Goal: Task Accomplishment & Management: Use online tool/utility

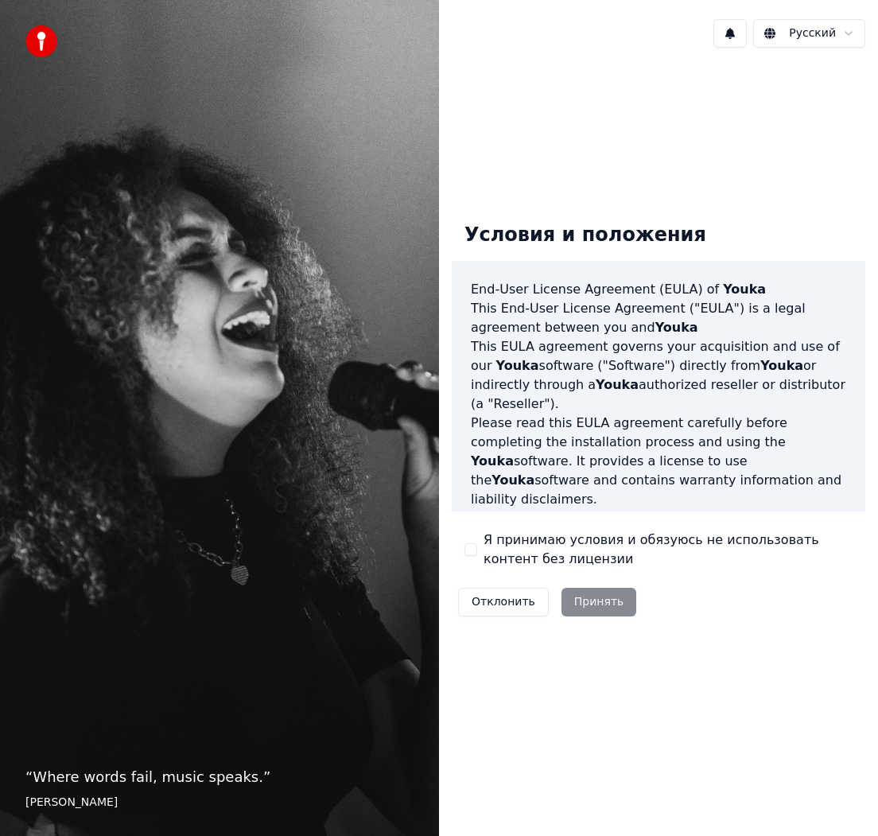
click at [489, 532] on label "Я принимаю условия и обязуюсь не использовать контент без лицензии" at bounding box center [667, 549] width 369 height 38
click at [477, 543] on button "Я принимаю условия и обязуюсь не использовать контент без лицензии" at bounding box center [470, 549] width 13 height 13
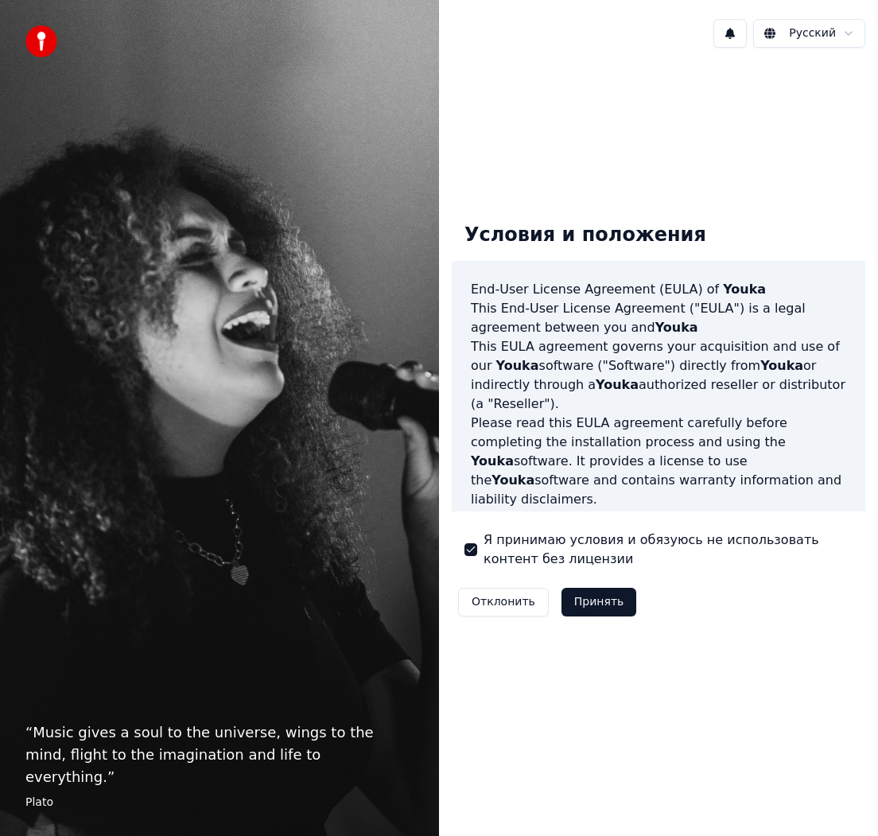
click at [594, 612] on button "Принять" at bounding box center [599, 602] width 76 height 29
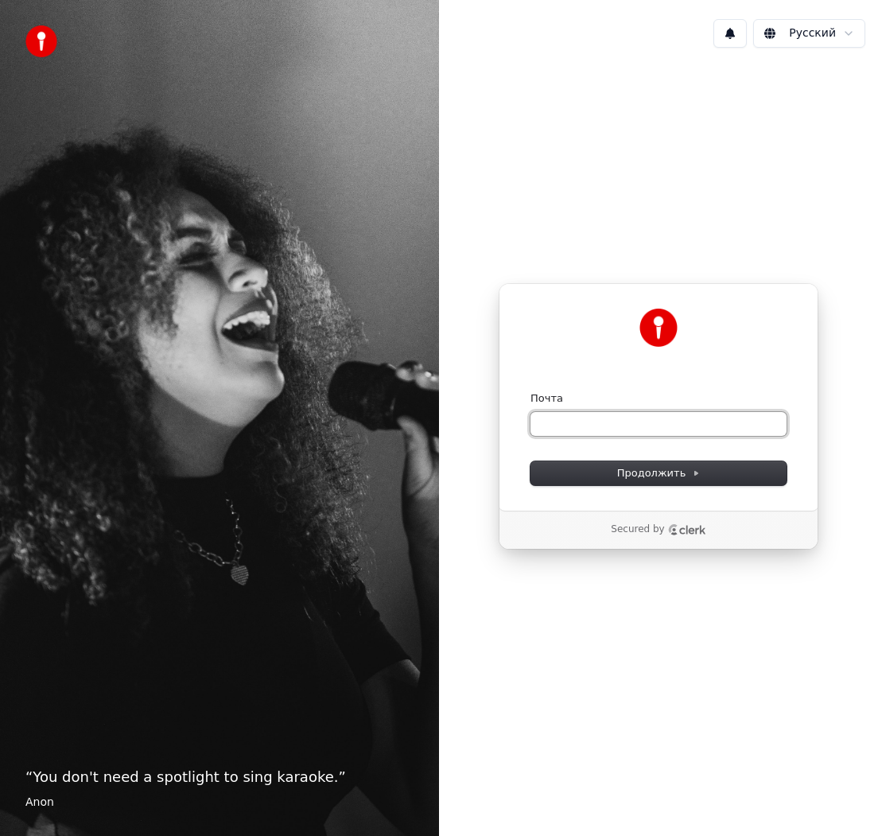
click at [579, 431] on input "Почта" at bounding box center [658, 424] width 256 height 24
type input "*"
click at [653, 476] on span "Продолжить" at bounding box center [658, 473] width 83 height 14
type input "**********"
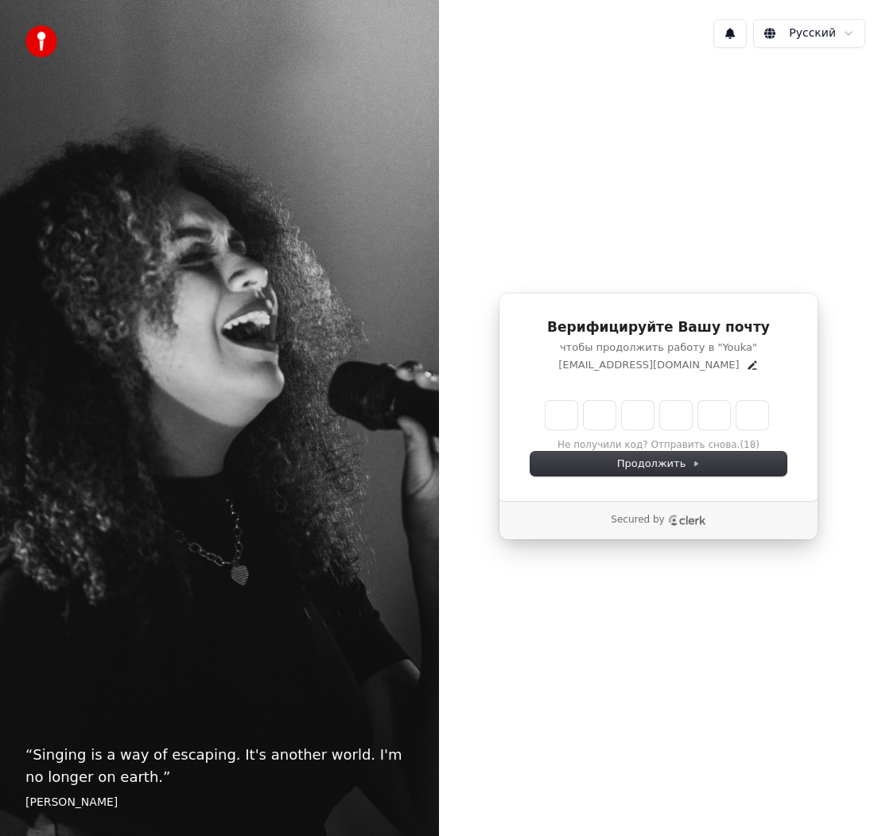
type input "******"
type input "*"
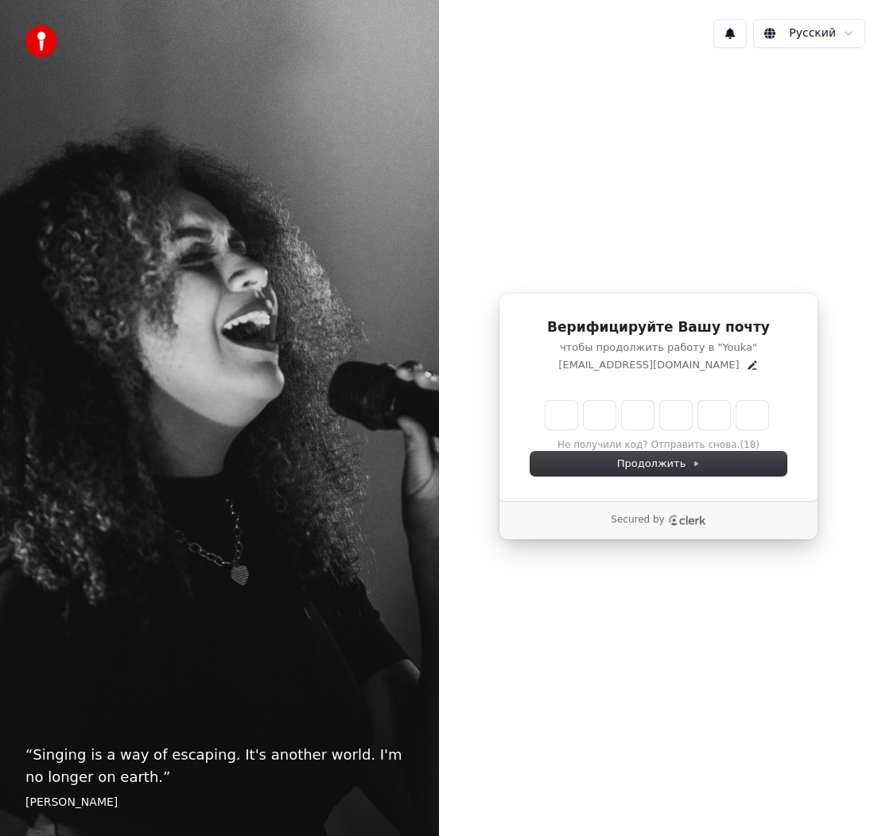
type input "*"
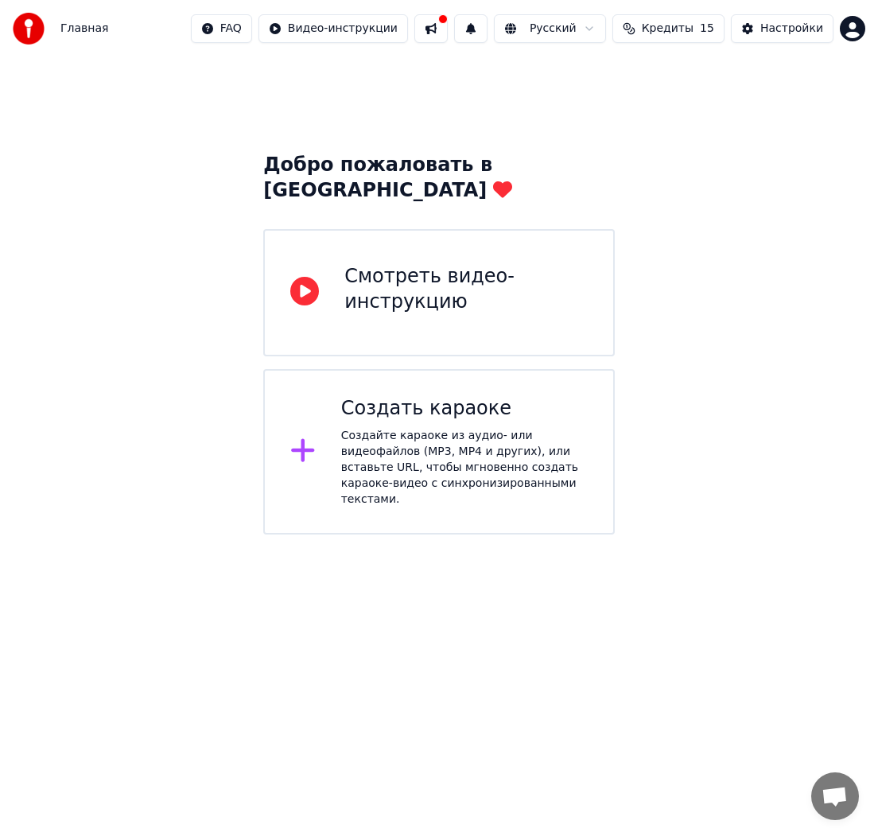
click at [428, 272] on div "Смотреть видео-инструкцию" at bounding box center [465, 289] width 243 height 51
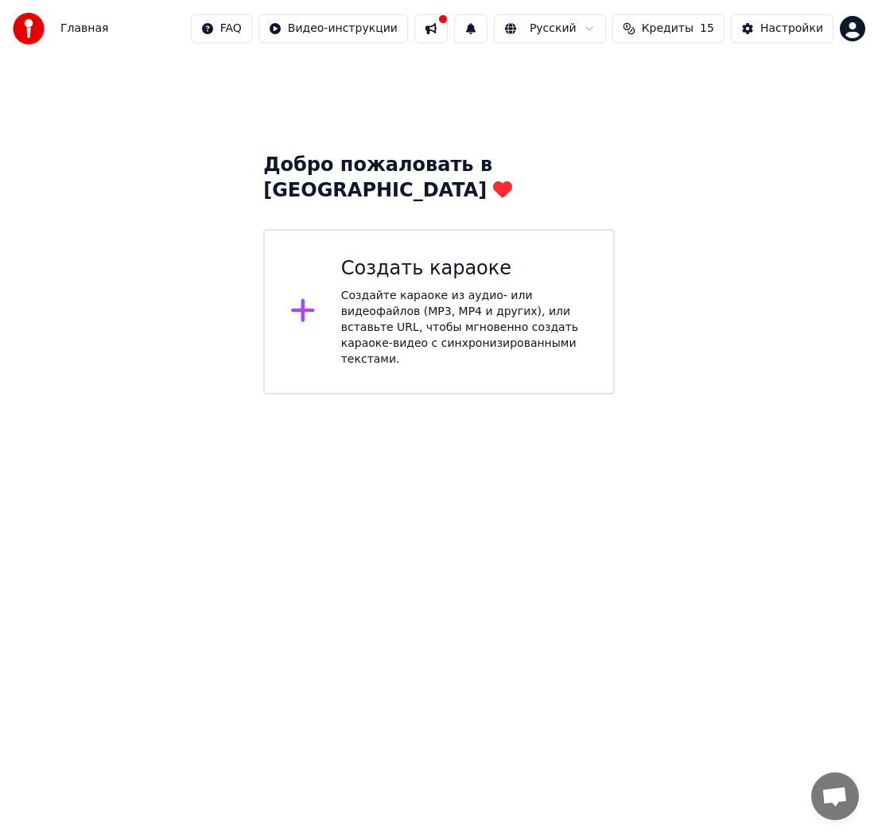
click at [320, 296] on div at bounding box center [309, 312] width 38 height 32
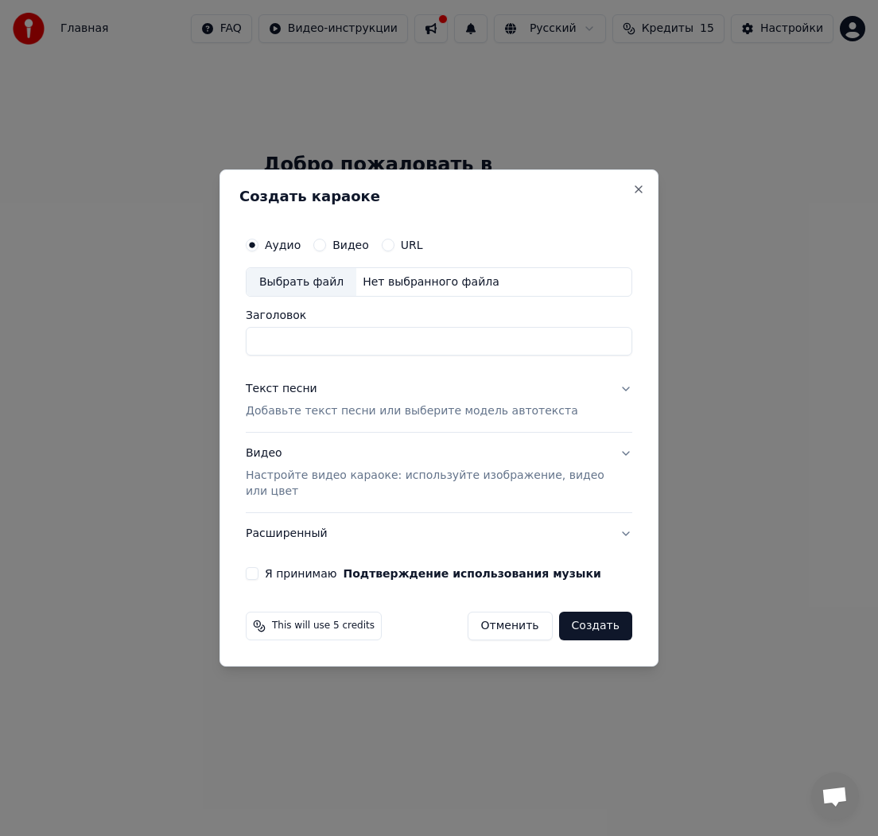
click at [336, 247] on label "Видео" at bounding box center [350, 244] width 37 height 11
click at [326, 247] on button "Видео" at bounding box center [319, 245] width 13 height 13
click at [325, 283] on div "Выбрать файл" at bounding box center [302, 282] width 110 height 29
type input "**********"
drag, startPoint x: 252, startPoint y: 572, endPoint x: 331, endPoint y: 548, distance: 82.3
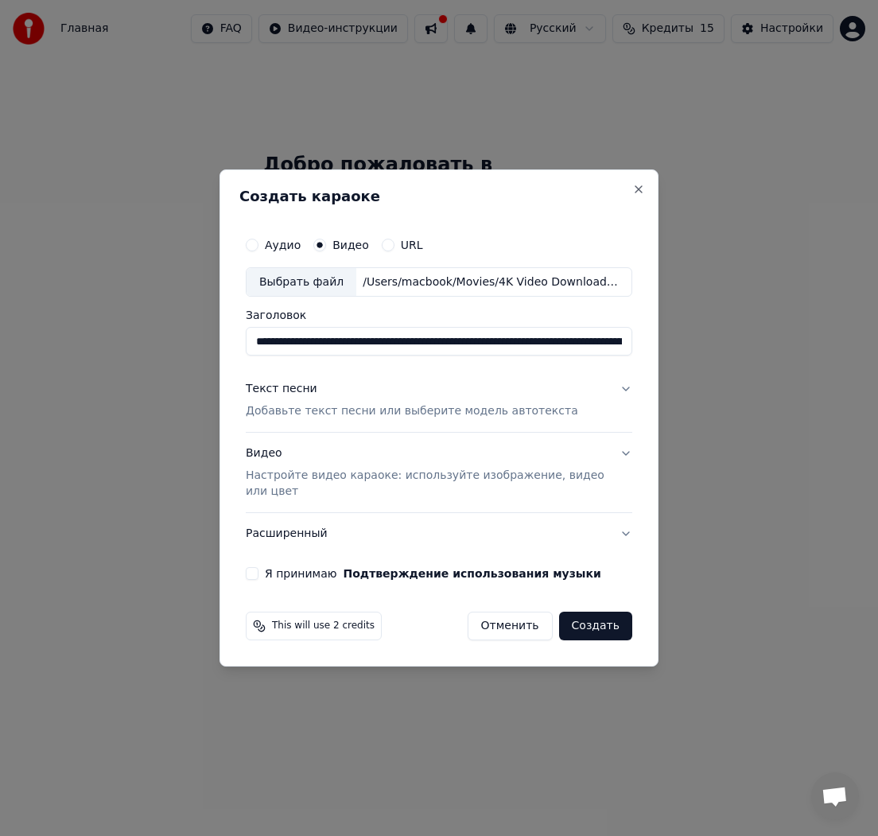
click at [252, 572] on button "Я принимаю Подтверждение использования музыки" at bounding box center [252, 573] width 13 height 13
click at [629, 534] on button "Расширенный" at bounding box center [439, 533] width 386 height 41
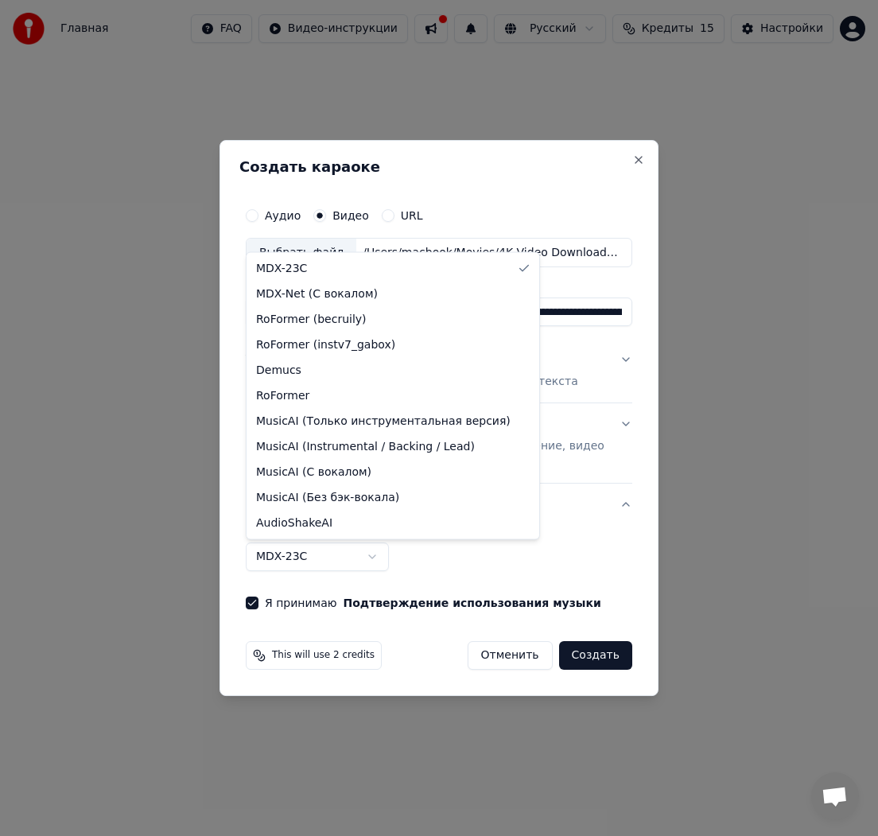
click at [334, 394] on body "**********" at bounding box center [439, 197] width 878 height 394
click at [501, 394] on body "**********" at bounding box center [439, 197] width 878 height 394
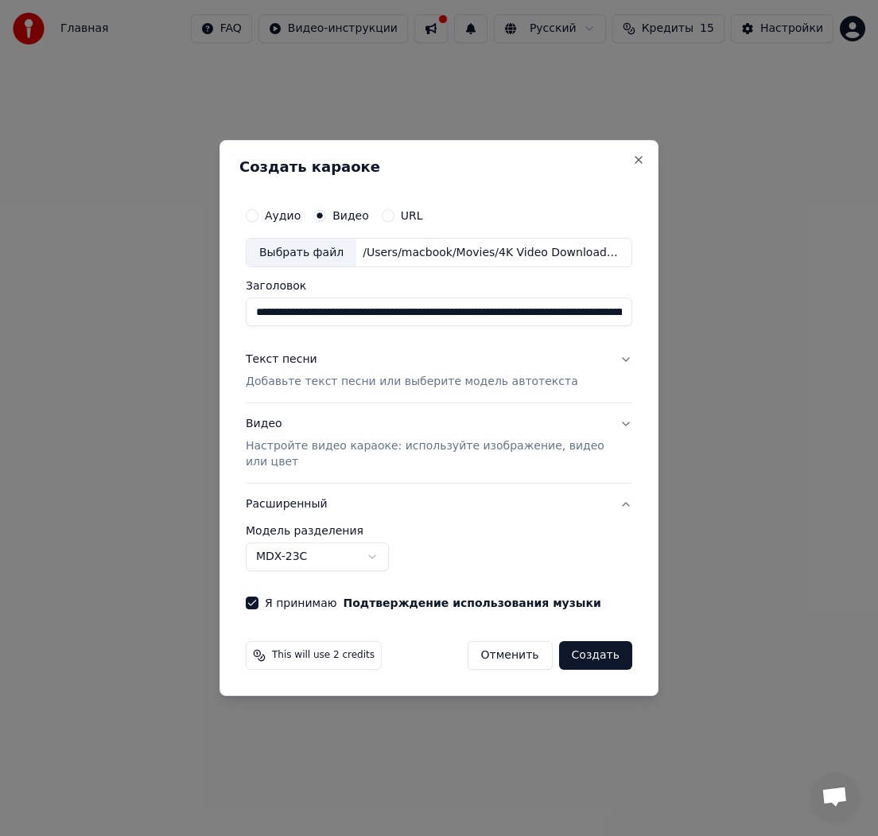
click at [620, 426] on button "Видео Настройте видео караоке: используйте изображение, видео или цвет" at bounding box center [439, 444] width 386 height 80
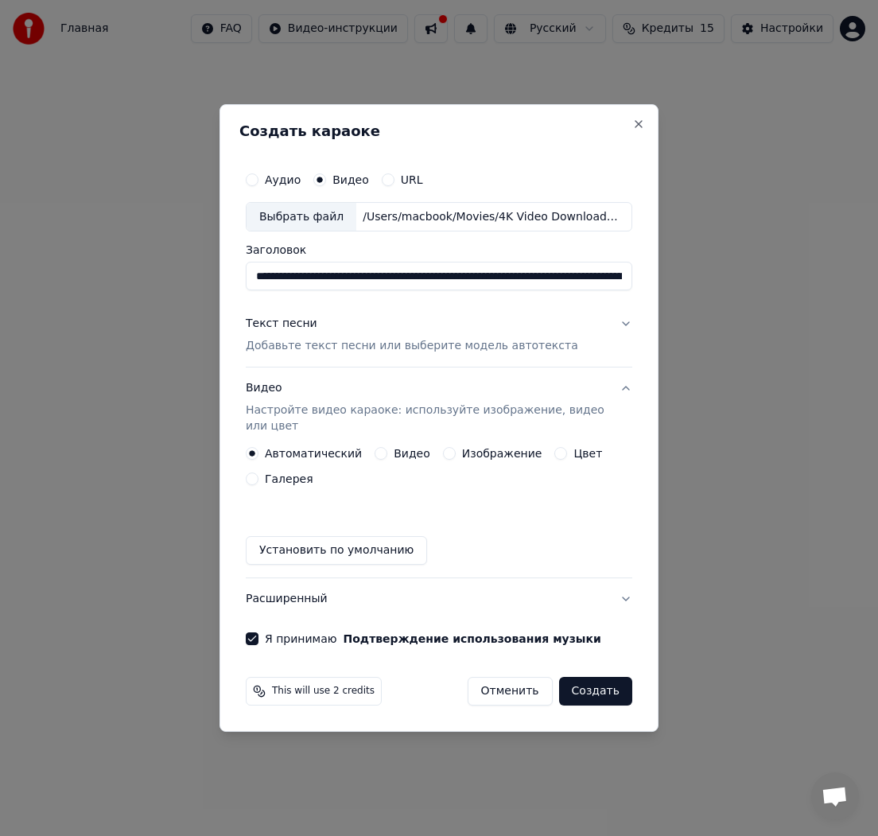
click at [623, 324] on button "Текст песни Добавьте текст песни или выберите модель автотекста" at bounding box center [439, 336] width 386 height 64
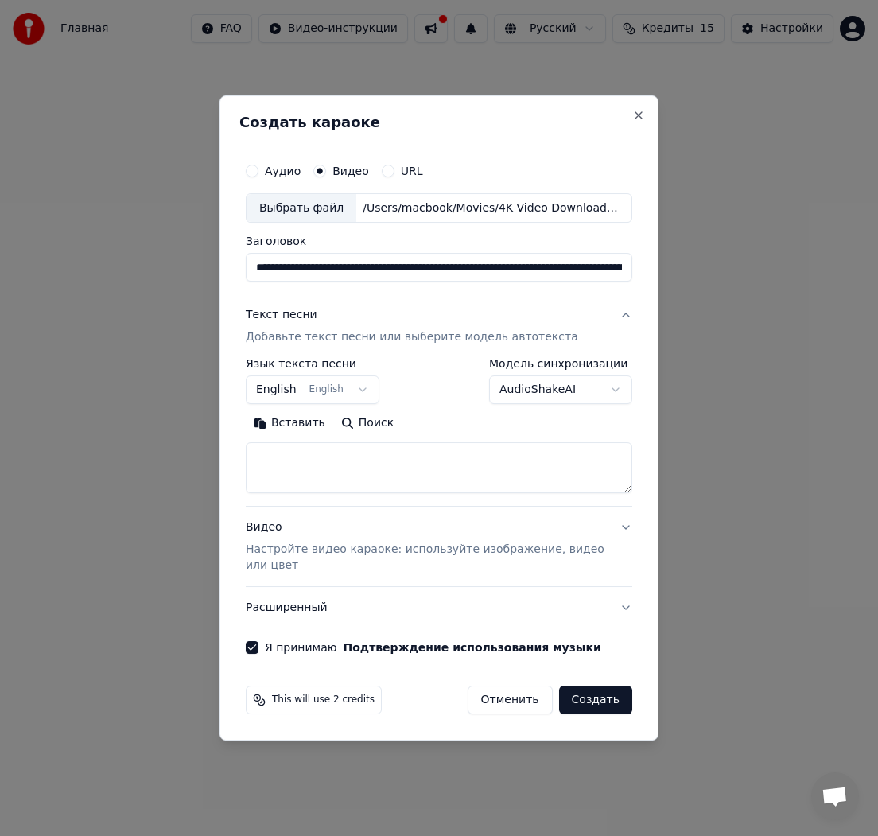
click at [336, 457] on textarea at bounding box center [439, 468] width 386 height 51
click at [556, 391] on body "**********" at bounding box center [439, 197] width 878 height 394
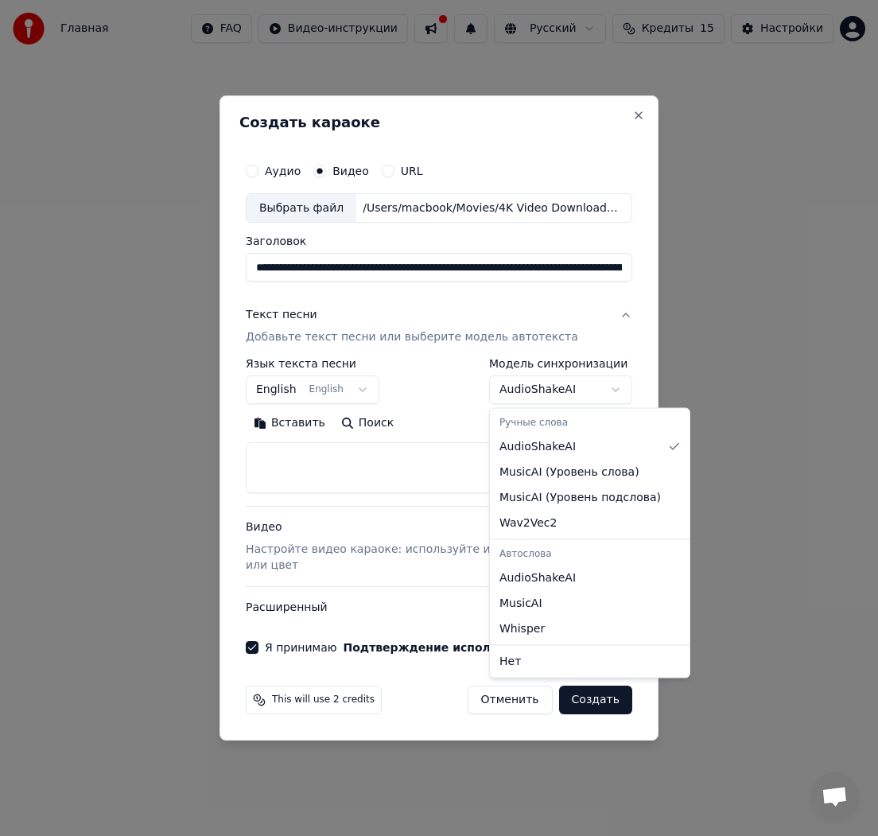
click at [556, 391] on body "**********" at bounding box center [439, 197] width 878 height 394
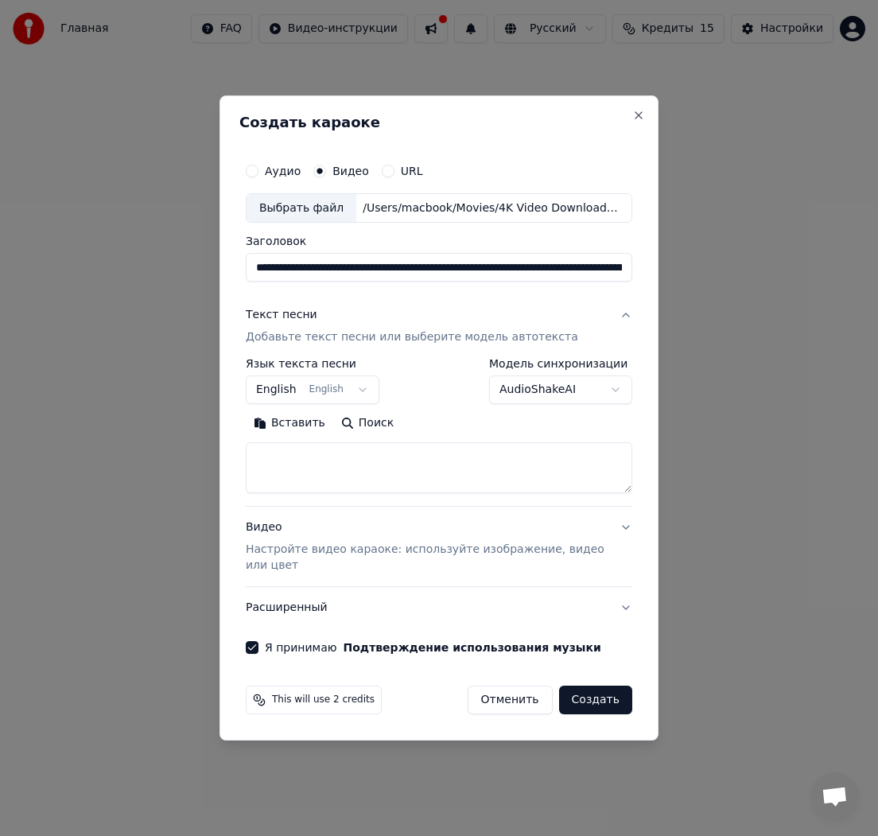
click at [600, 707] on button "Создать" at bounding box center [595, 699] width 73 height 29
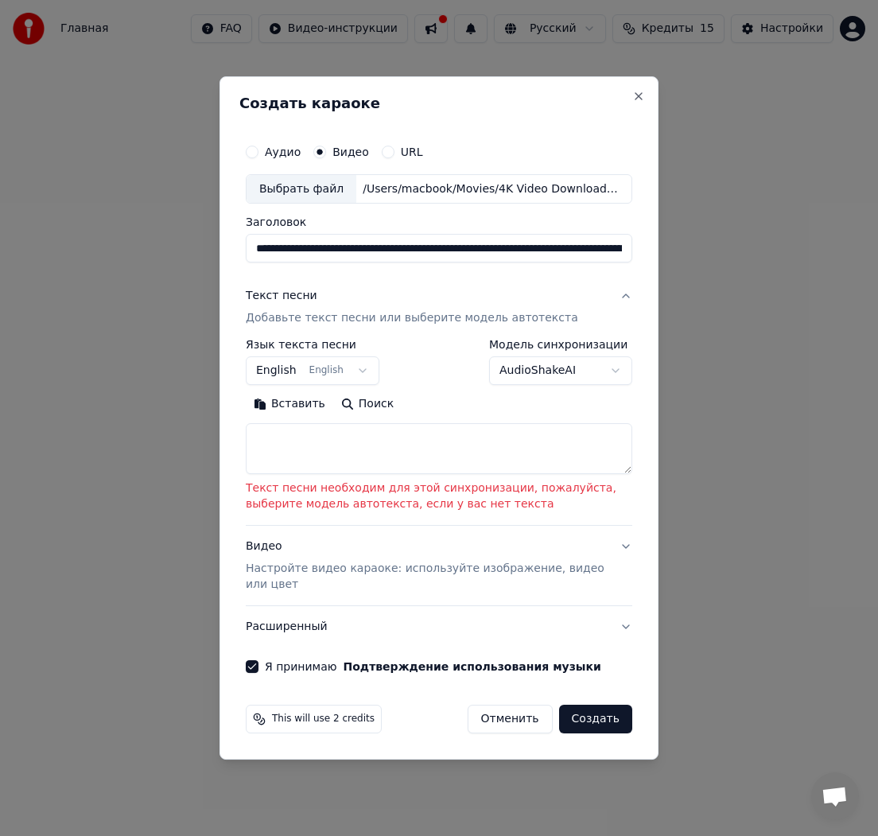
click at [391, 448] on textarea at bounding box center [439, 449] width 386 height 51
click at [371, 447] on textarea at bounding box center [439, 449] width 386 height 51
paste textarea "**********"
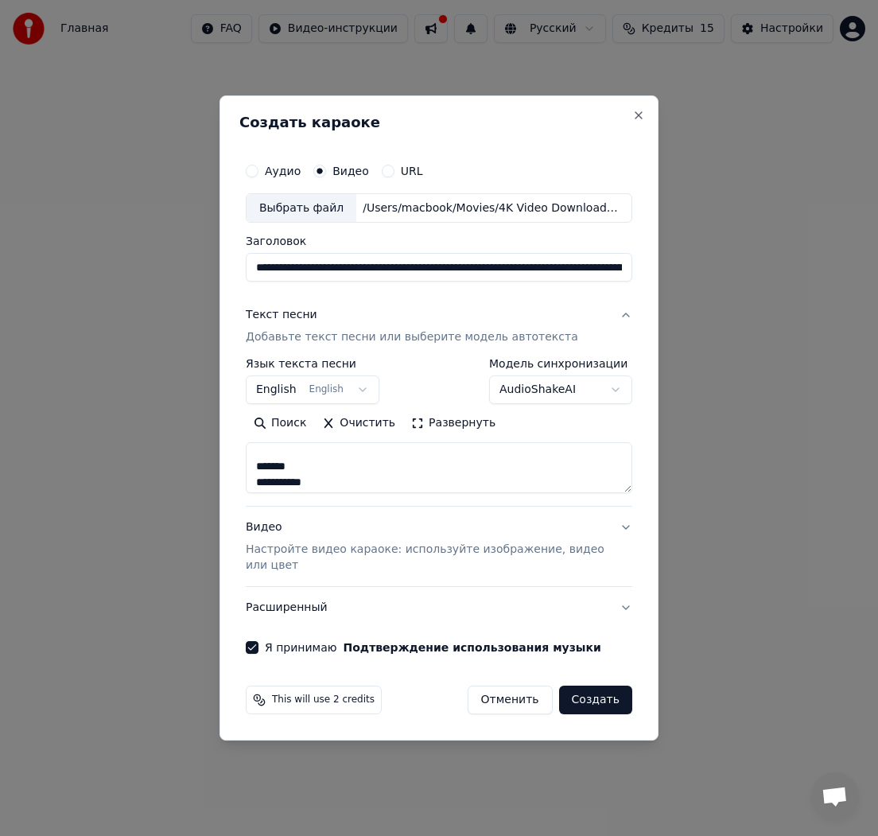
scroll to position [178, 0]
type textarea "**********"
click at [610, 701] on button "Создать" at bounding box center [595, 699] width 73 height 29
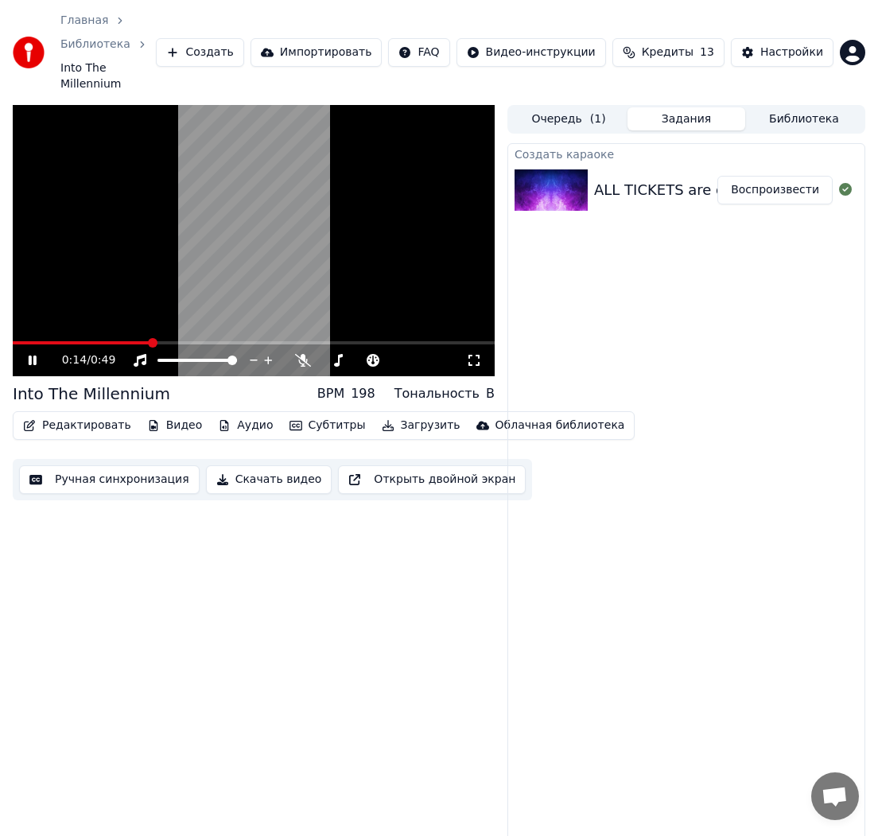
click at [473, 354] on icon at bounding box center [474, 360] width 16 height 13
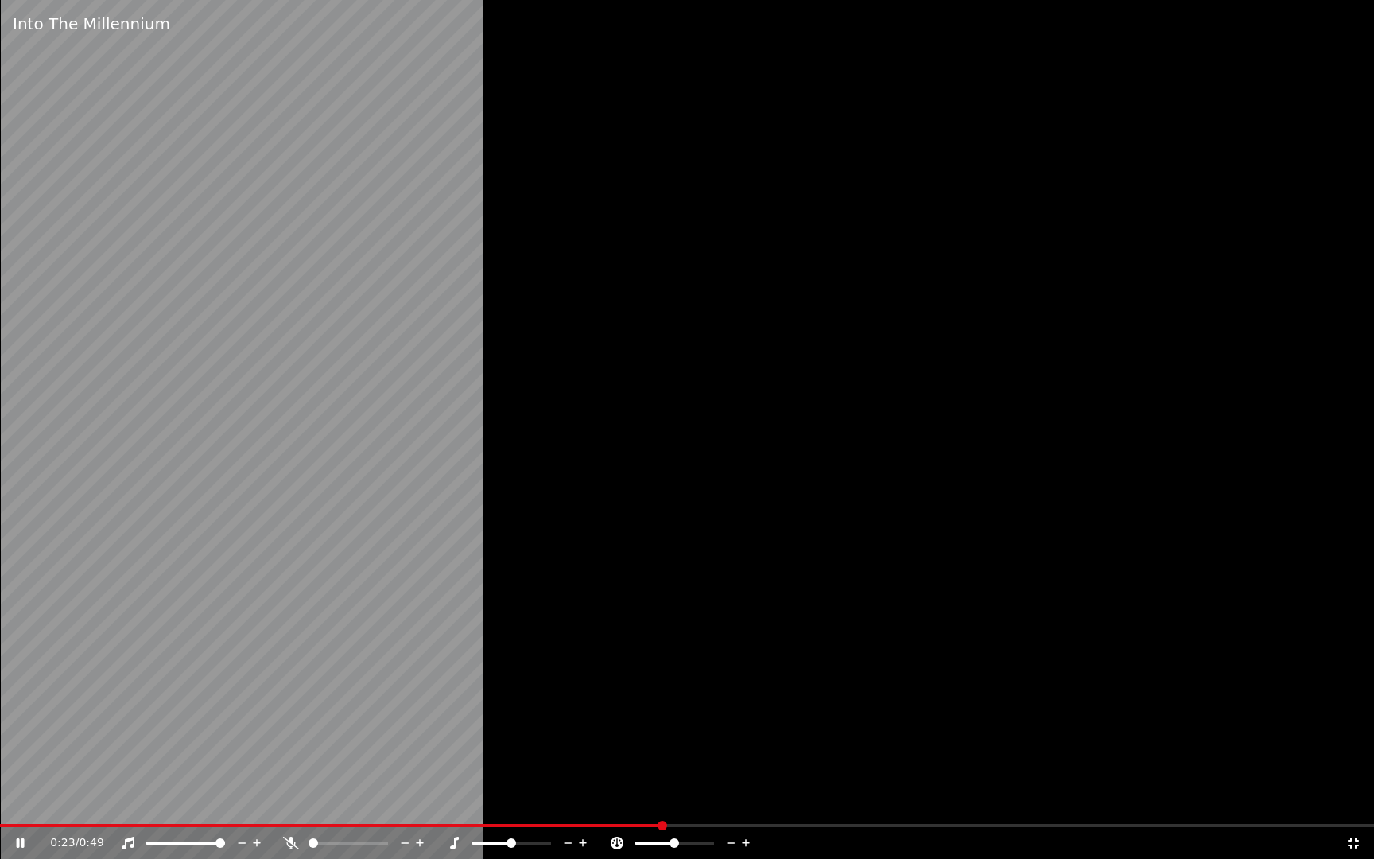
click at [239, 835] on div at bounding box center [200, 843] width 128 height 16
click at [367, 835] on span at bounding box center [364, 843] width 10 height 10
click at [655, 835] on span at bounding box center [658, 843] width 10 height 10
click at [667, 835] on span at bounding box center [668, 843] width 10 height 10
click at [674, 835] on span at bounding box center [674, 843] width 10 height 10
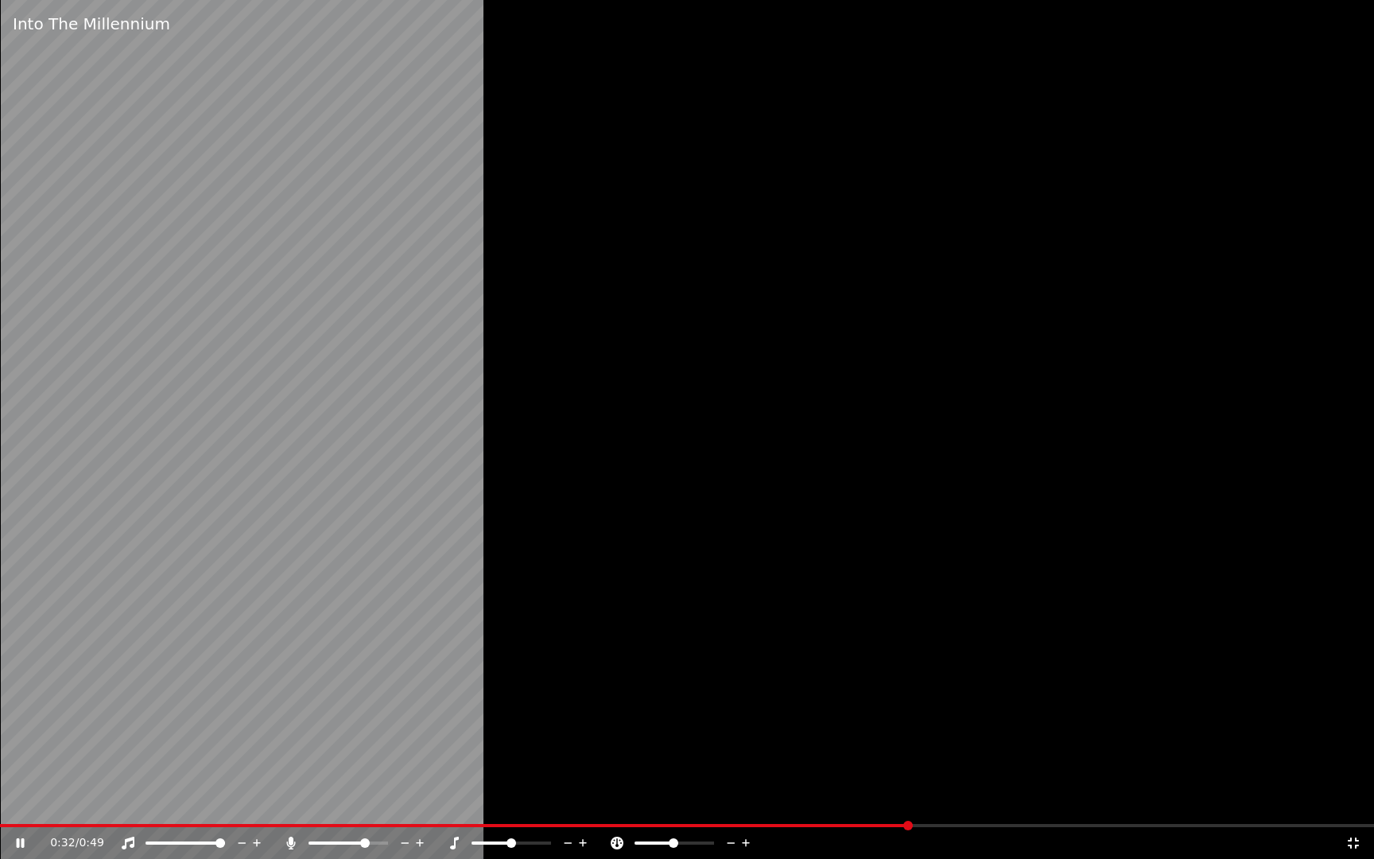
click at [877, 835] on div "0:32 / 0:49" at bounding box center [687, 843] width 1374 height 32
click at [877, 835] on icon at bounding box center [1353, 843] width 16 height 13
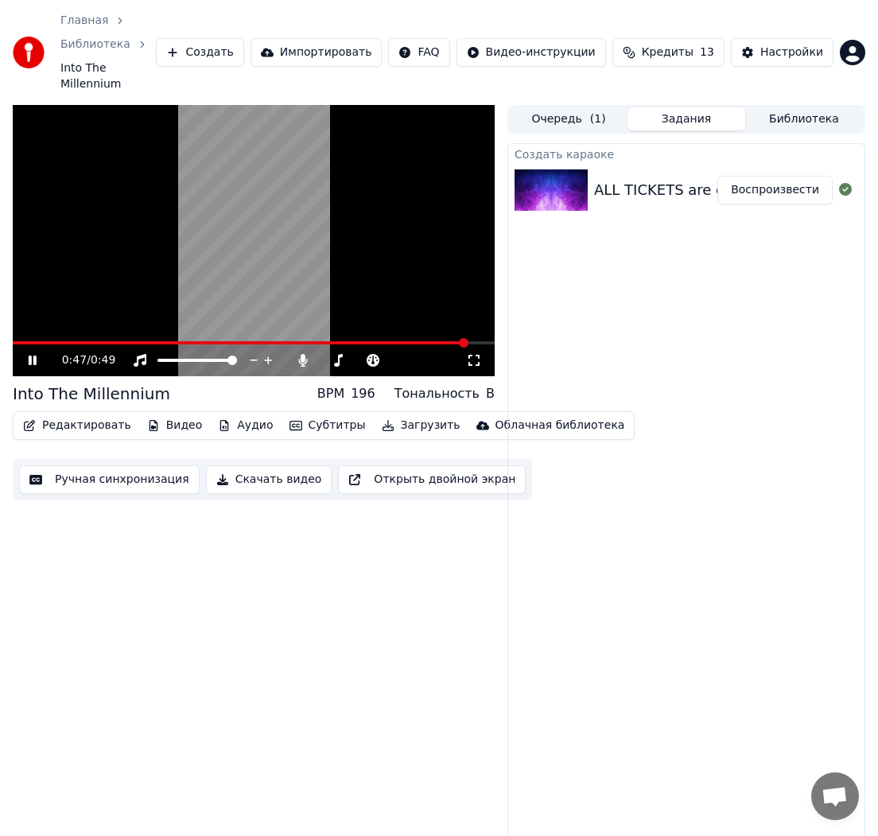
click at [476, 354] on icon at bounding box center [474, 360] width 16 height 13
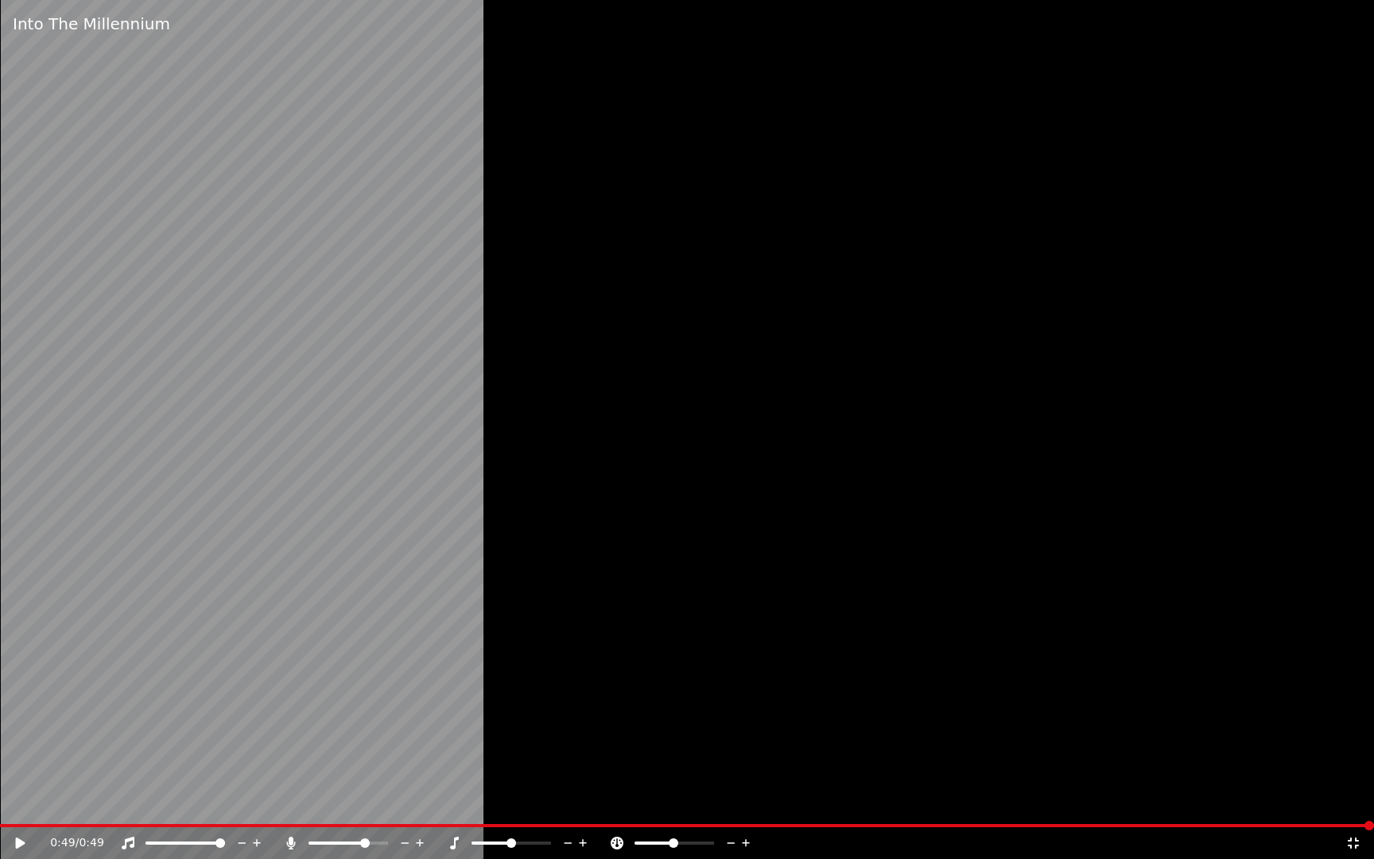
click at [27, 835] on icon at bounding box center [31, 843] width 37 height 13
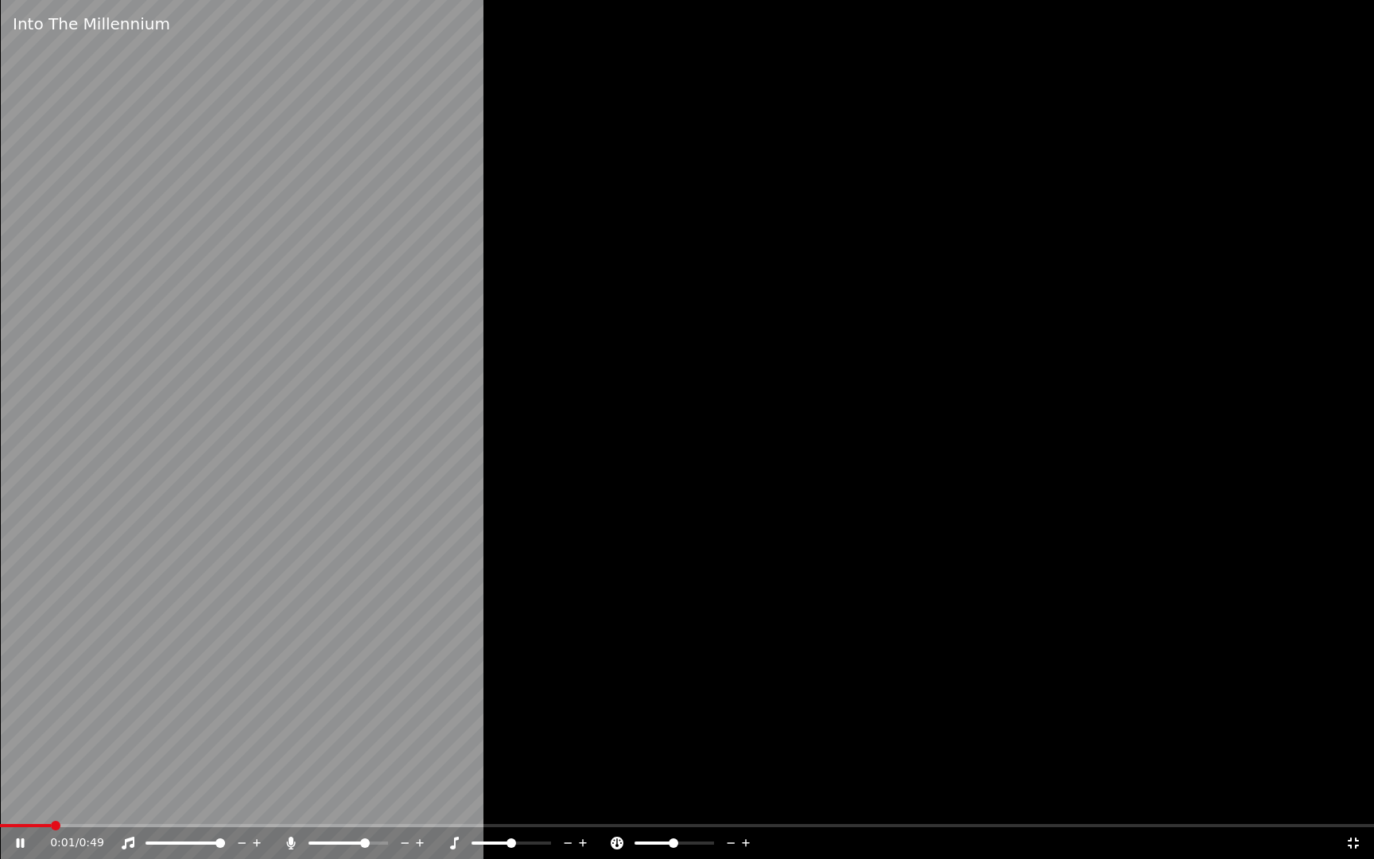
click at [26, 835] on icon at bounding box center [31, 843] width 37 height 13
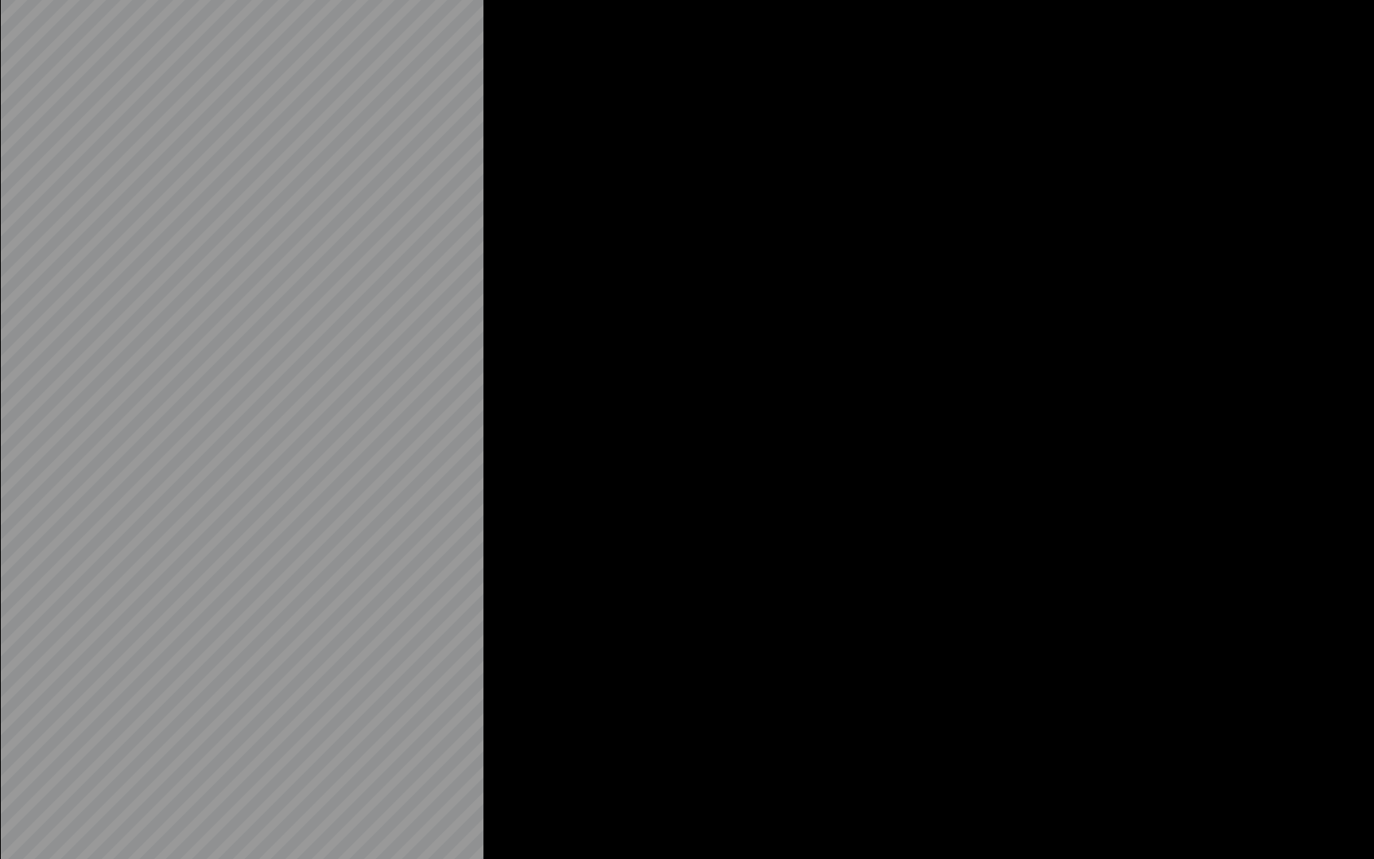
click at [26, 835] on video at bounding box center [687, 429] width 1374 height 859
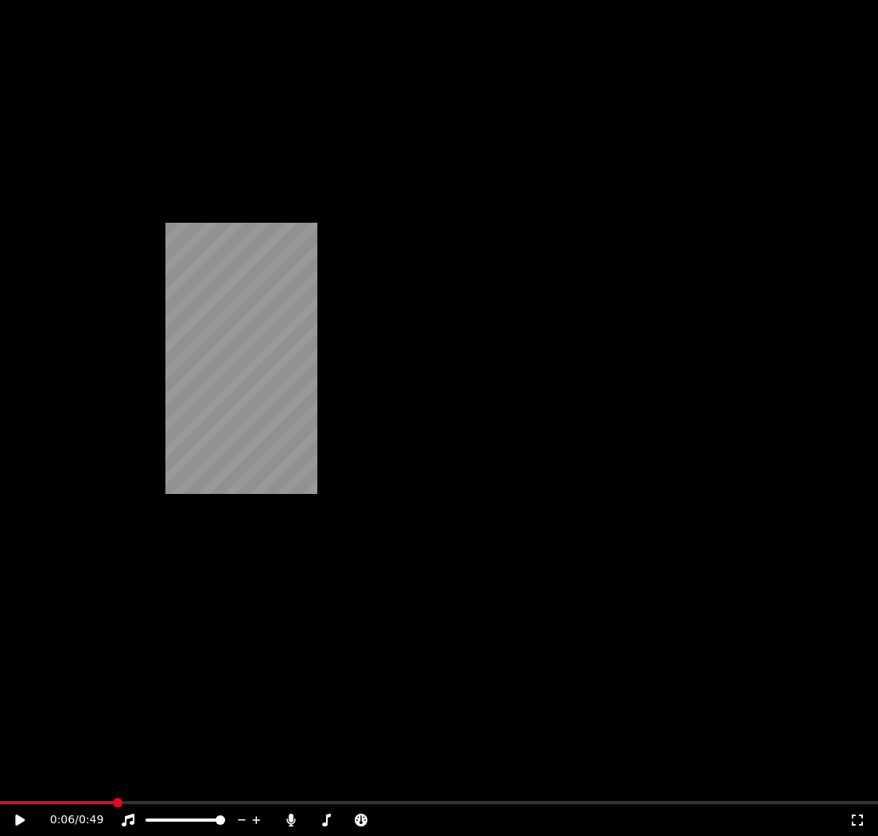
click at [308, 165] on button "Субтитры" at bounding box center [327, 154] width 89 height 22
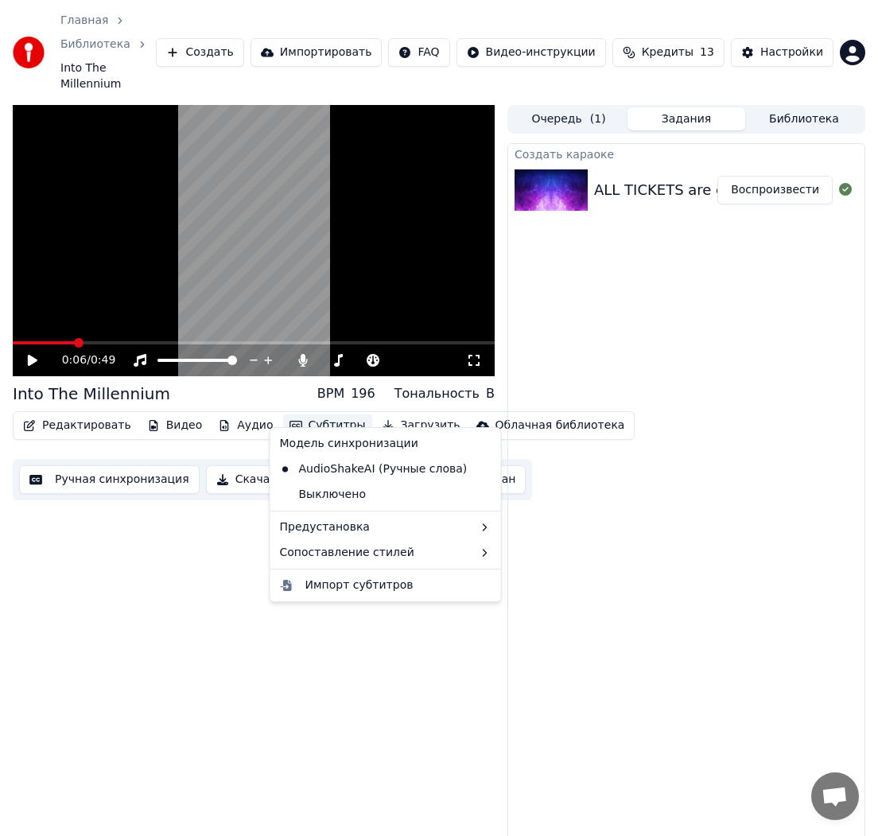
click at [192, 538] on div "0:06 / 0:49 Into The Millennium BPM 196 Тональность B Редактировать Видео Аудио…" at bounding box center [254, 479] width 482 height 748
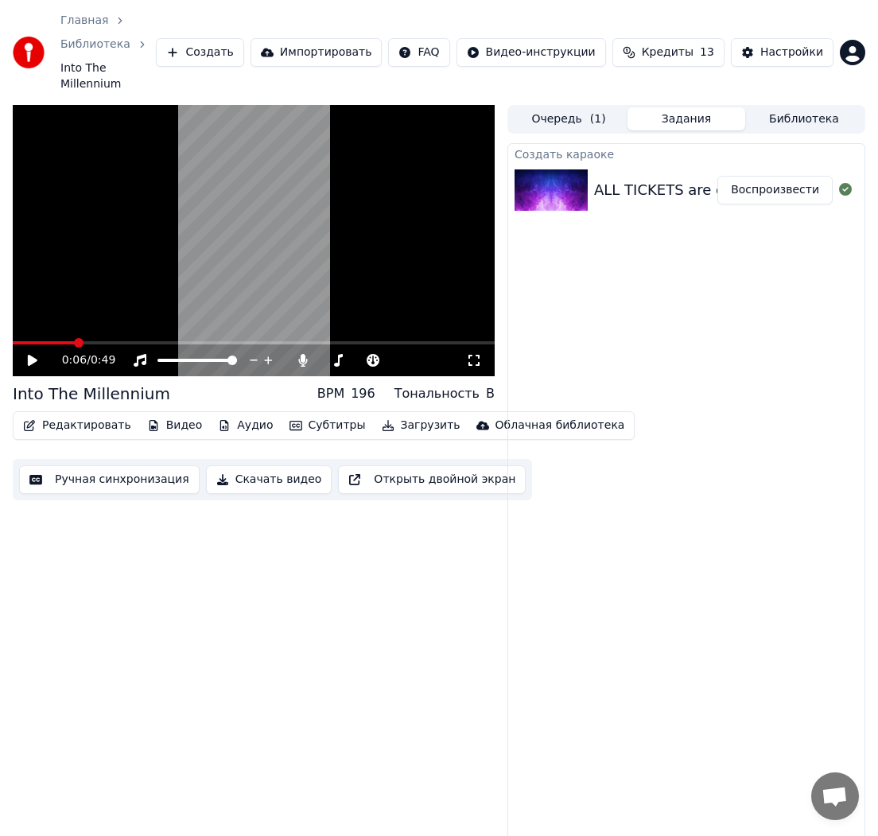
click at [106, 414] on button "Редактировать" at bounding box center [77, 425] width 121 height 22
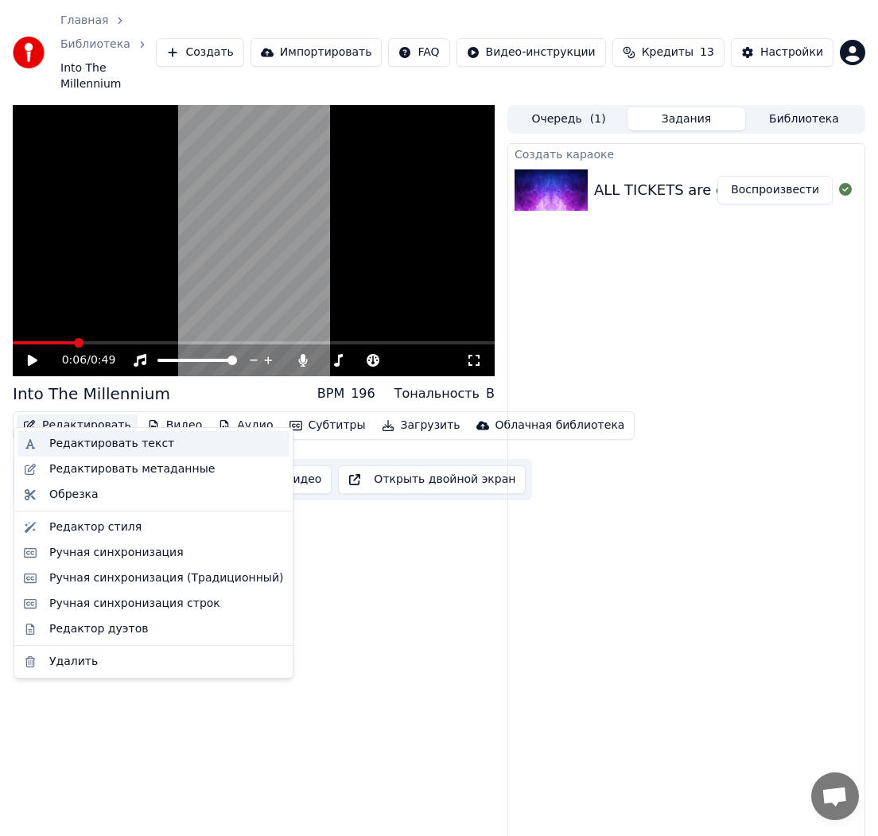
click at [114, 442] on div "Редактировать текст" at bounding box center [111, 444] width 125 height 16
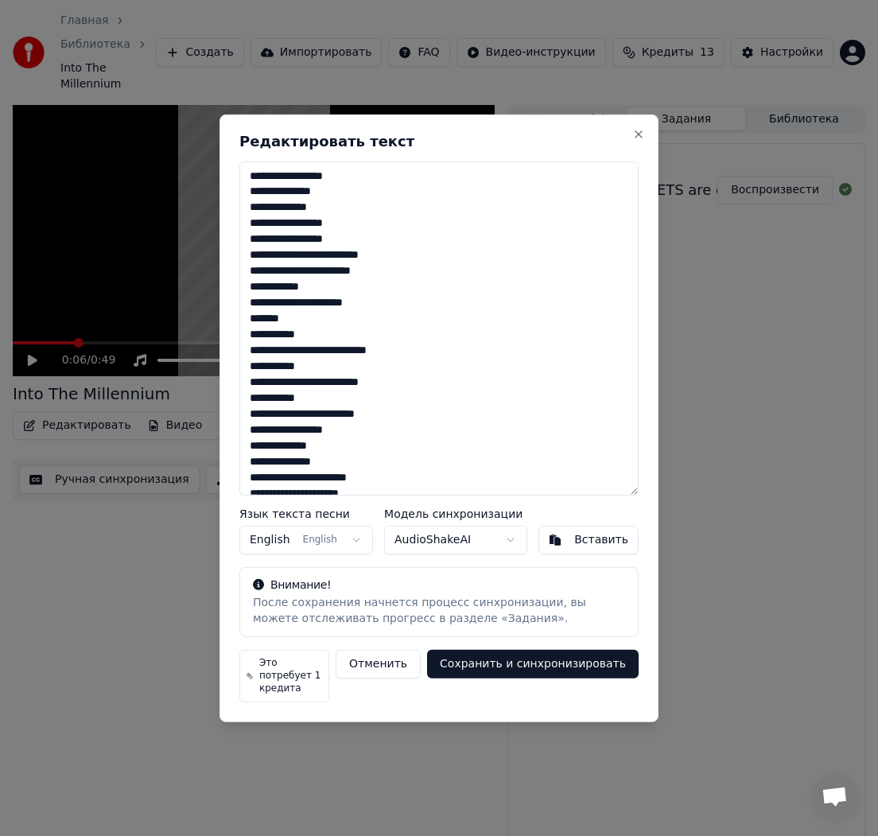
drag, startPoint x: 247, startPoint y: 258, endPoint x: 206, endPoint y: 150, distance: 115.0
click at [206, 150] on body "Главная Библиотека Into The Millennium Создать Импортировать FAQ Видео-инструкц…" at bounding box center [439, 418] width 878 height 836
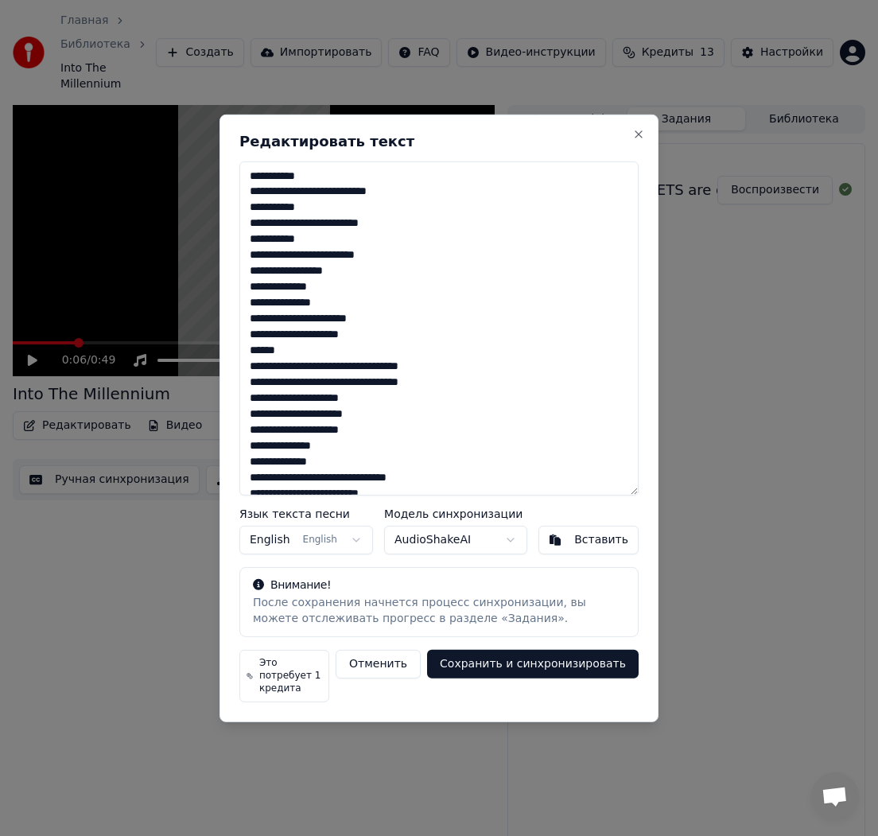
drag, startPoint x: 336, startPoint y: 425, endPoint x: 169, endPoint y: 116, distance: 351.2
click at [169, 116] on body "Главная Библиотека Into The Millennium Создать Импортировать FAQ Видео-инструкц…" at bounding box center [439, 418] width 878 height 836
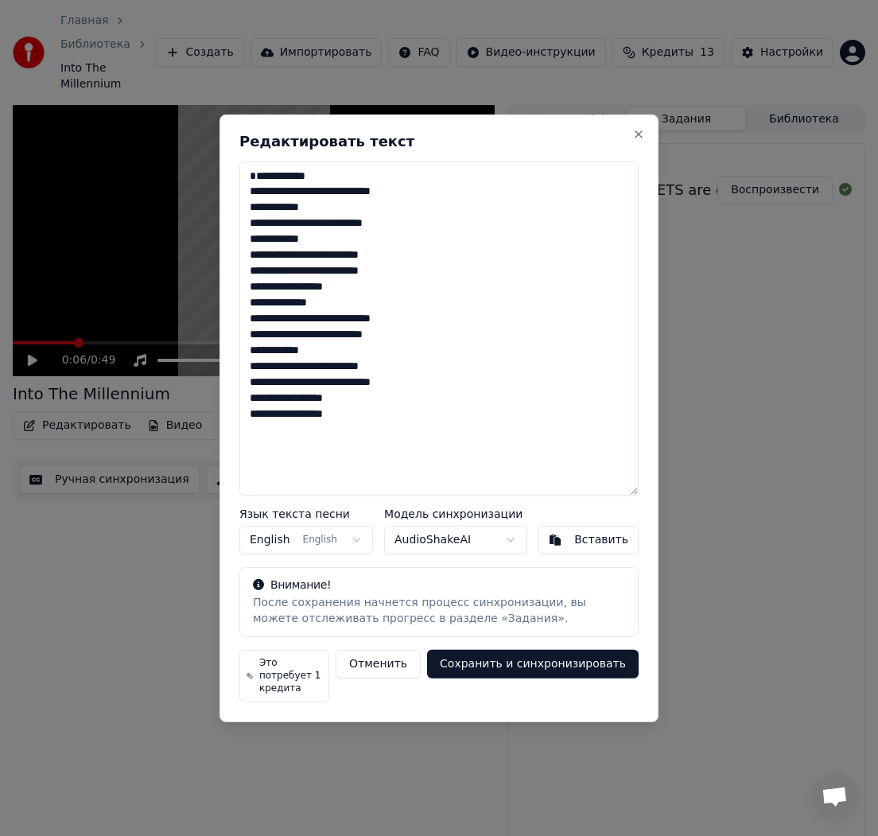
click at [250, 203] on textarea "**********" at bounding box center [438, 328] width 399 height 334
type textarea "**********"
click at [557, 667] on button "Сохранить и синхронизировать" at bounding box center [533, 664] width 212 height 29
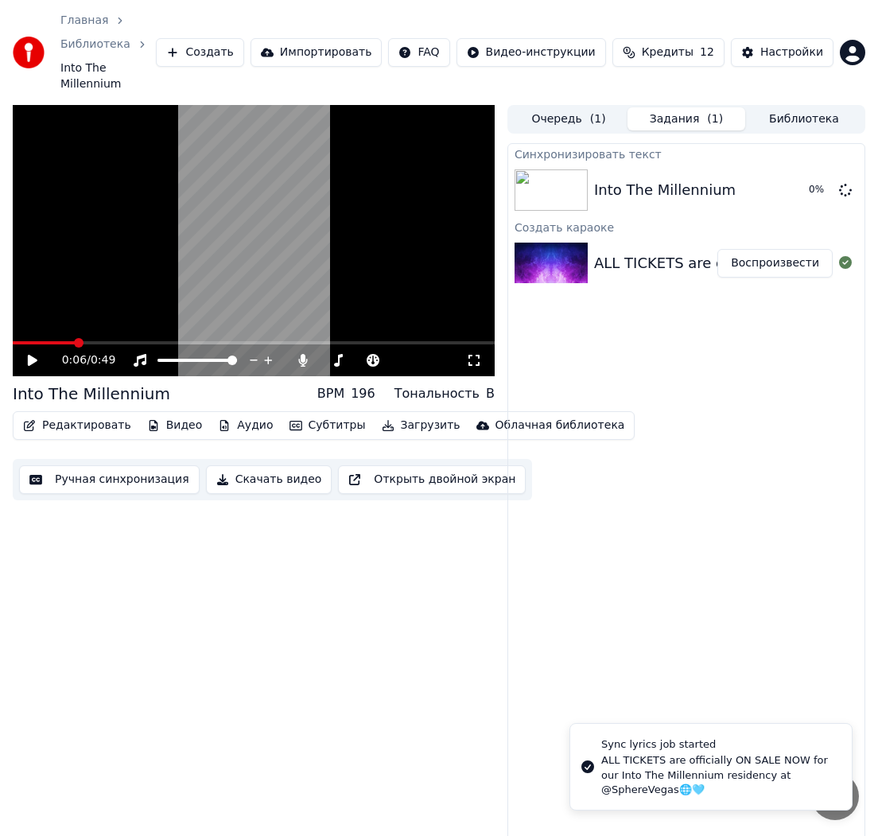
click at [29, 355] on icon at bounding box center [33, 360] width 10 height 11
click at [29, 355] on icon at bounding box center [33, 360] width 8 height 10
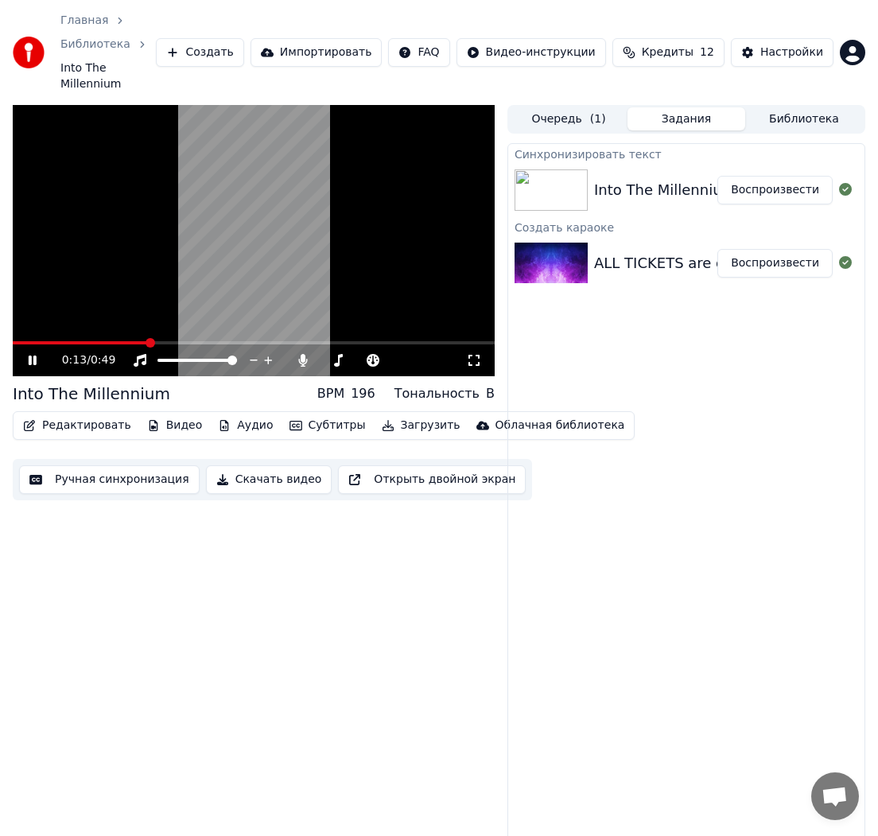
click at [473, 354] on icon at bounding box center [474, 360] width 16 height 13
click at [332, 258] on video at bounding box center [254, 240] width 482 height 271
click at [320, 415] on button "Субтитры" at bounding box center [327, 425] width 89 height 22
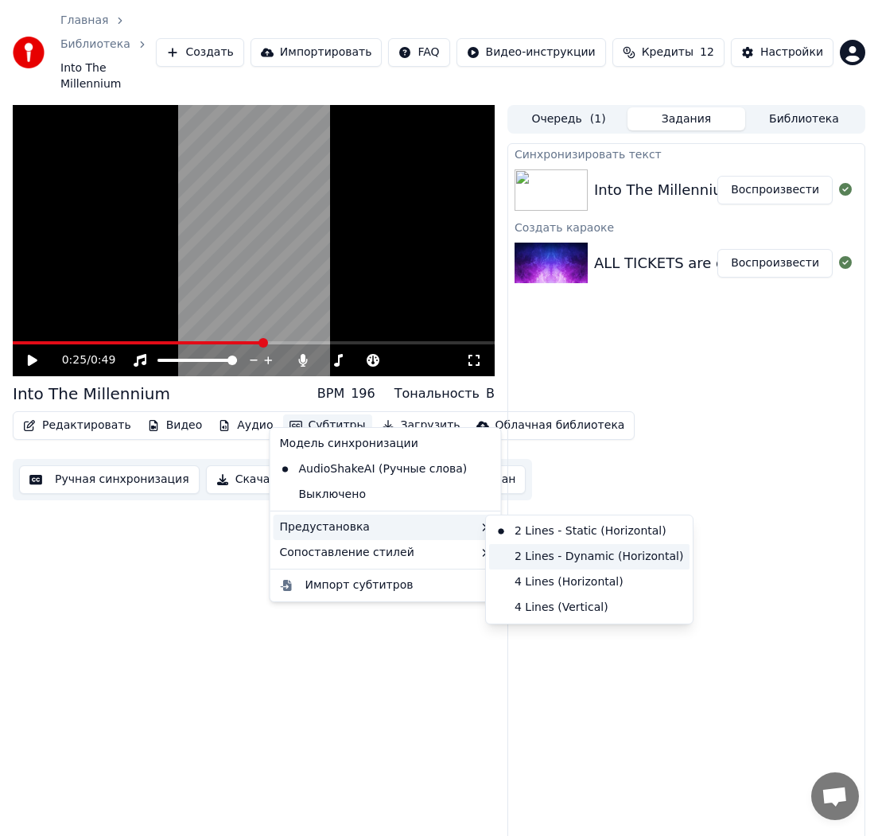
click at [596, 559] on div "2 Lines - Dynamic (Horizontal)" at bounding box center [589, 556] width 200 height 25
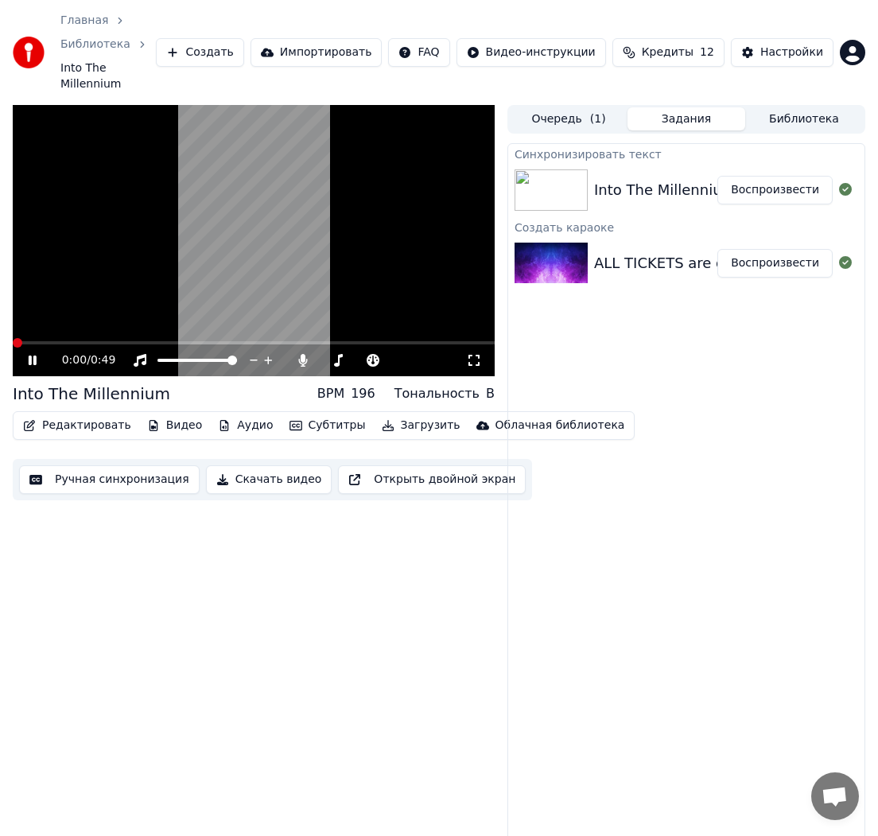
click at [10, 327] on div "0:00 / 0:49 Into The Millennium BPM 196 Тональность B Редактировать Видео Аудио…" at bounding box center [439, 479] width 878 height 748
click at [34, 354] on icon at bounding box center [43, 360] width 37 height 13
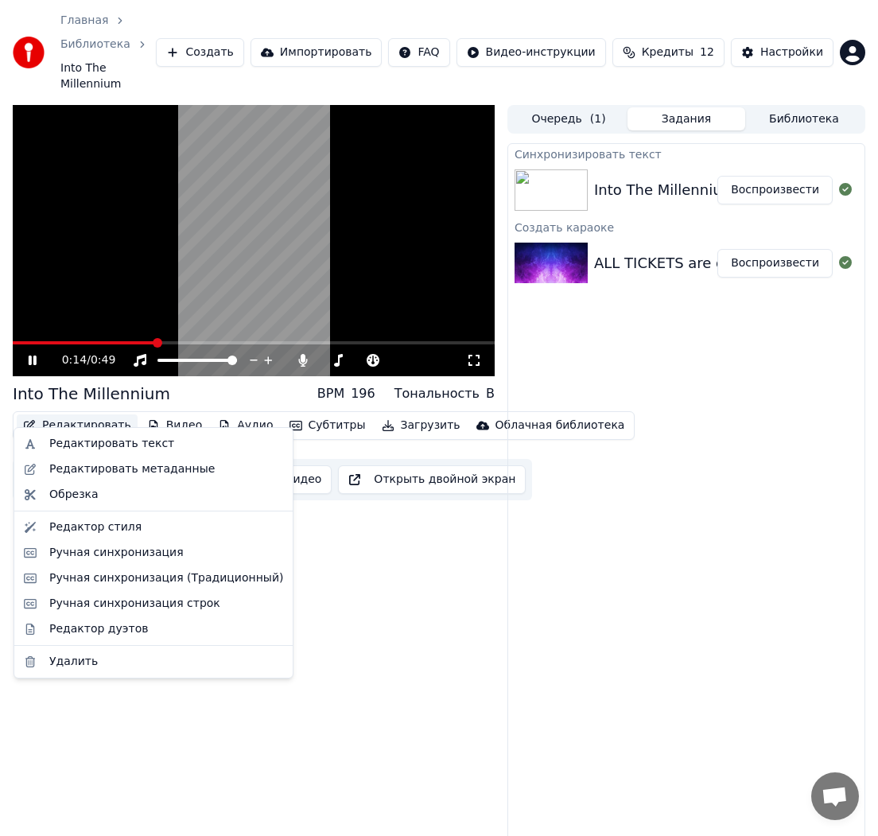
click at [81, 414] on button "Редактировать" at bounding box center [77, 425] width 121 height 22
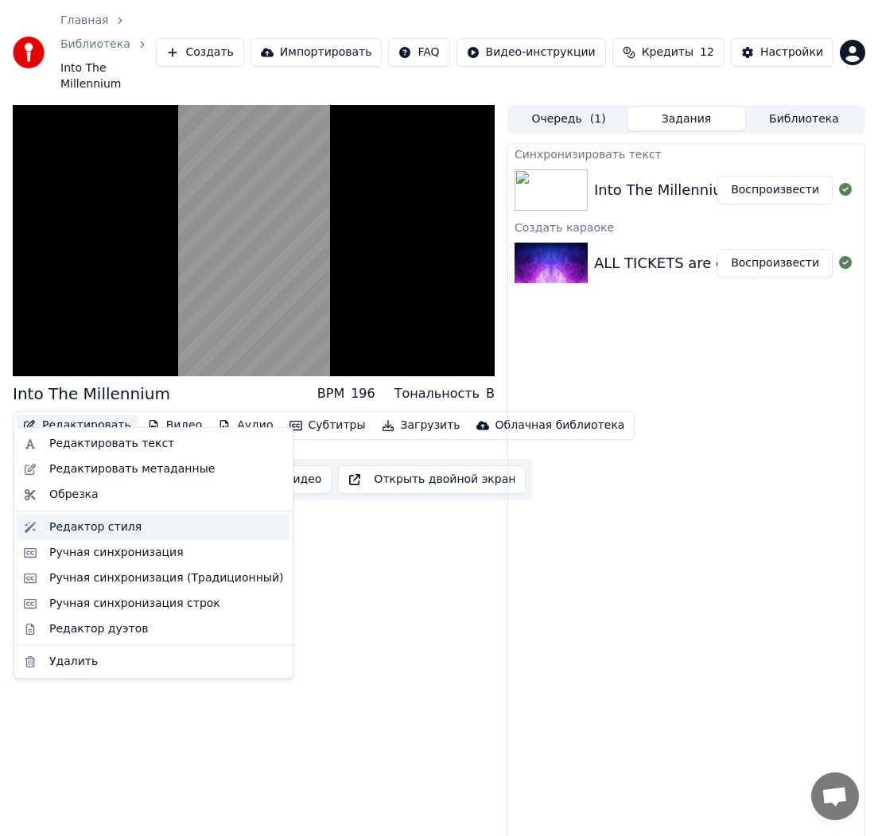
click at [114, 526] on div "Редактор стиля" at bounding box center [95, 527] width 92 height 16
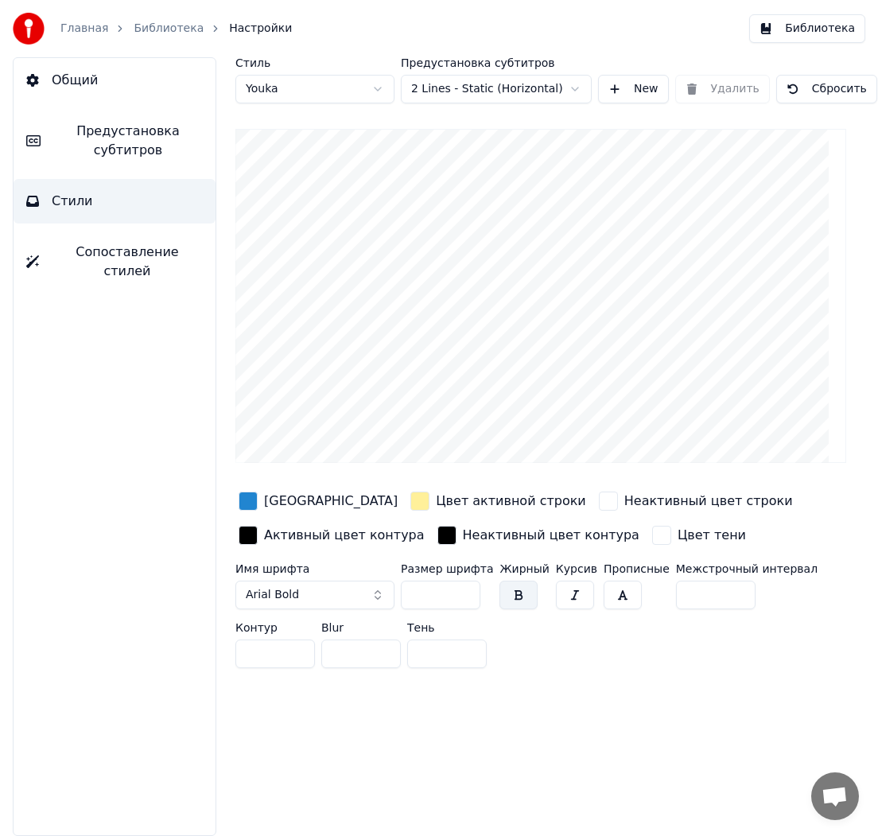
drag, startPoint x: 371, startPoint y: 599, endPoint x: 328, endPoint y: 596, distance: 43.8
click at [371, 599] on button "Arial Bold" at bounding box center [314, 594] width 159 height 29
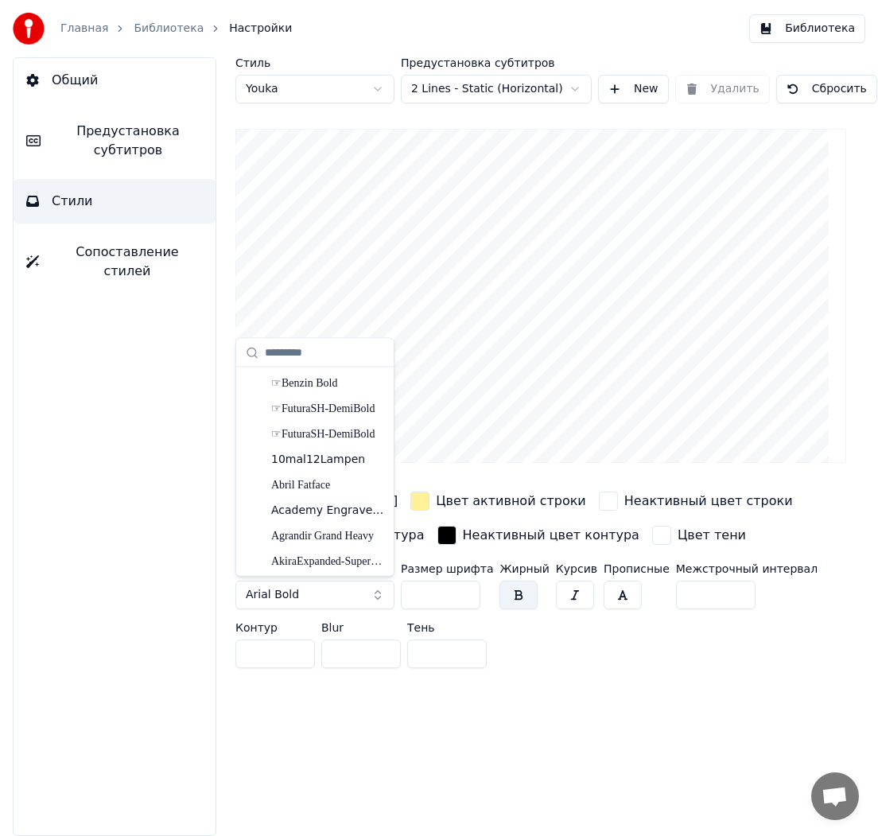
click at [328, 596] on button "Arial Bold" at bounding box center [314, 594] width 159 height 29
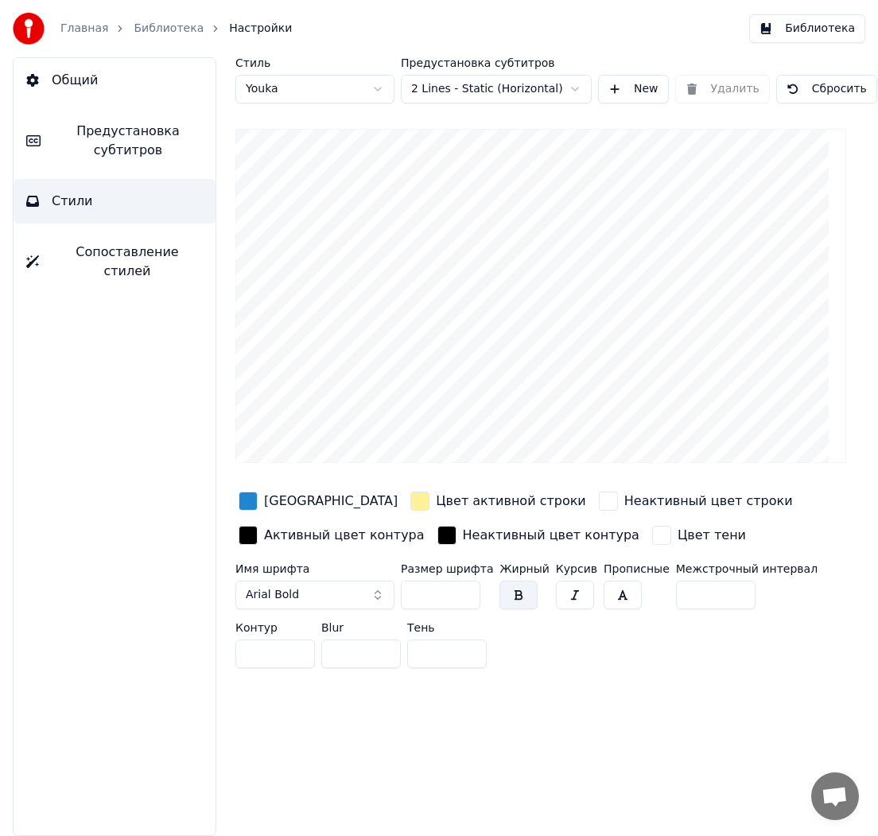
click at [328, 596] on button "Arial Bold" at bounding box center [314, 594] width 159 height 29
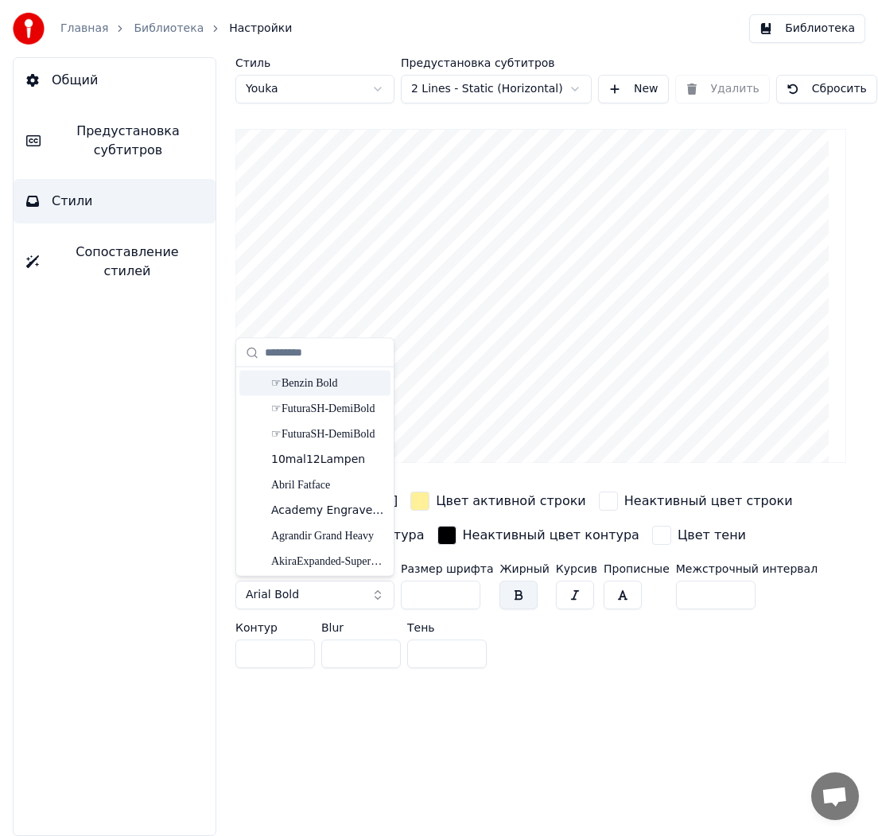
click at [309, 385] on div "☞Benzin Bold" at bounding box center [327, 383] width 113 height 16
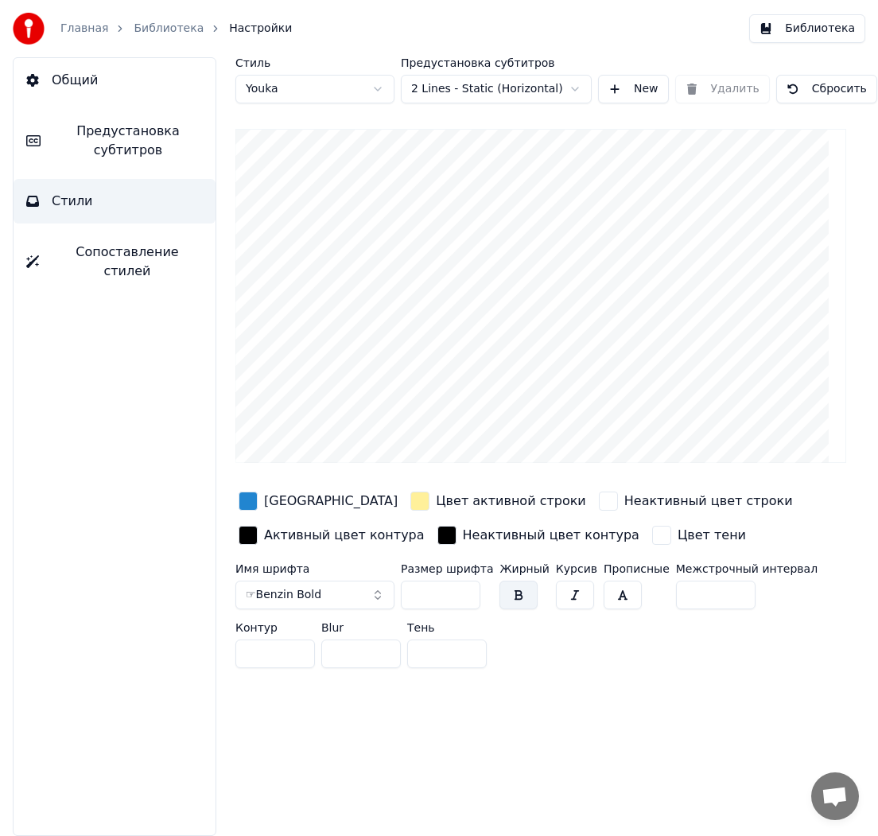
click at [126, 150] on span "Предустановка субтитров" at bounding box center [127, 141] width 149 height 38
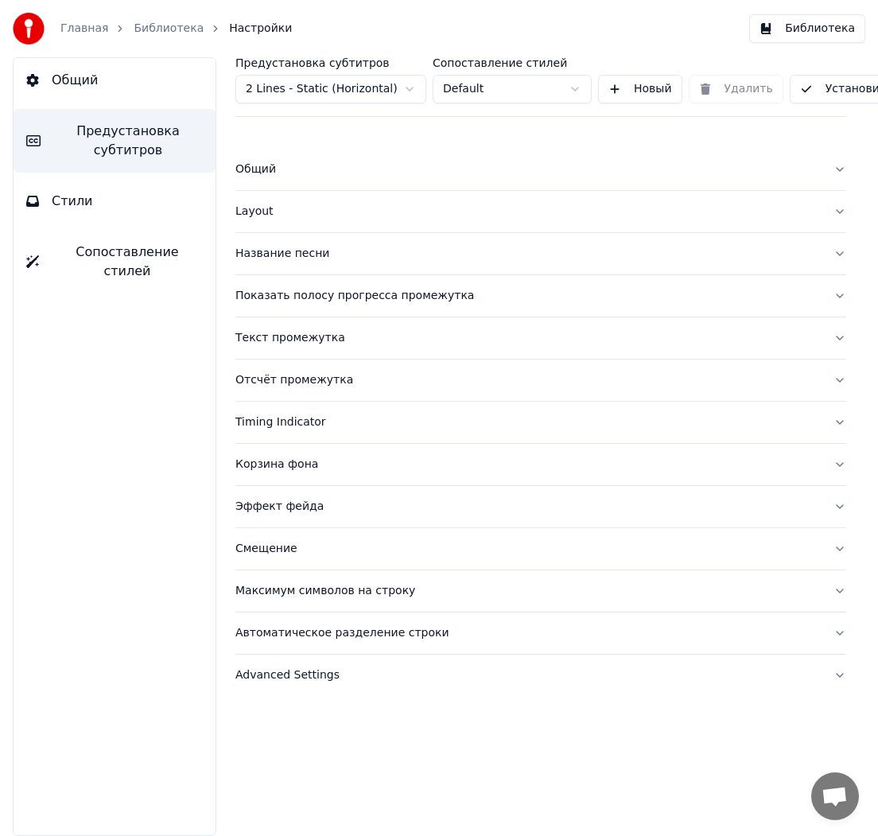
click at [111, 199] on button "Стили" at bounding box center [115, 201] width 202 height 45
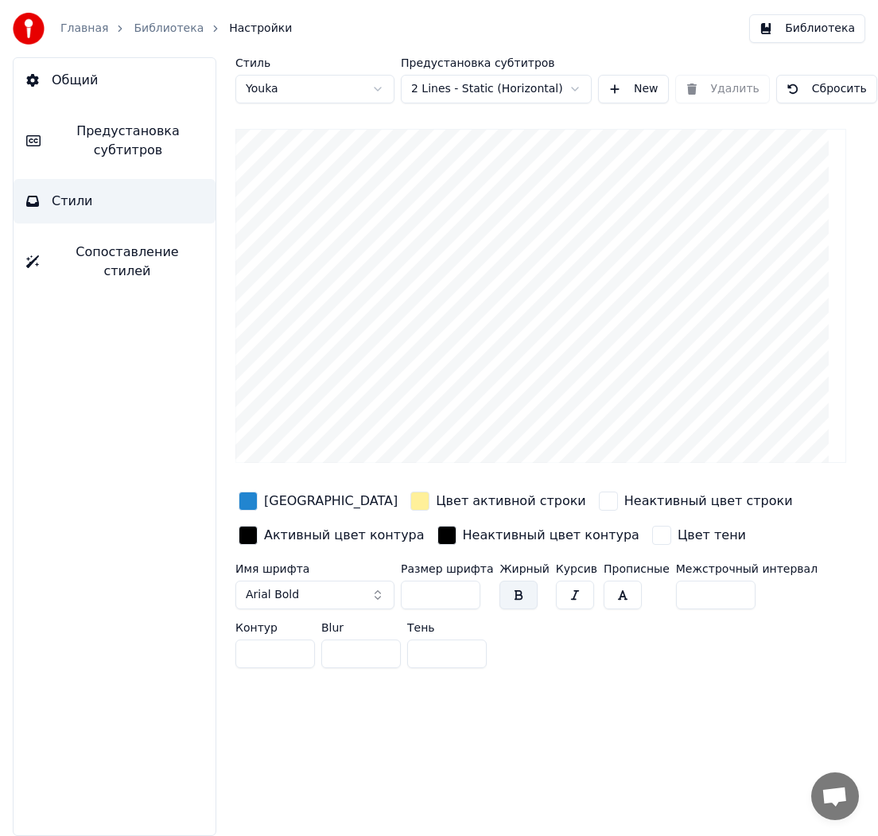
drag, startPoint x: 441, startPoint y: 595, endPoint x: 334, endPoint y: 590, distance: 106.7
click at [336, 590] on div "Имя шрифта Arial Bold Размер шрифта ** Жирный Курсив Прописные Межстрочный инте…" at bounding box center [540, 618] width 611 height 111
drag, startPoint x: 436, startPoint y: 595, endPoint x: 318, endPoint y: 596, distance: 117.7
click at [318, 596] on div "Имя шрифта Arial Bold Размер шрифта ** Жирный Курсив Прописные Межстрочный инте…" at bounding box center [540, 618] width 611 height 111
type input "**"
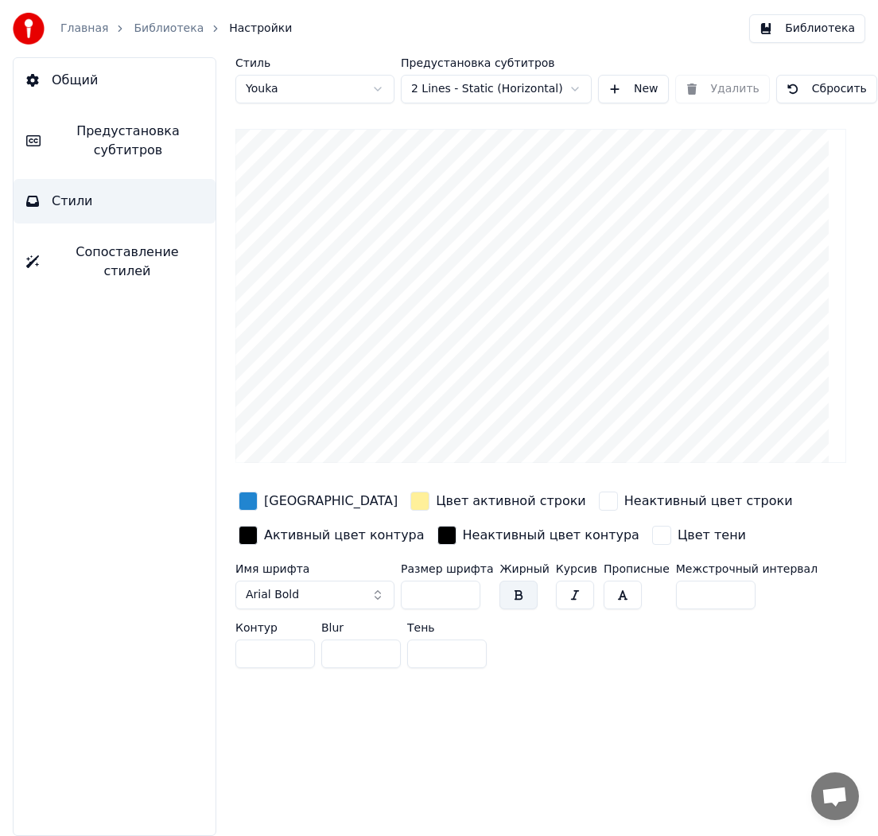
click at [525, 654] on div "Имя шрифта Arial Bold Размер шрифта ** Жирный Курсив Прописные Межстрочный инте…" at bounding box center [540, 618] width 611 height 111
click at [623, 641] on div "Имя шрифта Arial Bold Размер шрифта ** Жирный Курсив Прописные Межстрочный инте…" at bounding box center [540, 618] width 611 height 111
click at [410, 500] on div "button" at bounding box center [419, 500] width 19 height 19
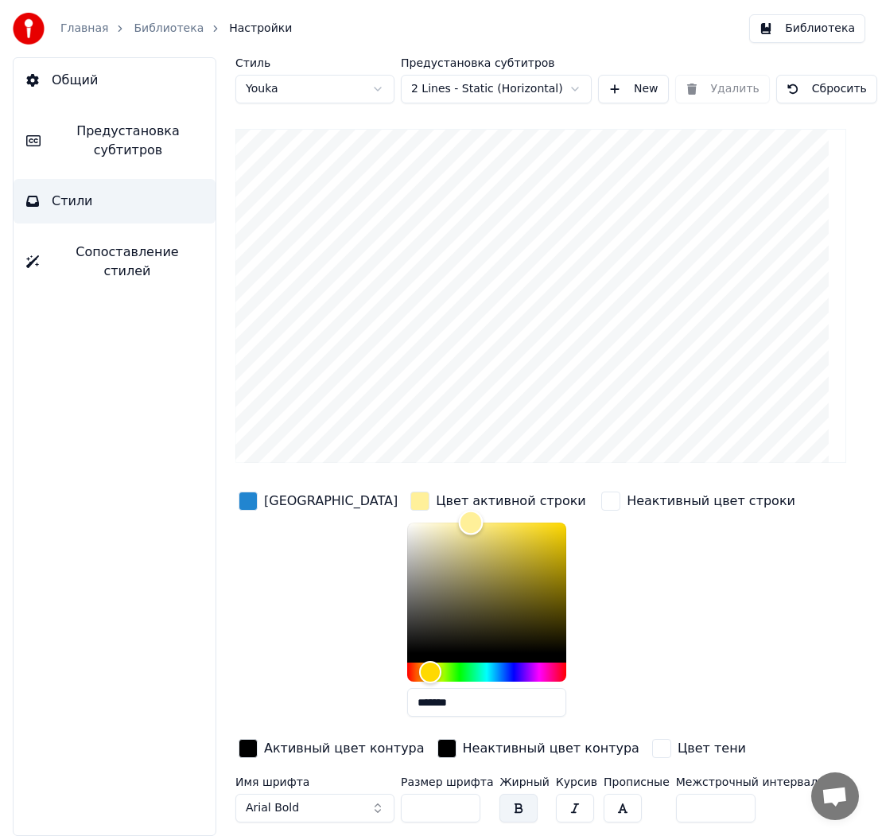
type input "*******"
drag, startPoint x: 379, startPoint y: 526, endPoint x: 328, endPoint y: 492, distance: 62.0
click at [328, 492] on div "Цвет заливки Цвет активной строки ******* Неактивный цвет строки Активный цвет …" at bounding box center [540, 625] width 611 height 275
click at [702, 584] on div "Неактивный цвет строки" at bounding box center [698, 608] width 200 height 241
click at [598, 666] on div "Неактивный цвет строки" at bounding box center [698, 608] width 200 height 241
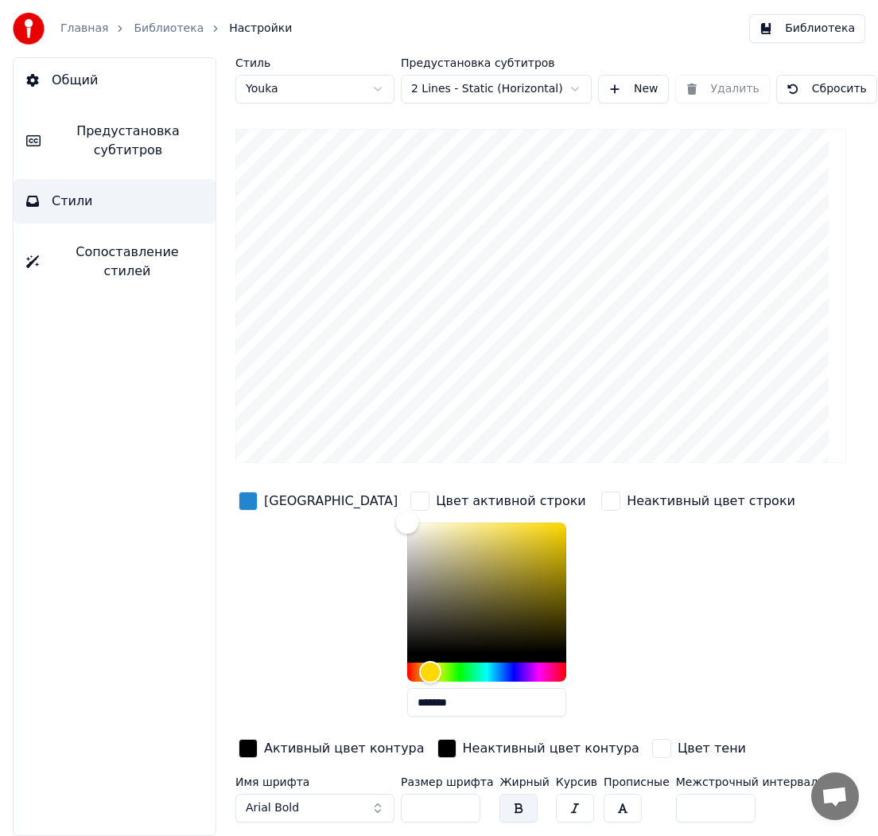
click at [410, 497] on div "button" at bounding box center [419, 500] width 19 height 19
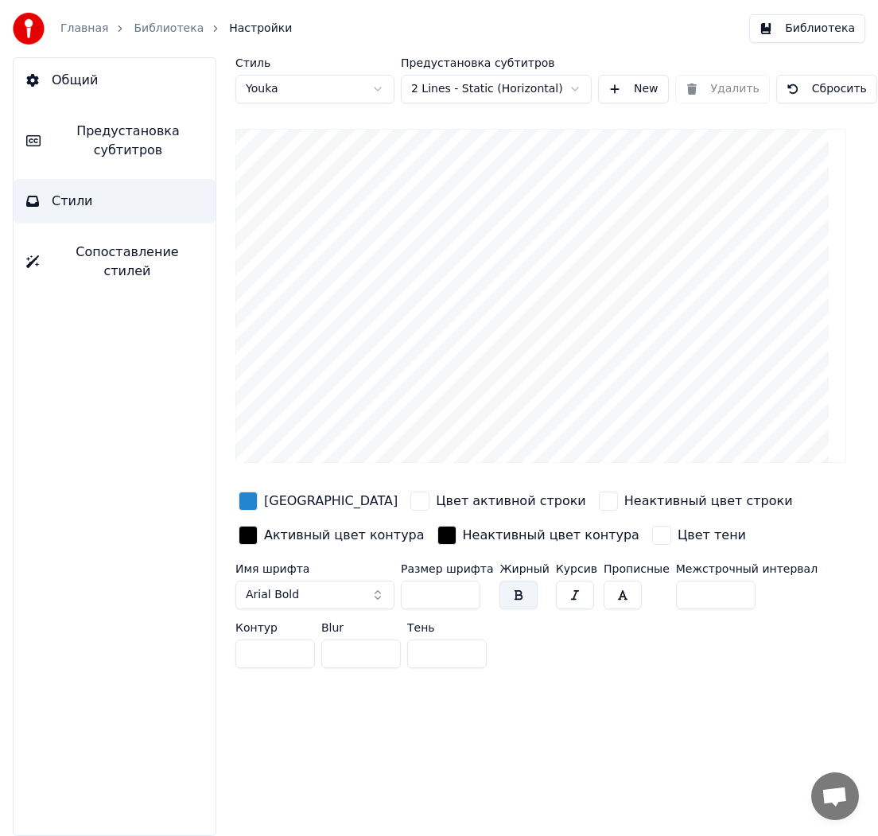
click at [354, 595] on button "Arial Bold" at bounding box center [314, 594] width 159 height 29
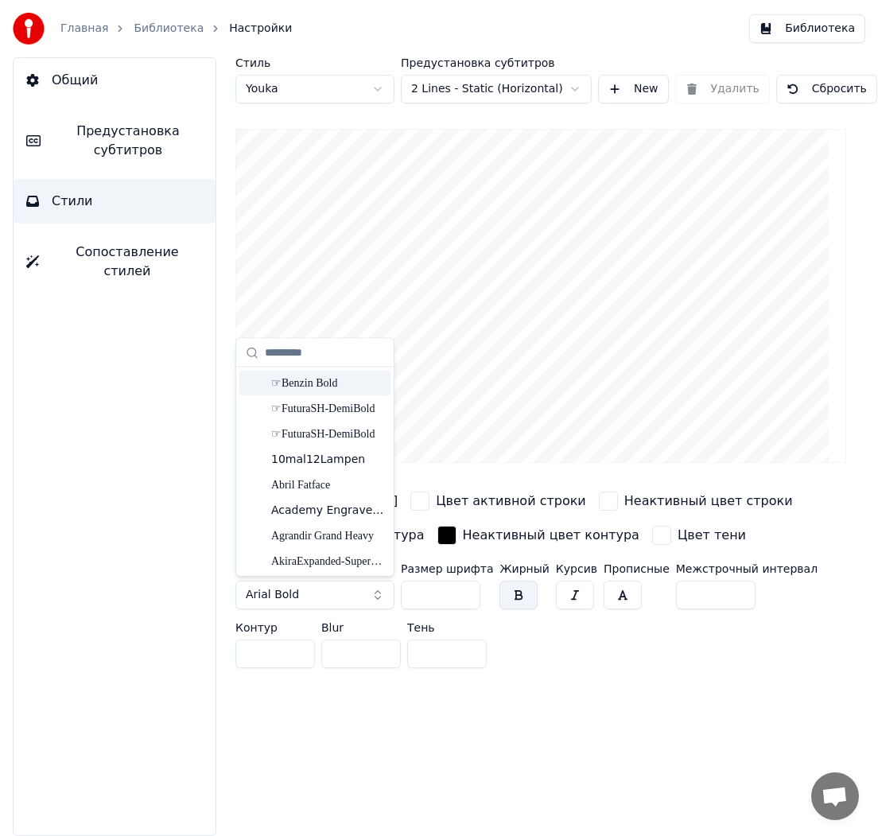
click at [320, 386] on div "☞Benzin Bold" at bounding box center [327, 383] width 113 height 16
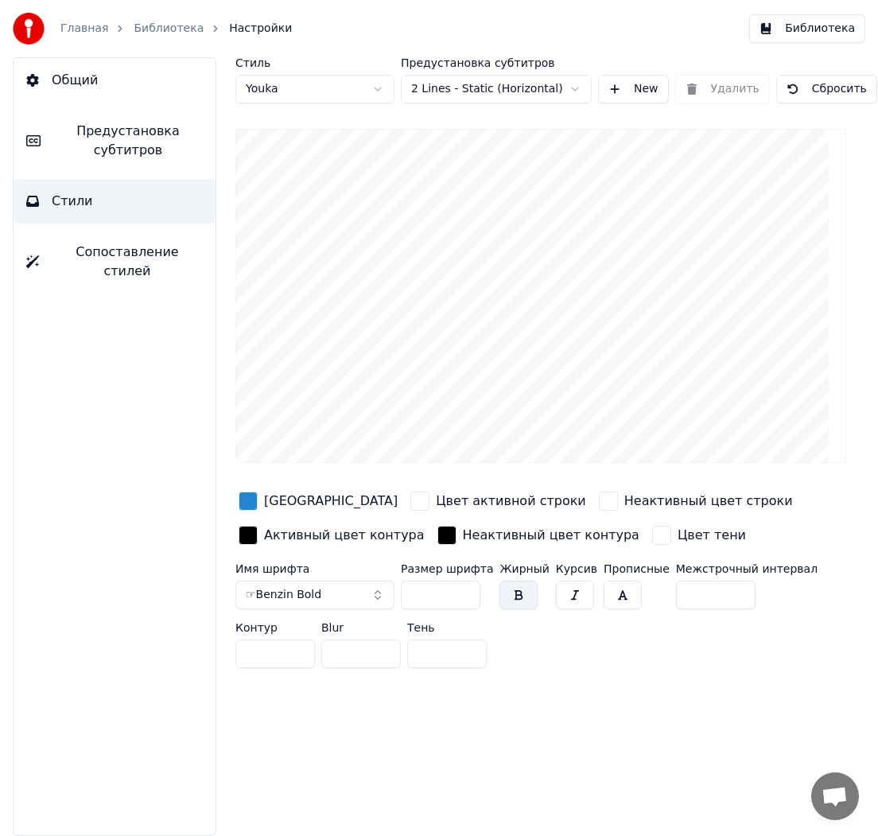
click at [557, 700] on div "Стиль Youka Предустановка субтитров 2 Lines - Static (Horizontal) New Удалить С…" at bounding box center [541, 446] width 674 height 778
click at [72, 250] on span "Сопоставление стилей" at bounding box center [127, 262] width 151 height 38
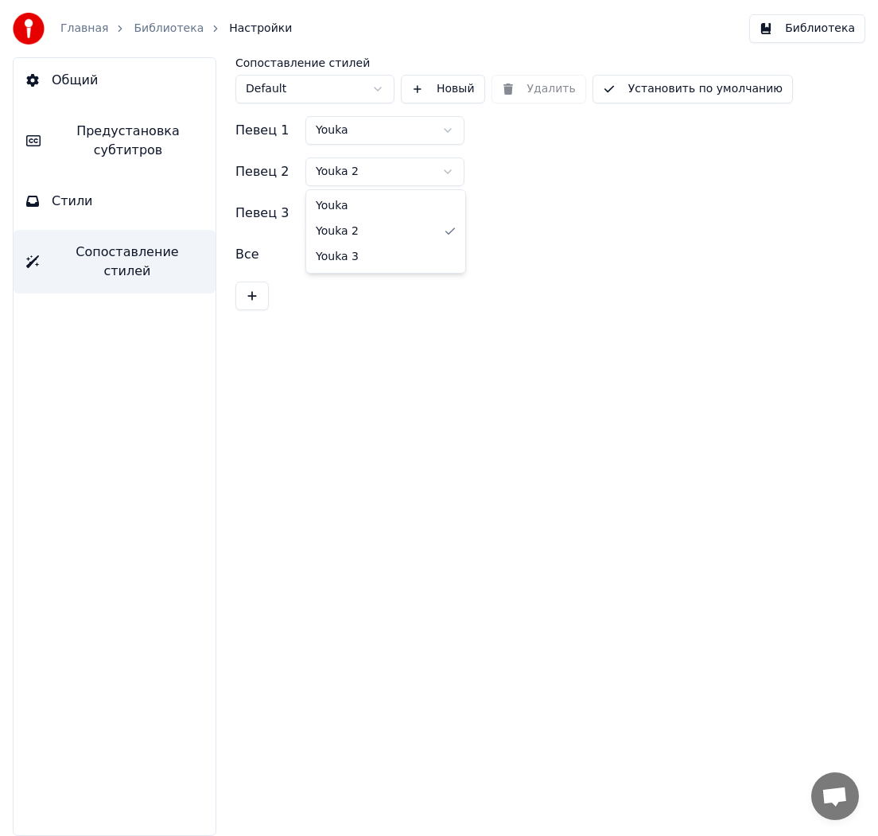
click at [384, 173] on html "Главная Библиотека Настройки Библиотека Общий Предустановка субтитров Стили Соп…" at bounding box center [439, 418] width 878 height 836
click at [381, 210] on html "Главная Библиотека Настройки Библиотека Общий Предустановка субтитров Стили Соп…" at bounding box center [439, 418] width 878 height 836
click at [378, 250] on html "Главная Библиотека Настройки Библиотека Общий Предустановка субтитров Стили Соп…" at bounding box center [439, 418] width 878 height 836
drag, startPoint x: 378, startPoint y: 289, endPoint x: 371, endPoint y: 297, distance: 10.7
drag, startPoint x: 353, startPoint y: 323, endPoint x: 188, endPoint y: 212, distance: 198.7
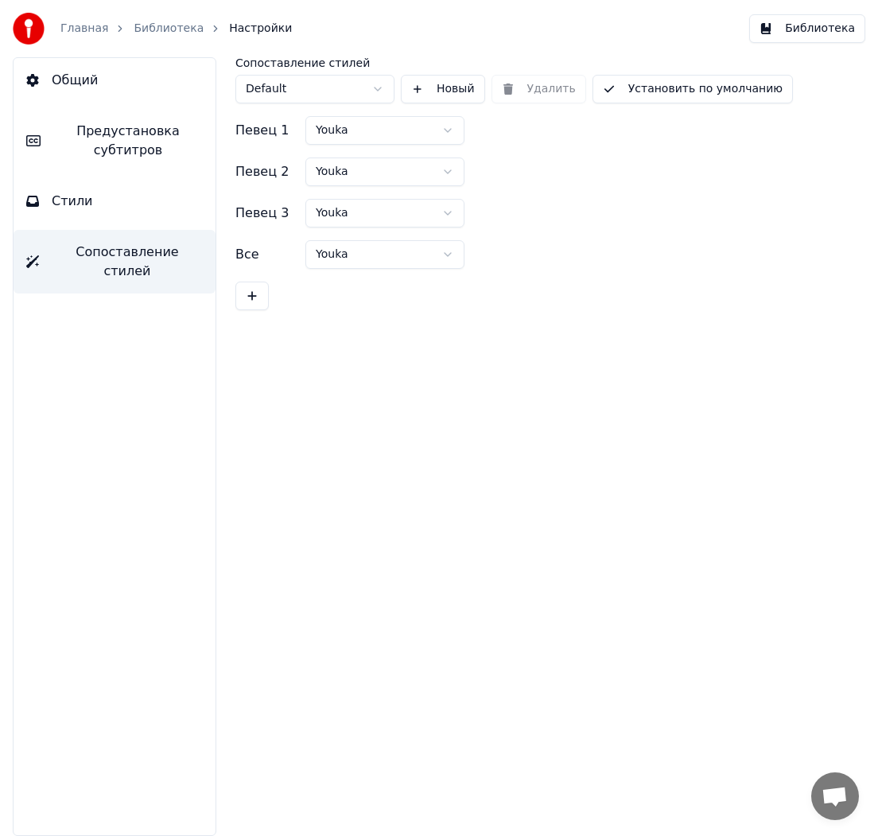
click at [352, 323] on div "Сопоставление стилей Default Новый Удалить Установить по умолчанию Певец 1 Youk…" at bounding box center [541, 446] width 674 height 778
click at [123, 136] on span "Предустановка субтитров" at bounding box center [127, 141] width 149 height 38
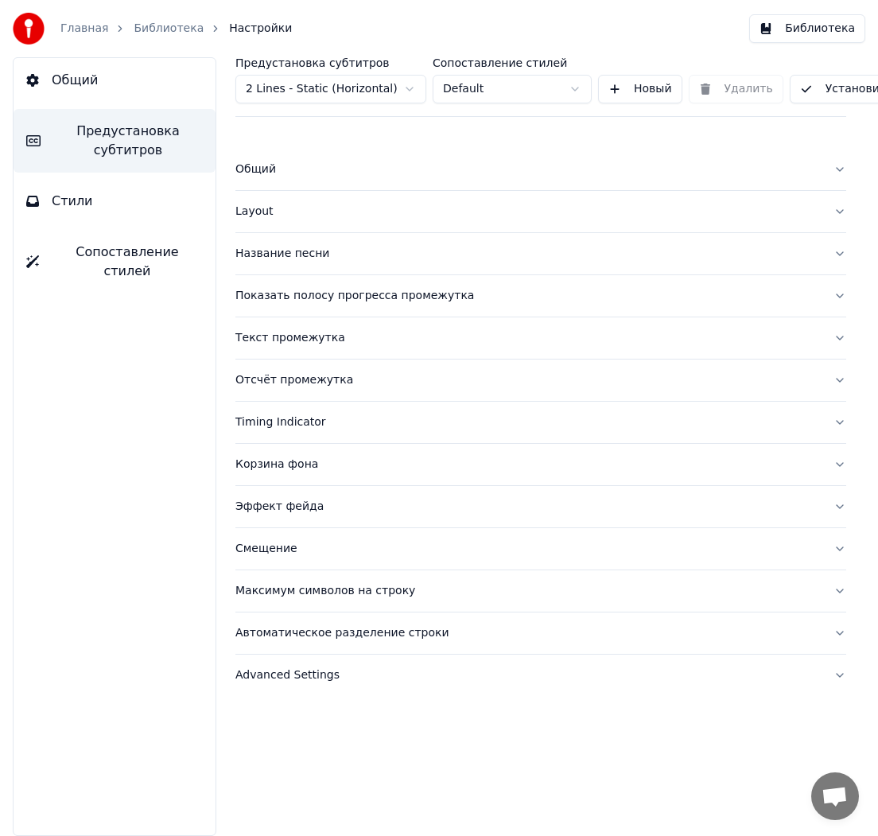
click at [836, 253] on button "Название песни" at bounding box center [540, 253] width 611 height 41
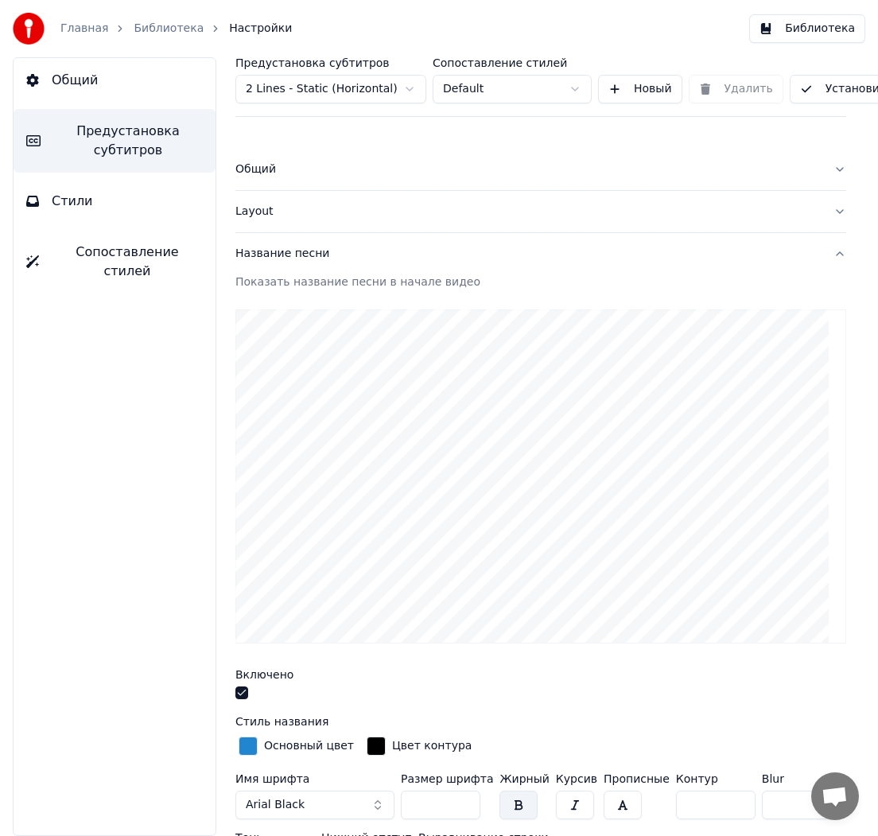
click at [240, 693] on button "button" at bounding box center [241, 692] width 13 height 13
click at [833, 256] on button "Название песни" at bounding box center [540, 253] width 611 height 41
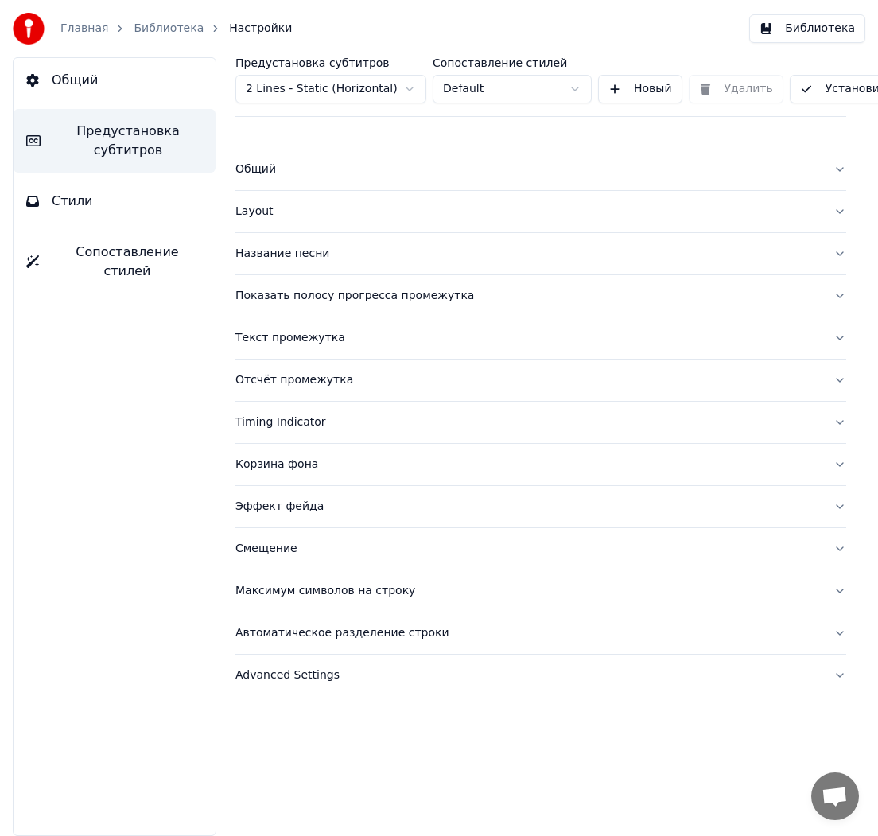
click at [837, 293] on button "Показать полосу прогресса промежутка" at bounding box center [540, 295] width 611 height 41
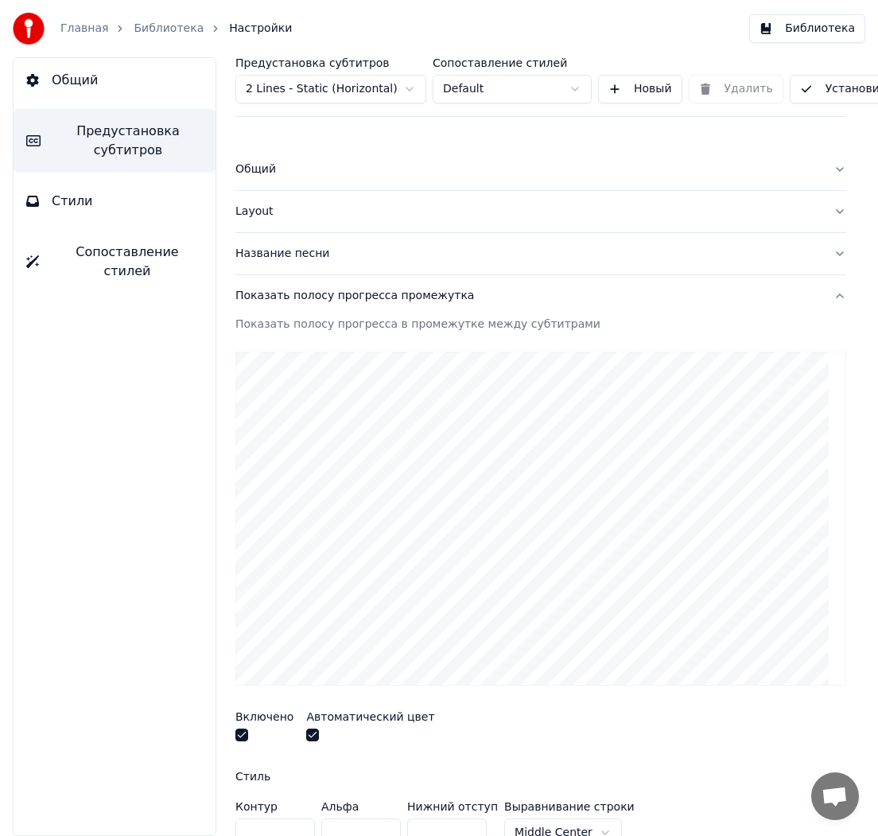
click at [837, 293] on button "Показать полосу прогресса промежутка" at bounding box center [540, 295] width 611 height 41
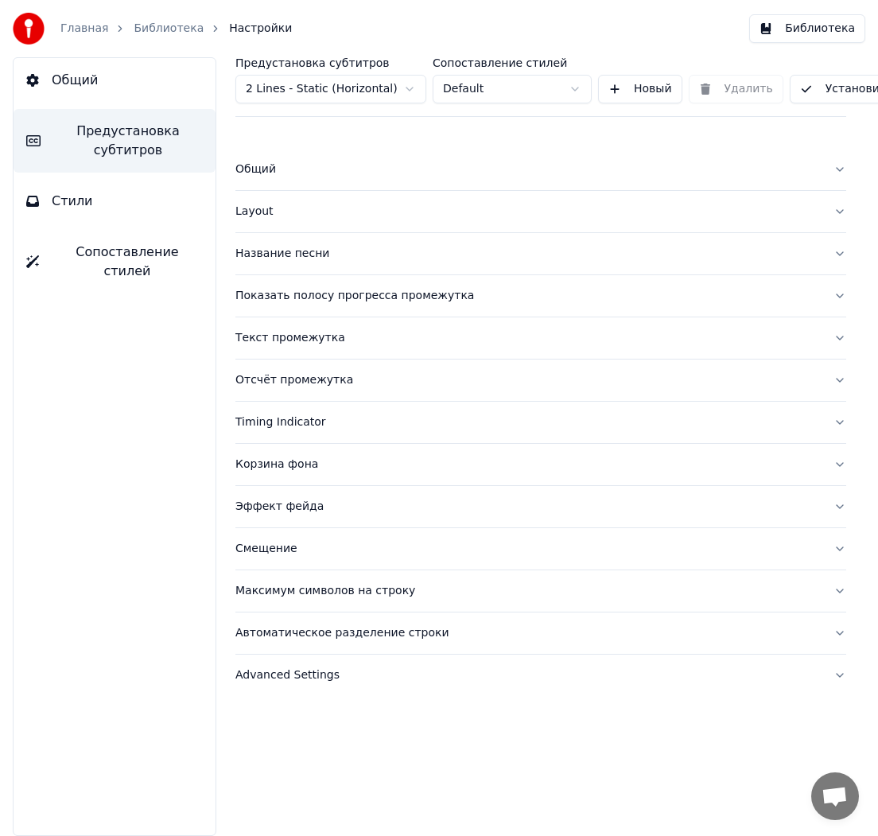
click at [106, 87] on button "Общий" at bounding box center [115, 80] width 202 height 45
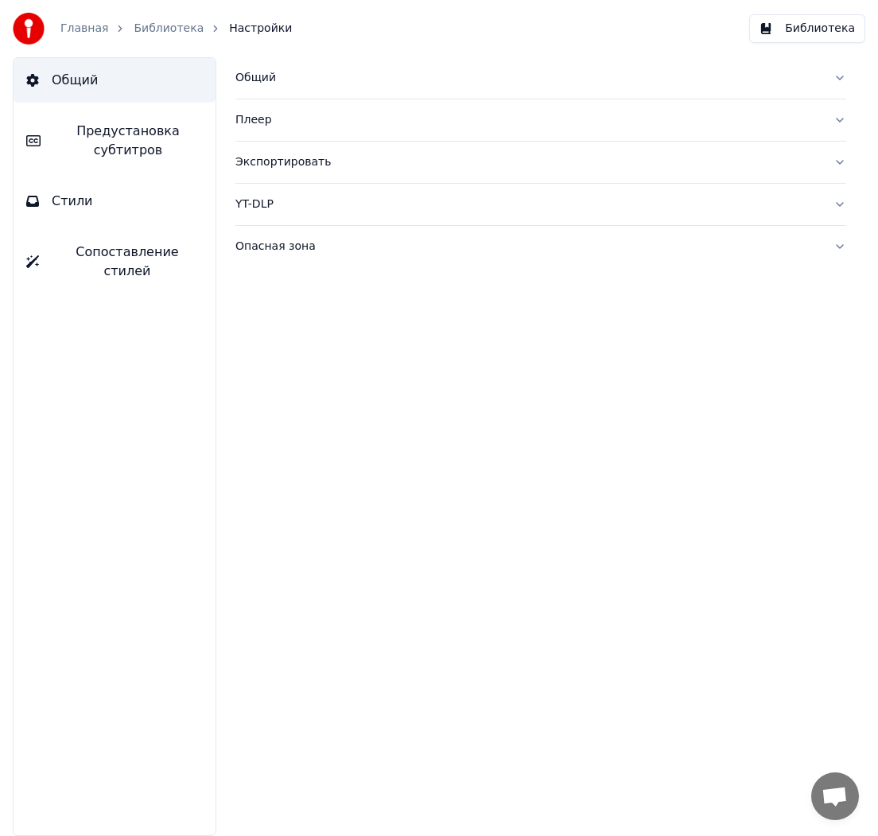
click at [150, 27] on link "Библиотека" at bounding box center [169, 29] width 70 height 16
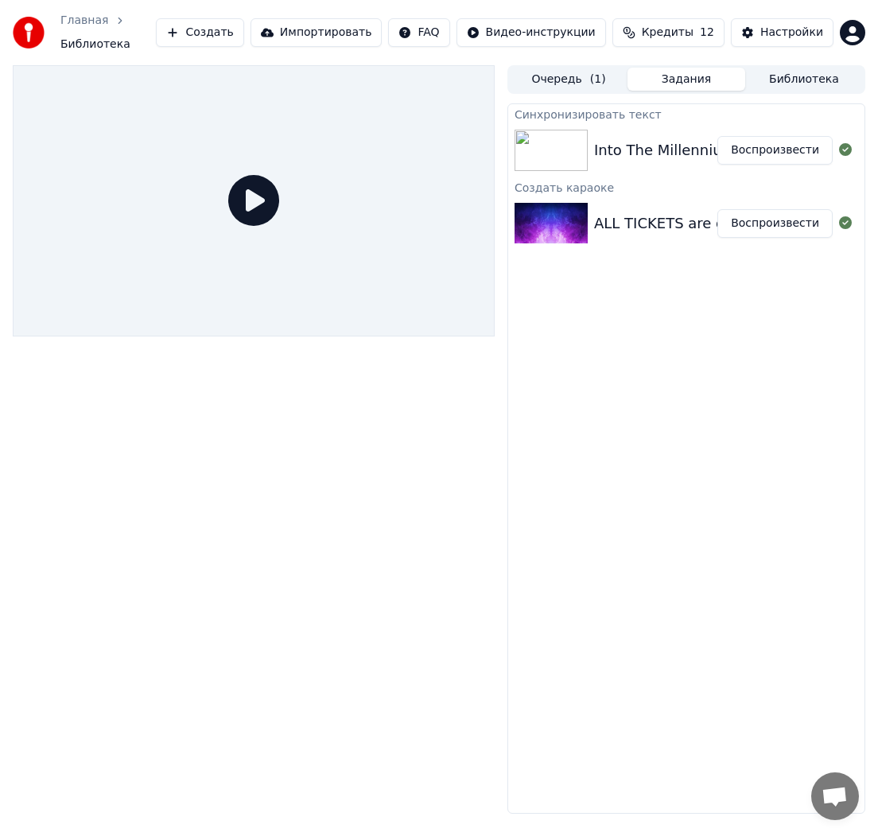
click at [255, 199] on icon at bounding box center [253, 200] width 51 height 51
click at [554, 160] on img at bounding box center [550, 150] width 73 height 41
click at [539, 145] on img at bounding box center [550, 150] width 73 height 41
click at [254, 206] on icon at bounding box center [253, 200] width 51 height 51
click at [548, 239] on img at bounding box center [550, 223] width 73 height 41
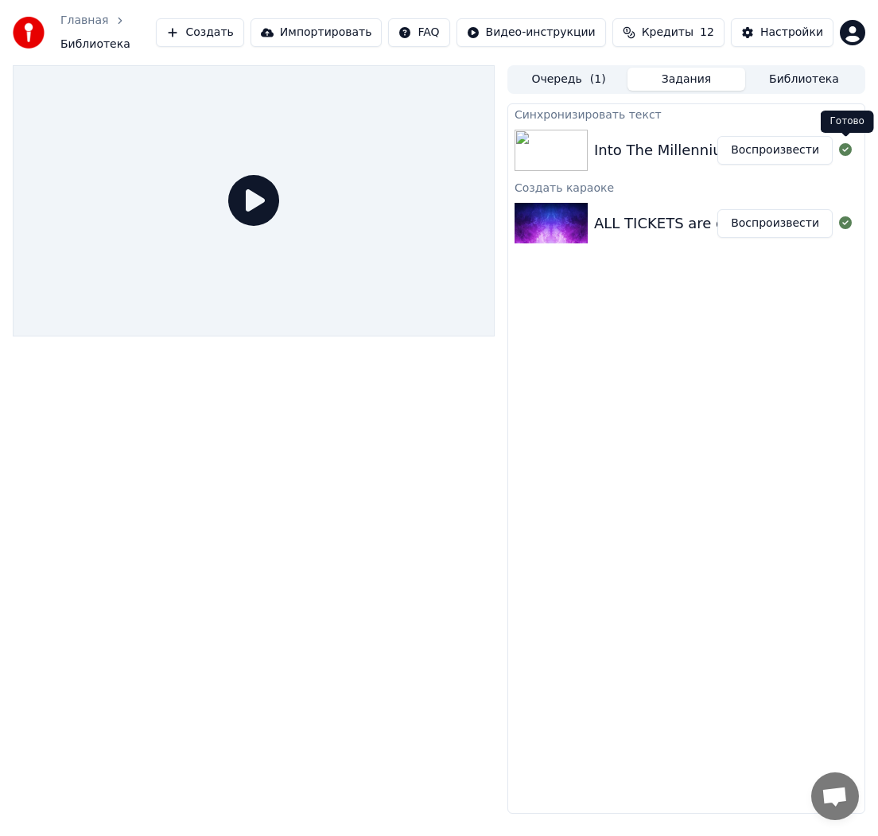
click at [848, 154] on icon at bounding box center [845, 149] width 13 height 13
click at [674, 161] on div "Into The Millennium Воспроизвести" at bounding box center [686, 150] width 356 height 54
click at [651, 153] on div "Into The Millennium" at bounding box center [665, 150] width 142 height 22
drag, startPoint x: 651, startPoint y: 153, endPoint x: 545, endPoint y: 149, distance: 105.8
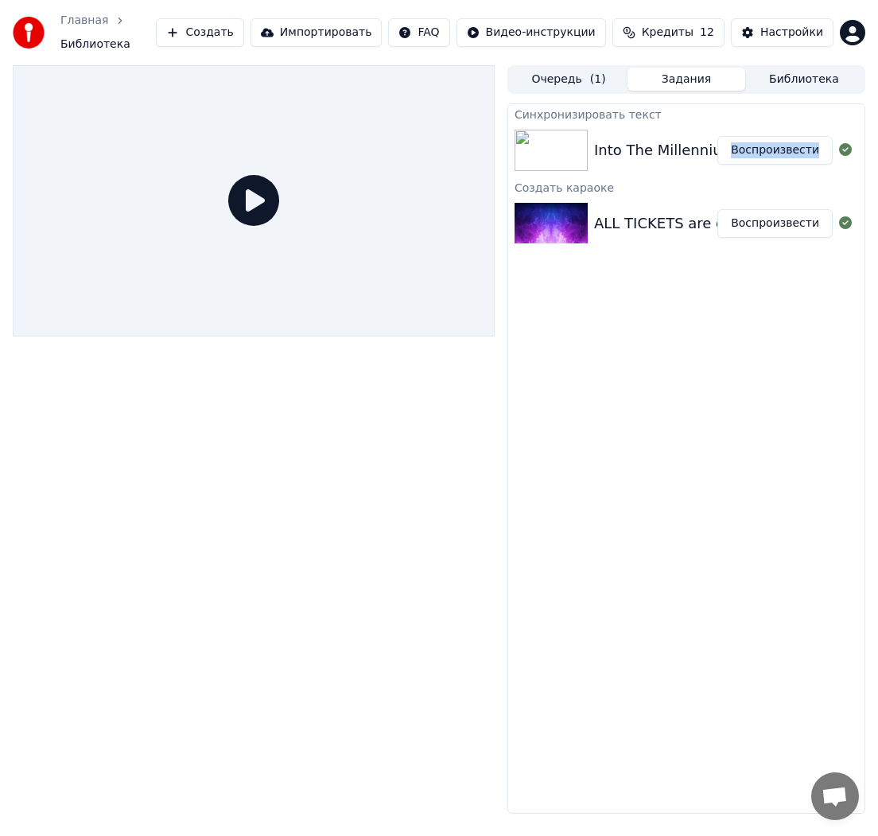
click at [650, 153] on div "Into The Millennium" at bounding box center [665, 150] width 142 height 22
click at [542, 149] on img at bounding box center [550, 150] width 73 height 41
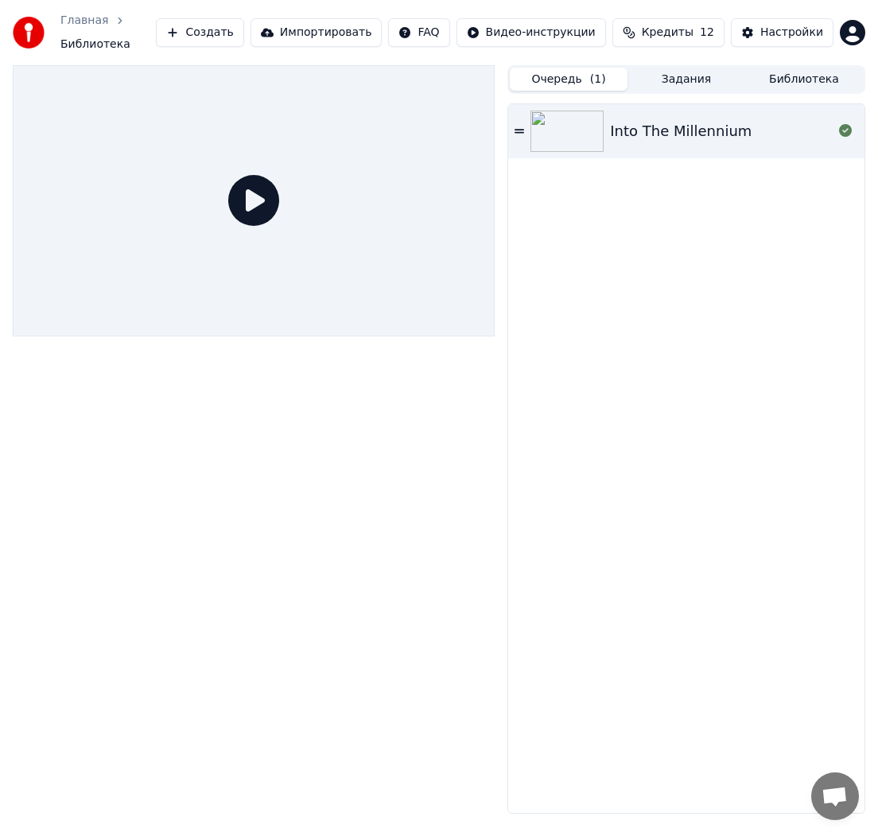
click at [561, 79] on button "Очередь ( 1 )" at bounding box center [569, 79] width 118 height 23
click at [573, 127] on img at bounding box center [566, 131] width 73 height 41
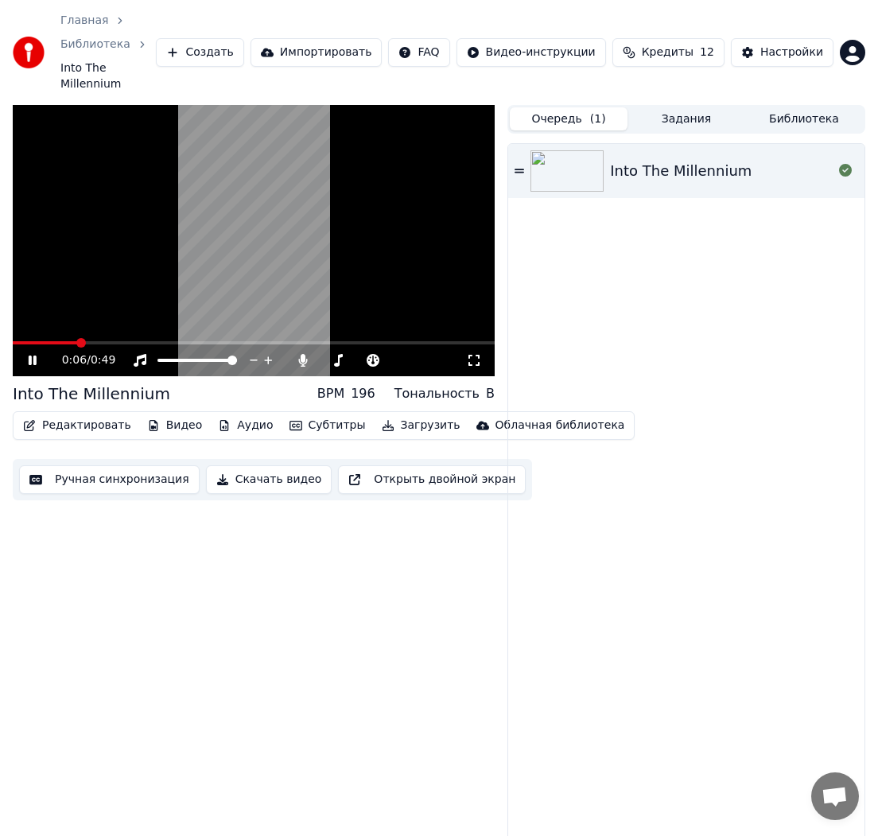
click at [305, 215] on video at bounding box center [254, 240] width 482 height 271
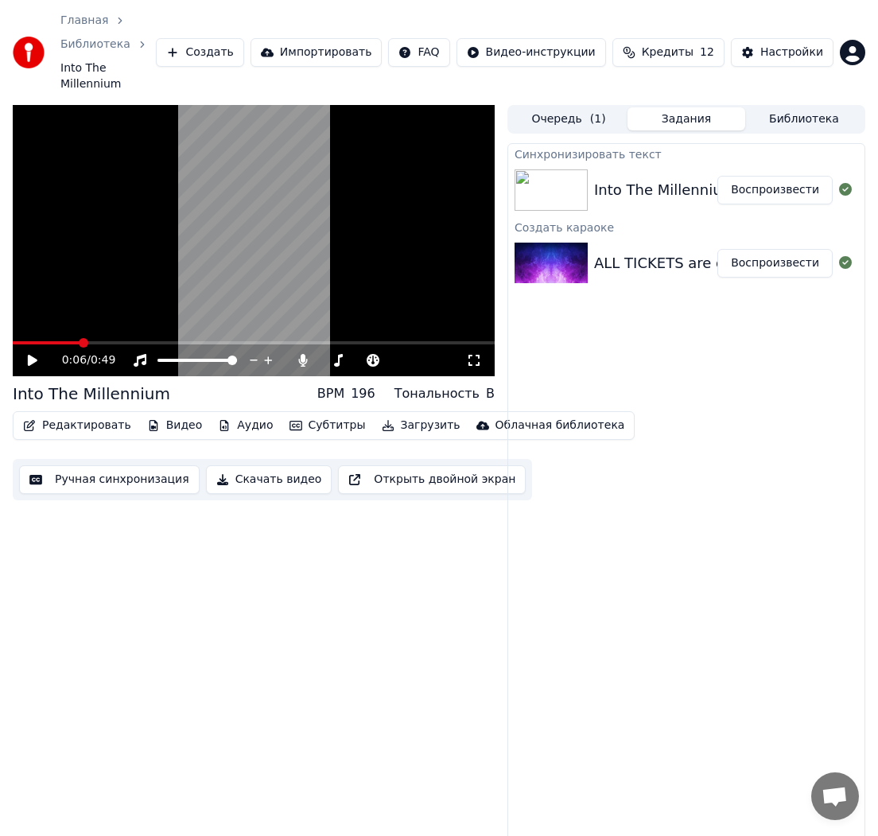
click at [681, 107] on button "Задания" at bounding box center [686, 118] width 118 height 23
click at [659, 184] on div "Into The Millennium" at bounding box center [665, 190] width 142 height 22
click at [574, 180] on img at bounding box center [550, 189] width 73 height 41
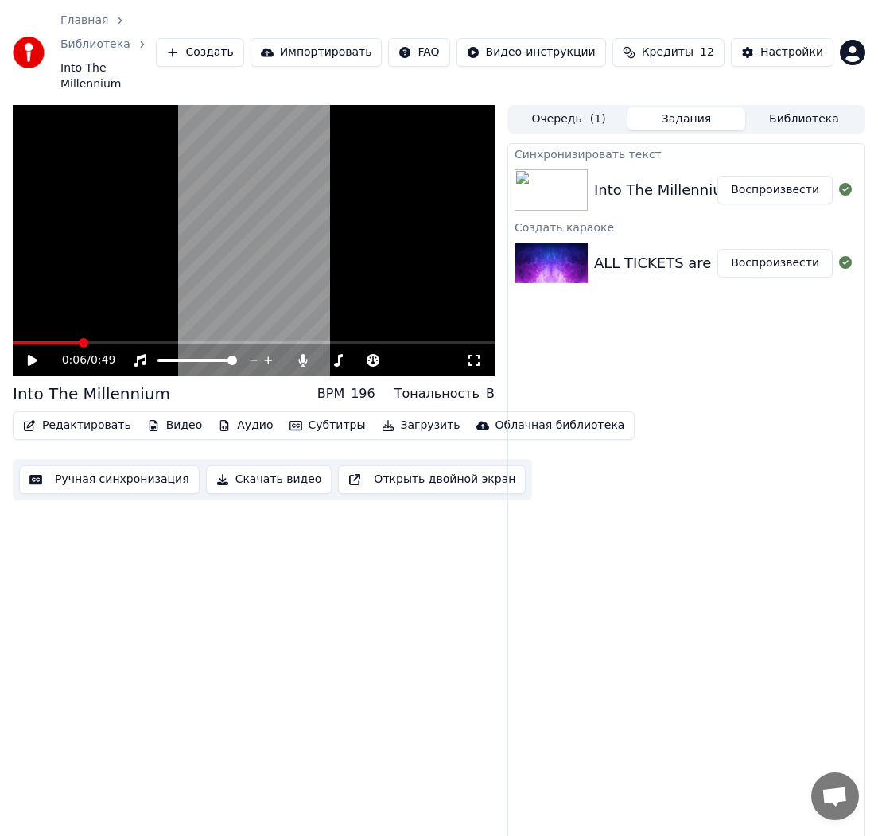
click at [78, 414] on button "Редактировать" at bounding box center [77, 425] width 121 height 22
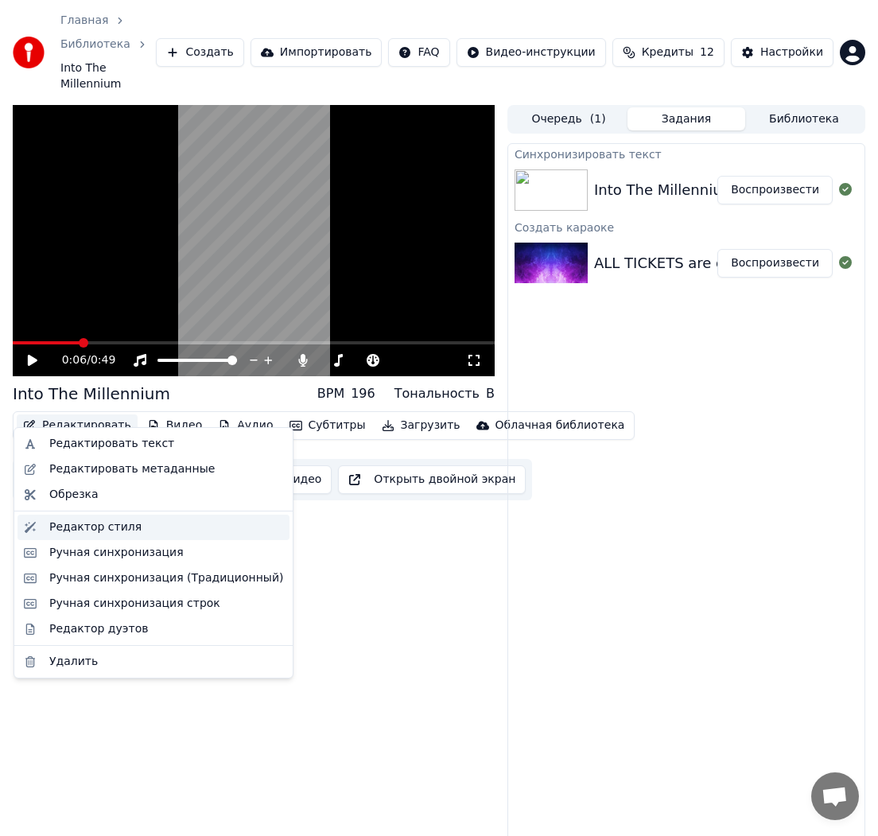
click at [112, 522] on div "Редактор стиля" at bounding box center [95, 527] width 92 height 16
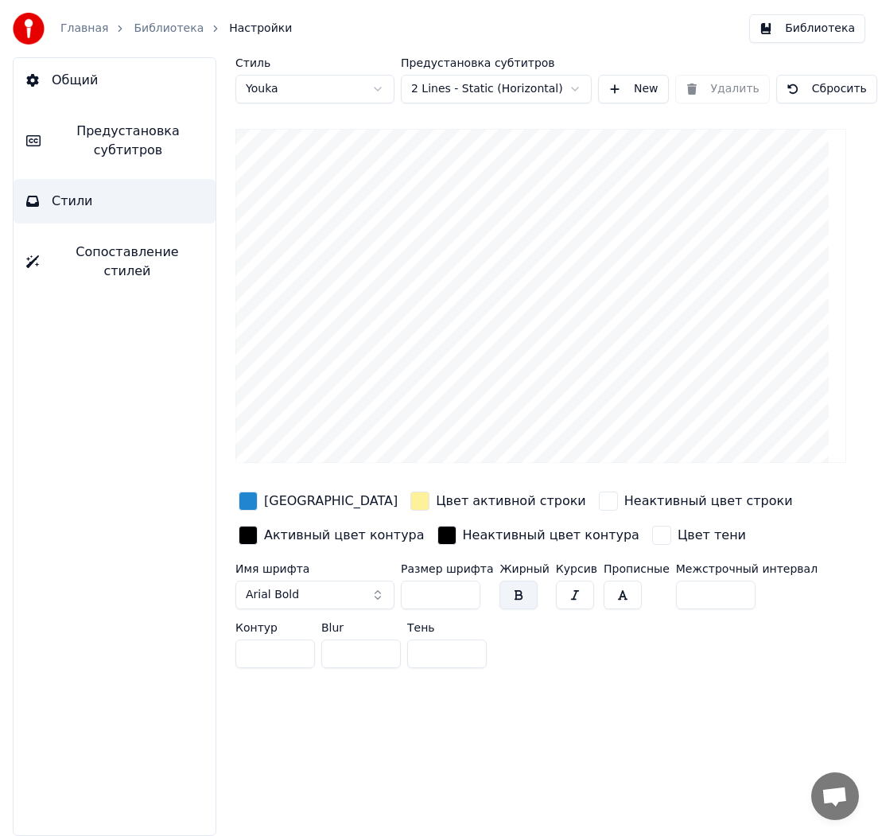
click at [371, 584] on button "Arial Bold" at bounding box center [314, 594] width 159 height 29
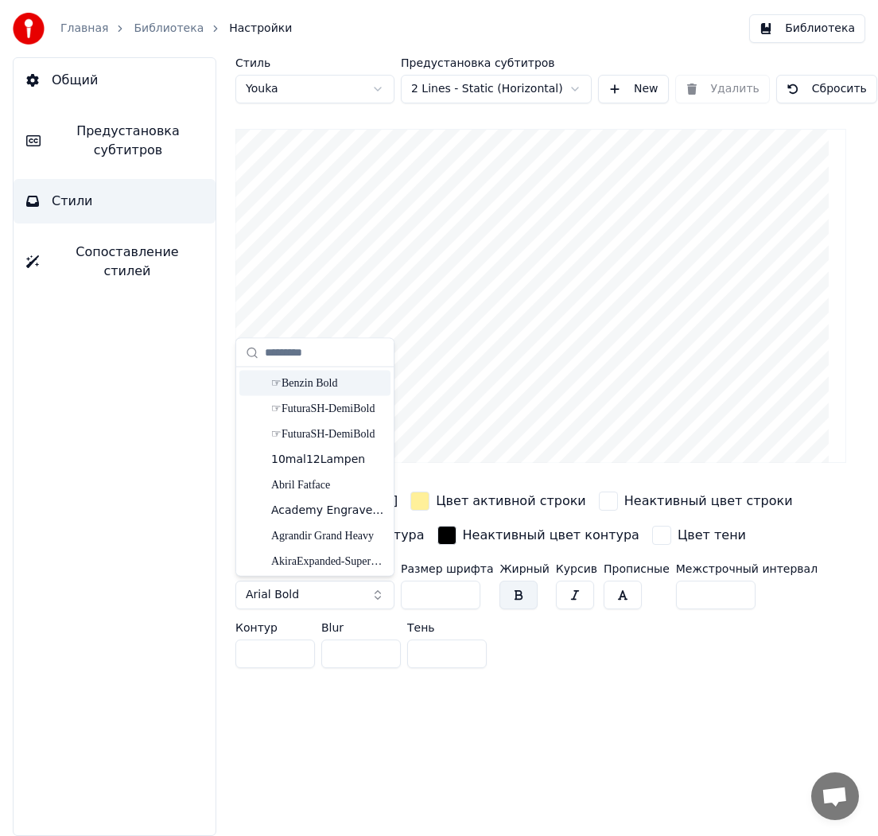
drag, startPoint x: 313, startPoint y: 384, endPoint x: 333, endPoint y: 437, distance: 56.1
click at [313, 384] on div "☞Benzin Bold" at bounding box center [327, 383] width 113 height 16
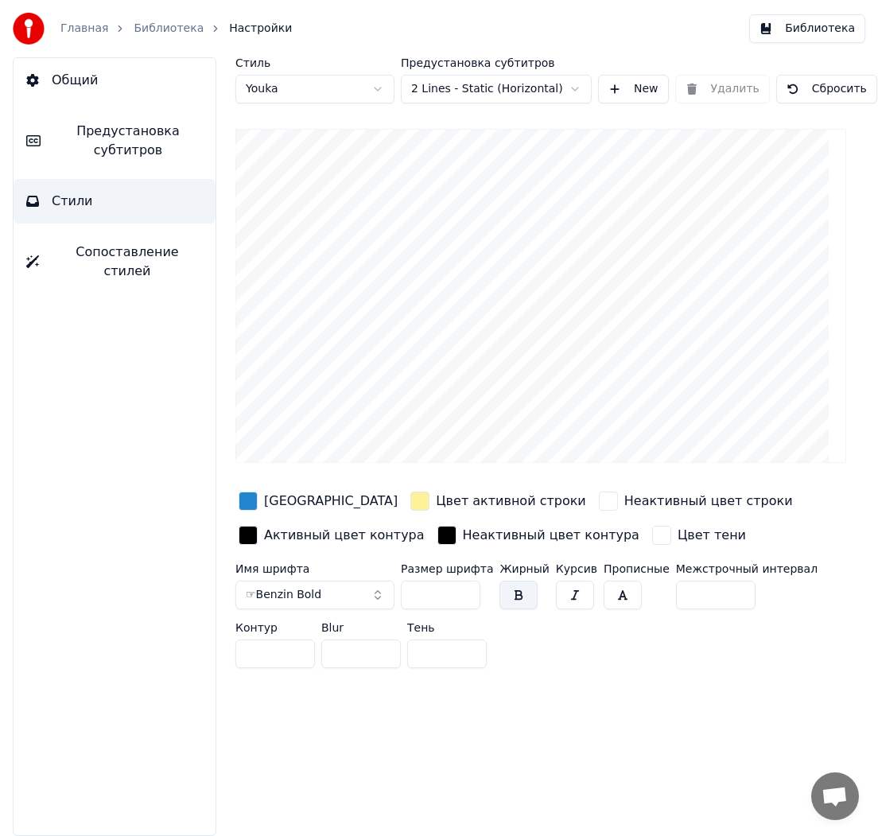
drag, startPoint x: 422, startPoint y: 593, endPoint x: 338, endPoint y: 590, distance: 84.3
click at [339, 590] on div "Имя шрифта ☞Benzin Bold Размер шрифта ** Жирный Курсив Прописные Межстрочный ин…" at bounding box center [540, 618] width 611 height 111
drag, startPoint x: 417, startPoint y: 595, endPoint x: 316, endPoint y: 593, distance: 100.2
click at [316, 593] on div "Имя шрифта ☞Benzin Bold Размер шрифта ** Жирный Курсив Прописные Межстрочный ин…" at bounding box center [540, 618] width 611 height 111
type input "**"
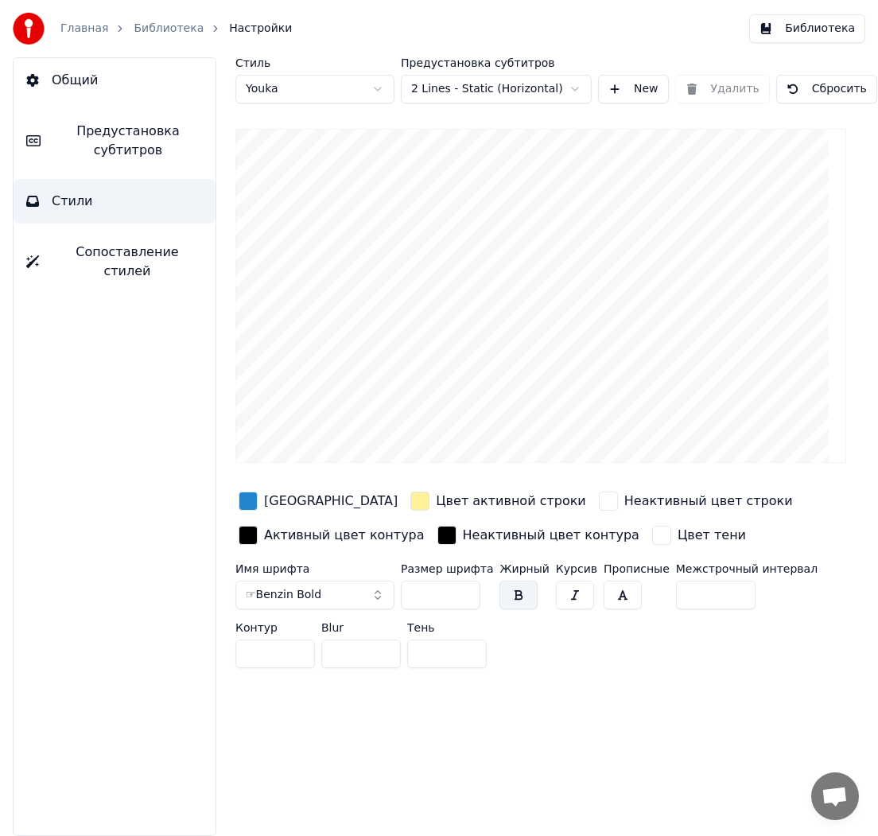
click at [571, 722] on div "Стиль Youka Предустановка субтитров 2 Lines - Static (Horizontal) New Удалить С…" at bounding box center [541, 446] width 674 height 778
click at [109, 250] on span "Сопоставление стилей" at bounding box center [127, 262] width 151 height 38
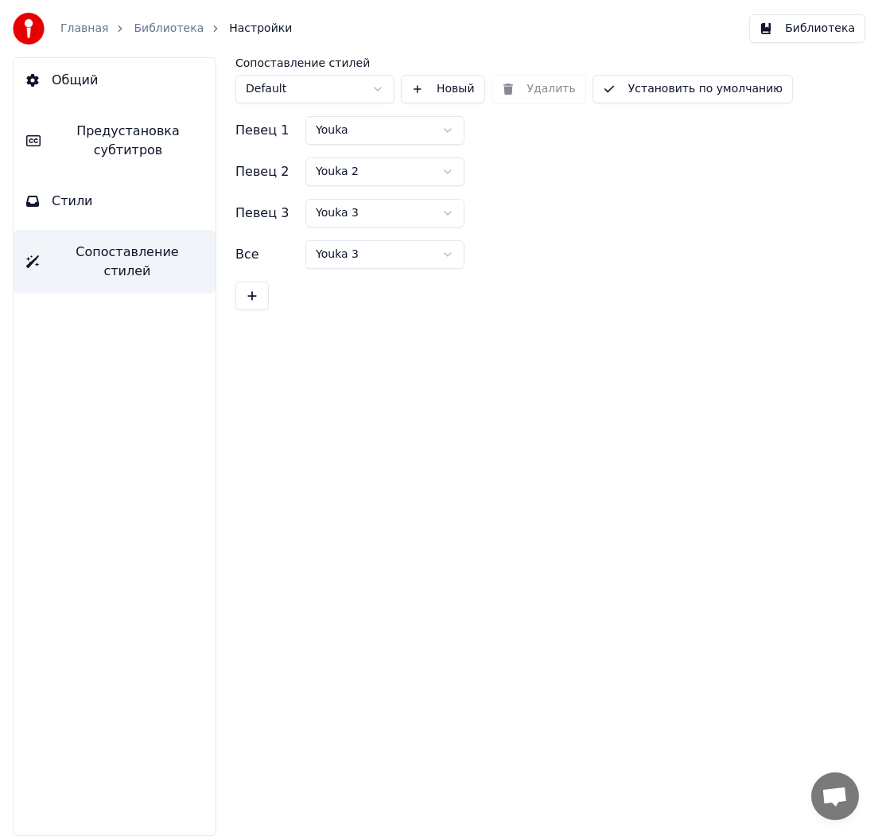
click at [355, 169] on html "Главная Библиотека Настройки Библиотека Общий Предустановка субтитров Стили Соп…" at bounding box center [439, 418] width 878 height 836
click at [359, 209] on html "Главная Библиотека Настройки Библиотека Общий Предустановка субтитров Стили Соп…" at bounding box center [439, 418] width 878 height 836
click at [364, 243] on html "Главная Библиотека Настройки Библиотека Общий Предустановка субтитров Стили Соп…" at bounding box center [439, 418] width 878 height 836
click at [361, 91] on html "Главная Библиотека Настройки Библиотека Общий Предустановка субтитров Стили Соп…" at bounding box center [439, 418] width 878 height 836
click at [422, 88] on html "Главная Библиотека Настройки Библиотека Общий Предустановка субтитров Стили Соп…" at bounding box center [439, 418] width 878 height 836
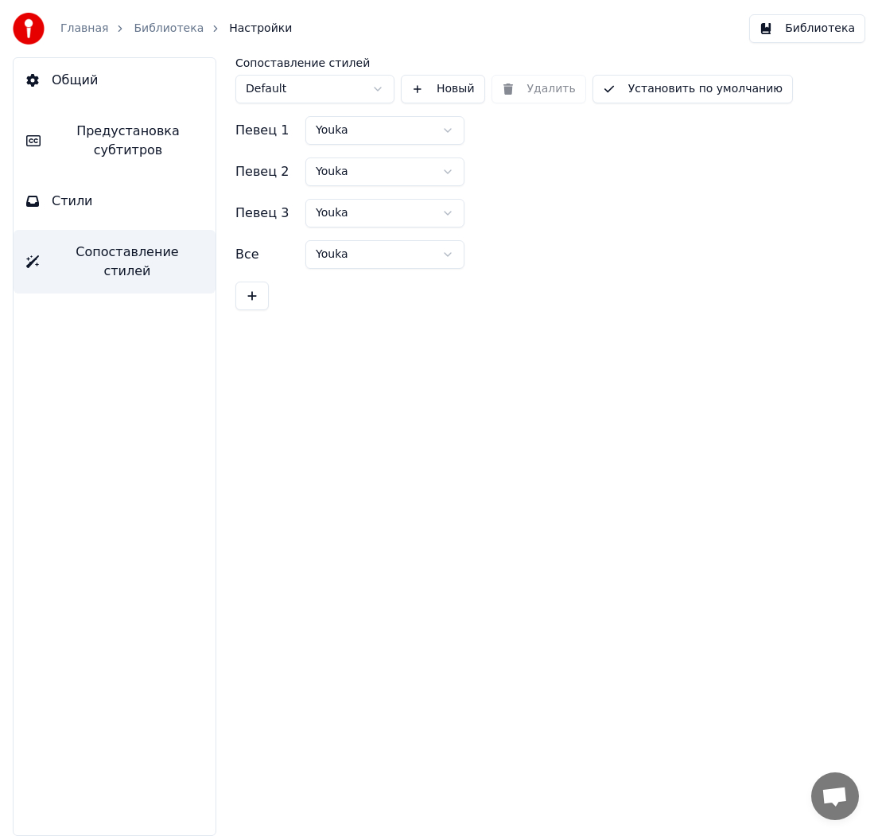
click at [427, 90] on button "Новый" at bounding box center [443, 89] width 84 height 29
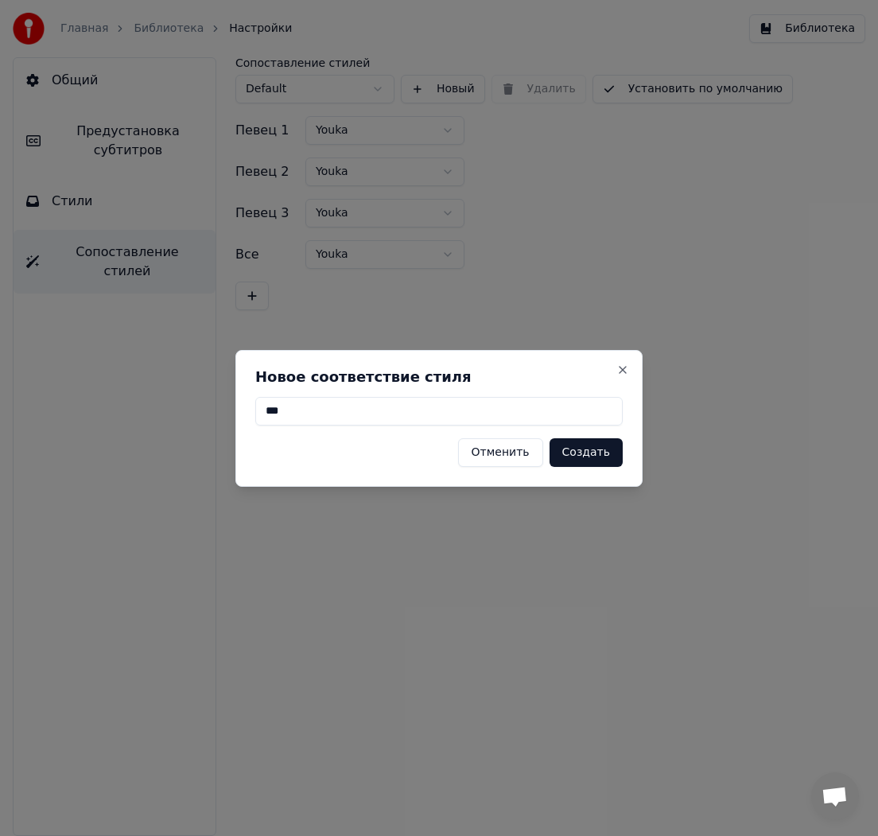
type input "***"
click at [596, 458] on button "Создать" at bounding box center [585, 452] width 73 height 29
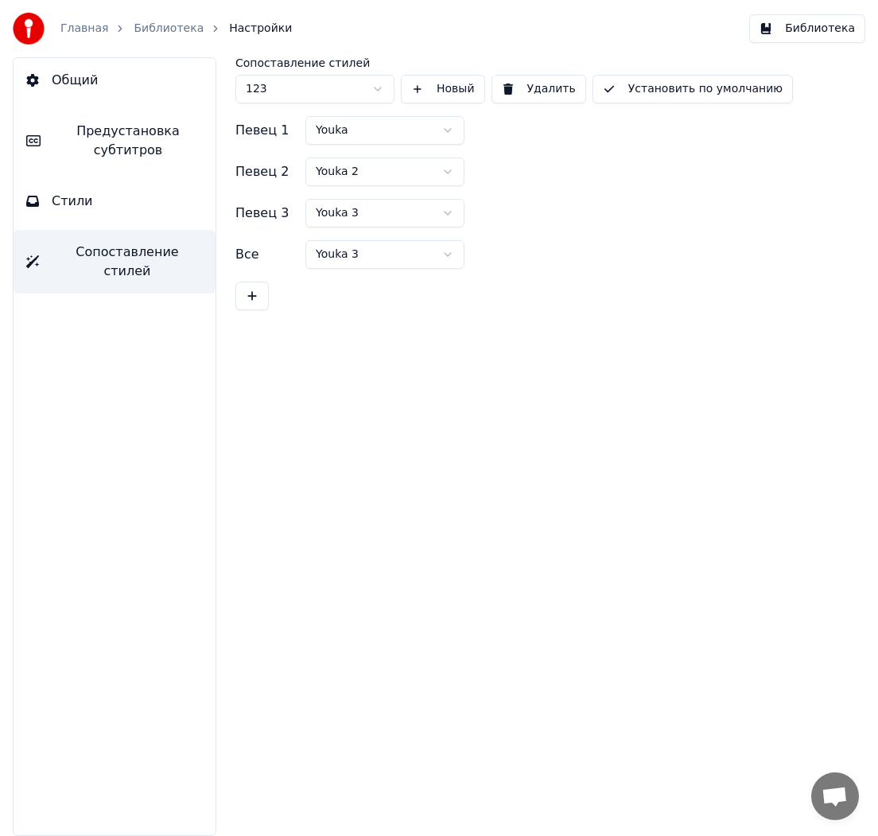
click at [837, 27] on button "Библиотека" at bounding box center [807, 28] width 116 height 29
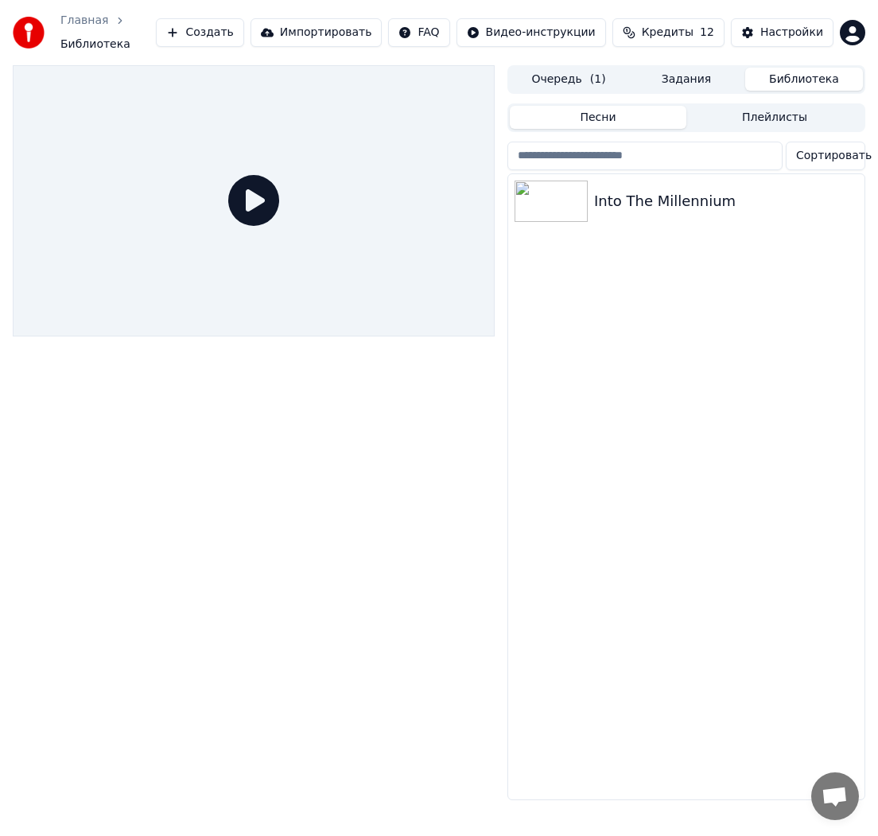
drag, startPoint x: 264, startPoint y: 170, endPoint x: 267, endPoint y: 192, distance: 21.7
click at [264, 170] on div at bounding box center [254, 200] width 482 height 271
click at [520, 198] on img at bounding box center [550, 201] width 73 height 41
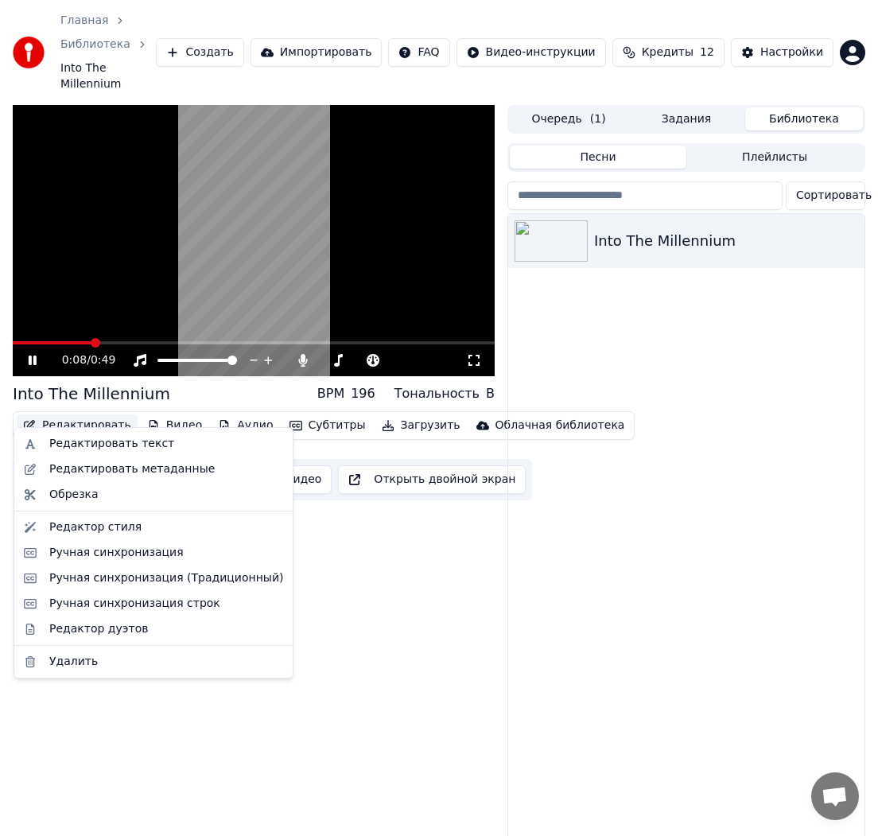
click at [94, 414] on button "Редактировать" at bounding box center [77, 425] width 121 height 22
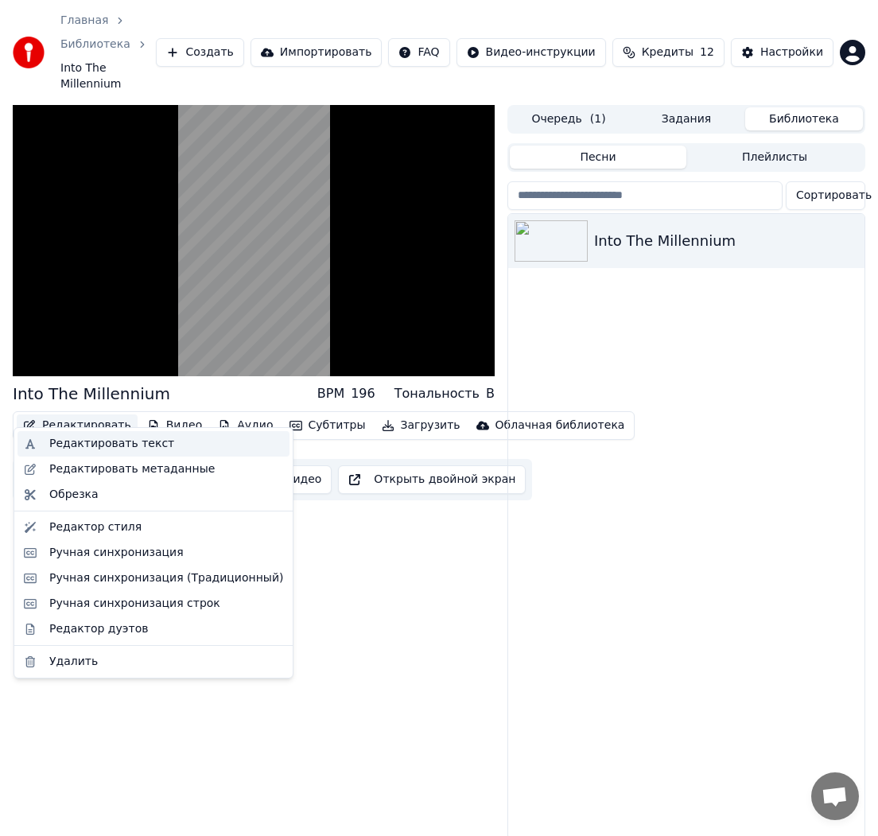
click at [124, 452] on div "Редактировать текст" at bounding box center [153, 443] width 272 height 25
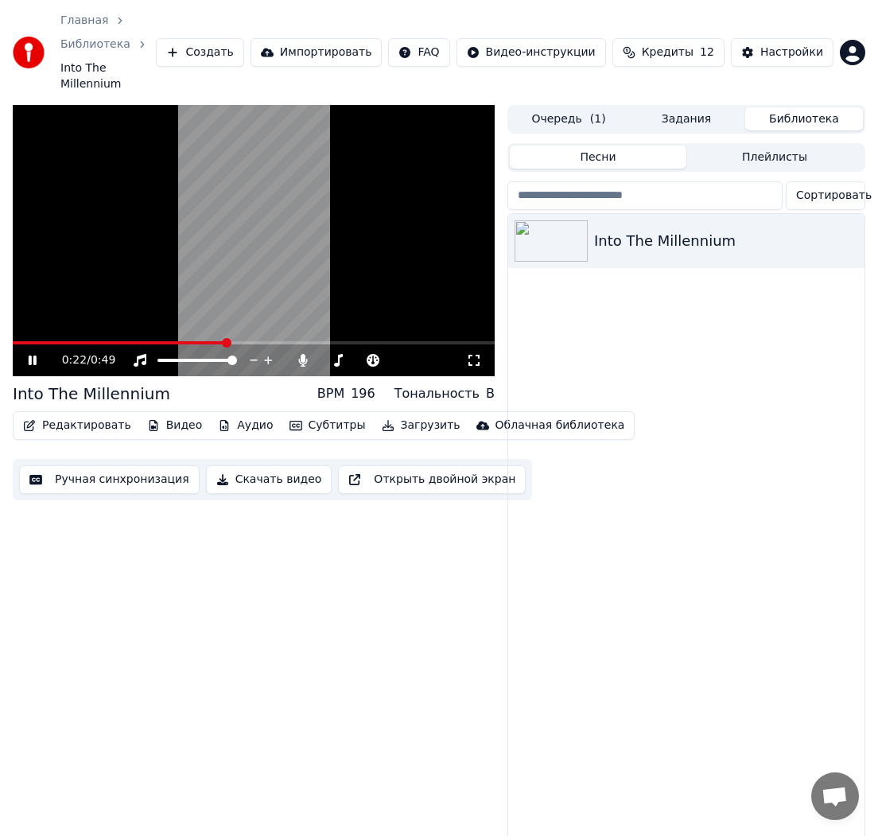
click at [126, 344] on div "0:22 / 0:49" at bounding box center [254, 360] width 482 height 32
click at [125, 341] on span at bounding box center [123, 342] width 220 height 3
click at [60, 414] on button "Редактировать" at bounding box center [77, 425] width 121 height 22
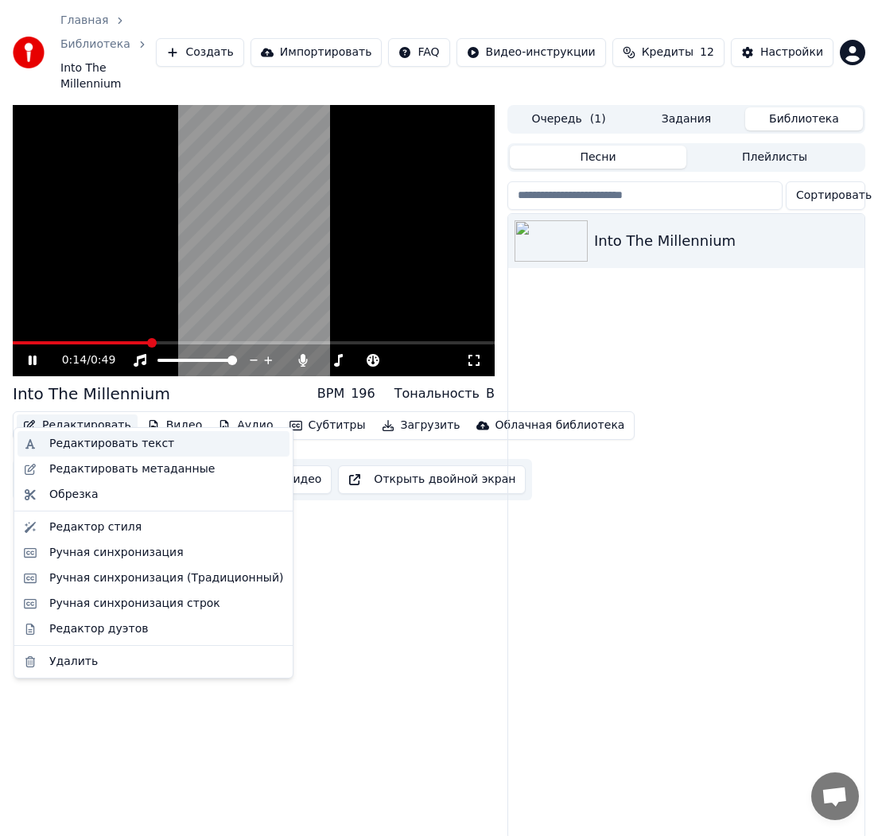
click at [87, 446] on div "Редактировать текст" at bounding box center [111, 444] width 125 height 16
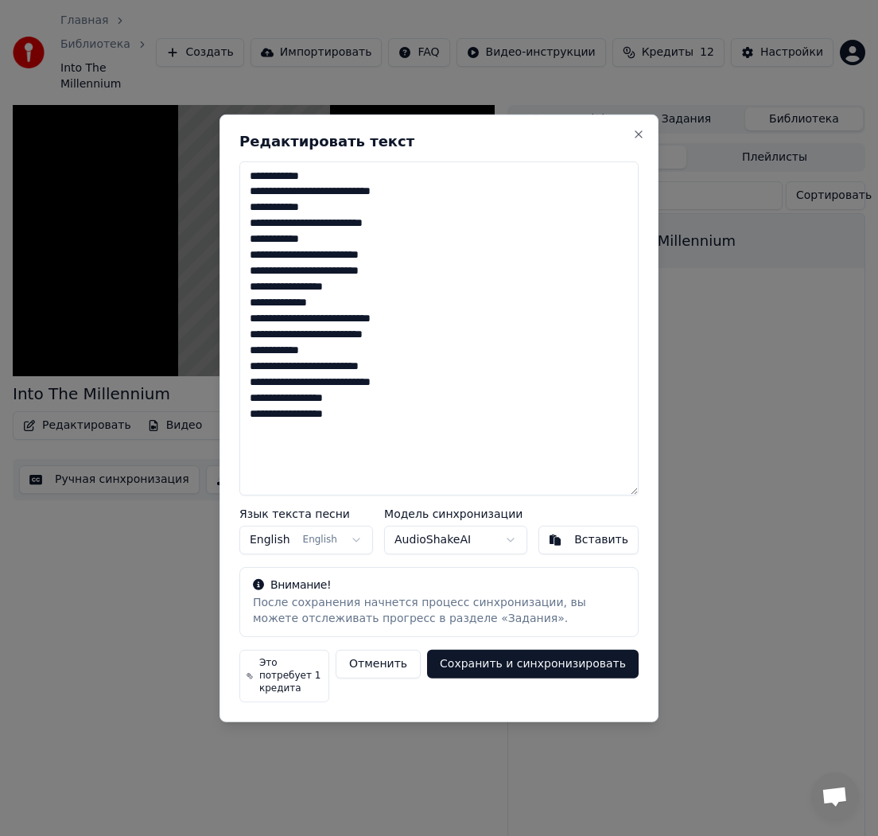
drag, startPoint x: 340, startPoint y: 134, endPoint x: 542, endPoint y: 146, distance: 203.1
click at [606, 134] on div "**********" at bounding box center [438, 418] width 439 height 608
click at [638, 139] on button "Close" at bounding box center [638, 133] width 13 height 13
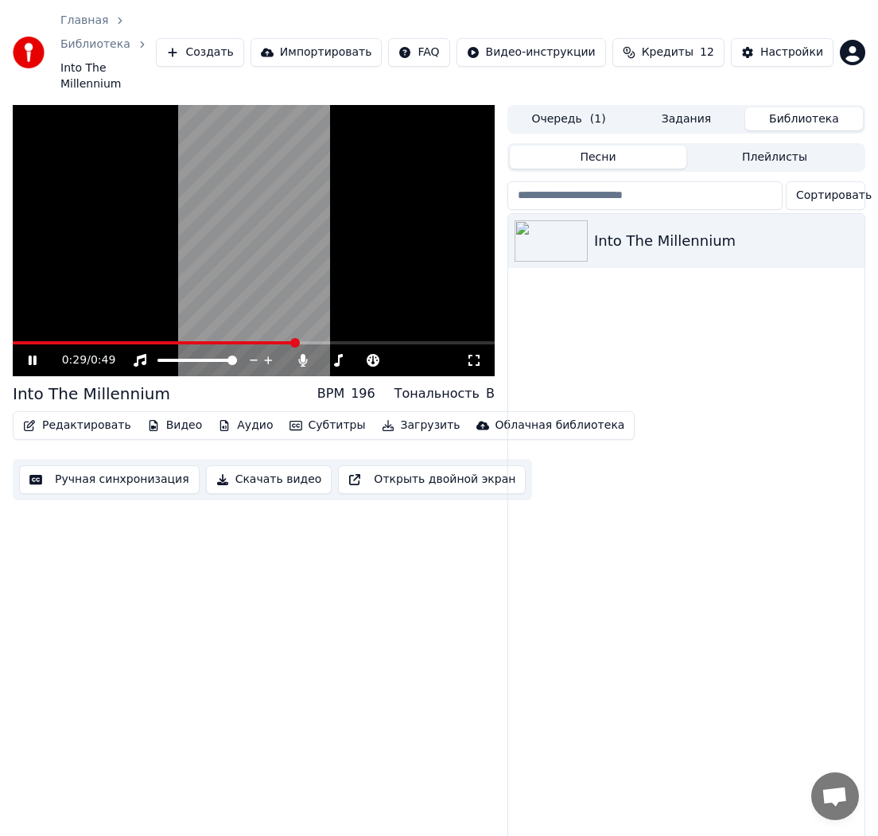
click at [569, 107] on button "Очередь ( 1 )" at bounding box center [569, 118] width 118 height 23
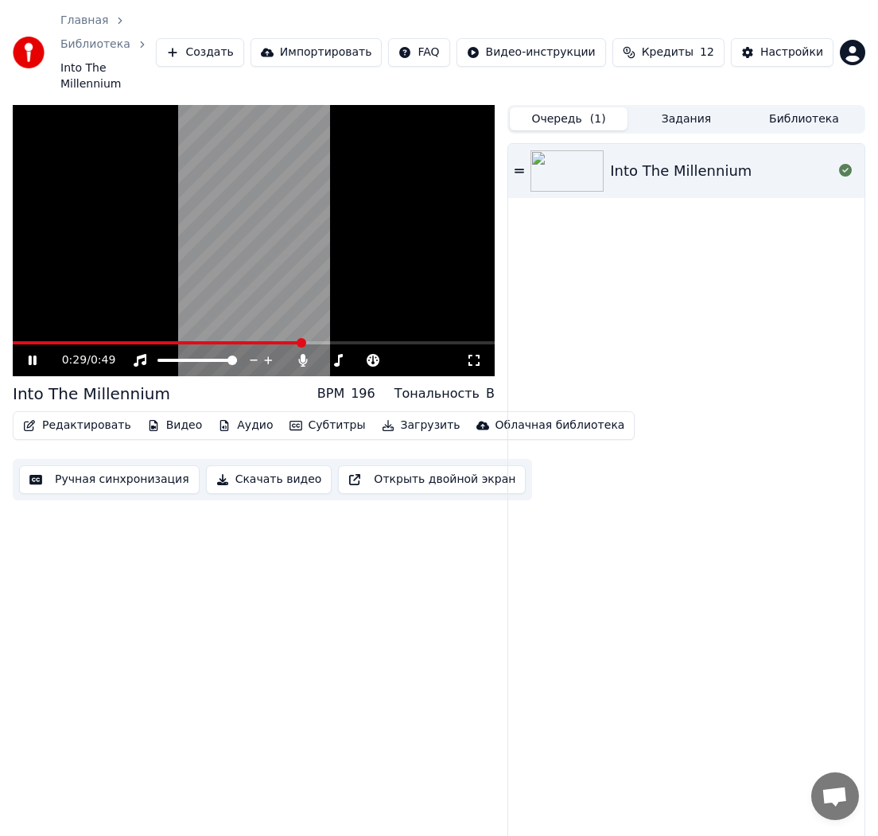
click at [608, 153] on div at bounding box center [570, 170] width 80 height 41
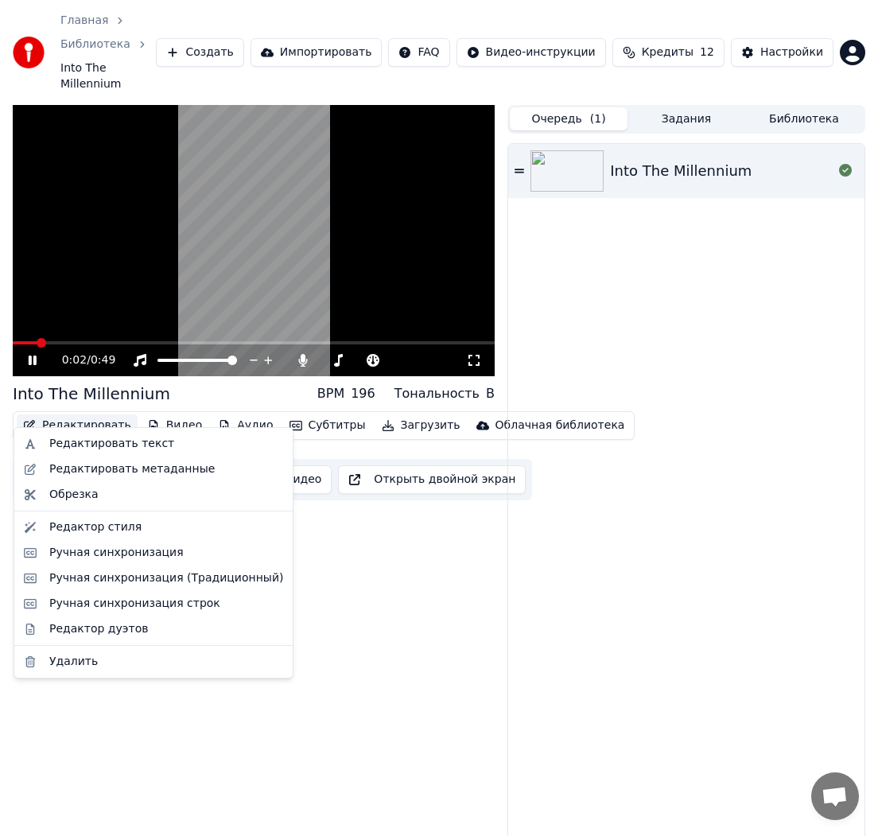
click at [74, 414] on button "Редактировать" at bounding box center [77, 425] width 121 height 22
click at [120, 524] on div "Редактор стиля" at bounding box center [95, 527] width 92 height 16
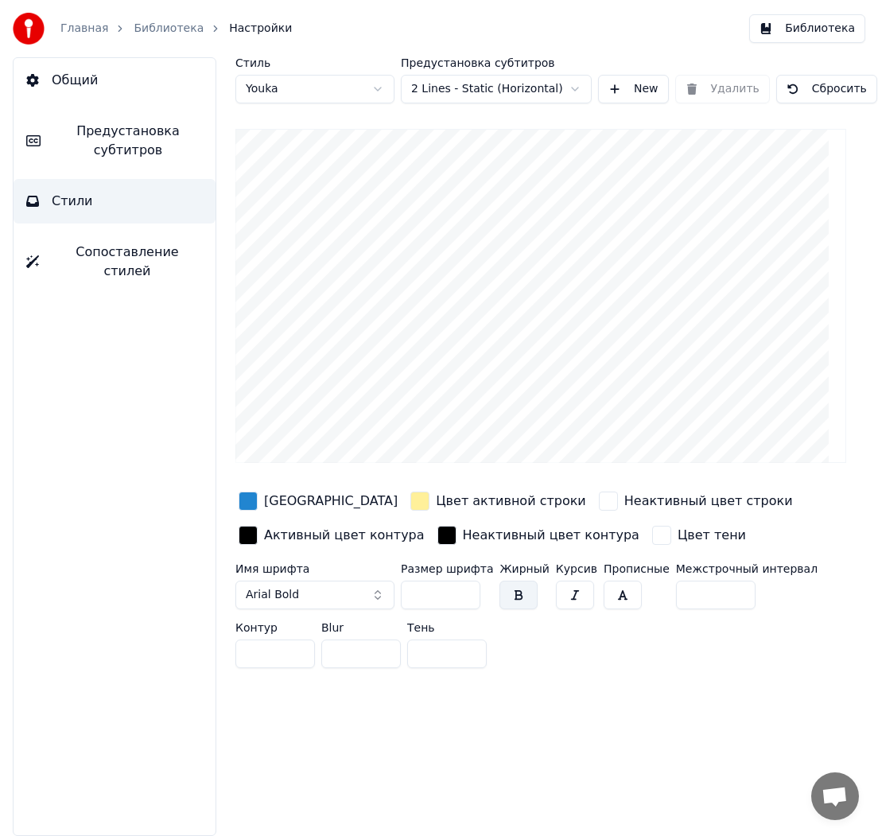
drag, startPoint x: 325, startPoint y: 588, endPoint x: 319, endPoint y: 598, distance: 11.5
click at [325, 588] on button "Arial Bold" at bounding box center [314, 594] width 159 height 29
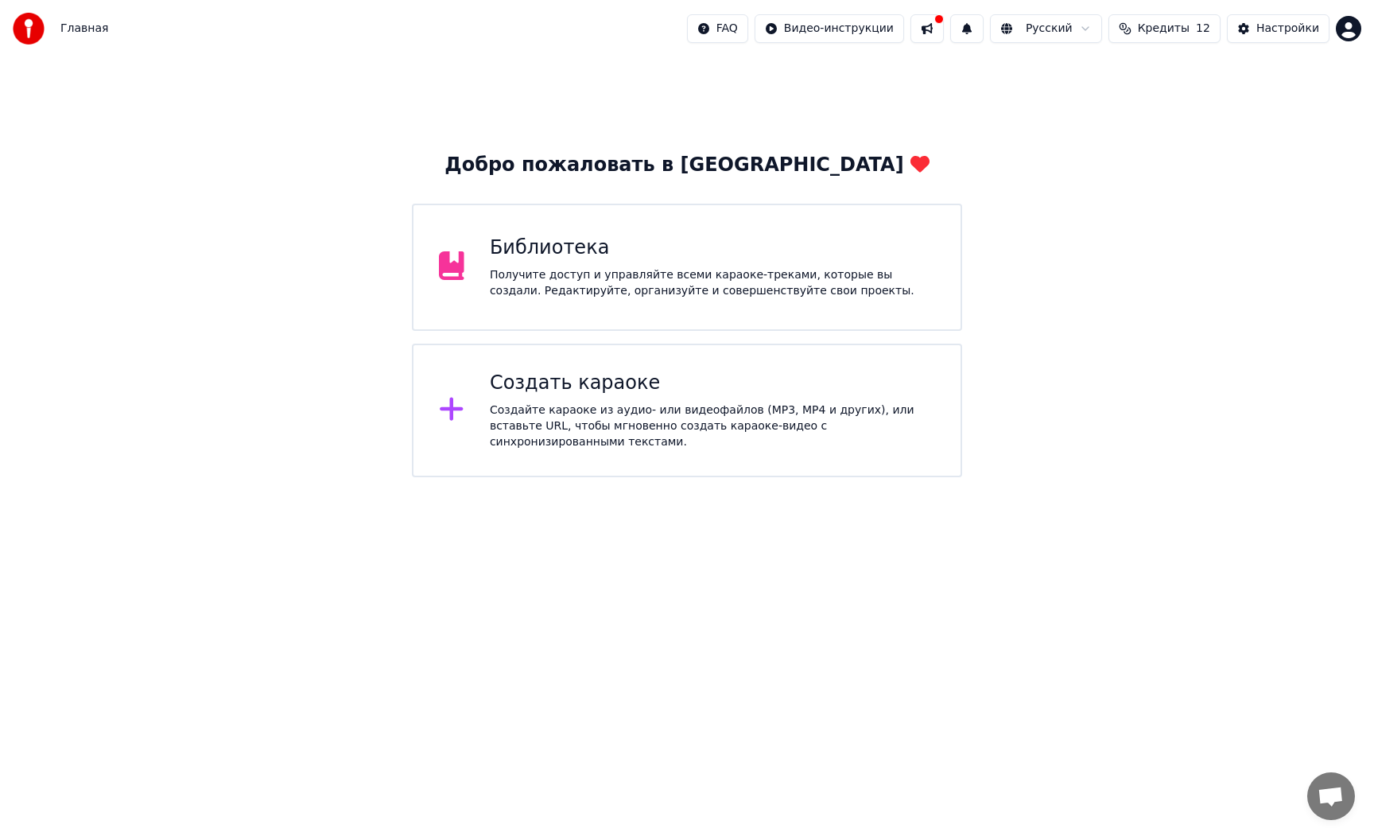
click at [654, 280] on div "Получите доступ и управляйте всеми караоке-треками, которые вы создали. Редакти…" at bounding box center [712, 283] width 445 height 32
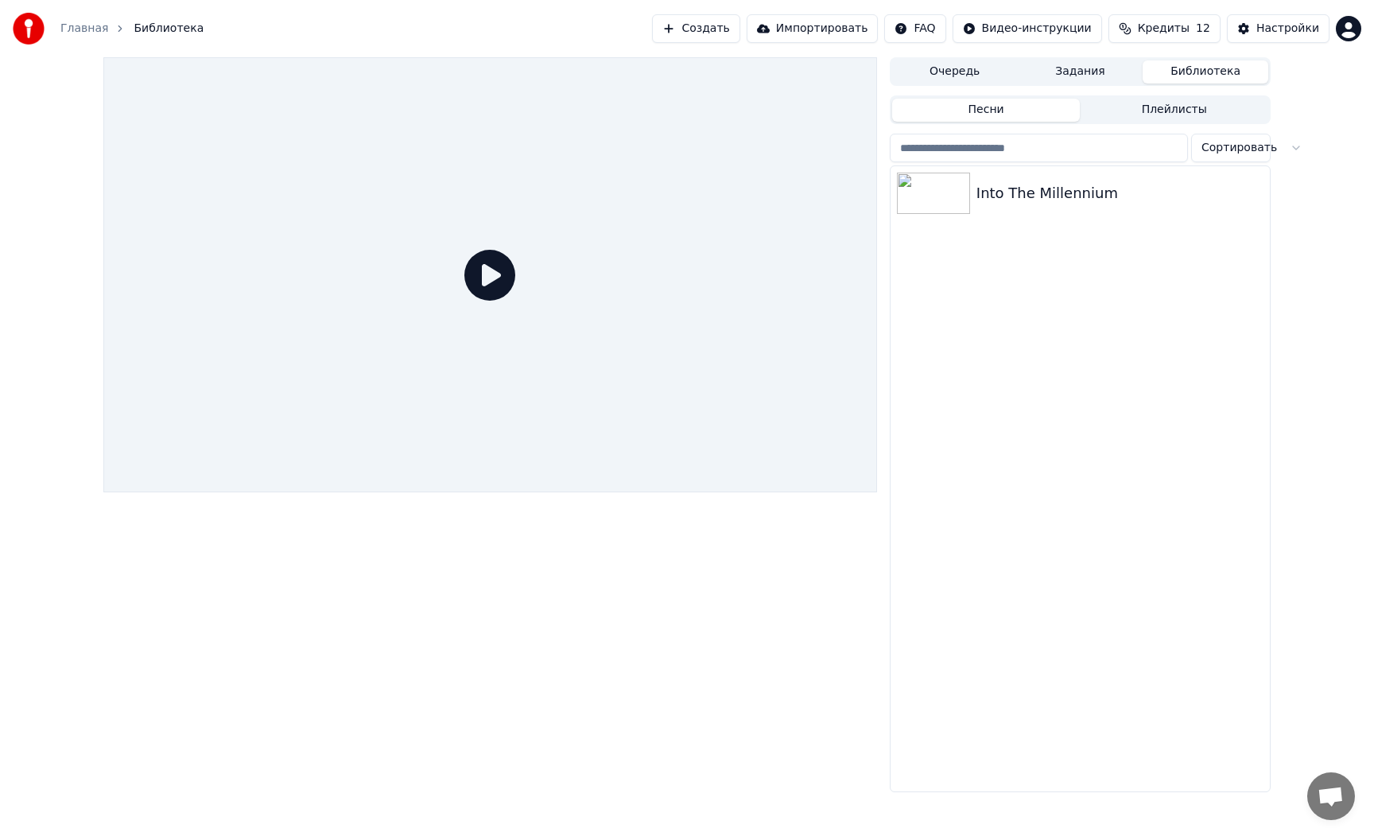
drag, startPoint x: 1089, startPoint y: 76, endPoint x: 1074, endPoint y: 76, distance: 14.3
click at [1089, 76] on button "Задания" at bounding box center [1081, 71] width 126 height 23
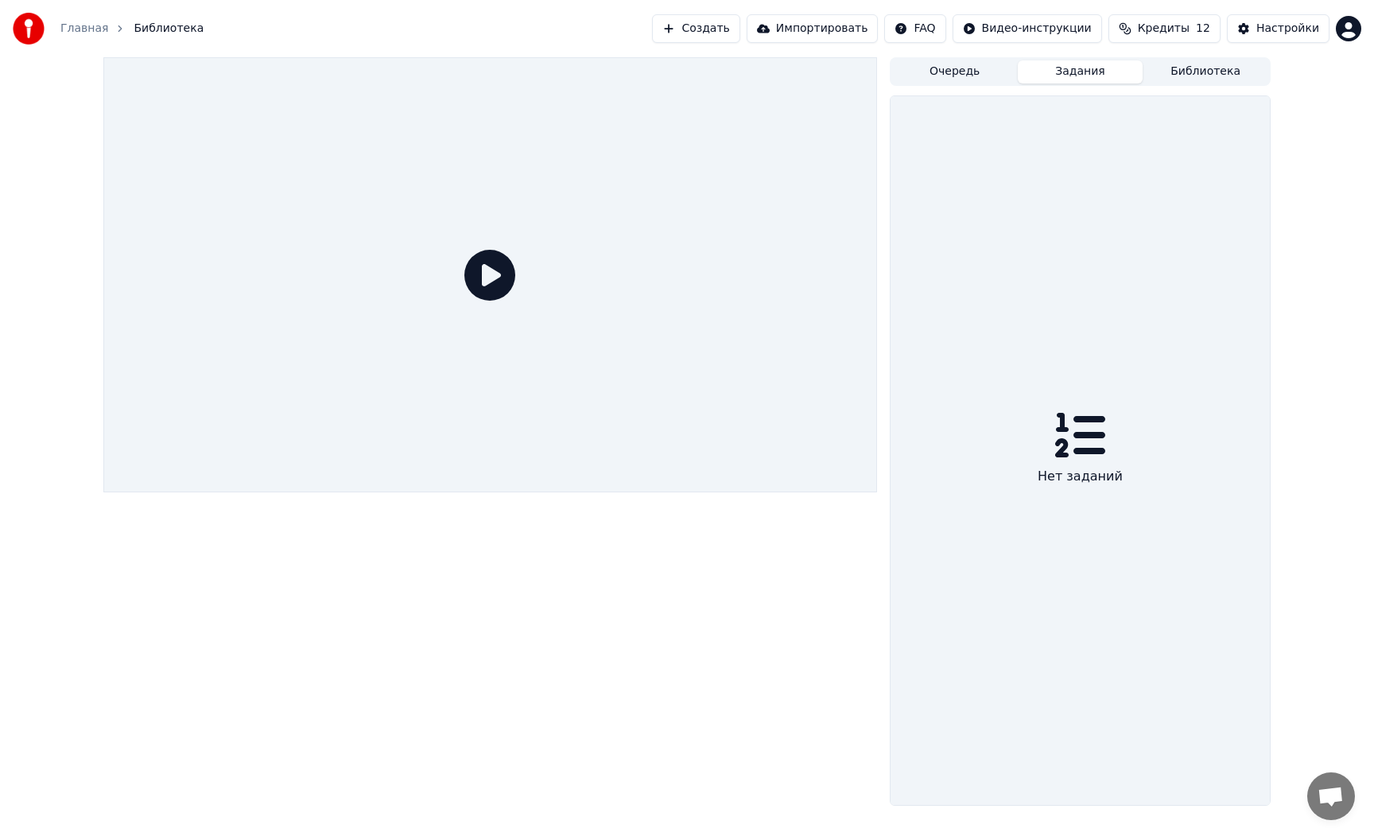
click at [972, 74] on button "Очередь" at bounding box center [955, 71] width 126 height 23
click at [1076, 74] on button "Задания" at bounding box center [1081, 71] width 126 height 23
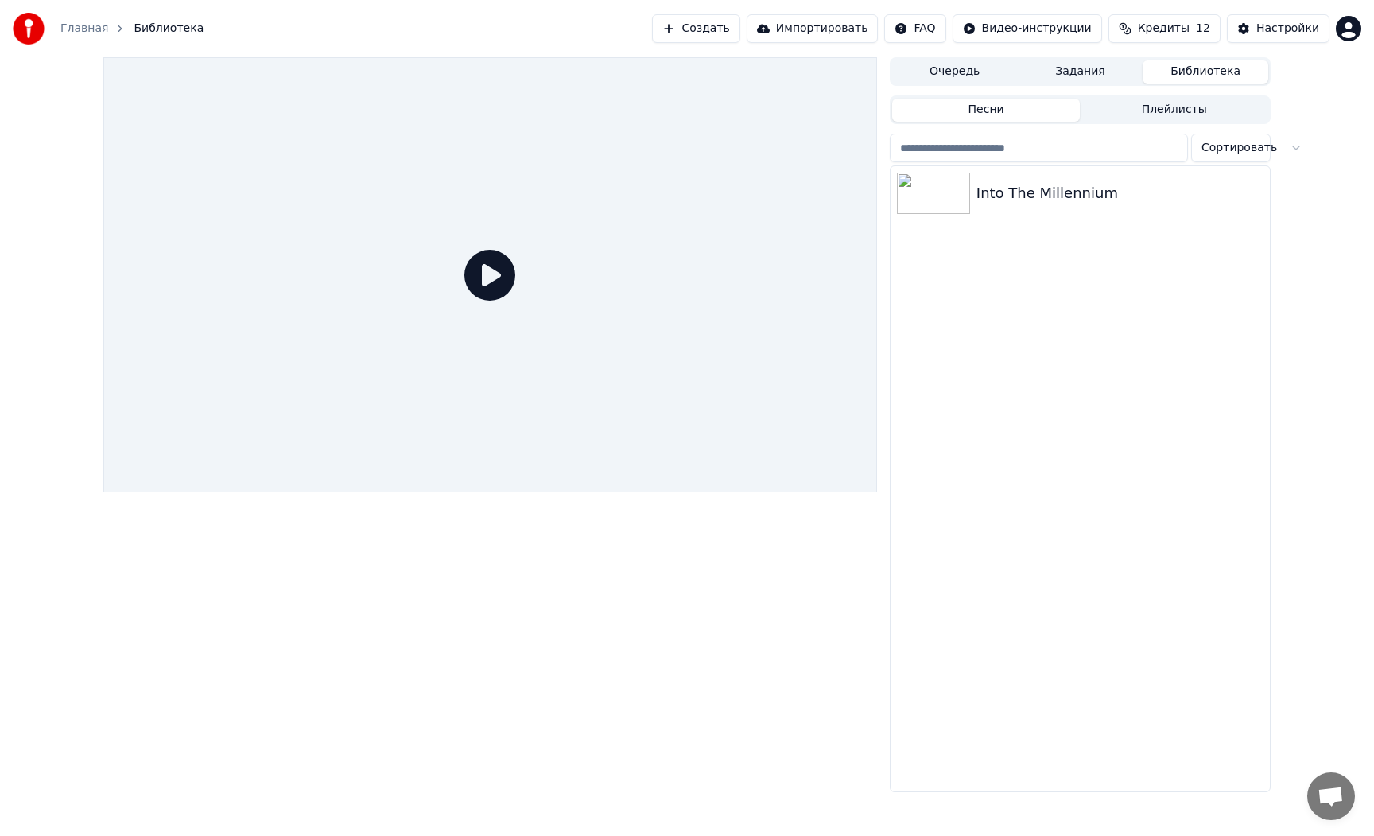
click at [1201, 73] on button "Библиотека" at bounding box center [1206, 71] width 126 height 23
click at [1018, 195] on div "Into The Millennium" at bounding box center [1111, 193] width 271 height 22
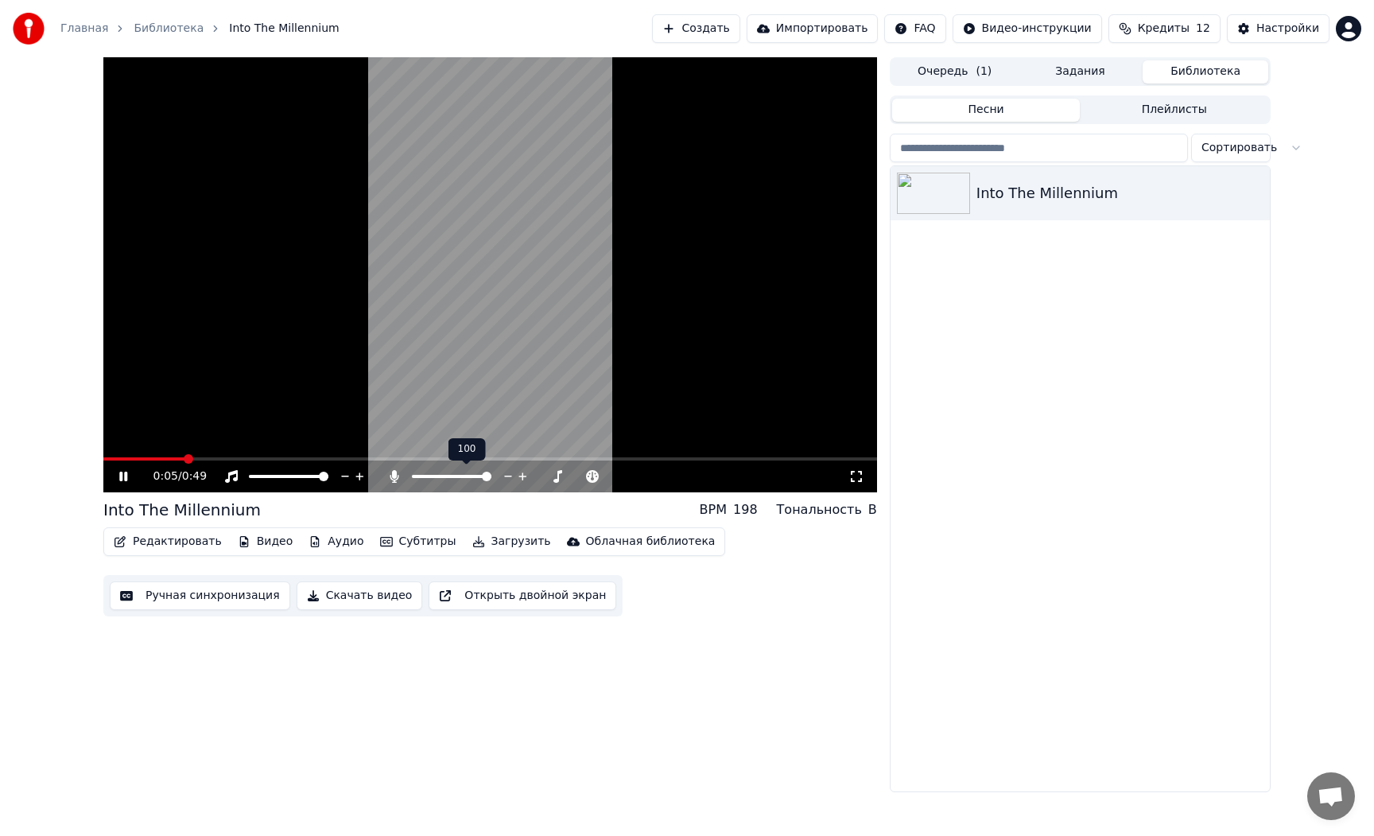
click at [533, 479] on div "0:05 / 0:49" at bounding box center [500, 476] width 695 height 16
click at [240, 483] on div at bounding box center [303, 476] width 128 height 16
click at [337, 475] on div at bounding box center [303, 476] width 128 height 16
click at [192, 540] on button "Редактировать" at bounding box center [167, 541] width 121 height 22
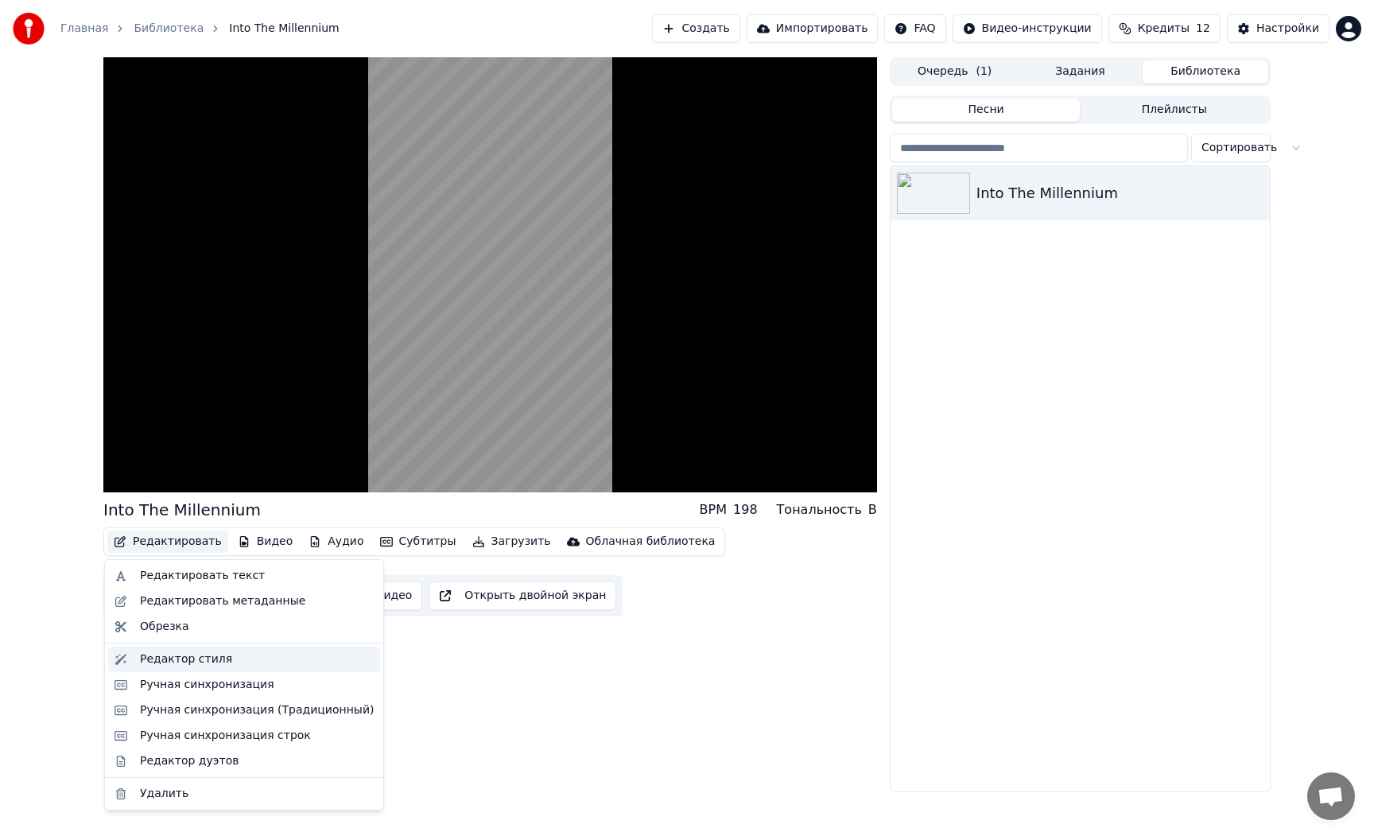
click at [210, 659] on div "Редактор стиля" at bounding box center [186, 659] width 92 height 16
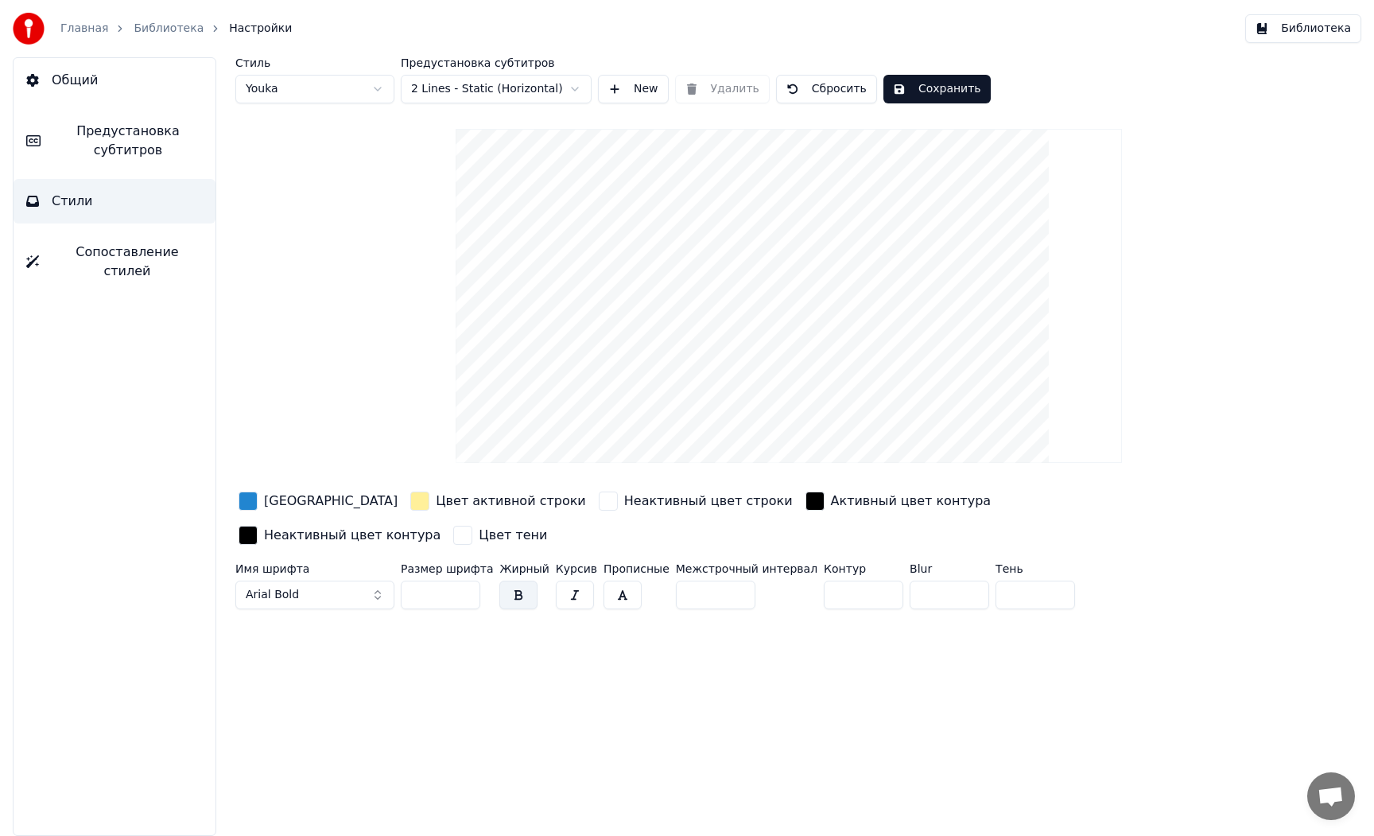
drag, startPoint x: 328, startPoint y: 556, endPoint x: 322, endPoint y: 565, distance: 11.5
click at [328, 580] on button "Arial Bold" at bounding box center [314, 594] width 159 height 29
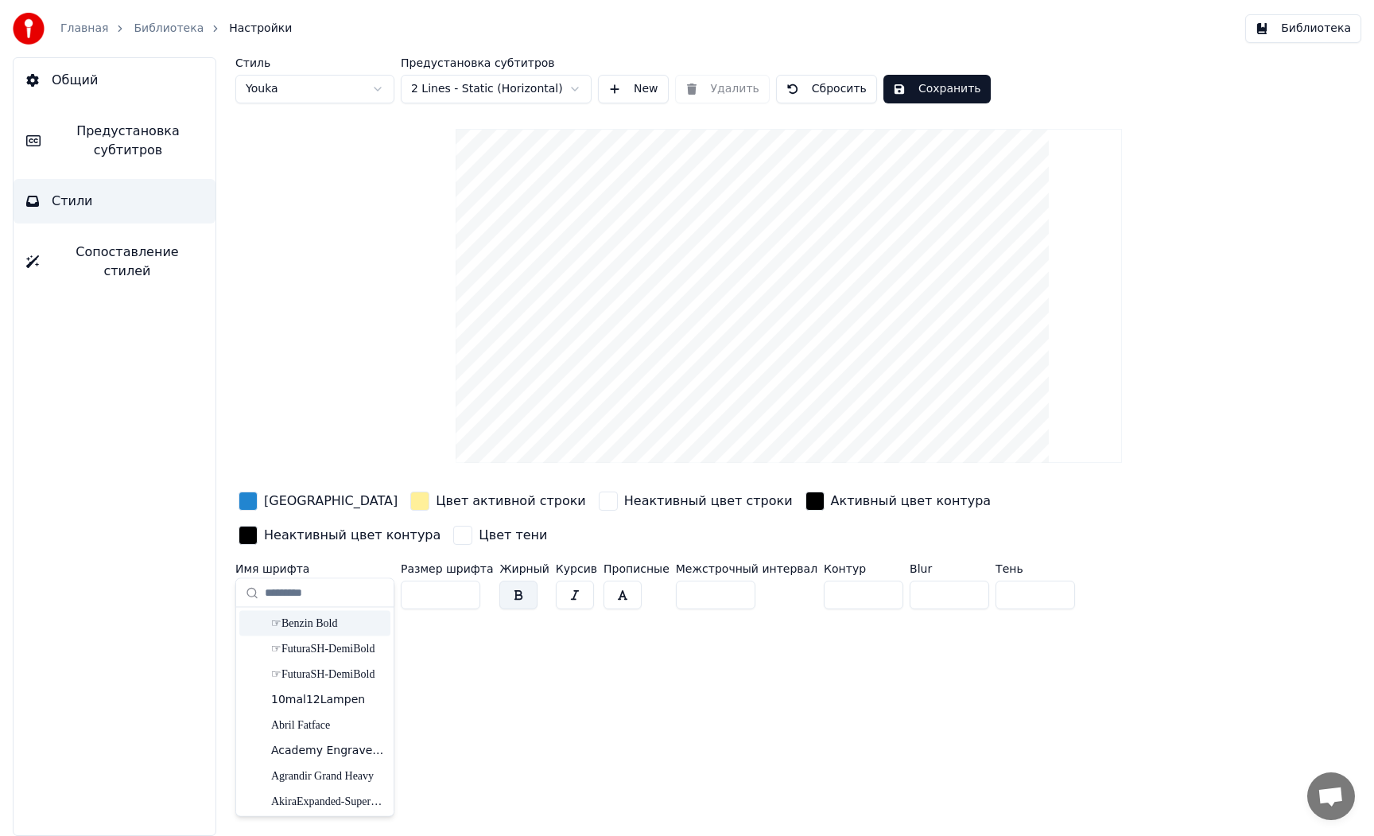
click at [320, 627] on div "☞Benzin Bold" at bounding box center [327, 623] width 113 height 16
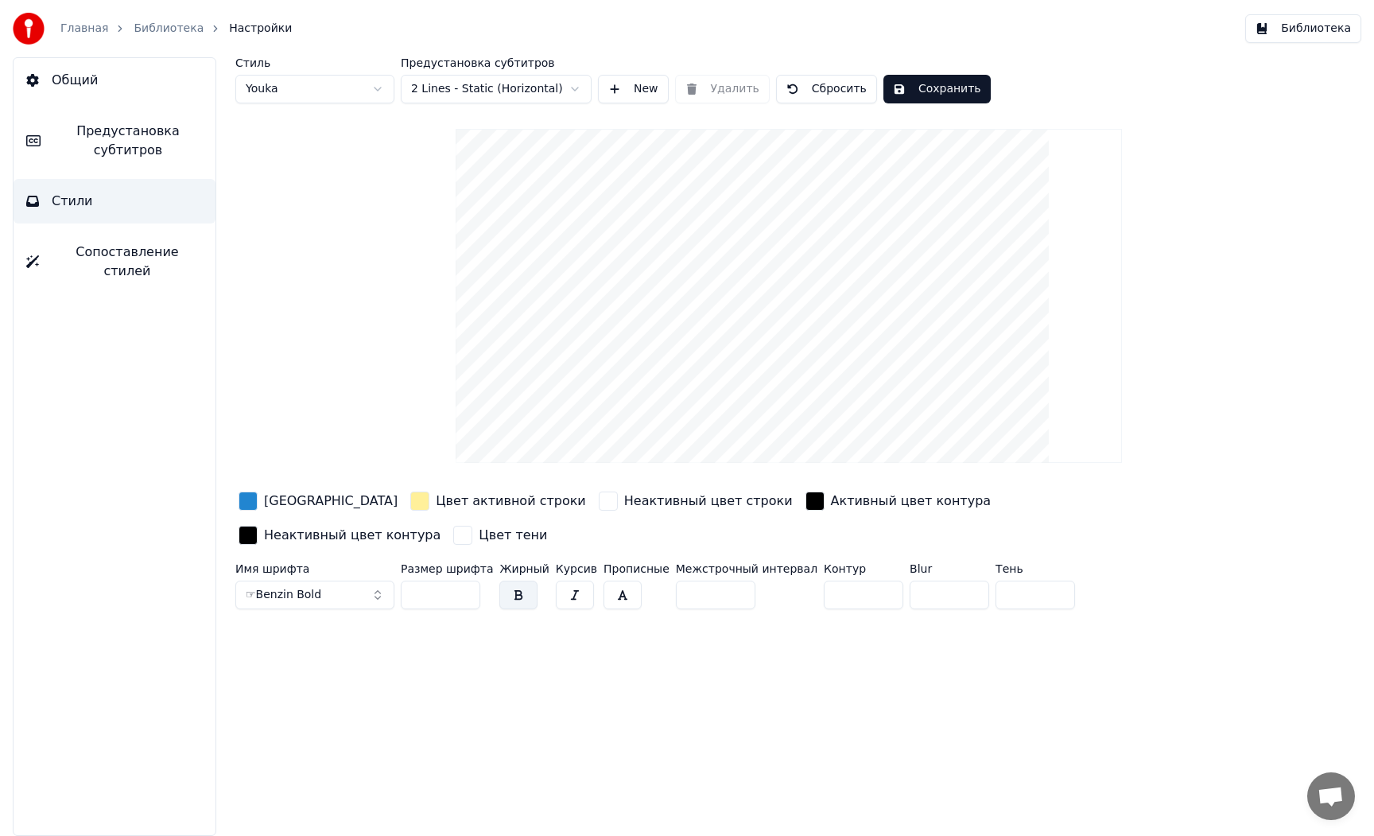
click at [573, 625] on div "Стиль Youka Предустановка субтитров 2 Lines - Static (Horizontal) New Удалить С…" at bounding box center [789, 446] width 1170 height 778
click at [410, 509] on div "button" at bounding box center [419, 500] width 19 height 19
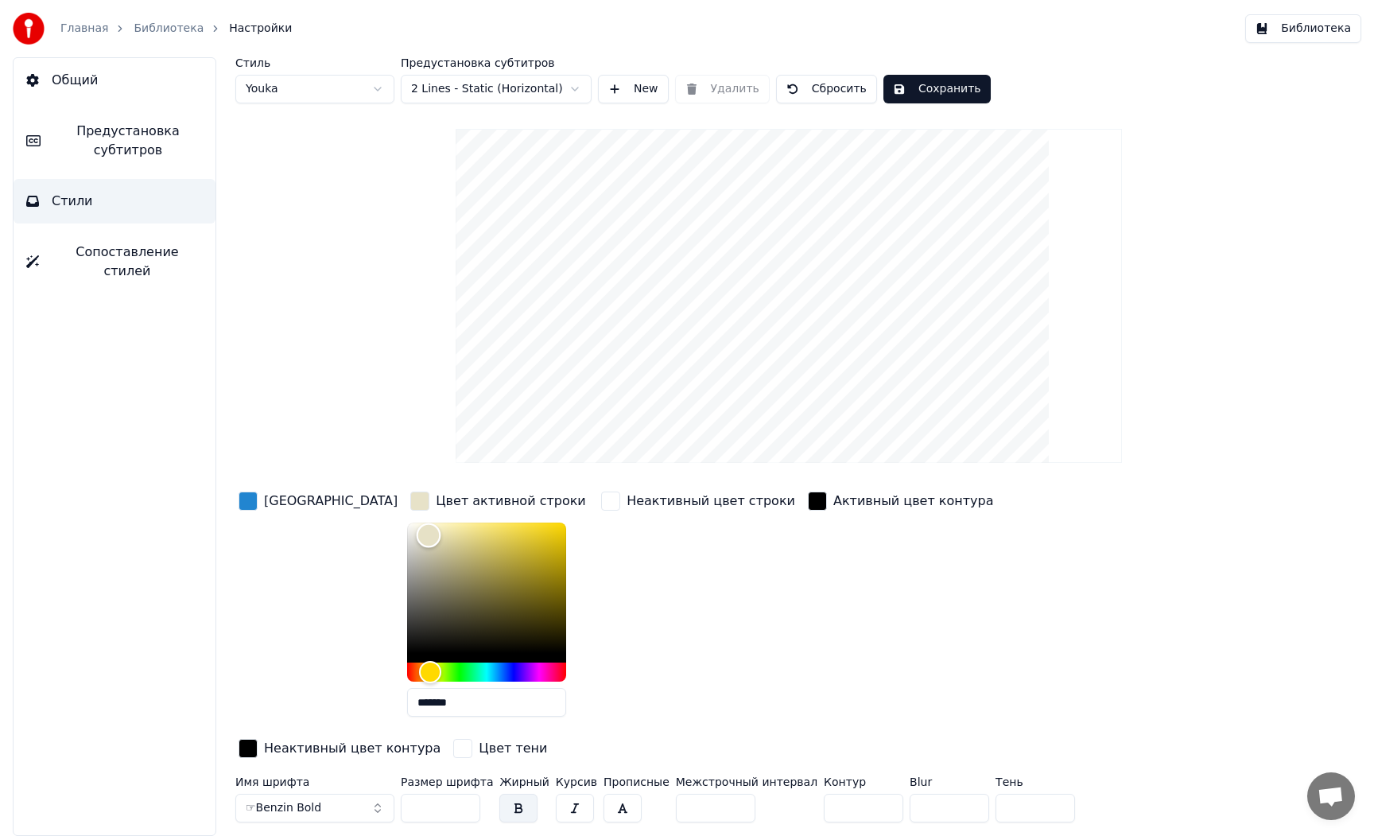
drag, startPoint x: 377, startPoint y: 535, endPoint x: 653, endPoint y: 580, distance: 279.6
click at [328, 506] on div "Цвет заливки Цвет активной строки ******* Неактивный цвет строки Активный цвет …" at bounding box center [716, 625] width 962 height 275
type input "*******"
click at [652, 580] on div "Неактивный цвет строки" at bounding box center [698, 608] width 200 height 241
click at [684, 588] on div "Неактивный цвет строки" at bounding box center [698, 608] width 200 height 241
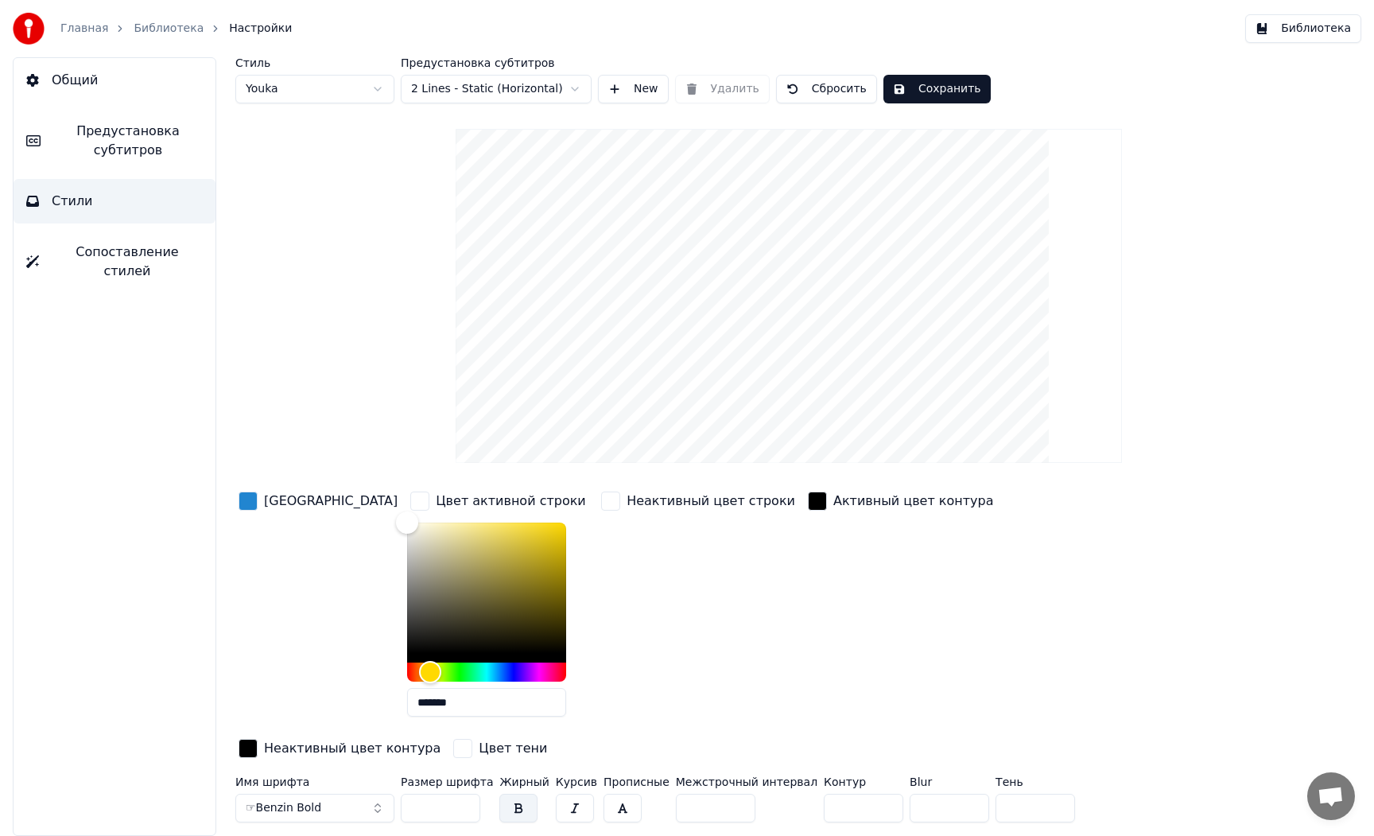
click at [941, 96] on button "Сохранить" at bounding box center [936, 89] width 107 height 29
click at [1337, 33] on button "Библиотека" at bounding box center [1303, 28] width 116 height 29
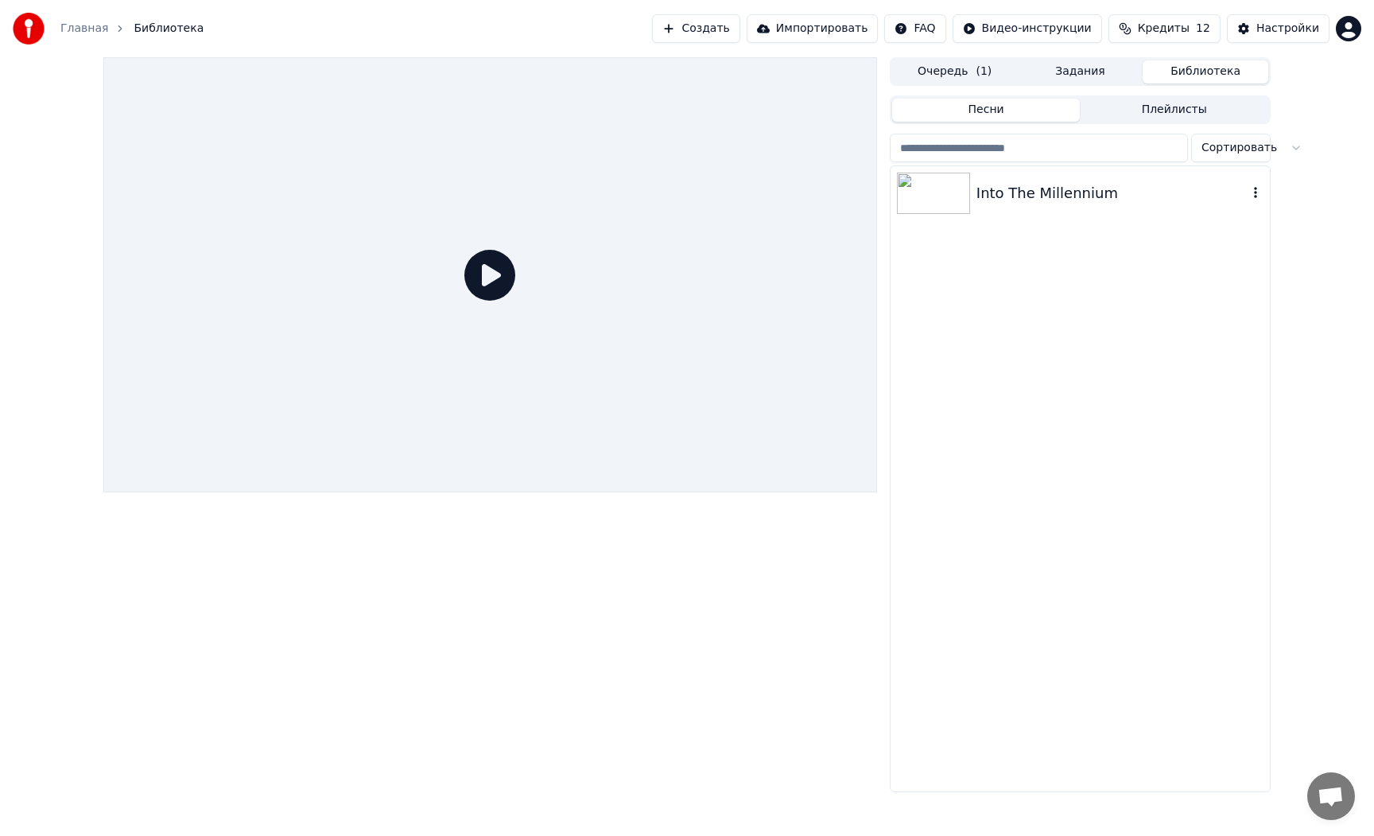
click at [939, 208] on img at bounding box center [933, 193] width 73 height 41
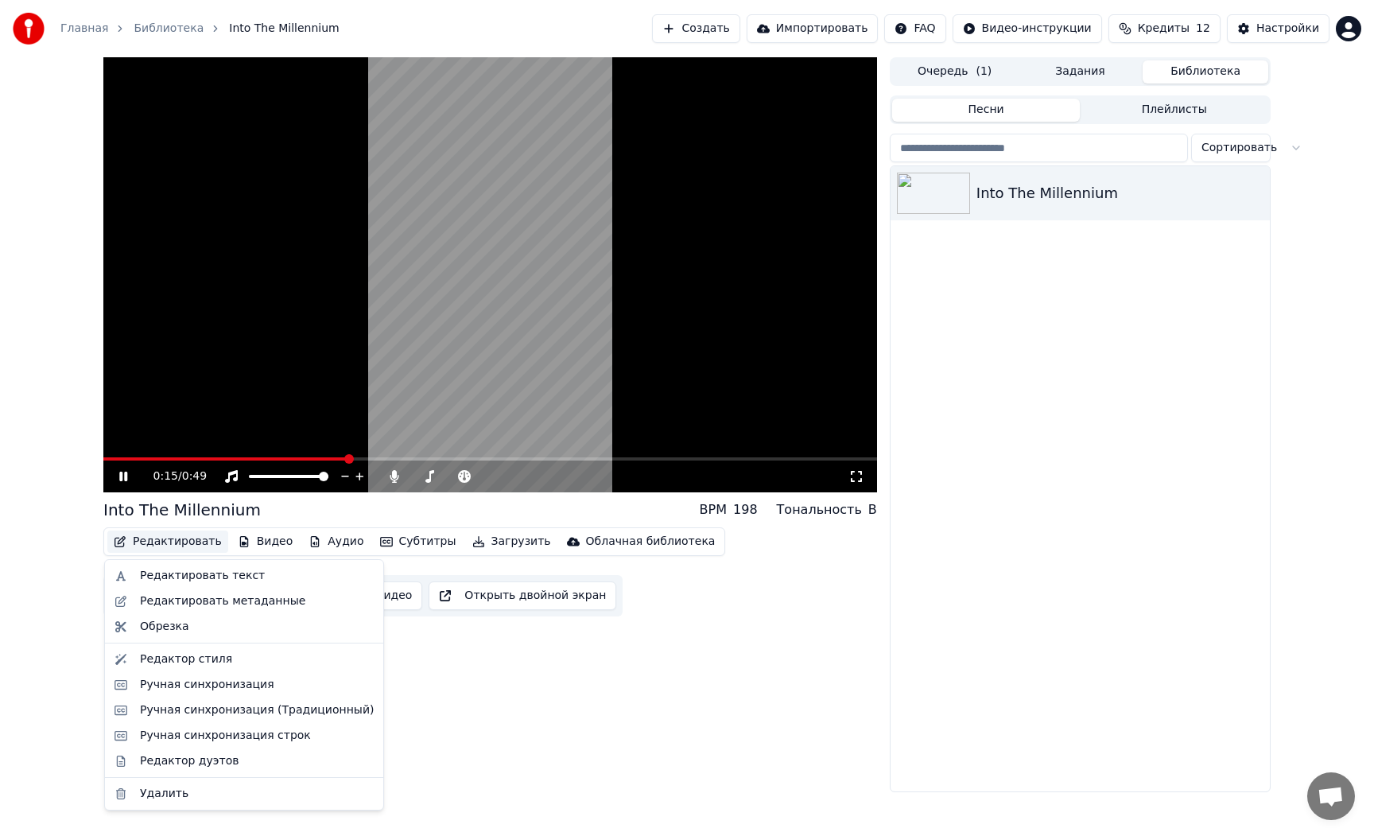
click at [176, 542] on button "Редактировать" at bounding box center [167, 541] width 121 height 22
click at [201, 663] on div "Редактор стиля" at bounding box center [186, 659] width 92 height 16
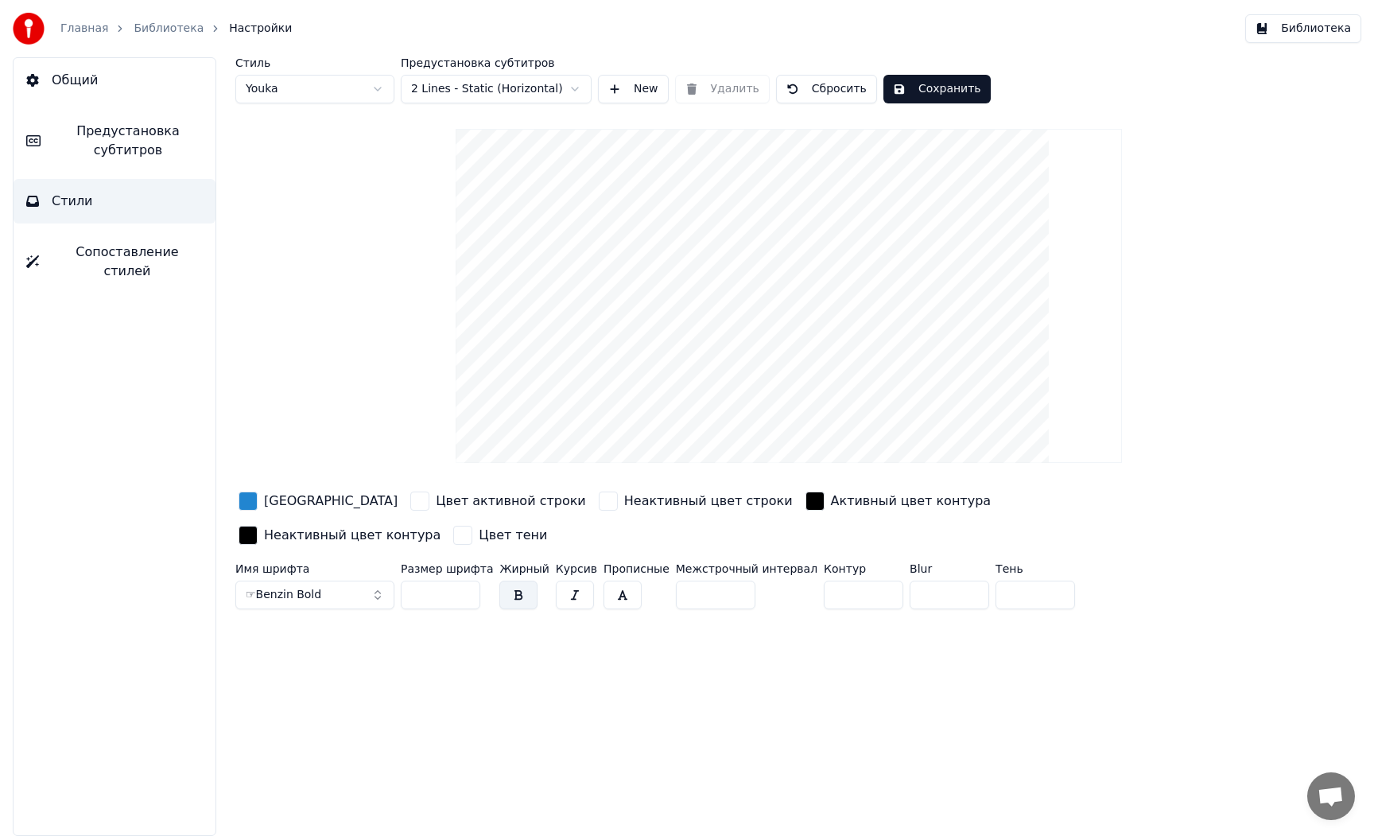
click at [296, 587] on span "☞Benzin Bold" at bounding box center [284, 595] width 76 height 16
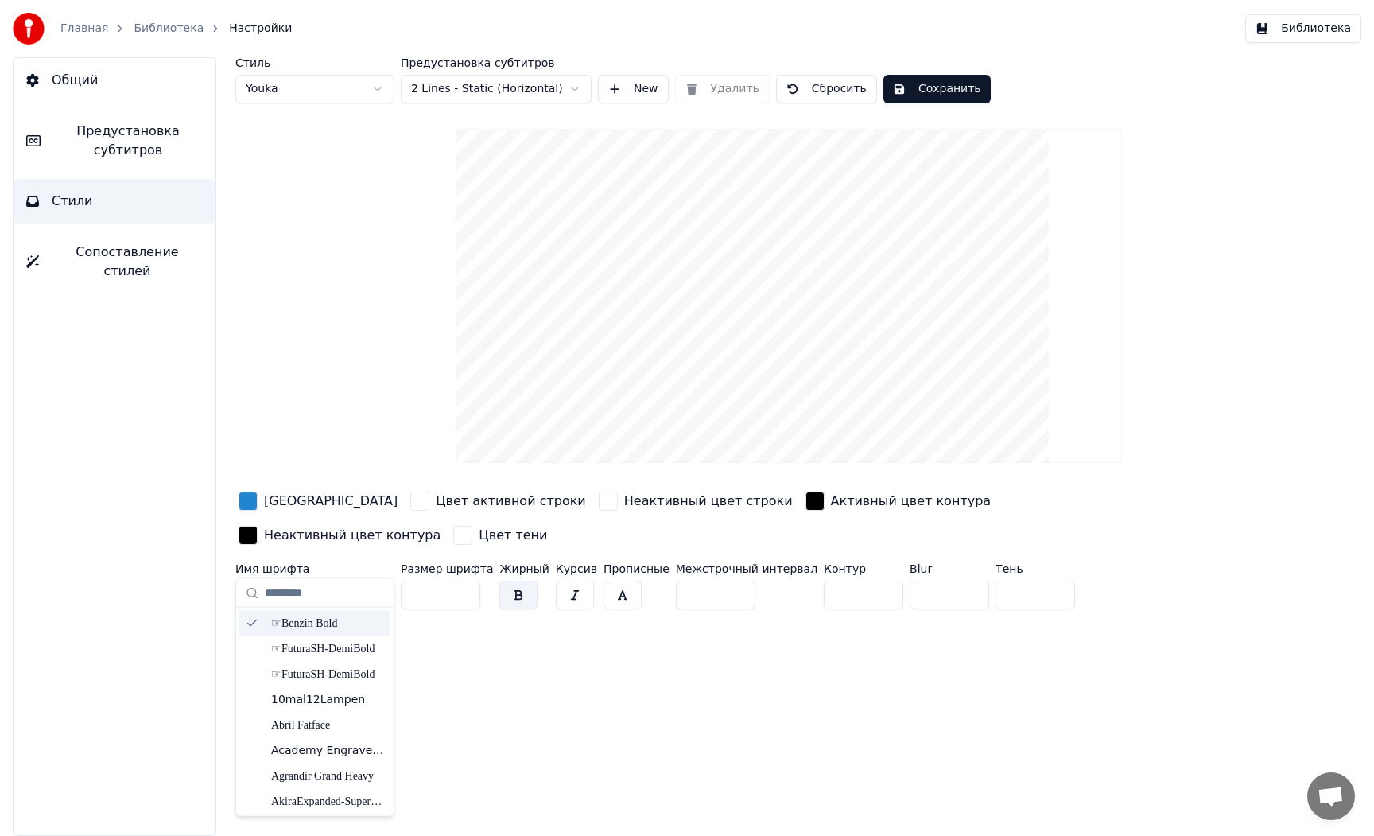
click at [321, 626] on div "☞Benzin Bold" at bounding box center [327, 623] width 113 height 16
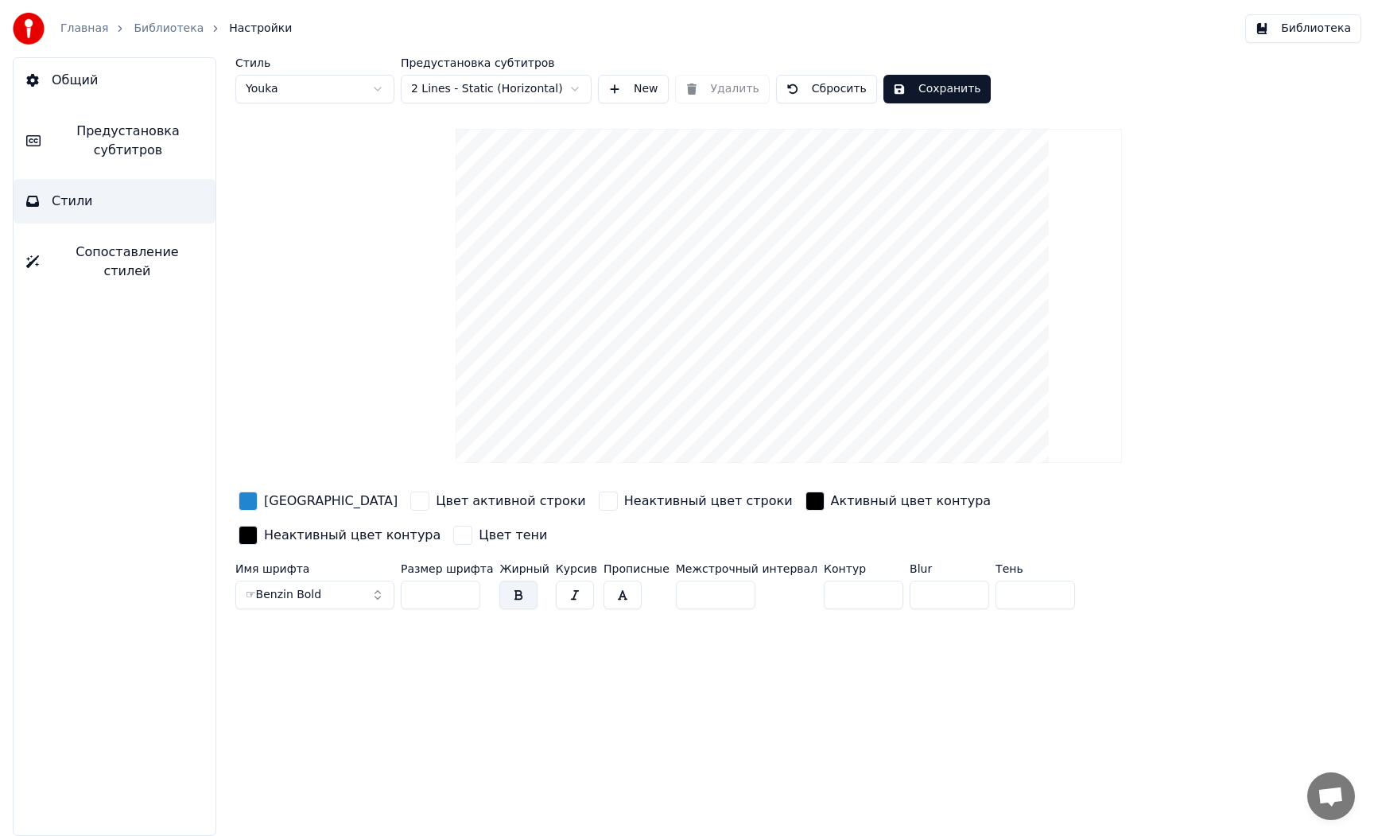
click at [517, 580] on button "button" at bounding box center [518, 594] width 38 height 29
drag, startPoint x: 432, startPoint y: 561, endPoint x: 358, endPoint y: 565, distance: 74.0
click at [359, 565] on div "Имя шрифта ☞Benzin Bold Размер шрифта ** Жирный Курсив Прописные Межстрочный ин…" at bounding box center [716, 589] width 962 height 52
type input "**"
click at [542, 630] on div "Стиль Youka Предустановка субтитров 2 Lines - Static (Horizontal) New Удалить С…" at bounding box center [789, 446] width 1170 height 778
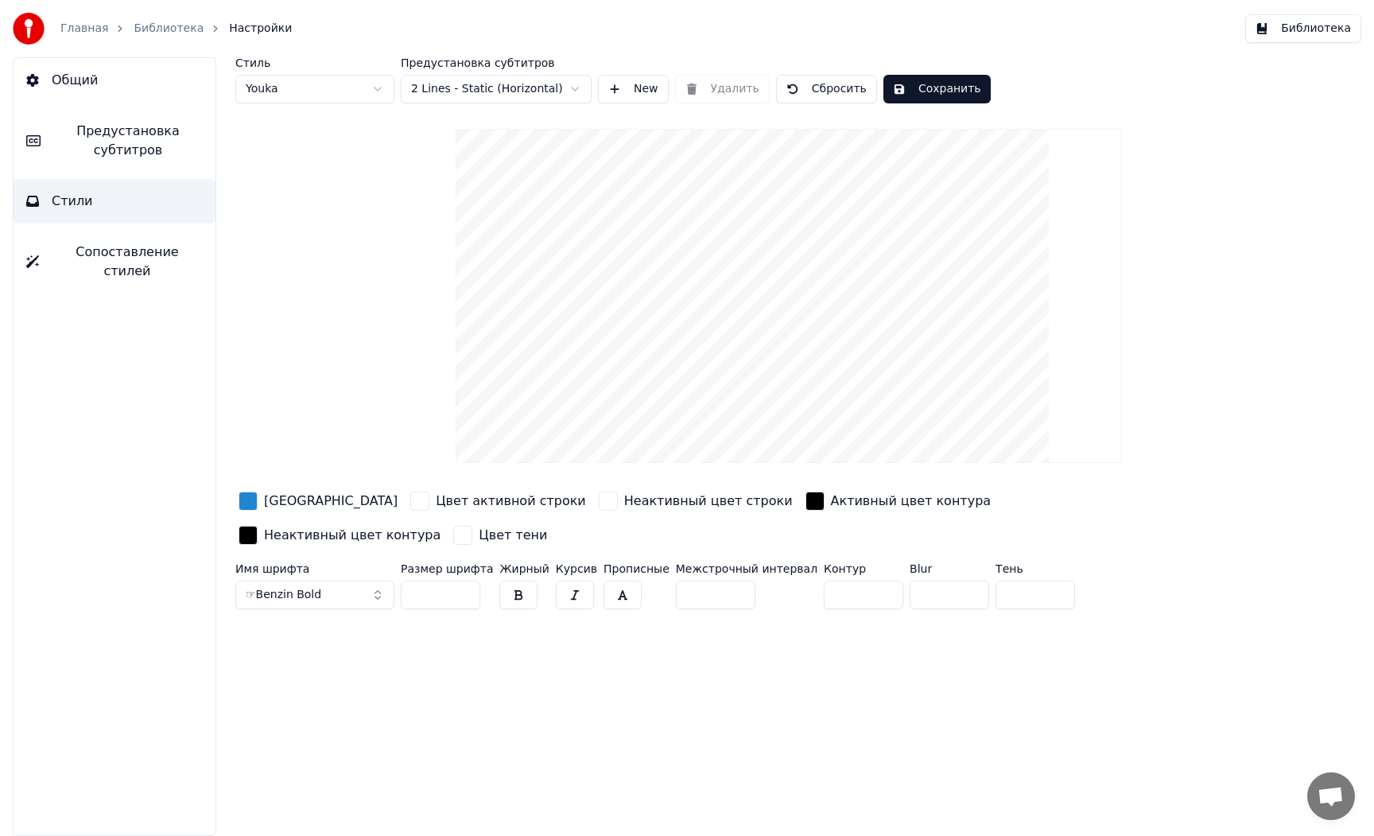
click at [963, 91] on button "Сохранить" at bounding box center [936, 89] width 107 height 29
click at [1303, 32] on button "Библиотека" at bounding box center [1303, 28] width 116 height 29
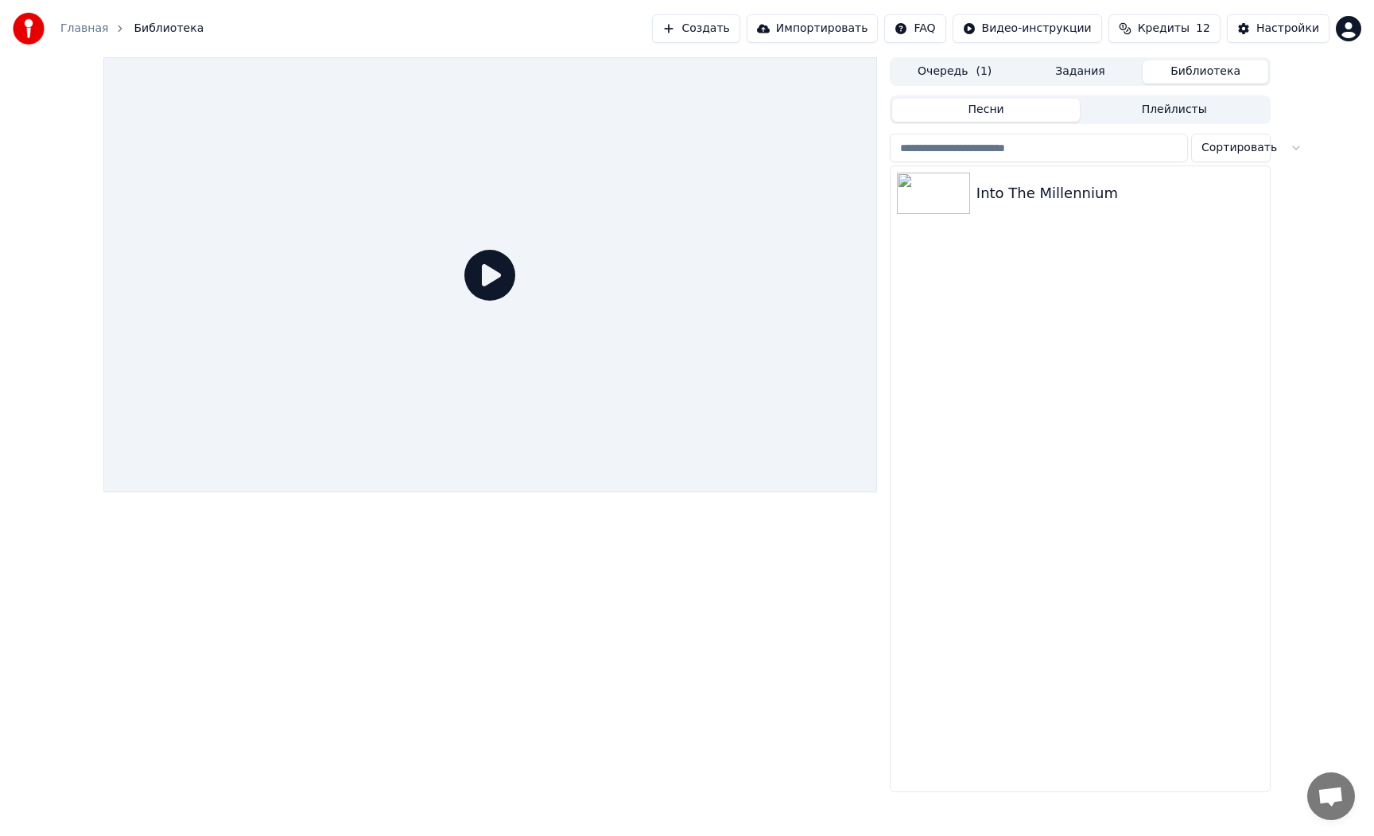
click at [489, 281] on icon at bounding box center [489, 275] width 51 height 51
click at [899, 196] on img at bounding box center [933, 193] width 73 height 41
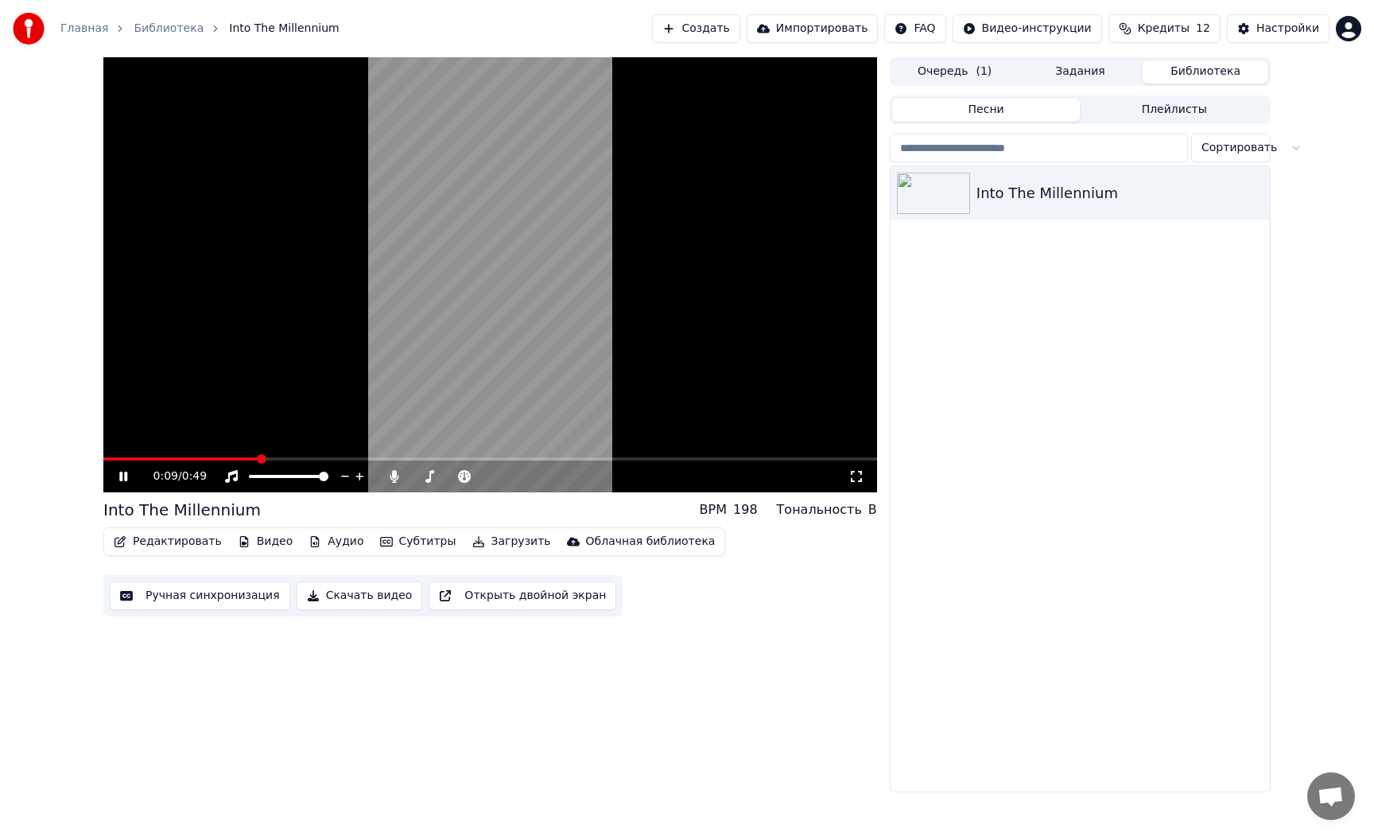
click at [469, 595] on button "Открыть двойной экран" at bounding box center [523, 595] width 188 height 29
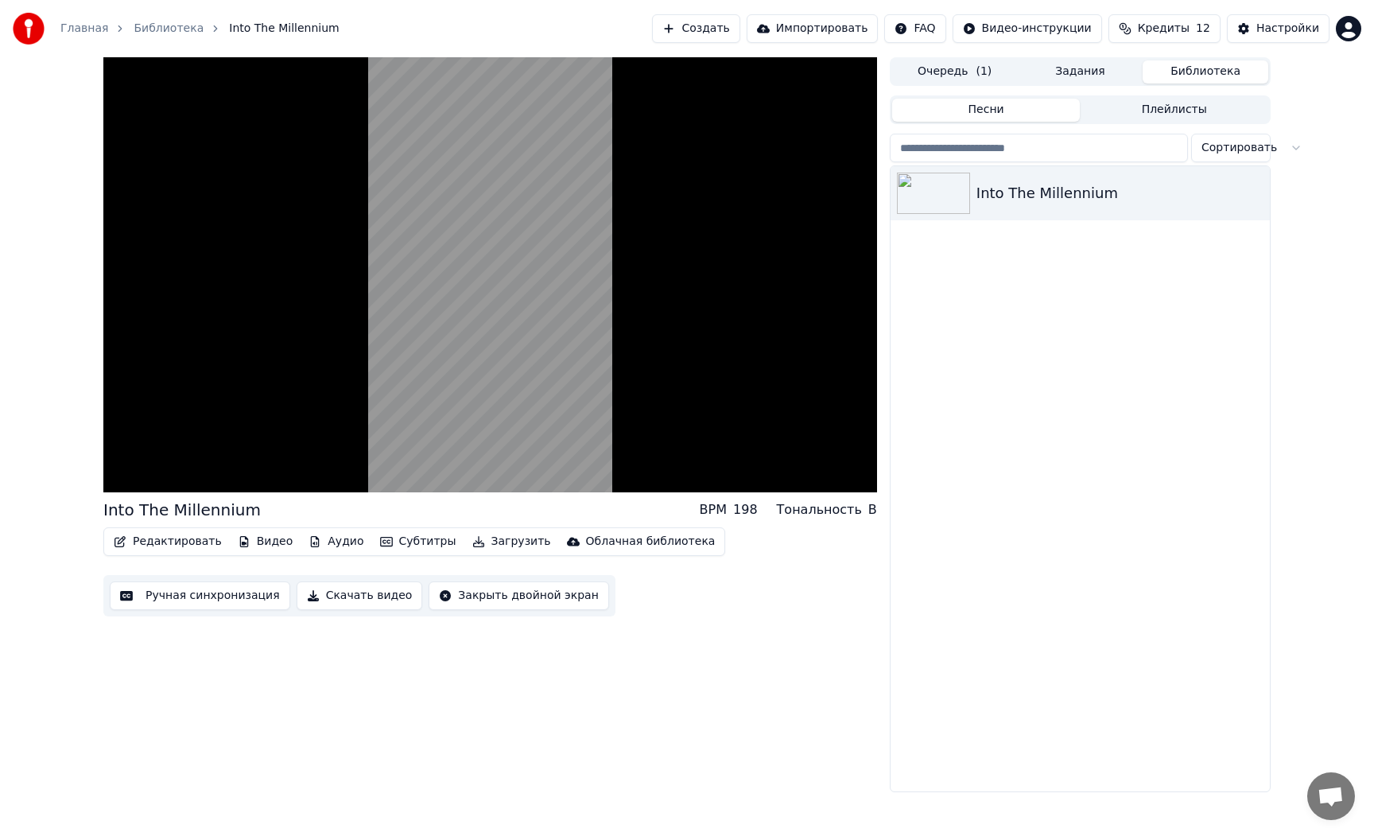
click at [165, 545] on button "Редактировать" at bounding box center [167, 541] width 121 height 22
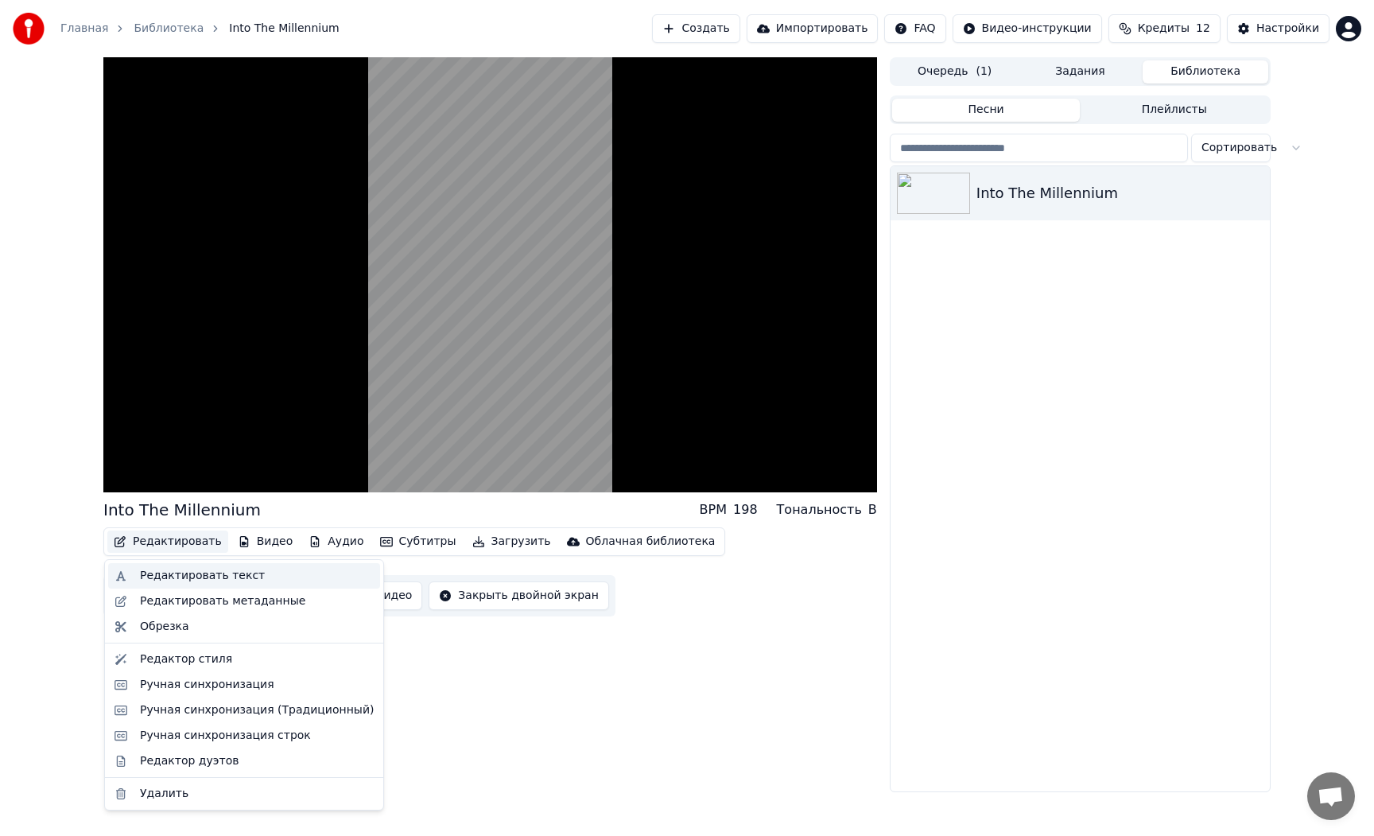
click at [188, 580] on div "Редактировать текст" at bounding box center [202, 576] width 125 height 16
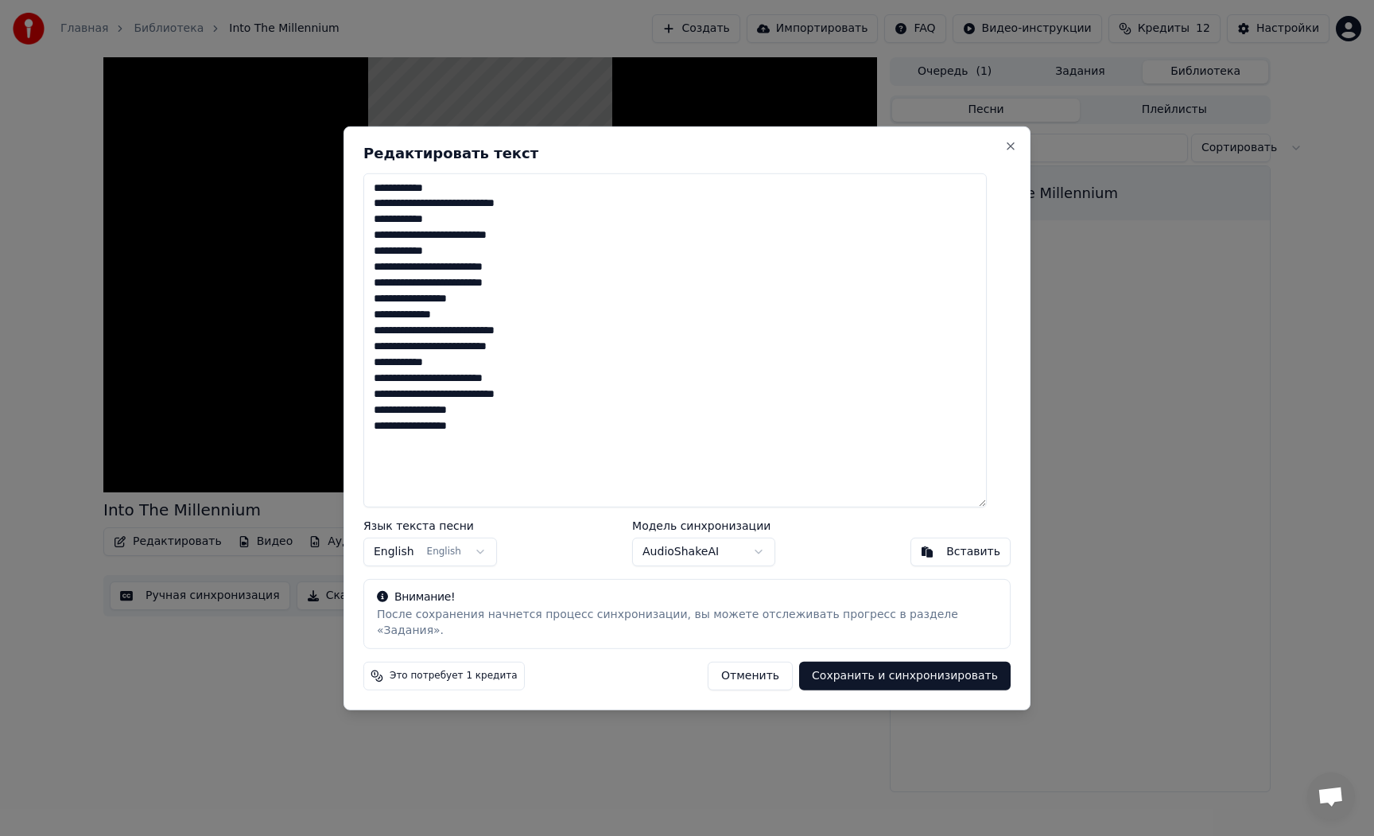
drag, startPoint x: 497, startPoint y: 297, endPoint x: 378, endPoint y: 283, distance: 120.0
click at [378, 283] on textarea "**********" at bounding box center [674, 340] width 623 height 334
type textarea "**********"
drag, startPoint x: 858, startPoint y: 669, endPoint x: 845, endPoint y: 670, distance: 12.7
click at [858, 670] on button "Сохранить и синхронизировать" at bounding box center [905, 676] width 212 height 29
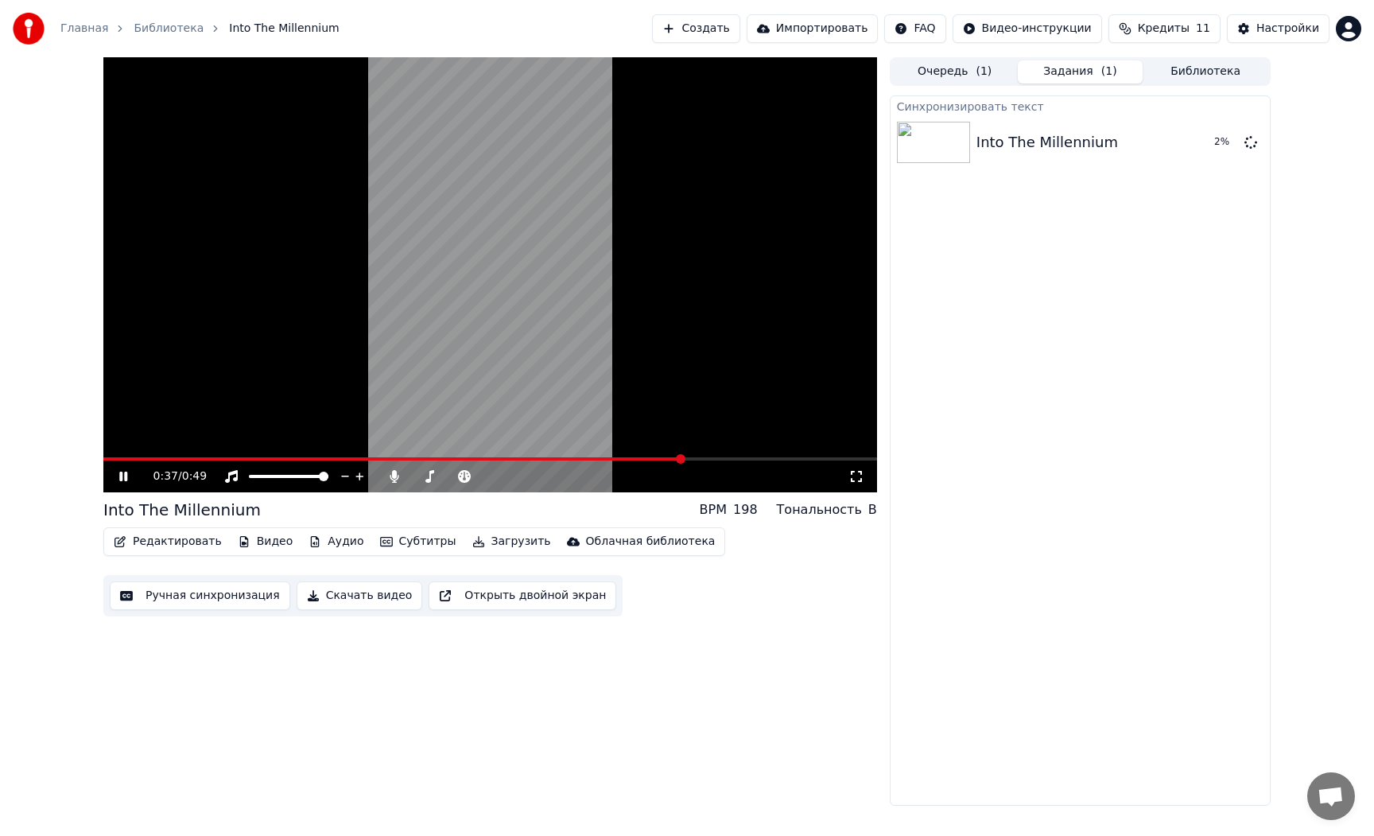
click at [192, 542] on button "Редактировать" at bounding box center [167, 541] width 121 height 22
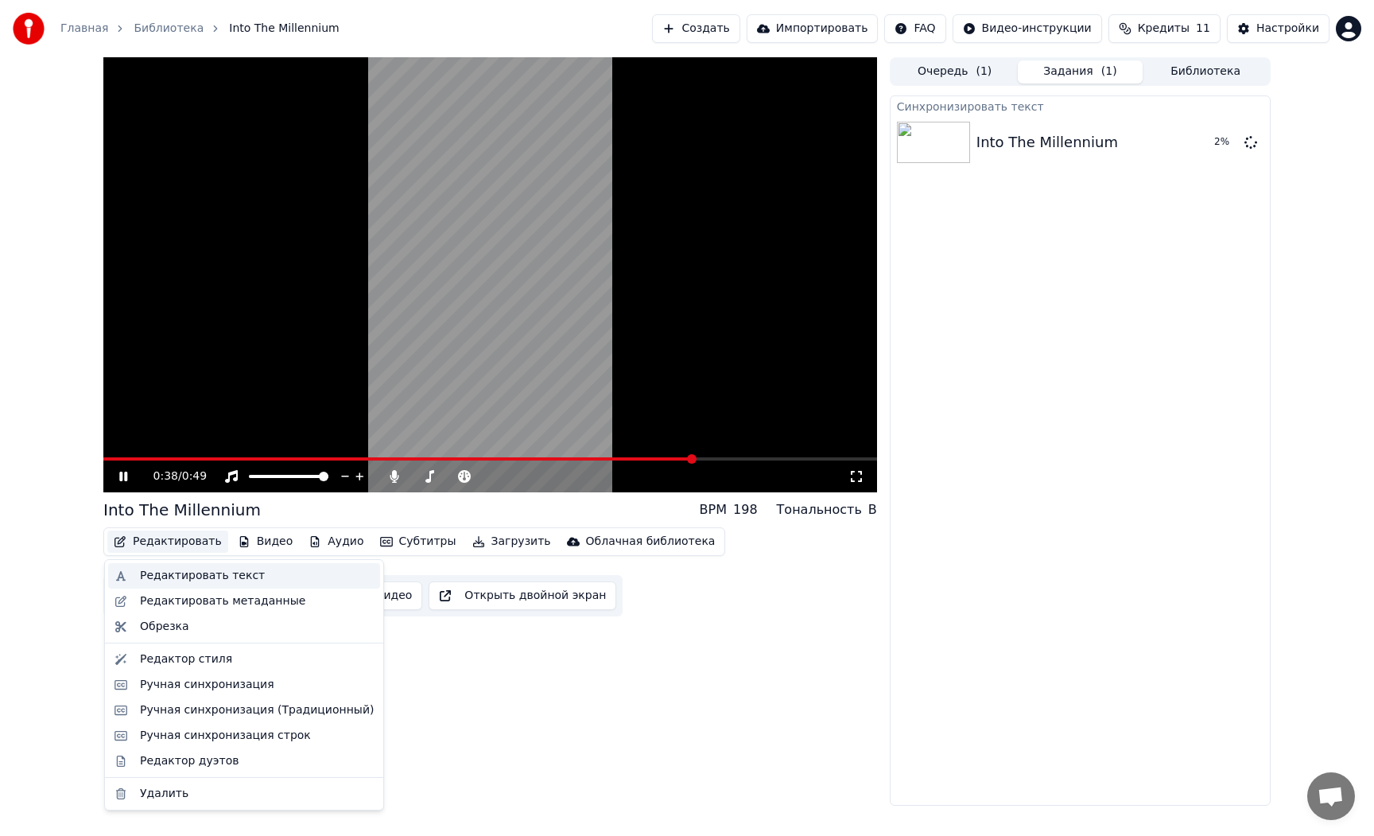
click at [178, 568] on div "Редактировать текст" at bounding box center [202, 576] width 125 height 16
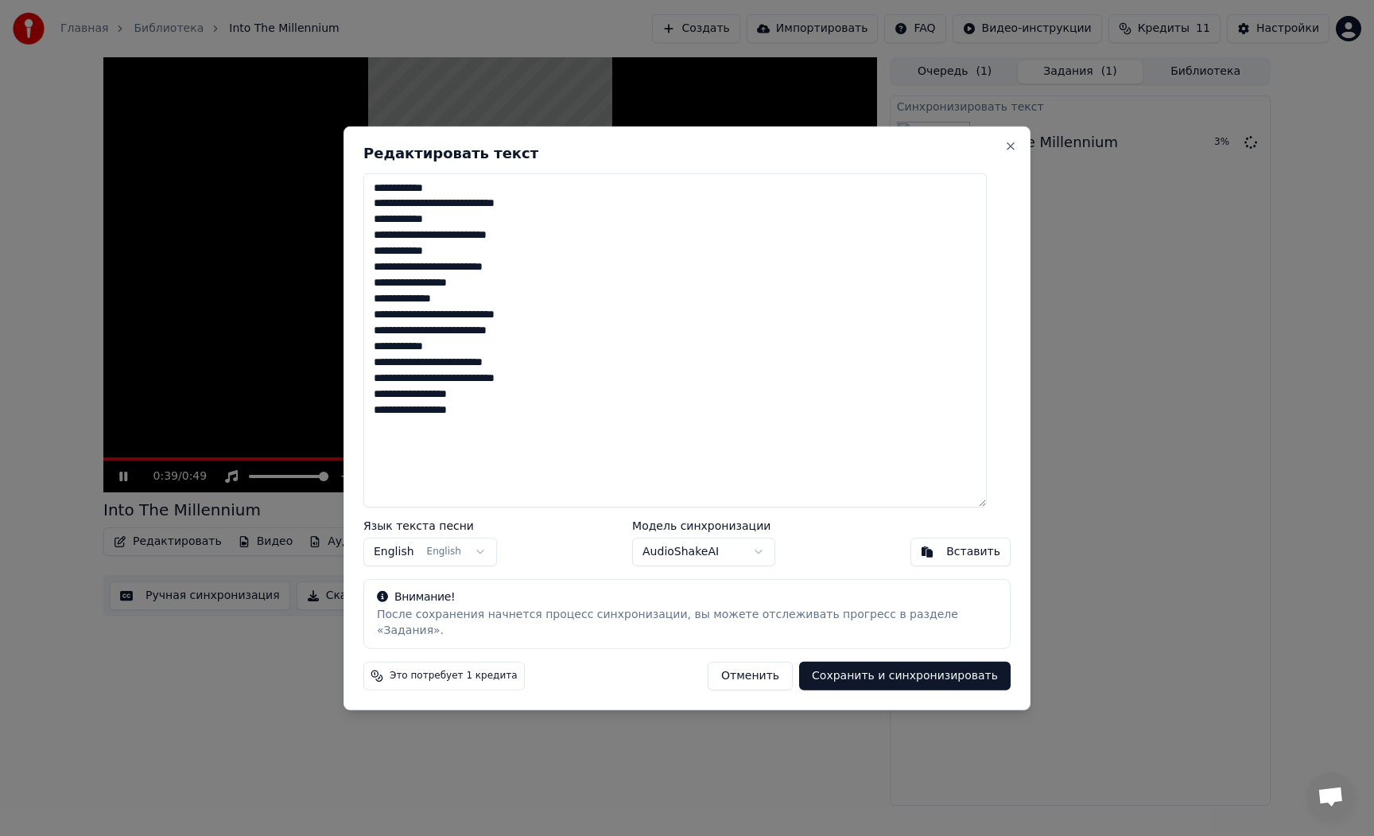
drag, startPoint x: 511, startPoint y: 389, endPoint x: 371, endPoint y: 391, distance: 140.8
click at [371, 391] on div "**********" at bounding box center [687, 418] width 687 height 584
drag, startPoint x: 369, startPoint y: 410, endPoint x: 328, endPoint y: 407, distance: 41.4
click at [328, 407] on body "**********" at bounding box center [687, 418] width 1374 height 836
click at [458, 411] on textarea "**********" at bounding box center [674, 340] width 623 height 334
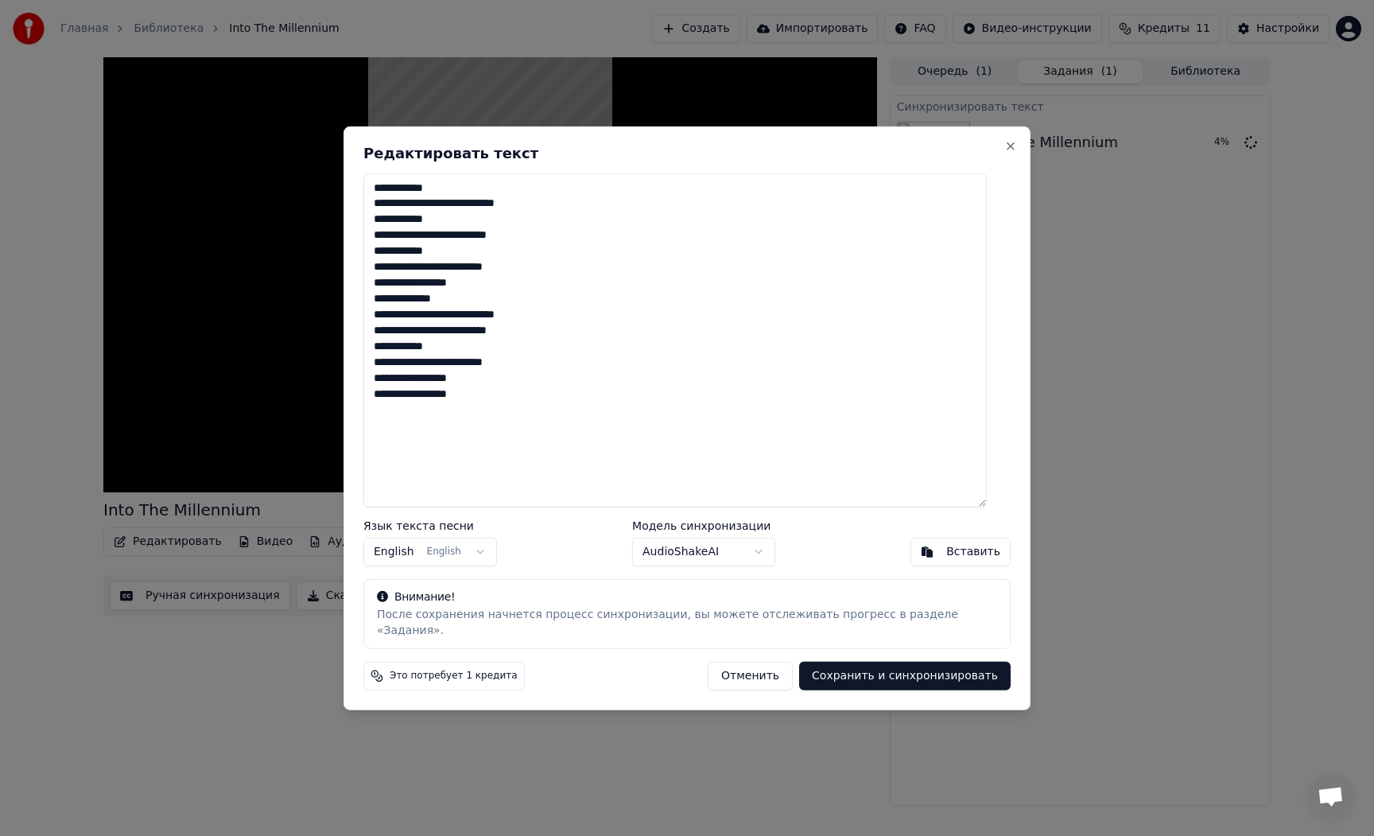
drag, startPoint x: 471, startPoint y: 406, endPoint x: 468, endPoint y: 420, distance: 14.7
click at [367, 403] on div "**********" at bounding box center [687, 418] width 687 height 584
drag, startPoint x: 519, startPoint y: 425, endPoint x: 677, endPoint y: 460, distance: 161.1
click at [519, 425] on textarea "**********" at bounding box center [674, 340] width 623 height 334
type textarea "**********"
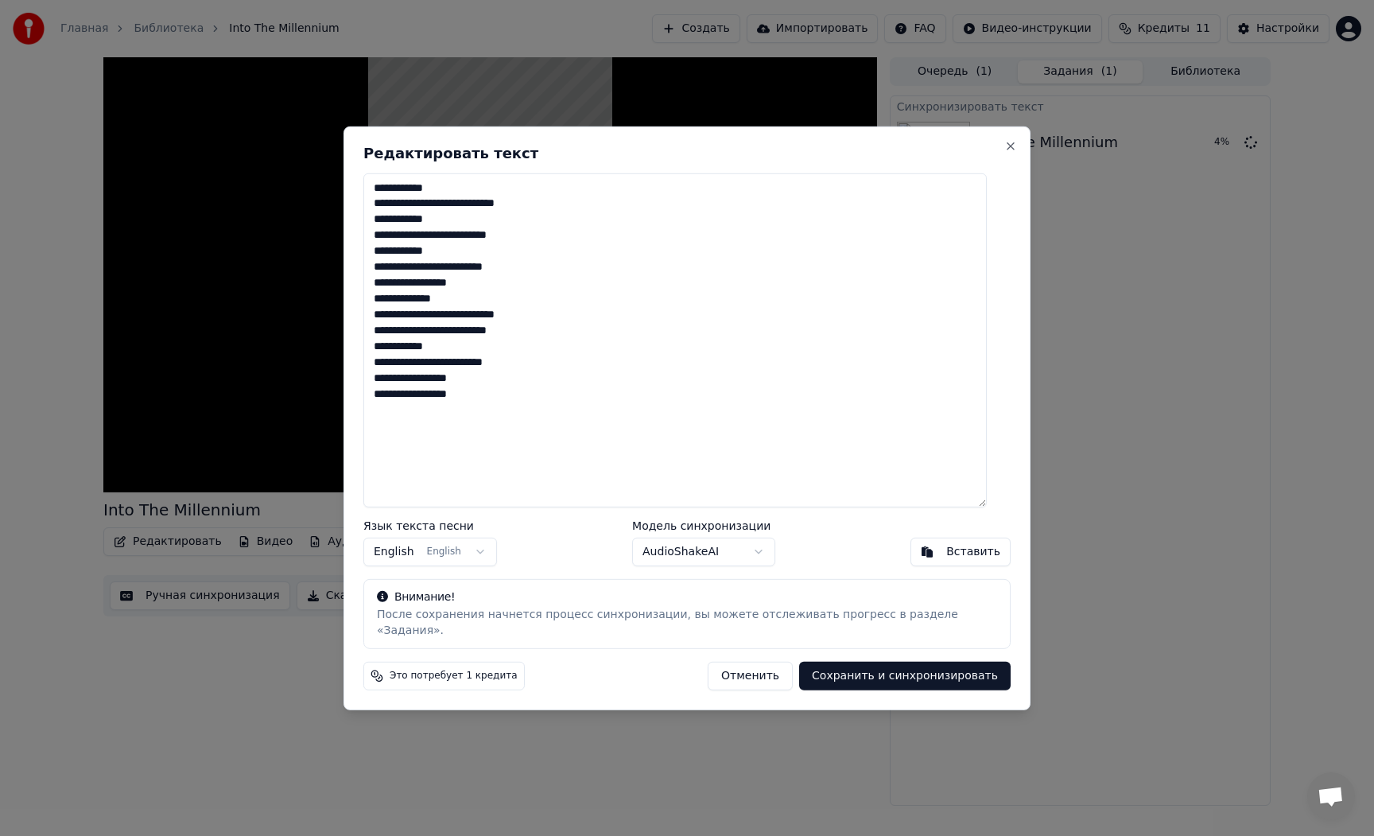
click at [941, 667] on button "Сохранить и синхронизировать" at bounding box center [905, 676] width 212 height 29
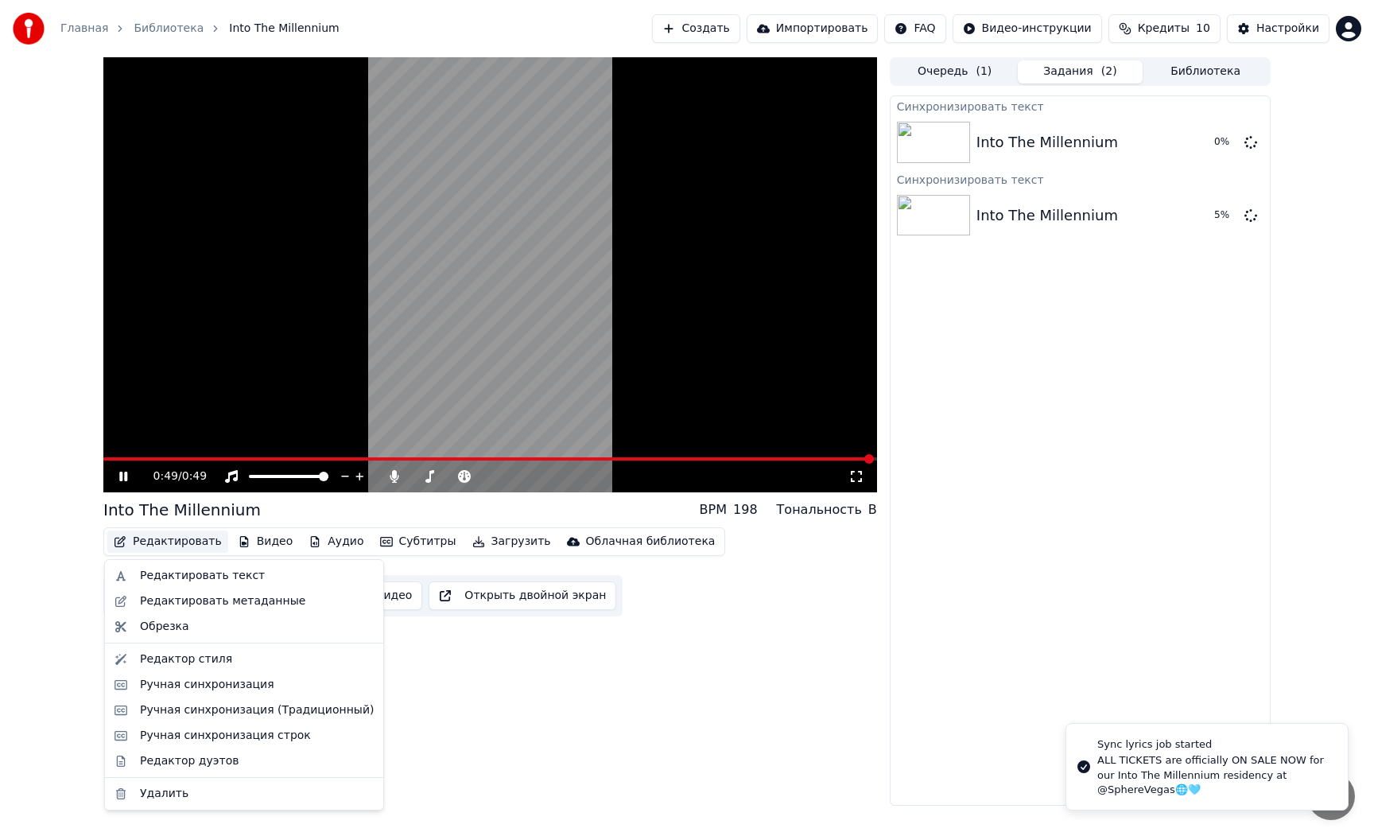
click at [181, 537] on button "Редактировать" at bounding box center [167, 541] width 121 height 22
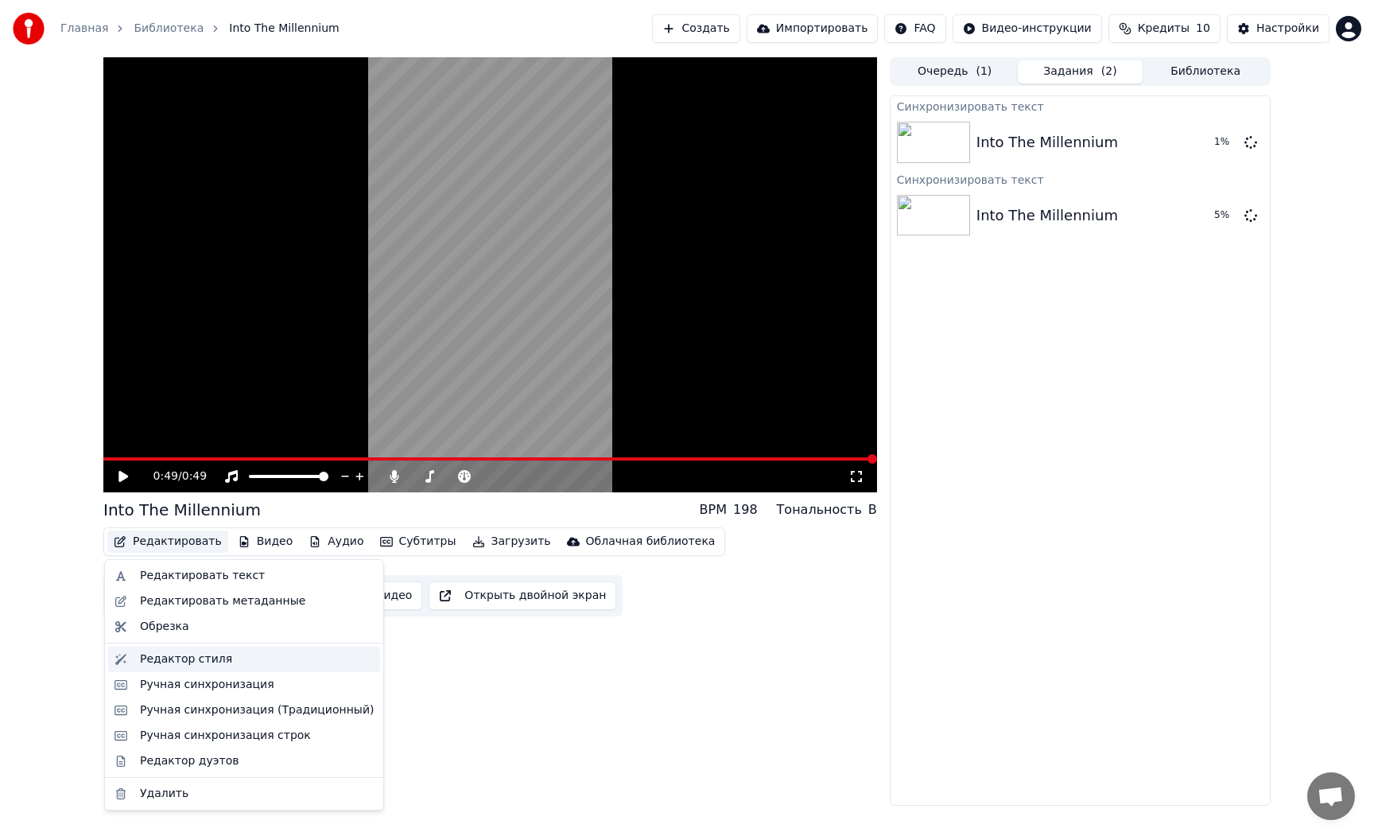
click at [223, 663] on div "Редактор стиля" at bounding box center [186, 659] width 92 height 16
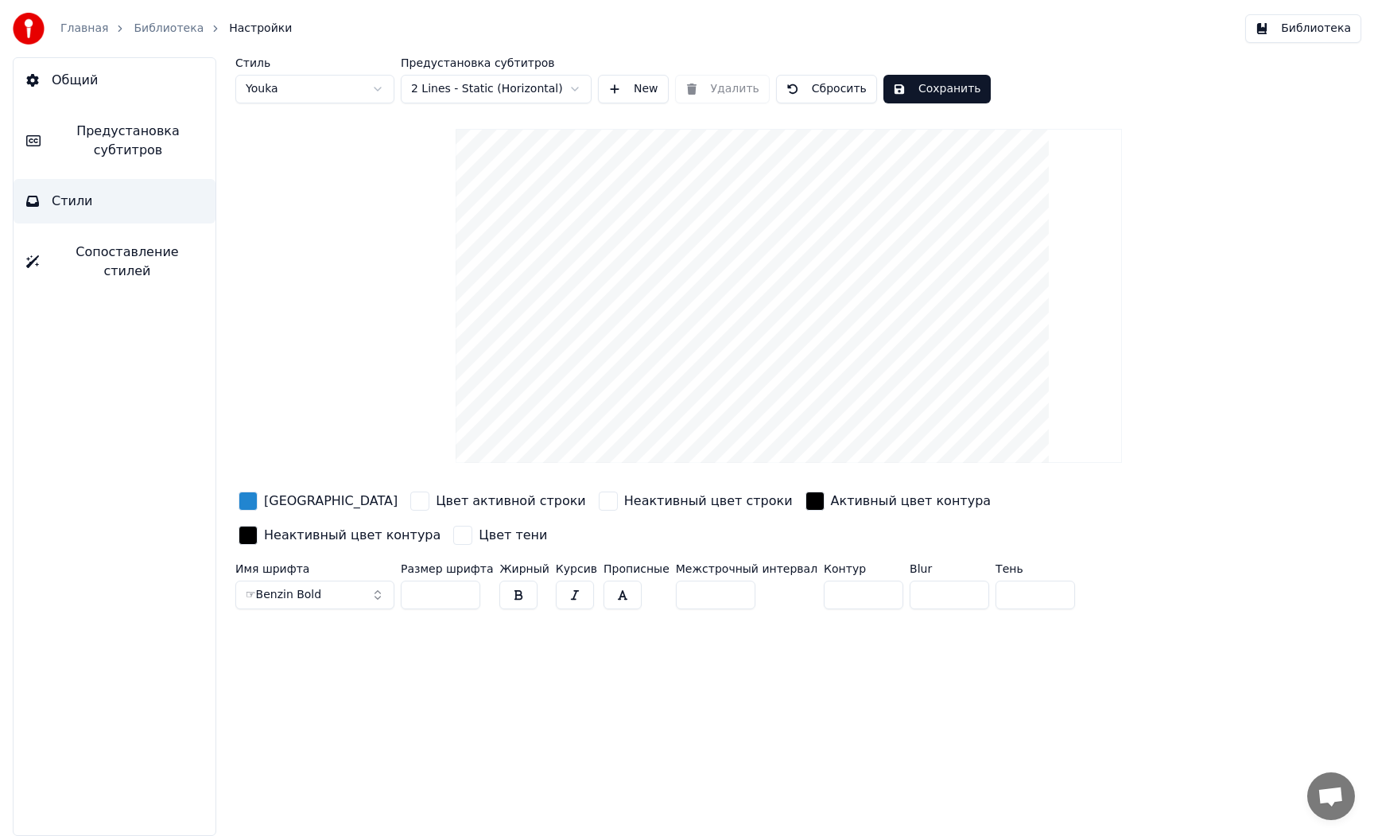
click at [504, 79] on html "Главная Библиотека Настройки Библиотека Общий Предустановка субтитров Стили Соп…" at bounding box center [687, 418] width 1374 height 836
click at [307, 131] on html "Главная Библиотека Настройки Библиотека Общий Предустановка субтитров Стили Соп…" at bounding box center [687, 418] width 1374 height 836
click at [344, 94] on html "Главная Библиотека Настройки Библиотека Общий Предустановка субтитров Стили Соп…" at bounding box center [687, 418] width 1374 height 836
click at [447, 95] on html "Главная Библиотека Настройки Библиотека Общий Предустановка субтитров Стили Соп…" at bounding box center [687, 418] width 1374 height 836
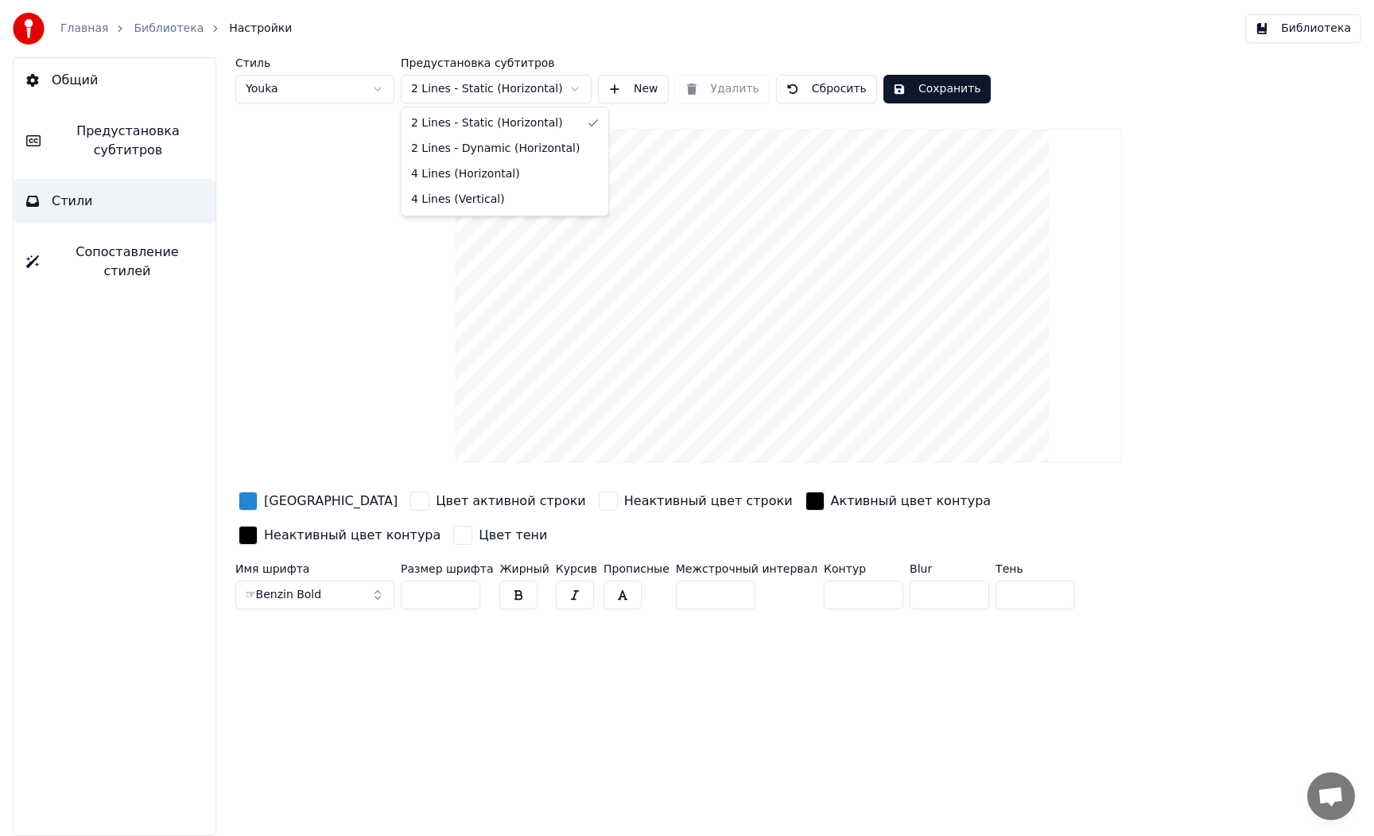
click at [346, 138] on html "Главная Библиотека Настройки Библиотека Общий Предустановка субтитров Стили Соп…" at bounding box center [687, 418] width 1374 height 836
click at [806, 505] on div "button" at bounding box center [815, 500] width 19 height 19
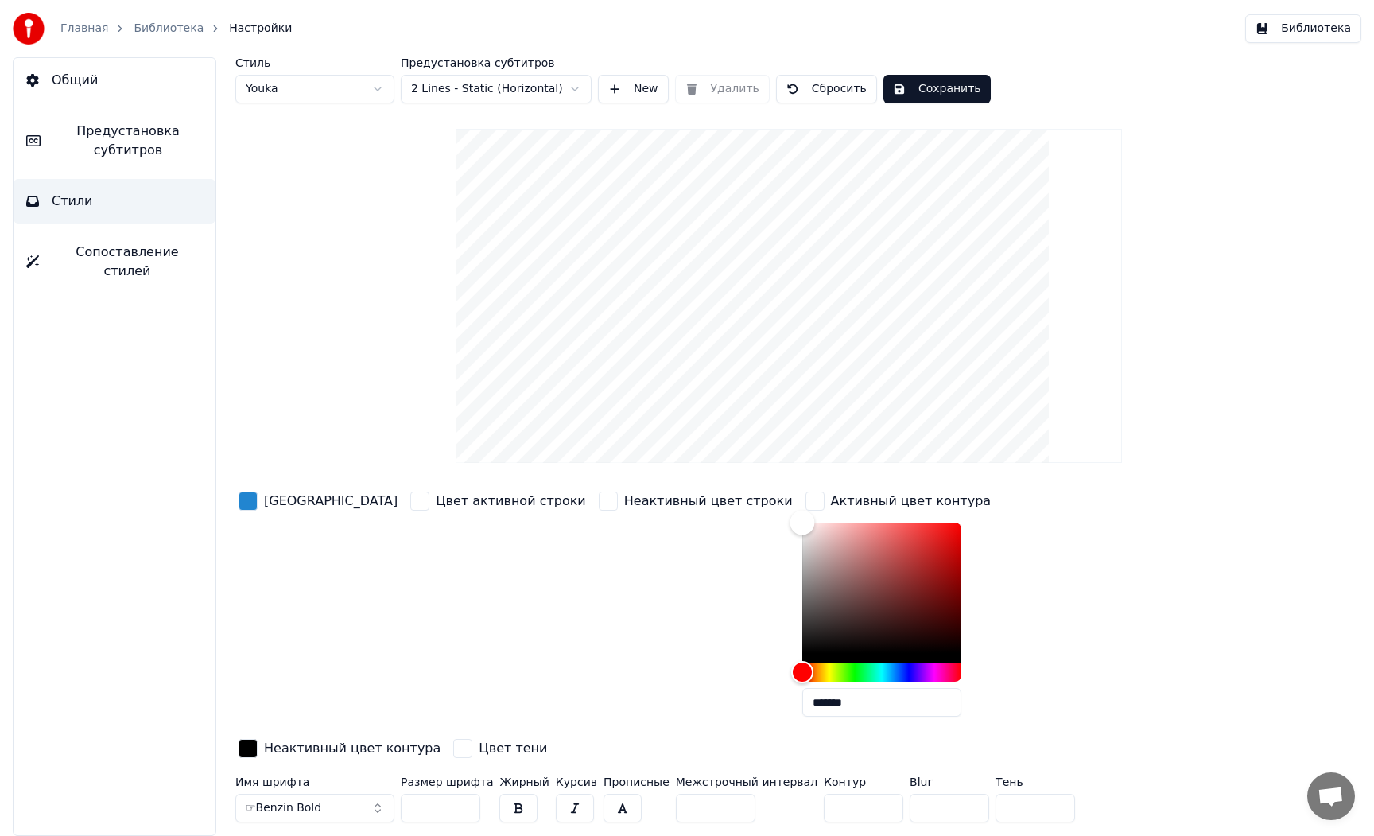
drag, startPoint x: 610, startPoint y: 451, endPoint x: 593, endPoint y: 446, distance: 17.4
click at [593, 443] on div "Стиль Youka Предустановка субтитров 2 Lines - Static (Horizontal) New Удалить С…" at bounding box center [788, 442] width 1107 height 771
click at [639, 580] on div "Неактивный цвет строки" at bounding box center [696, 608] width 200 height 241
type input "*******"
drag, startPoint x: 721, startPoint y: 522, endPoint x: 929, endPoint y: 741, distance: 302.1
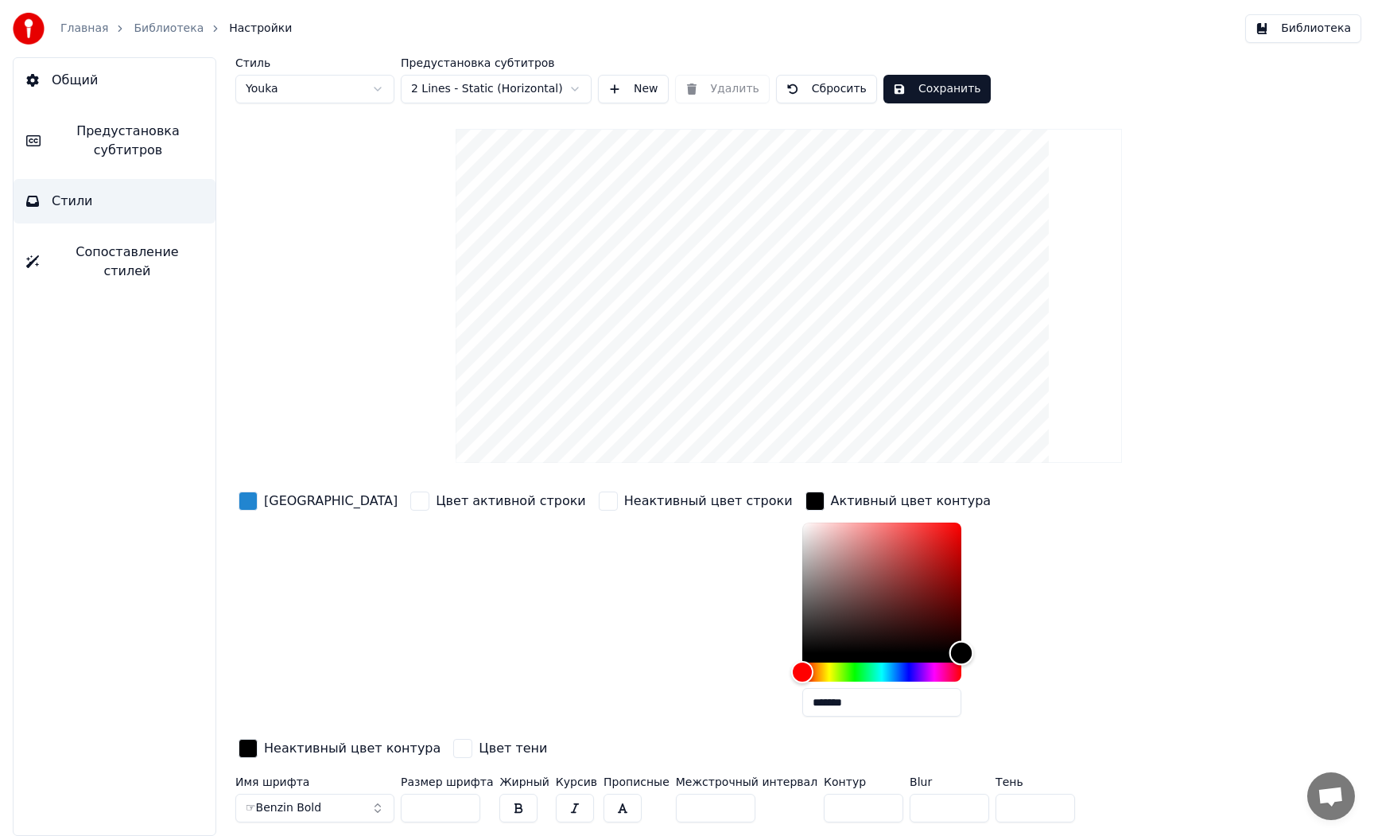
click at [930, 745] on div "Цвет заливки Цвет активной строки Неактивный цвет строки Активный цвет контура …" at bounding box center [716, 658] width 962 height 340
click at [444, 736] on div "Неактивный цвет контура" at bounding box center [339, 750] width 208 height 28
click at [604, 550] on div "Неактивный цвет строки" at bounding box center [696, 608] width 200 height 241
click at [687, 546] on div "Неактивный цвет строки" at bounding box center [696, 608] width 200 height 241
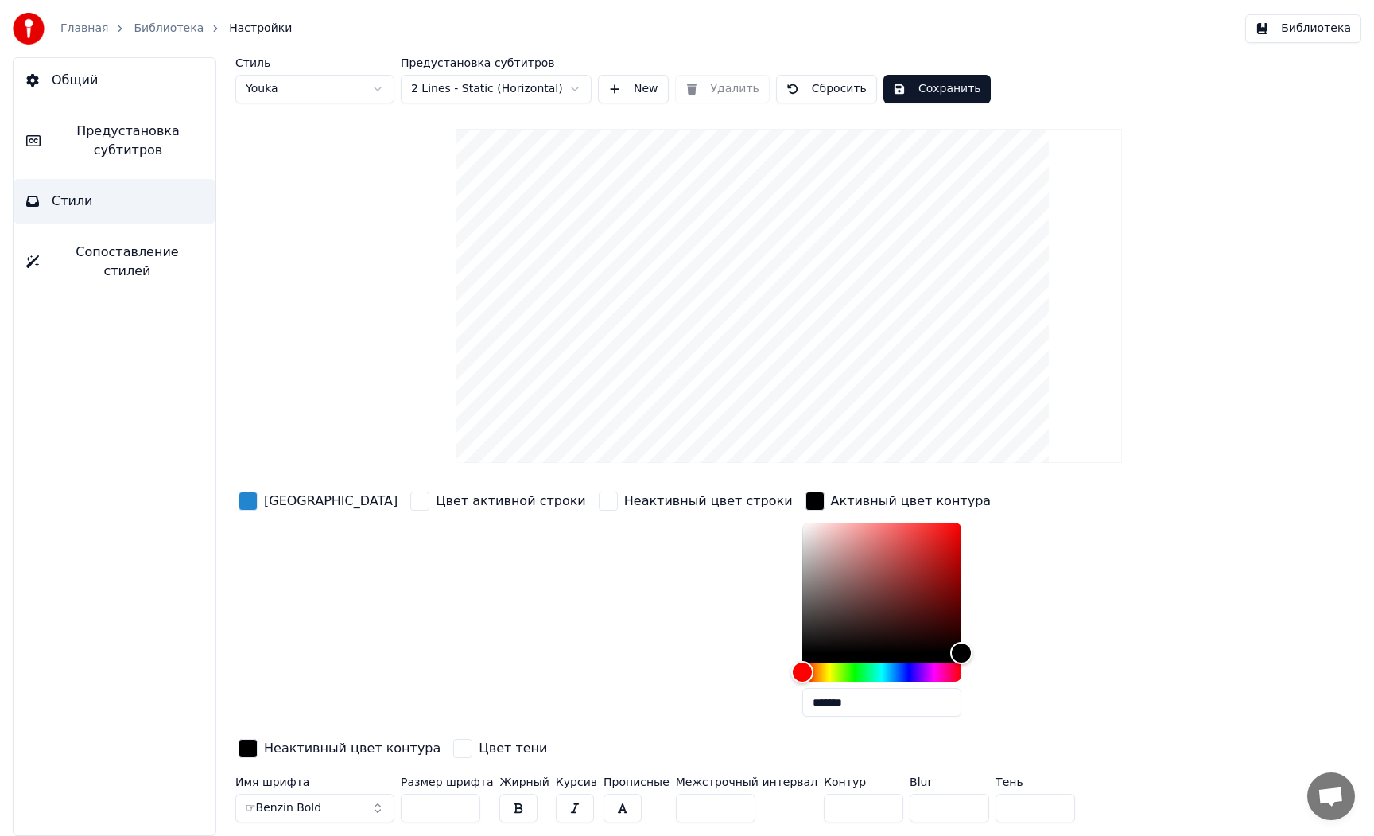
click at [444, 736] on div "Неактивный цвет контура" at bounding box center [339, 750] width 208 height 28
drag, startPoint x: 642, startPoint y: 806, endPoint x: 630, endPoint y: 804, distance: 12.0
click at [642, 806] on div "Стиль Youka Предустановка субтитров 2 Lines - Static (Horizontal) New Удалить С…" at bounding box center [789, 446] width 1170 height 778
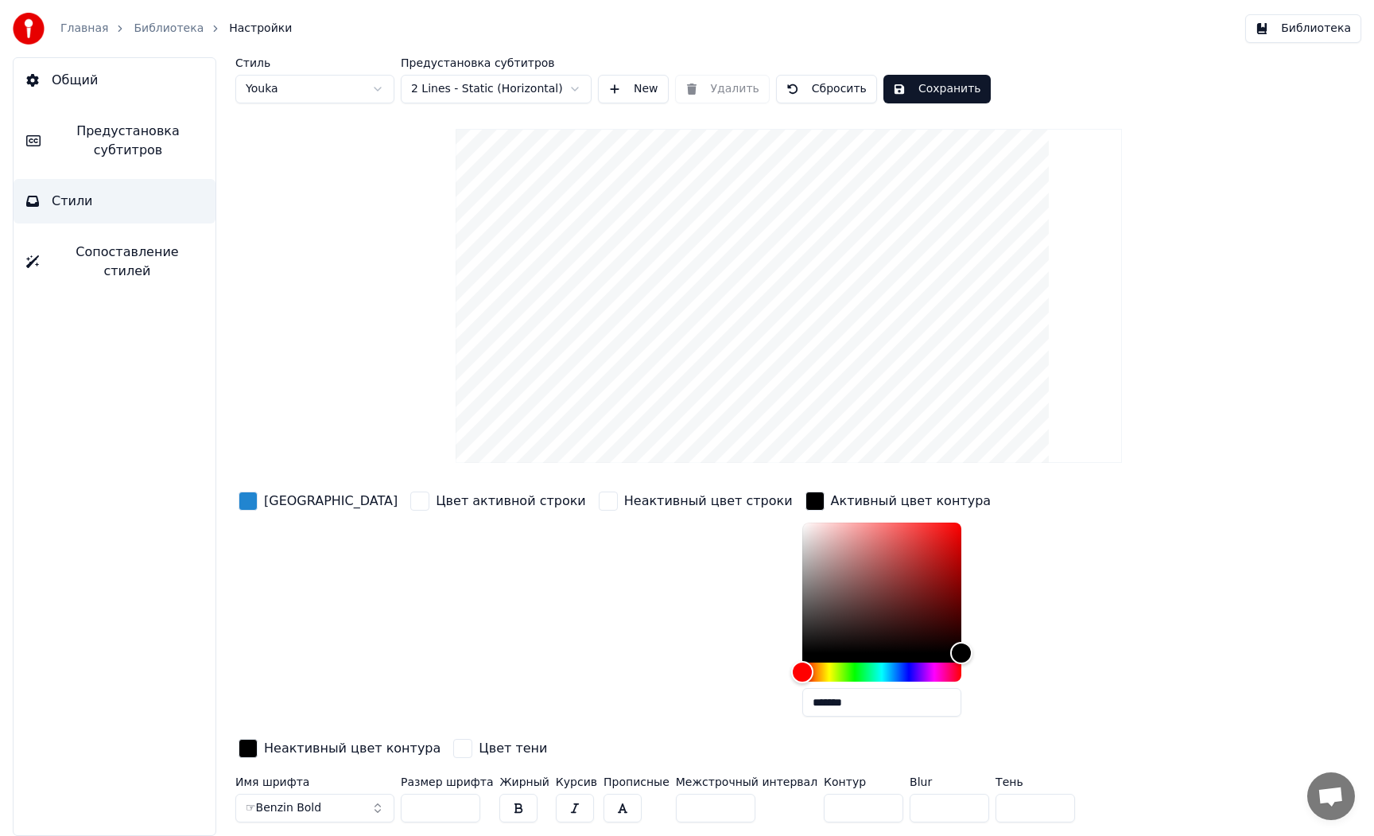
click at [607, 794] on button "button" at bounding box center [623, 808] width 38 height 29
click at [1294, 34] on button "Библиотека" at bounding box center [1303, 28] width 116 height 29
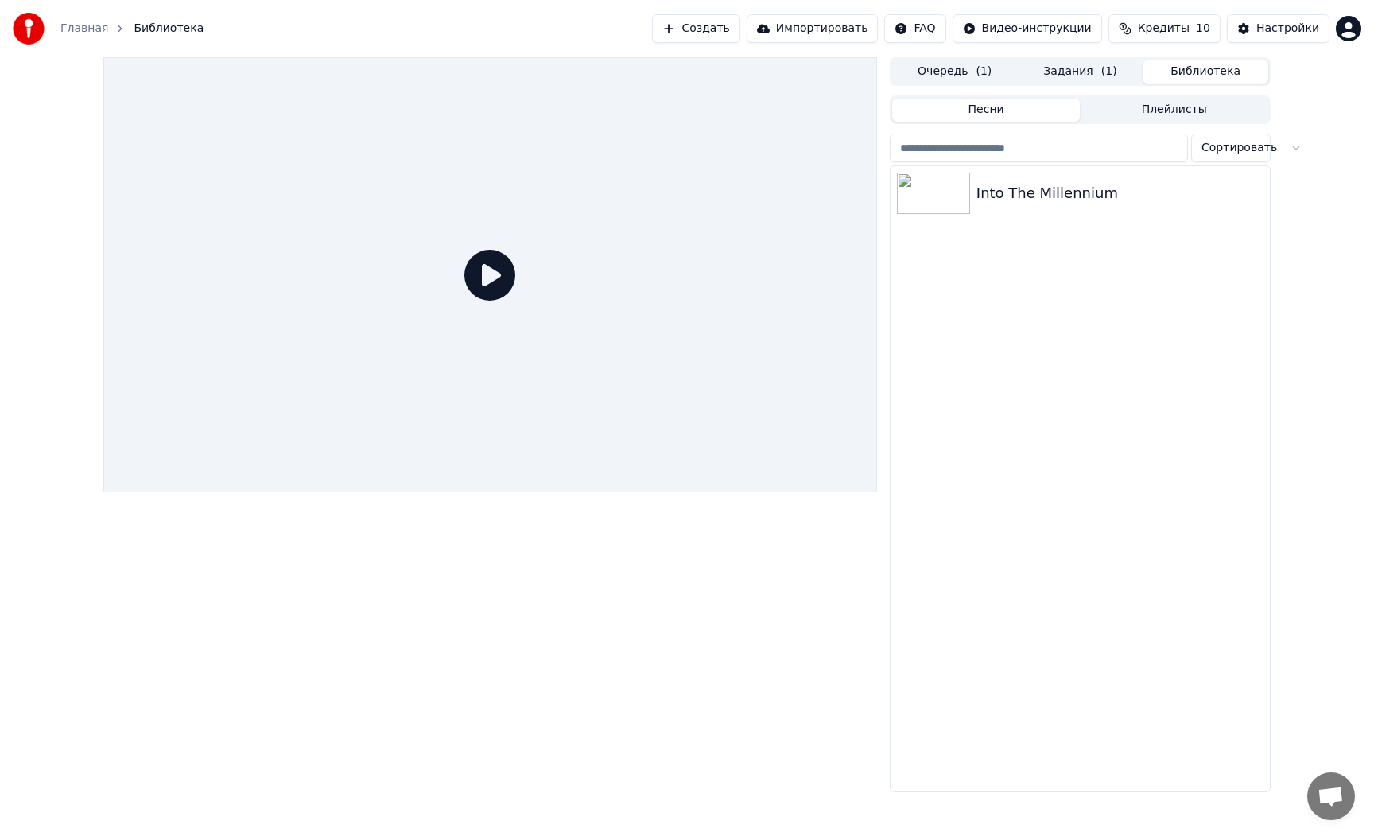
click at [482, 279] on icon at bounding box center [489, 275] width 51 height 51
click at [501, 285] on icon at bounding box center [489, 275] width 51 height 51
click at [488, 273] on icon at bounding box center [489, 275] width 51 height 51
click at [913, 176] on img at bounding box center [933, 193] width 73 height 41
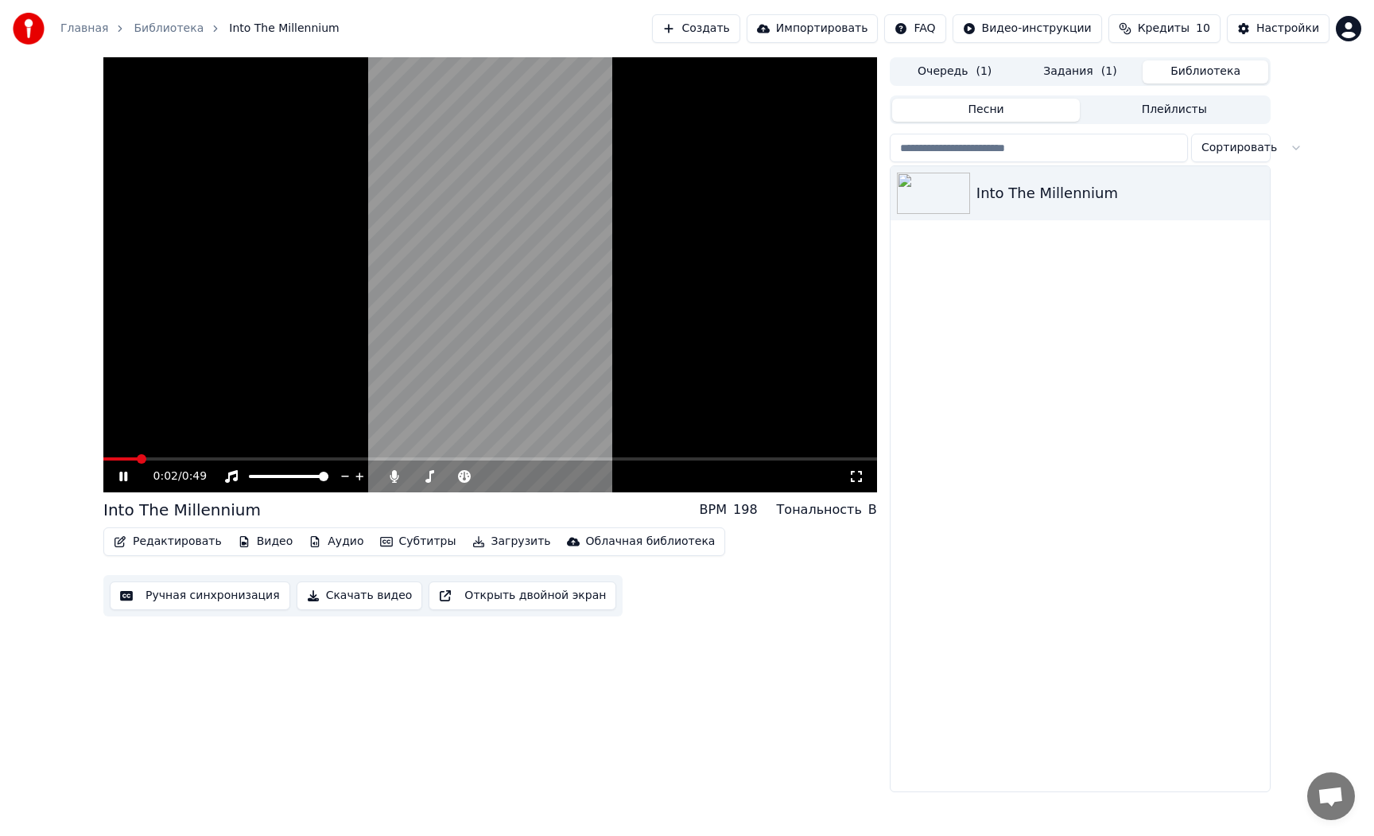
click at [171, 544] on button "Редактировать" at bounding box center [167, 541] width 121 height 22
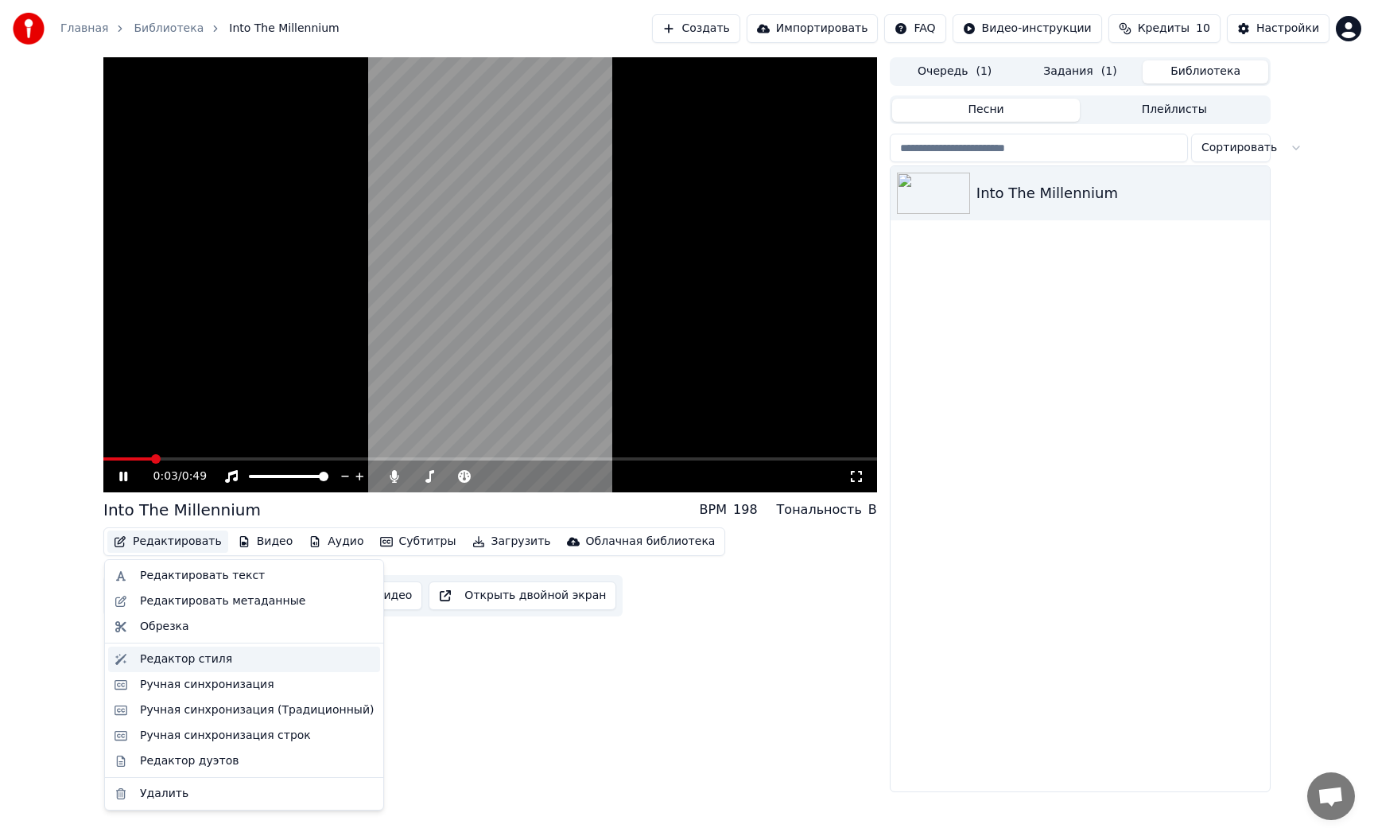
click at [202, 651] on div "Редактор стиля" at bounding box center [186, 659] width 92 height 16
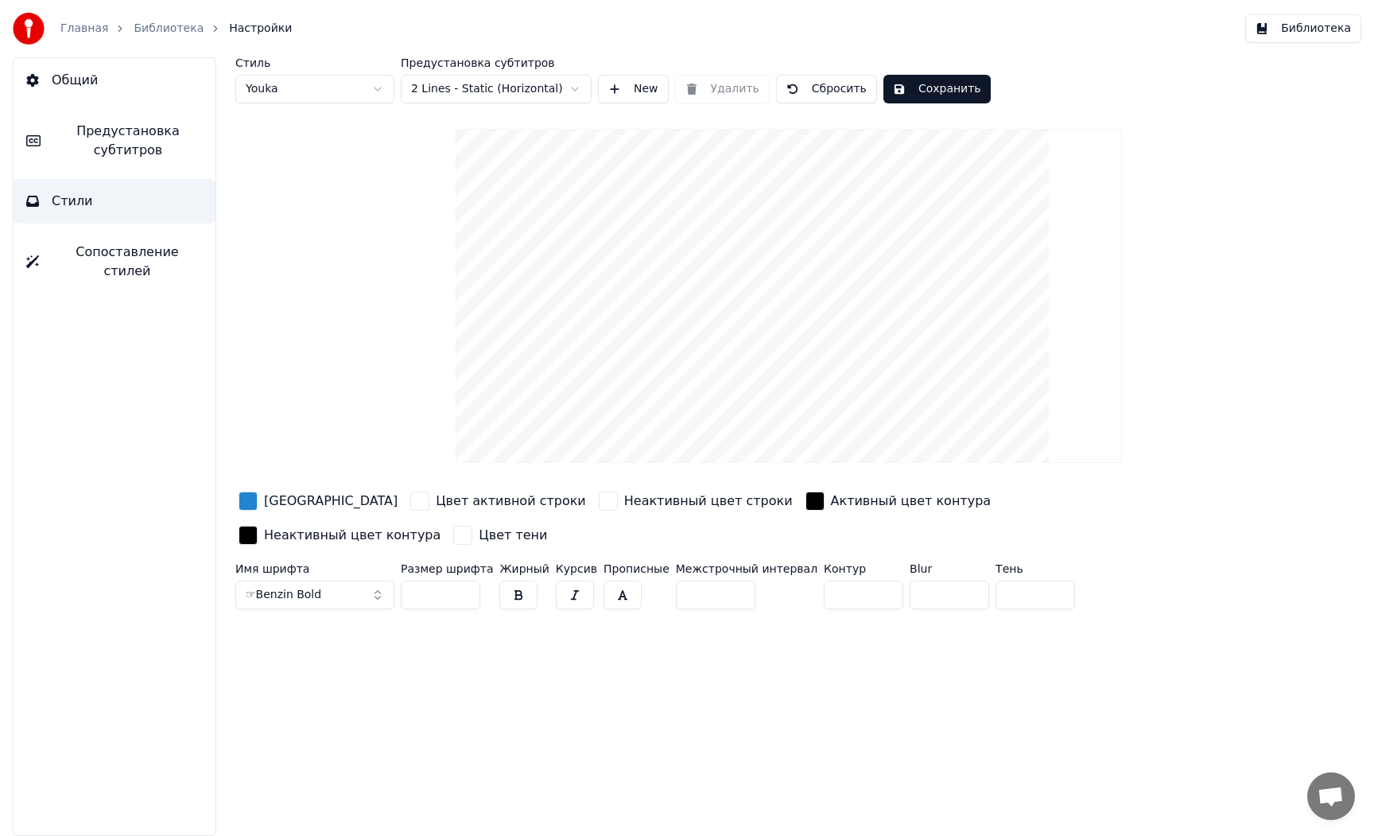
click at [604, 580] on button "button" at bounding box center [623, 594] width 38 height 29
click at [946, 86] on button "Сохранить" at bounding box center [936, 89] width 107 height 29
click at [1314, 33] on button "Библиотека" at bounding box center [1303, 28] width 116 height 29
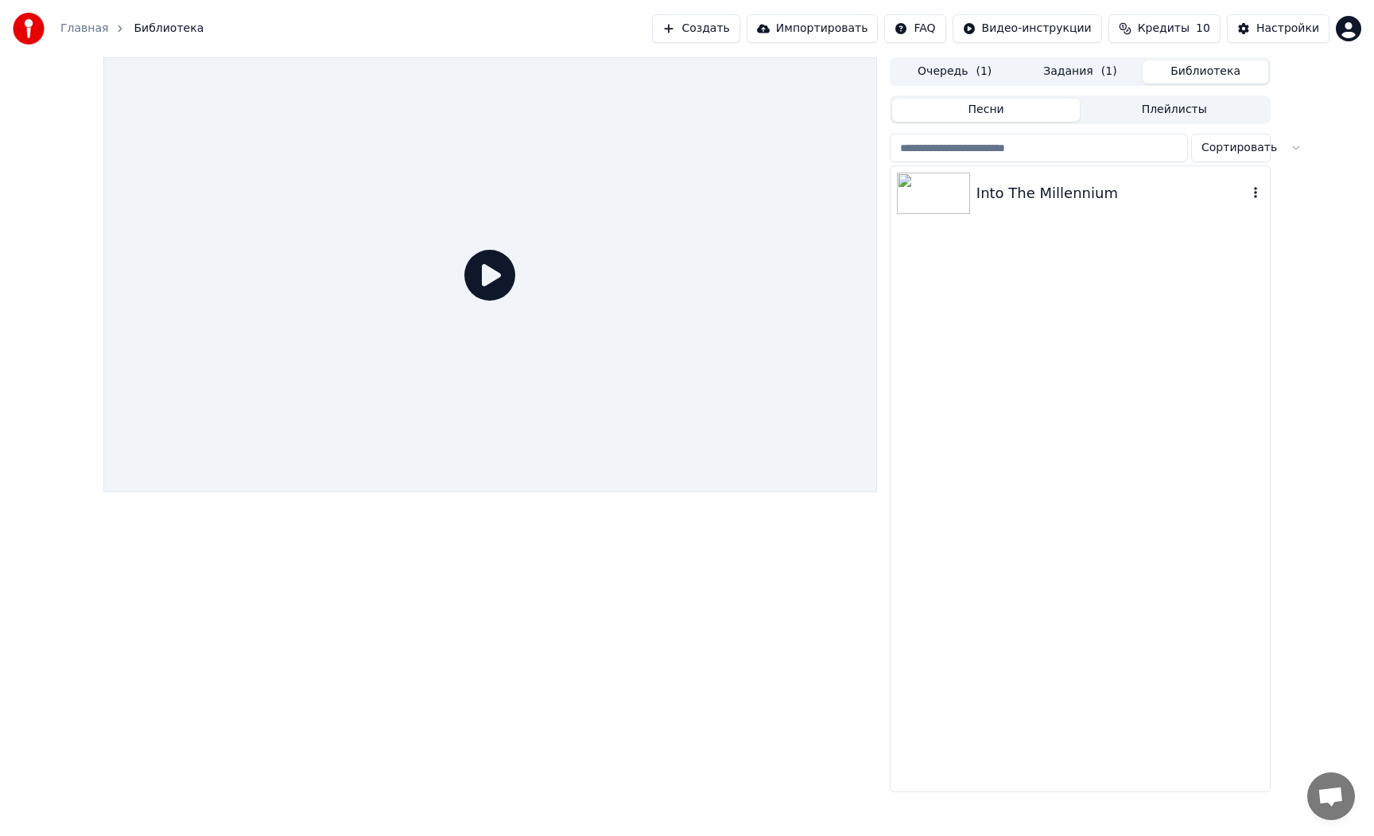
drag, startPoint x: 949, startPoint y: 188, endPoint x: 938, endPoint y: 193, distance: 12.1
click at [949, 188] on img at bounding box center [933, 193] width 73 height 41
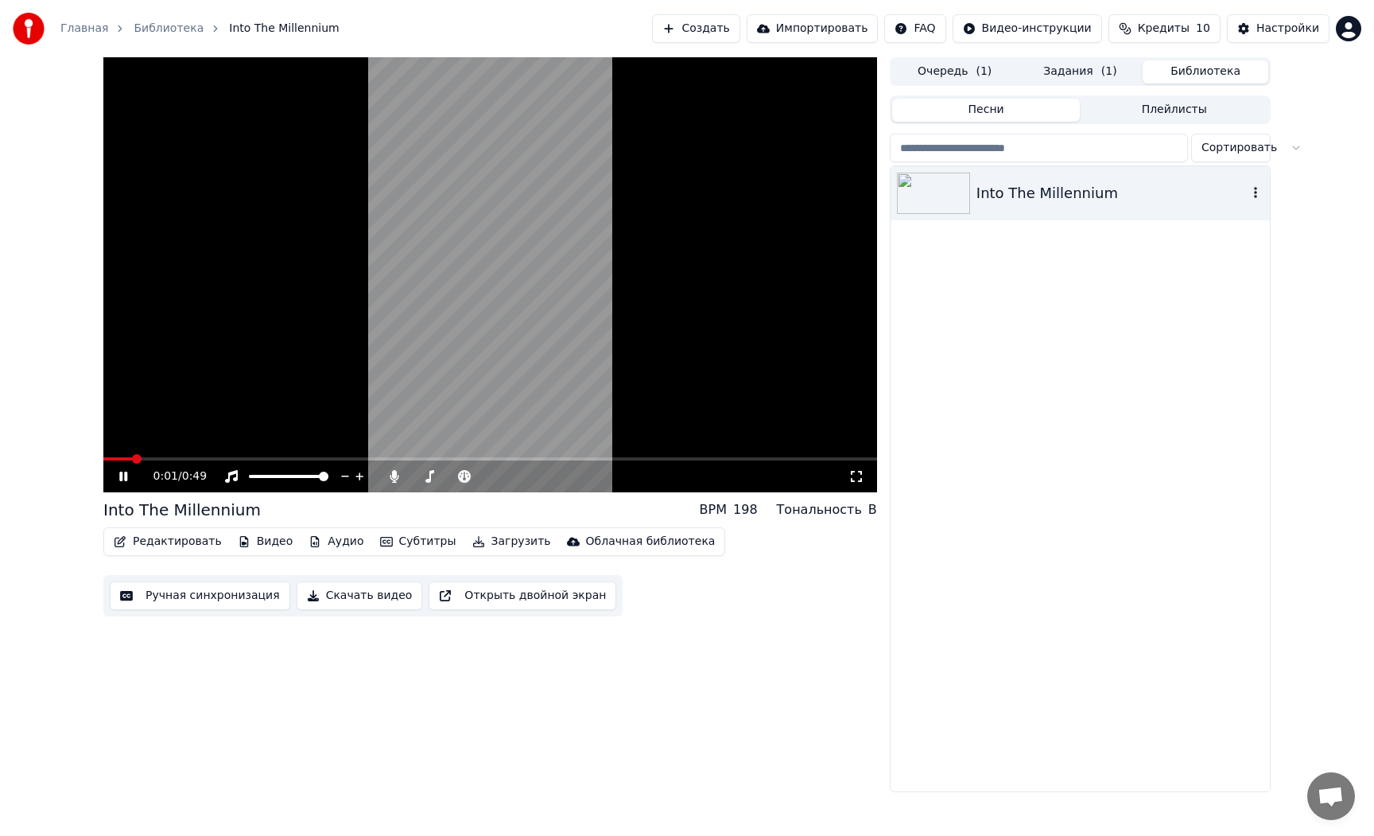
click at [957, 193] on img at bounding box center [933, 193] width 73 height 41
click at [960, 79] on button "Очередь ( 1 )" at bounding box center [955, 71] width 126 height 23
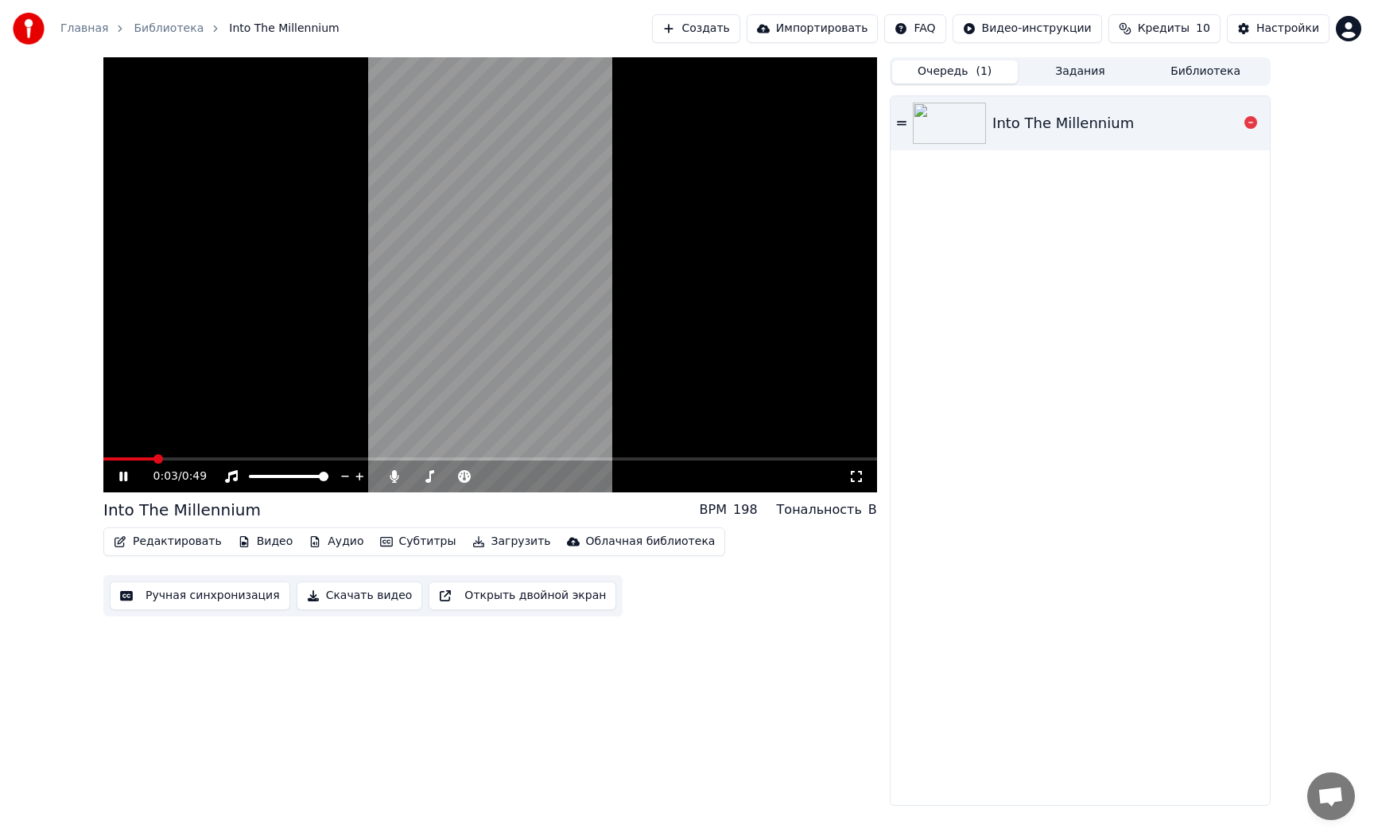
click at [963, 135] on img at bounding box center [949, 123] width 73 height 41
click at [962, 132] on img at bounding box center [949, 123] width 73 height 41
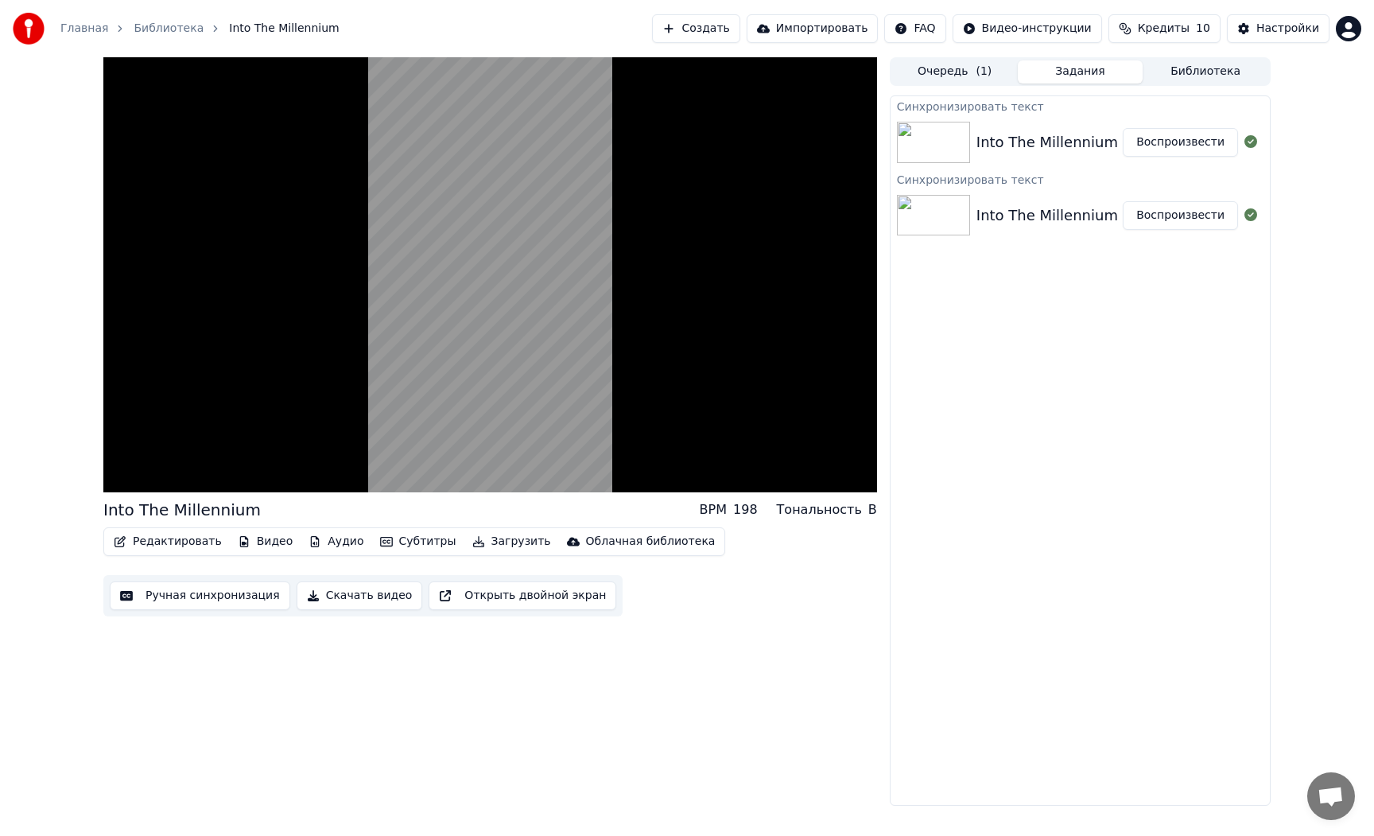
click at [1084, 73] on button "Задания" at bounding box center [1081, 71] width 126 height 23
click at [1078, 141] on div "Into The Millennium" at bounding box center [1047, 142] width 142 height 22
click at [930, 150] on img at bounding box center [933, 142] width 73 height 41
click at [936, 208] on img at bounding box center [933, 215] width 73 height 41
click at [196, 543] on button "Редактировать" at bounding box center [167, 541] width 121 height 22
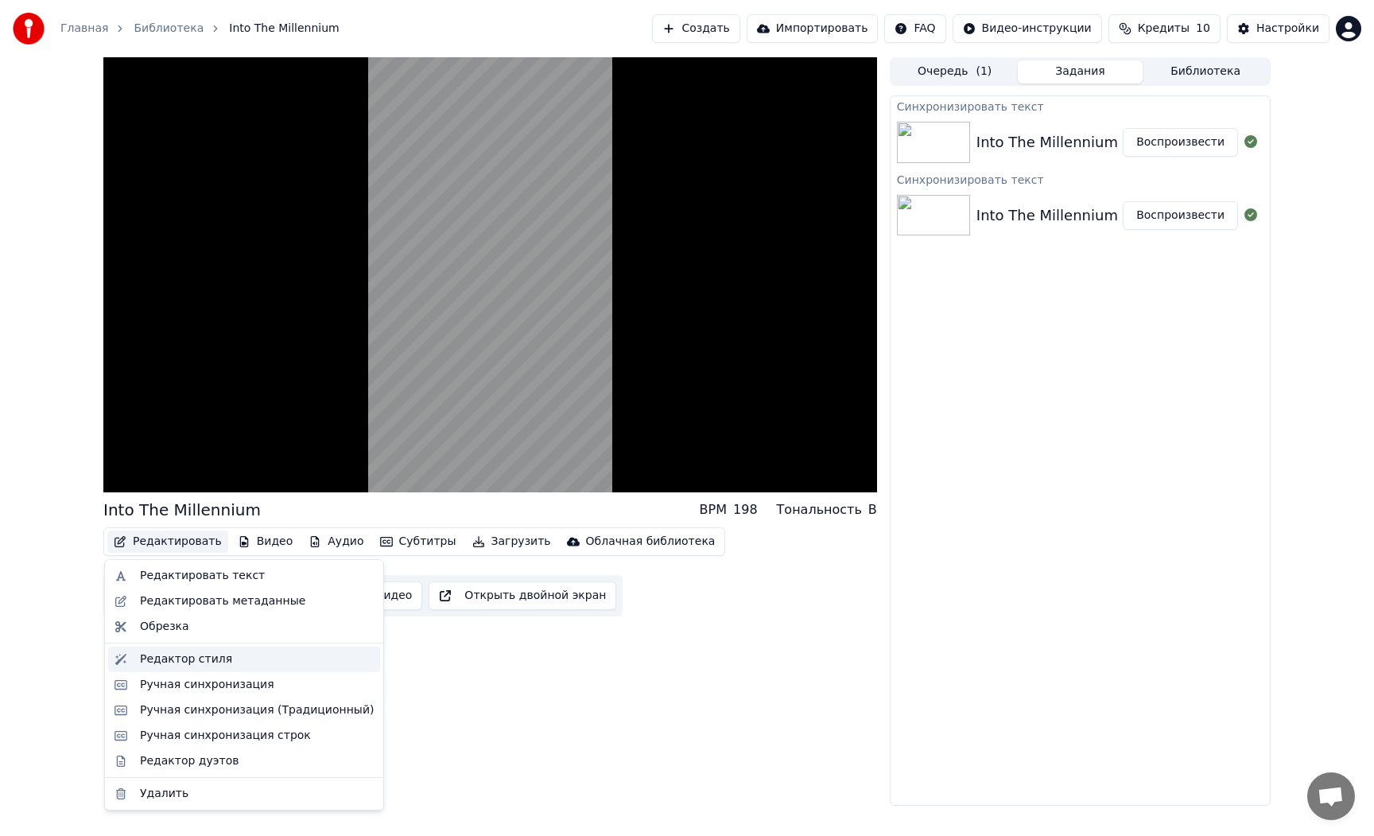
click at [205, 655] on div "Редактор стиля" at bounding box center [186, 659] width 92 height 16
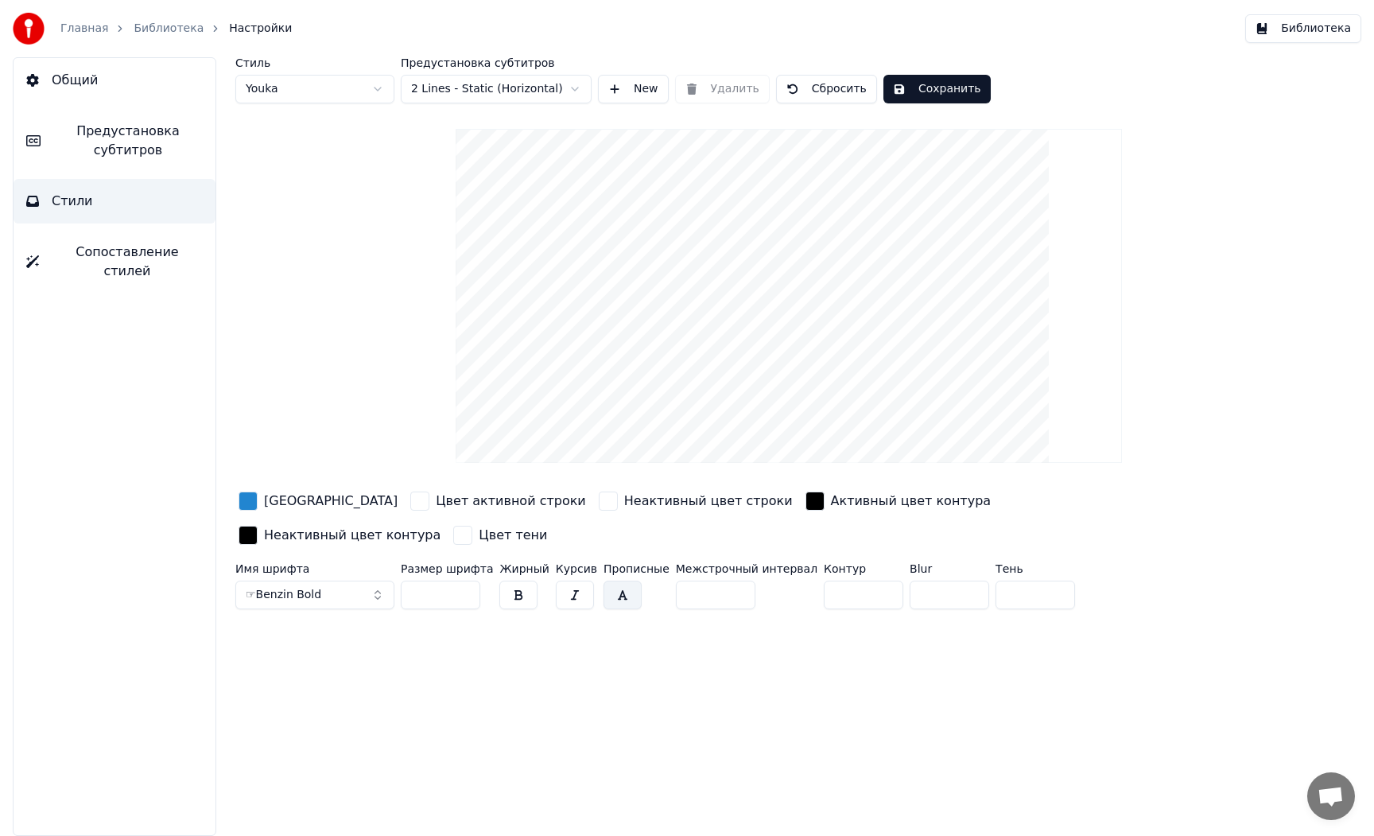
click at [934, 94] on button "Сохранить" at bounding box center [936, 89] width 107 height 29
click at [122, 154] on span "Предустановка субтитров" at bounding box center [127, 141] width 149 height 38
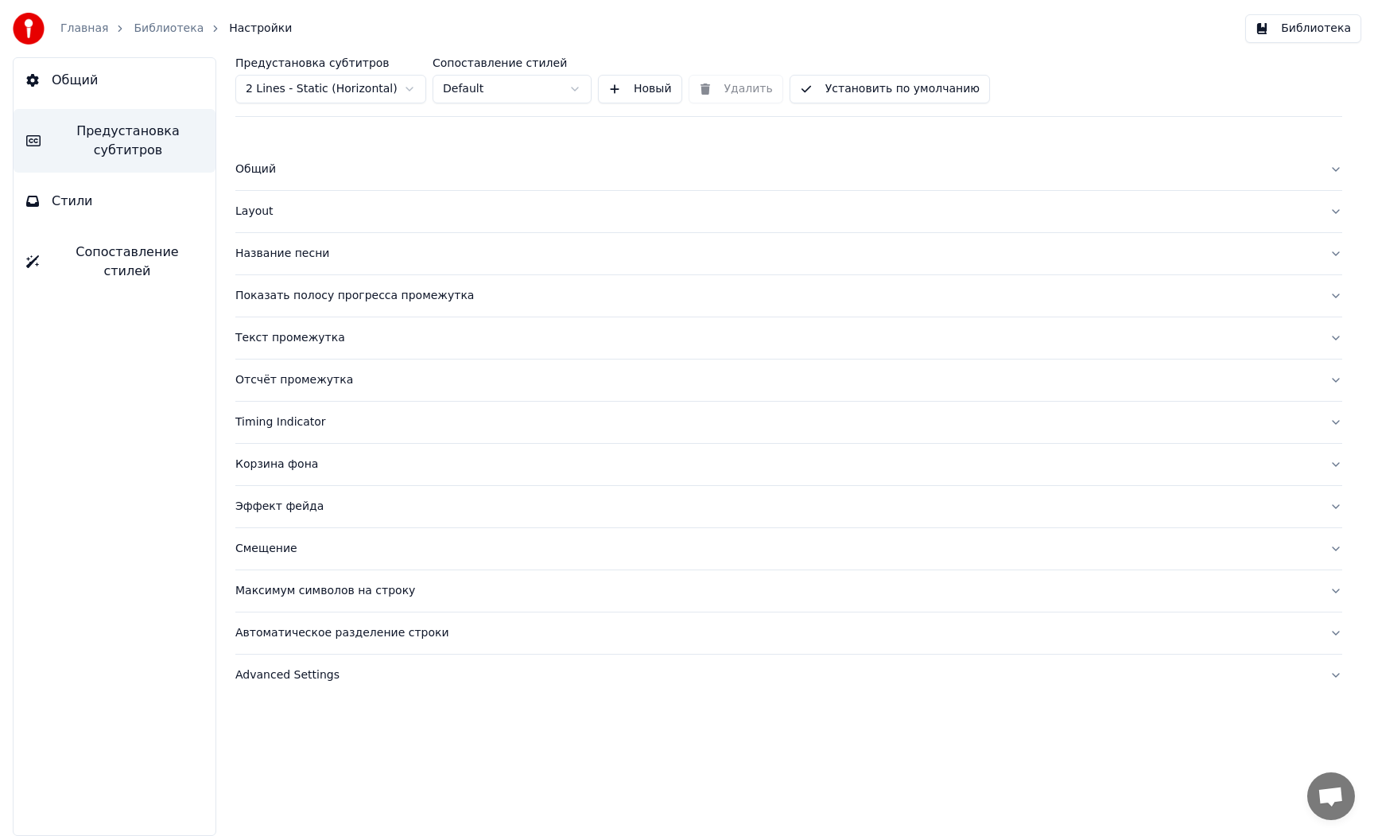
click at [251, 181] on button "Общий" at bounding box center [788, 169] width 1107 height 41
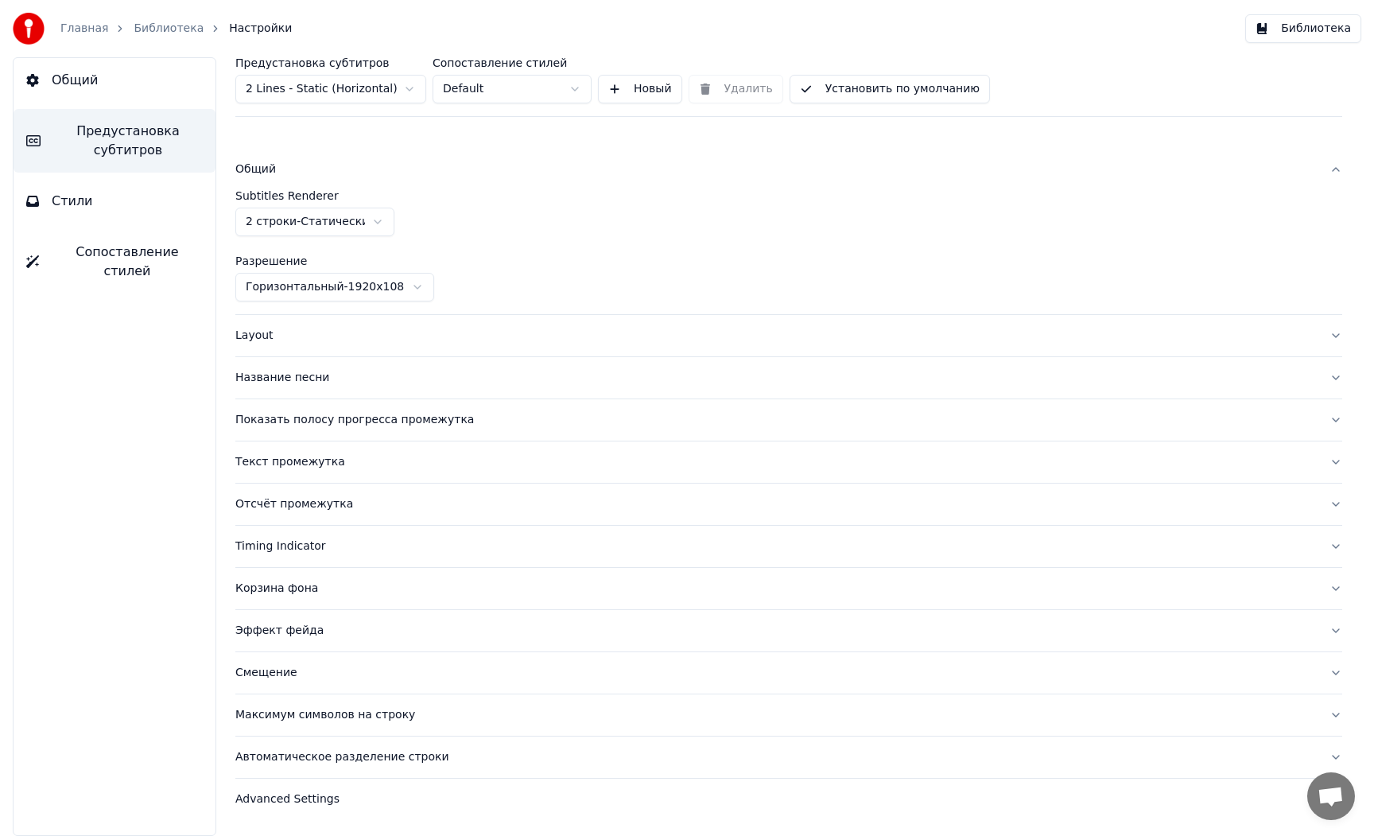
click at [285, 210] on html "Главная Библиотека Настройки Библиотека Общий Предустановка субтитров Стили Соп…" at bounding box center [687, 418] width 1374 height 836
click at [335, 286] on html "Главная Библиотека Настройки Библиотека Общий Предустановка субтитров Стили Соп…" at bounding box center [687, 418] width 1374 height 836
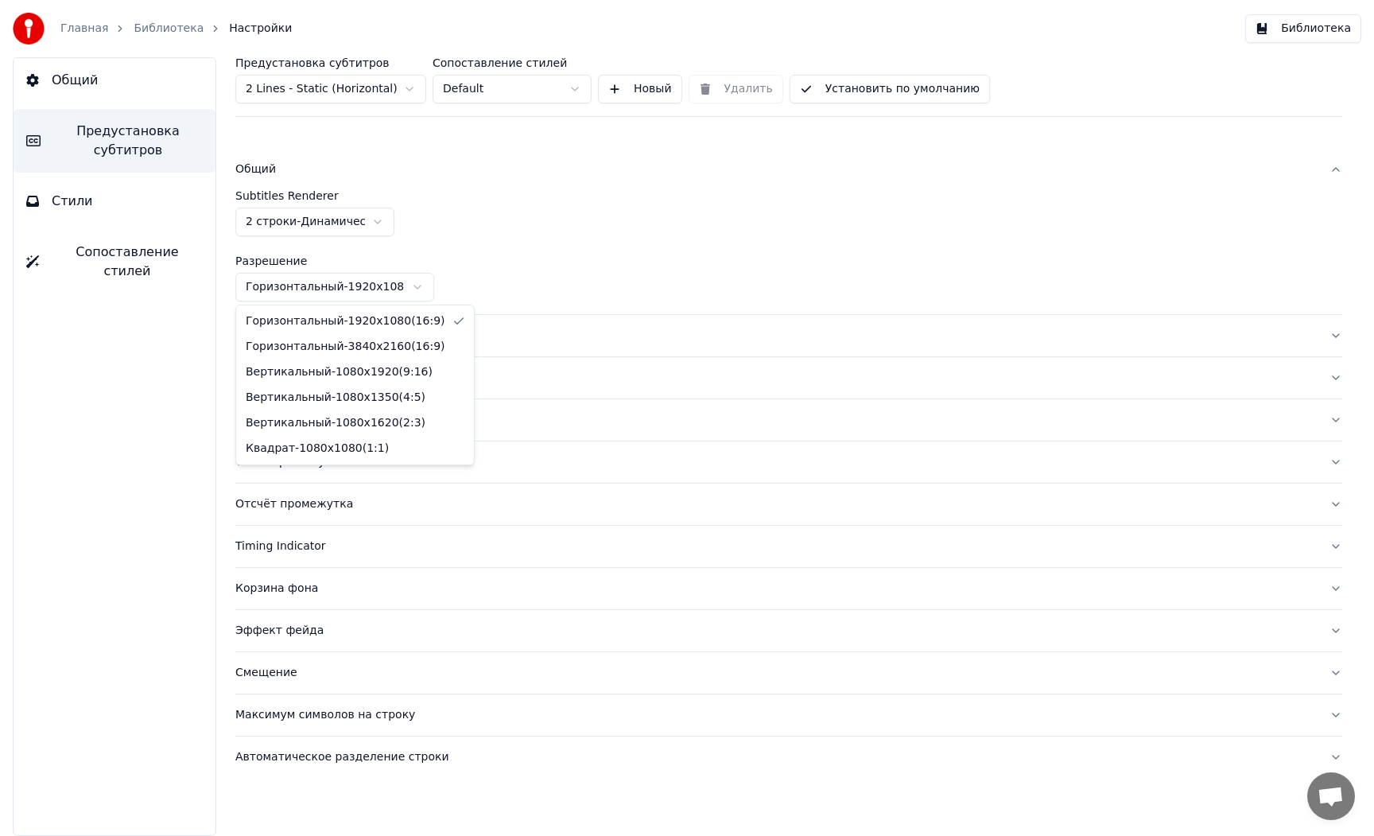
drag, startPoint x: 339, startPoint y: 371, endPoint x: 373, endPoint y: 355, distance: 37.7
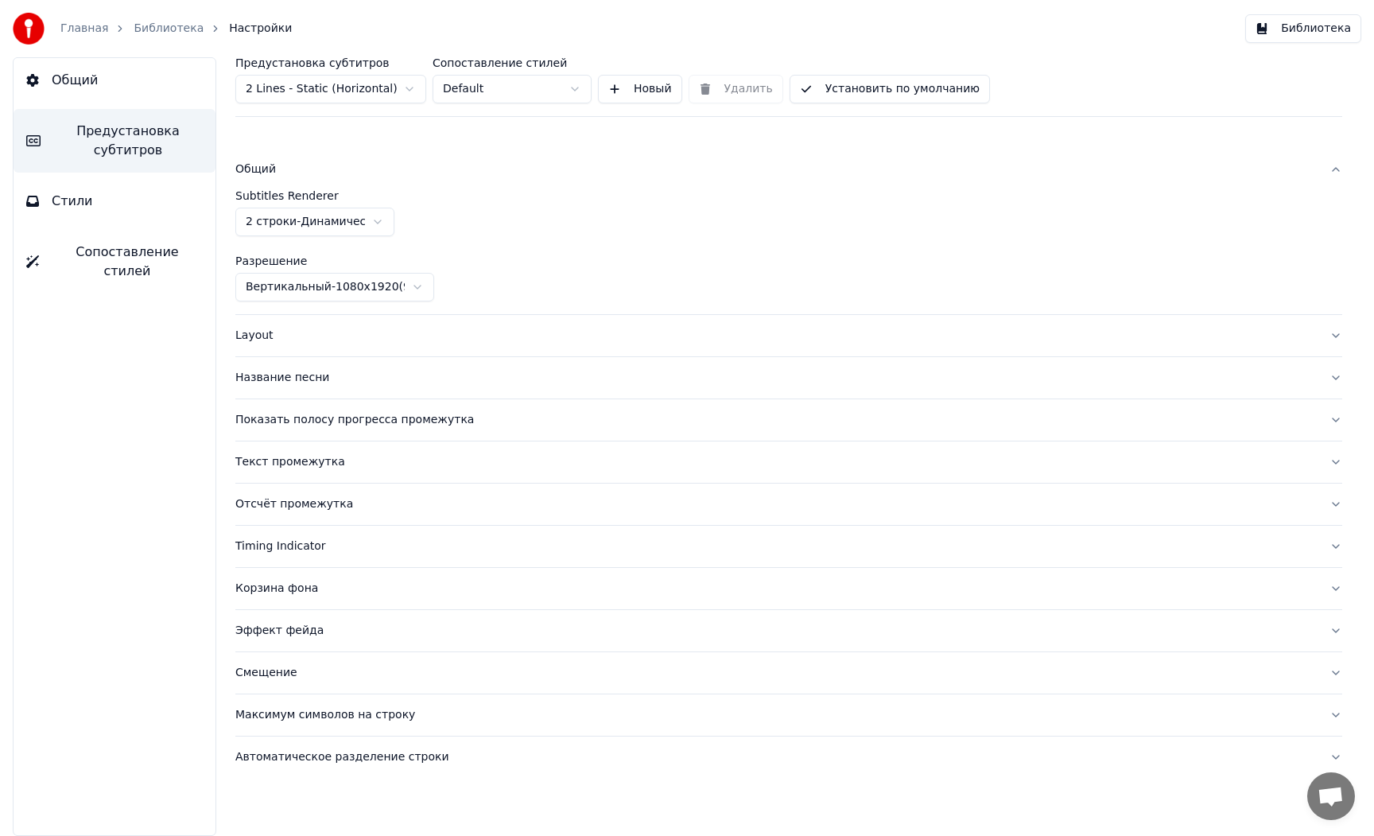
click at [263, 339] on div "Layout" at bounding box center [775, 336] width 1081 height 16
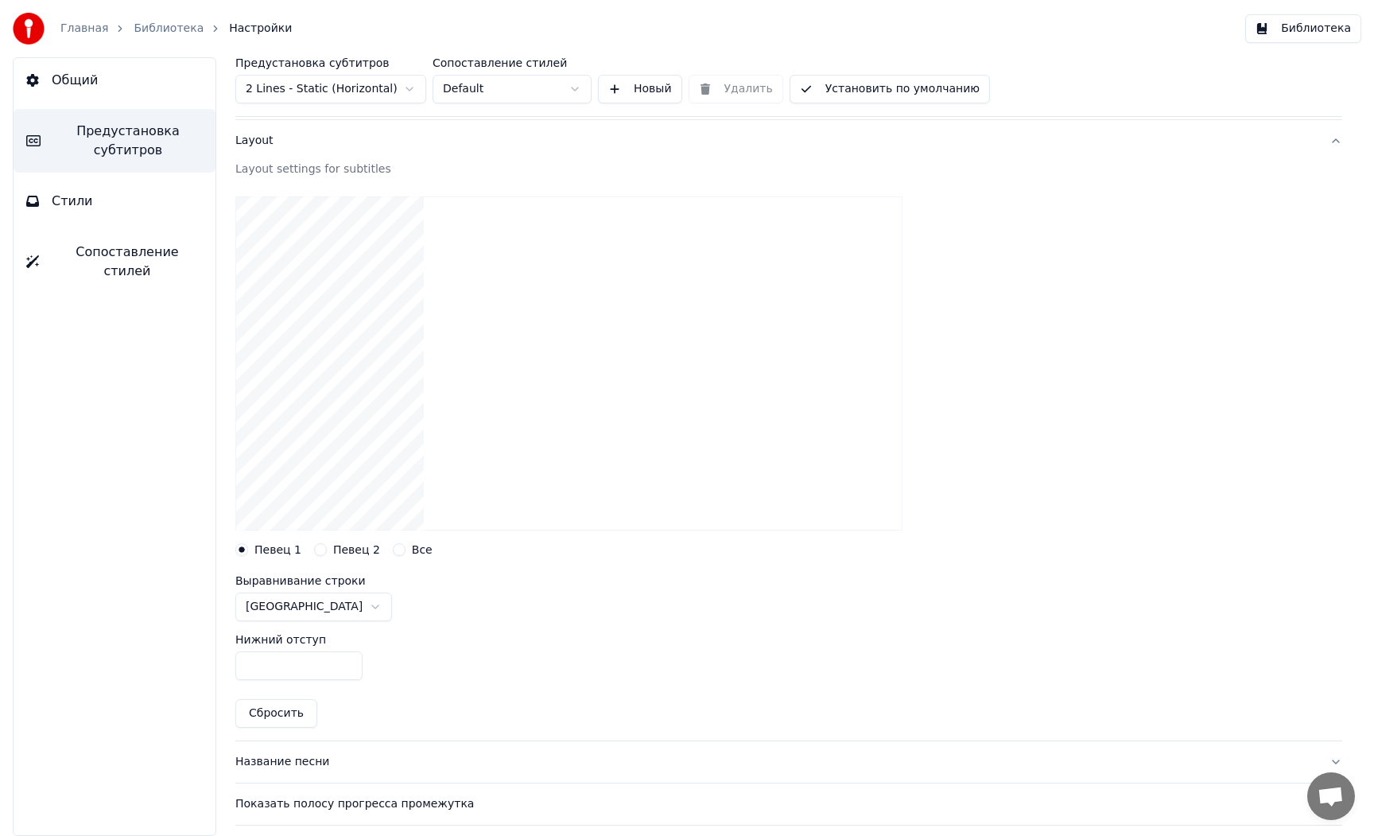
scroll to position [80, 0]
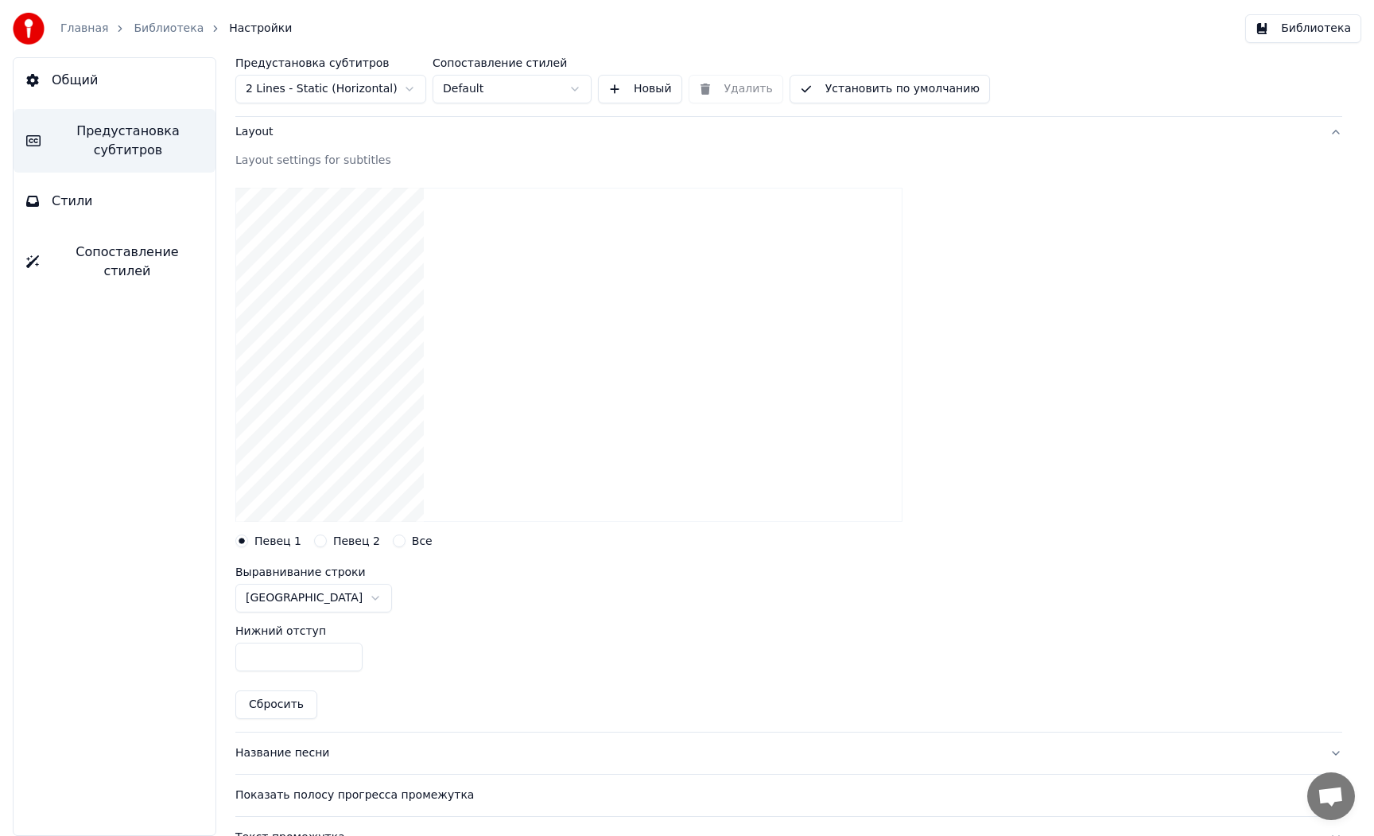
click at [344, 653] on input "***" at bounding box center [298, 656] width 127 height 29
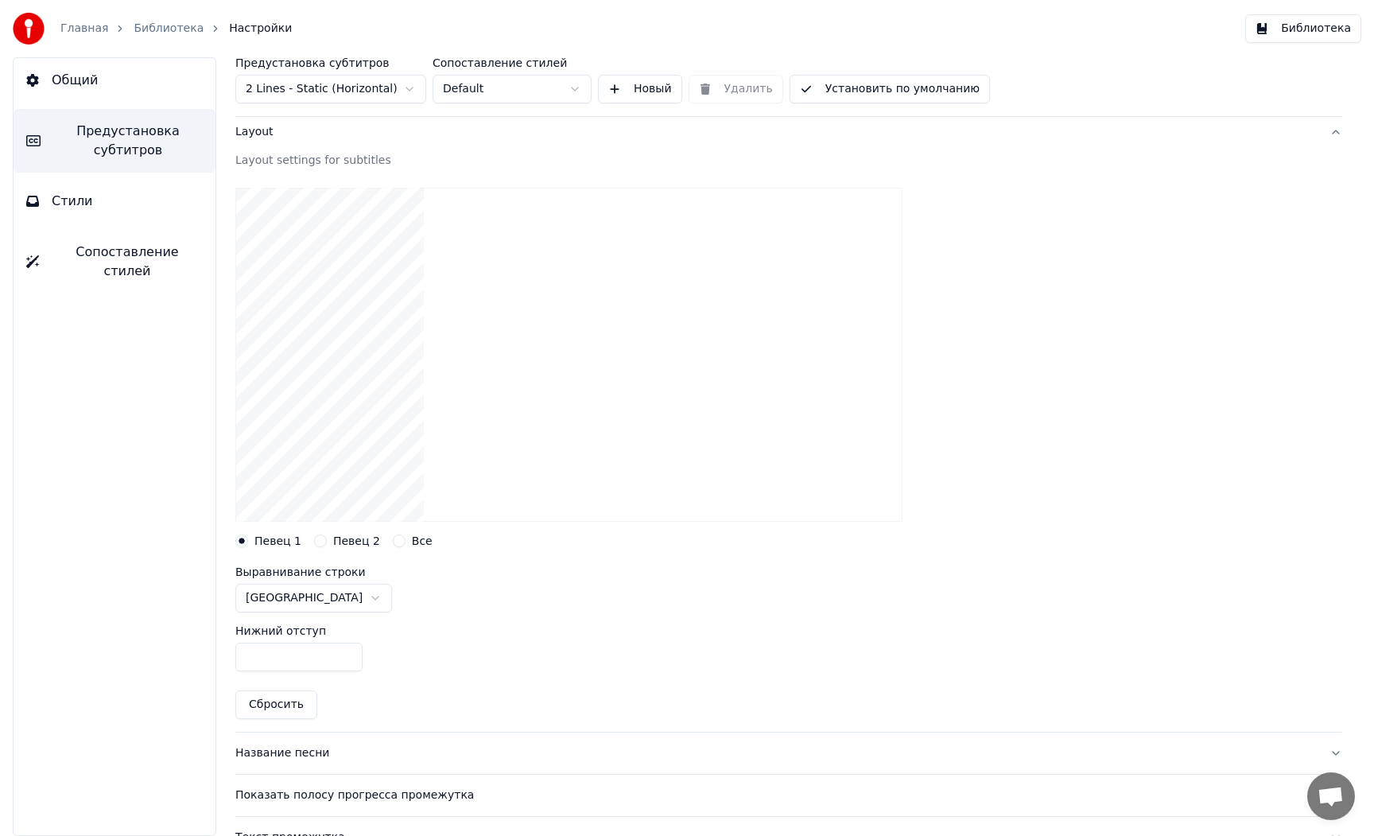
click at [344, 653] on input "***" at bounding box center [298, 656] width 127 height 29
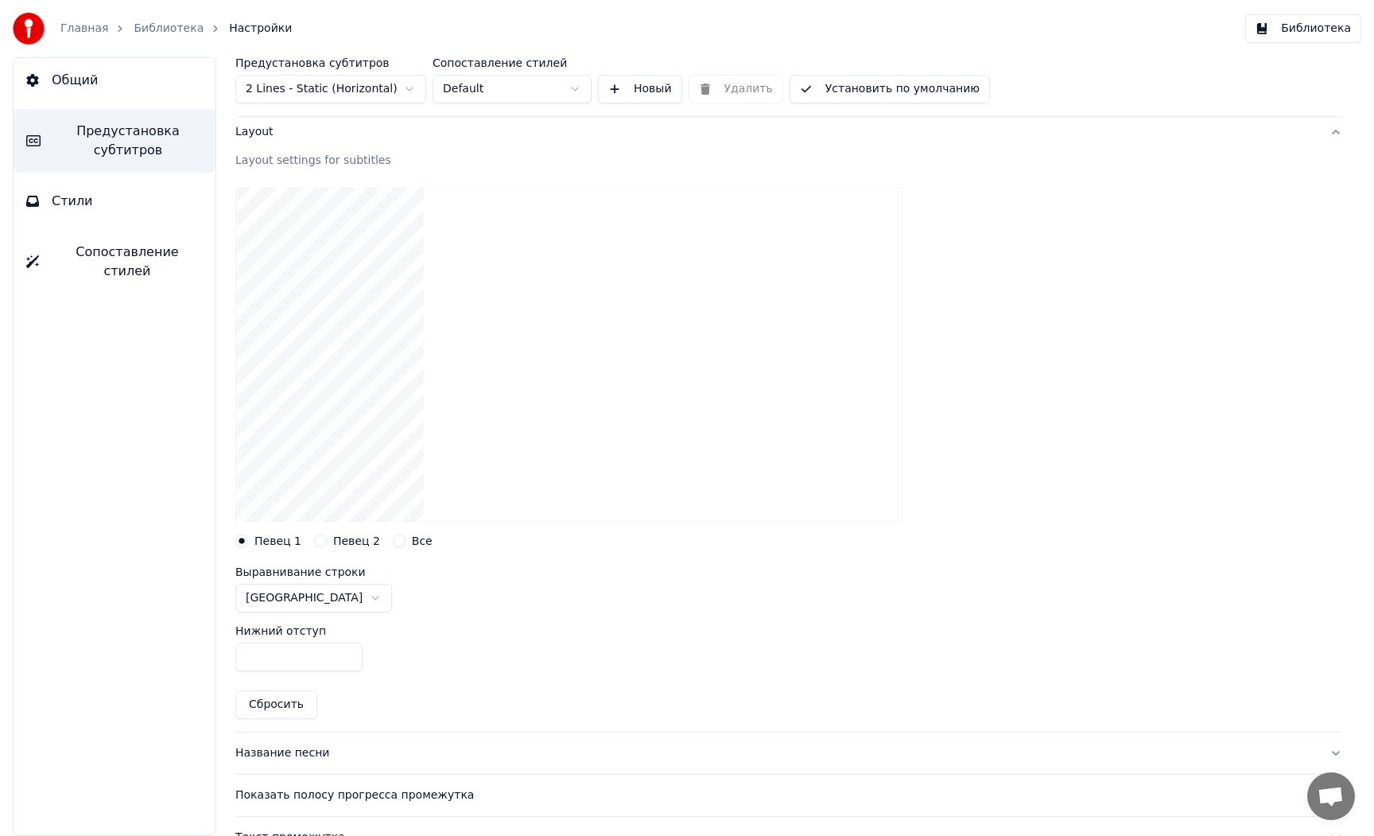
drag, startPoint x: 256, startPoint y: 662, endPoint x: 135, endPoint y: 658, distance: 120.9
click at [139, 658] on div "Общий Предустановка субтитров Стили Сопоставление стилей Предустановка субтитро…" at bounding box center [687, 446] width 1374 height 778
drag, startPoint x: 271, startPoint y: 657, endPoint x: 50, endPoint y: 652, distance: 221.1
click at [50, 652] on div "Общий Предустановка субтитров Стили Сопоставление стилей Предустановка субтитро…" at bounding box center [687, 446] width 1374 height 778
click at [38, 652] on div "Общий Предустановка субтитров Стили Сопоставление стилей Предустановка субтитро…" at bounding box center [687, 446] width 1374 height 778
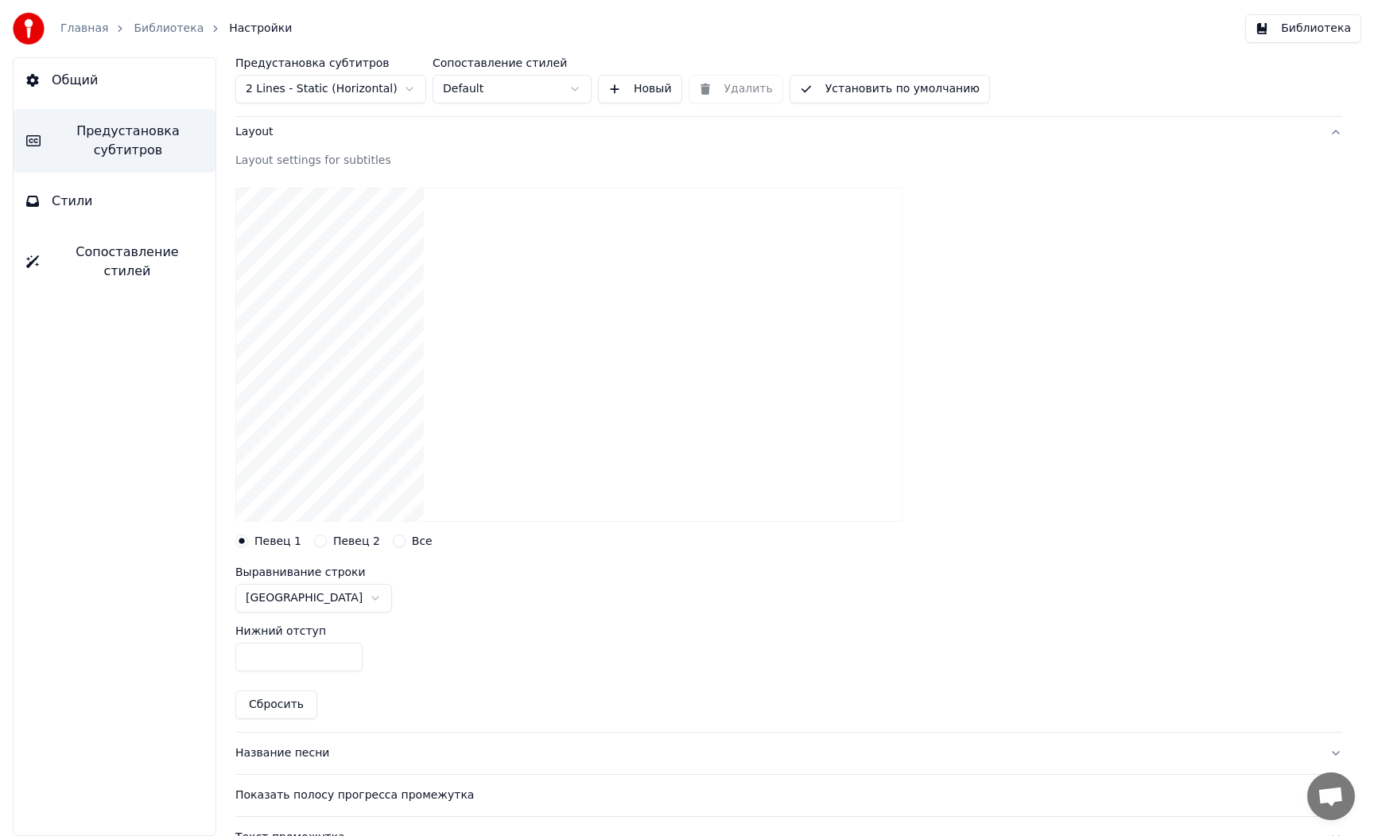
click at [446, 626] on div "Нижний отступ ***" at bounding box center [788, 648] width 1107 height 72
click at [400, 542] on div "Все" at bounding box center [413, 540] width 40 height 13
click at [396, 542] on button "Все" at bounding box center [399, 540] width 13 height 13
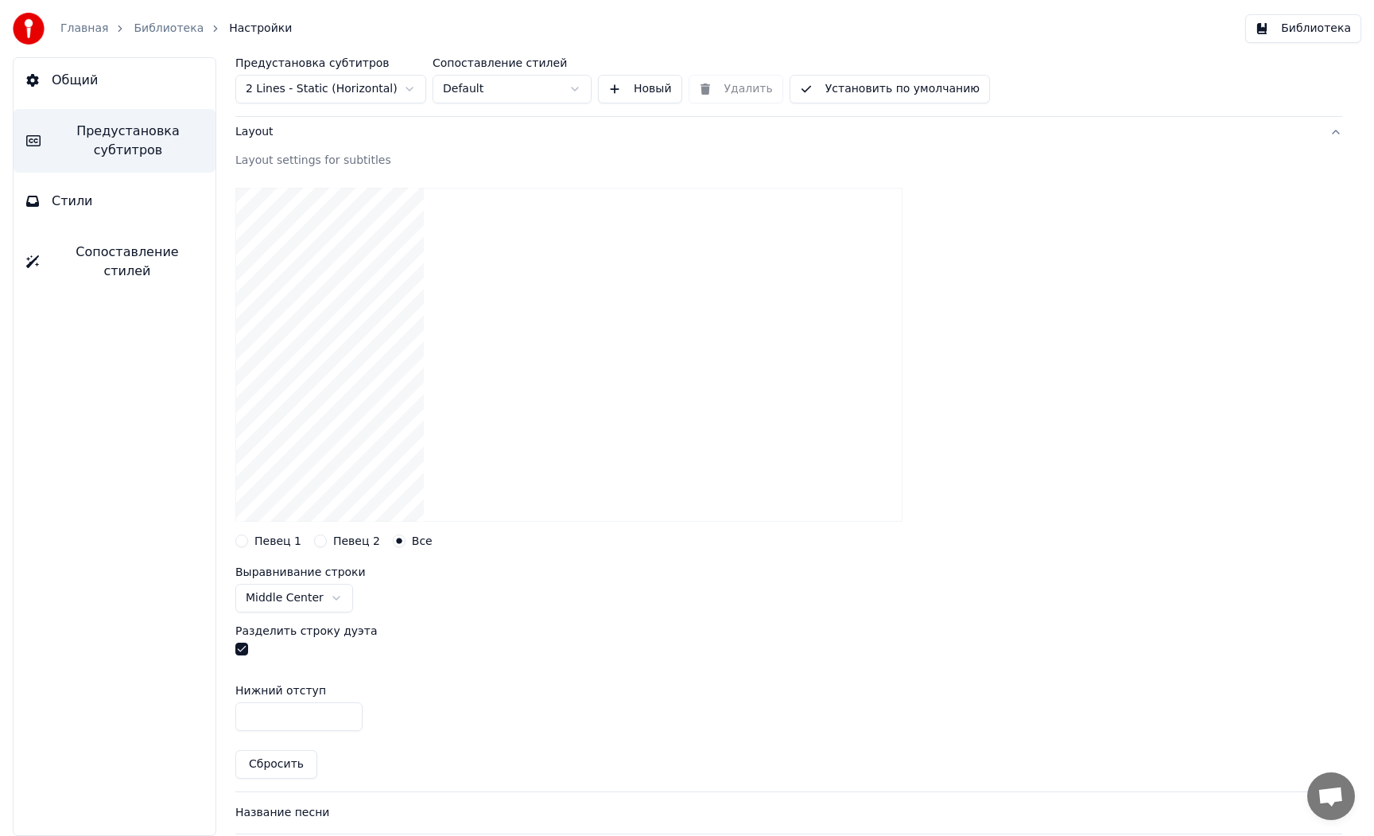
click at [263, 541] on label "Певец 1" at bounding box center [277, 540] width 47 height 11
click at [248, 541] on button "Певец 1" at bounding box center [241, 540] width 13 height 13
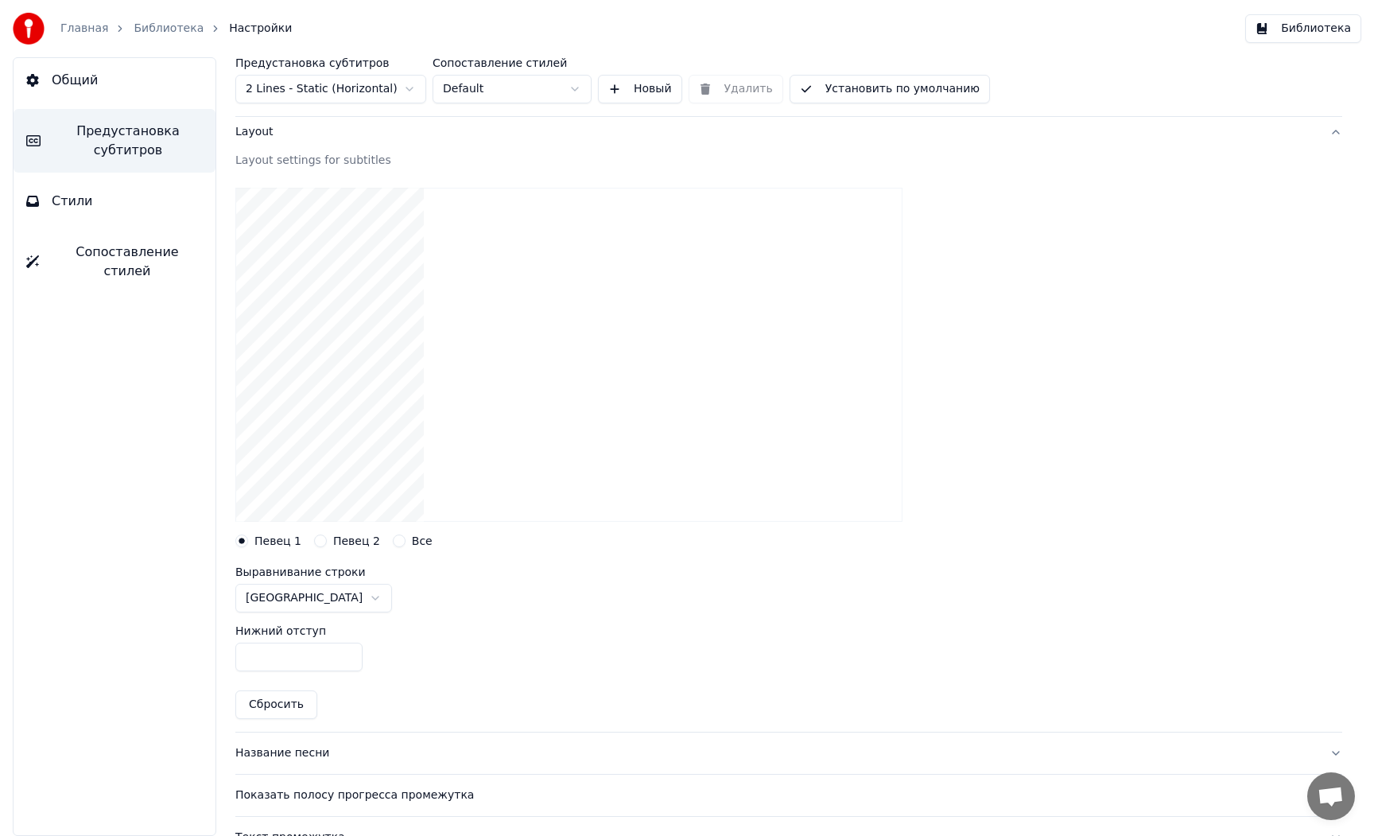
click at [314, 541] on button "Певец 2" at bounding box center [320, 540] width 13 height 13
click at [263, 539] on label "Певец 1" at bounding box center [277, 540] width 47 height 11
click at [248, 539] on button "Певец 1" at bounding box center [241, 540] width 13 height 13
click at [320, 540] on button "Певец 2" at bounding box center [320, 540] width 13 height 13
click at [262, 544] on label "Певец 1" at bounding box center [277, 540] width 47 height 11
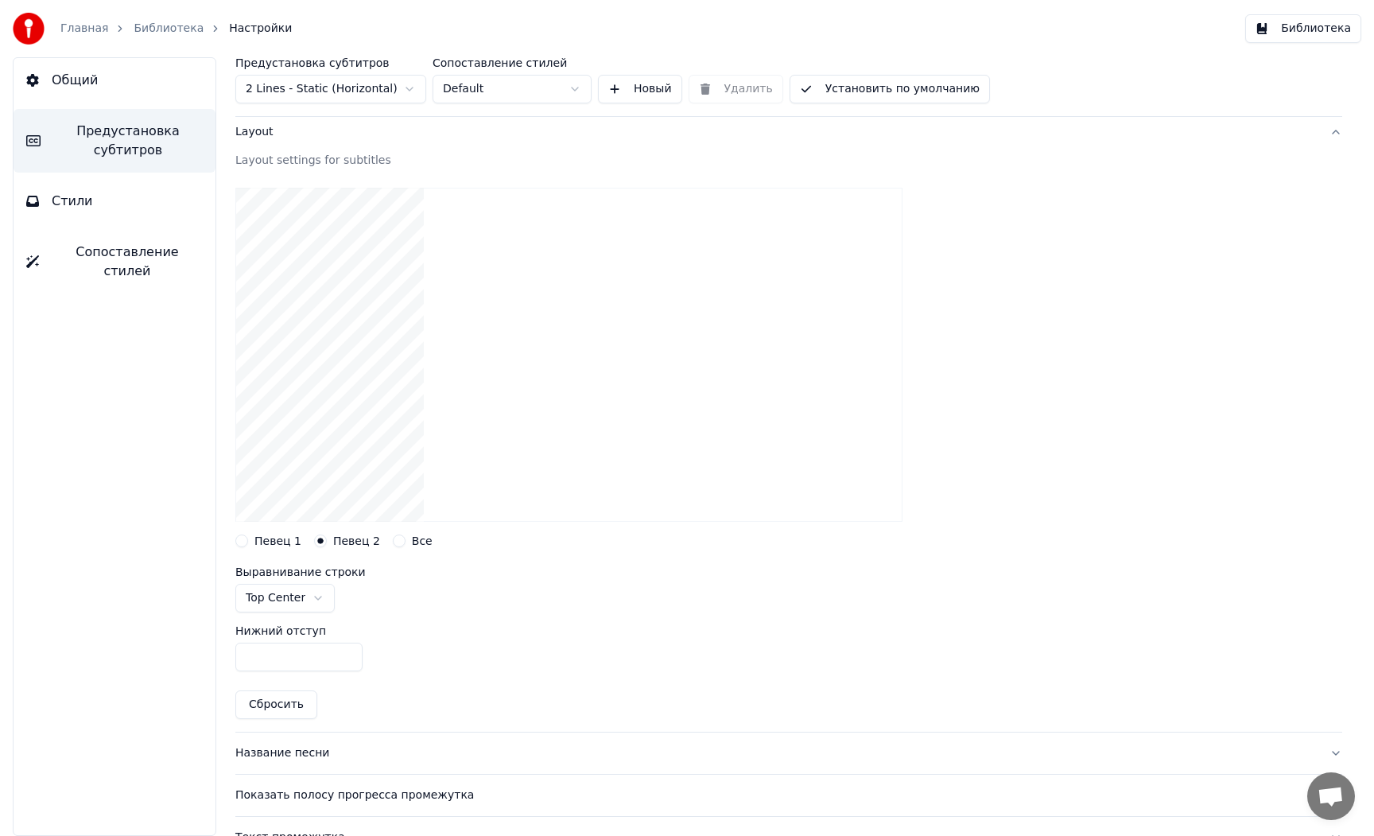
click at [248, 544] on button "Певец 1" at bounding box center [241, 540] width 13 height 13
click at [280, 652] on input "***" at bounding box center [298, 656] width 127 height 29
click at [337, 545] on label "Певец 2" at bounding box center [356, 540] width 47 height 11
click at [327, 545] on button "Певец 2" at bounding box center [320, 540] width 13 height 13
drag, startPoint x: 282, startPoint y: 658, endPoint x: 142, endPoint y: 657, distance: 140.8
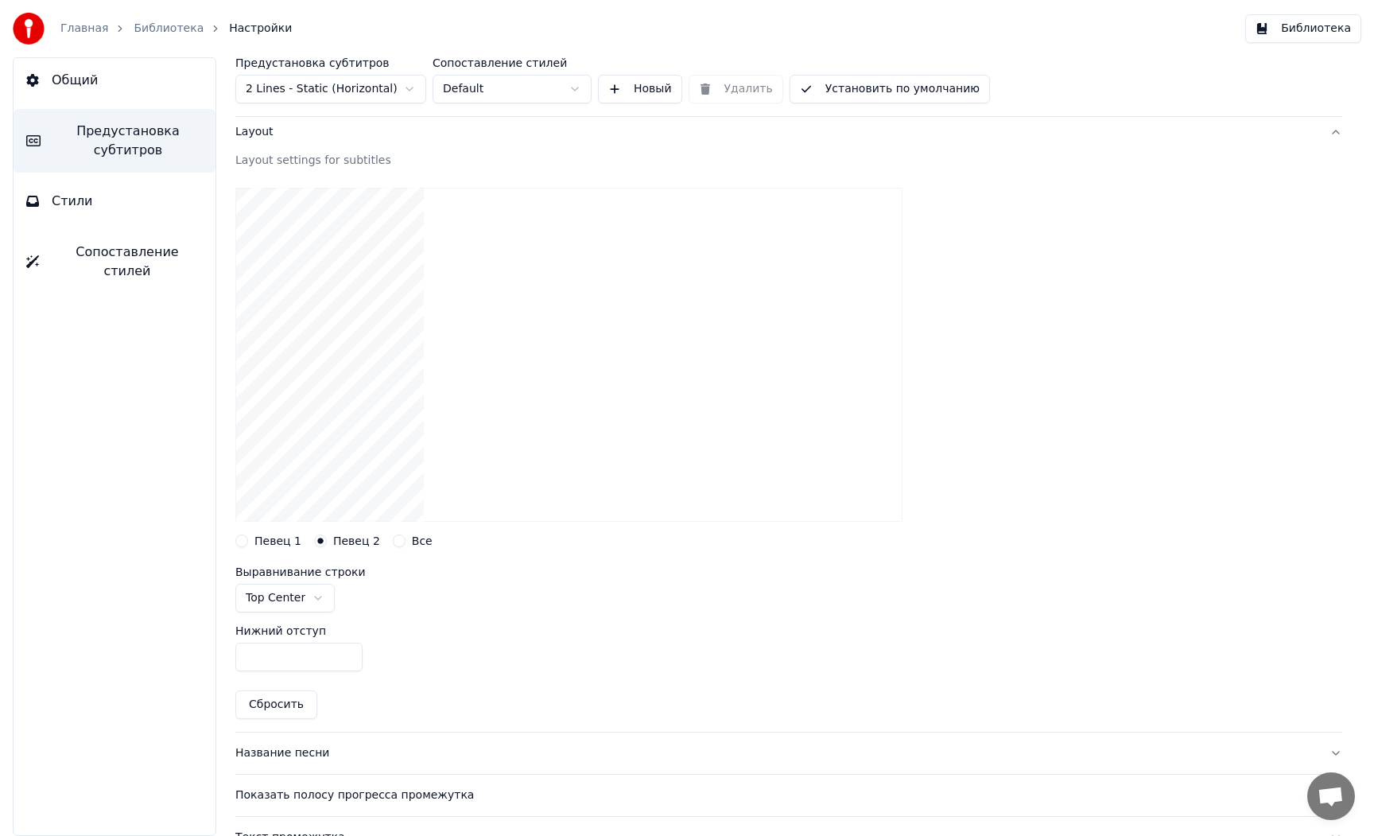
click at [144, 657] on div "Общий Предустановка субтитров Стили Сопоставление стилей Предустановка субтитро…" at bounding box center [687, 446] width 1374 height 778
click at [254, 539] on label "Певец 1" at bounding box center [277, 540] width 47 height 11
click at [248, 539] on button "Певец 1" at bounding box center [241, 540] width 13 height 13
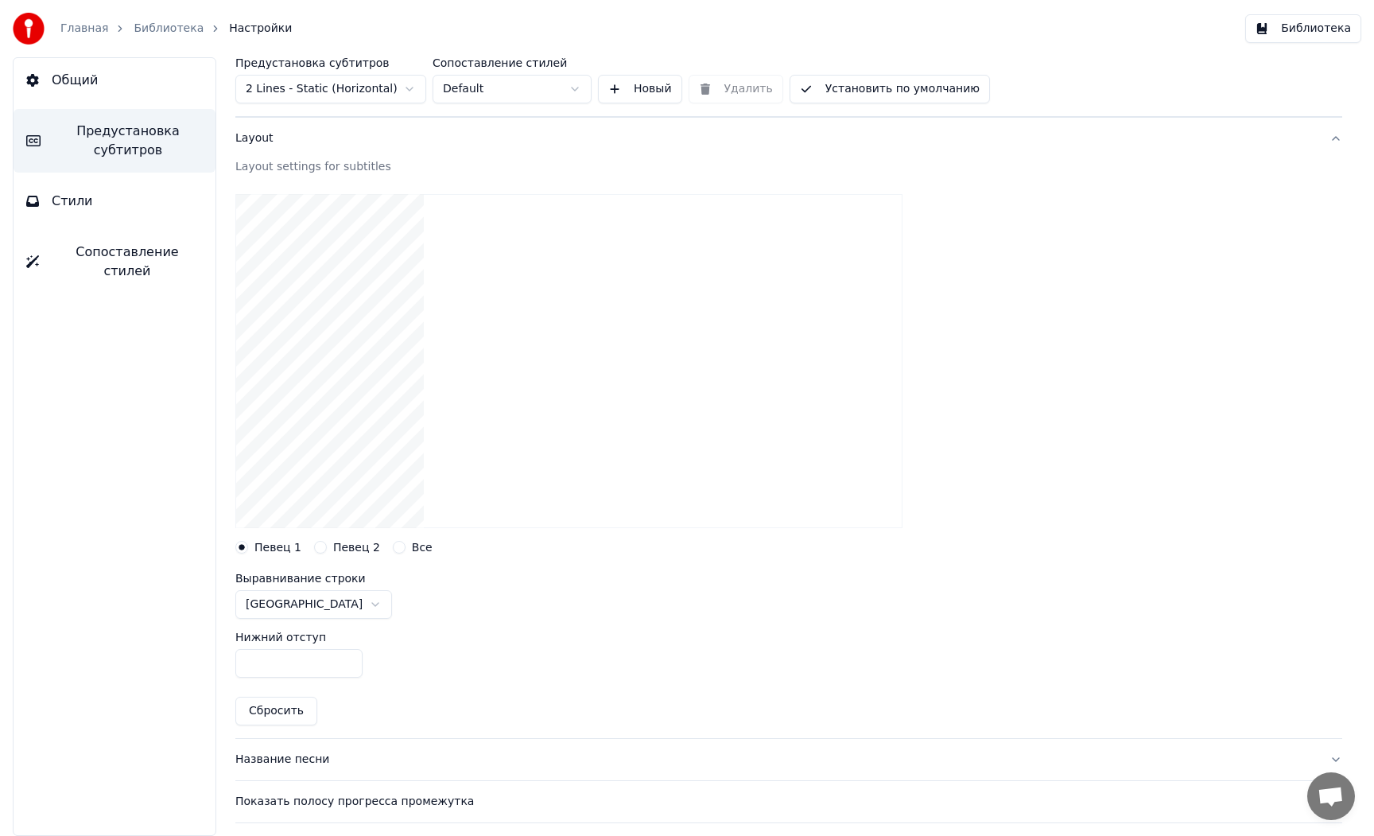
click at [336, 548] on label "Певец 2" at bounding box center [356, 547] width 47 height 11
click at [327, 548] on button "Певец 2" at bounding box center [320, 547] width 13 height 13
drag, startPoint x: 166, startPoint y: 669, endPoint x: 122, endPoint y: 670, distance: 43.8
click at [122, 670] on div "Общий Предустановка субтитров Стили Сопоставление стилей Предустановка субтитро…" at bounding box center [687, 446] width 1374 height 778
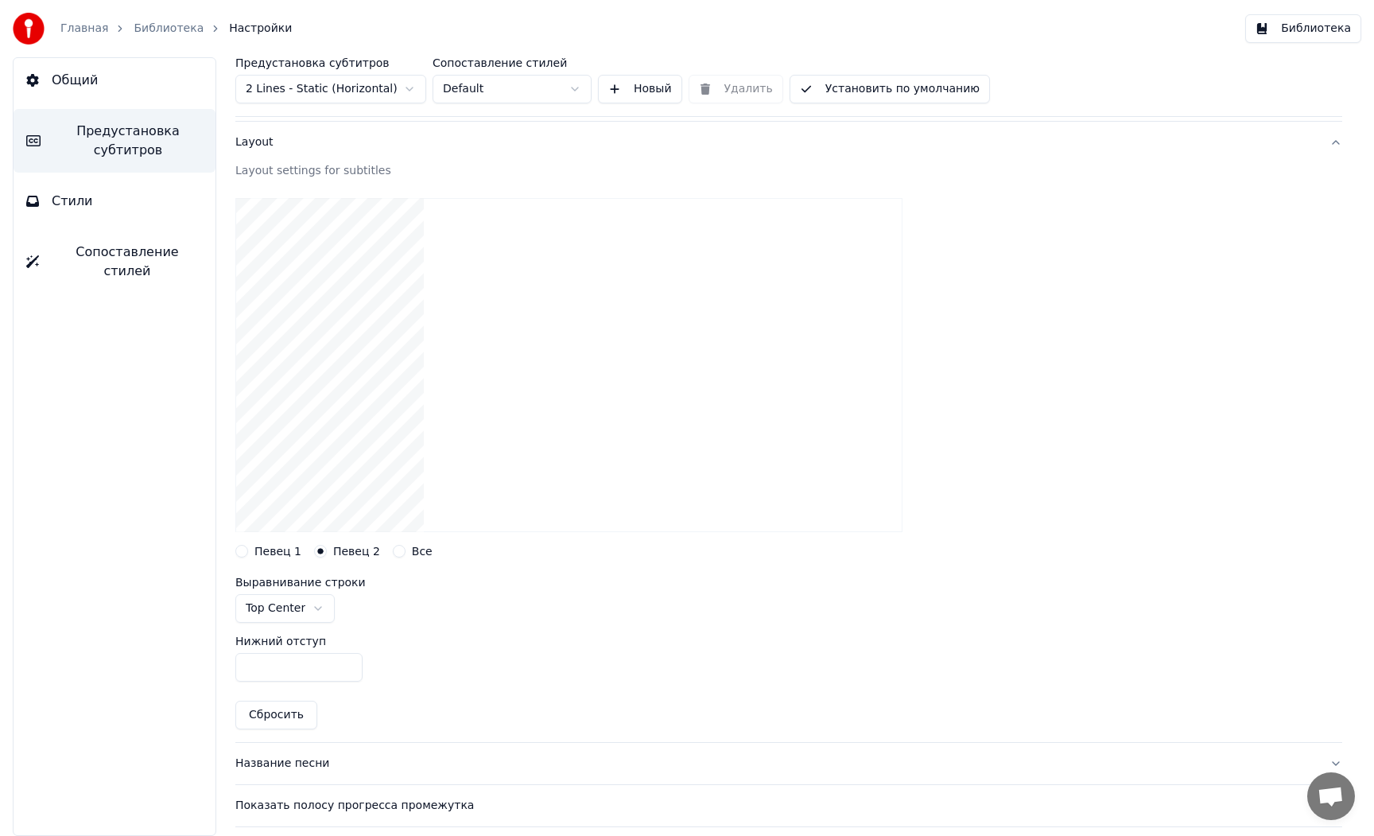
drag, startPoint x: 267, startPoint y: 670, endPoint x: 167, endPoint y: 670, distance: 100.2
click at [168, 670] on div "Общий Предустановка субтитров Стили Сопоставление стилей Предустановка субтитро…" at bounding box center [687, 446] width 1374 height 778
click at [258, 542] on div at bounding box center [788, 364] width 1107 height 359
click at [259, 551] on label "Певец 1" at bounding box center [277, 550] width 47 height 11
click at [248, 551] on button "Певец 1" at bounding box center [241, 551] width 13 height 13
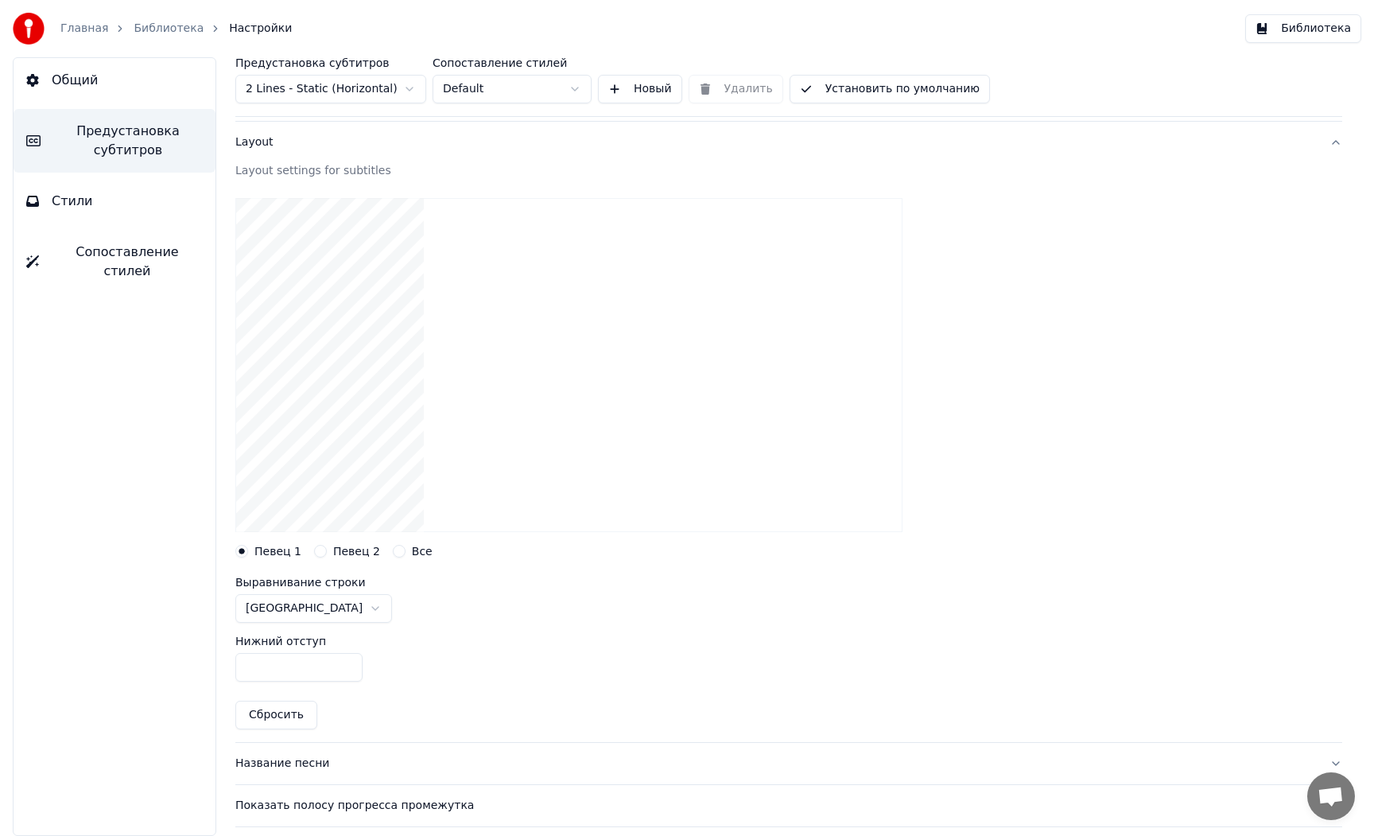
click at [336, 550] on label "Певец 2" at bounding box center [356, 550] width 47 height 11
click at [327, 550] on button "Певец 2" at bounding box center [320, 551] width 13 height 13
drag, startPoint x: 264, startPoint y: 553, endPoint x: 270, endPoint y: 573, distance: 21.6
click at [264, 553] on label "Певец 1" at bounding box center [277, 550] width 47 height 11
click at [248, 553] on button "Певец 1" at bounding box center [241, 551] width 13 height 13
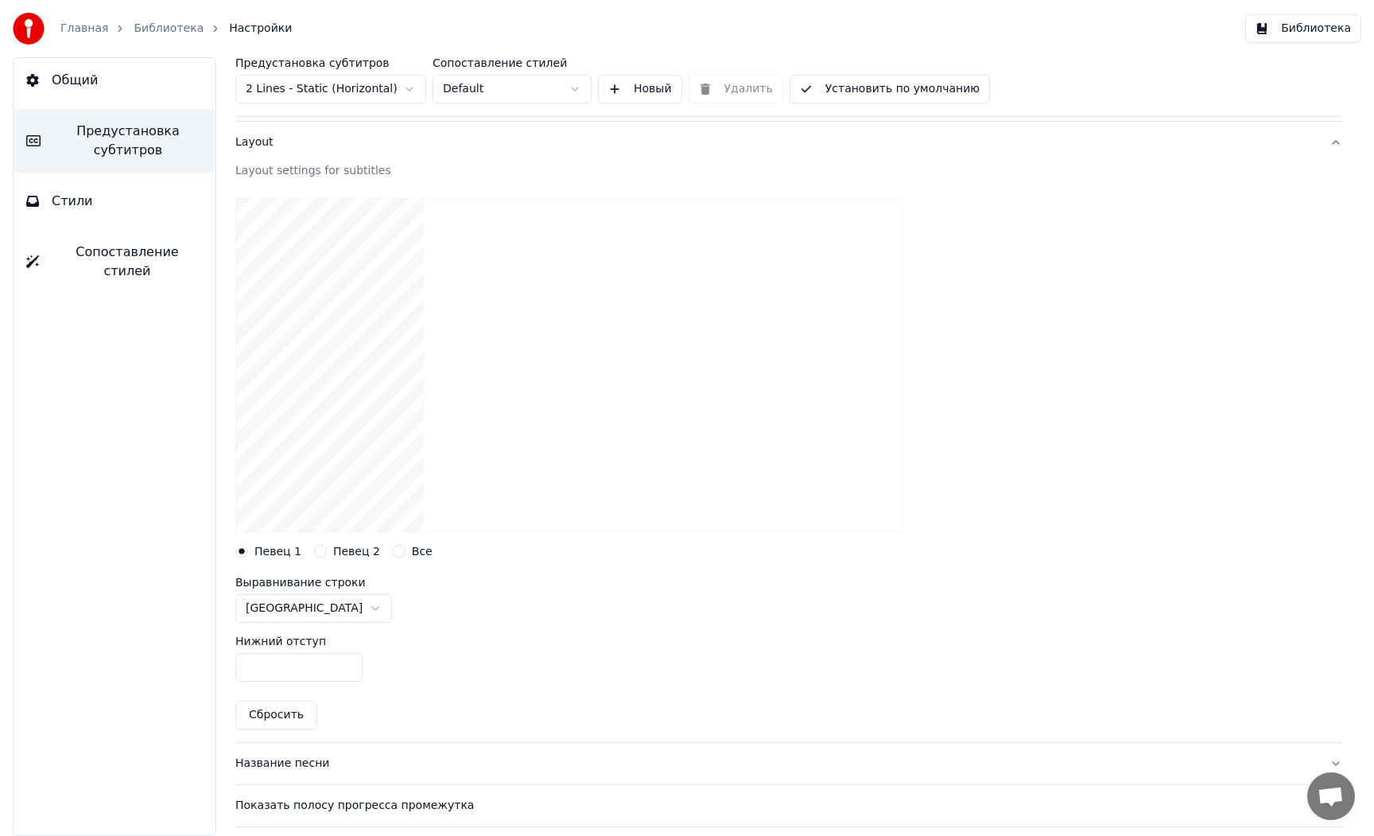
click at [277, 664] on input "****" at bounding box center [298, 667] width 127 height 29
drag, startPoint x: 271, startPoint y: 673, endPoint x: 99, endPoint y: 673, distance: 171.8
click at [99, 673] on div "Общий Предустановка субтитров Стили Сопоставление стилей Предустановка субтитро…" at bounding box center [687, 446] width 1374 height 778
drag, startPoint x: 266, startPoint y: 670, endPoint x: 87, endPoint y: 667, distance: 178.9
click at [87, 667] on div "Общий Предустановка субтитров Стили Сопоставление стилей Предустановка субтитро…" at bounding box center [687, 446] width 1374 height 778
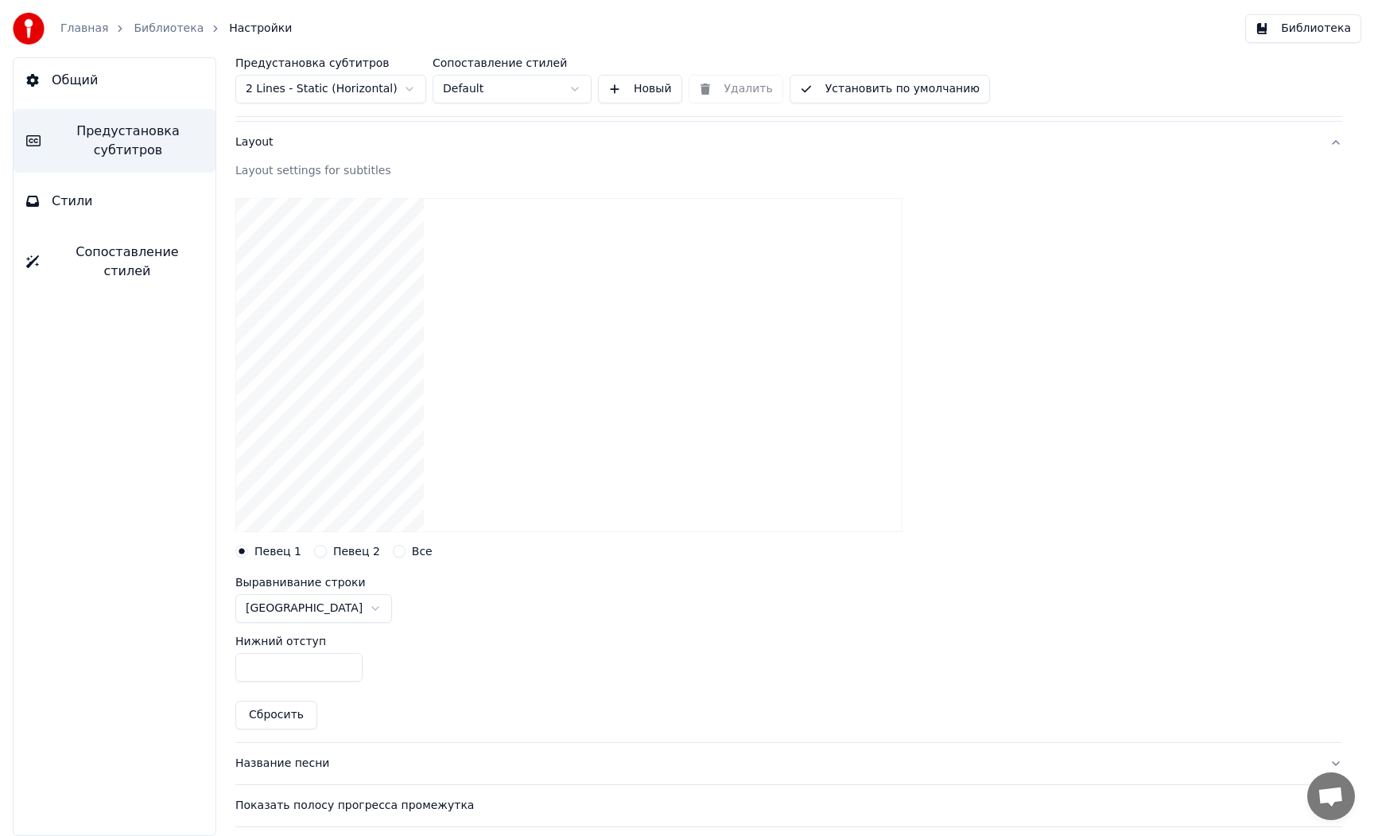
drag, startPoint x: 486, startPoint y: 635, endPoint x: 381, endPoint y: 564, distance: 126.6
click at [485, 634] on div "Нижний отступ ***" at bounding box center [788, 659] width 1107 height 72
click at [333, 552] on label "Певец 2" at bounding box center [356, 550] width 47 height 11
click at [327, 552] on button "Певец 2" at bounding box center [320, 551] width 13 height 13
click at [290, 664] on input "***" at bounding box center [298, 667] width 127 height 29
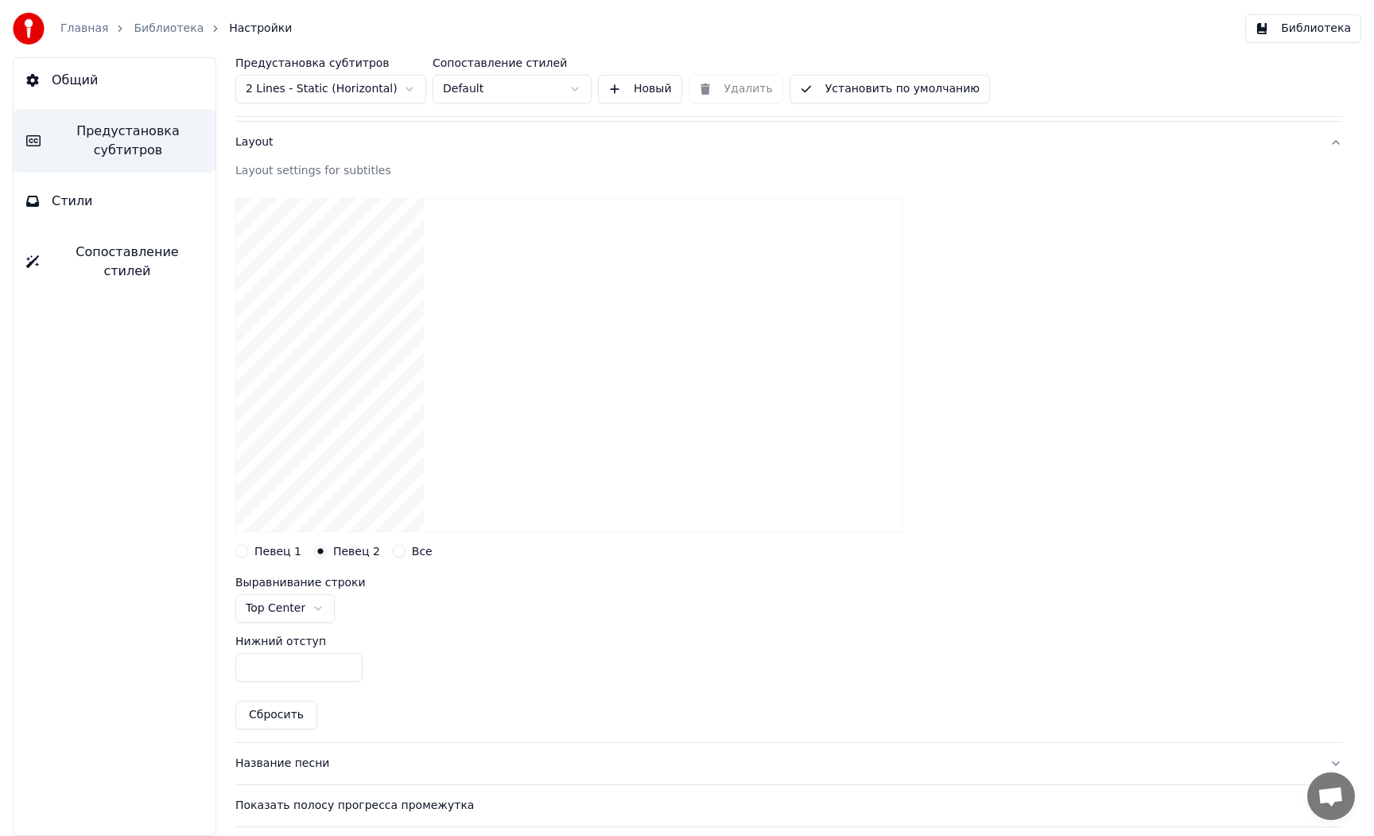
click at [128, 665] on div "Общий Предустановка субтитров Стили Сопоставление стилей Предустановка субтитро…" at bounding box center [687, 446] width 1374 height 778
click at [258, 548] on label "Певец 1" at bounding box center [277, 550] width 47 height 11
click at [248, 548] on button "Певец 1" at bounding box center [241, 551] width 13 height 13
click at [393, 547] on button "Все" at bounding box center [399, 551] width 13 height 13
click at [241, 662] on button "button" at bounding box center [241, 659] width 13 height 13
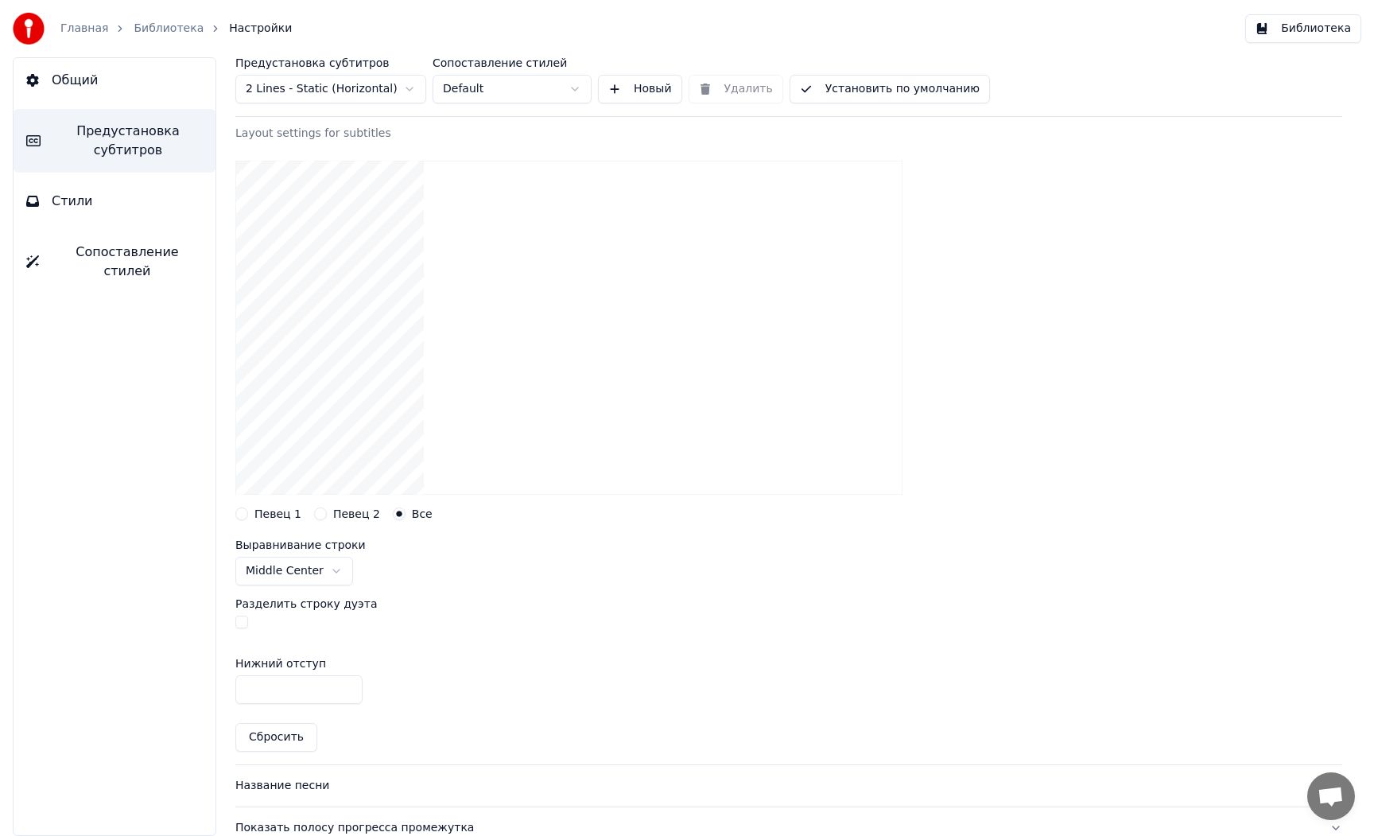
scroll to position [127, 0]
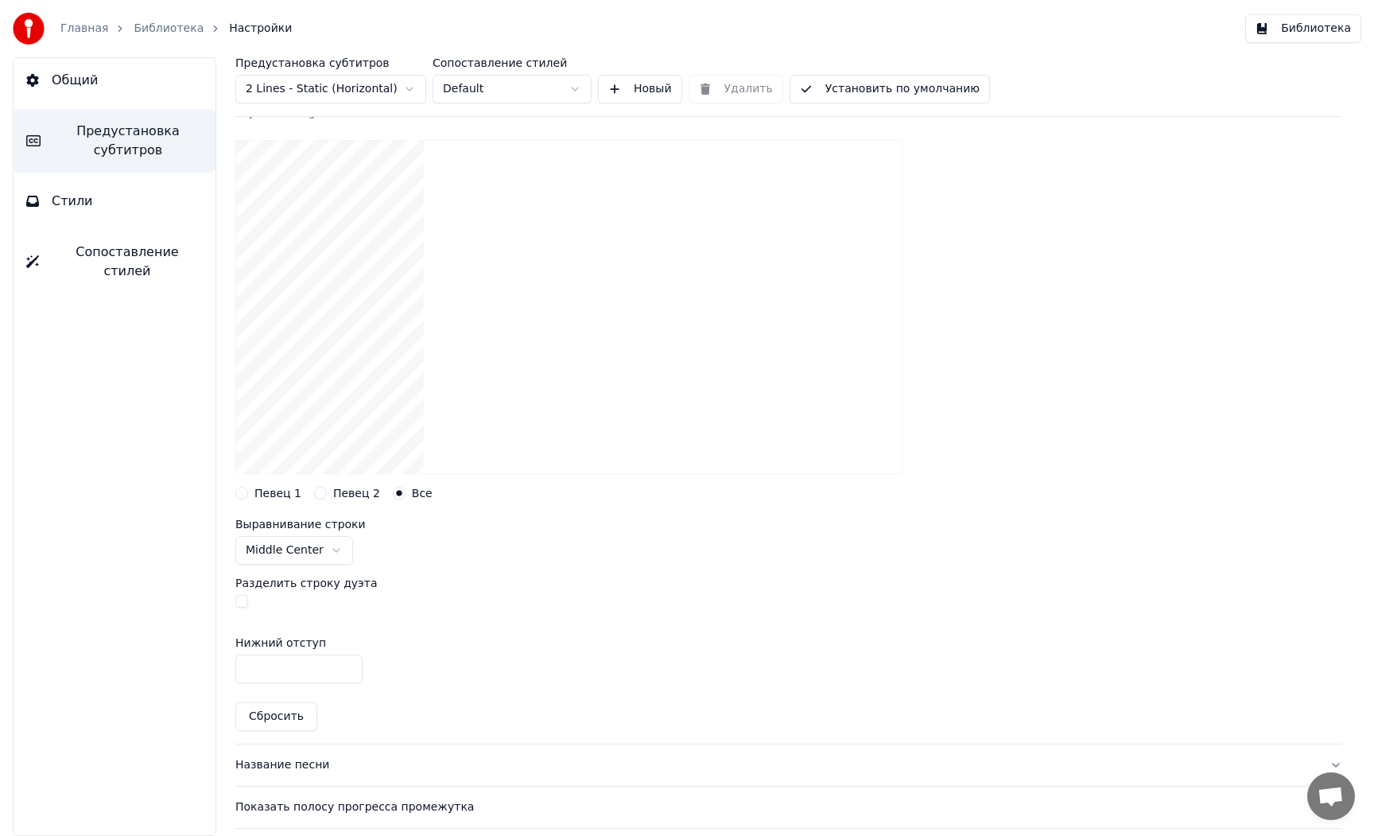
drag, startPoint x: 250, startPoint y: 674, endPoint x: 126, endPoint y: 673, distance: 124.0
click at [126, 673] on div "Общий Предустановка субтитров Стили Сопоставление стилей Предустановка субтитро…" at bounding box center [687, 446] width 1374 height 778
drag, startPoint x: 273, startPoint y: 670, endPoint x: 95, endPoint y: 673, distance: 178.1
click at [95, 673] on div "Общий Предустановка субтитров Стили Сопоставление стилей Предустановка субтитро…" at bounding box center [687, 446] width 1374 height 778
type input "****"
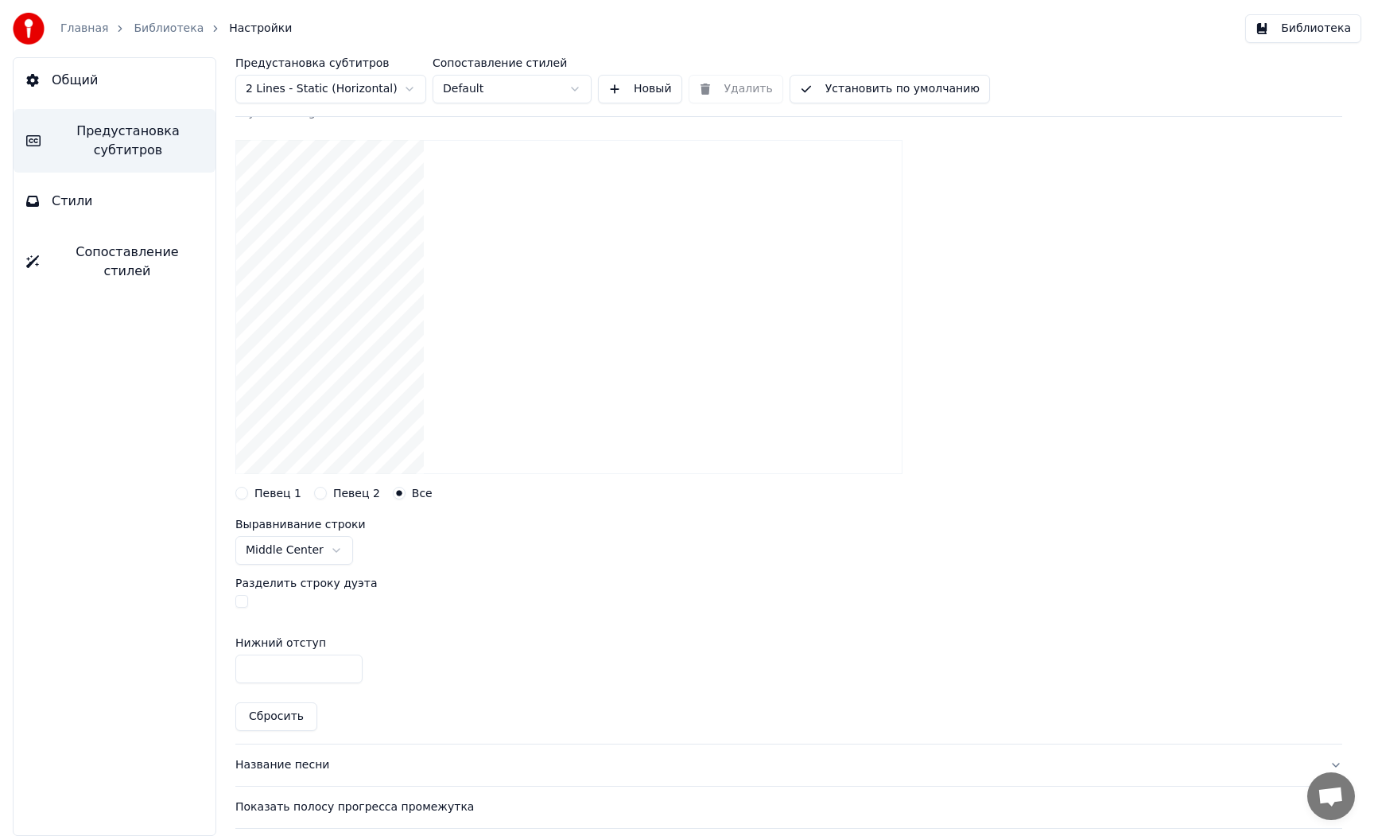
drag, startPoint x: 464, startPoint y: 671, endPoint x: 380, endPoint y: 676, distance: 83.6
click at [464, 671] on div "Нижний отступ ****" at bounding box center [788, 660] width 1107 height 72
click at [487, 626] on div "Нижний отступ ****" at bounding box center [788, 660] width 1107 height 72
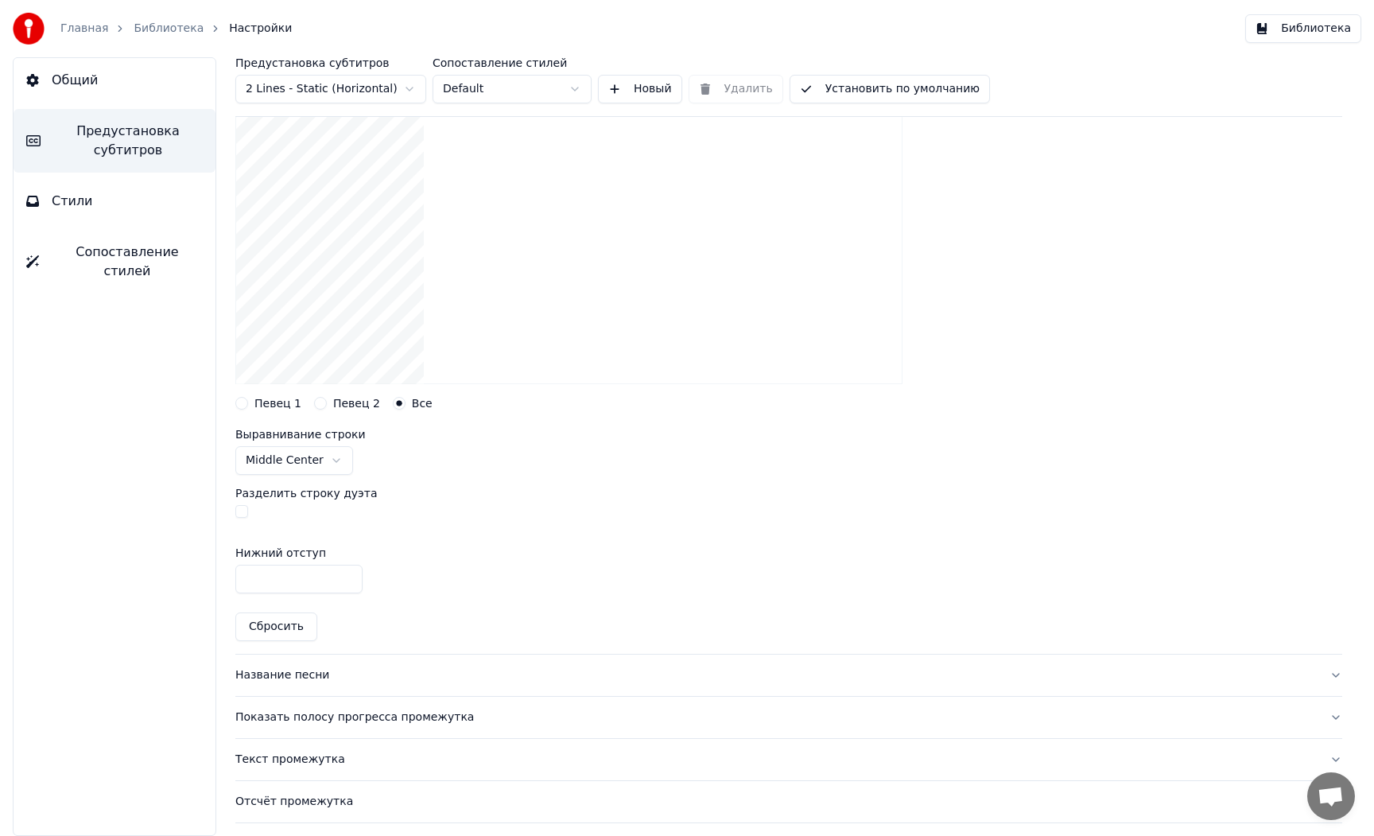
scroll to position [218, 0]
click at [334, 670] on div "Название песни" at bounding box center [775, 674] width 1081 height 16
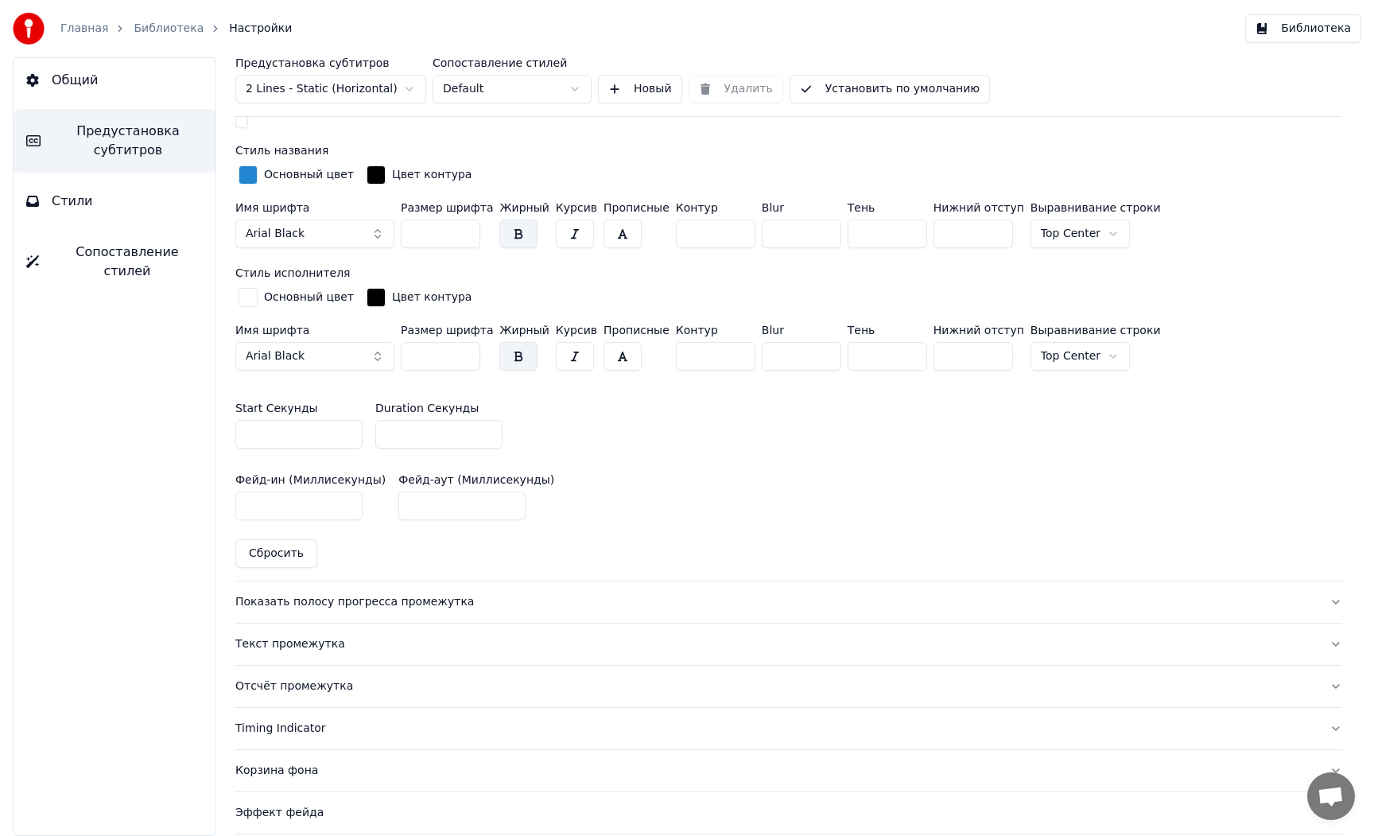
scroll to position [705, 0]
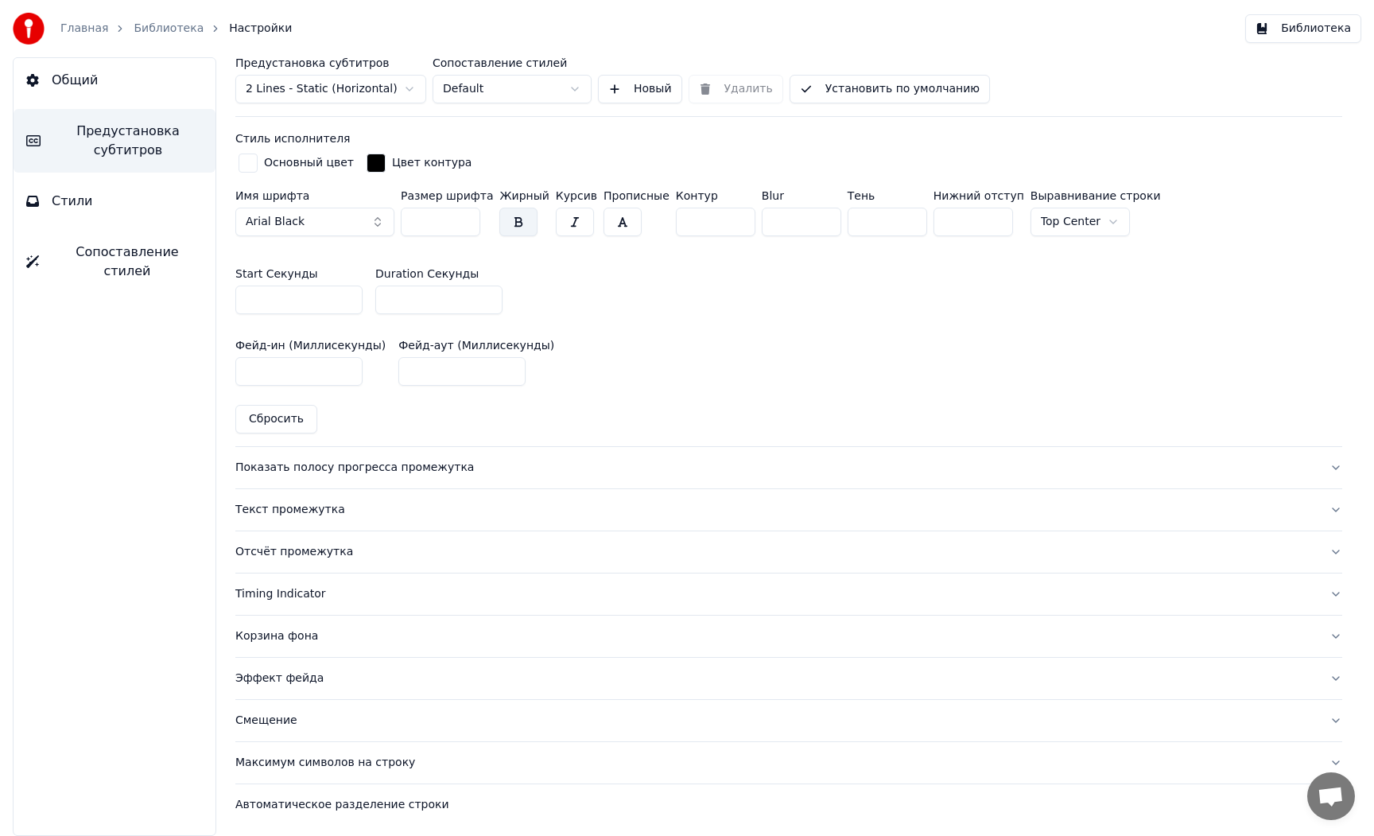
click at [309, 467] on div "Показать полосу прогресса промежутка" at bounding box center [775, 468] width 1081 height 16
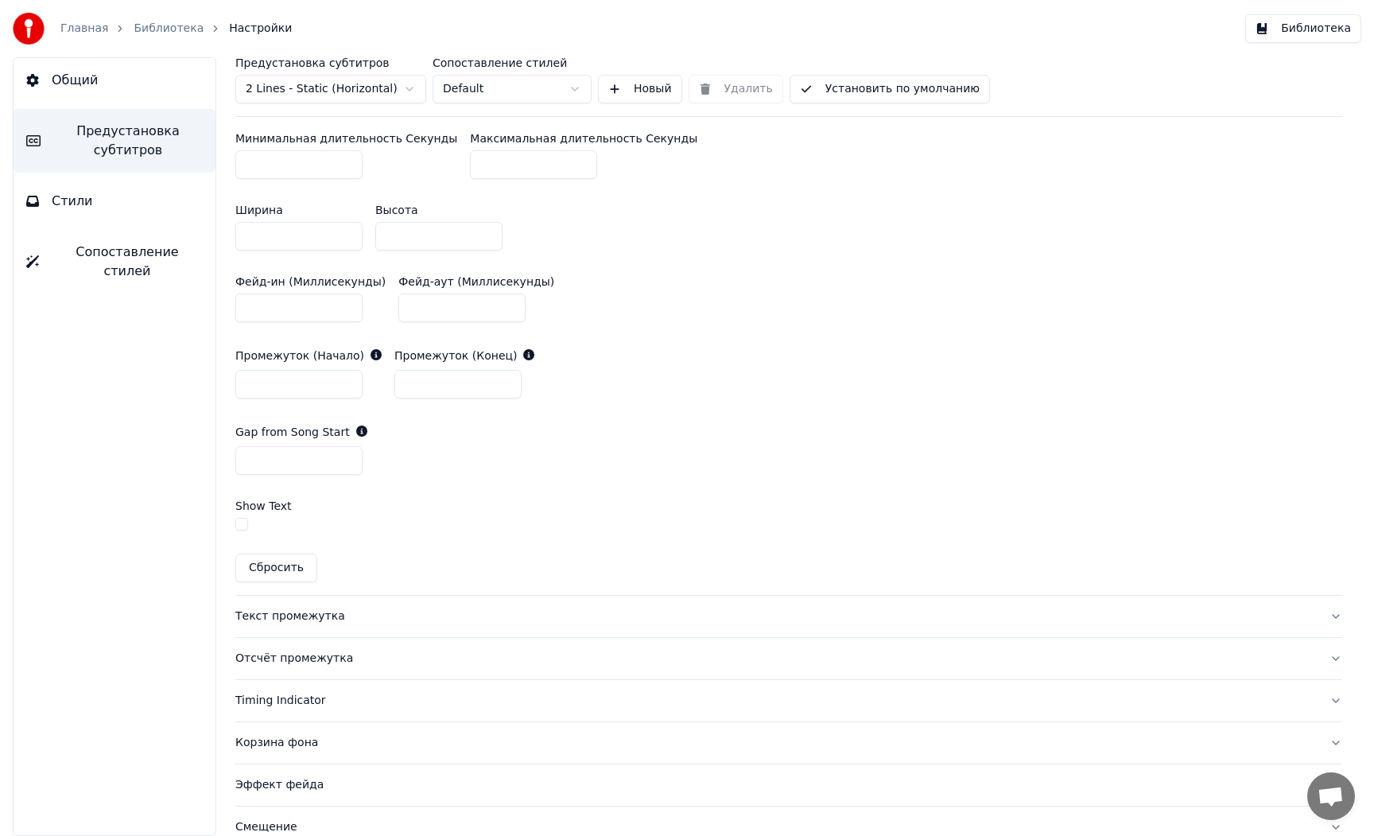
scroll to position [816, 0]
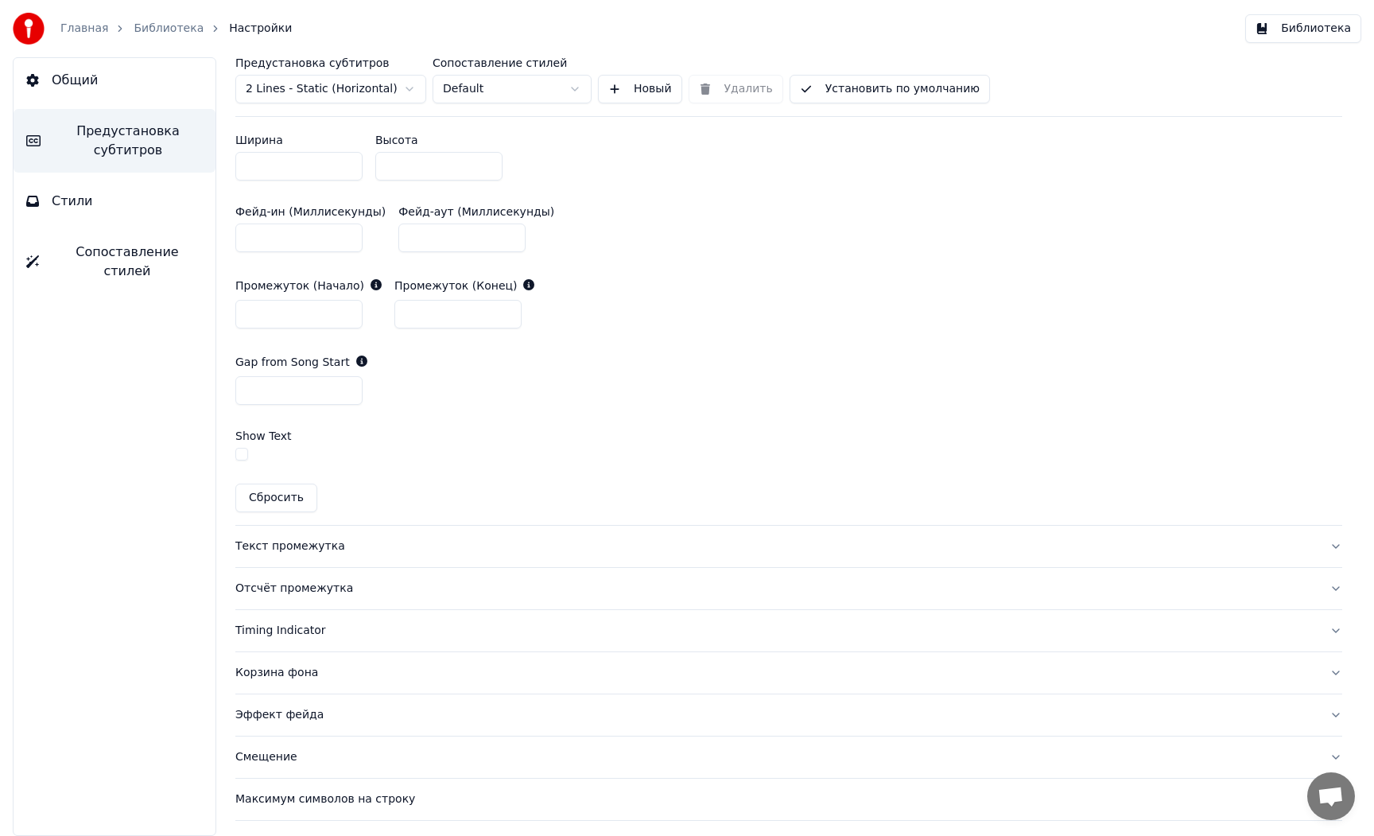
drag, startPoint x: 307, startPoint y: 543, endPoint x: 372, endPoint y: 536, distance: 65.6
click at [307, 543] on div "Текст промежутка" at bounding box center [775, 546] width 1081 height 16
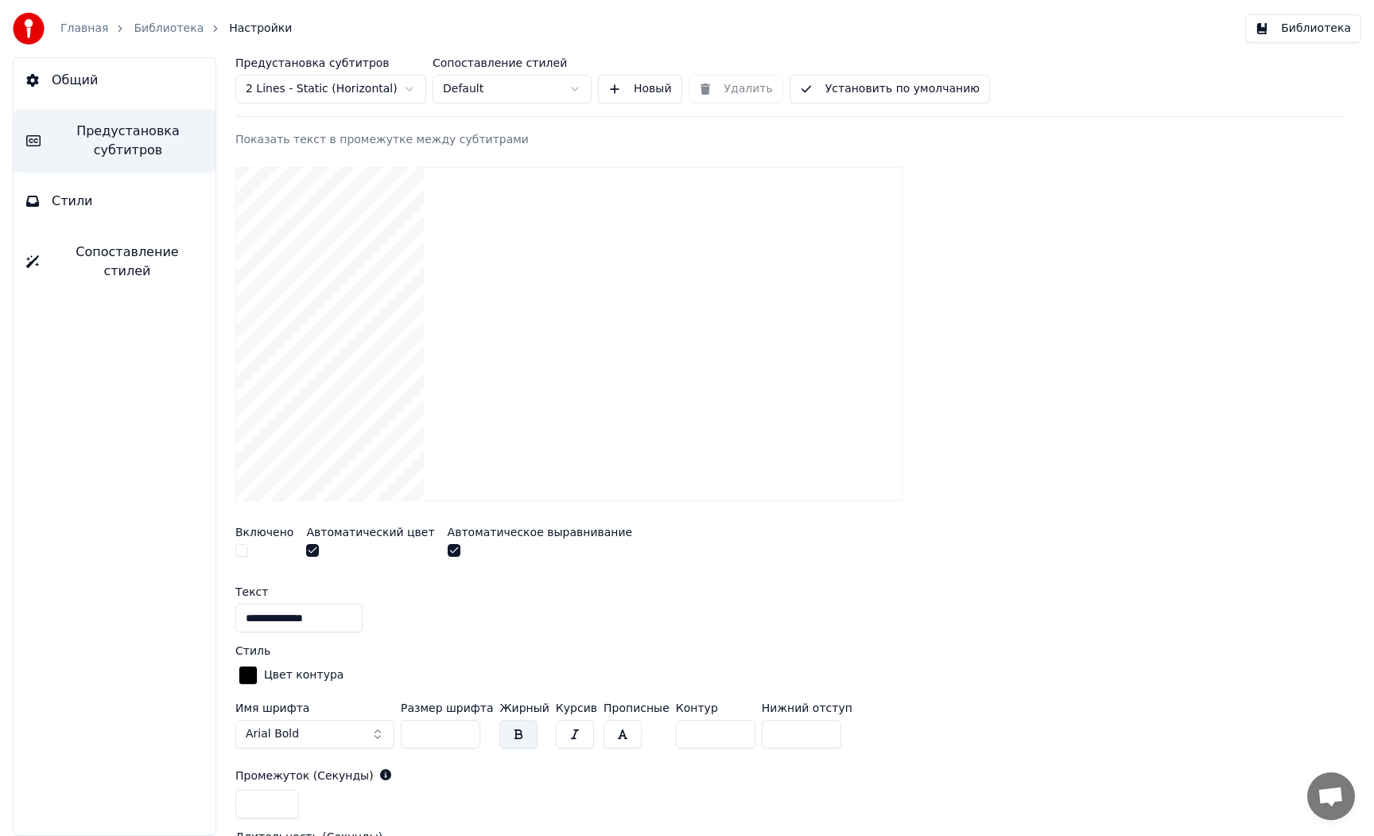
scroll to position [223, 0]
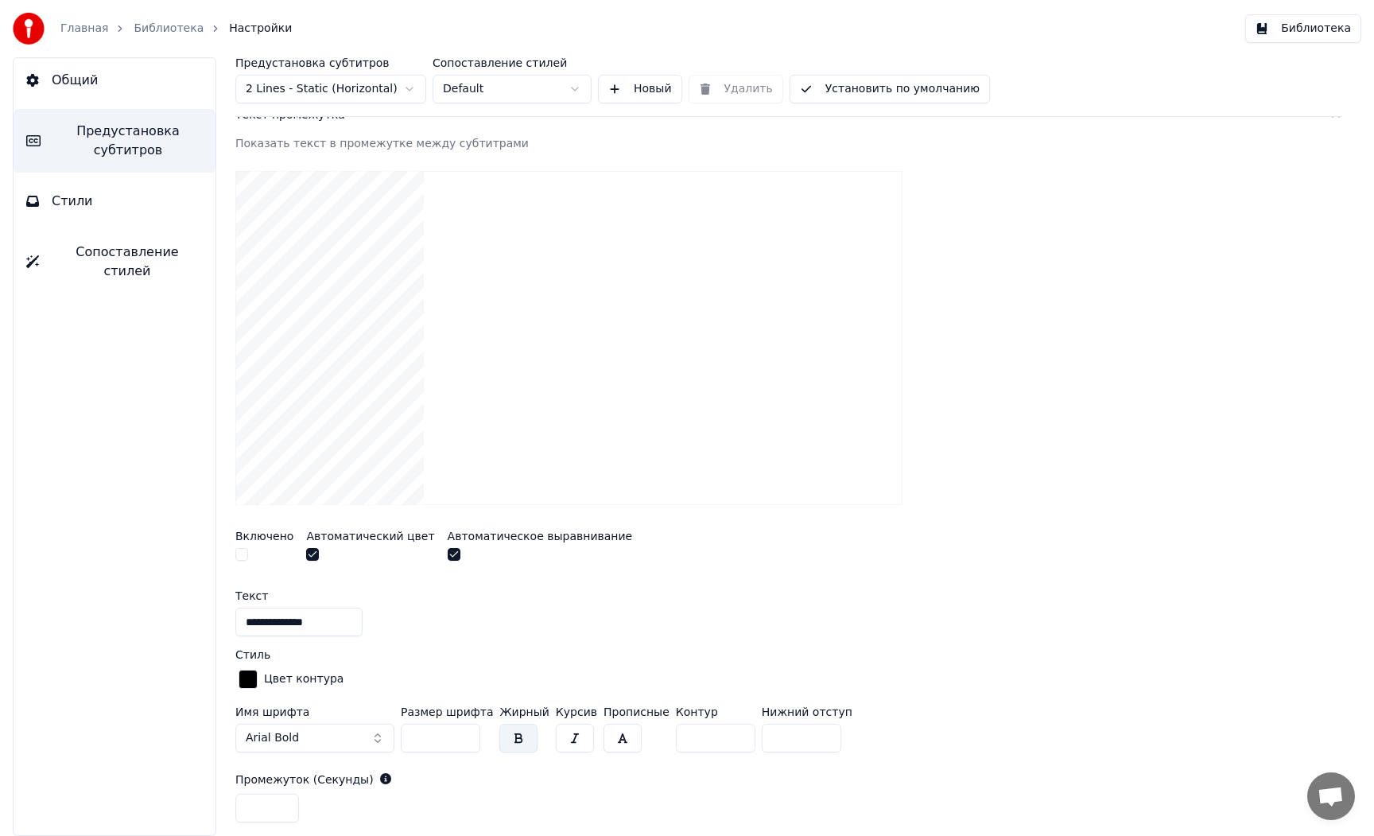
click at [239, 552] on button "button" at bounding box center [241, 554] width 13 height 13
click at [241, 555] on button "button" at bounding box center [241, 554] width 13 height 13
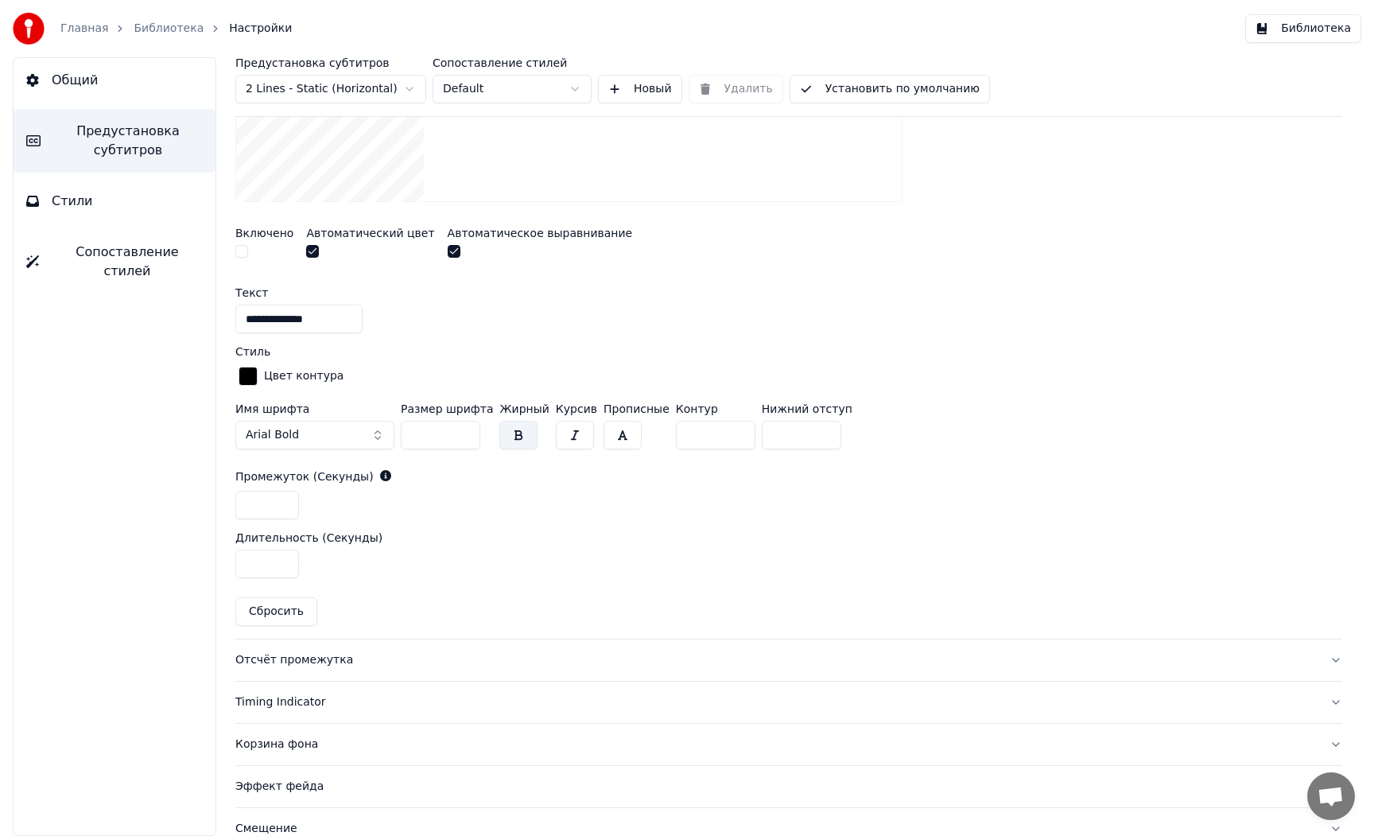
scroll to position [622, 0]
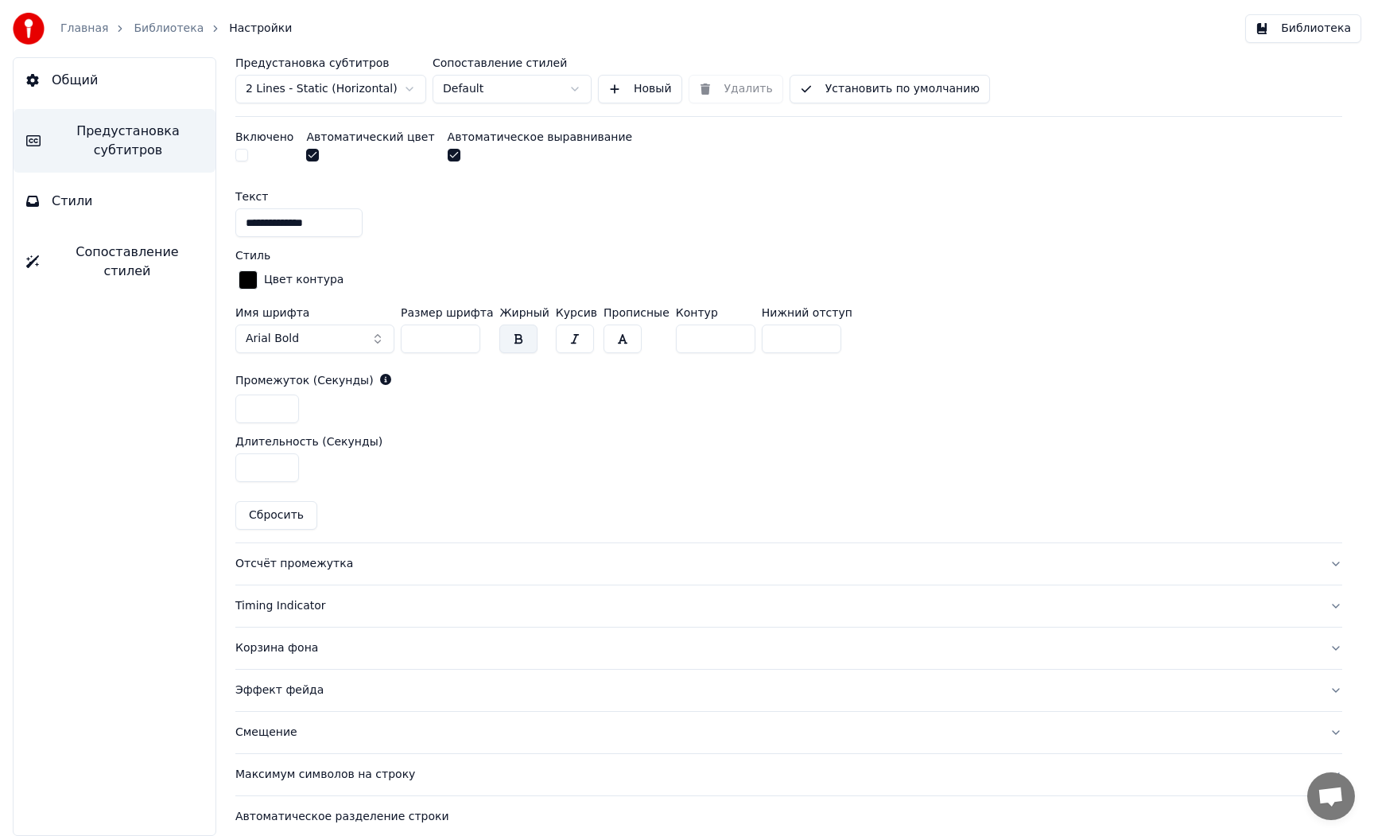
click at [285, 566] on div "Отсчёт промежутка" at bounding box center [775, 564] width 1081 height 16
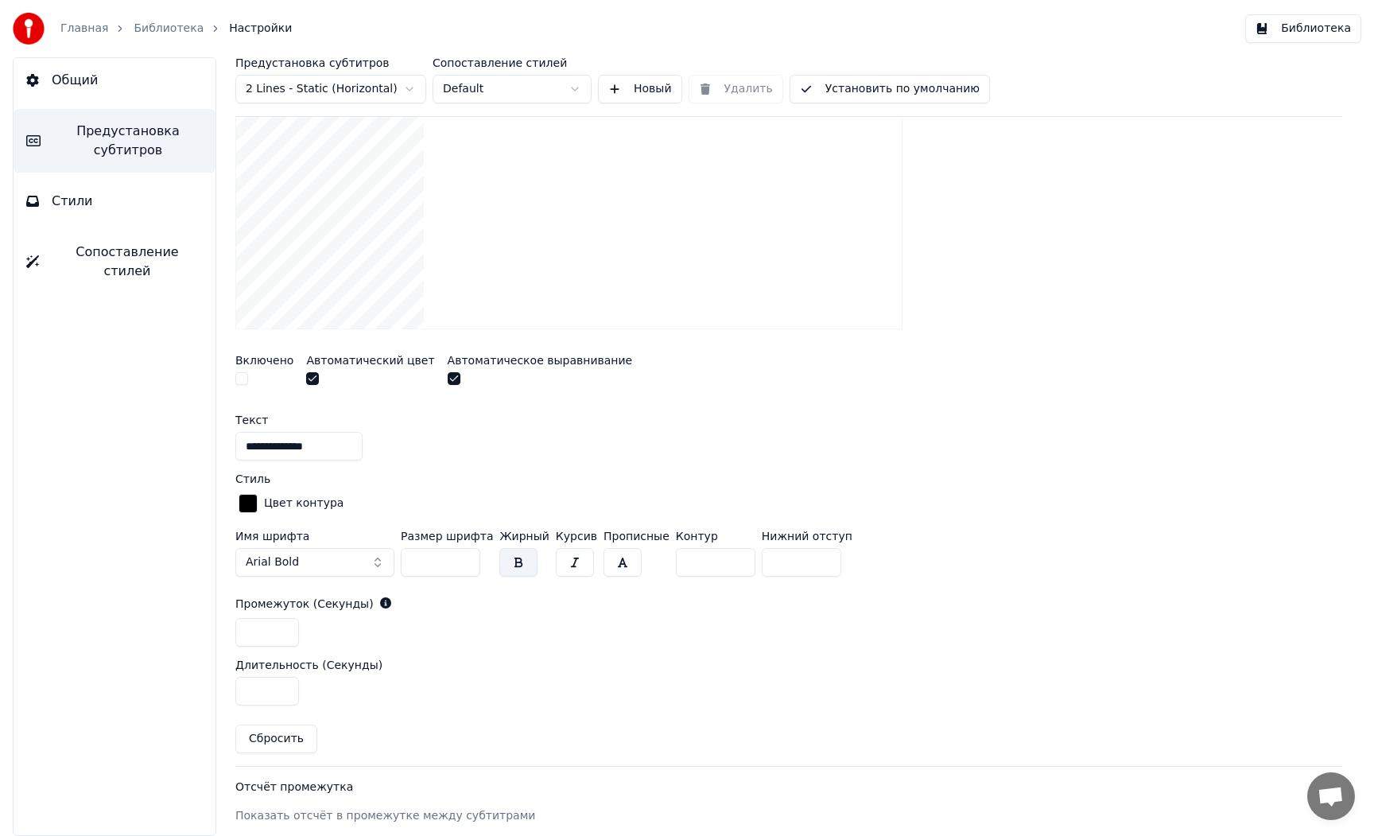
scroll to position [323, 0]
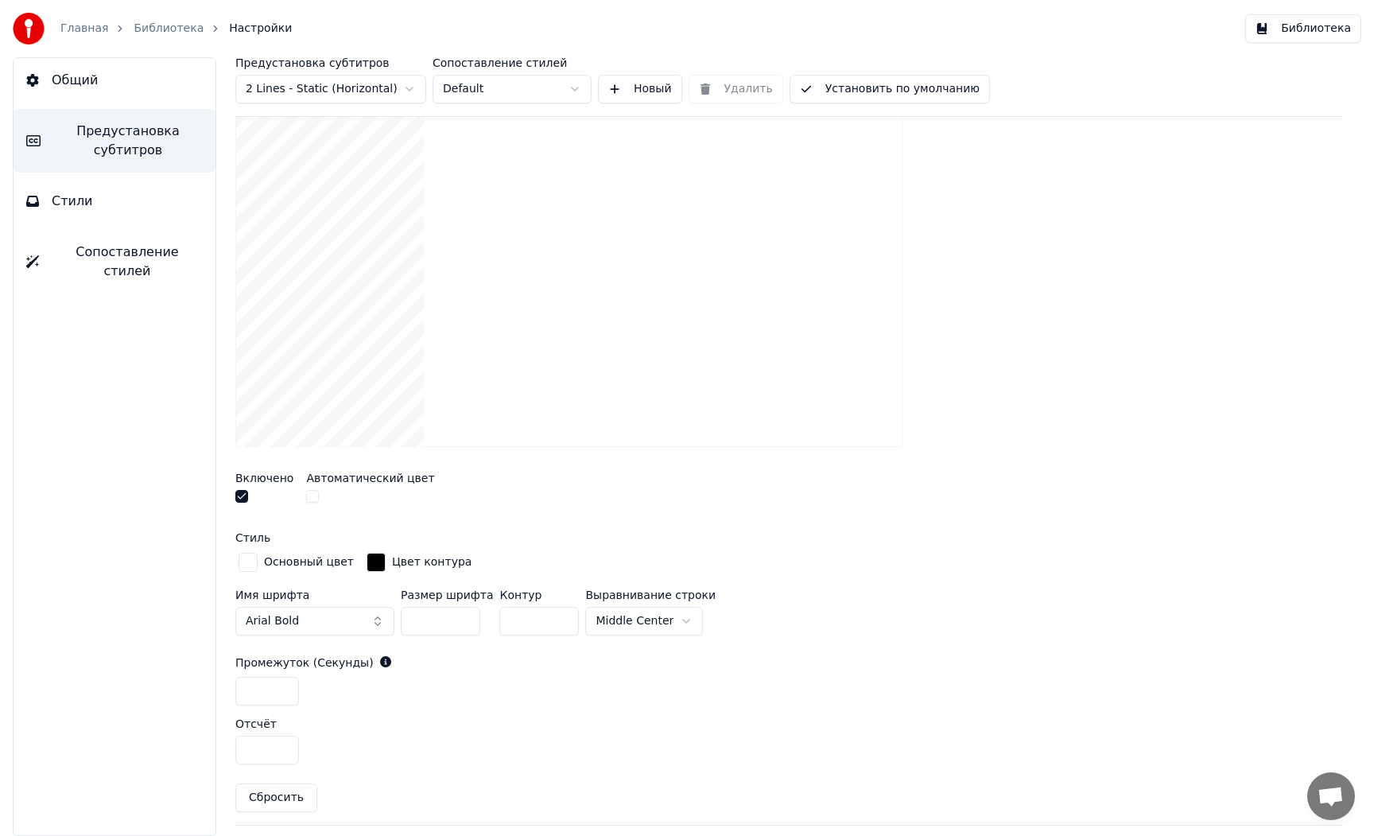
click at [242, 499] on button "button" at bounding box center [241, 496] width 13 height 13
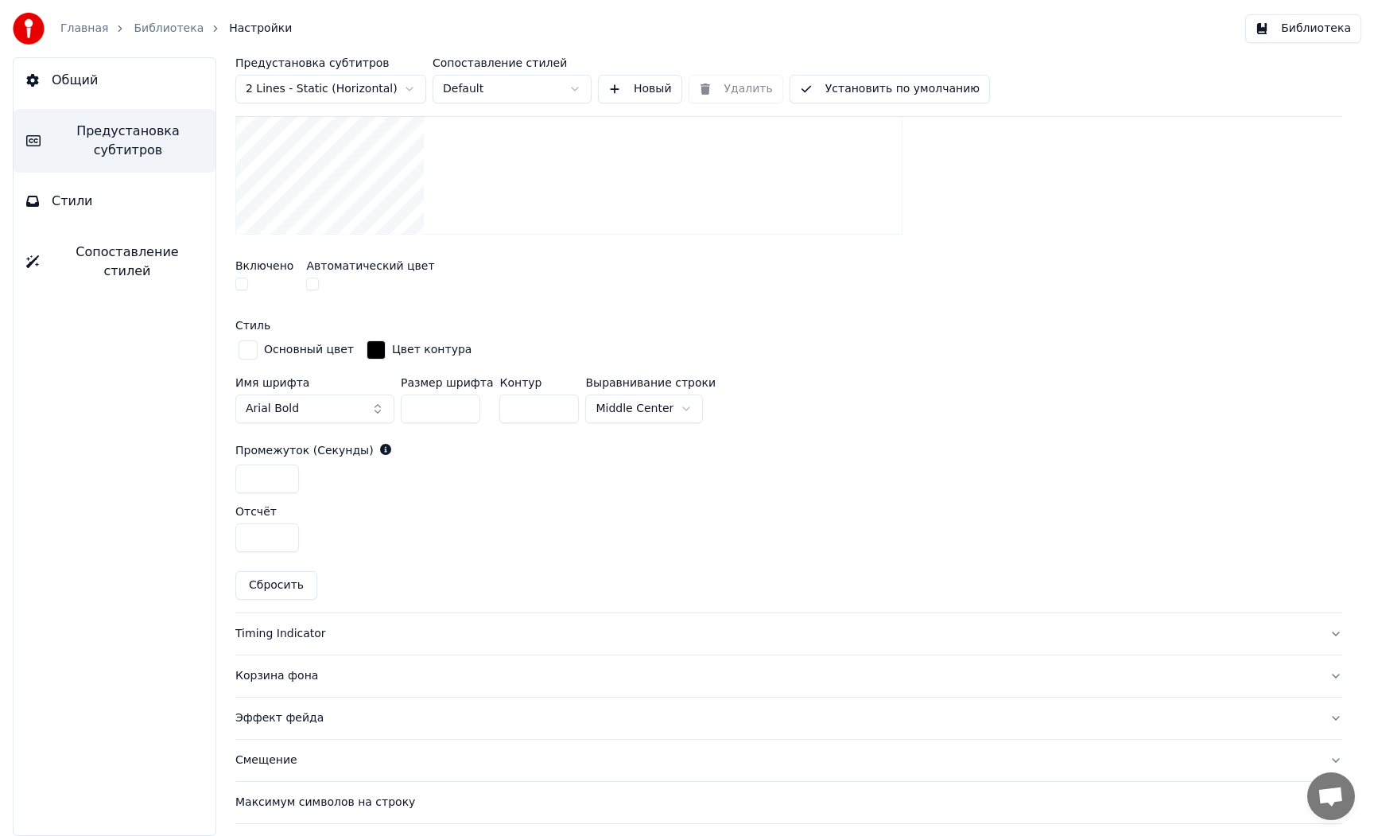
scroll to position [538, 0]
drag, startPoint x: 285, startPoint y: 638, endPoint x: 294, endPoint y: 639, distance: 8.8
click at [285, 638] on button "Timing Indicator" at bounding box center [788, 631] width 1107 height 41
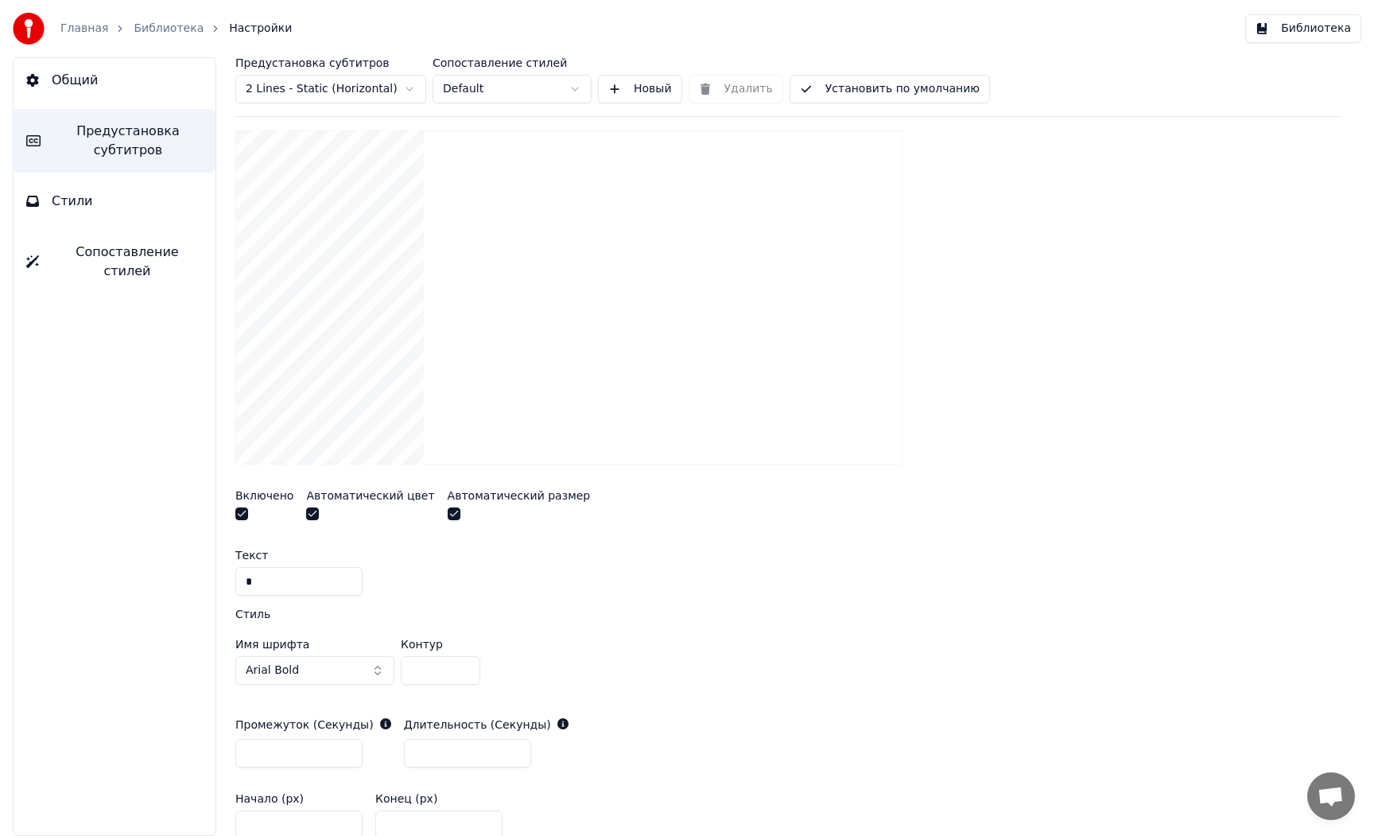
scroll to position [289, 0]
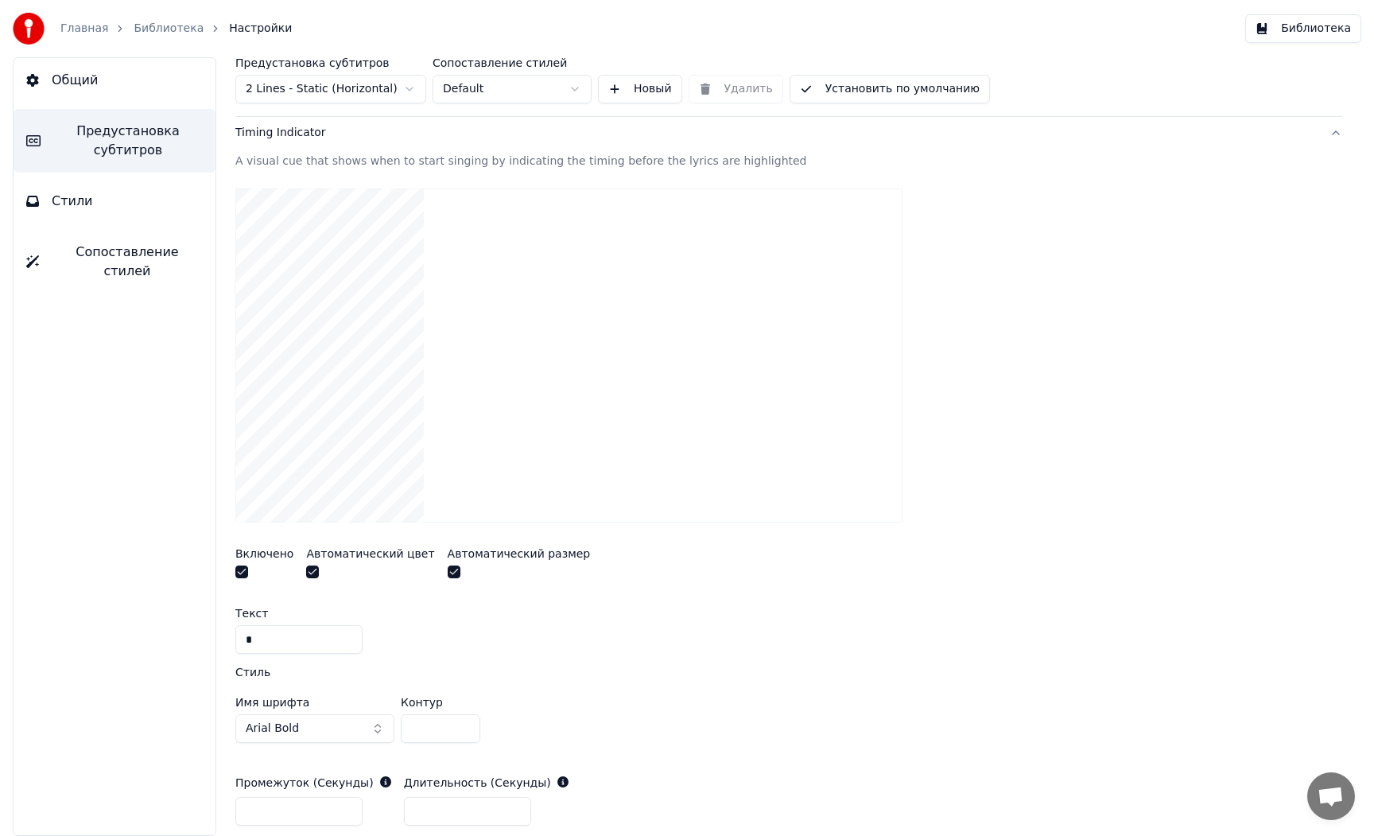
click at [359, 421] on video at bounding box center [568, 355] width 667 height 334
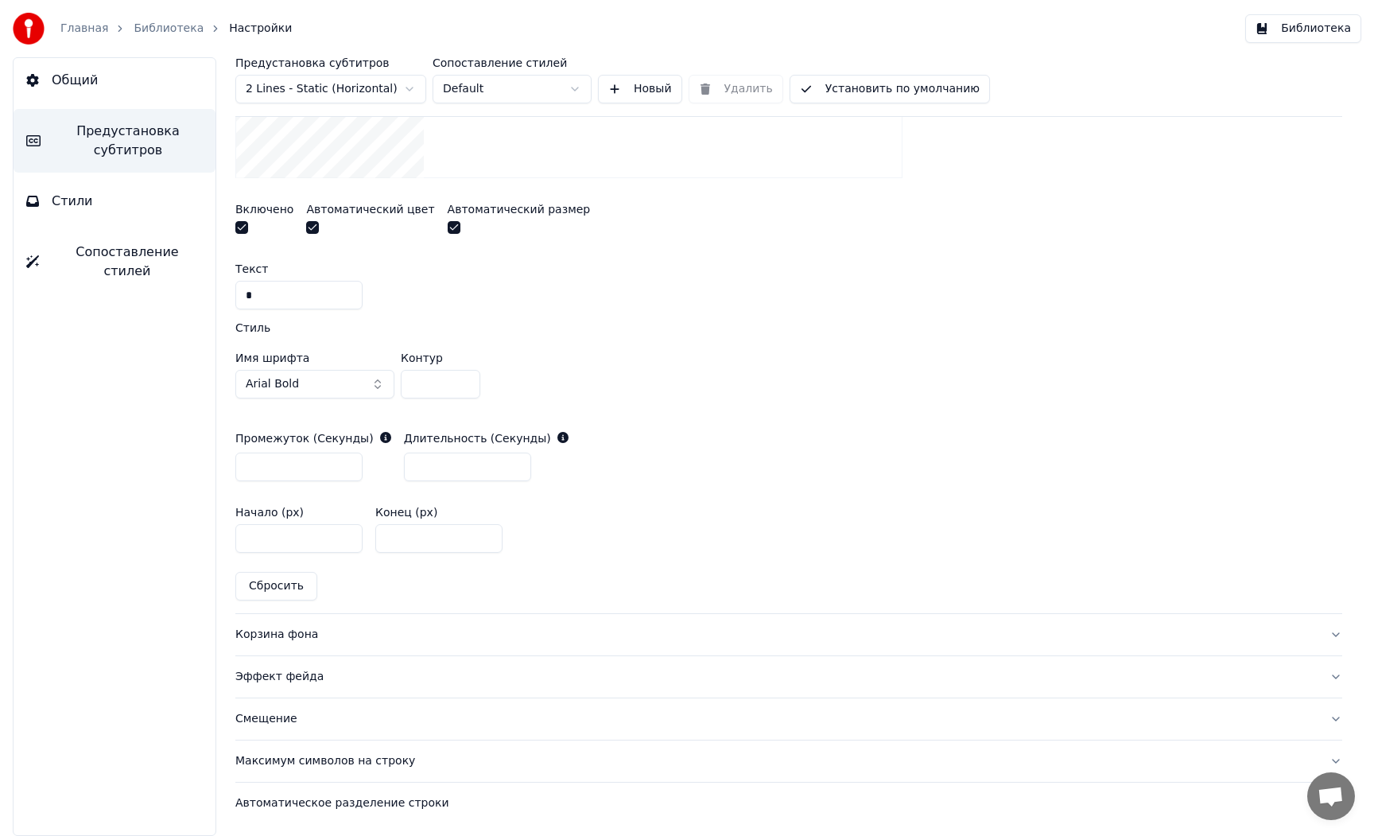
click at [308, 635] on div "Корзина фона" at bounding box center [775, 635] width 1081 height 16
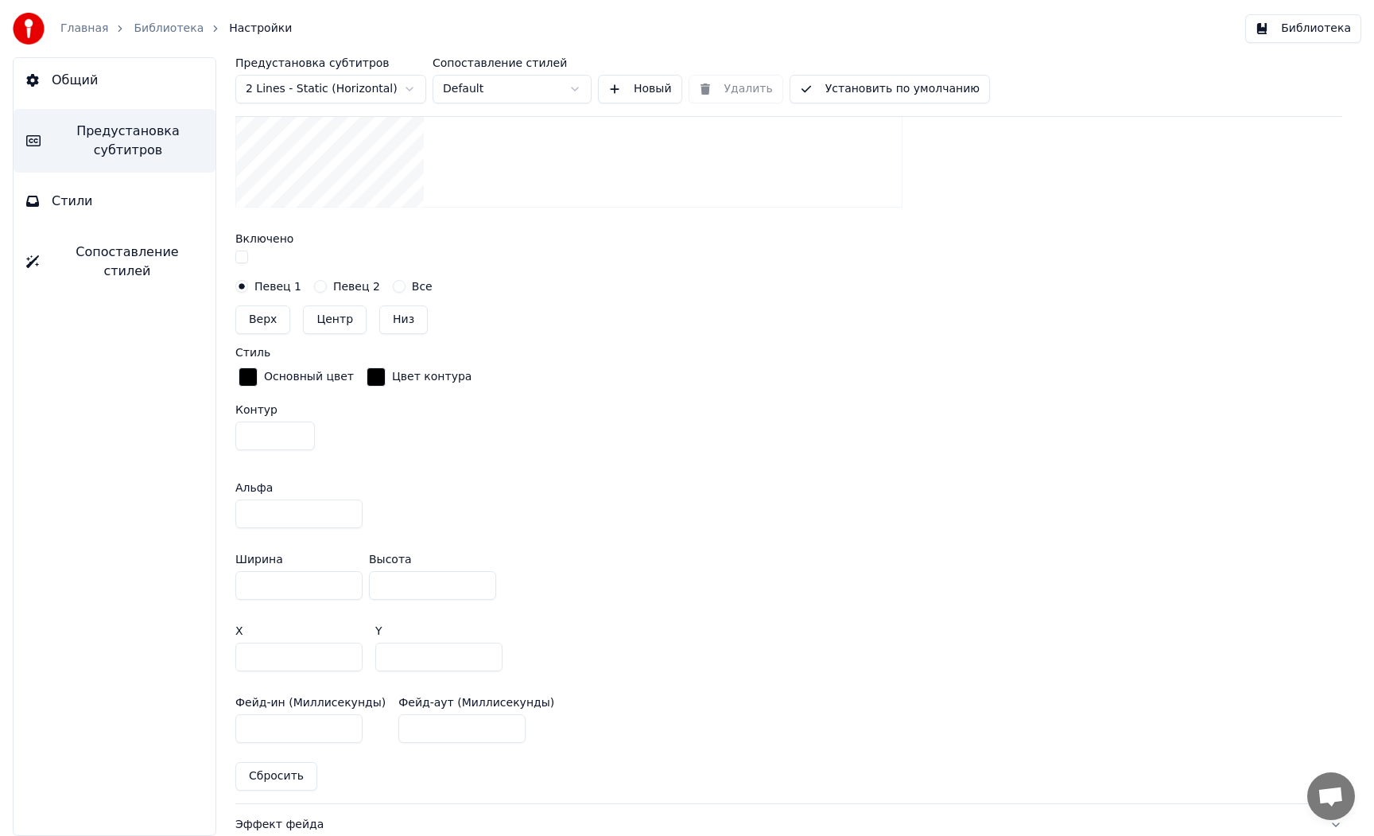
scroll to position [794, 0]
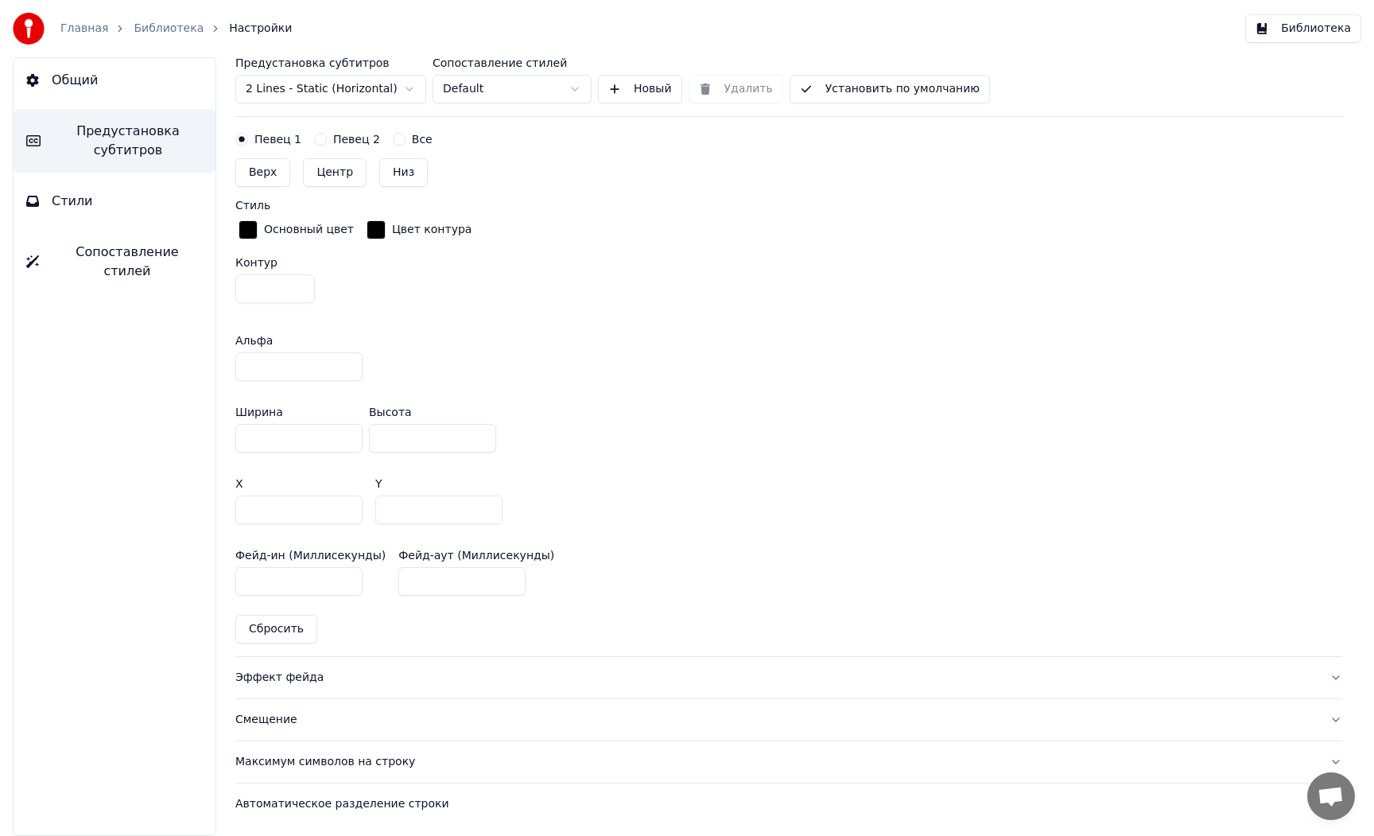
click at [344, 763] on div "Максимум символов на строку" at bounding box center [775, 762] width 1081 height 16
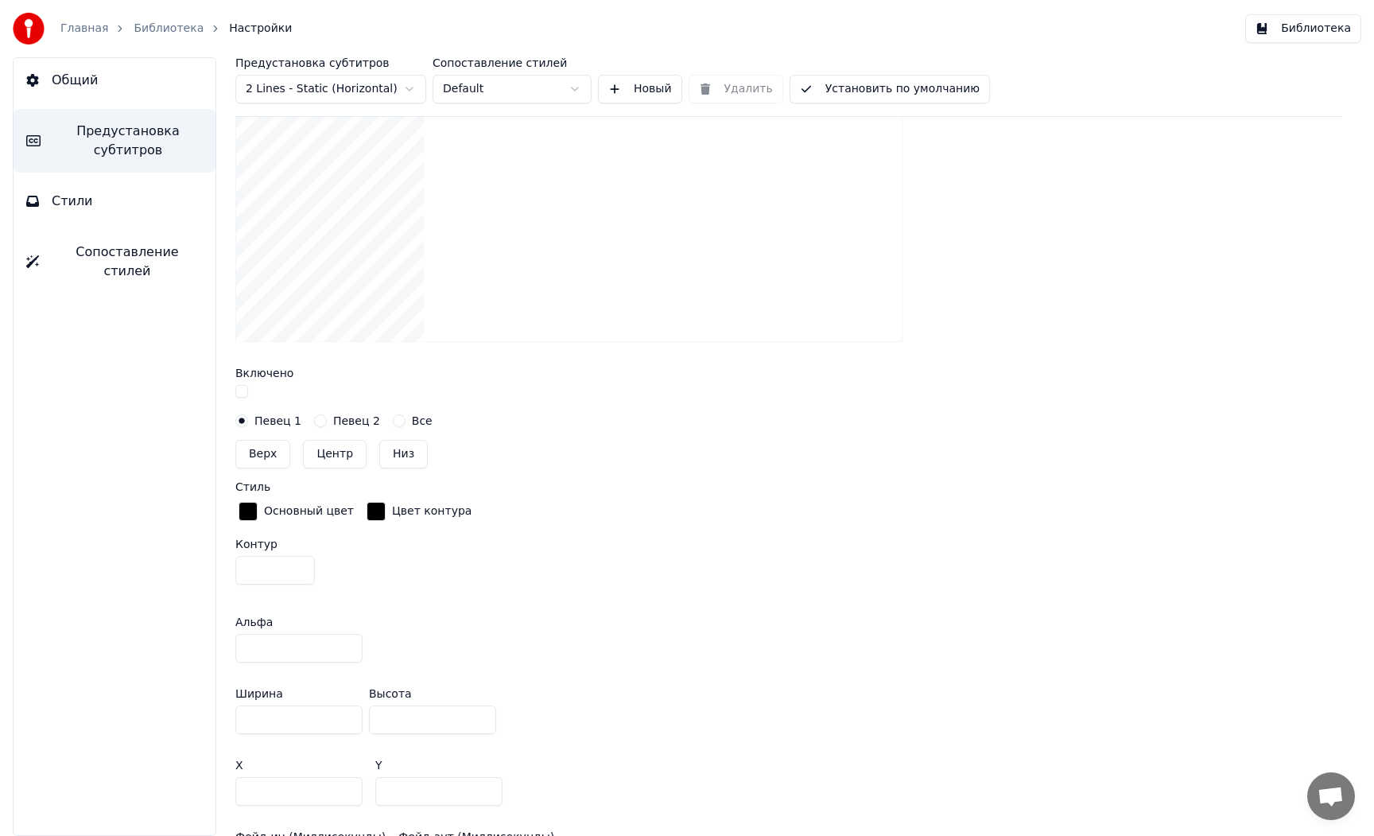
scroll to position [378, 0]
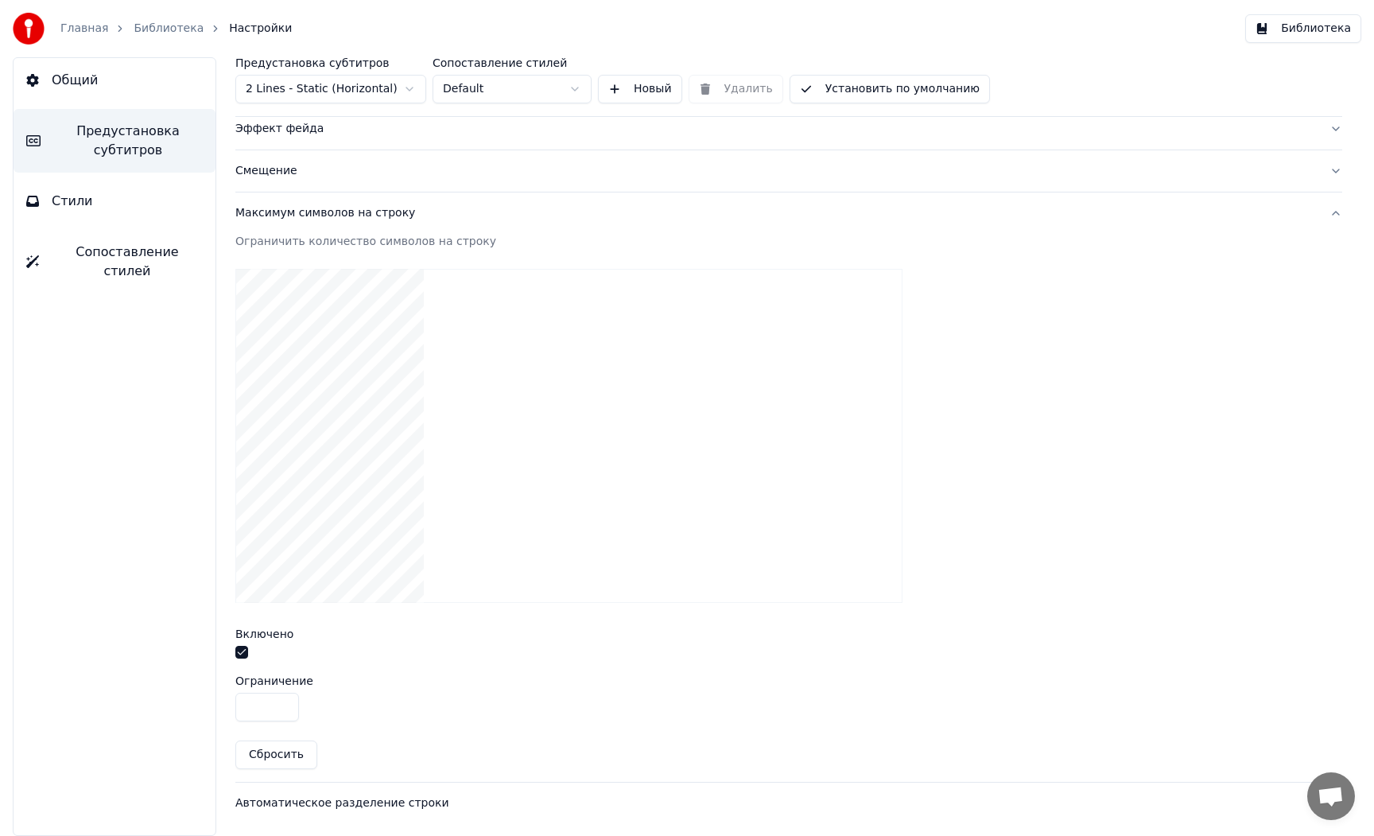
click at [307, 465] on video at bounding box center [568, 436] width 667 height 334
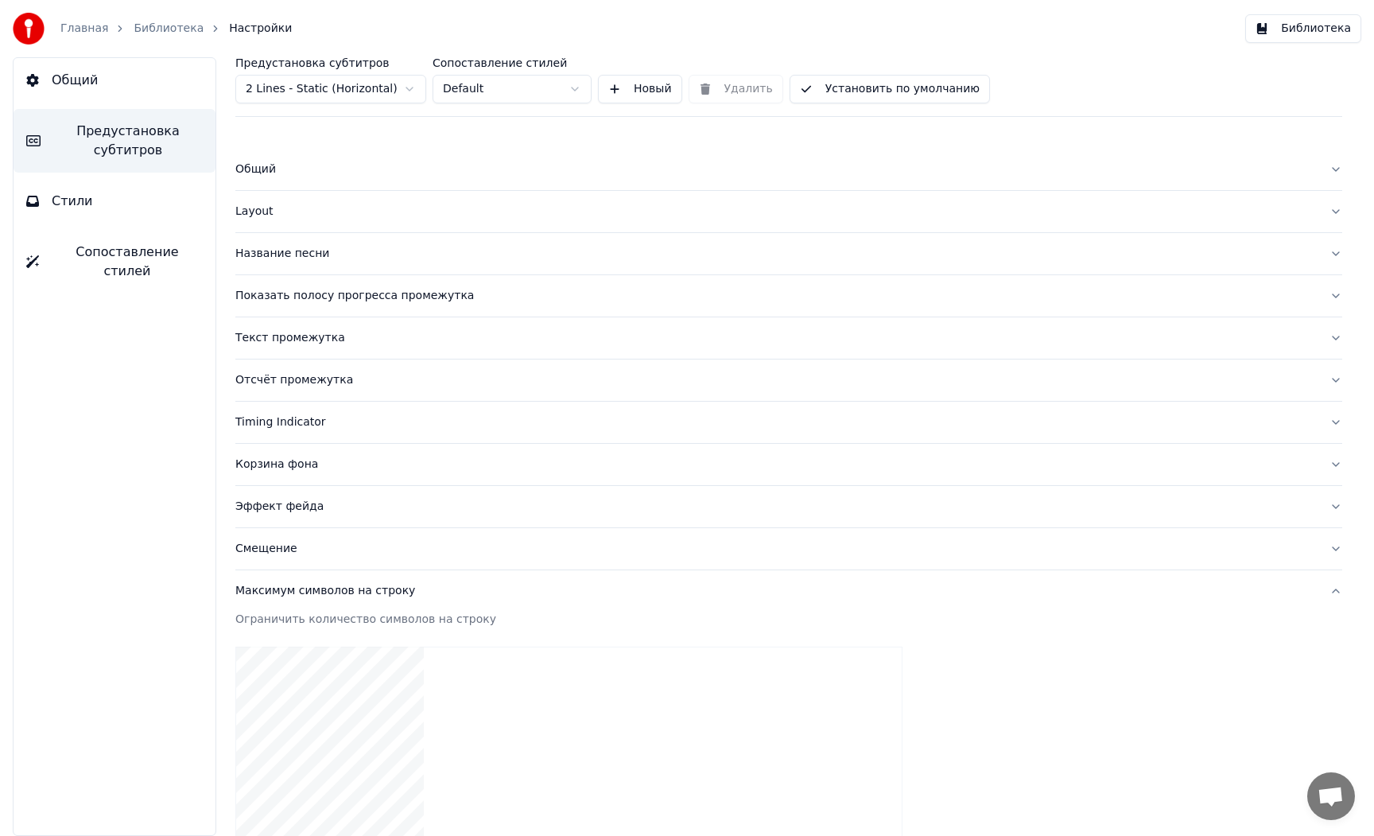
click at [95, 200] on button "Стили" at bounding box center [115, 201] width 202 height 45
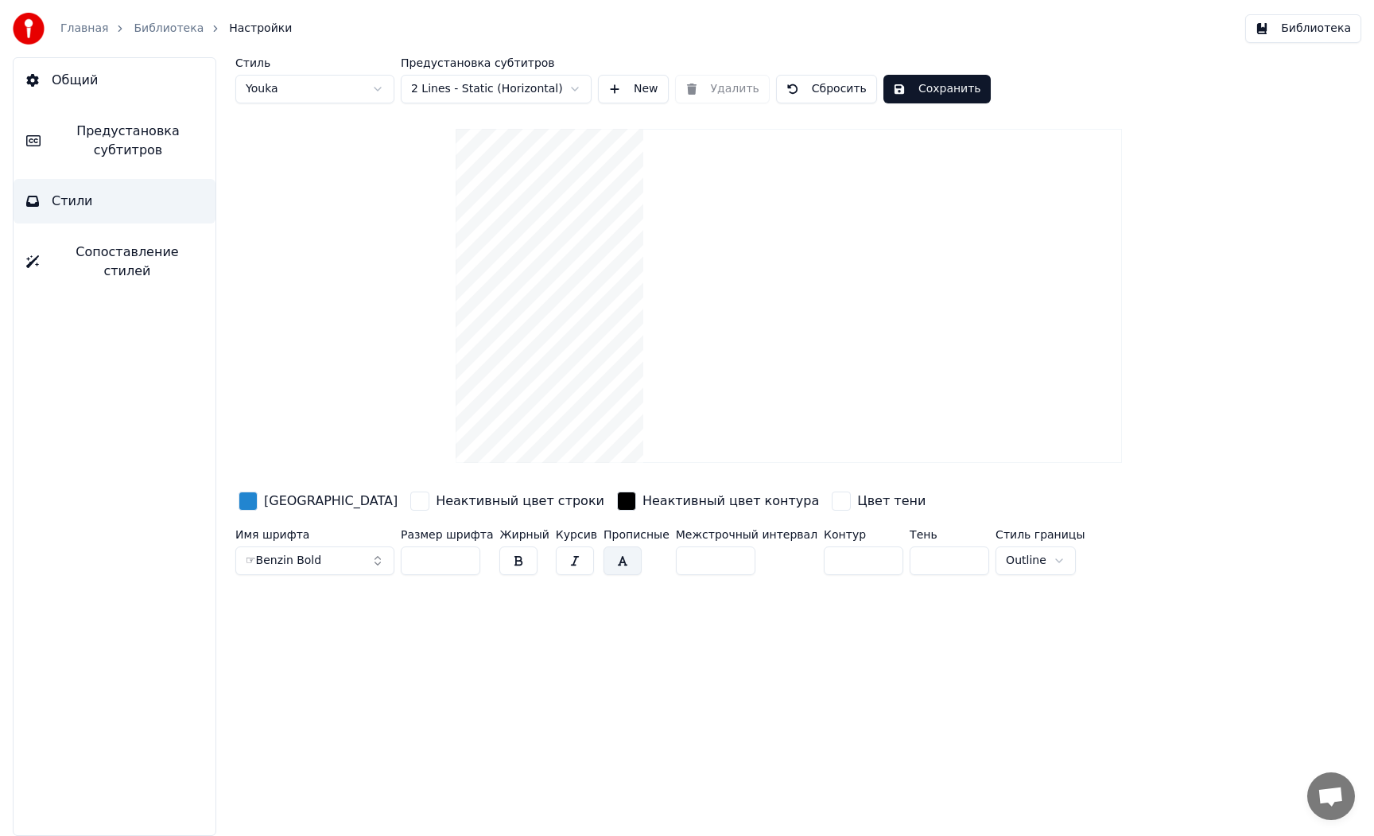
drag, startPoint x: 930, startPoint y: 87, endPoint x: 880, endPoint y: 107, distance: 53.2
click at [930, 87] on button "Сохранить" at bounding box center [936, 89] width 107 height 29
click at [94, 243] on span "Сопоставление стилей" at bounding box center [127, 262] width 151 height 38
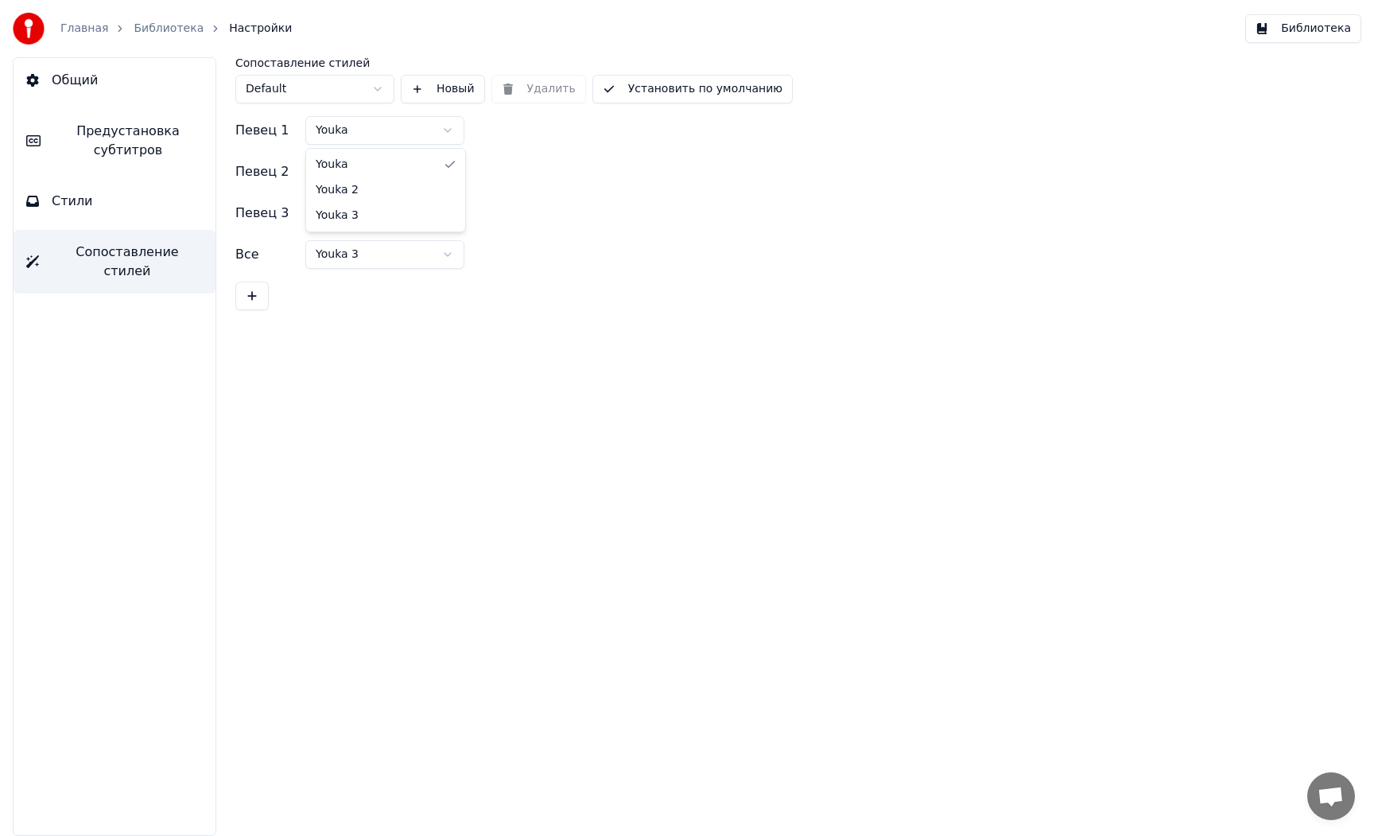
click at [374, 128] on html "Главная Библиотека Настройки Библиотека Общий Предустановка субтитров Стили Соп…" at bounding box center [687, 418] width 1374 height 836
click at [553, 224] on html "Главная Библиотека Настройки Библиотека Общий Предустановка субтитров Стили Соп…" at bounding box center [687, 418] width 1374 height 836
click at [82, 76] on span "Общий" at bounding box center [75, 80] width 46 height 19
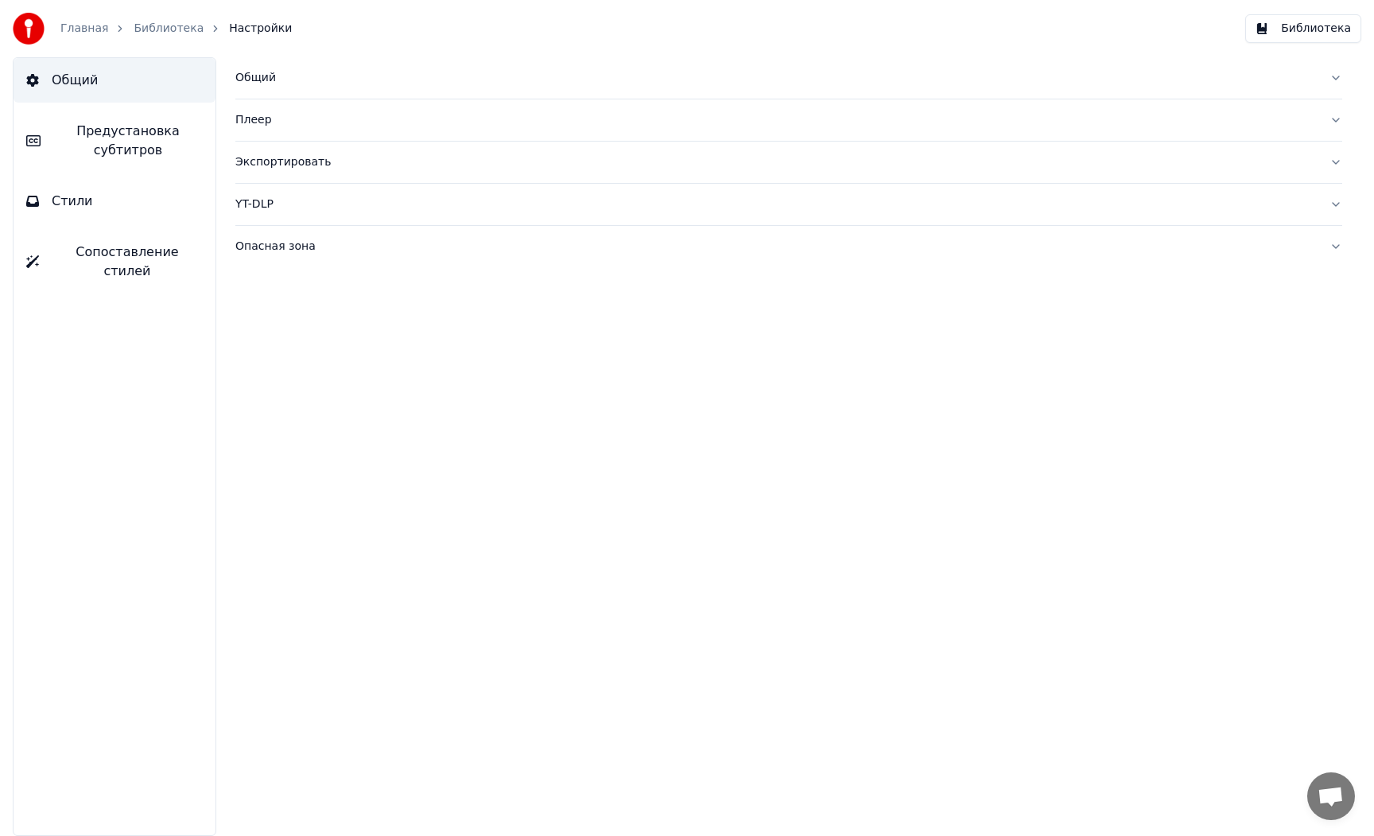
click at [84, 27] on link "Главная" at bounding box center [84, 29] width 48 height 16
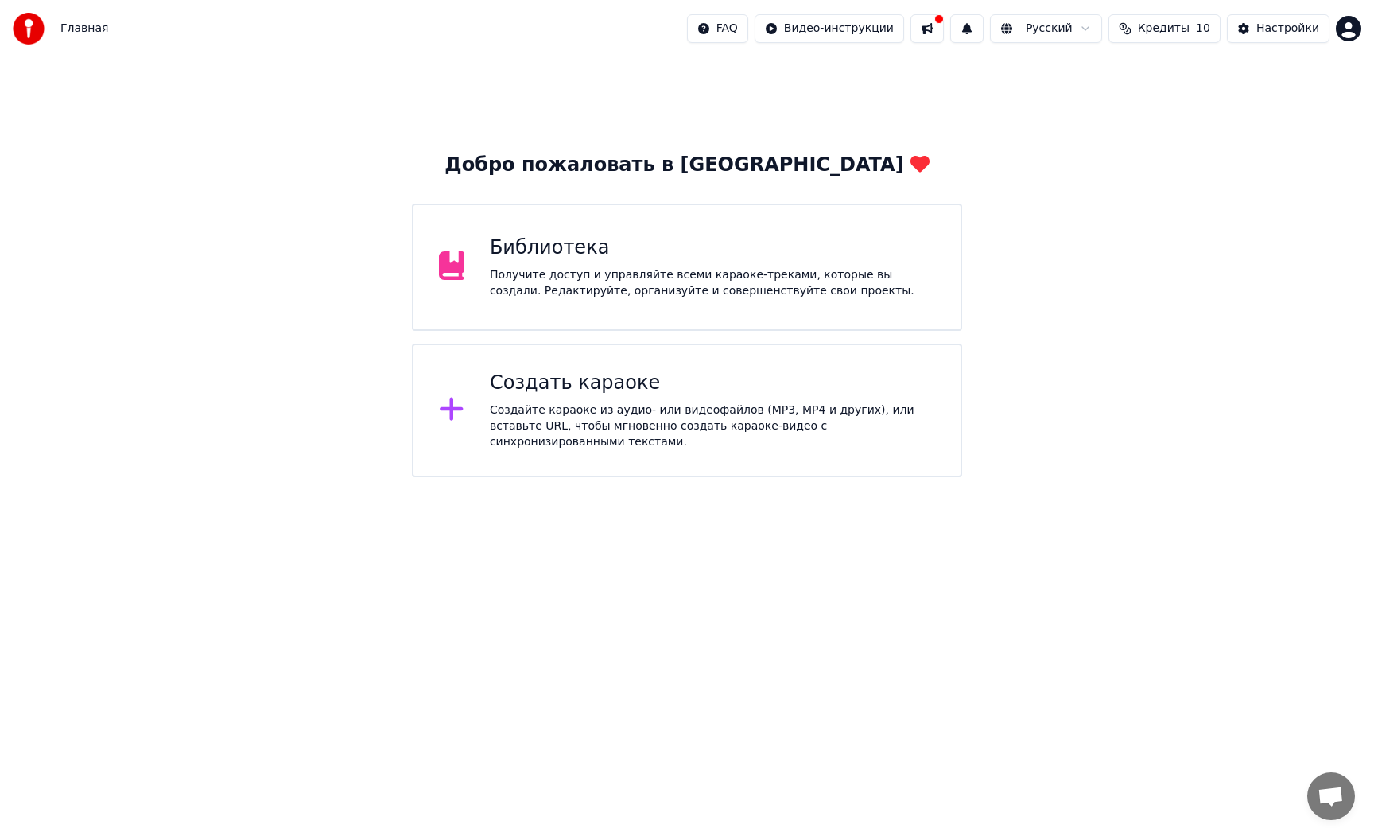
click at [565, 371] on div "Создать караоке Создайте караоке из аудио- или видеофайлов (MP3, MP4 и других),…" at bounding box center [686, 411] width 549 height 134
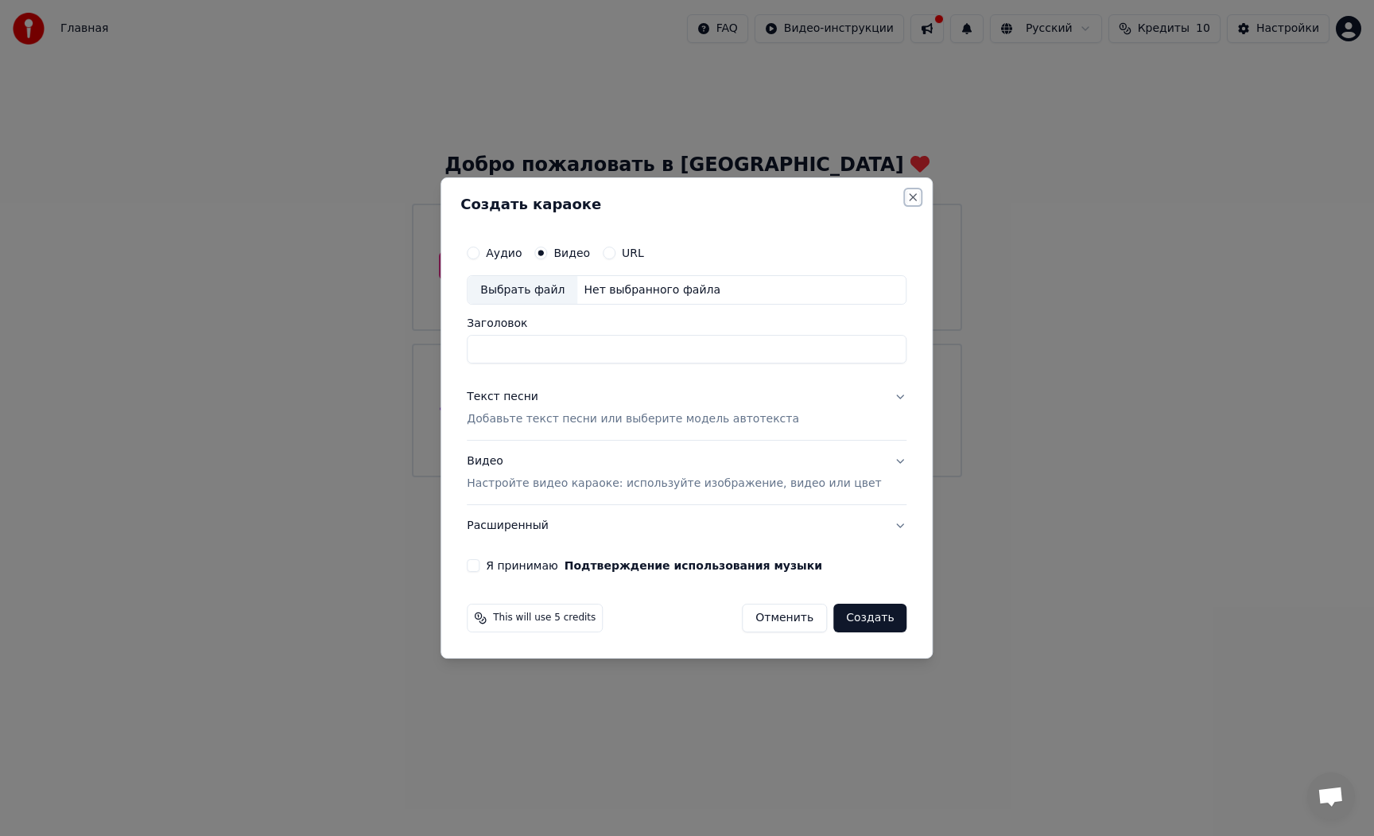
click at [907, 195] on button "Close" at bounding box center [913, 197] width 13 height 13
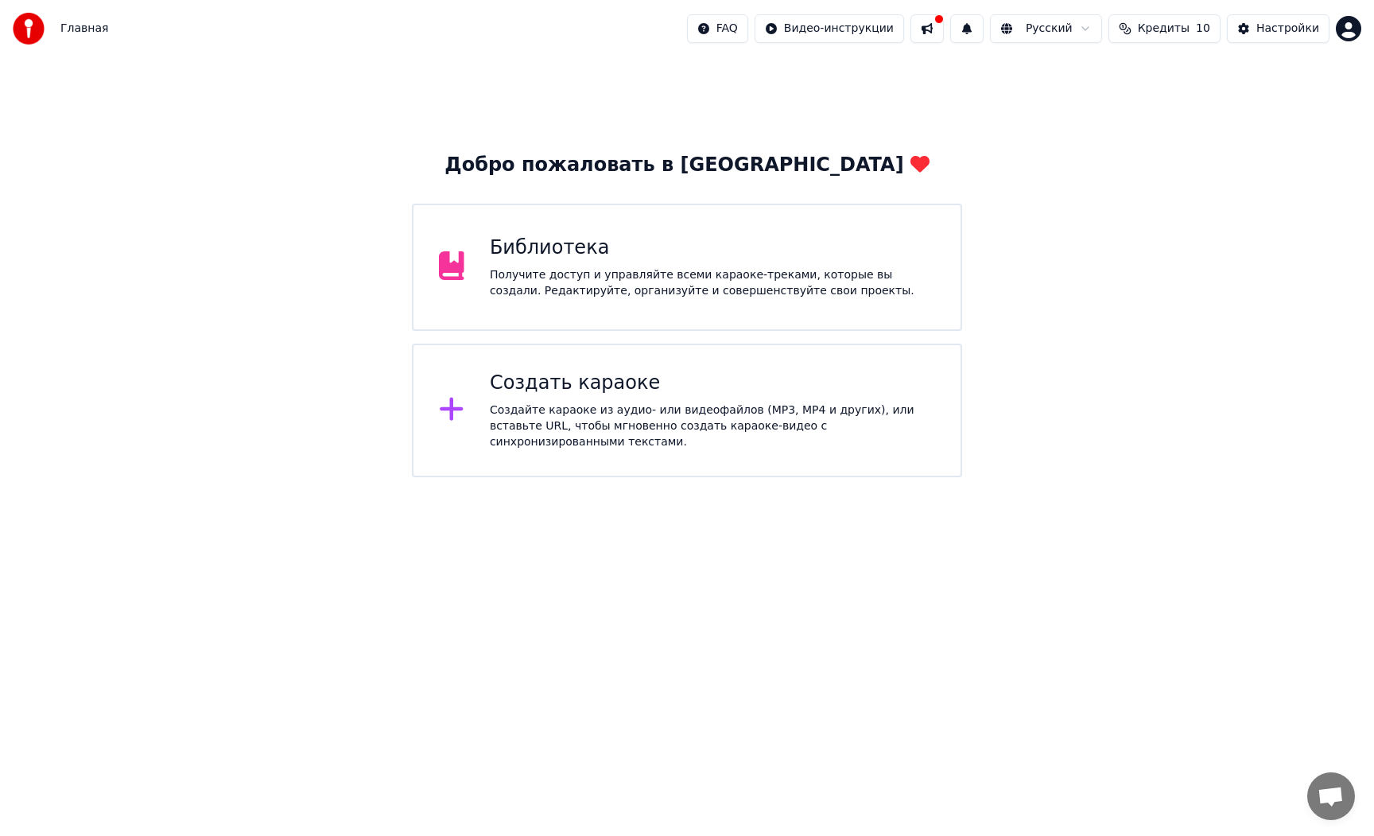
click at [816, 33] on html "Главная FAQ Видео-инструкции Русский Кредиты 10 Настройки Добро пожаловать в Yo…" at bounding box center [687, 238] width 1374 height 477
click at [941, 33] on html "Главная FAQ Видео-инструкции Русский Кредиты 10 Настройки Добро пожаловать в Yo…" at bounding box center [687, 238] width 1374 height 477
click at [1248, 25] on button "Настройки" at bounding box center [1278, 28] width 103 height 29
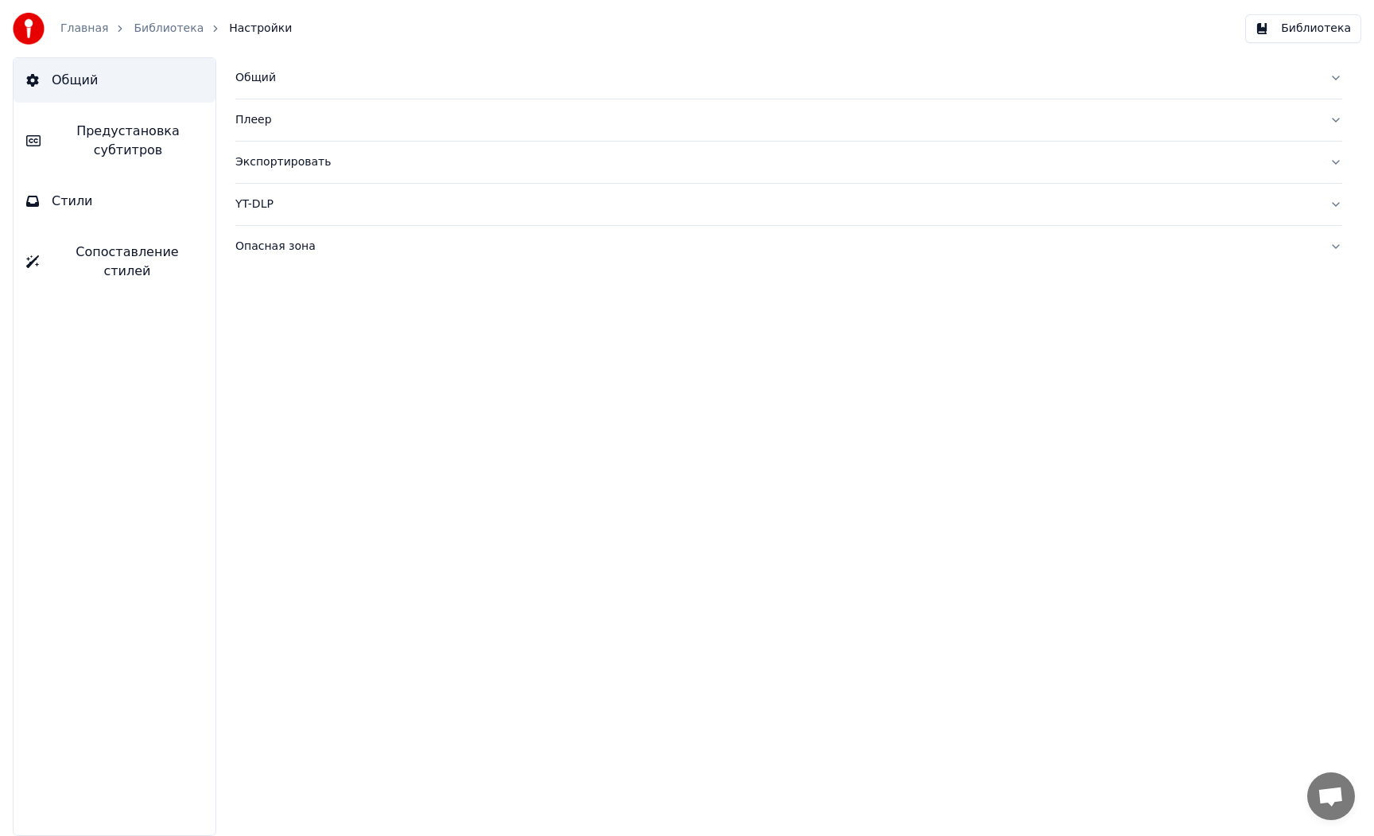
click at [254, 72] on div "Общий" at bounding box center [775, 78] width 1081 height 16
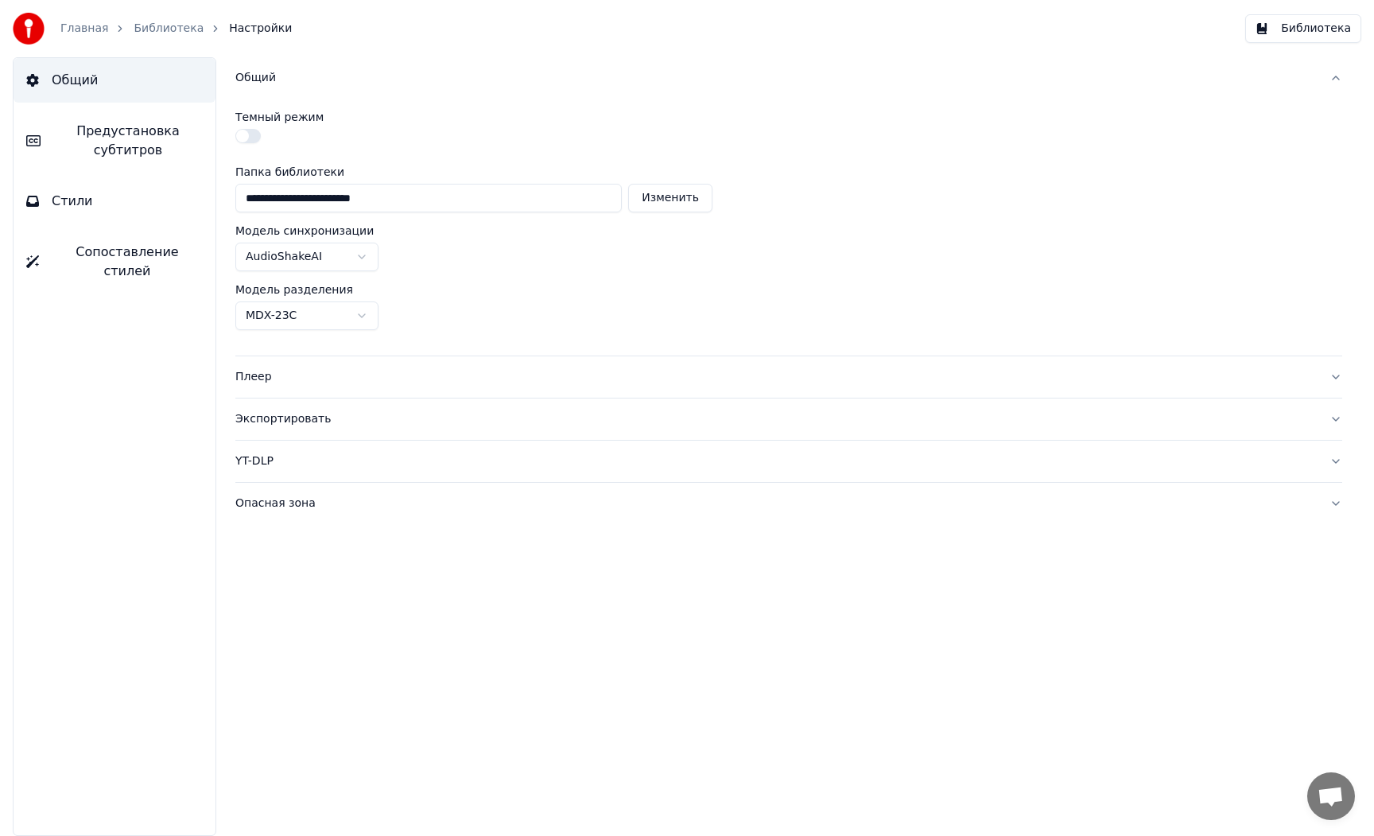
click at [254, 76] on div "Общий" at bounding box center [775, 78] width 1081 height 16
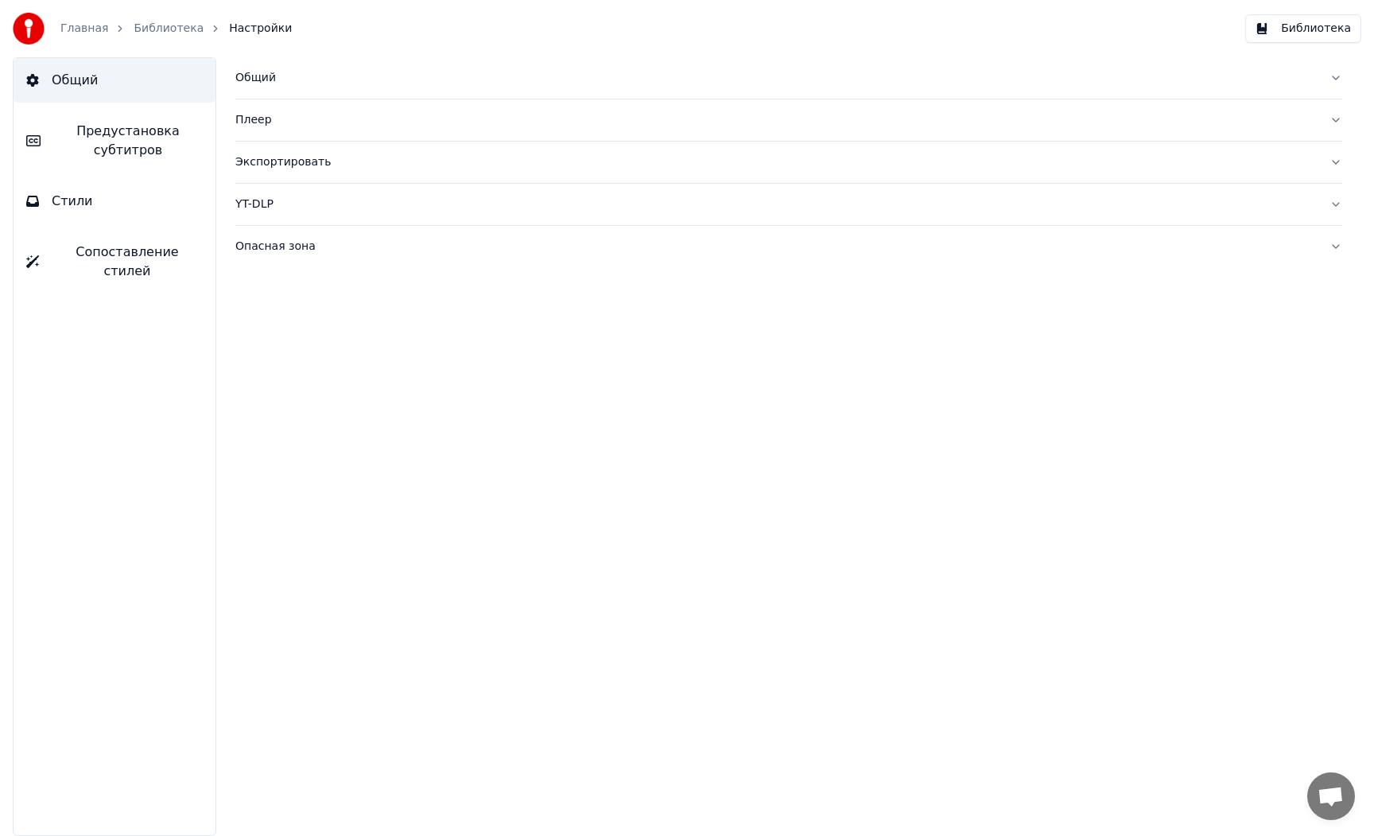
click at [254, 112] on div "Плеер" at bounding box center [775, 120] width 1081 height 16
click at [254, 115] on div "Плеер" at bounding box center [775, 120] width 1081 height 16
click at [258, 157] on div "Экспортировать" at bounding box center [775, 162] width 1081 height 16
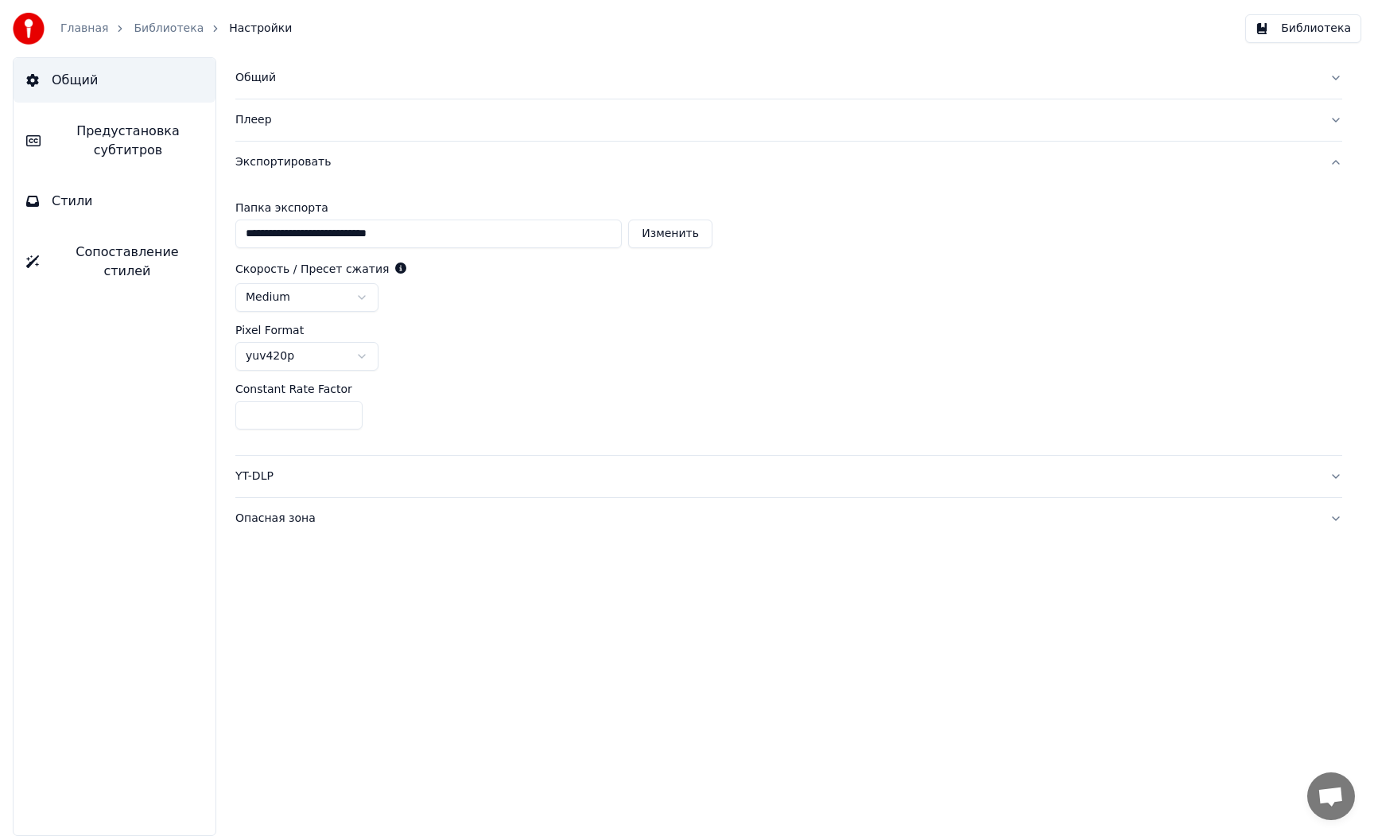
click at [258, 157] on div "Экспортировать" at bounding box center [775, 162] width 1081 height 16
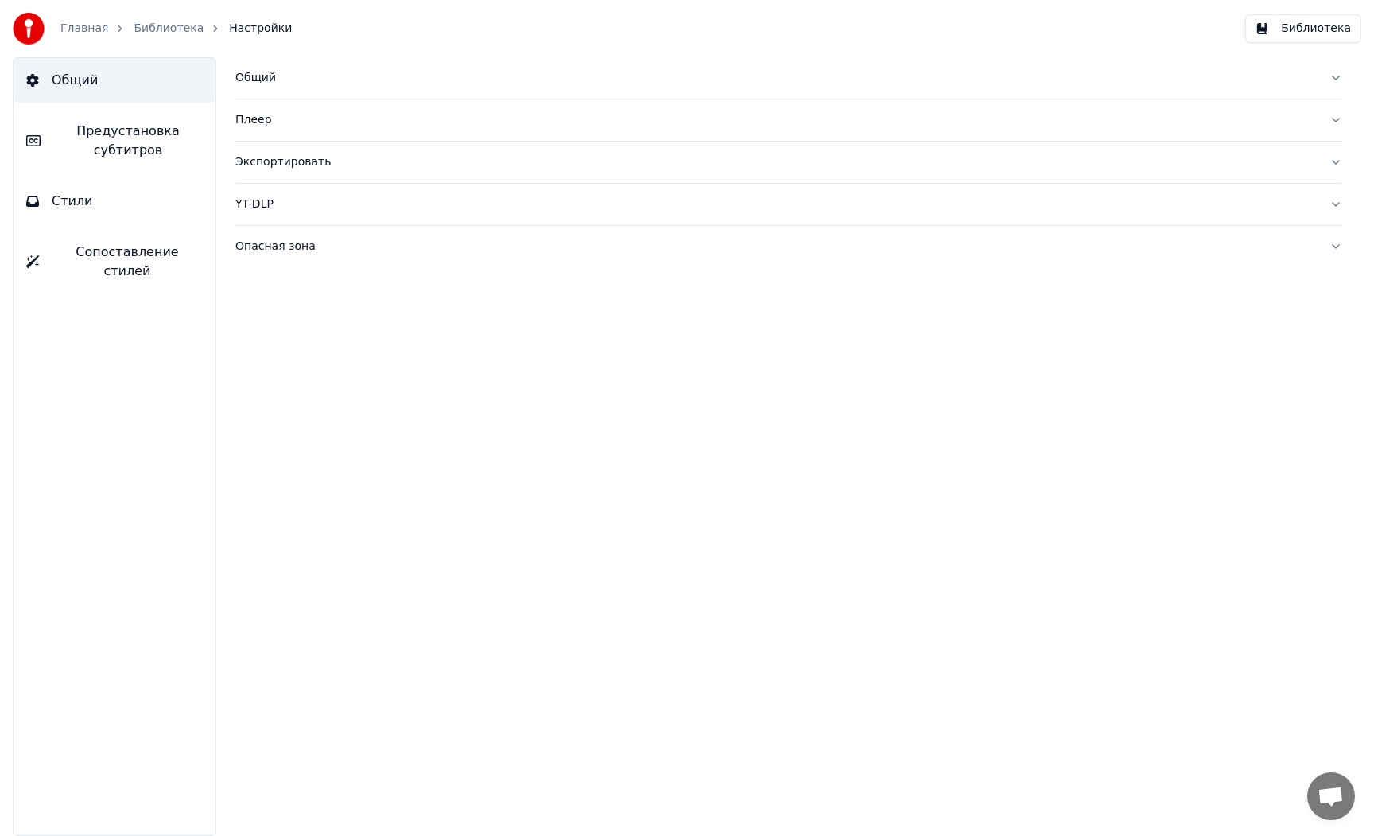
click at [264, 203] on div "YT-DLP" at bounding box center [775, 204] width 1081 height 16
click at [264, 204] on div "YT-DLP" at bounding box center [775, 204] width 1081 height 16
click at [262, 242] on div "Опасная зона" at bounding box center [775, 247] width 1081 height 16
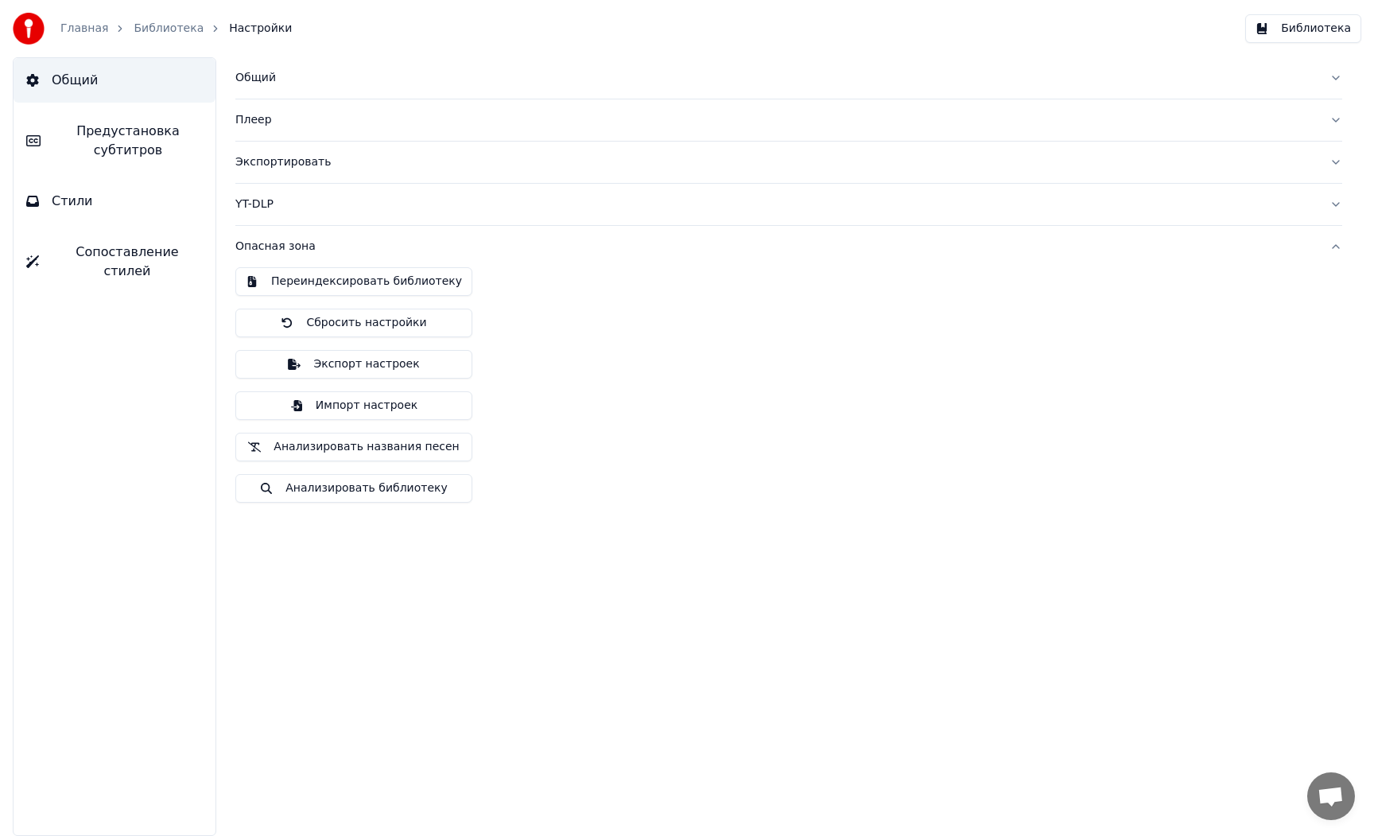
click at [262, 242] on div "Опасная зона" at bounding box center [775, 247] width 1081 height 16
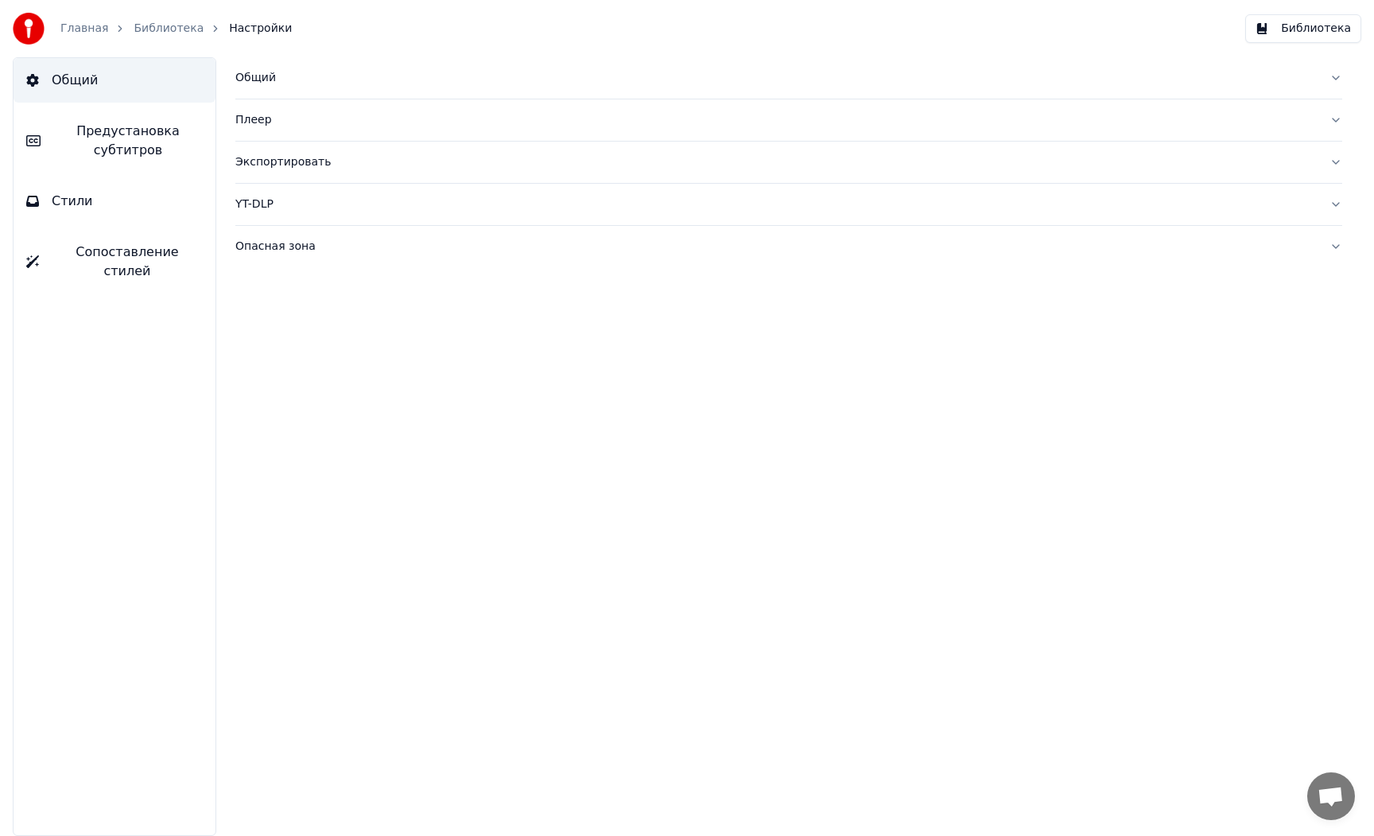
click at [165, 145] on span "Предустановка субтитров" at bounding box center [127, 141] width 149 height 38
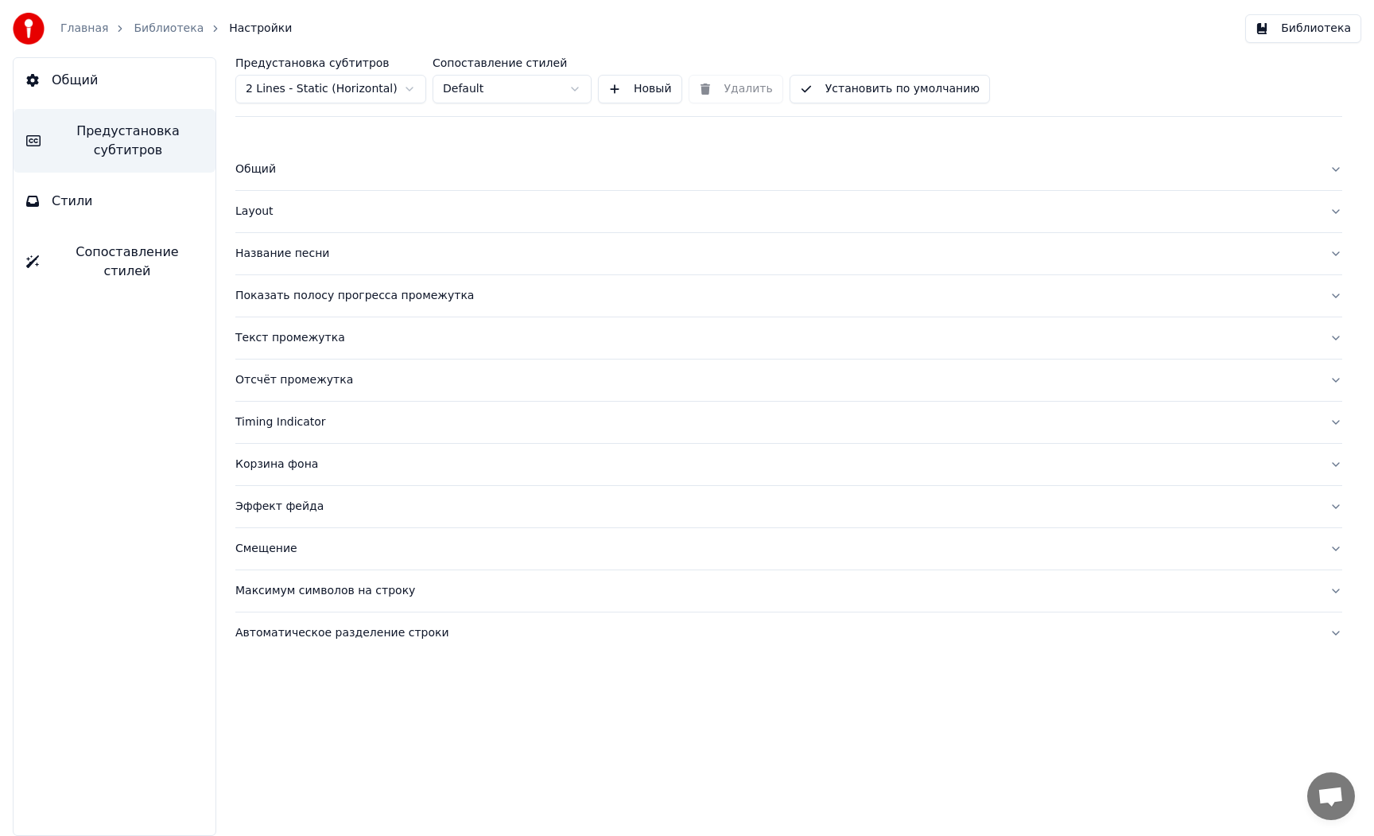
click at [386, 89] on html "Главная Библиотека Настройки Библиотека Общий Предустановка субтитров Стили Соп…" at bounding box center [687, 418] width 1374 height 836
click at [539, 134] on html "Главная Библиотека Настройки Библиотека Общий Предустановка субтитров Стили Соп…" at bounding box center [687, 418] width 1374 height 836
click at [94, 239] on button "Сопоставление стилей" at bounding box center [115, 262] width 202 height 64
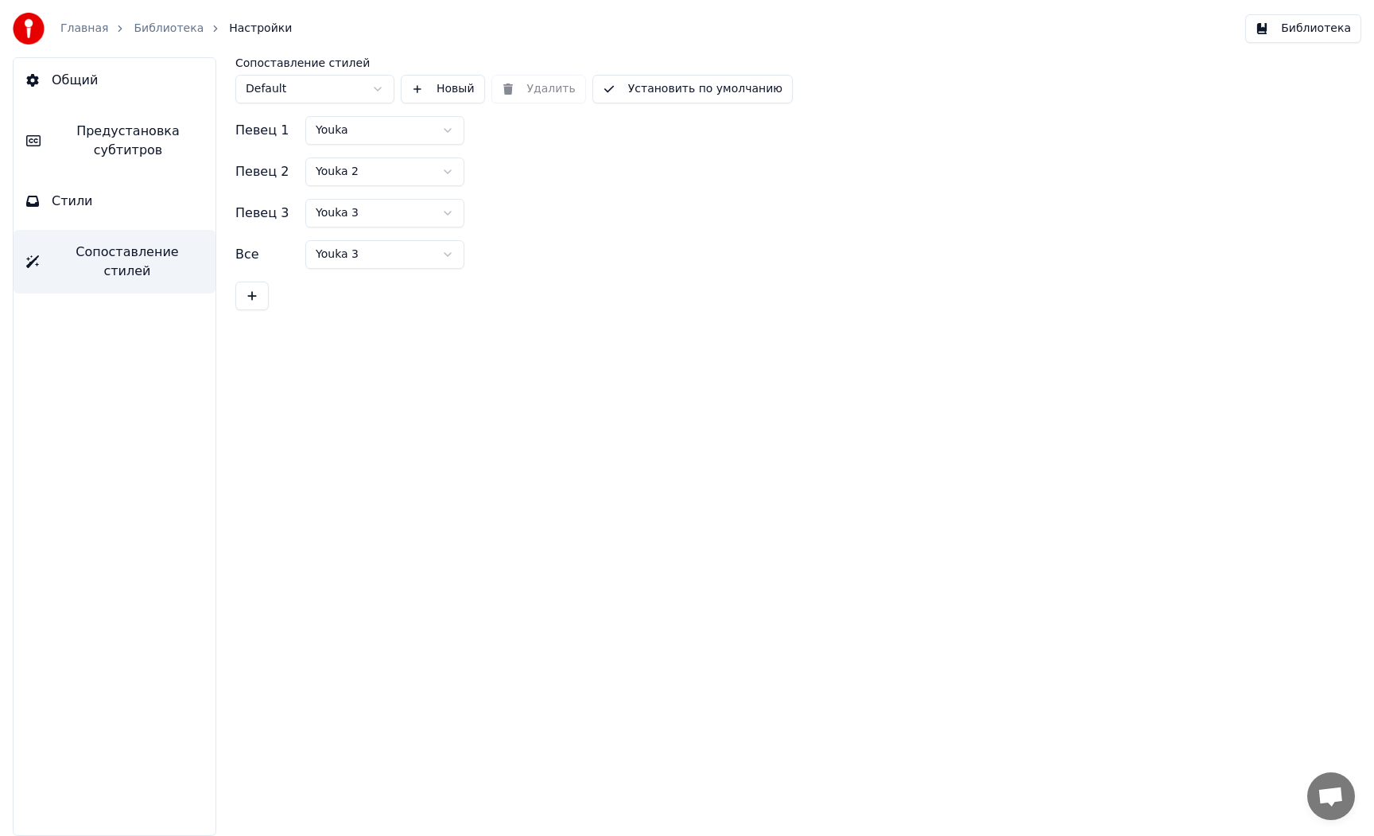
click at [80, 36] on link "Главная" at bounding box center [84, 29] width 48 height 16
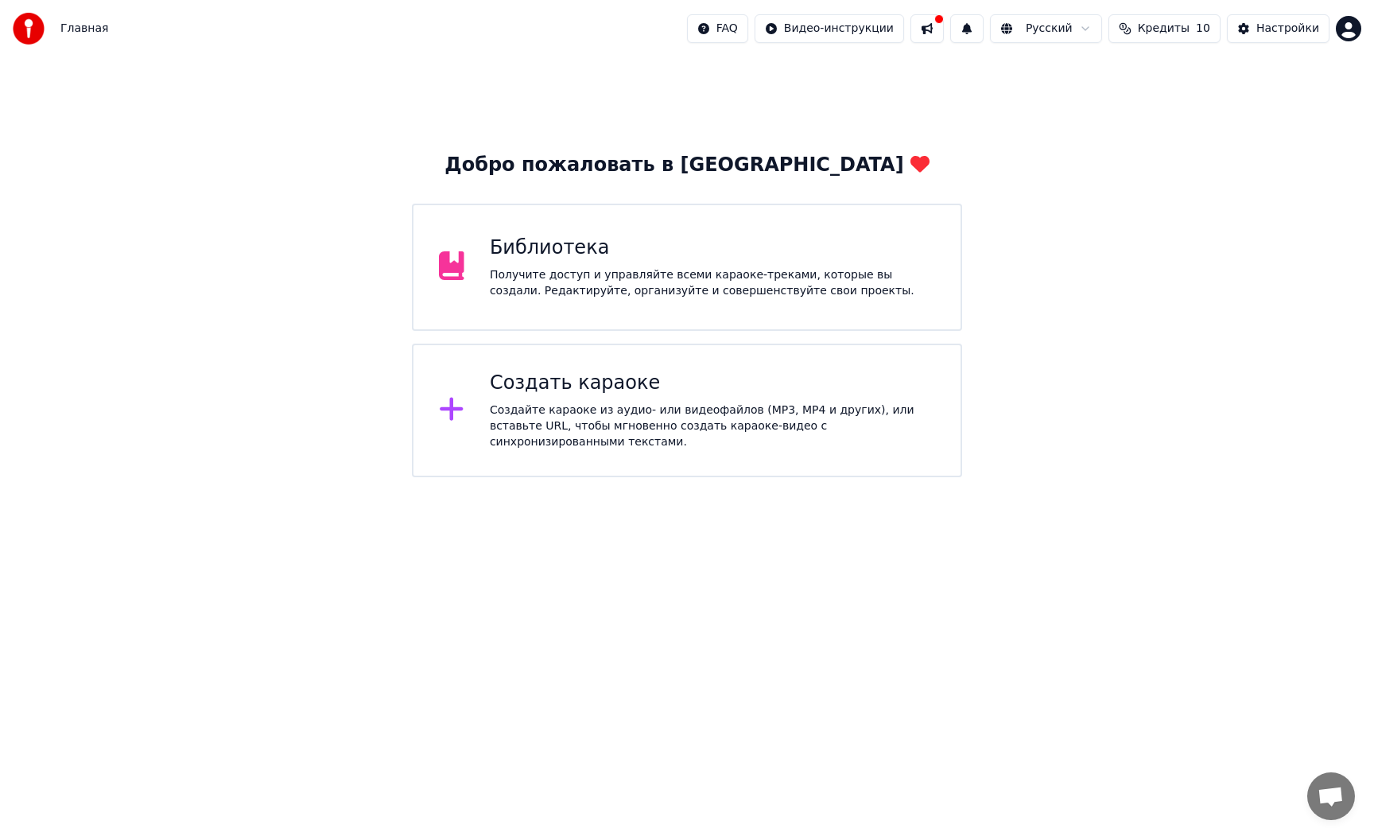
click at [529, 290] on div "Получите доступ и управляйте всеми караоке-треками, которые вы создали. Редакти…" at bounding box center [712, 283] width 445 height 32
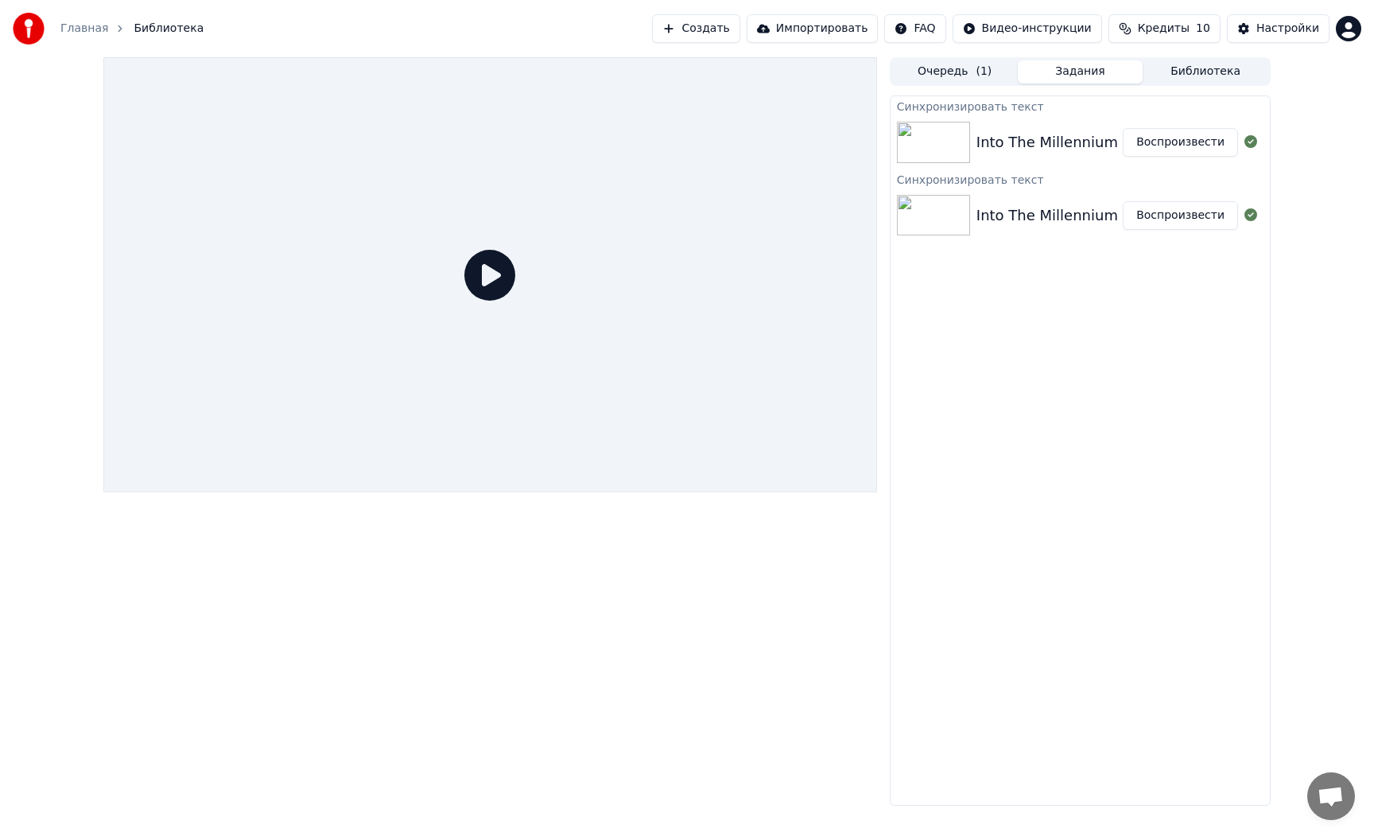
click at [915, 77] on button "Очередь ( 1 )" at bounding box center [955, 71] width 126 height 23
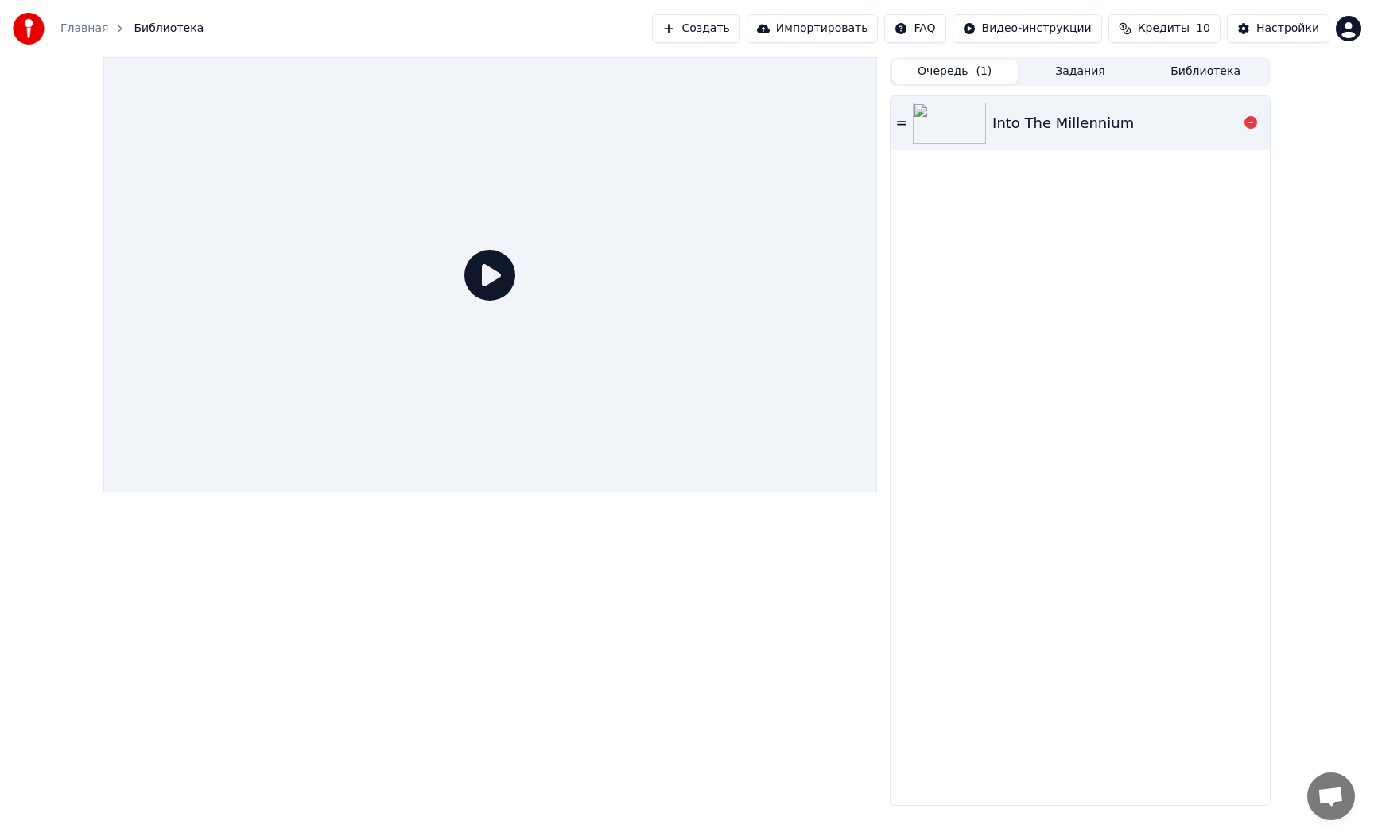
drag, startPoint x: 951, startPoint y: 116, endPoint x: 886, endPoint y: 136, distance: 68.2
click at [951, 116] on img at bounding box center [949, 123] width 73 height 41
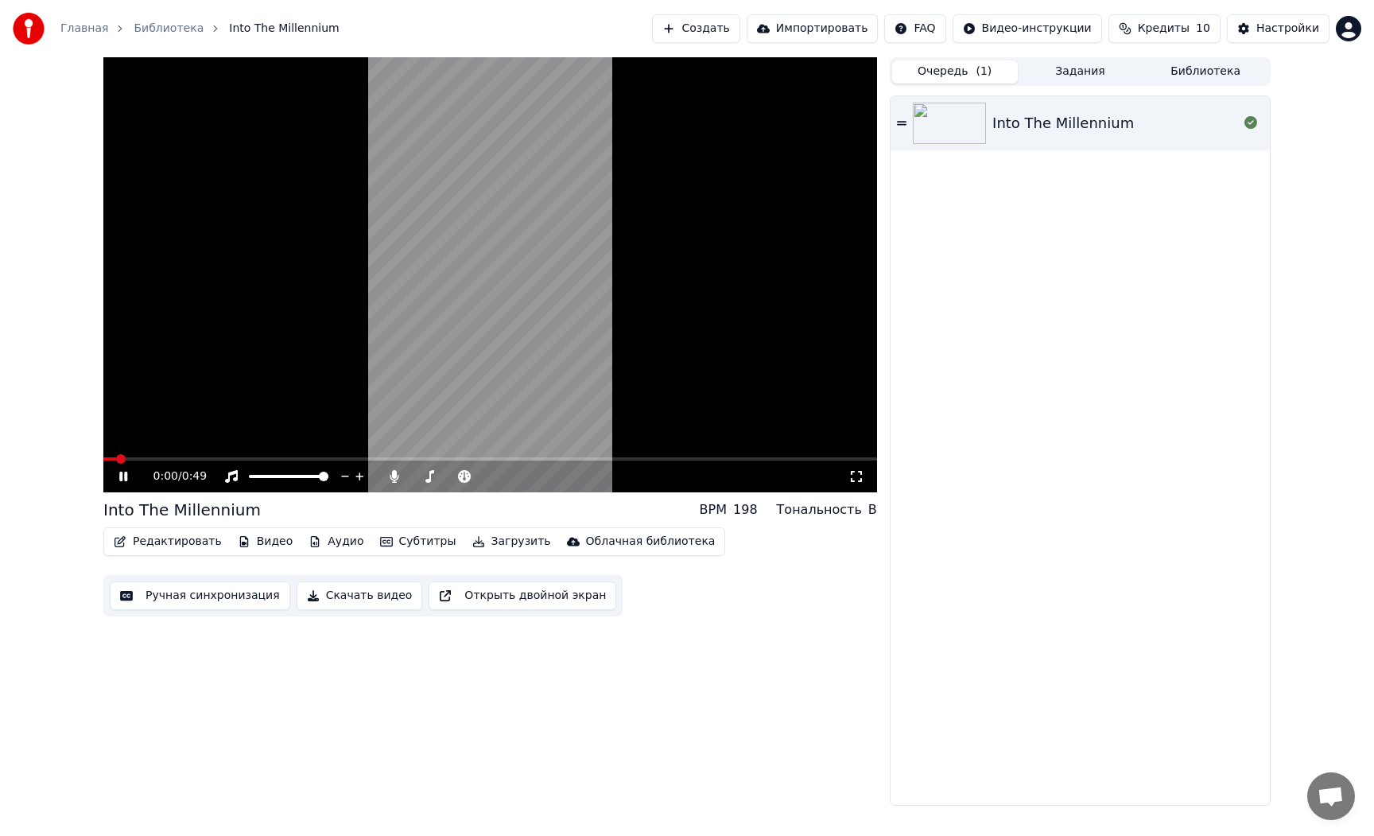
click at [523, 274] on video at bounding box center [490, 274] width 774 height 435
click at [1073, 23] on html "Главная Библиотека Into The Millennium Создать Импортировать FAQ Видео-инструкц…" at bounding box center [687, 418] width 1374 height 836
click at [1056, 69] on div "Инструкция по быстрому запуску" at bounding box center [1049, 62] width 238 height 25
click at [1062, 35] on html "Главная Библиотека Into The Millennium Создать Импортировать FAQ Видео-инструкц…" at bounding box center [687, 418] width 1374 height 836
click at [1051, 85] on div "Инструкция по синхронизации текста" at bounding box center [1049, 88] width 238 height 25
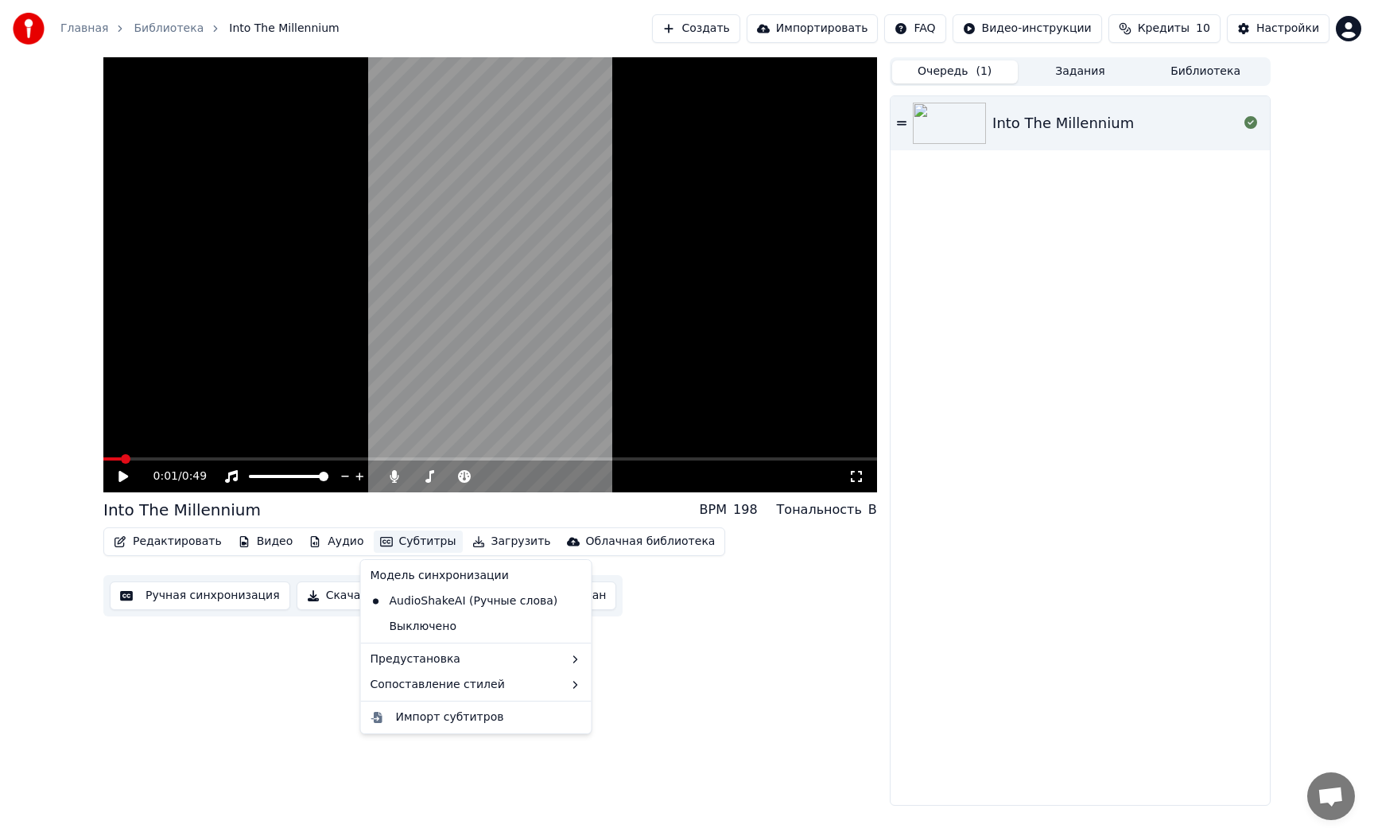
click at [412, 541] on button "Субтитры" at bounding box center [418, 541] width 89 height 22
click at [697, 621] on div "0:01 / 0:49 Into The Millennium BPM 198 Тональность B Редактировать Видео Аудио…" at bounding box center [490, 431] width 774 height 748
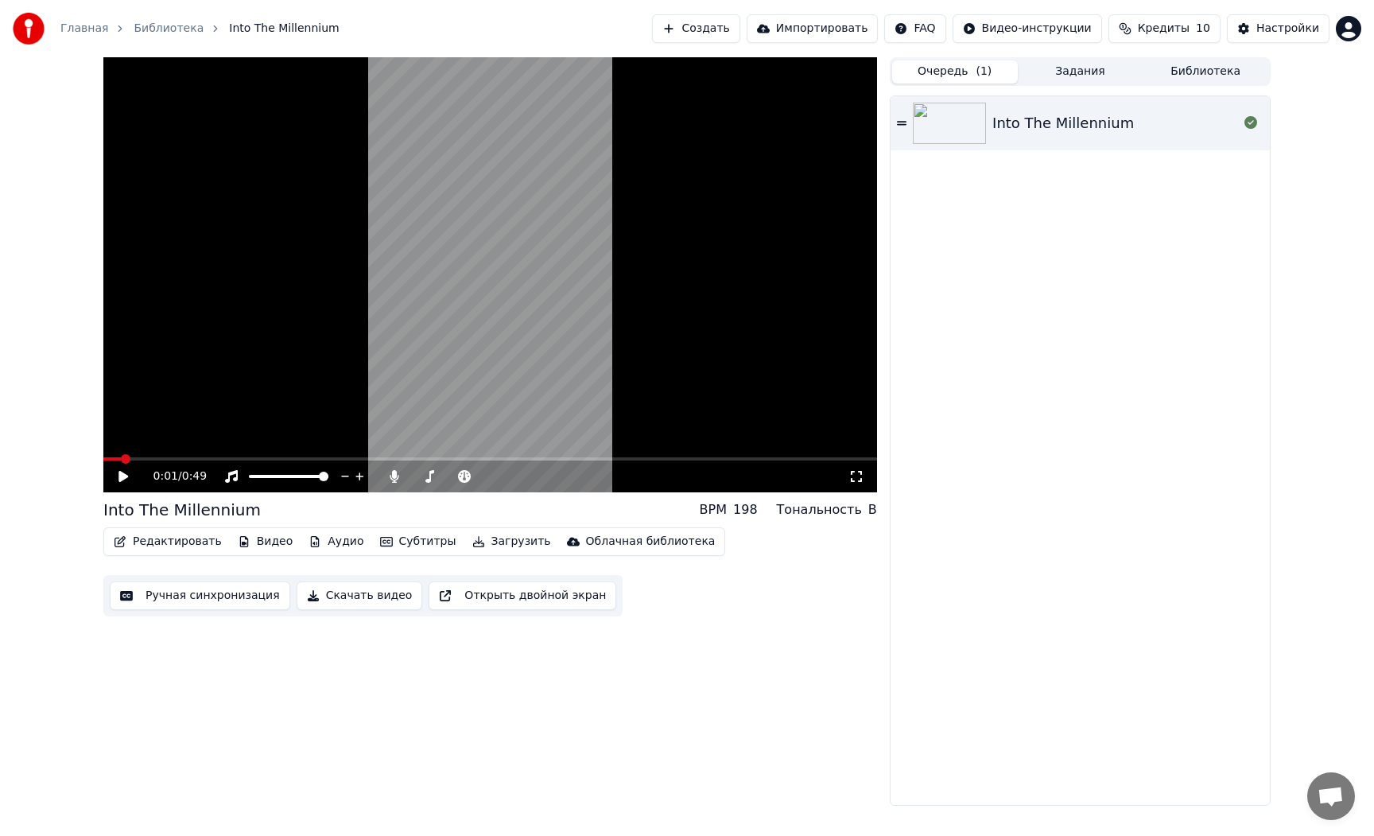
click at [205, 600] on button "Ручная синхронизация" at bounding box center [200, 595] width 181 height 29
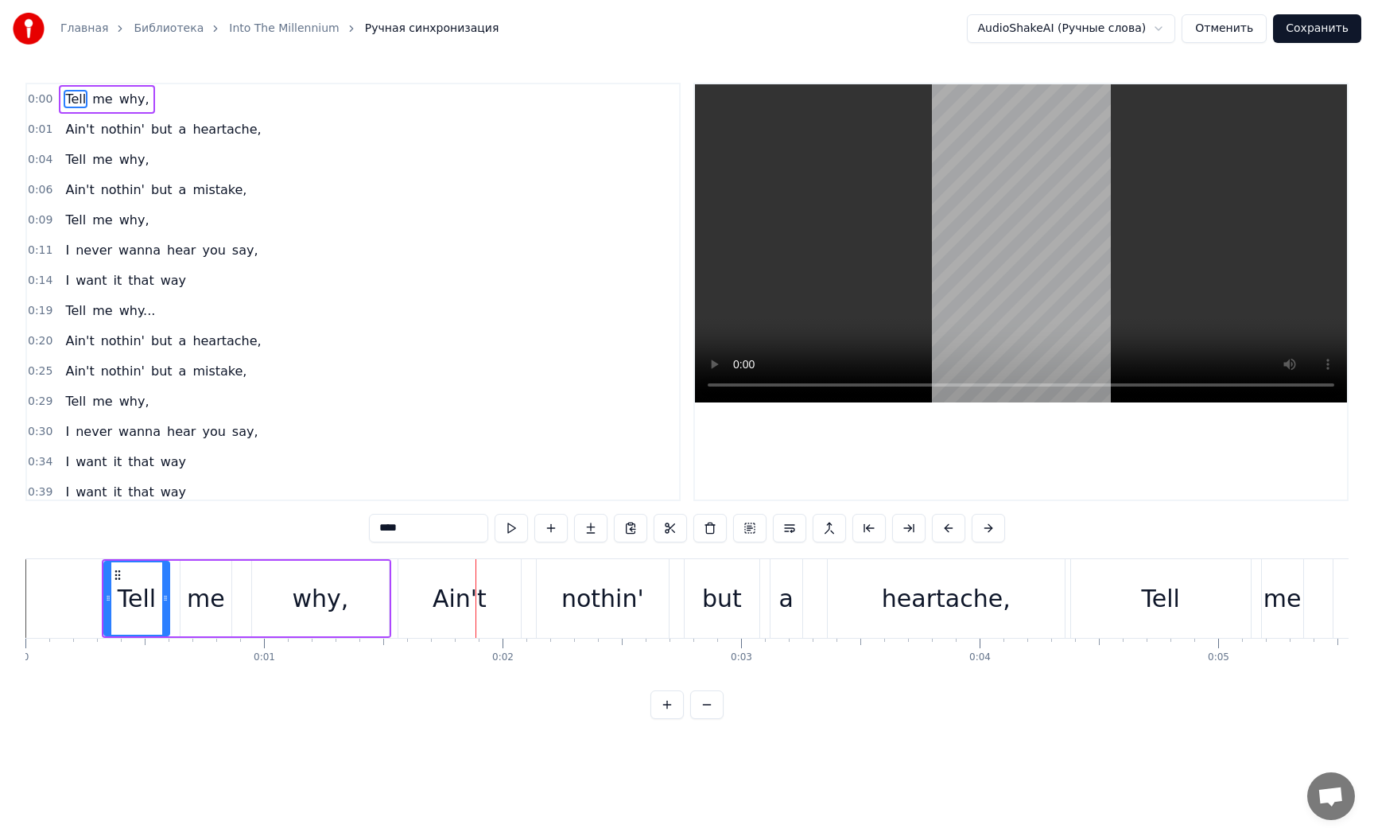
click at [1021, 308] on video at bounding box center [1021, 243] width 652 height 318
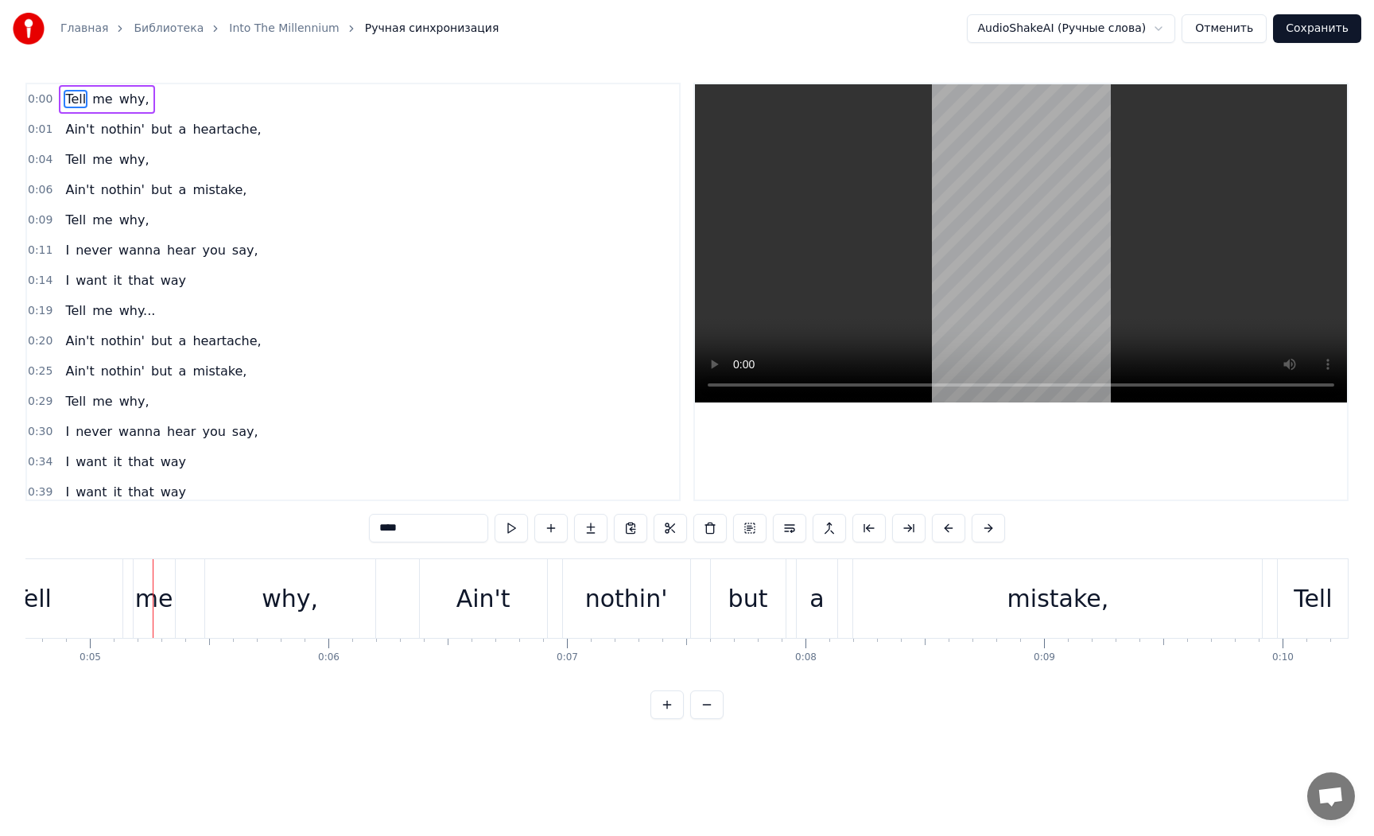
scroll to position [0, 1176]
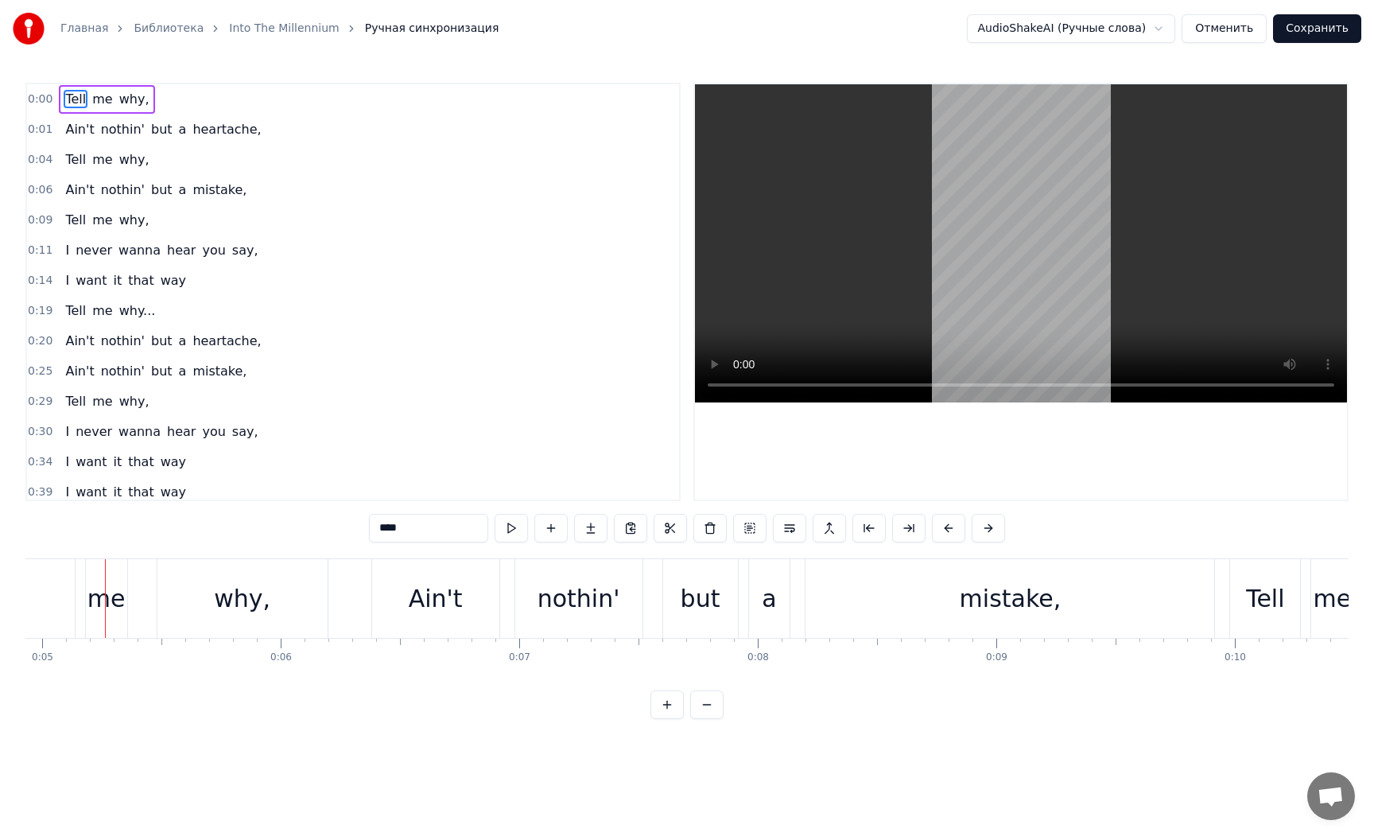
click at [708, 595] on div "but" at bounding box center [701, 598] width 40 height 36
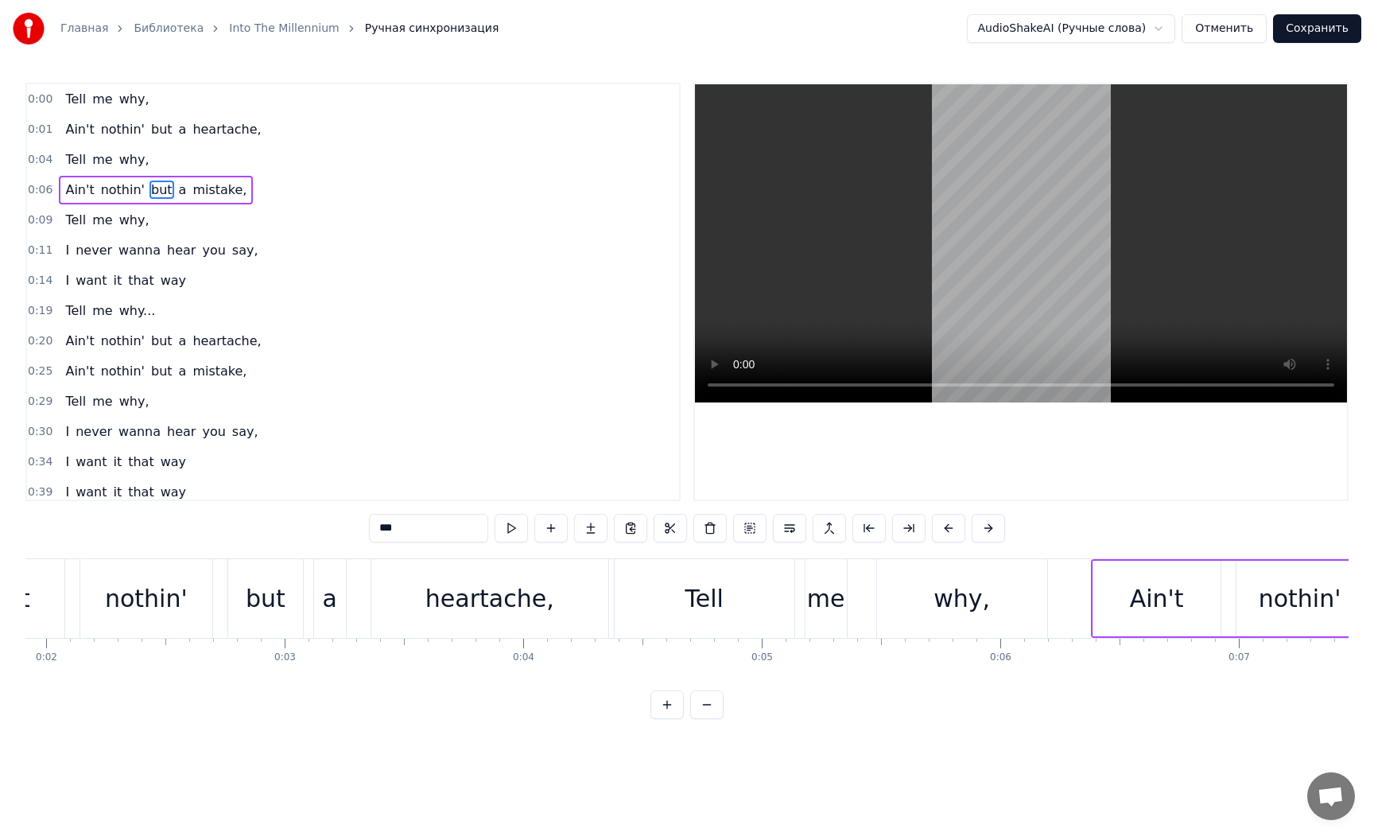
scroll to position [0, 202]
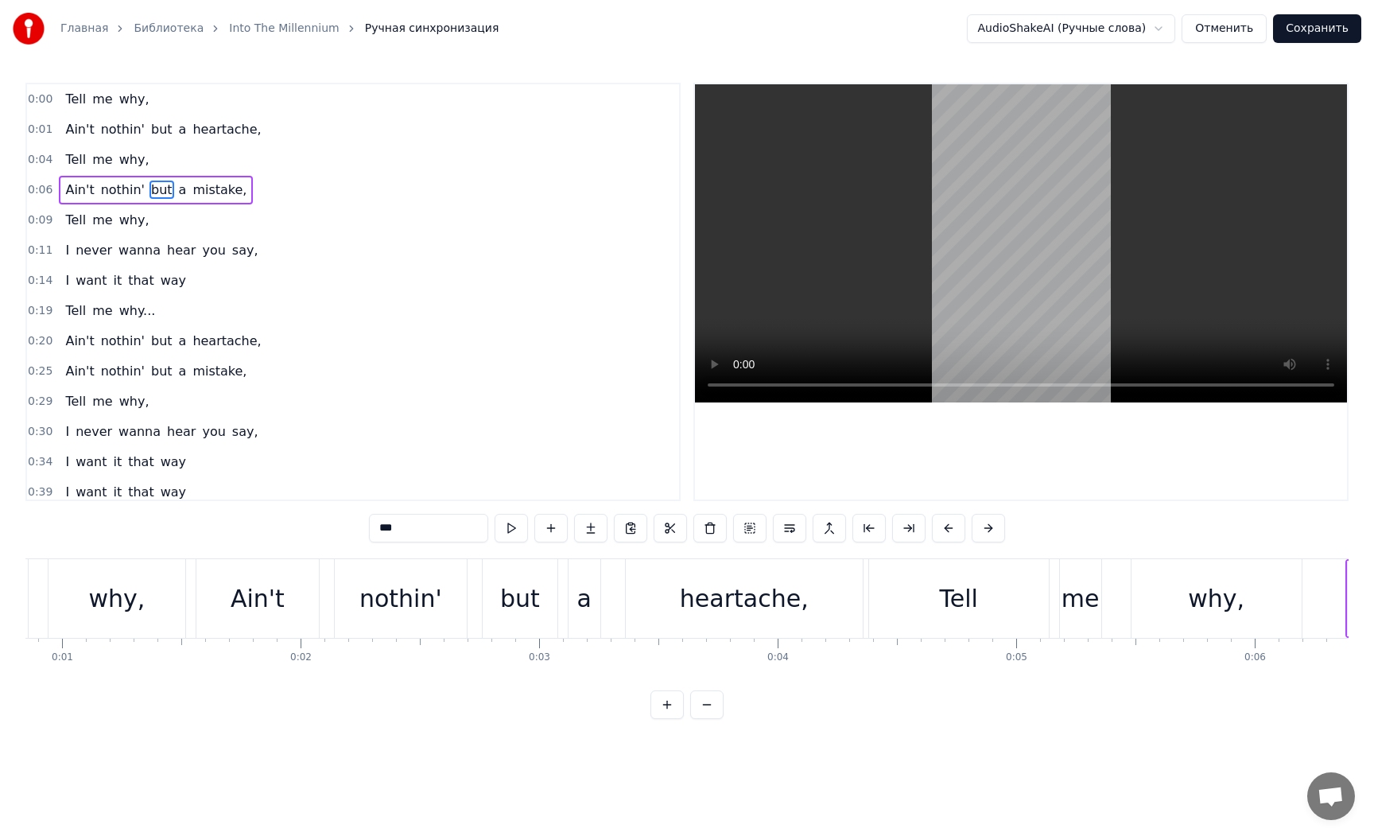
click at [126, 609] on div "why," at bounding box center [116, 598] width 56 height 36
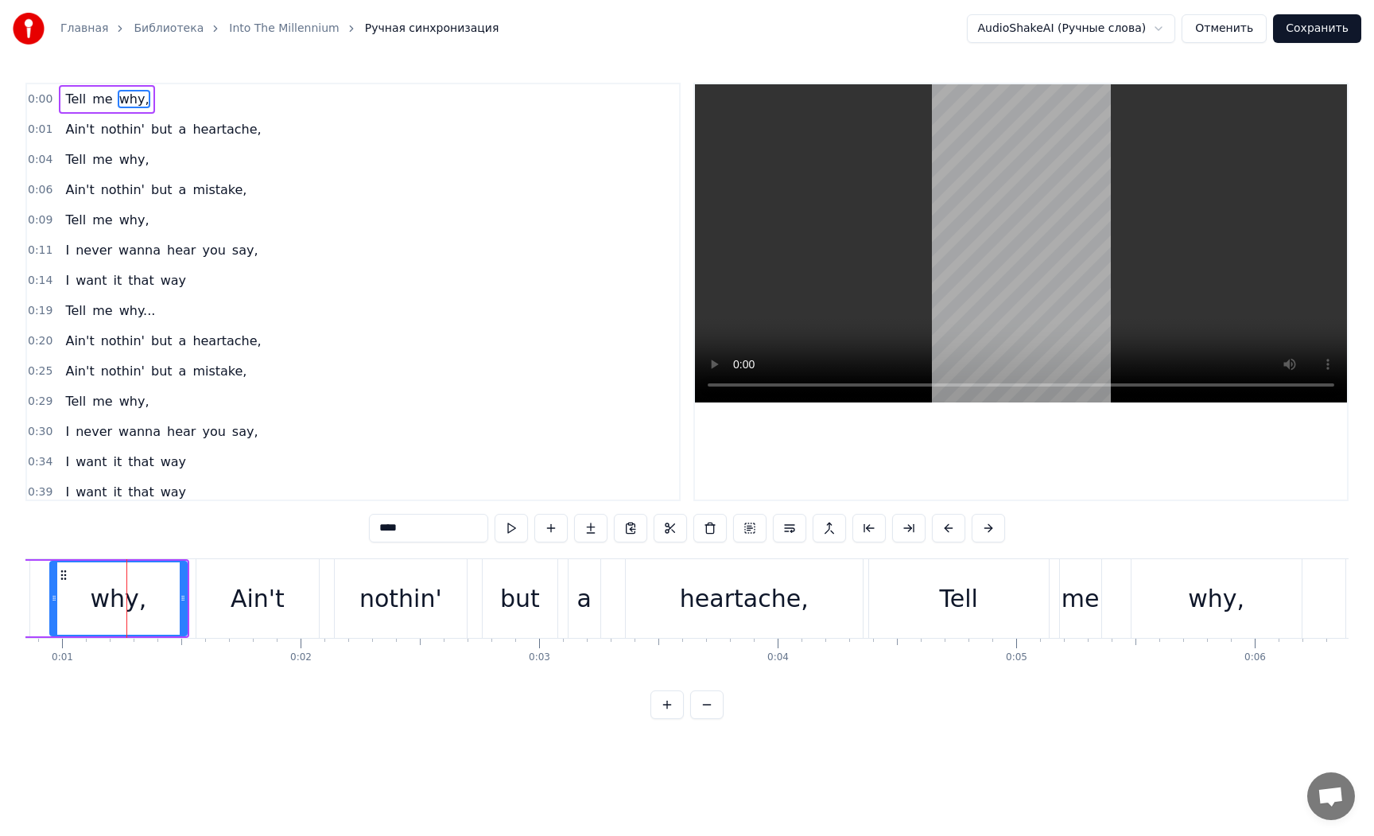
click at [250, 606] on div "Ain't" at bounding box center [258, 598] width 54 height 36
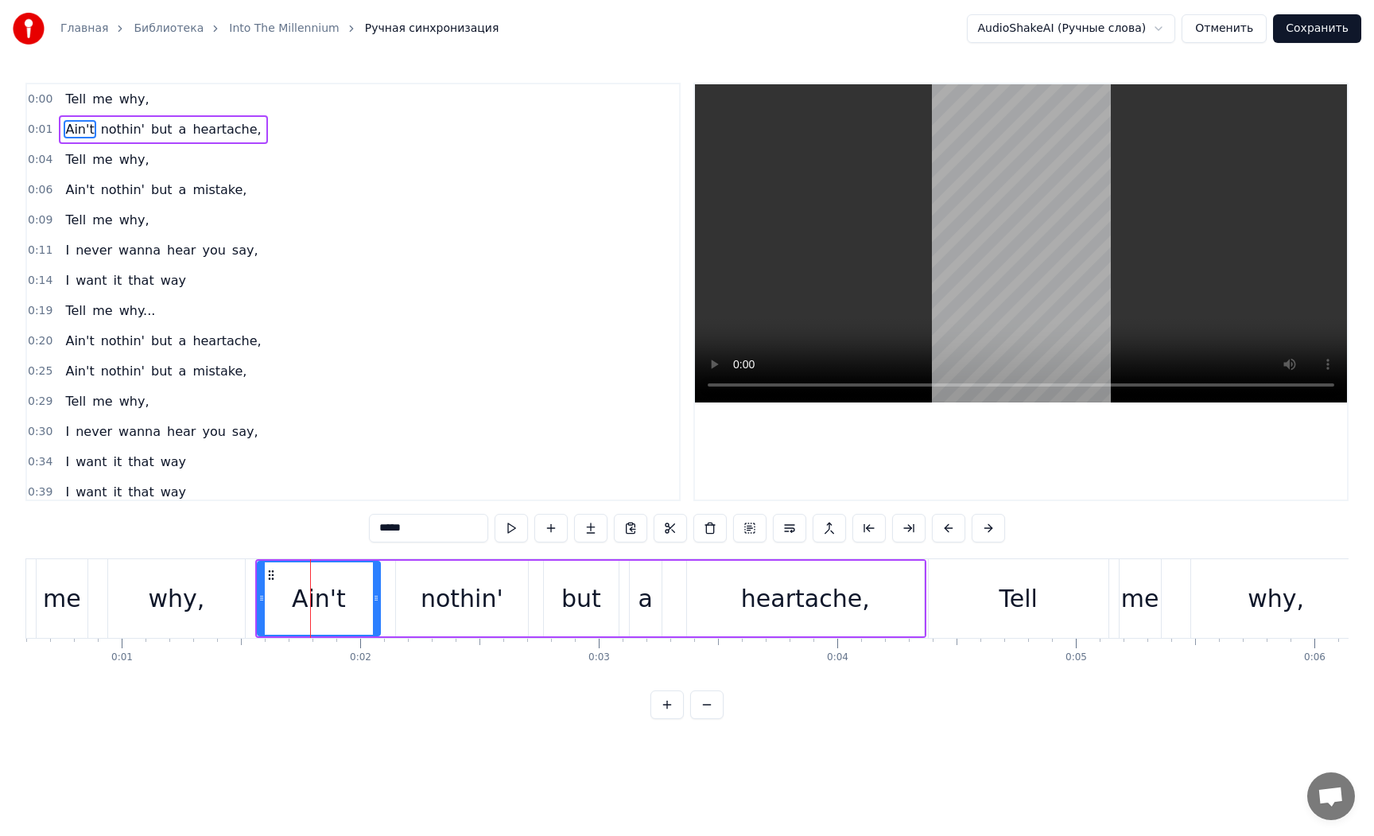
scroll to position [0, 0]
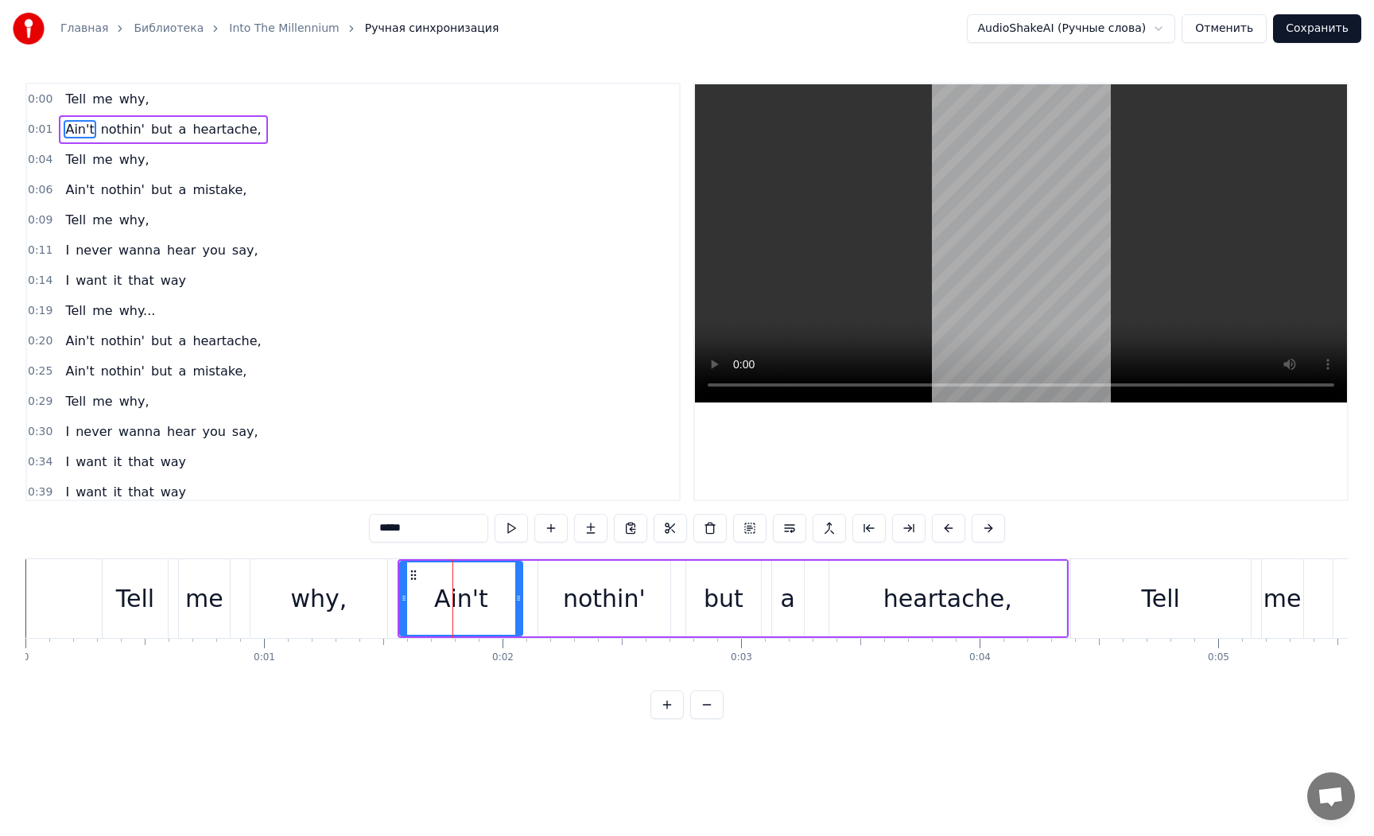
click at [152, 600] on div "Tell" at bounding box center [135, 598] width 65 height 79
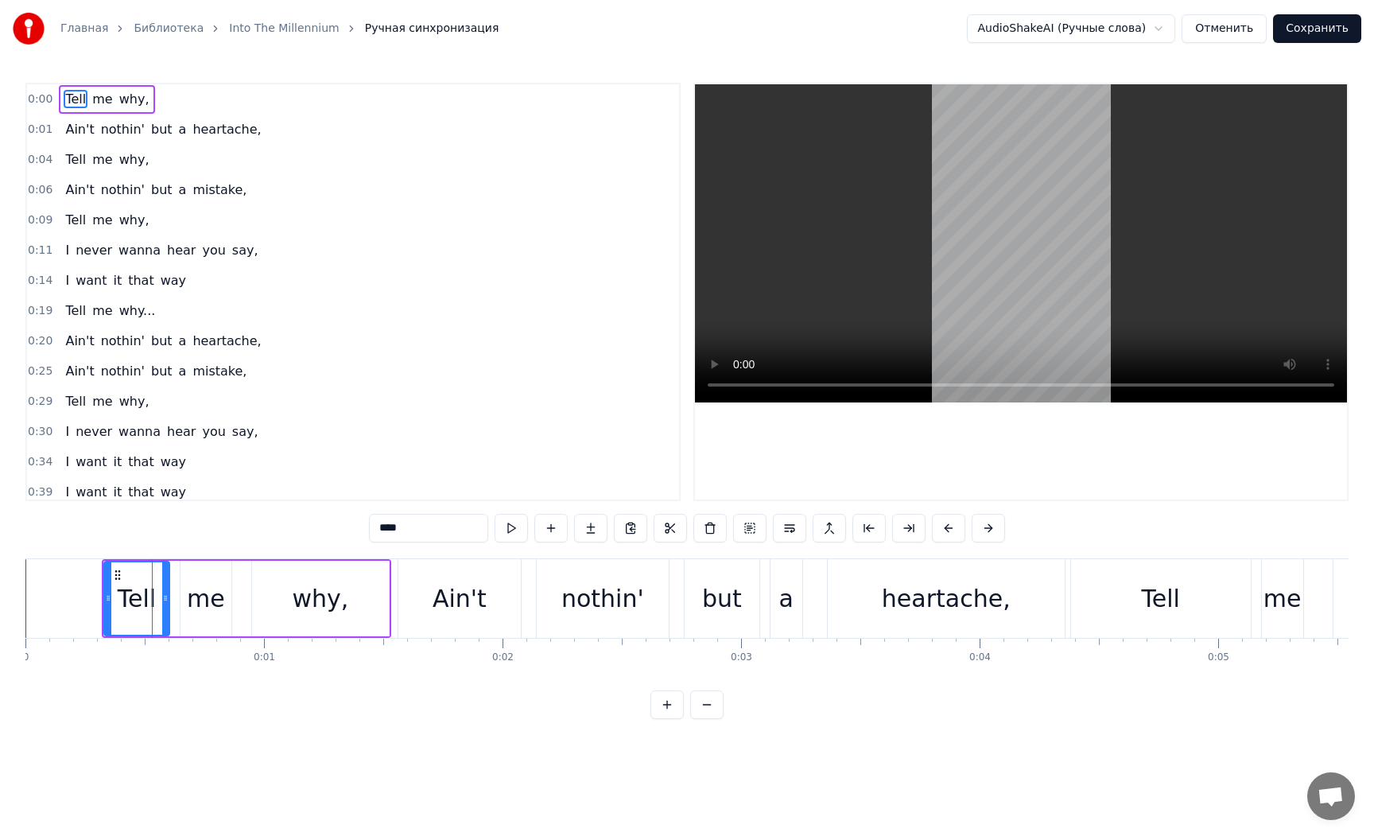
click at [206, 600] on div "me" at bounding box center [206, 598] width 38 height 36
click at [270, 600] on div "why," at bounding box center [320, 599] width 137 height 76
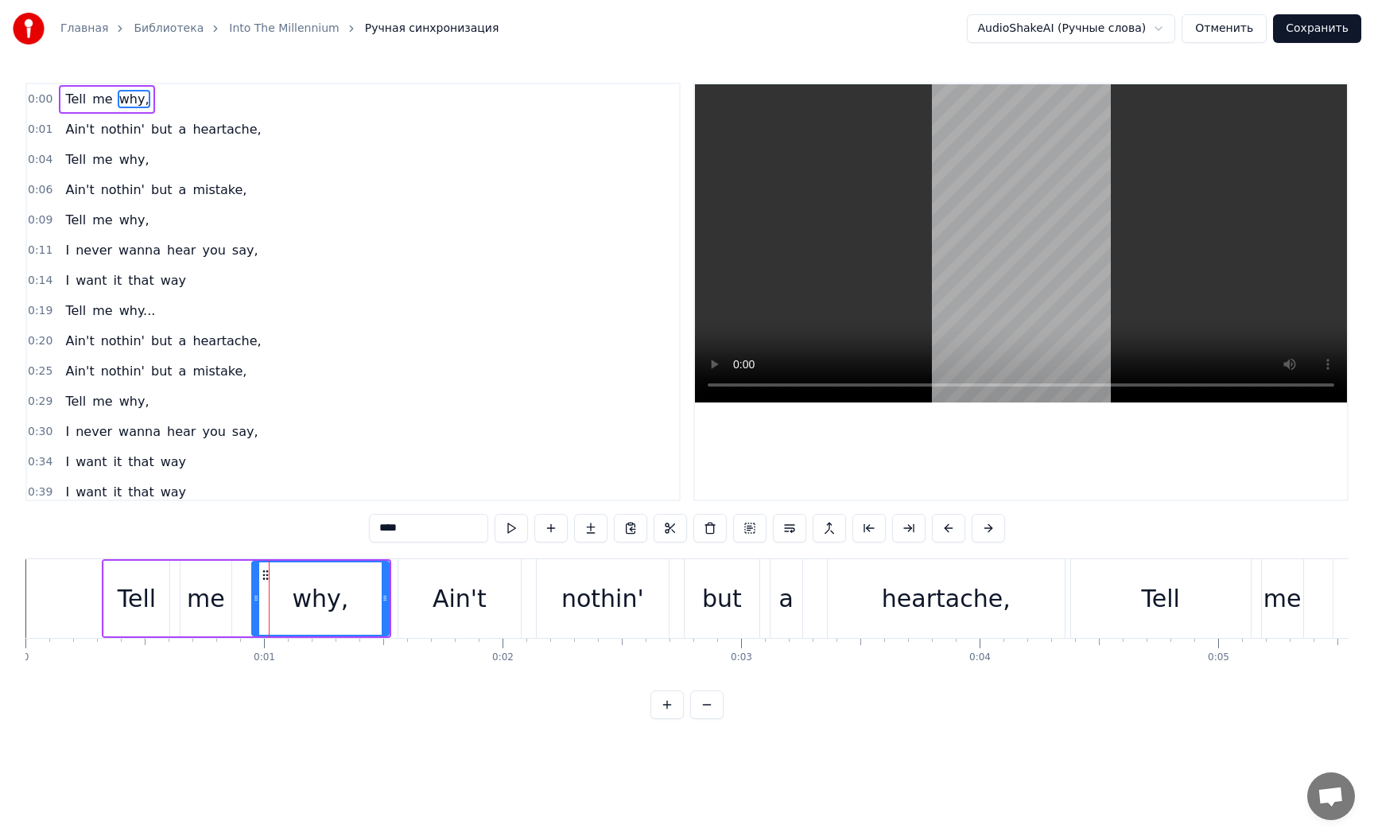
click at [441, 599] on div "Ain't" at bounding box center [460, 598] width 54 height 36
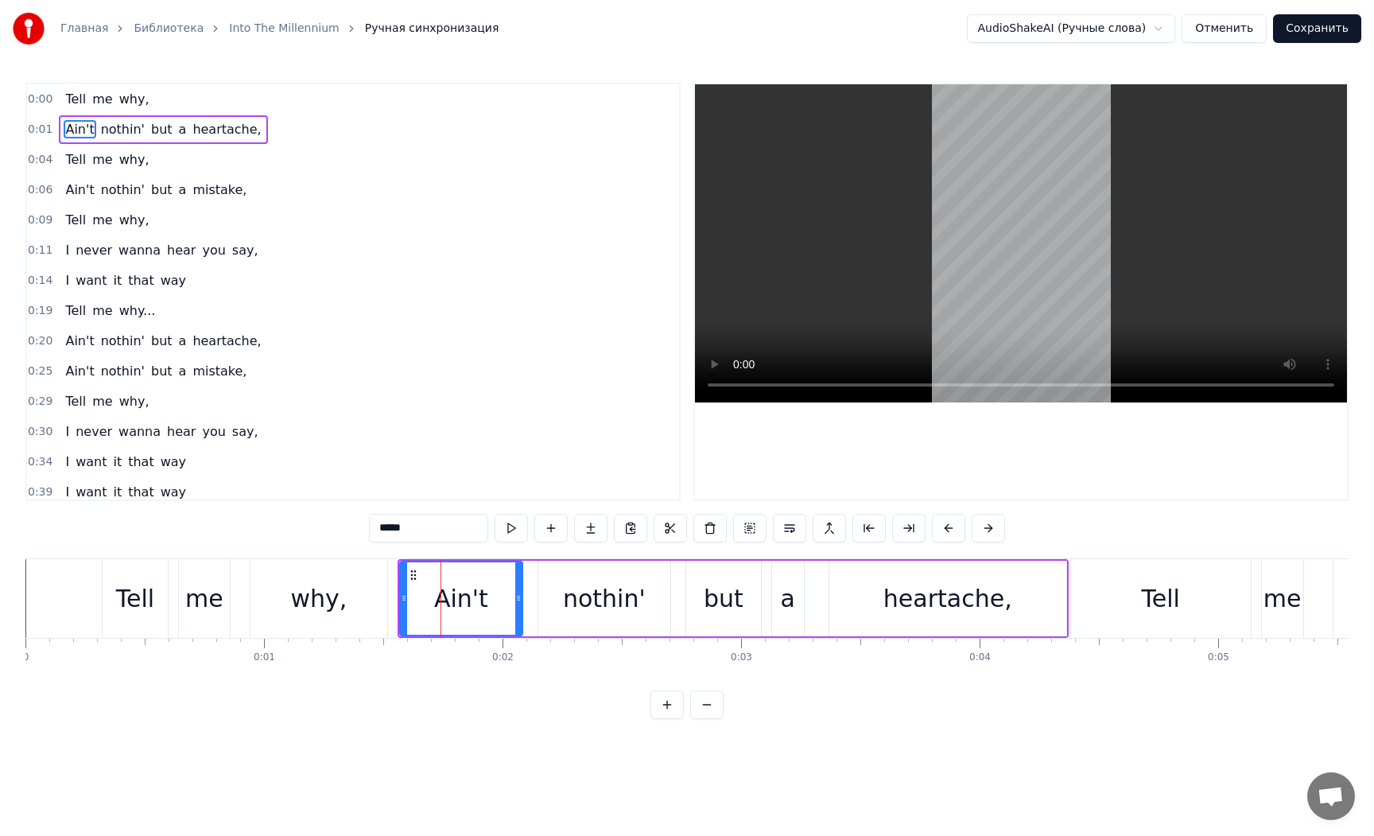
click at [587, 604] on div "nothin'" at bounding box center [604, 598] width 83 height 36
type input "*******"
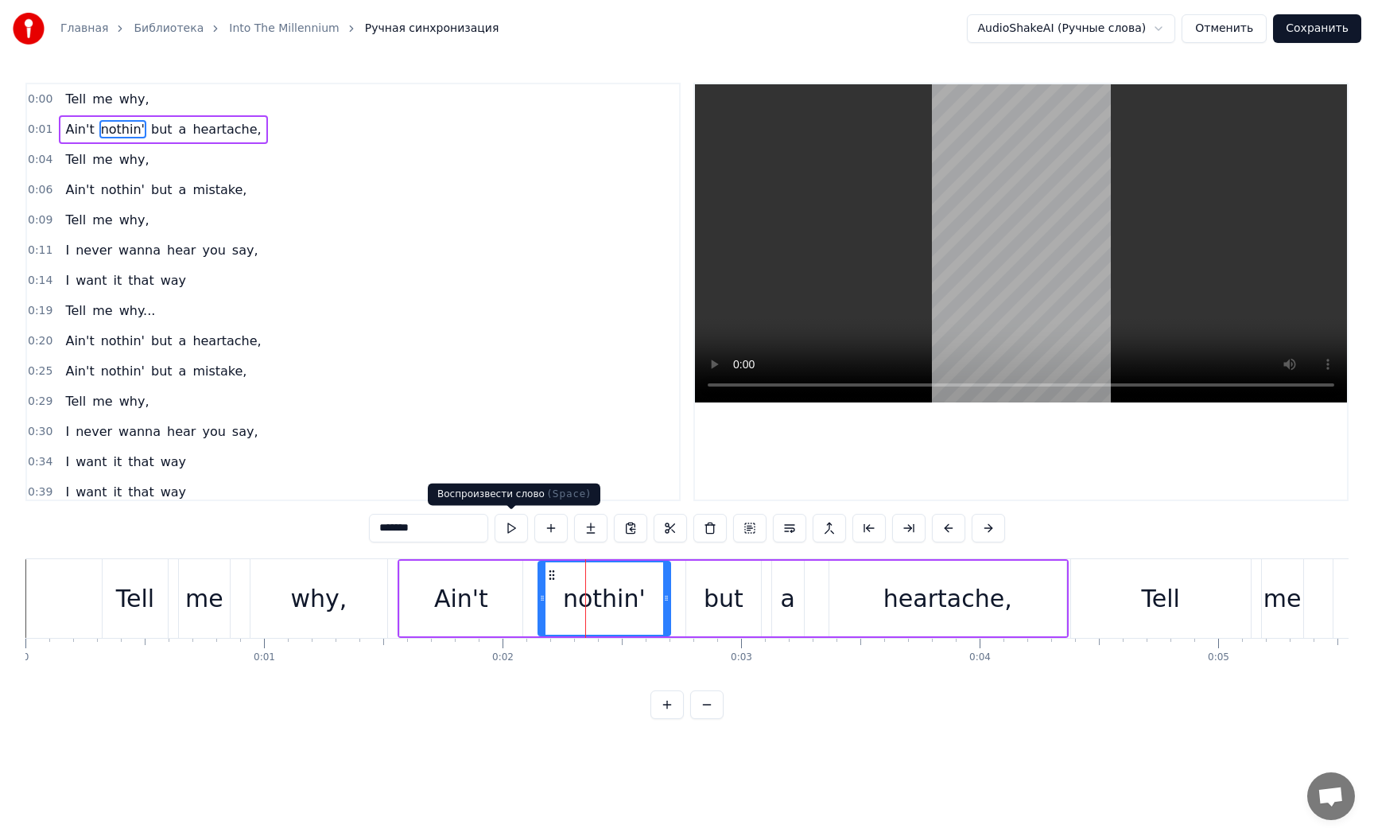
click at [518, 534] on button at bounding box center [511, 528] width 33 height 29
click at [514, 532] on button at bounding box center [511, 528] width 33 height 29
click at [153, 32] on link "Библиотека" at bounding box center [169, 29] width 70 height 16
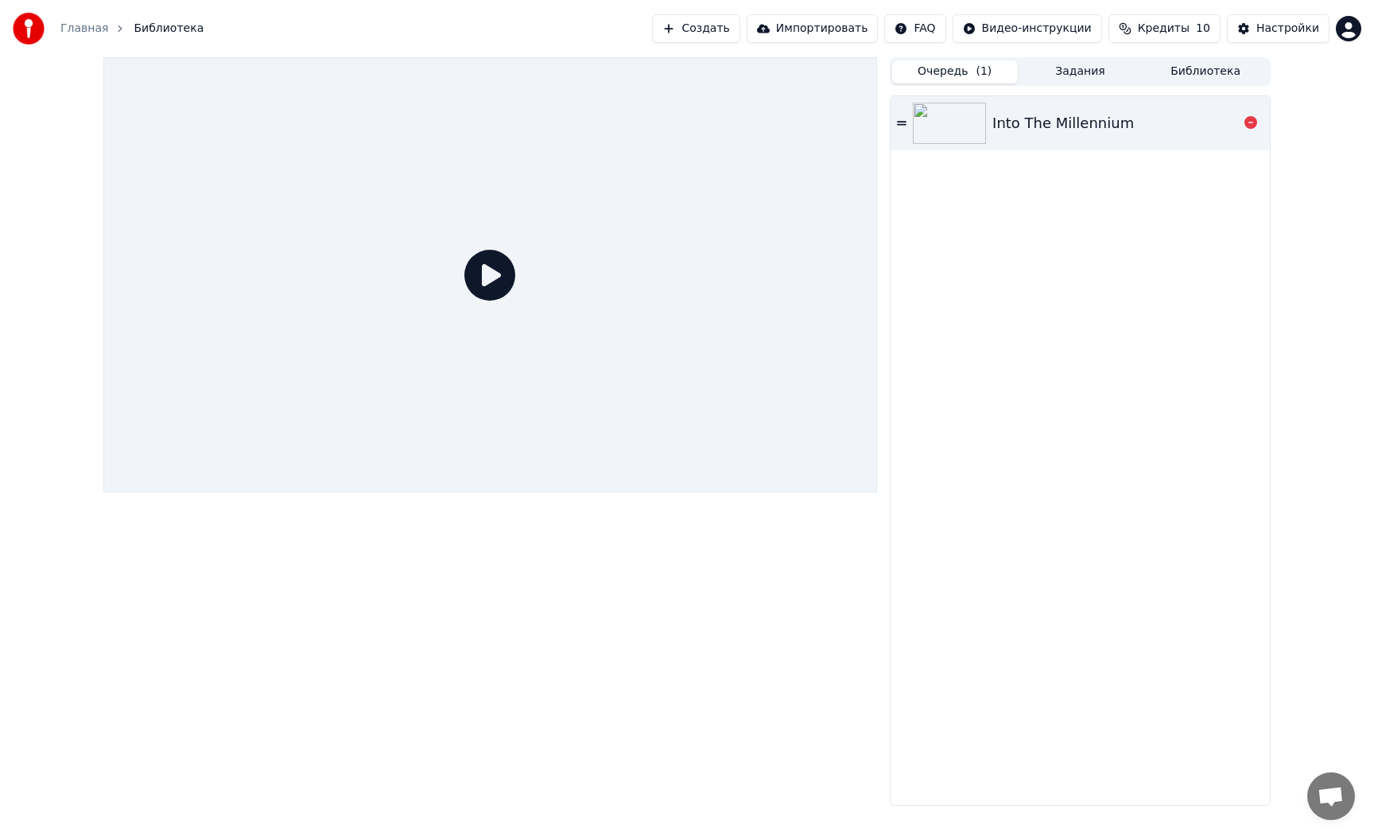
click at [935, 146] on div "Into The Millennium" at bounding box center [1080, 123] width 379 height 54
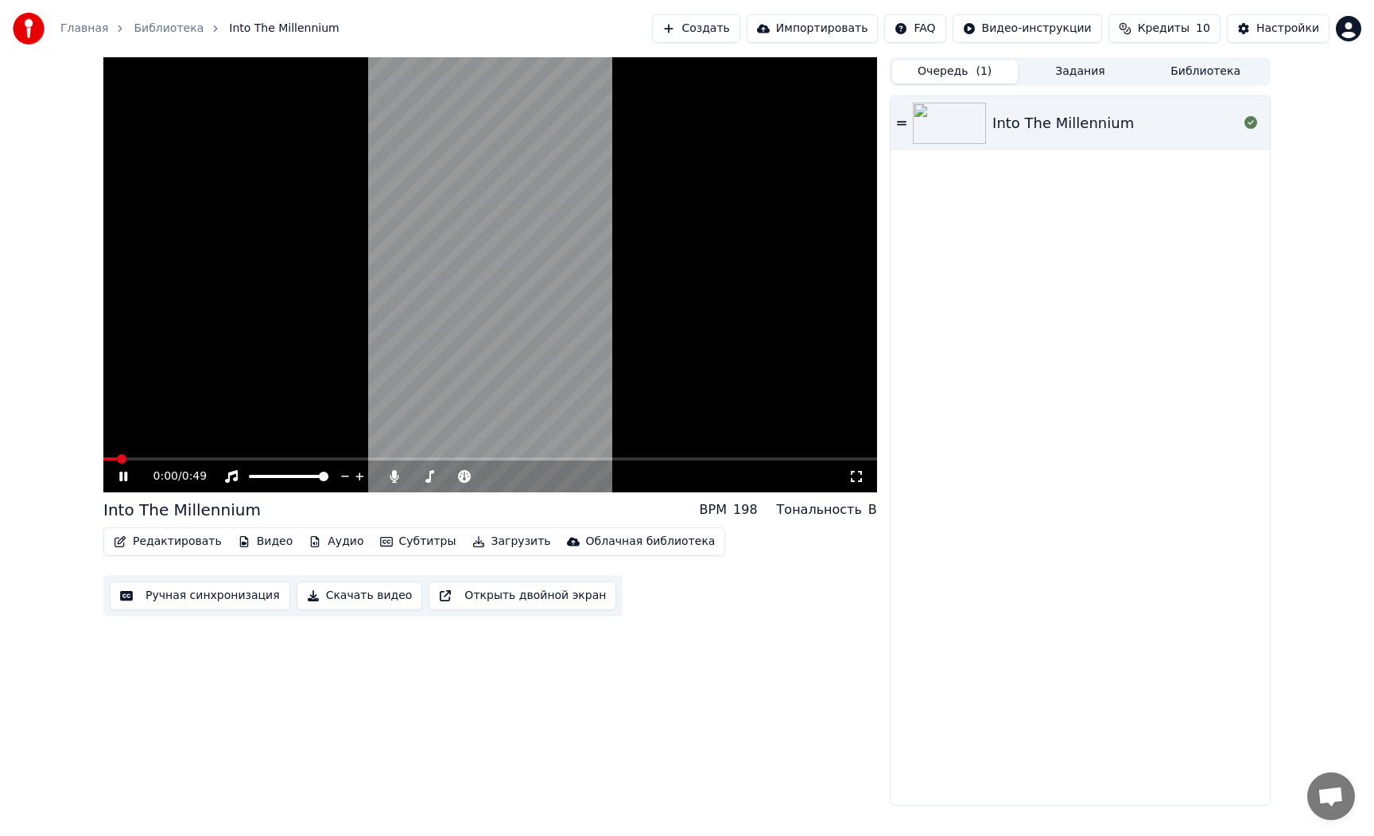
click at [517, 329] on video at bounding box center [490, 274] width 774 height 435
click at [190, 542] on button "Редактировать" at bounding box center [167, 541] width 121 height 22
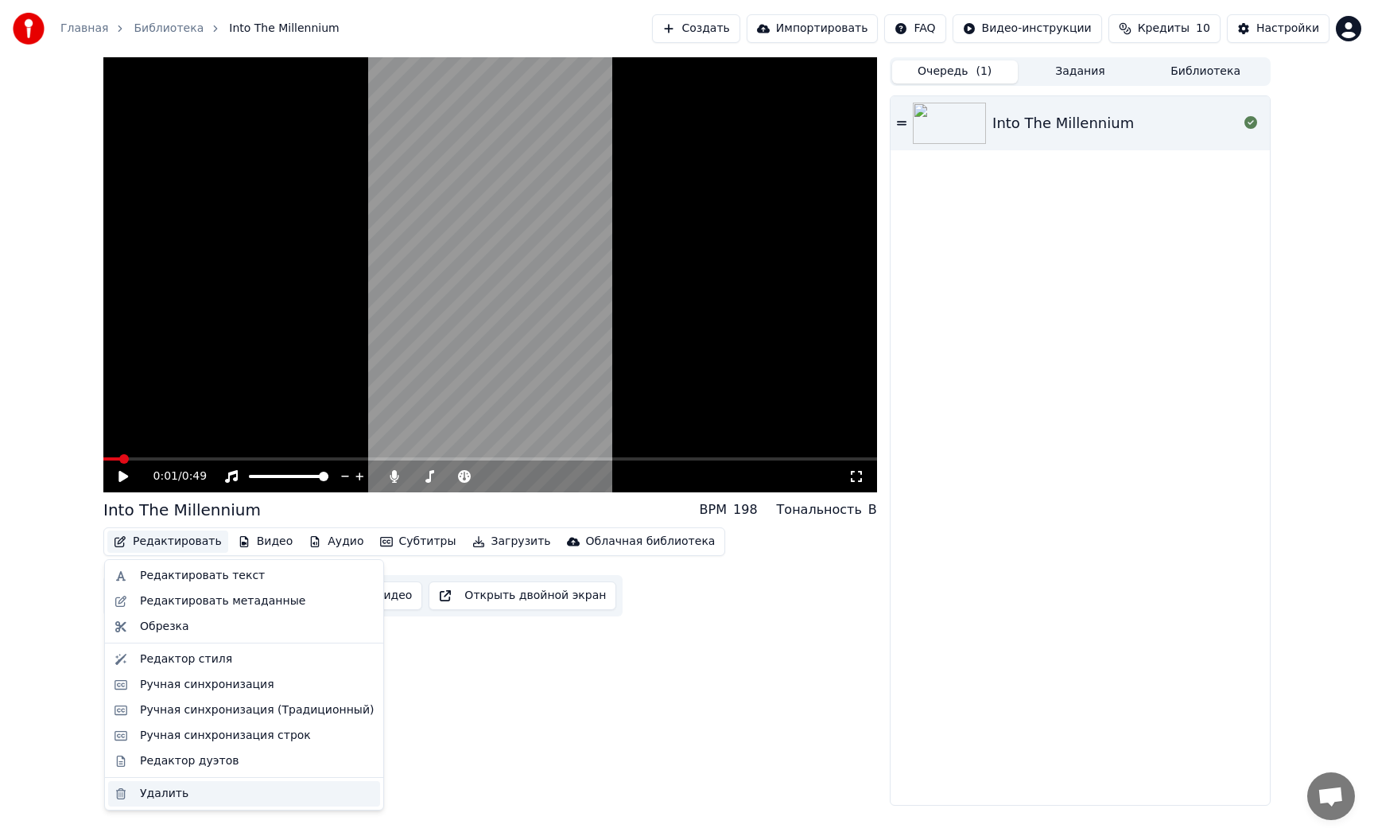
click at [185, 790] on div "Удалить" at bounding box center [257, 794] width 234 height 16
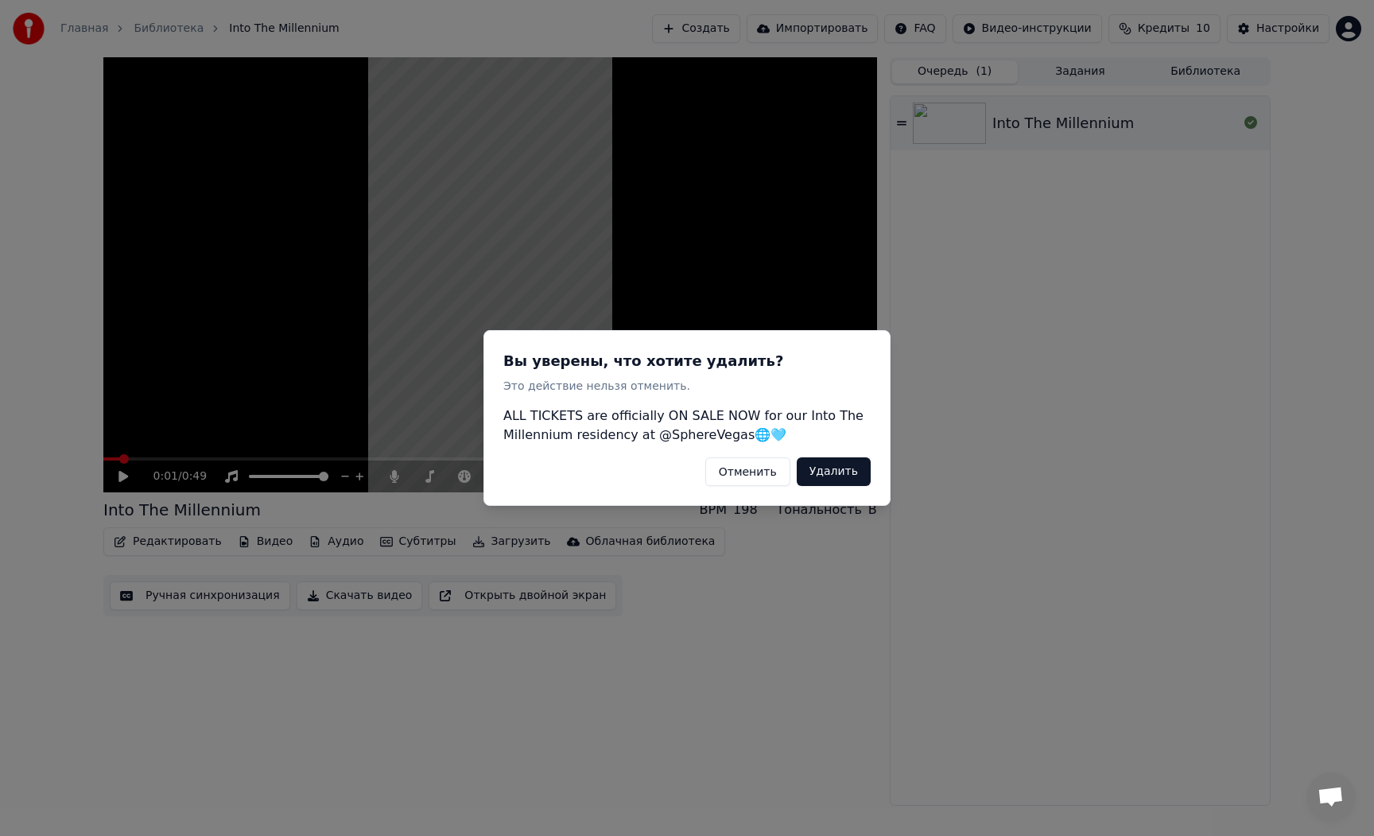
click at [843, 480] on button "Удалить" at bounding box center [834, 471] width 74 height 29
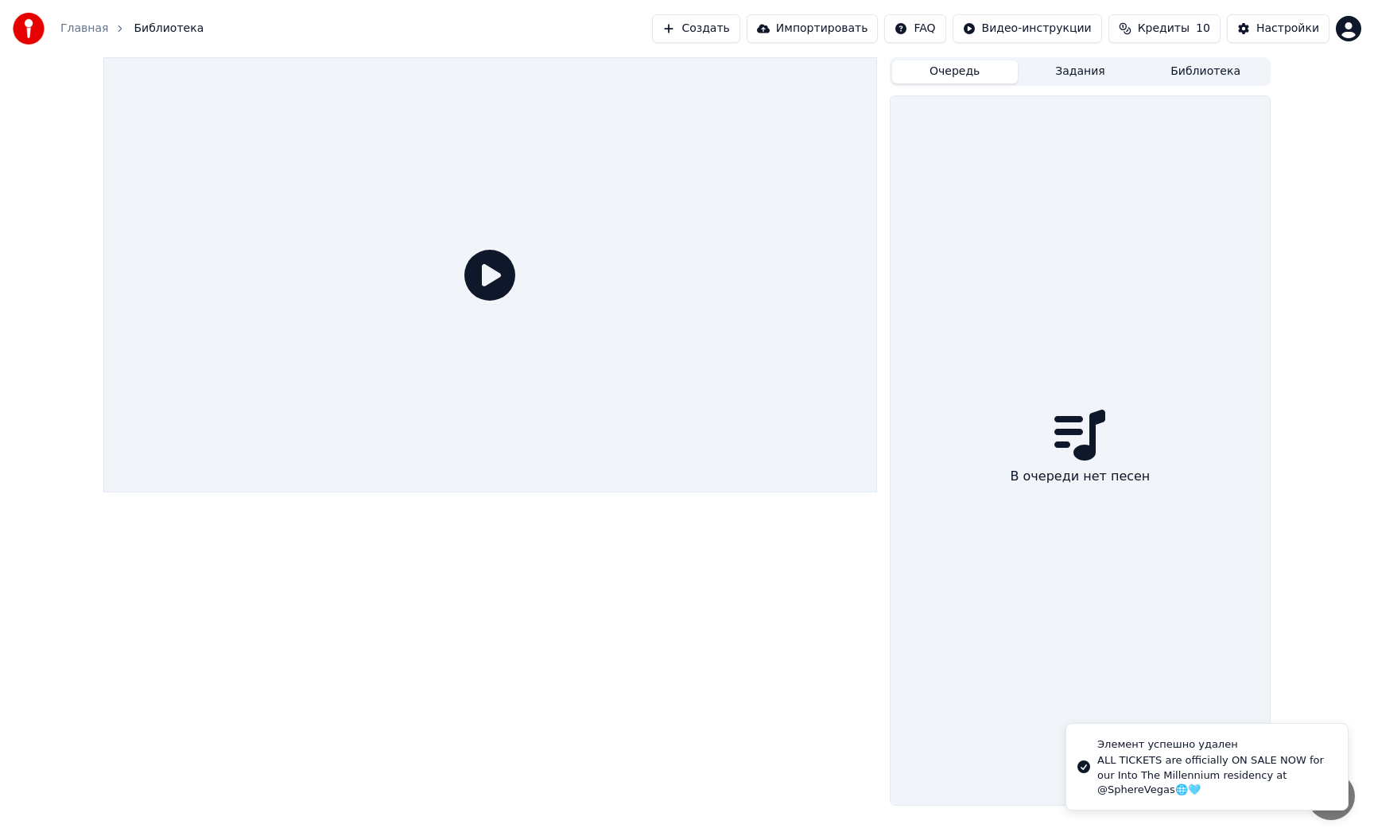
click at [472, 296] on icon at bounding box center [489, 275] width 51 height 51
click at [496, 274] on icon at bounding box center [489, 275] width 51 height 51
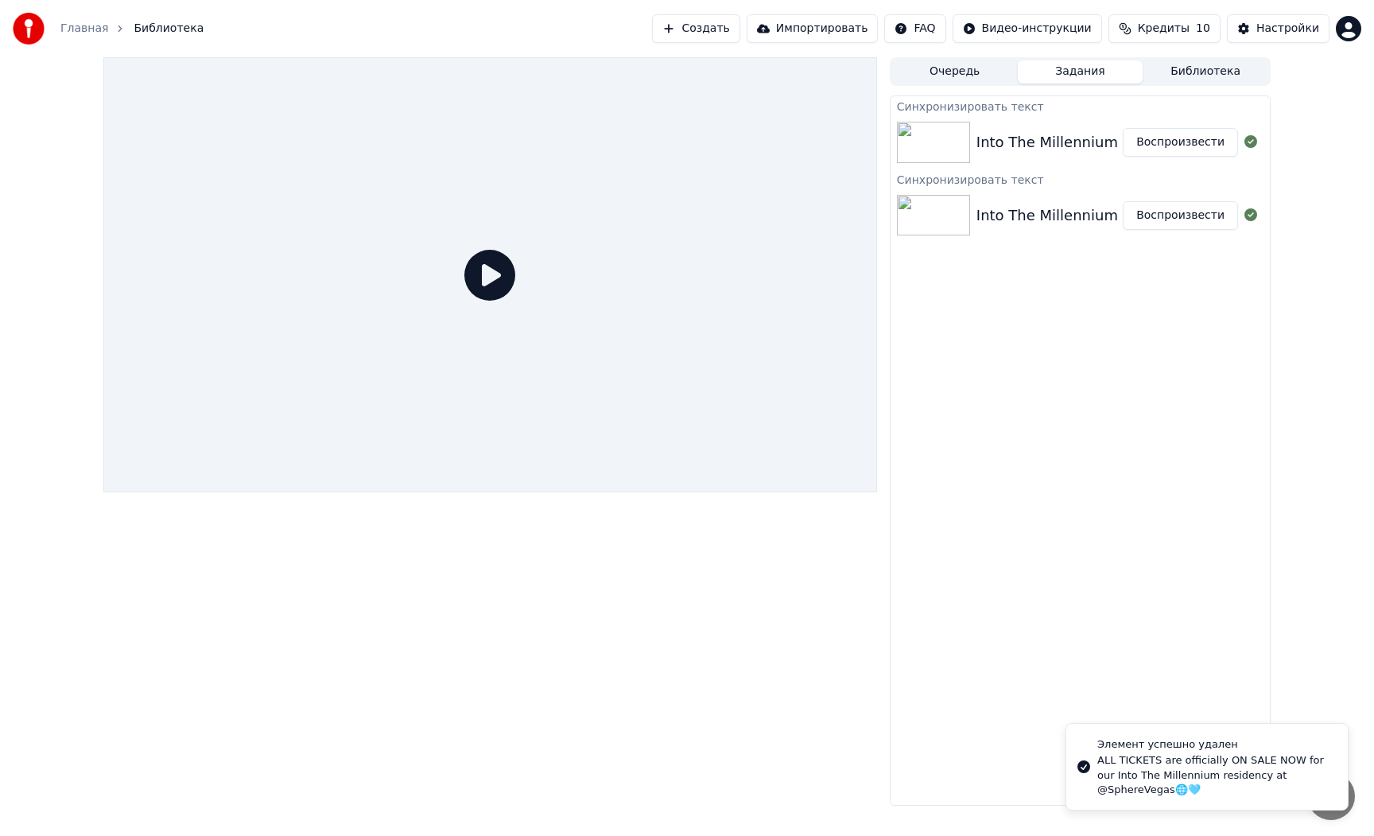
click at [1104, 73] on button "Задания" at bounding box center [1081, 71] width 126 height 23
drag, startPoint x: 998, startPoint y: 142, endPoint x: 977, endPoint y: 151, distance: 22.4
click at [998, 143] on div "Into The Millennium" at bounding box center [1047, 142] width 142 height 22
click at [932, 151] on img at bounding box center [933, 142] width 73 height 41
click at [1026, 190] on div "Into The Millennium Воспроизвести" at bounding box center [1080, 215] width 379 height 54
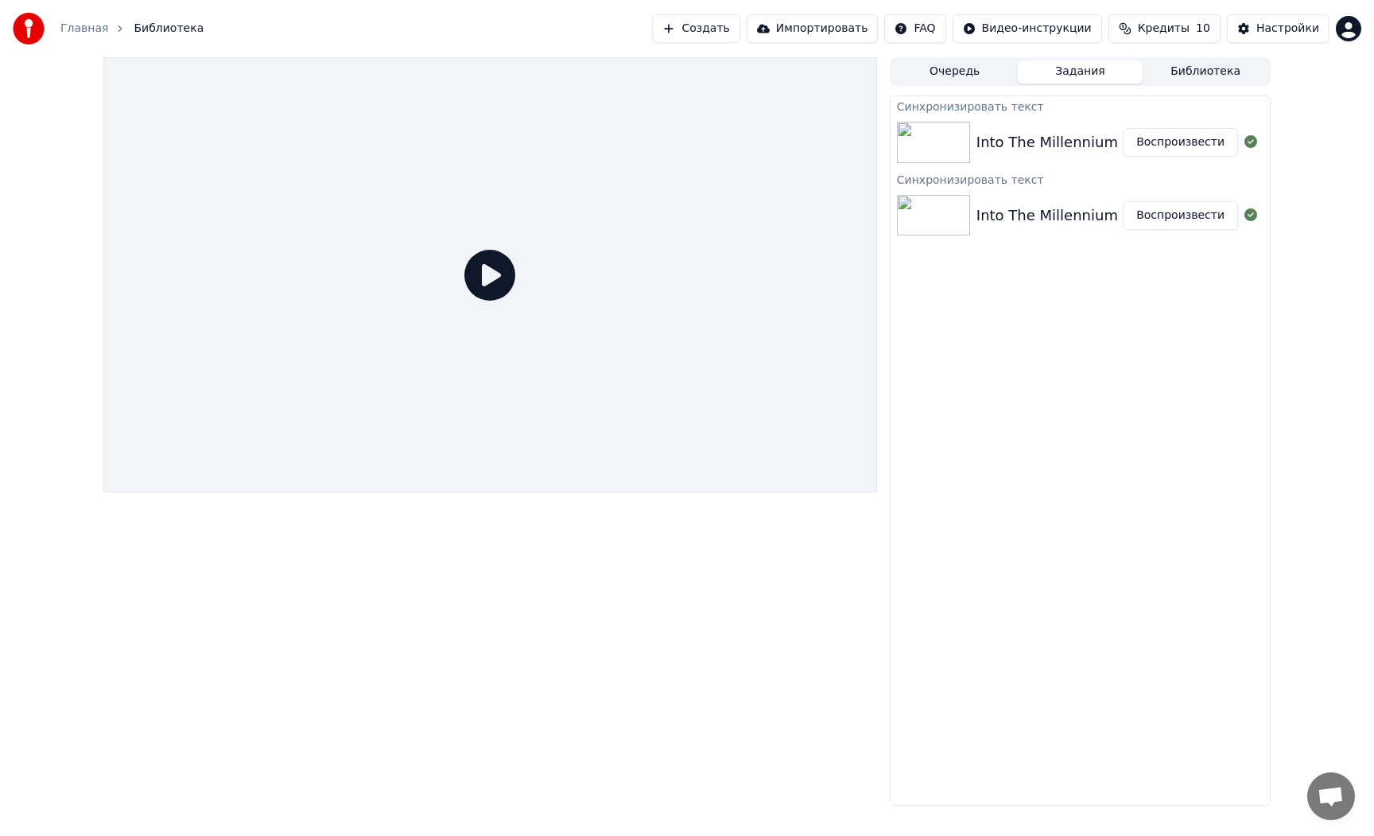
click at [716, 36] on button "Создать" at bounding box center [695, 28] width 87 height 29
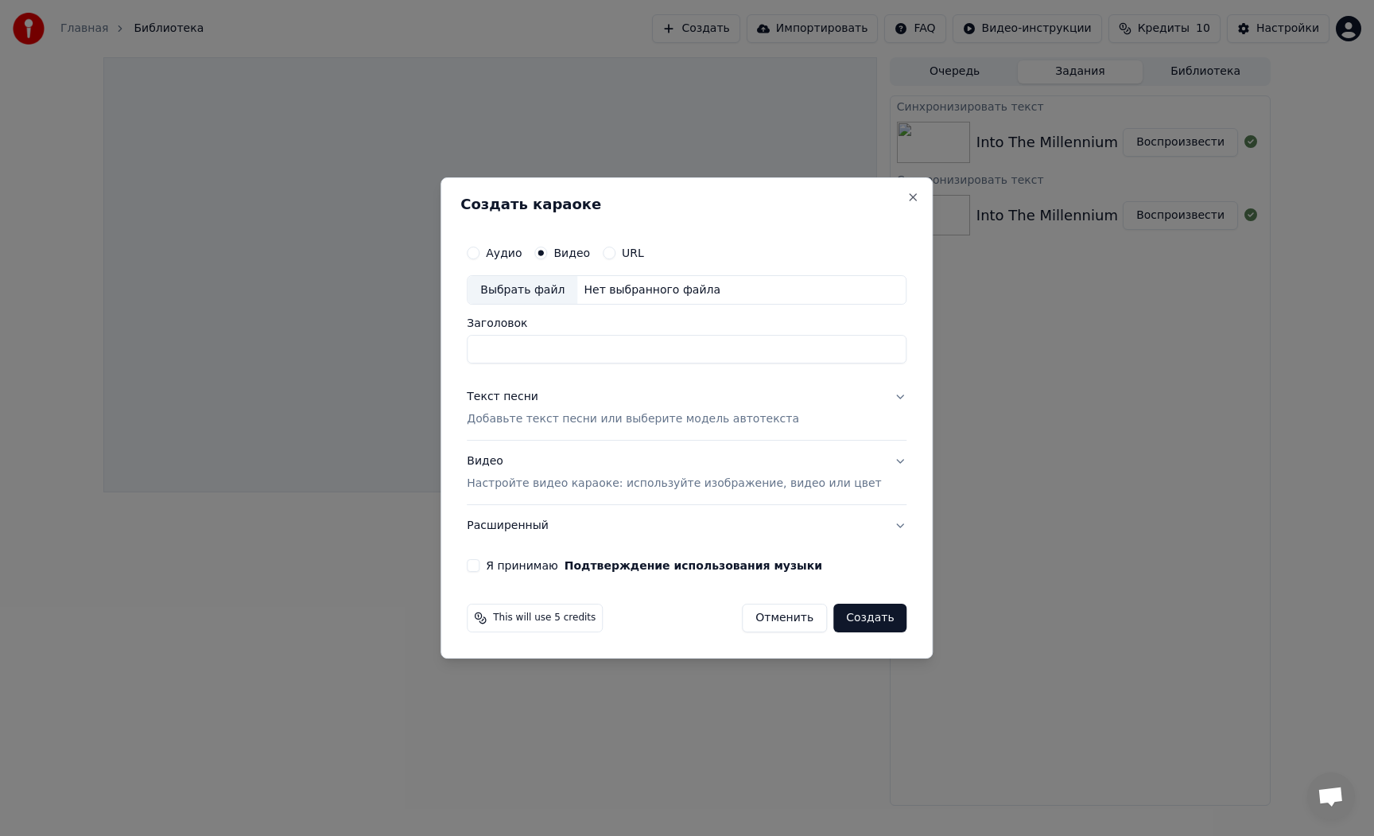
click at [616, 288] on div "Нет выбранного файла" at bounding box center [651, 290] width 149 height 16
type input "**********"
click at [759, 355] on input "**********" at bounding box center [687, 350] width 440 height 29
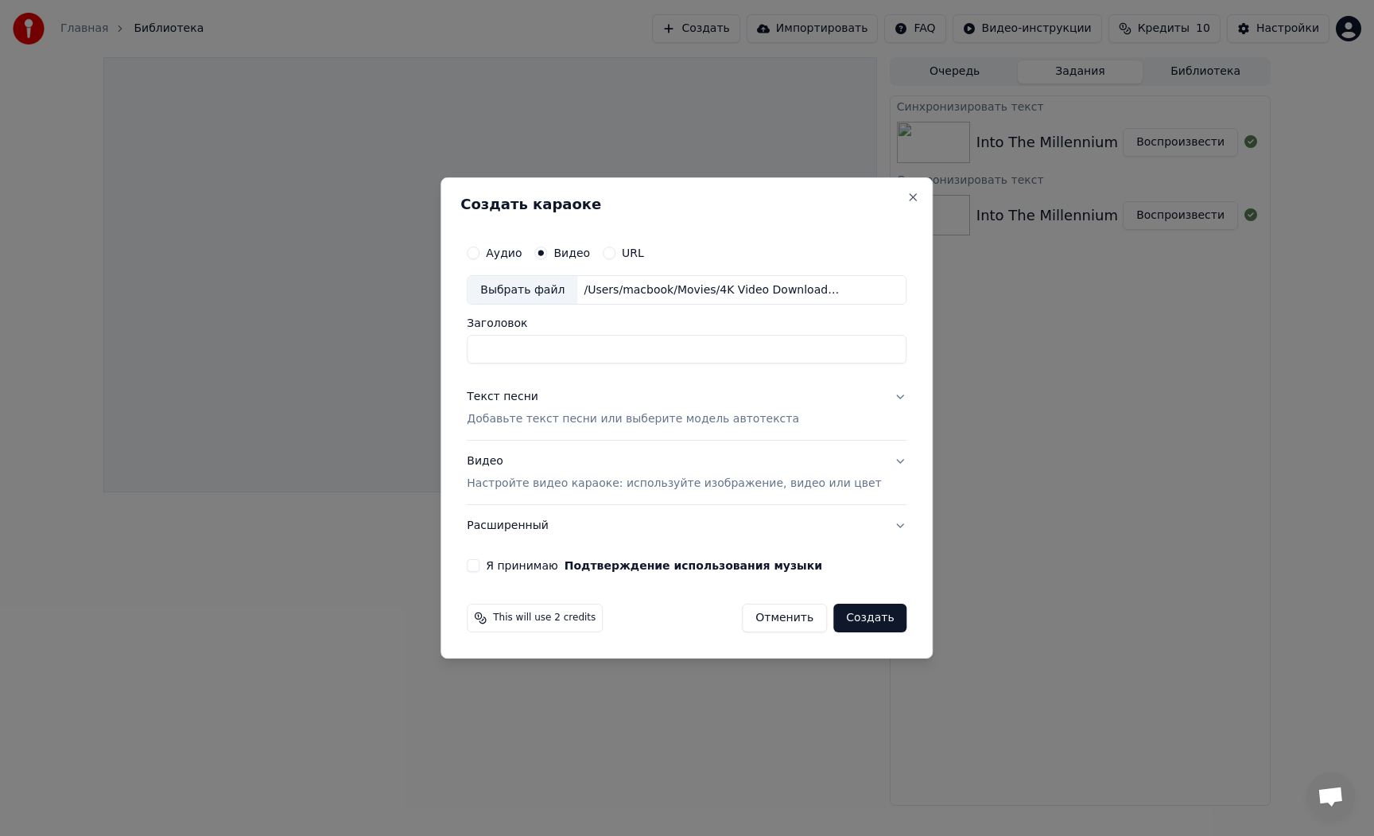
click at [759, 388] on button "Текст песни Добавьте текст песни или выберите модель автотекста" at bounding box center [687, 409] width 440 height 64
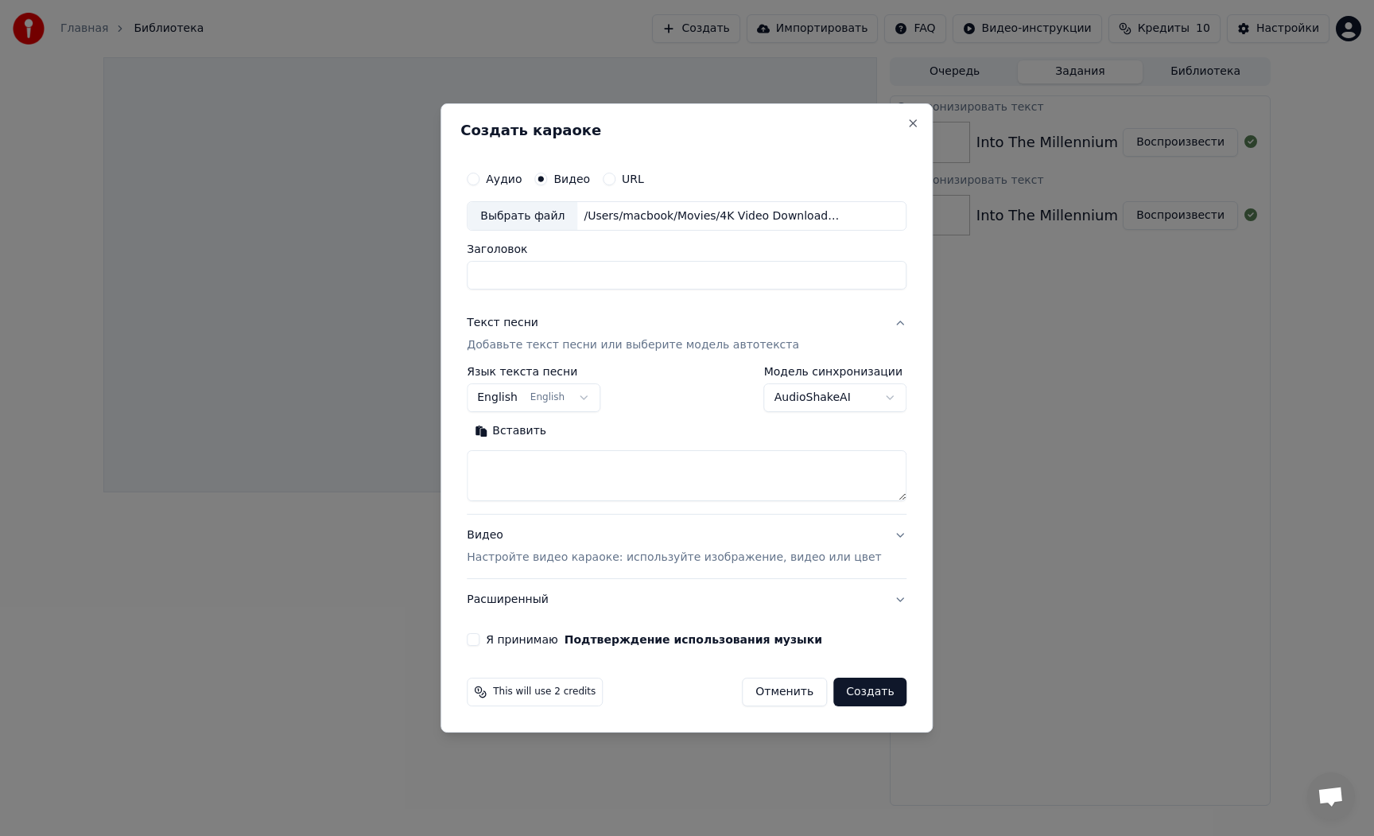
click at [787, 399] on body "**********" at bounding box center [687, 418] width 1374 height 836
click at [570, 464] on textarea at bounding box center [687, 476] width 440 height 51
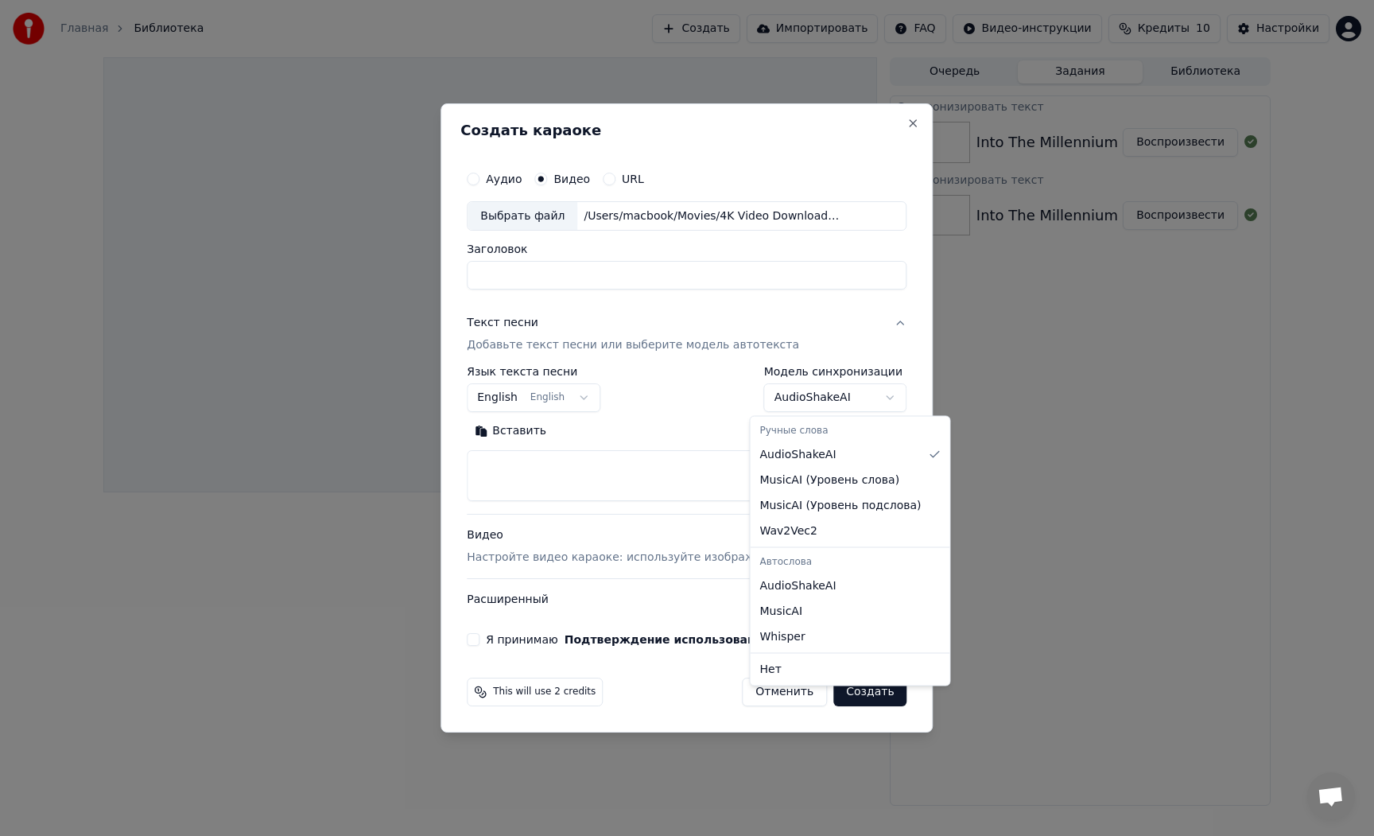
click at [804, 403] on body "**********" at bounding box center [687, 418] width 1374 height 836
click at [681, 464] on body "**********" at bounding box center [687, 418] width 1374 height 836
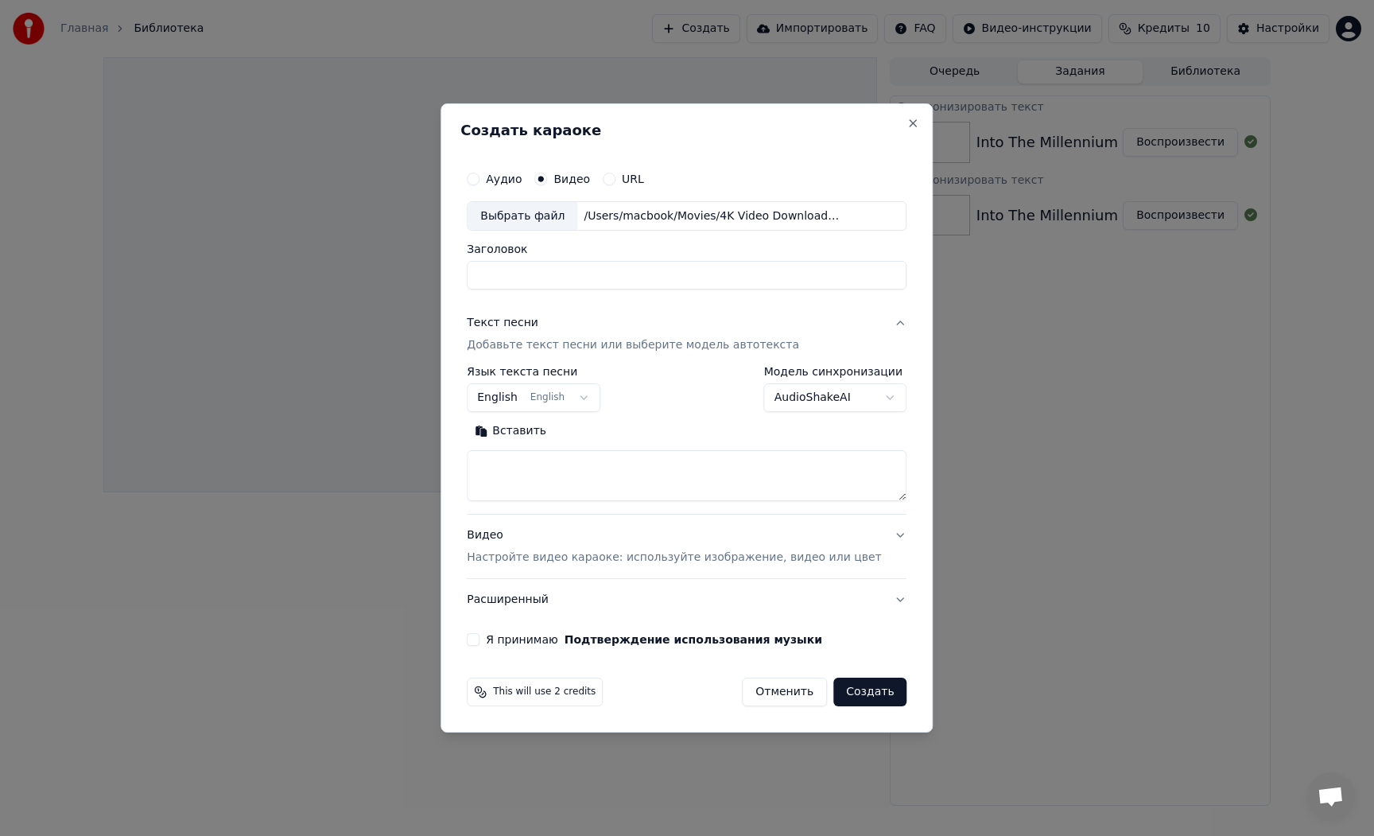
click at [626, 552] on p "Настройте видео караоке: используйте изображение, видео или цвет" at bounding box center [674, 557] width 414 height 16
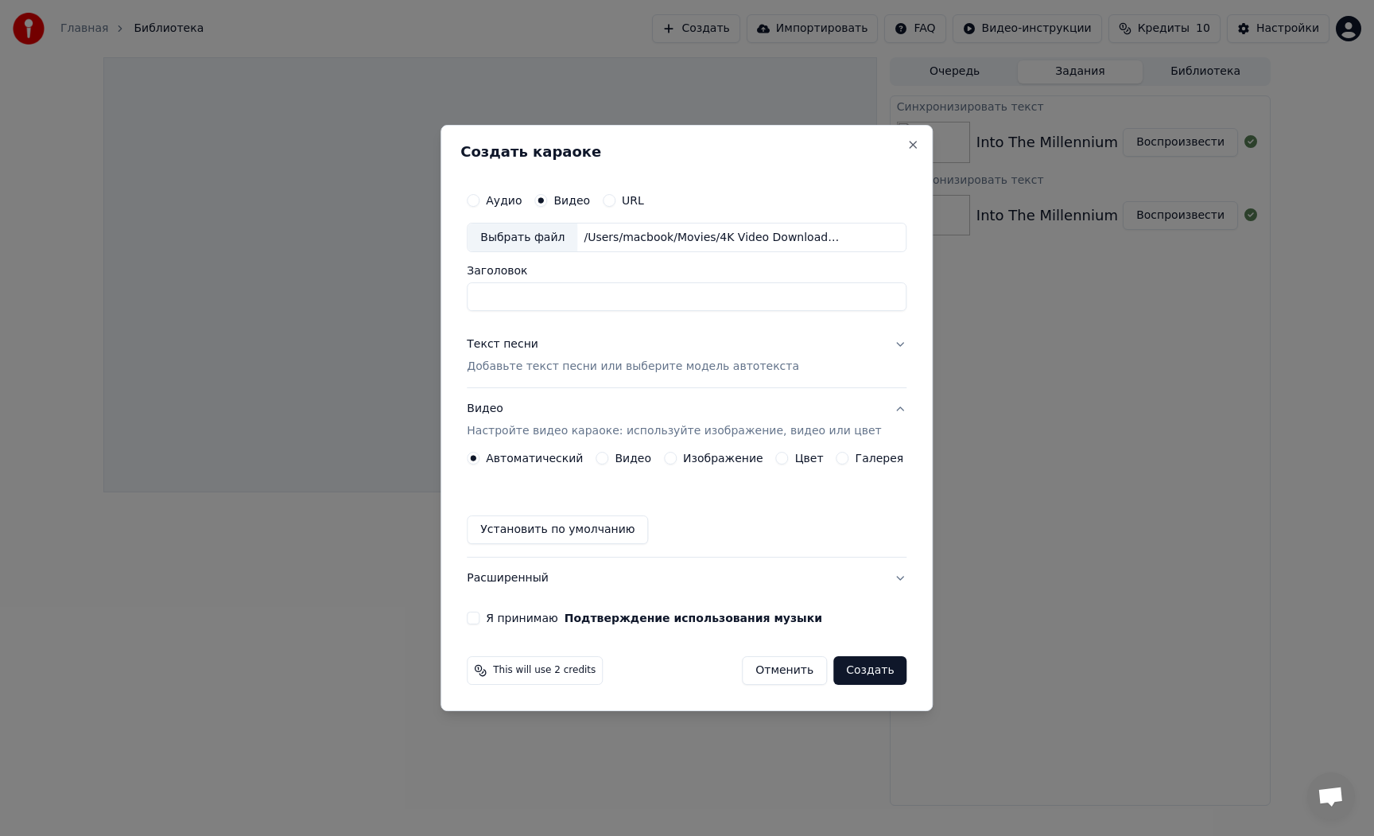
click at [638, 464] on label "Видео" at bounding box center [633, 457] width 37 height 11
click at [608, 464] on button "Видео" at bounding box center [602, 458] width 13 height 13
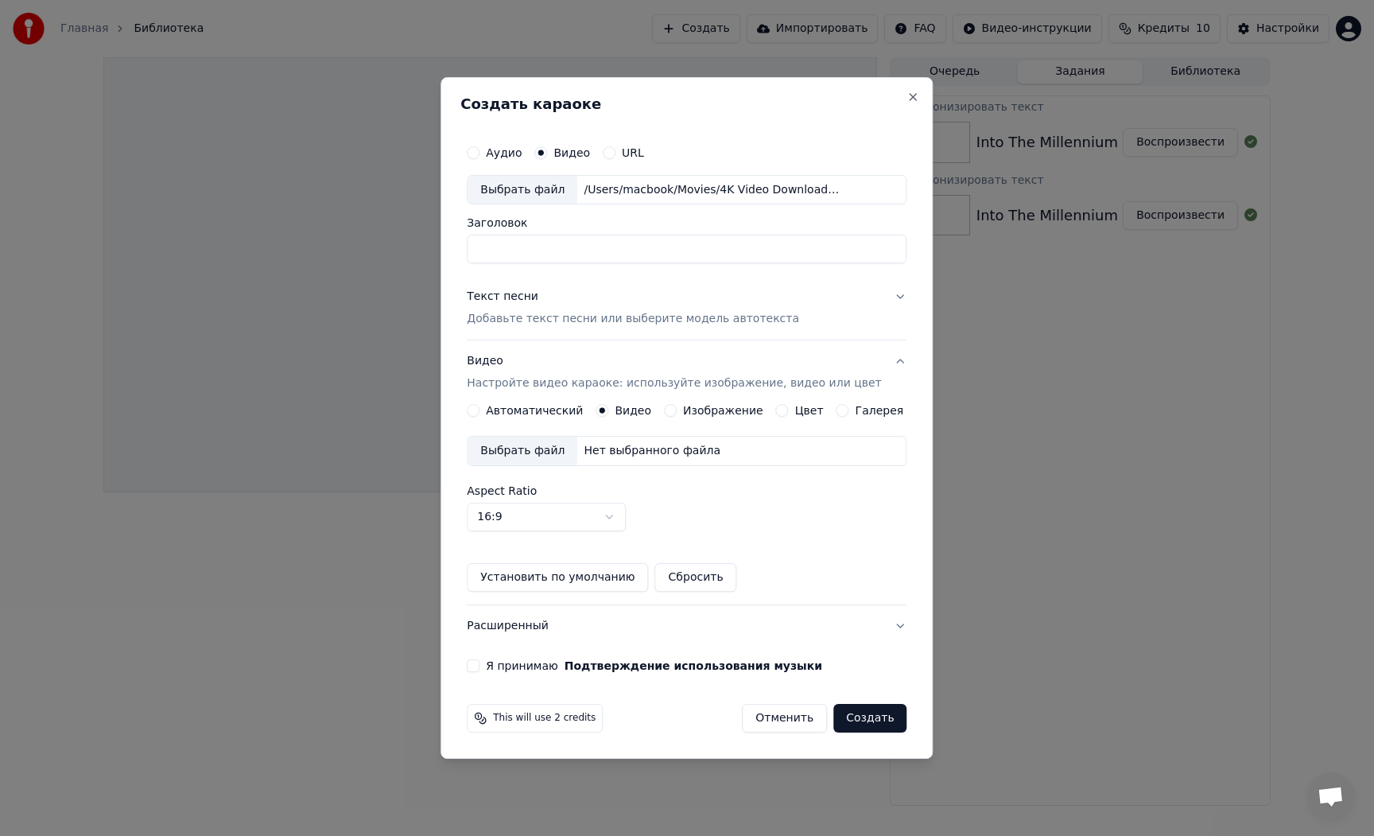
click at [618, 523] on body "Главная Библиотека Создать Импортировать FAQ Видео-инструкции Кредиты 10 Настро…" at bounding box center [687, 418] width 1374 height 836
select select "****"
click at [736, 523] on div "Aspect Ratio 9:16 **** **** *** *** ***" at bounding box center [687, 508] width 440 height 46
click at [639, 619] on button "Расширенный" at bounding box center [687, 625] width 440 height 41
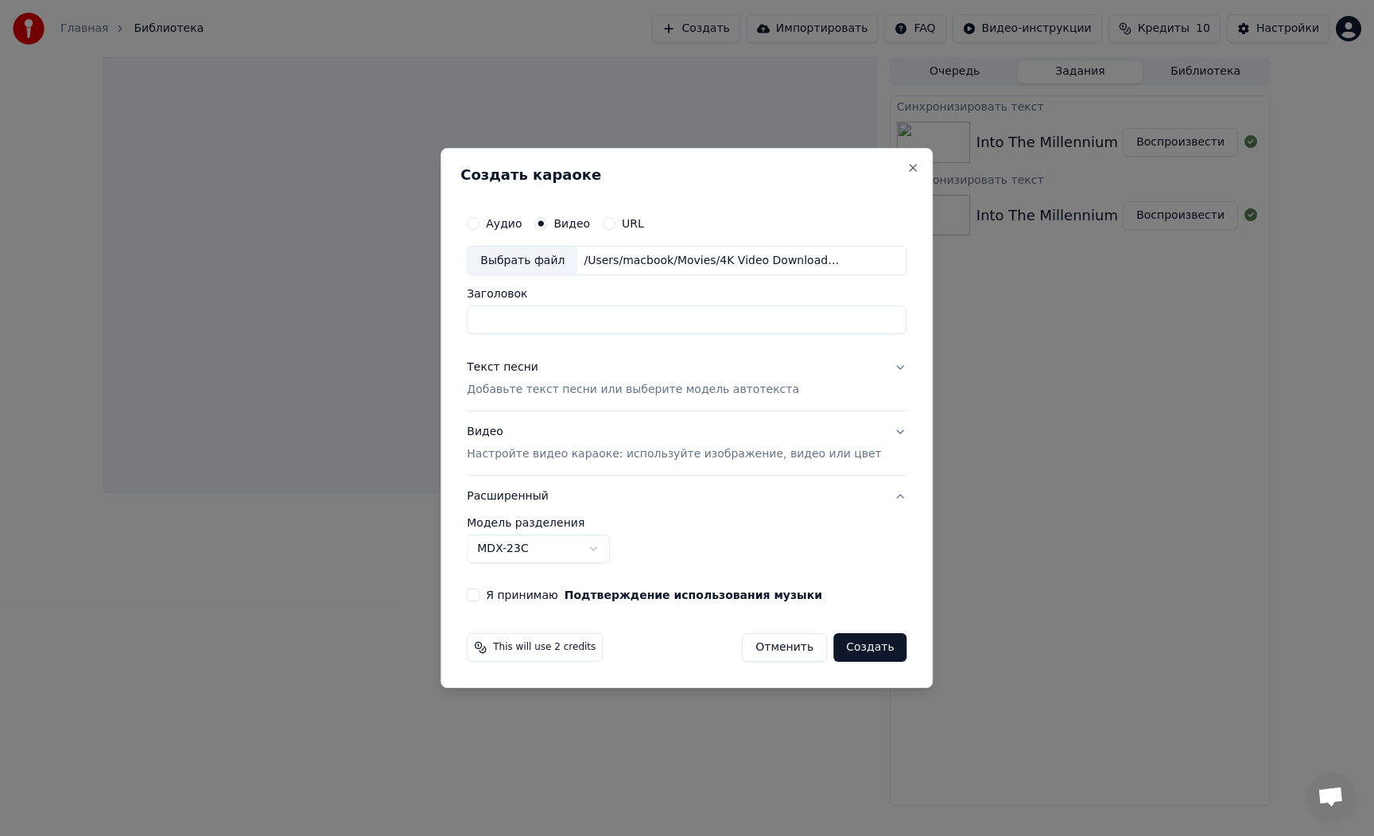
drag, startPoint x: 865, startPoint y: 649, endPoint x: 845, endPoint y: 650, distance: 19.9
click at [864, 650] on button "Создать" at bounding box center [869, 647] width 73 height 29
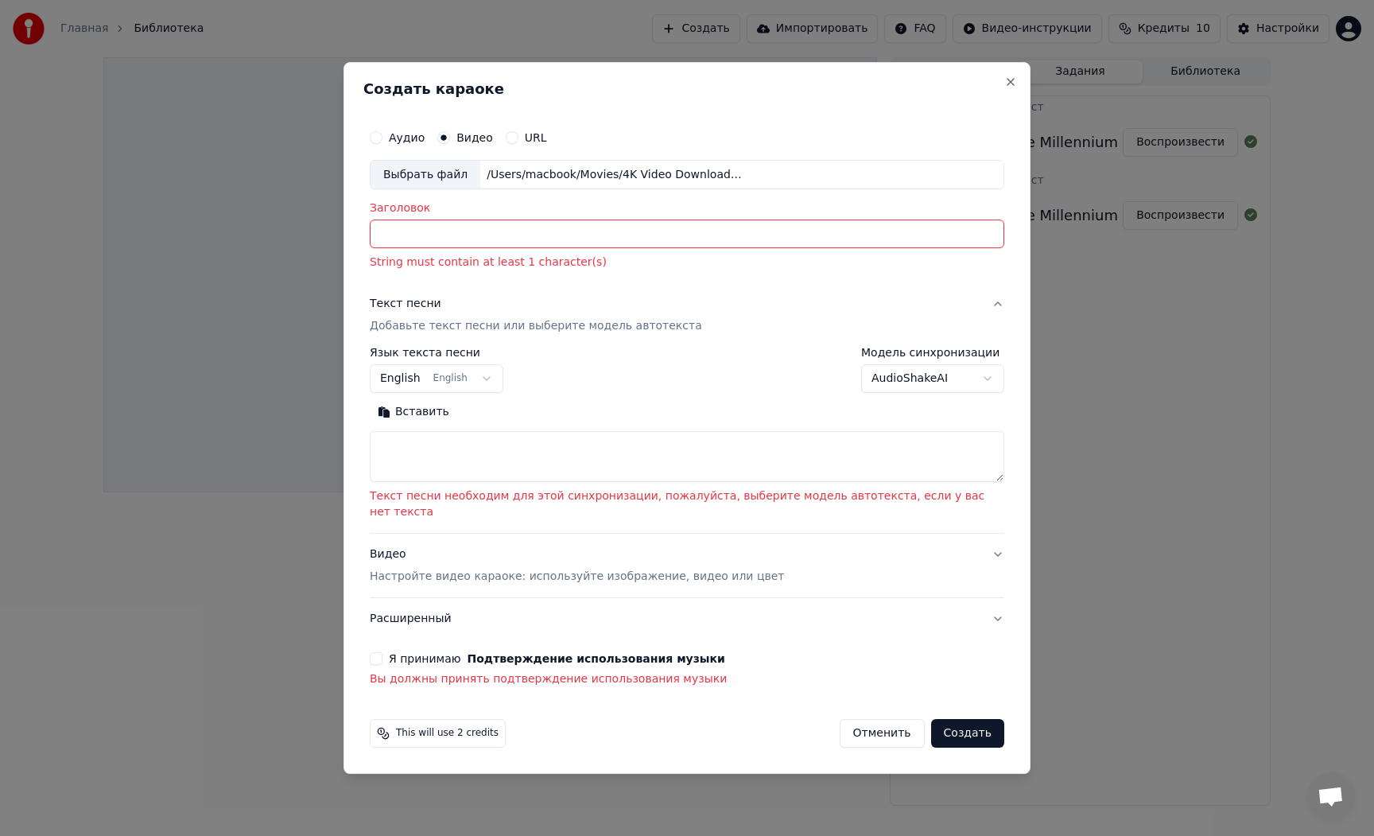
click at [442, 655] on label "Я принимаю Подтверждение использования музыки" at bounding box center [557, 658] width 336 height 11
click at [382, 655] on button "Я принимаю Подтверждение использования музыки" at bounding box center [376, 658] width 13 height 13
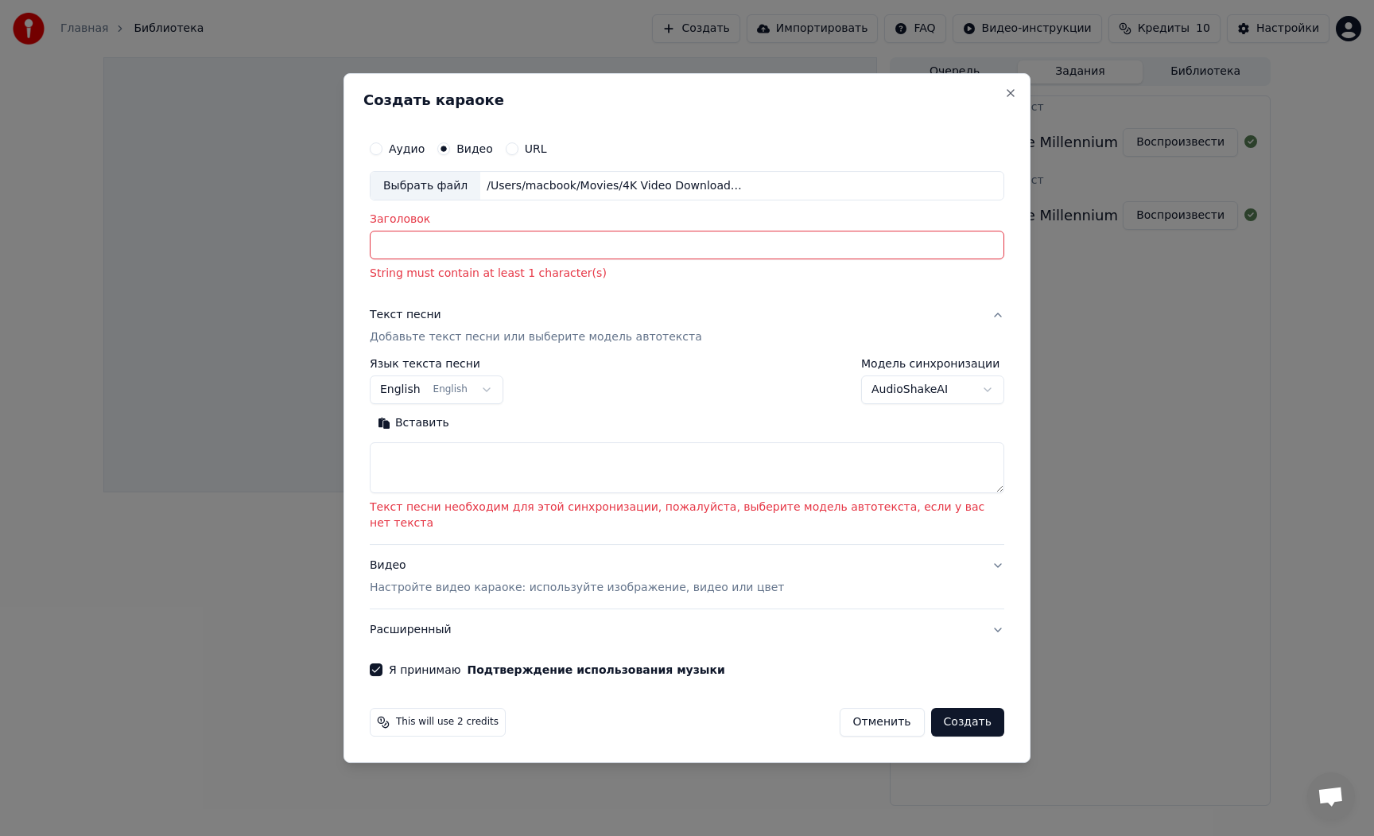
click at [953, 712] on button "Создать" at bounding box center [967, 722] width 73 height 29
click at [930, 386] on body "**********" at bounding box center [687, 418] width 1374 height 836
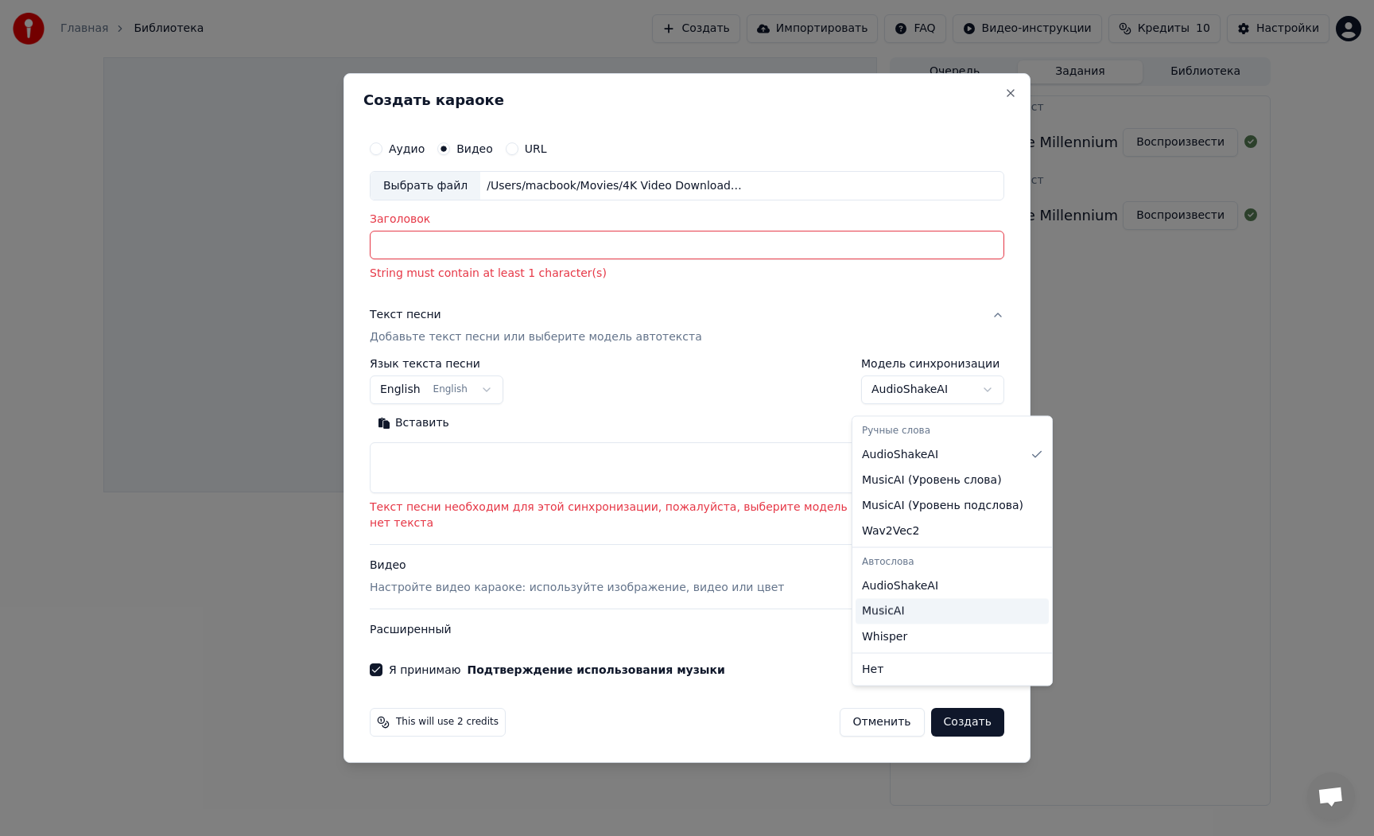
select select "**********"
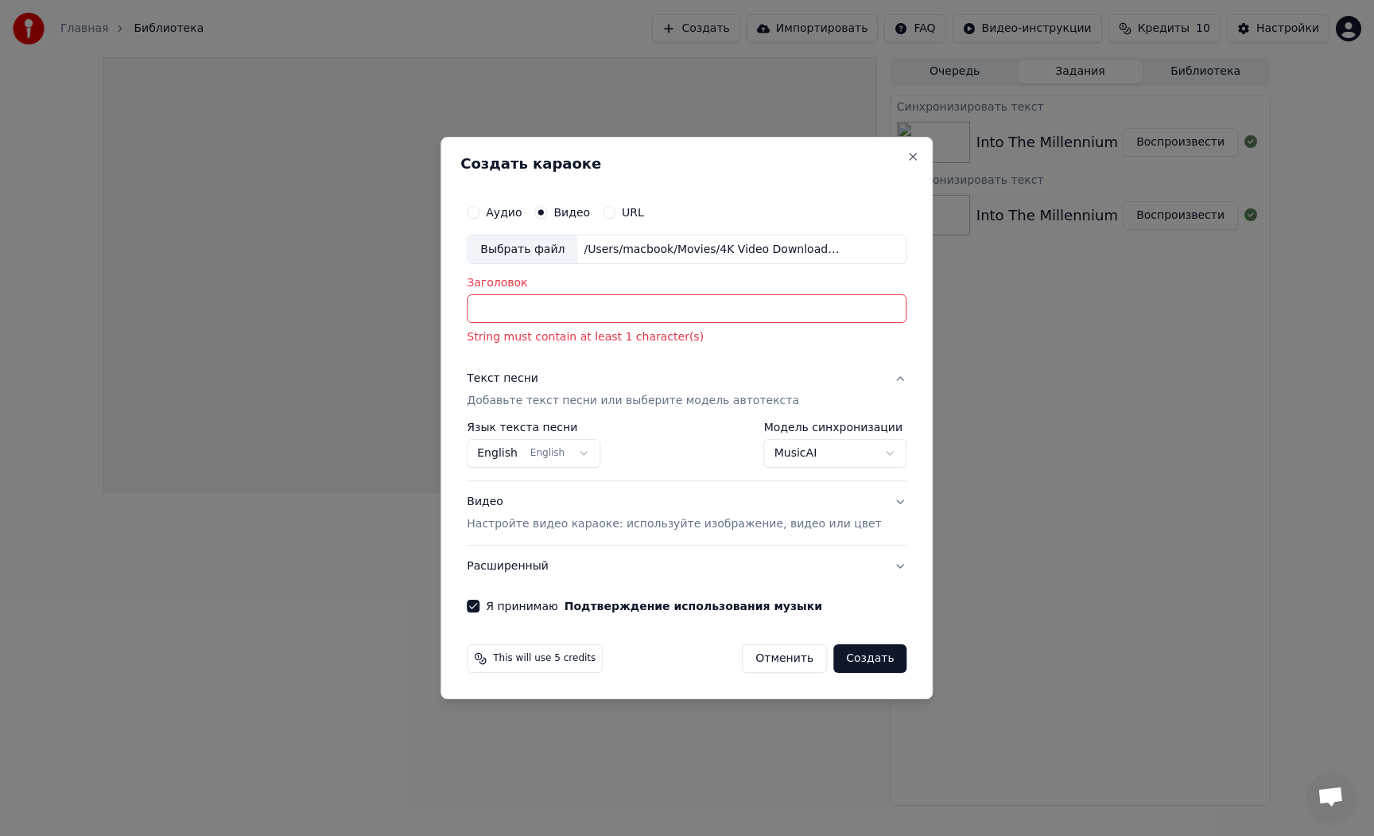
click at [863, 660] on button "Создать" at bounding box center [869, 658] width 73 height 29
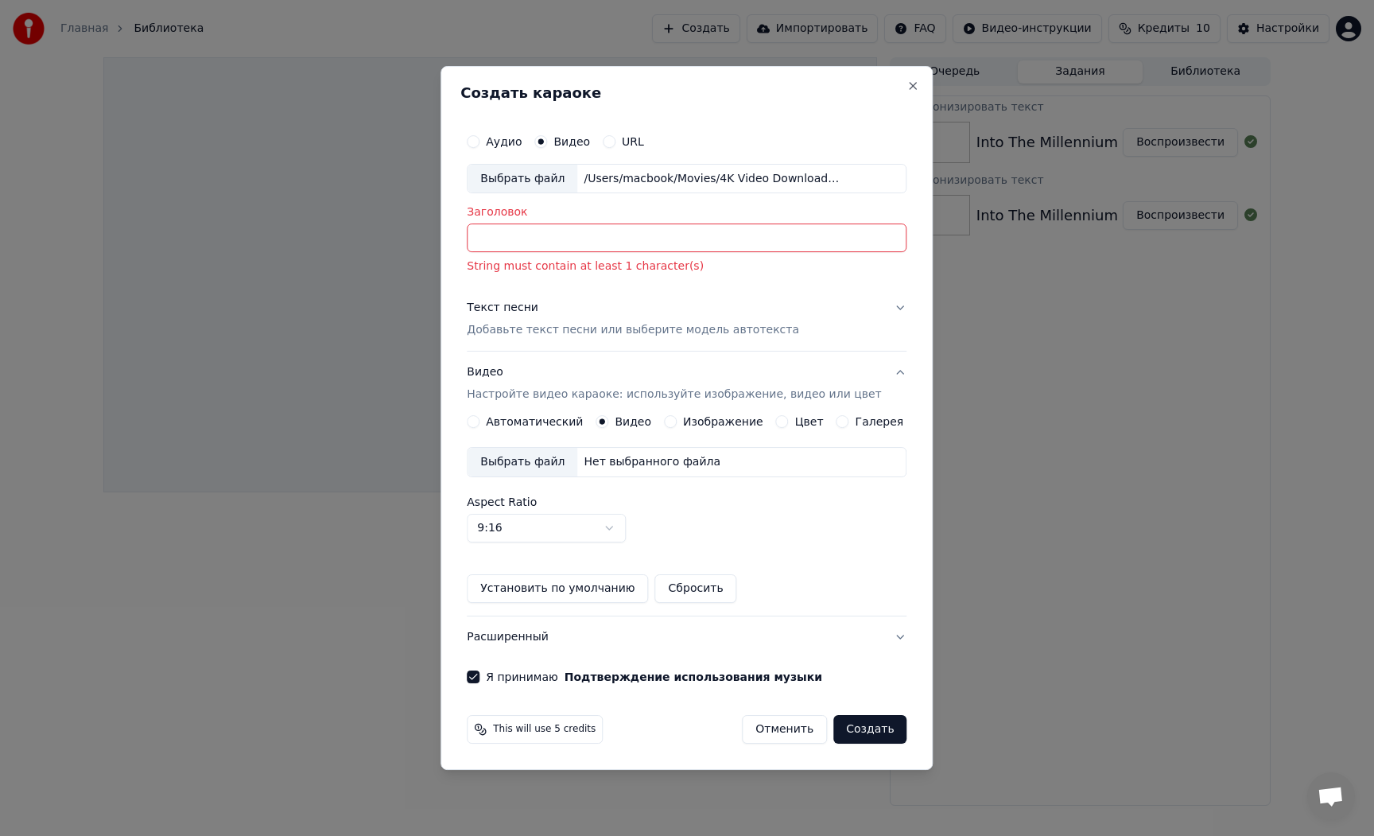
click at [879, 728] on button "Создать" at bounding box center [869, 729] width 73 height 29
click at [864, 727] on button "Создать" at bounding box center [869, 729] width 73 height 29
click at [561, 253] on div "Заголовок String must contain at least 1 character(s)" at bounding box center [687, 241] width 440 height 68
click at [561, 245] on input "Заголовок" at bounding box center [687, 238] width 440 height 29
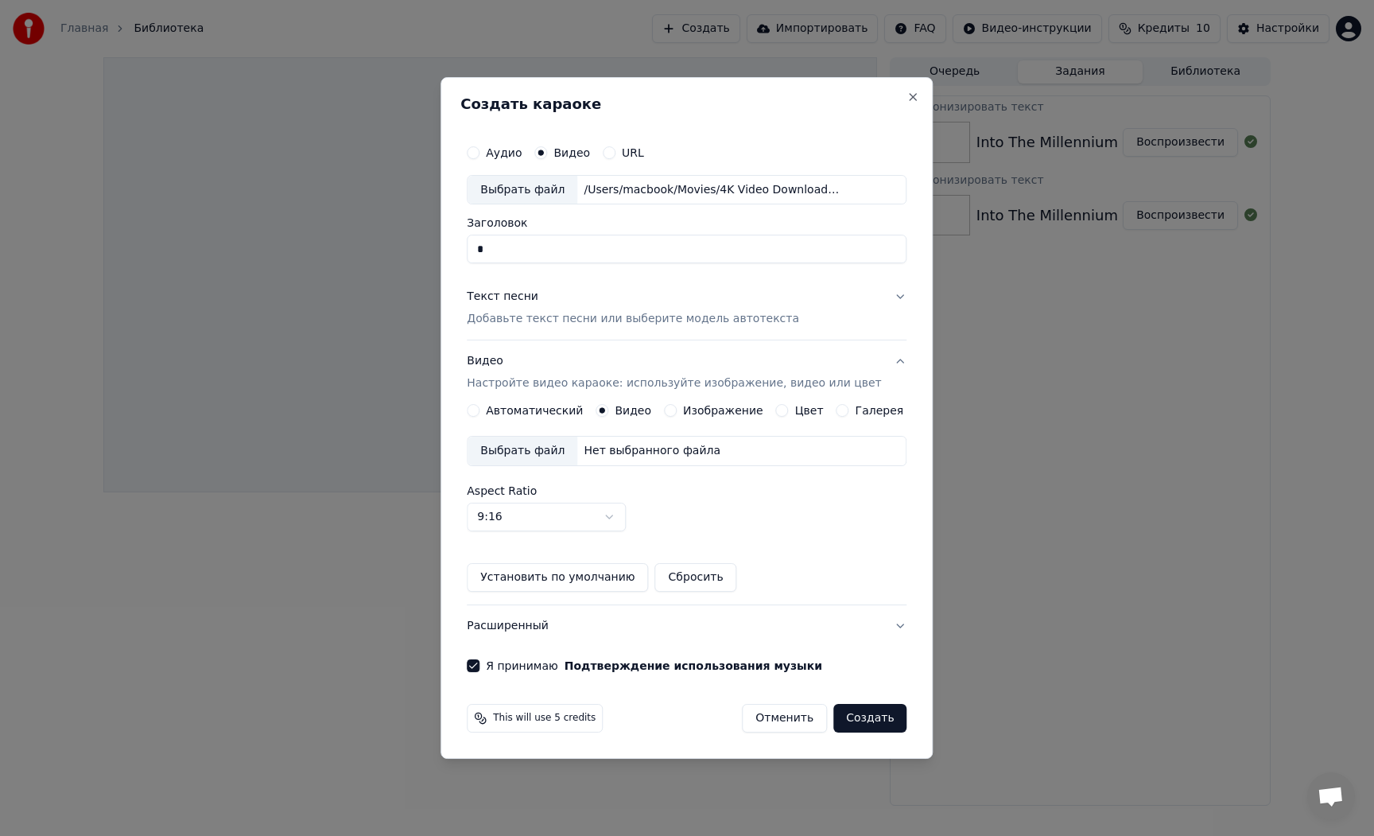
click at [857, 714] on button "Создать" at bounding box center [869, 718] width 73 height 29
click at [861, 720] on button "Создать" at bounding box center [869, 718] width 73 height 29
click at [857, 720] on button "Создать" at bounding box center [869, 718] width 73 height 29
click at [850, 609] on button "Расширенный" at bounding box center [687, 625] width 440 height 41
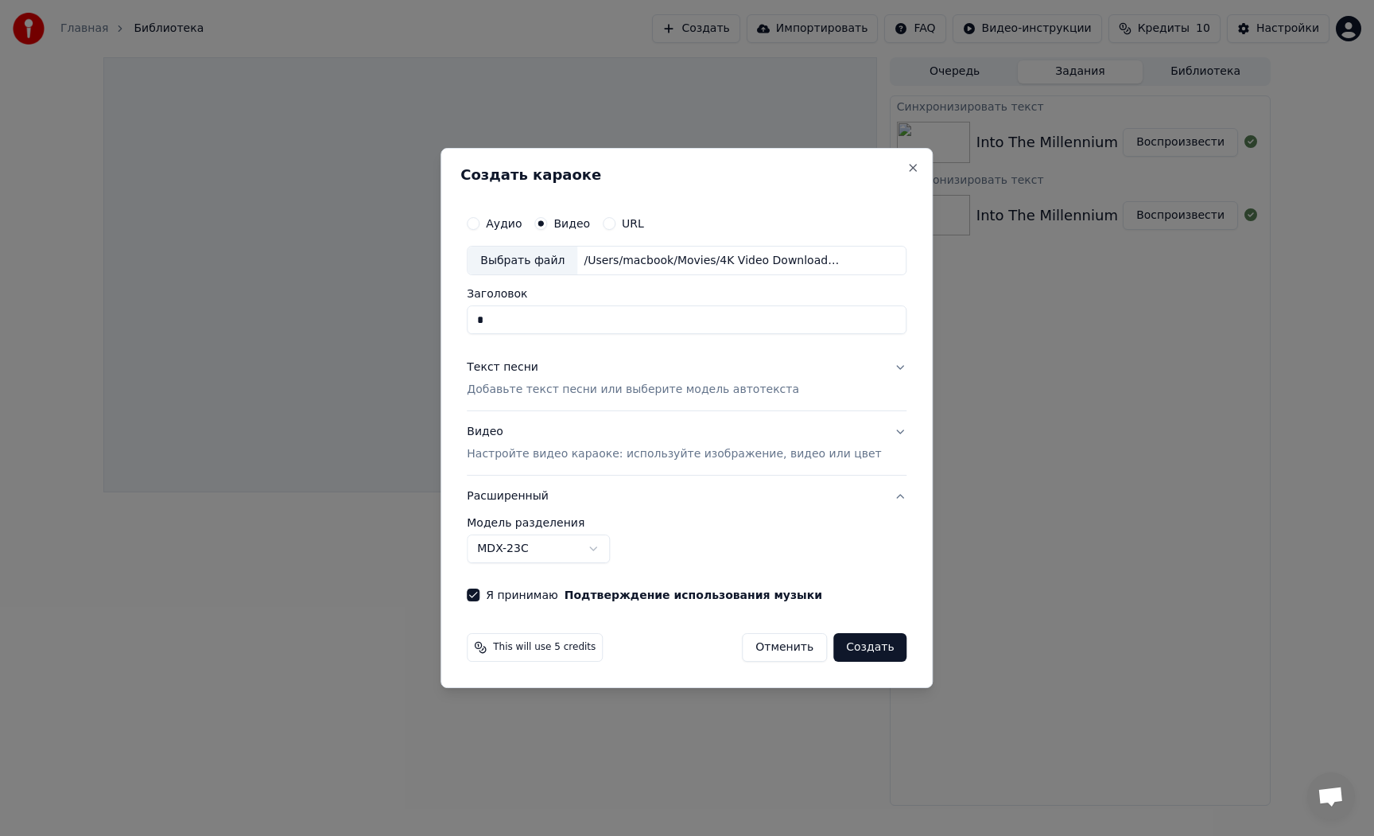
click at [852, 645] on button "Создать" at bounding box center [869, 647] width 73 height 29
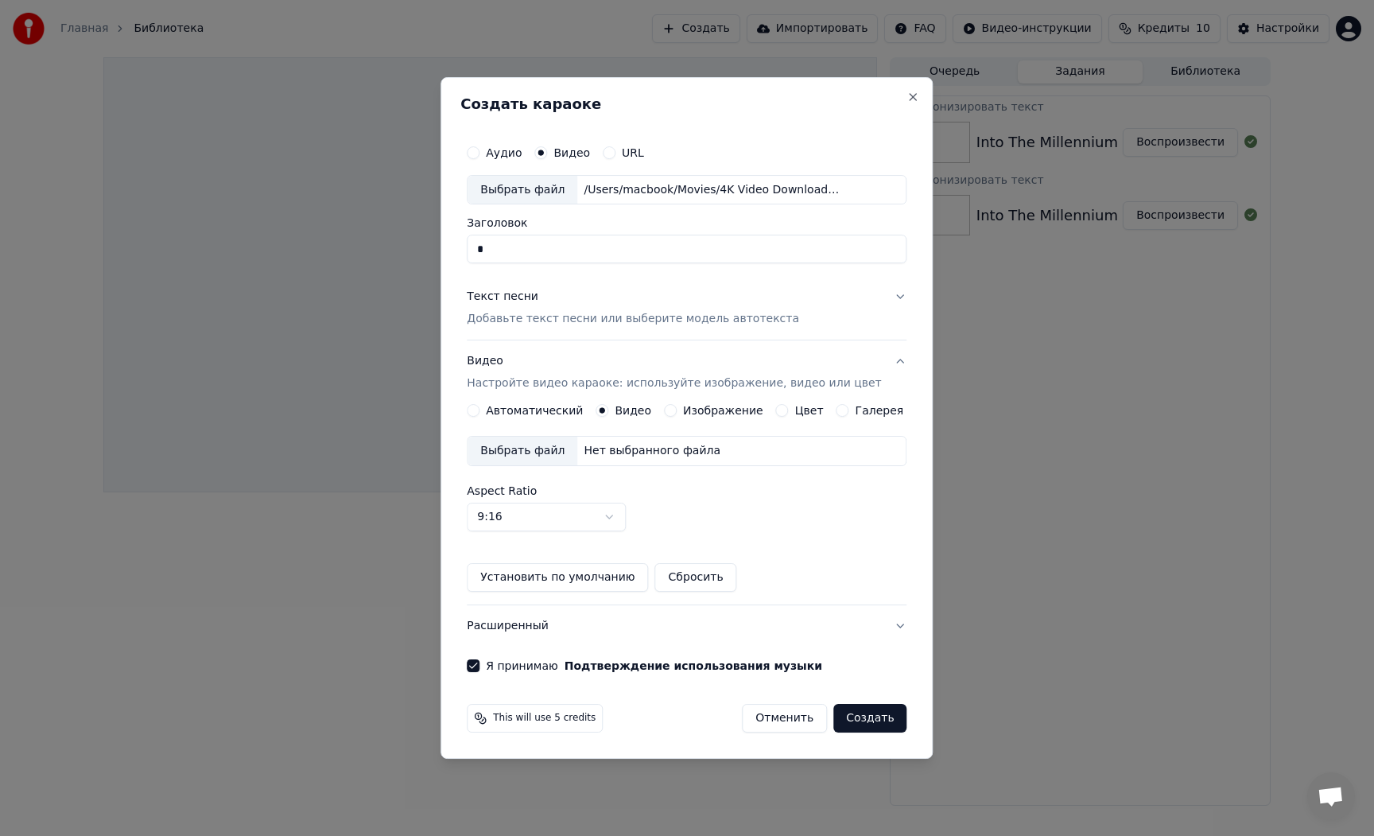
click at [861, 719] on button "Создать" at bounding box center [869, 718] width 73 height 29
click at [608, 246] on input "*" at bounding box center [687, 249] width 440 height 29
type input "*****"
click at [862, 718] on button "Создать" at bounding box center [869, 718] width 73 height 29
click at [764, 511] on div "Aspect Ratio 9:16 **** **** *** *** ***" at bounding box center [687, 508] width 440 height 46
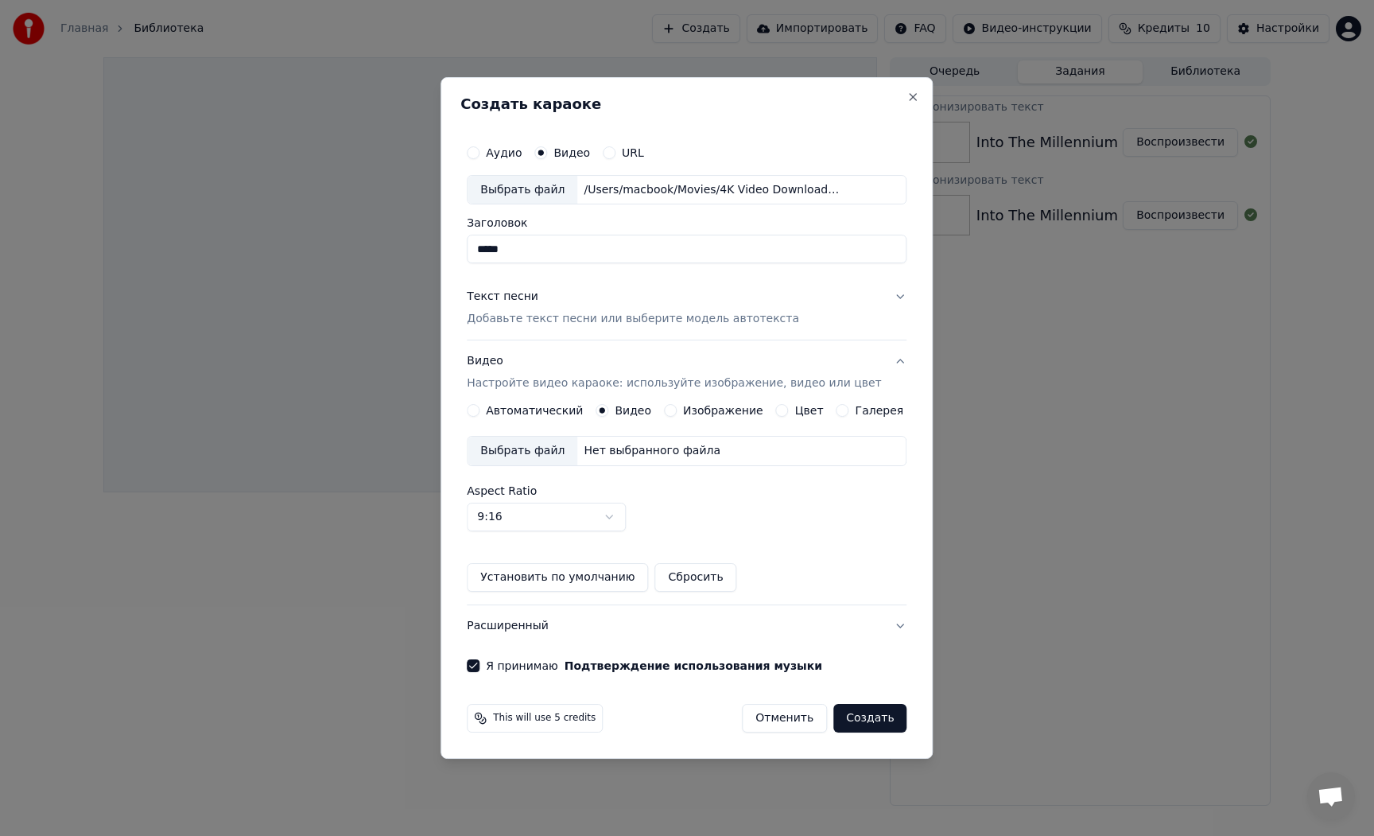
click at [475, 666] on div "Аудио Видео URL Выбрать файл /Users/macbook/Movies/4K Video Downloader+/It’s Go…" at bounding box center [686, 404] width 452 height 549
click at [479, 666] on button "Я принимаю Подтверждение использования музыки" at bounding box center [473, 665] width 13 height 13
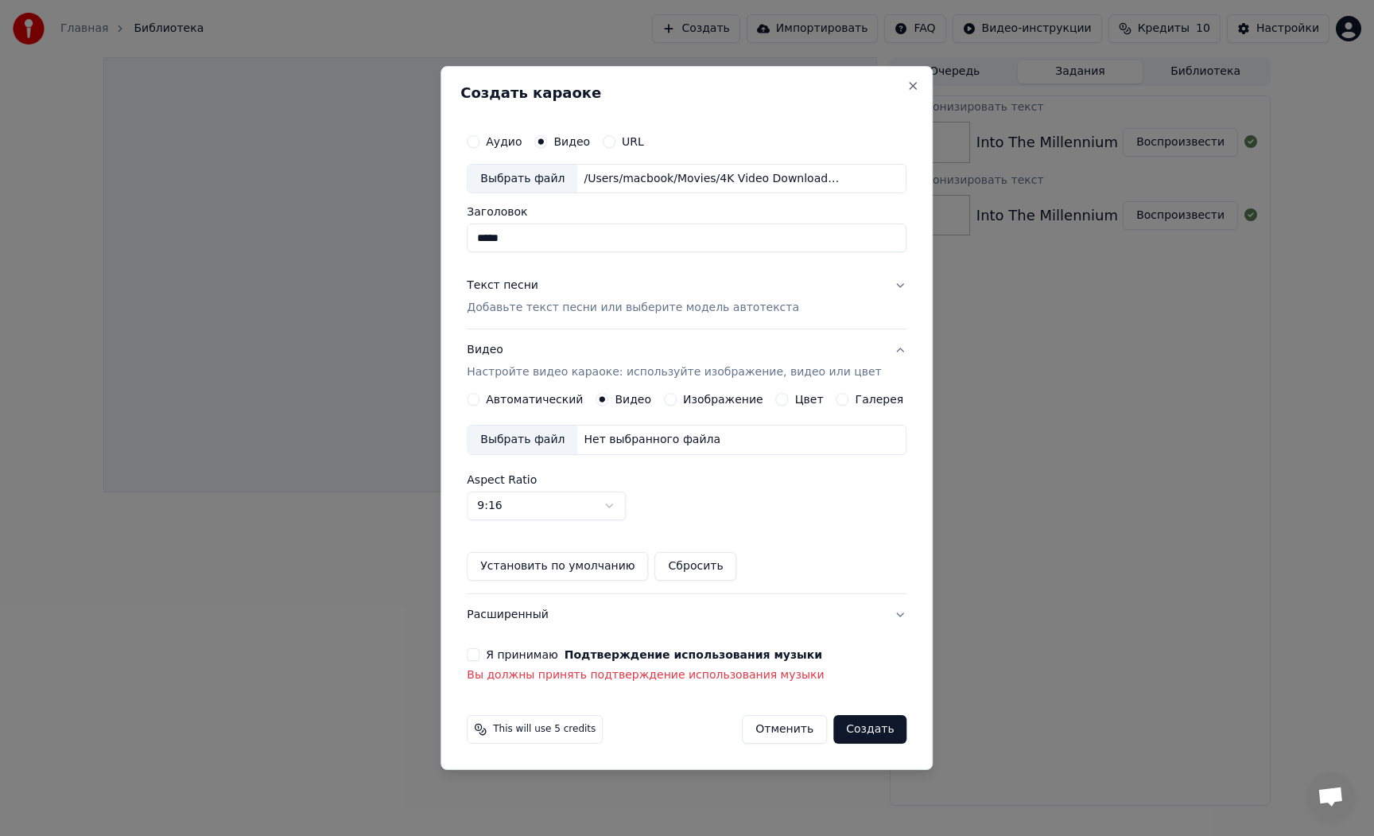
click at [869, 742] on button "Создать" at bounding box center [869, 729] width 73 height 29
click at [487, 662] on div "Я принимаю Подтверждение использования музыки Вы должны принять подтверждение и…" at bounding box center [687, 665] width 440 height 35
click at [479, 652] on button "Я принимаю Подтверждение использования музыки" at bounding box center [473, 654] width 13 height 13
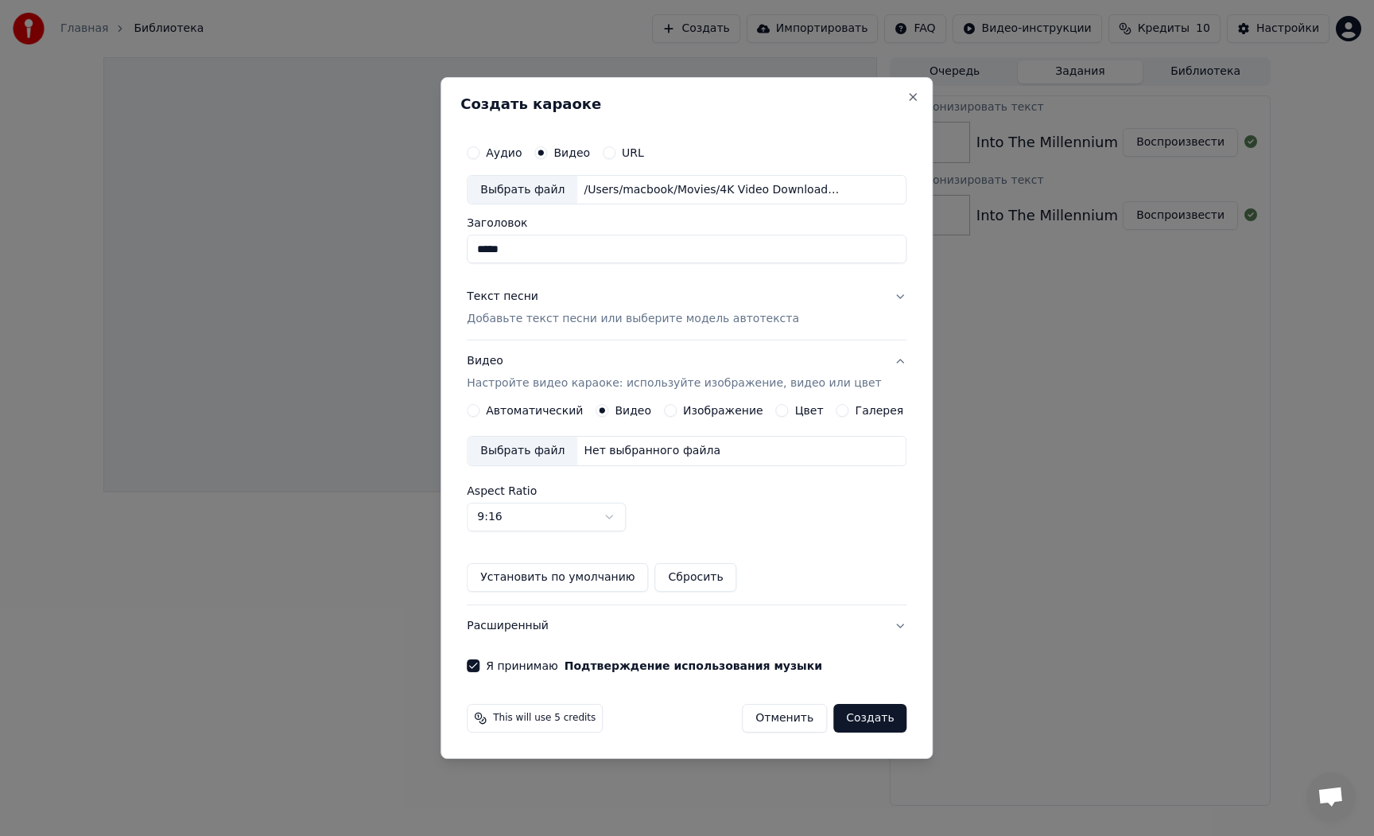
click at [859, 721] on button "Создать" at bounding box center [869, 718] width 73 height 29
click at [852, 721] on button "Создать" at bounding box center [869, 718] width 73 height 29
click at [535, 724] on div "This will use 5 credits" at bounding box center [535, 718] width 136 height 29
click at [657, 444] on div "Нет выбранного файла" at bounding box center [651, 451] width 149 height 16
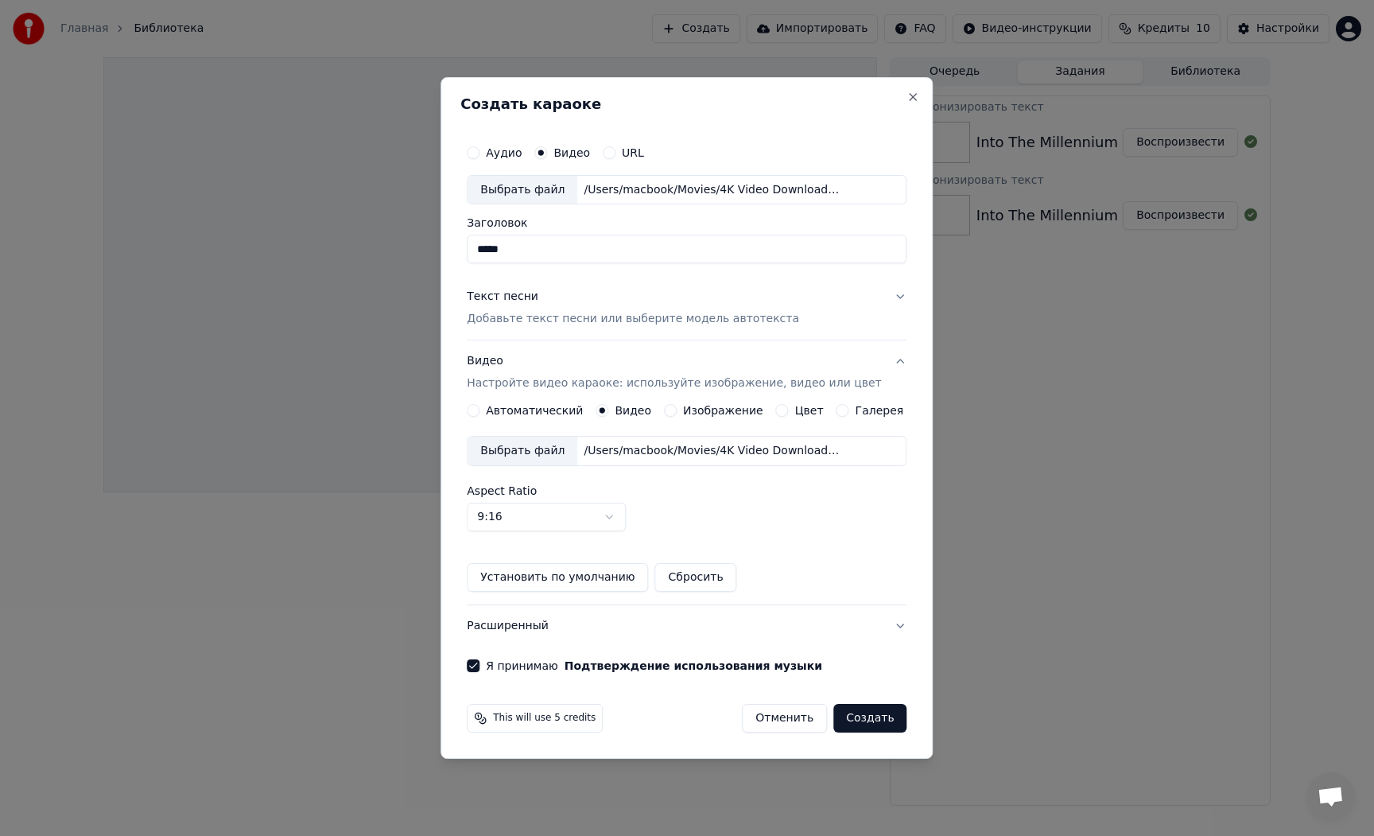
click at [864, 720] on button "Создать" at bounding box center [869, 718] width 73 height 29
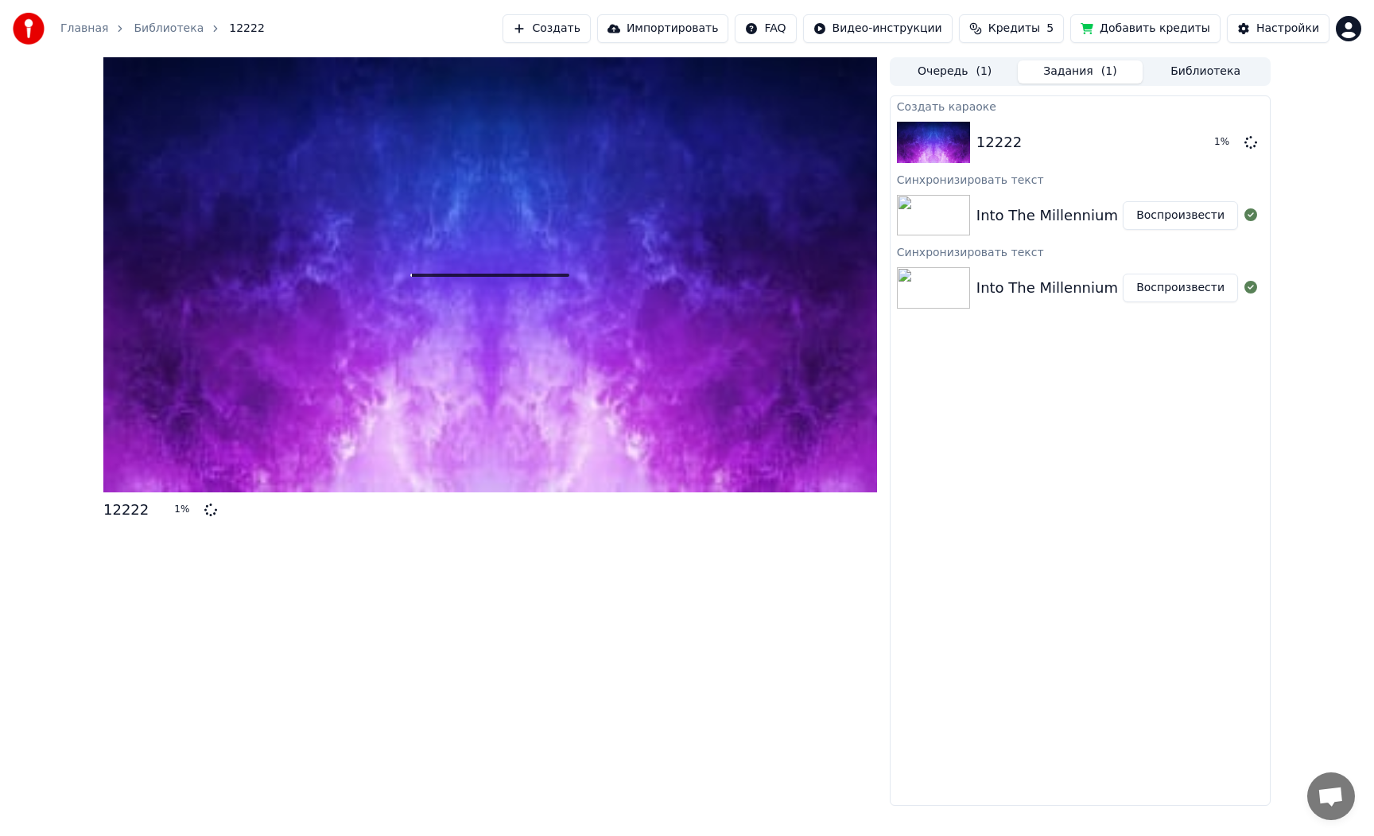
click at [948, 74] on button "Очередь ( 1 )" at bounding box center [955, 71] width 126 height 23
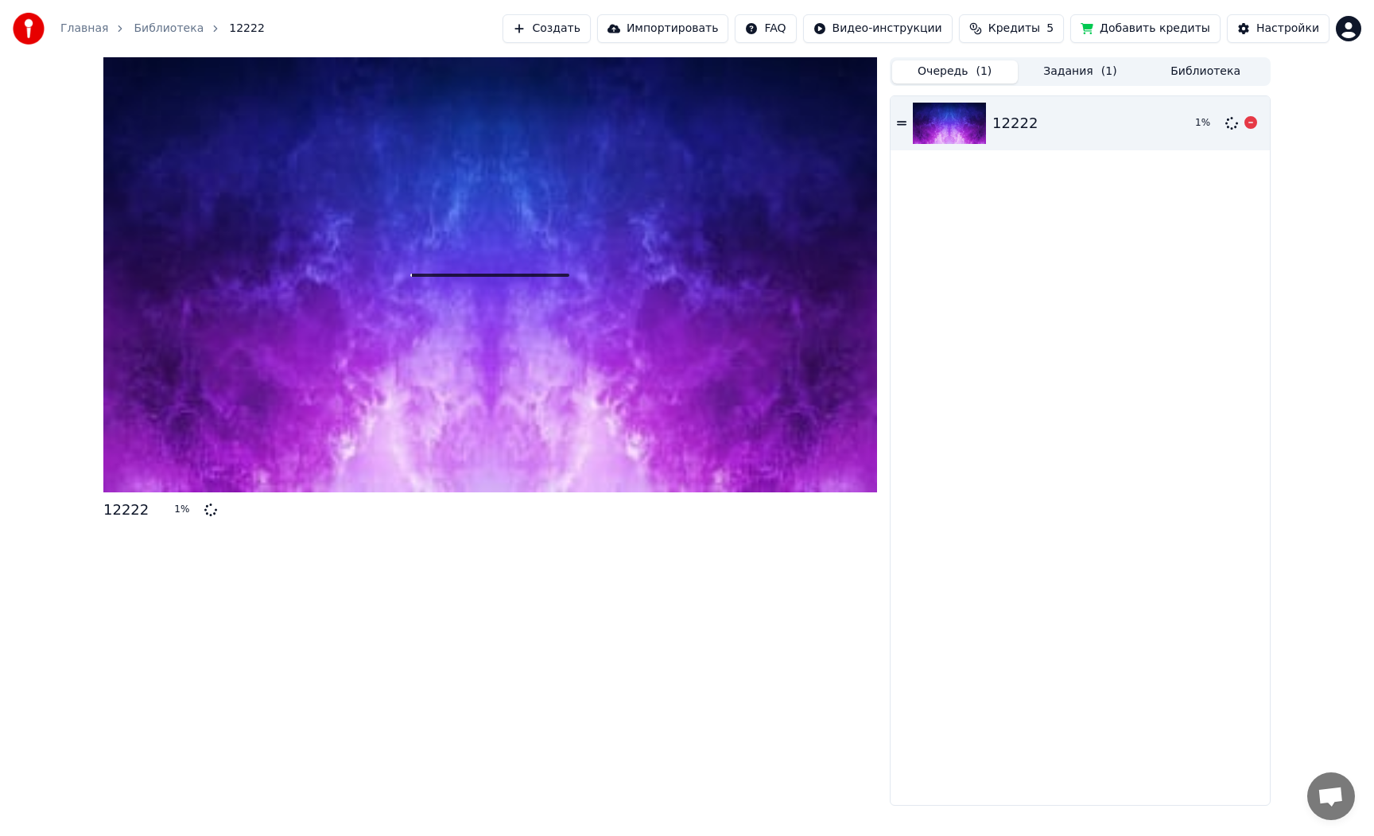
click at [1017, 134] on div "12222 1 %" at bounding box center [1080, 123] width 379 height 54
click at [1077, 78] on button "Задания ( 1 )" at bounding box center [1081, 71] width 126 height 23
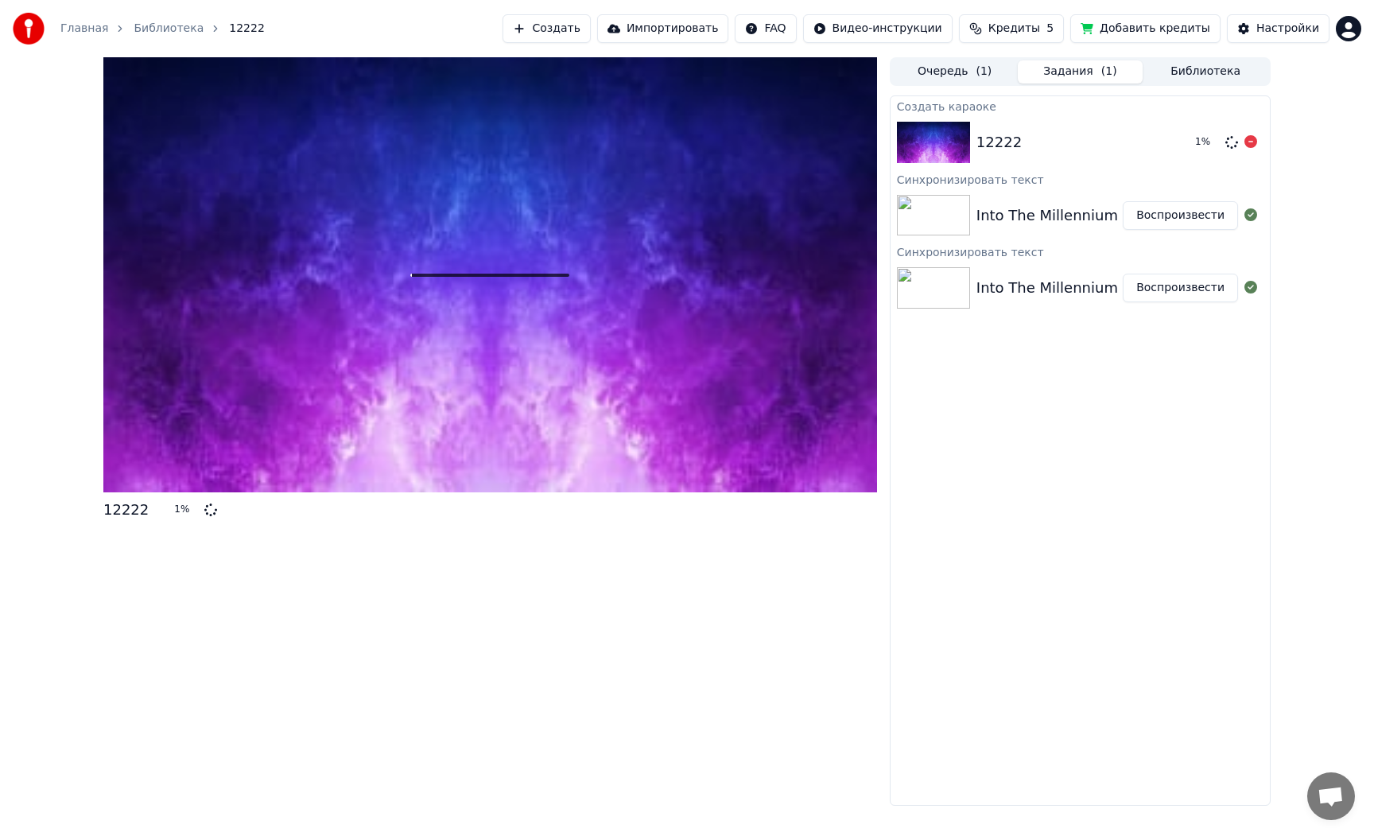
click at [1052, 127] on div "12222 1 %" at bounding box center [1080, 142] width 379 height 54
click at [1167, 34] on button "Добавить кредиты" at bounding box center [1145, 28] width 150 height 29
drag, startPoint x: 745, startPoint y: 355, endPoint x: 1036, endPoint y: 211, distance: 324.7
click at [745, 355] on div at bounding box center [490, 274] width 774 height 435
click at [1072, 144] on div "12222" at bounding box center [1079, 142] width 206 height 22
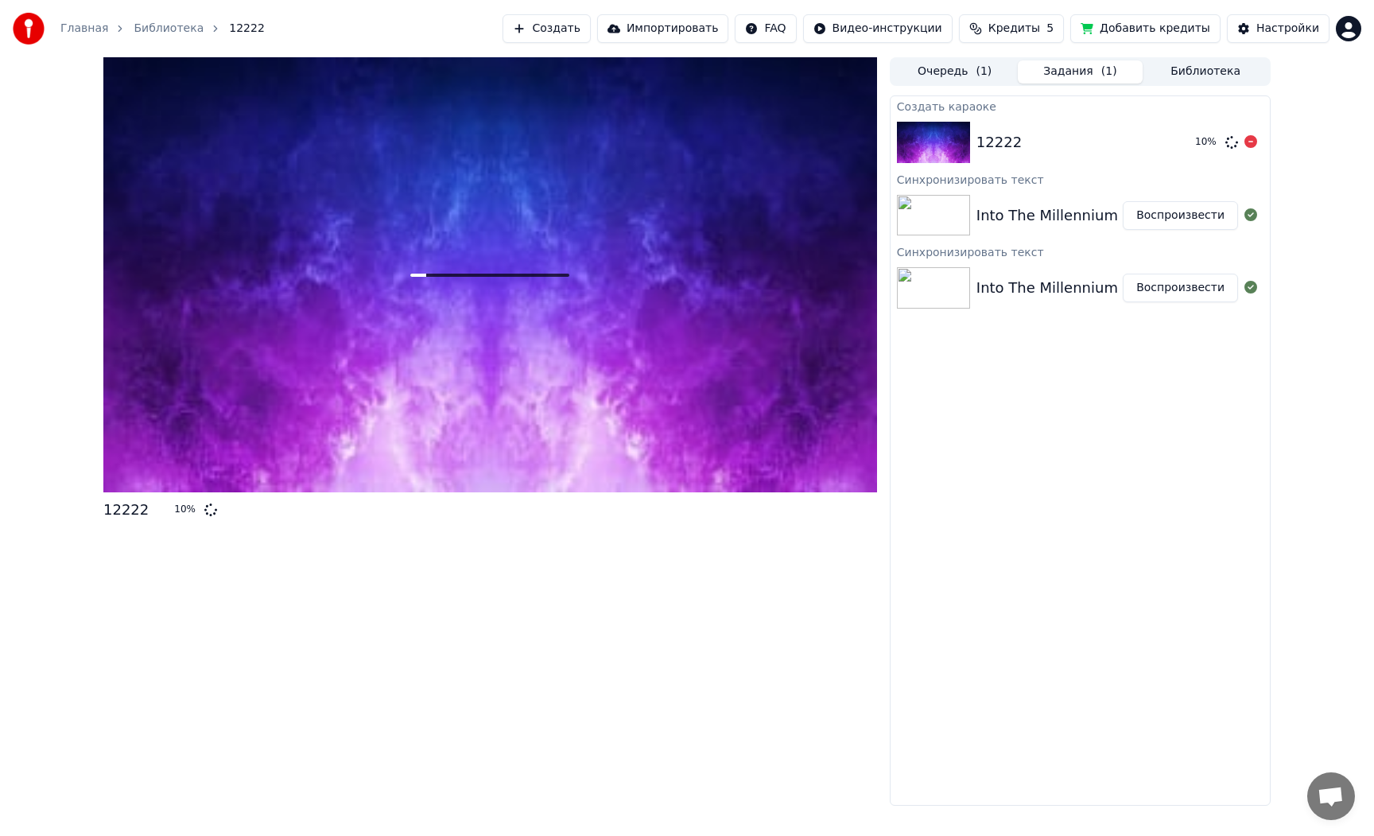
click at [967, 144] on img at bounding box center [933, 142] width 73 height 41
click at [961, 75] on button "Очередь ( 1 )" at bounding box center [955, 71] width 126 height 23
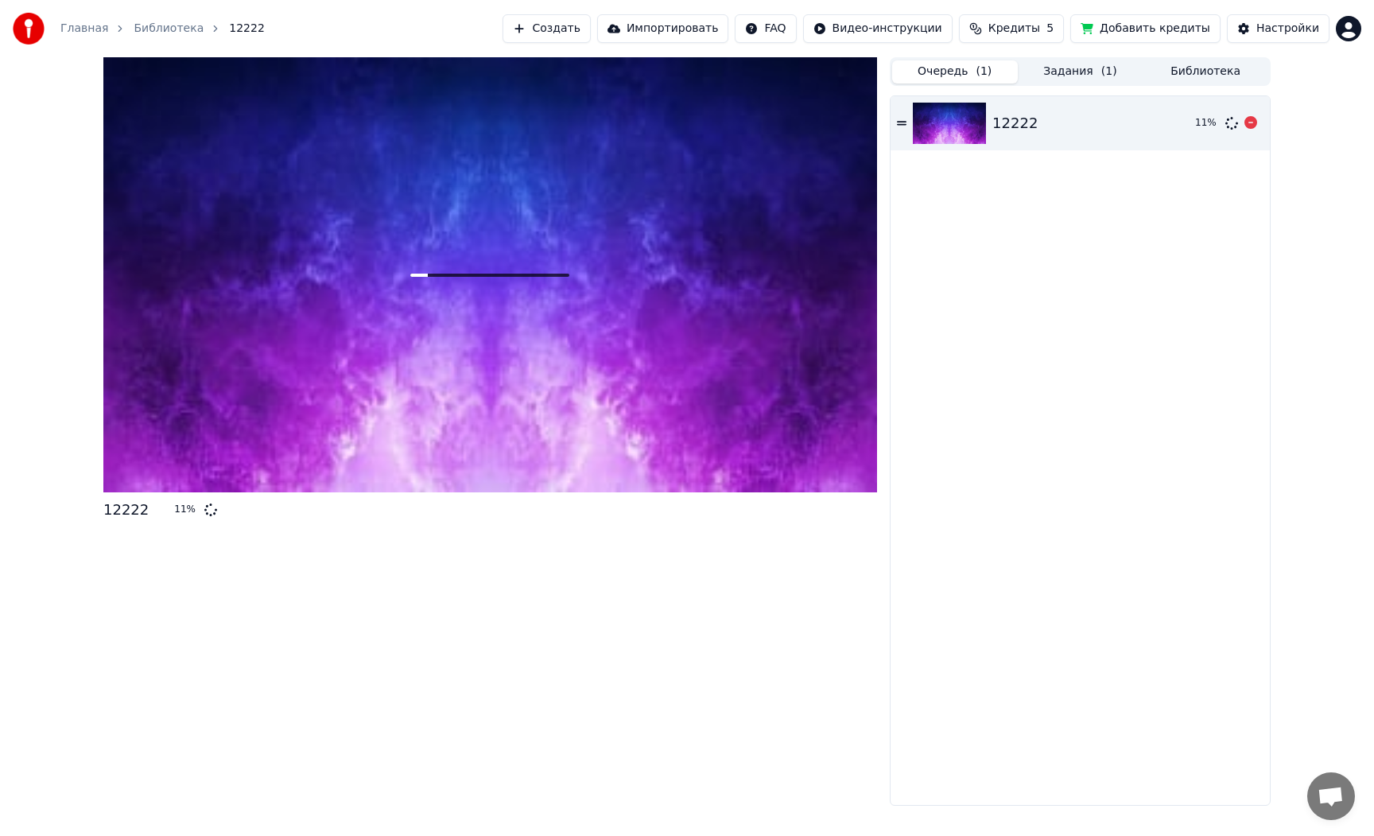
click at [950, 120] on img at bounding box center [949, 123] width 73 height 41
click at [1050, 76] on button "Задания ( 1 )" at bounding box center [1081, 71] width 126 height 23
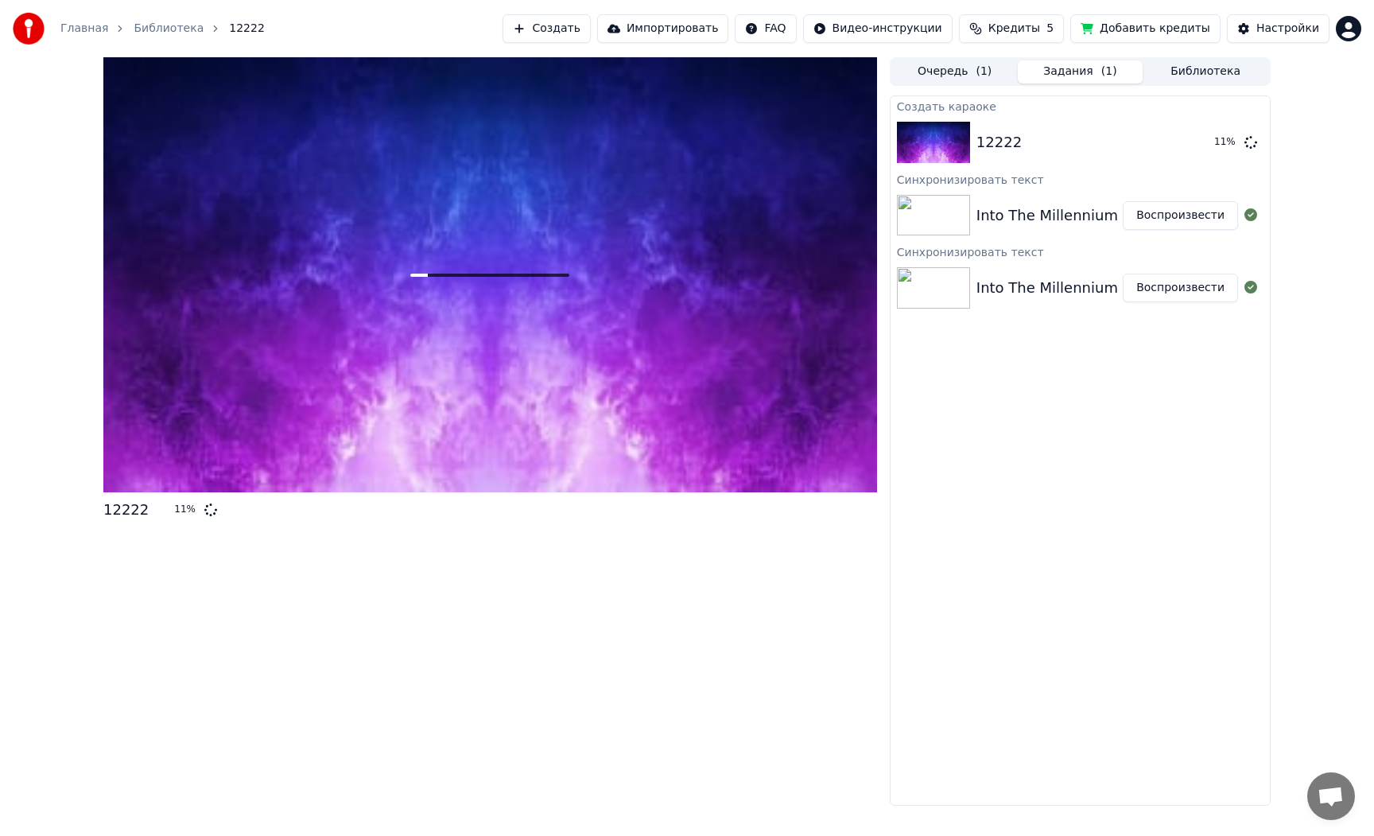
click at [942, 202] on img at bounding box center [933, 215] width 73 height 41
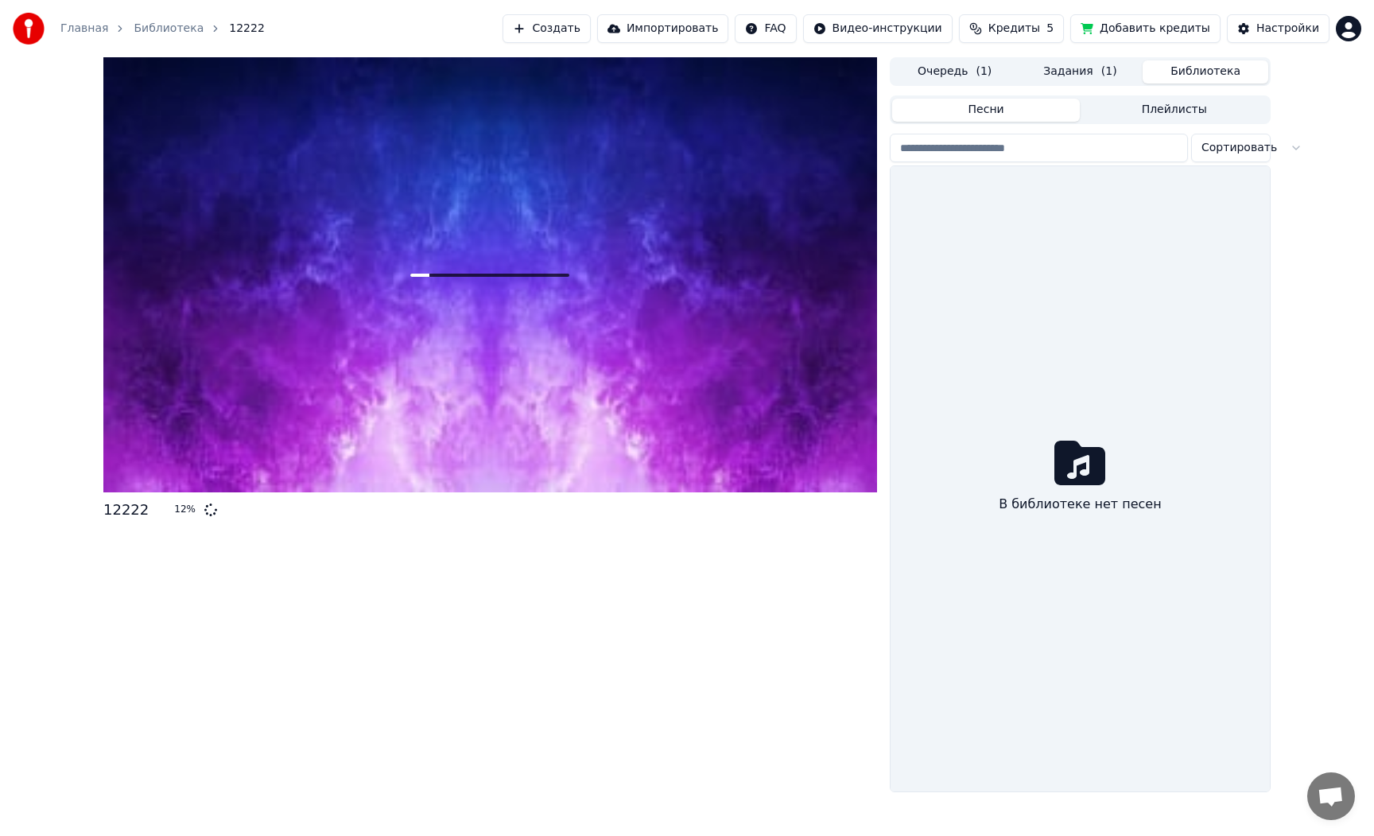
click at [1200, 76] on button "Библиотека" at bounding box center [1206, 71] width 126 height 23
click at [1059, 309] on div "В библиотеке нет песен" at bounding box center [1080, 478] width 379 height 625
click at [1123, 106] on button "Плейлисты" at bounding box center [1174, 110] width 188 height 23
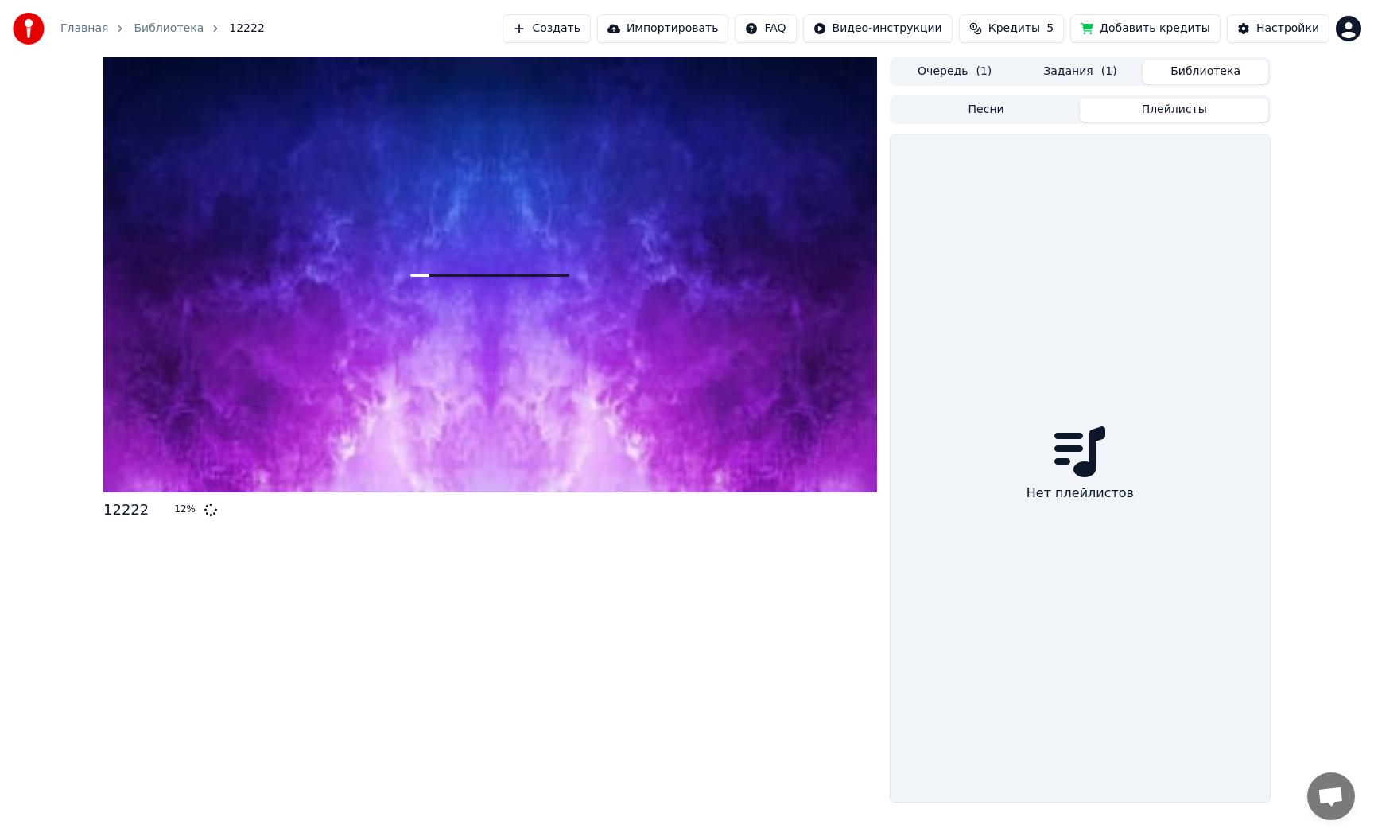
click at [1002, 115] on button "Песни" at bounding box center [986, 110] width 188 height 23
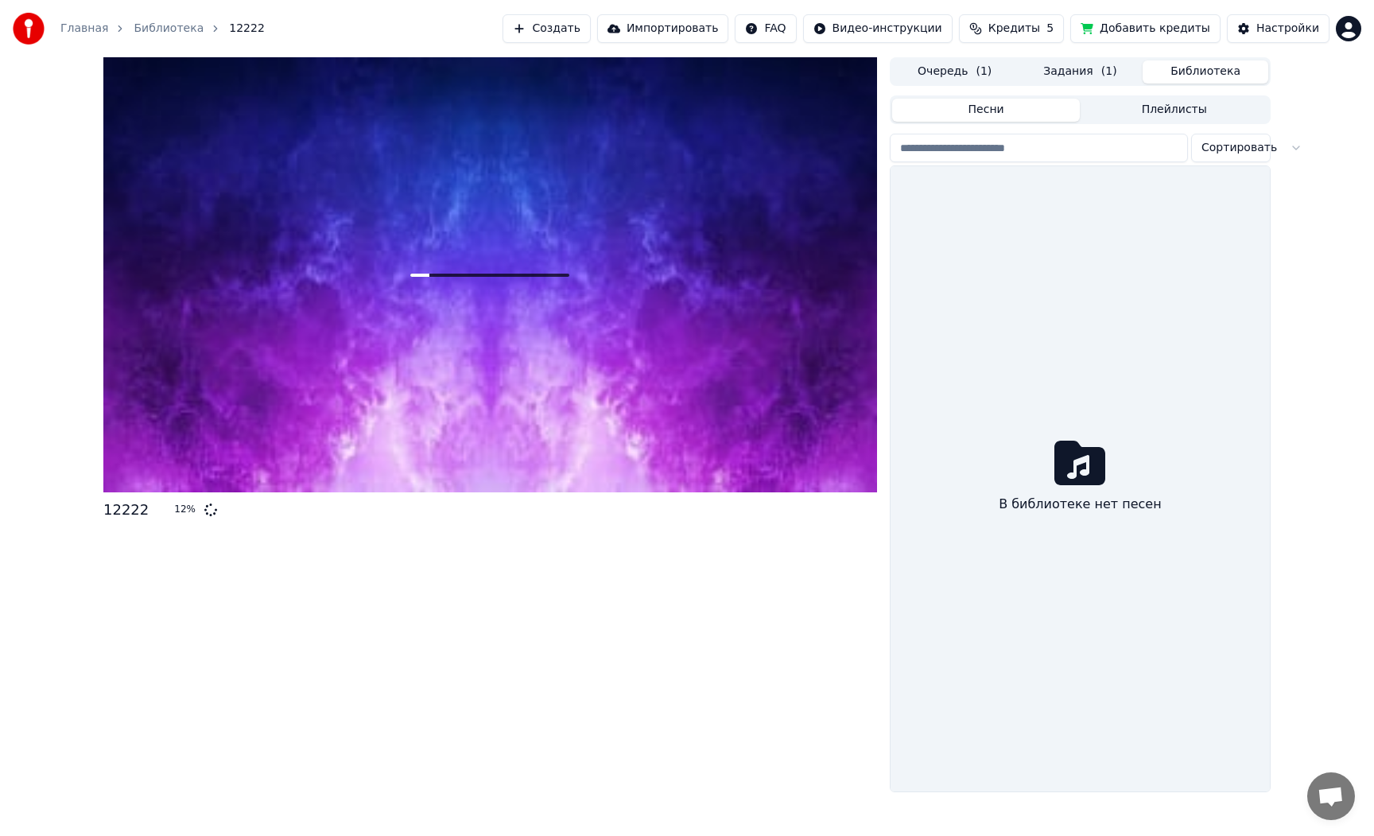
drag, startPoint x: 962, startPoint y: 80, endPoint x: 1060, endPoint y: 69, distance: 98.4
click at [962, 80] on button "Очередь ( 1 )" at bounding box center [955, 71] width 126 height 23
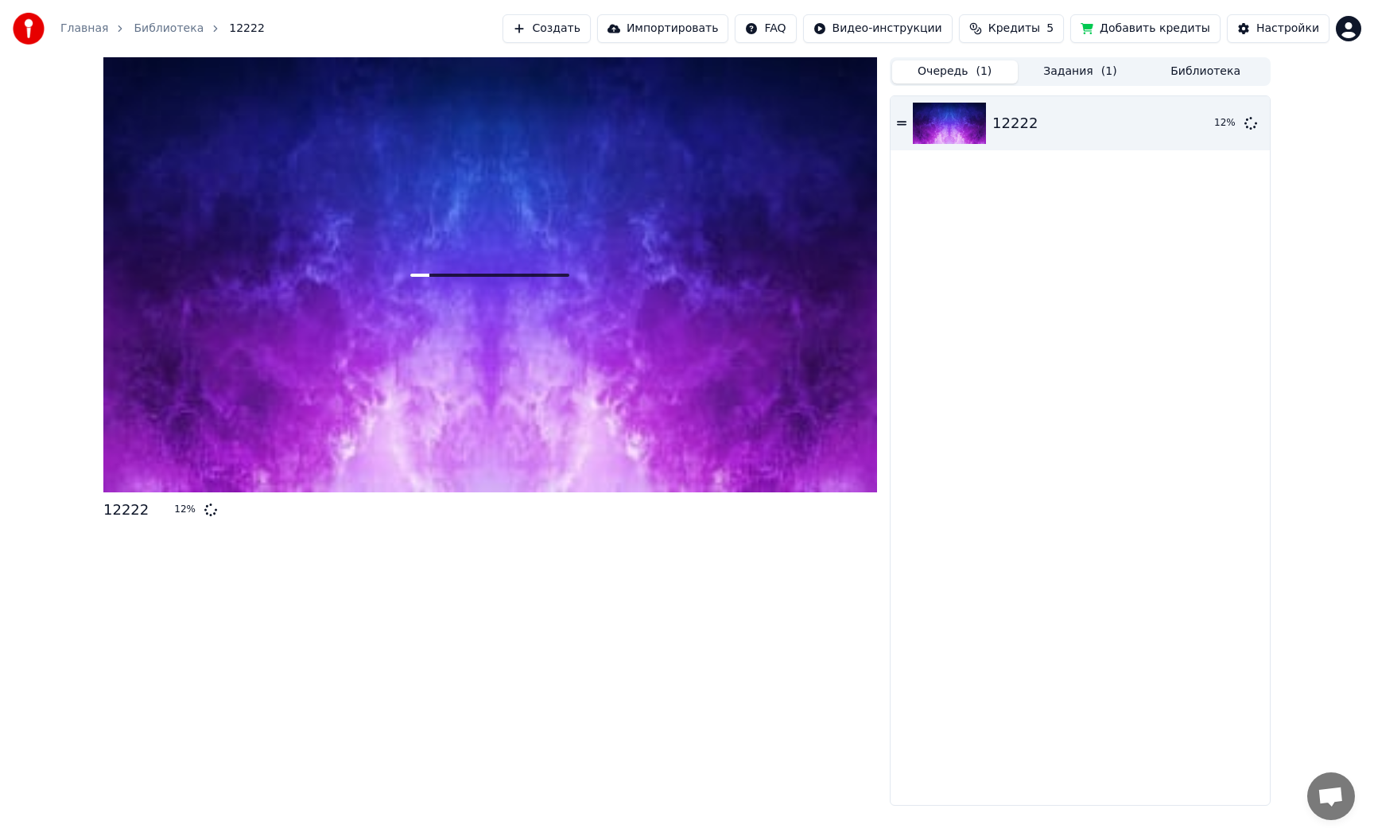
click at [1062, 69] on button "Задания ( 1 )" at bounding box center [1081, 71] width 126 height 23
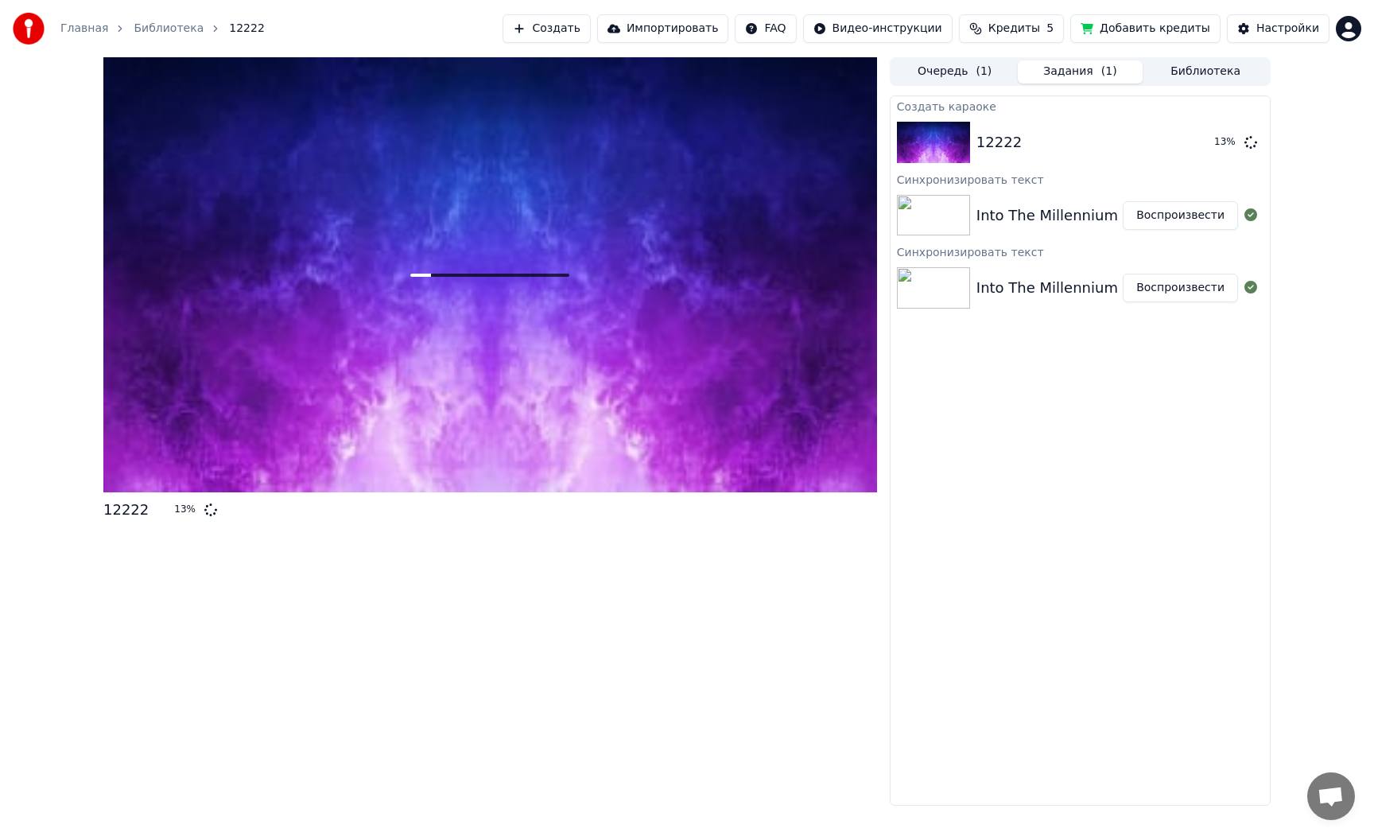
click at [948, 177] on div "Синхронизировать текст" at bounding box center [1080, 178] width 379 height 19
click at [949, 220] on img at bounding box center [933, 215] width 73 height 41
click at [944, 276] on img at bounding box center [933, 287] width 73 height 41
drag, startPoint x: 982, startPoint y: 217, endPoint x: 1163, endPoint y: 213, distance: 180.5
click at [984, 218] on div "Into The Millennium" at bounding box center [1047, 215] width 142 height 22
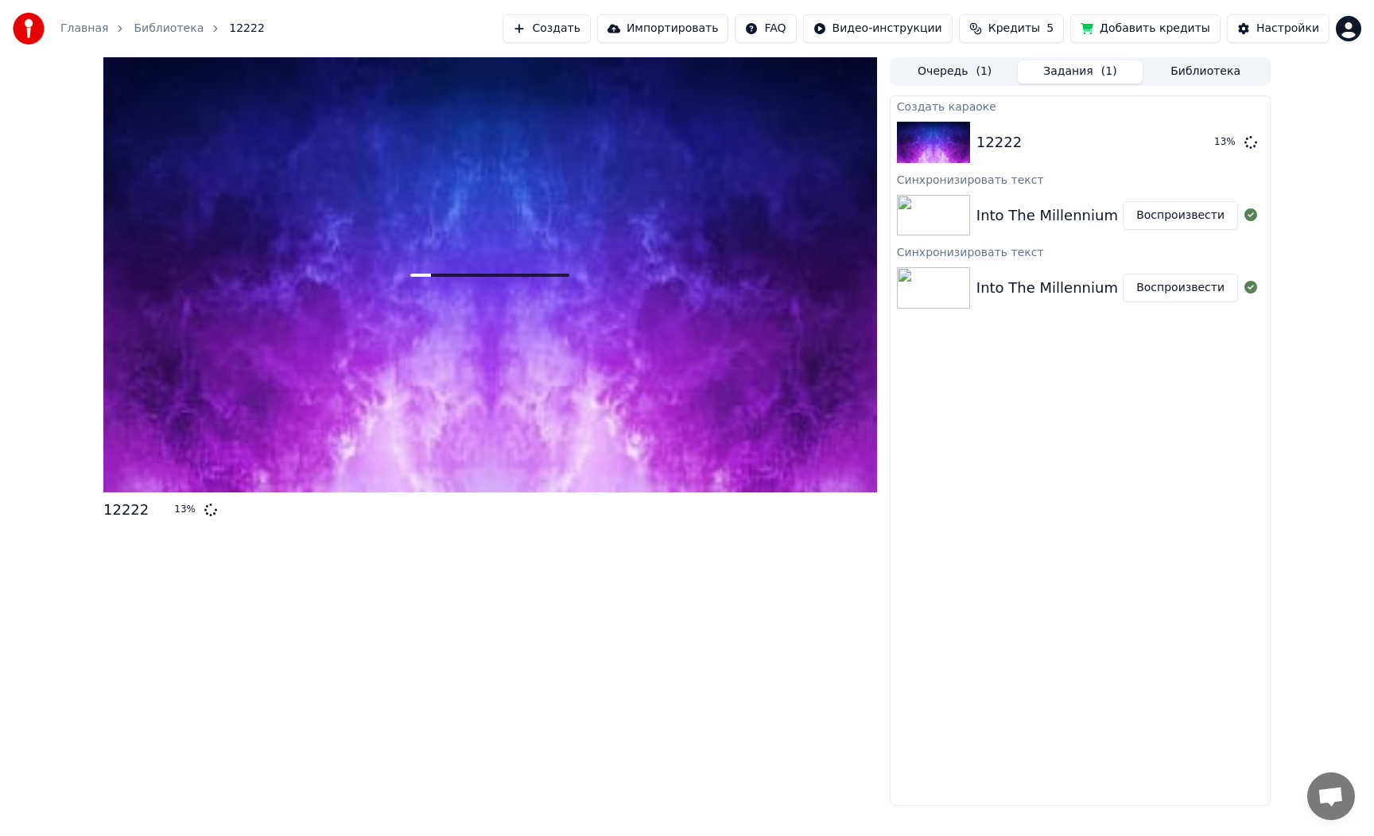
click at [1222, 212] on button "Воспроизвести" at bounding box center [1180, 215] width 115 height 29
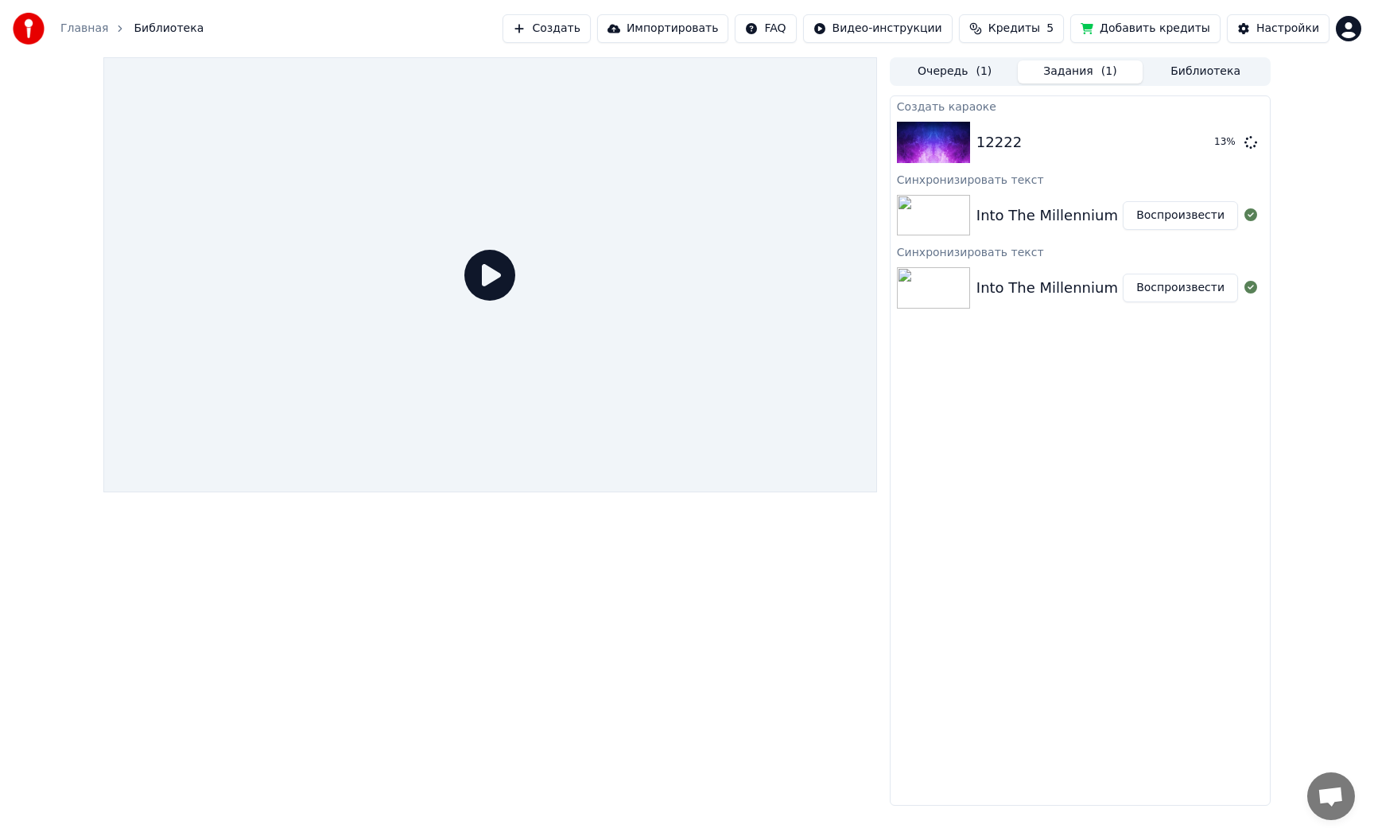
click at [1173, 219] on button "Воспроизвести" at bounding box center [1180, 215] width 115 height 29
click at [491, 291] on icon at bounding box center [489, 275] width 51 height 51
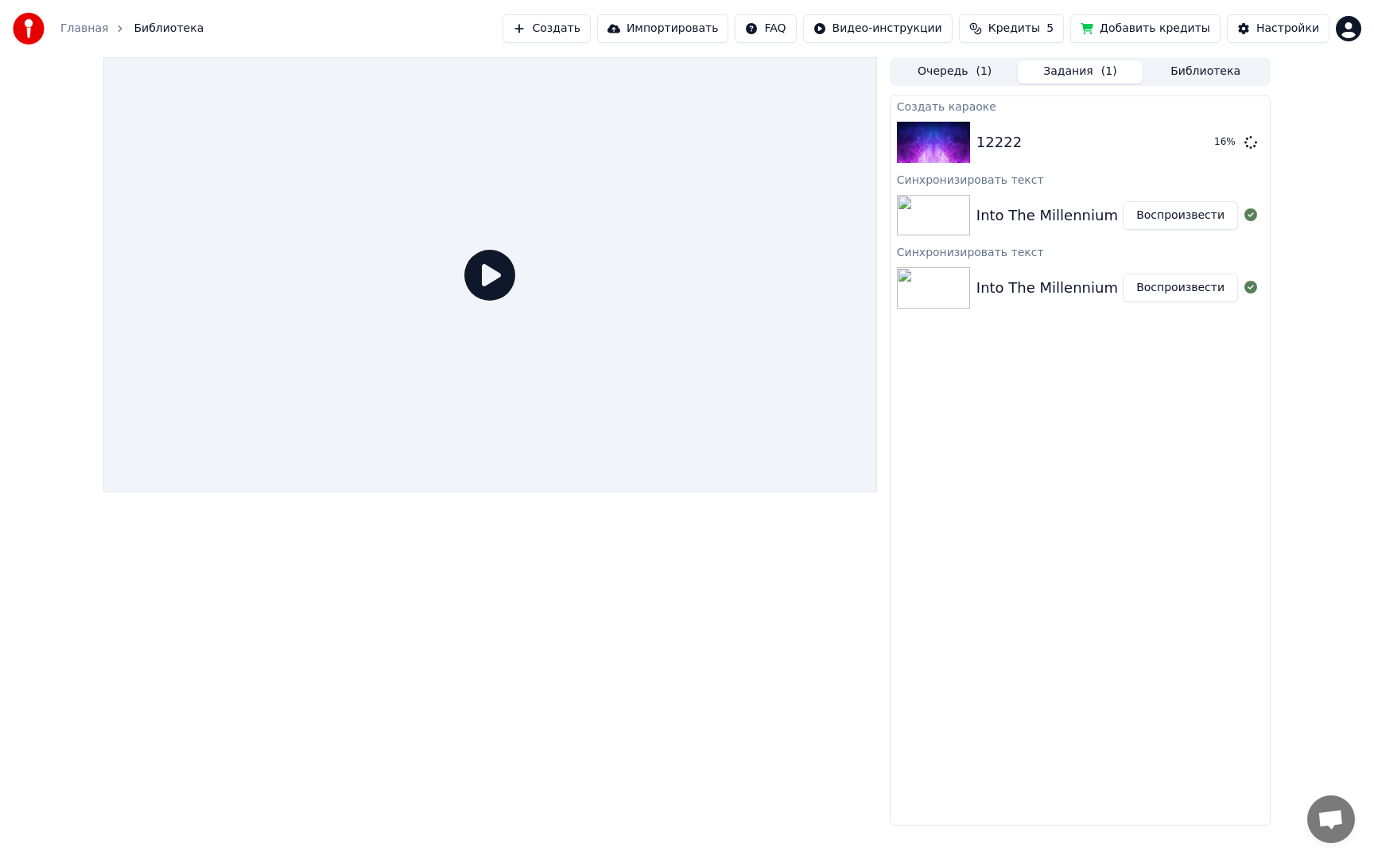
click at [1187, 217] on button "Воспроизвести" at bounding box center [1180, 215] width 115 height 29
click at [392, 284] on div at bounding box center [490, 274] width 774 height 435
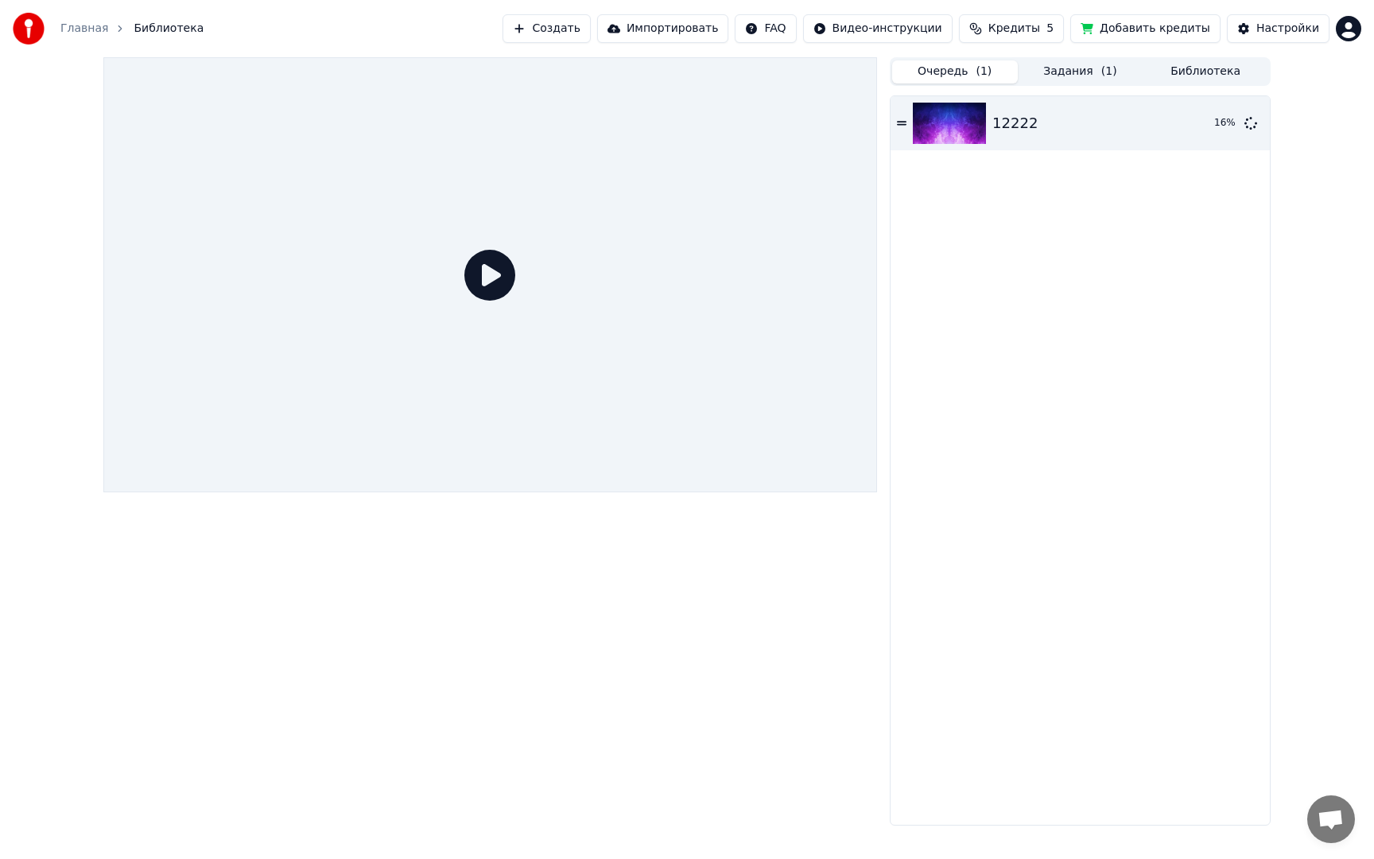
click at [976, 82] on button "Очередь ( 1 )" at bounding box center [955, 71] width 126 height 23
click at [1046, 126] on div "12222" at bounding box center [1087, 123] width 190 height 22
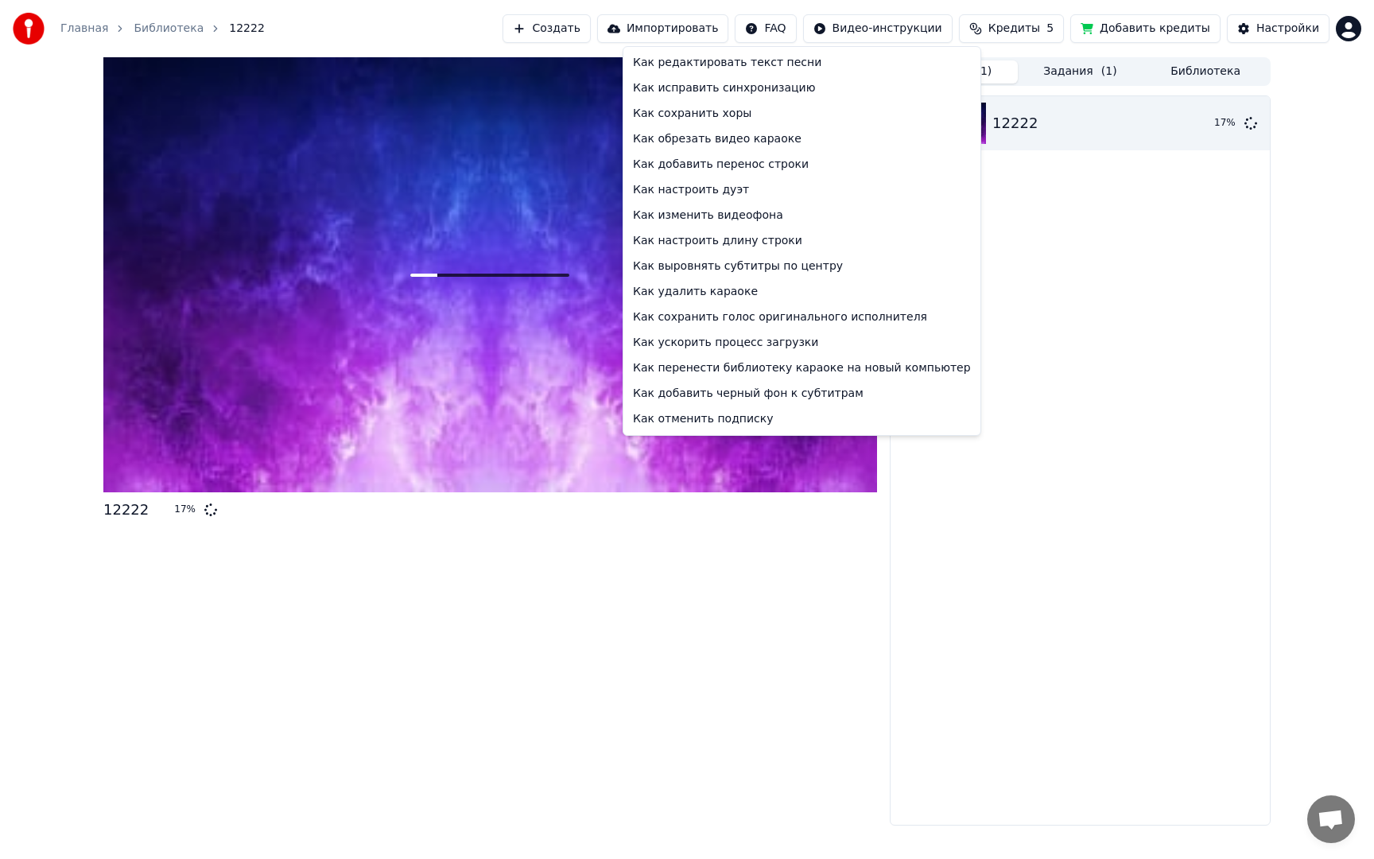
click at [794, 28] on html "Главная Библиотека 12222 Создать Импортировать FAQ Видео-инструкции Кредиты 5 Д…" at bounding box center [687, 429] width 1374 height 859
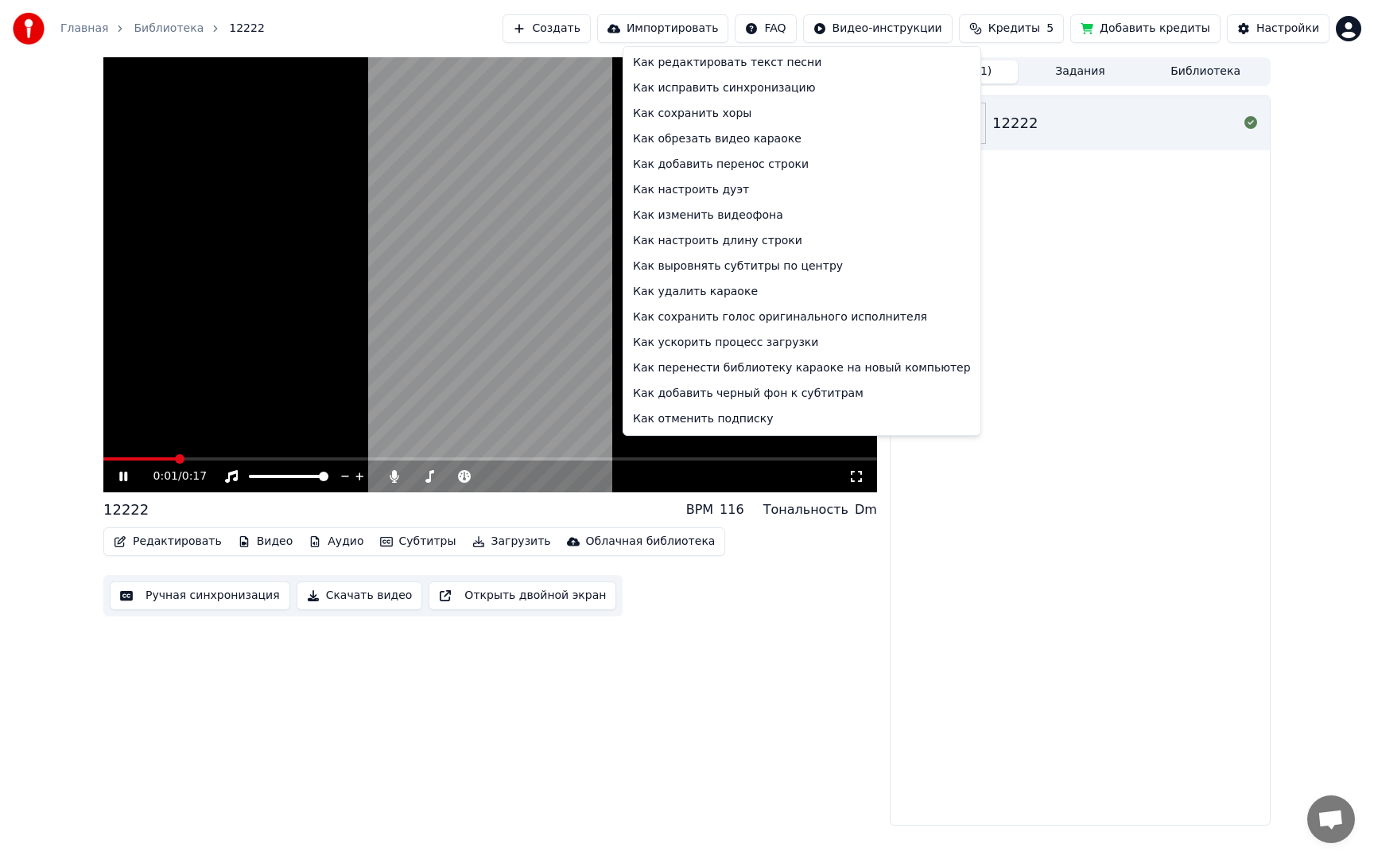
click at [420, 349] on html "Главная Библиотека 12222 Создать Импортировать FAQ Видео-инструкции Кредиты 5 Д…" at bounding box center [687, 429] width 1374 height 859
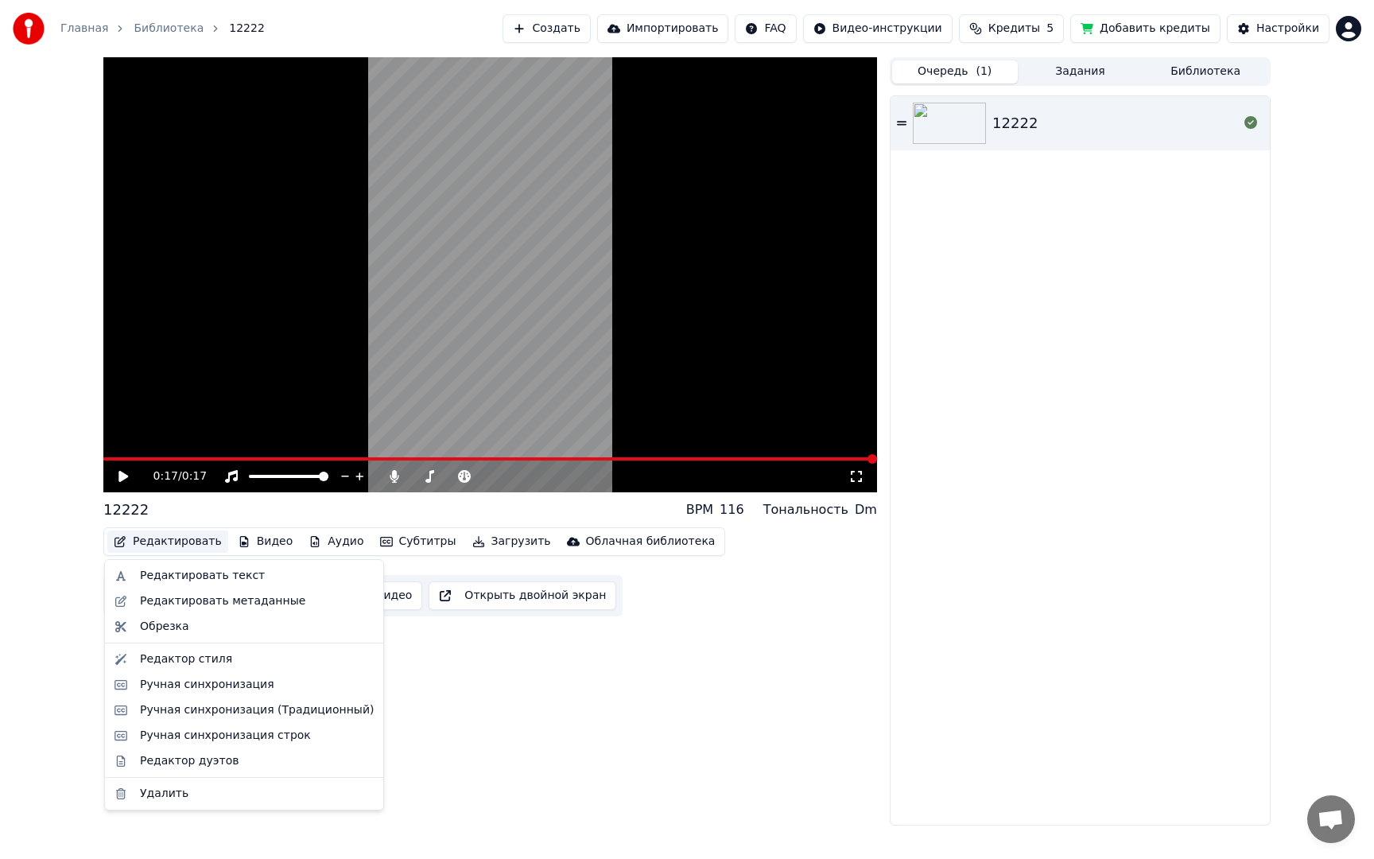
click at [168, 542] on button "Редактировать" at bounding box center [167, 541] width 121 height 22
click at [198, 661] on div "Редактор стиля" at bounding box center [186, 659] width 92 height 16
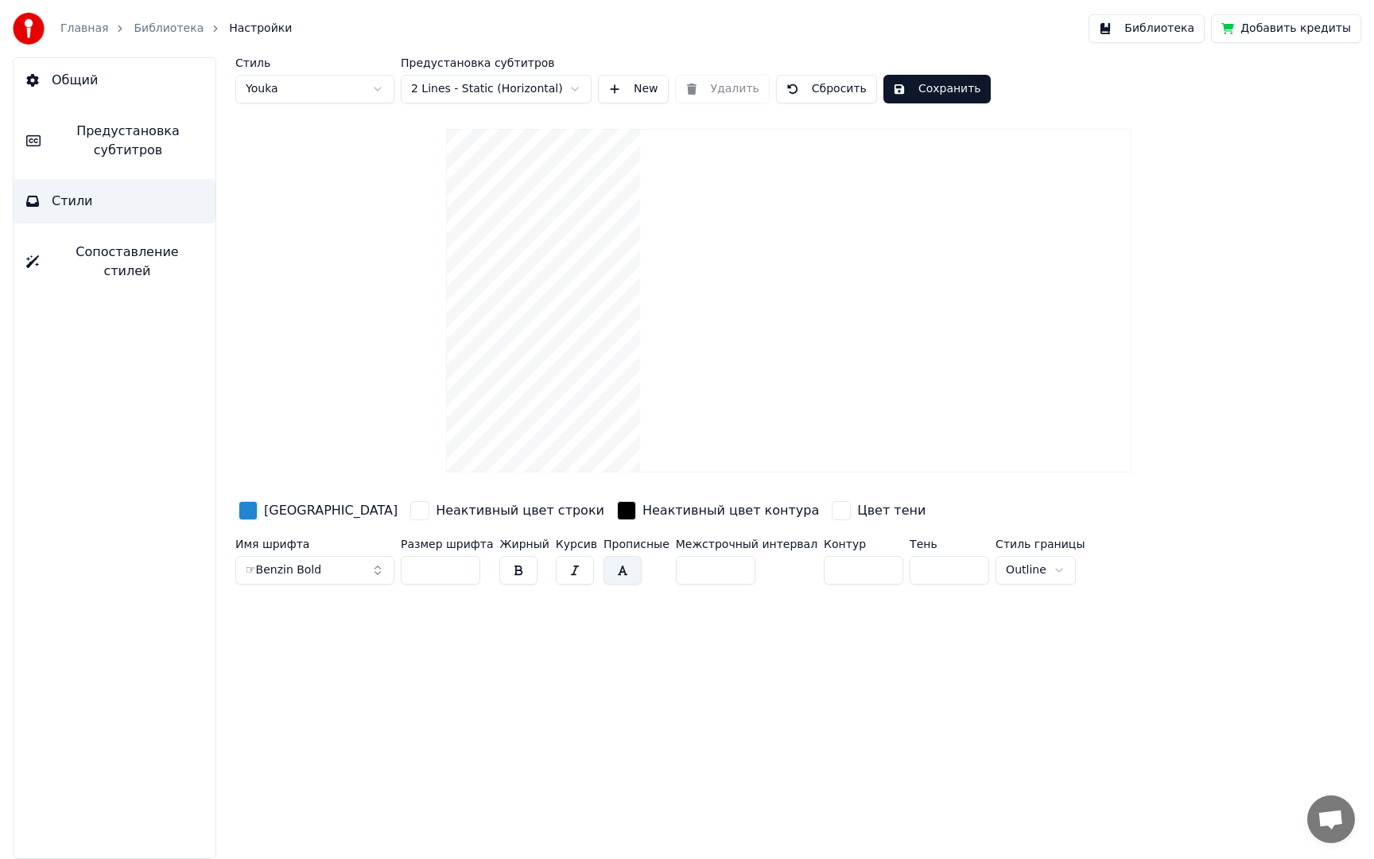
drag, startPoint x: 355, startPoint y: 576, endPoint x: 337, endPoint y: 576, distance: 18.3
click at [338, 576] on div "Имя шрифта ☞Benzin Bold Размер шрифта ** Жирный Курсив Прописные Межстрочный ин…" at bounding box center [716, 564] width 962 height 52
type input "*"
type input "**"
click at [606, 568] on button "button" at bounding box center [623, 570] width 38 height 29
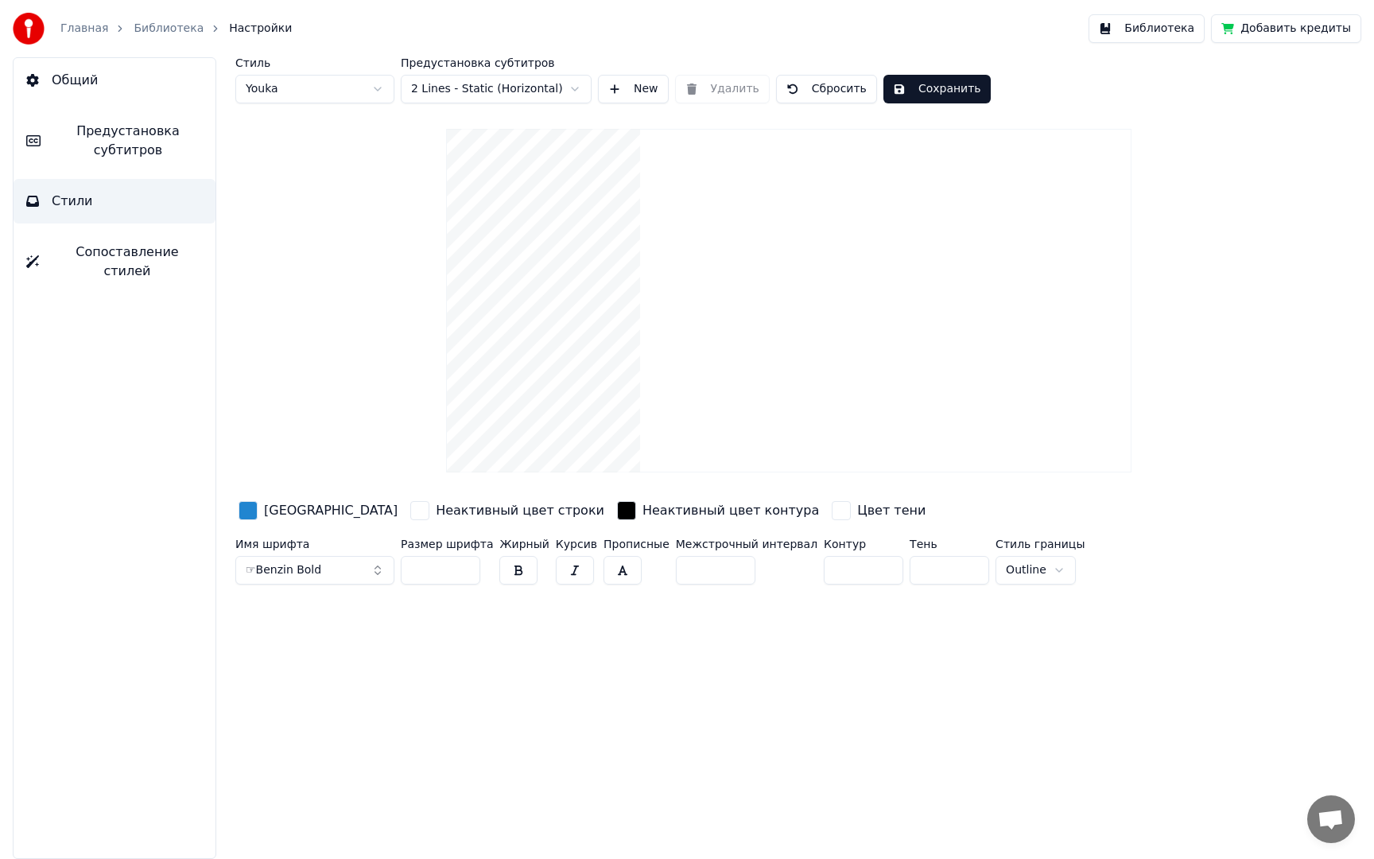
click at [608, 569] on button "button" at bounding box center [623, 570] width 38 height 29
click at [610, 573] on button "button" at bounding box center [623, 570] width 38 height 29
click at [610, 574] on button "button" at bounding box center [623, 570] width 38 height 29
drag, startPoint x: 590, startPoint y: 632, endPoint x: 580, endPoint y: 623, distance: 12.9
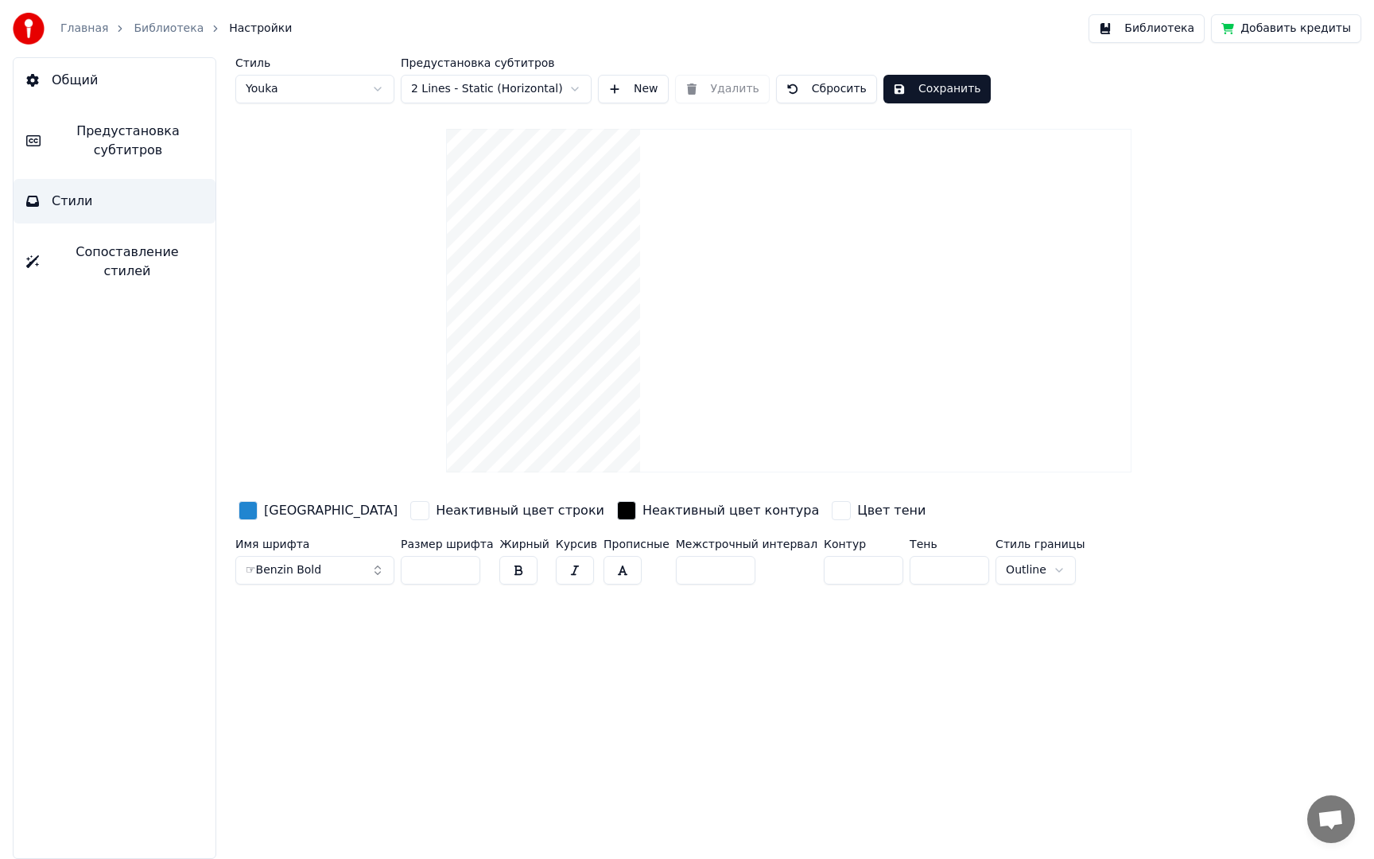
click at [589, 632] on div "Стиль Youka Предустановка субтитров 2 Lines - Static (Horizontal) New Удалить С…" at bounding box center [789, 458] width 1170 height 802
click at [371, 576] on button "☞Benzin Bold" at bounding box center [314, 570] width 159 height 29
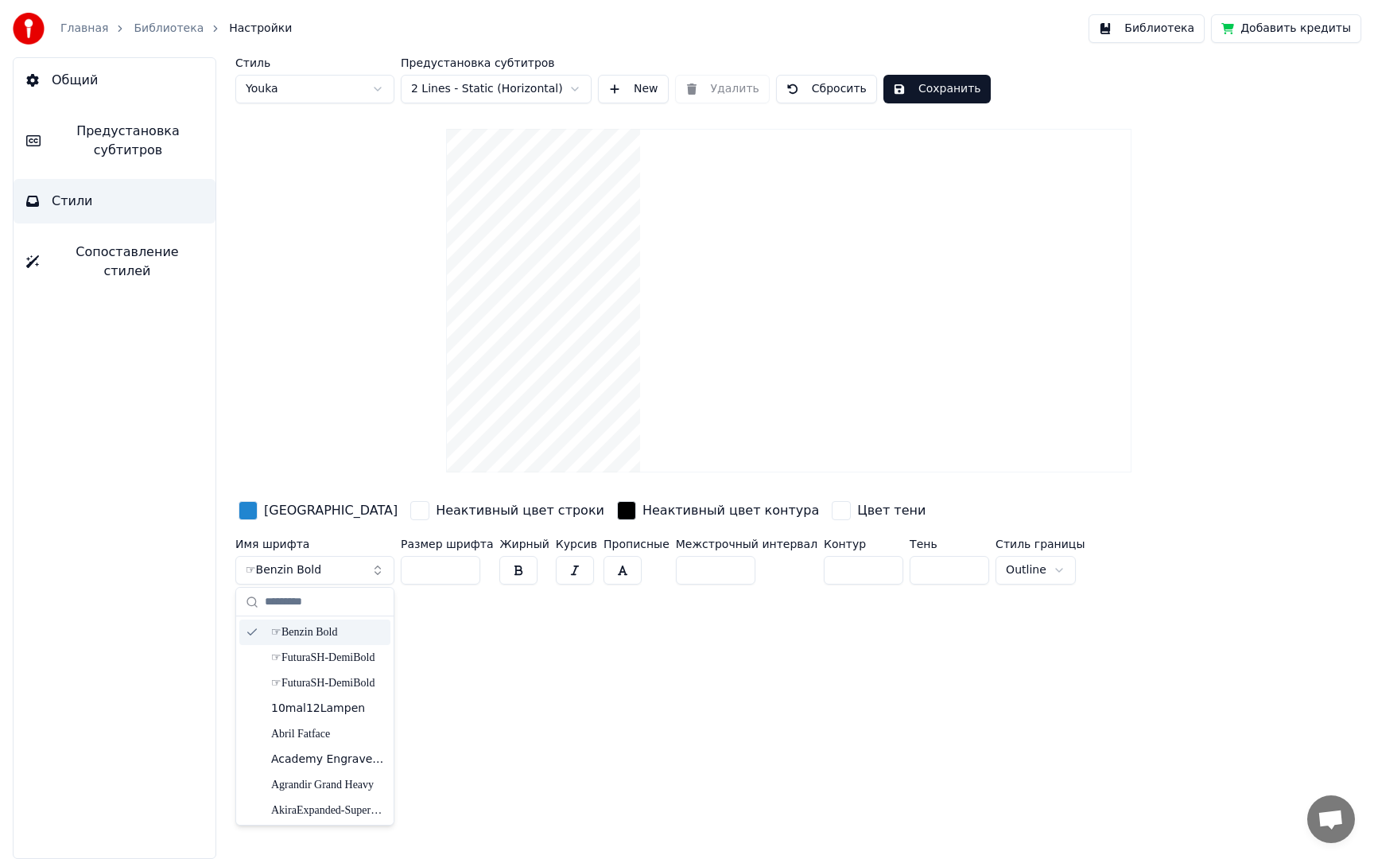
click at [322, 634] on div "☞Benzin Bold" at bounding box center [327, 632] width 113 height 16
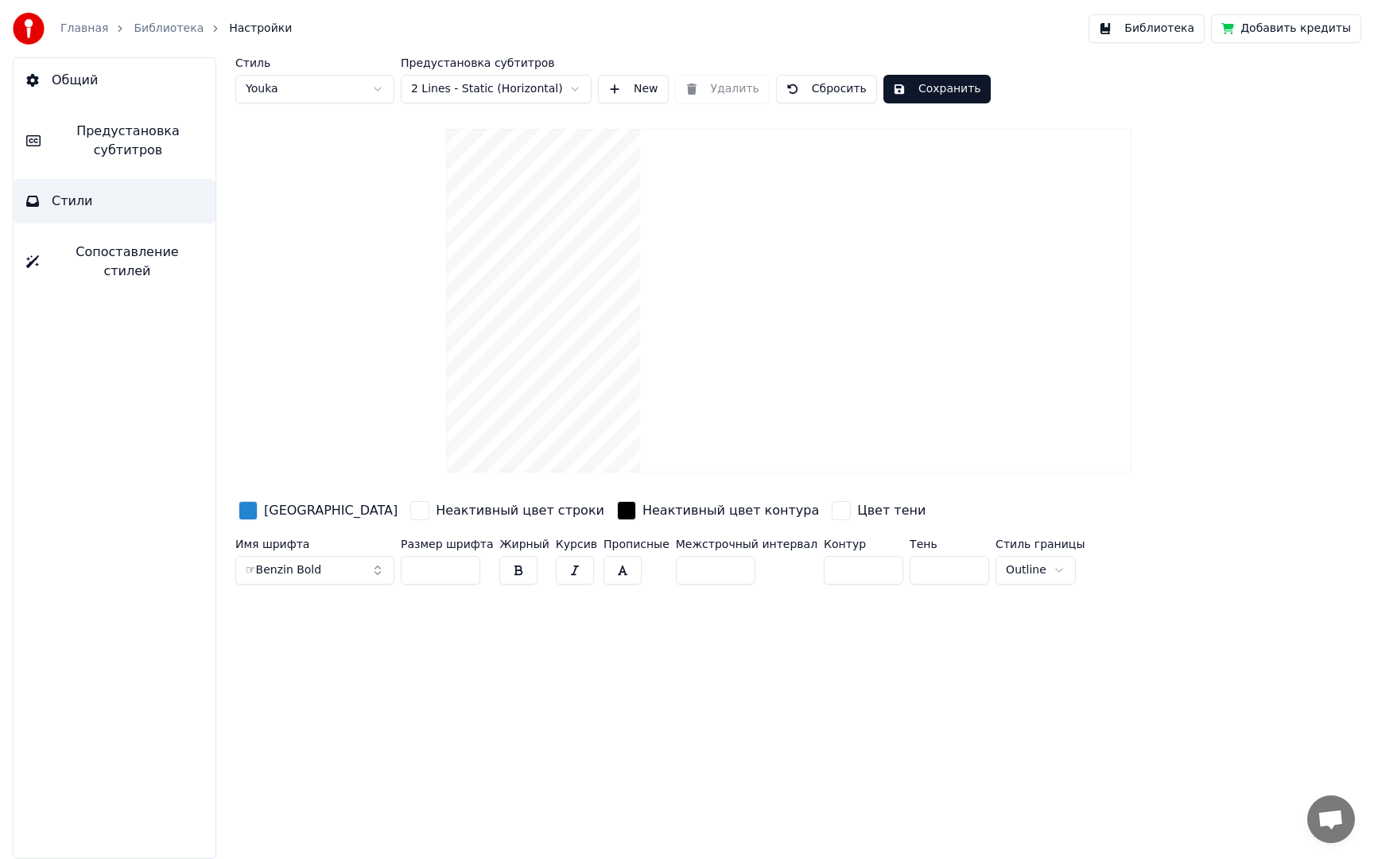
click at [562, 569] on button "button" at bounding box center [575, 570] width 38 height 29
click at [615, 569] on button "button" at bounding box center [623, 570] width 38 height 29
click at [604, 575] on button "button" at bounding box center [623, 570] width 38 height 29
click at [569, 627] on div "Стиль Youka Предустановка субтитров 2 Lines - Static (Horizontal) New Удалить С…" at bounding box center [789, 458] width 1170 height 802
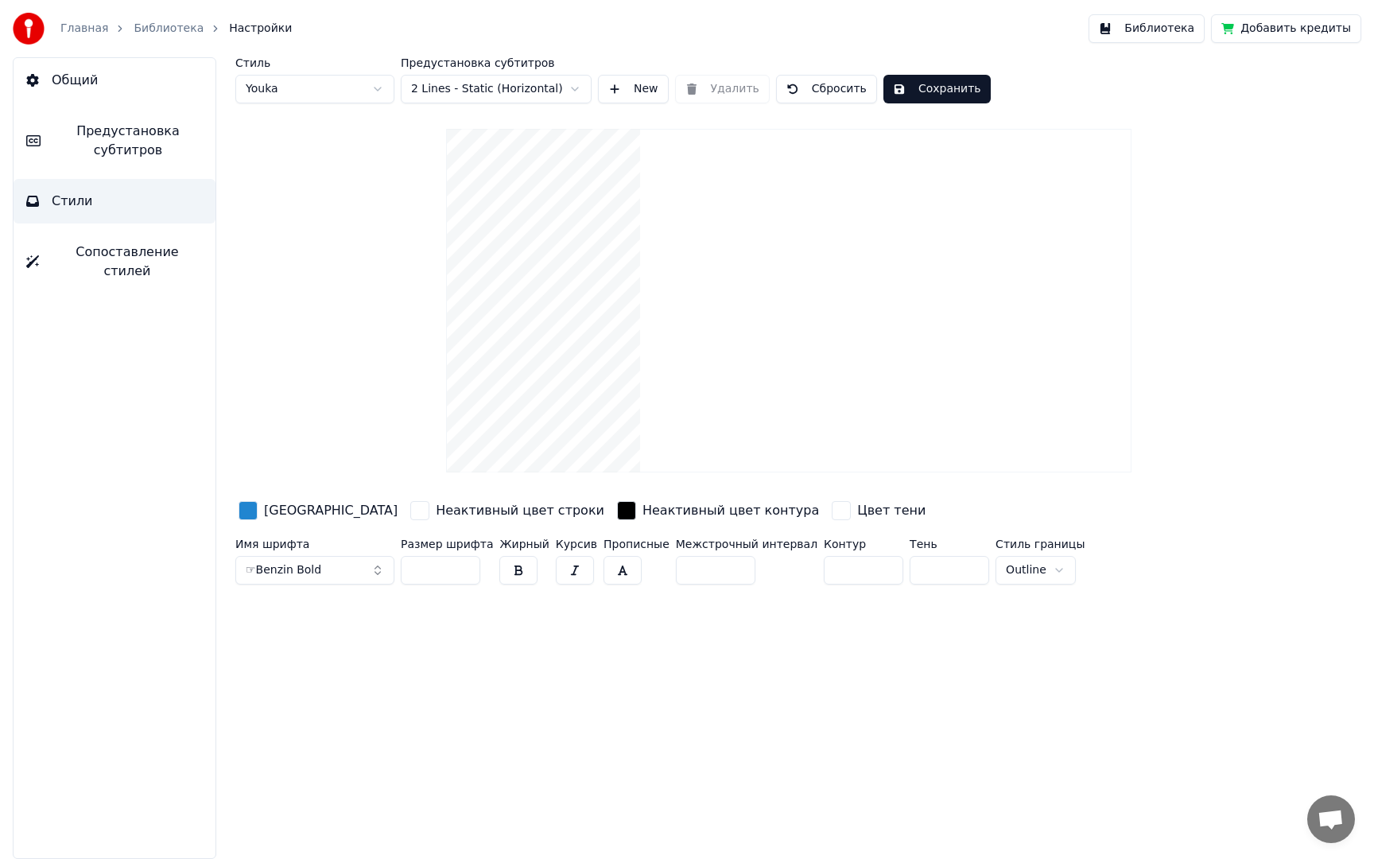
click at [615, 578] on button "button" at bounding box center [623, 570] width 38 height 29
drag, startPoint x: 608, startPoint y: 569, endPoint x: 590, endPoint y: 635, distance: 69.0
click at [608, 569] on button "button" at bounding box center [623, 570] width 38 height 29
click at [929, 98] on button "Сохранить" at bounding box center [936, 89] width 107 height 29
click at [918, 94] on button "Готово" at bounding box center [925, 89] width 85 height 29
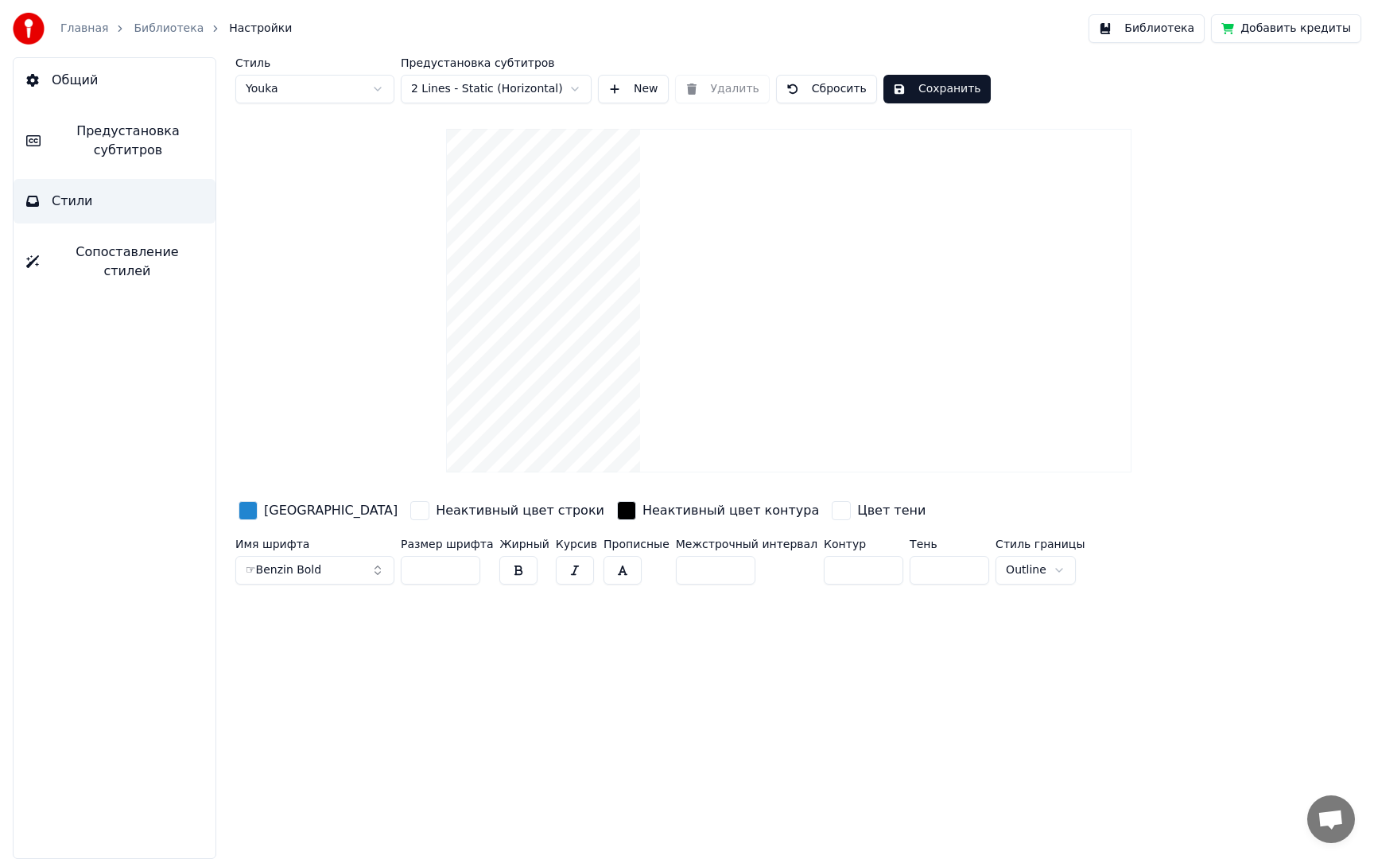
click at [88, 29] on link "Главная" at bounding box center [84, 29] width 48 height 16
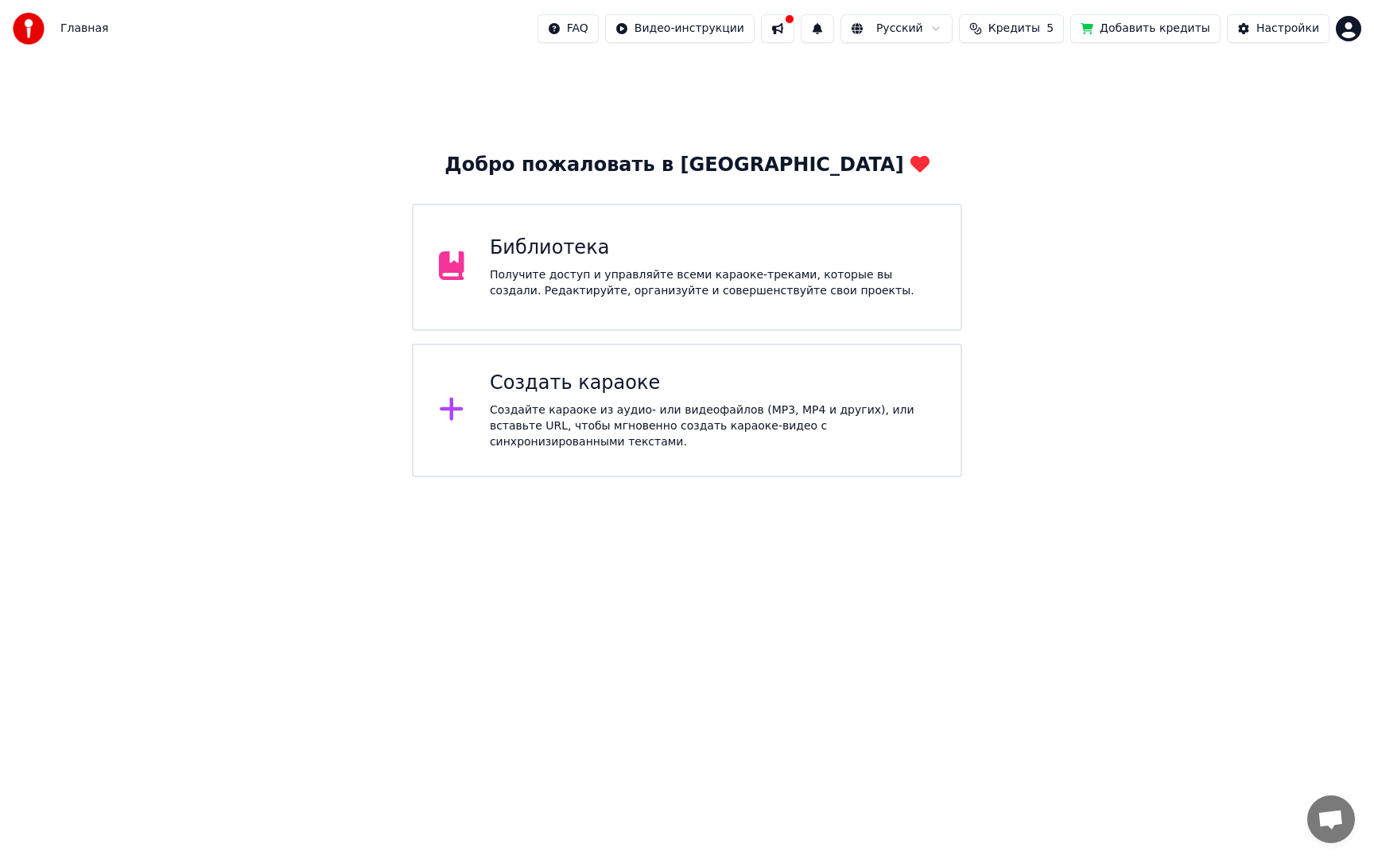
click at [520, 256] on div "Библиотека" at bounding box center [712, 247] width 445 height 25
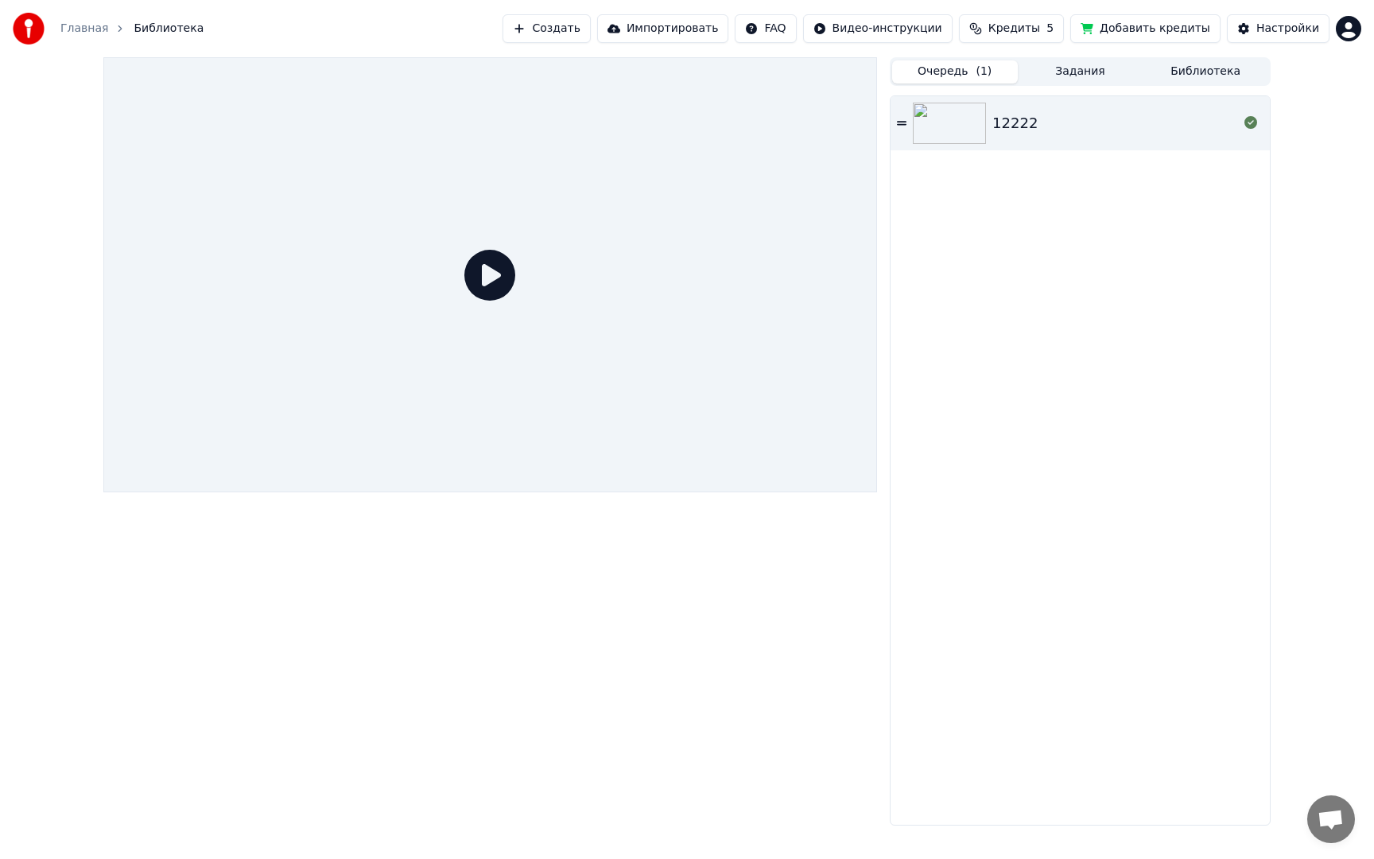
drag, startPoint x: 947, startPoint y: 118, endPoint x: 943, endPoint y: 125, distance: 8.2
click at [946, 118] on img at bounding box center [949, 123] width 73 height 41
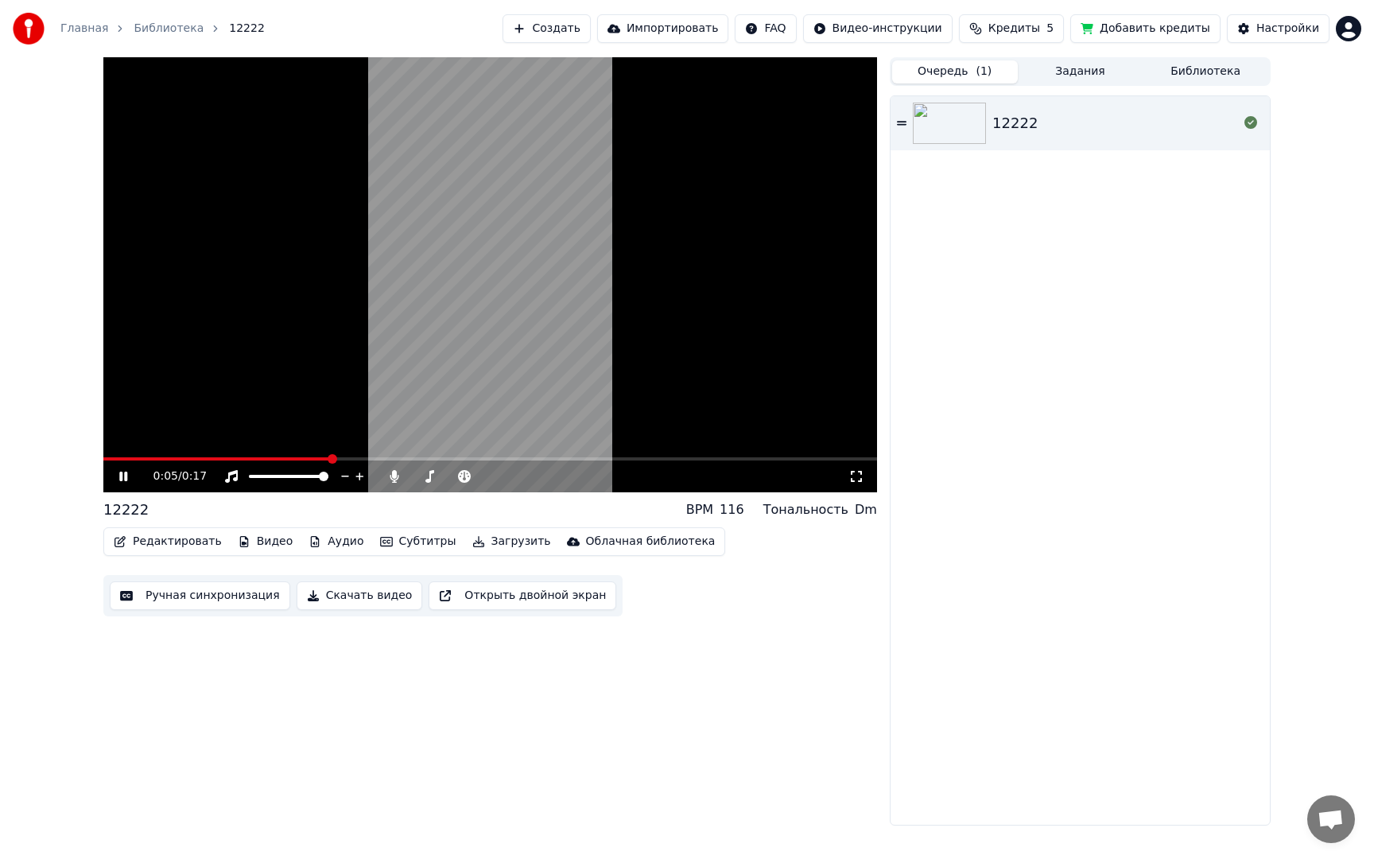
click at [119, 480] on icon at bounding box center [123, 477] width 8 height 10
click at [169, 543] on button "Редактировать" at bounding box center [167, 541] width 121 height 22
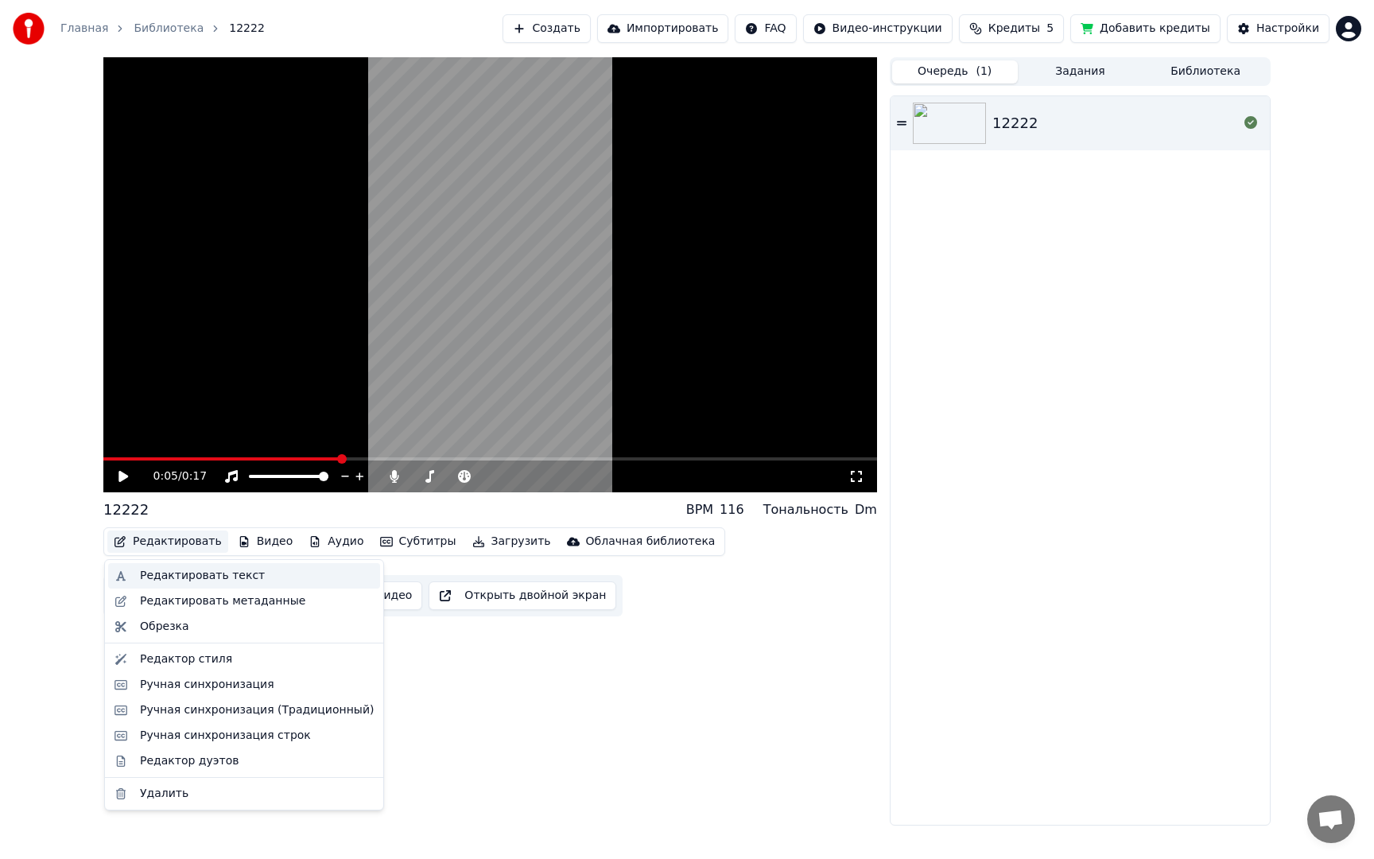
click at [179, 575] on div "Редактировать текст" at bounding box center [202, 576] width 125 height 16
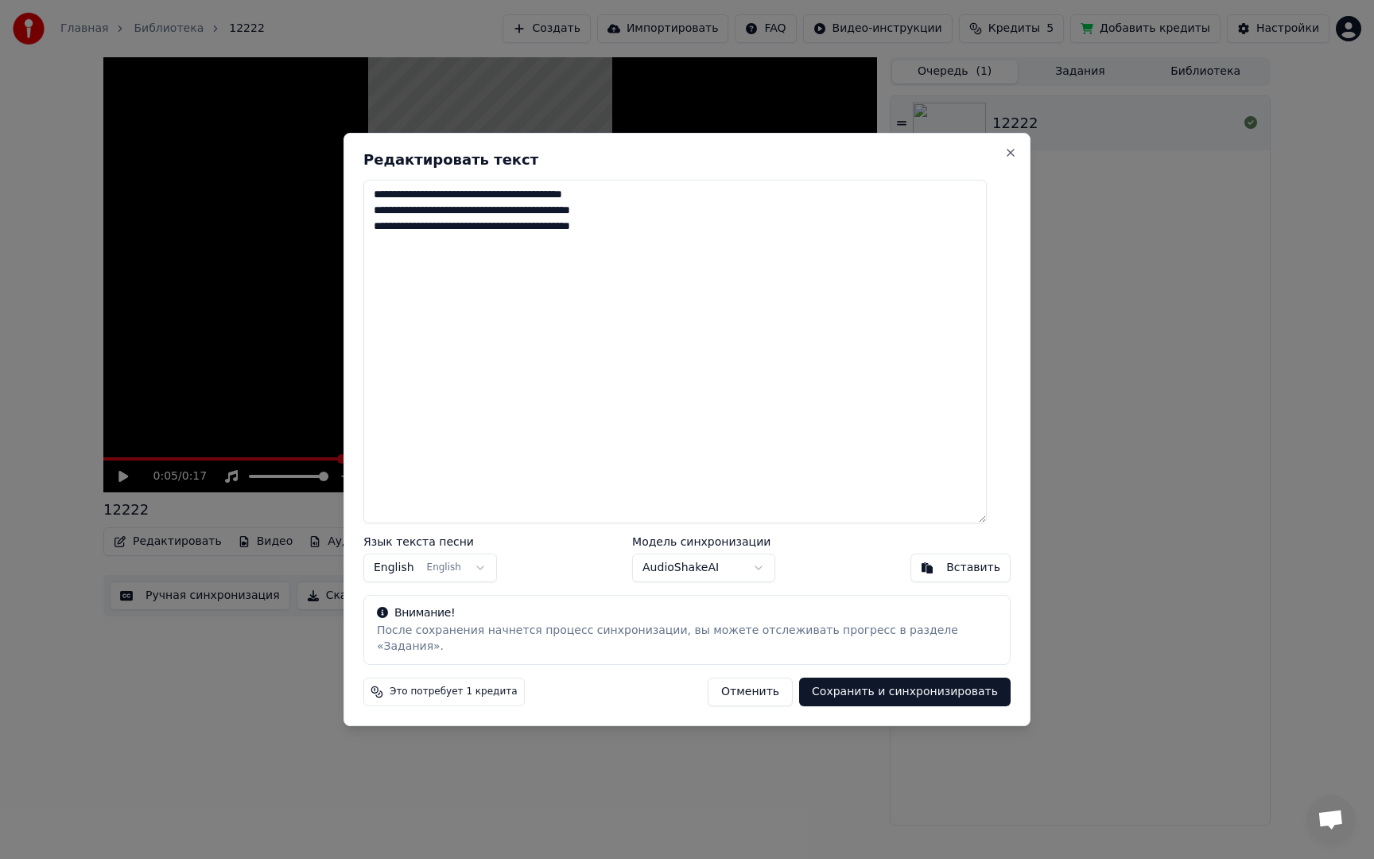
click at [566, 203] on textarea "**********" at bounding box center [674, 352] width 623 height 344
click at [561, 201] on textarea "**********" at bounding box center [674, 352] width 623 height 344
click at [586, 232] on textarea "**********" at bounding box center [674, 352] width 623 height 344
click at [639, 234] on textarea "**********" at bounding box center [674, 352] width 623 height 344
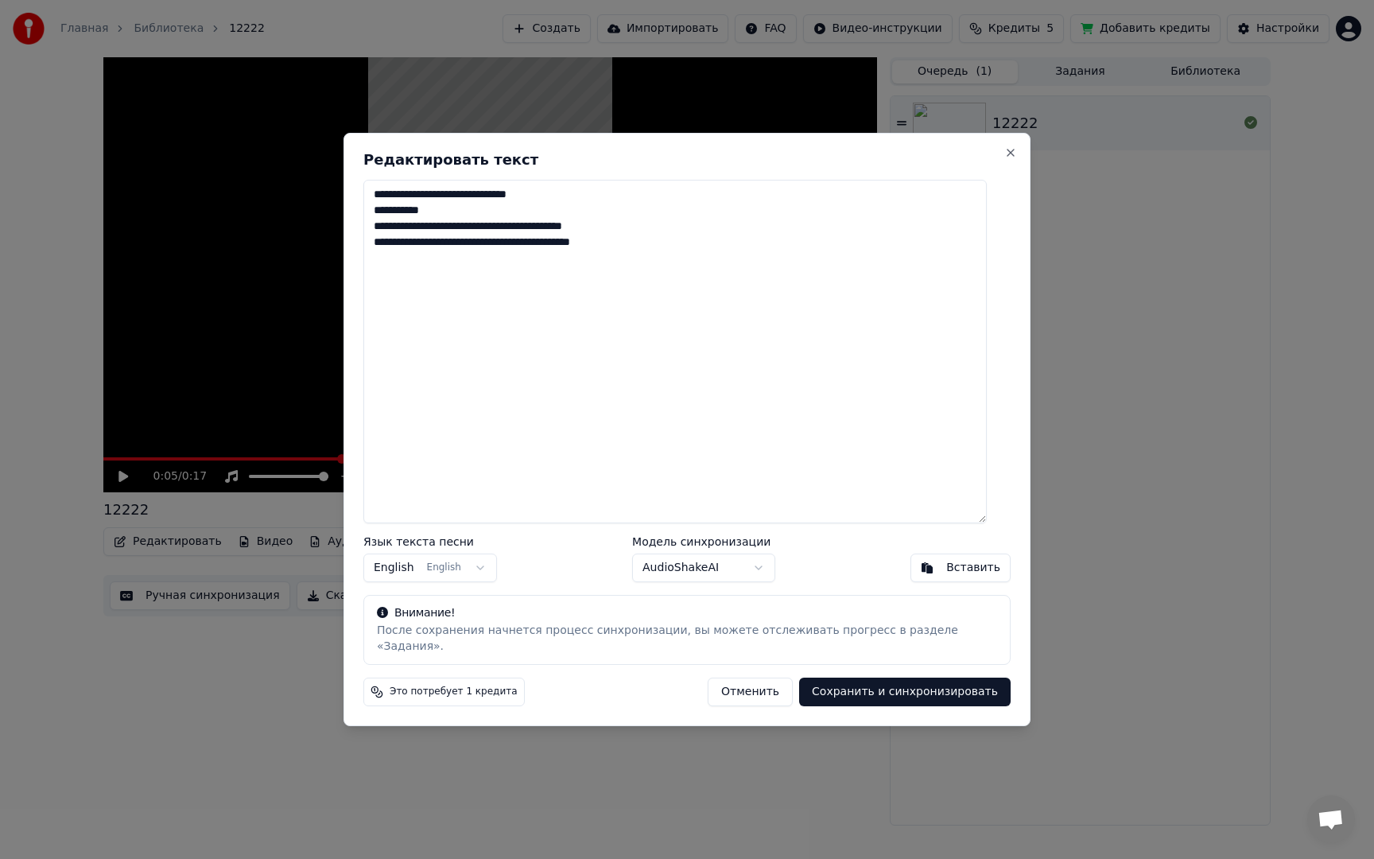
drag, startPoint x: 583, startPoint y: 231, endPoint x: 628, endPoint y: 245, distance: 47.3
click at [585, 233] on textarea "**********" at bounding box center [674, 352] width 623 height 344
click at [476, 204] on textarea "**********" at bounding box center [674, 352] width 623 height 344
drag, startPoint x: 476, startPoint y: 247, endPoint x: 491, endPoint y: 257, distance: 17.9
click at [476, 247] on textarea "**********" at bounding box center [674, 352] width 623 height 344
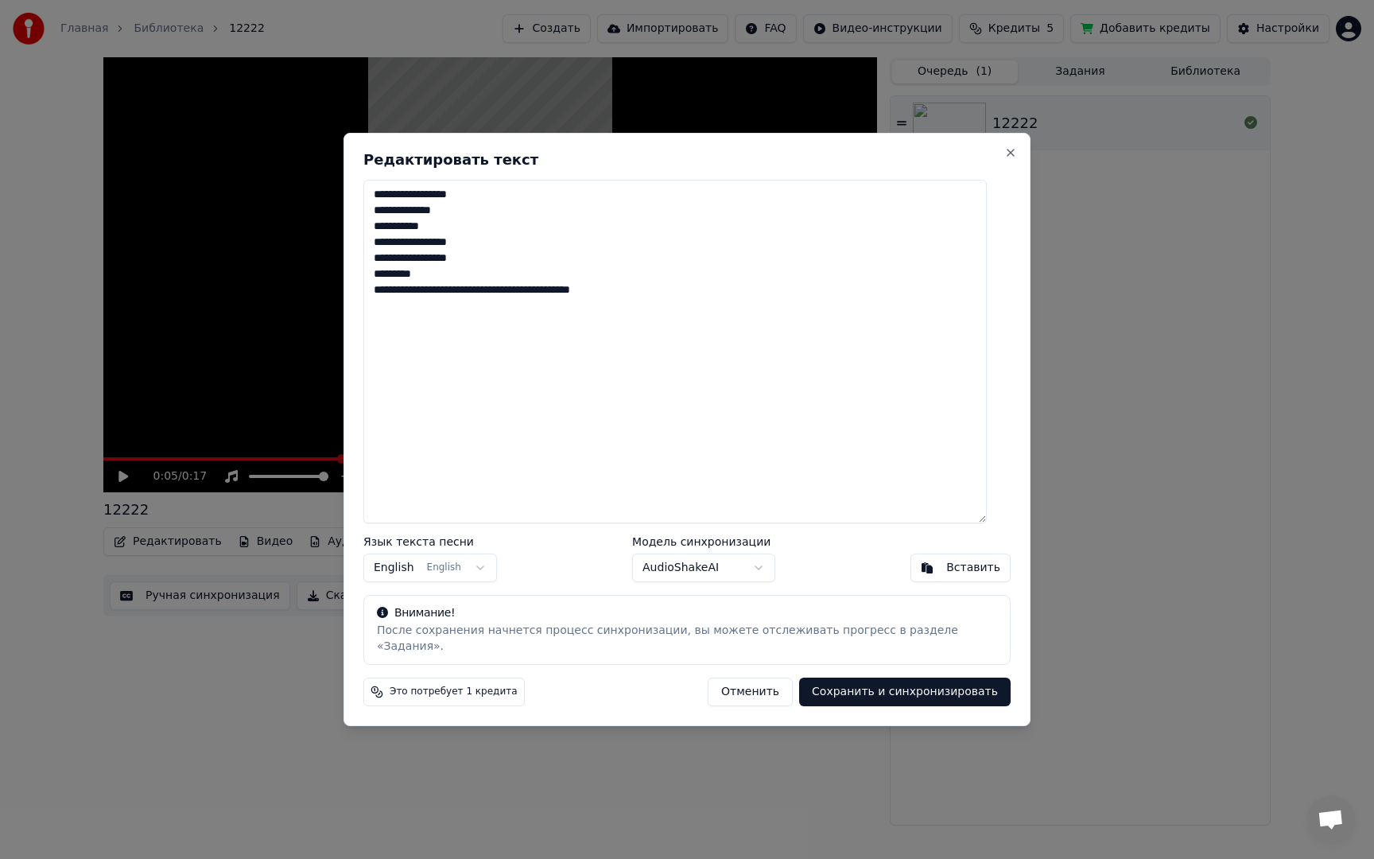
click at [526, 294] on textarea "**********" at bounding box center [674, 352] width 623 height 344
drag, startPoint x: 460, startPoint y: 301, endPoint x: 333, endPoint y: 196, distance: 164.9
click at [333, 196] on body "**********" at bounding box center [687, 429] width 1374 height 859
type textarea "**********"
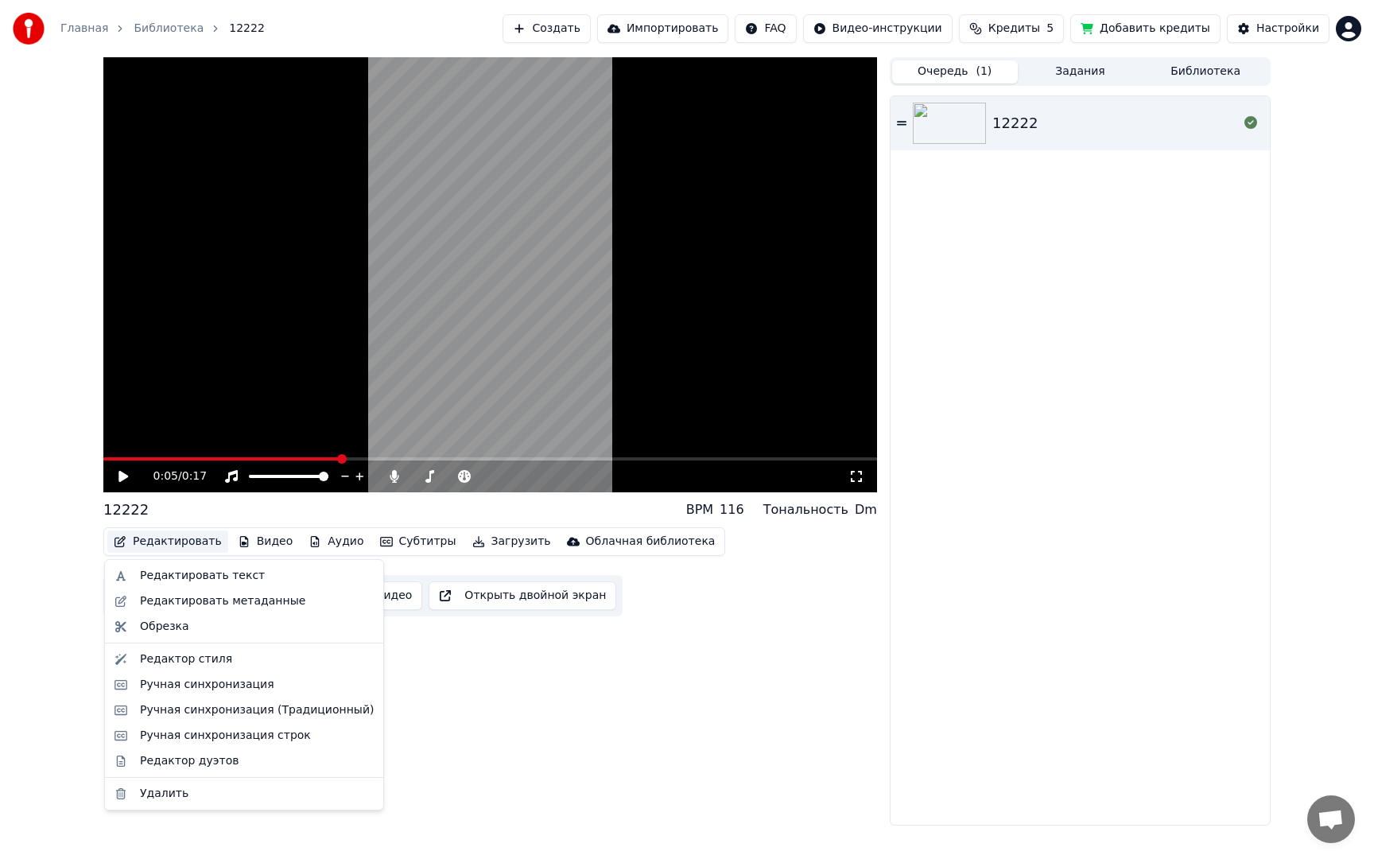
click at [195, 539] on button "Редактировать" at bounding box center [167, 541] width 121 height 22
click at [195, 569] on div "Редактировать текст" at bounding box center [202, 576] width 125 height 16
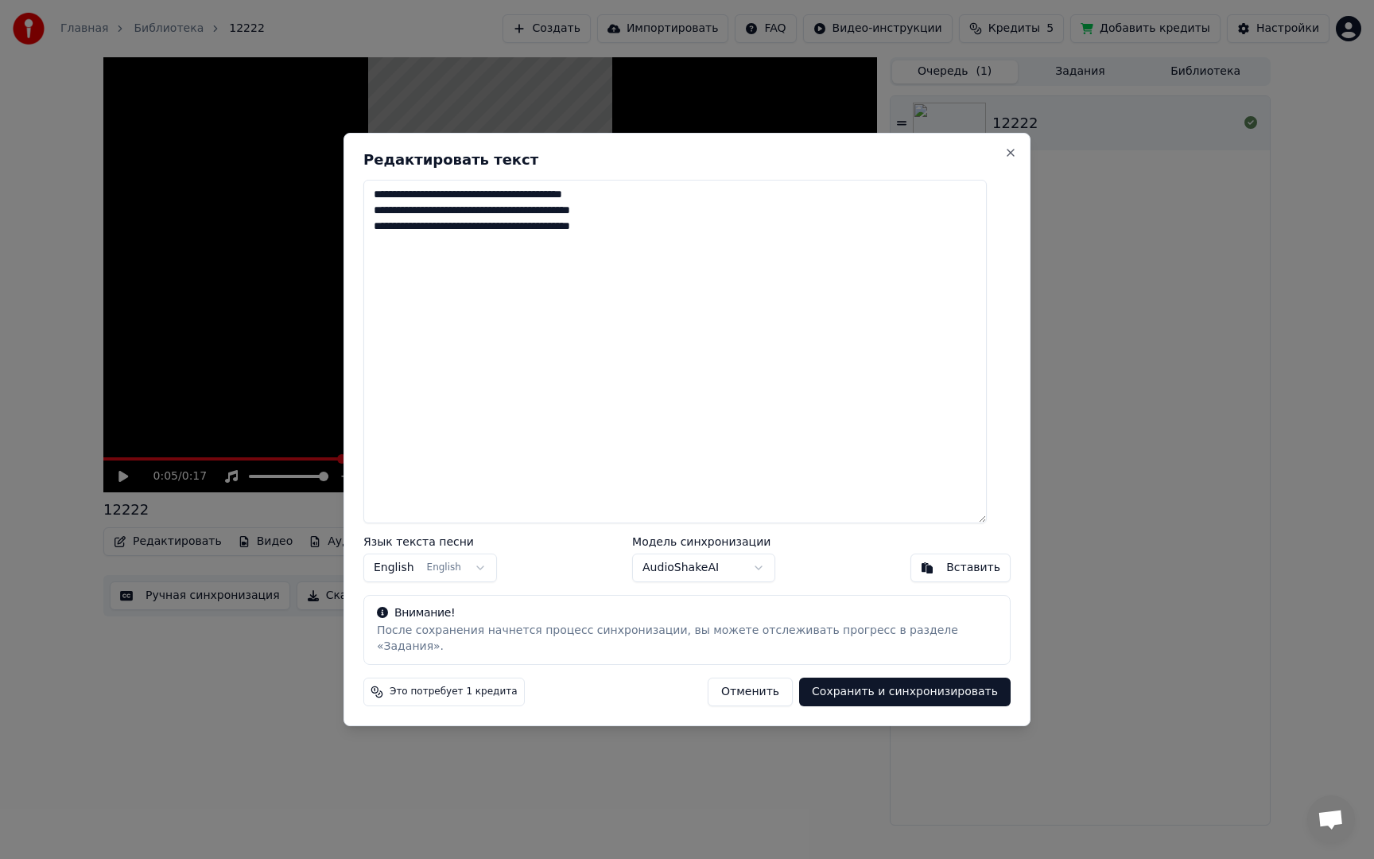
drag, startPoint x: 399, startPoint y: 193, endPoint x: 274, endPoint y: 181, distance: 126.3
click at [274, 181] on body "**********" at bounding box center [687, 429] width 1374 height 859
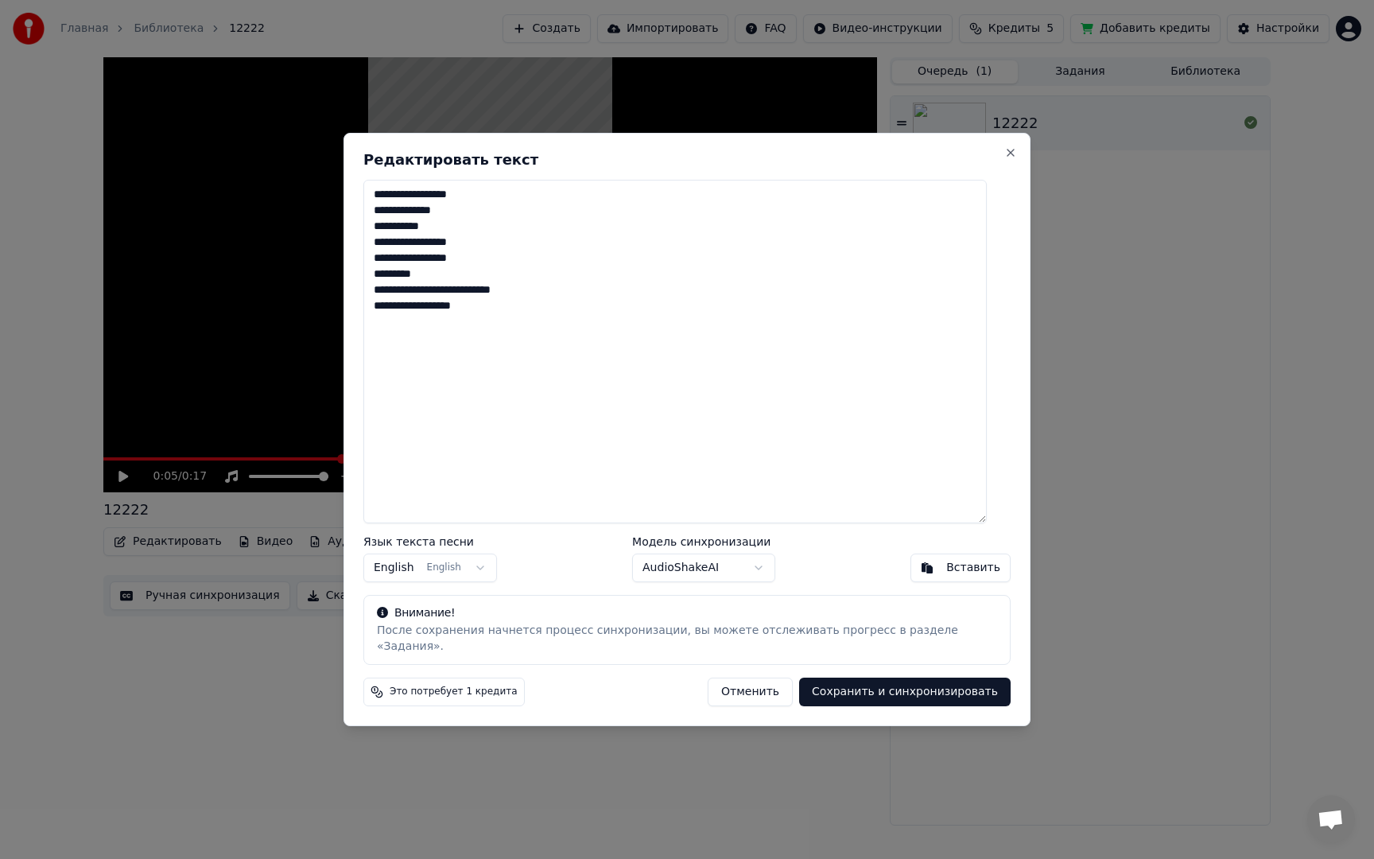
type textarea "**********"
click at [904, 682] on button "Сохранить и синхронизировать" at bounding box center [905, 691] width 212 height 29
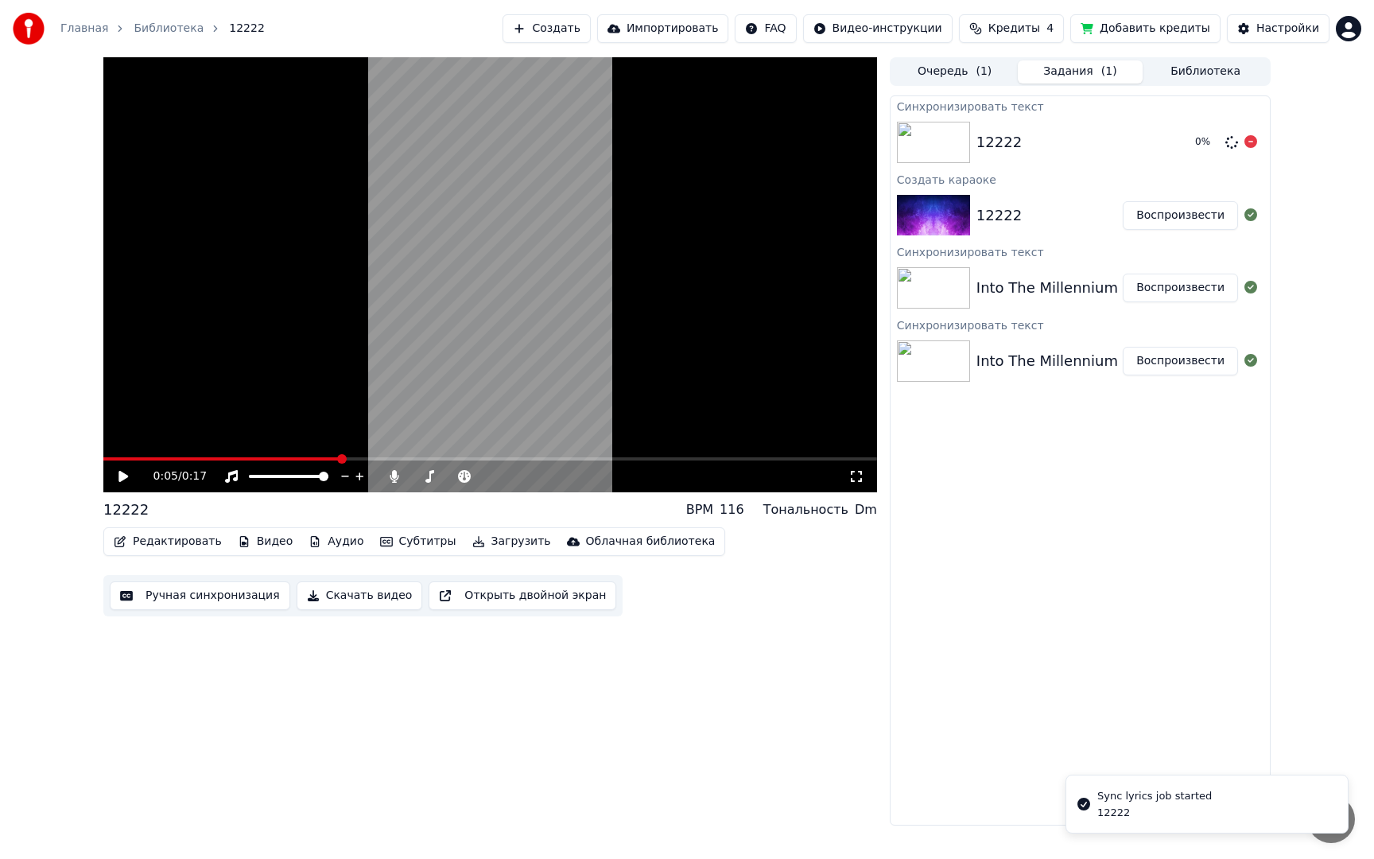
click at [1079, 160] on div "12222 0 %" at bounding box center [1080, 142] width 379 height 54
click at [124, 480] on icon at bounding box center [134, 476] width 37 height 13
click at [125, 476] on icon at bounding box center [123, 477] width 8 height 10
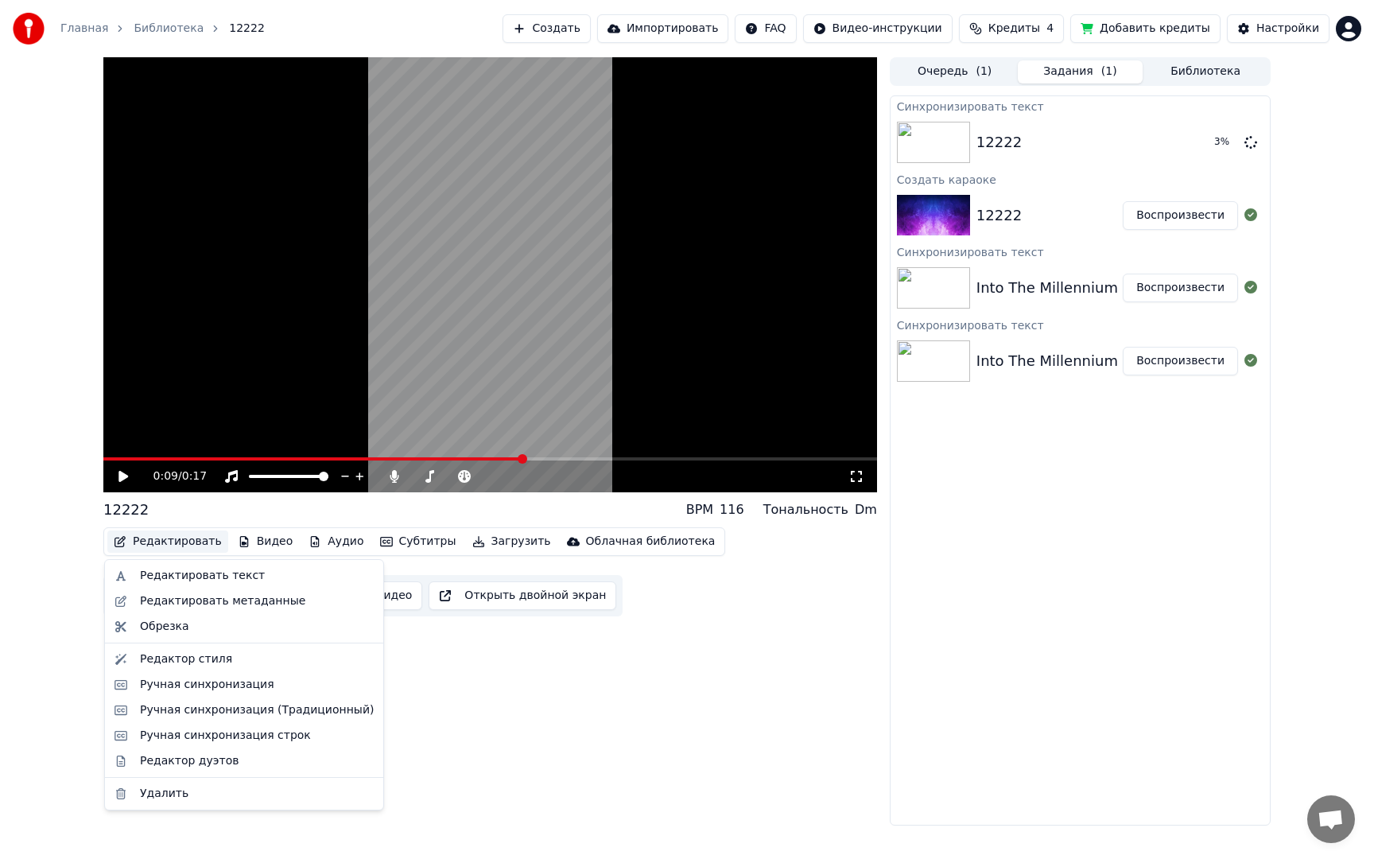
click at [180, 547] on button "Редактировать" at bounding box center [167, 541] width 121 height 22
click at [212, 666] on div "Редактор стиля" at bounding box center [186, 659] width 92 height 16
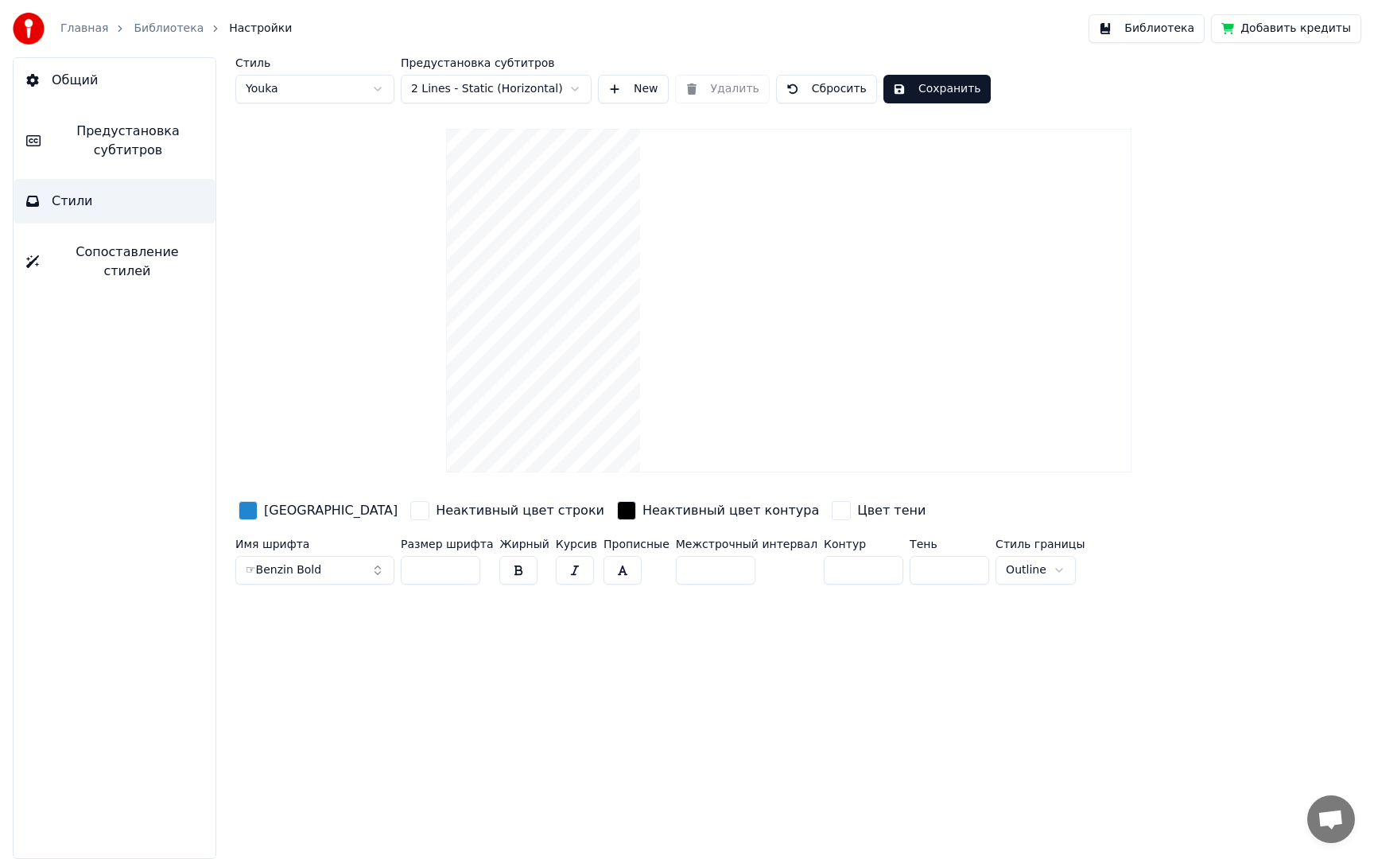
click at [104, 157] on span "Предустановка субтитров" at bounding box center [127, 141] width 149 height 38
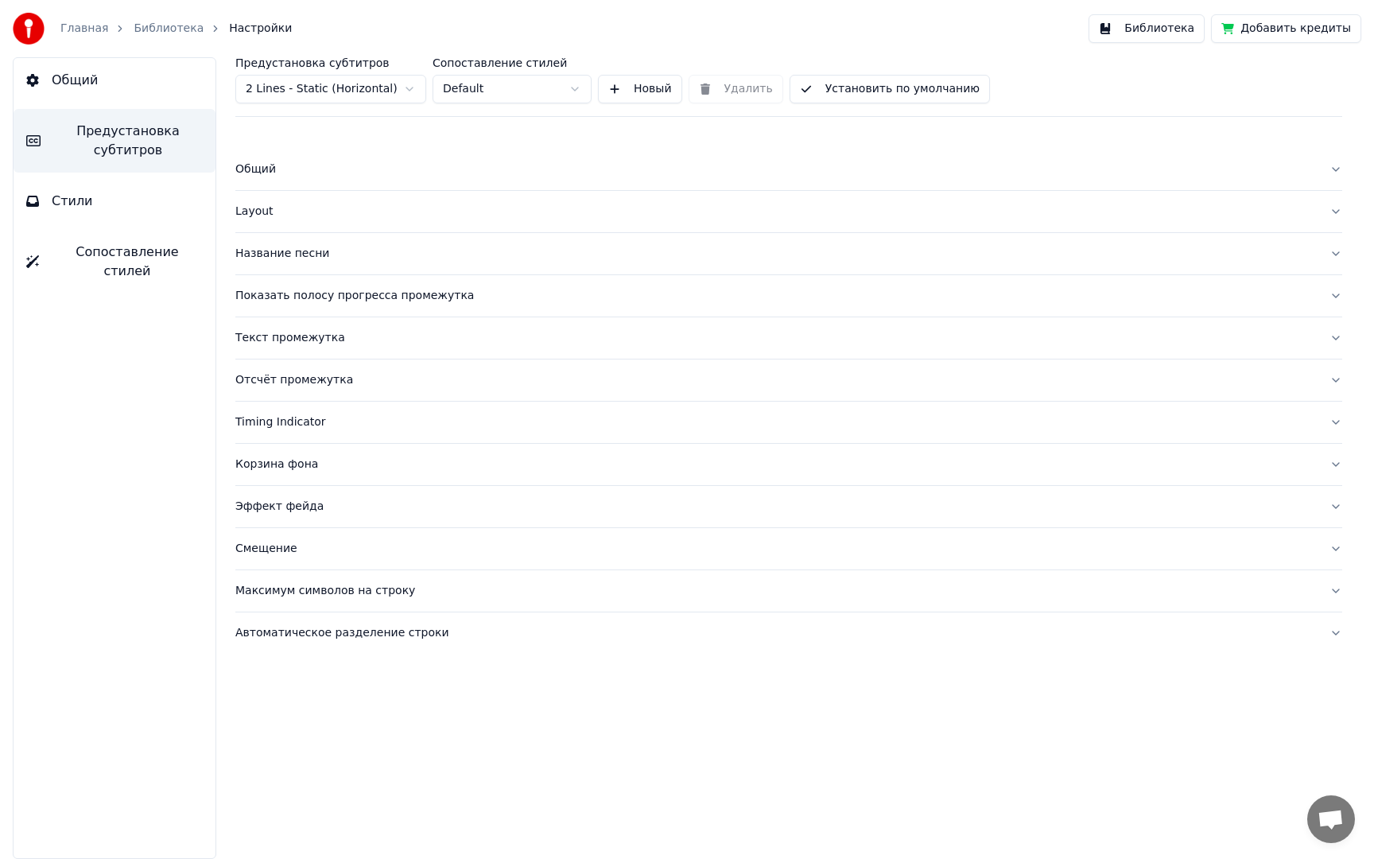
click at [307, 340] on div "Текст промежутка" at bounding box center [775, 338] width 1081 height 16
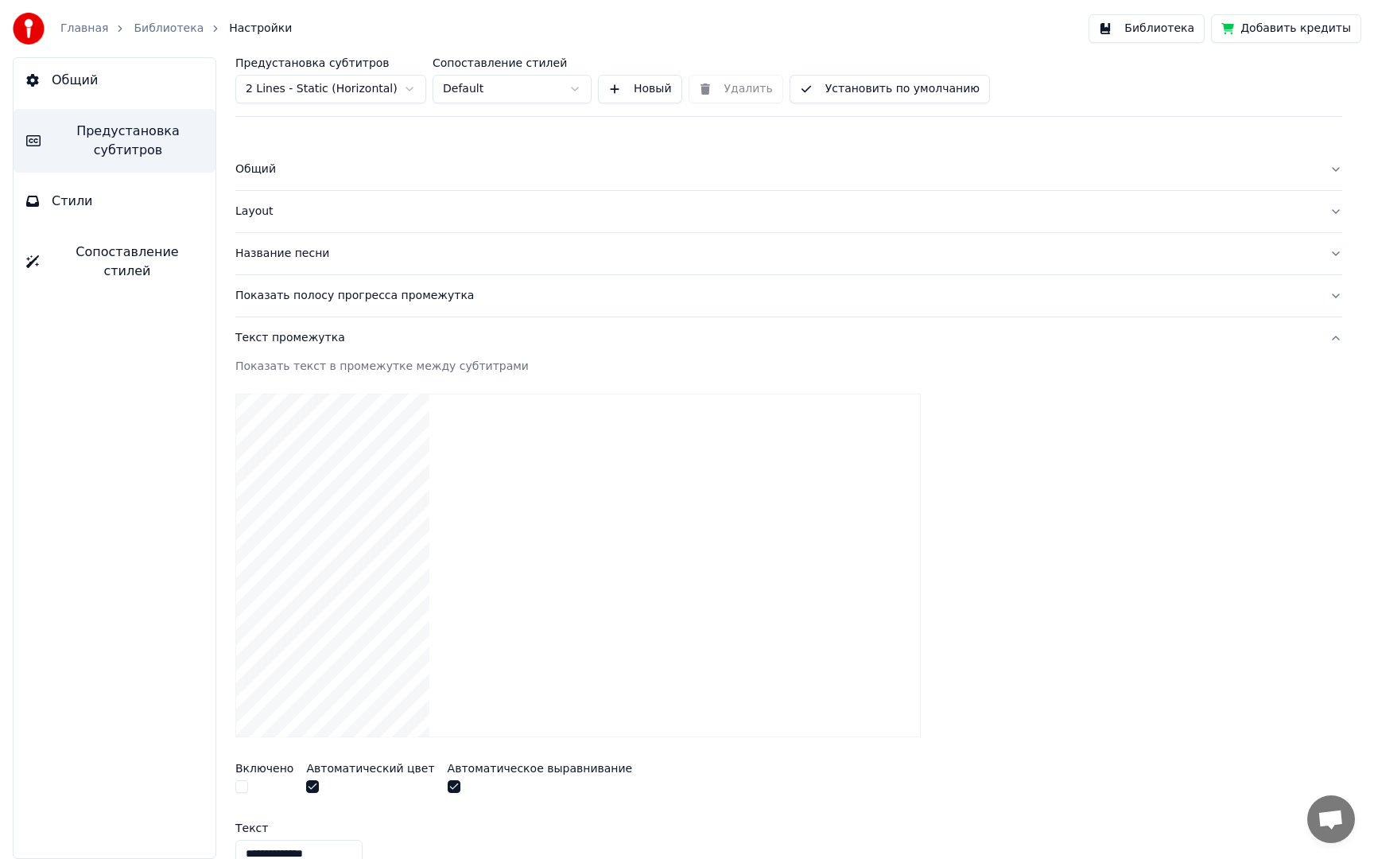
drag, startPoint x: 305, startPoint y: 338, endPoint x: 301, endPoint y: 302, distance: 36.1
click at [305, 338] on div "Текст промежутка" at bounding box center [775, 338] width 1081 height 16
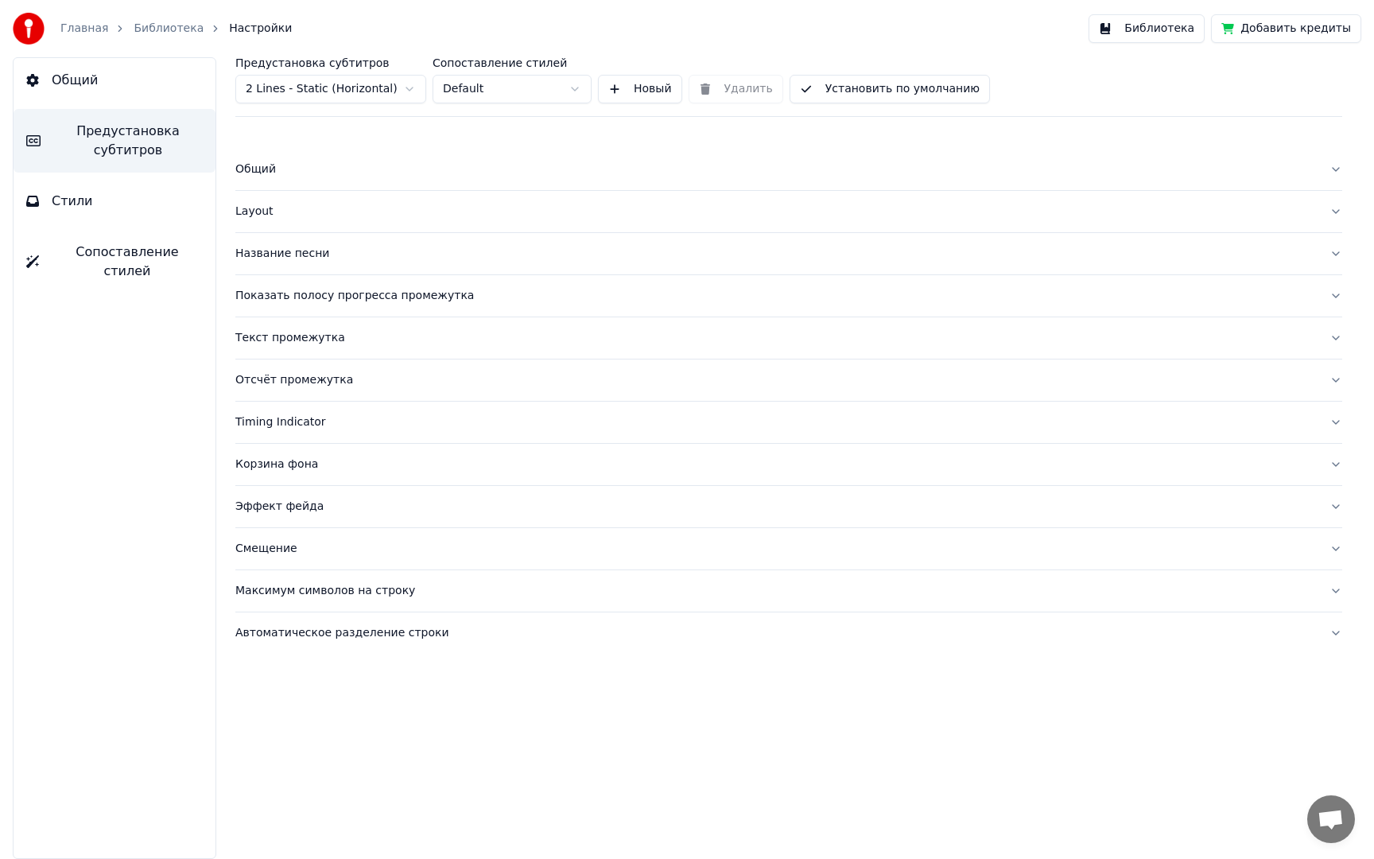
click at [260, 213] on div "Layout" at bounding box center [775, 212] width 1081 height 16
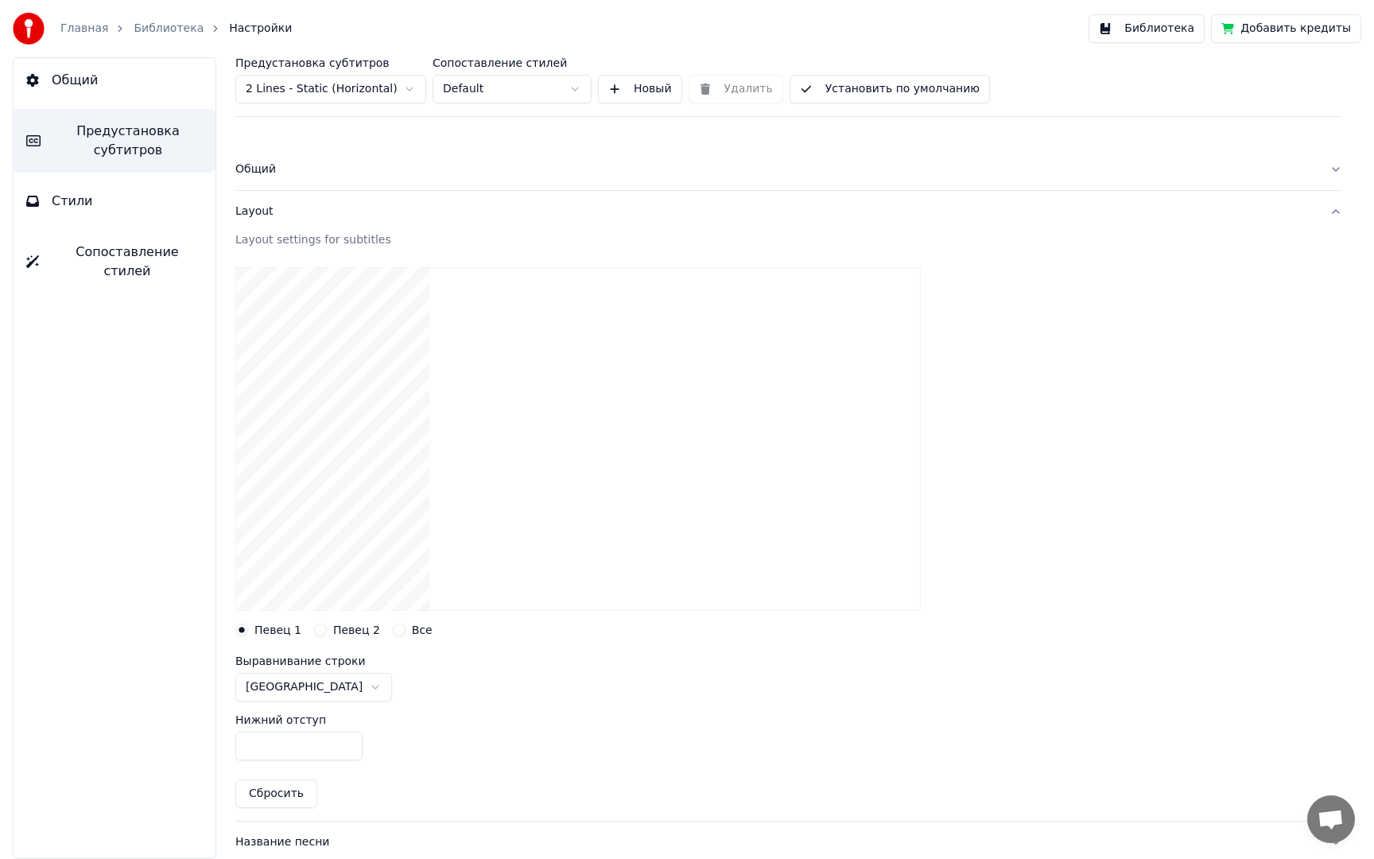
drag, startPoint x: 262, startPoint y: 748, endPoint x: 204, endPoint y: 746, distance: 58.1
click at [205, 746] on div "Предустановка субтитров 2 Lines - Static (Horizontal) Сопоставление стилей Defa…" at bounding box center [789, 458] width 1170 height 802
drag, startPoint x: 281, startPoint y: 748, endPoint x: 83, endPoint y: 729, distance: 198.9
click at [83, 729] on div "Общий Предустановка субтитров Стили Сопоставление стилей Предустановка субтитро…" at bounding box center [687, 458] width 1374 height 802
drag, startPoint x: 245, startPoint y: 743, endPoint x: 117, endPoint y: 740, distance: 128.1
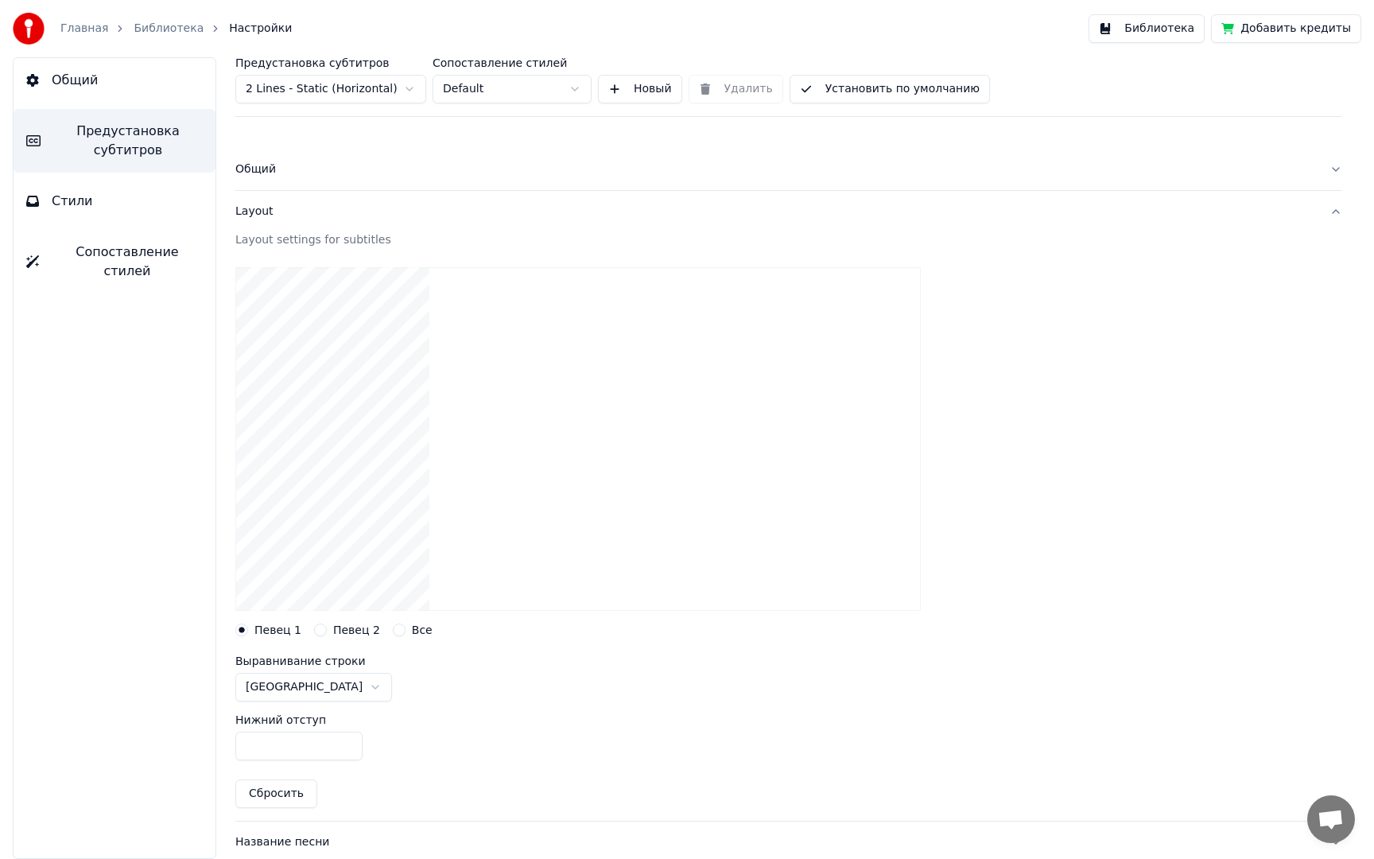
click at [117, 740] on div "Общий Предустановка субтитров Стили Сопоставление стилей Предустановка субтитро…" at bounding box center [687, 458] width 1374 height 802
type input "***"
click at [631, 736] on div "Нижний отступ ***" at bounding box center [788, 737] width 1107 height 72
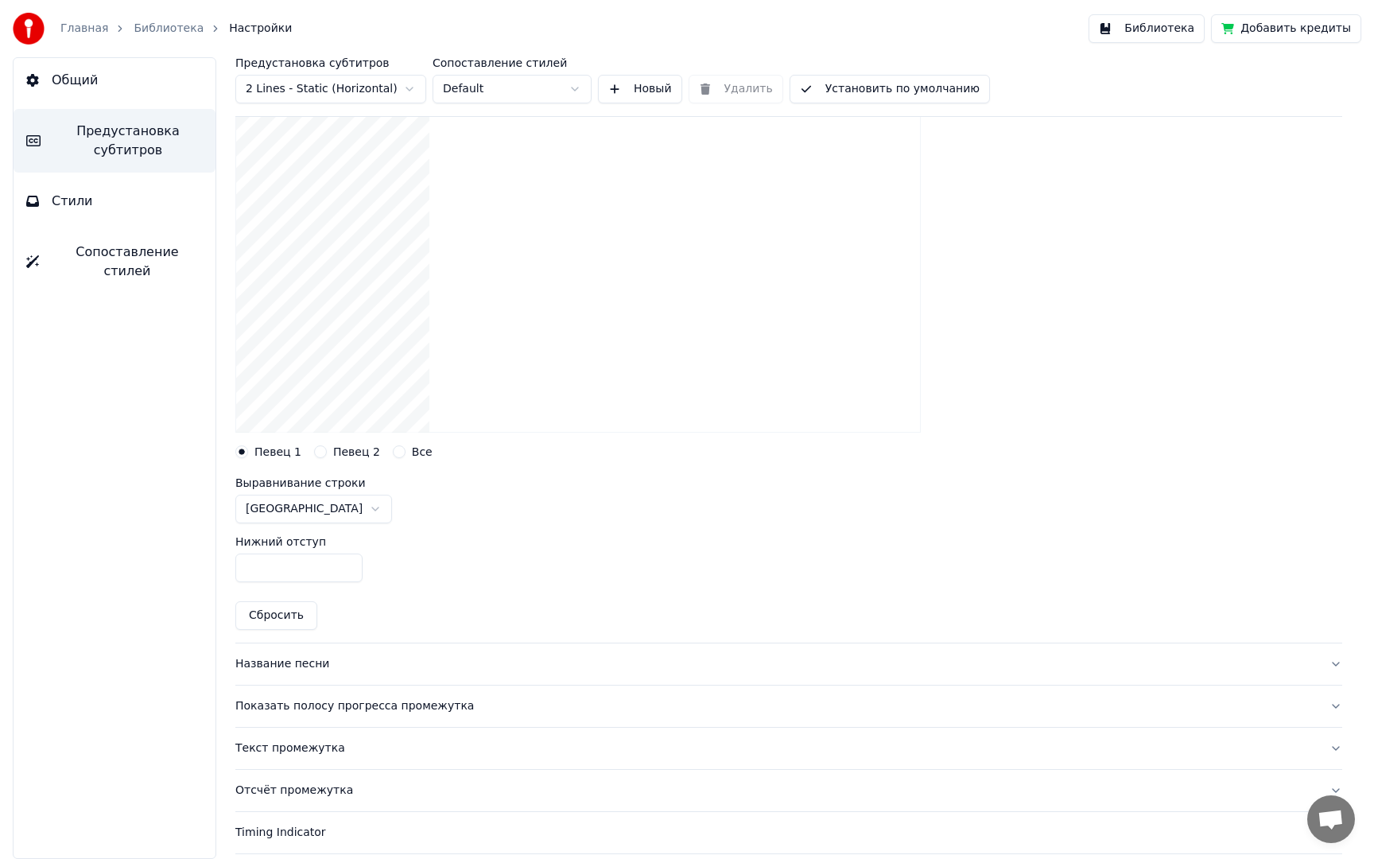
scroll to position [57, 0]
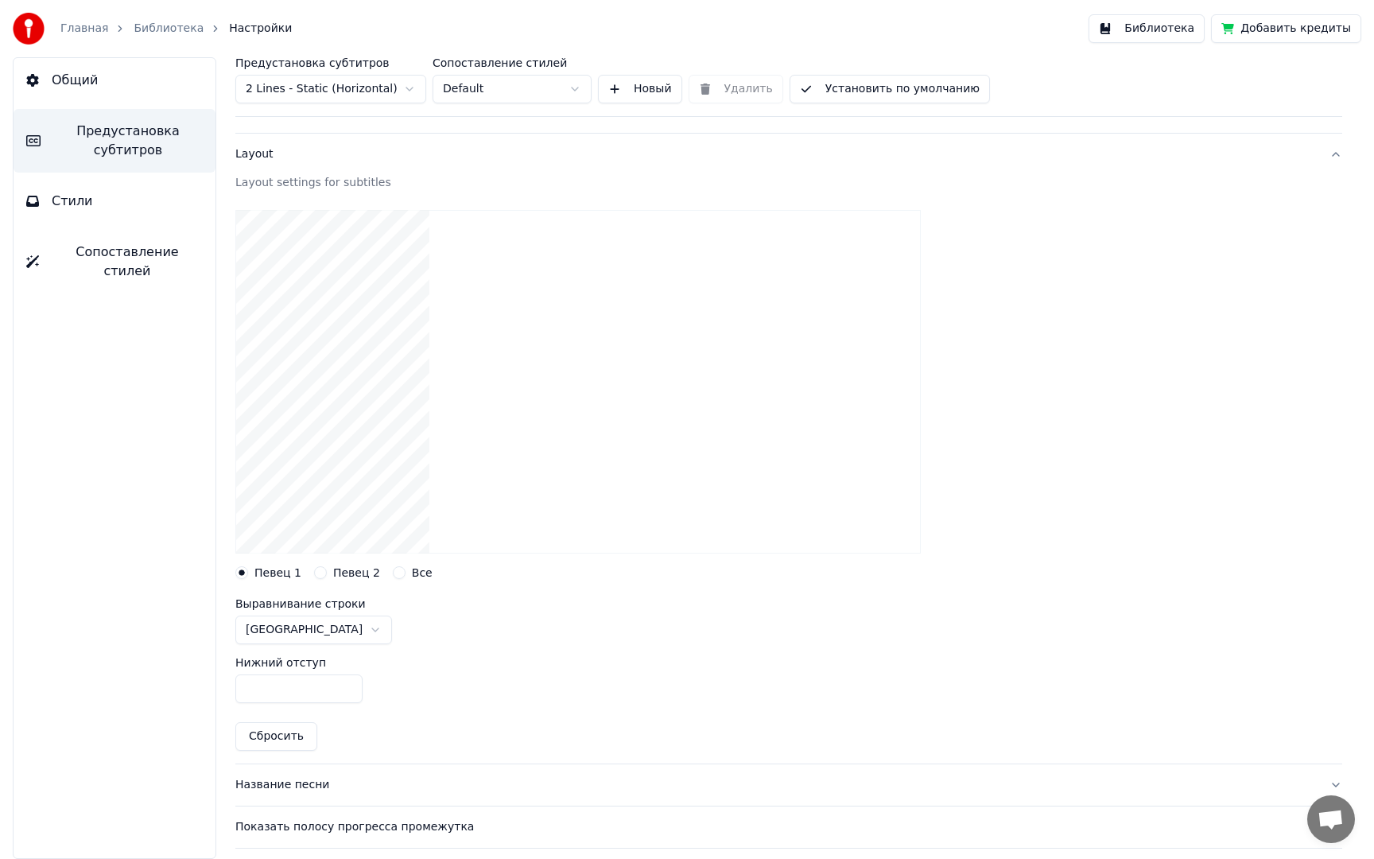
click at [620, 97] on button "Новый" at bounding box center [640, 89] width 84 height 29
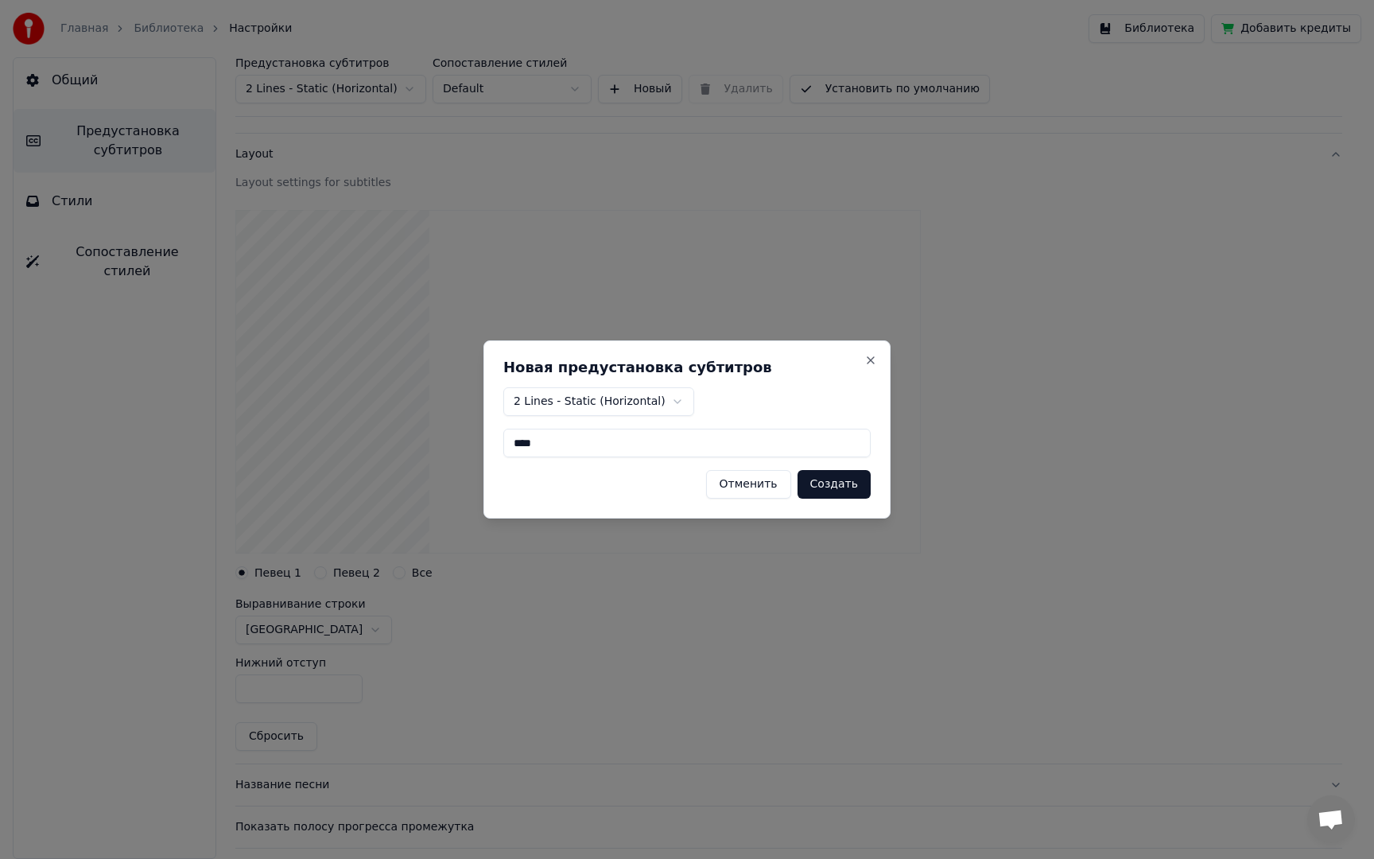
type input "****"
click at [833, 479] on button "Создать" at bounding box center [834, 484] width 73 height 29
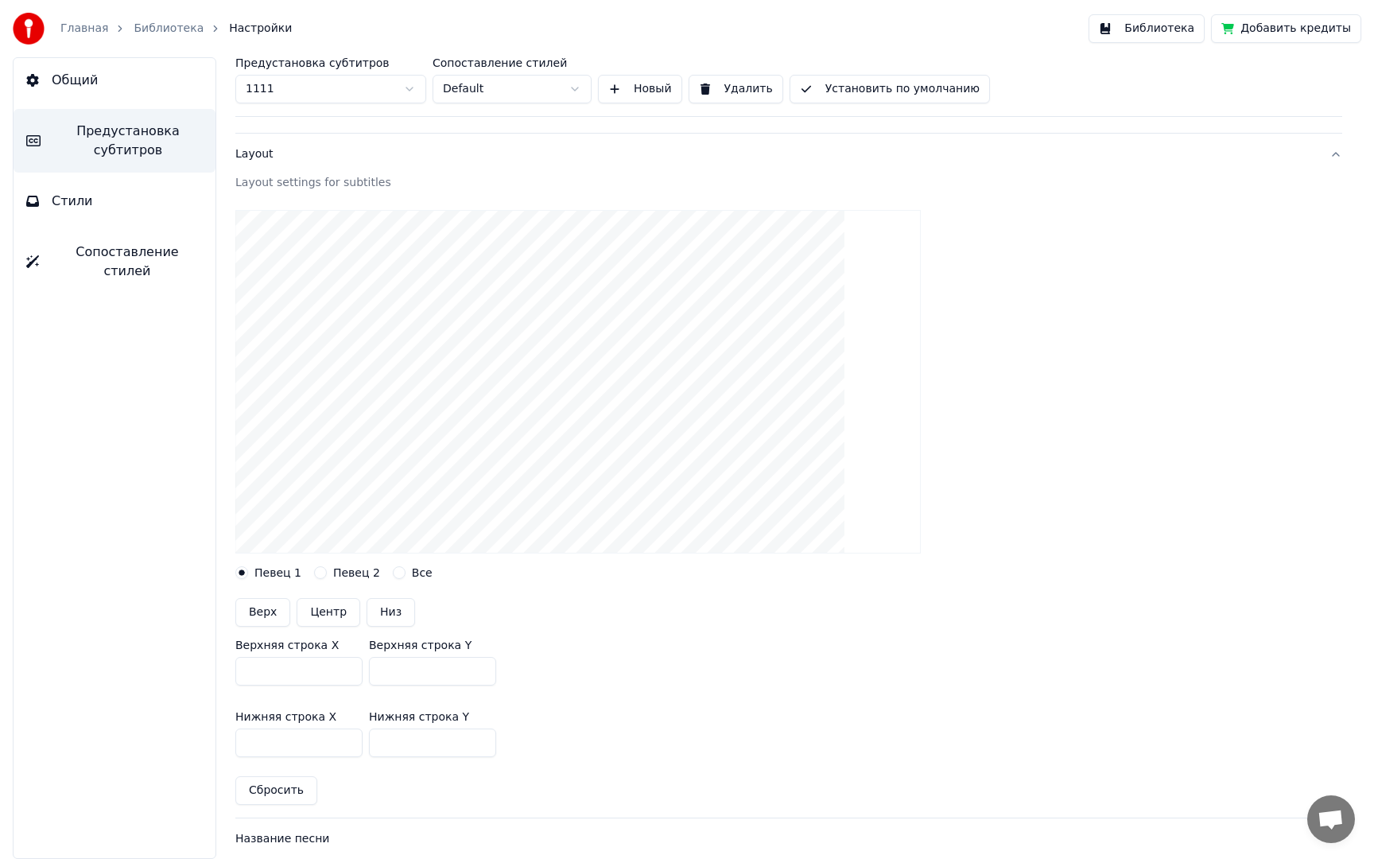
click at [78, 79] on span "Общий" at bounding box center [75, 80] width 46 height 19
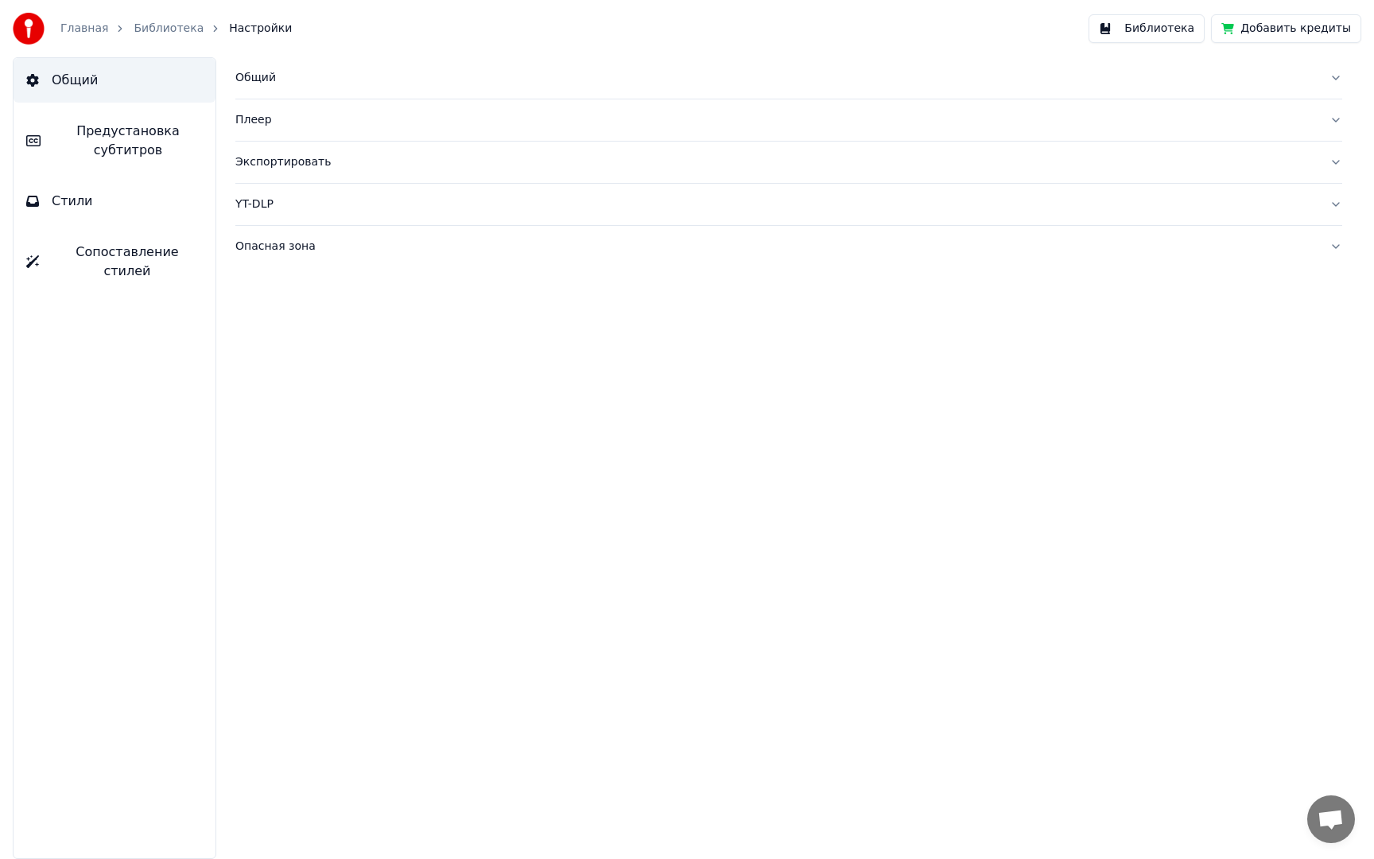
click at [76, 29] on link "Главная" at bounding box center [84, 29] width 48 height 16
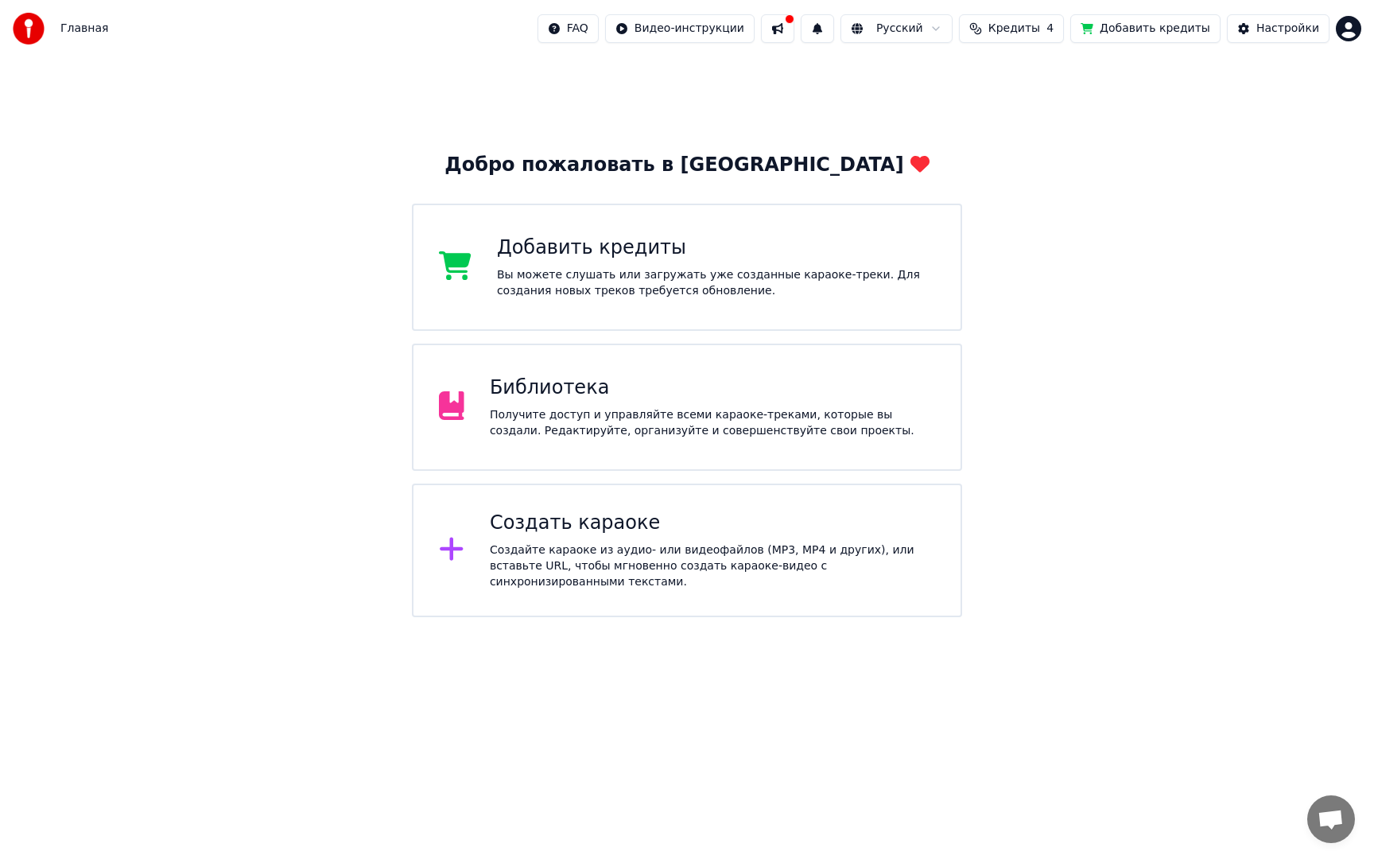
click at [606, 402] on div "Библиотека Получите доступ и управляйте всеми караоке-треками, которые вы созда…" at bounding box center [712, 407] width 445 height 64
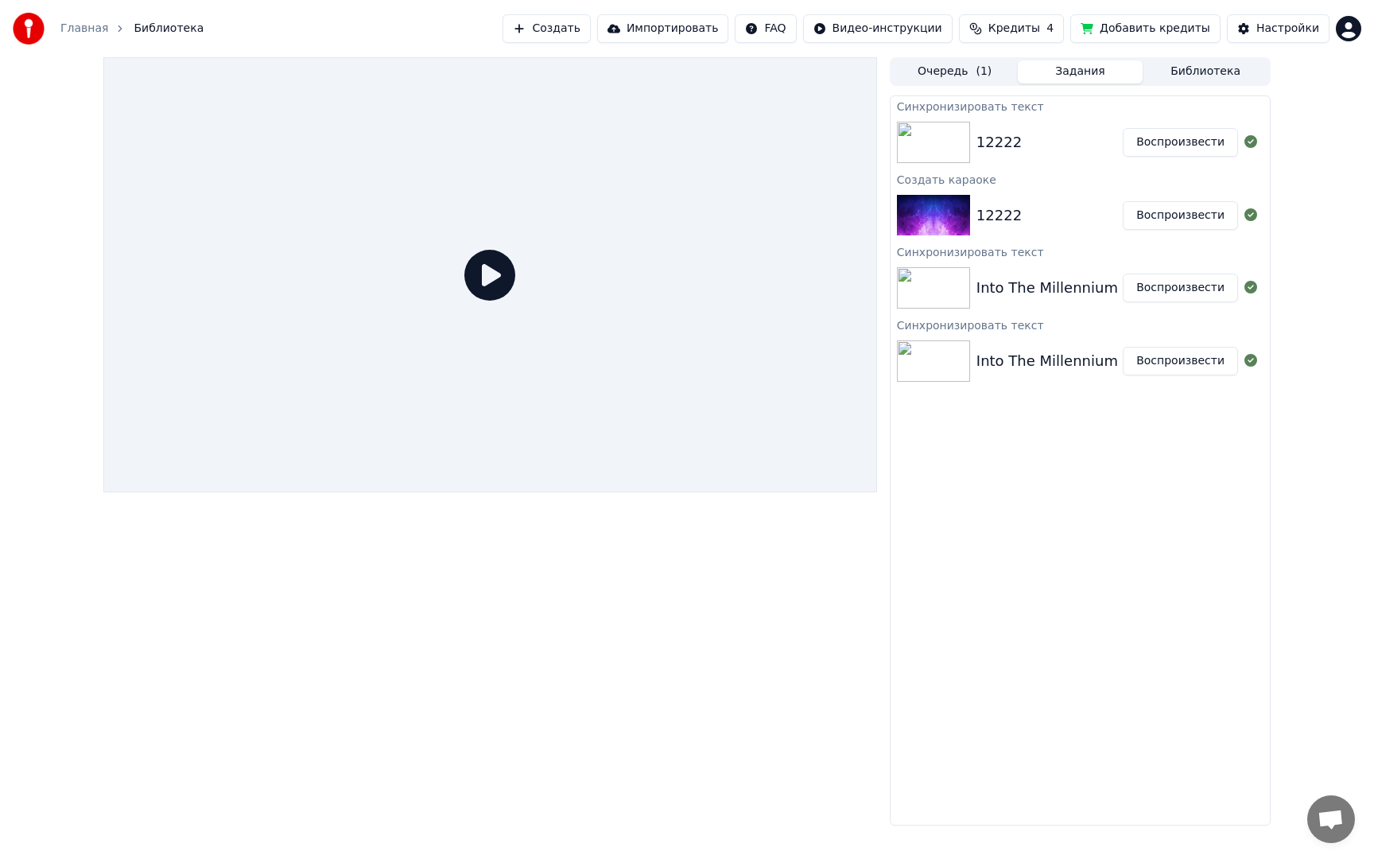
click at [992, 144] on div "12222" at bounding box center [998, 142] width 45 height 22
click at [954, 143] on img at bounding box center [933, 142] width 73 height 41
click at [486, 285] on icon at bounding box center [489, 275] width 51 height 51
click at [929, 144] on img at bounding box center [933, 142] width 73 height 41
click at [930, 142] on img at bounding box center [933, 142] width 73 height 41
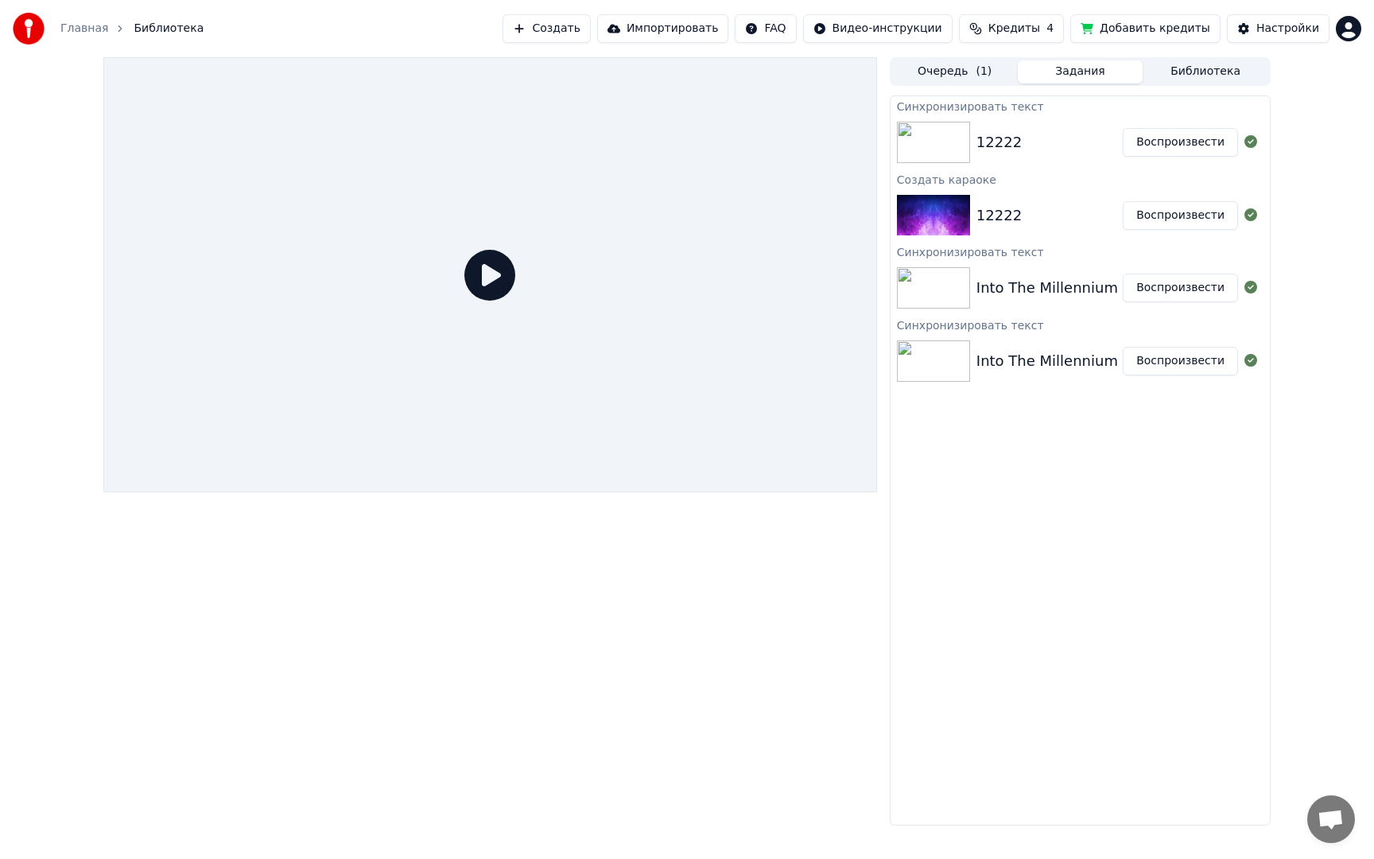
click at [930, 142] on img at bounding box center [933, 142] width 73 height 41
click at [939, 68] on button "Очередь ( 1 )" at bounding box center [955, 71] width 126 height 23
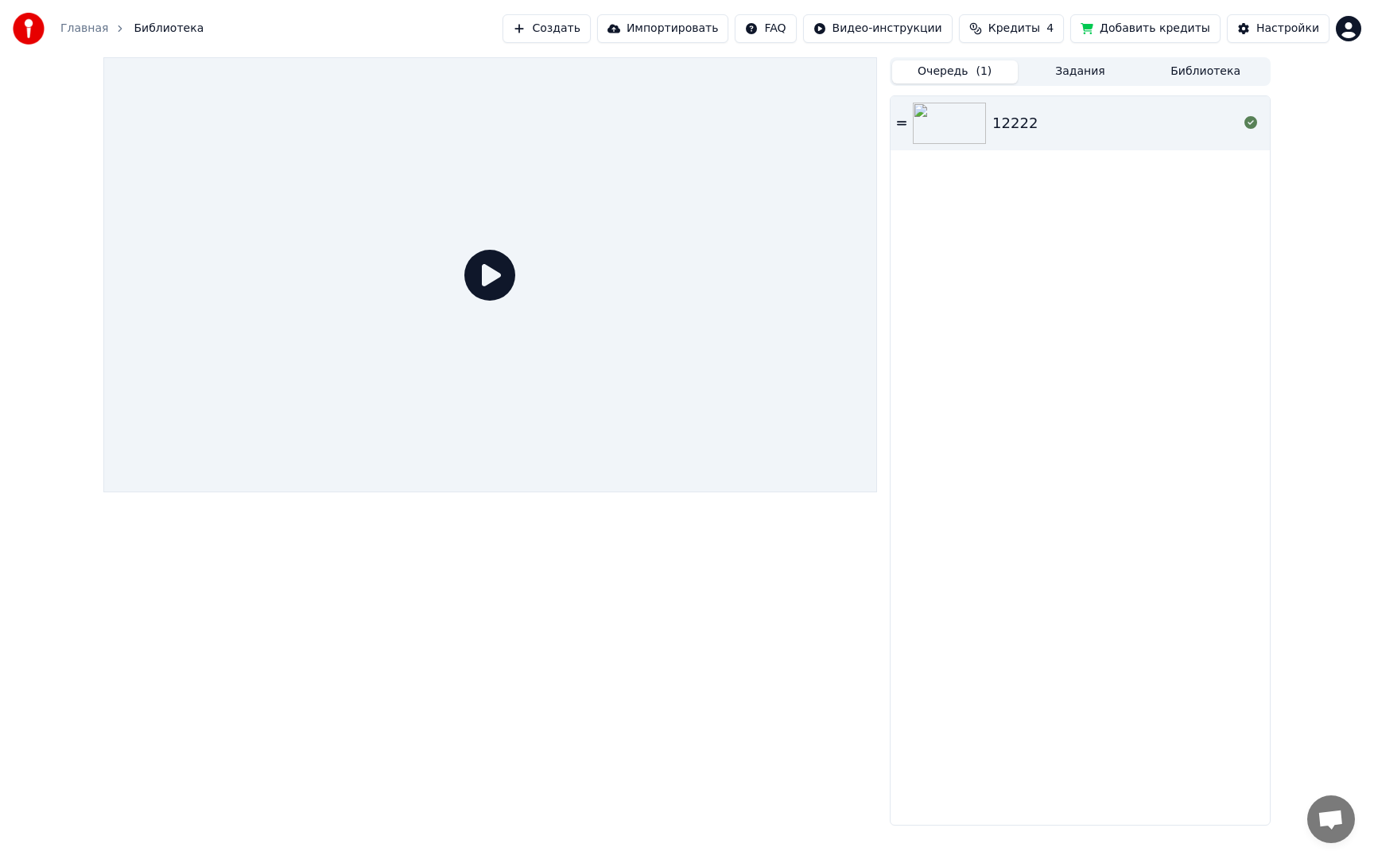
click at [955, 126] on img at bounding box center [949, 123] width 73 height 41
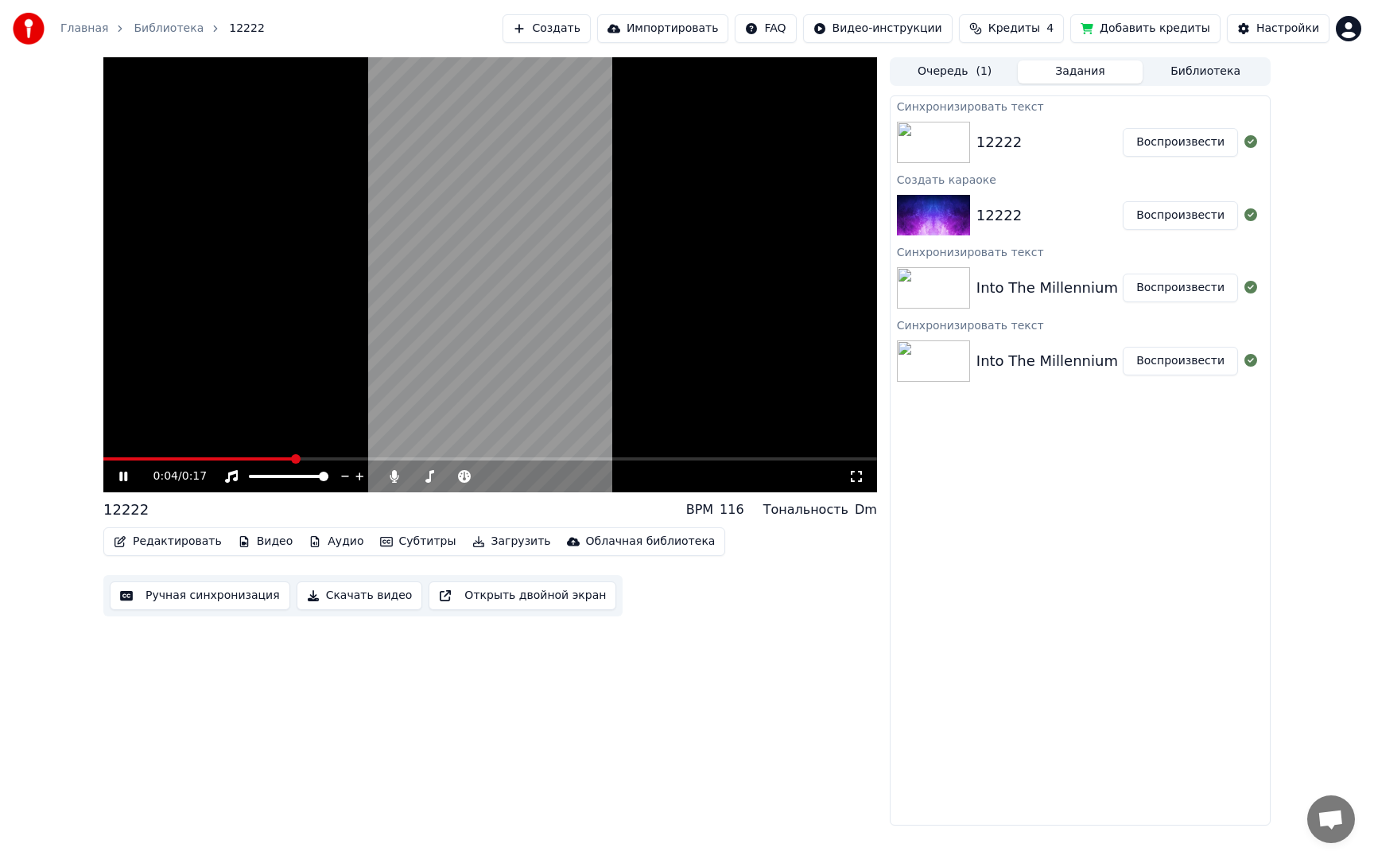
click at [1070, 73] on button "Задания" at bounding box center [1081, 71] width 126 height 23
drag, startPoint x: 937, startPoint y: 172, endPoint x: 936, endPoint y: 164, distance: 8.0
click at [937, 171] on div "Создать караоке" at bounding box center [1080, 178] width 379 height 19
click at [935, 146] on img at bounding box center [933, 142] width 73 height 41
click at [1180, 153] on button "Воспроизвести" at bounding box center [1180, 142] width 115 height 29
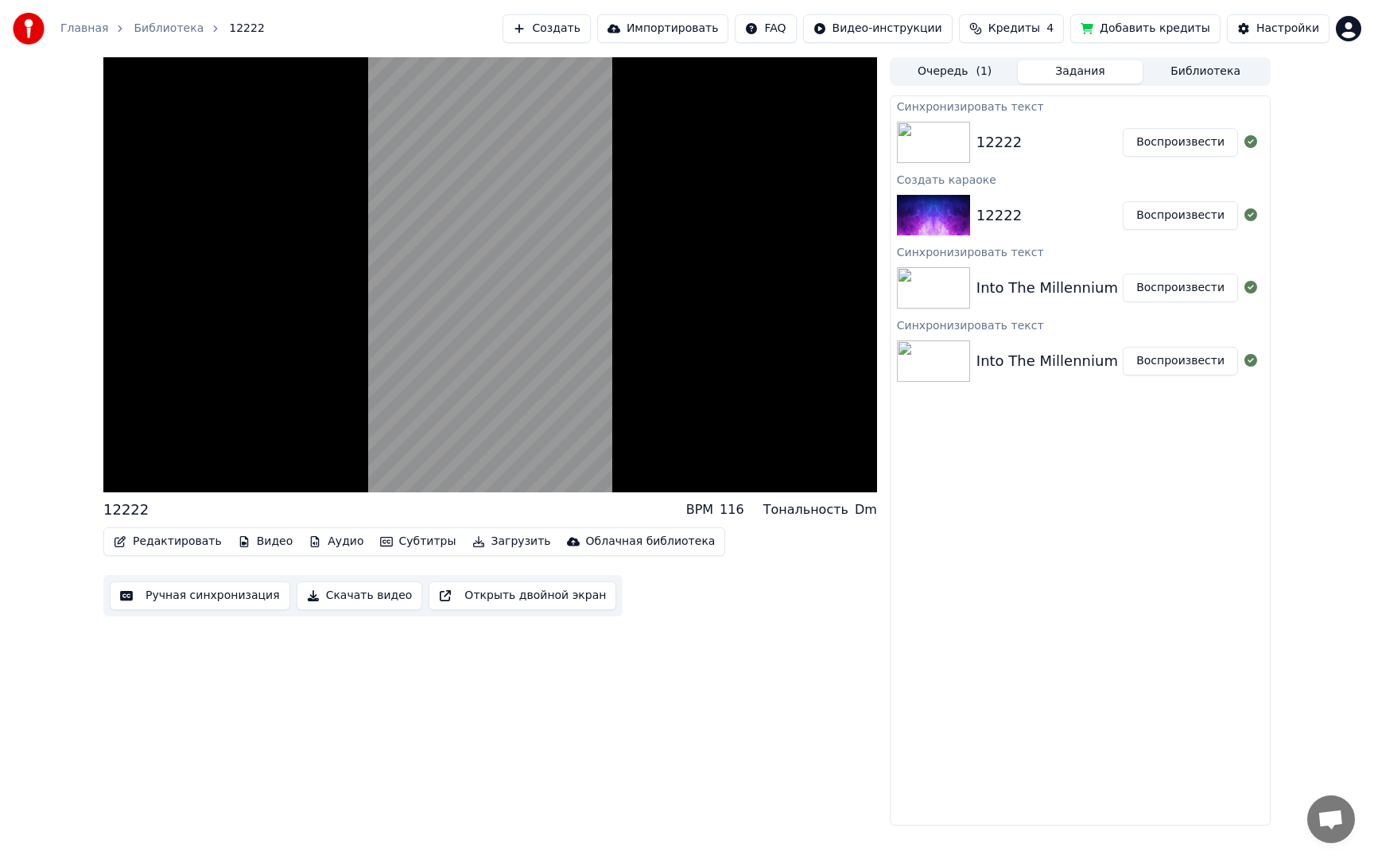
click at [1205, 212] on button "Воспроизвести" at bounding box center [1180, 215] width 115 height 29
click at [1208, 143] on button "Воспроизвести" at bounding box center [1180, 142] width 115 height 29
click at [1186, 290] on button "Воспроизвести" at bounding box center [1180, 288] width 115 height 29
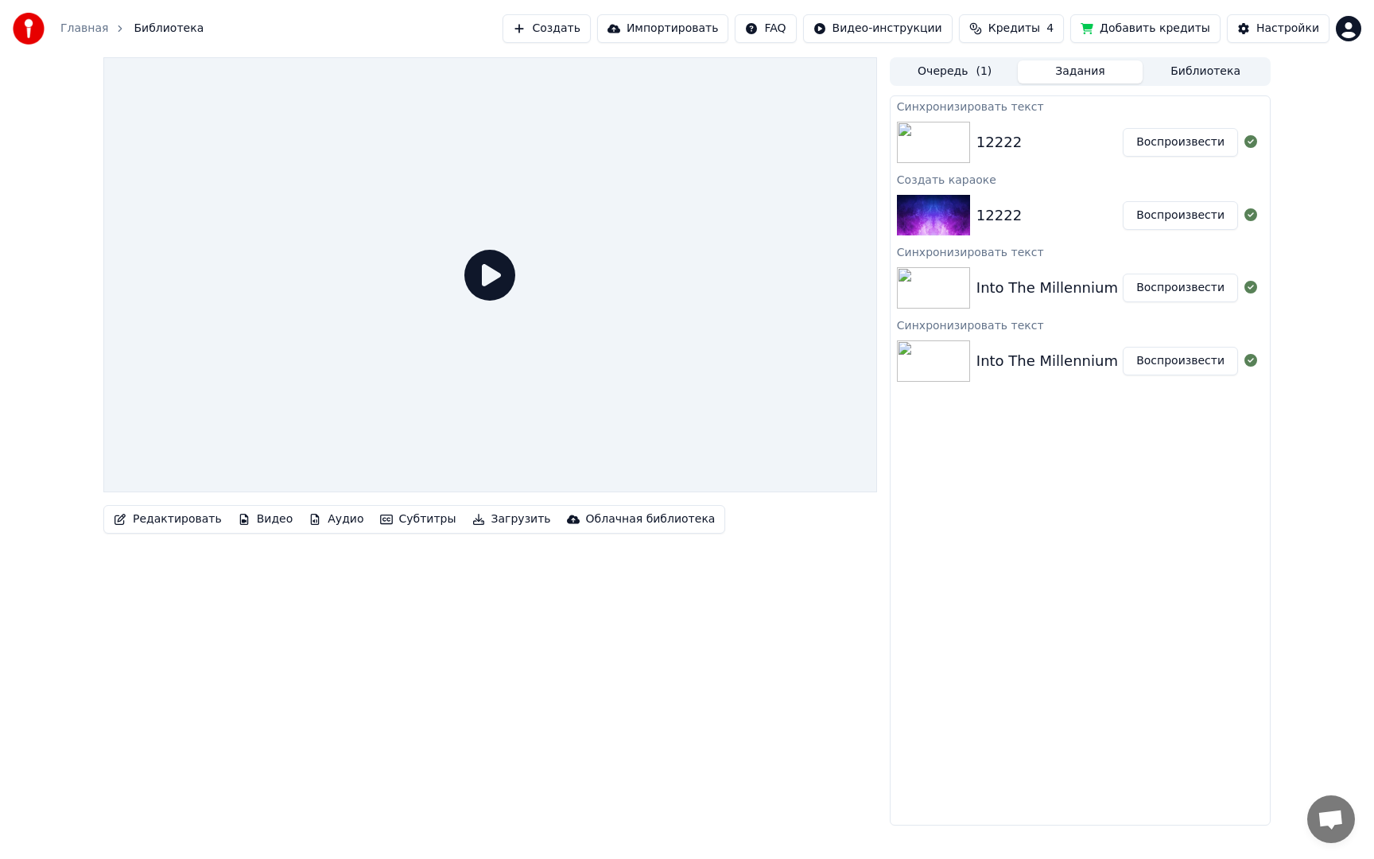
click at [1180, 147] on button "Воспроизвести" at bounding box center [1180, 142] width 115 height 29
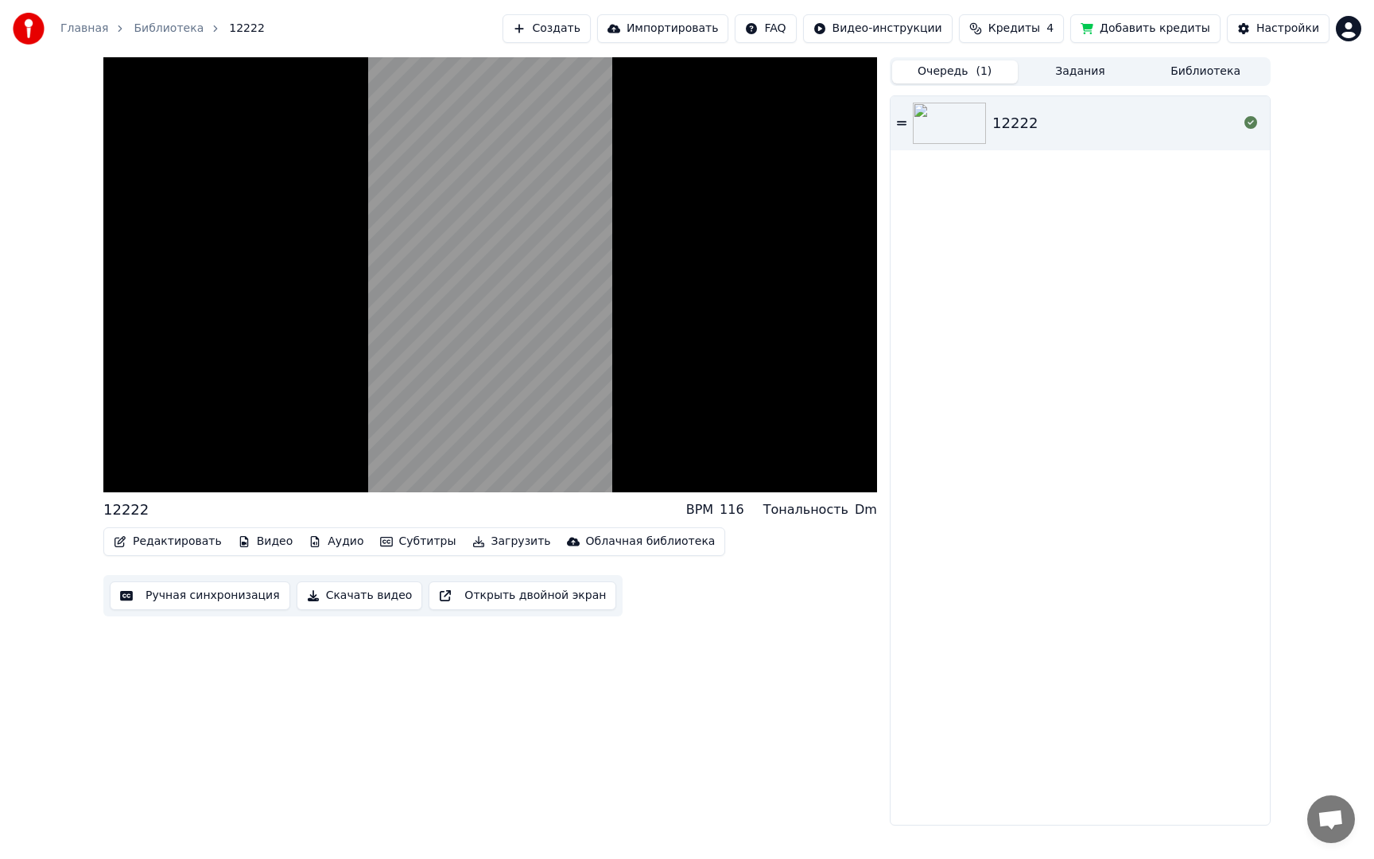
click at [953, 75] on button "Очередь ( 1 )" at bounding box center [955, 71] width 126 height 23
click at [976, 123] on img at bounding box center [949, 123] width 73 height 41
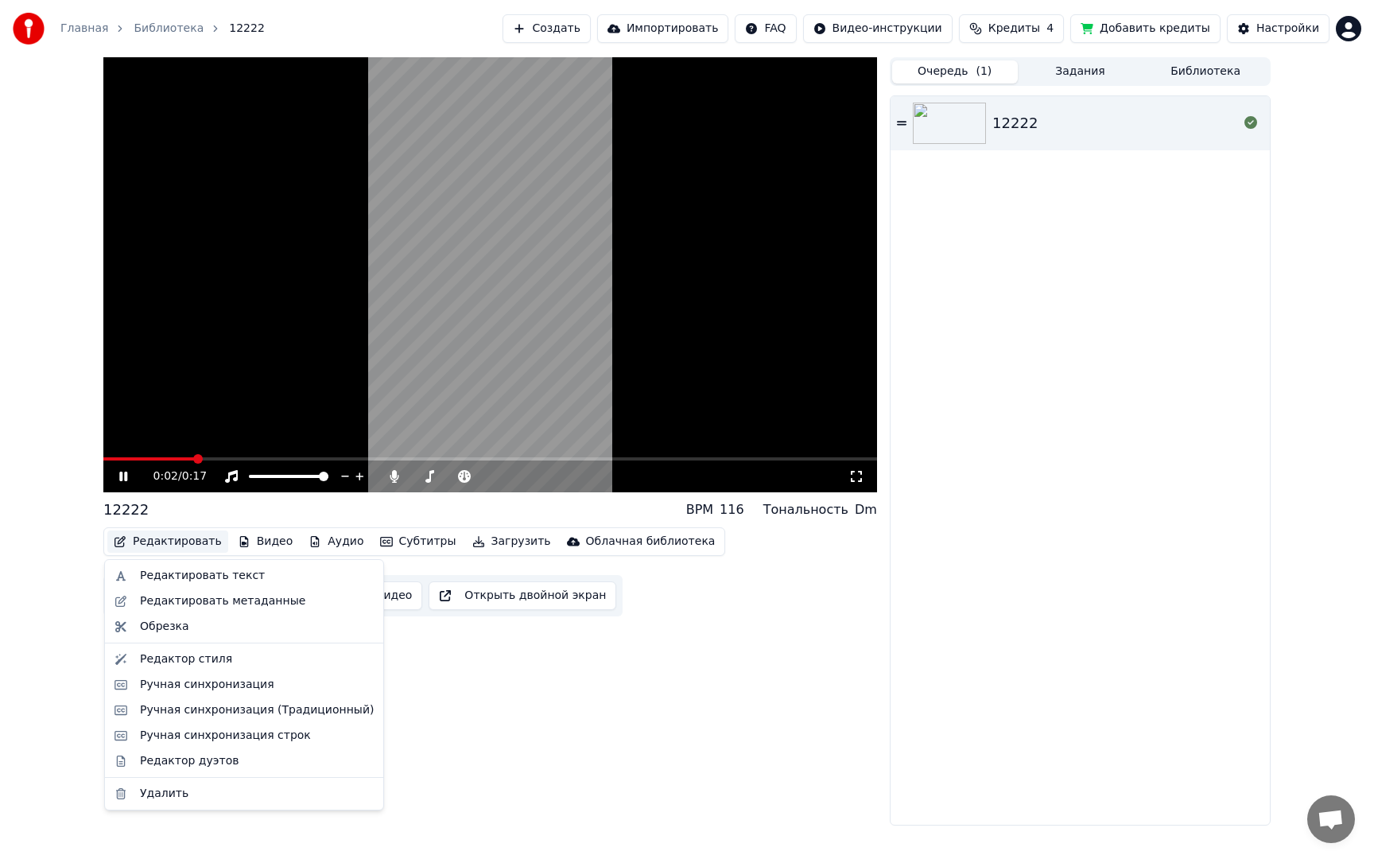
click at [157, 542] on button "Редактировать" at bounding box center [167, 541] width 121 height 22
click at [167, 575] on div "Редактировать текст" at bounding box center [202, 576] width 125 height 16
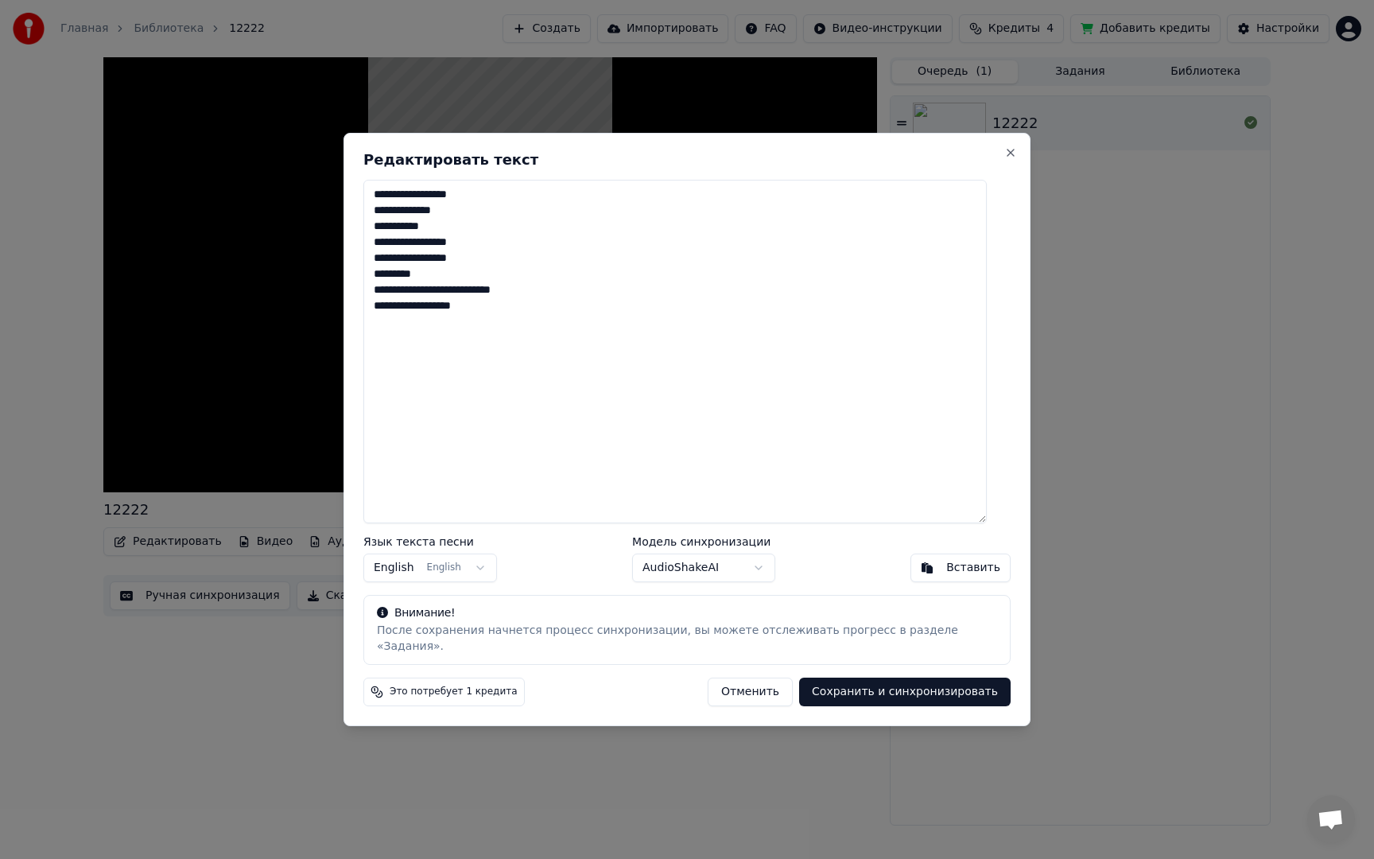
click at [868, 682] on button "Сохранить и синхронизировать" at bounding box center [905, 691] width 212 height 29
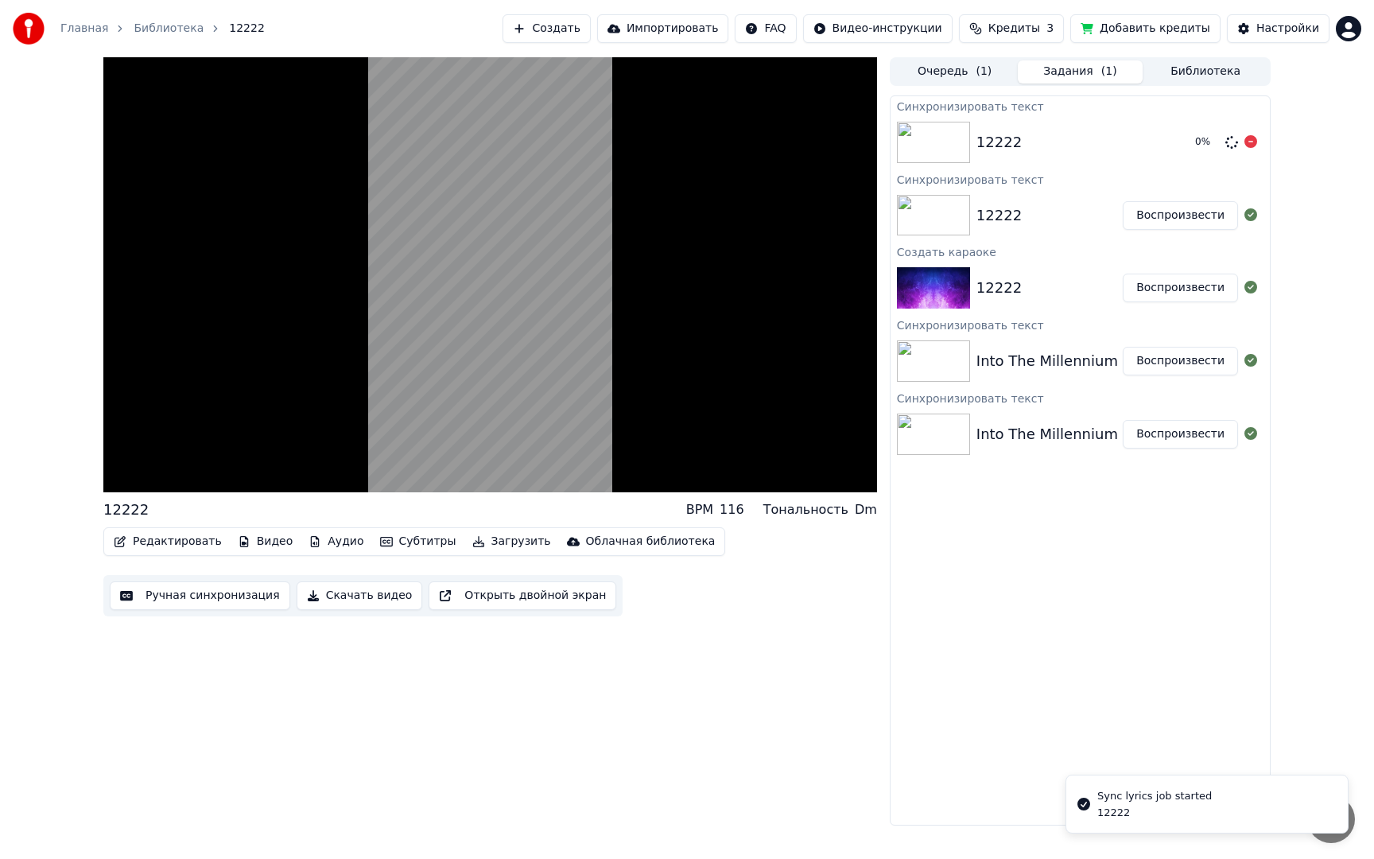
click at [1087, 148] on div "12222" at bounding box center [1079, 142] width 206 height 22
click at [1247, 141] on icon at bounding box center [1250, 141] width 13 height 13
click at [1248, 146] on icon at bounding box center [1250, 141] width 13 height 13
click at [1035, 216] on div "12222" at bounding box center [1049, 215] width 146 height 22
click at [950, 220] on img at bounding box center [933, 215] width 73 height 41
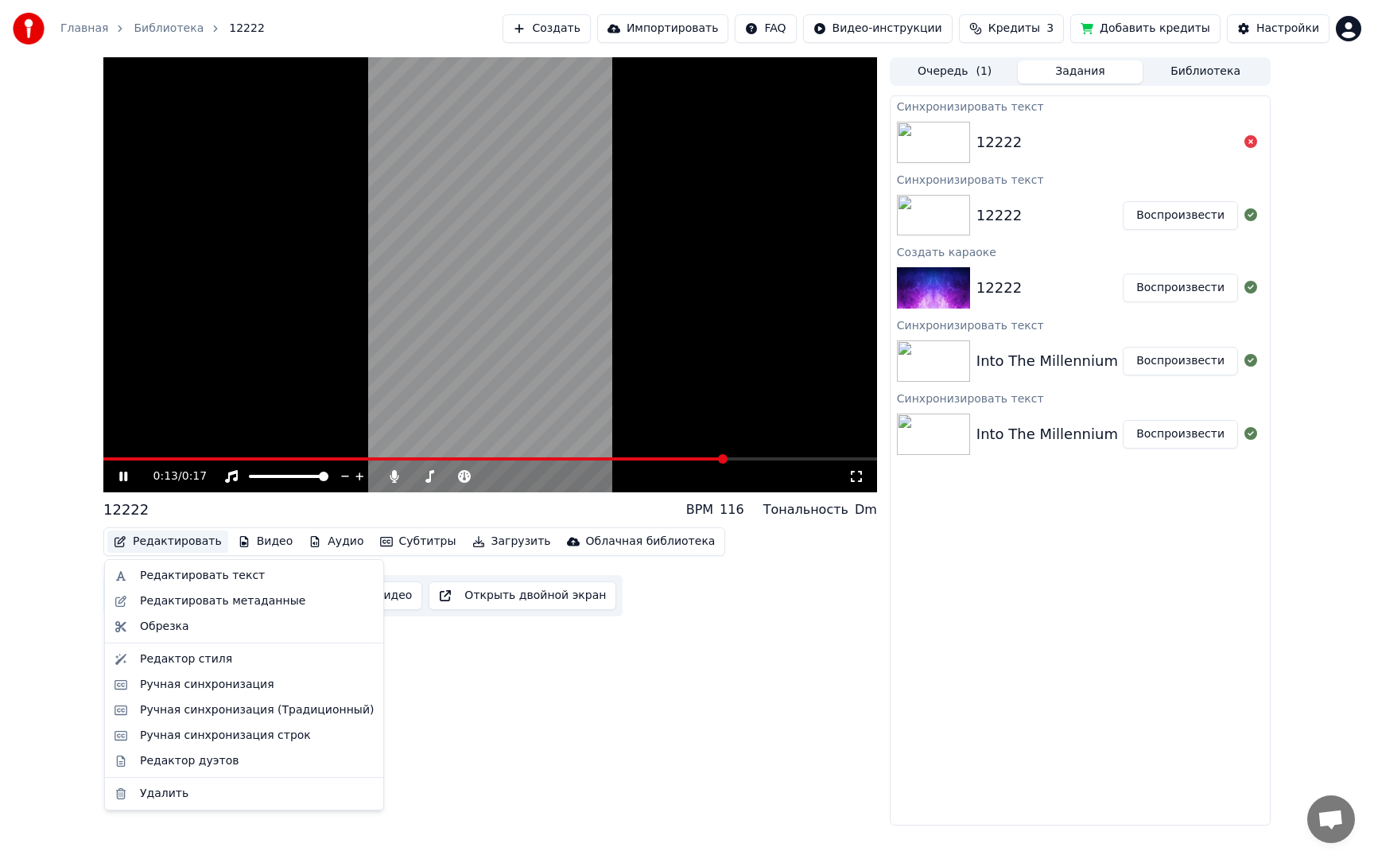
click at [161, 545] on button "Редактировать" at bounding box center [167, 541] width 121 height 22
click at [175, 580] on div "Редактировать текст" at bounding box center [202, 576] width 125 height 16
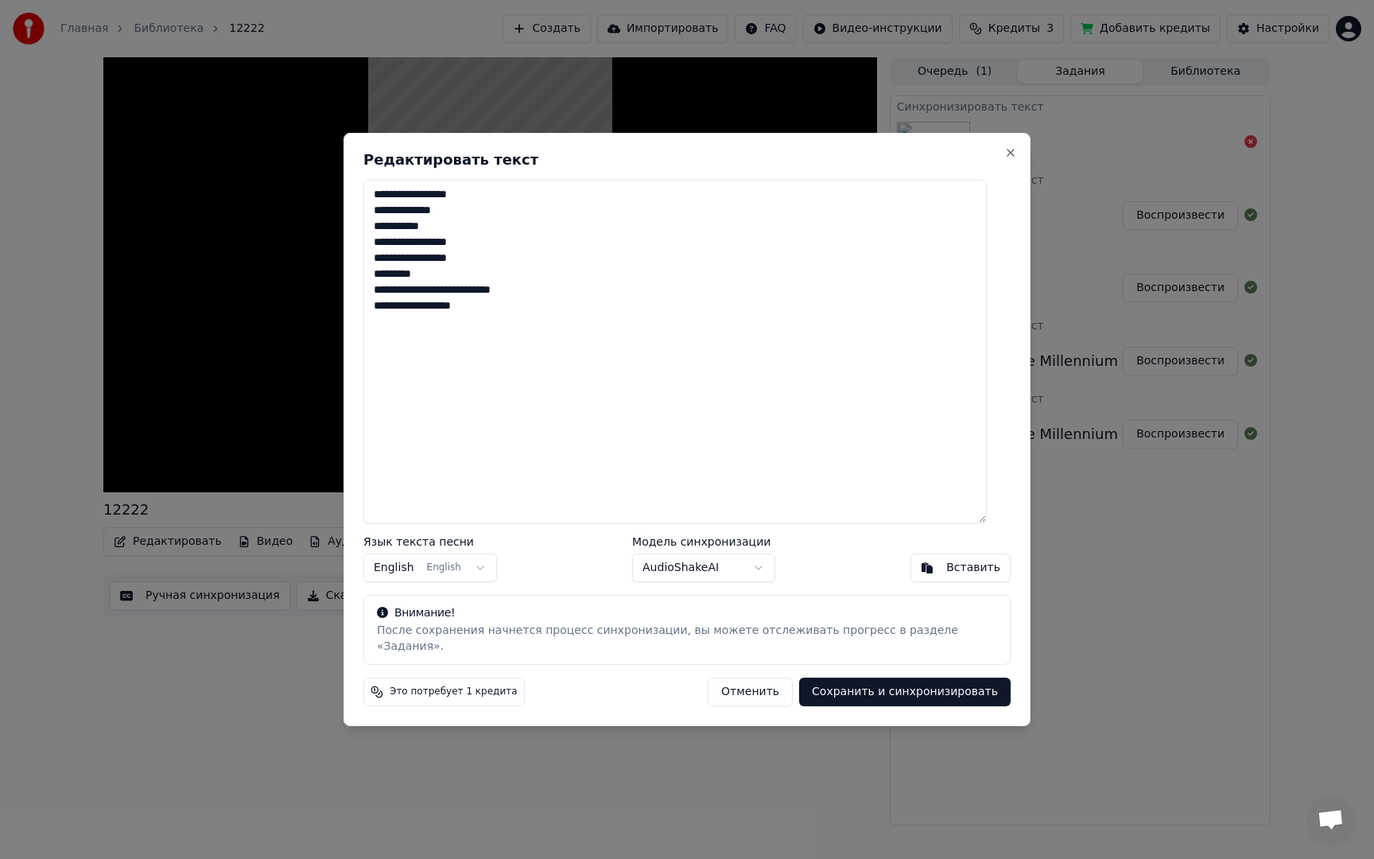
click at [743, 685] on button "Отменить" at bounding box center [750, 691] width 85 height 29
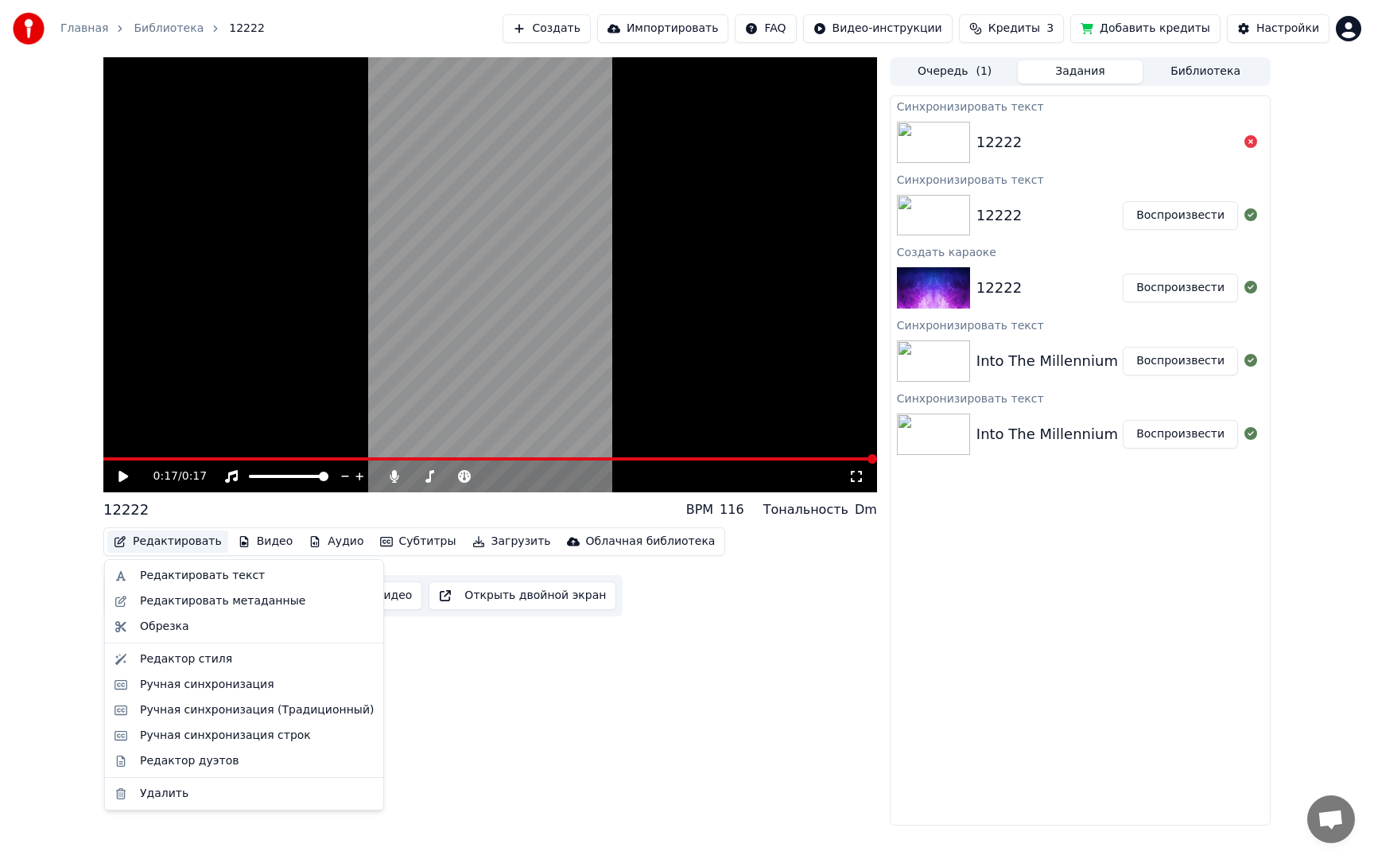
click at [176, 542] on button "Редактировать" at bounding box center [167, 541] width 121 height 22
click at [195, 659] on div "Редактор стиля" at bounding box center [186, 659] width 92 height 16
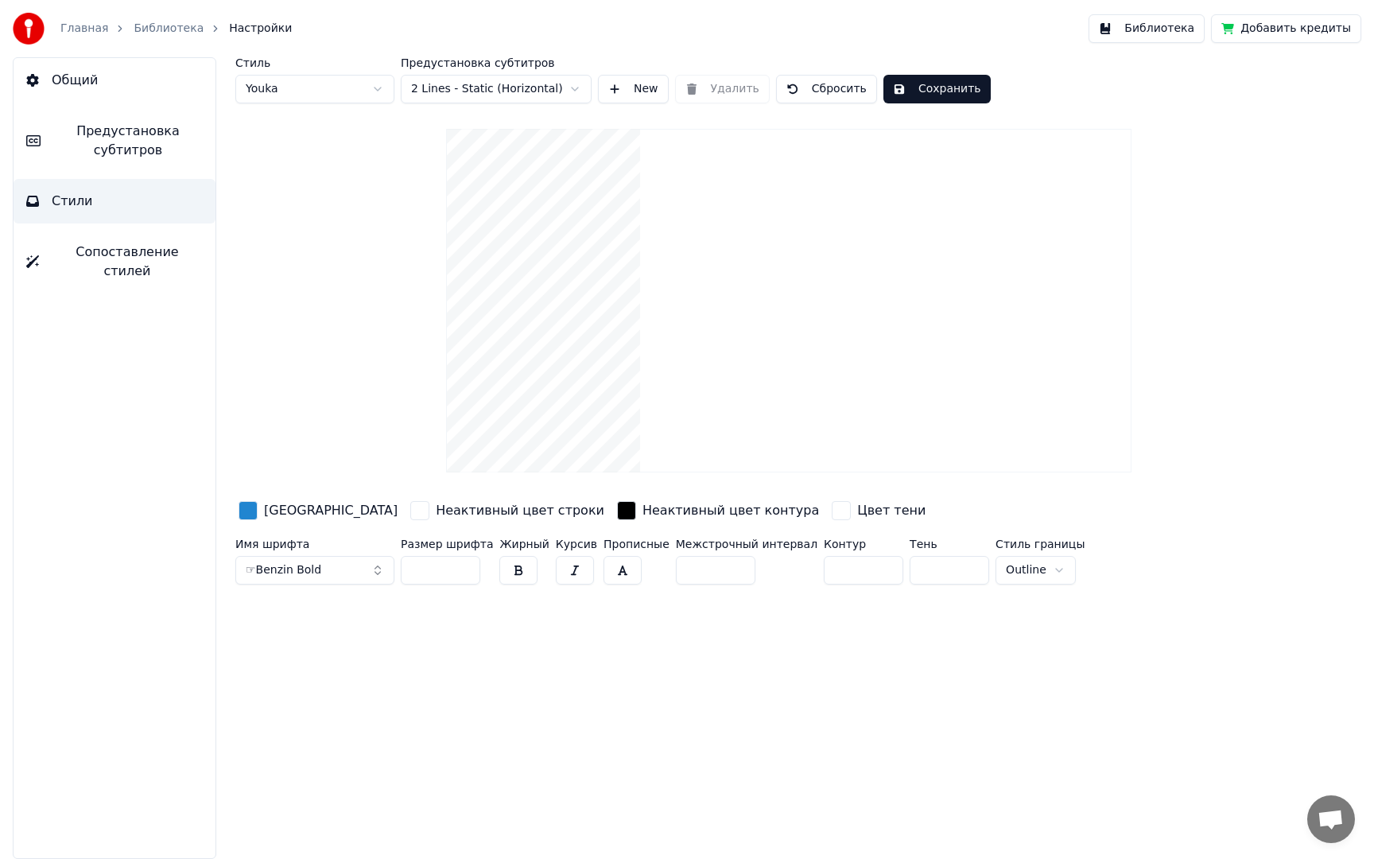
click at [606, 571] on button "button" at bounding box center [623, 570] width 38 height 29
click at [135, 258] on span "Сопоставление стилей" at bounding box center [127, 262] width 151 height 38
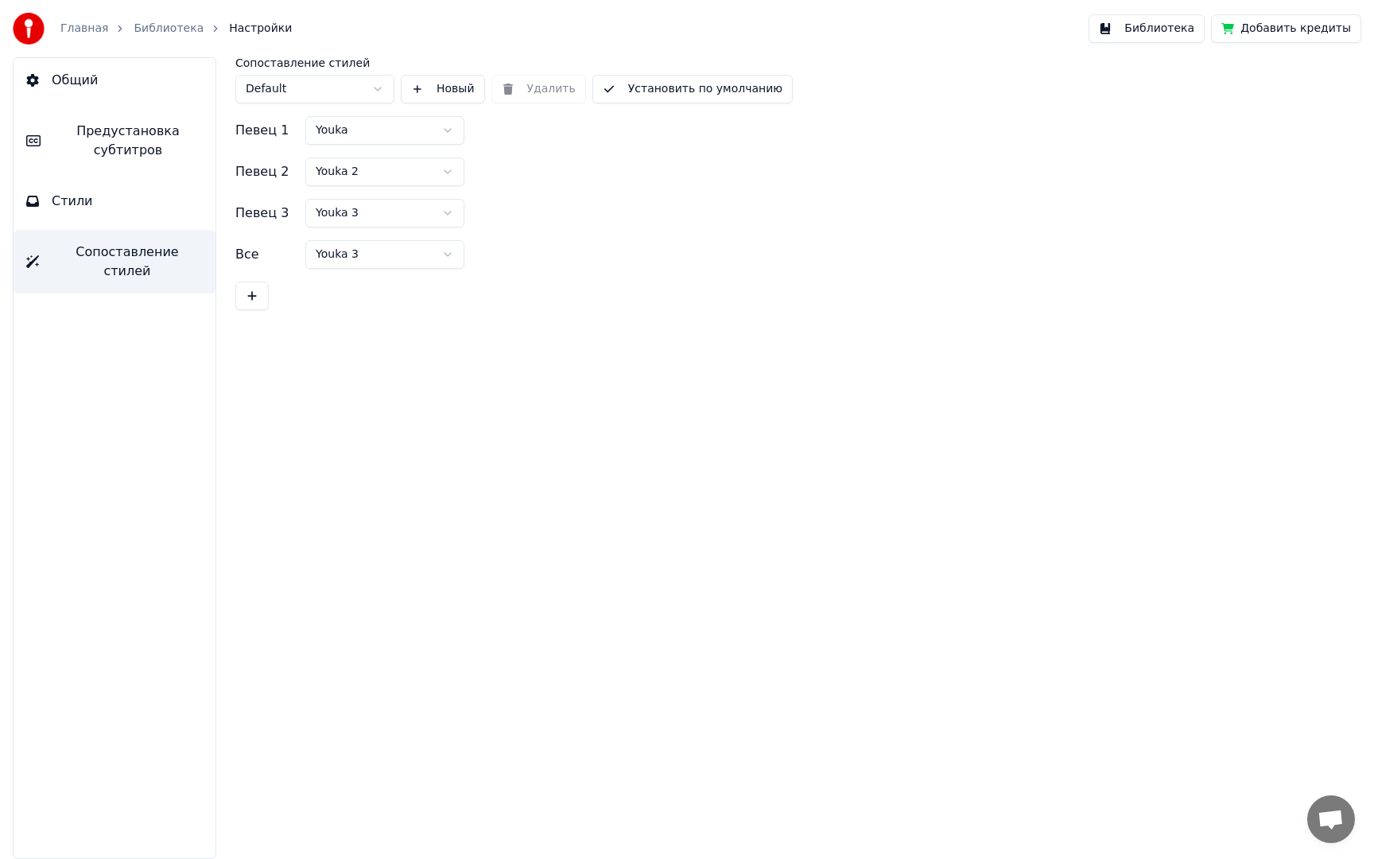
click at [118, 218] on button "Стили" at bounding box center [115, 201] width 202 height 45
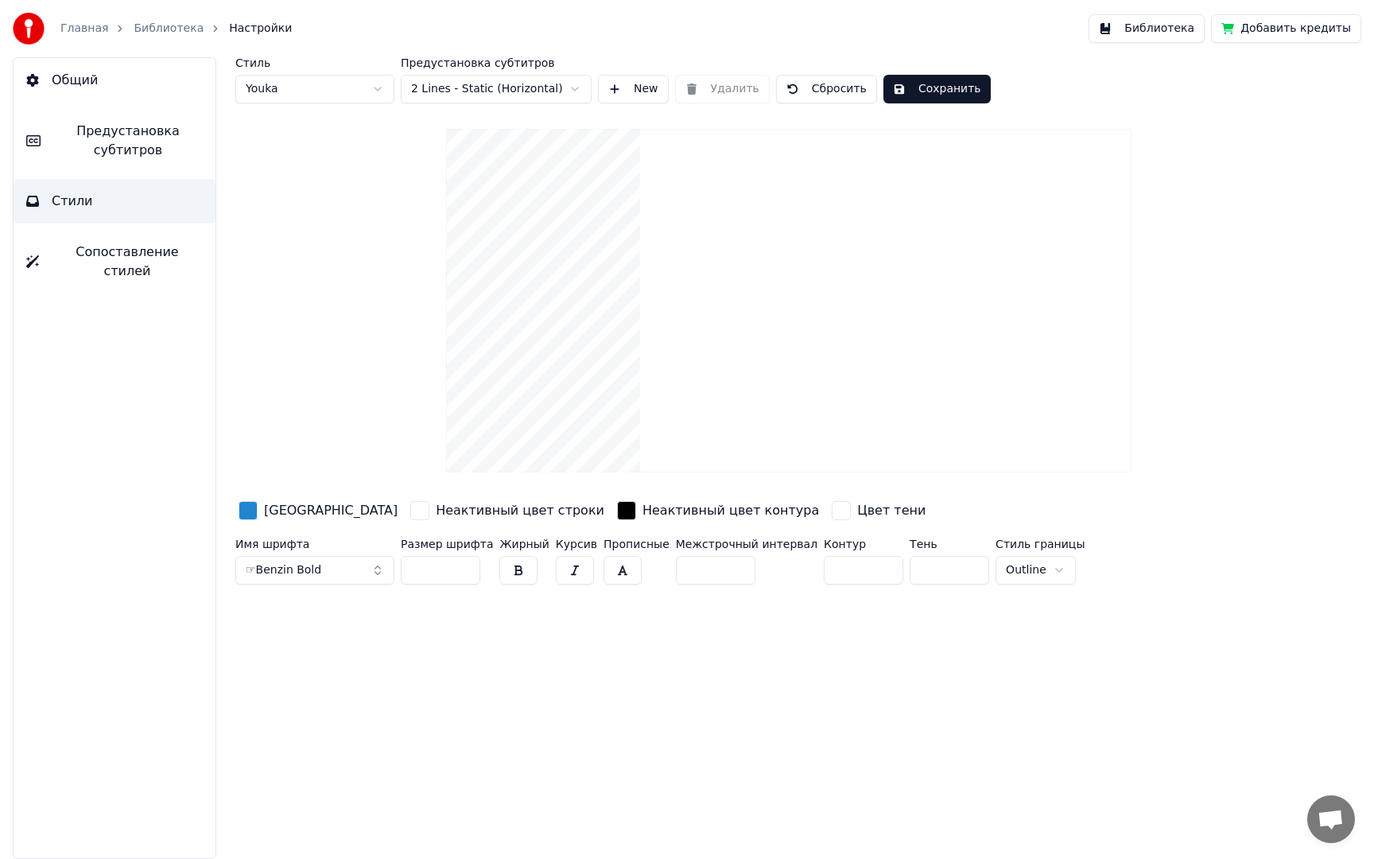
click at [1019, 573] on html "Главная Библиотека Настройки Библиотека Добавить кредиты Общий Предустановка су…" at bounding box center [687, 429] width 1374 height 859
click at [1015, 573] on html "Главная Библиотека Настройки Библиотека Добавить кредиты Общий Предустановка су…" at bounding box center [687, 429] width 1374 height 859
click at [798, 625] on div "Стиль Youka Предустановка субтитров 2 Lines - Static (Horizontal) New Удалить С…" at bounding box center [789, 458] width 1170 height 802
click at [516, 568] on button "button" at bounding box center [518, 570] width 38 height 29
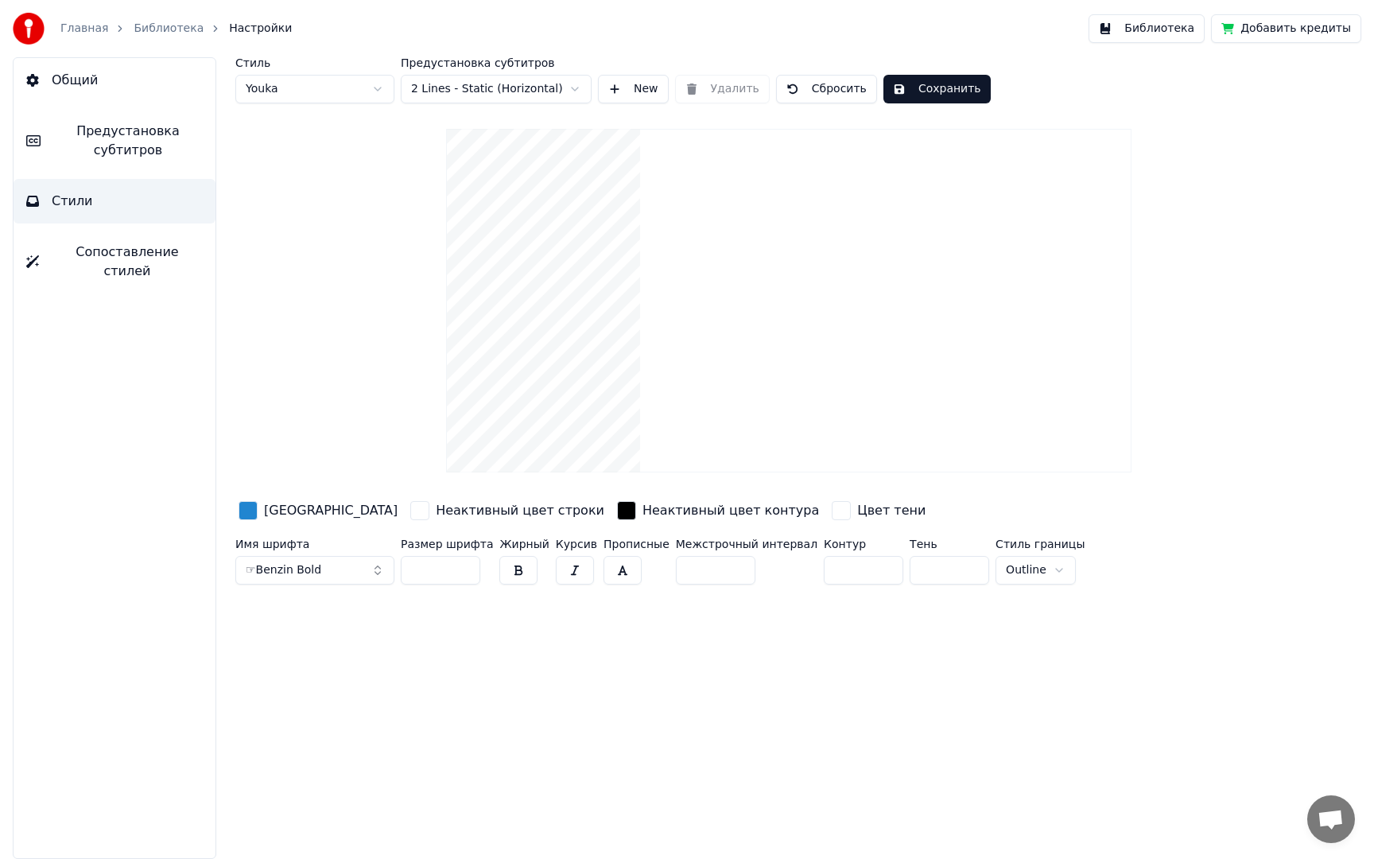
click at [562, 571] on button "button" at bounding box center [575, 570] width 38 height 29
click at [610, 572] on button "button" at bounding box center [623, 570] width 38 height 29
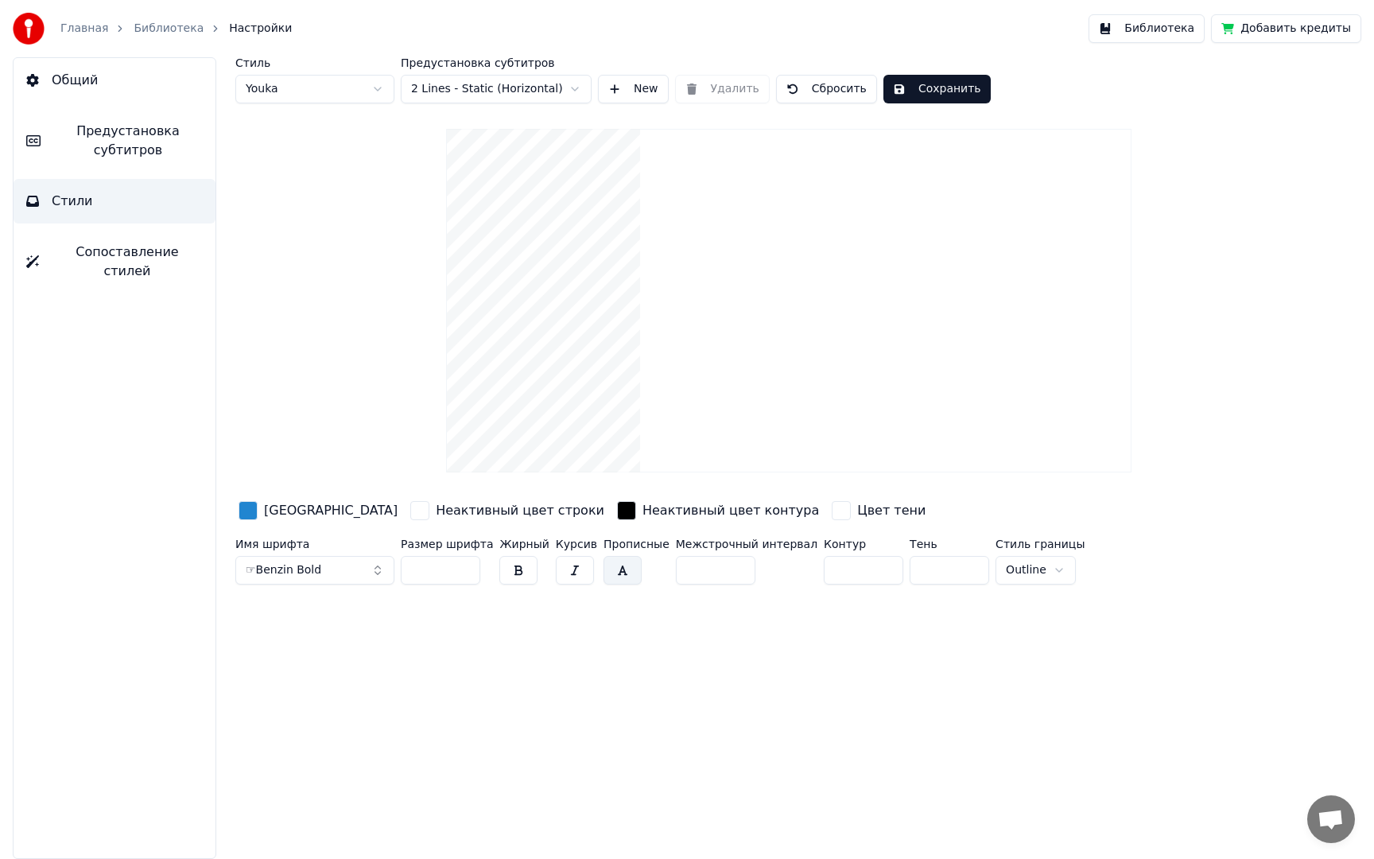
click at [623, 539] on label "Прописные" at bounding box center [637, 543] width 66 height 11
click at [372, 573] on button "☞Benzin Bold" at bounding box center [314, 570] width 159 height 29
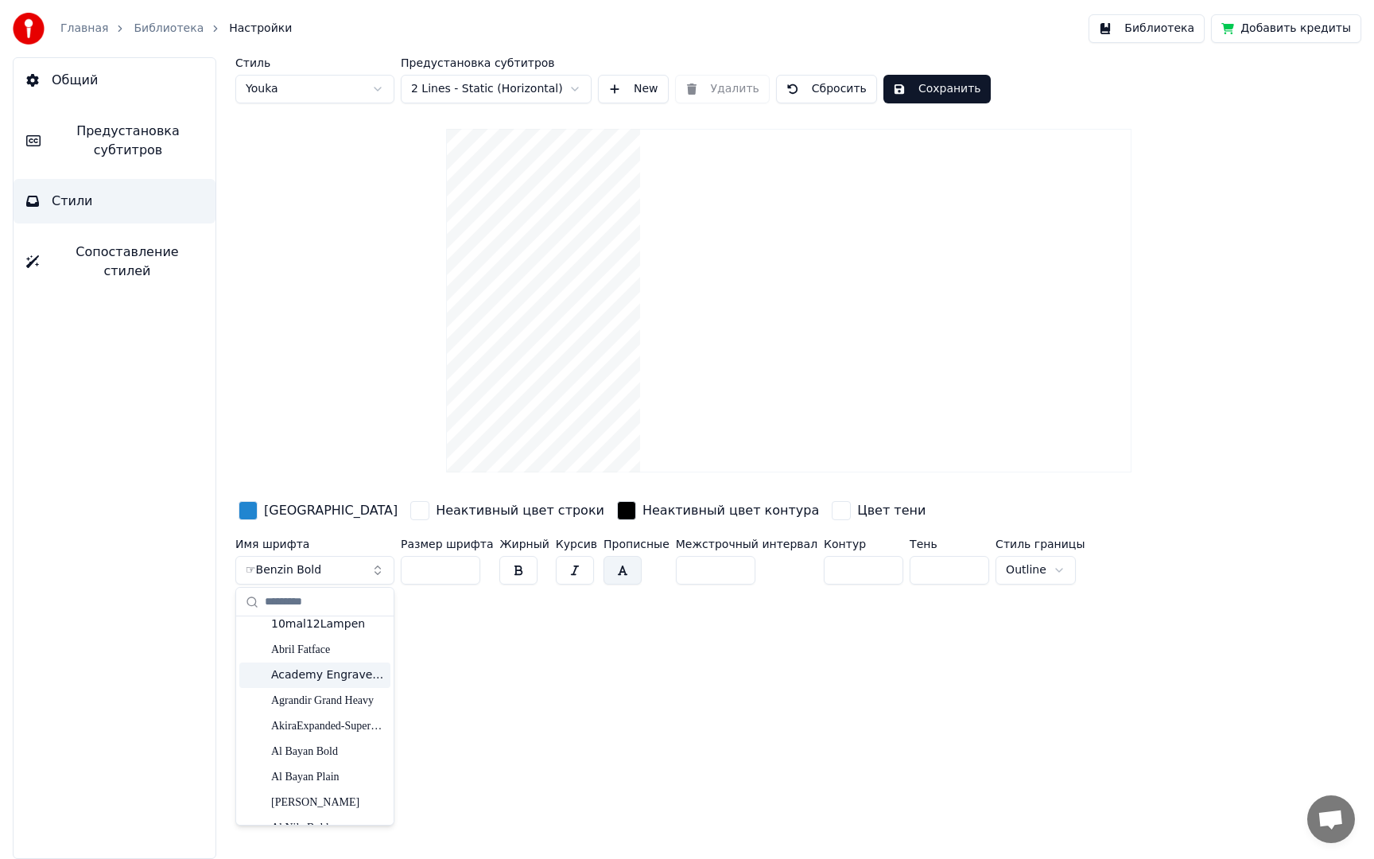
scroll to position [86, 0]
click at [334, 721] on div "AkiraExpanded-SuperBold" at bounding box center [327, 724] width 113 height 16
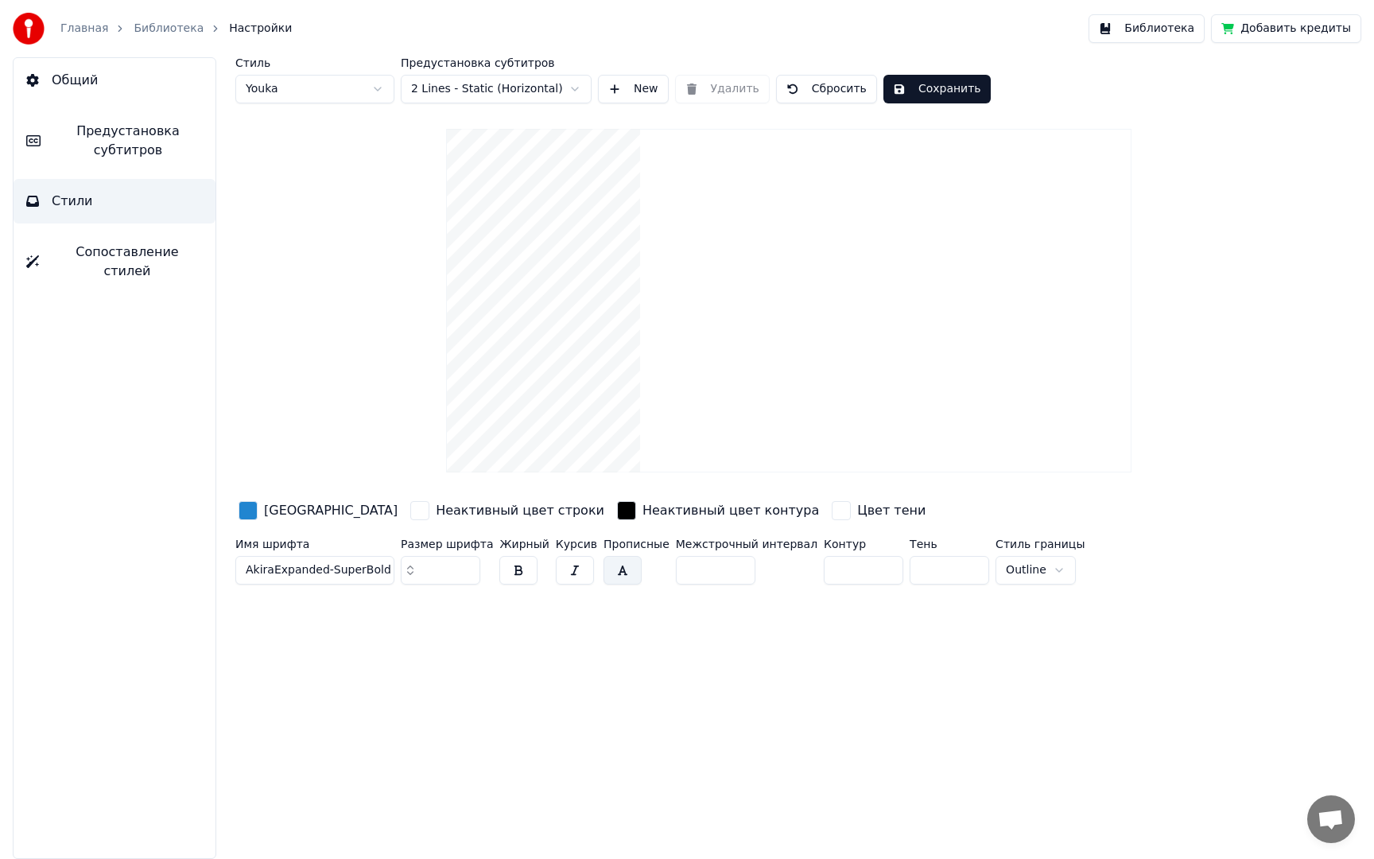
click at [553, 654] on div "Стиль Youka Предустановка субтитров 2 Lines - Static (Horizontal) New Удалить С…" at bounding box center [789, 458] width 1170 height 802
drag, startPoint x: 434, startPoint y: 575, endPoint x: 317, endPoint y: 575, distance: 116.9
click at [317, 575] on div "Имя шрифта AkiraExpanded-SuperBold Размер шрифта ** Жирный Курсив Прописные Меж…" at bounding box center [716, 564] width 962 height 52
type input "**"
click at [488, 664] on div "Стиль Youka Предустановка субтитров 2 Lines - Static (Horizontal) New Удалить С…" at bounding box center [789, 458] width 1170 height 802
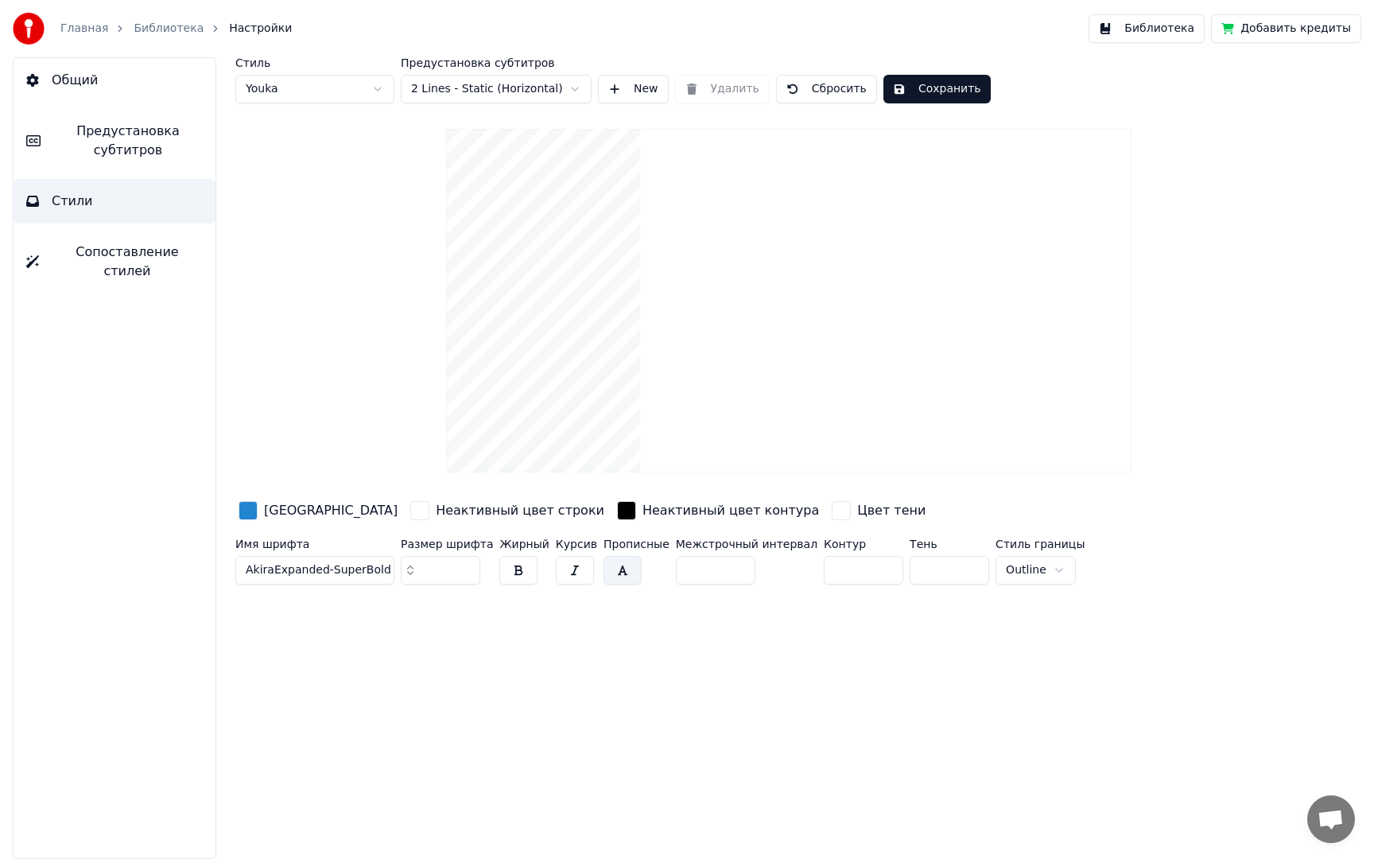
click at [922, 93] on button "Сохранить" at bounding box center [936, 89] width 107 height 29
click at [91, 37] on div "Главная Библиотека Настройки" at bounding box center [152, 29] width 279 height 32
click at [90, 32] on link "Главная" at bounding box center [84, 29] width 48 height 16
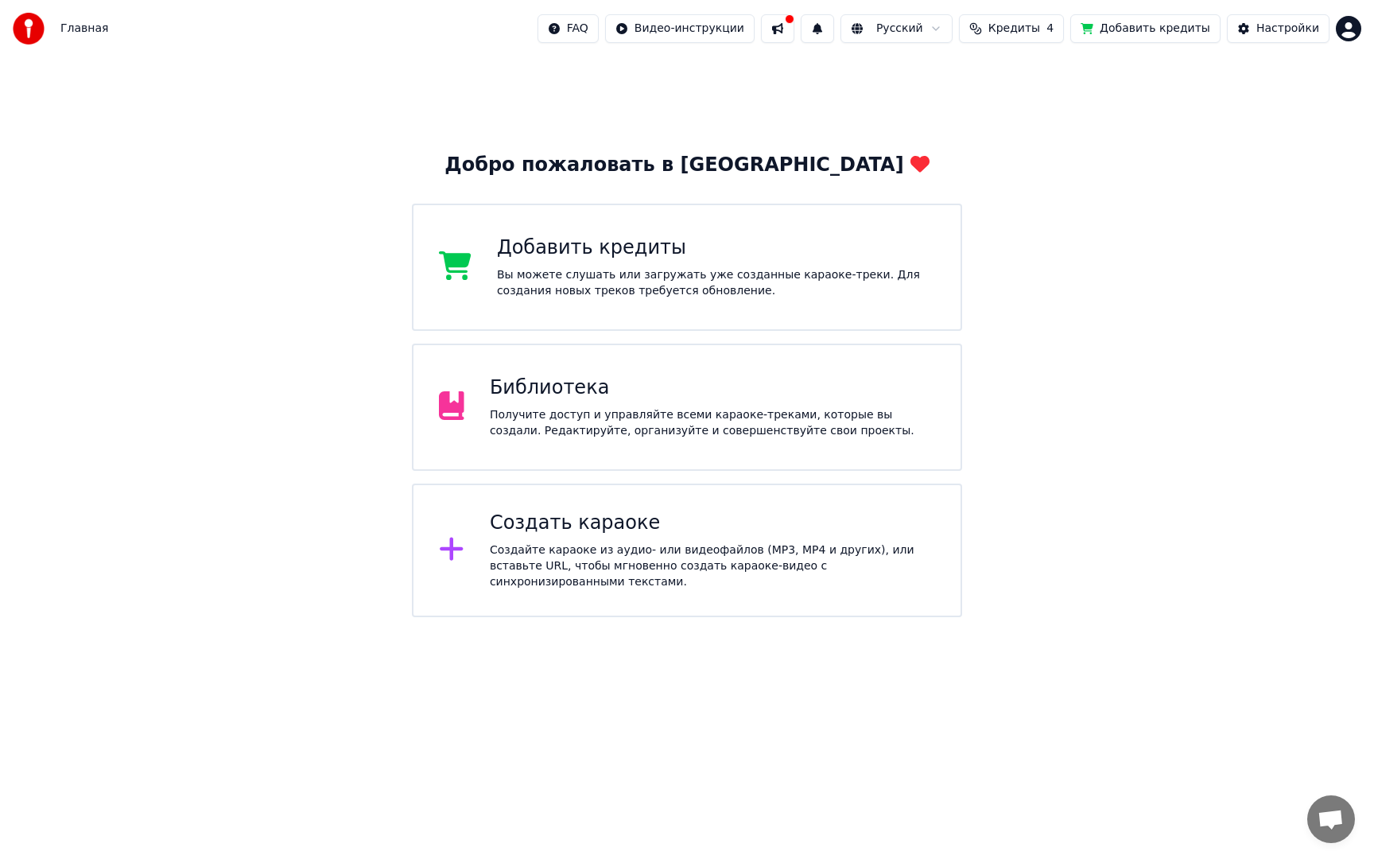
click at [545, 399] on div "Библиотека" at bounding box center [712, 387] width 445 height 25
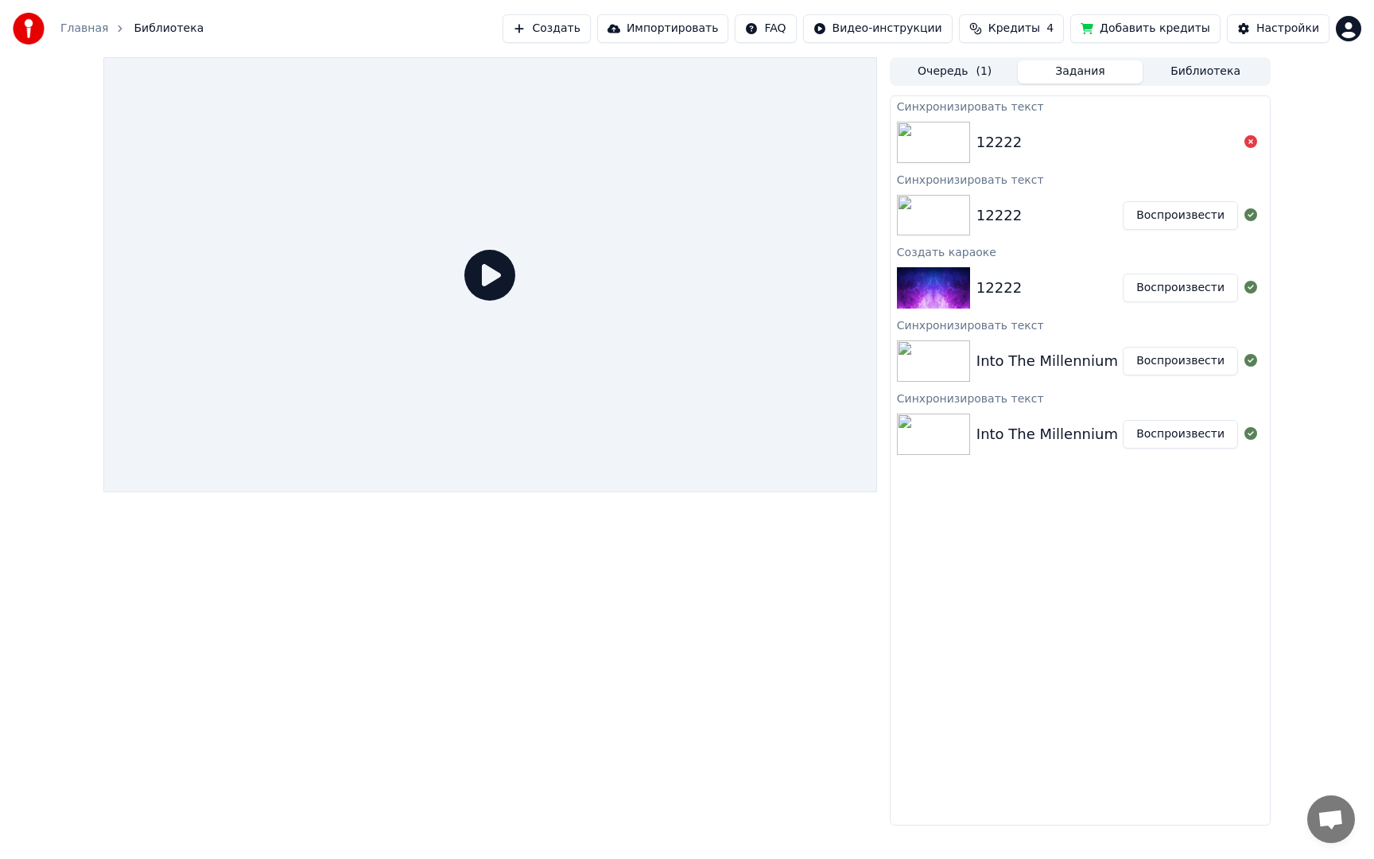
click at [950, 144] on img at bounding box center [933, 142] width 73 height 41
click at [935, 228] on img at bounding box center [933, 215] width 73 height 41
click at [926, 218] on img at bounding box center [933, 215] width 73 height 41
click at [491, 273] on icon at bounding box center [489, 275] width 51 height 51
click at [1163, 222] on button "Воспроизвести" at bounding box center [1180, 215] width 115 height 29
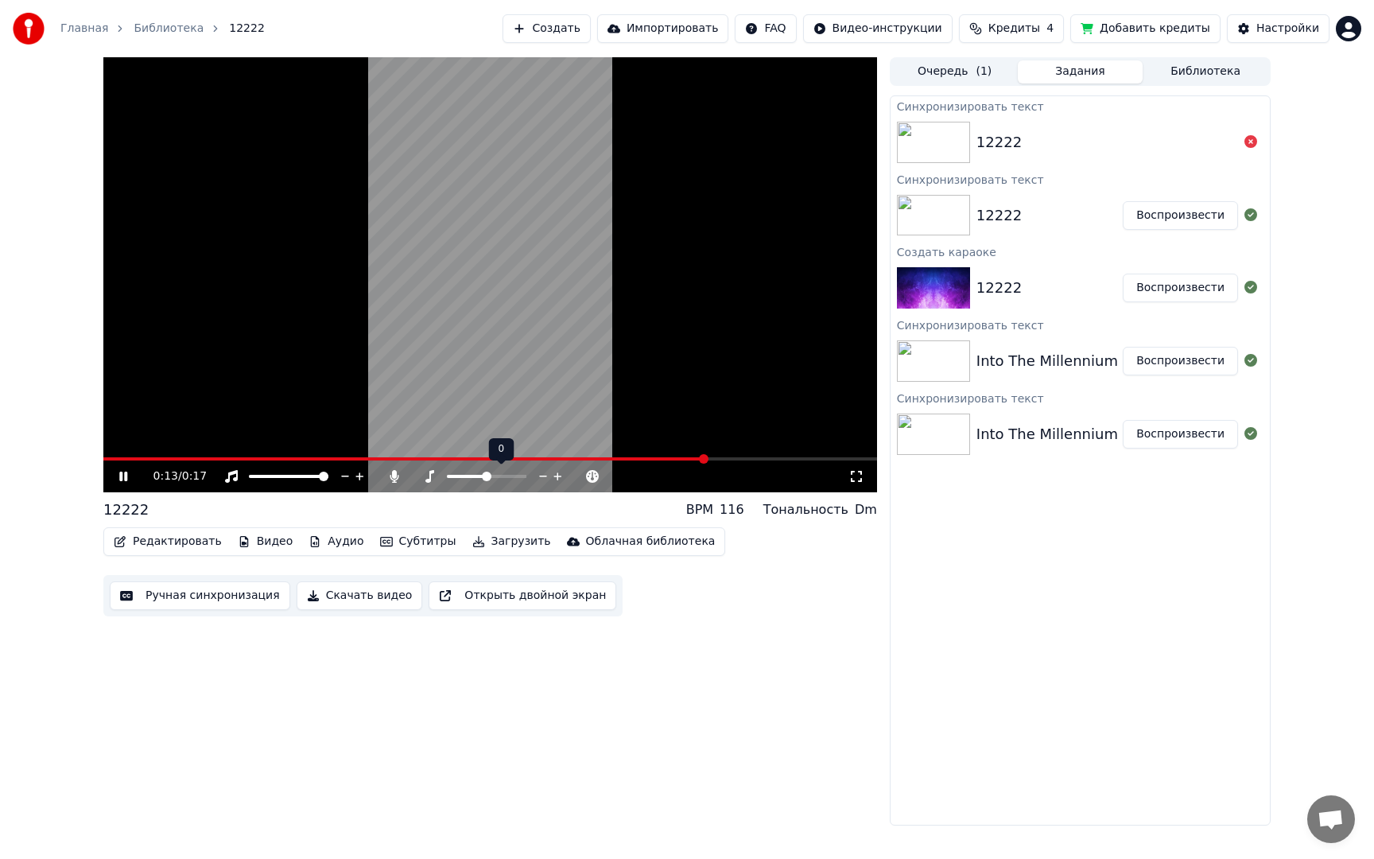
click at [485, 477] on span at bounding box center [487, 477] width 10 height 10
click at [412, 478] on span at bounding box center [412, 476] width 0 height 3
drag, startPoint x: 118, startPoint y: 476, endPoint x: 179, endPoint y: 476, distance: 61.2
click at [118, 476] on icon at bounding box center [134, 476] width 37 height 13
click at [494, 466] on div "0:04 / 0:17" at bounding box center [490, 476] width 774 height 32
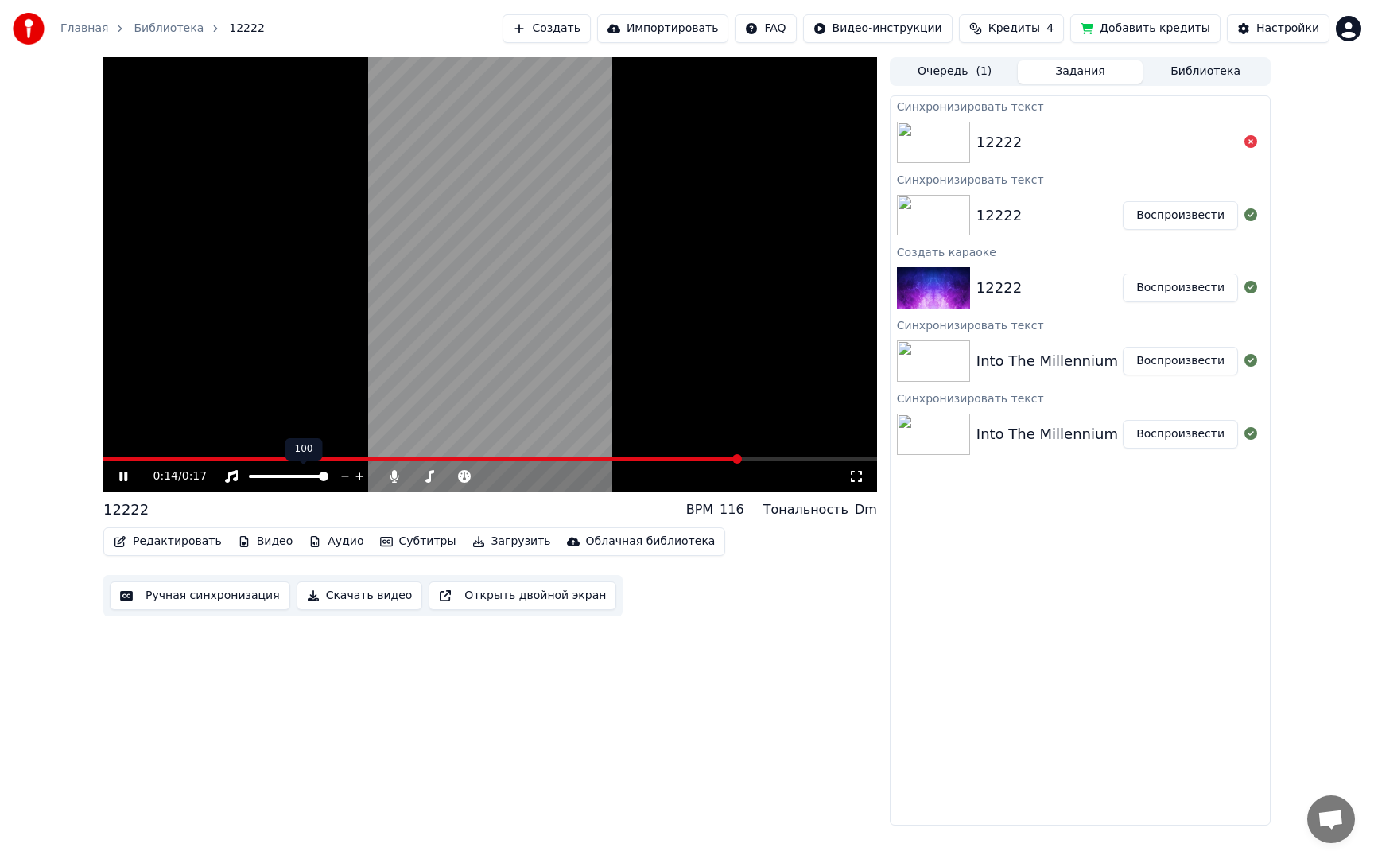
click at [360, 480] on div at bounding box center [303, 476] width 128 height 16
click at [492, 477] on div at bounding box center [466, 476] width 128 height 16
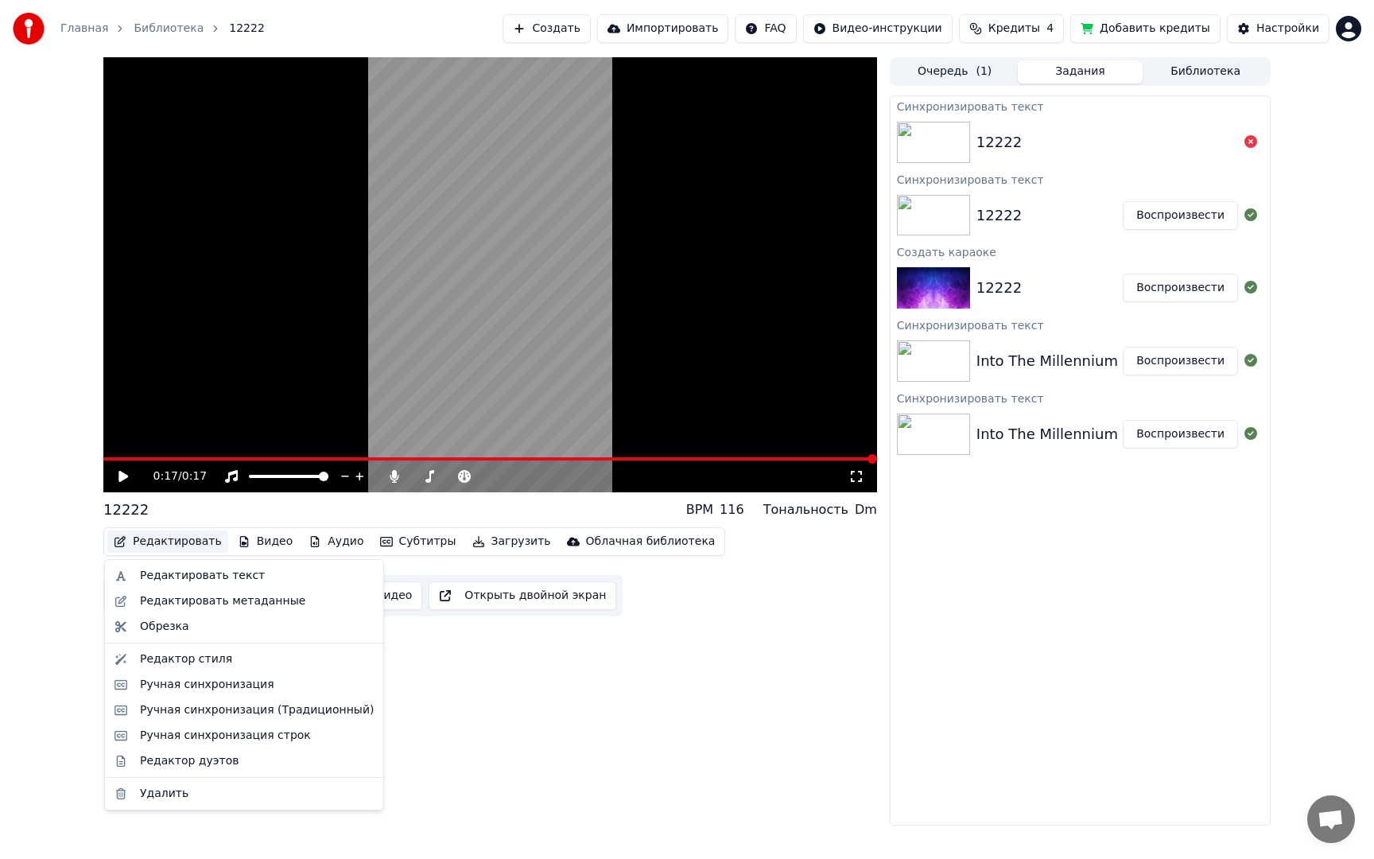
click at [181, 545] on button "Редактировать" at bounding box center [167, 541] width 121 height 22
click at [213, 662] on div "Редактор стиля" at bounding box center [186, 659] width 92 height 16
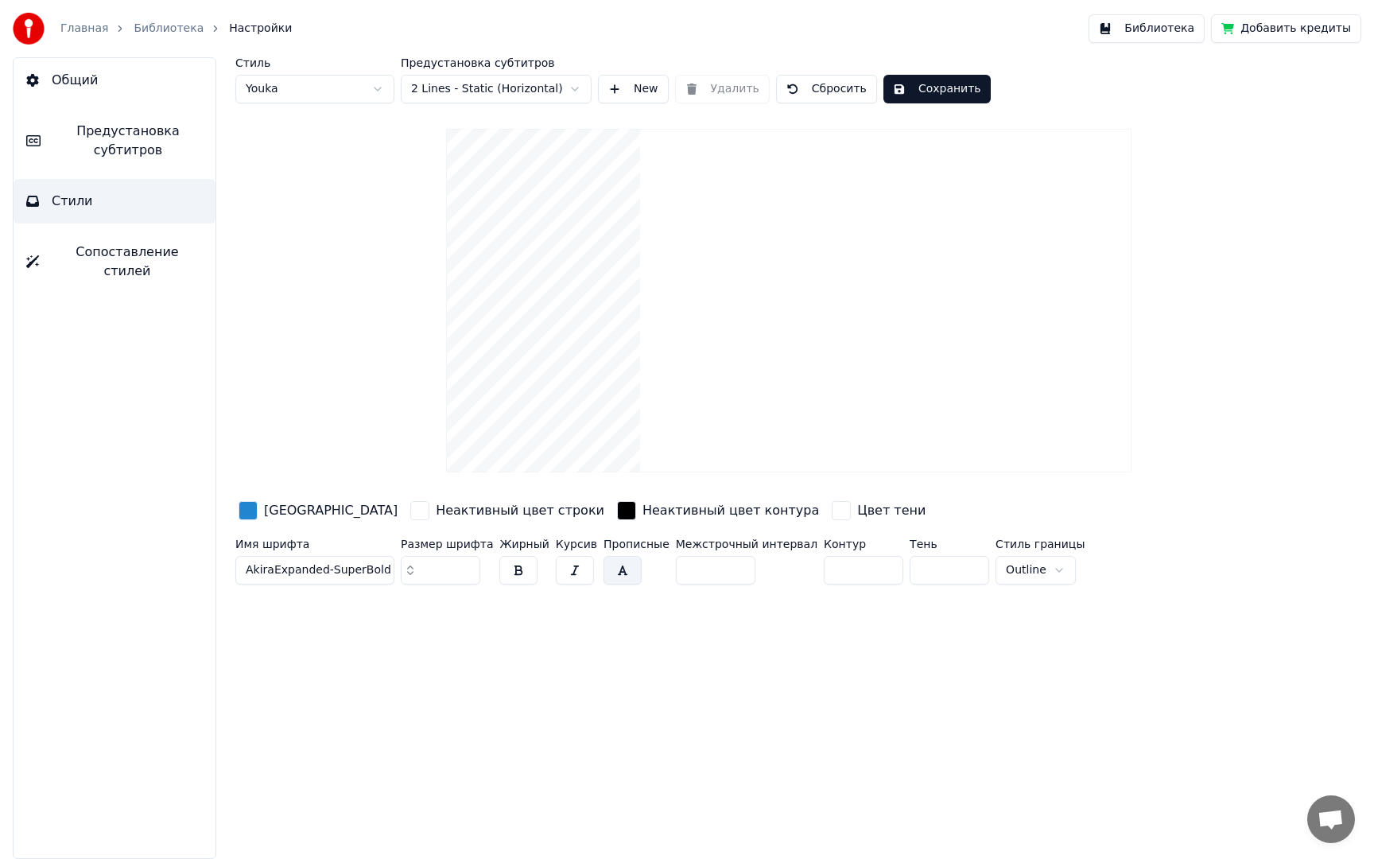
click at [157, 256] on span "Сопоставление стилей" at bounding box center [127, 262] width 151 height 38
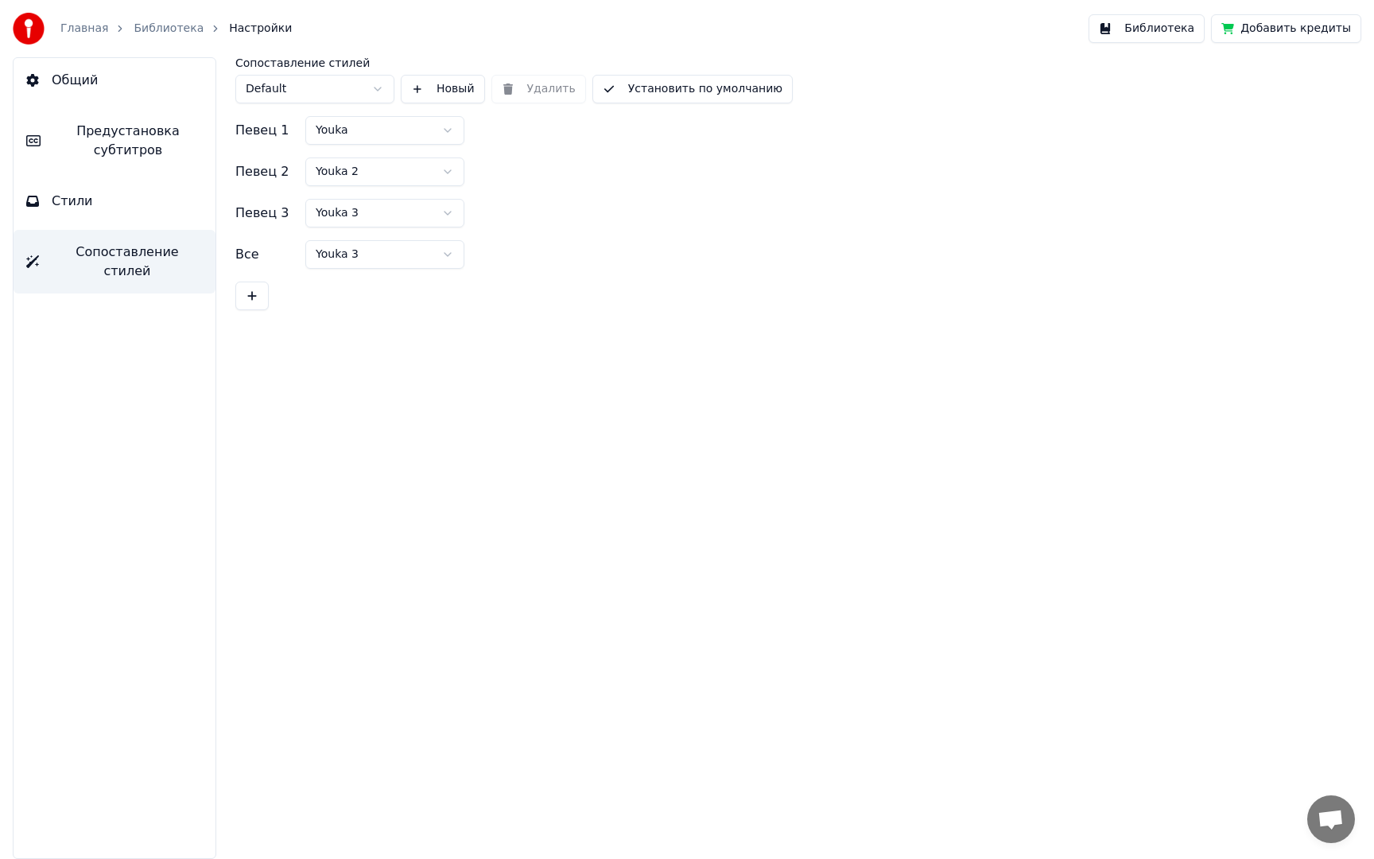
click at [144, 205] on button "Стили" at bounding box center [115, 201] width 202 height 45
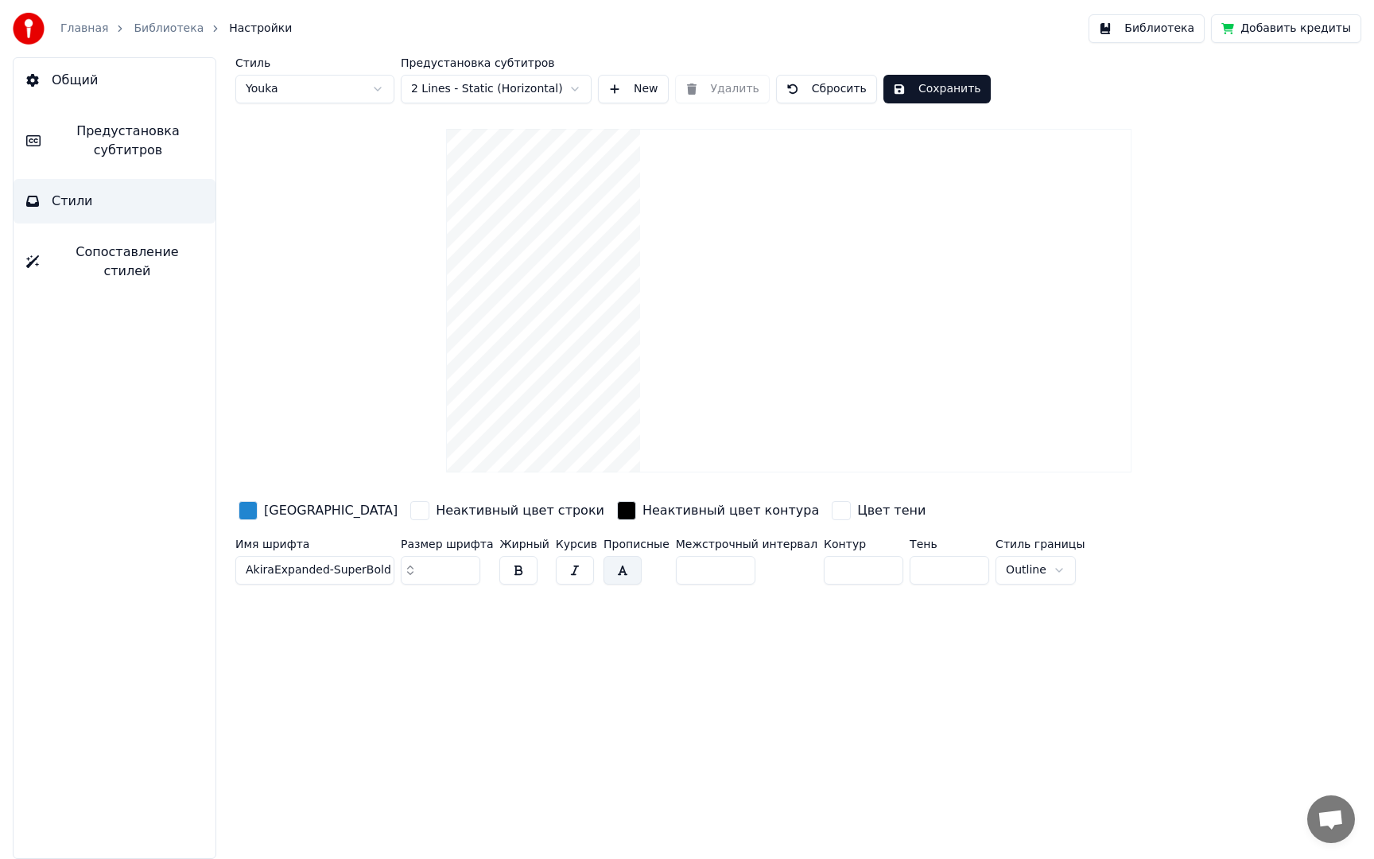
click at [129, 146] on span "Предустановка субтитров" at bounding box center [127, 141] width 149 height 38
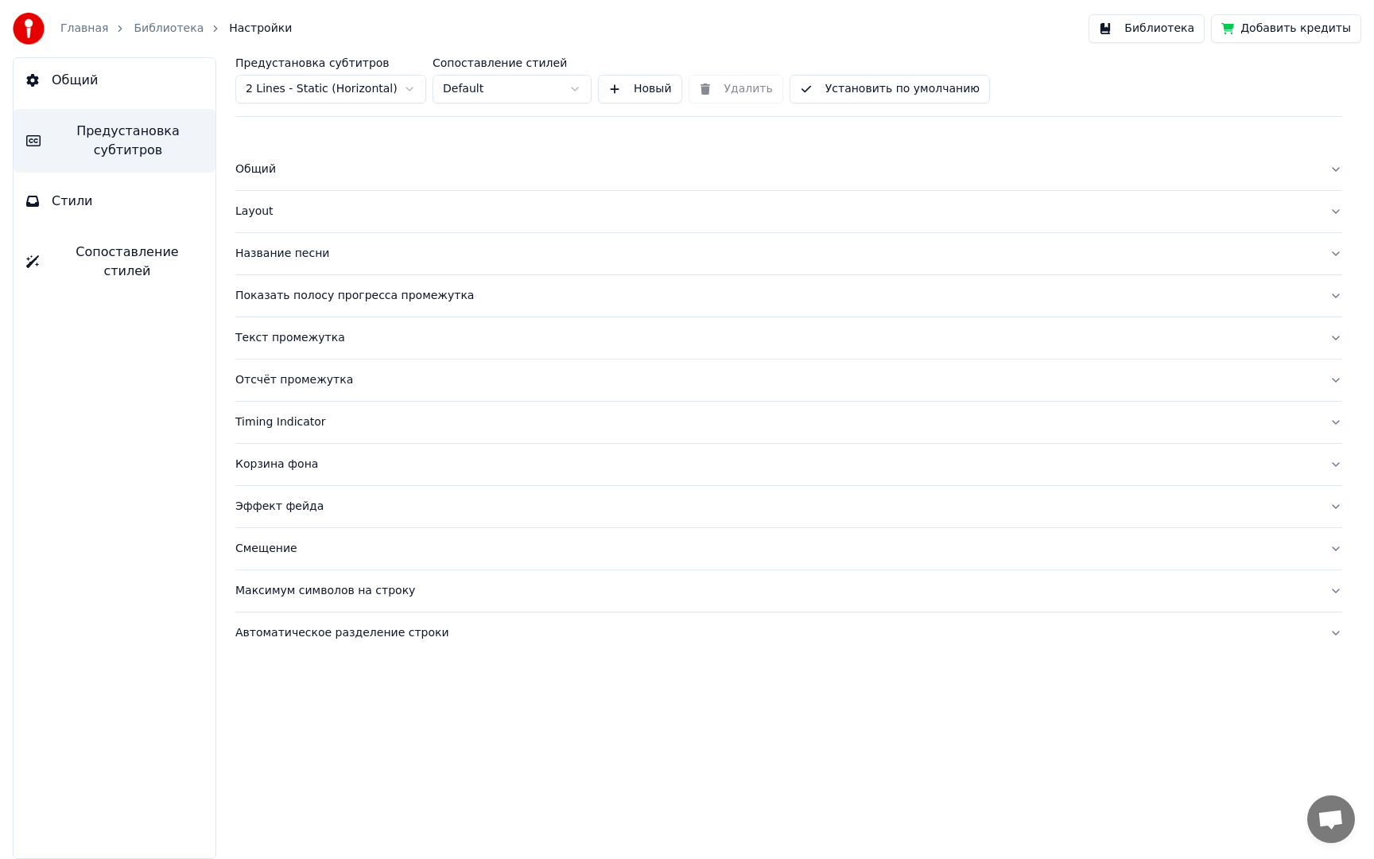
click at [312, 640] on div "Автоматическое разделение строки" at bounding box center [775, 633] width 1081 height 16
click at [294, 341] on div "Текст промежутка" at bounding box center [775, 338] width 1081 height 16
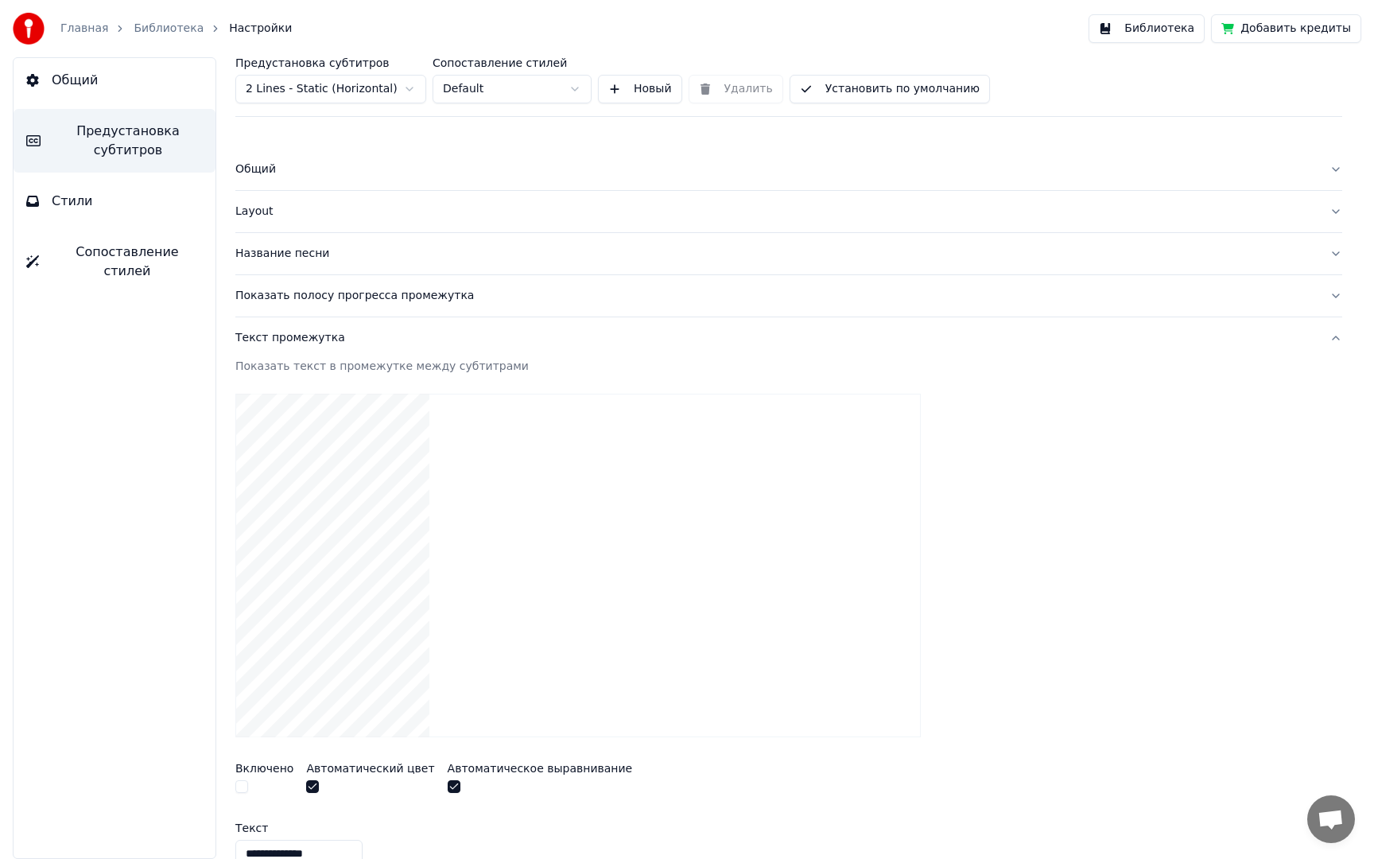
click at [247, 786] on button "button" at bounding box center [241, 786] width 13 height 13
click at [246, 786] on button "button" at bounding box center [241, 786] width 13 height 13
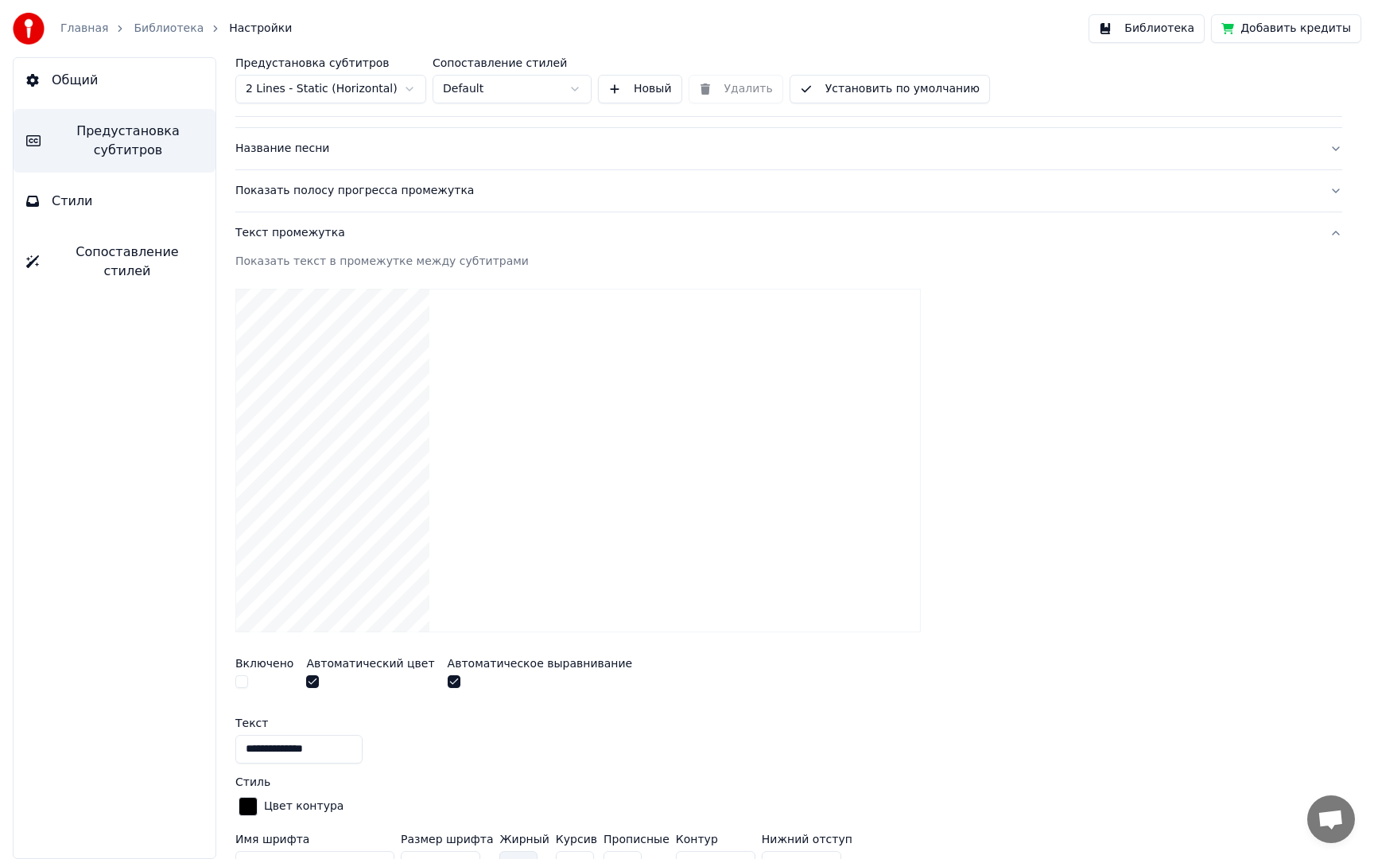
scroll to position [103, 0]
click at [305, 236] on div "Текст промежутка" at bounding box center [775, 235] width 1081 height 16
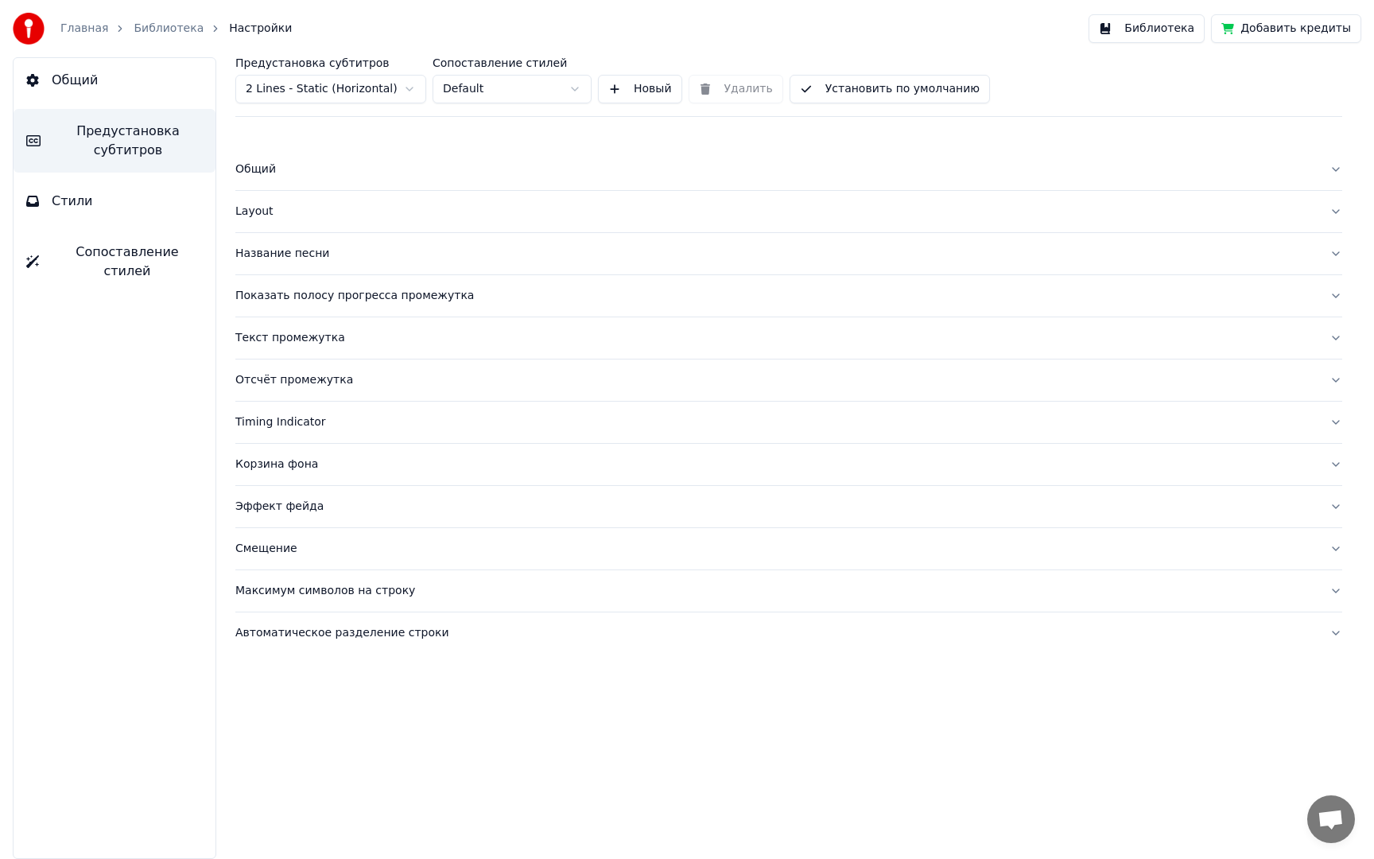
click at [302, 340] on div "Текст промежутка" at bounding box center [775, 338] width 1081 height 16
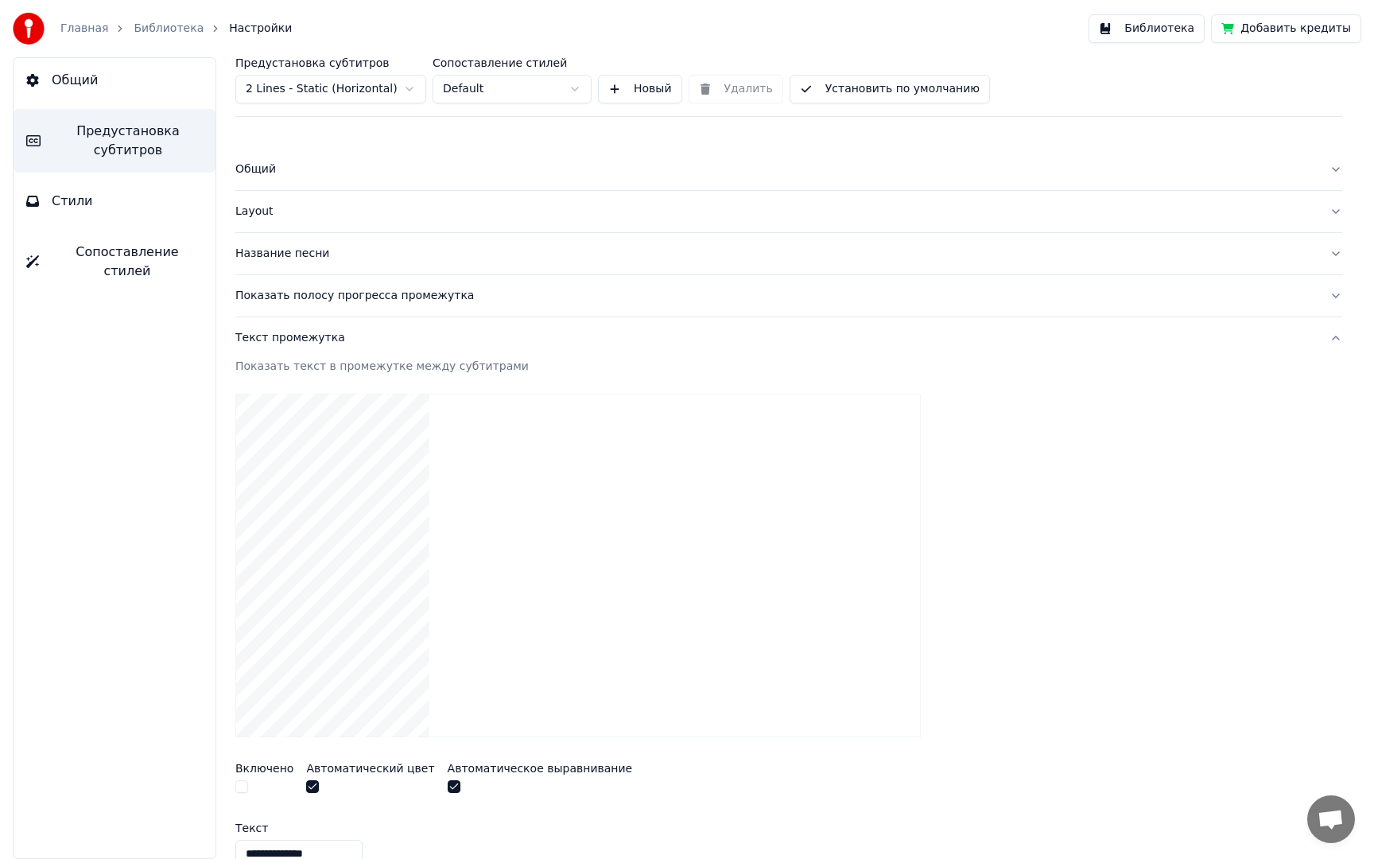
click at [303, 337] on div "Текст промежутка" at bounding box center [775, 338] width 1081 height 16
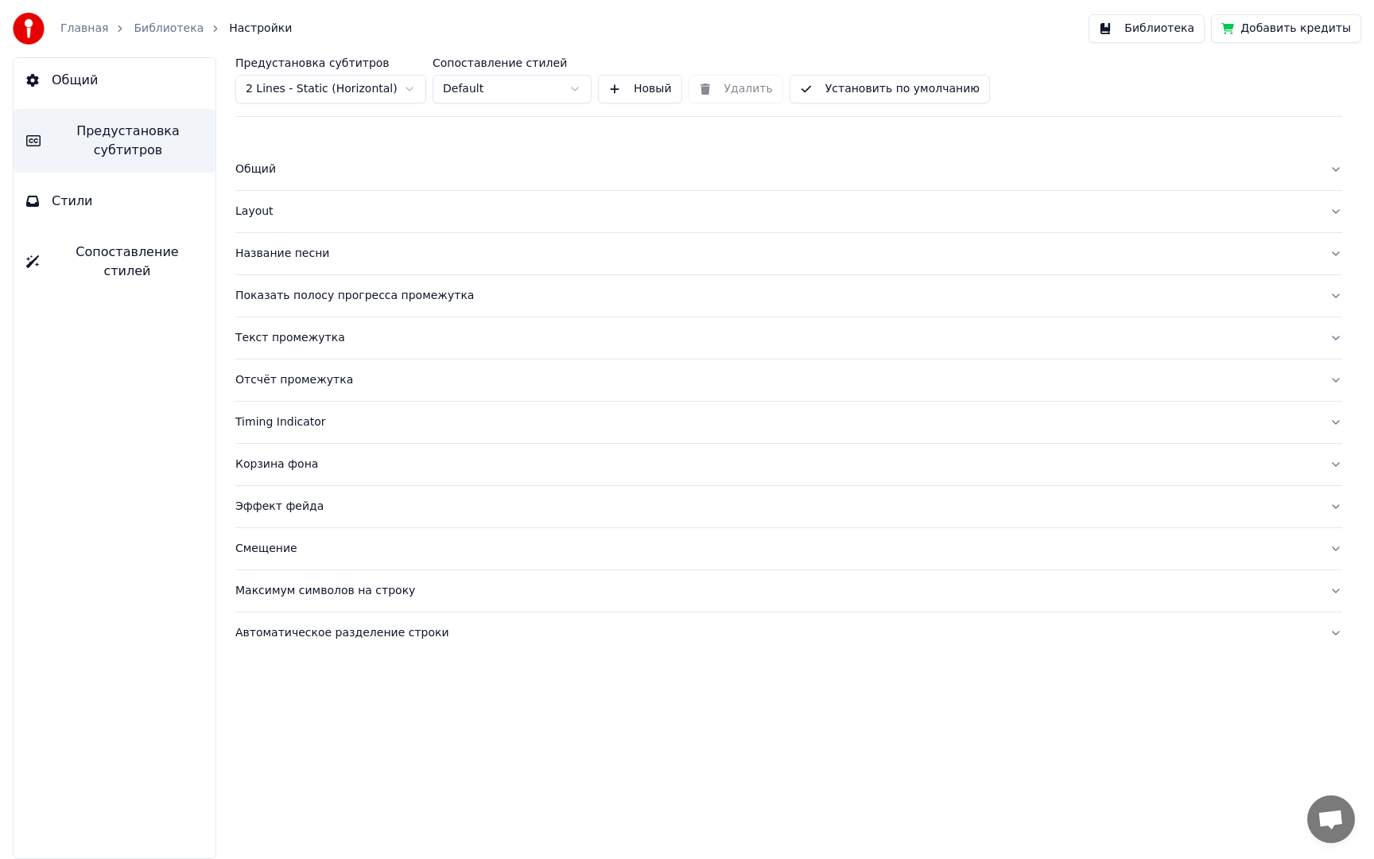
click at [297, 381] on div "Отсчёт промежутка" at bounding box center [775, 380] width 1081 height 16
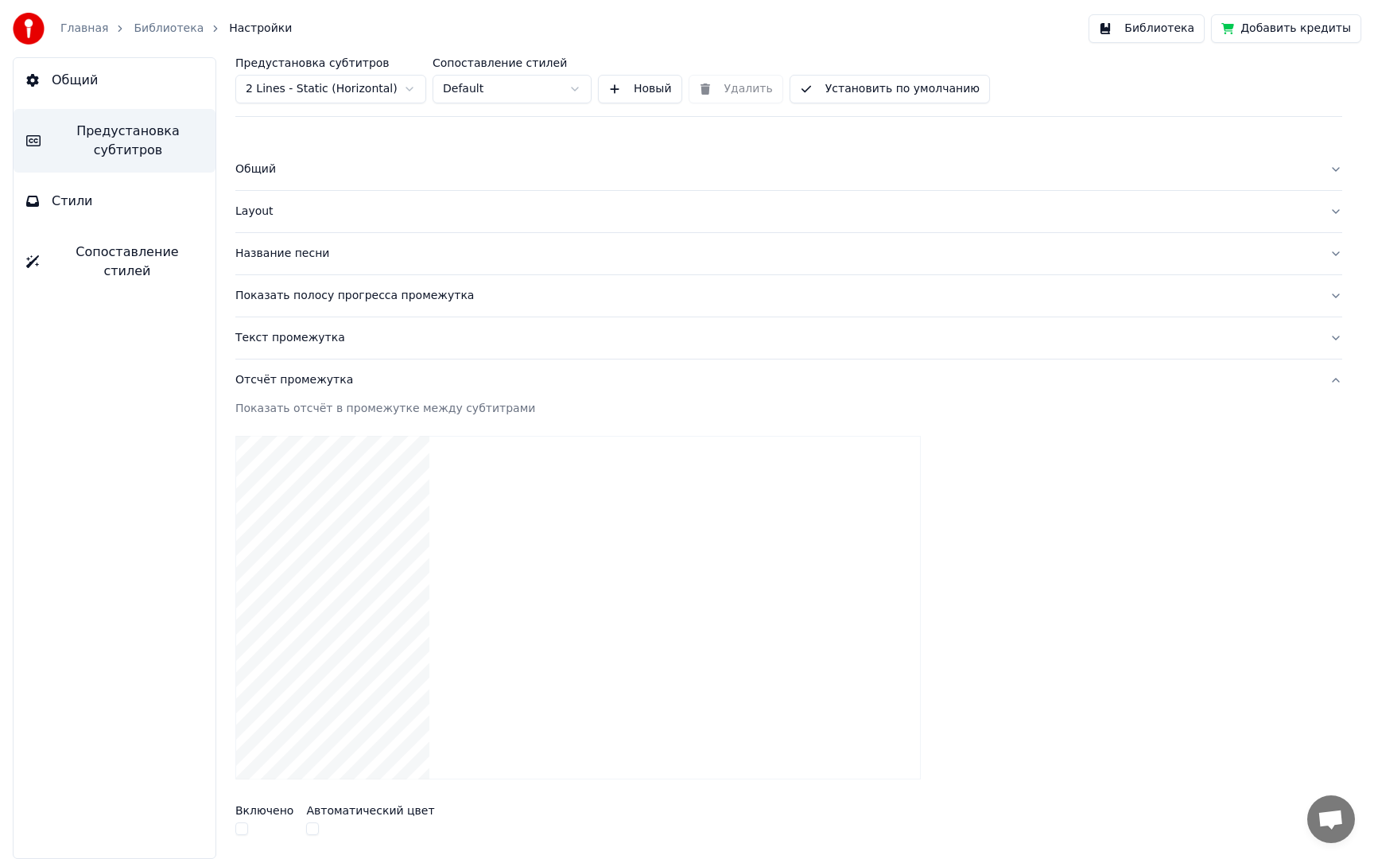
click at [297, 381] on div "Отсчёт промежутка" at bounding box center [775, 380] width 1081 height 16
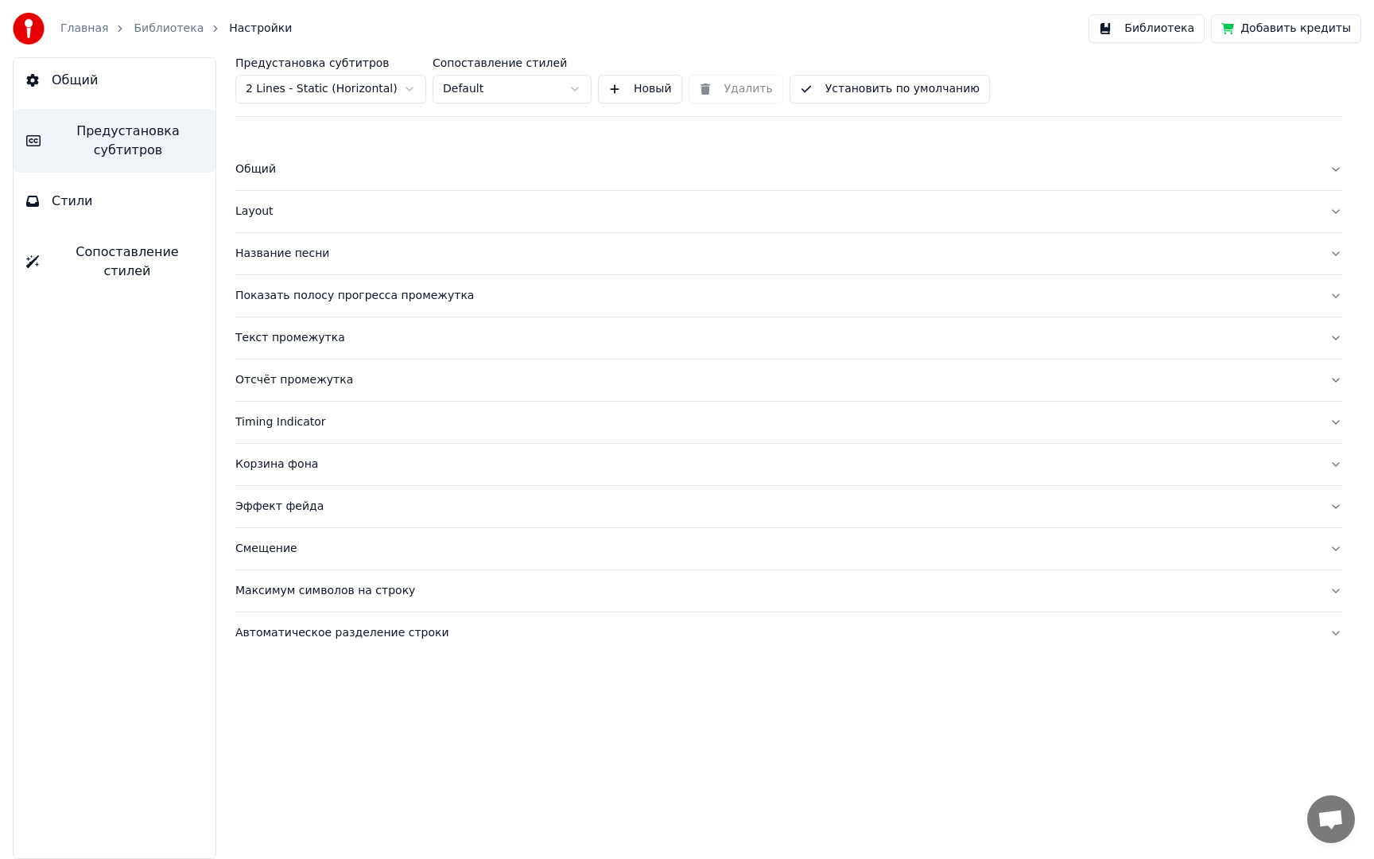
click at [296, 417] on div "Timing Indicator" at bounding box center [775, 422] width 1081 height 16
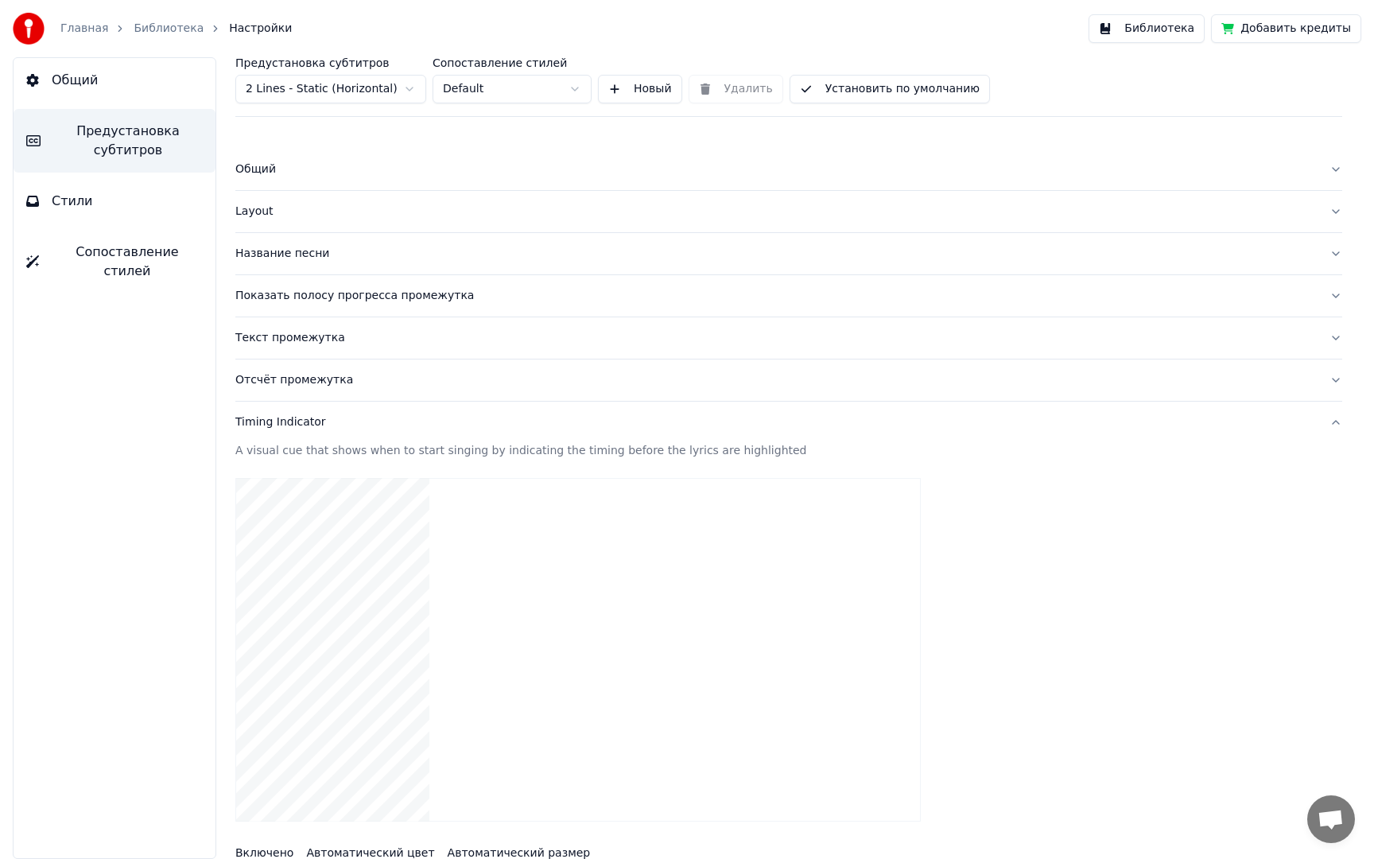
click at [296, 423] on div "Timing Indicator" at bounding box center [775, 422] width 1081 height 16
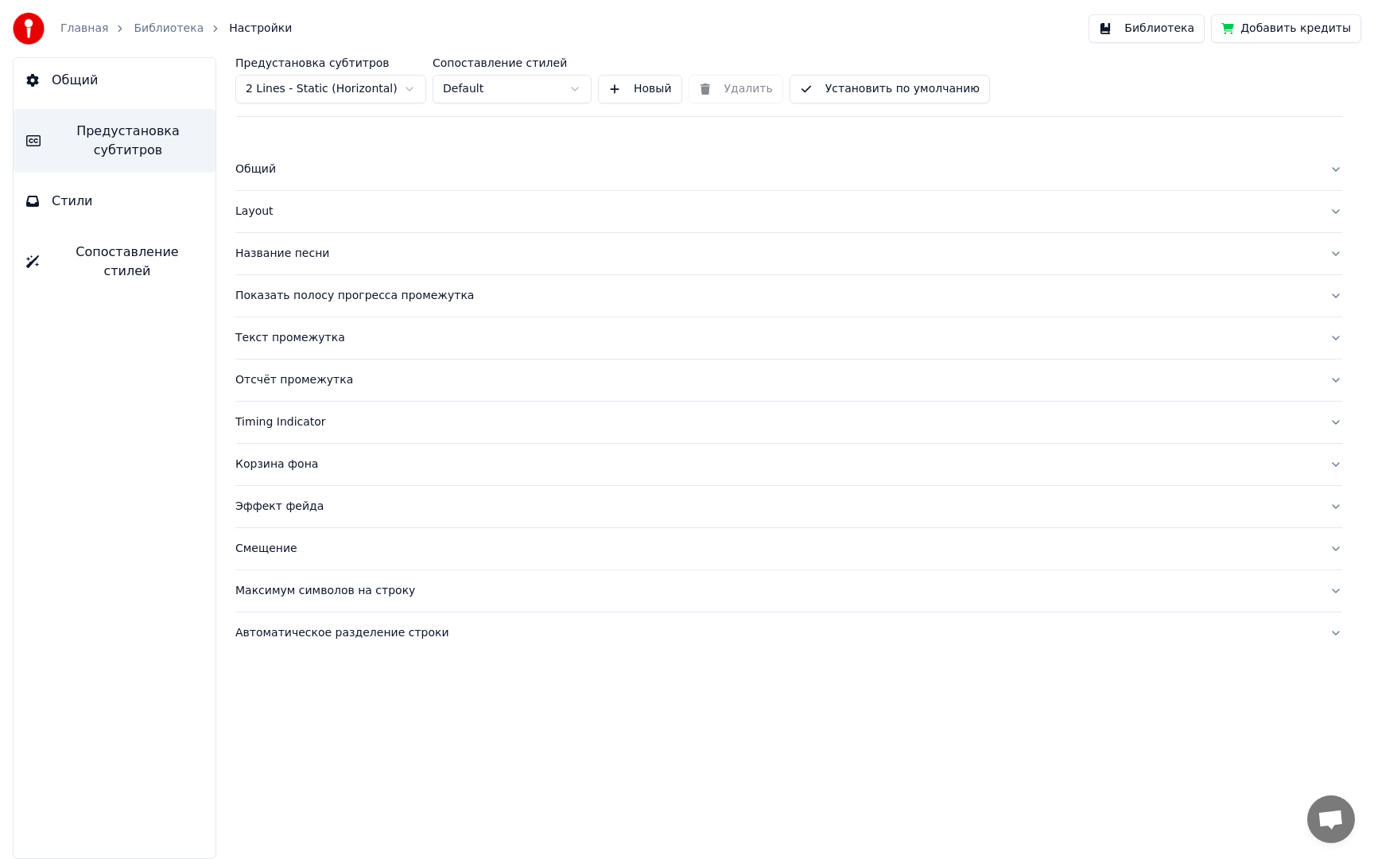
click at [288, 254] on div "Название песни" at bounding box center [775, 254] width 1081 height 16
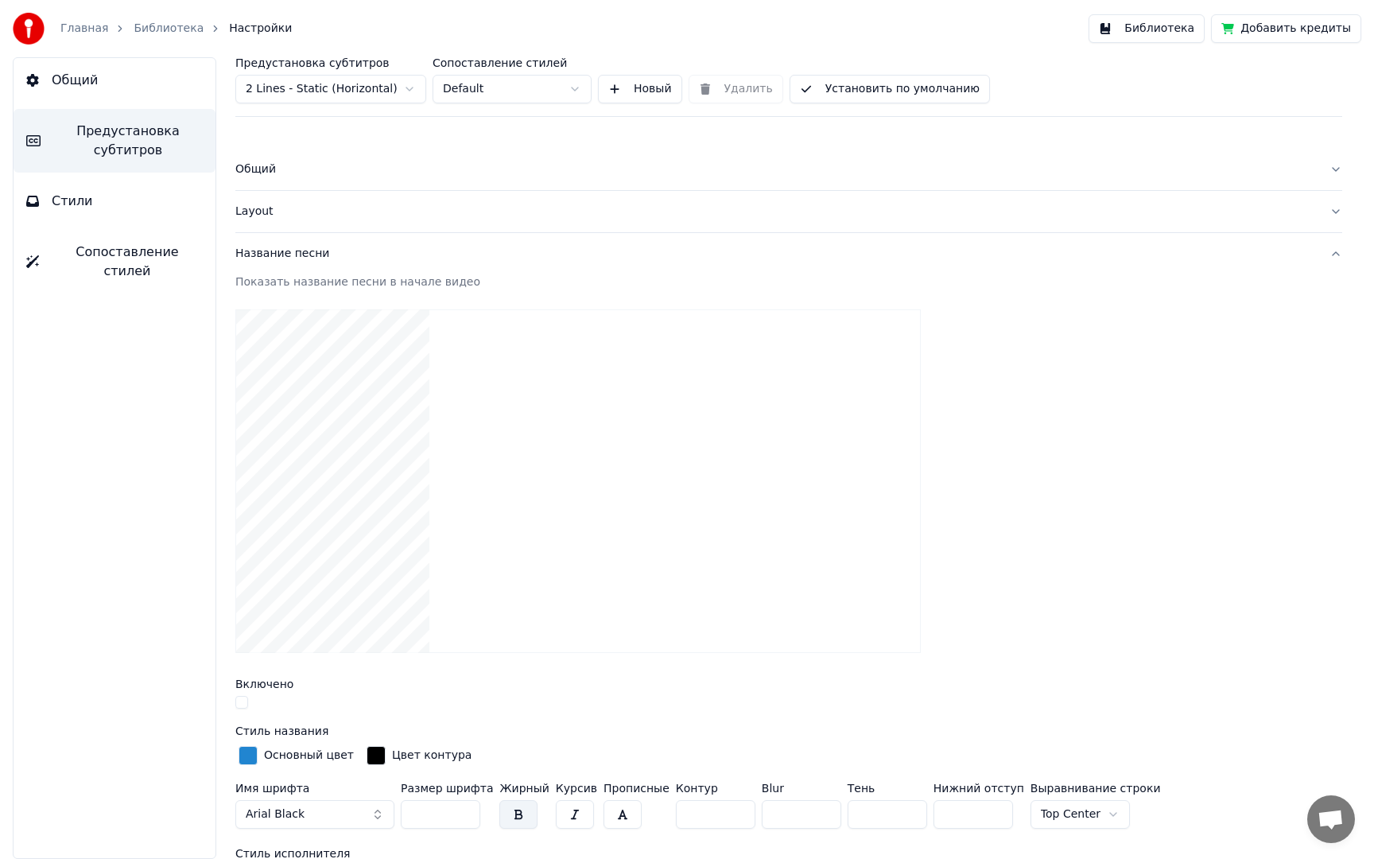
click at [288, 254] on div "Название песни" at bounding box center [775, 254] width 1081 height 16
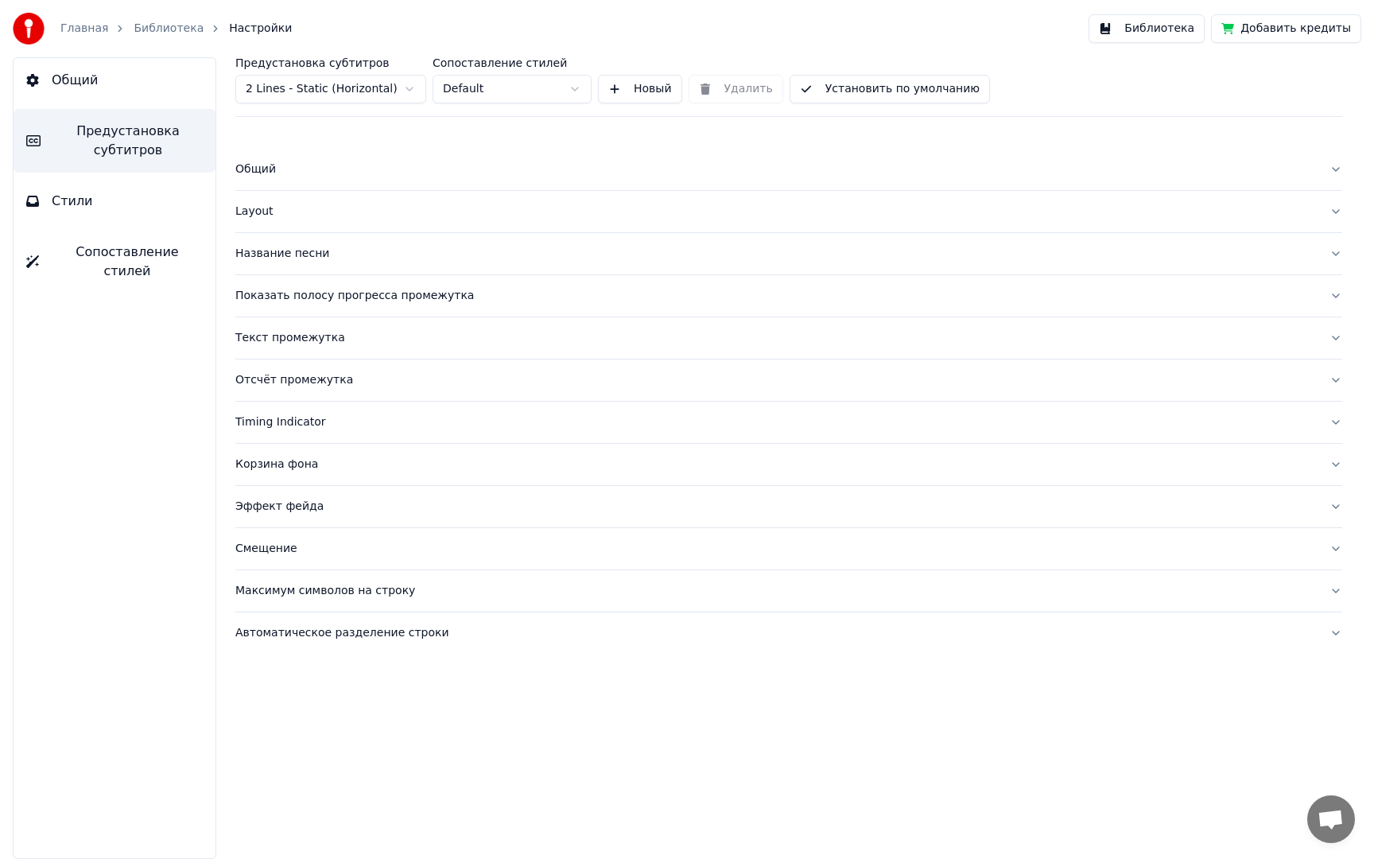
click at [261, 211] on div "Layout" at bounding box center [775, 212] width 1081 height 16
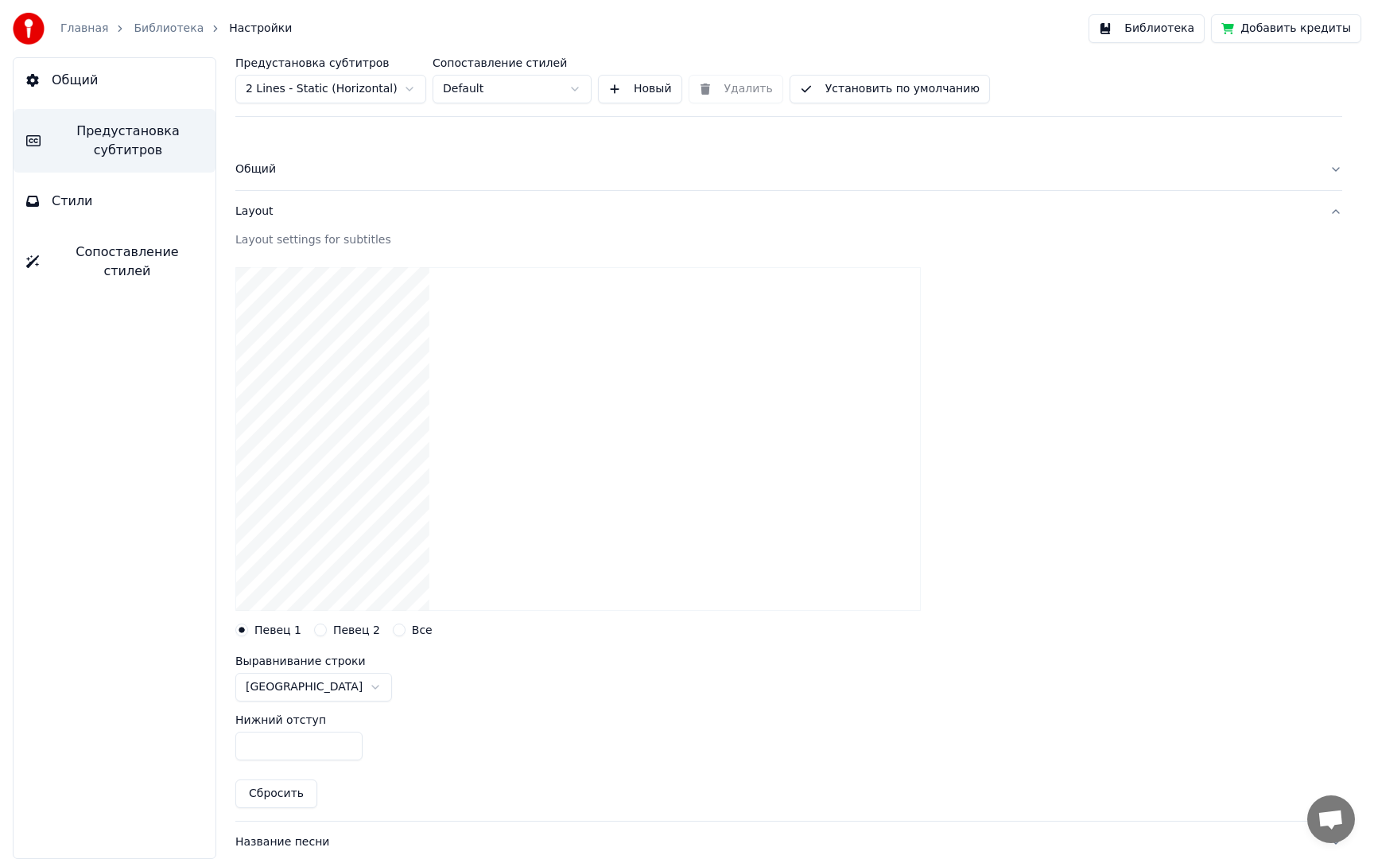
drag, startPoint x: 938, startPoint y: 90, endPoint x: 924, endPoint y: 95, distance: 15.4
click at [938, 90] on button "Установить по умолчанию" at bounding box center [890, 89] width 200 height 29
click at [324, 693] on html "Главная Библиотека Настройки Библиотека Добавить кредиты Общий Предустановка су…" at bounding box center [687, 429] width 1374 height 859
click at [301, 689] on html "Главная Библиотека Настройки Библиотека Добавить кредиты Общий Предустановка су…" at bounding box center [687, 429] width 1374 height 859
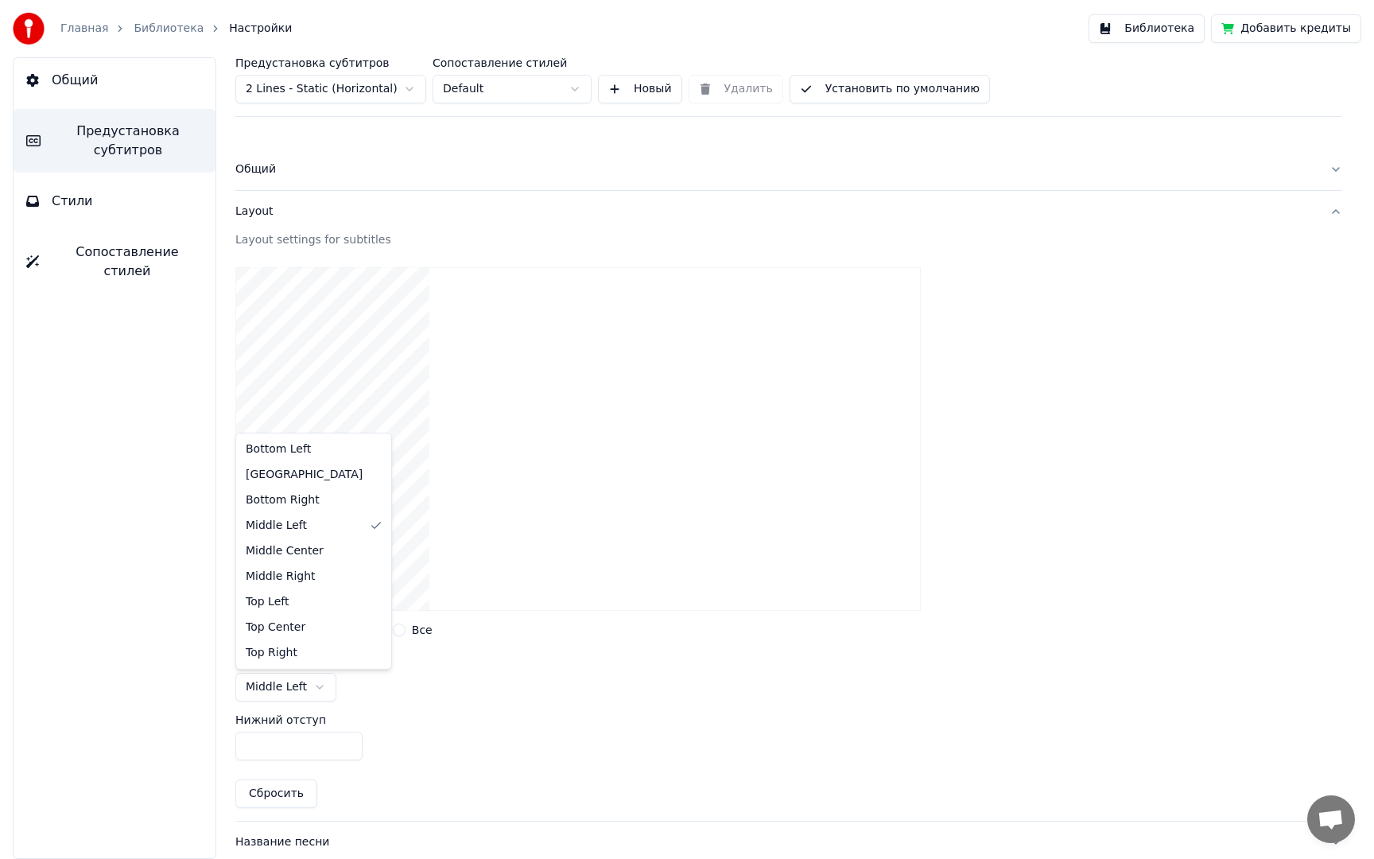
click at [289, 688] on html "Главная Библиотека Настройки Библиотека Добавить кредиты Общий Предустановка су…" at bounding box center [687, 429] width 1374 height 859
click at [290, 694] on html "Главная Библиотека Настройки Библиотека Добавить кредиты Общий Предустановка су…" at bounding box center [687, 429] width 1374 height 859
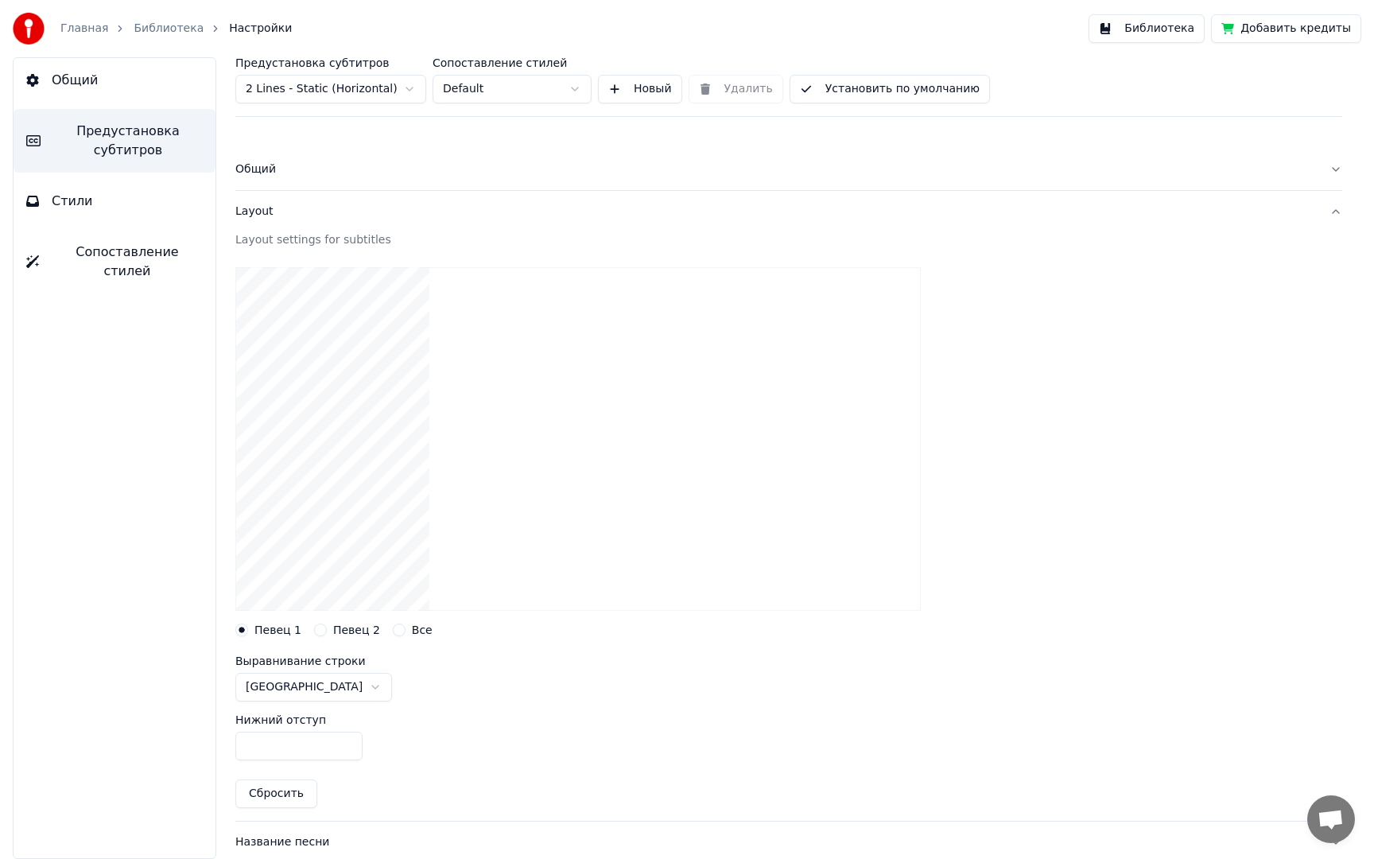
click at [538, 604] on div at bounding box center [788, 438] width 1107 height 369
click at [316, 749] on input "***" at bounding box center [298, 746] width 127 height 29
click at [639, 562] on div at bounding box center [788, 438] width 1107 height 369
click at [309, 93] on html "Главная Библиотека Настройки Библиотека Добавить кредиты Общий Предустановка су…" at bounding box center [687, 429] width 1374 height 859
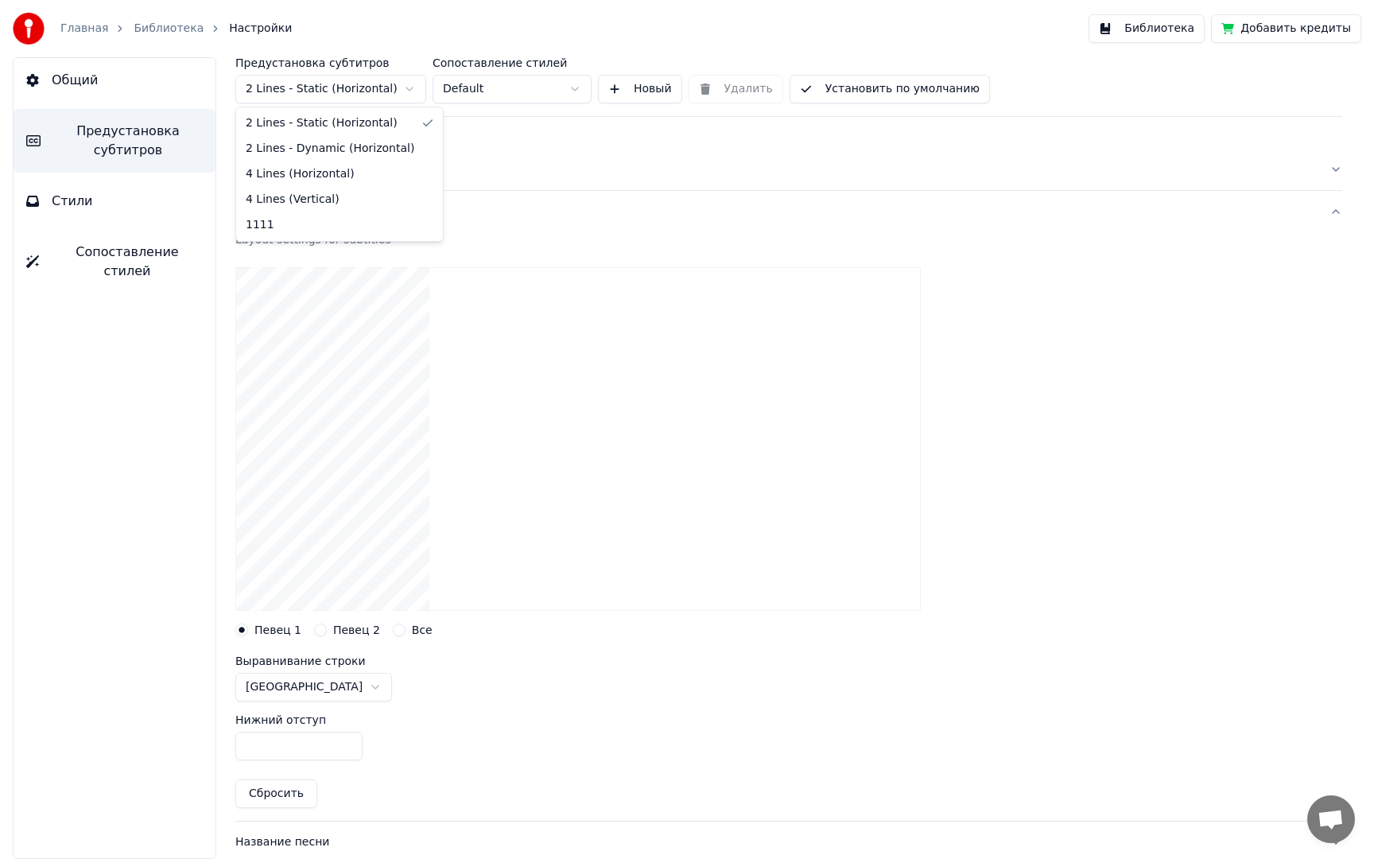
type input "***"
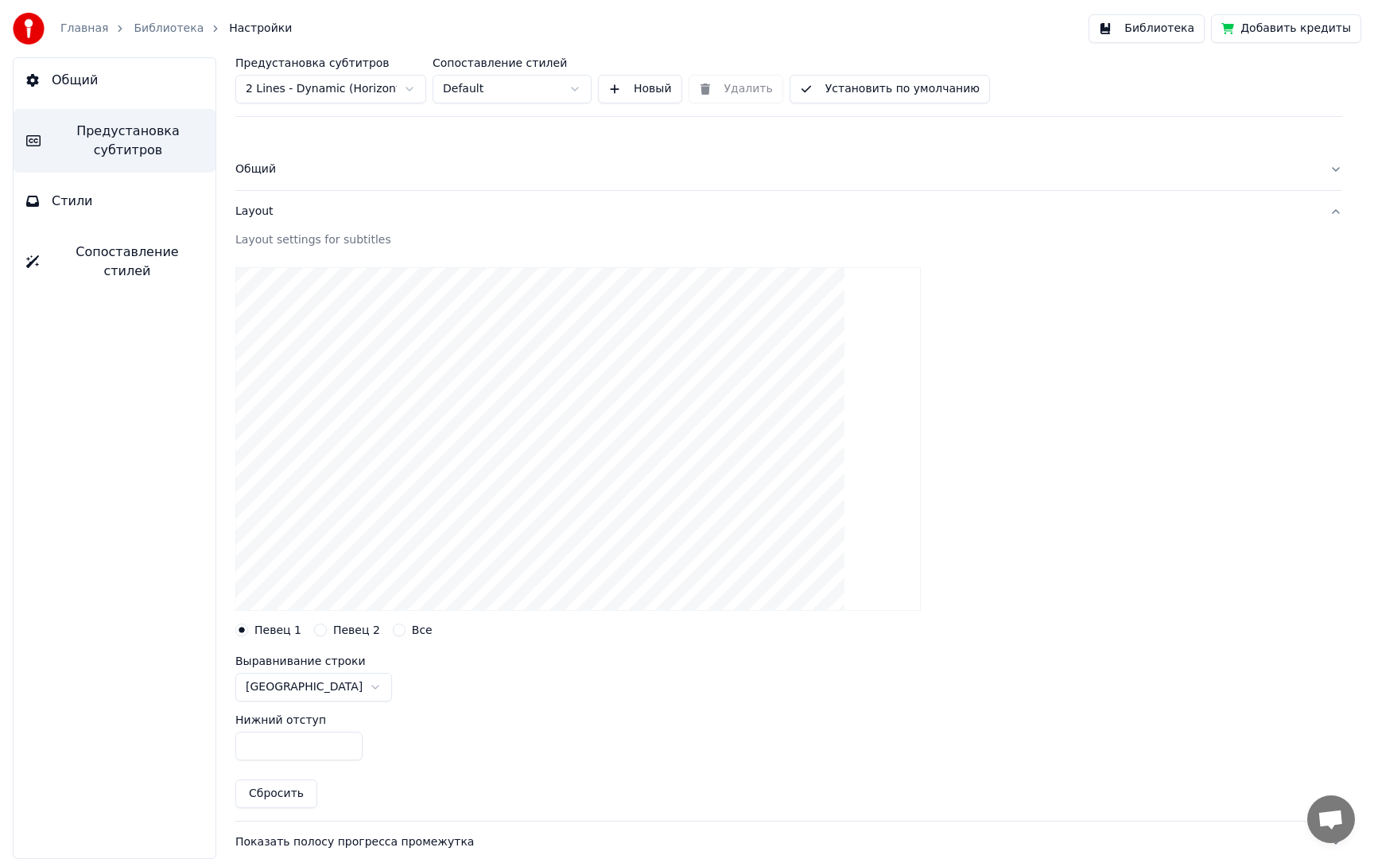
click at [313, 91] on html "Главная Библиотека Настройки Библиотека Добавить кредиты Общий Предустановка су…" at bounding box center [687, 429] width 1374 height 859
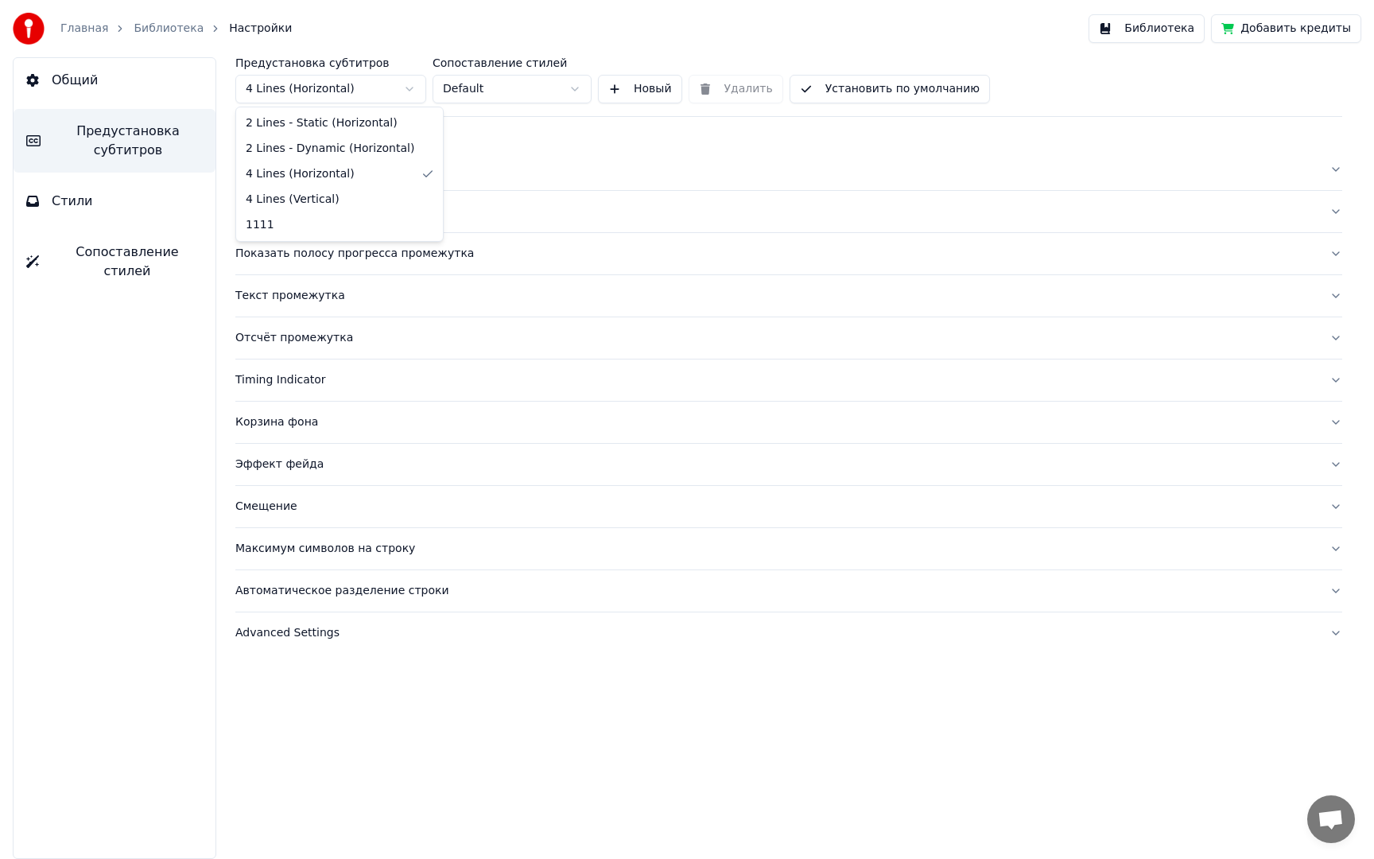
click at [314, 92] on html "Главная Библиотека Настройки Библиотека Добавить кредиты Общий Предустановка су…" at bounding box center [687, 429] width 1374 height 859
click at [307, 96] on html "Главная Библиотека Настройки Библиотека Добавить кредиты Общий Предустановка су…" at bounding box center [687, 429] width 1374 height 859
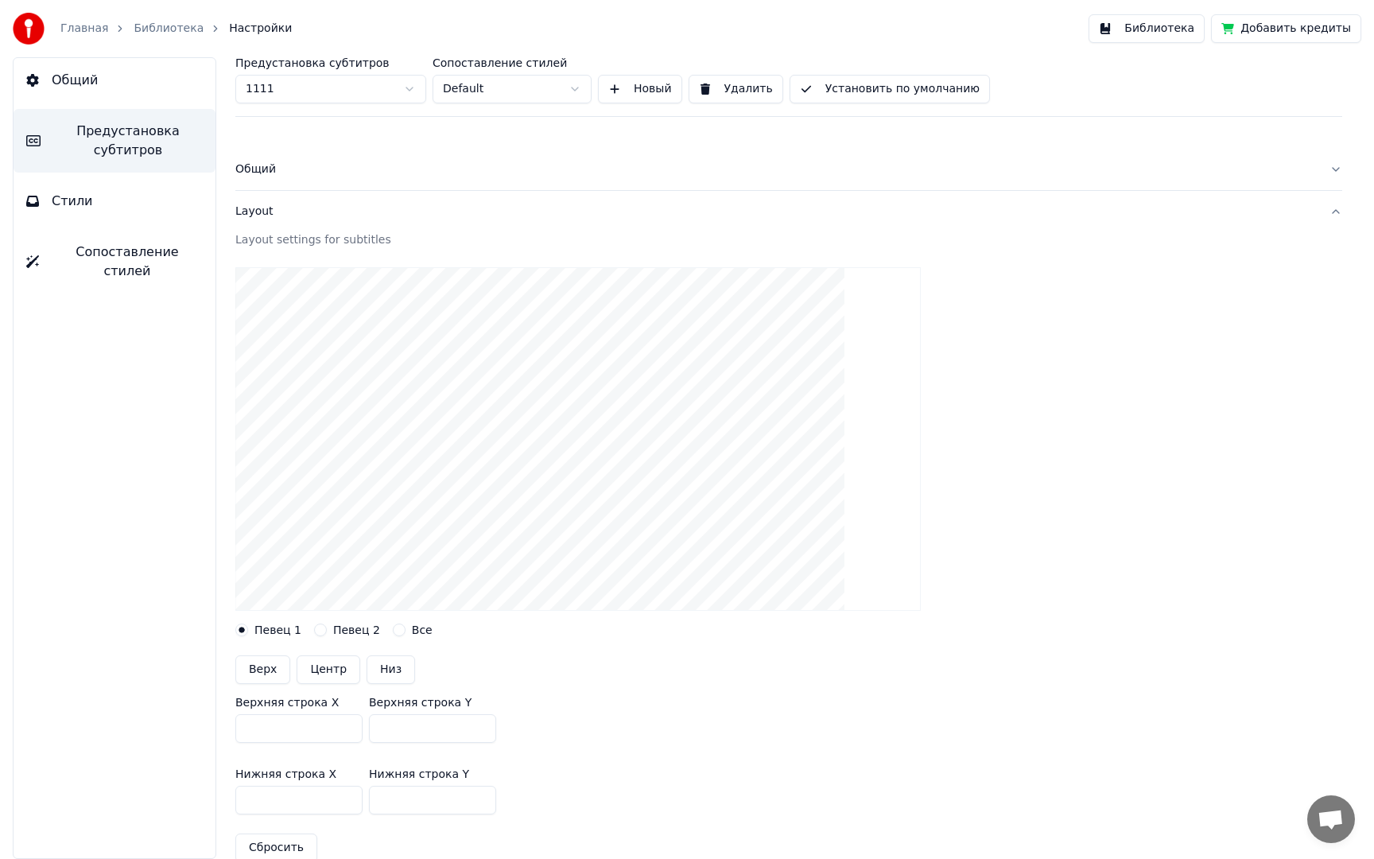
click at [428, 369] on video at bounding box center [577, 439] width 685 height 344
drag, startPoint x: 674, startPoint y: 727, endPoint x: 503, endPoint y: 474, distance: 305.2
click at [674, 727] on div "Верхняя строка X *** Верхняя строка Y ***" at bounding box center [788, 720] width 1107 height 72
click at [259, 212] on div "Layout" at bounding box center [775, 212] width 1081 height 16
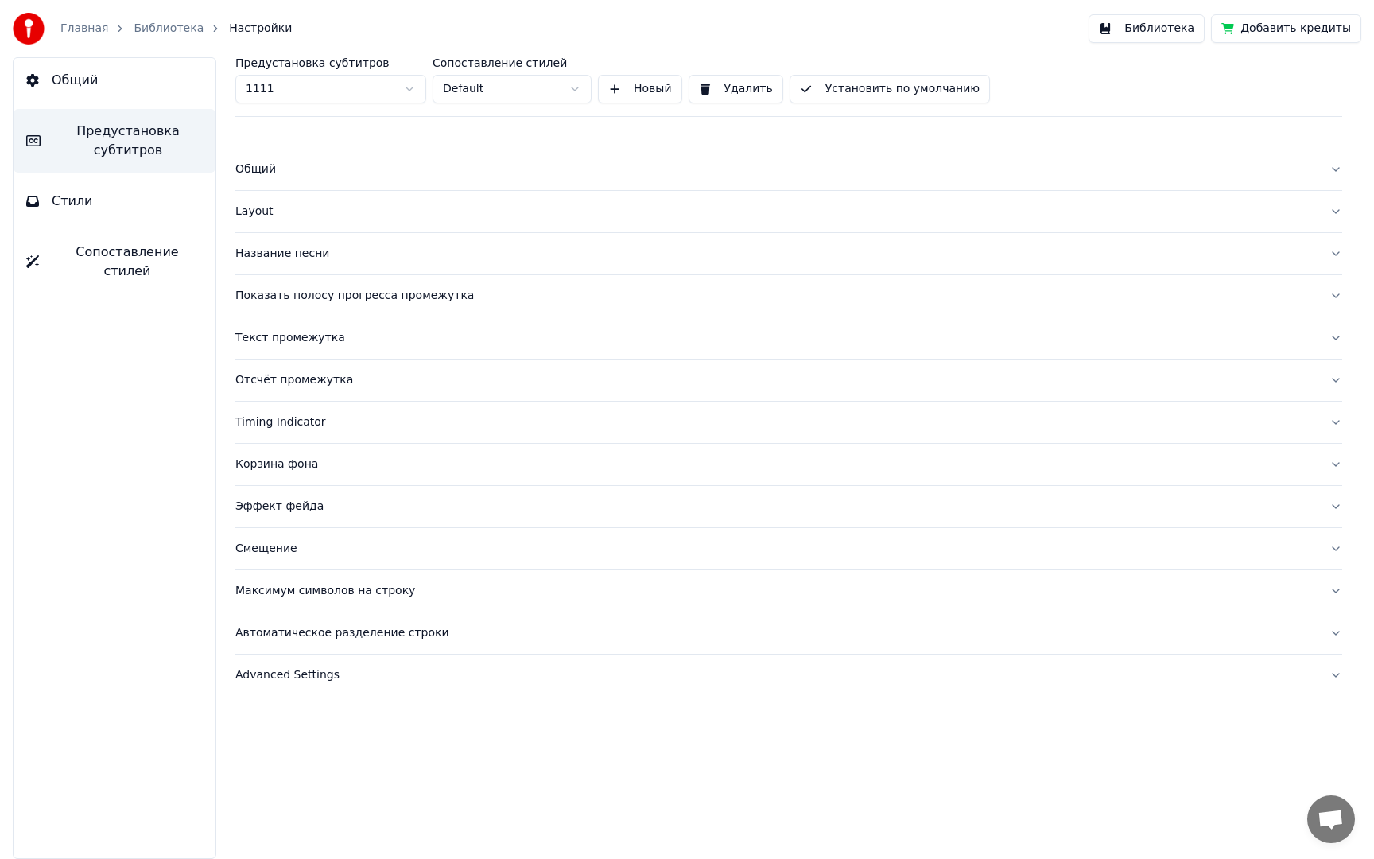
click at [263, 253] on div "Название песни" at bounding box center [775, 254] width 1081 height 16
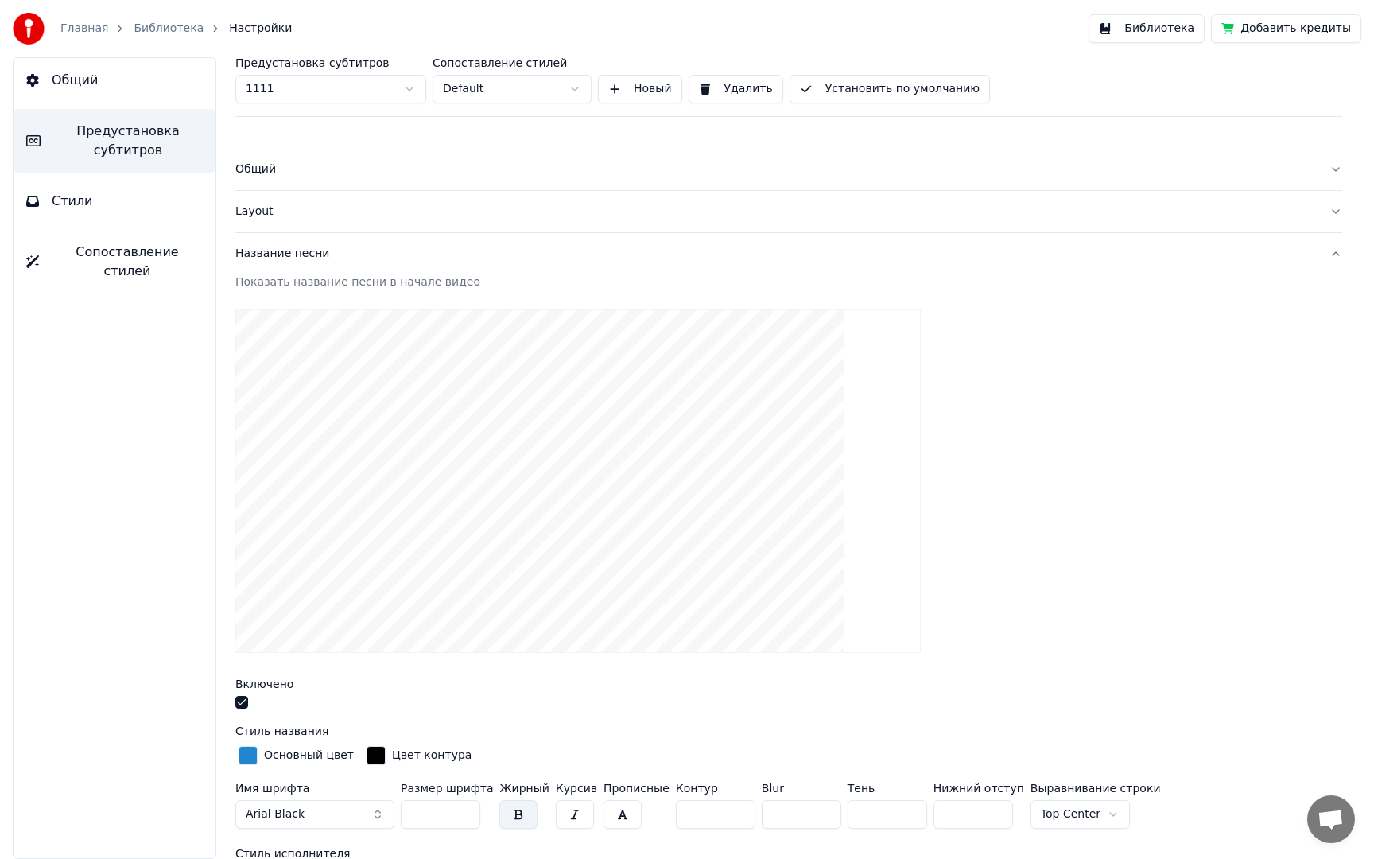
click at [264, 253] on div "Название песни" at bounding box center [775, 254] width 1081 height 16
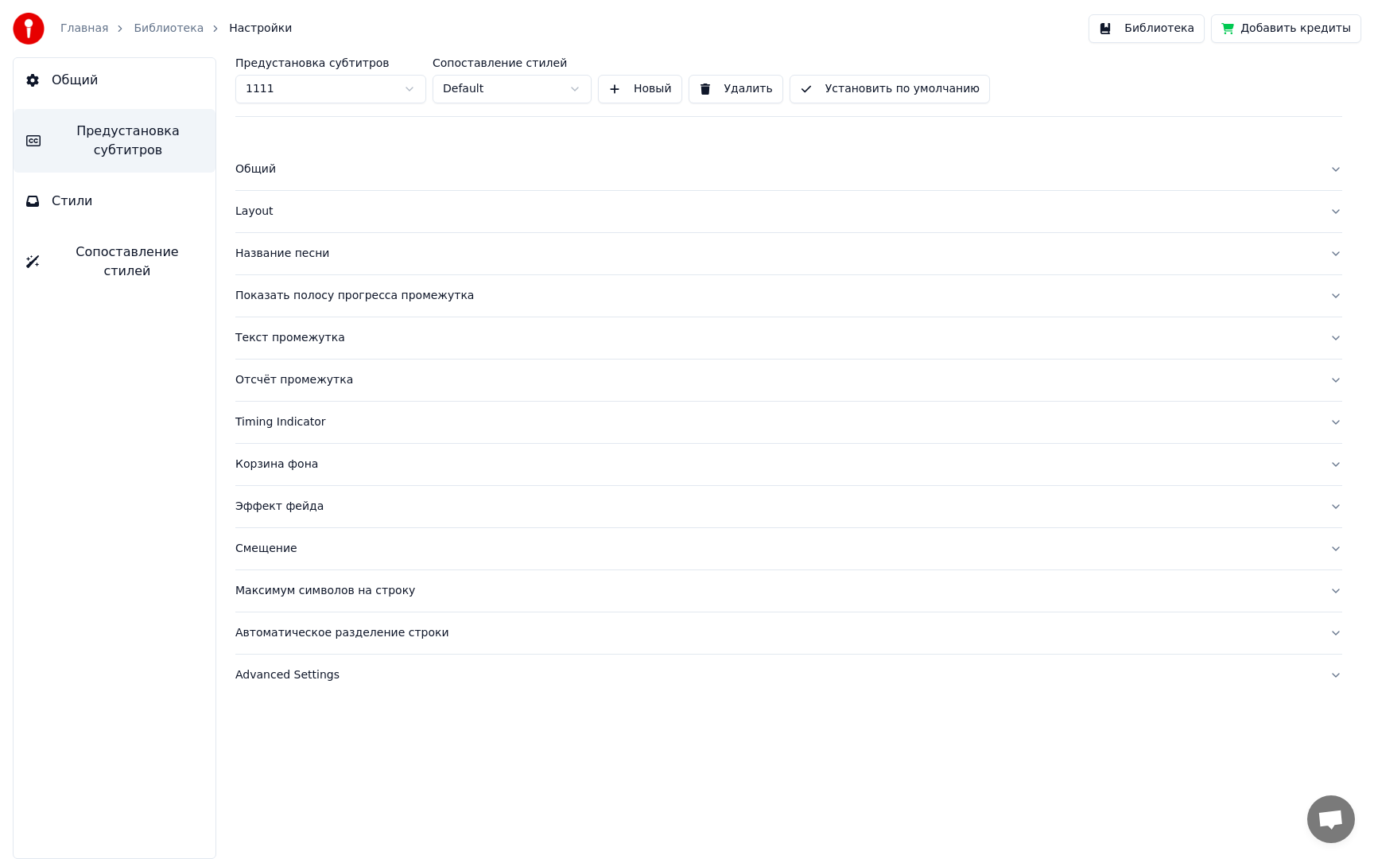
click at [258, 177] on div "Общий" at bounding box center [775, 169] width 1081 height 16
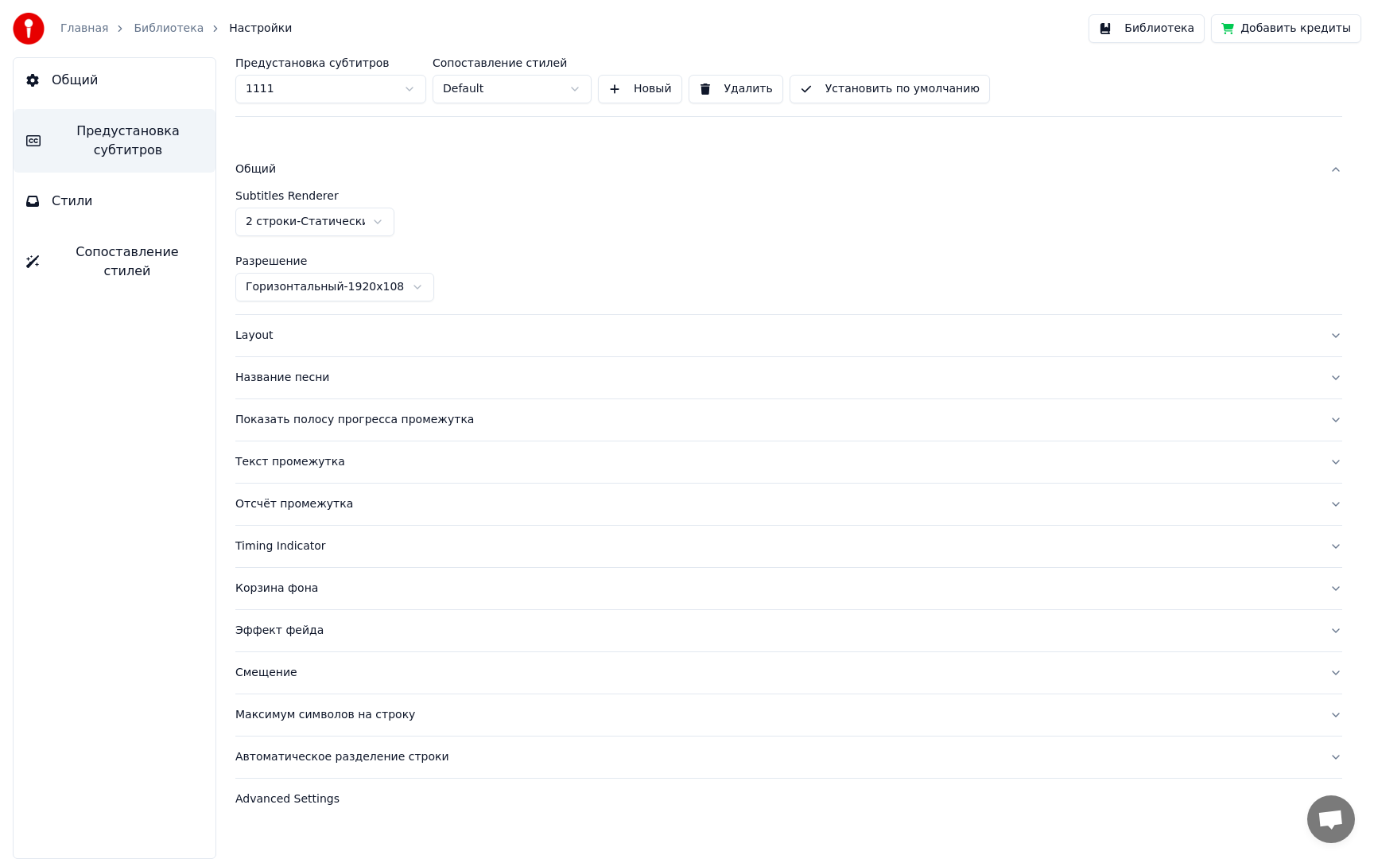
click at [258, 172] on div "Общий" at bounding box center [775, 169] width 1081 height 16
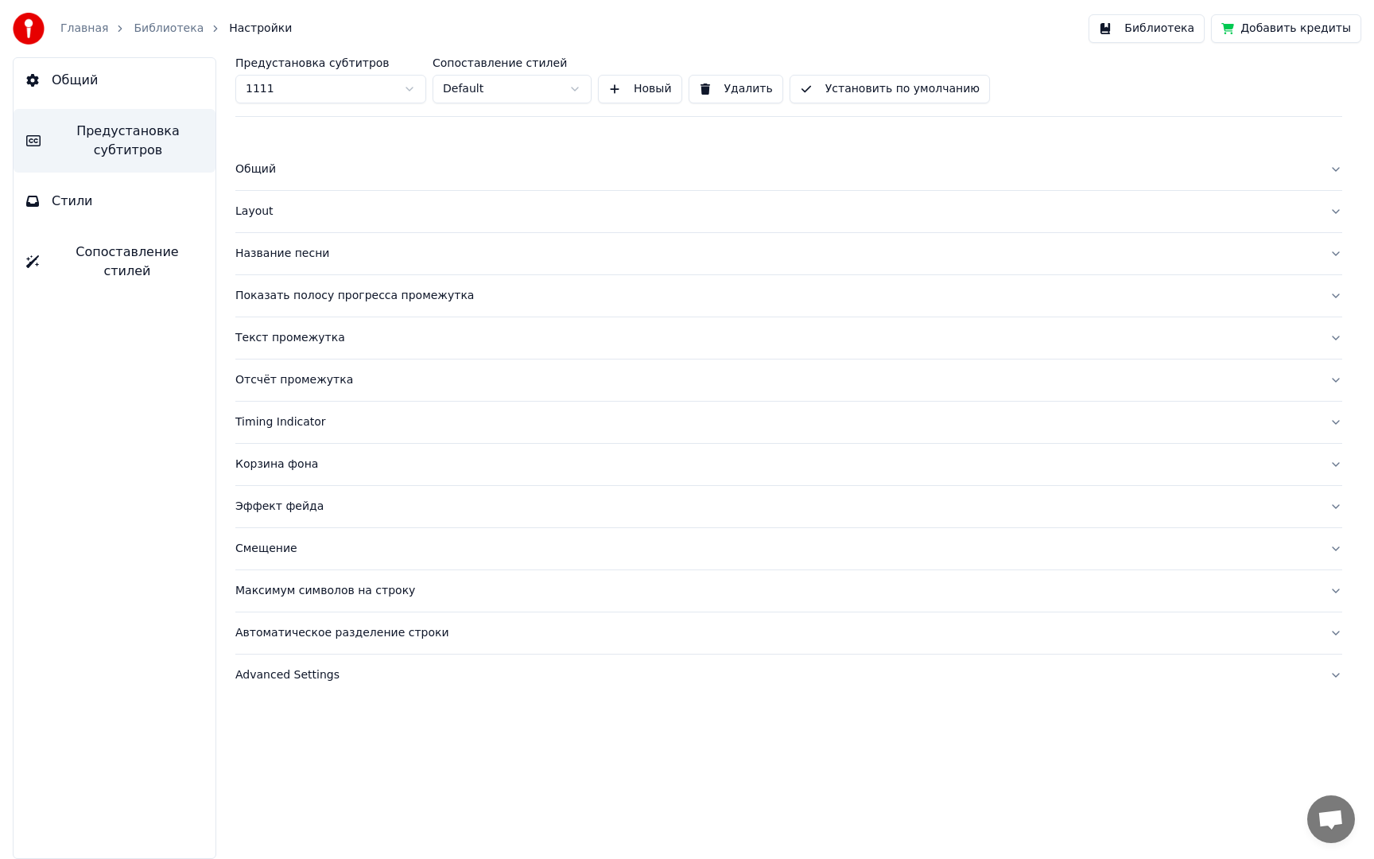
click at [258, 169] on div "Общий" at bounding box center [775, 169] width 1081 height 16
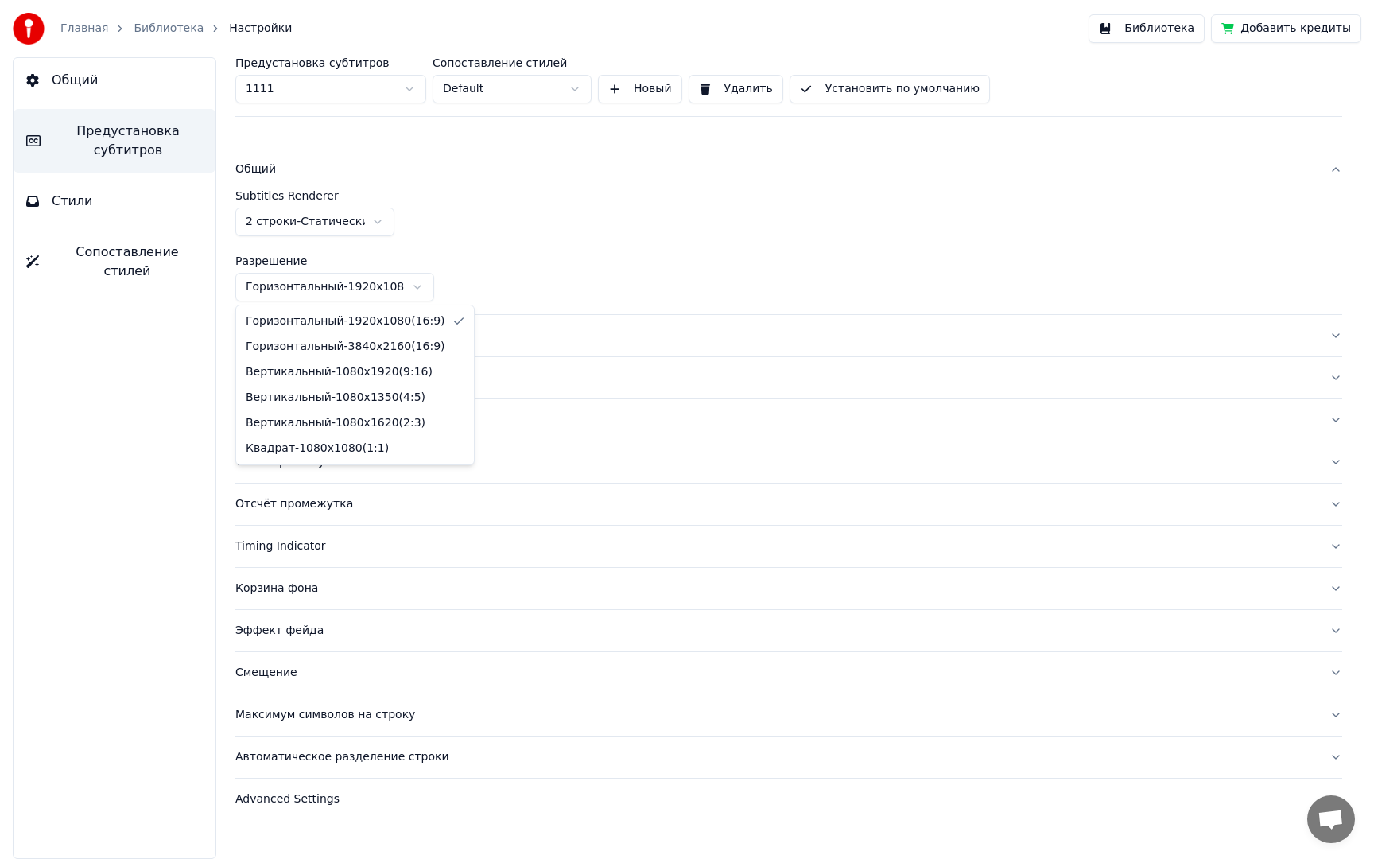
click at [301, 299] on html "Главная Библиотека Настройки Библиотека Добавить кредиты Общий Предустановка су…" at bounding box center [687, 429] width 1374 height 859
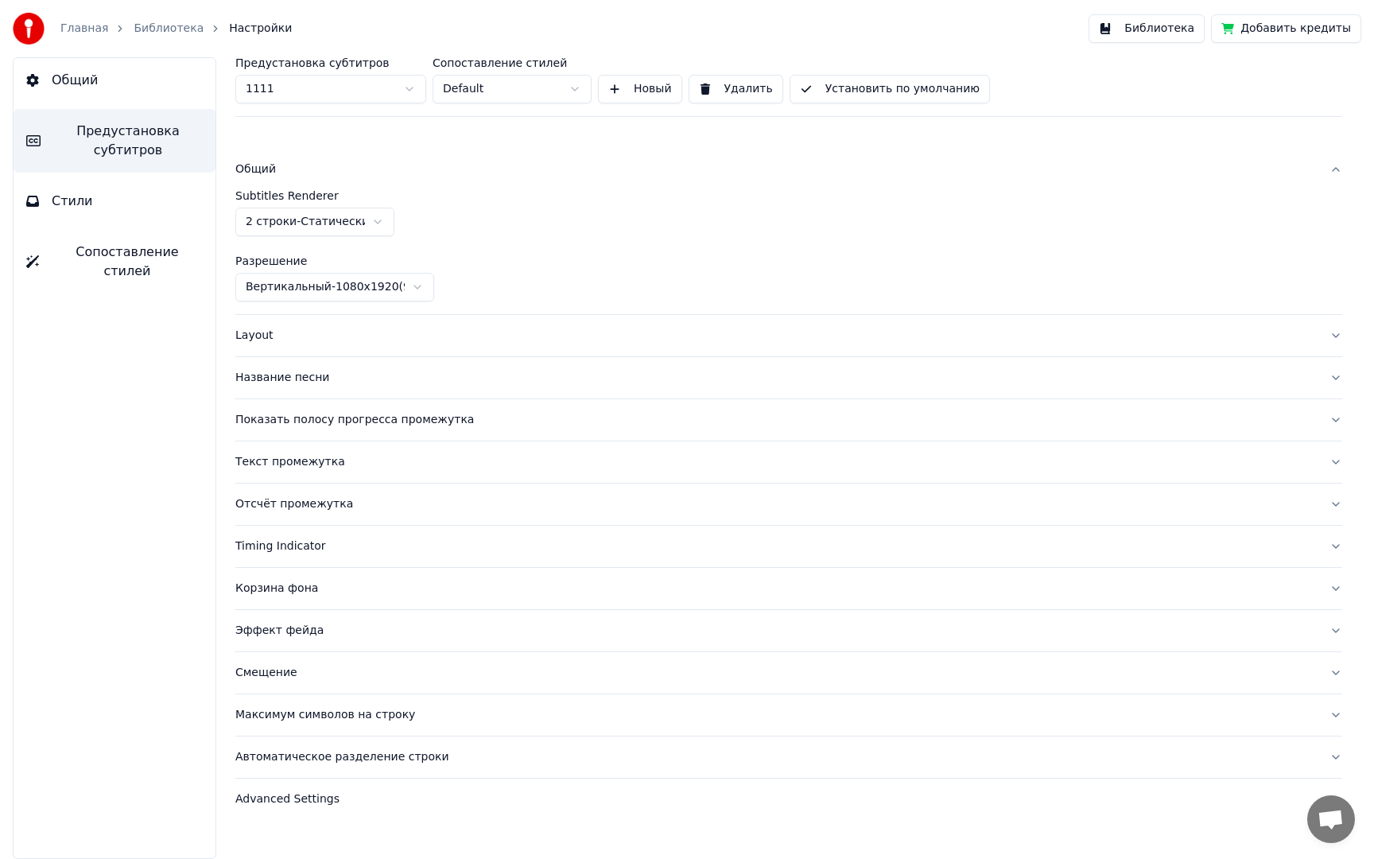
click at [261, 336] on div "Layout" at bounding box center [775, 336] width 1081 height 16
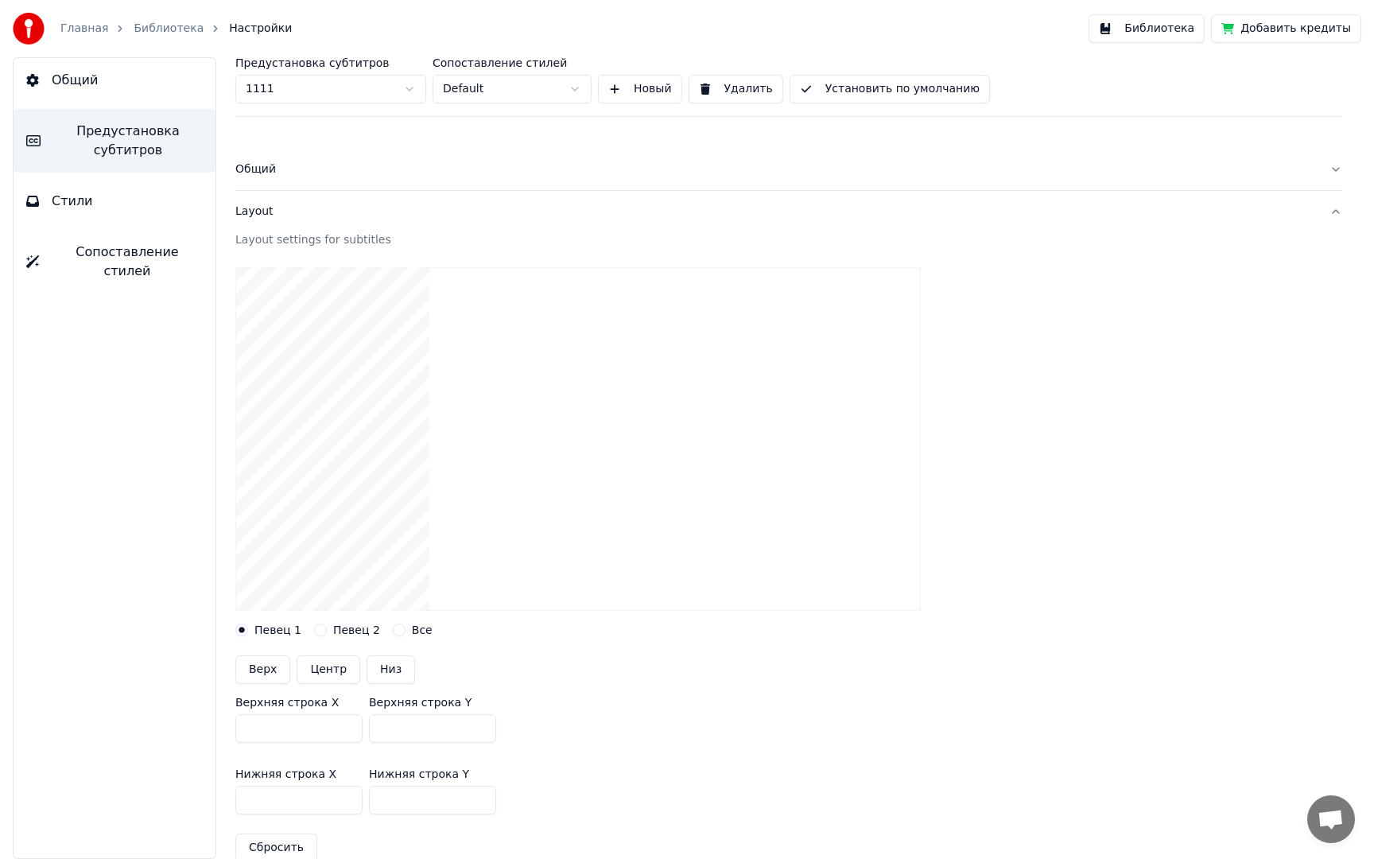
click at [334, 659] on button "Центр" at bounding box center [329, 669] width 64 height 29
type input "***"
click at [333, 630] on label "Певец 2" at bounding box center [356, 629] width 47 height 11
click at [327, 630] on button "Певец 2" at bounding box center [320, 629] width 13 height 13
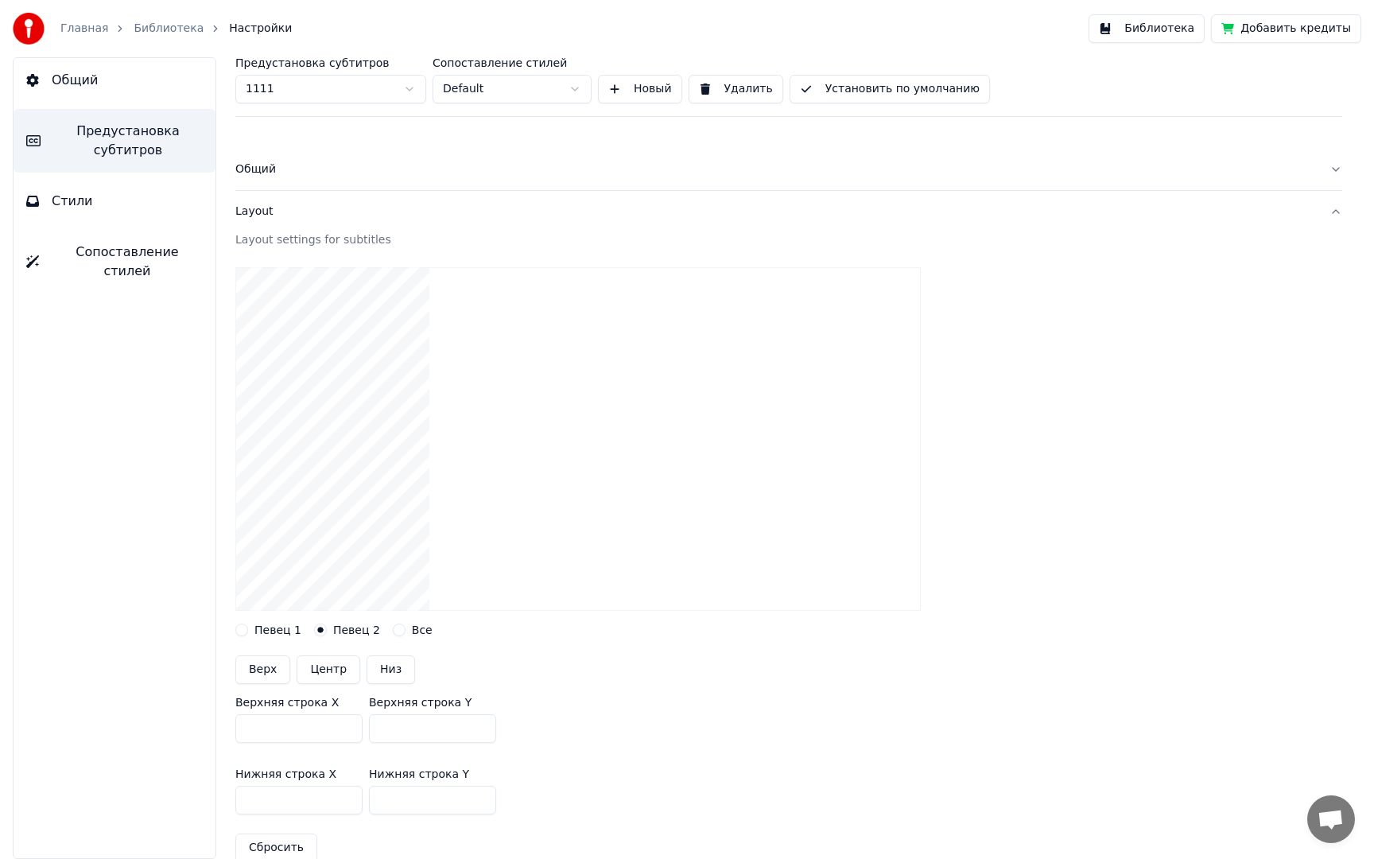
click at [66, 80] on span "Общий" at bounding box center [75, 80] width 46 height 19
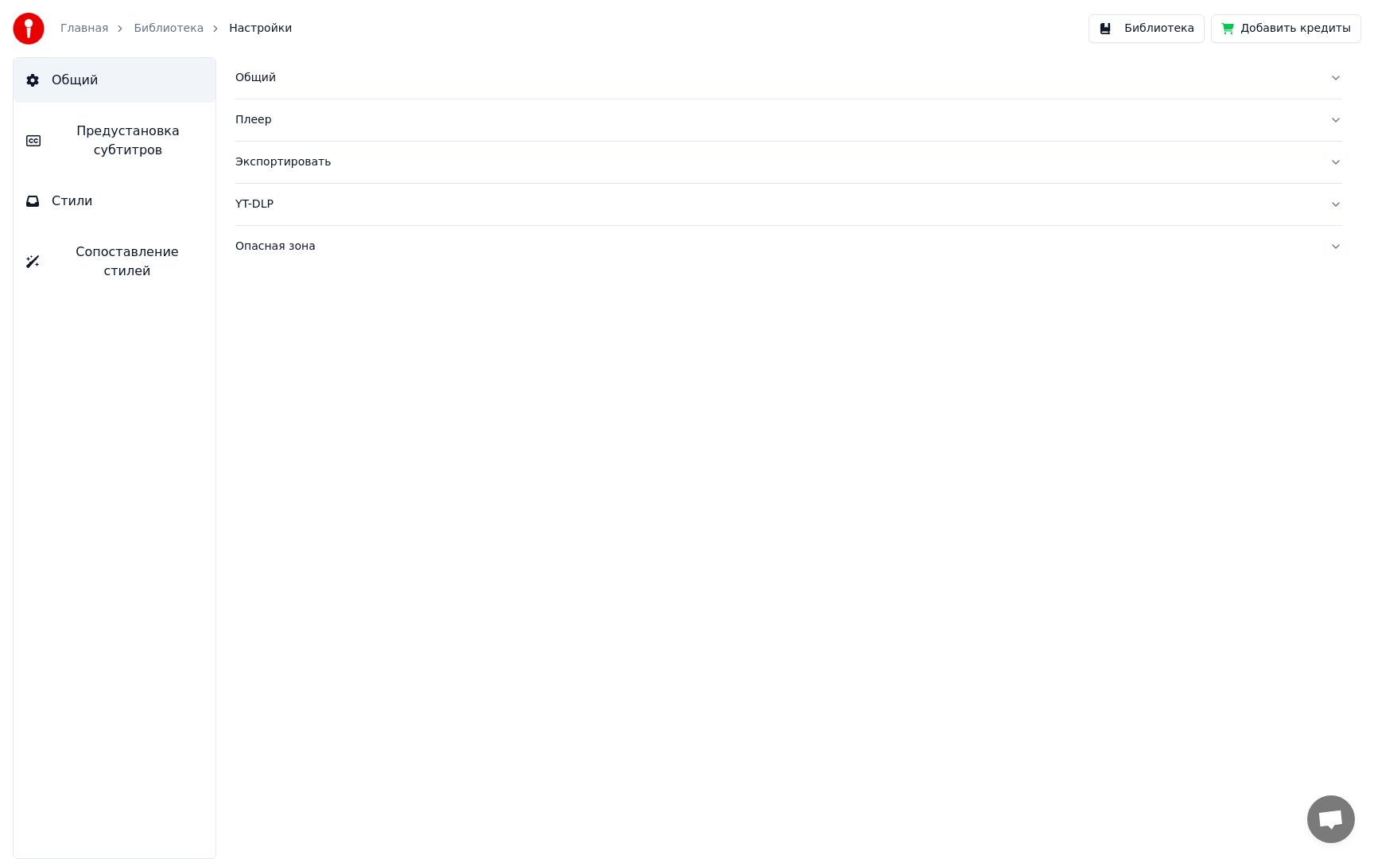
click at [147, 28] on link "Библиотека" at bounding box center [169, 29] width 70 height 16
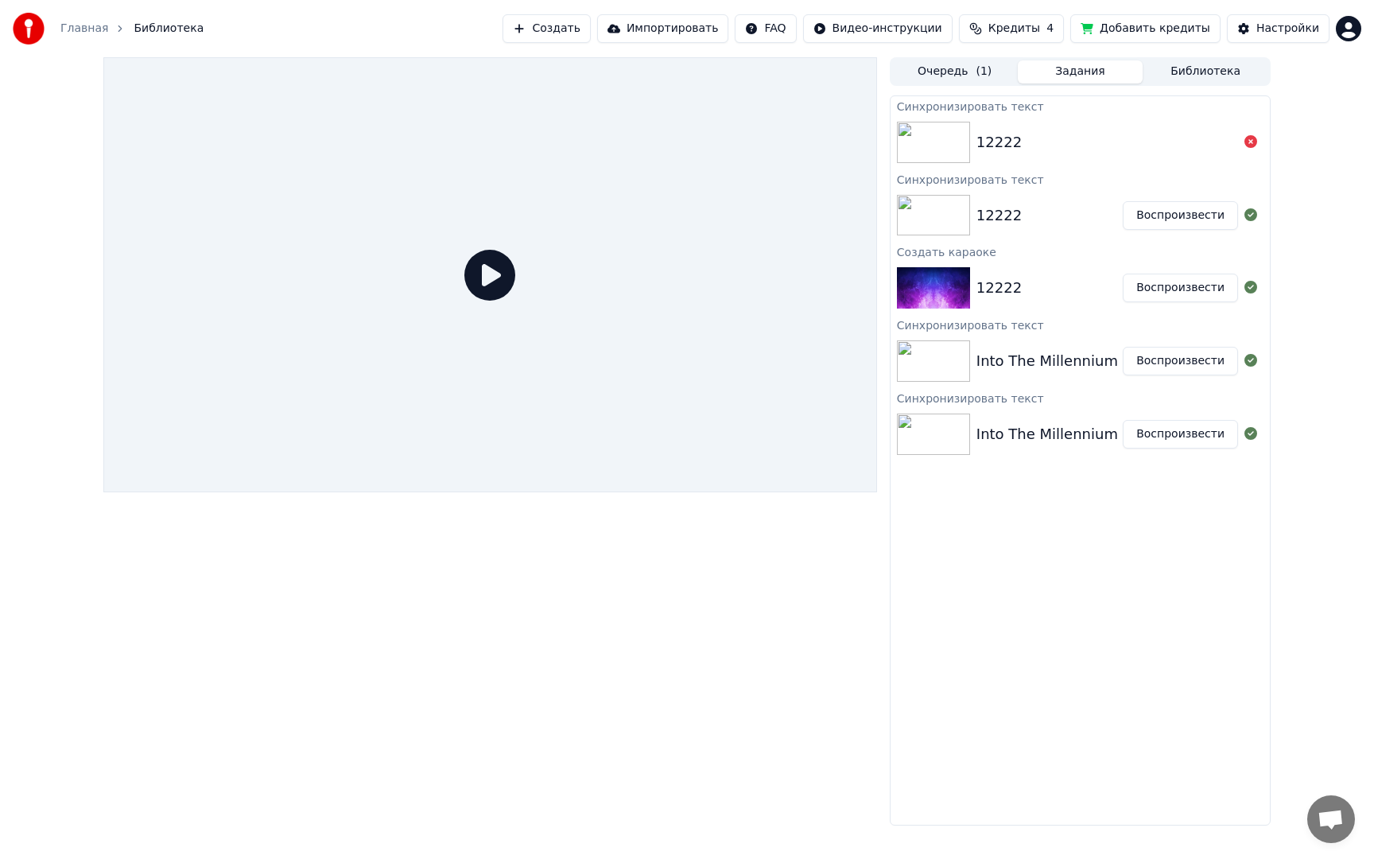
click at [932, 204] on img at bounding box center [933, 215] width 73 height 41
click at [1201, 221] on button "Воспроизвести" at bounding box center [1180, 215] width 115 height 29
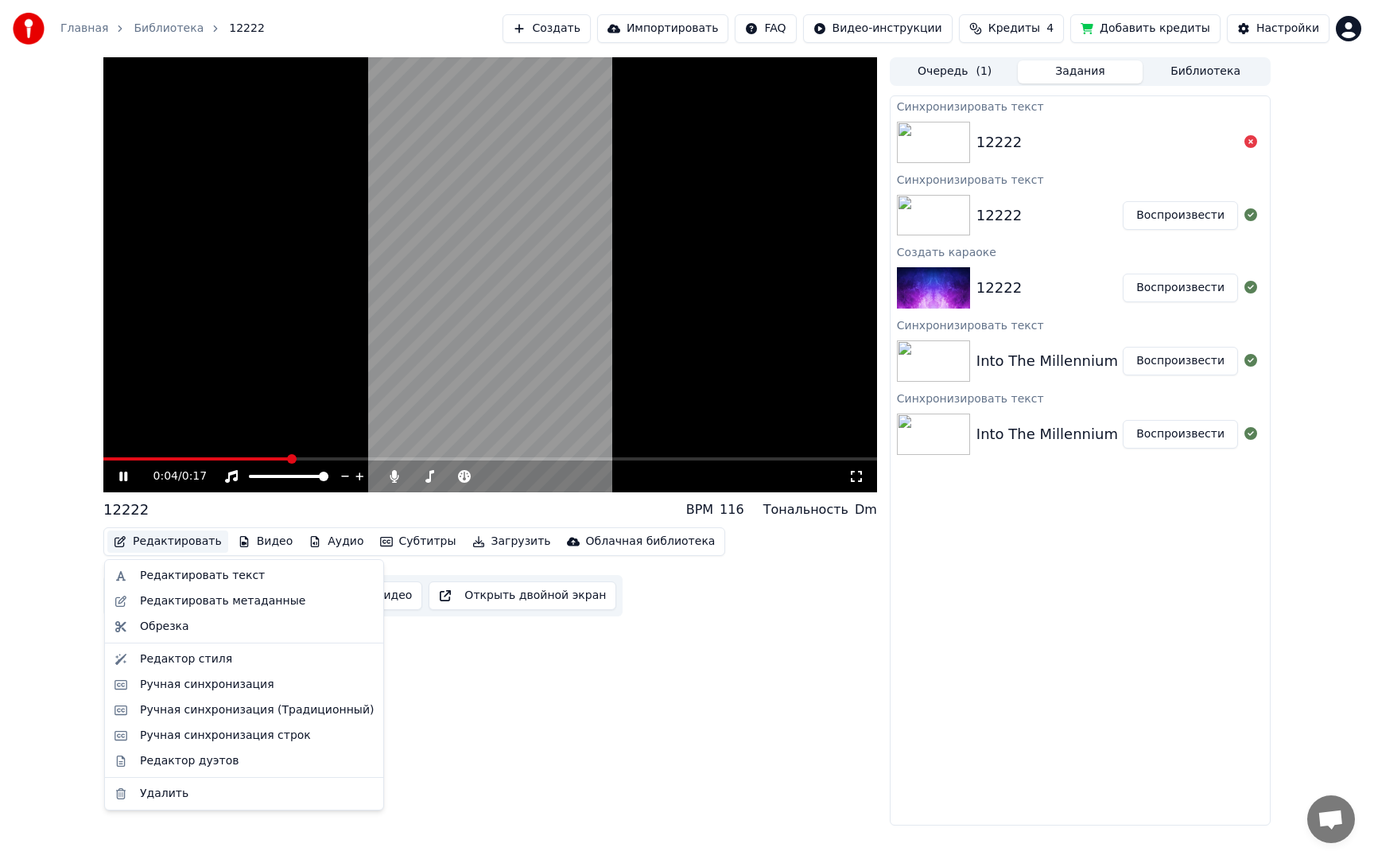
click at [166, 543] on button "Редактировать" at bounding box center [167, 541] width 121 height 22
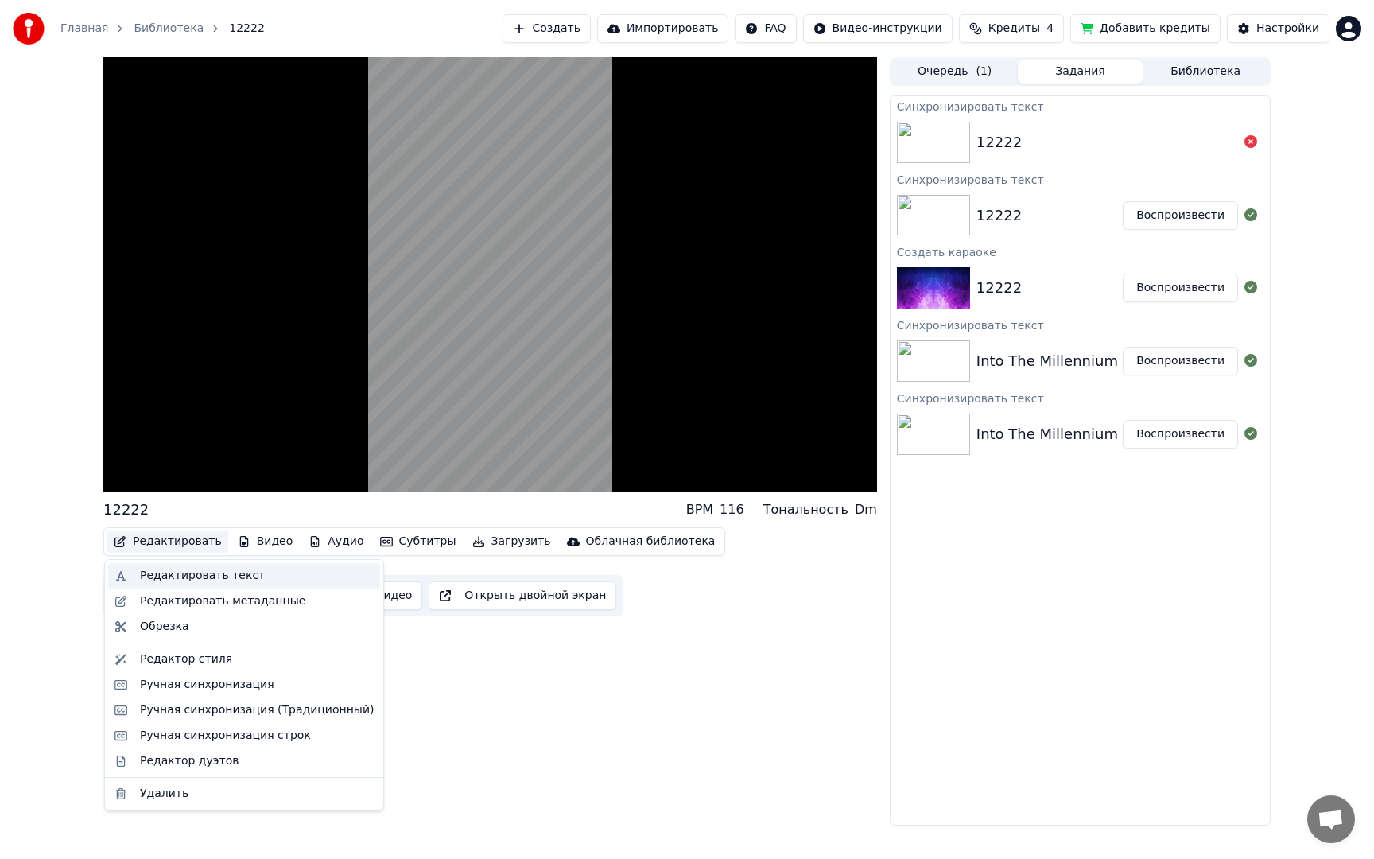
click at [183, 576] on div "Редактировать текст" at bounding box center [202, 576] width 125 height 16
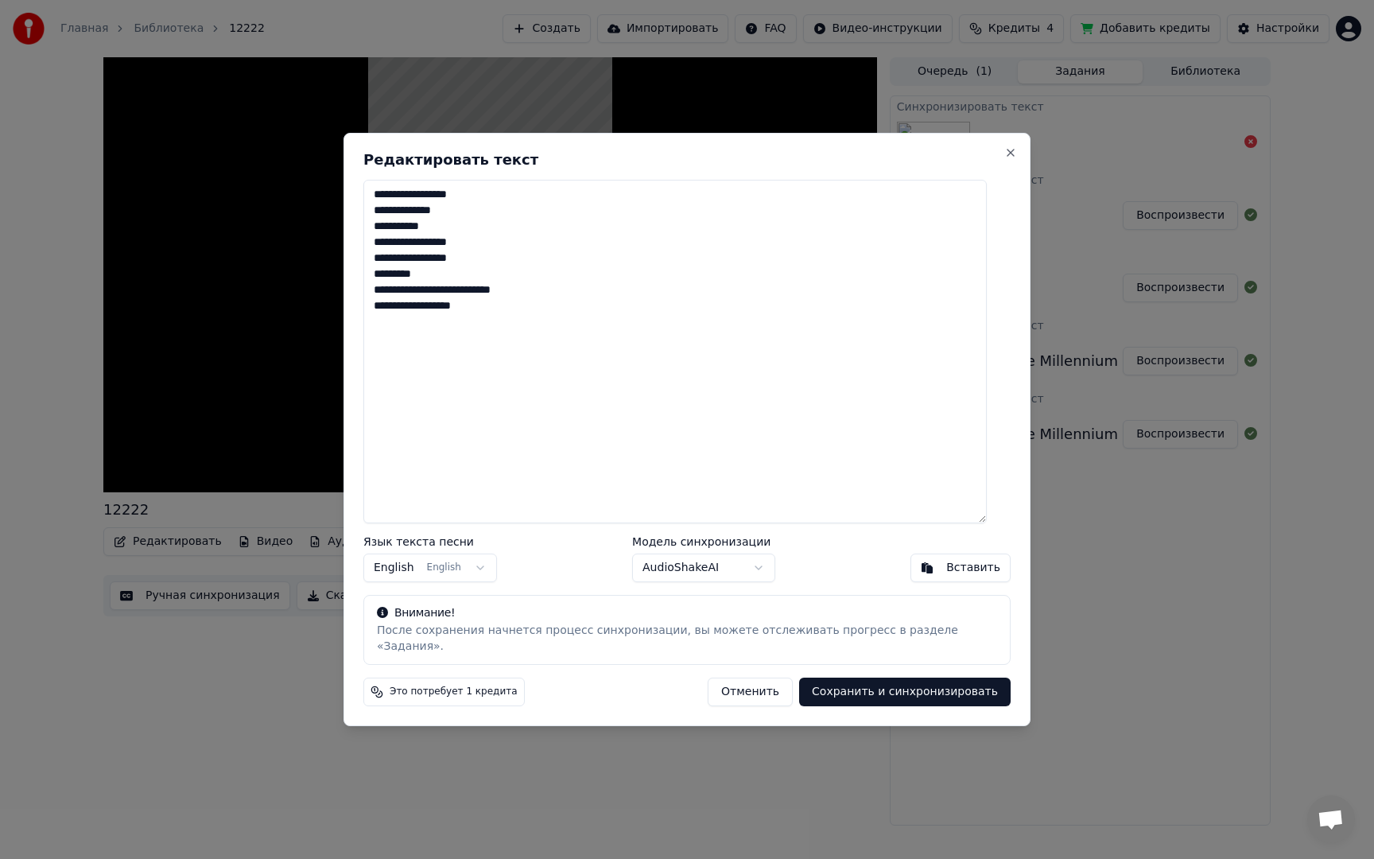
click at [756, 684] on button "Отменить" at bounding box center [750, 691] width 85 height 29
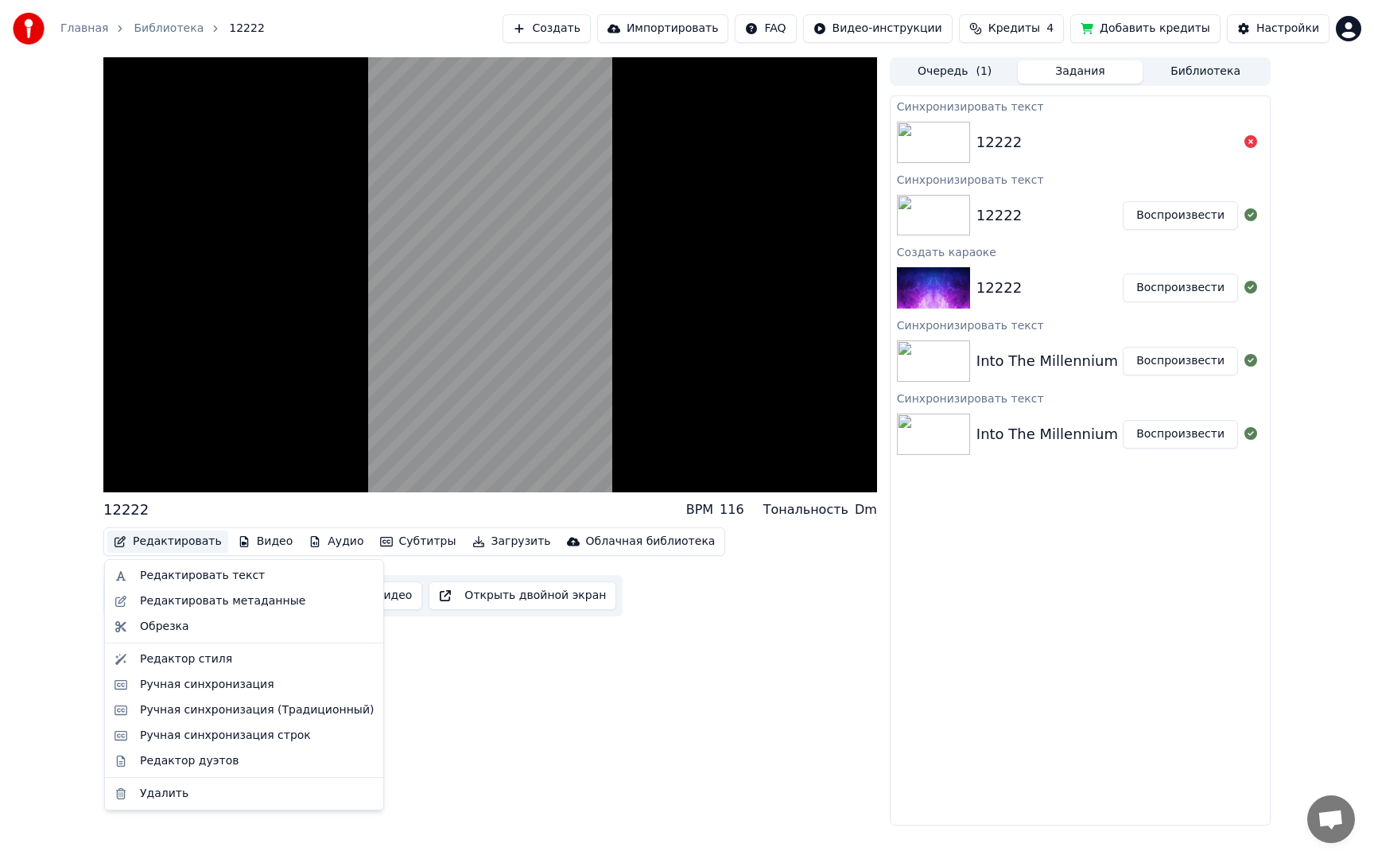
click at [188, 542] on button "Редактировать" at bounding box center [167, 541] width 121 height 22
click at [208, 659] on div "Редактор стиля" at bounding box center [186, 659] width 92 height 16
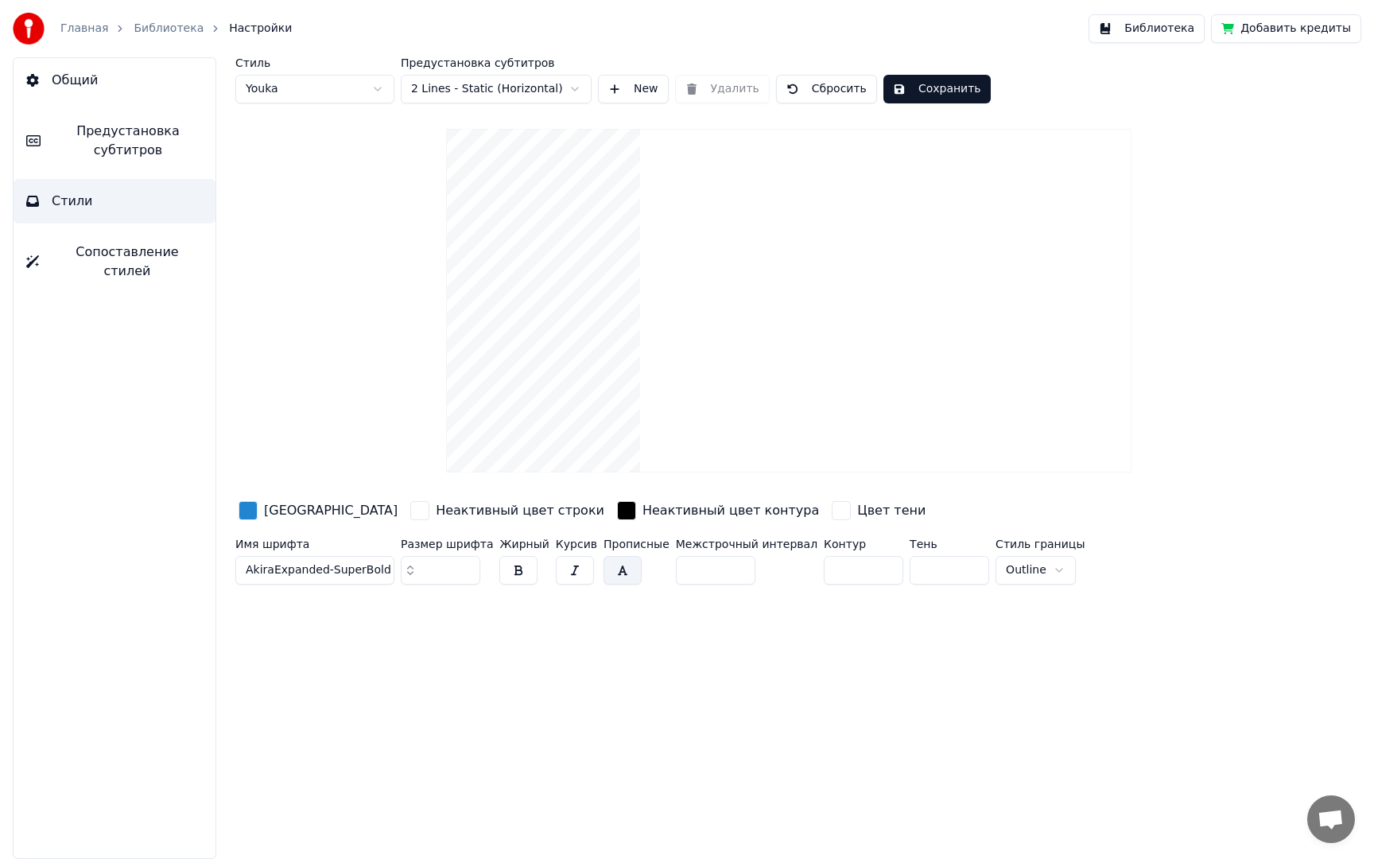
drag, startPoint x: 434, startPoint y: 572, endPoint x: 382, endPoint y: 569, distance: 52.6
click at [382, 569] on div "Имя шрифта AkiraExpanded-SuperBold Размер шрифта ** Жирный Курсив Прописные Меж…" at bounding box center [716, 564] width 962 height 52
click at [351, 569] on span "AkiraExpanded-SuperBold" at bounding box center [319, 570] width 146 height 16
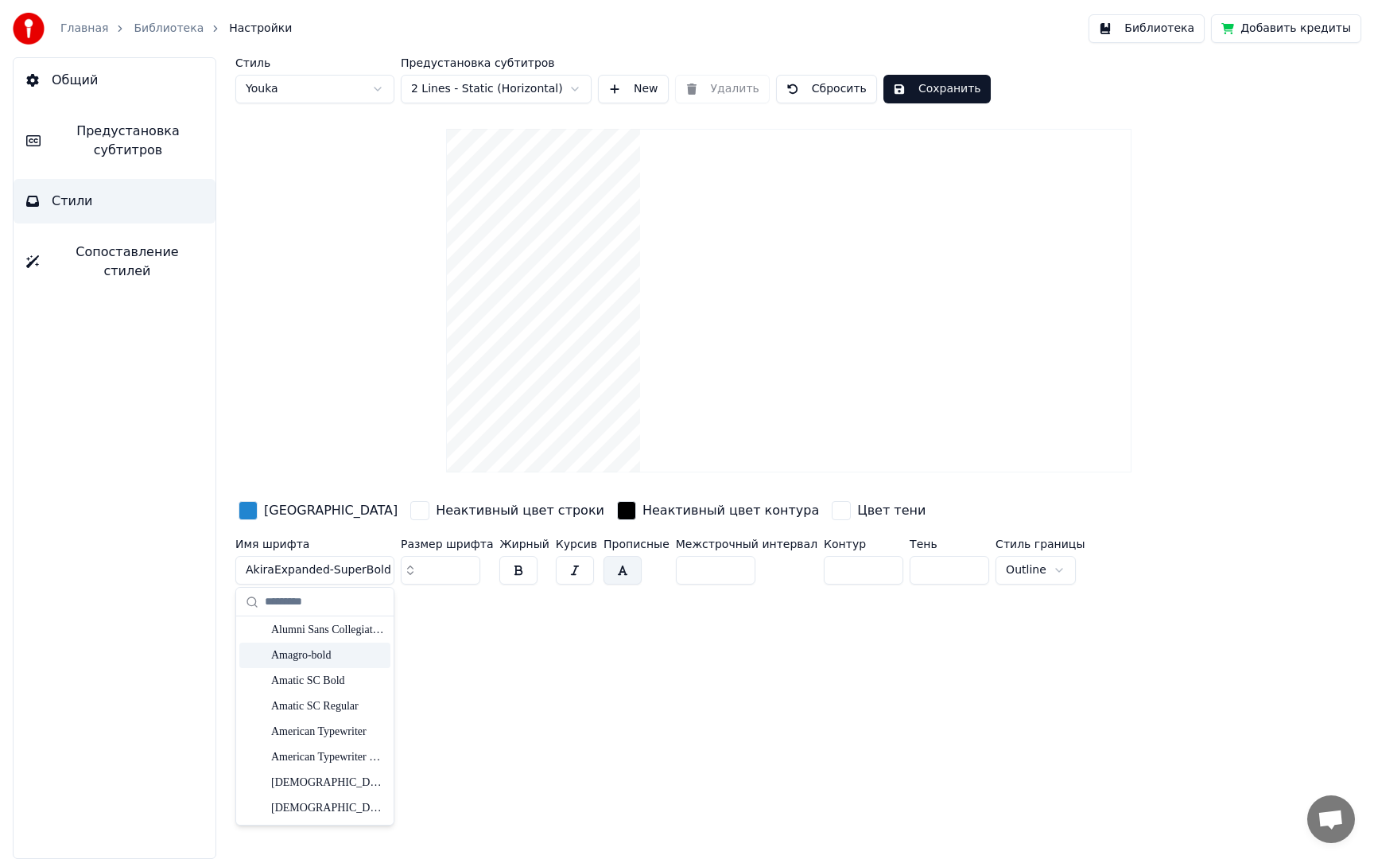
click at [329, 656] on div "Amagro-bold" at bounding box center [327, 655] width 113 height 16
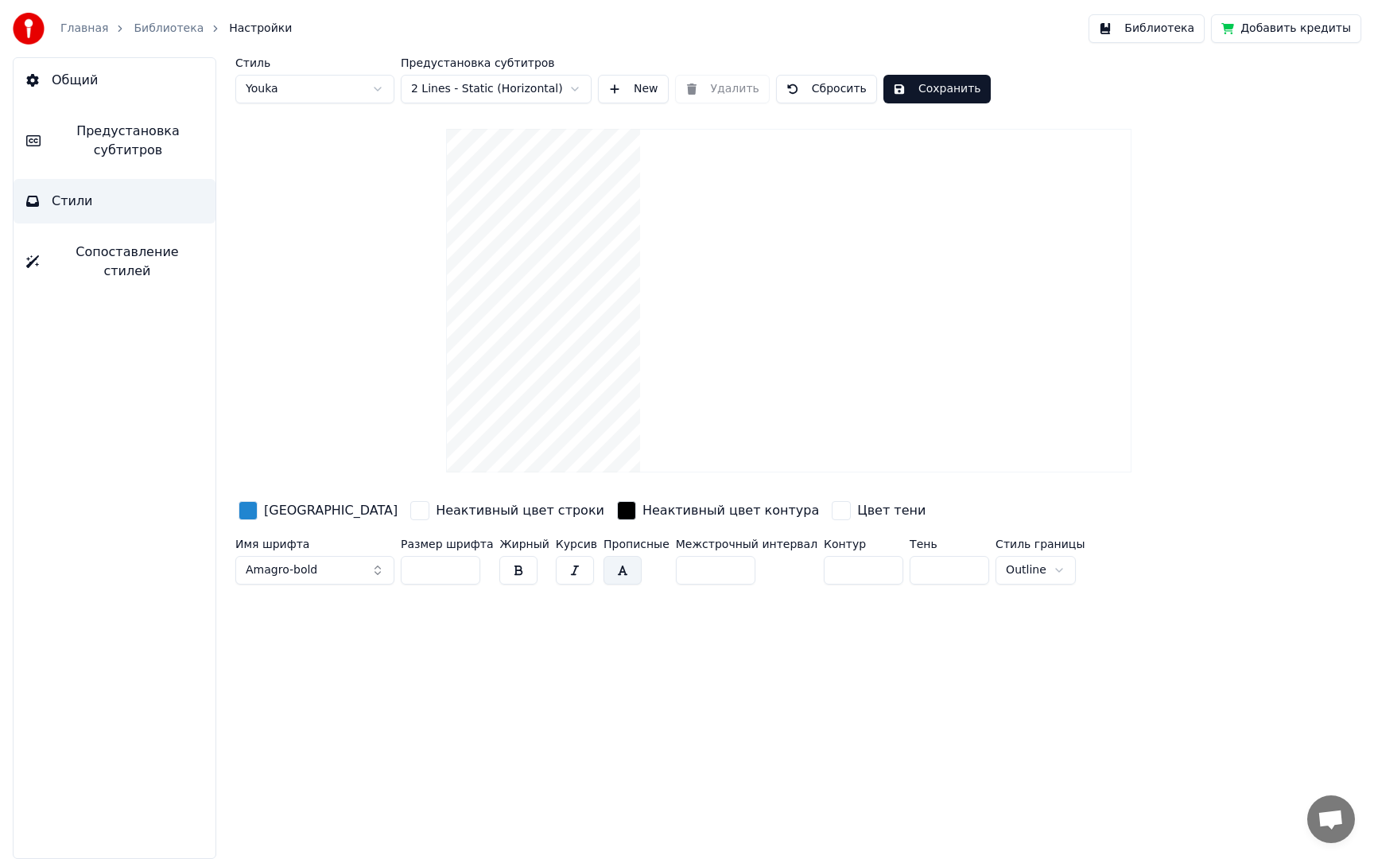
click at [319, 568] on button "Amagro-bold" at bounding box center [314, 570] width 159 height 29
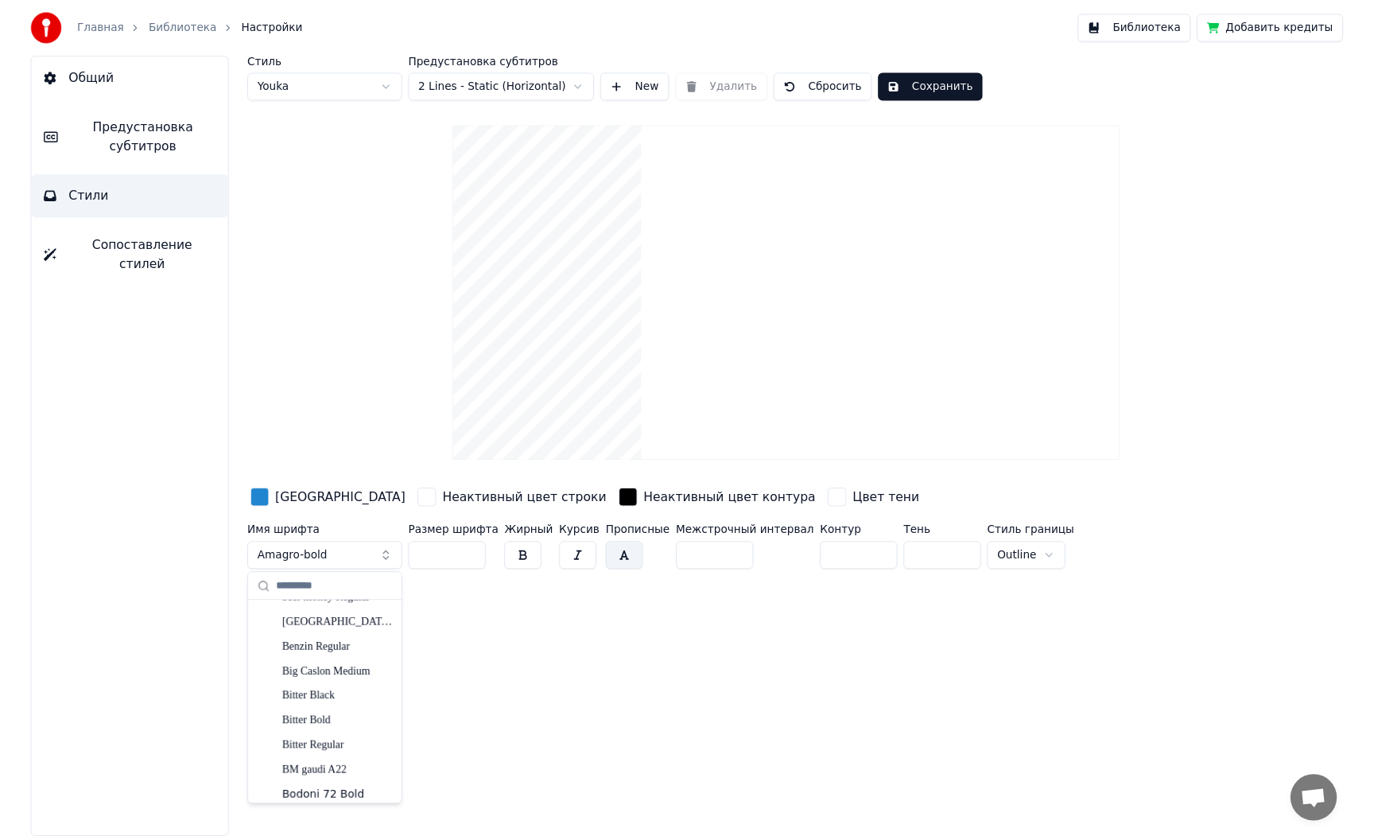
scroll to position [4090, 0]
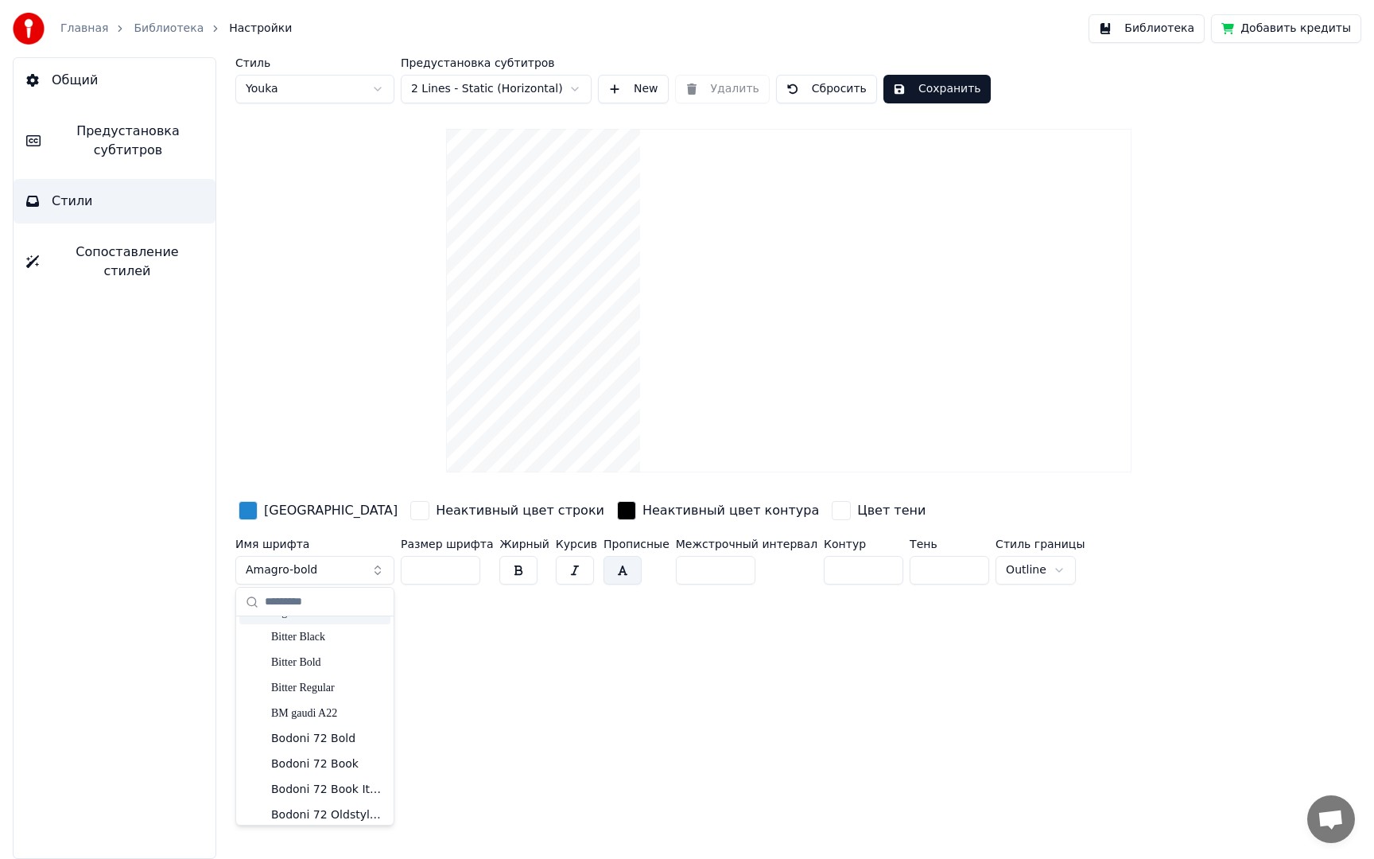
click at [320, 576] on button "Amagro-bold" at bounding box center [314, 570] width 159 height 29
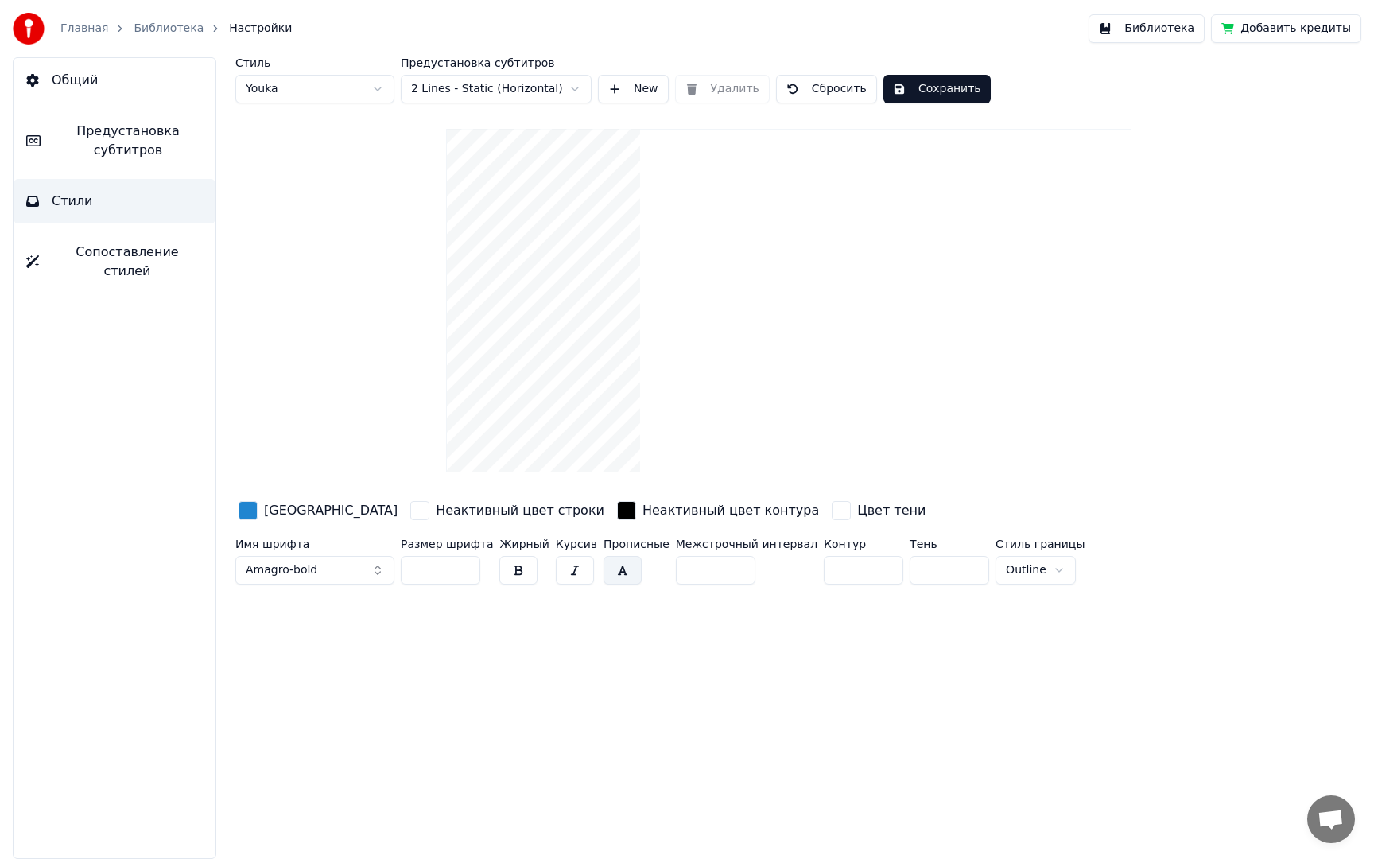
click at [319, 608] on div "Стиль Youka Предустановка субтитров 2 Lines - Static (Horizontal) New Удалить С…" at bounding box center [789, 458] width 1170 height 802
click at [315, 579] on button "Amagro-bold" at bounding box center [314, 570] width 159 height 29
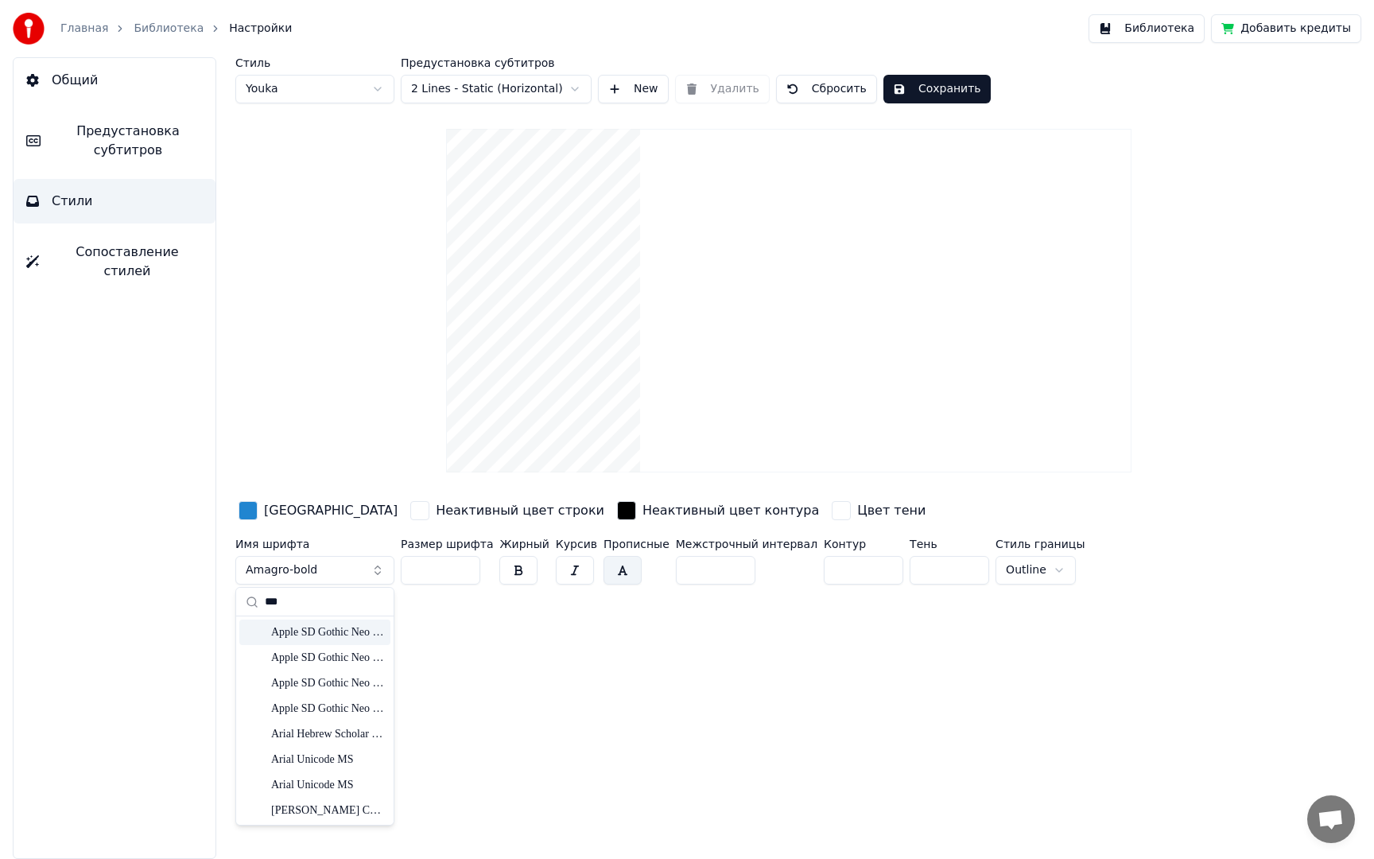
click at [316, 606] on input "***" at bounding box center [324, 602] width 119 height 32
type input "*****"
click at [339, 785] on div "DIN Alternate Bold" at bounding box center [327, 785] width 113 height 16
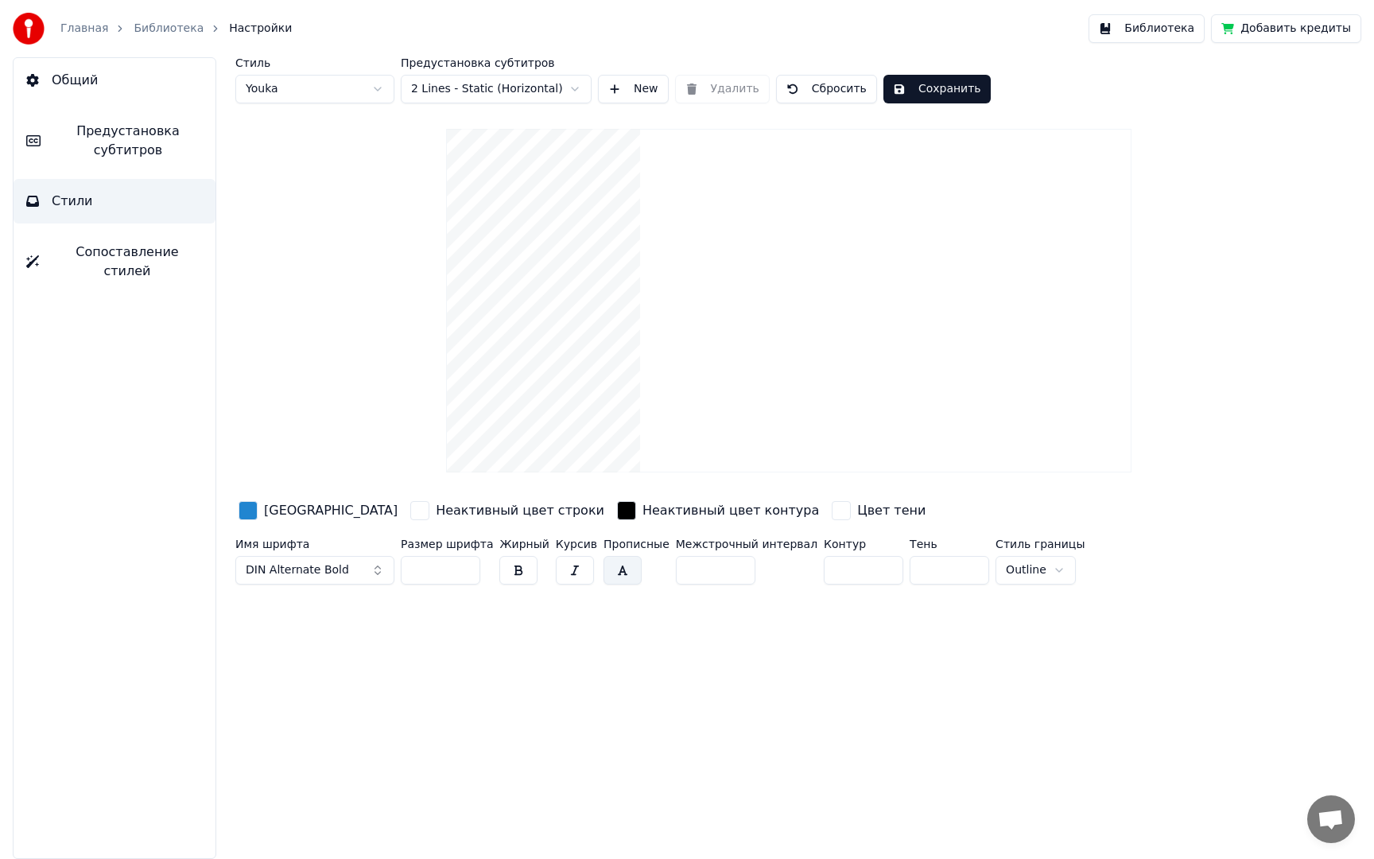
click at [627, 572] on button "button" at bounding box center [623, 570] width 38 height 29
click at [613, 576] on button "button" at bounding box center [623, 570] width 38 height 29
click at [347, 569] on button "DIN Alternate Bold" at bounding box center [314, 570] width 159 height 29
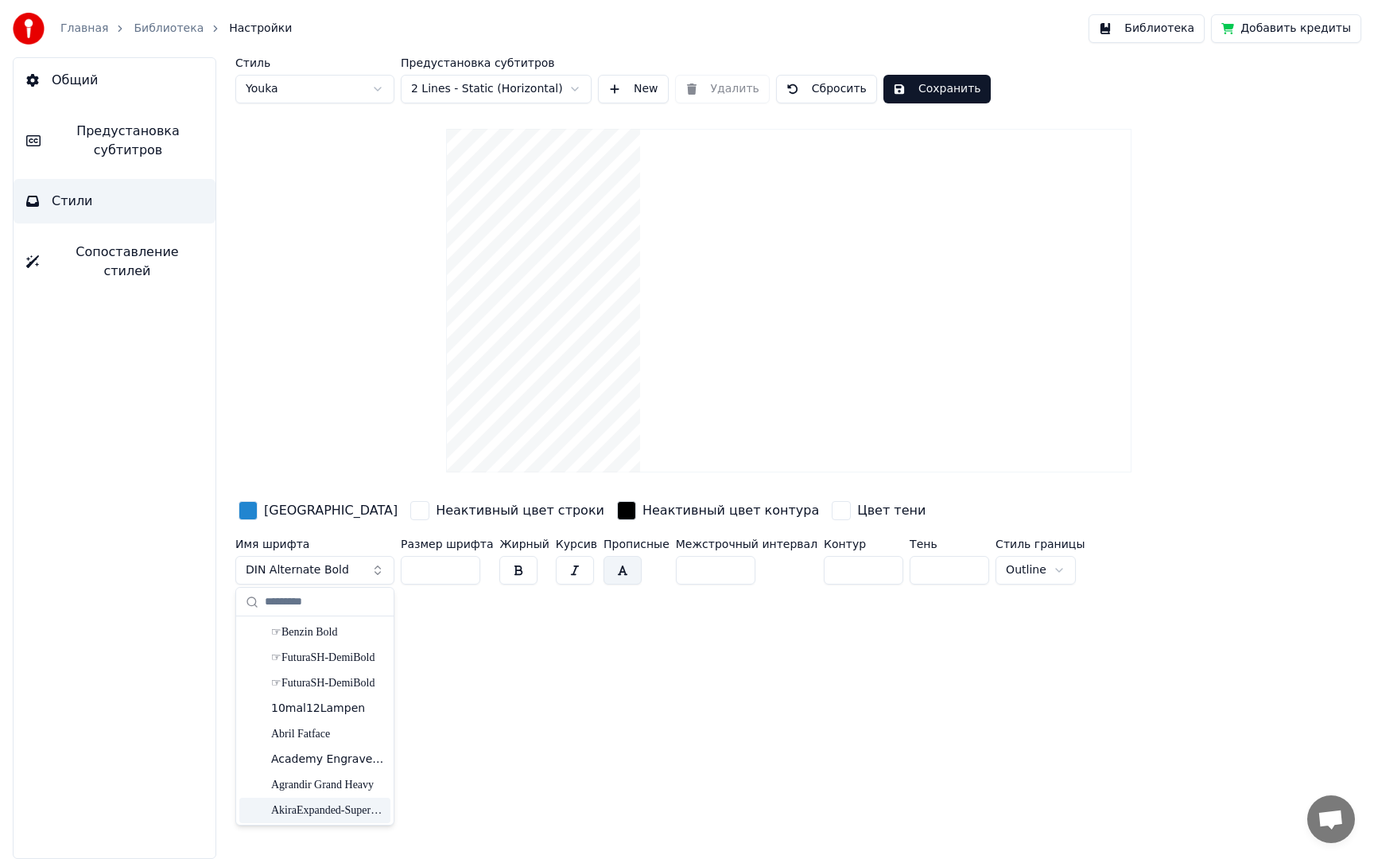
click at [322, 800] on div "AkiraExpanded-SuperBold" at bounding box center [314, 810] width 151 height 25
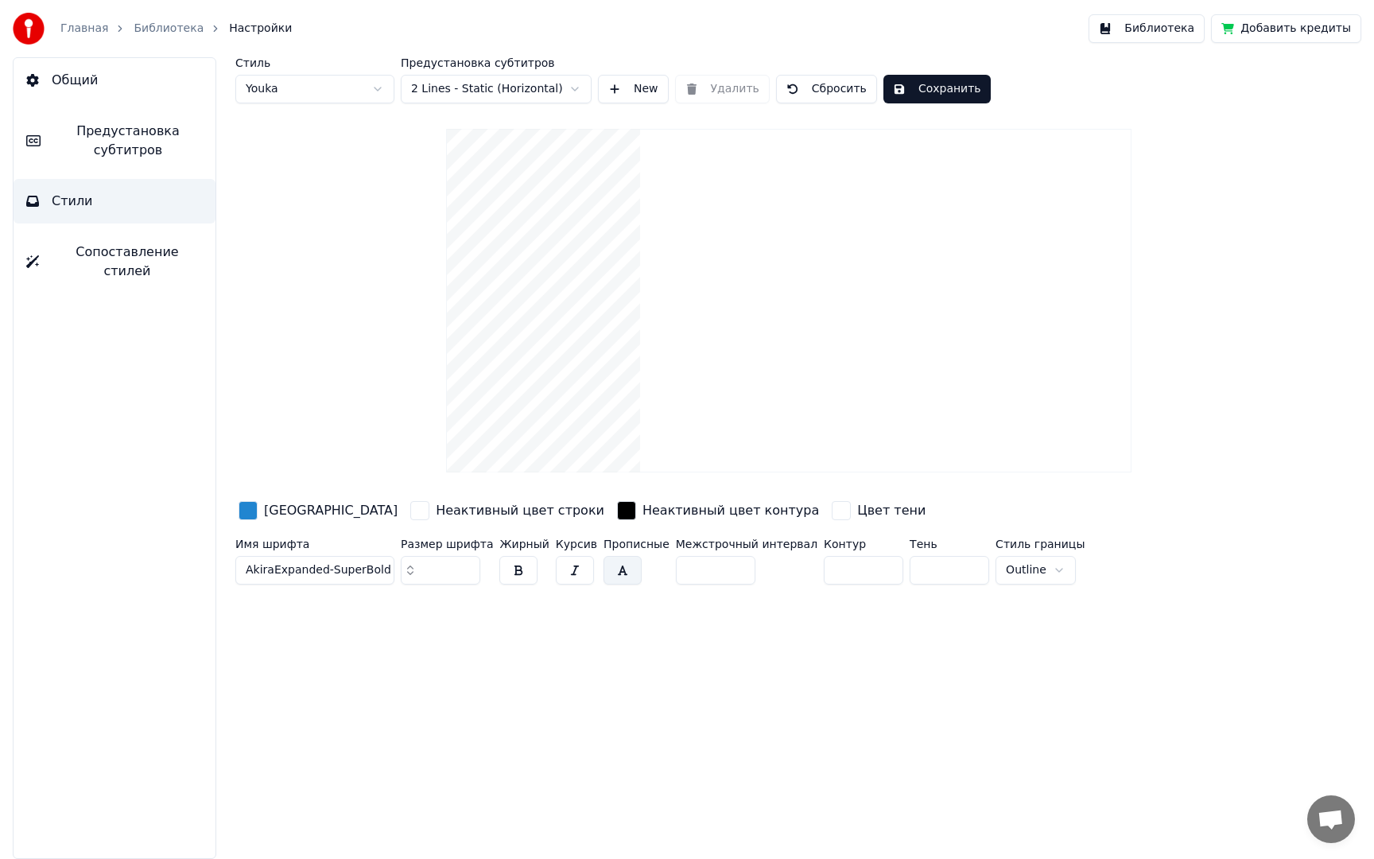
drag, startPoint x: 441, startPoint y: 571, endPoint x: 345, endPoint y: 565, distance: 95.6
click at [346, 565] on div "Имя шрифта AkiraExpanded-SuperBold Размер шрифта ** Жирный Курсив Прописные Меж…" at bounding box center [716, 564] width 962 height 52
type input "**"
click at [532, 671] on div "Стиль Youka Предустановка субтитров 2 Lines - Static (Horizontal) New Удалить С…" at bounding box center [789, 458] width 1170 height 802
drag, startPoint x: 829, startPoint y: 565, endPoint x: 750, endPoint y: 564, distance: 78.7
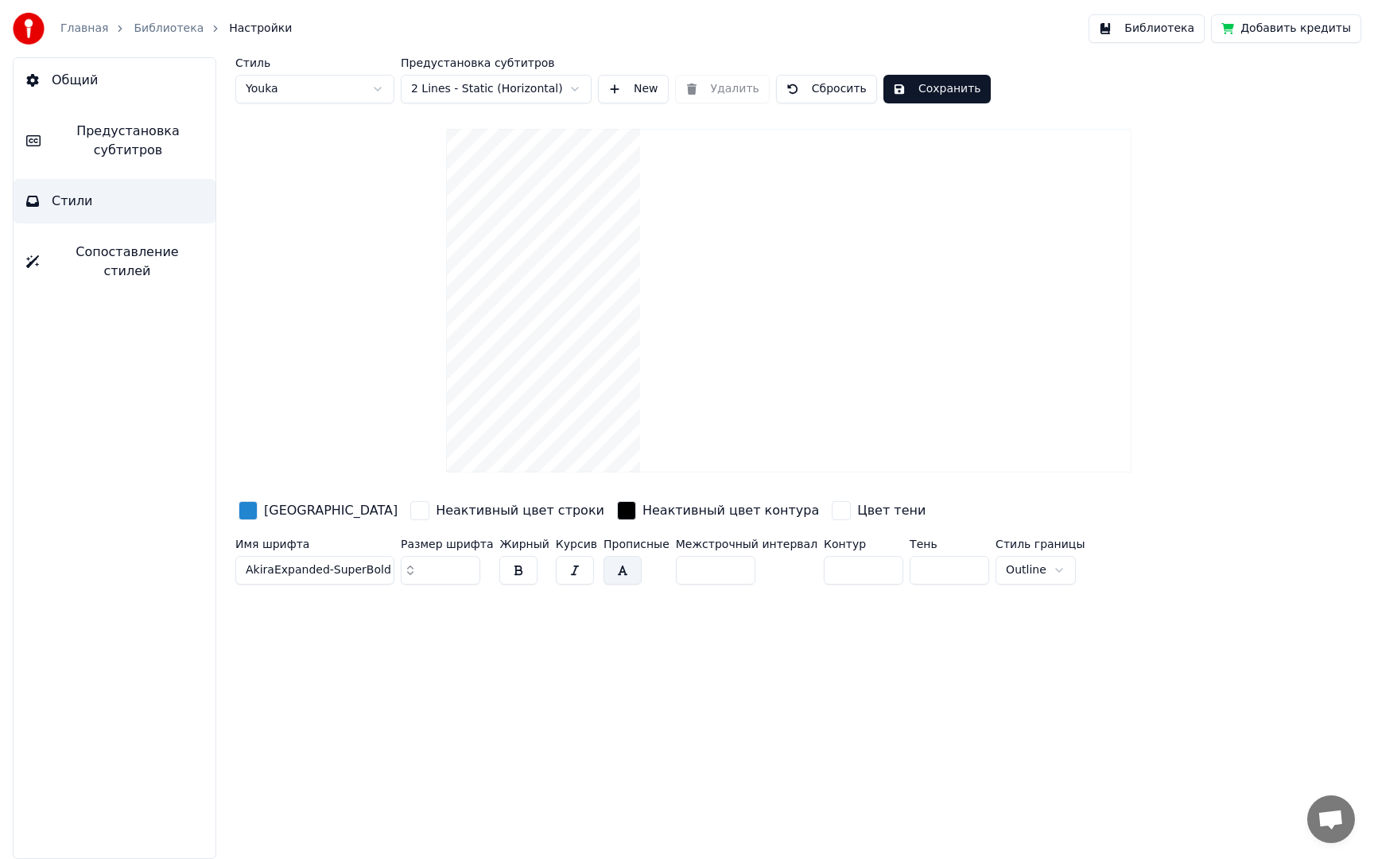
click at [750, 564] on div "Имя шрифта AkiraExpanded-SuperBold Размер шрифта ** Жирный Курсив Прописные Меж…" at bounding box center [716, 564] width 962 height 52
type input "*"
click at [757, 643] on div "Стиль Youka Предустановка субтитров 2 Lines - Static (Horizontal) New Удалить С…" at bounding box center [789, 458] width 1170 height 802
click at [950, 88] on button "Сохранить" at bounding box center [936, 89] width 107 height 29
click at [92, 26] on link "Главная" at bounding box center [84, 29] width 48 height 16
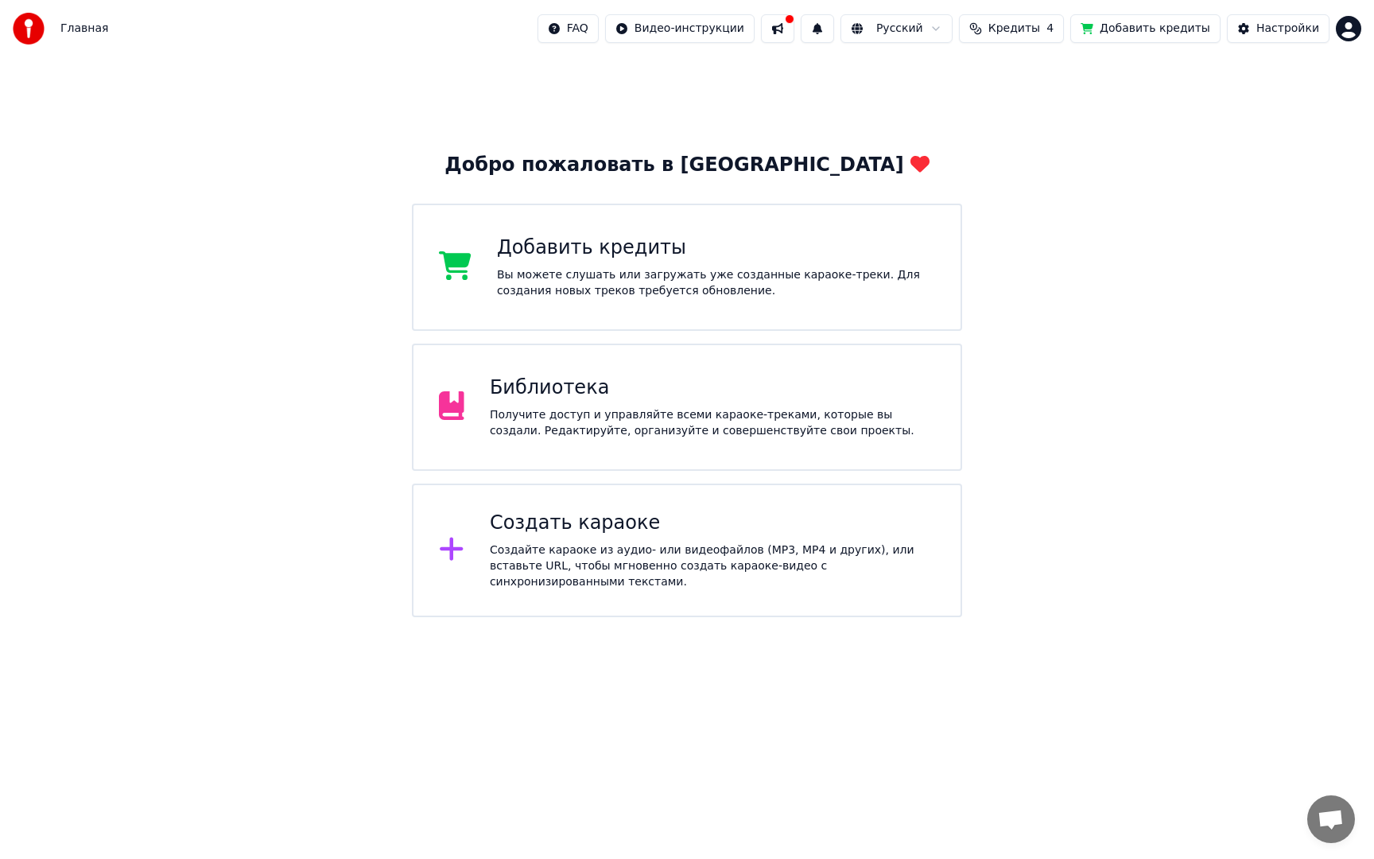
click at [594, 398] on div "Библиотека" at bounding box center [712, 387] width 445 height 25
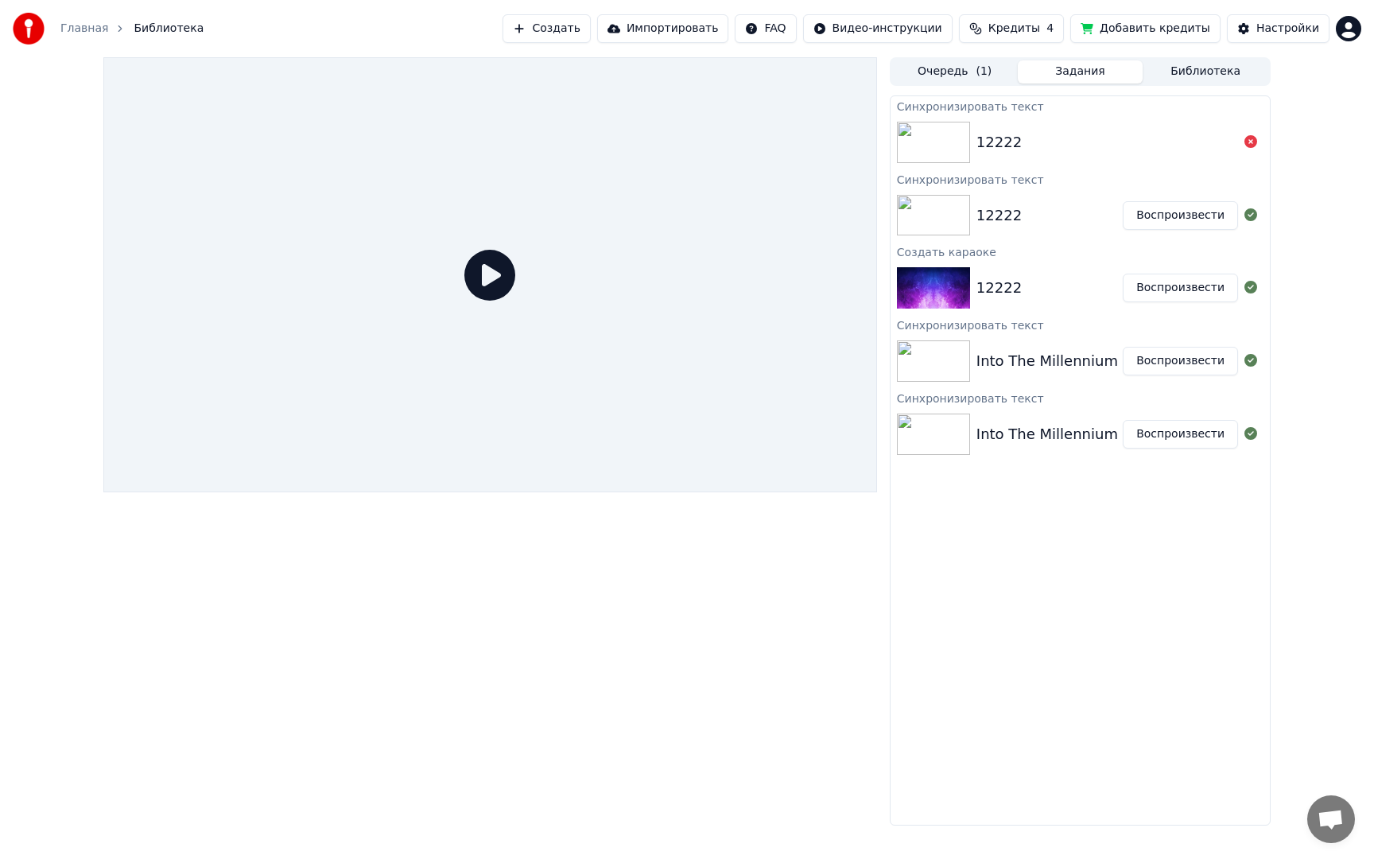
click at [939, 209] on img at bounding box center [933, 215] width 73 height 41
drag, startPoint x: 1174, startPoint y: 221, endPoint x: 943, endPoint y: 243, distance: 231.7
click at [1174, 221] on button "Воспроизвести" at bounding box center [1180, 215] width 115 height 29
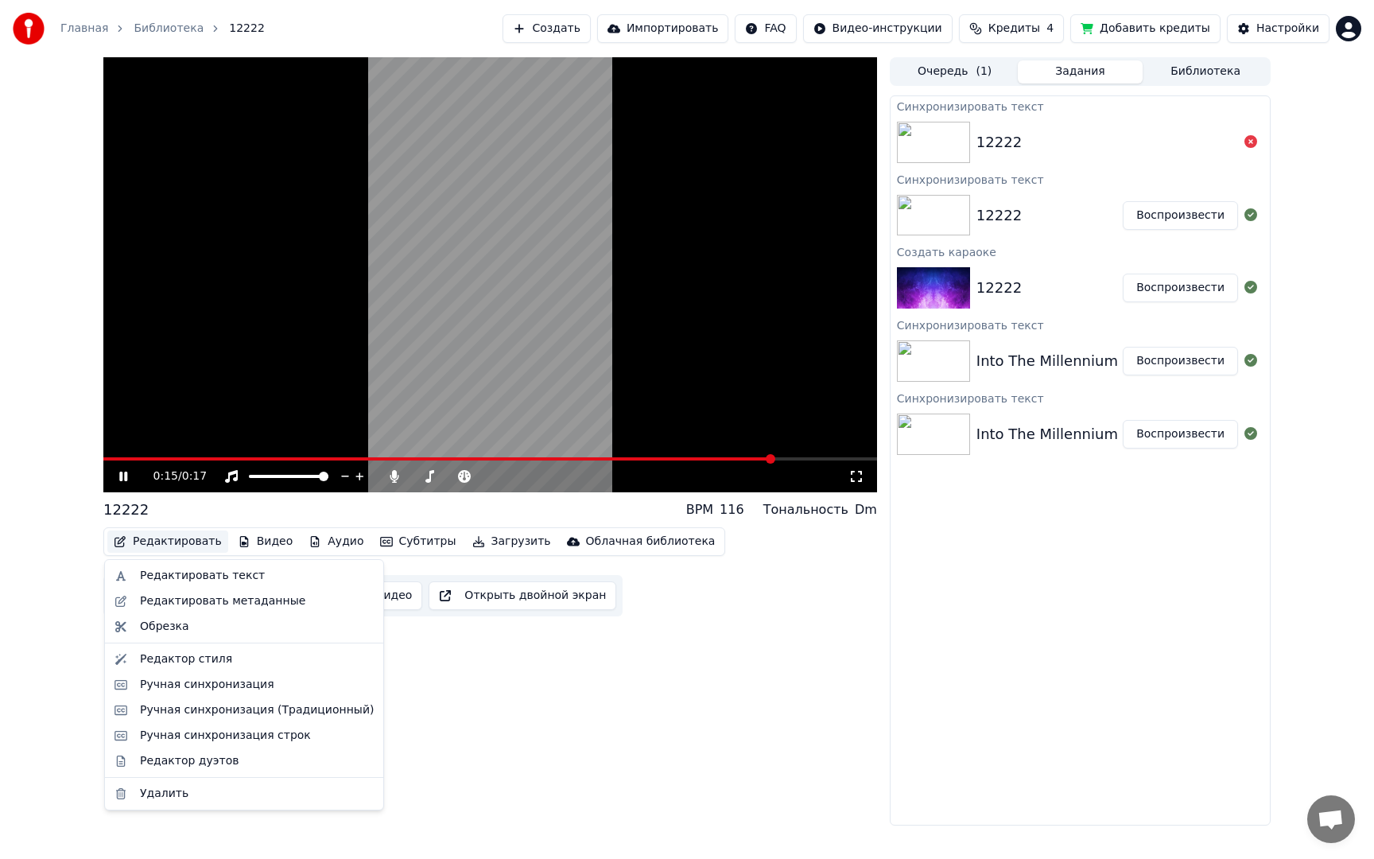
click at [149, 544] on button "Редактировать" at bounding box center [167, 541] width 121 height 22
click at [215, 660] on div "Редактор стиля" at bounding box center [186, 659] width 92 height 16
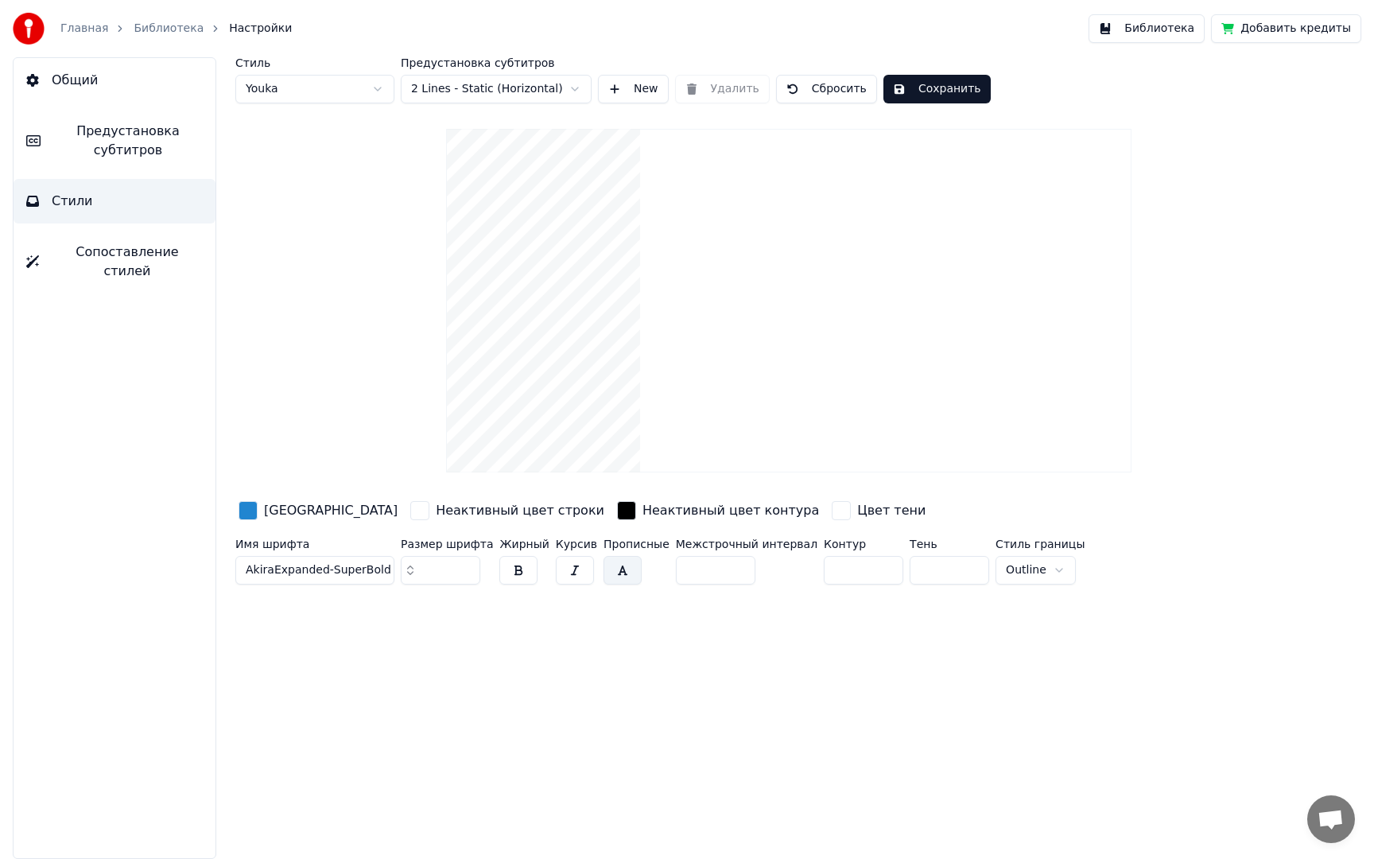
click at [251, 511] on div "button" at bounding box center [248, 510] width 19 height 19
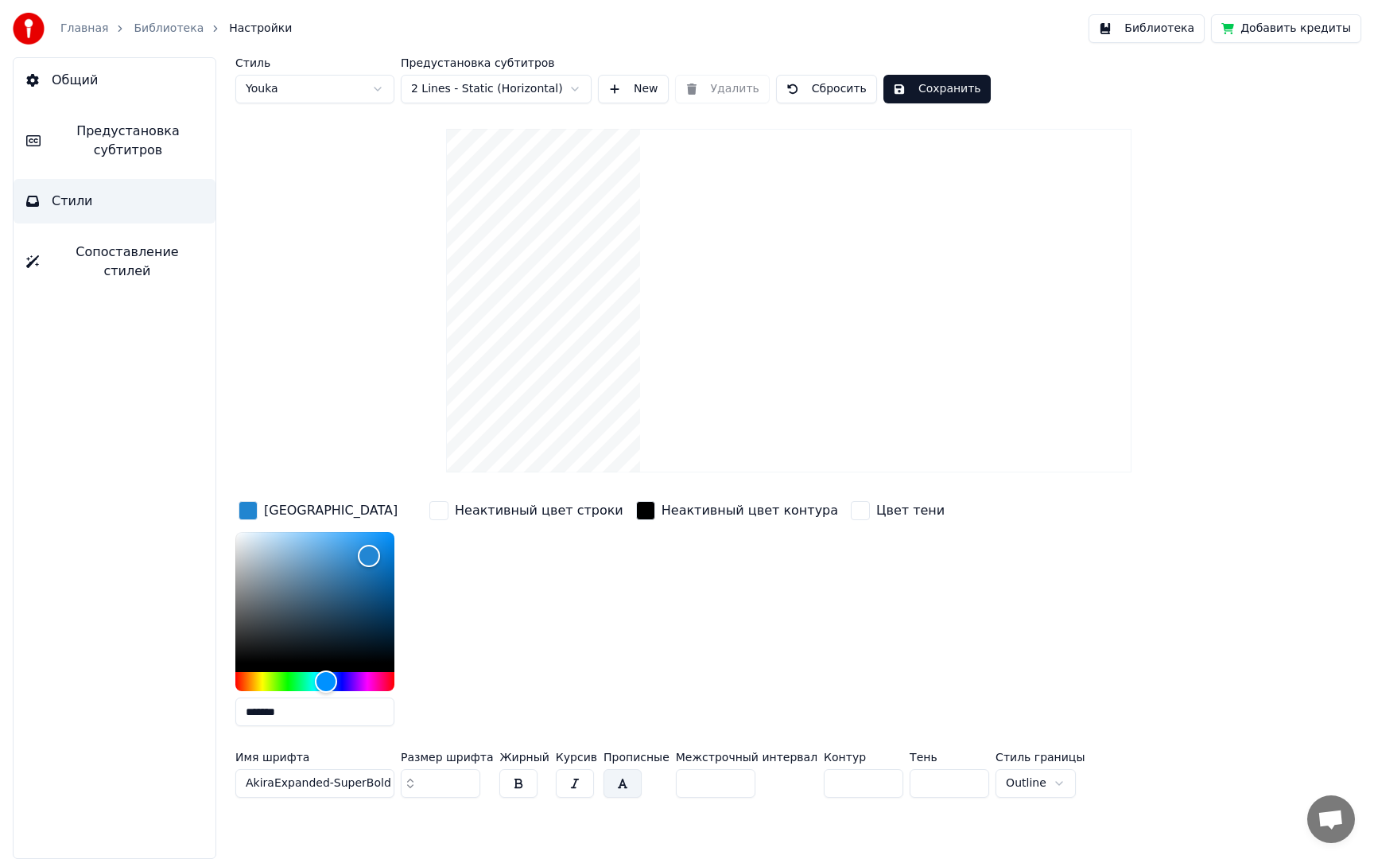
click at [330, 712] on input "*******" at bounding box center [314, 711] width 159 height 29
click at [329, 712] on input "*******" at bounding box center [314, 711] width 159 height 29
click at [330, 712] on input "*******" at bounding box center [314, 711] width 159 height 29
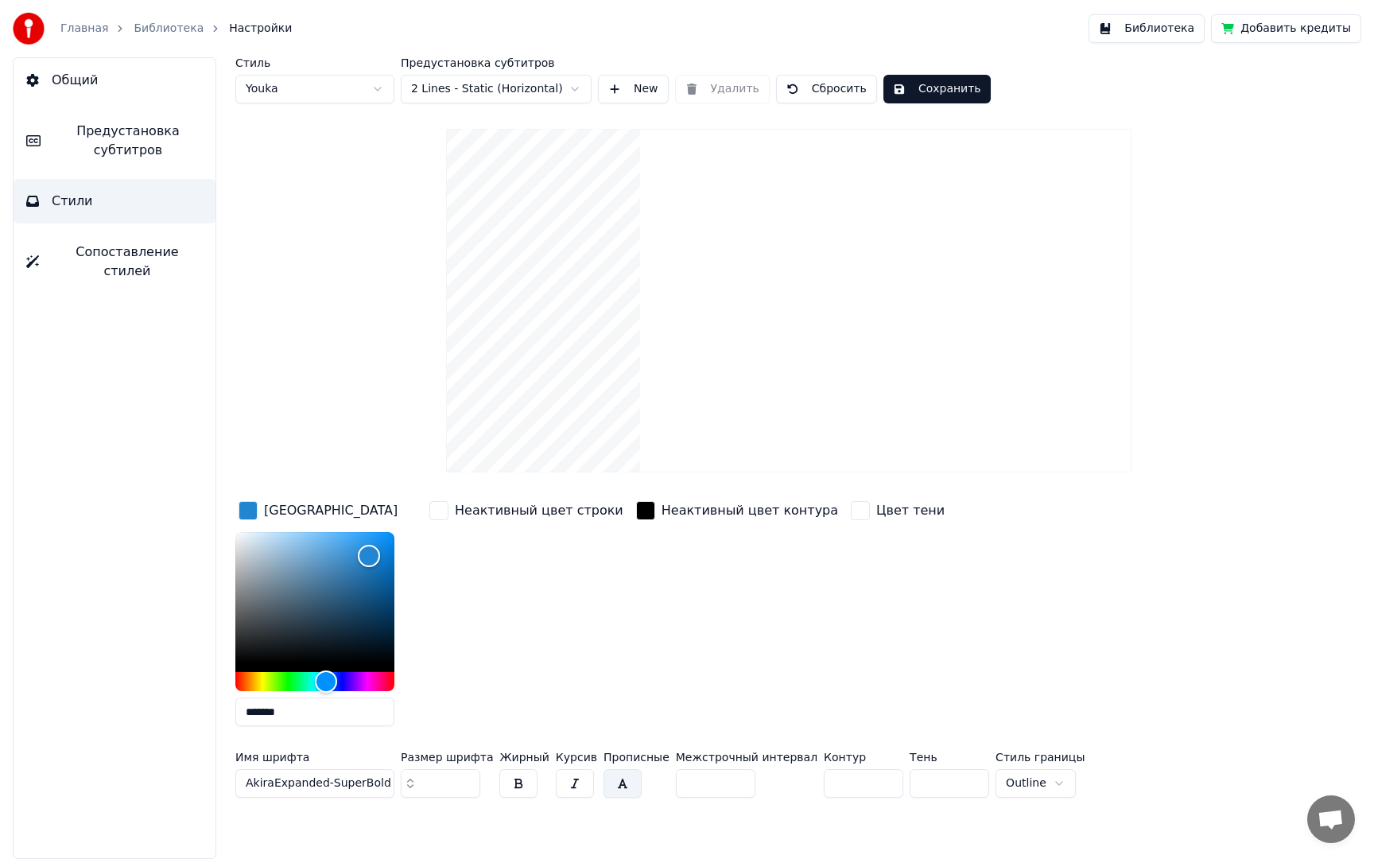
click at [330, 712] on input "*******" at bounding box center [314, 711] width 159 height 29
drag, startPoint x: 510, startPoint y: 623, endPoint x: 486, endPoint y: 536, distance: 89.9
click at [509, 623] on div "Неактивный цвет строки" at bounding box center [526, 618] width 200 height 241
click at [445, 516] on div "button" at bounding box center [438, 510] width 19 height 19
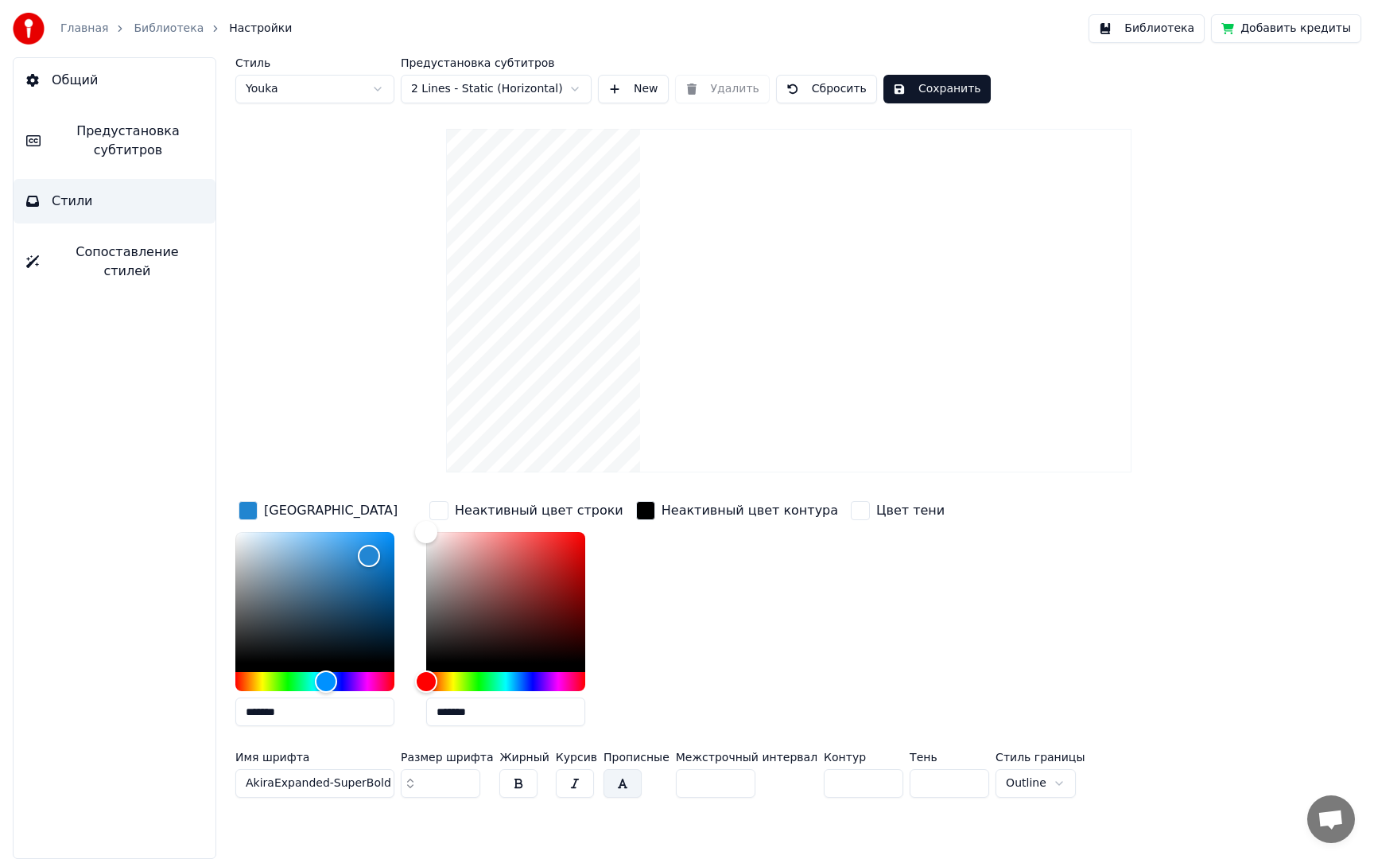
click at [480, 709] on input "*******" at bounding box center [505, 711] width 159 height 29
paste input "text"
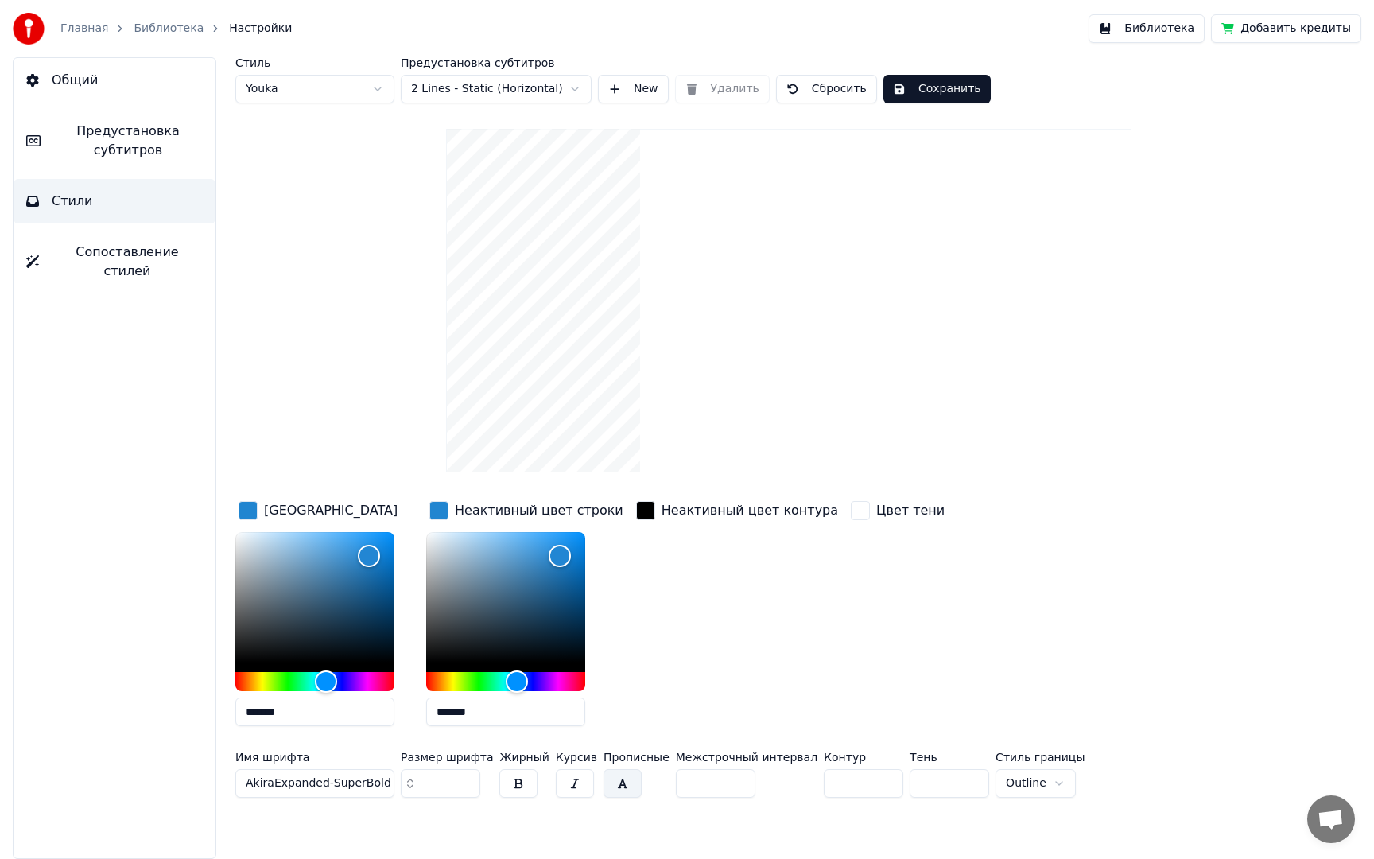
type input "*******"
drag, startPoint x: 683, startPoint y: 666, endPoint x: 533, endPoint y: 611, distance: 159.7
click at [683, 666] on div "Неактивный цвет контура" at bounding box center [737, 618] width 208 height 241
type input "*******"
drag, startPoint x: 204, startPoint y: 506, endPoint x: 227, endPoint y: 512, distance: 23.9
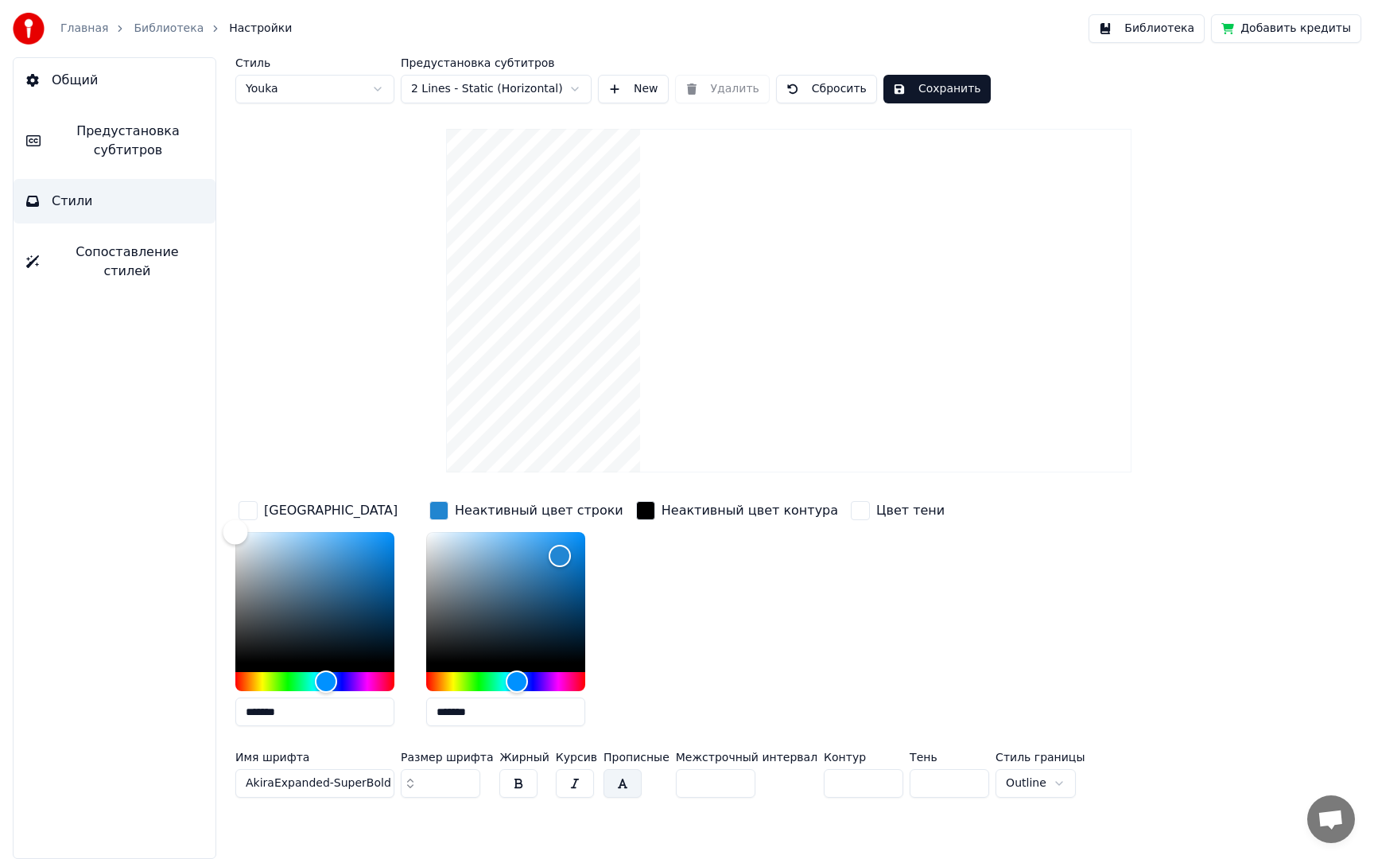
click at [196, 499] on div "Общий Предустановка субтитров Стили Сопоставление стилей Стиль Youka Предустано…" at bounding box center [687, 458] width 1374 height 802
click at [755, 616] on div "Неактивный цвет контура" at bounding box center [737, 618] width 208 height 241
click at [950, 88] on button "Сохранить" at bounding box center [936, 89] width 107 height 29
click at [75, 27] on link "Главная" at bounding box center [84, 29] width 48 height 16
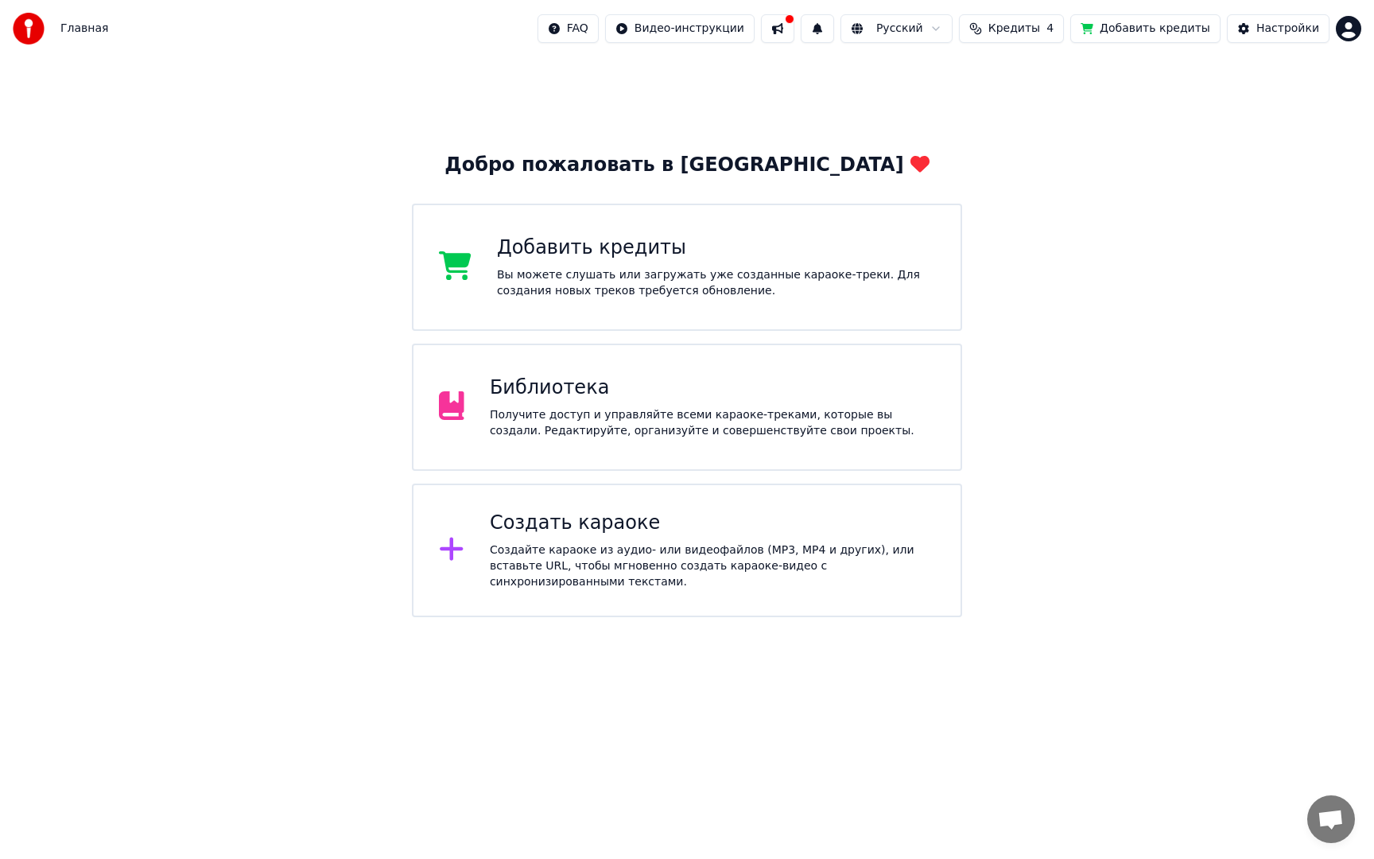
click at [584, 410] on div "Получите доступ и управляйте всеми караоке-треками, которые вы создали. Редакти…" at bounding box center [712, 423] width 445 height 32
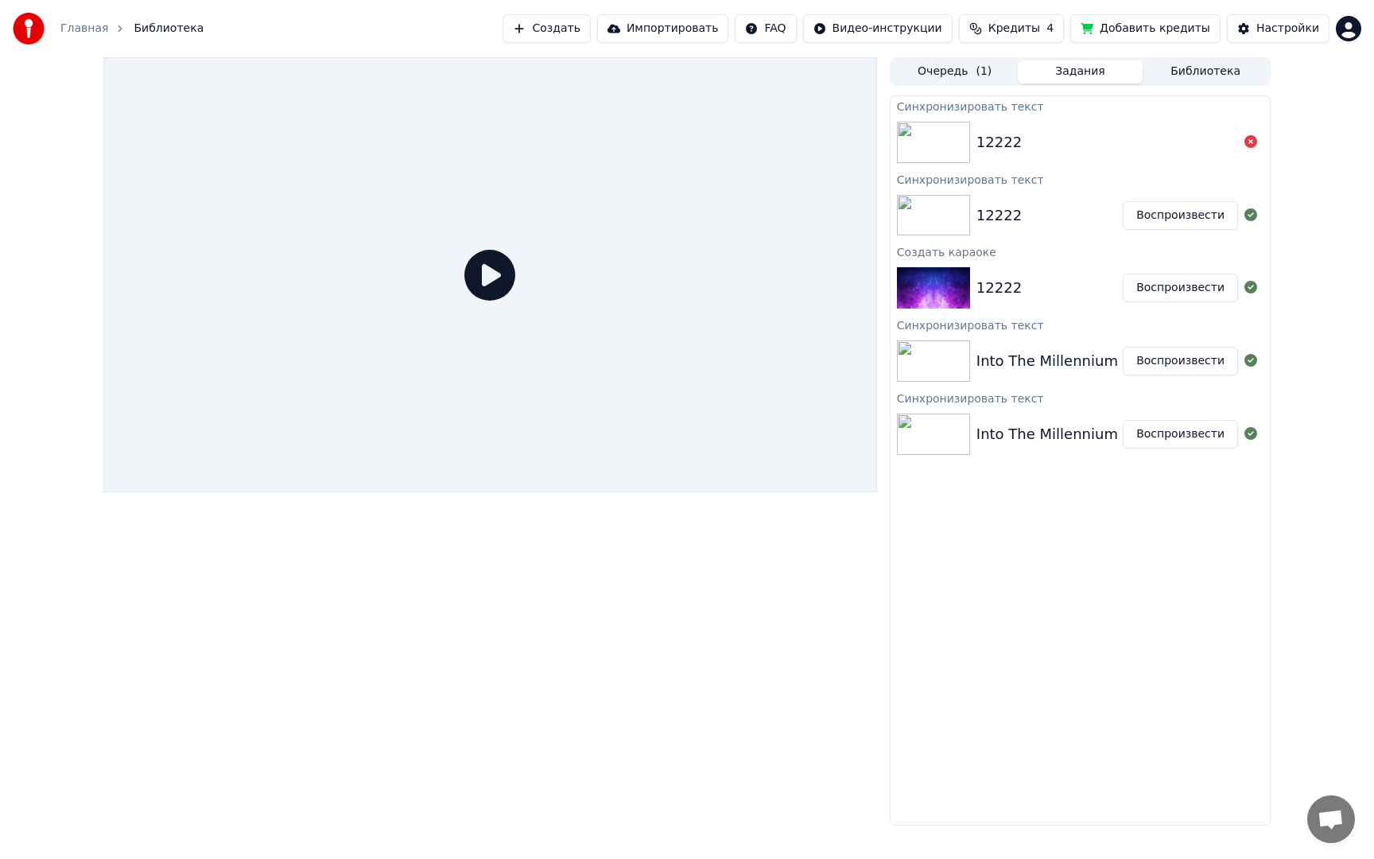
drag, startPoint x: 957, startPoint y: 225, endPoint x: 1168, endPoint y: 218, distance: 211.6
click at [957, 225] on img at bounding box center [933, 215] width 73 height 41
drag, startPoint x: 1188, startPoint y: 217, endPoint x: 1149, endPoint y: 221, distance: 39.2
click at [1188, 217] on button "Воспроизвести" at bounding box center [1180, 215] width 115 height 29
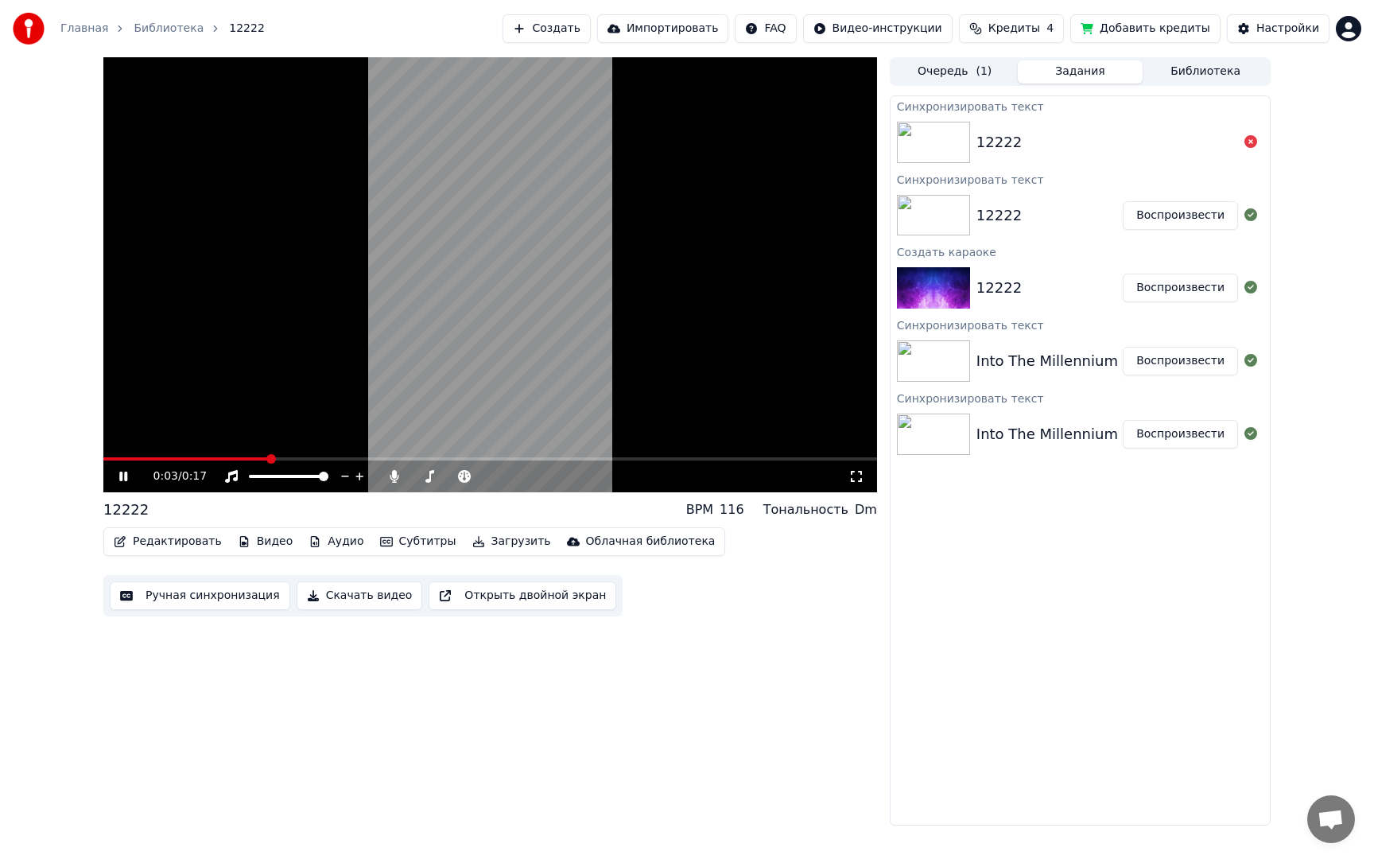
click at [181, 539] on button "Редактировать" at bounding box center [167, 541] width 121 height 22
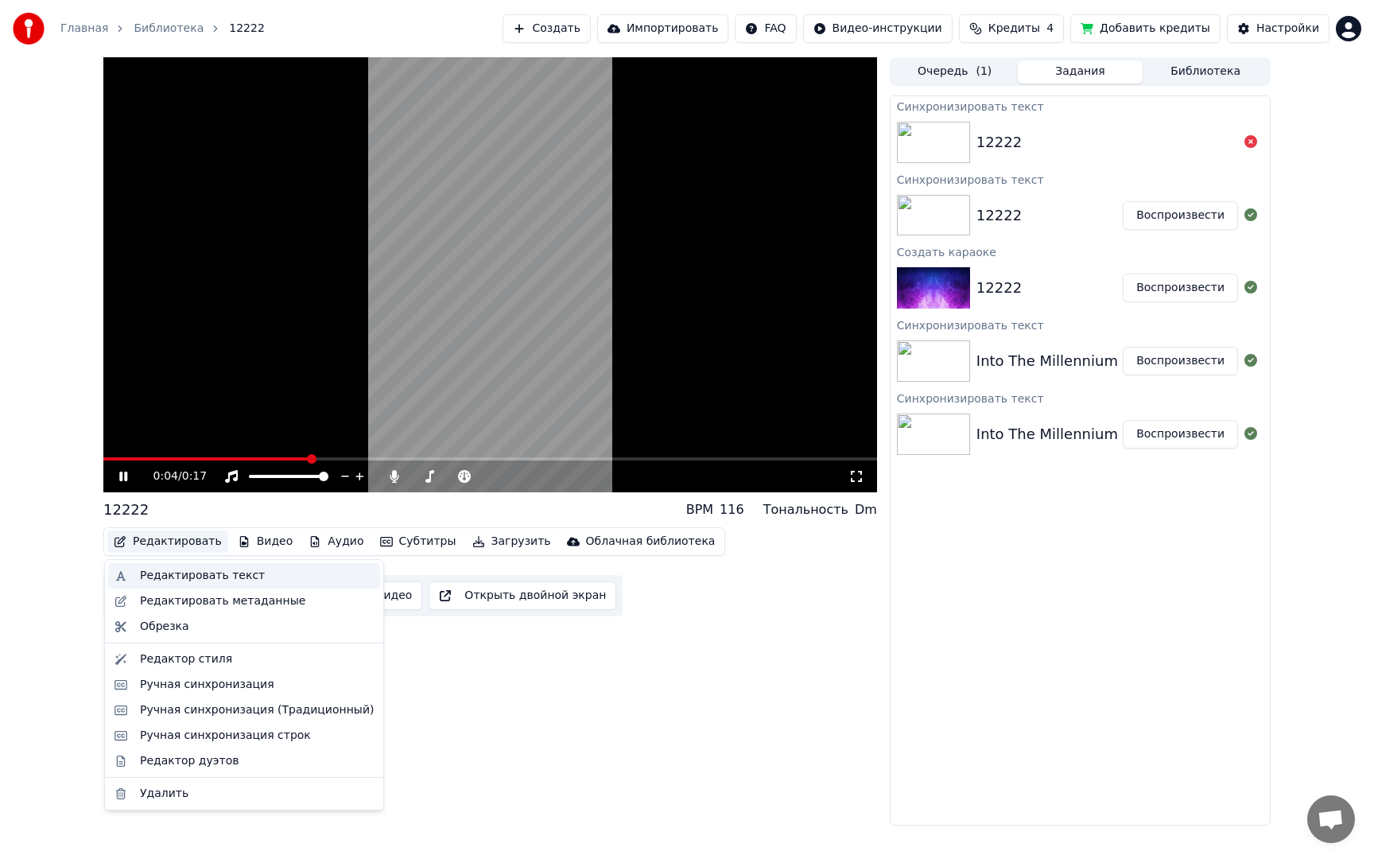
click at [192, 571] on div "Редактировать текст" at bounding box center [202, 576] width 125 height 16
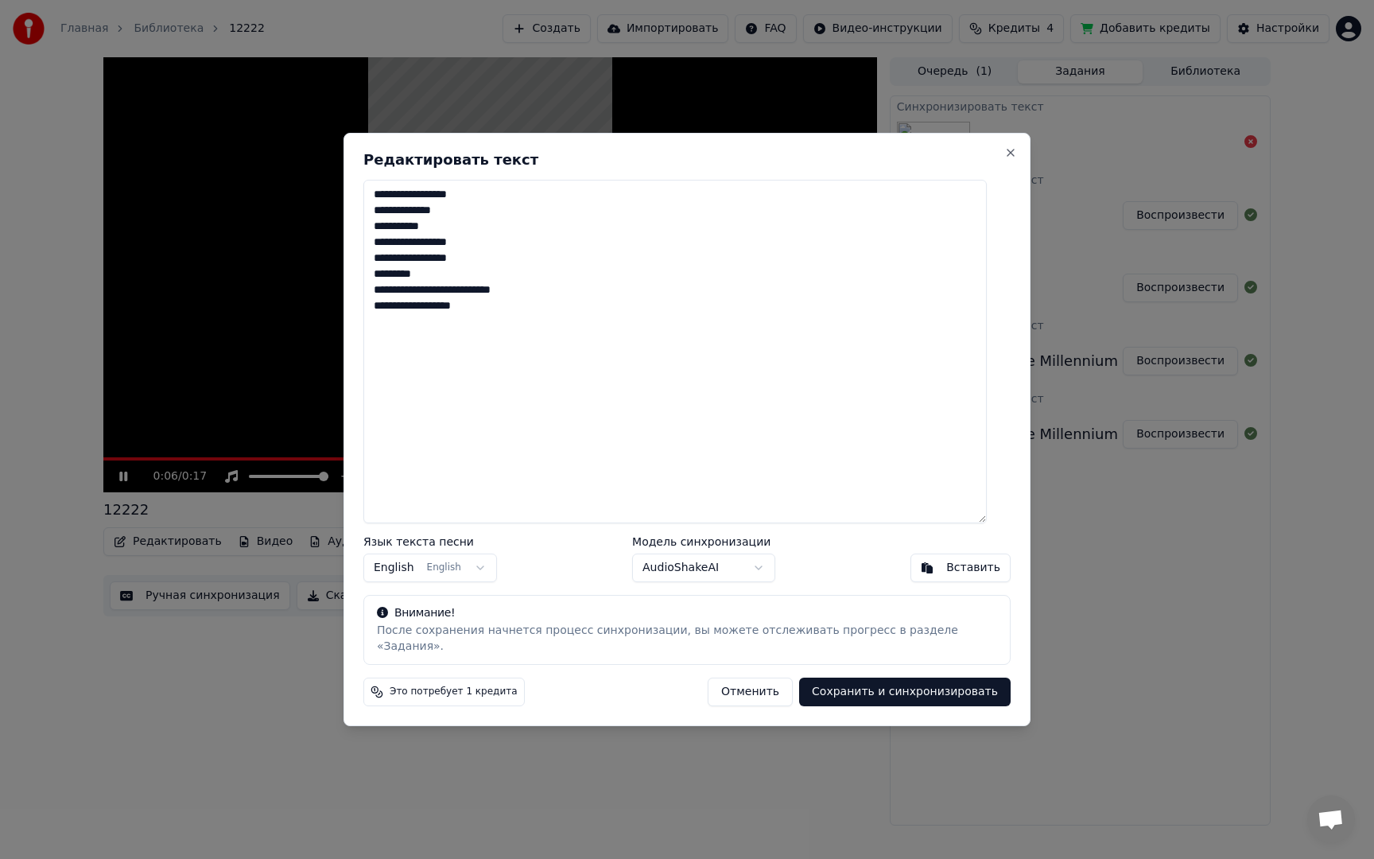
click at [506, 204] on textarea "**********" at bounding box center [674, 352] width 623 height 344
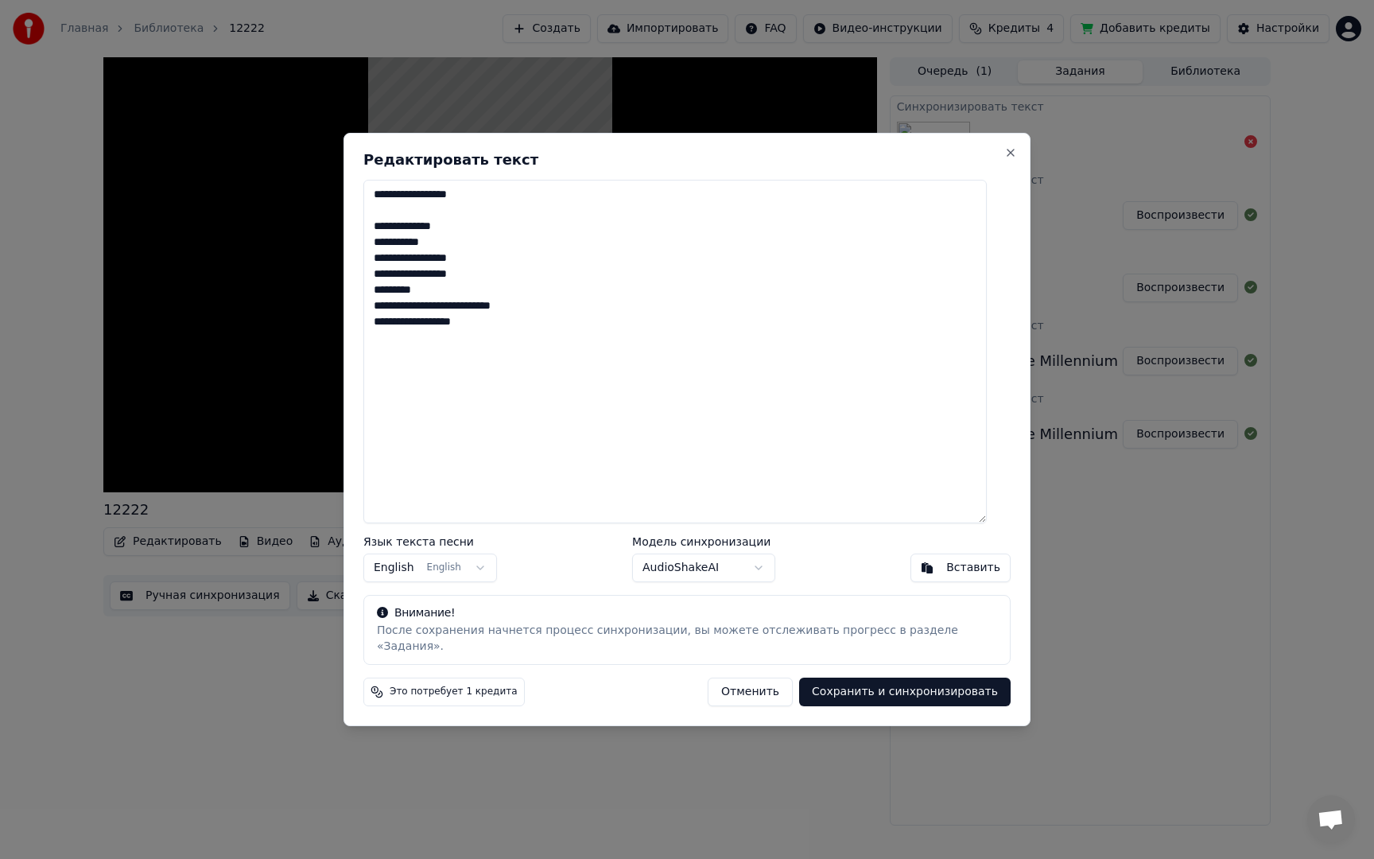
click at [510, 237] on textarea "**********" at bounding box center [674, 352] width 623 height 344
click at [509, 263] on textarea "**********" at bounding box center [674, 352] width 623 height 344
click at [523, 300] on textarea "**********" at bounding box center [674, 352] width 623 height 344
click at [531, 328] on textarea "**********" at bounding box center [674, 352] width 623 height 344
click at [536, 356] on textarea "**********" at bounding box center [674, 352] width 623 height 344
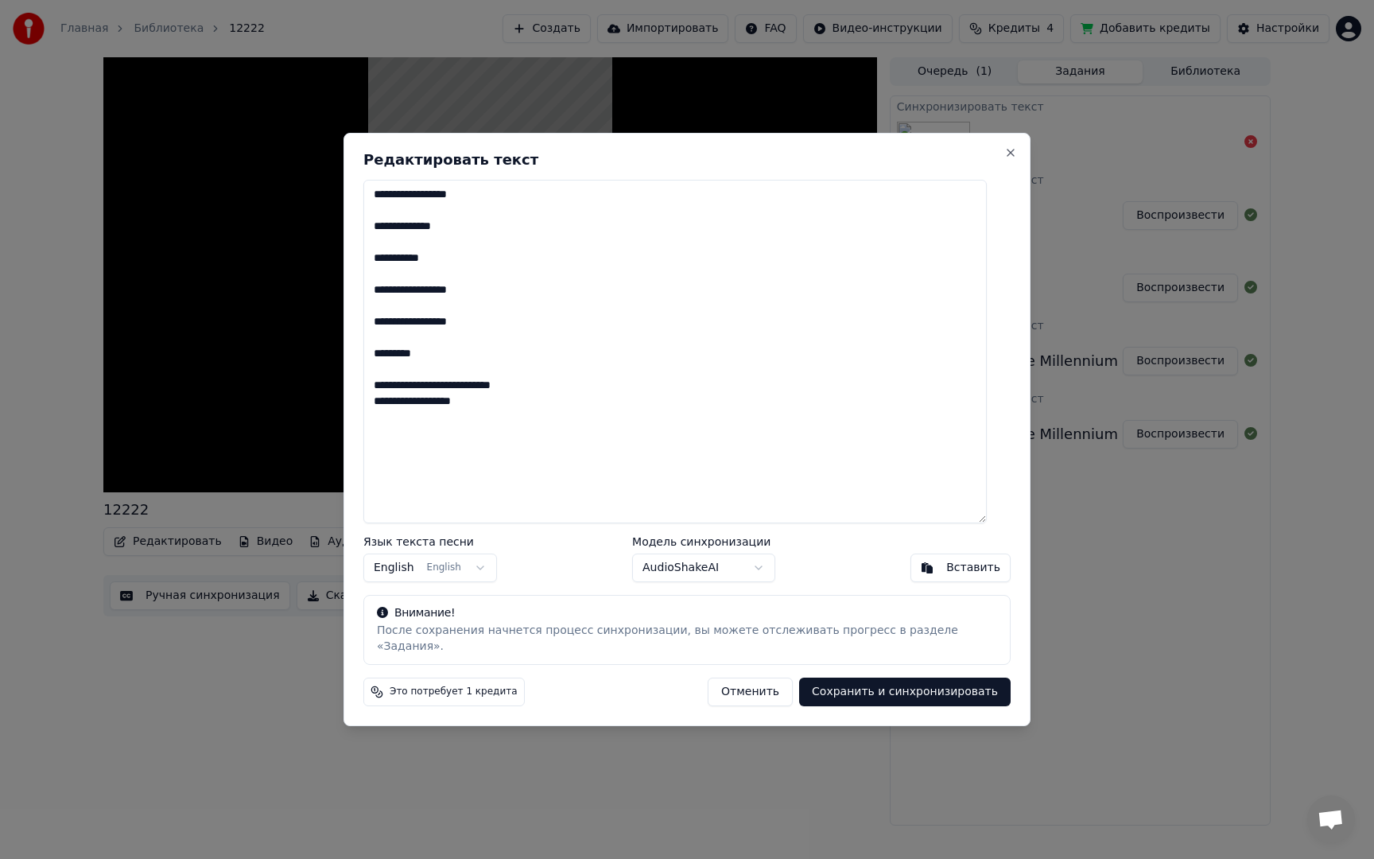
click at [583, 393] on textarea "**********" at bounding box center [674, 352] width 623 height 344
type textarea "**********"
click at [860, 688] on button "Сохранить и синхронизировать" at bounding box center [905, 691] width 212 height 29
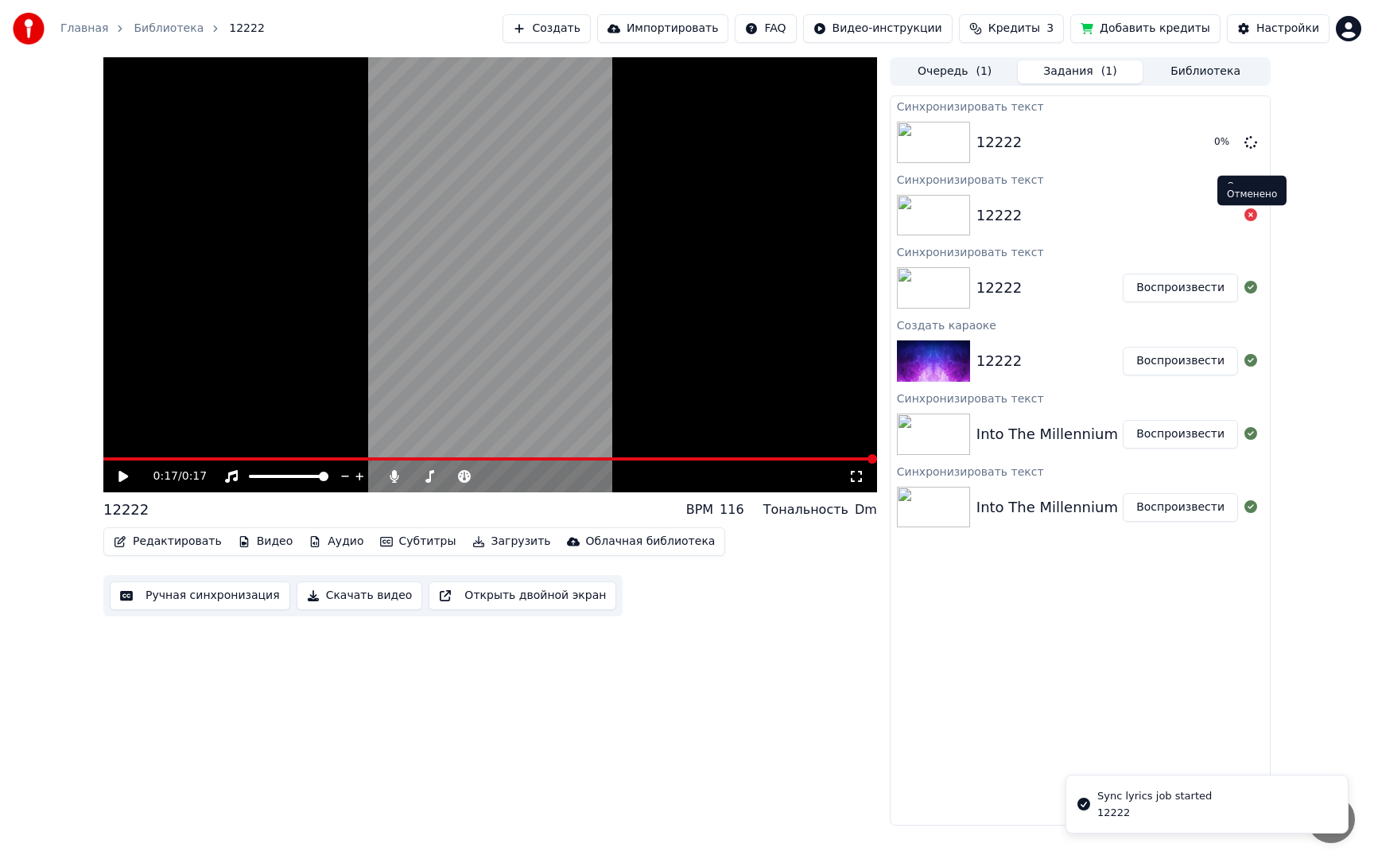
click at [1252, 215] on icon at bounding box center [1250, 214] width 13 height 13
click at [961, 286] on img at bounding box center [933, 287] width 73 height 41
click at [1171, 285] on button "Воспроизвести" at bounding box center [1180, 288] width 115 height 29
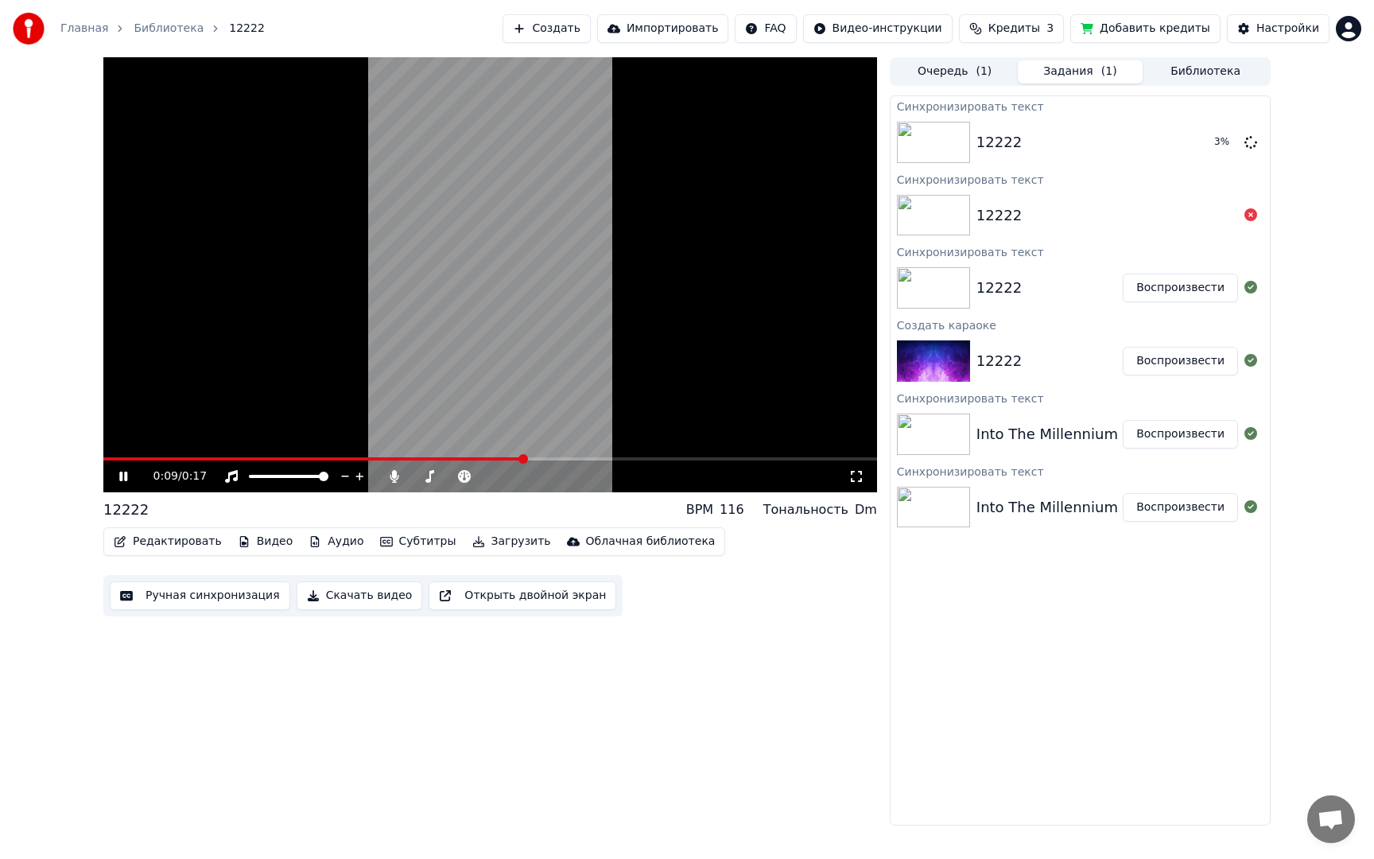
click at [527, 593] on button "Открыть двойной экран" at bounding box center [523, 595] width 188 height 29
click at [1155, 146] on button "Воспроизвести" at bounding box center [1180, 142] width 115 height 29
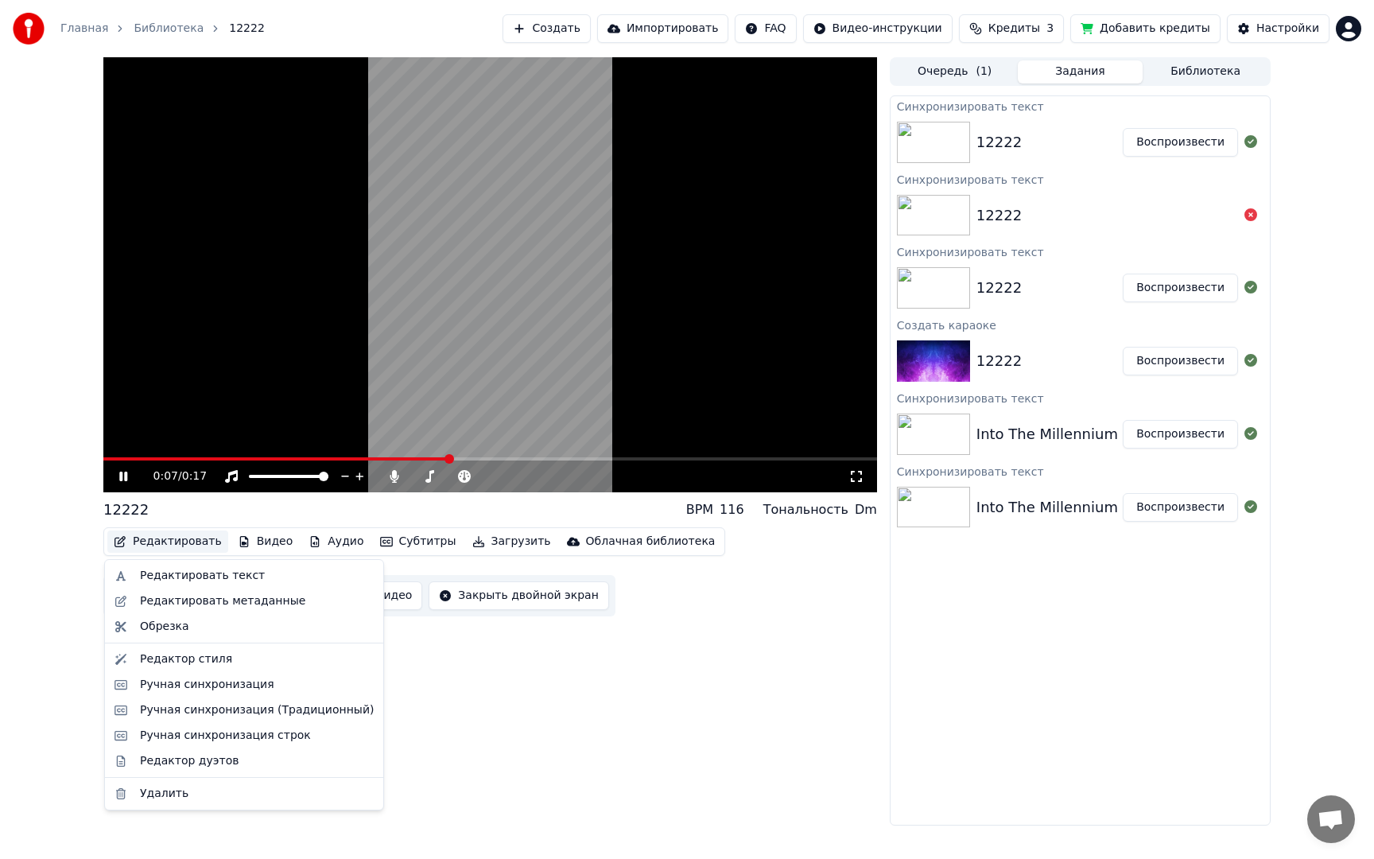
click at [176, 539] on button "Редактировать" at bounding box center [167, 541] width 121 height 22
click at [182, 573] on div "Редактировать текст" at bounding box center [202, 576] width 125 height 16
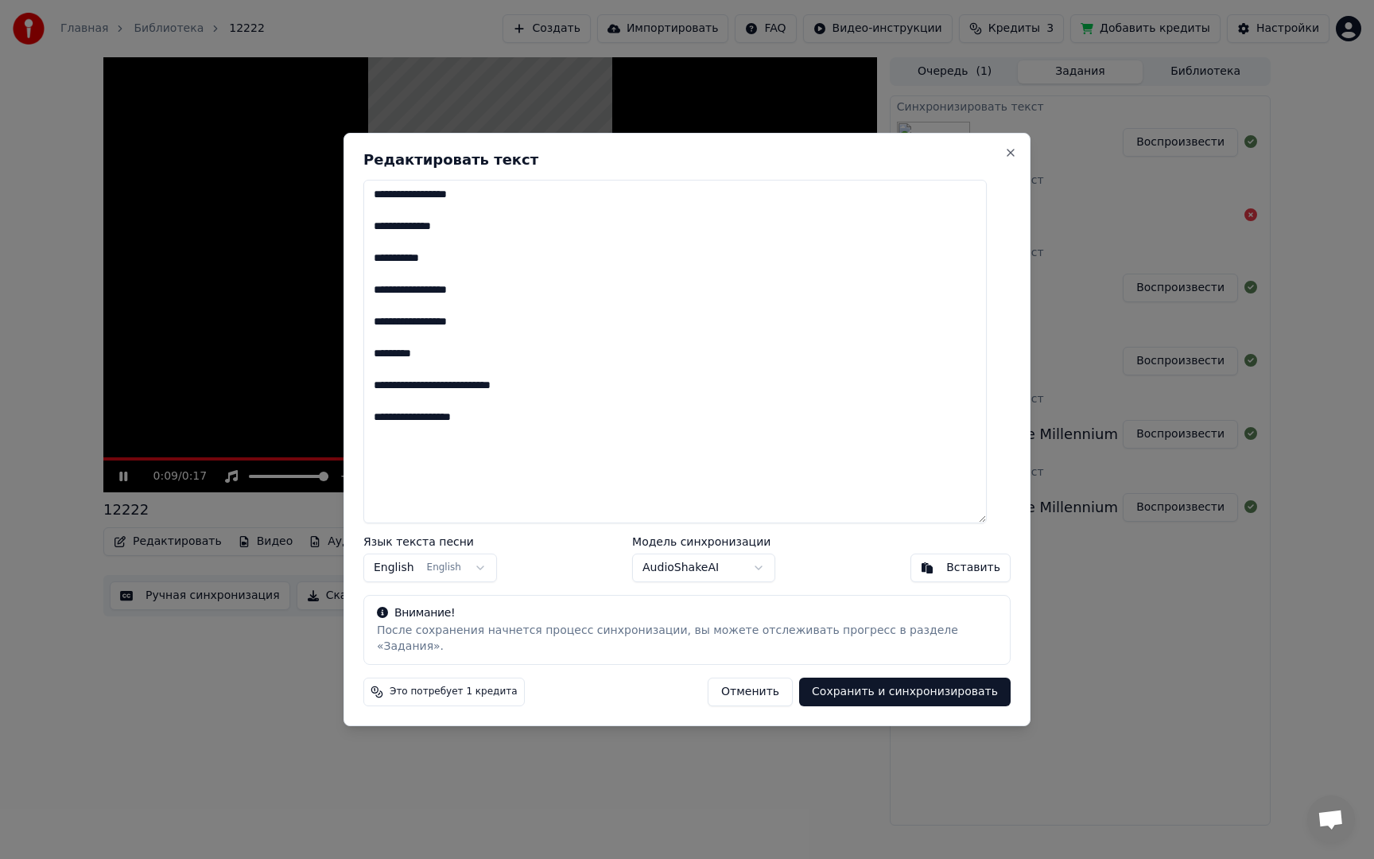
click at [732, 690] on button "Отменить" at bounding box center [750, 691] width 85 height 29
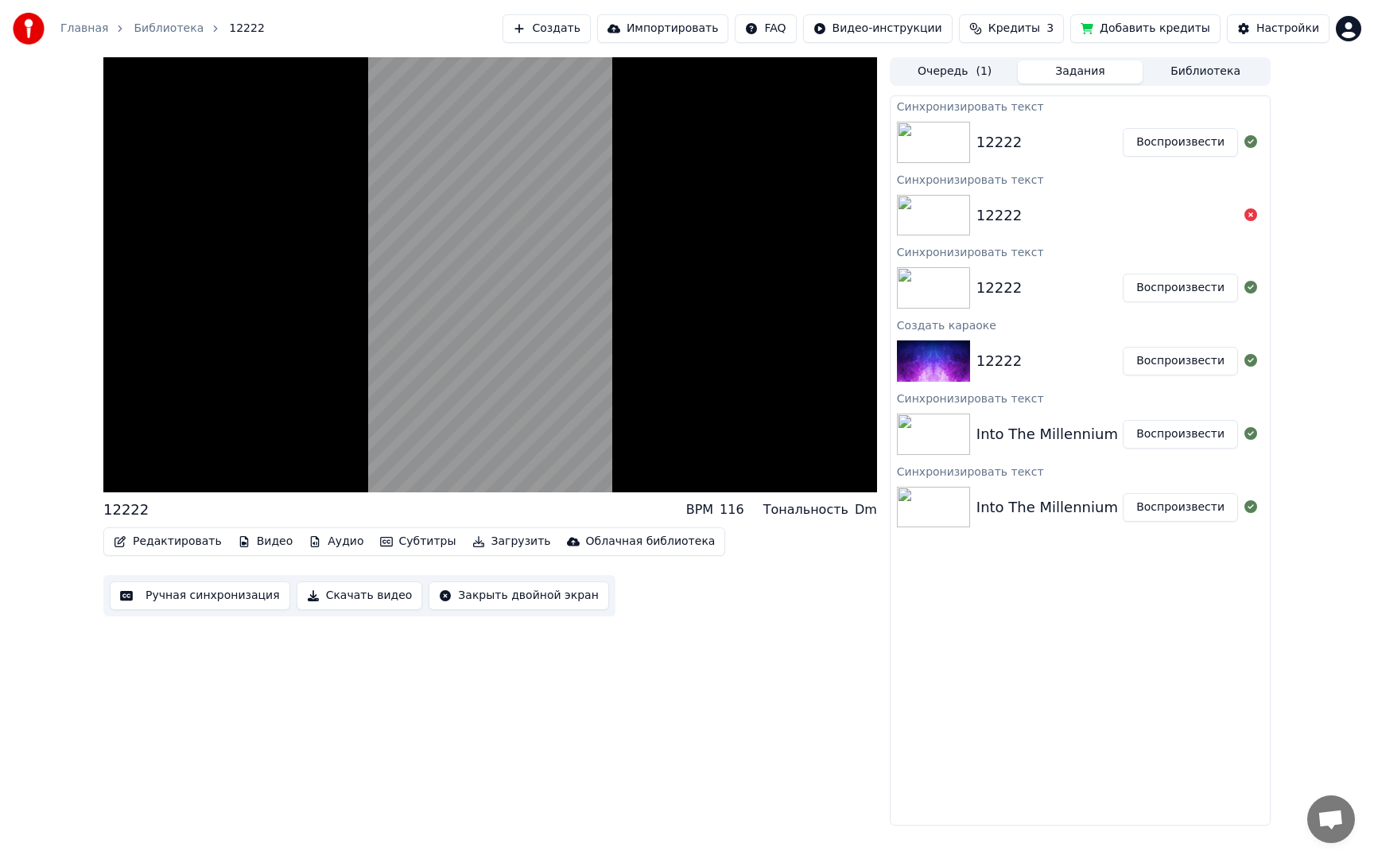
click at [156, 542] on button "Редактировать" at bounding box center [167, 541] width 121 height 22
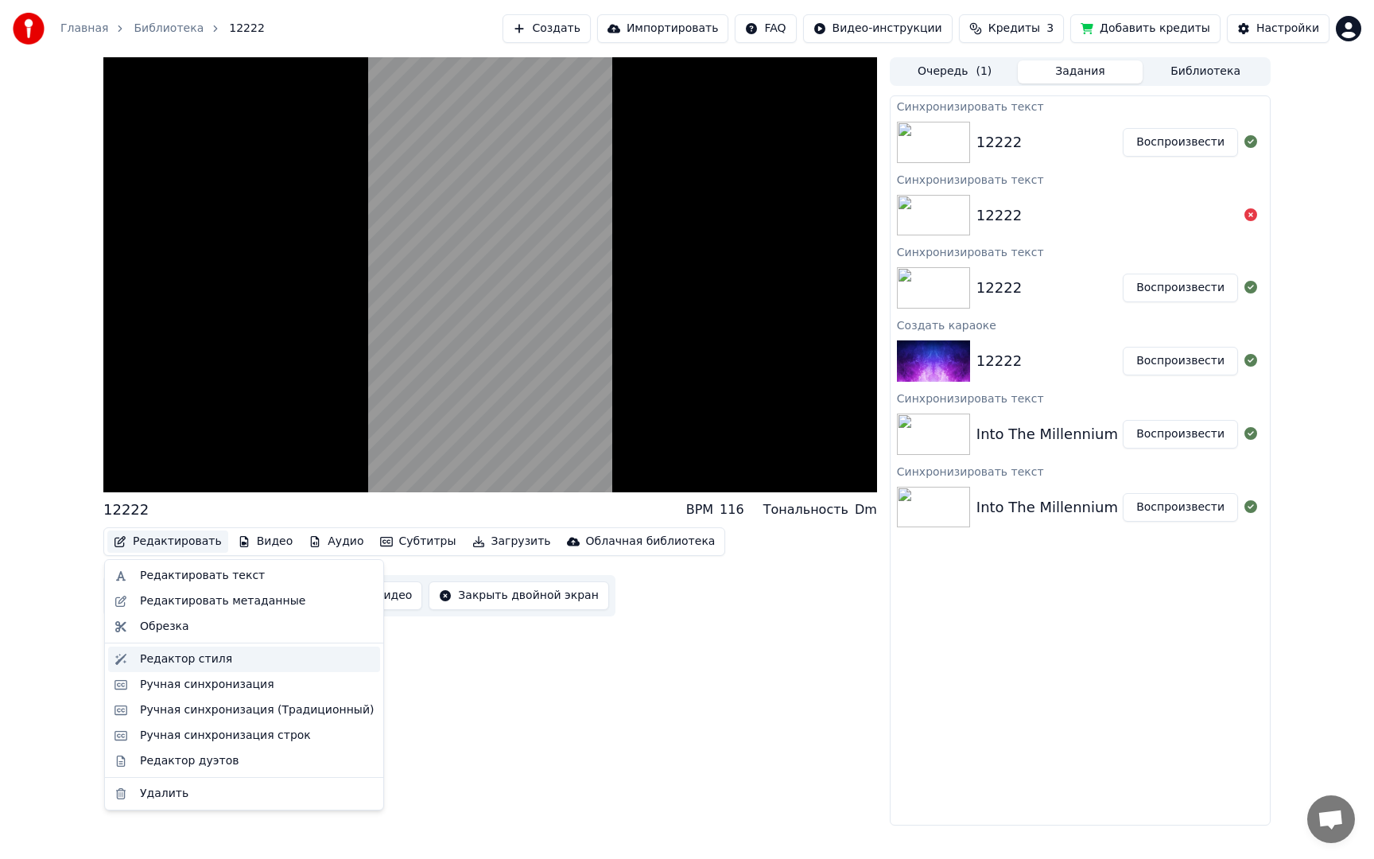
click at [202, 651] on div "Редактор стиля" at bounding box center [186, 659] width 92 height 16
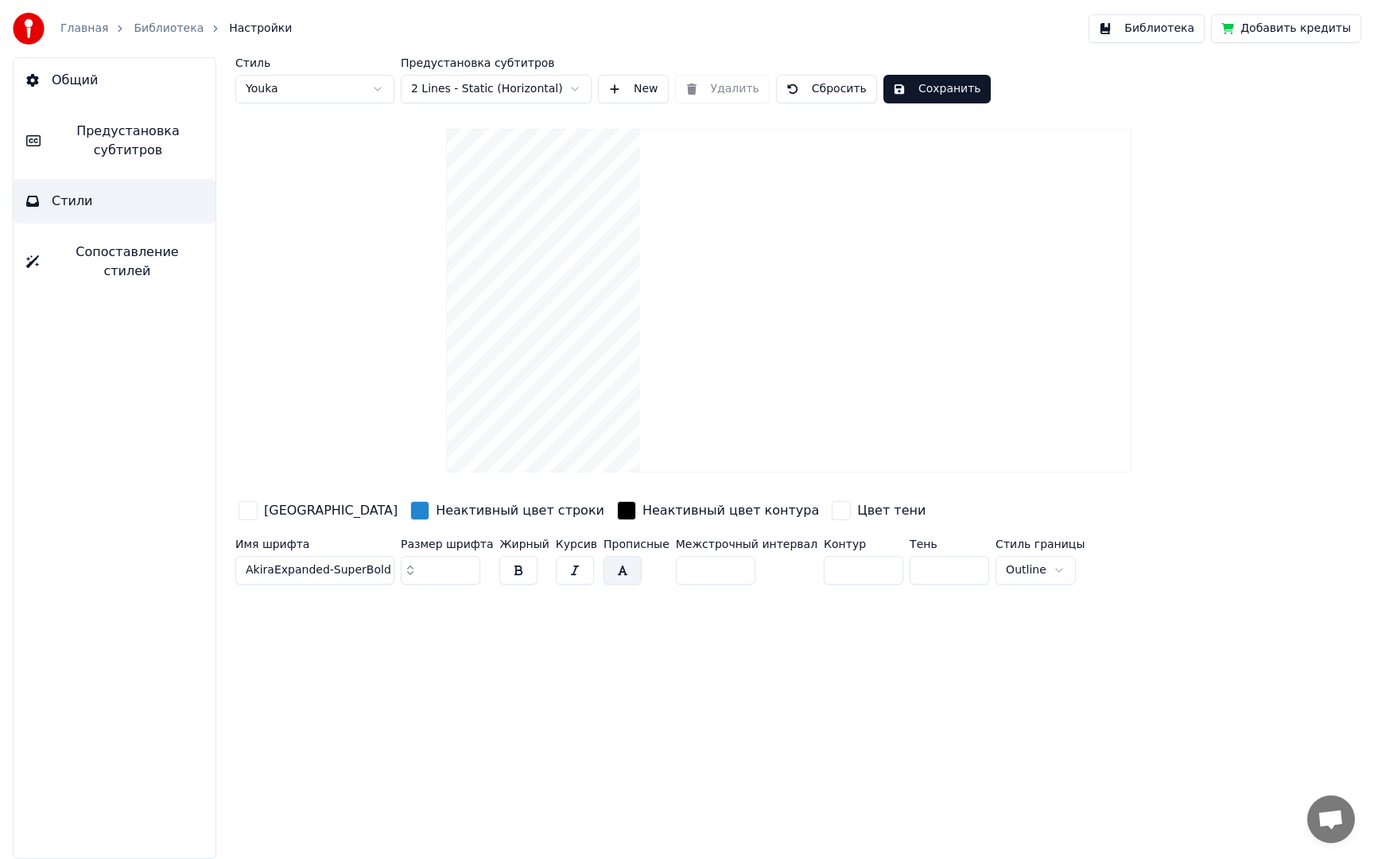
drag, startPoint x: 429, startPoint y: 571, endPoint x: 359, endPoint y: 566, distance: 70.1
click at [362, 565] on div "Имя шрифта AkiraExpanded-SuperBold Размер шрифта ** Жирный Курсив Прописные Меж…" at bounding box center [716, 564] width 962 height 52
type input "**"
click at [521, 617] on div "Стиль Youka Предустановка субтитров 2 Lines - Static (Horizontal) New Удалить С…" at bounding box center [789, 458] width 1170 height 802
click at [945, 92] on button "Сохранить" at bounding box center [936, 89] width 107 height 29
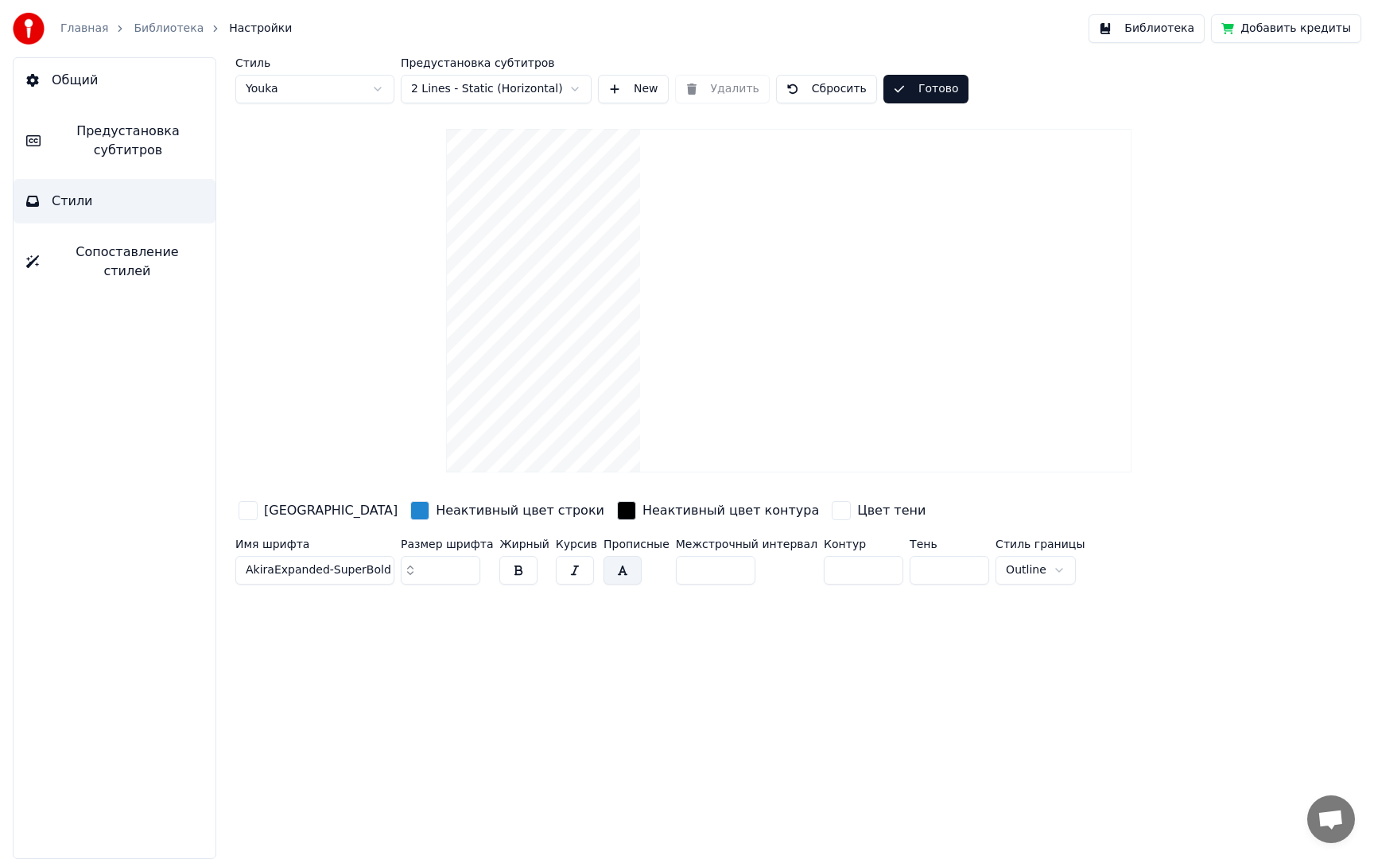
click at [89, 33] on link "Главная" at bounding box center [84, 29] width 48 height 16
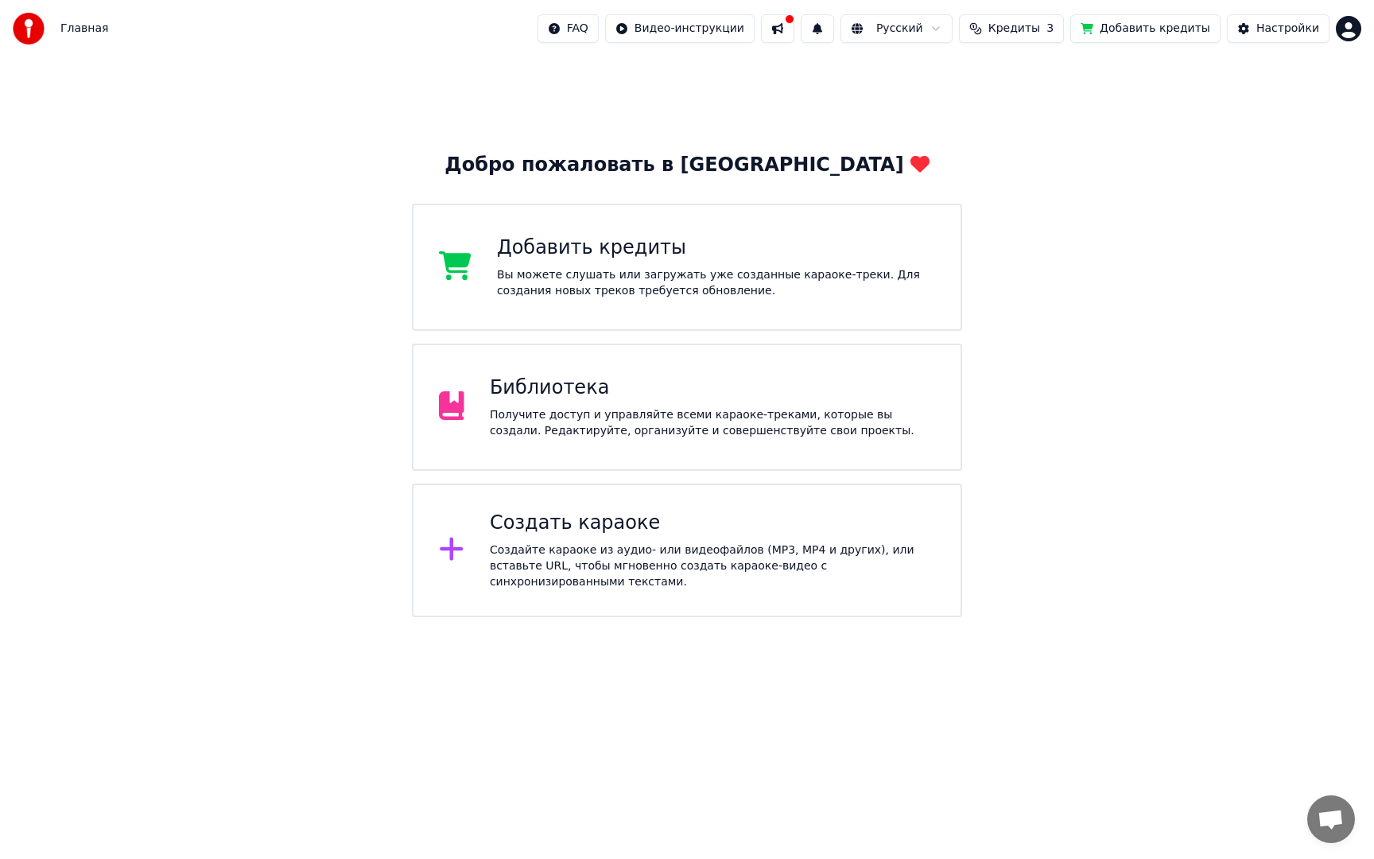
click at [650, 383] on div "Библиотека" at bounding box center [712, 387] width 445 height 25
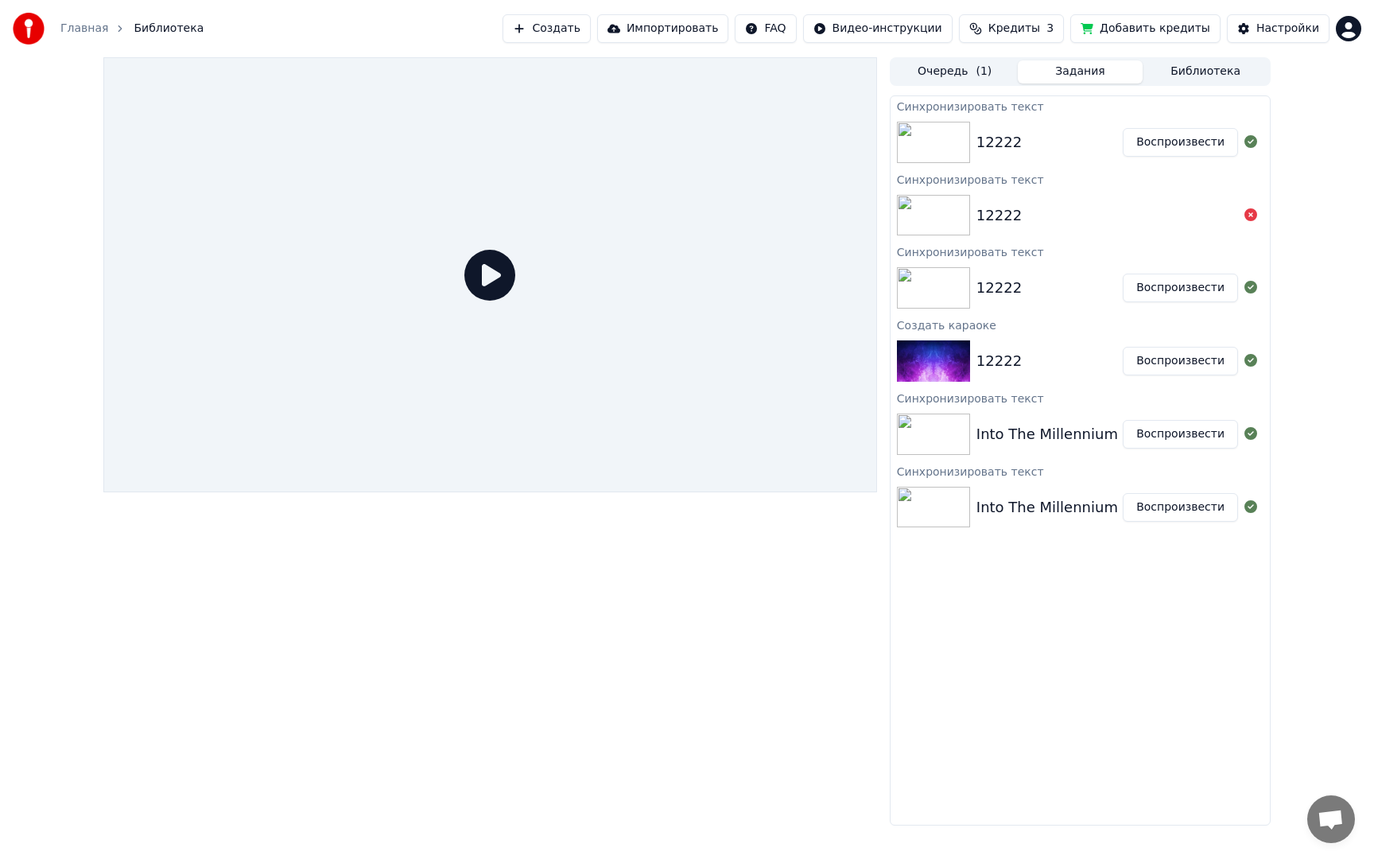
click at [967, 146] on img at bounding box center [933, 142] width 73 height 41
click at [1158, 149] on button "Воспроизвести" at bounding box center [1180, 142] width 115 height 29
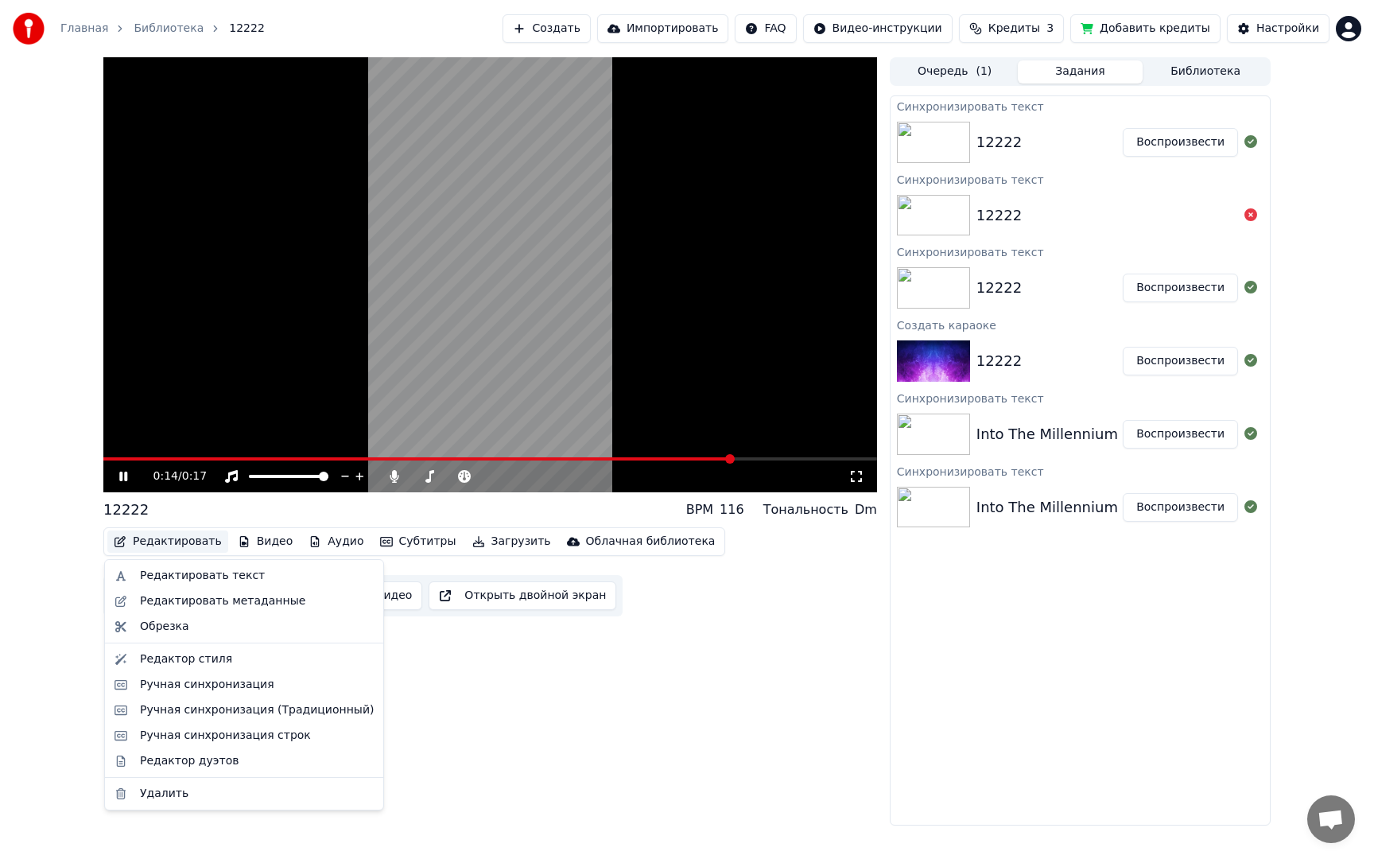
click at [161, 545] on button "Редактировать" at bounding box center [167, 541] width 121 height 22
click at [236, 659] on div "Редактор стиля" at bounding box center [257, 659] width 234 height 16
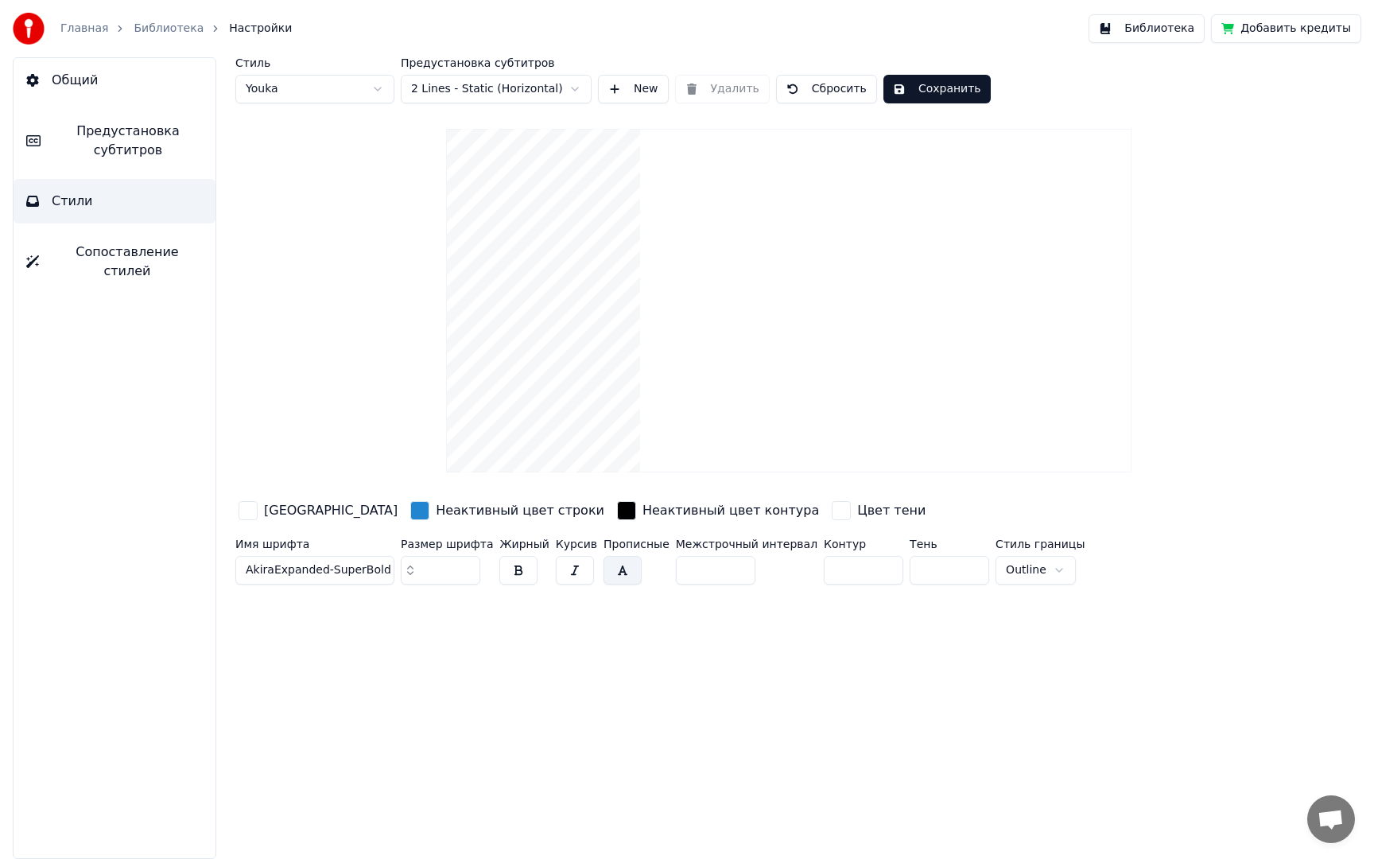
drag, startPoint x: 825, startPoint y: 574, endPoint x: 752, endPoint y: 573, distance: 73.2
click at [752, 573] on div "Имя шрифта AkiraExpanded-SuperBold Размер шрифта ** Жирный Курсив Прописные Меж…" at bounding box center [716, 564] width 962 height 52
type input "*"
click at [855, 662] on div "Стиль Youka Предустановка субтитров 2 Lines - Static (Horizontal) New Удалить С…" at bounding box center [789, 458] width 1170 height 802
click at [962, 80] on button "Сохранить" at bounding box center [936, 89] width 107 height 29
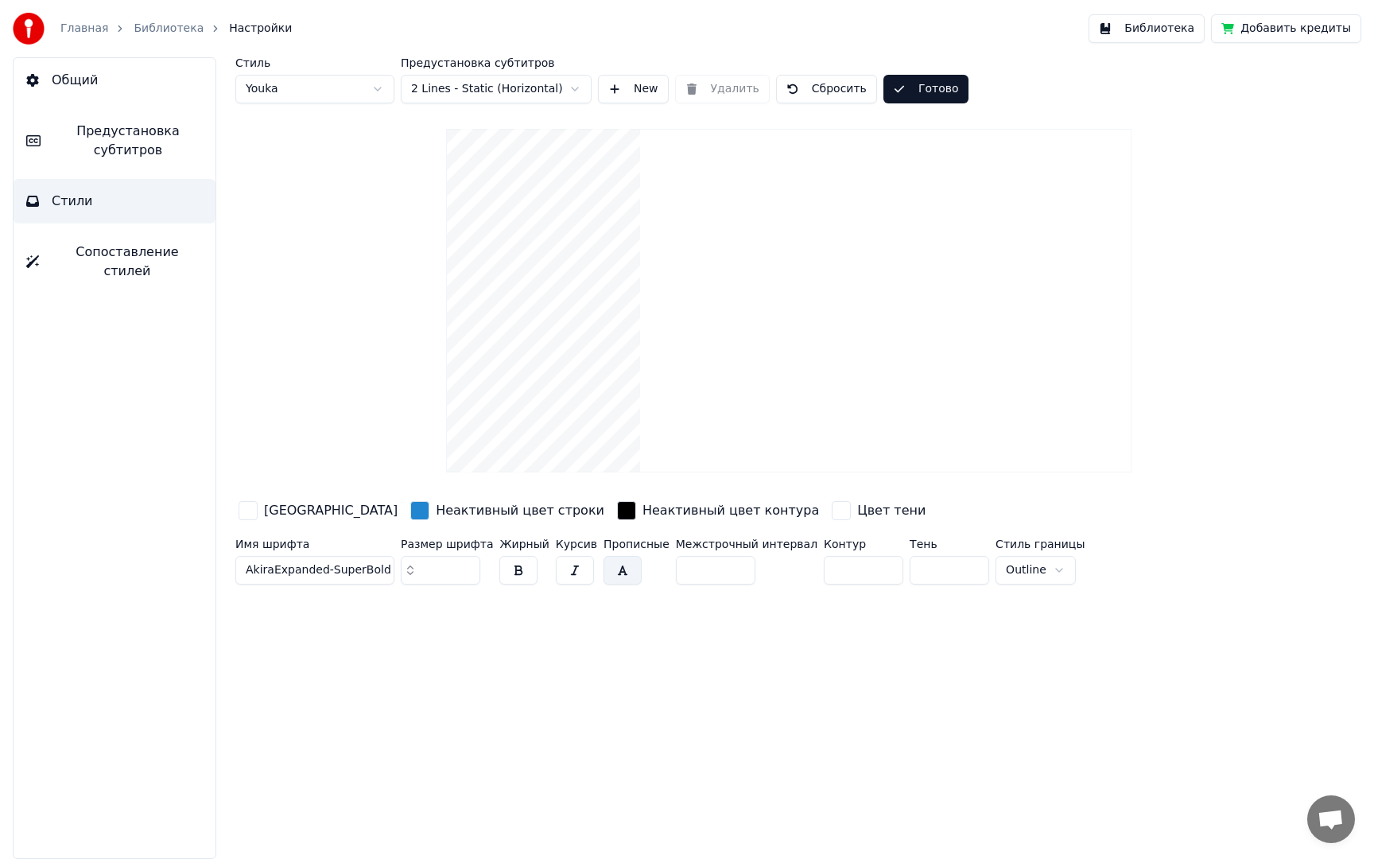
click at [87, 28] on link "Главная" at bounding box center [84, 29] width 48 height 16
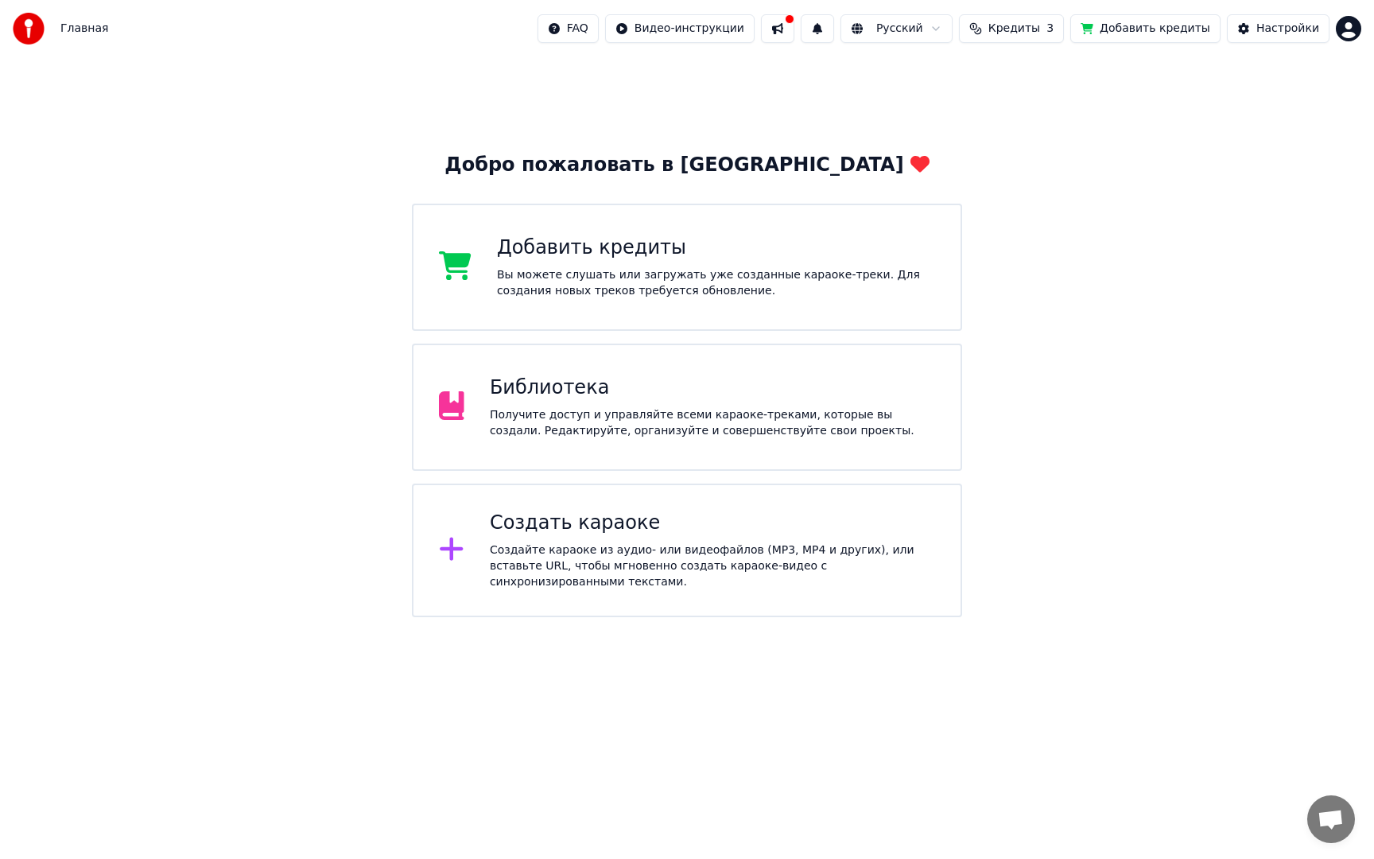
click at [611, 370] on div "Библиотека Получите доступ и управляйте всеми караоке-треками, которые вы созда…" at bounding box center [686, 407] width 549 height 127
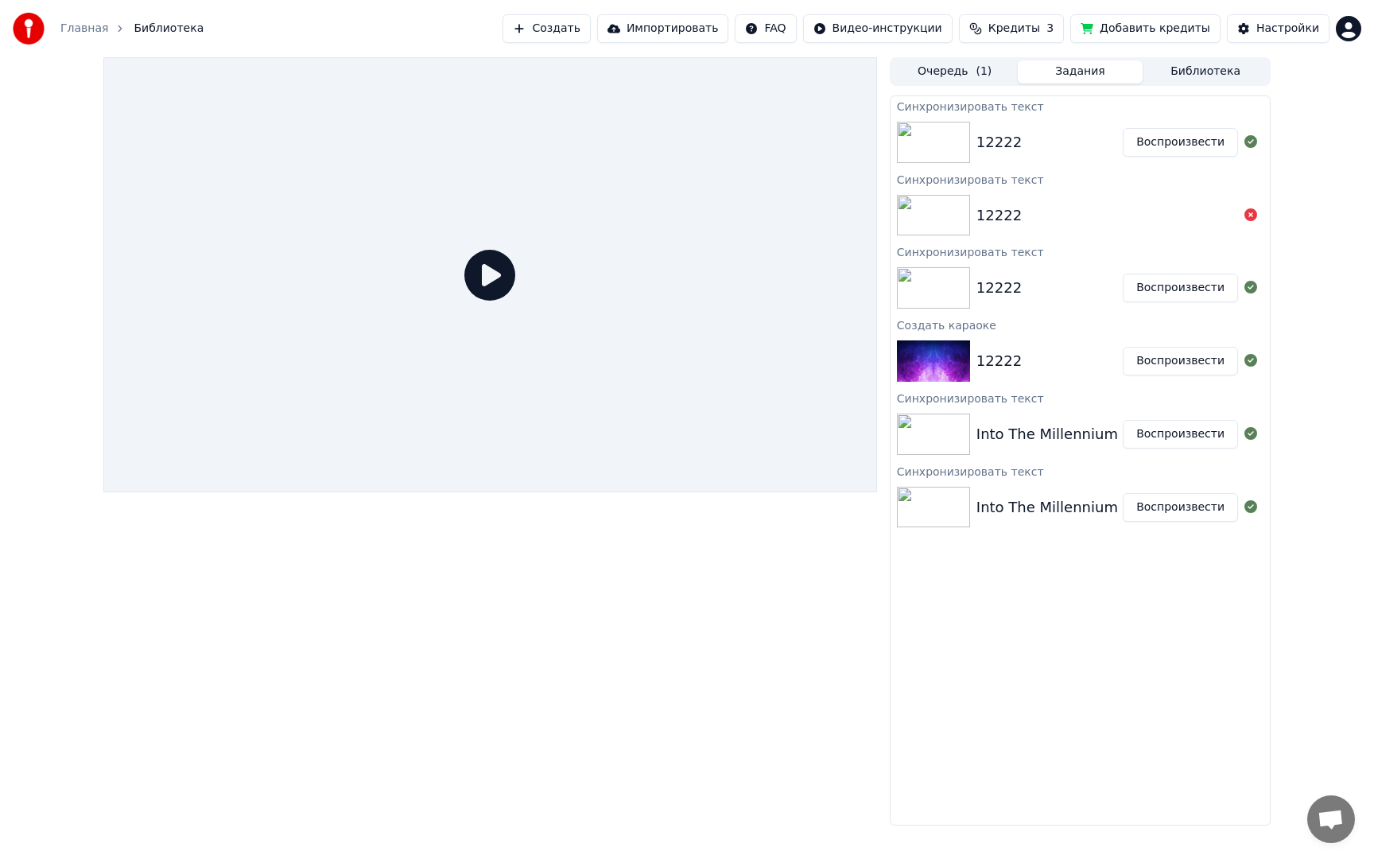
click at [1176, 142] on button "Воспроизвести" at bounding box center [1180, 142] width 115 height 29
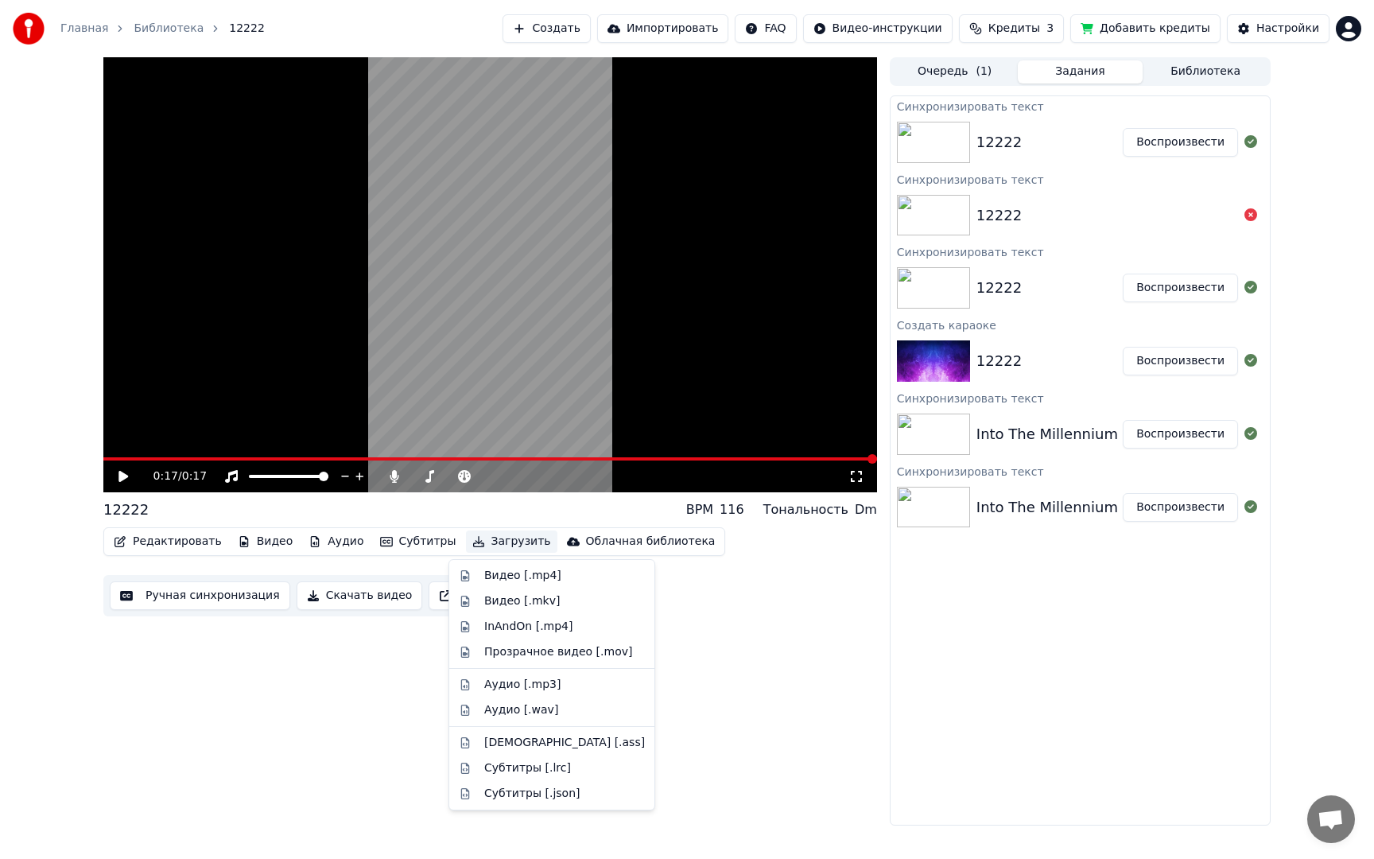
click at [504, 543] on button "Загрузить" at bounding box center [511, 541] width 91 height 22
click at [511, 574] on div "Видео [.mp4]" at bounding box center [522, 576] width 77 height 16
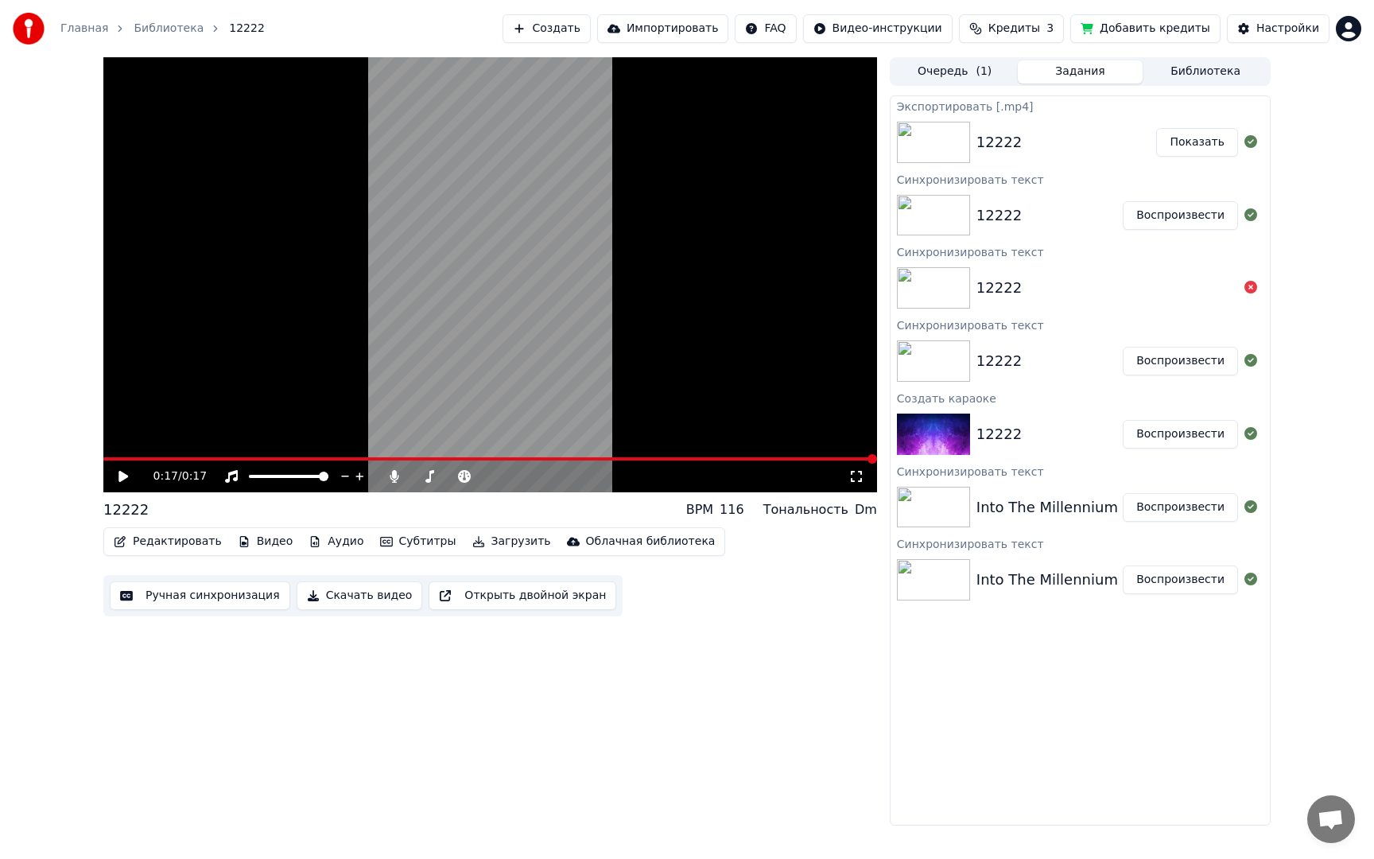
click at [1189, 137] on button "Показать" at bounding box center [1197, 142] width 82 height 29
click at [125, 478] on icon at bounding box center [123, 476] width 10 height 11
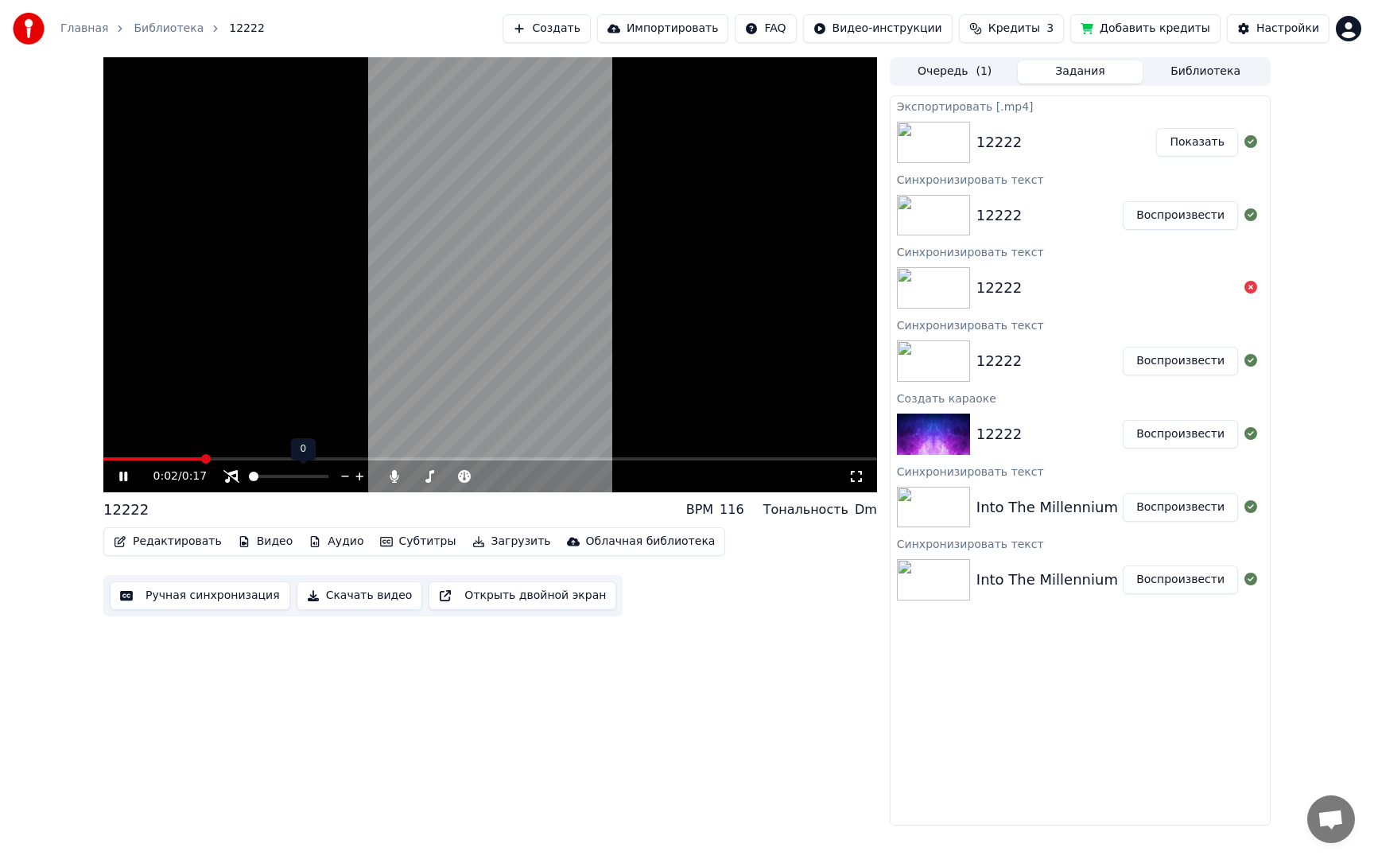
click at [227, 479] on div at bounding box center [295, 476] width 144 height 16
click at [495, 476] on div at bounding box center [466, 476] width 128 height 16
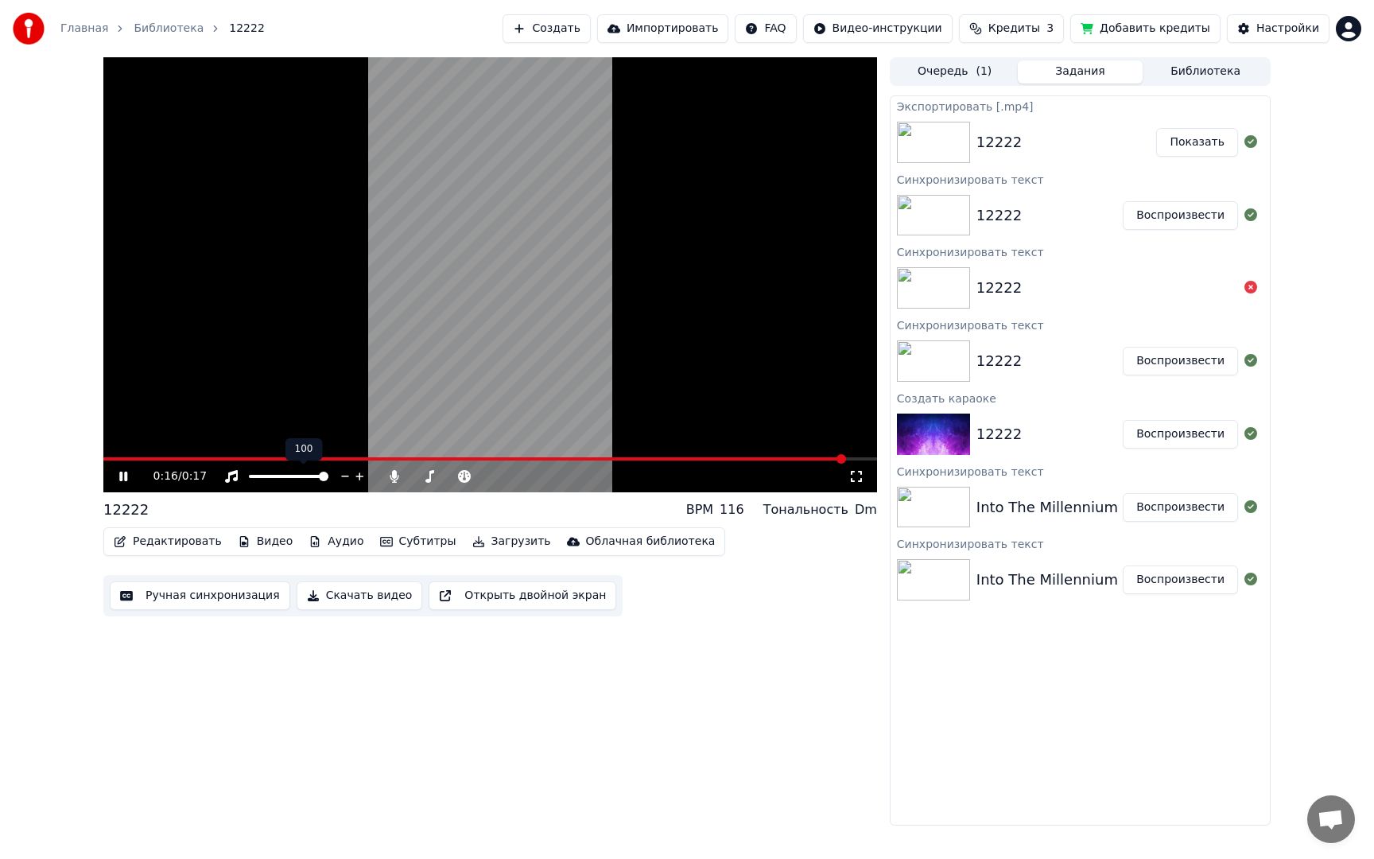
click at [328, 472] on span at bounding box center [324, 477] width 10 height 10
click at [239, 480] on div at bounding box center [303, 476] width 128 height 16
click at [129, 476] on icon at bounding box center [134, 476] width 37 height 13
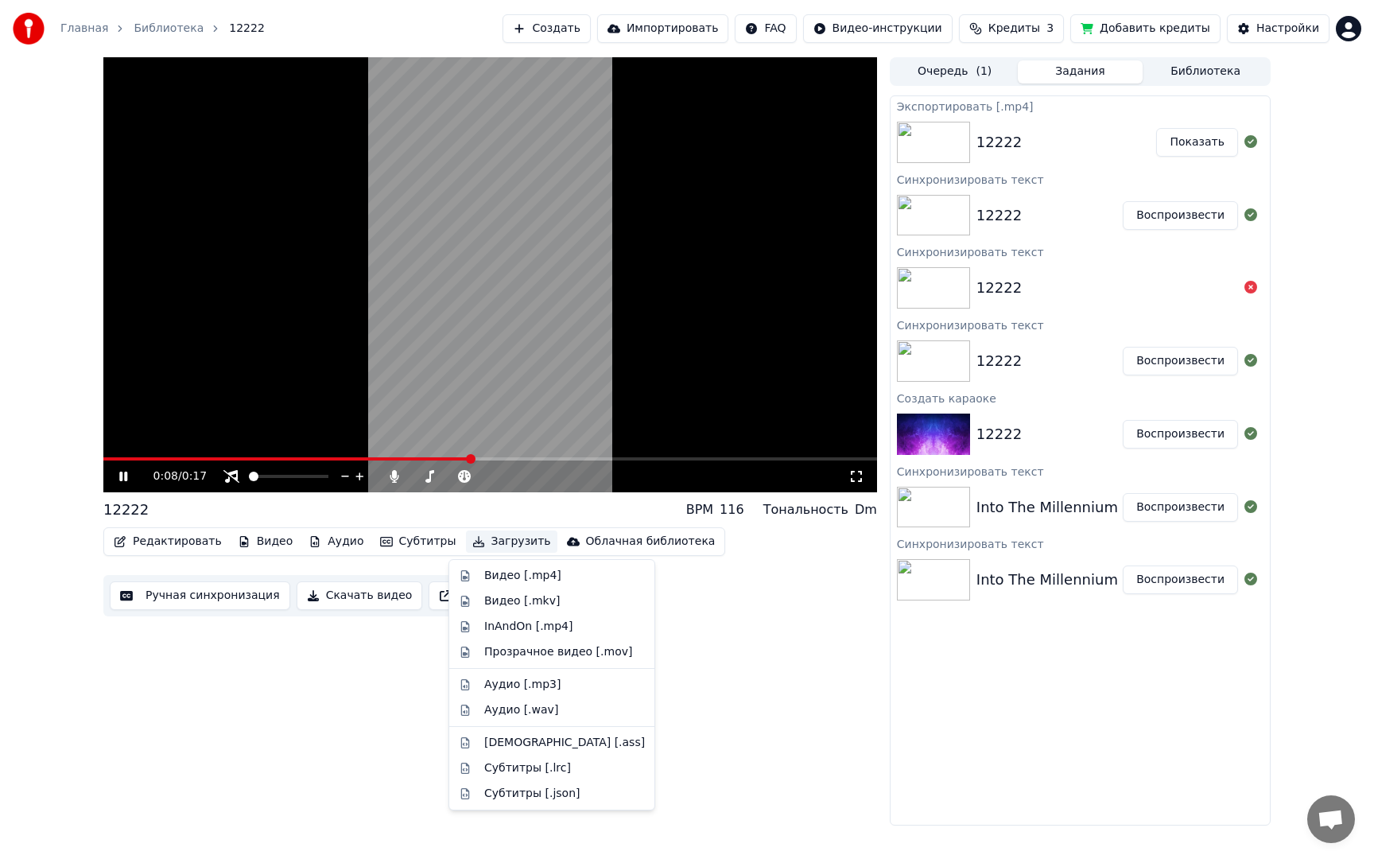
click at [509, 542] on button "Загрузить" at bounding box center [511, 541] width 91 height 22
click at [526, 573] on div "Видео [.mp4]" at bounding box center [522, 576] width 77 height 16
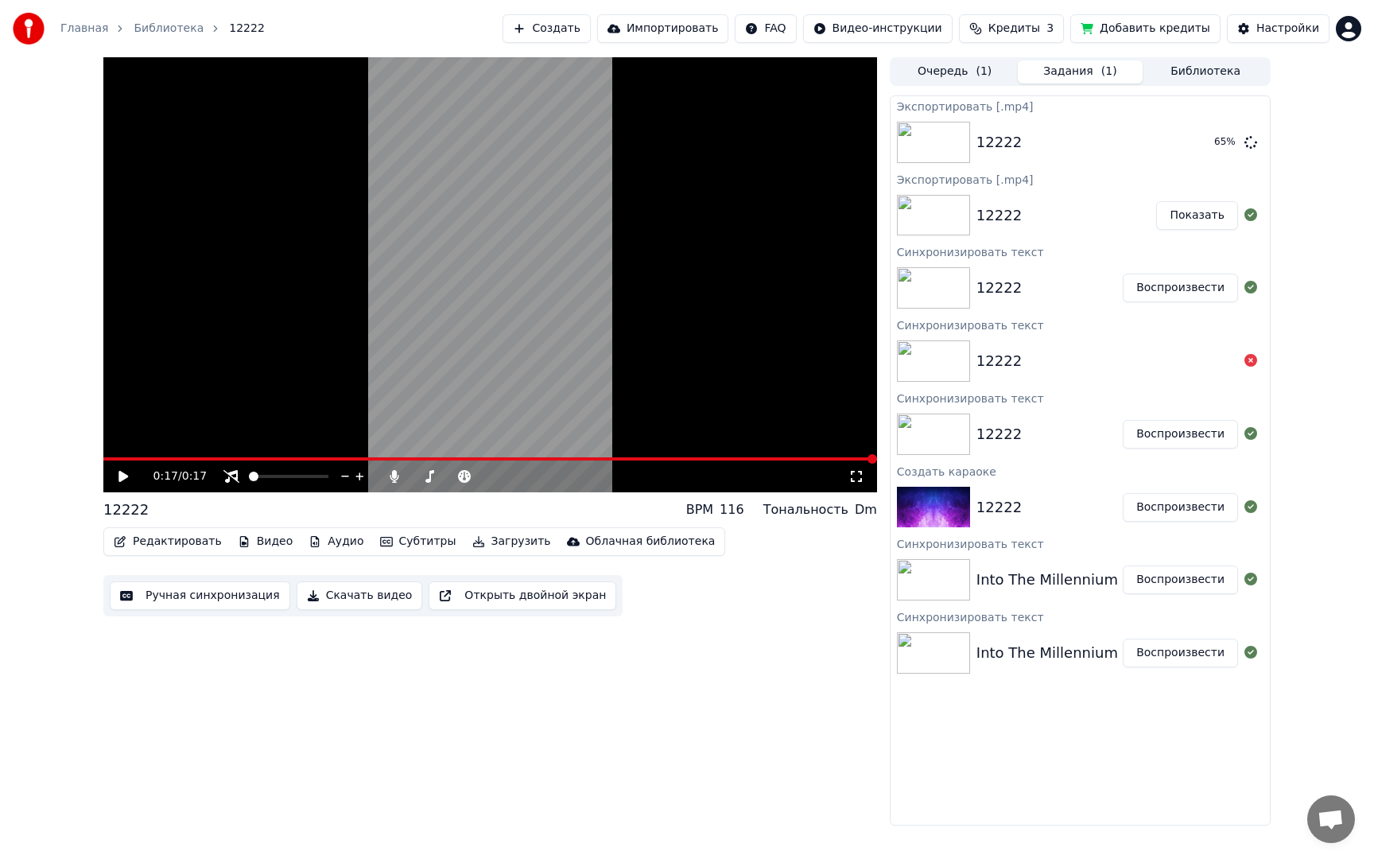
click at [1146, 34] on button "Добавить кредиты" at bounding box center [1145, 28] width 150 height 29
click at [1354, 33] on html "Главная Библиотека 12222 Создать Импортировать FAQ Видео-инструкции Кредиты 3 Д…" at bounding box center [687, 429] width 1374 height 859
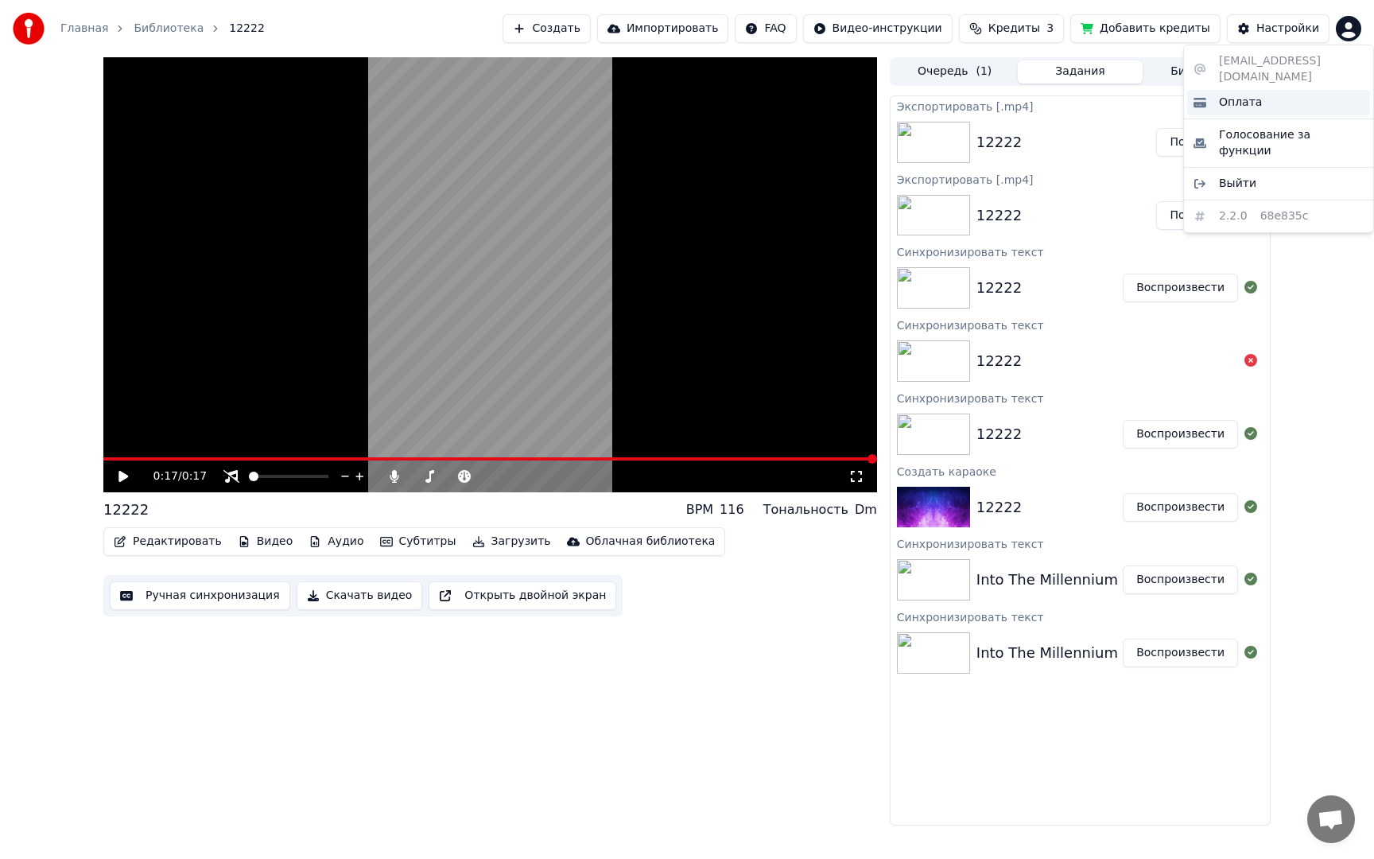
click at [1247, 95] on span "Оплата" at bounding box center [1240, 103] width 43 height 16
click at [1017, 33] on span "Кредиты" at bounding box center [1014, 29] width 52 height 16
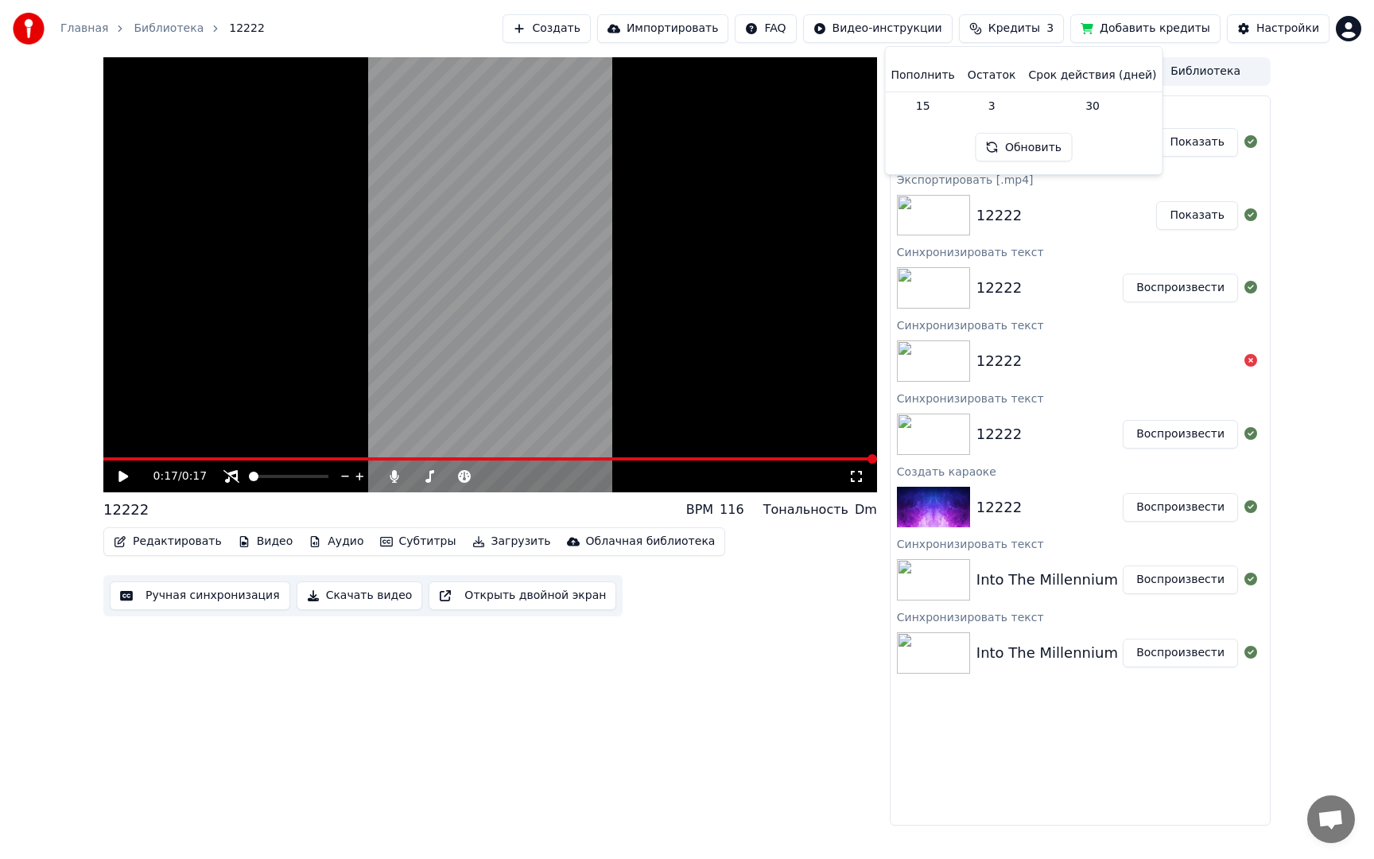
drag, startPoint x: 1023, startPoint y: 134, endPoint x: 1025, endPoint y: 142, distance: 8.3
click at [1024, 138] on button "Обновить" at bounding box center [1024, 147] width 96 height 29
click at [1018, 153] on button "Обновить" at bounding box center [1024, 147] width 96 height 29
click at [1249, 40] on button "Настройки" at bounding box center [1278, 28] width 103 height 29
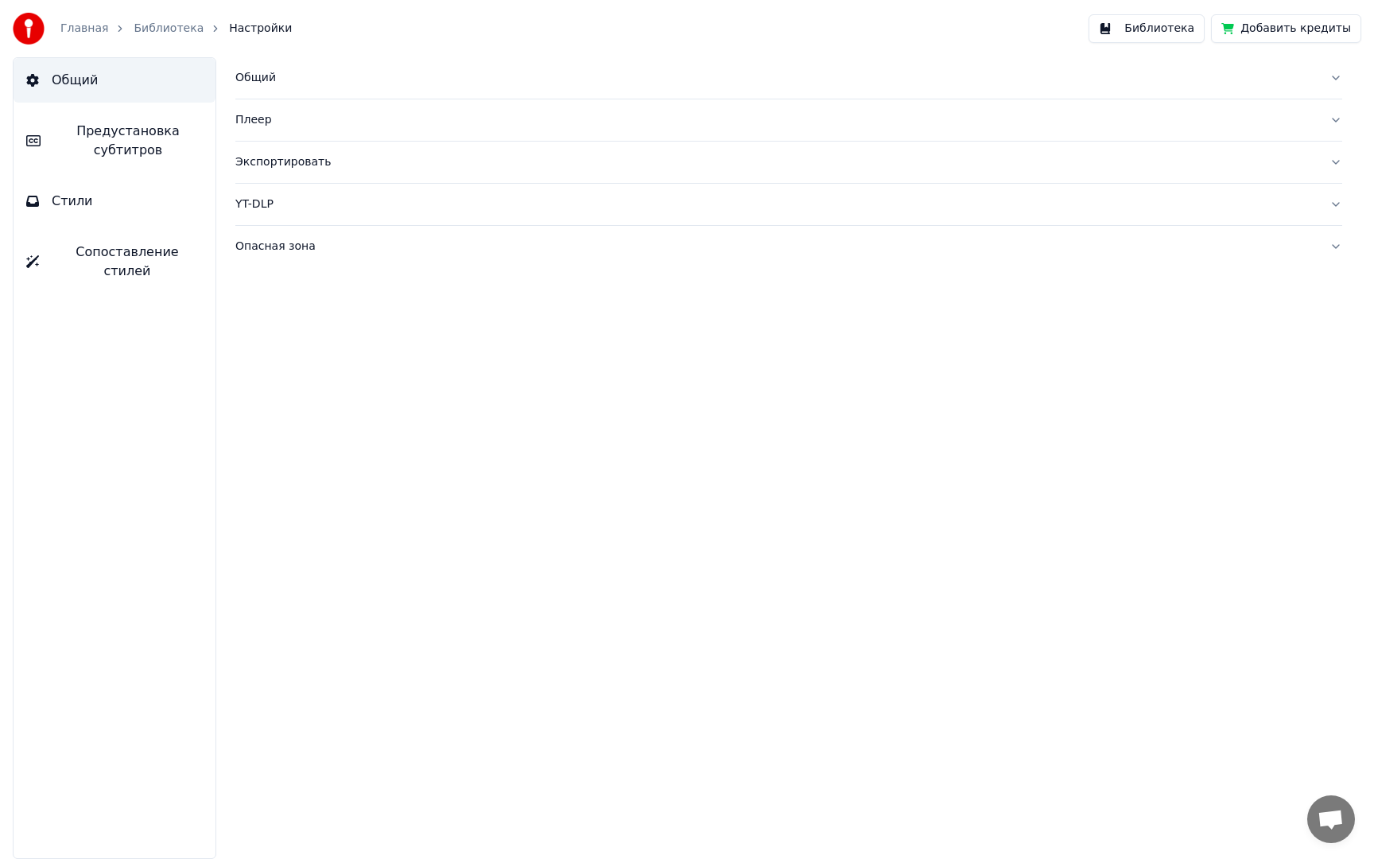
click at [108, 250] on span "Сопоставление стилей" at bounding box center [127, 262] width 151 height 38
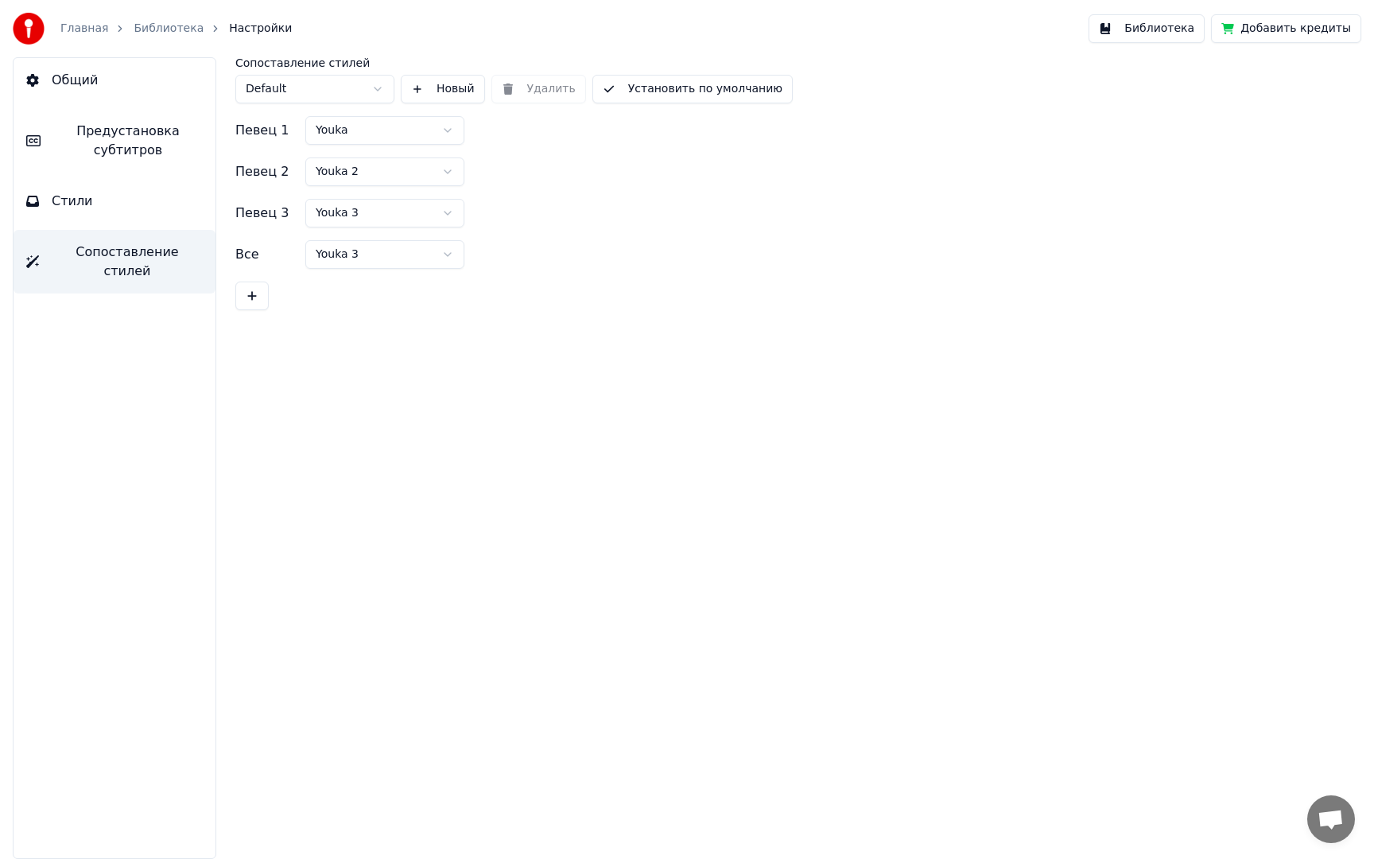
click at [96, 223] on button "Стили" at bounding box center [115, 201] width 202 height 45
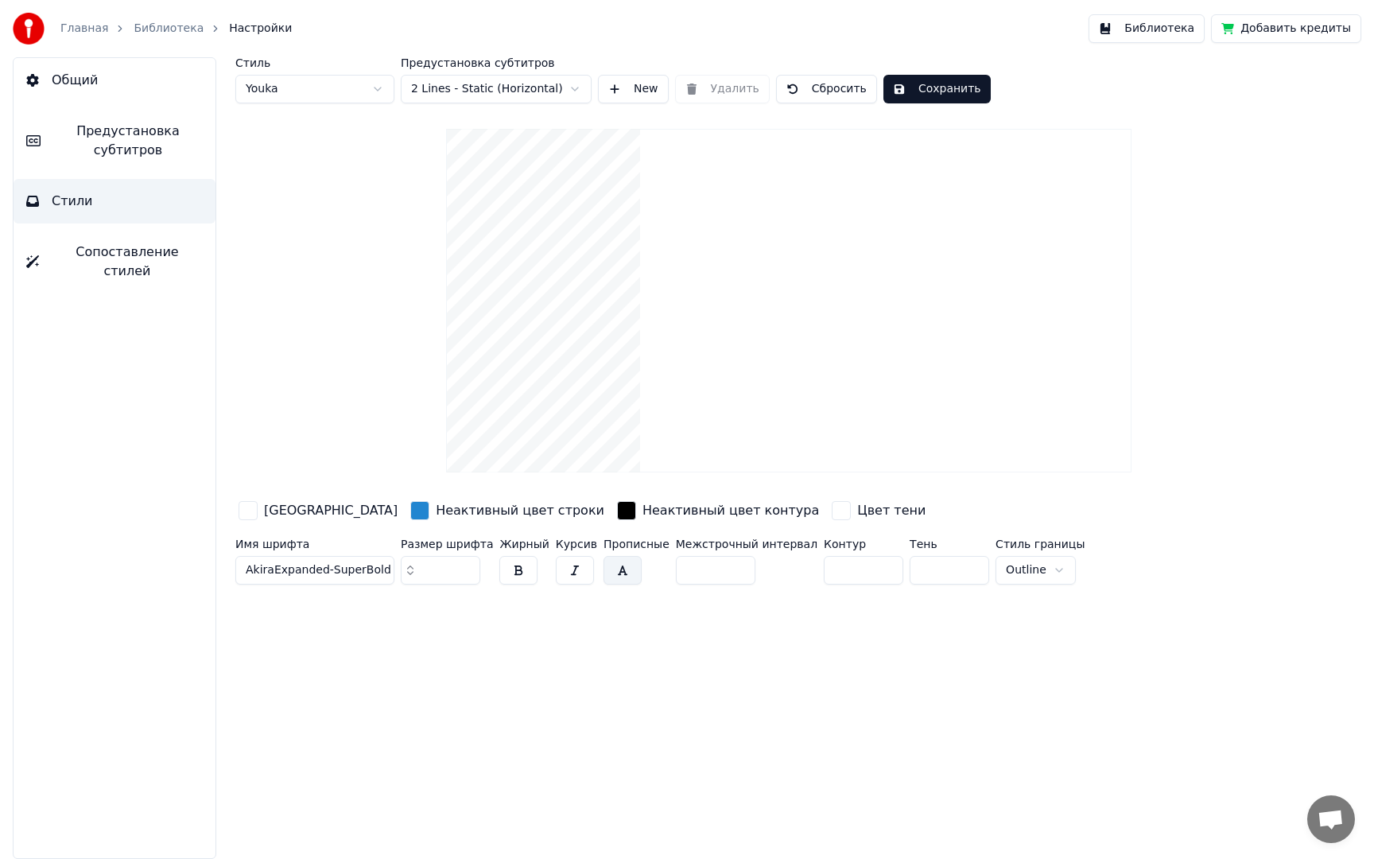
click at [118, 155] on span "Предустановка субтитров" at bounding box center [127, 141] width 149 height 38
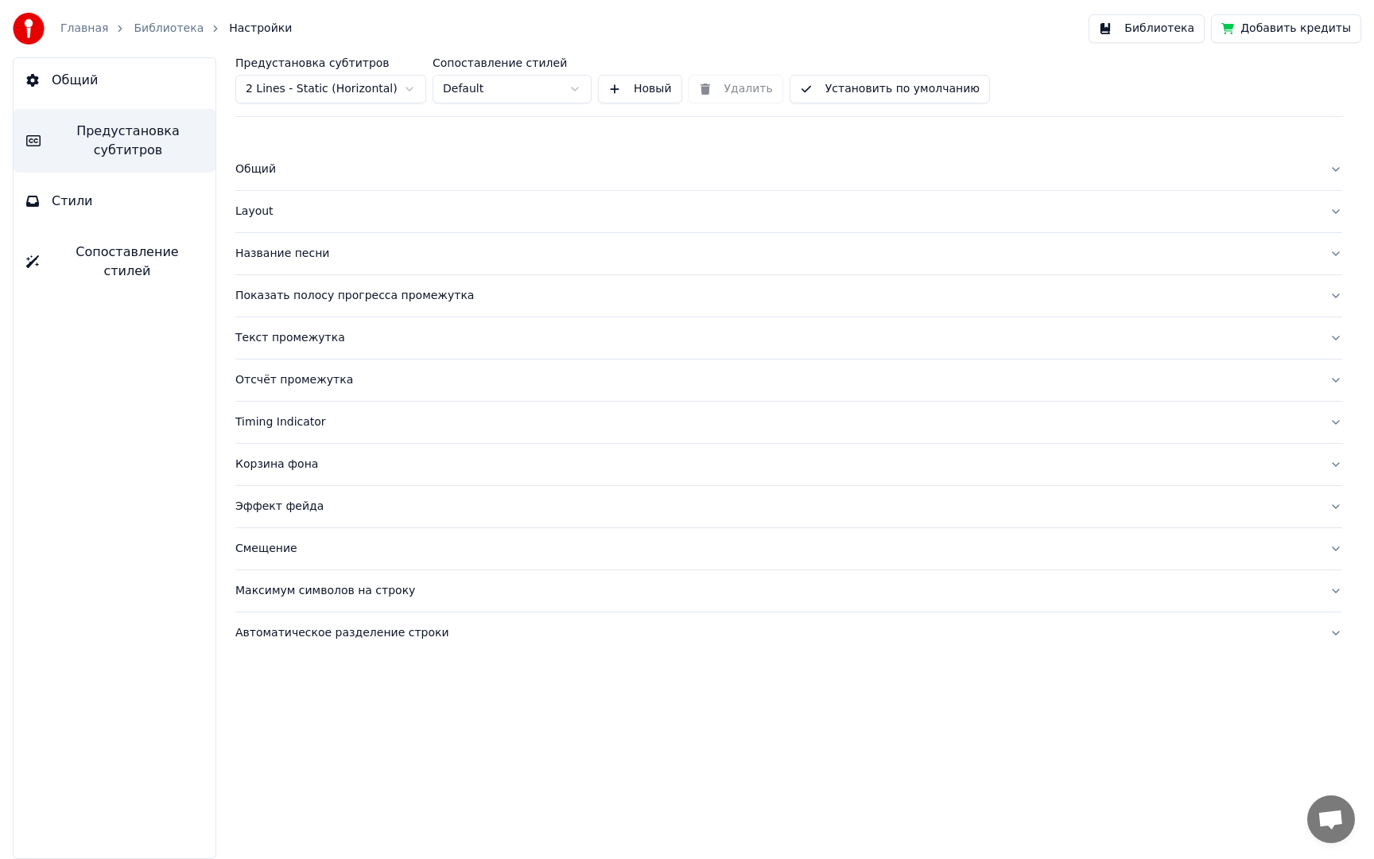
click at [99, 82] on button "Общий" at bounding box center [115, 80] width 202 height 45
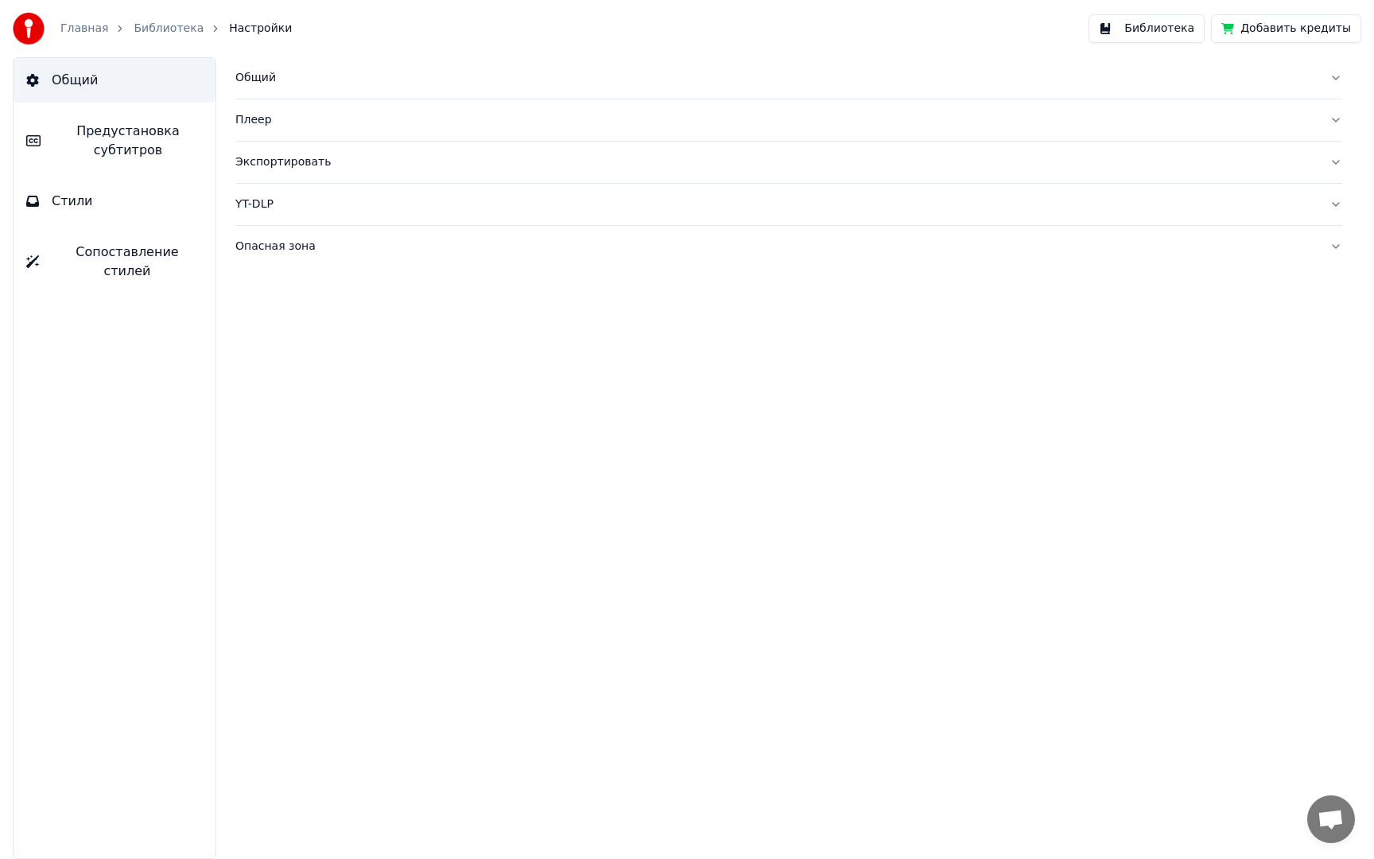
click at [93, 33] on link "Главная" at bounding box center [84, 29] width 48 height 16
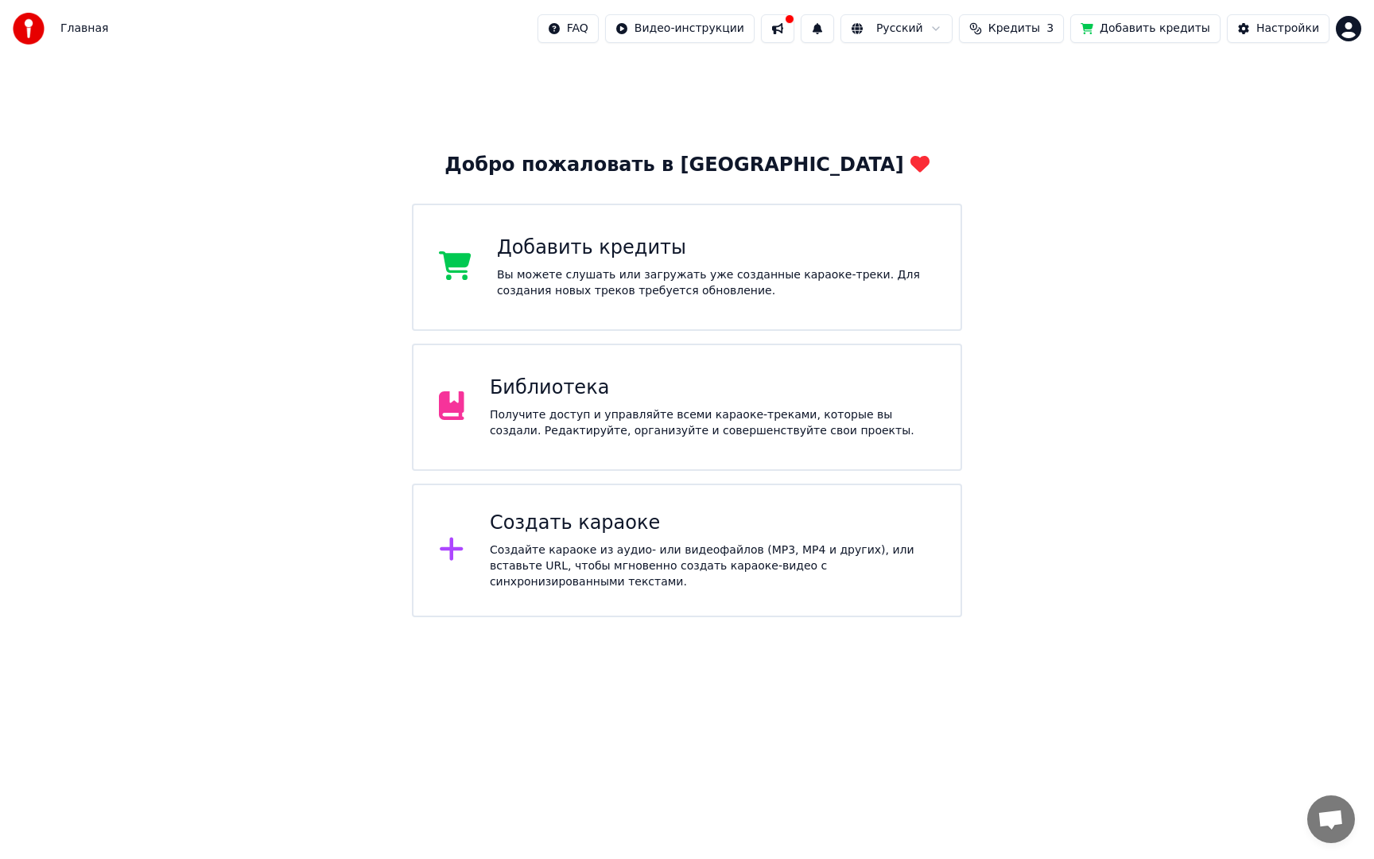
click at [638, 515] on div "Создать караоке" at bounding box center [712, 522] width 445 height 25
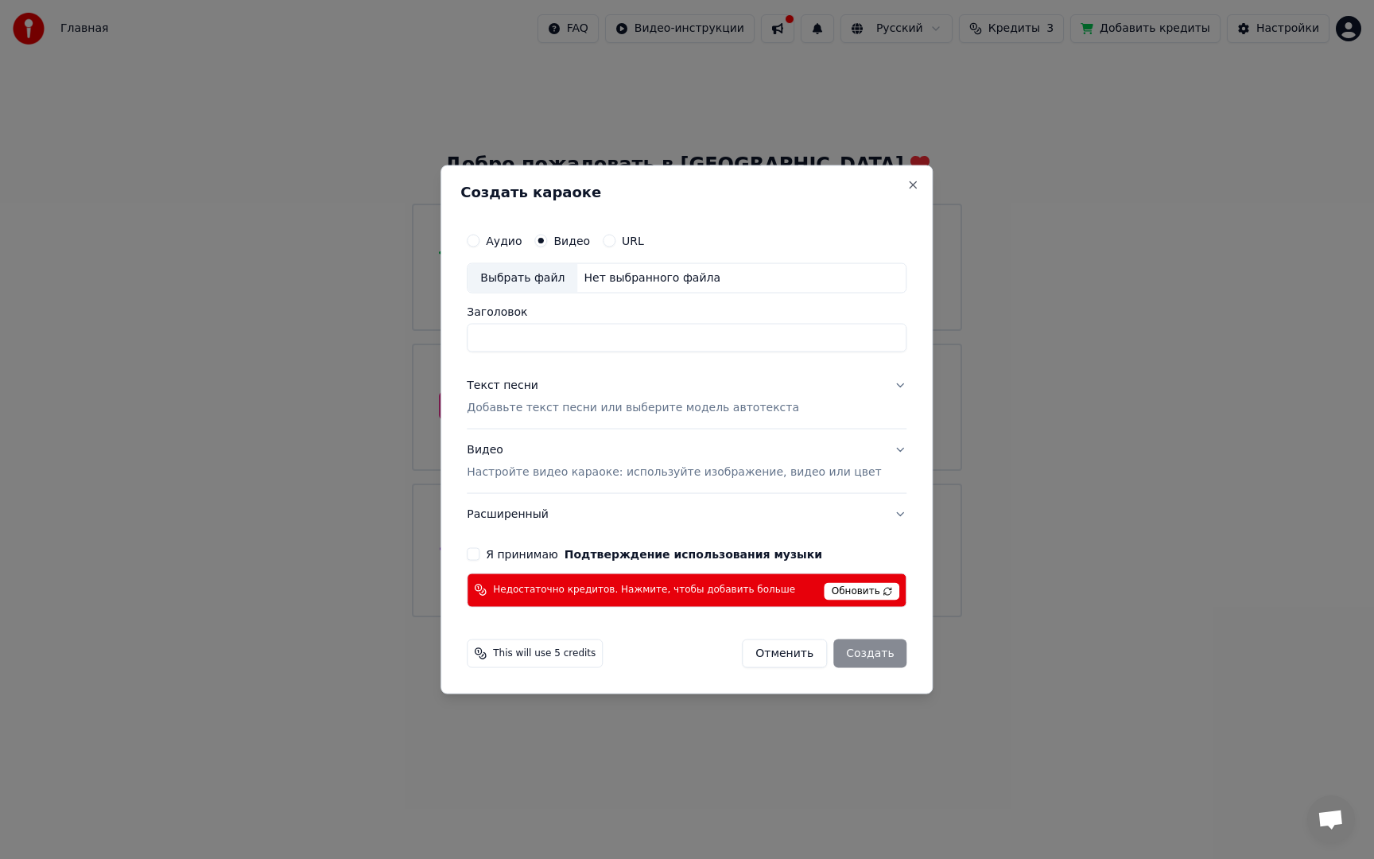
click at [621, 274] on div "Нет выбранного файла" at bounding box center [651, 278] width 149 height 16
type input "**********"
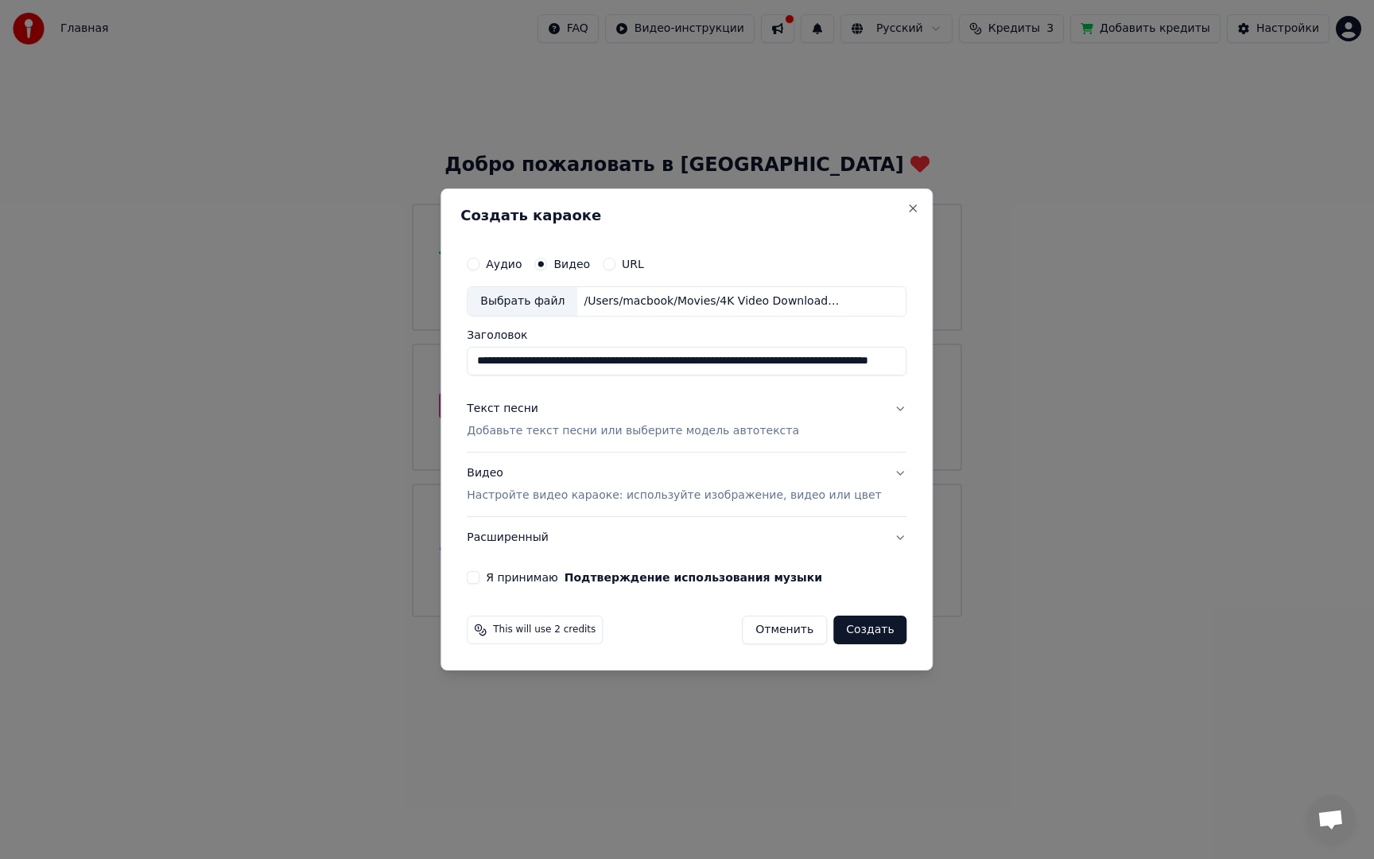
click at [872, 628] on button "Создать" at bounding box center [869, 629] width 73 height 29
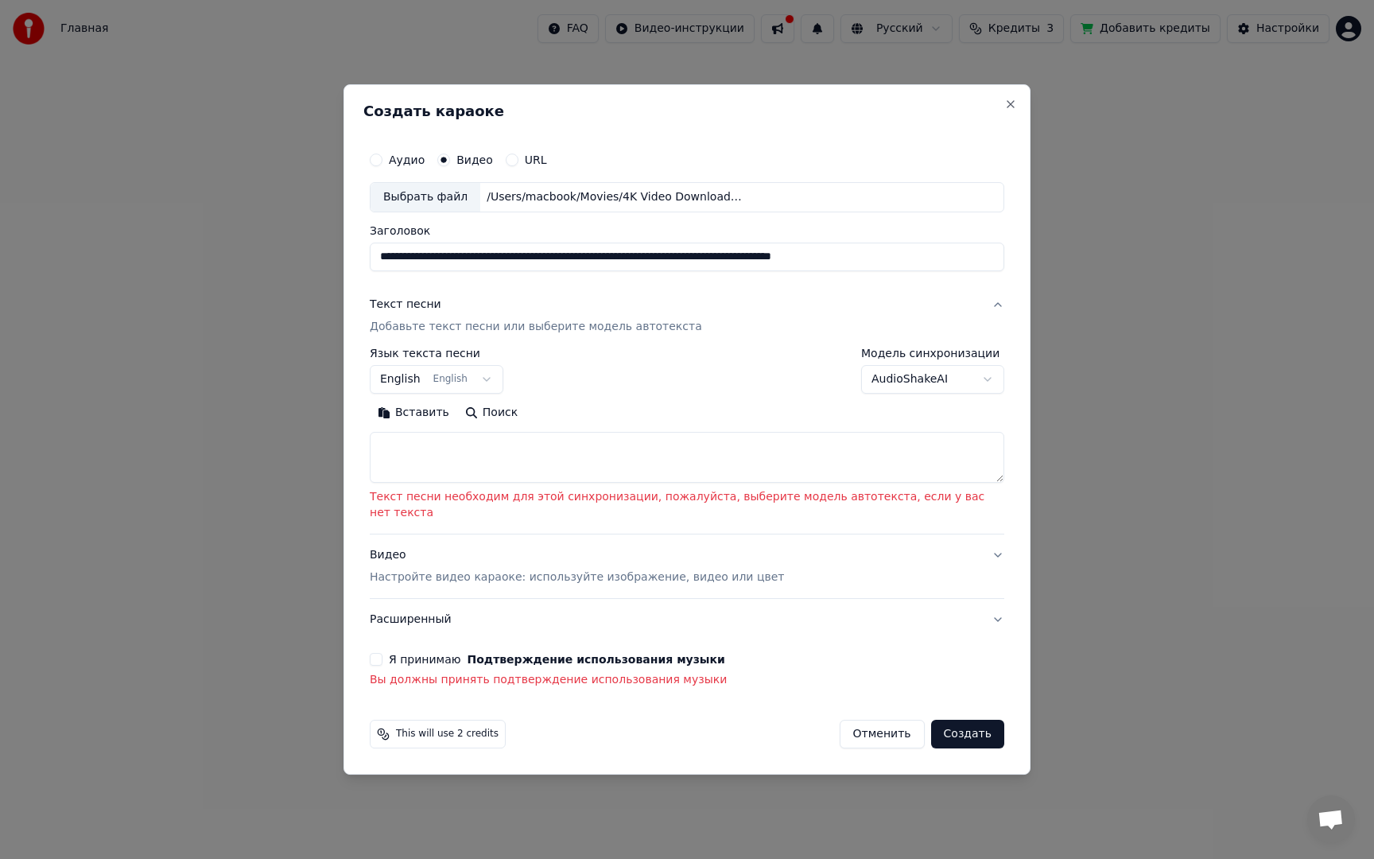
click at [523, 472] on textarea at bounding box center [687, 457] width 635 height 51
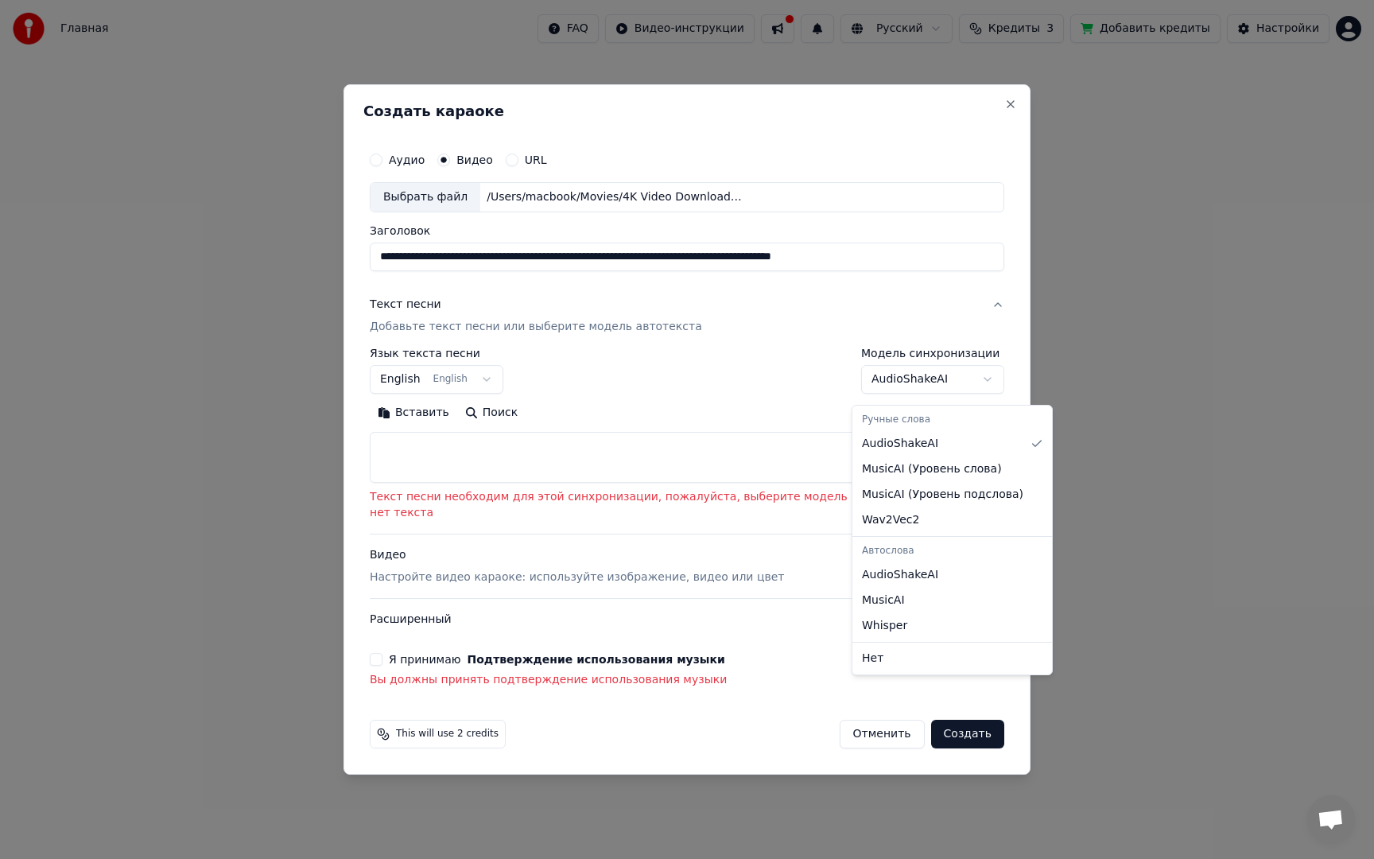
click at [905, 393] on body "Главная FAQ Видео-инструкции Русский Кредиты 3 Добавить кредиты Настройки Добро…" at bounding box center [687, 308] width 1374 height 617
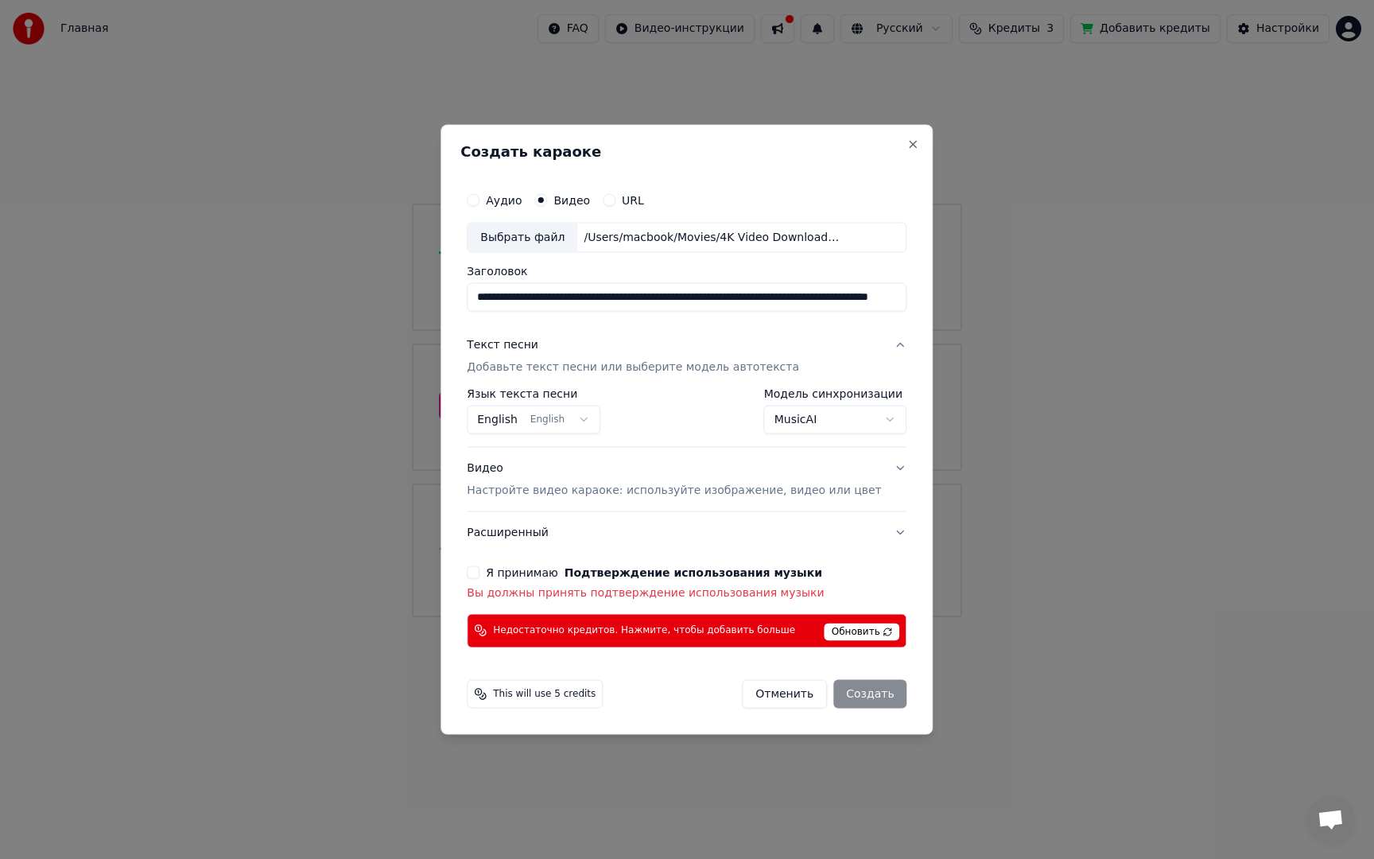
click at [866, 622] on div "Обновить" at bounding box center [863, 630] width 76 height 20
click at [866, 632] on span "Обновить" at bounding box center [863, 631] width 76 height 17
click at [772, 697] on button "Отменить" at bounding box center [784, 693] width 85 height 29
select select "**********"
select select
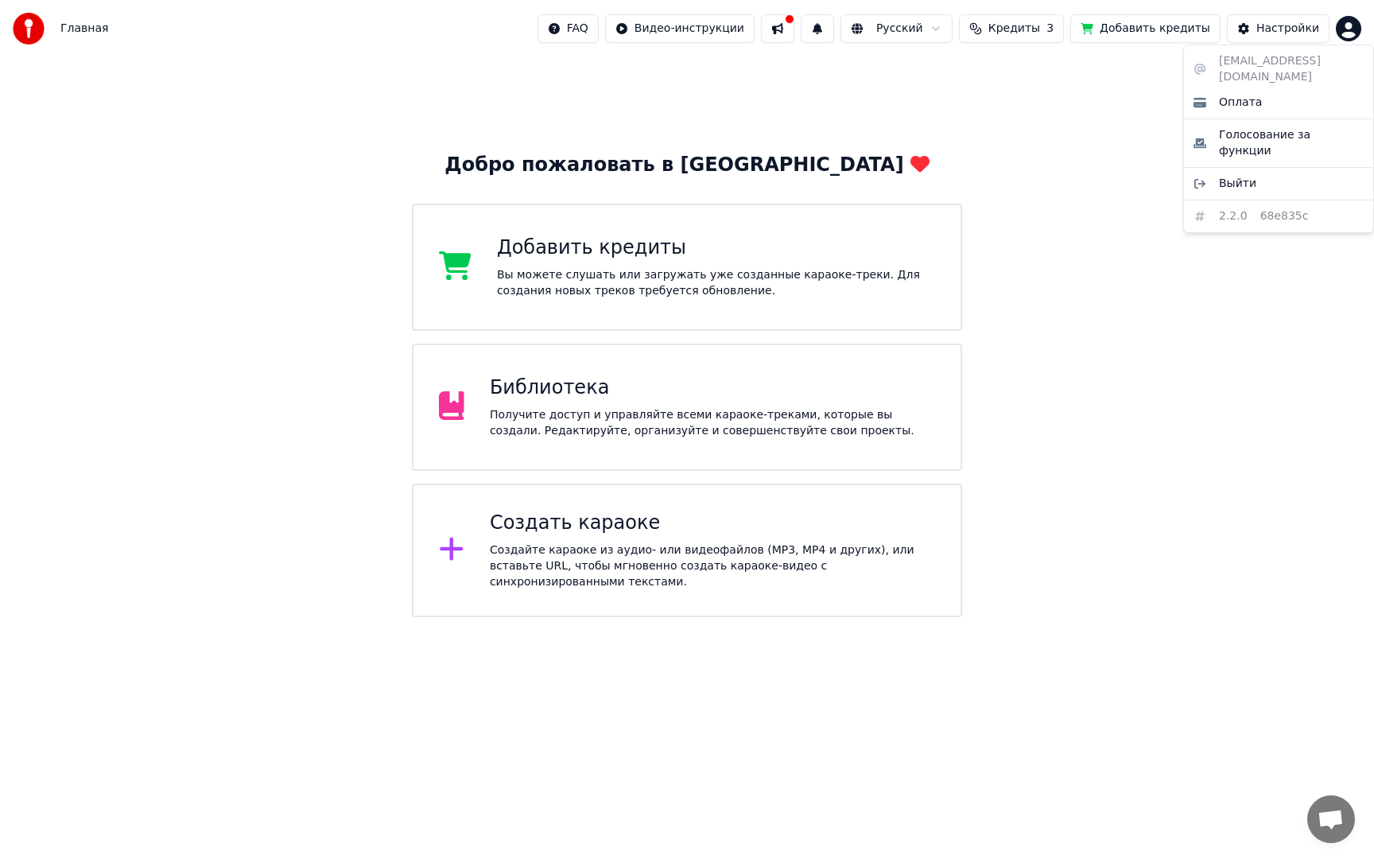
click at [1347, 33] on html "Главная FAQ Видео-инструкции Русский Кредиты 3 Добавить кредиты Настройки Добро…" at bounding box center [687, 308] width 1374 height 617
click at [1027, 100] on html "Главная FAQ Видео-инструкции Русский Кредиты 3 Добавить кредиты Настройки Добро…" at bounding box center [687, 308] width 1374 height 617
click at [148, 617] on html "Главная FAQ Видео-инструкции Русский Кредиты 3 Добавить кредиты Настройки Добро…" at bounding box center [687, 308] width 1374 height 617
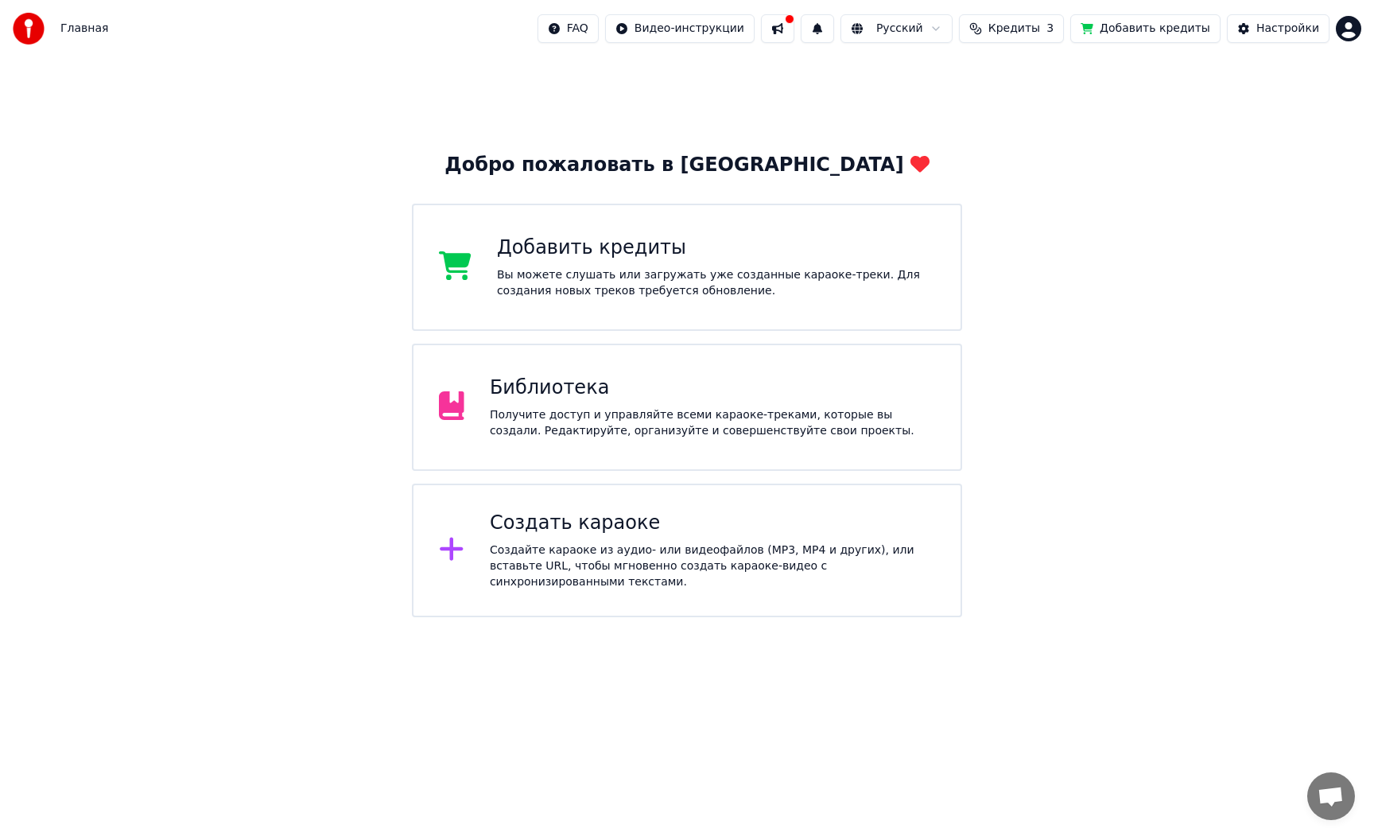
click at [622, 421] on div "Получите доступ и управляйте всеми караоке-треками, которые вы создали. Редакти…" at bounding box center [712, 423] width 445 height 32
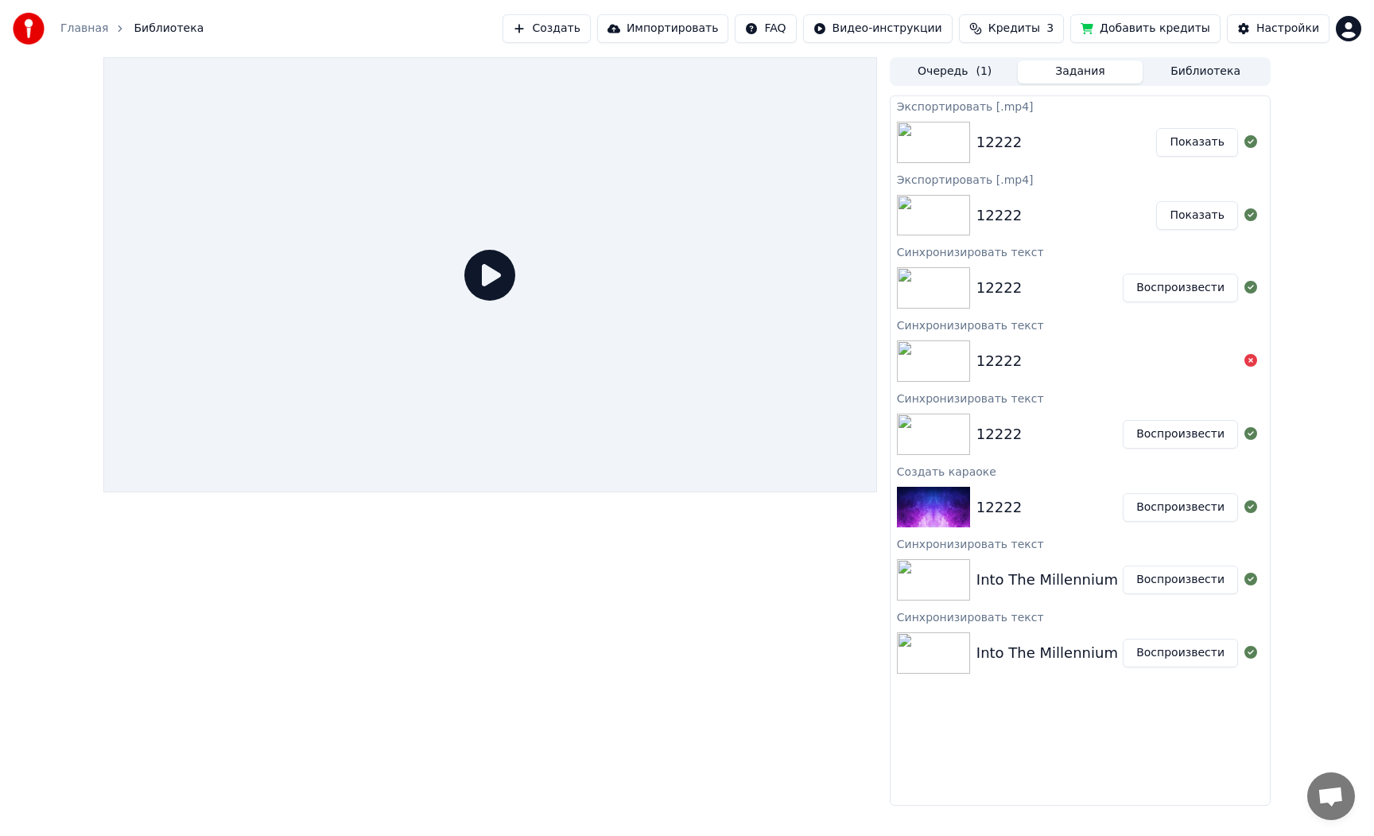
click at [1050, 580] on div "Into The Millennium" at bounding box center [1047, 580] width 142 height 22
click at [1238, 584] on div at bounding box center [1250, 579] width 25 height 19
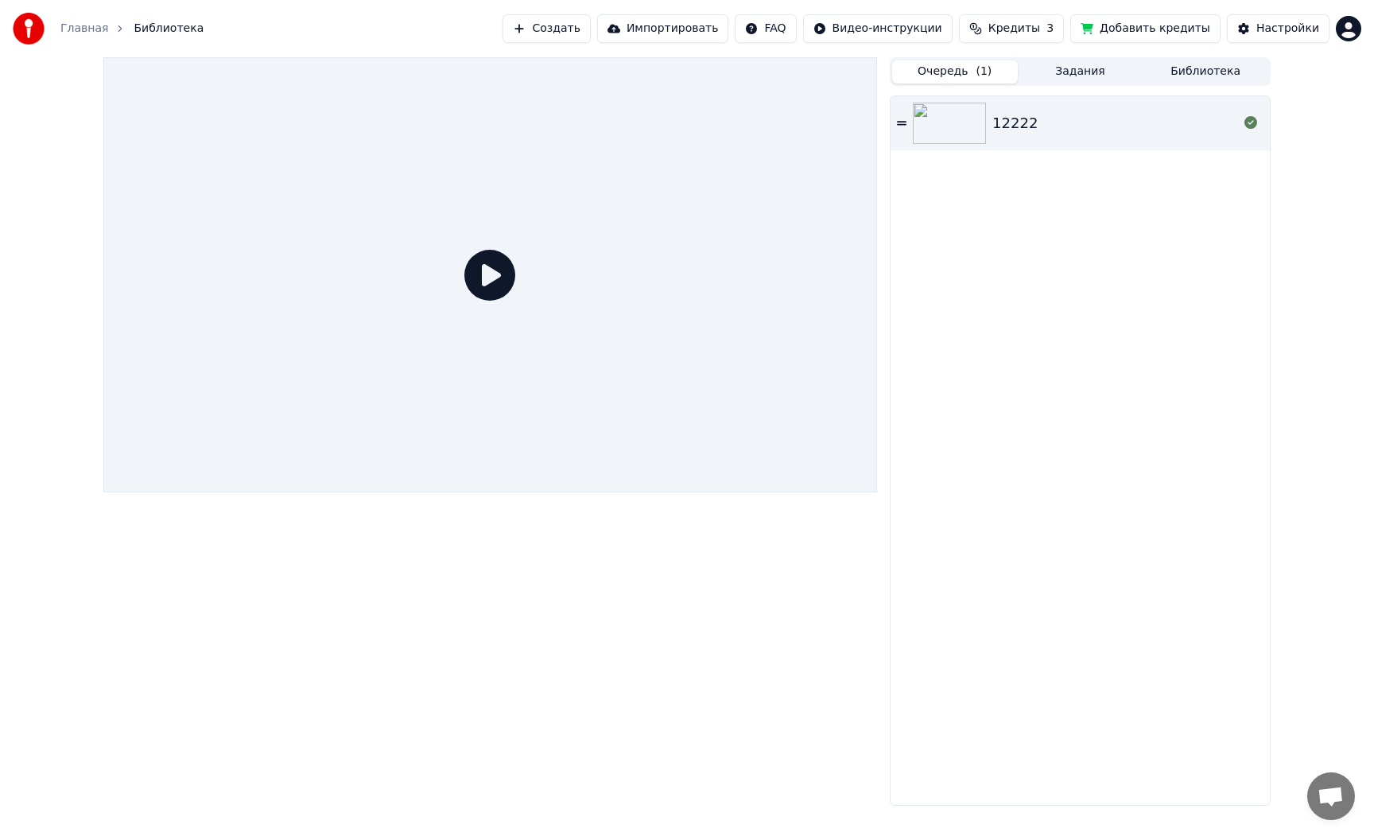
click at [956, 74] on button "Очередь ( 1 )" at bounding box center [955, 71] width 126 height 23
click at [968, 103] on img at bounding box center [949, 123] width 73 height 41
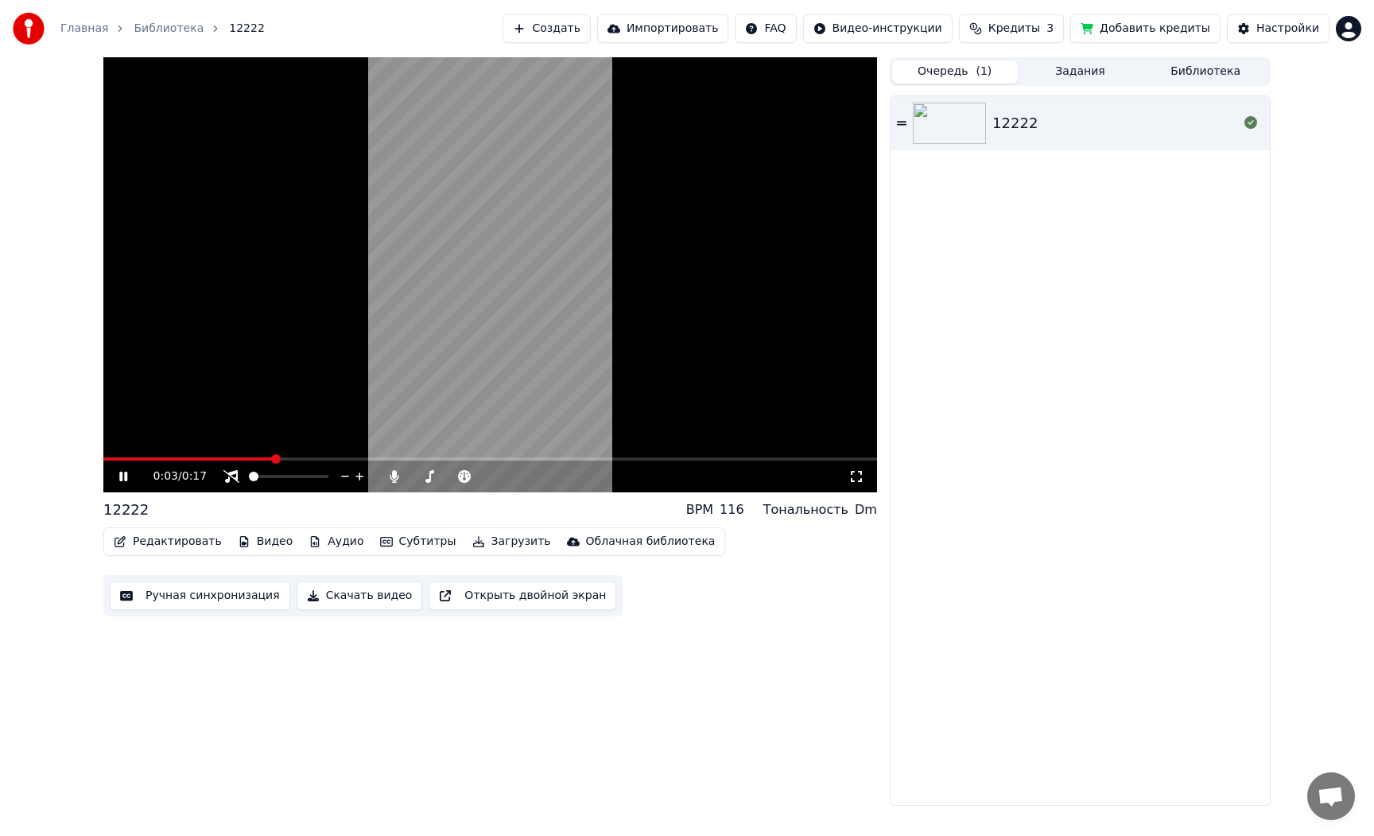
click at [609, 215] on video at bounding box center [490, 274] width 774 height 435
click at [1078, 74] on button "Задания" at bounding box center [1081, 71] width 126 height 23
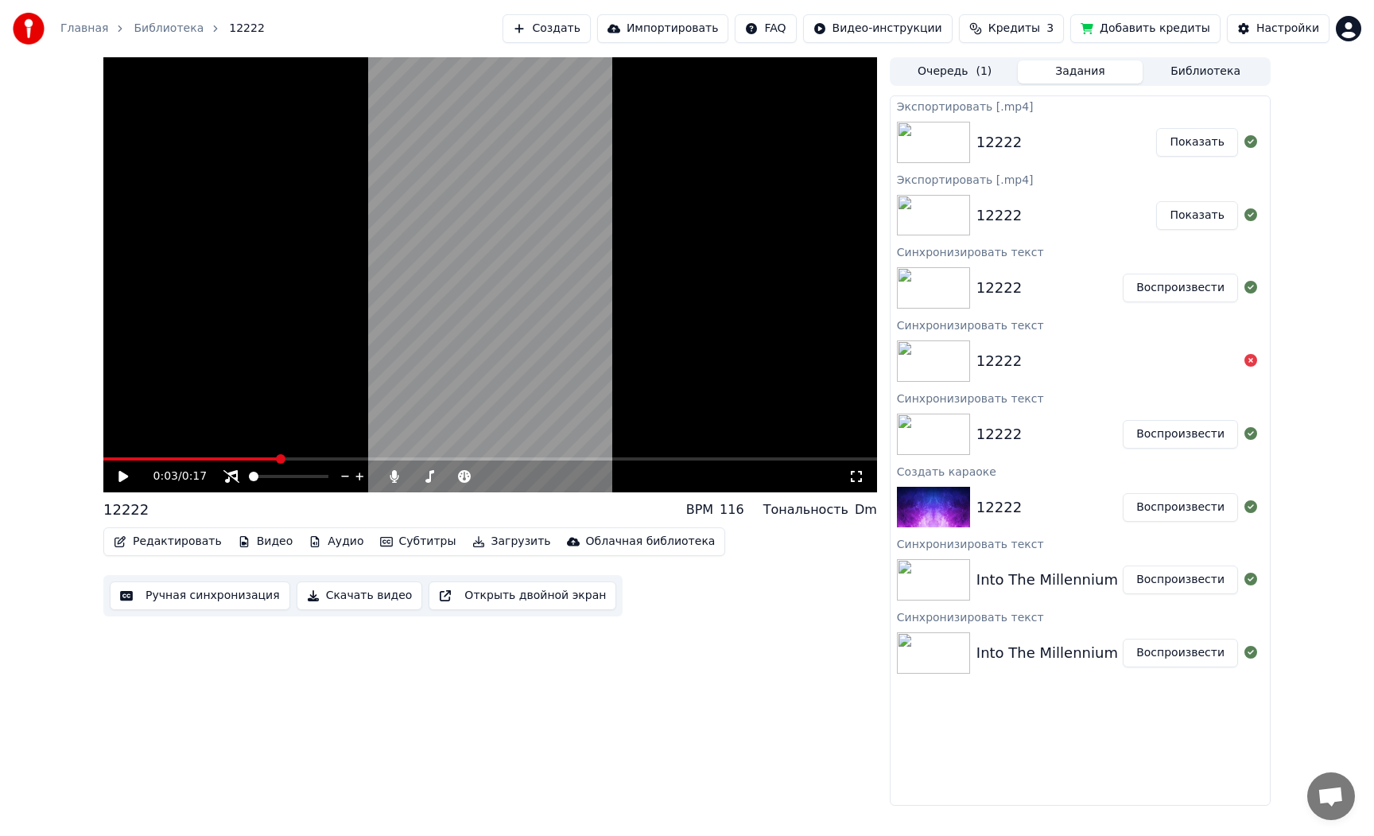
click at [1197, 218] on button "Показать" at bounding box center [1197, 215] width 82 height 29
click at [1196, 215] on button "Показать" at bounding box center [1197, 215] width 82 height 29
click at [901, 210] on img at bounding box center [933, 215] width 73 height 41
click at [936, 214] on img at bounding box center [933, 215] width 73 height 41
click at [1170, 212] on button "Показать" at bounding box center [1197, 215] width 82 height 29
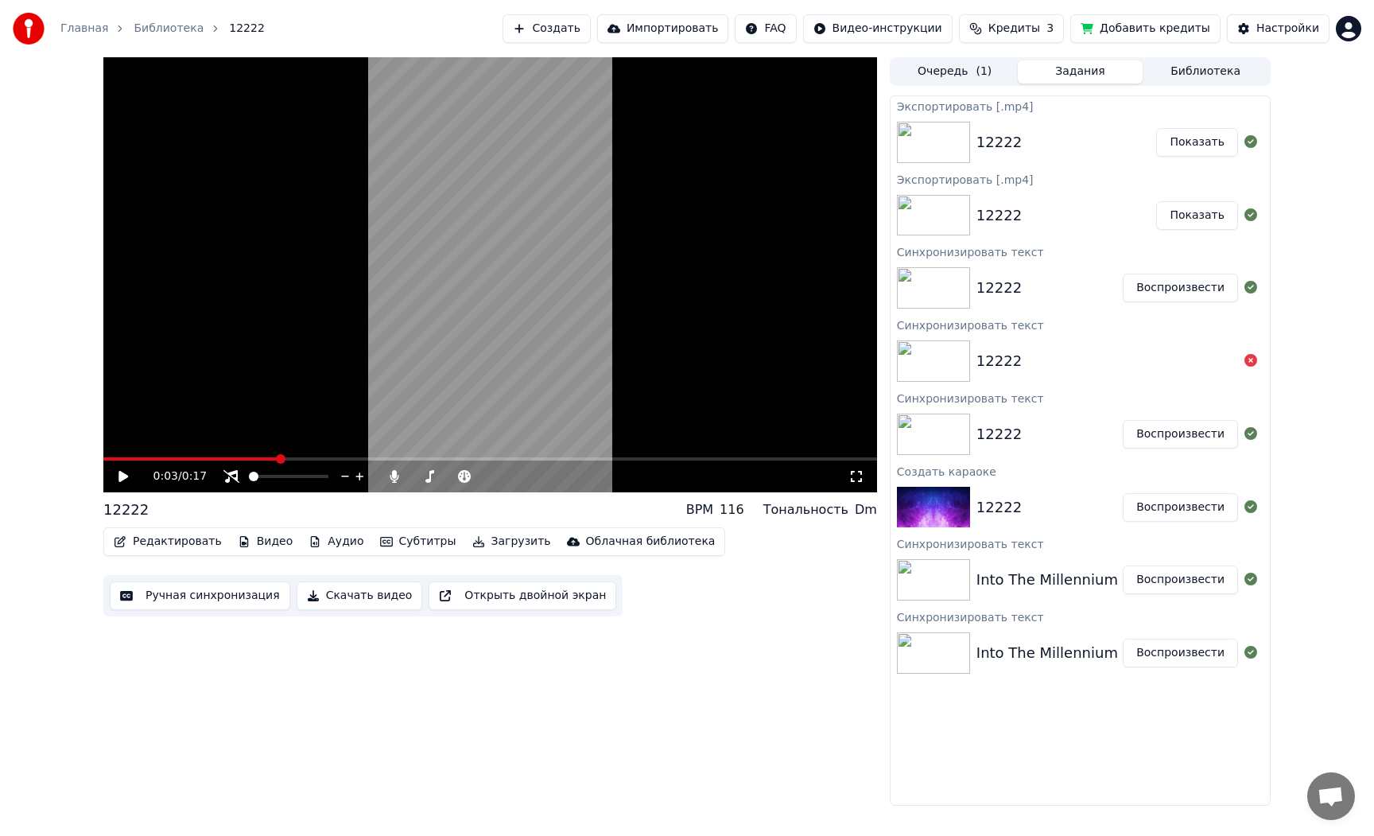
click at [1214, 216] on button "Показать" at bounding box center [1197, 215] width 82 height 29
click at [1217, 216] on button "Показать" at bounding box center [1197, 215] width 82 height 29
click at [126, 476] on icon at bounding box center [123, 476] width 10 height 11
click at [342, 479] on div at bounding box center [303, 476] width 128 height 16
click at [507, 544] on button "Загрузить" at bounding box center [511, 541] width 91 height 22
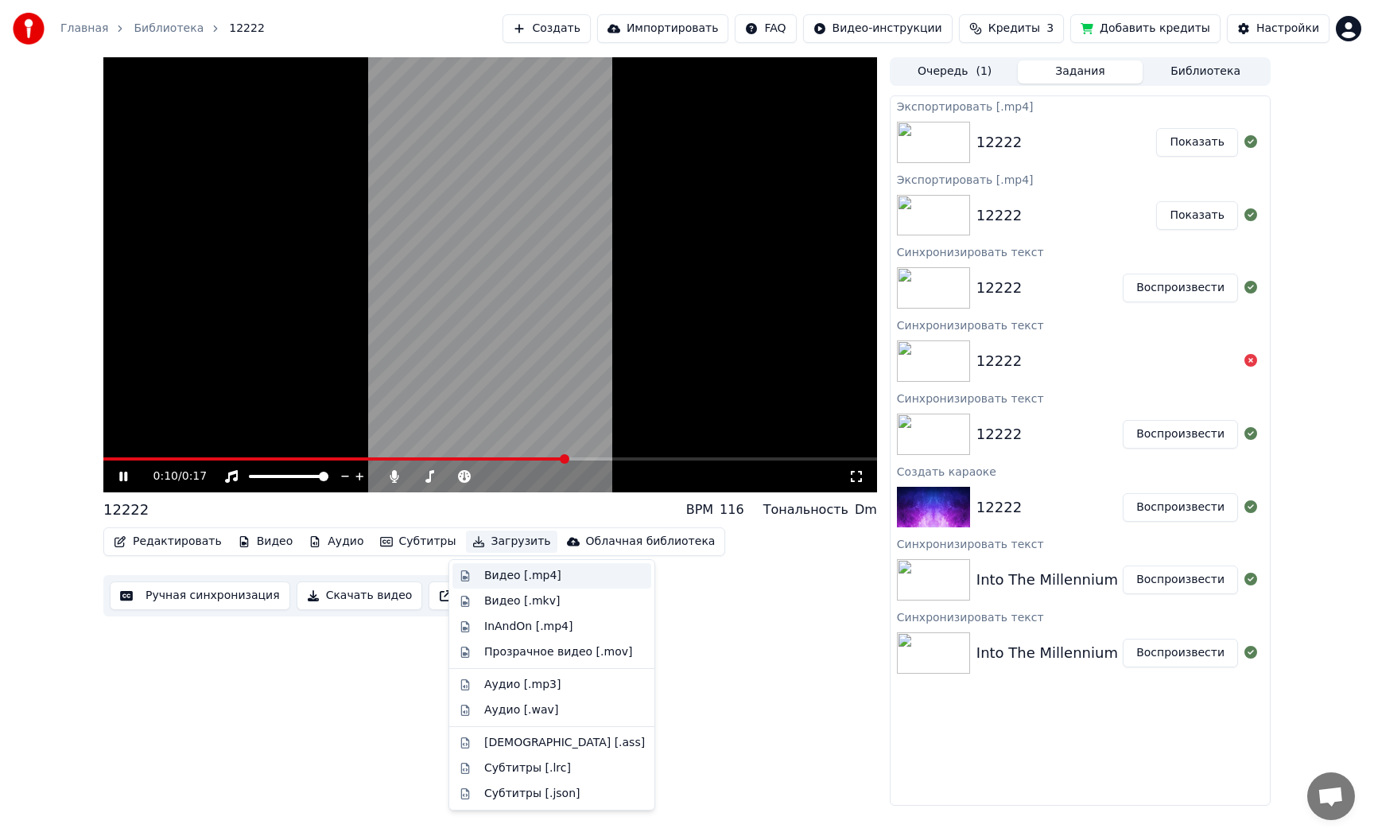
click at [510, 573] on div "Видео [.mp4]" at bounding box center [522, 576] width 77 height 16
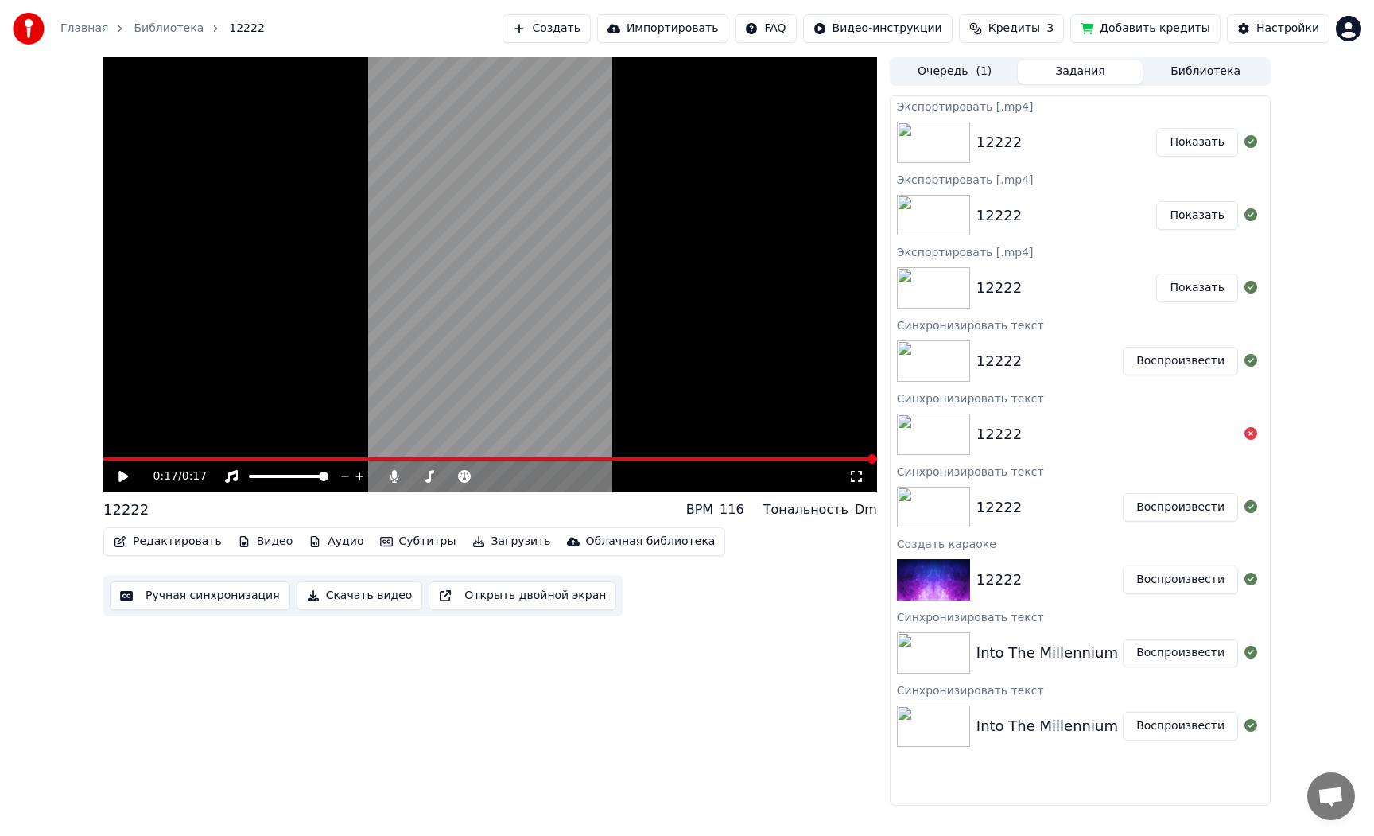
click at [1007, 36] on span "Кредиты" at bounding box center [1014, 29] width 52 height 16
drag, startPoint x: 1014, startPoint y: 151, endPoint x: 1000, endPoint y: 157, distance: 14.6
click at [1014, 152] on button "Обновить" at bounding box center [1024, 147] width 96 height 29
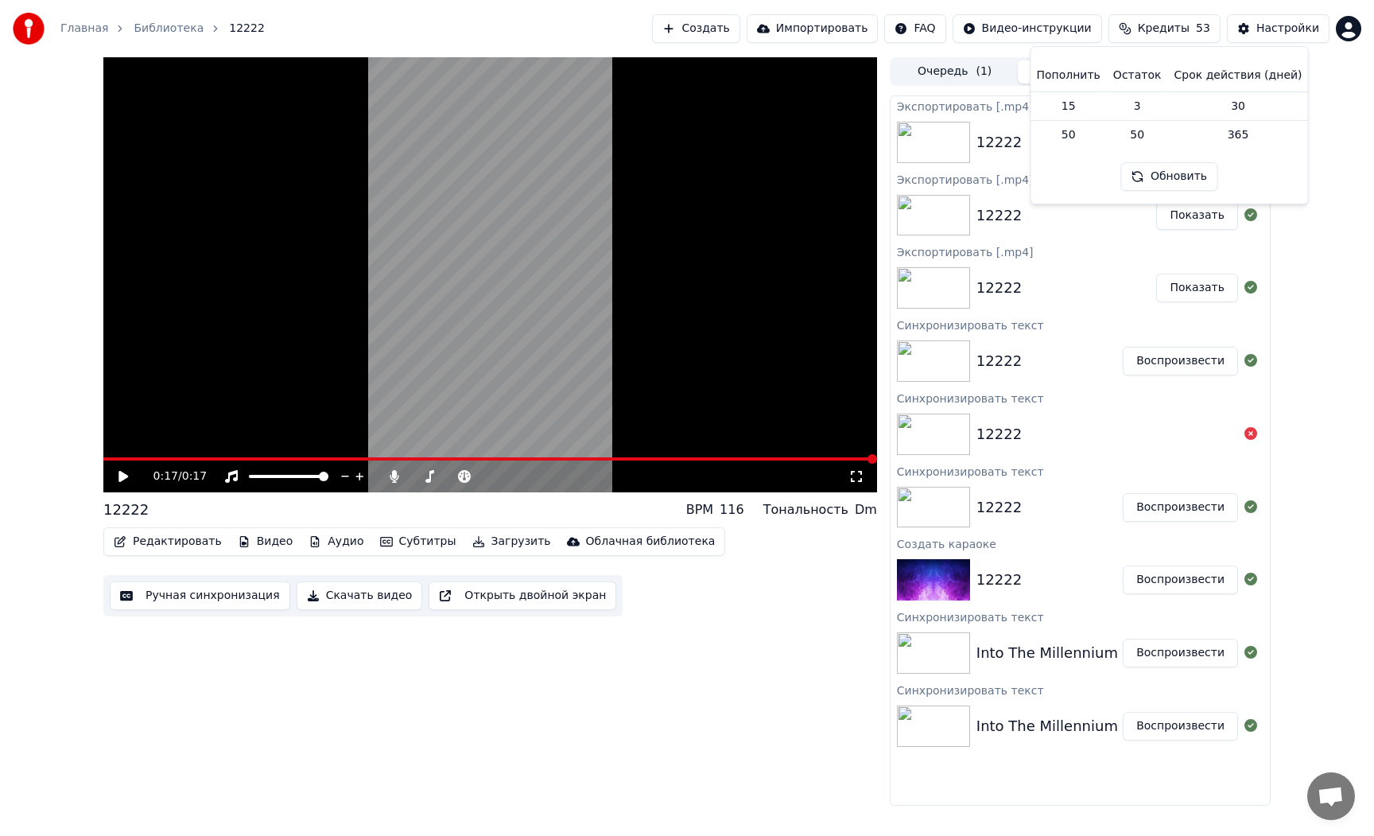
click at [787, 576] on div "Редактировать Видео Аудио Субтитры Загрузить Облачная библиотека Ручная синхрон…" at bounding box center [490, 571] width 774 height 89
click at [128, 473] on icon at bounding box center [134, 476] width 37 height 13
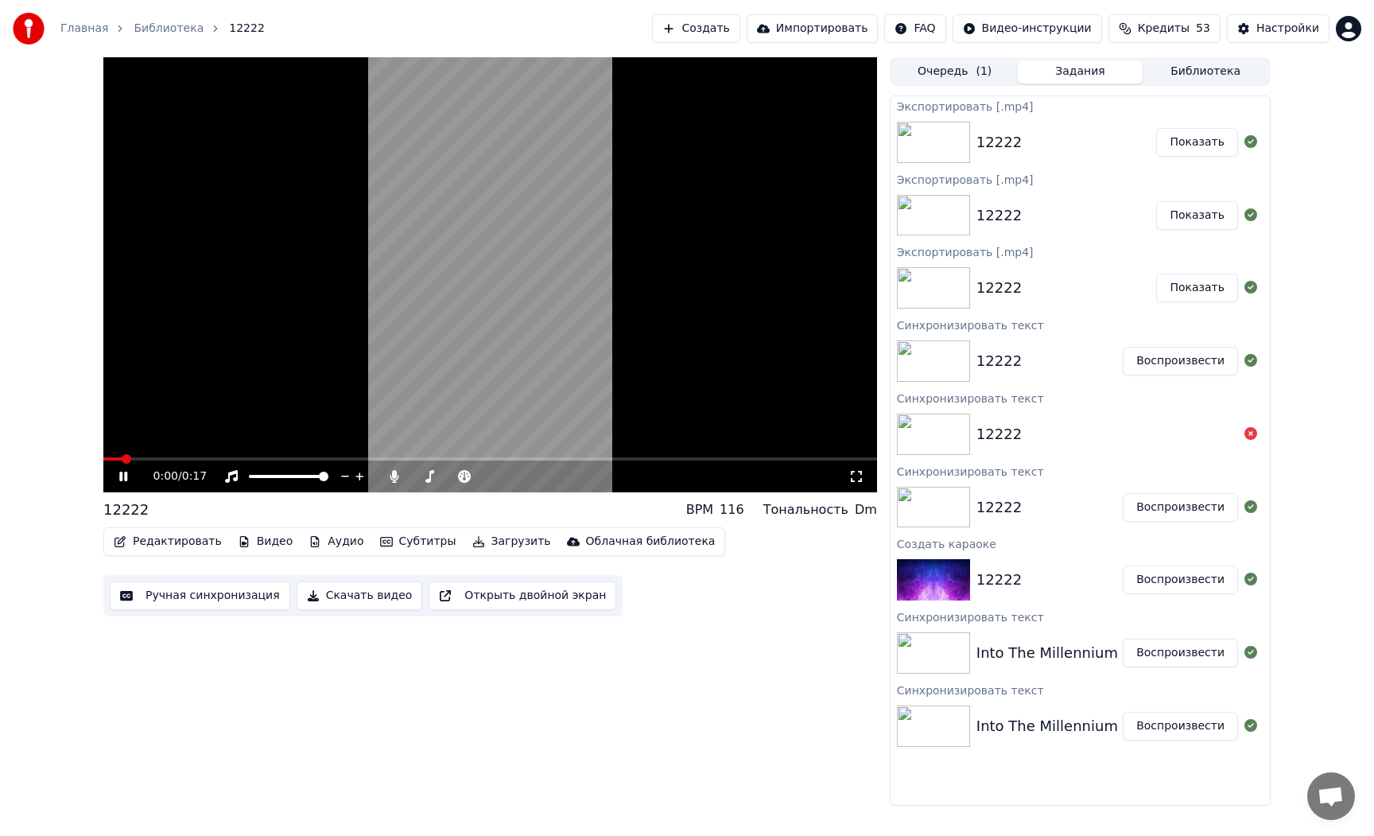
click at [440, 340] on video at bounding box center [490, 274] width 774 height 435
click at [739, 23] on button "Создать" at bounding box center [695, 28] width 87 height 29
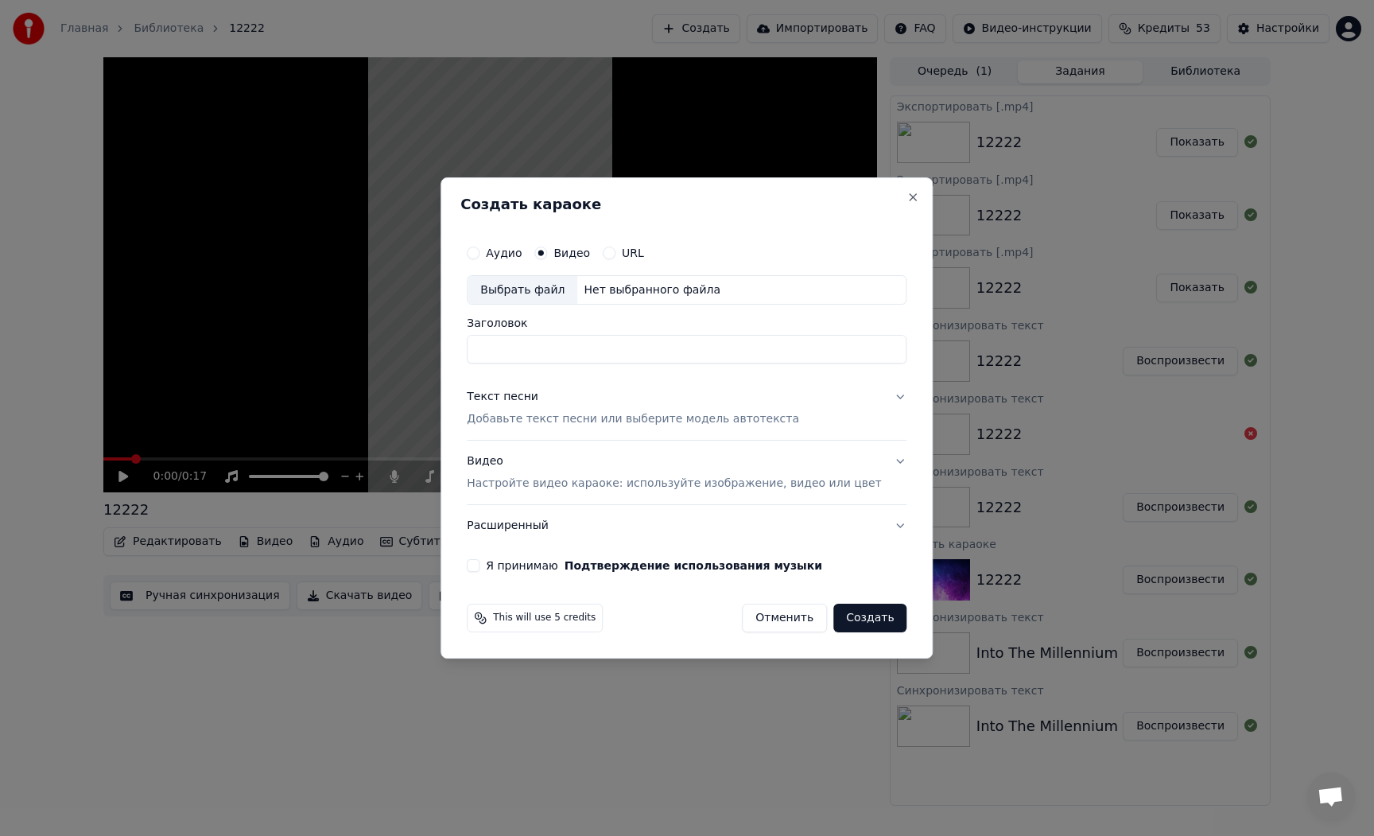
click at [545, 289] on div "Выбрать файл" at bounding box center [523, 290] width 110 height 29
type input "**********"
click at [557, 473] on div "Видео Настройте видео караоке: используйте изображение, видео или цвет" at bounding box center [674, 473] width 414 height 38
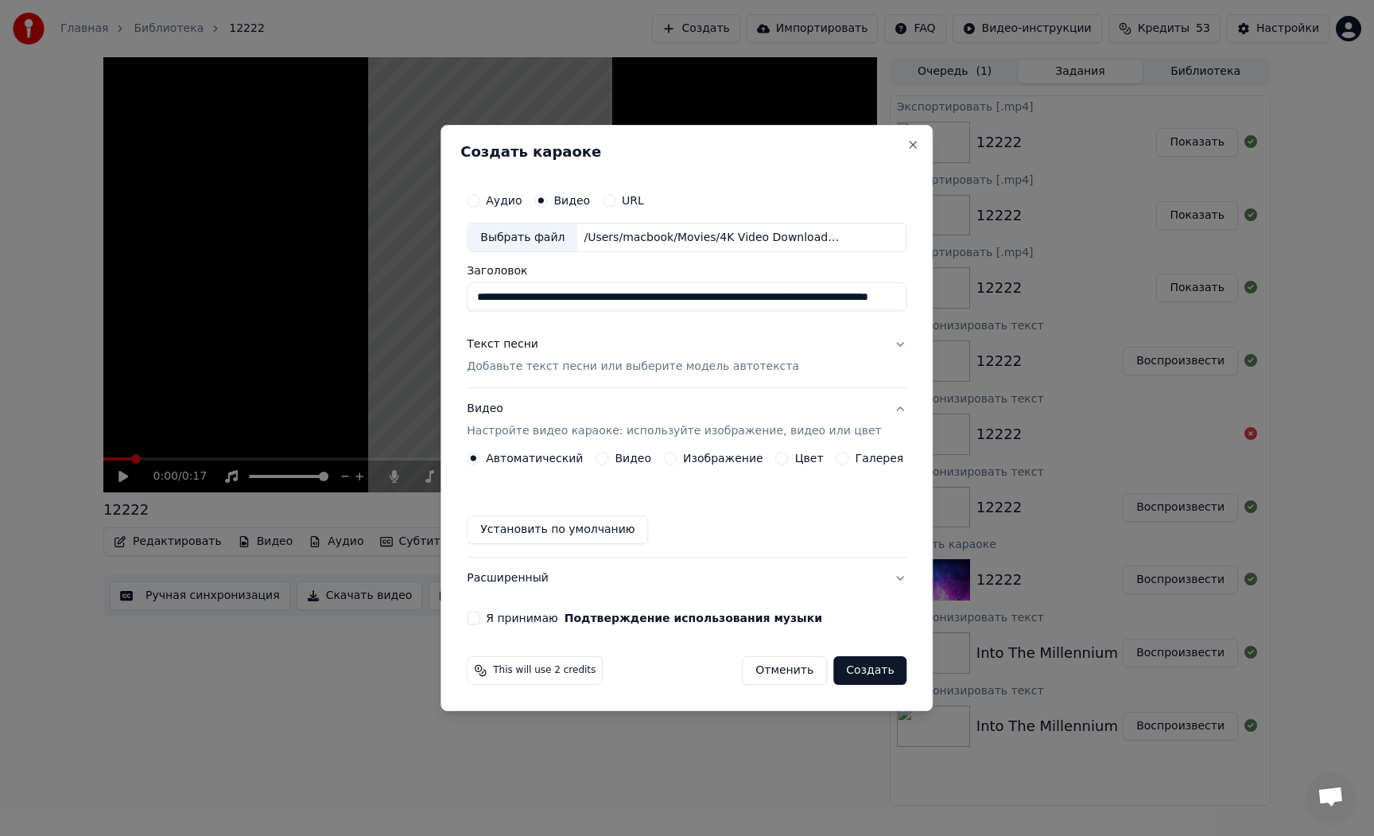
click at [624, 457] on label "Видео" at bounding box center [633, 457] width 37 height 11
click at [608, 457] on button "Видео" at bounding box center [602, 458] width 13 height 13
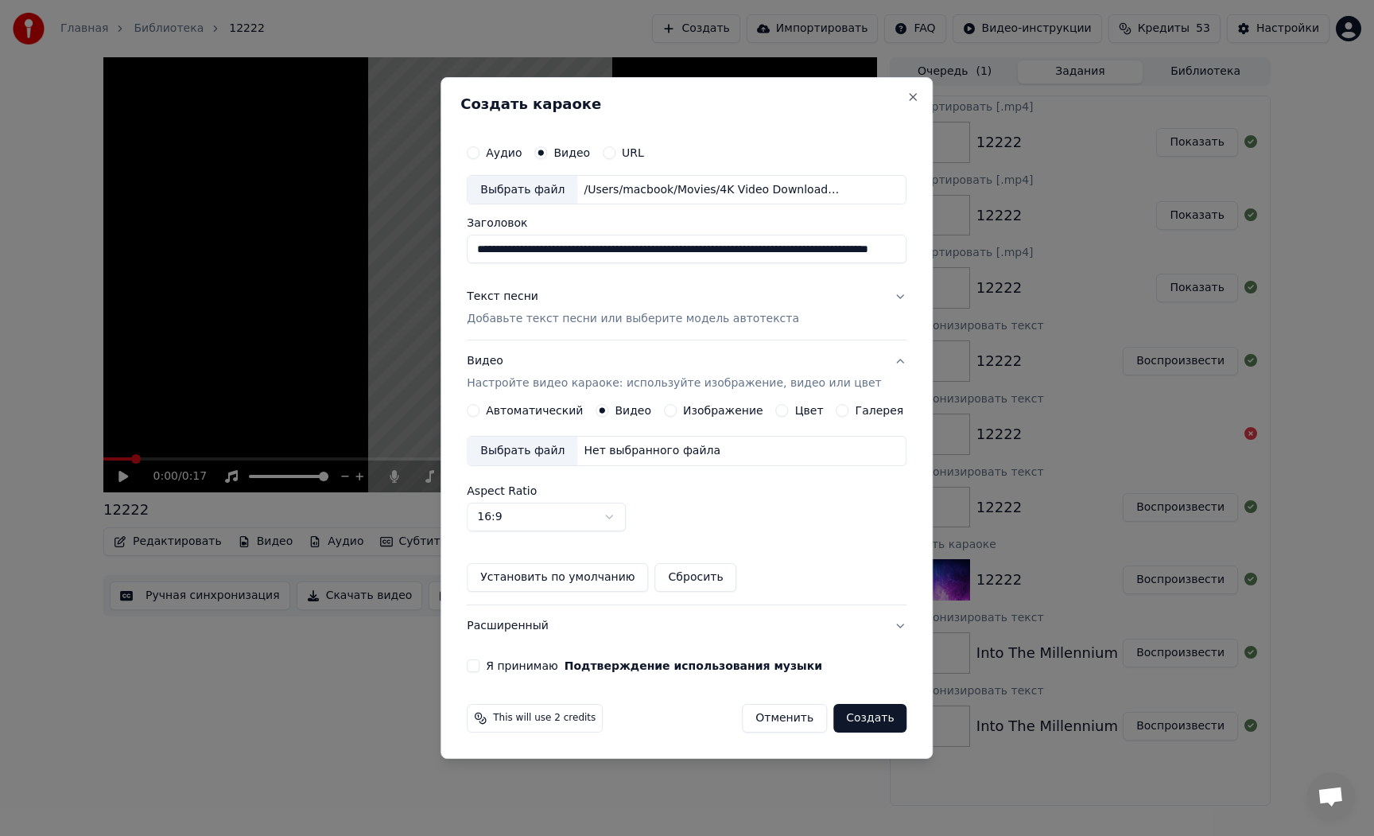
click at [592, 521] on body "Главная Библиотека 12222 Создать Импортировать FAQ Видео-инструкции Кредиты 53 …" at bounding box center [687, 418] width 1374 height 836
select select "****"
click at [780, 521] on div "Aspect Ratio 9:16 **** **** *** *** ***" at bounding box center [687, 508] width 440 height 46
click at [577, 320] on p "Добавьте текст песни или выберите модель автотекста" at bounding box center [633, 320] width 332 height 16
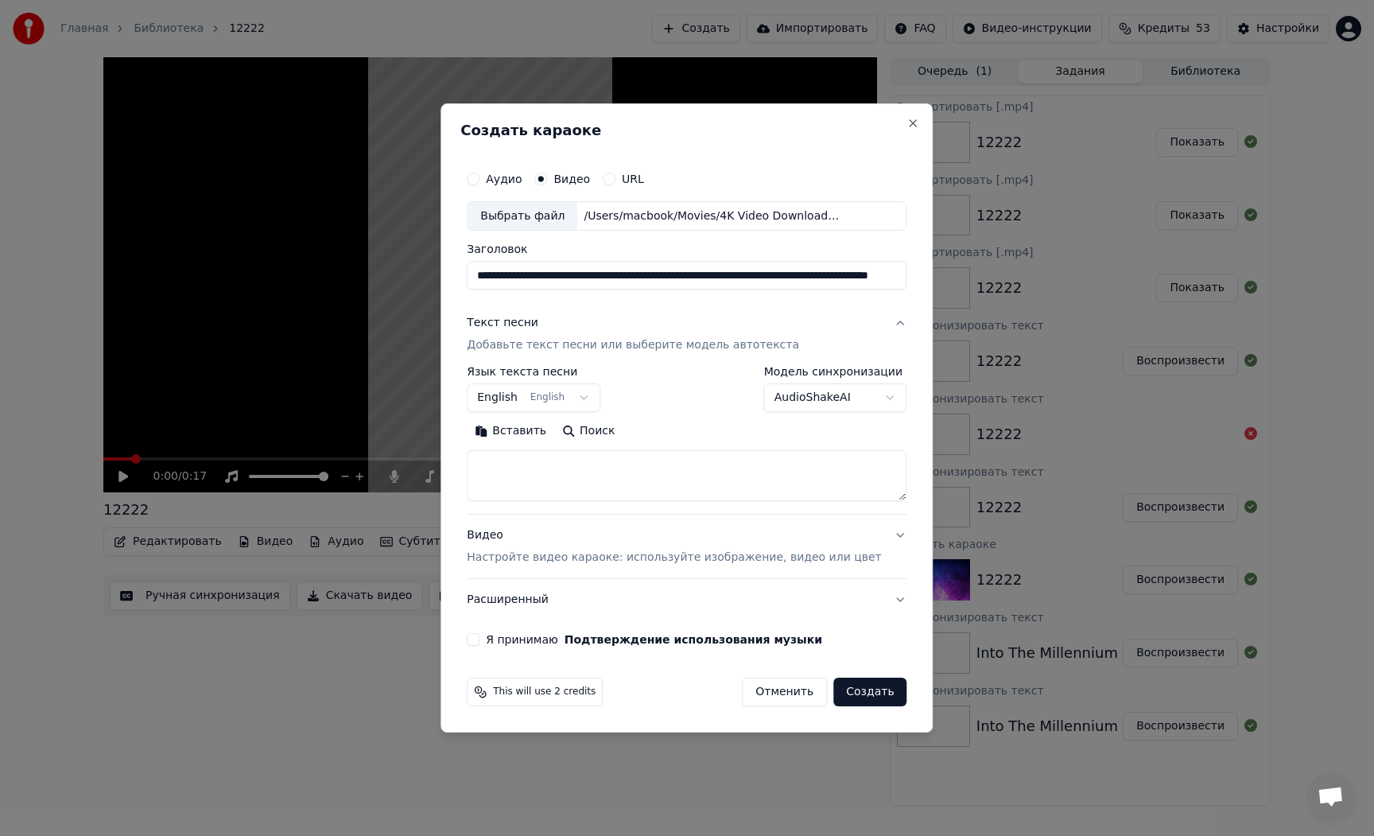
click at [776, 395] on body "Главная Библиотека 12222 Создать Импортировать FAQ Видео-инструкции Кредиты 53 …" at bounding box center [687, 418] width 1374 height 836
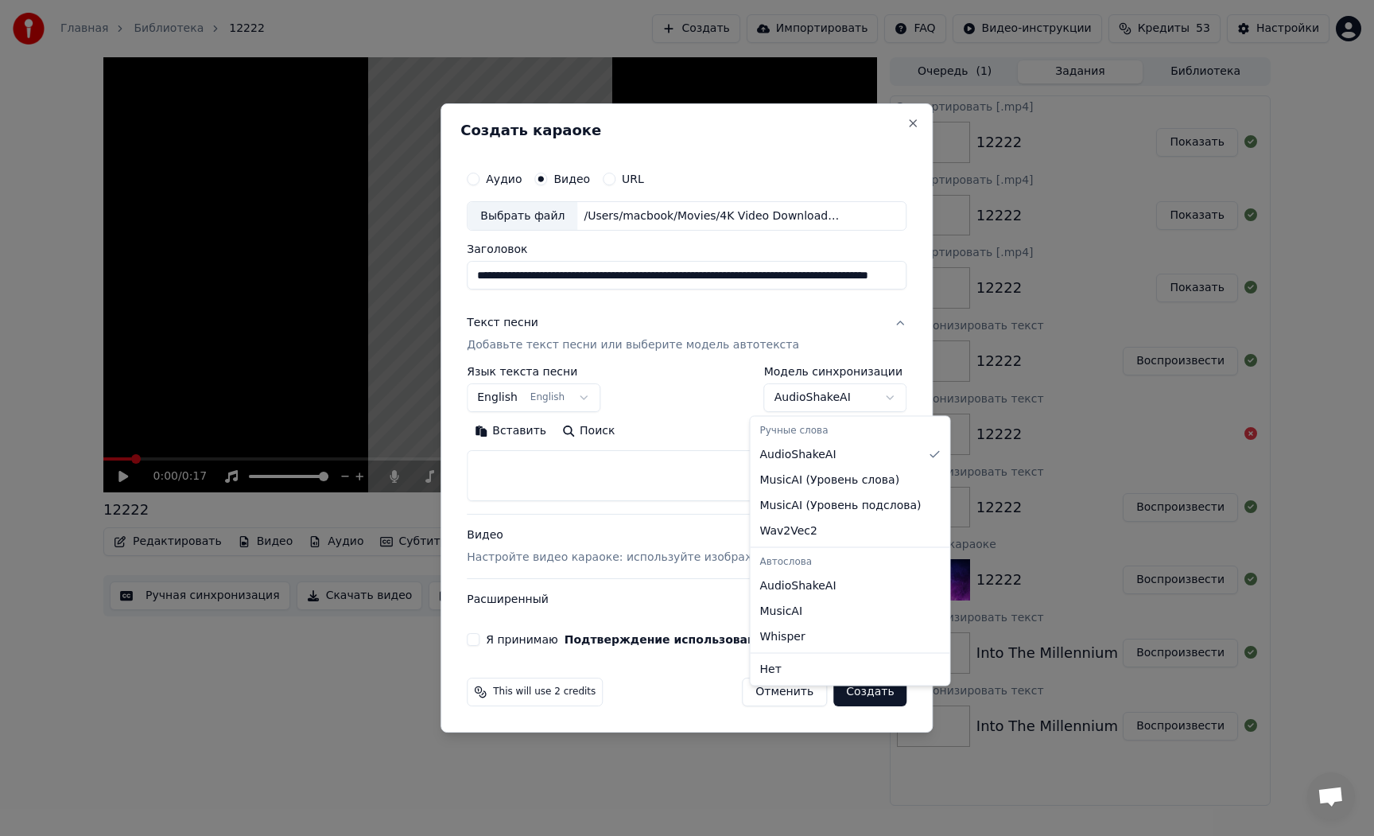
select select "**********"
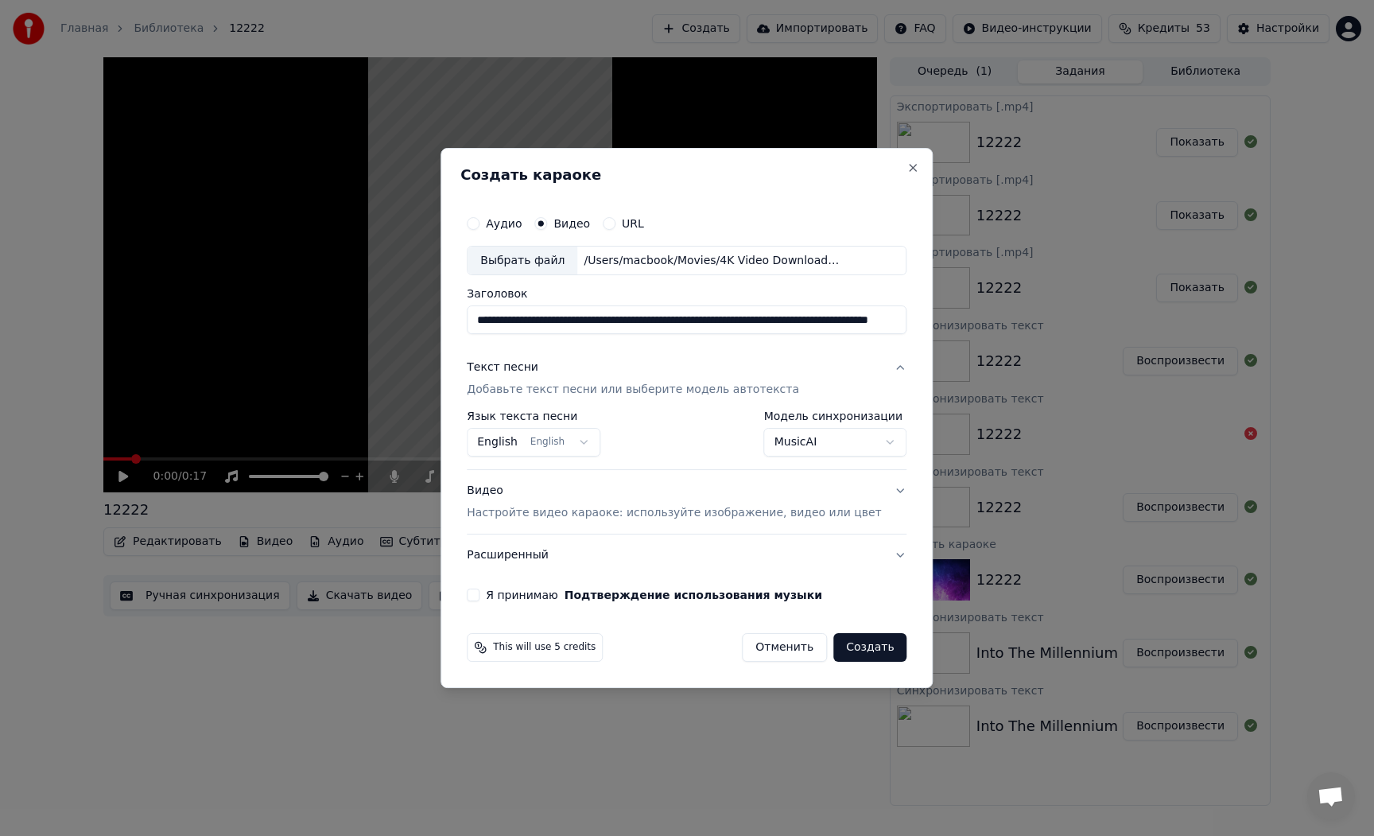
click at [538, 600] on label "Я принимаю Подтверждение использования музыки" at bounding box center [654, 594] width 336 height 11
click at [479, 601] on button "Я принимаю Подтверждение использования музыки" at bounding box center [473, 594] width 13 height 13
click at [867, 653] on button "Создать" at bounding box center [869, 647] width 73 height 29
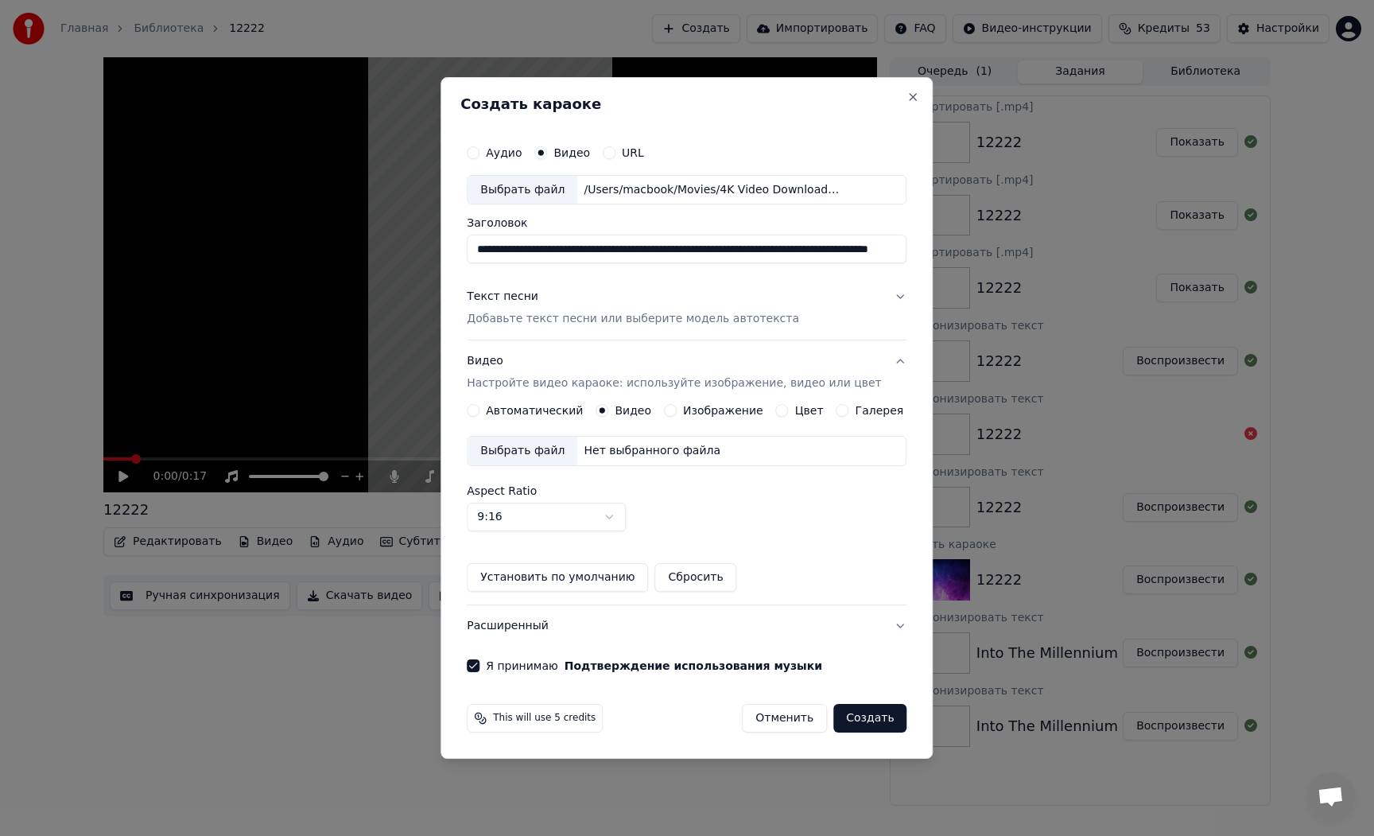
click at [593, 320] on p "Добавьте текст песни или выберите модель автотекста" at bounding box center [633, 320] width 332 height 16
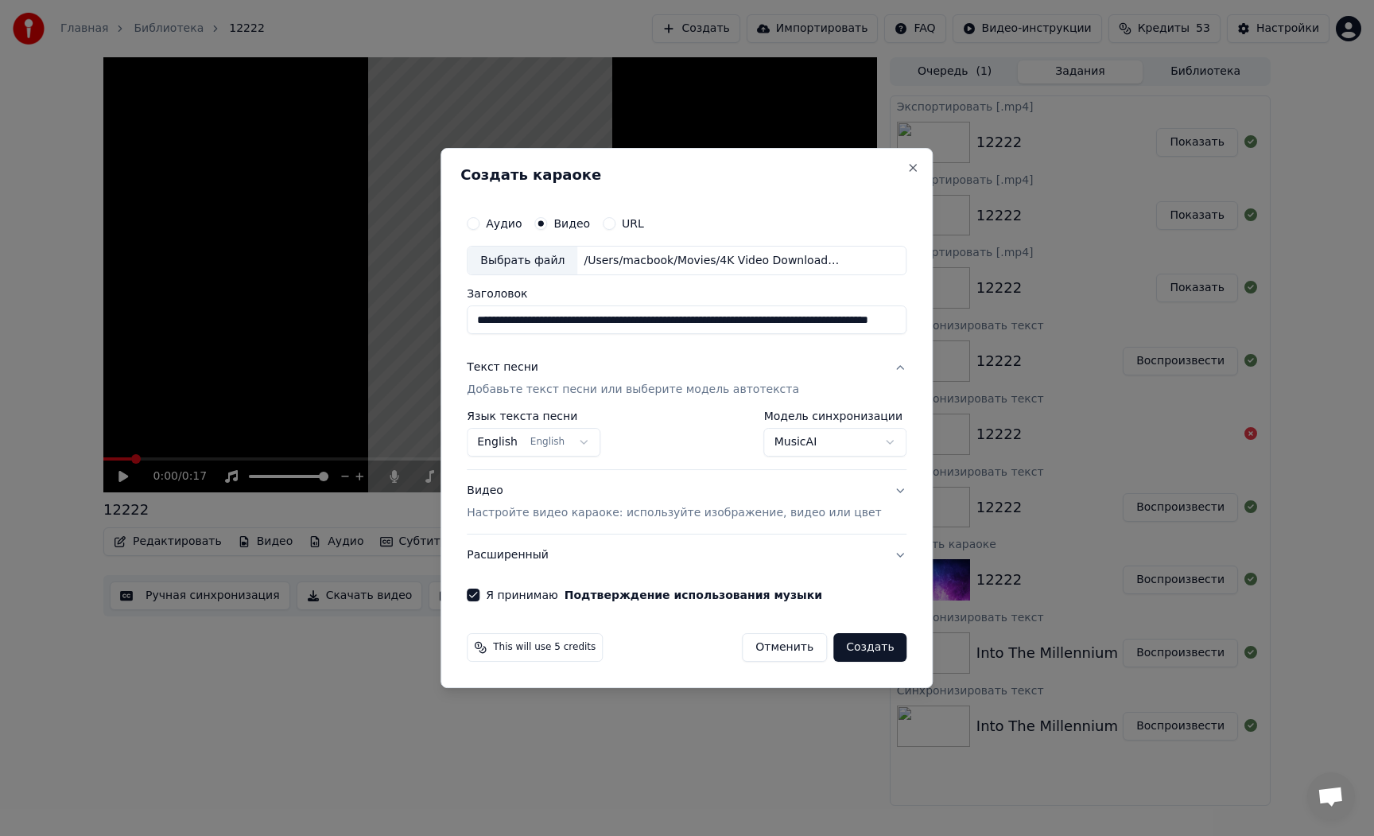
click at [863, 650] on button "Создать" at bounding box center [869, 647] width 73 height 29
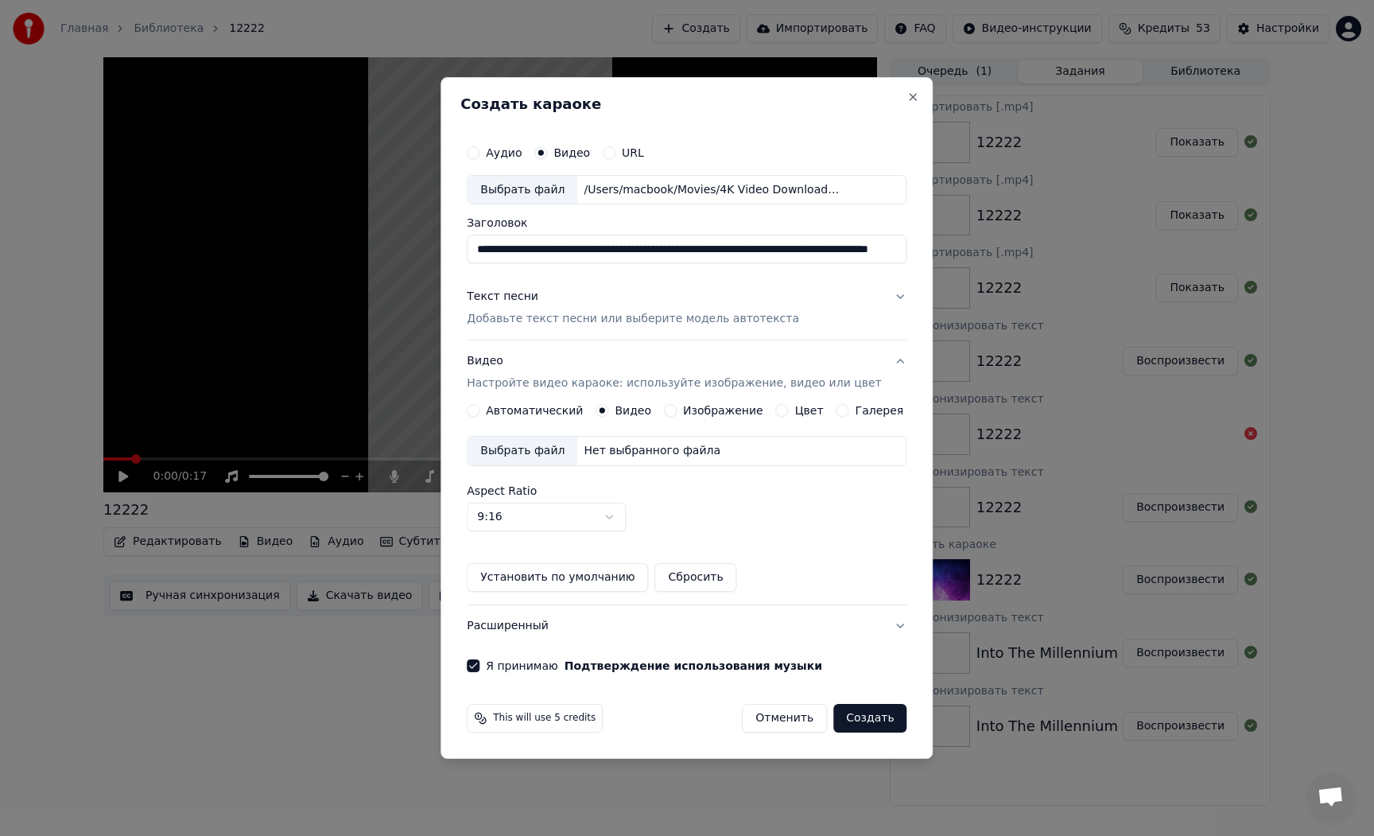
click at [849, 709] on button "Создать" at bounding box center [869, 718] width 73 height 29
click at [852, 723] on button "Создать" at bounding box center [869, 718] width 73 height 29
drag, startPoint x: 565, startPoint y: 723, endPoint x: 573, endPoint y: 724, distance: 8.1
click at [565, 723] on span "This will use 5 credits" at bounding box center [544, 718] width 103 height 13
click at [857, 723] on button "Создать" at bounding box center [869, 718] width 73 height 29
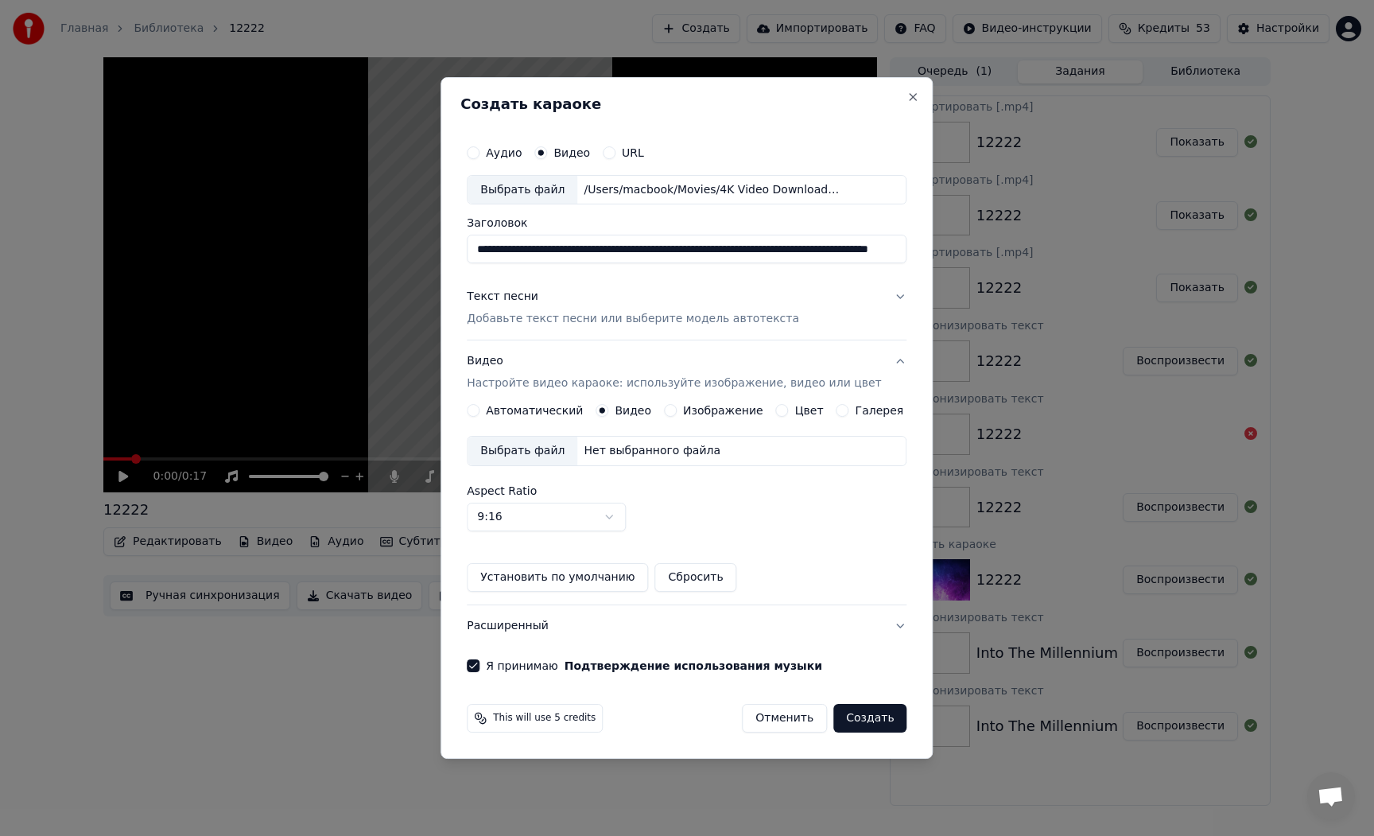
click at [635, 456] on div "Нет выбранного файла" at bounding box center [651, 451] width 149 height 16
drag, startPoint x: 881, startPoint y: 720, endPoint x: 840, endPoint y: 716, distance: 41.5
click at [881, 721] on button "Создать" at bounding box center [869, 718] width 73 height 29
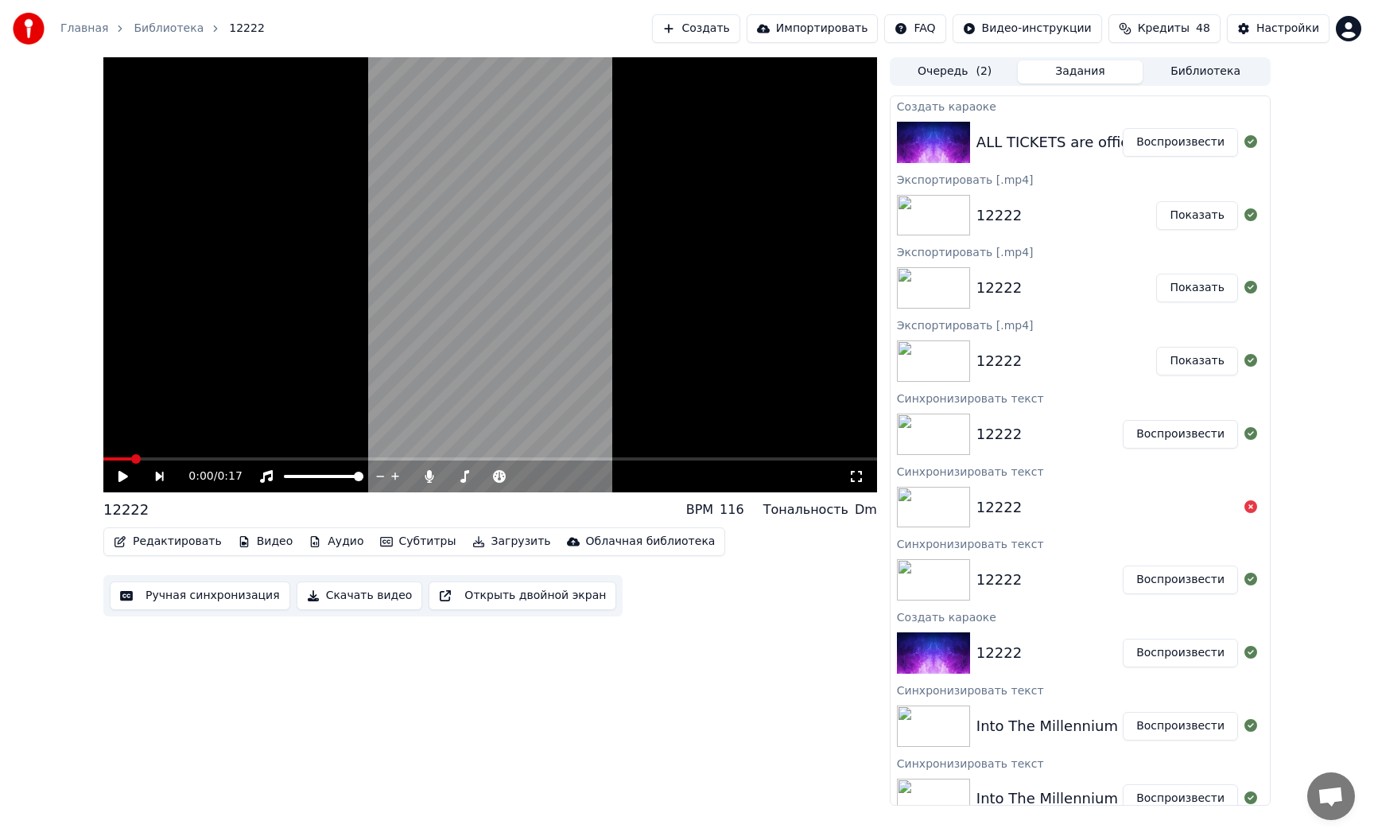
click at [950, 132] on img at bounding box center [933, 142] width 73 height 41
click at [1184, 140] on button "Воспроизвести" at bounding box center [1180, 142] width 115 height 29
click at [189, 540] on button "Редактировать" at bounding box center [167, 541] width 121 height 22
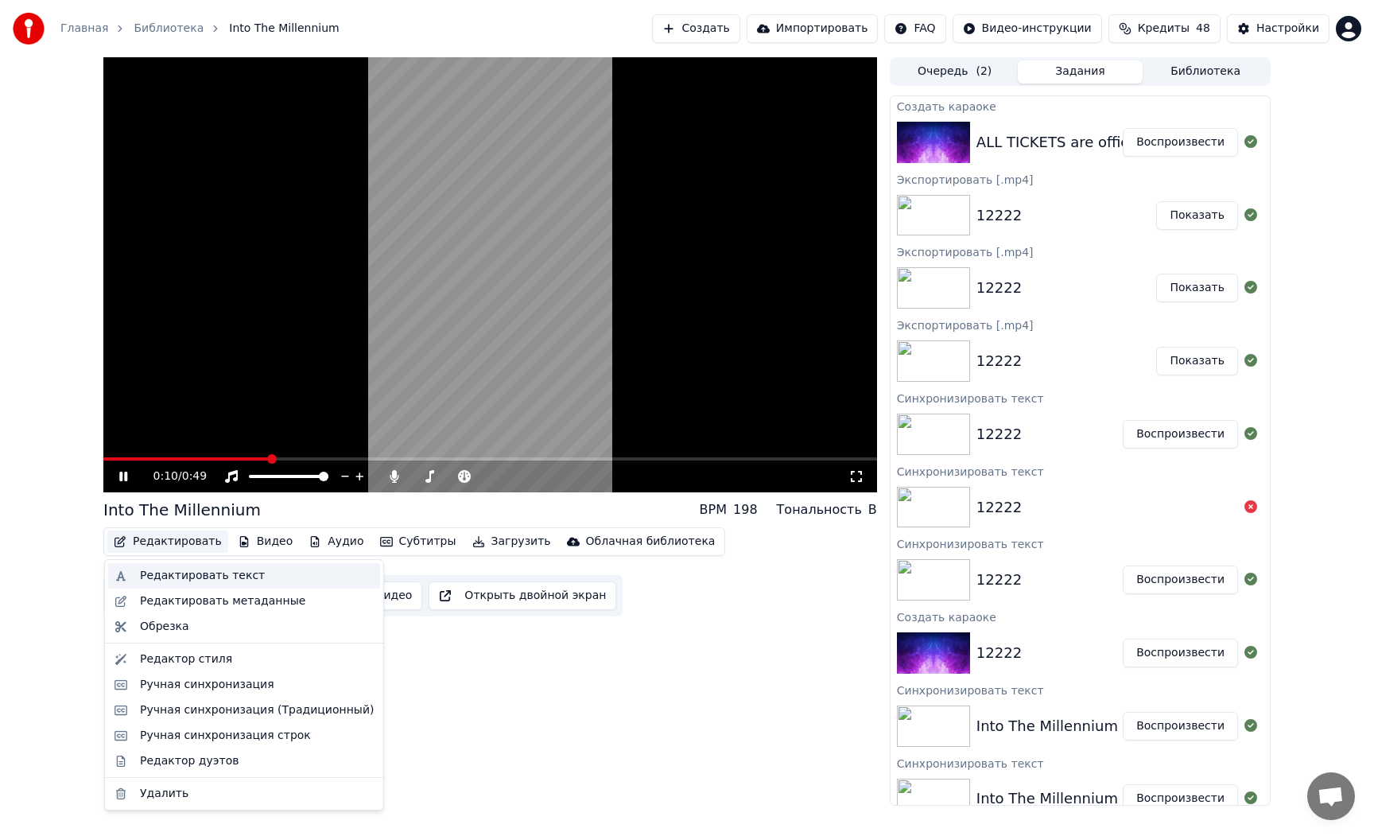
click at [188, 570] on div "Редактировать текст" at bounding box center [202, 576] width 125 height 16
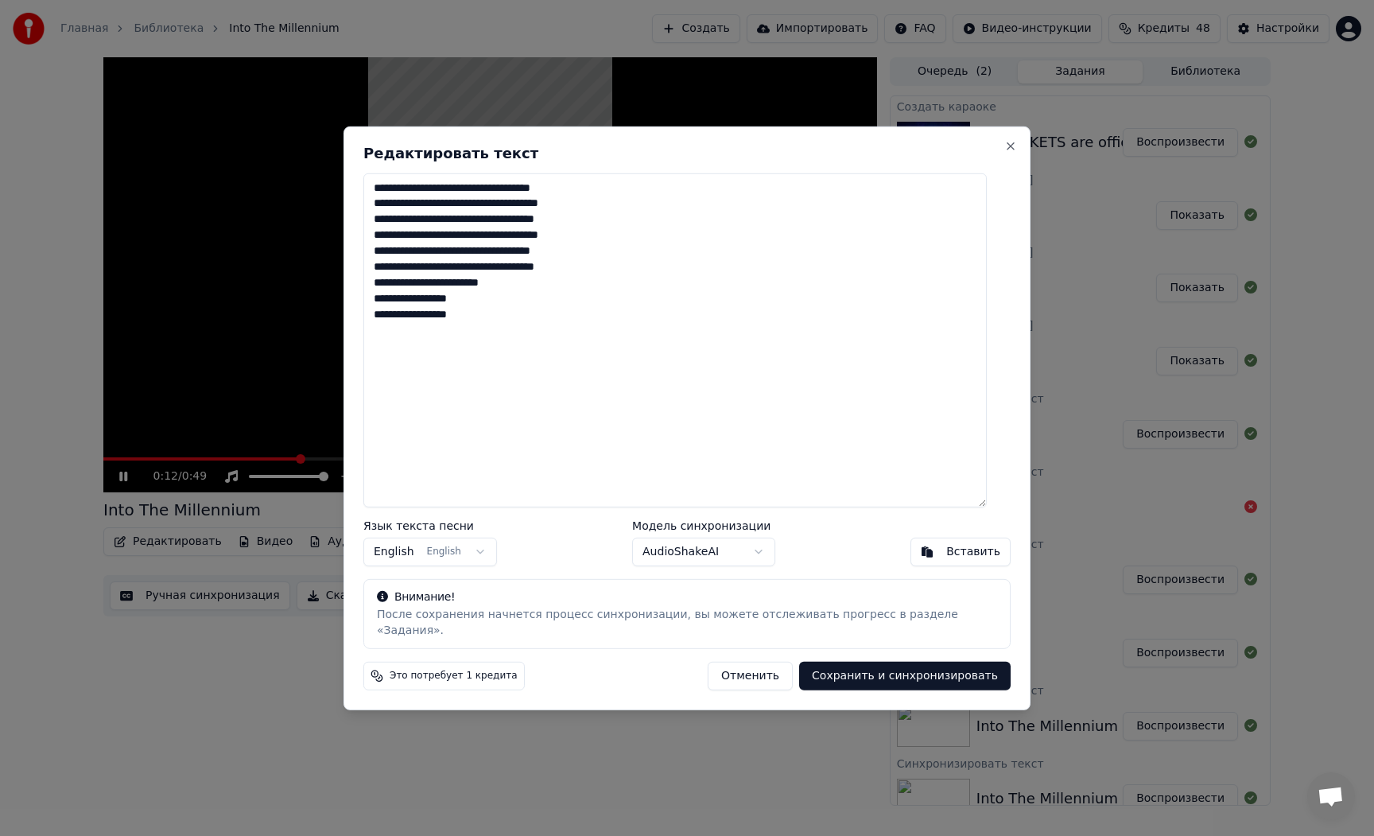
click at [453, 193] on textarea "**********" at bounding box center [674, 340] width 623 height 334
click at [587, 196] on textarea "**********" at bounding box center [674, 340] width 623 height 334
click at [453, 211] on textarea "**********" at bounding box center [674, 340] width 623 height 334
click at [609, 214] on textarea "**********" at bounding box center [674, 340] width 623 height 334
drag, startPoint x: 451, startPoint y: 227, endPoint x: 469, endPoint y: 237, distance: 21.0
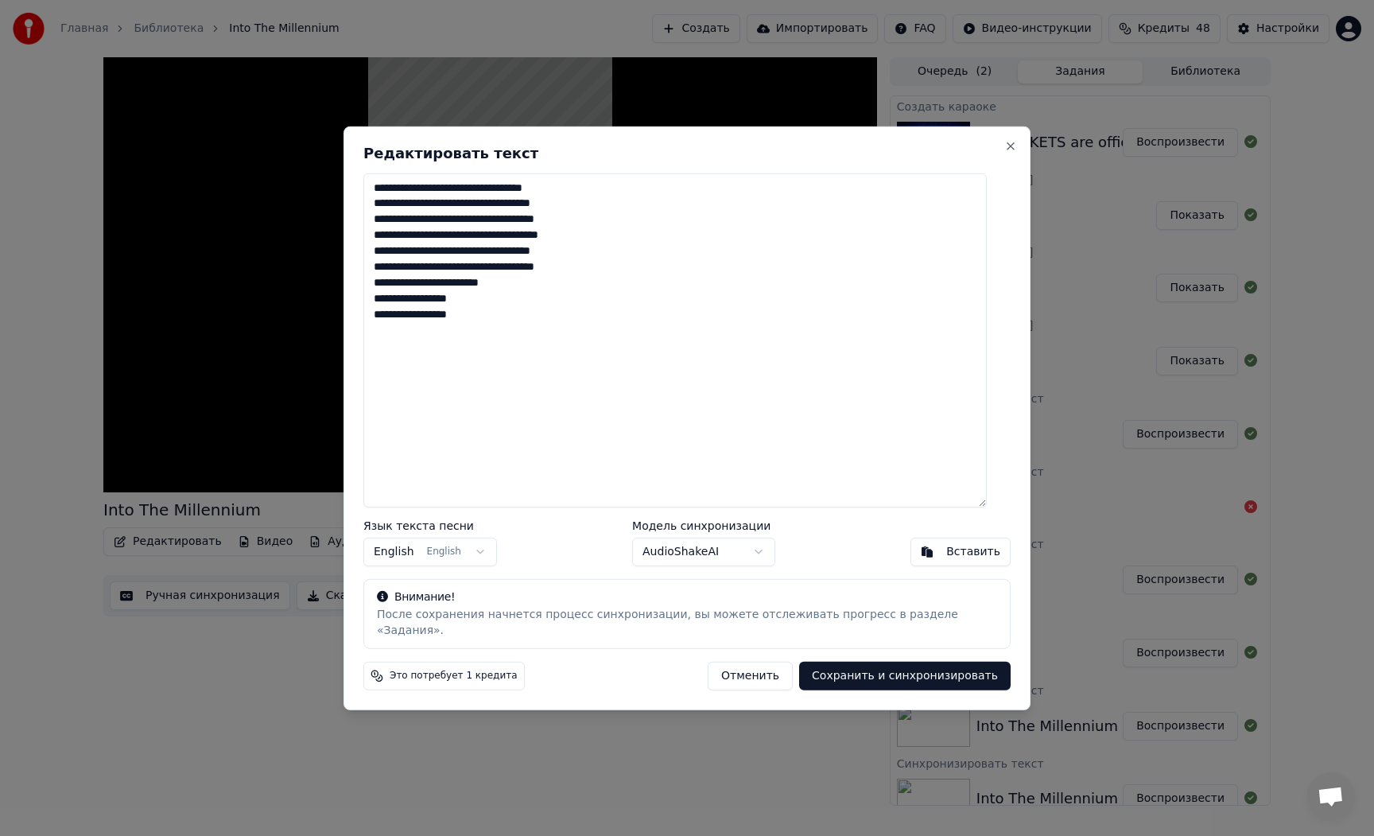
click at [451, 227] on textarea "**********" at bounding box center [674, 340] width 623 height 334
click at [599, 233] on textarea "**********" at bounding box center [674, 340] width 623 height 334
click at [453, 258] on textarea "**********" at bounding box center [674, 340] width 623 height 334
click at [499, 242] on textarea "**********" at bounding box center [674, 340] width 623 height 334
click at [597, 243] on textarea "**********" at bounding box center [674, 340] width 623 height 334
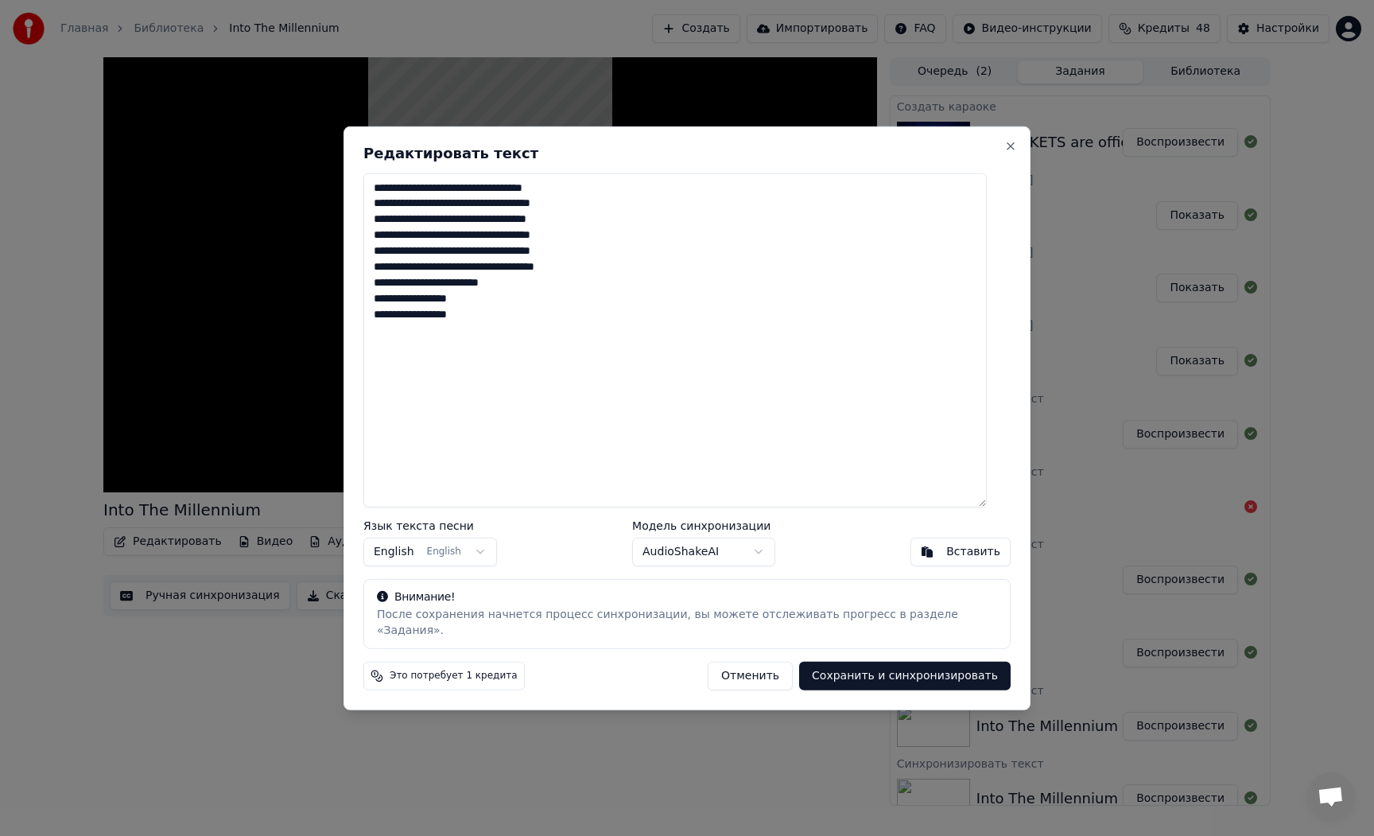
click at [452, 258] on textarea "**********" at bounding box center [674, 340] width 623 height 334
click at [583, 264] on textarea "**********" at bounding box center [674, 340] width 623 height 334
drag, startPoint x: 449, startPoint y: 195, endPoint x: 483, endPoint y: 212, distance: 37.3
click at [449, 195] on textarea "**********" at bounding box center [674, 340] width 623 height 334
click at [558, 228] on textarea "**********" at bounding box center [674, 340] width 623 height 334
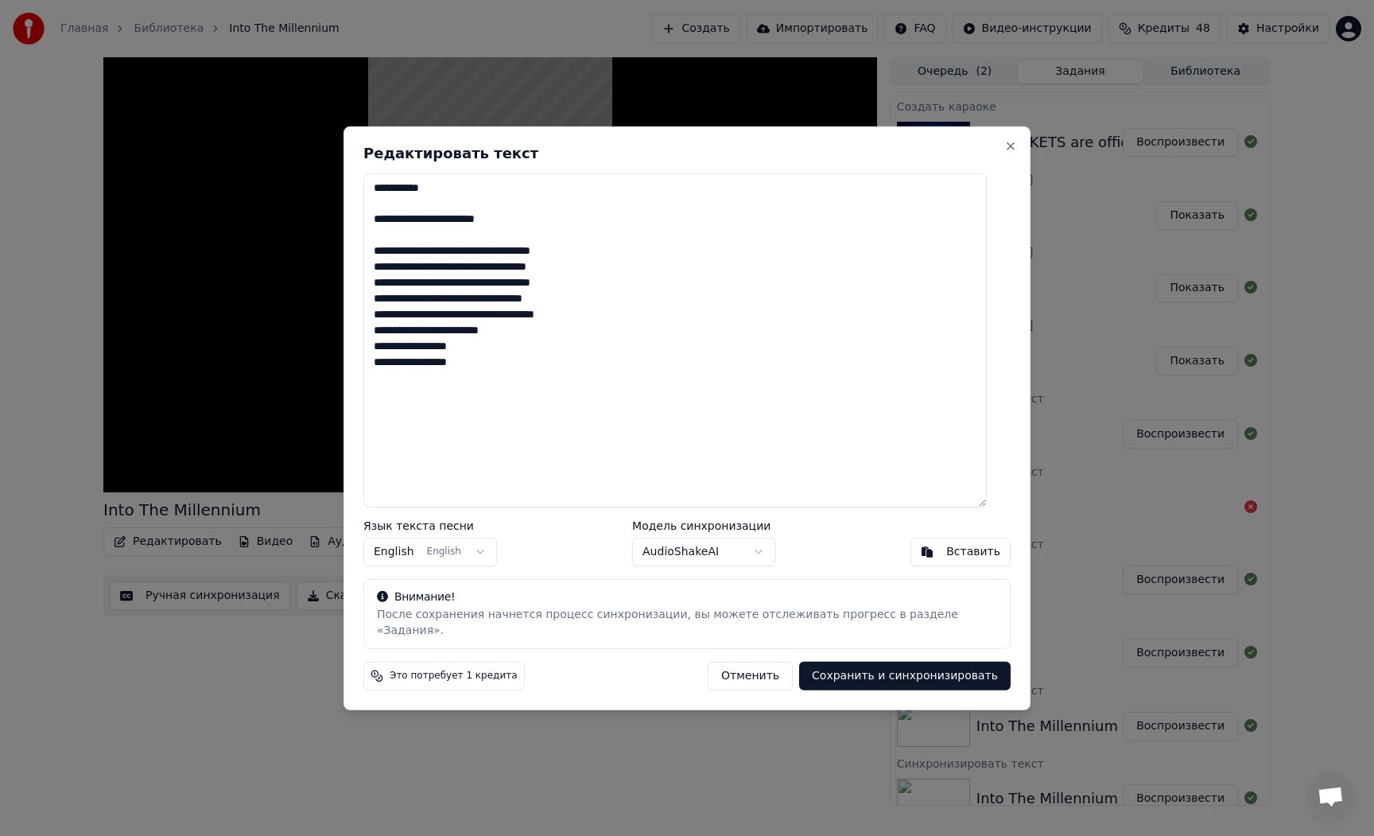
click at [452, 258] on textarea "**********" at bounding box center [674, 340] width 623 height 334
click at [536, 292] on textarea "**********" at bounding box center [674, 340] width 623 height 334
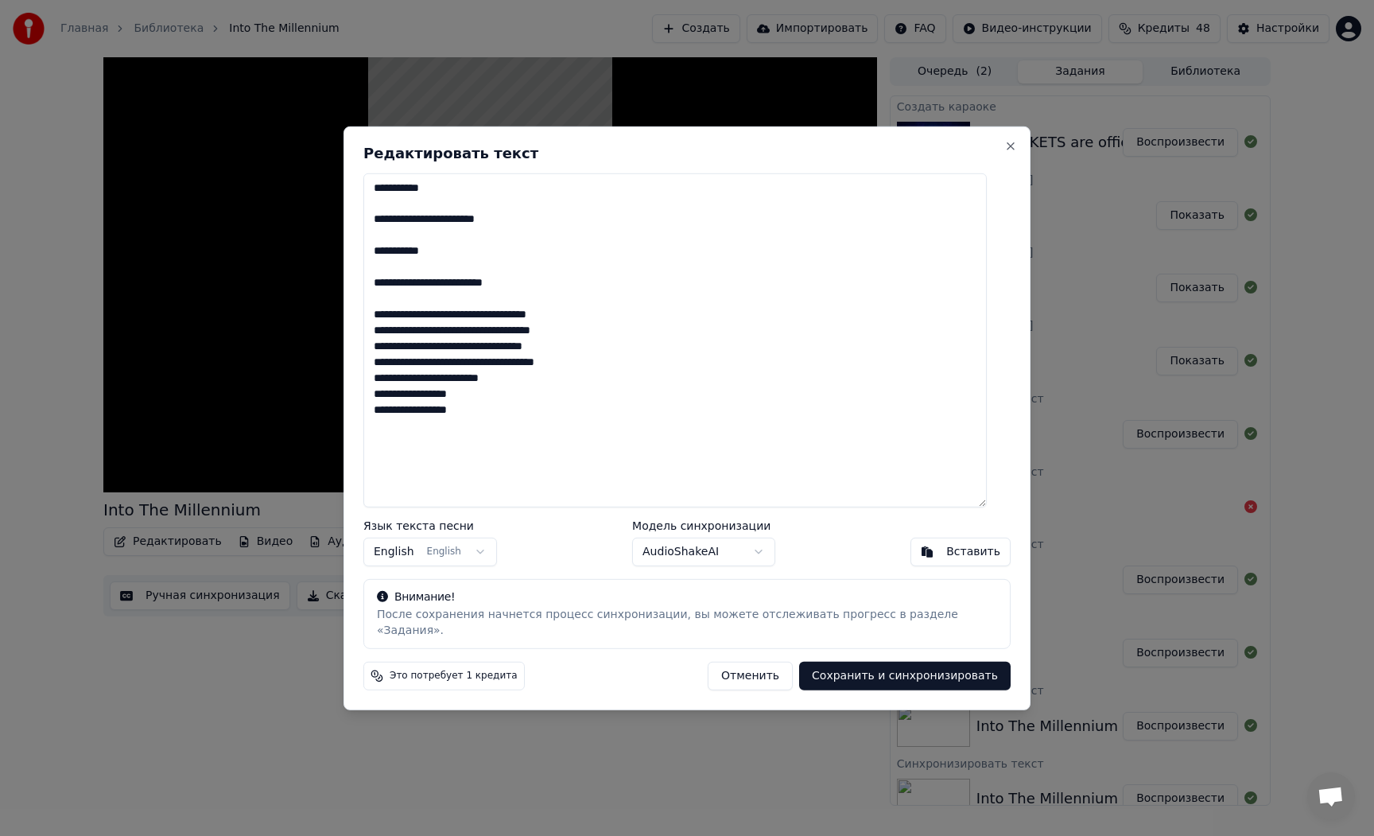
drag, startPoint x: 447, startPoint y: 324, endPoint x: 464, endPoint y: 326, distance: 16.9
click at [447, 323] on textarea "**********" at bounding box center [674, 340] width 623 height 334
click at [537, 339] on textarea "**********" at bounding box center [674, 340] width 623 height 334
click at [495, 370] on textarea "**********" at bounding box center [674, 340] width 623 height 334
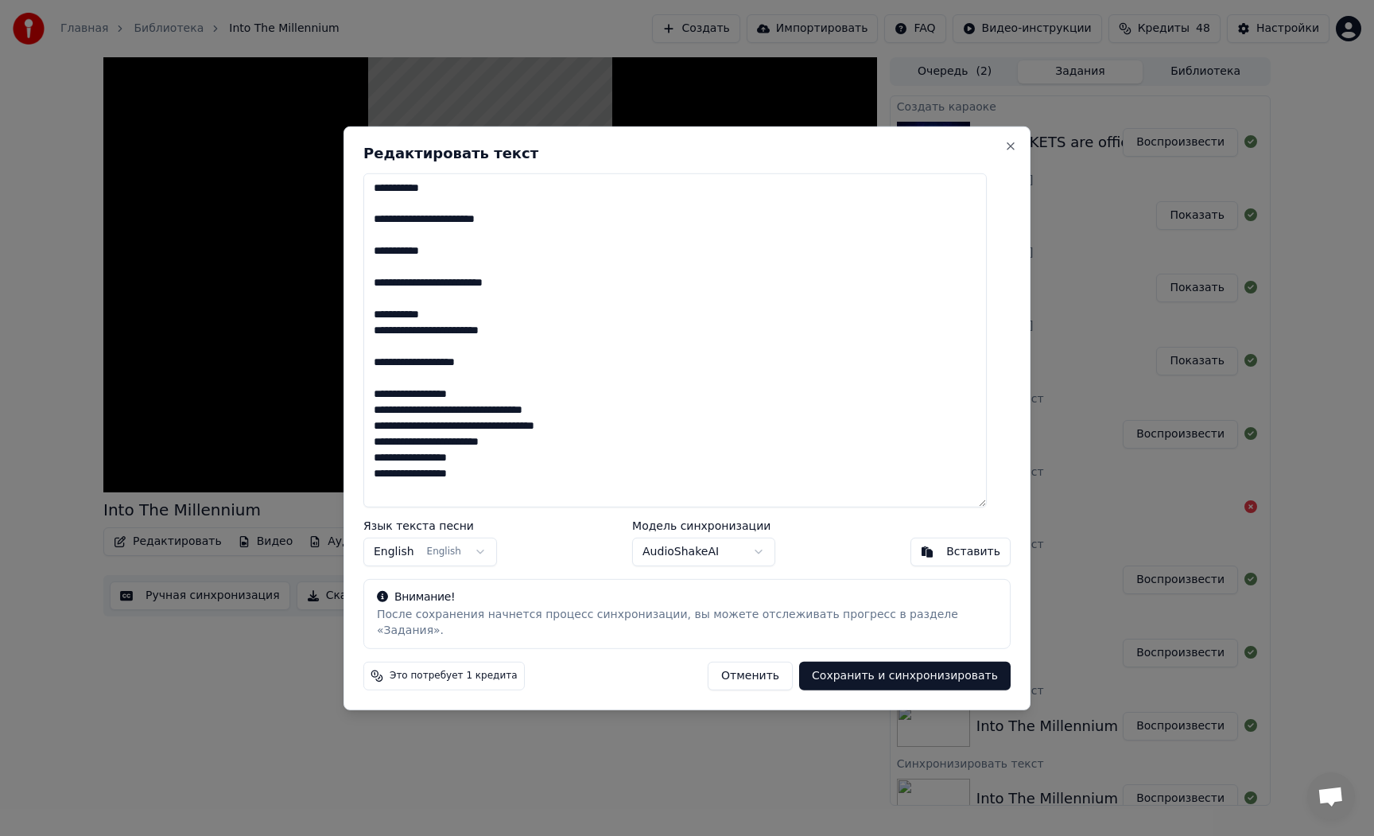
click at [478, 318] on textarea "**********" at bounding box center [674, 340] width 623 height 334
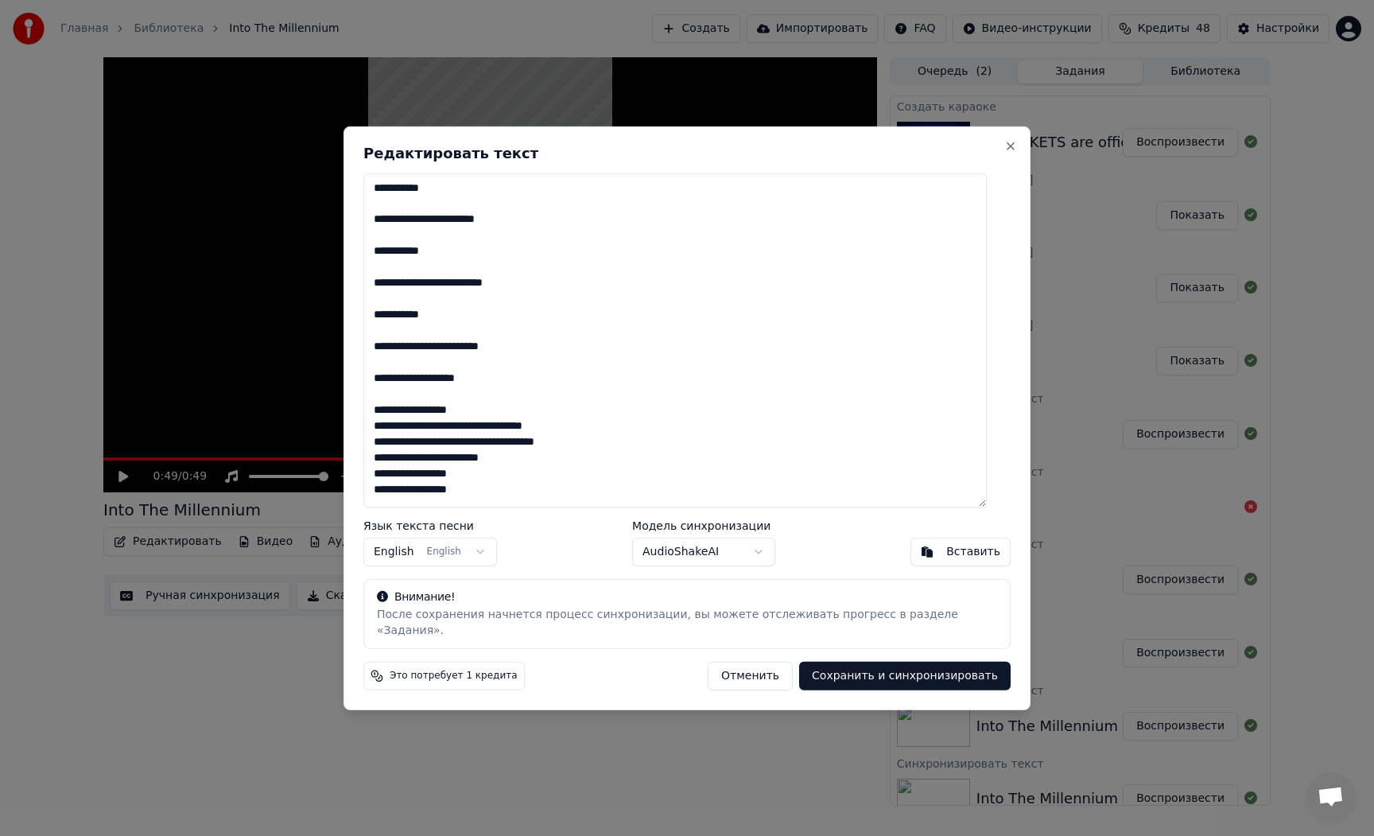
click at [503, 416] on textarea "**********" at bounding box center [674, 340] width 623 height 334
drag, startPoint x: 448, startPoint y: 452, endPoint x: 490, endPoint y: 458, distance: 42.6
click at [448, 452] on textarea "**********" at bounding box center [674, 340] width 623 height 334
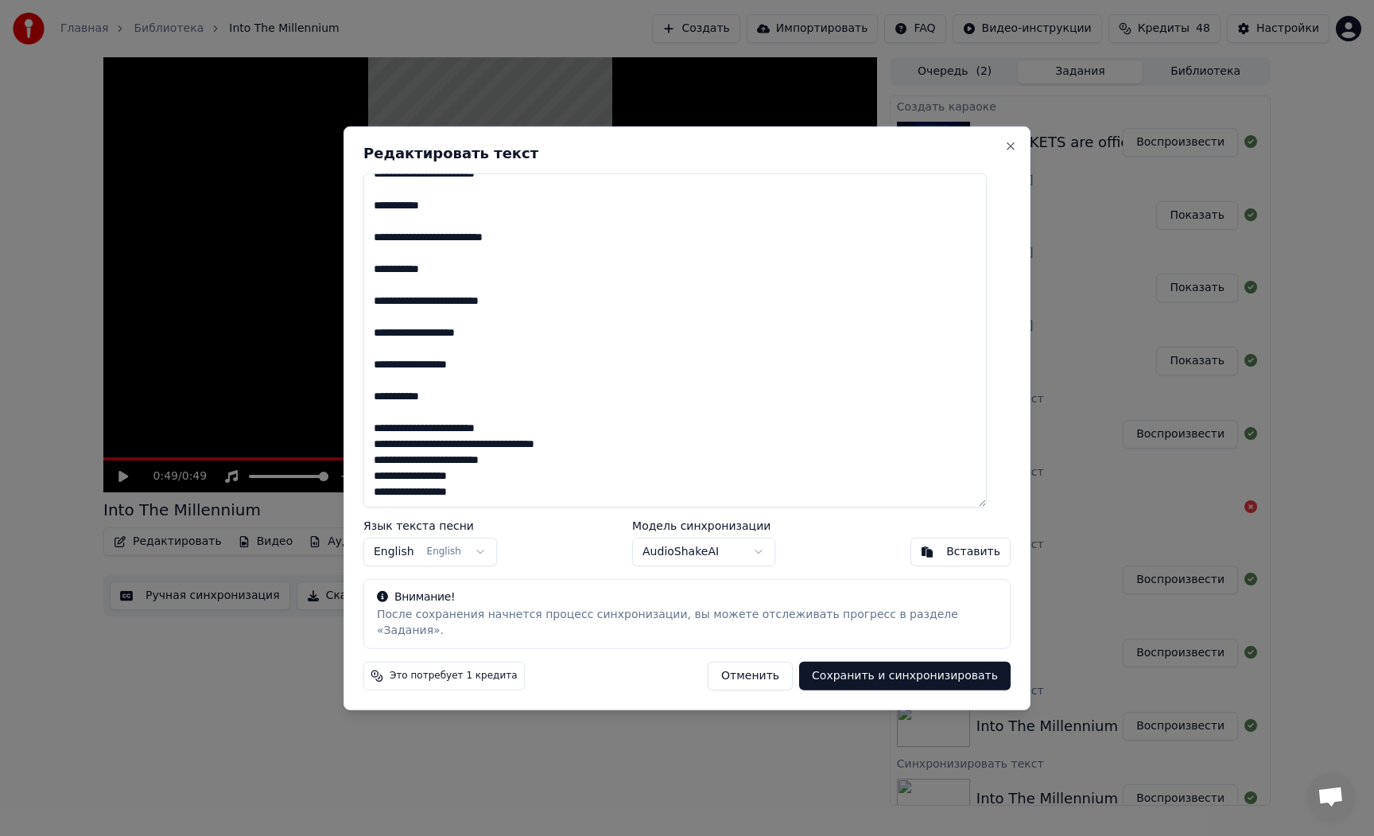
click at [525, 437] on textarea "**********" at bounding box center [674, 340] width 623 height 334
click at [527, 464] on textarea "**********" at bounding box center [674, 340] width 623 height 334
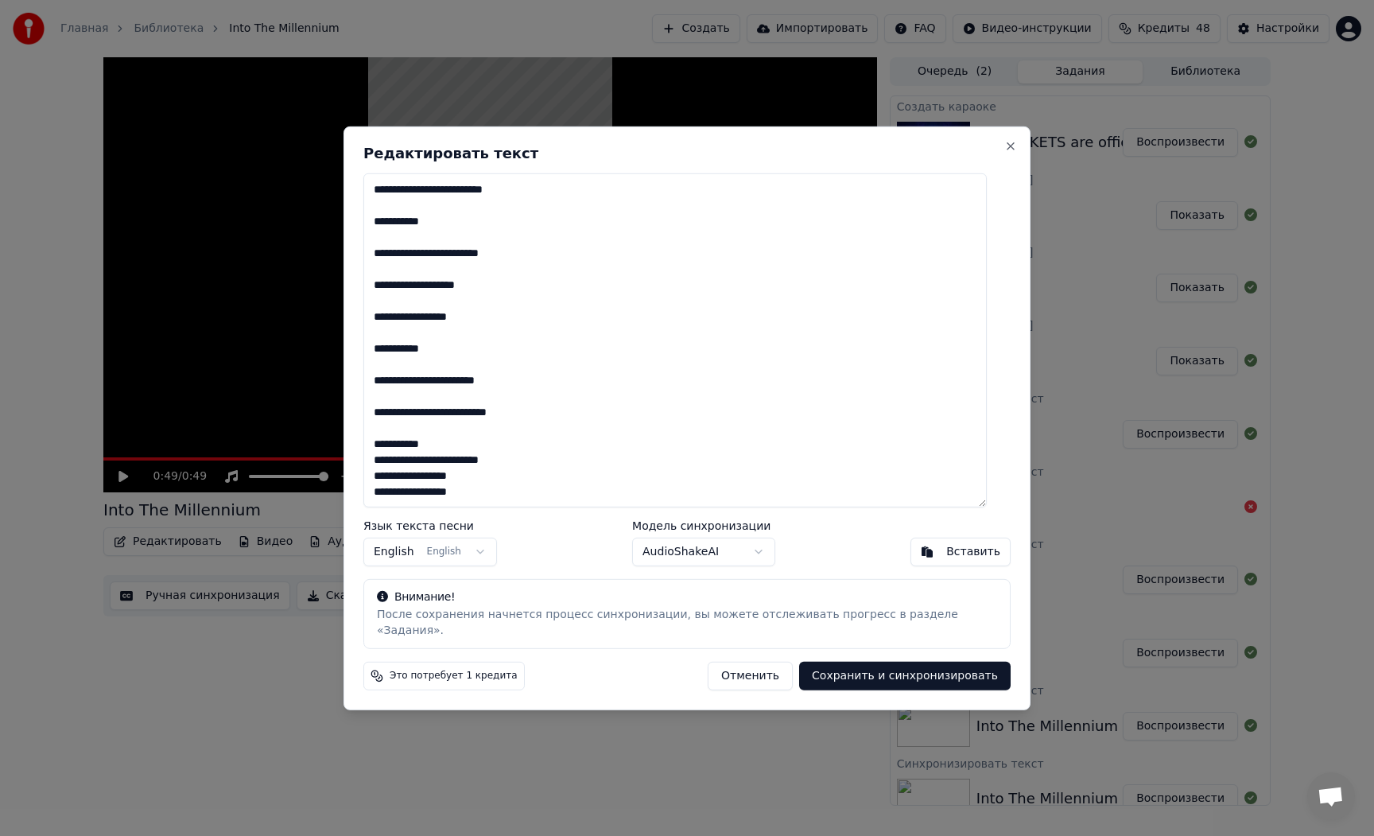
click at [464, 453] on textarea "**********" at bounding box center [674, 340] width 623 height 334
click at [545, 486] on textarea "**********" at bounding box center [674, 340] width 623 height 334
click at [530, 491] on textarea "**********" at bounding box center [674, 340] width 623 height 334
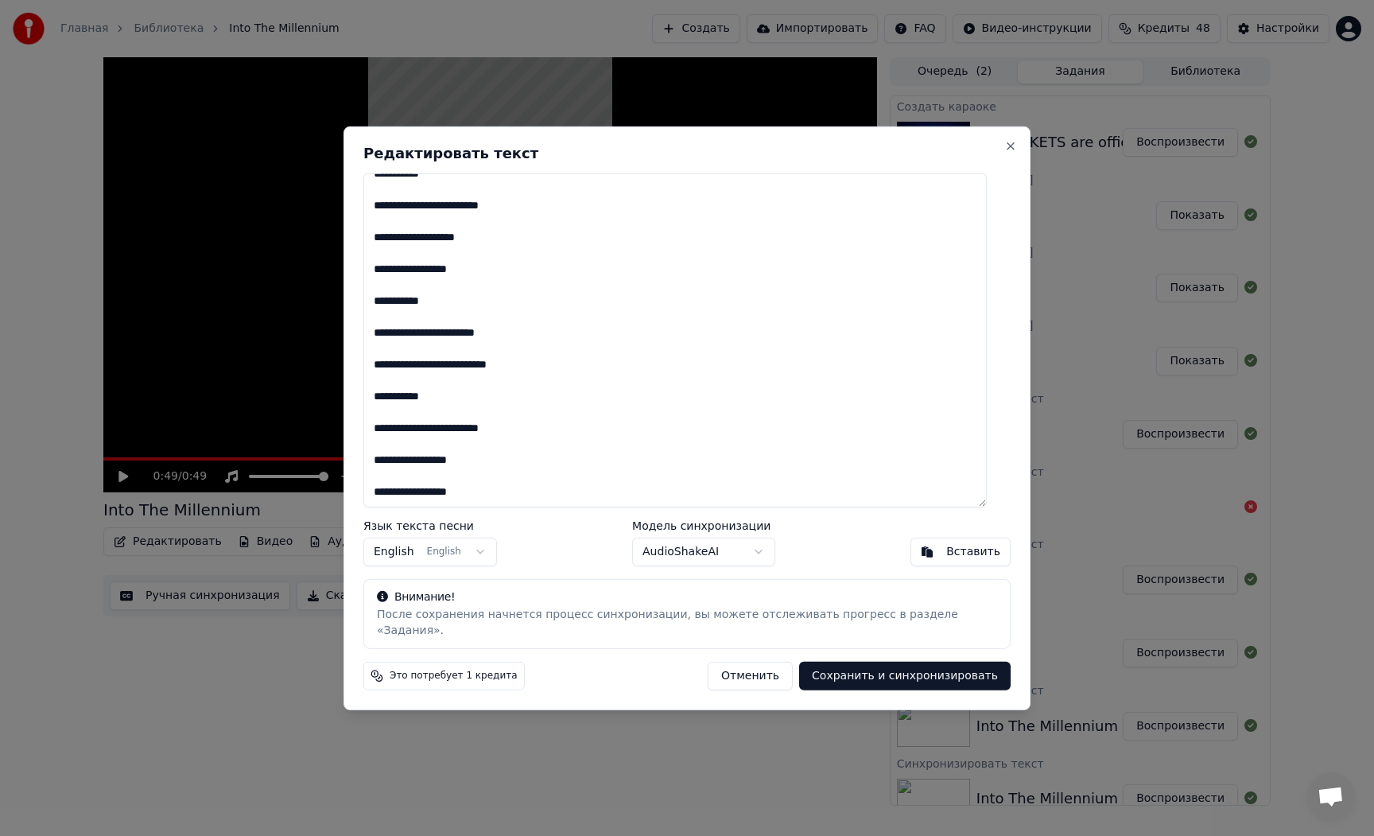
scroll to position [0, 0]
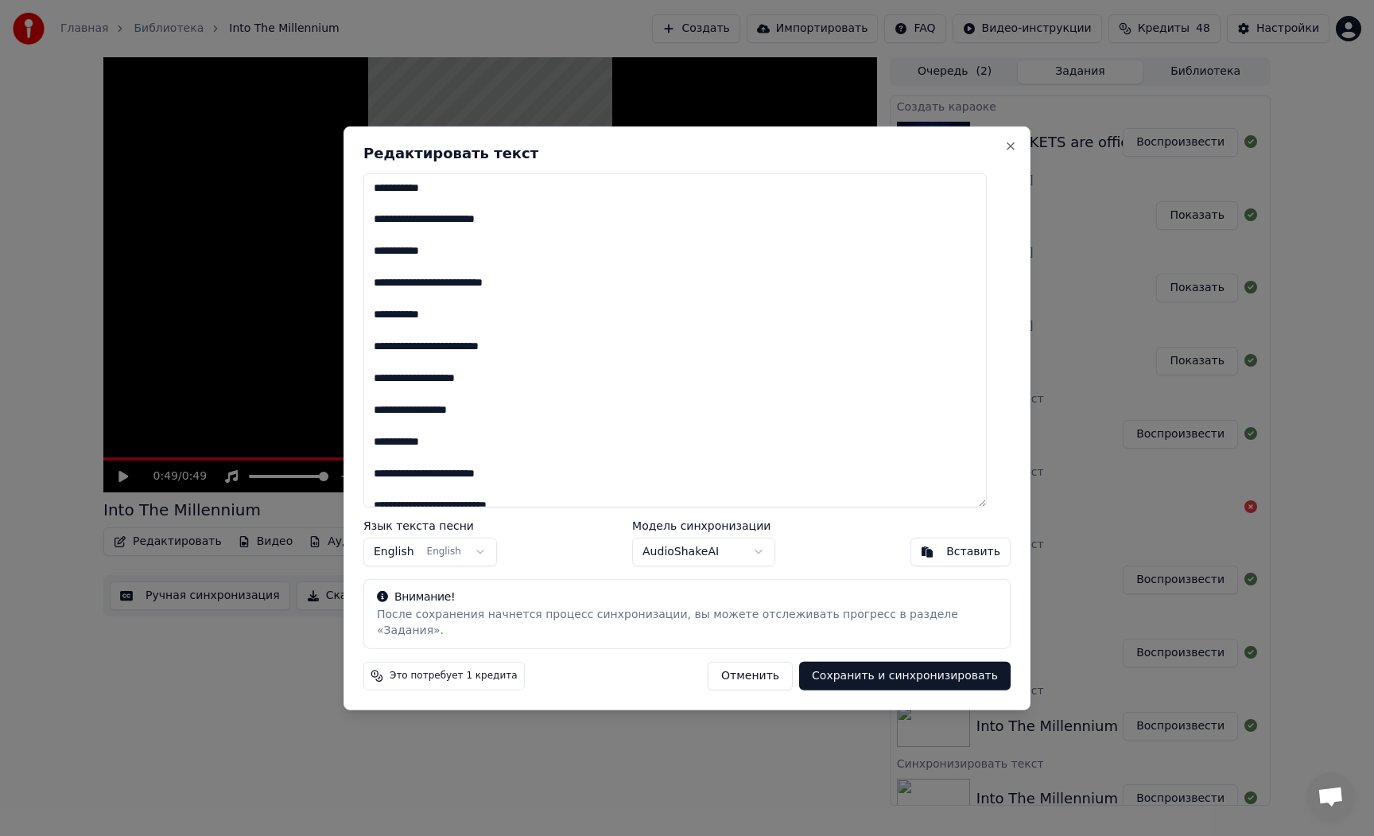
type textarea "**********"
click at [872, 669] on button "Сохранить и синхронизировать" at bounding box center [905, 676] width 212 height 29
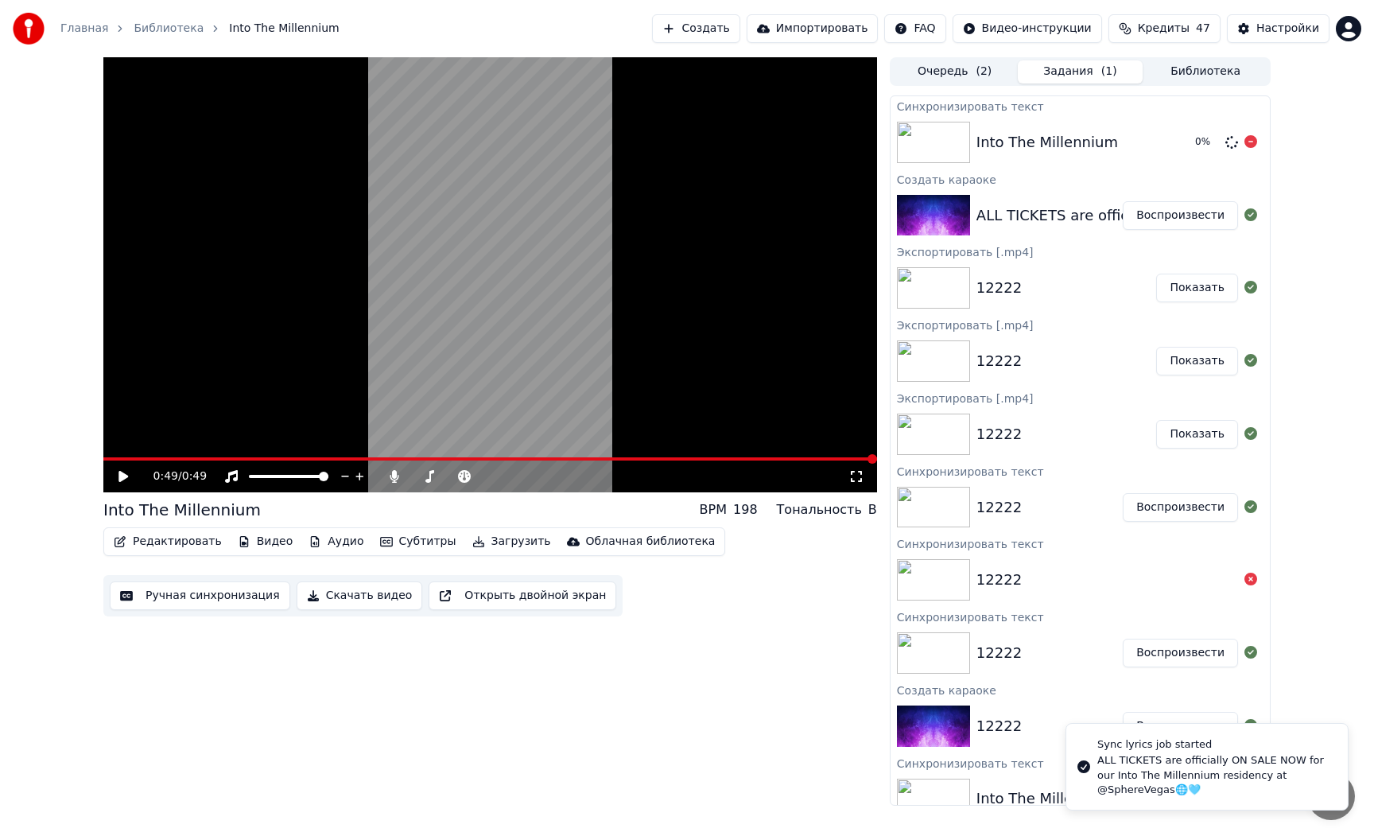
click at [1061, 155] on div "Into The Millennium 0 %" at bounding box center [1080, 142] width 379 height 54
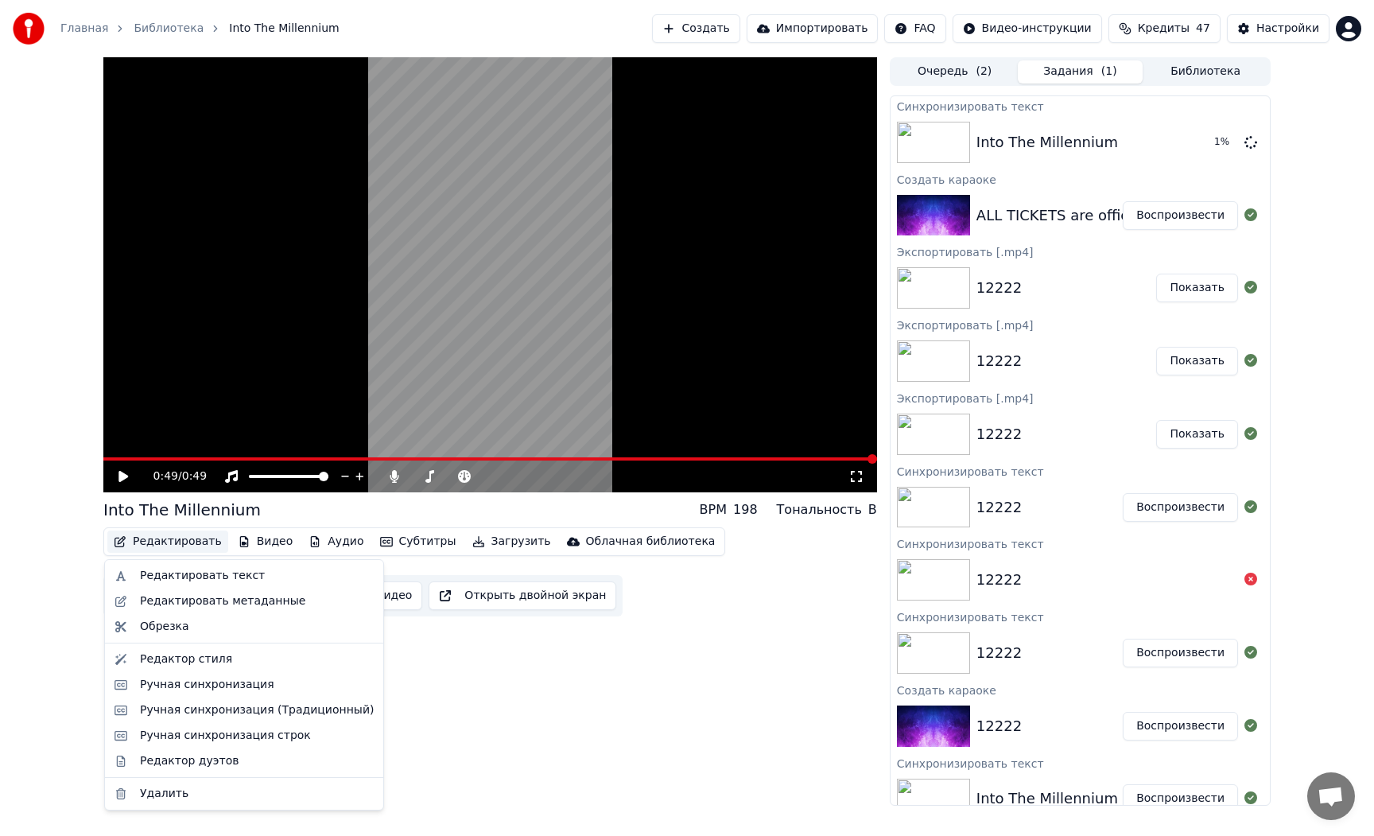
click at [170, 543] on button "Редактировать" at bounding box center [167, 541] width 121 height 22
click at [204, 654] on div "Редактор стиля" at bounding box center [186, 659] width 92 height 16
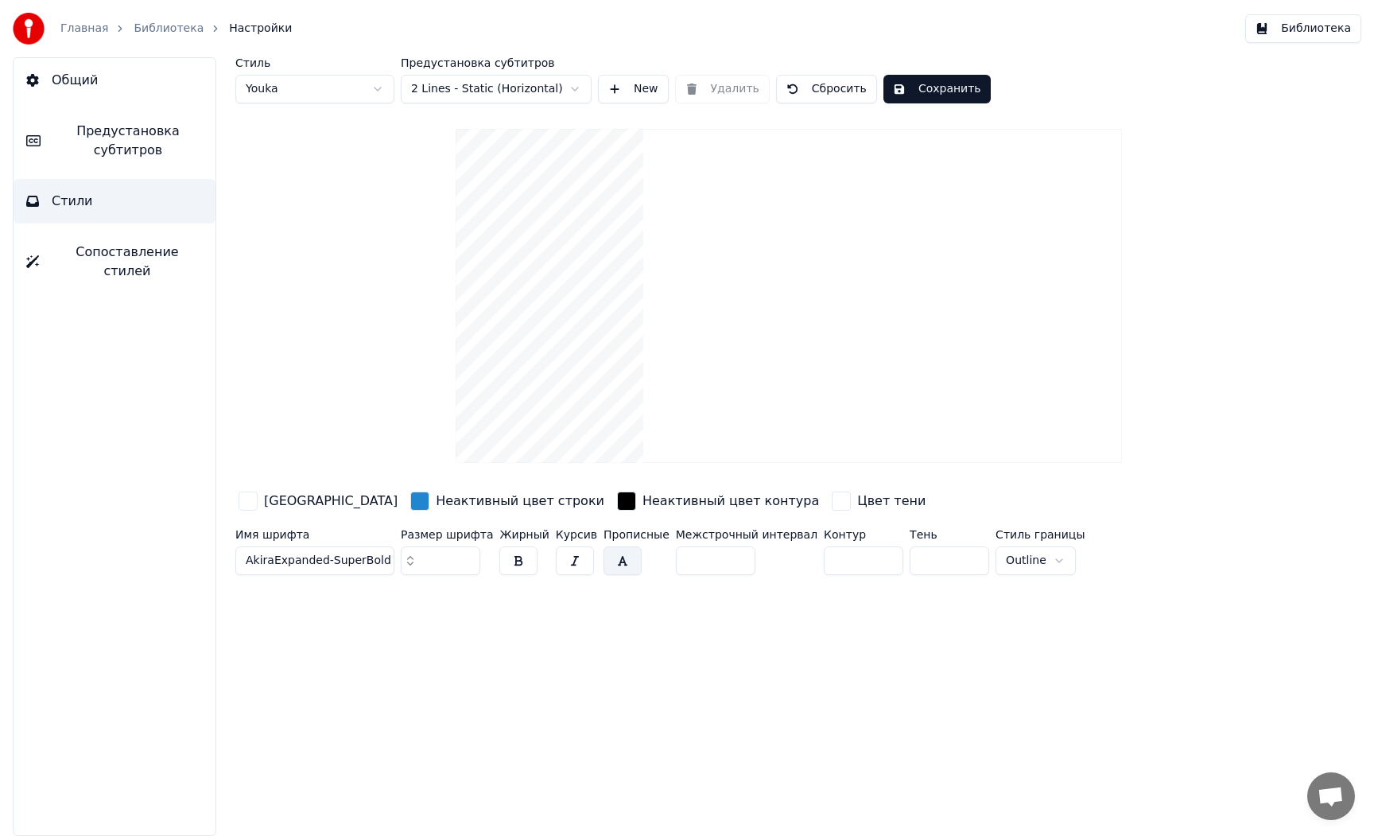
drag, startPoint x: 408, startPoint y: 558, endPoint x: 358, endPoint y: 557, distance: 50.1
click at [359, 557] on div "Имя шрифта AkiraExpanded-SuperBold Размер шрифта ** Жирный Курсив Прописные Меж…" at bounding box center [716, 555] width 962 height 52
type input "**"
click at [435, 613] on div "Стиль Youka Предустановка субтитров 2 Lines - Static (Horizontal) New Удалить С…" at bounding box center [789, 446] width 1170 height 778
click at [929, 85] on button "Сохранить" at bounding box center [936, 89] width 107 height 29
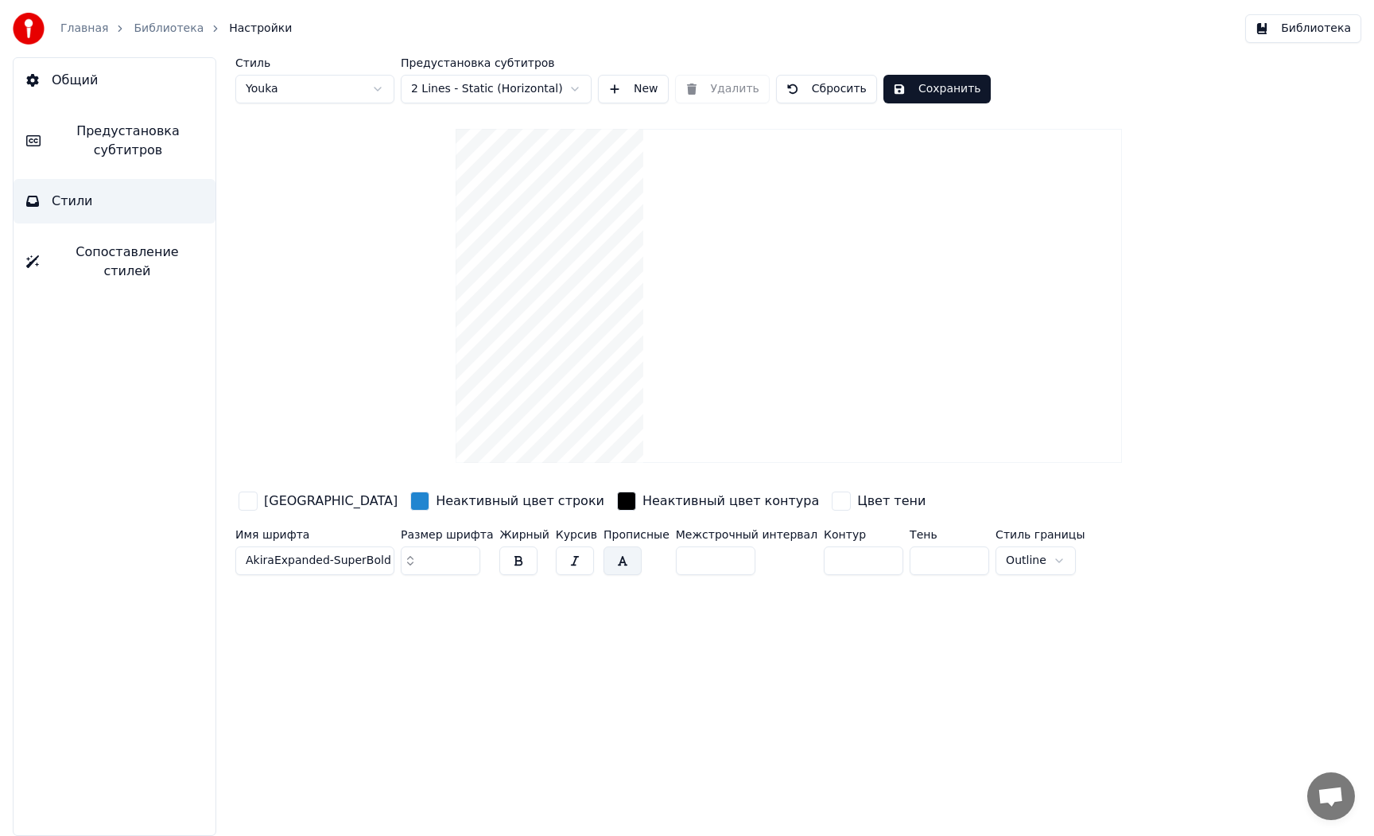
click at [94, 35] on link "Главная" at bounding box center [84, 29] width 48 height 16
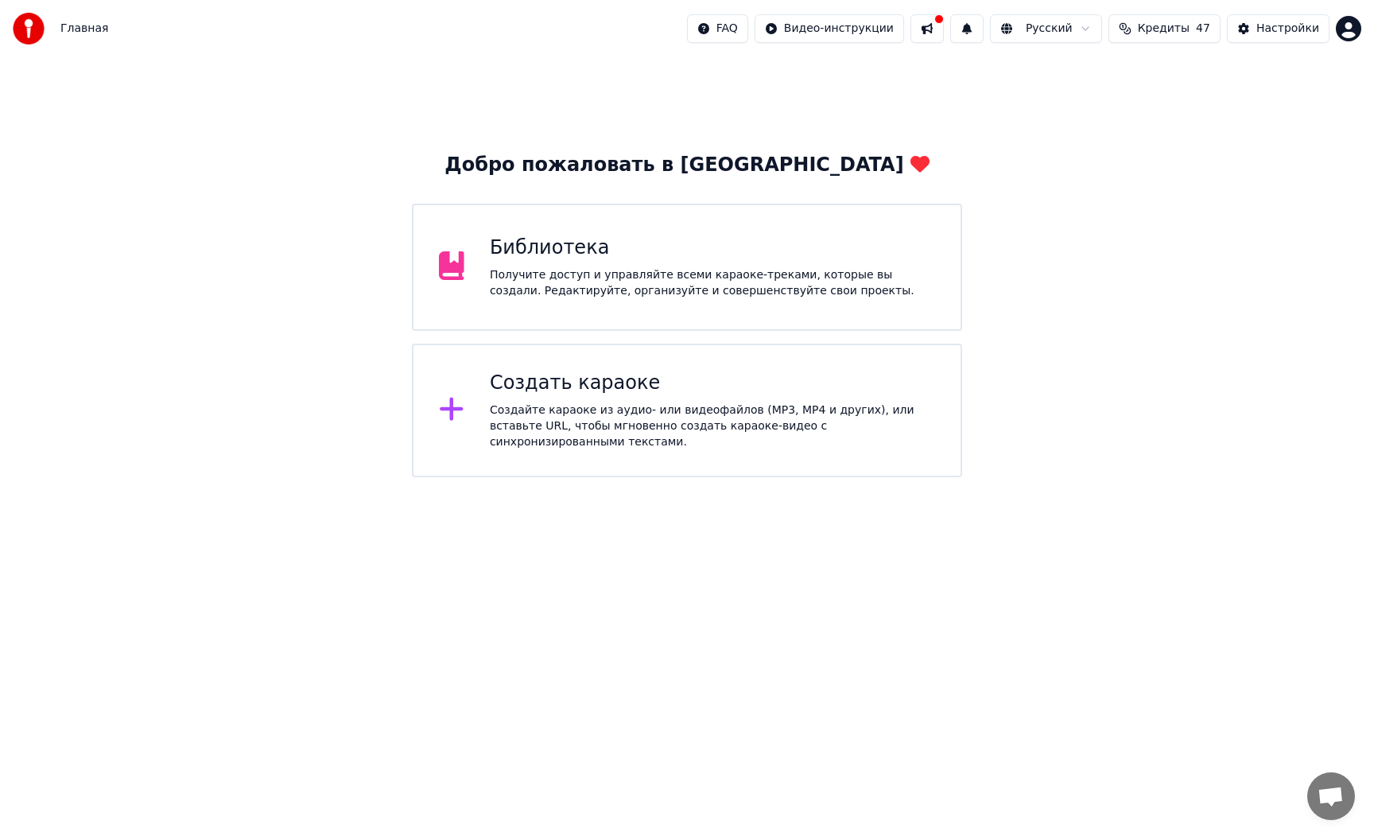
click at [520, 309] on div "Библиотека Получите доступ и управляйте всеми караоке-треками, которые вы созда…" at bounding box center [686, 267] width 549 height 127
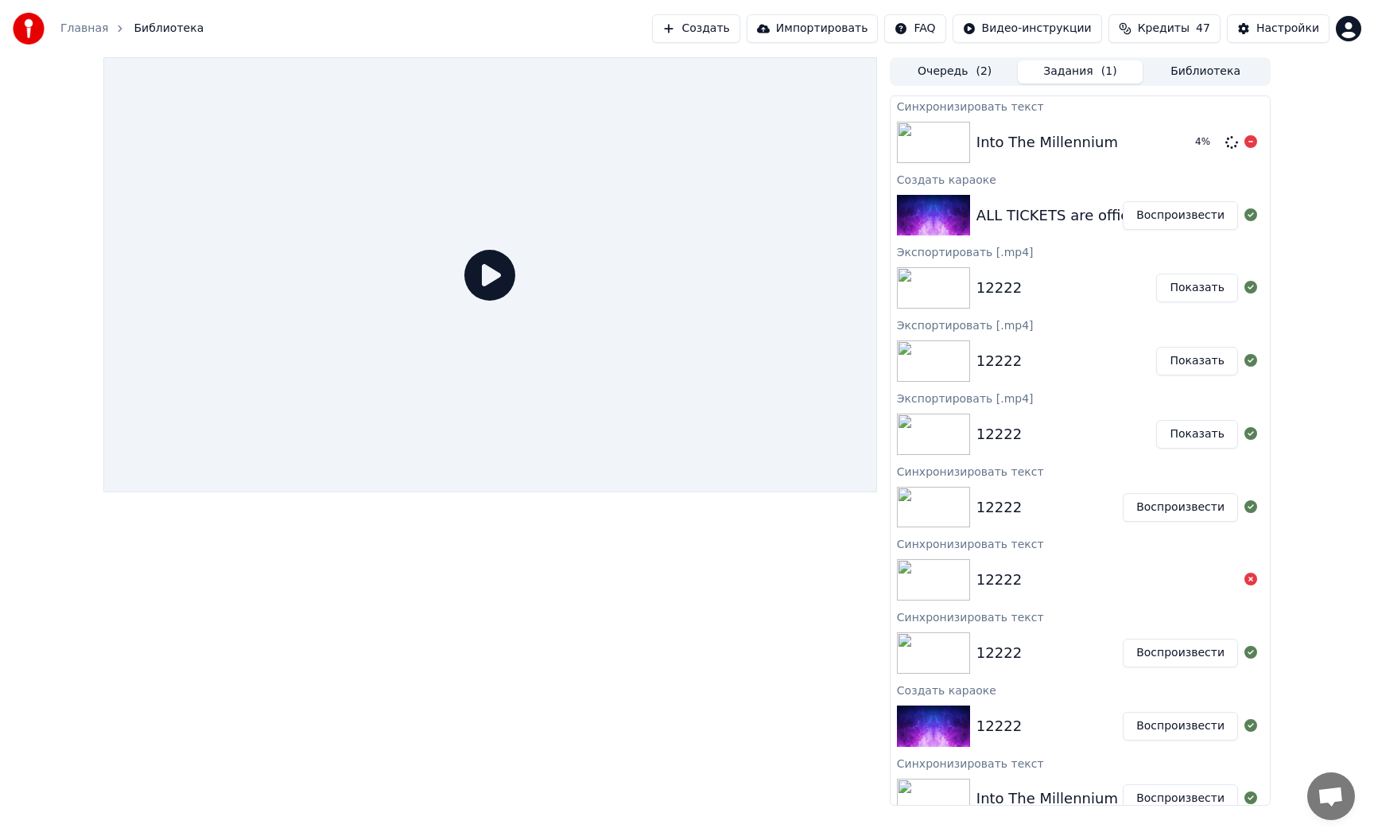
click at [1016, 149] on div "Into The Millennium" at bounding box center [1047, 142] width 142 height 22
click at [950, 149] on img at bounding box center [933, 142] width 73 height 41
click at [1001, 146] on div "Into The Millennium" at bounding box center [1047, 142] width 142 height 22
click at [1193, 149] on button "Воспроизвести" at bounding box center [1180, 142] width 115 height 29
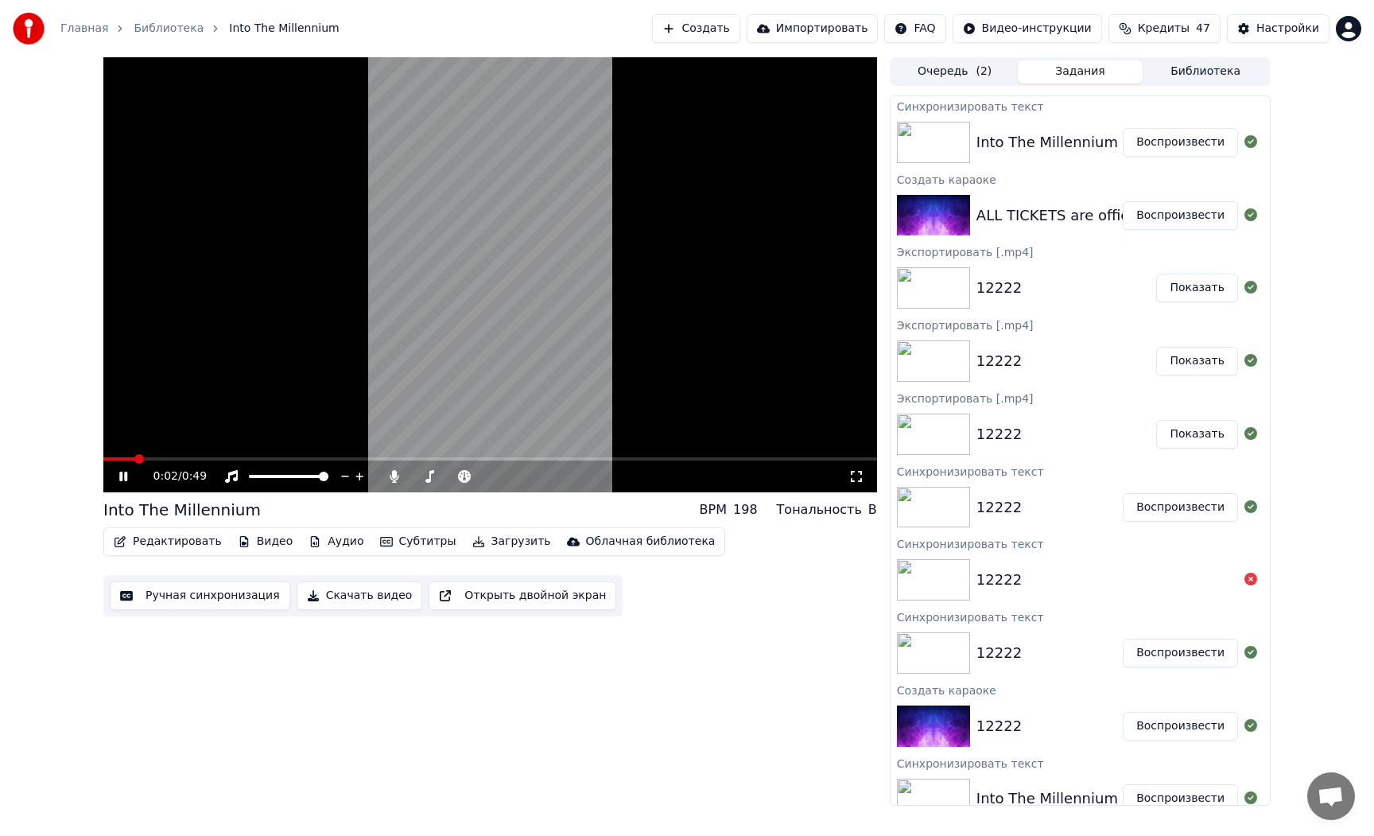
click at [425, 317] on video at bounding box center [490, 274] width 774 height 435
click at [164, 546] on button "Редактировать" at bounding box center [167, 541] width 121 height 22
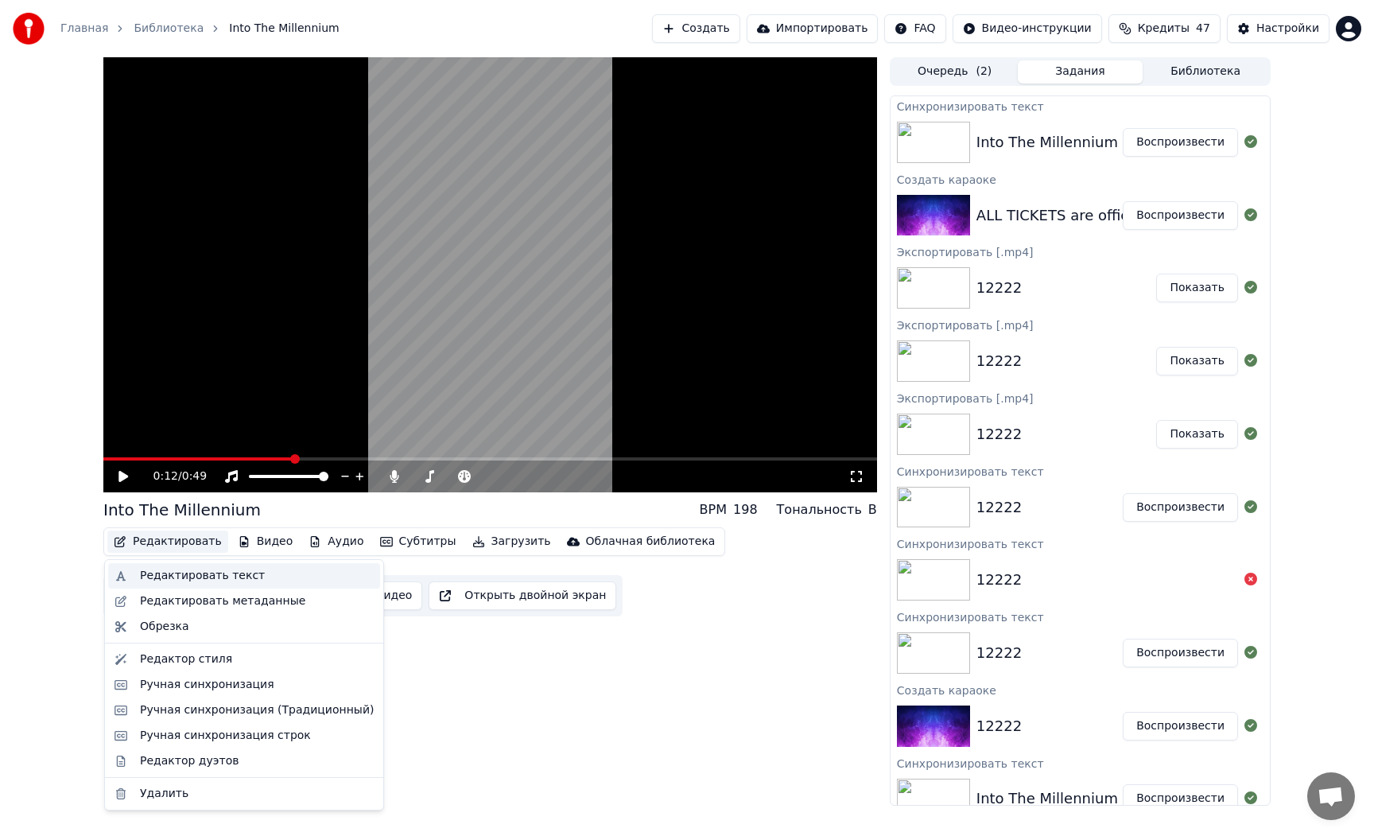
click at [182, 580] on div "Редактировать текст" at bounding box center [202, 576] width 125 height 16
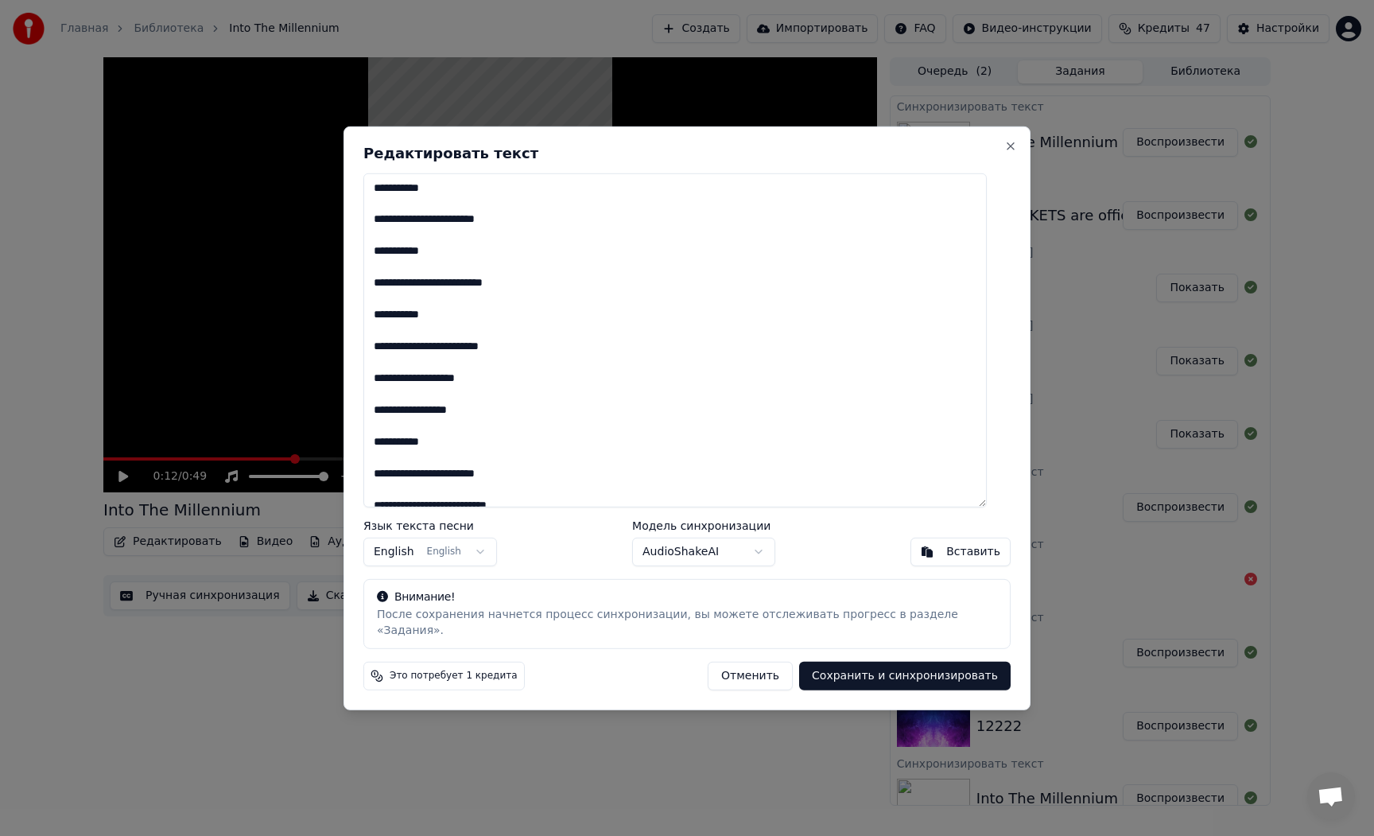
click at [754, 668] on button "Отменить" at bounding box center [750, 676] width 85 height 29
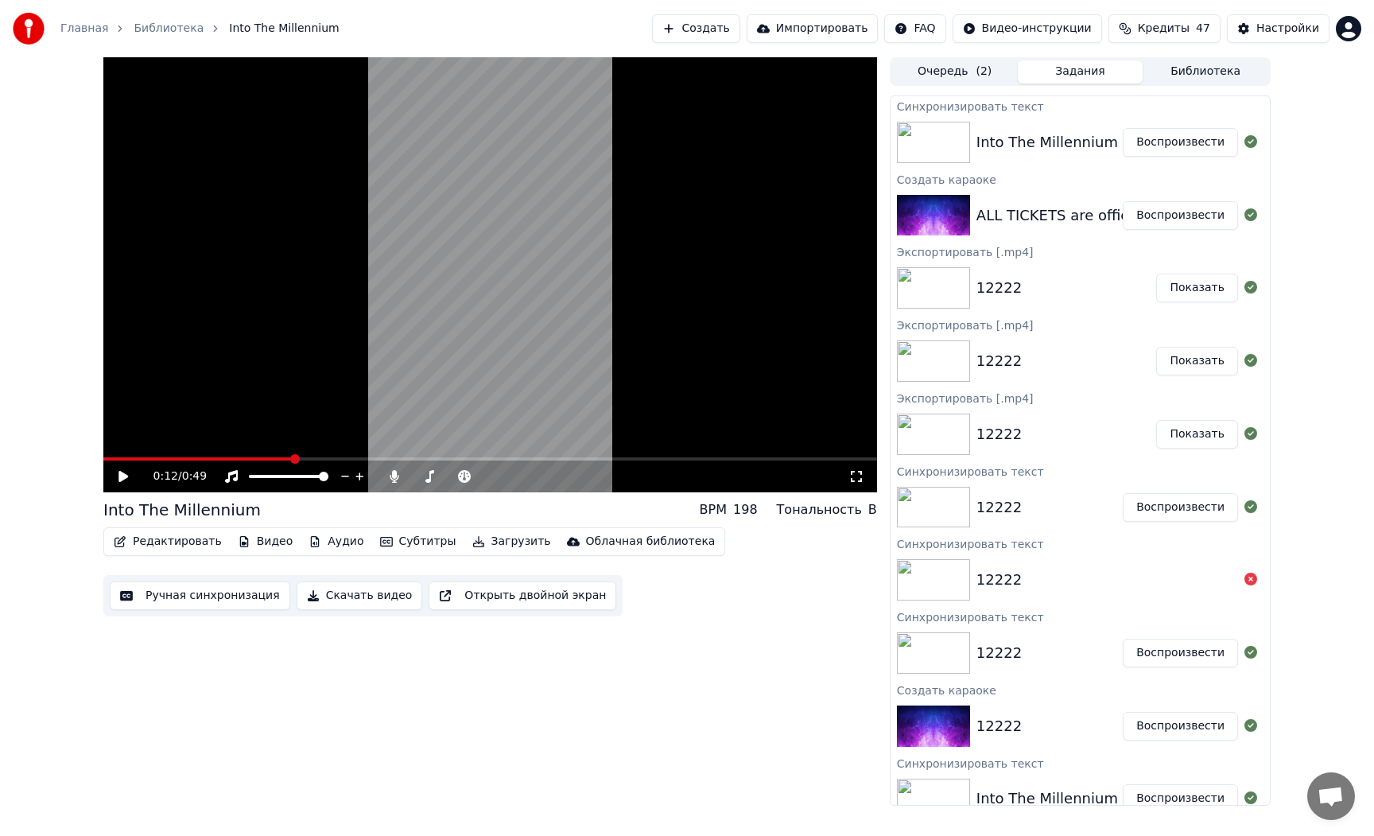
click at [263, 545] on button "Видео" at bounding box center [265, 541] width 68 height 22
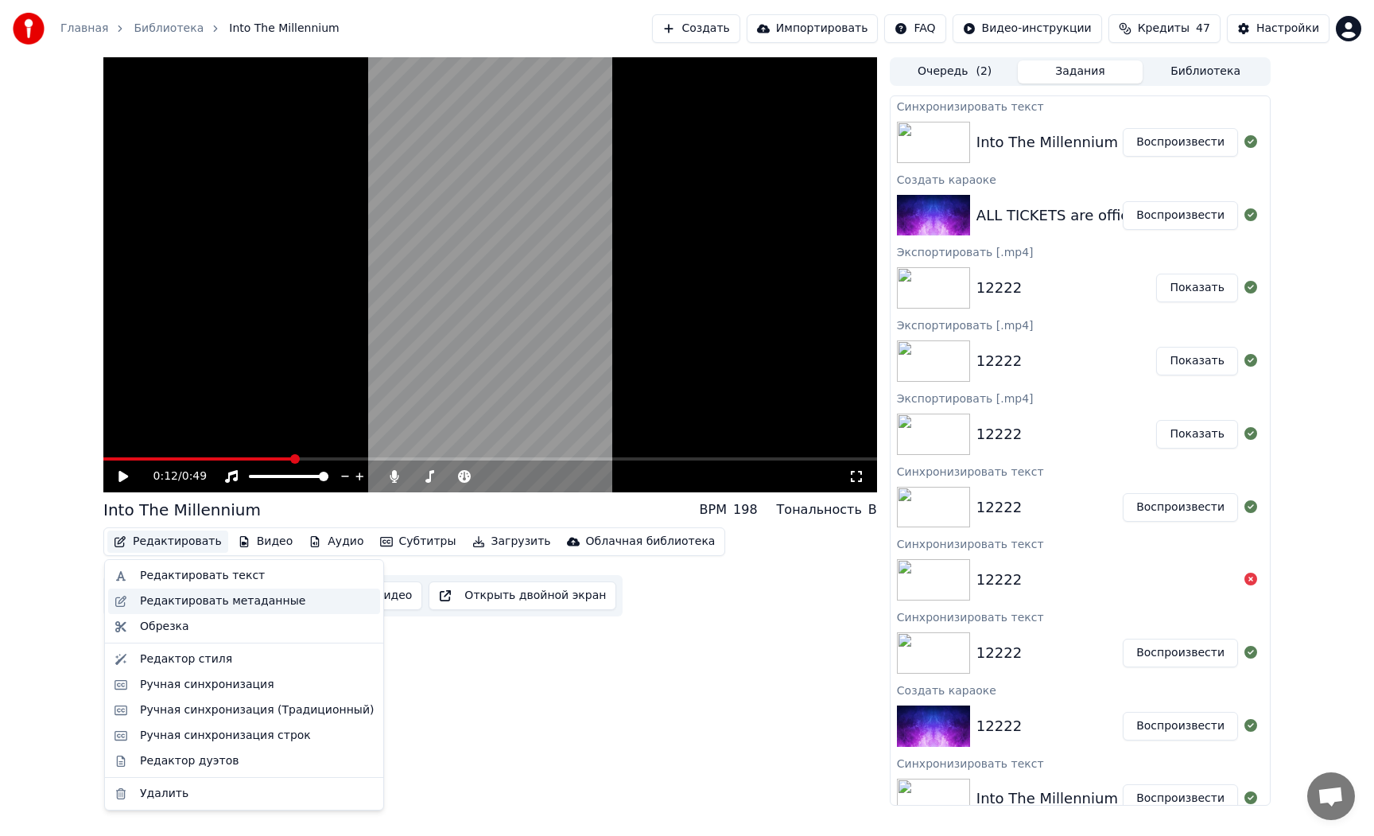
click at [184, 596] on div "Редактировать метаданные" at bounding box center [222, 601] width 165 height 16
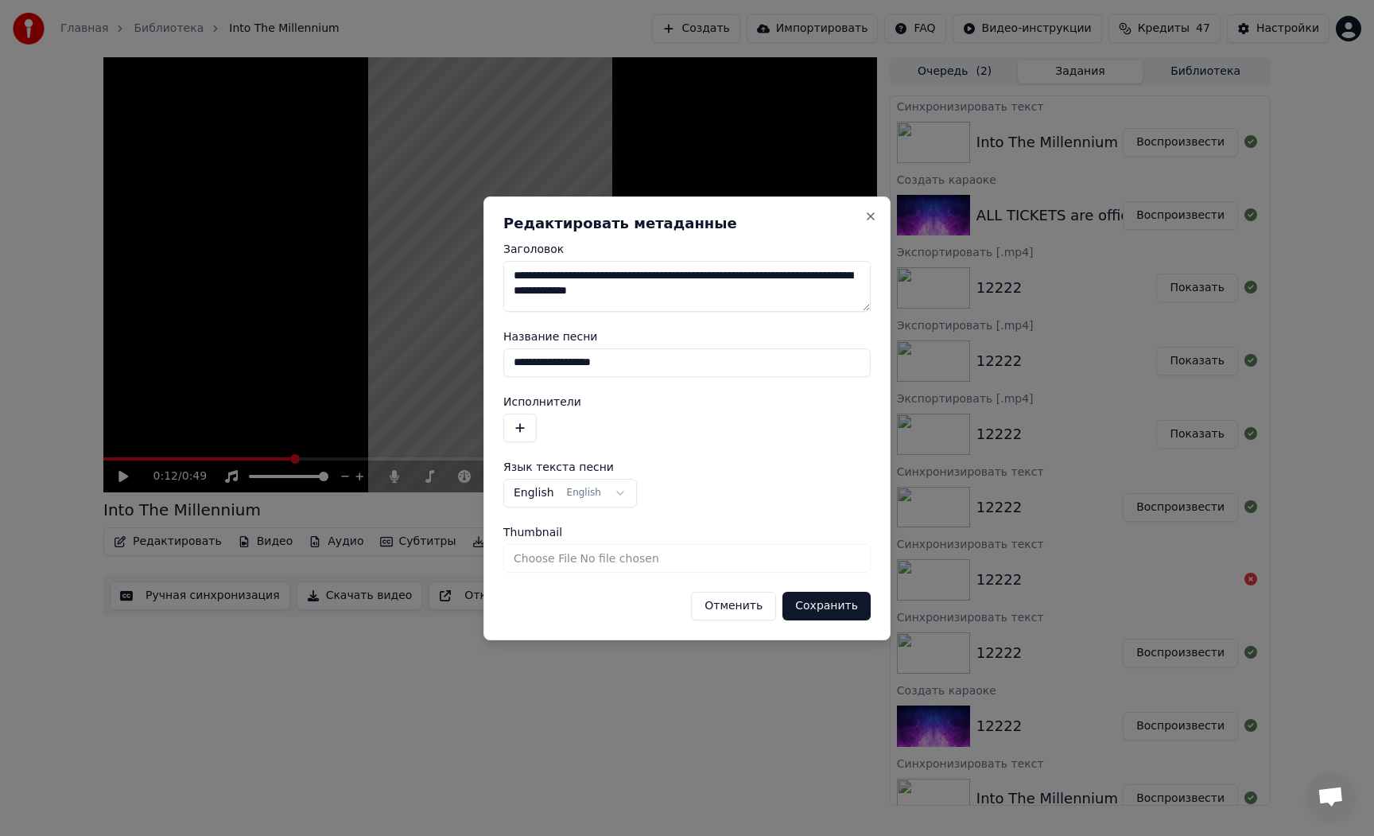
drag, startPoint x: 586, startPoint y: 281, endPoint x: 435, endPoint y: 265, distance: 151.9
click at [435, 265] on body "Главная Библиотека Into The Millennium Создать Импортировать FAQ Видео-инструкц…" at bounding box center [687, 418] width 1374 height 836
drag, startPoint x: 629, startPoint y: 364, endPoint x: 346, endPoint y: 359, distance: 283.1
click at [340, 359] on body "Главная Библиотека Into The Millennium Создать Импортировать FAQ Видео-инструкц…" at bounding box center [687, 418] width 1374 height 836
click at [801, 602] on button "Сохранить" at bounding box center [826, 606] width 88 height 29
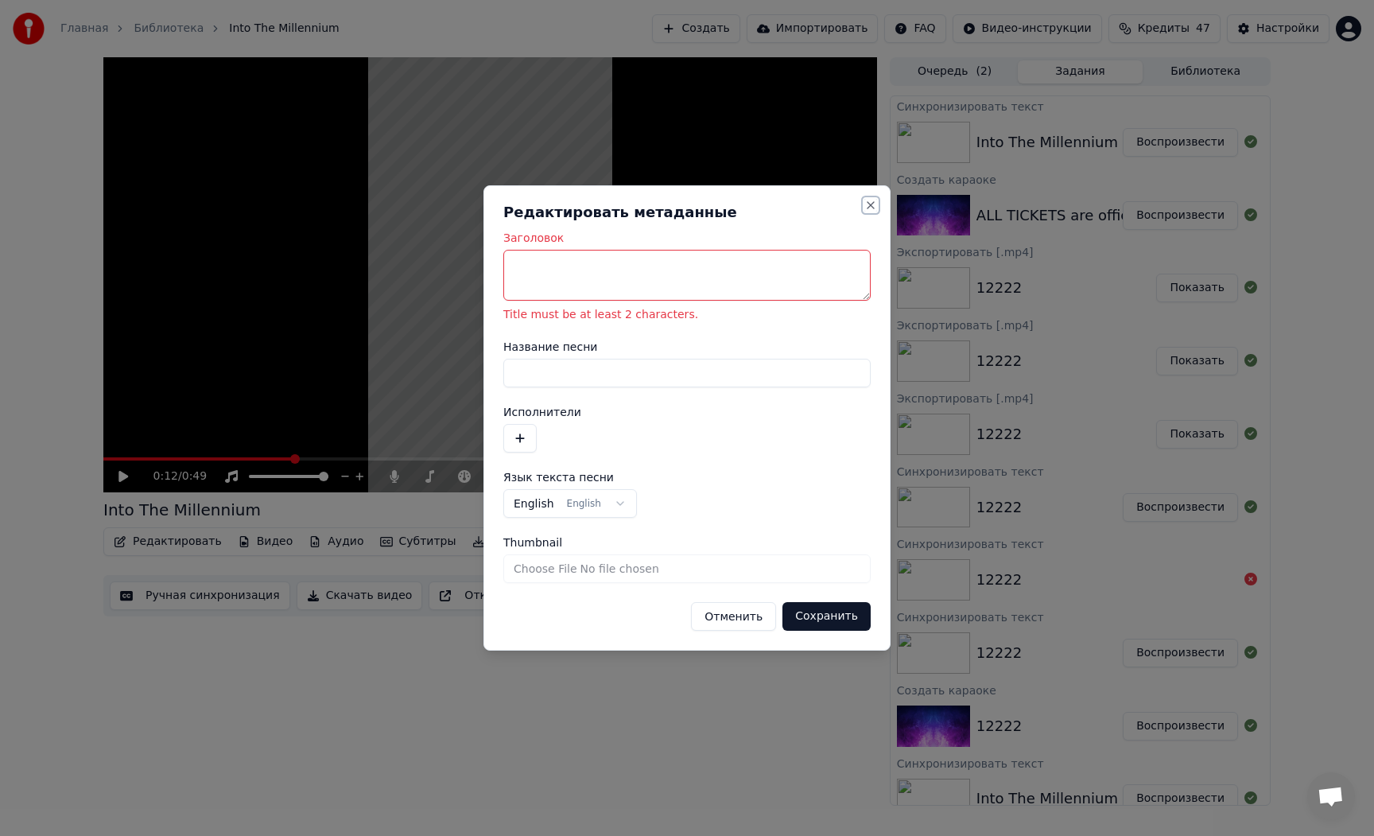
click at [870, 208] on button "Close" at bounding box center [870, 205] width 13 height 13
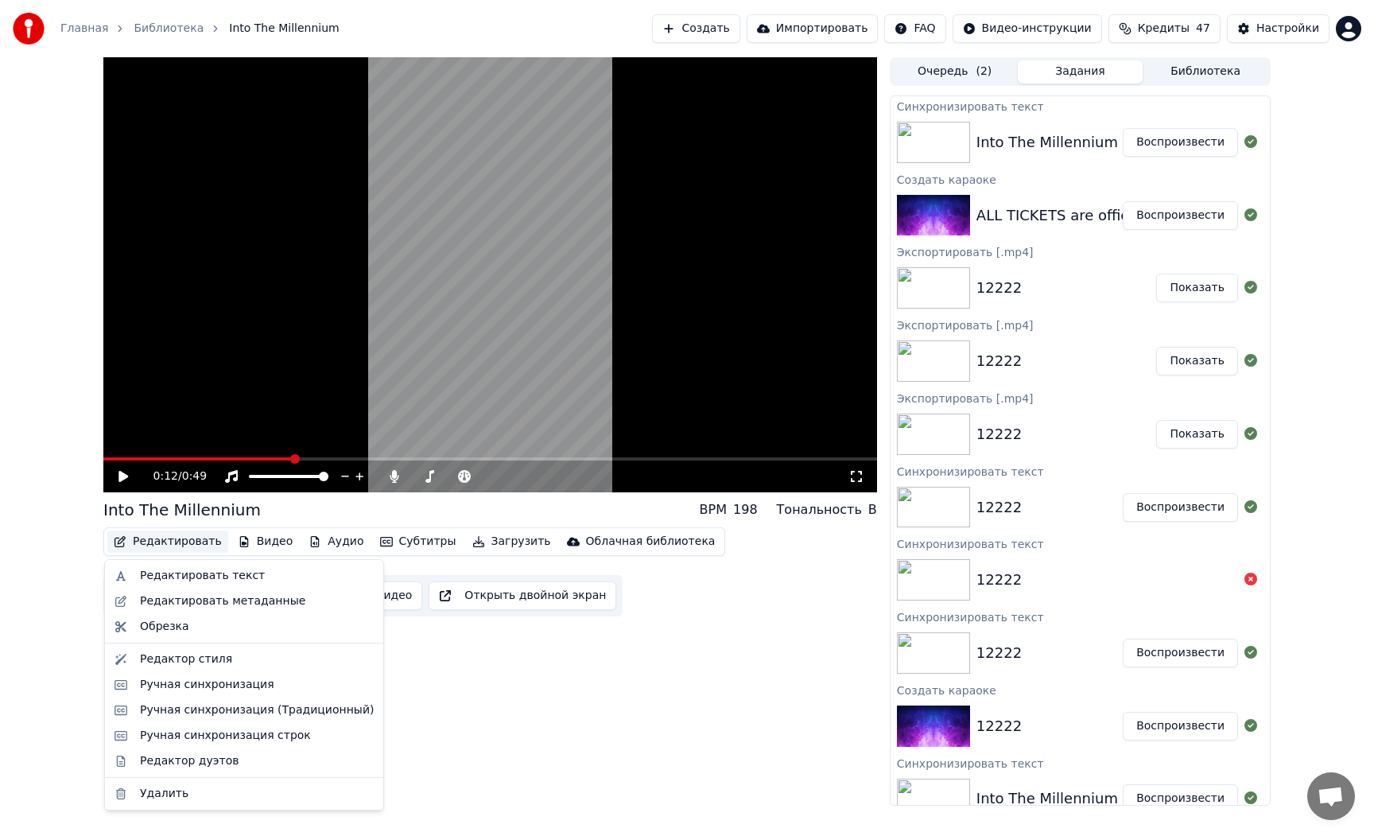
click at [150, 547] on button "Редактировать" at bounding box center [167, 541] width 121 height 22
click at [231, 687] on div "Ручная синхронизация" at bounding box center [207, 685] width 134 height 16
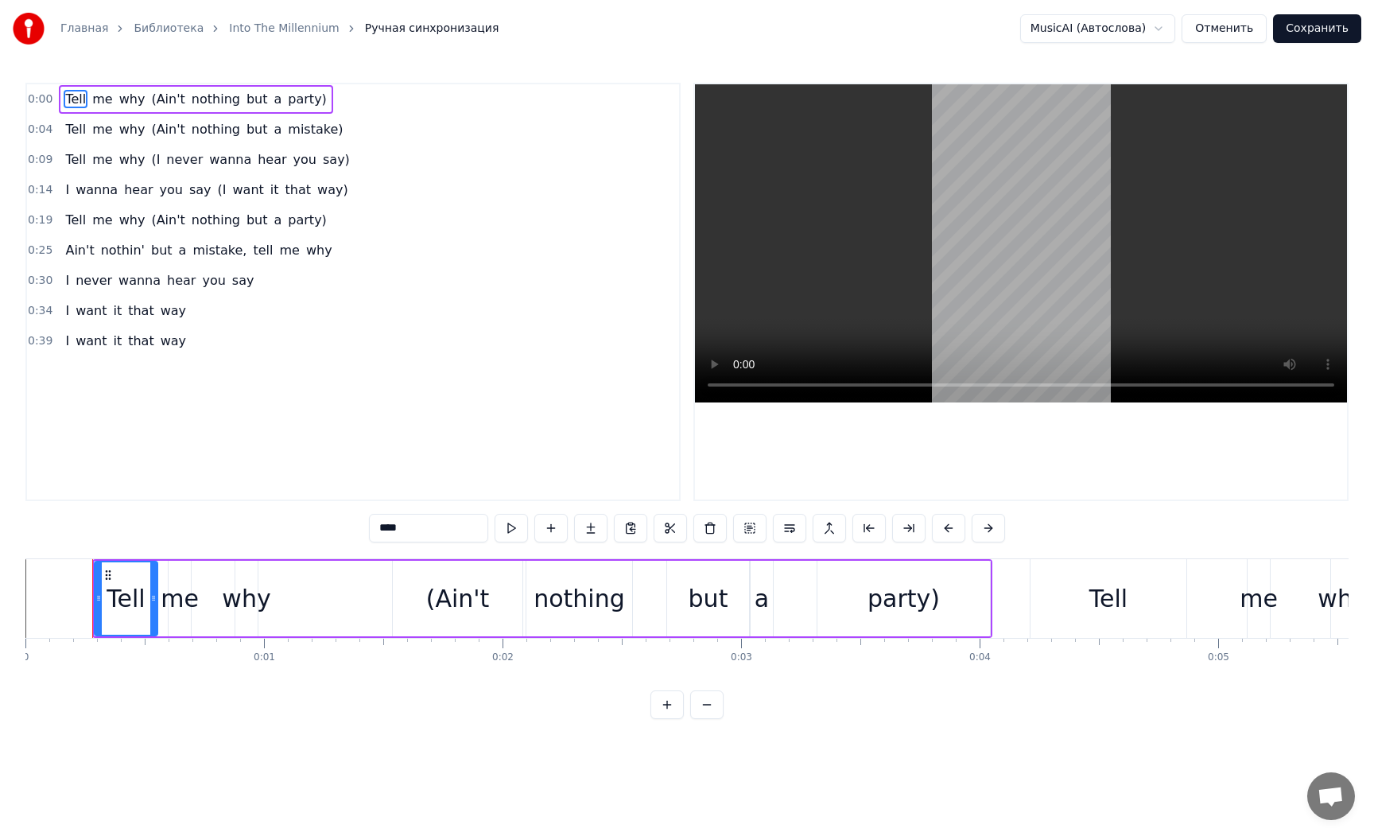
click at [150, 100] on span "(Ain't" at bounding box center [167, 99] width 37 height 18
type input "******"
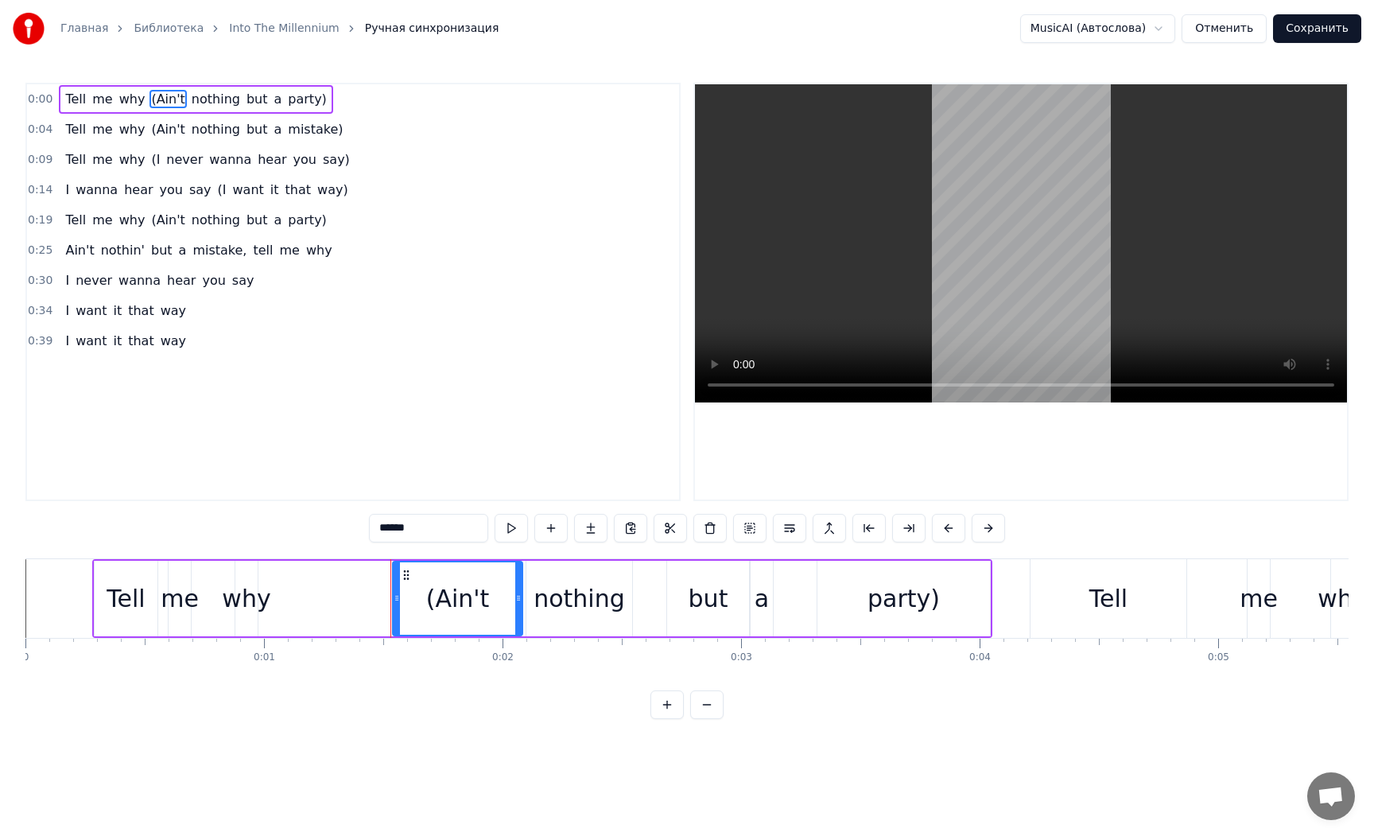
click at [150, 100] on span "(Ain't" at bounding box center [167, 99] width 37 height 18
click at [445, 596] on div "(Ain't" at bounding box center [458, 598] width 64 height 36
click at [441, 602] on div "(Ain't" at bounding box center [458, 598] width 64 height 36
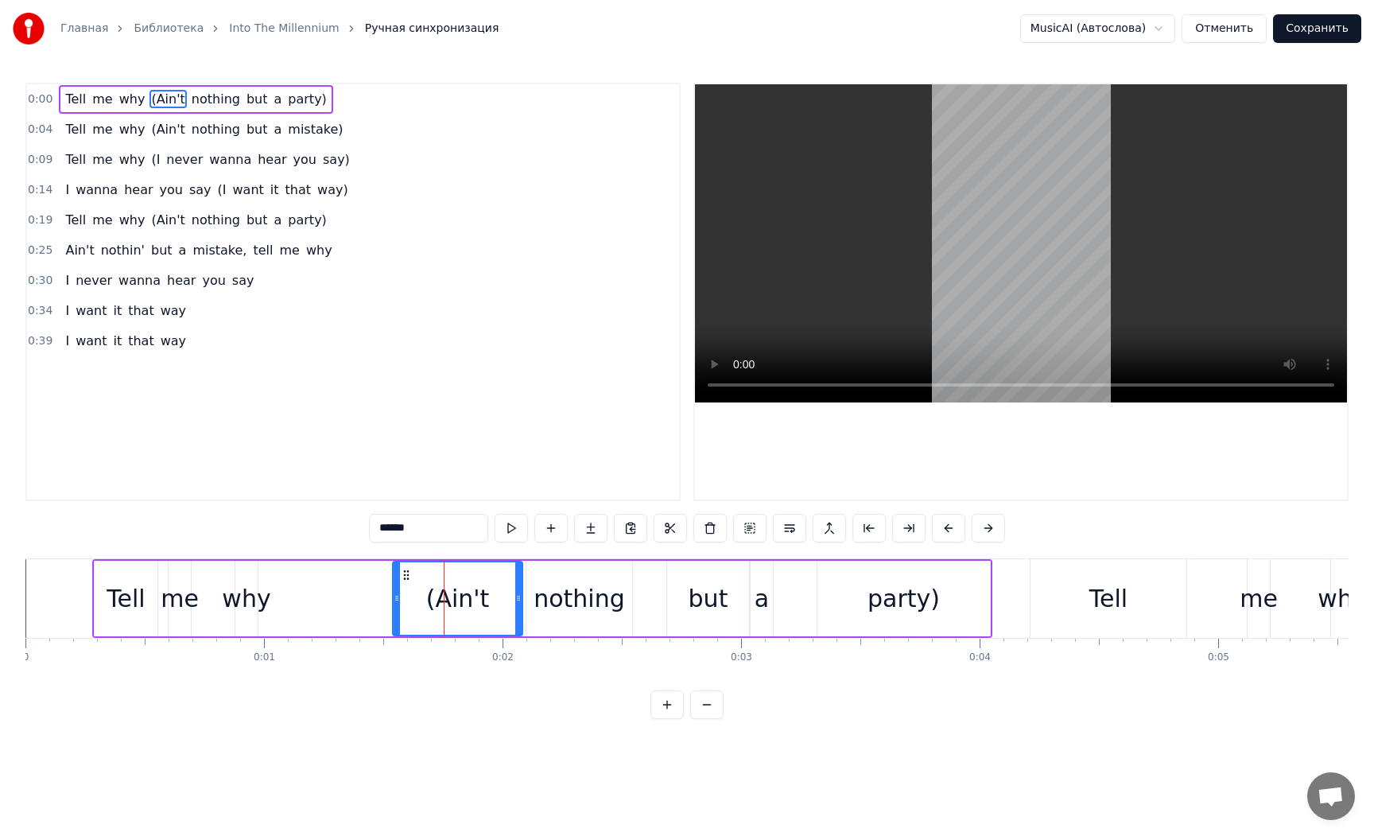
click at [441, 602] on div "(Ain't" at bounding box center [458, 598] width 64 height 36
click at [139, 96] on div "Tell me why (Ain't nothing but a party)" at bounding box center [196, 99] width 274 height 29
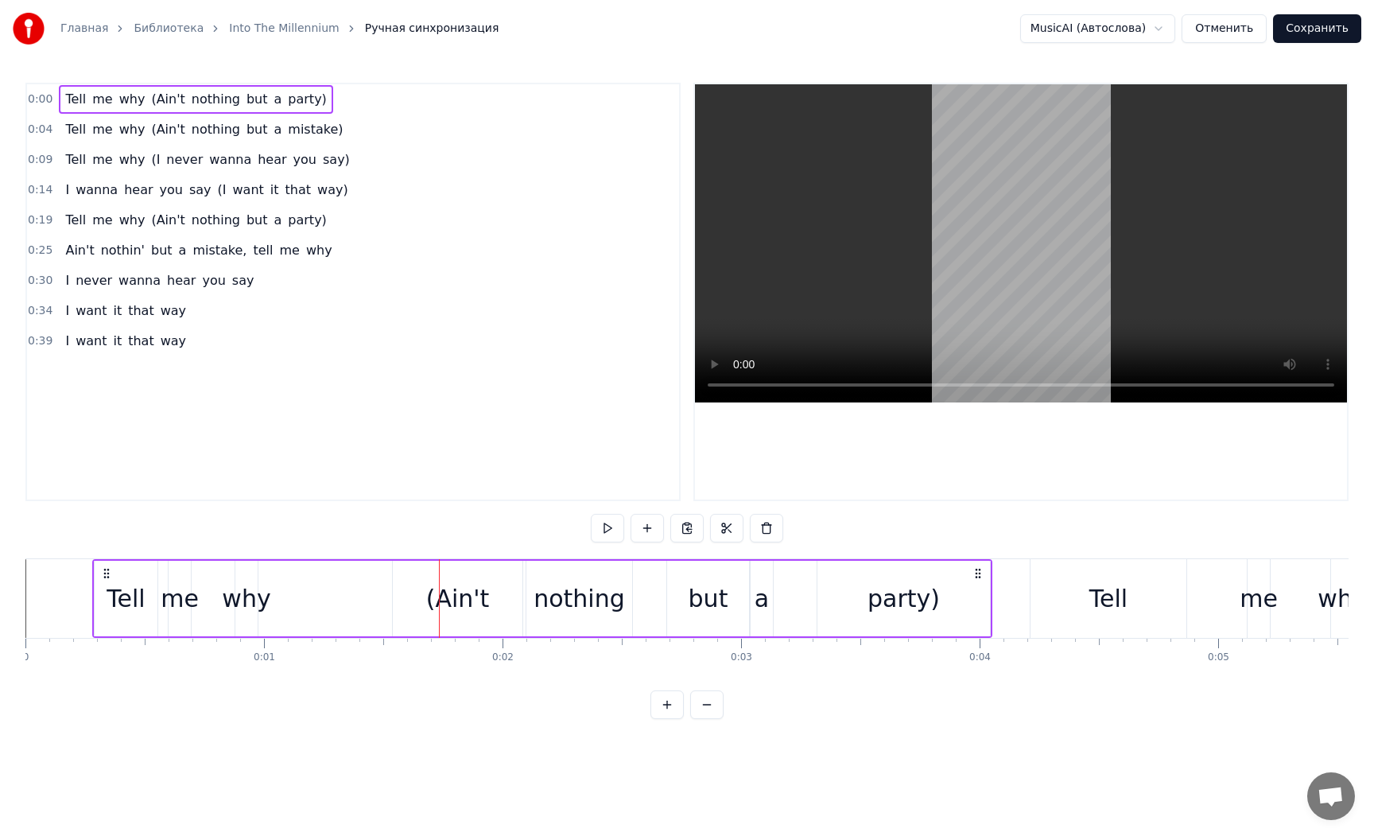
click at [141, 104] on div "Tell me why (Ain't nothing but a party)" at bounding box center [196, 99] width 274 height 29
click at [142, 103] on div "Tell me why (Ain't nothing but a party)" at bounding box center [196, 99] width 274 height 29
click at [390, 321] on html "Главная Библиотека Into The Millennium Ручная синхронизация MusicAI (Автослова)…" at bounding box center [687, 372] width 1374 height 744
click at [129, 97] on span "why" at bounding box center [132, 99] width 29 height 18
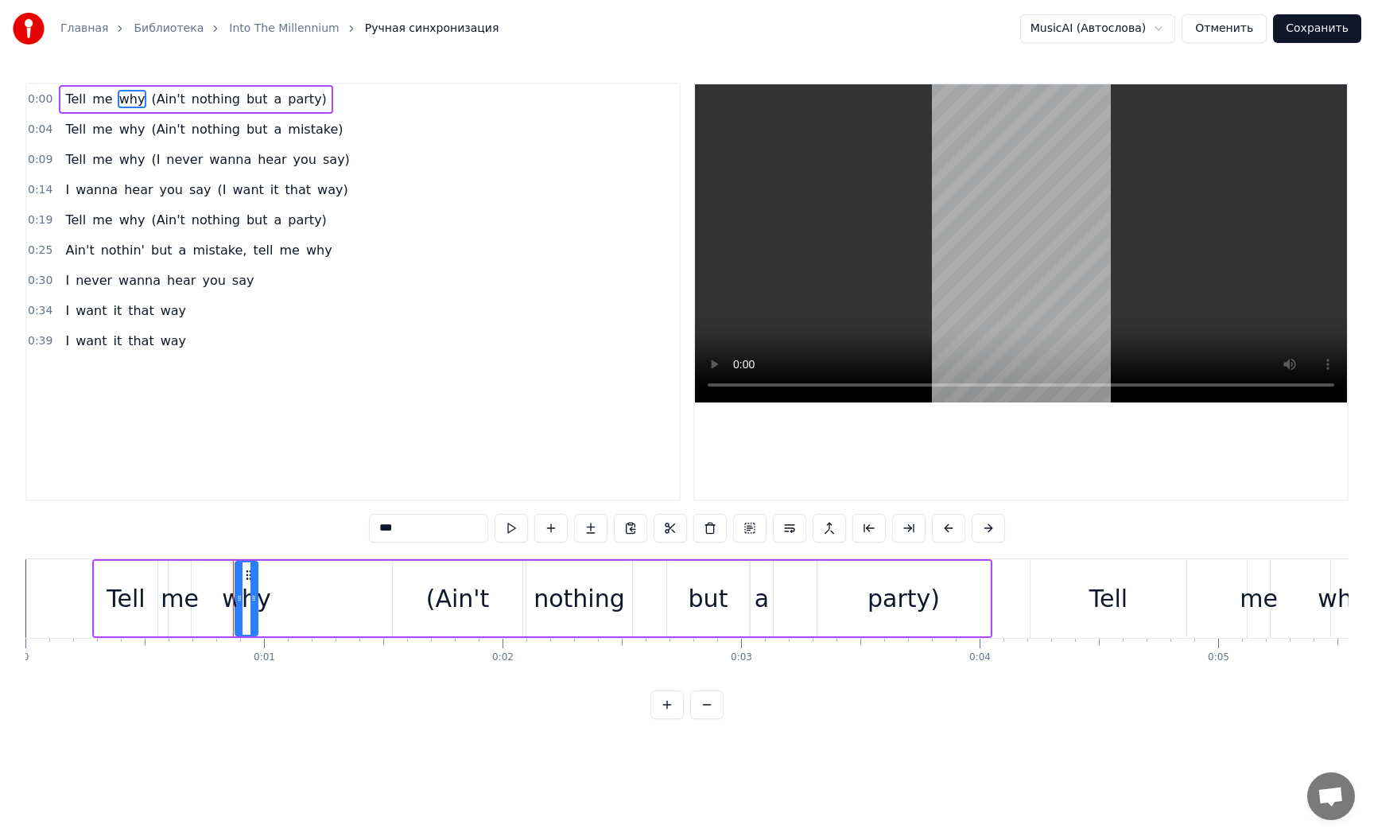
click at [138, 99] on span "why" at bounding box center [132, 99] width 29 height 18
click at [165, 101] on span "(Ain't" at bounding box center [167, 99] width 37 height 18
drag, startPoint x: 383, startPoint y: 529, endPoint x: 404, endPoint y: 545, distance: 26.1
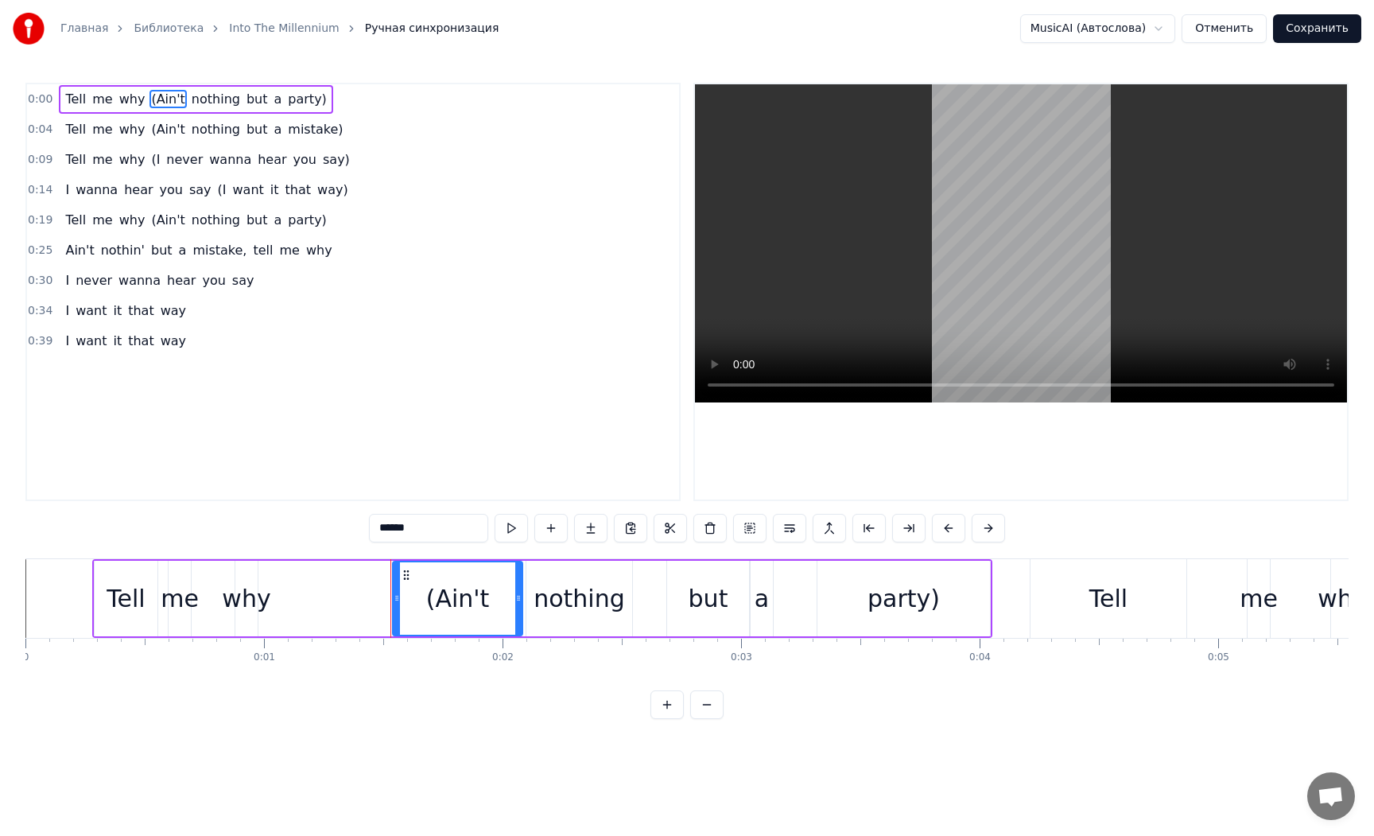
click at [383, 529] on input "******" at bounding box center [428, 528] width 119 height 29
click at [298, 99] on span "party)" at bounding box center [302, 99] width 42 height 18
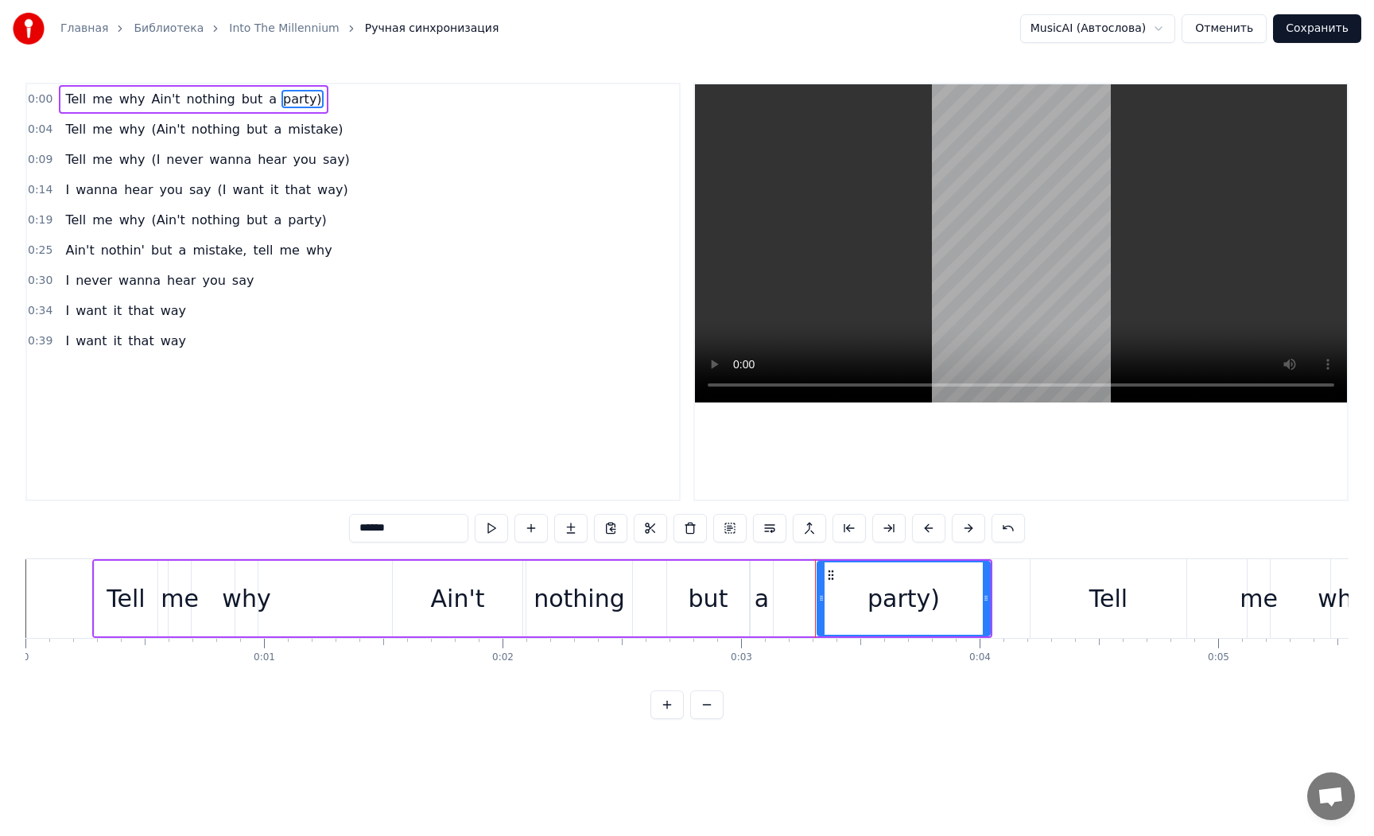
click at [433, 529] on input "******" at bounding box center [408, 528] width 119 height 29
click at [346, 419] on div "0:00 Tell me why Ain't nothing but a party 0:04 Tell me why (Ain't nothing but …" at bounding box center [352, 292] width 655 height 418
click at [751, 622] on div "a" at bounding box center [762, 599] width 22 height 76
type input "*"
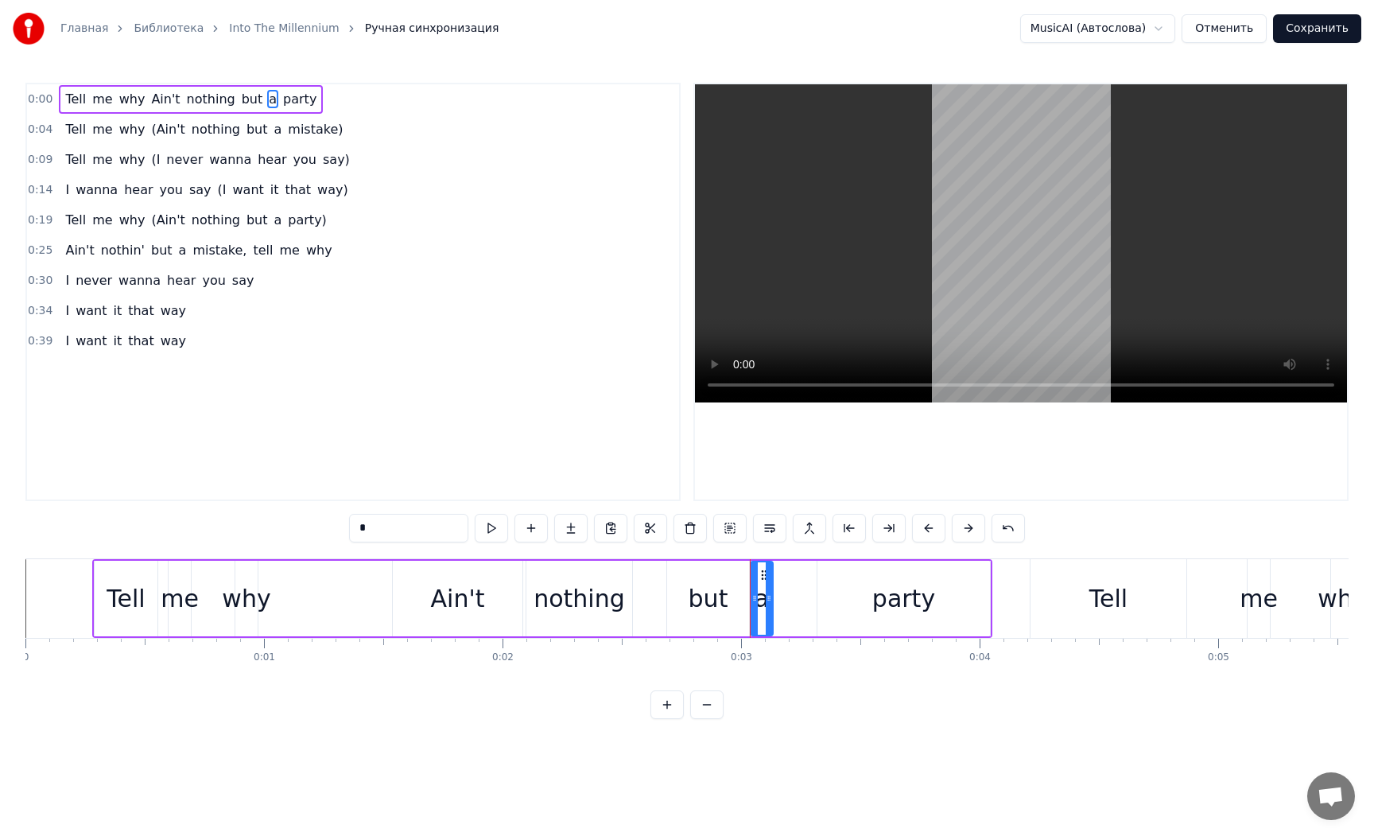
drag, startPoint x: 720, startPoint y: 618, endPoint x: 918, endPoint y: 617, distance: 198.0
click at [918, 617] on div "Tell me why Ain't nothing but a party" at bounding box center [542, 598] width 900 height 79
click at [154, 138] on span "(Ain't" at bounding box center [167, 129] width 37 height 18
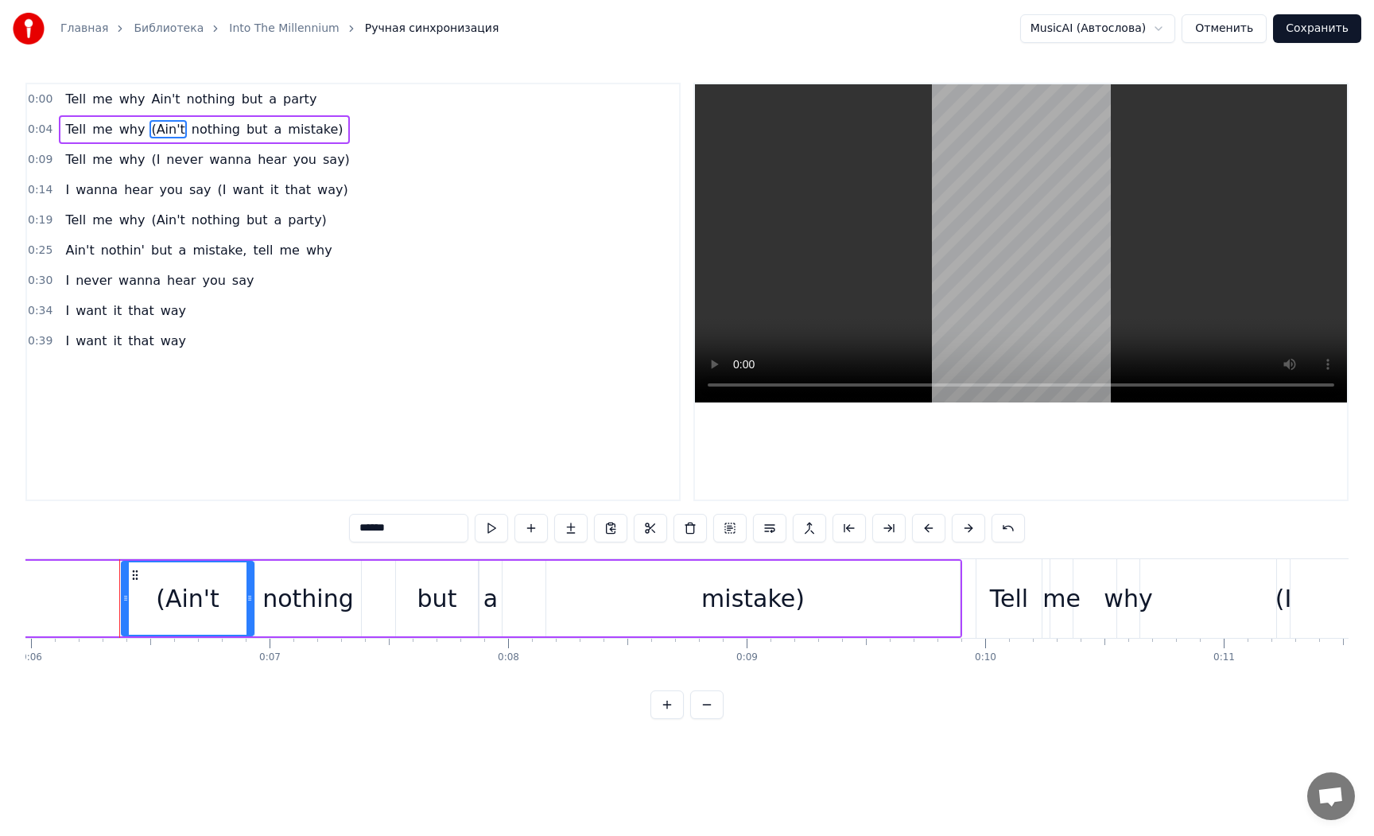
scroll to position [0, 1440]
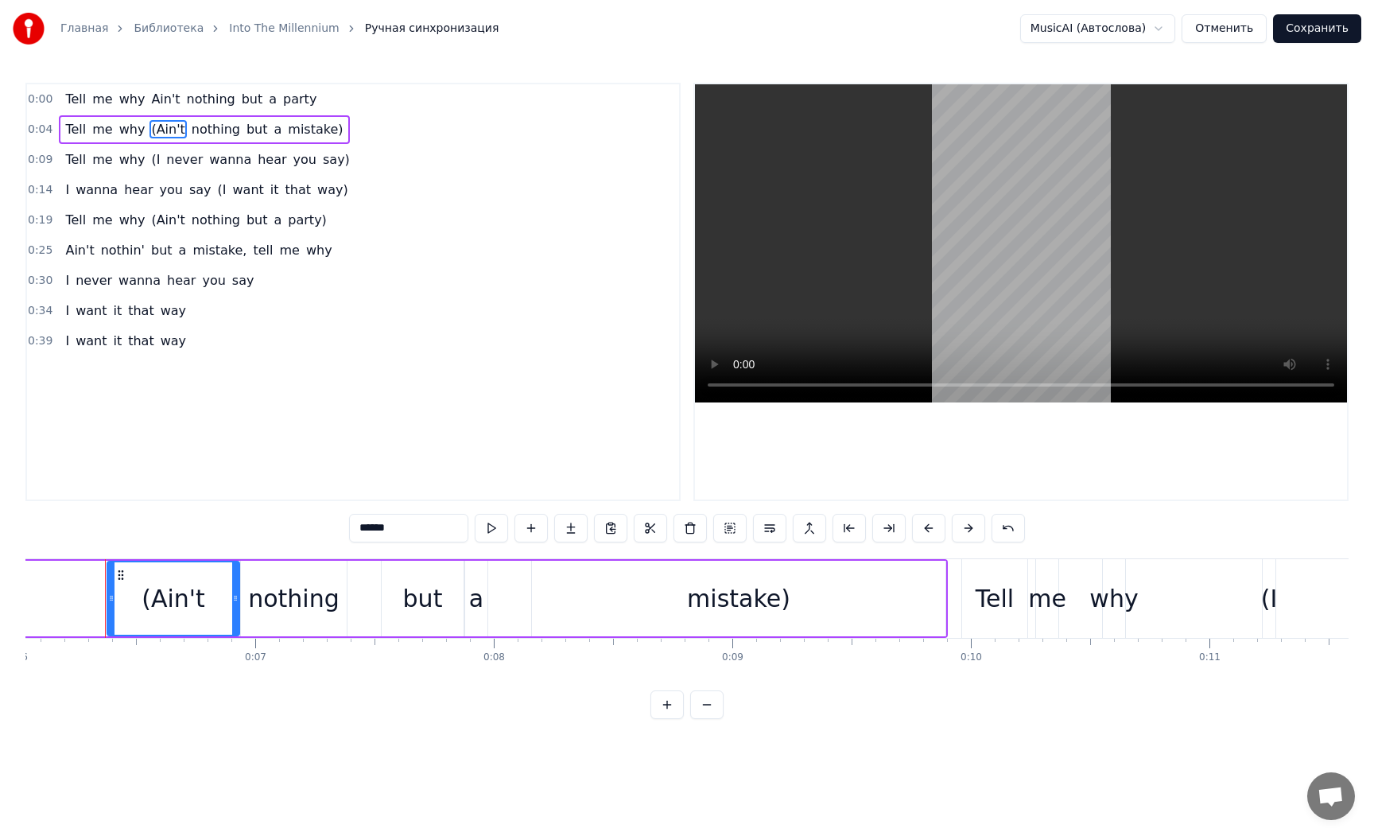
drag, startPoint x: 363, startPoint y: 528, endPoint x: 333, endPoint y: 529, distance: 29.4
click at [333, 529] on div "0:00 Tell me why Ain't nothing but a party 0:04 Tell me why (Ain't nothing but …" at bounding box center [686, 401] width 1323 height 636
click at [294, 131] on span "mistake)" at bounding box center [310, 129] width 58 height 18
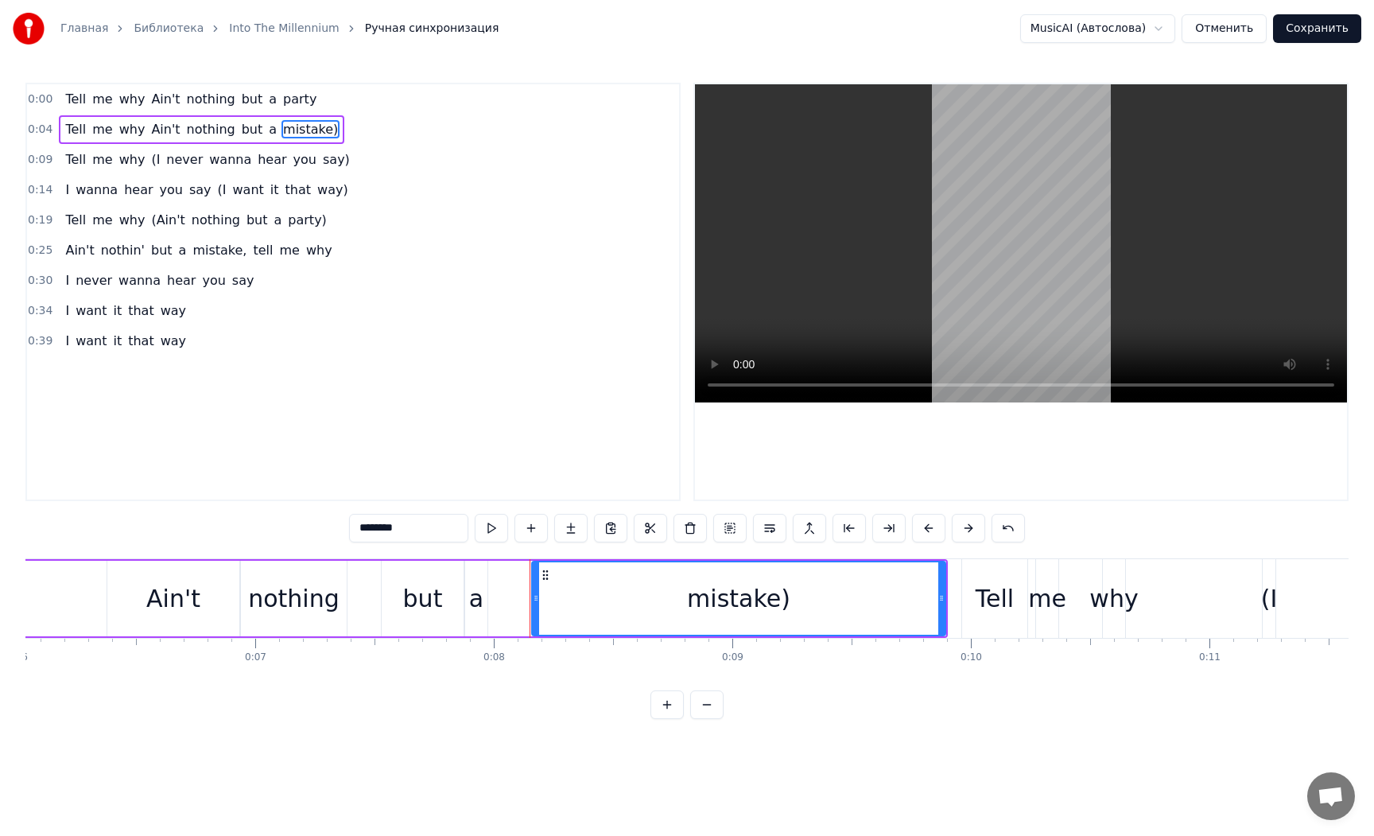
click at [418, 526] on input "********" at bounding box center [408, 528] width 119 height 29
type input "*******"
click at [238, 154] on div "Tell me why (I never wanna hear you say)" at bounding box center [207, 160] width 297 height 29
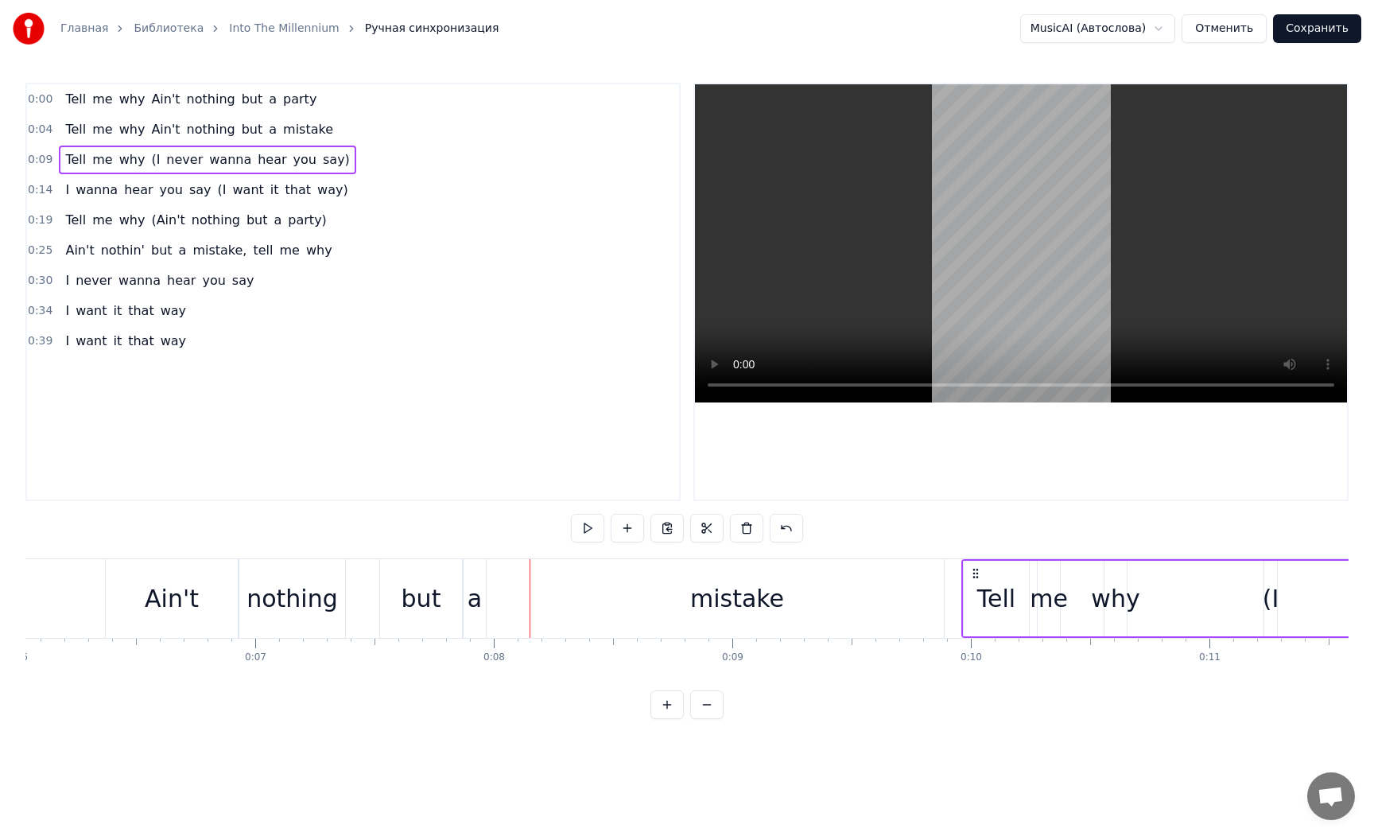
drag, startPoint x: 151, startPoint y: 162, endPoint x: 155, endPoint y: 172, distance: 10.3
click at [151, 162] on span "(I" at bounding box center [155, 159] width 12 height 18
click at [363, 528] on input "**" at bounding box center [408, 528] width 119 height 29
click at [316, 161] on span "say)" at bounding box center [331, 159] width 30 height 18
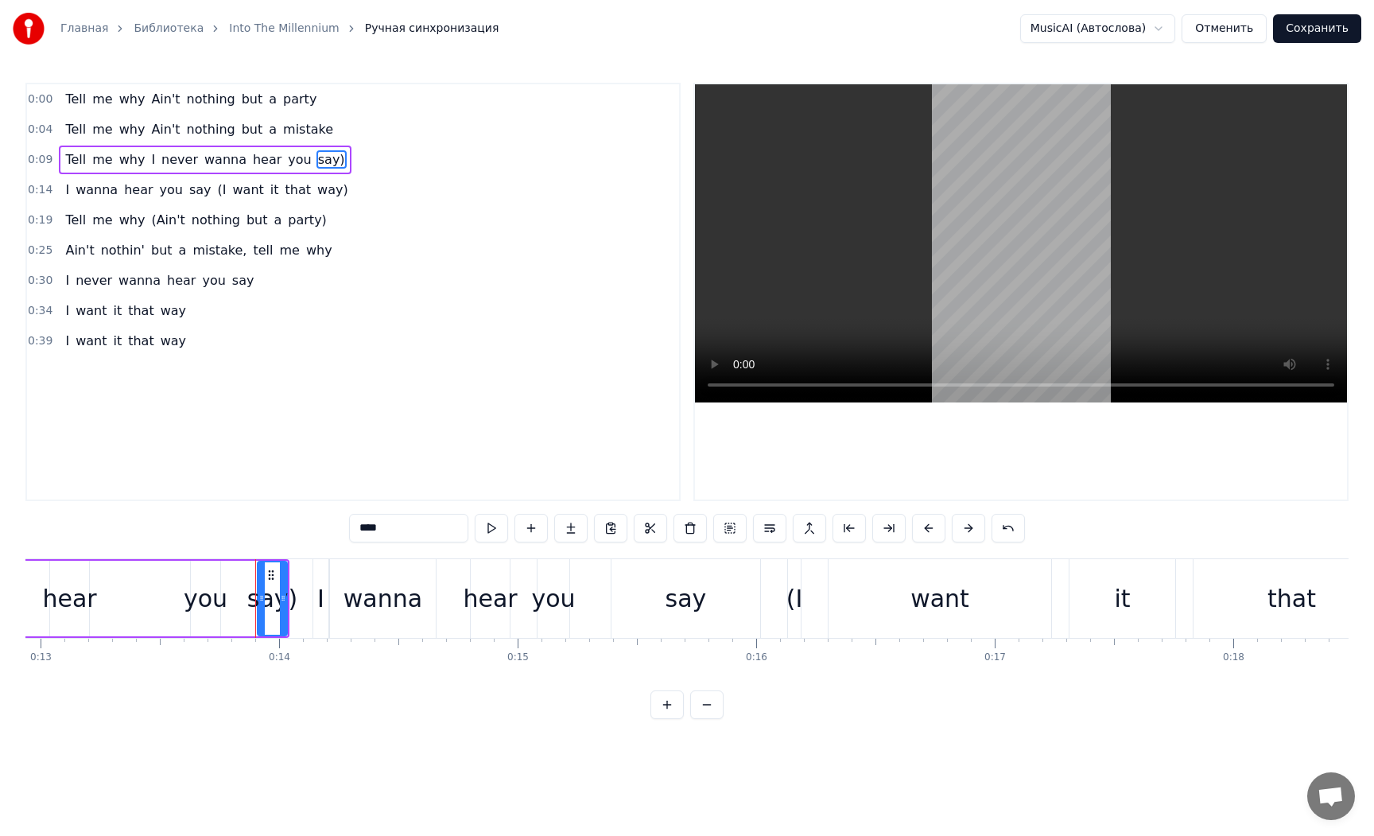
scroll to position [0, 3236]
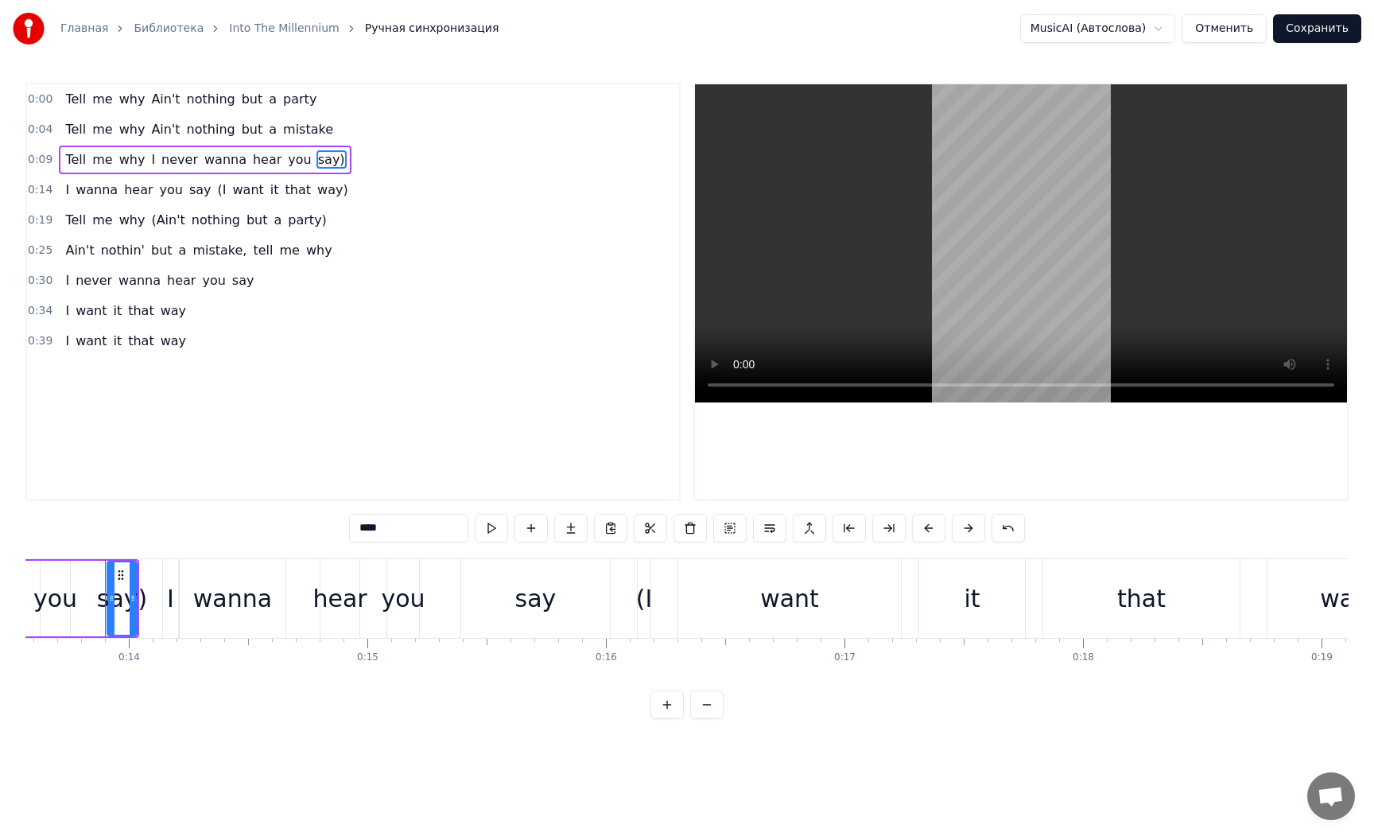
click at [403, 533] on input "****" at bounding box center [408, 528] width 119 height 29
type input "***"
click at [236, 200] on div "I wanna hear you say (I want it that way)" at bounding box center [206, 190] width 295 height 29
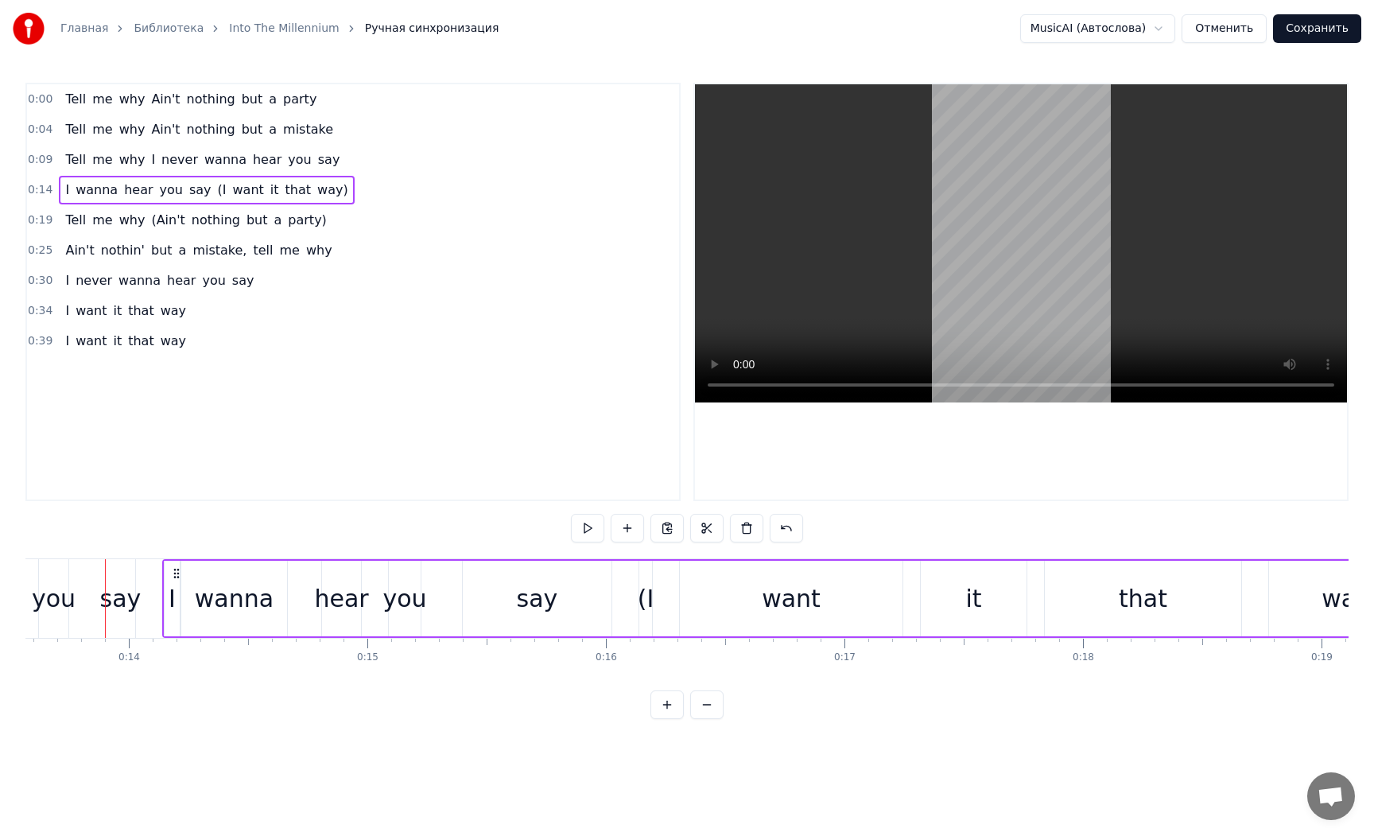
click at [216, 191] on span "(I" at bounding box center [222, 190] width 12 height 18
drag, startPoint x: 363, startPoint y: 528, endPoint x: 361, endPoint y: 567, distance: 39.0
click at [363, 529] on input "**" at bounding box center [408, 528] width 119 height 29
click at [311, 190] on span "way)" at bounding box center [328, 190] width 34 height 18
click at [430, 524] on input "****" at bounding box center [408, 528] width 119 height 29
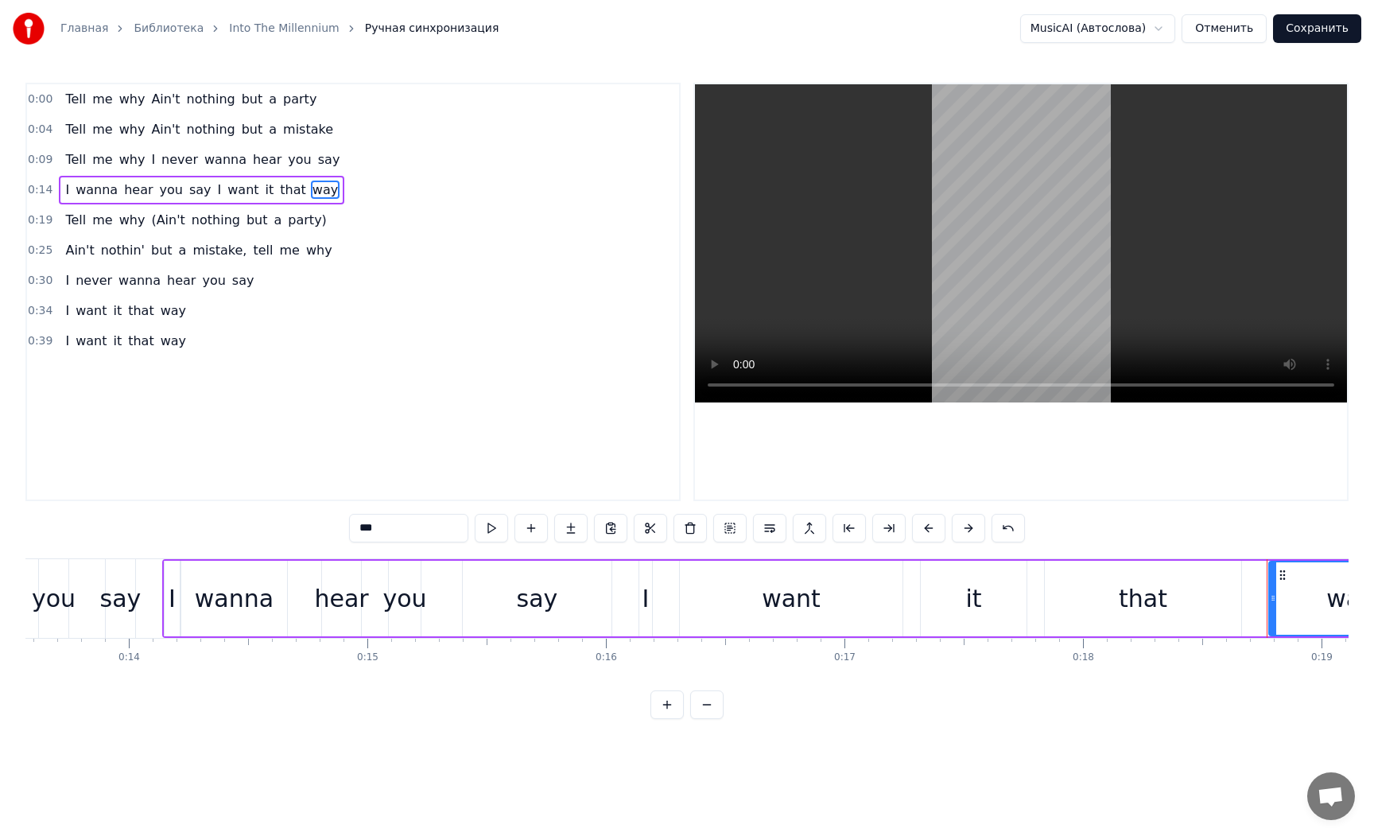
type input "***"
click at [211, 231] on div "Tell me why (Ain't nothing but a party)" at bounding box center [196, 220] width 274 height 29
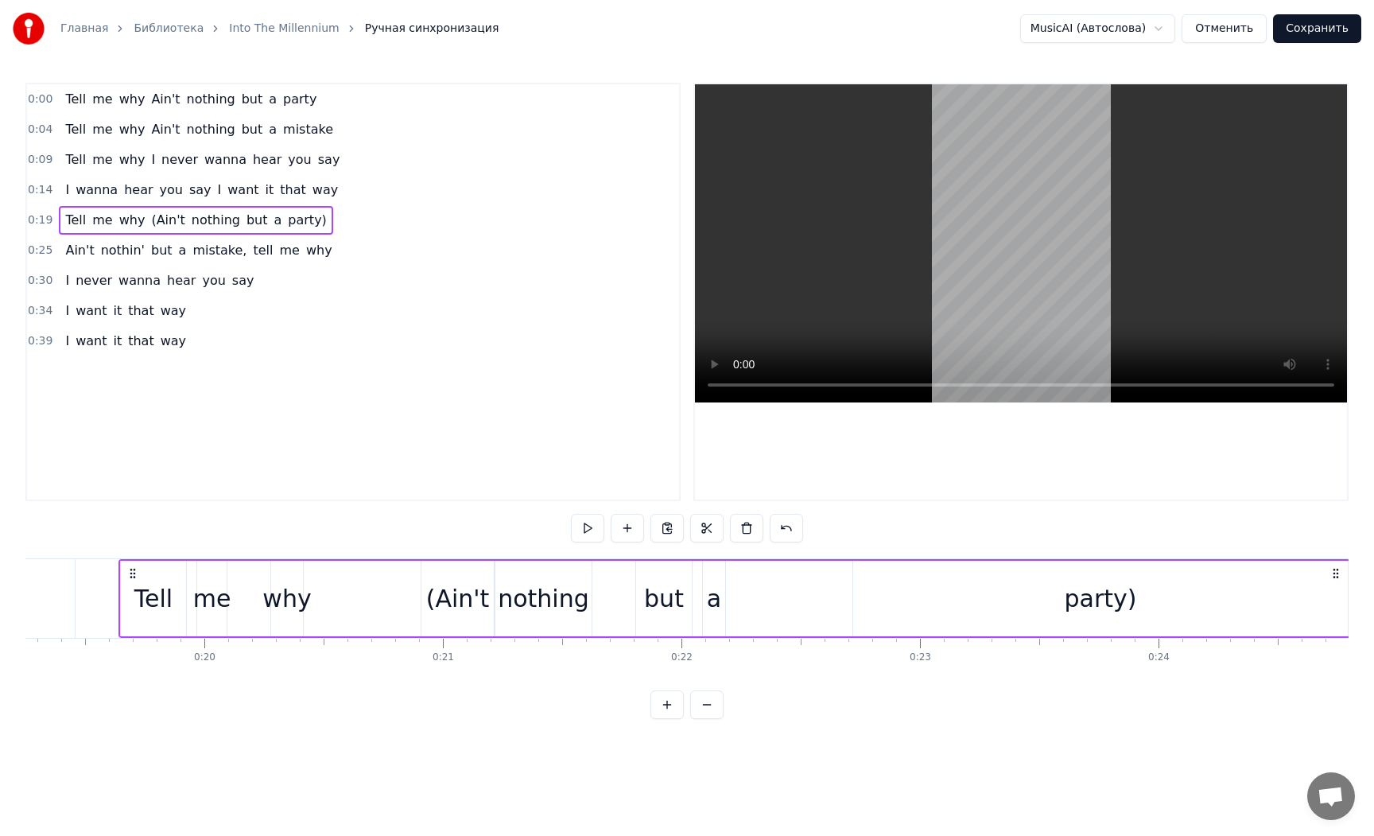
scroll to position [0, 4606]
click at [149, 223] on span "(Ain't" at bounding box center [167, 220] width 37 height 18
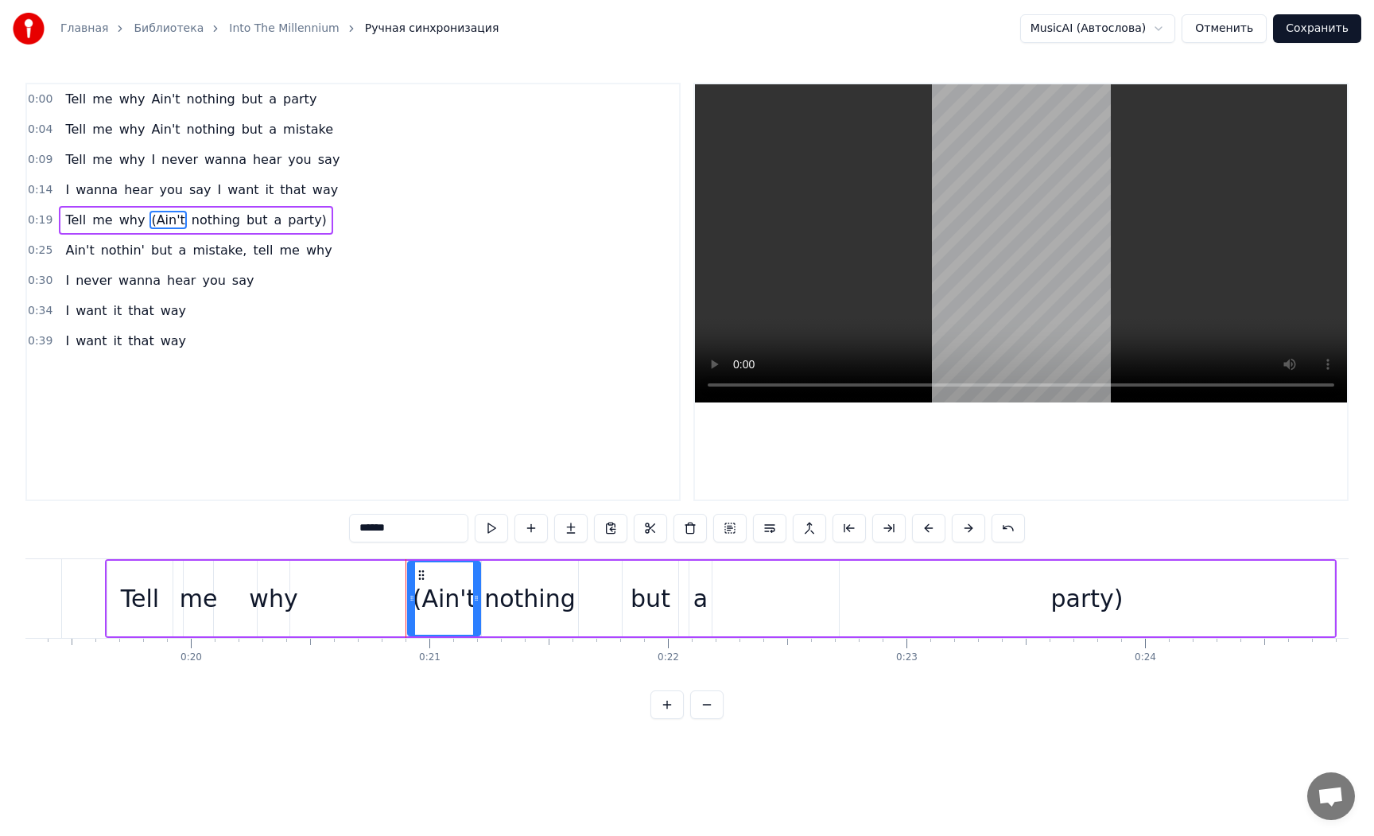
click at [364, 530] on input "******" at bounding box center [408, 528] width 119 height 29
click at [285, 223] on span "party)" at bounding box center [302, 220] width 42 height 18
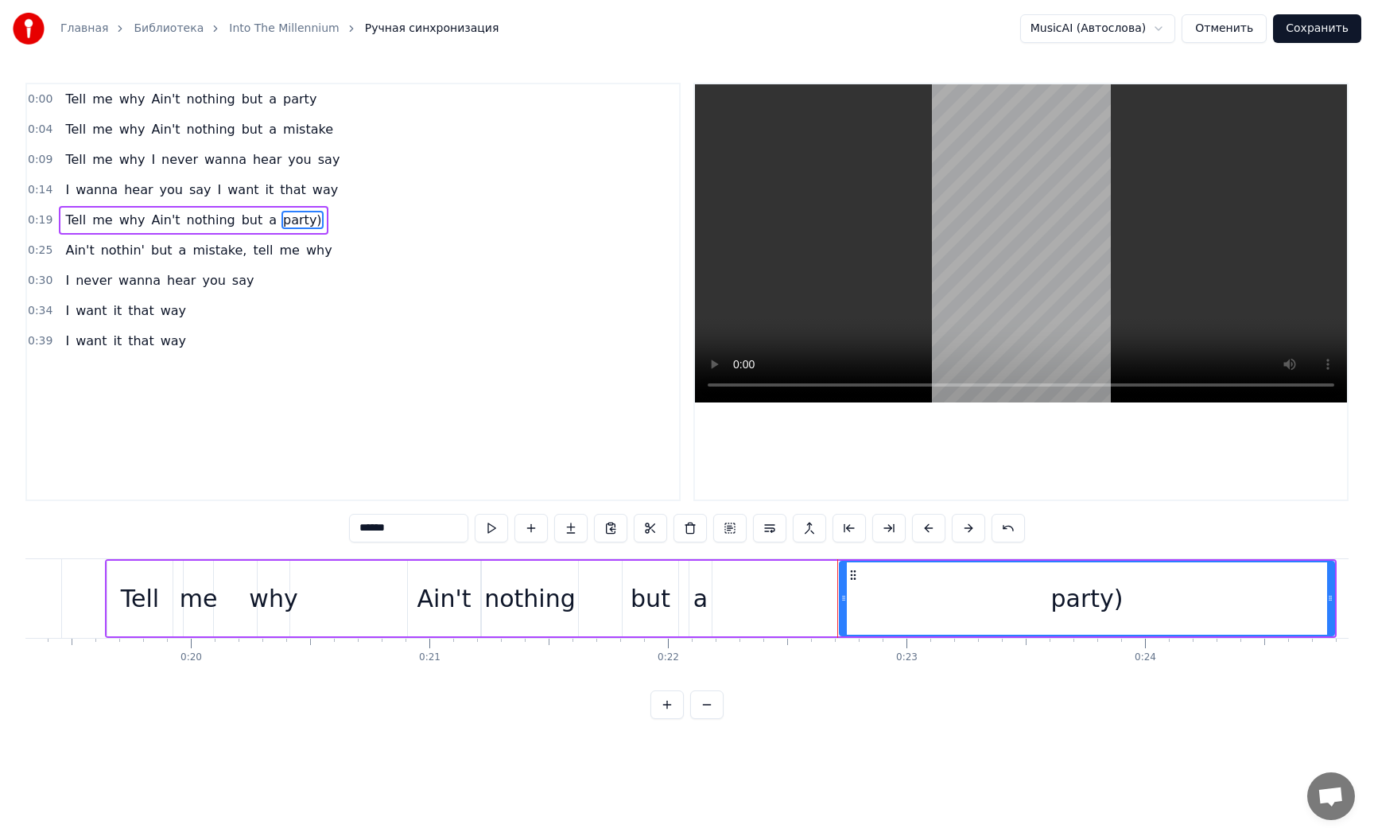
click at [416, 538] on input "******" at bounding box center [408, 528] width 119 height 29
type input "*****"
click at [1302, 32] on button "Сохранить" at bounding box center [1317, 28] width 88 height 29
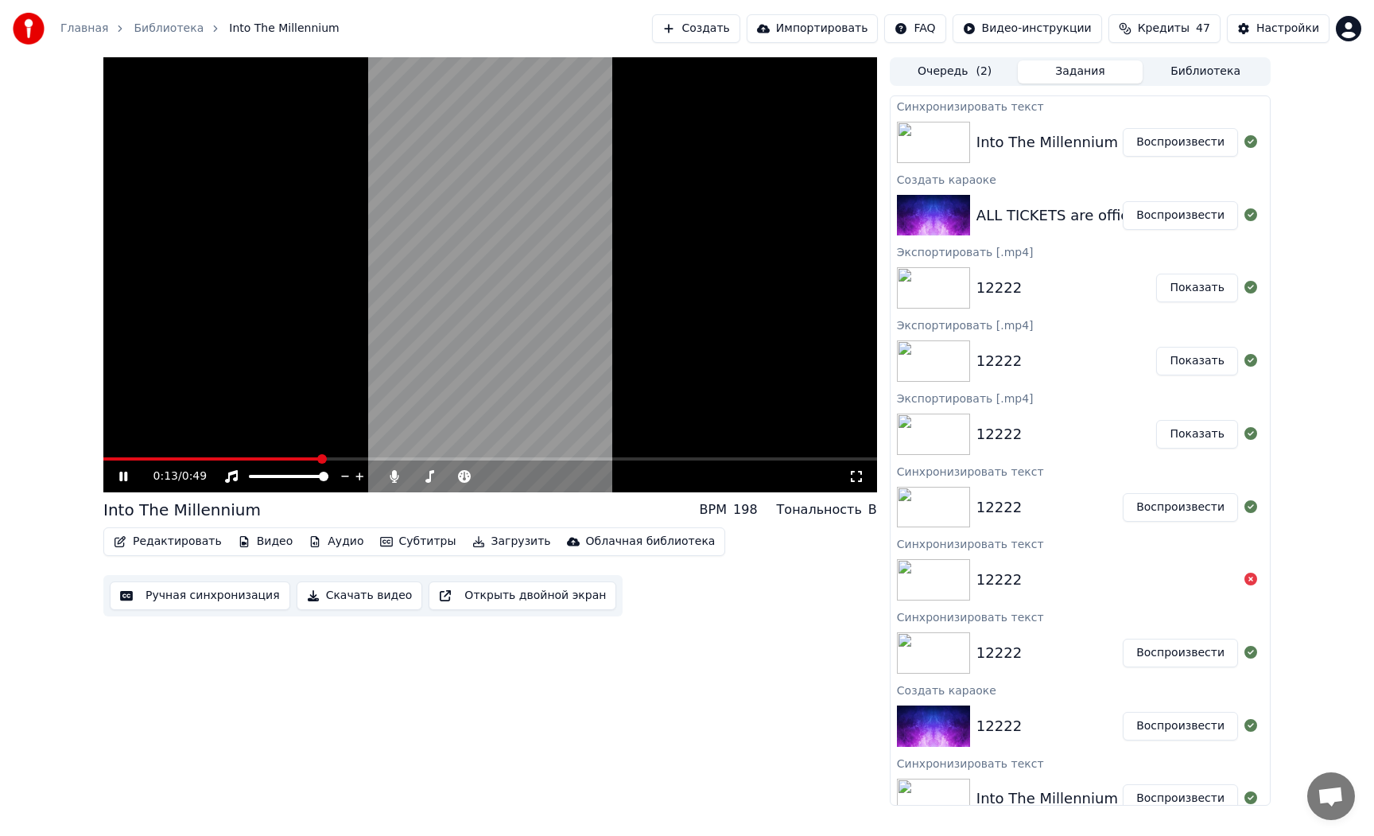
click at [122, 479] on icon at bounding box center [134, 476] width 37 height 13
click at [182, 548] on button "Редактировать" at bounding box center [167, 541] width 121 height 22
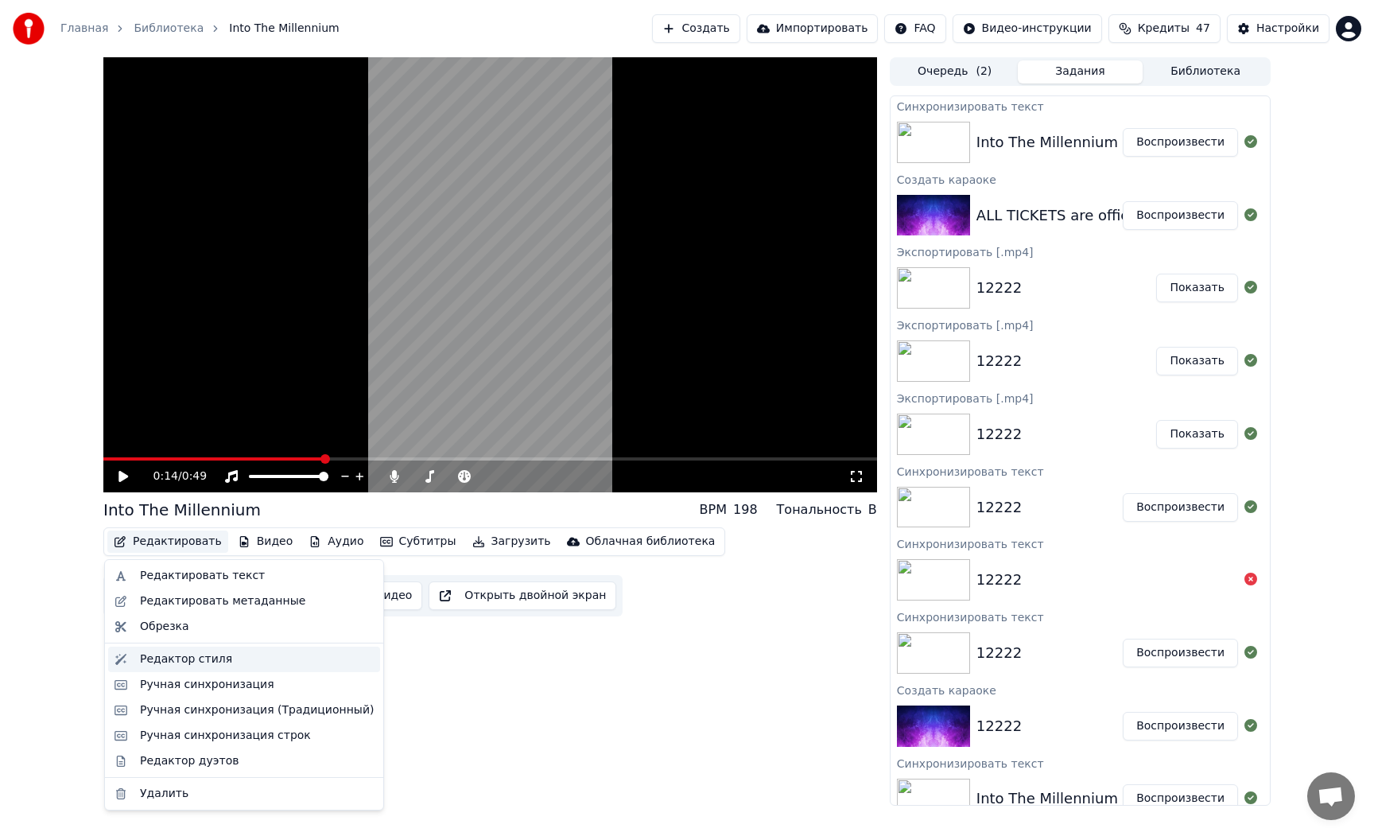
click at [200, 662] on div "Редактор стиля" at bounding box center [186, 659] width 92 height 16
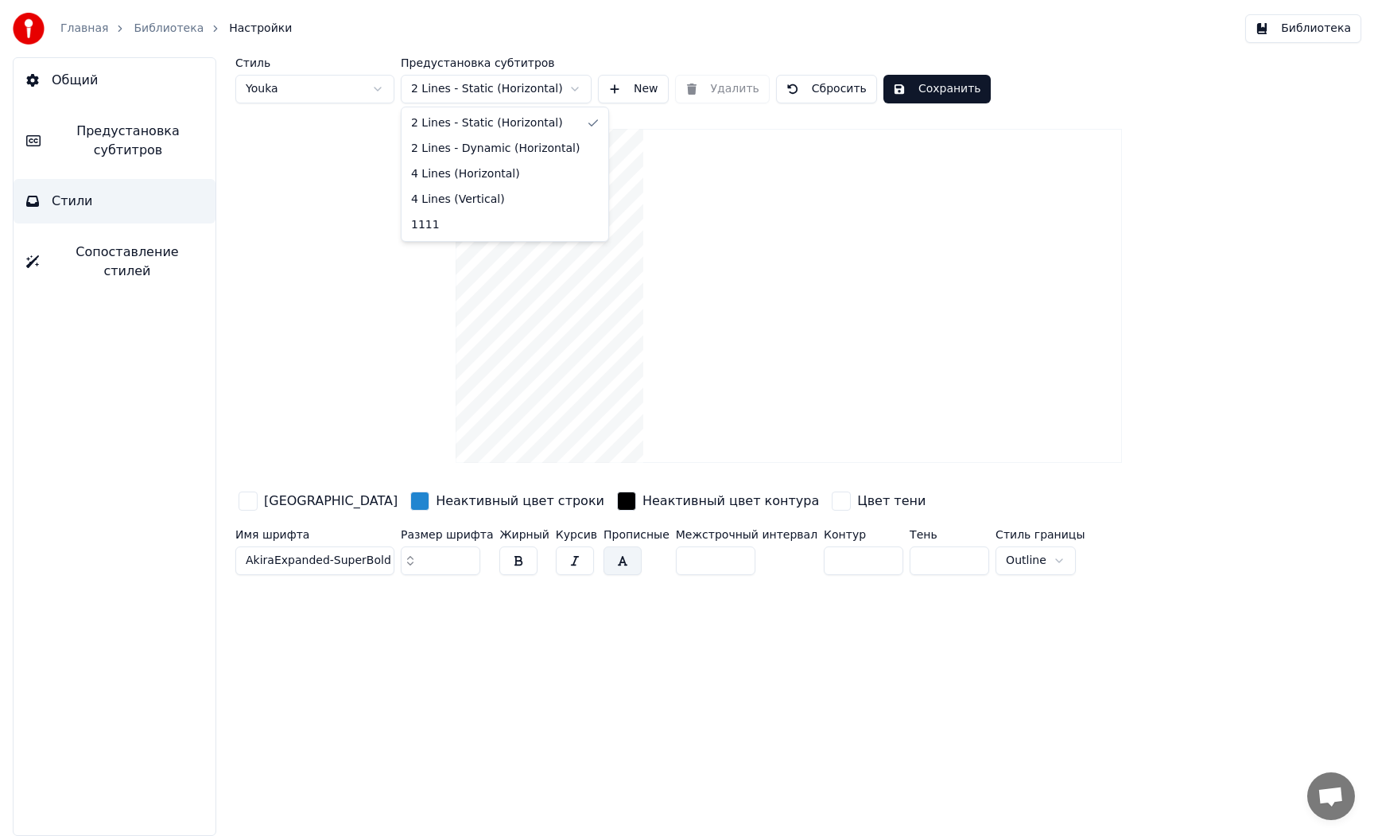
click at [487, 93] on html "Главная Библиотека Настройки Библиотека Общий Предустановка субтитров Стили Соп…" at bounding box center [687, 418] width 1374 height 836
click at [486, 89] on html "Главная Библиотека Настройки Библиотека Общий Предустановка субтитров Стили Соп…" at bounding box center [687, 418] width 1374 height 836
click at [486, 90] on html "Главная Библиотека Настройки Библиотека Общий Предустановка субтитров Стили Соп…" at bounding box center [687, 418] width 1374 height 836
click at [480, 90] on html "Главная Библиотека Настройки Библиотека Общий Предустановка субтитров Стили Соп…" at bounding box center [687, 418] width 1374 height 836
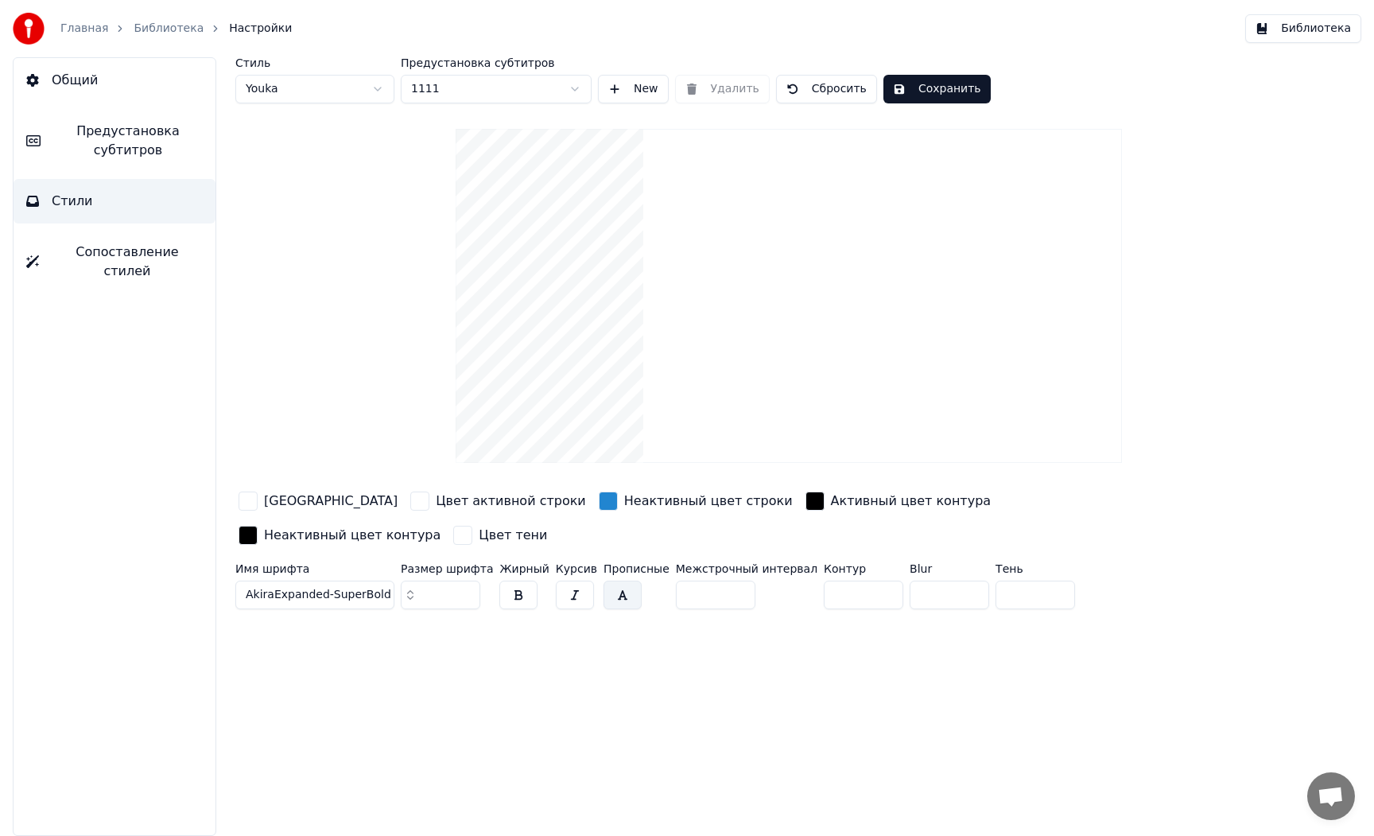
click at [937, 91] on button "Сохранить" at bounding box center [936, 89] width 107 height 29
click at [94, 29] on link "Главная" at bounding box center [84, 29] width 48 height 16
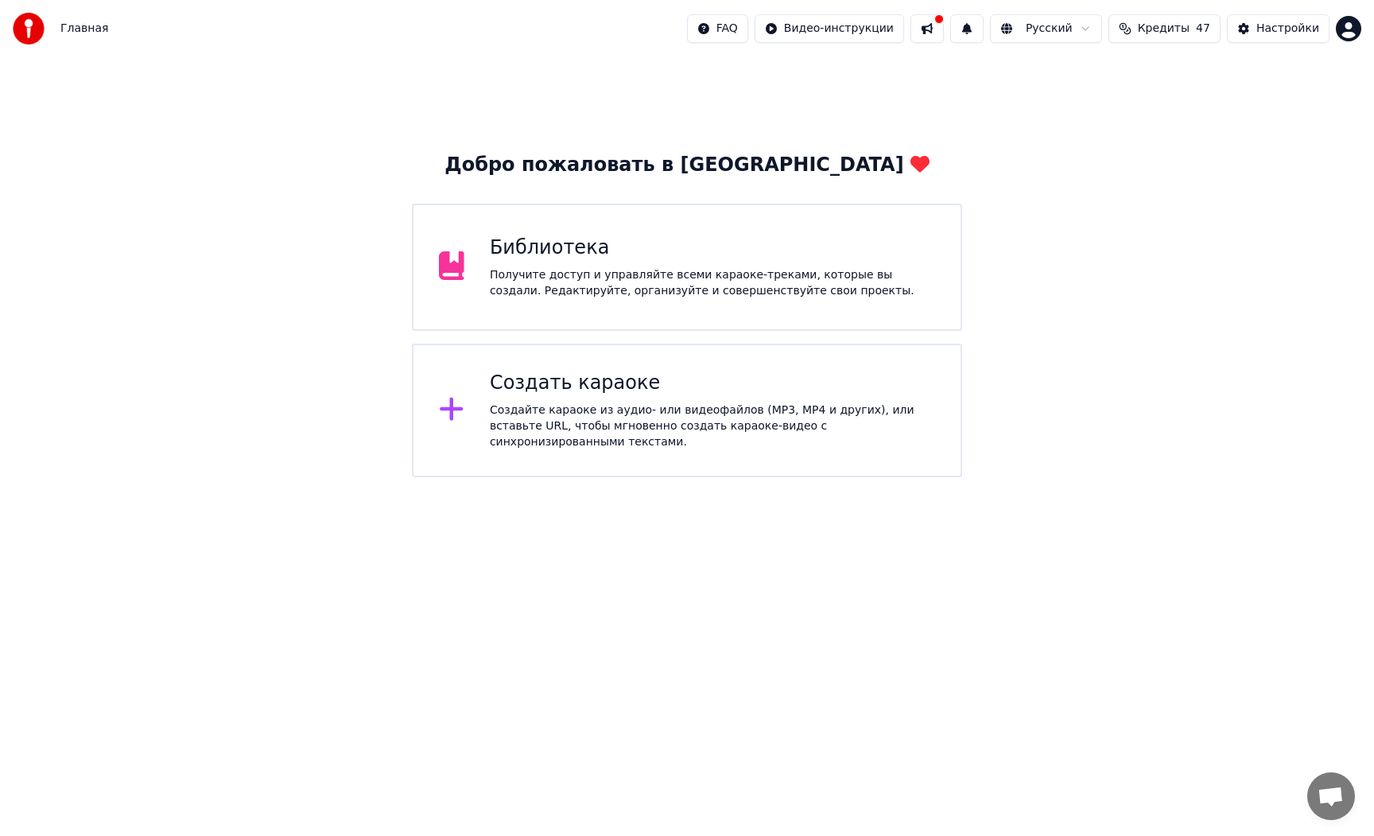
click at [555, 285] on div "Получите доступ и управляйте всеми караоке-треками, которые вы создали. Редакти…" at bounding box center [712, 283] width 445 height 32
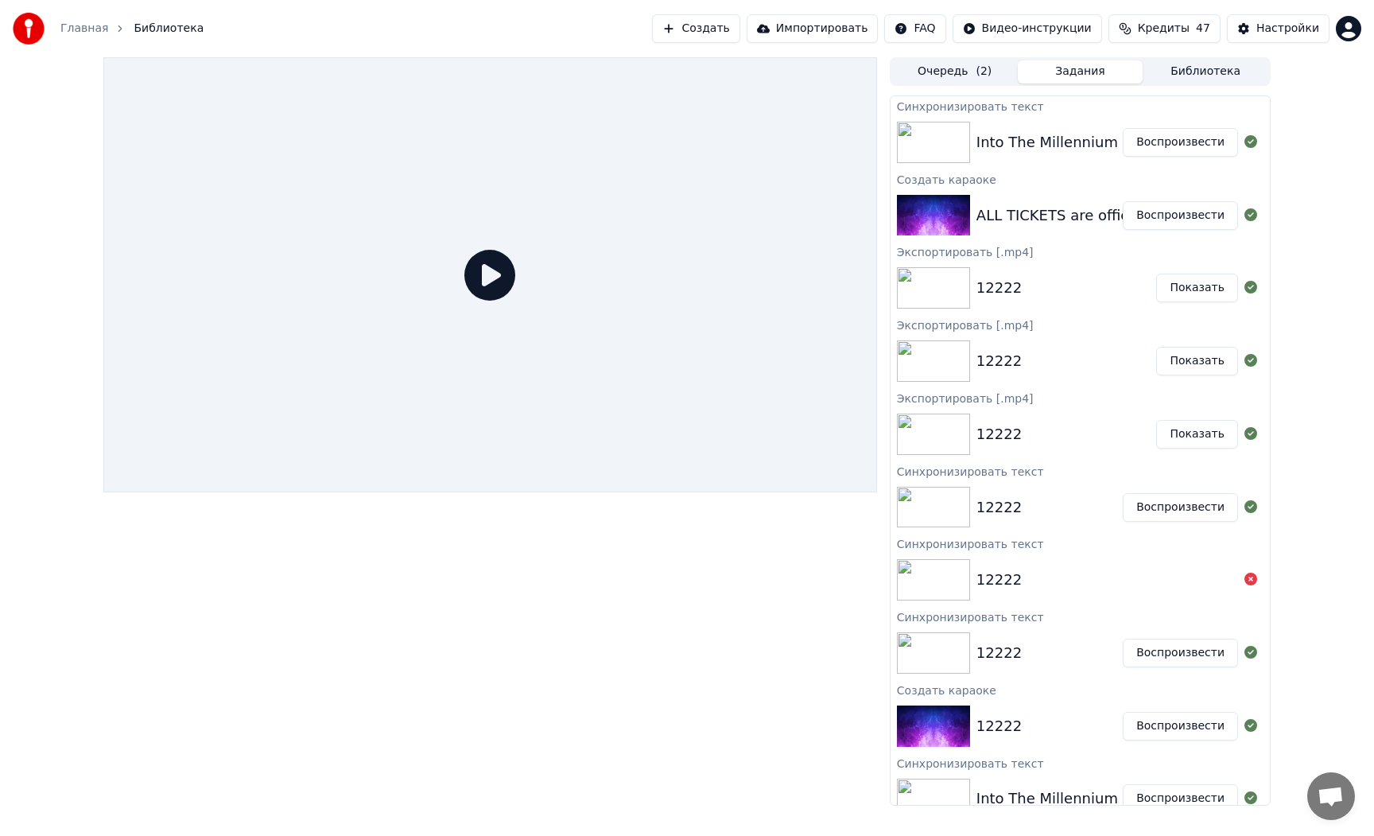
click at [976, 139] on div "Into The Millennium" at bounding box center [1047, 142] width 142 height 22
click at [945, 142] on img at bounding box center [933, 142] width 73 height 41
drag, startPoint x: 1208, startPoint y: 144, endPoint x: 1041, endPoint y: 161, distance: 167.8
click at [1208, 144] on button "Воспроизвести" at bounding box center [1180, 142] width 115 height 29
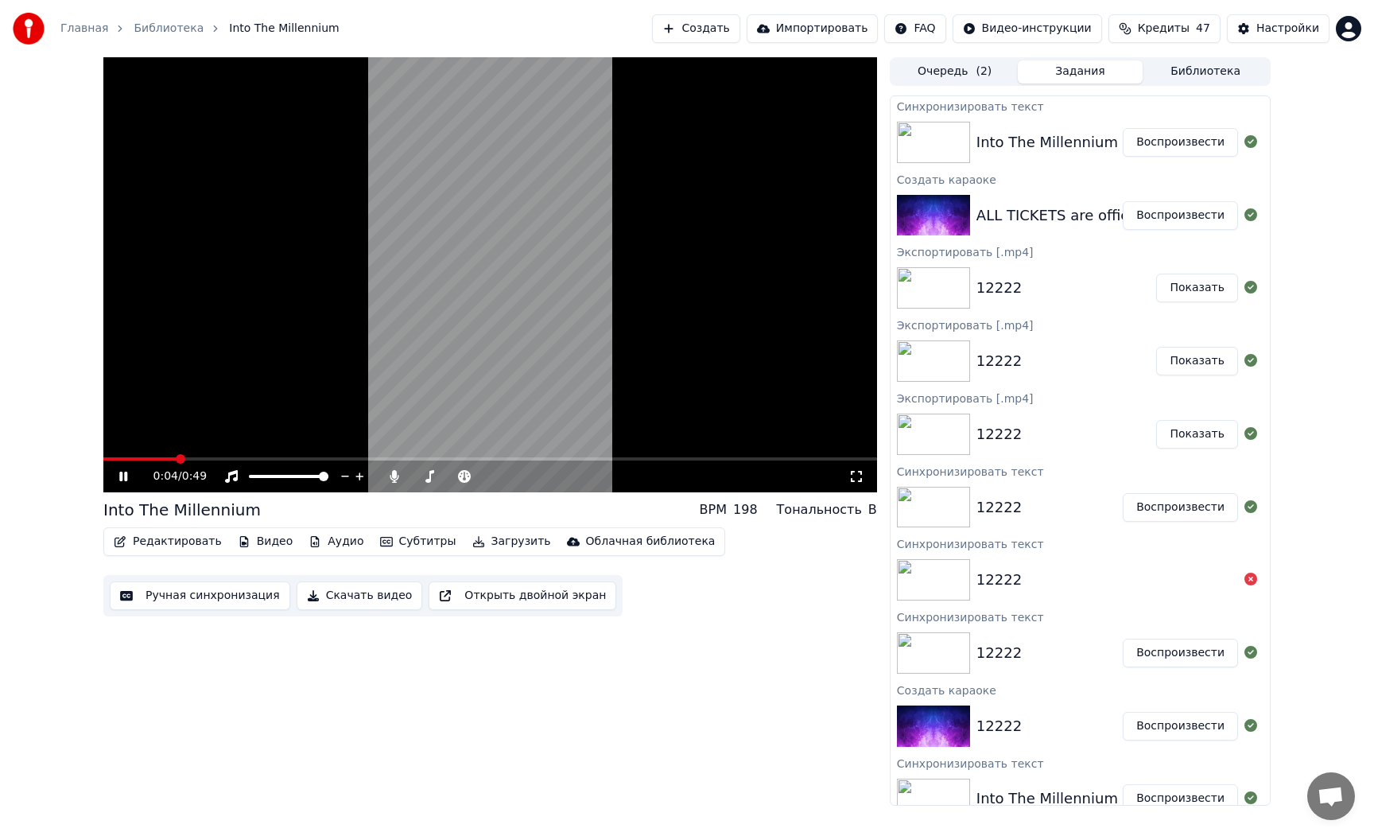
click at [1139, 224] on button "Воспроизвести" at bounding box center [1180, 215] width 115 height 29
click at [1159, 148] on button "Воспроизвести" at bounding box center [1180, 142] width 115 height 29
click at [952, 149] on img at bounding box center [933, 142] width 73 height 41
click at [157, 543] on button "Редактировать" at bounding box center [167, 541] width 121 height 22
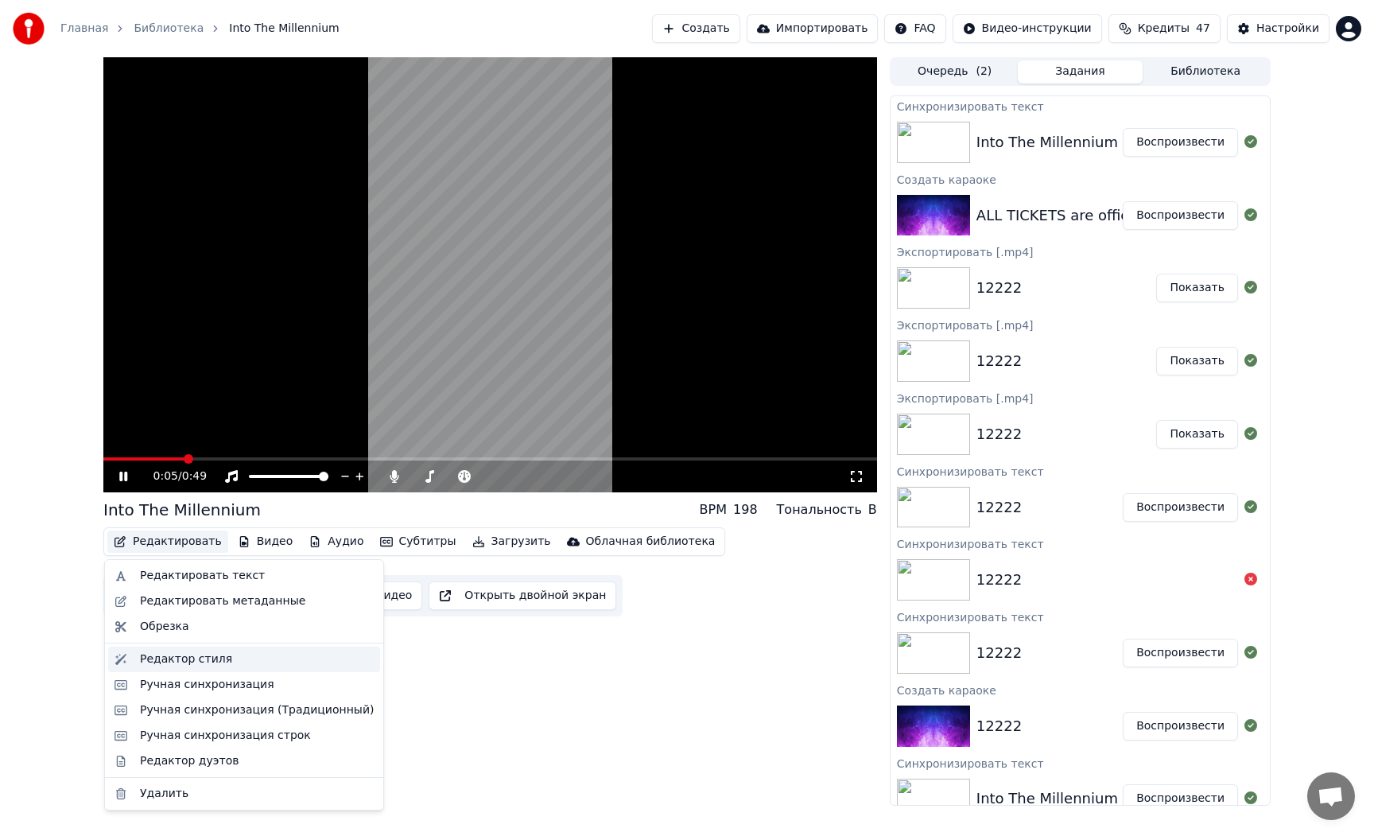
click at [192, 656] on div "Редактор стиля" at bounding box center [186, 659] width 92 height 16
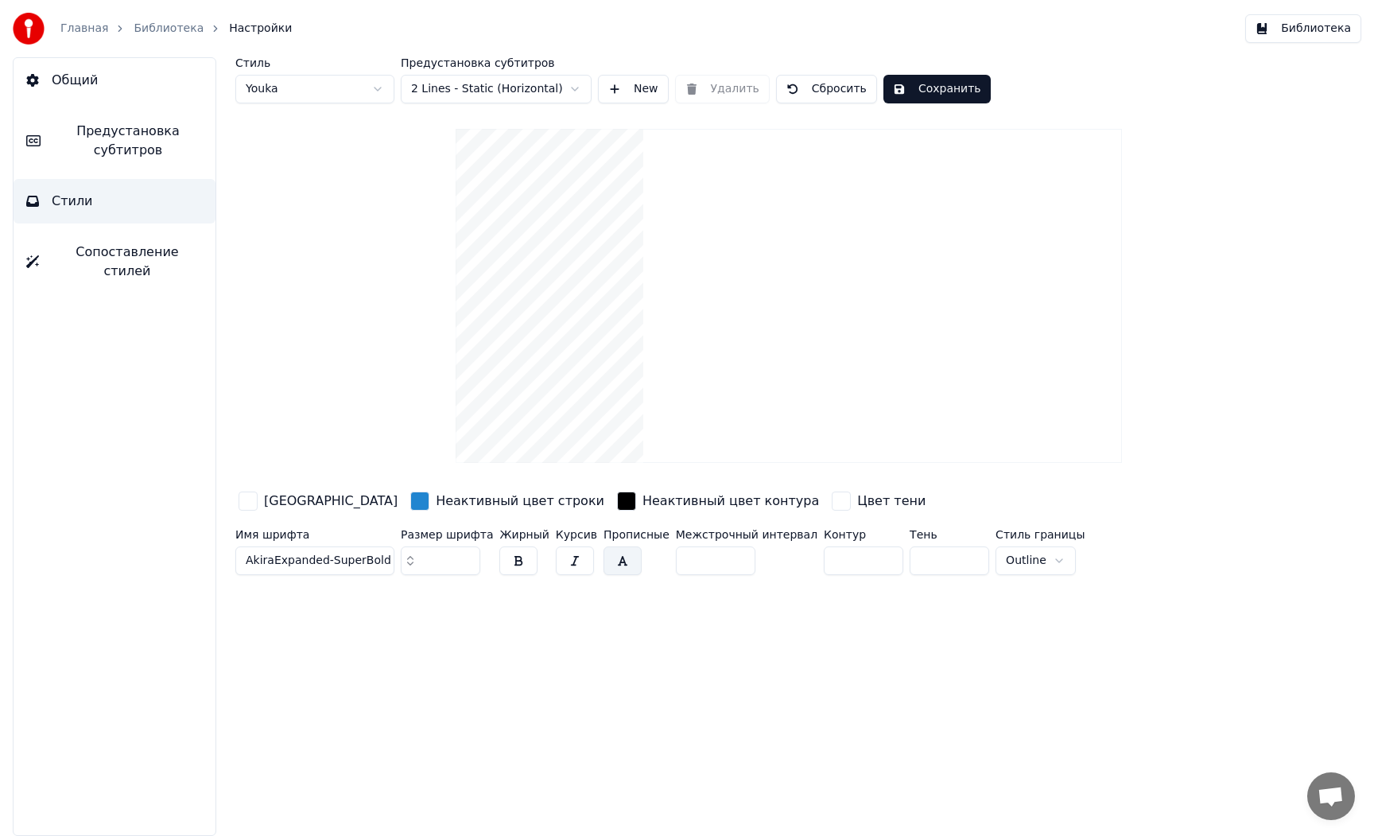
click at [125, 144] on span "Предустановка субтитров" at bounding box center [127, 141] width 149 height 38
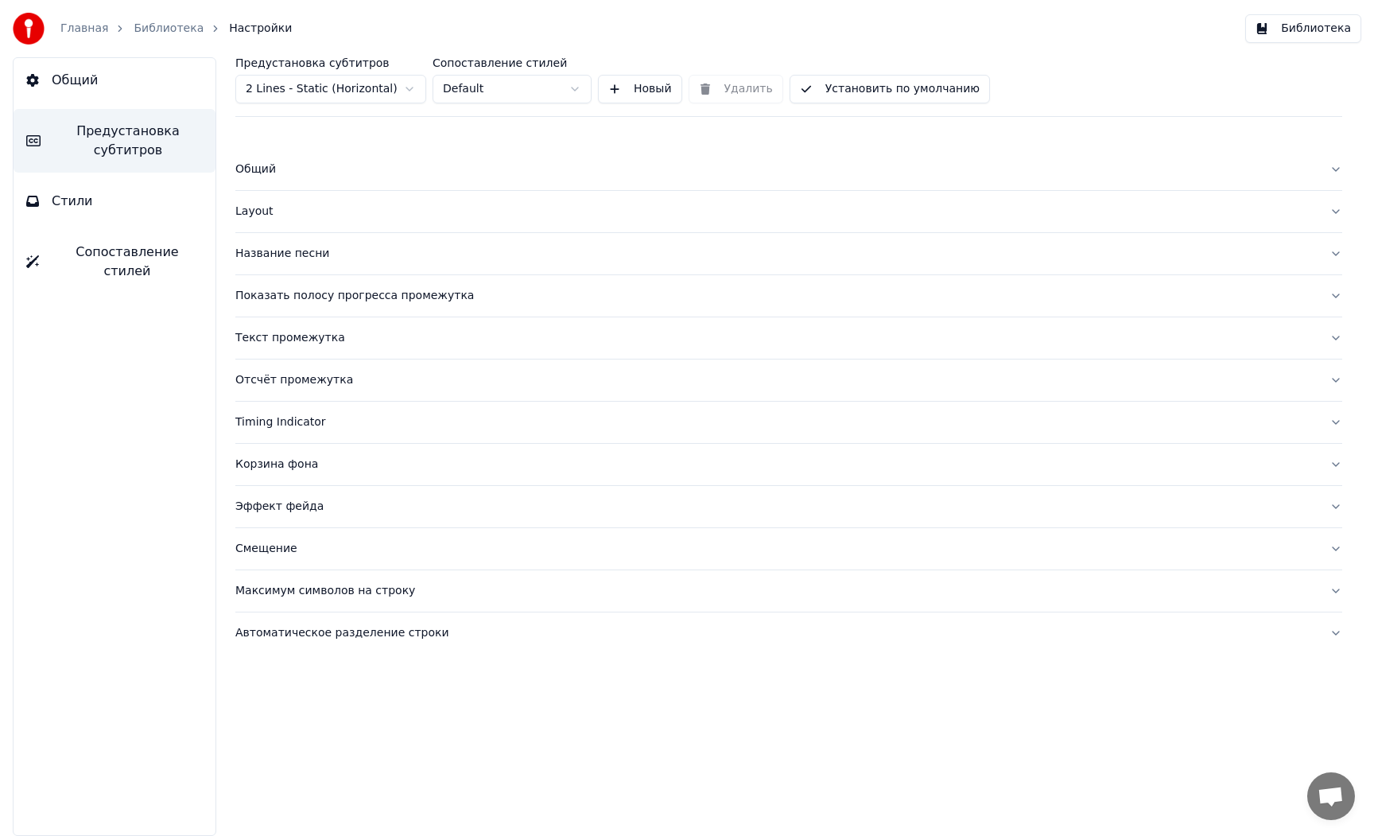
click at [255, 172] on div "Общий" at bounding box center [775, 169] width 1081 height 16
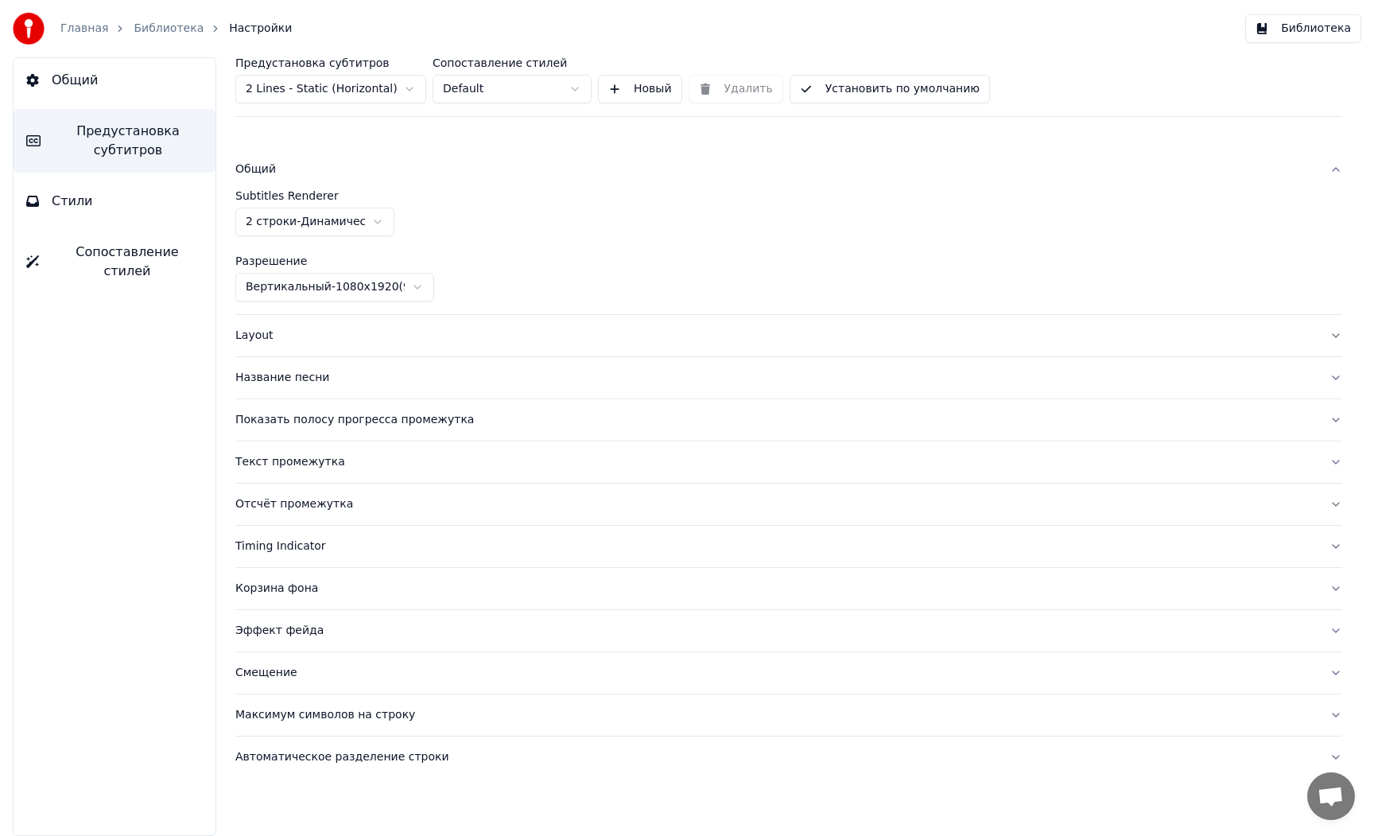
click at [257, 170] on div "Общий" at bounding box center [775, 169] width 1081 height 16
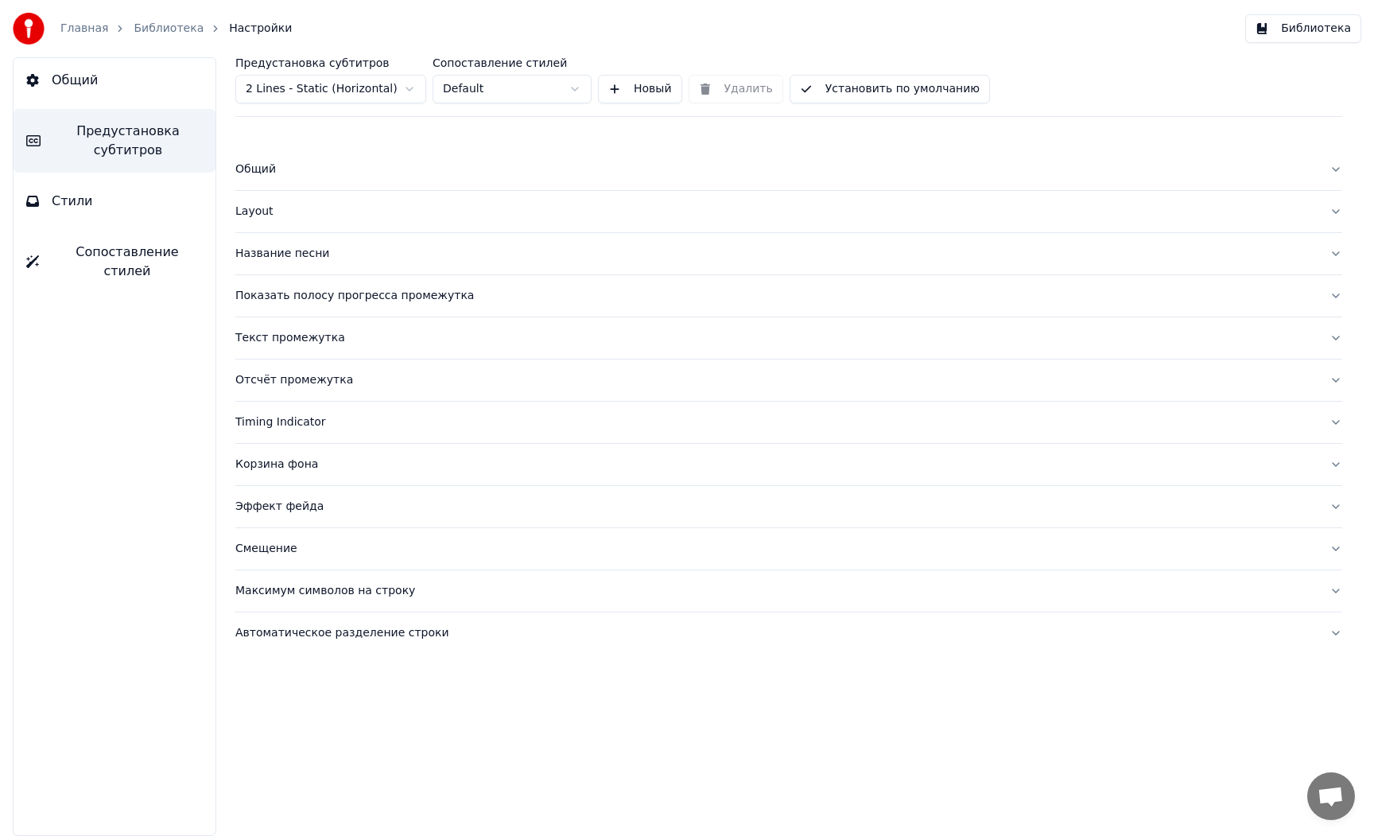
click at [257, 170] on div "Общий" at bounding box center [775, 169] width 1081 height 16
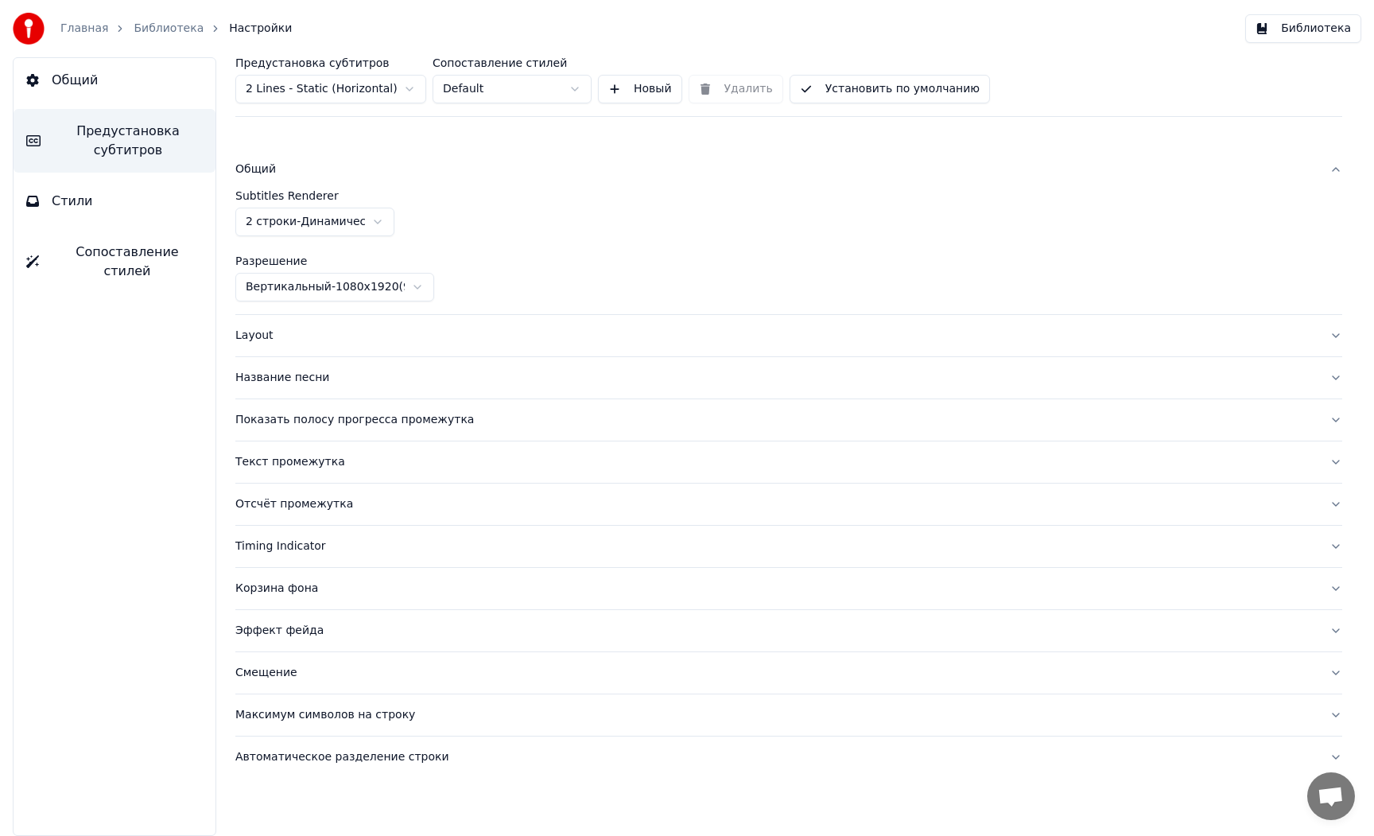
click at [288, 227] on html "Главная Библиотека Настройки Библиотека Общий Предустановка субтитров Стили Соп…" at bounding box center [687, 418] width 1374 height 836
click at [286, 223] on html "Главная Библиотека Настройки Библиотека Общий Предустановка субтитров Стили Соп…" at bounding box center [687, 418] width 1374 height 836
click at [255, 330] on div "Layout" at bounding box center [775, 336] width 1081 height 16
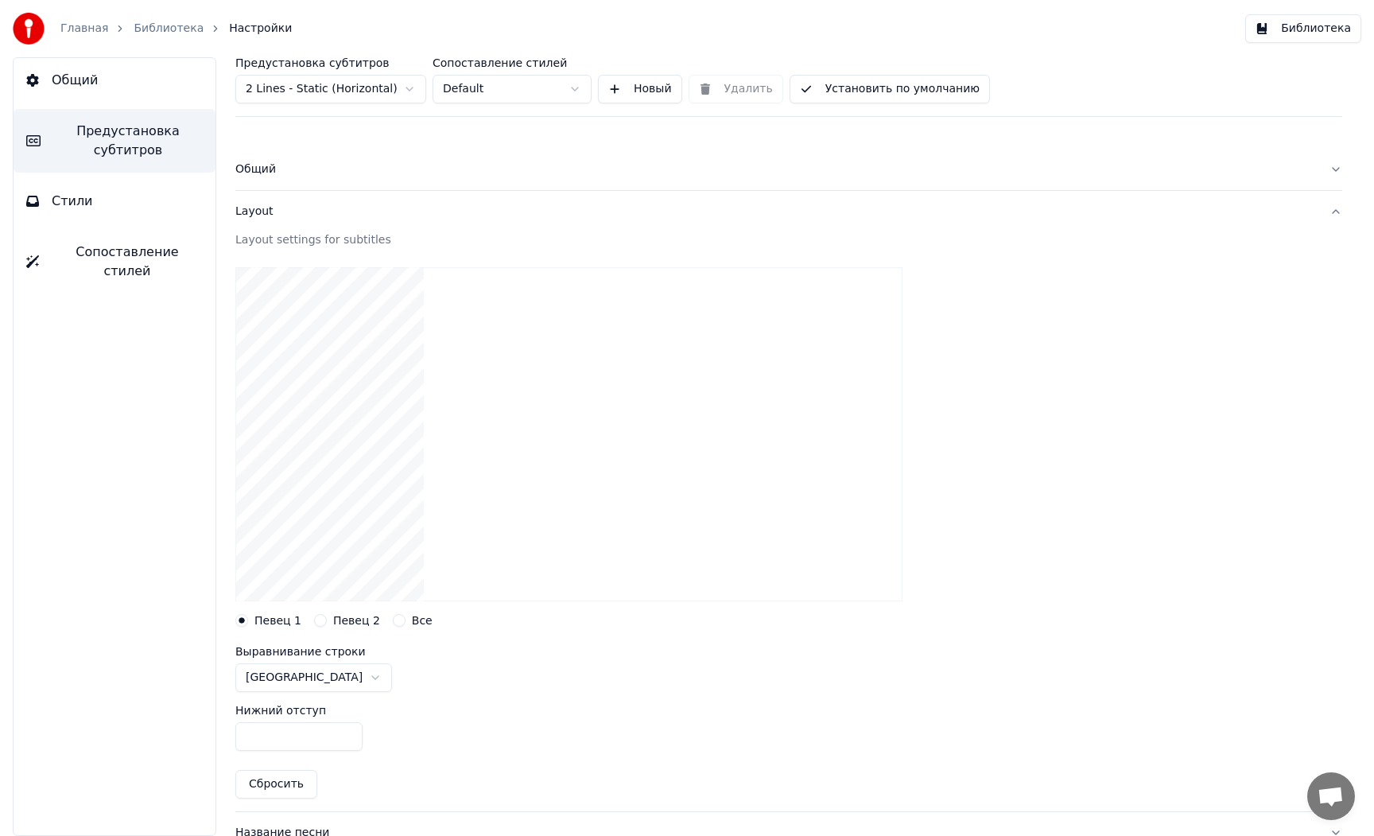
click at [319, 681] on html "Главная Библиотека Настройки Библиотека Общий Предустановка субтитров Стили Соп…" at bounding box center [687, 418] width 1374 height 836
click at [696, 312] on div at bounding box center [788, 433] width 1107 height 359
click at [84, 80] on span "Общий" at bounding box center [75, 80] width 46 height 19
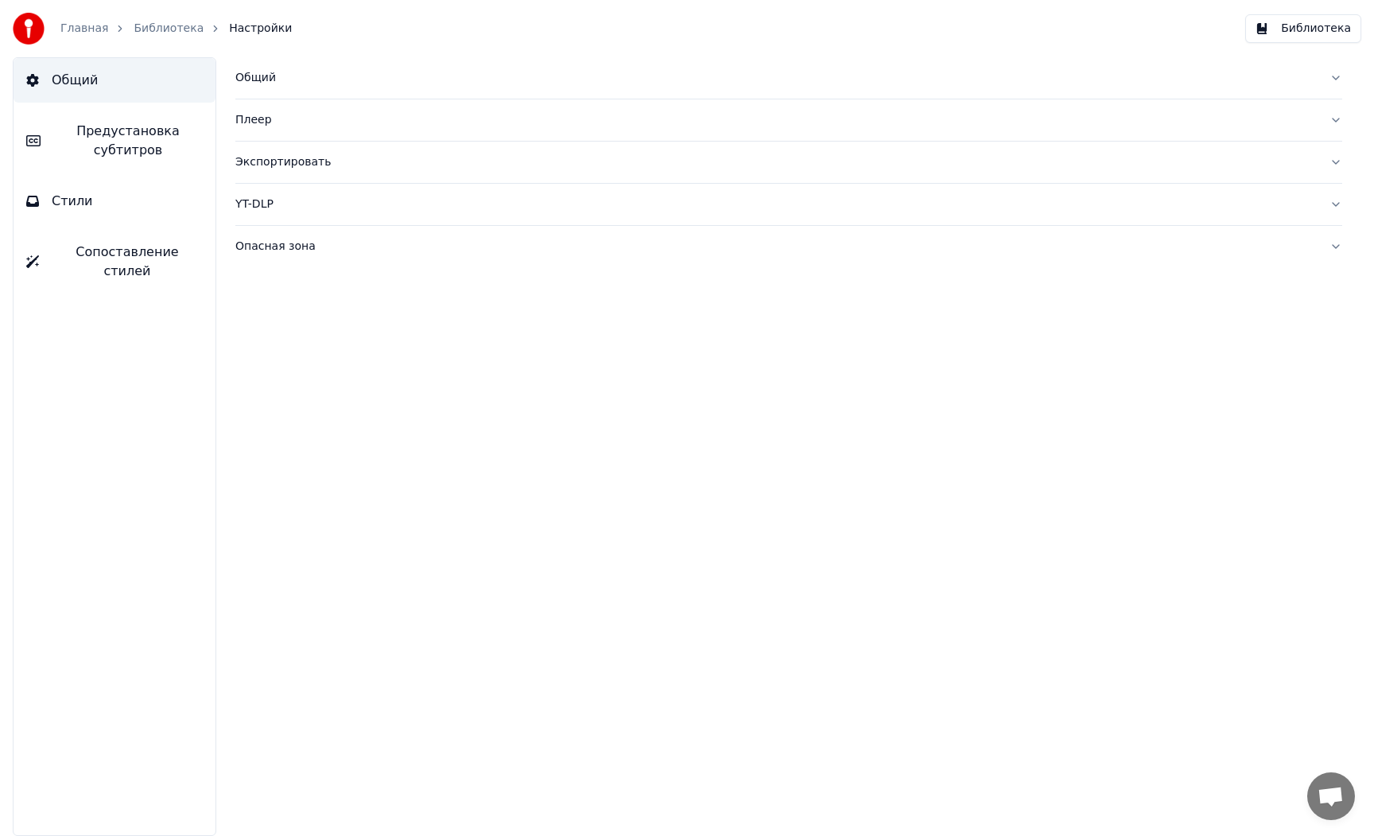
click at [89, 134] on span "Предустановка субтитров" at bounding box center [127, 141] width 149 height 38
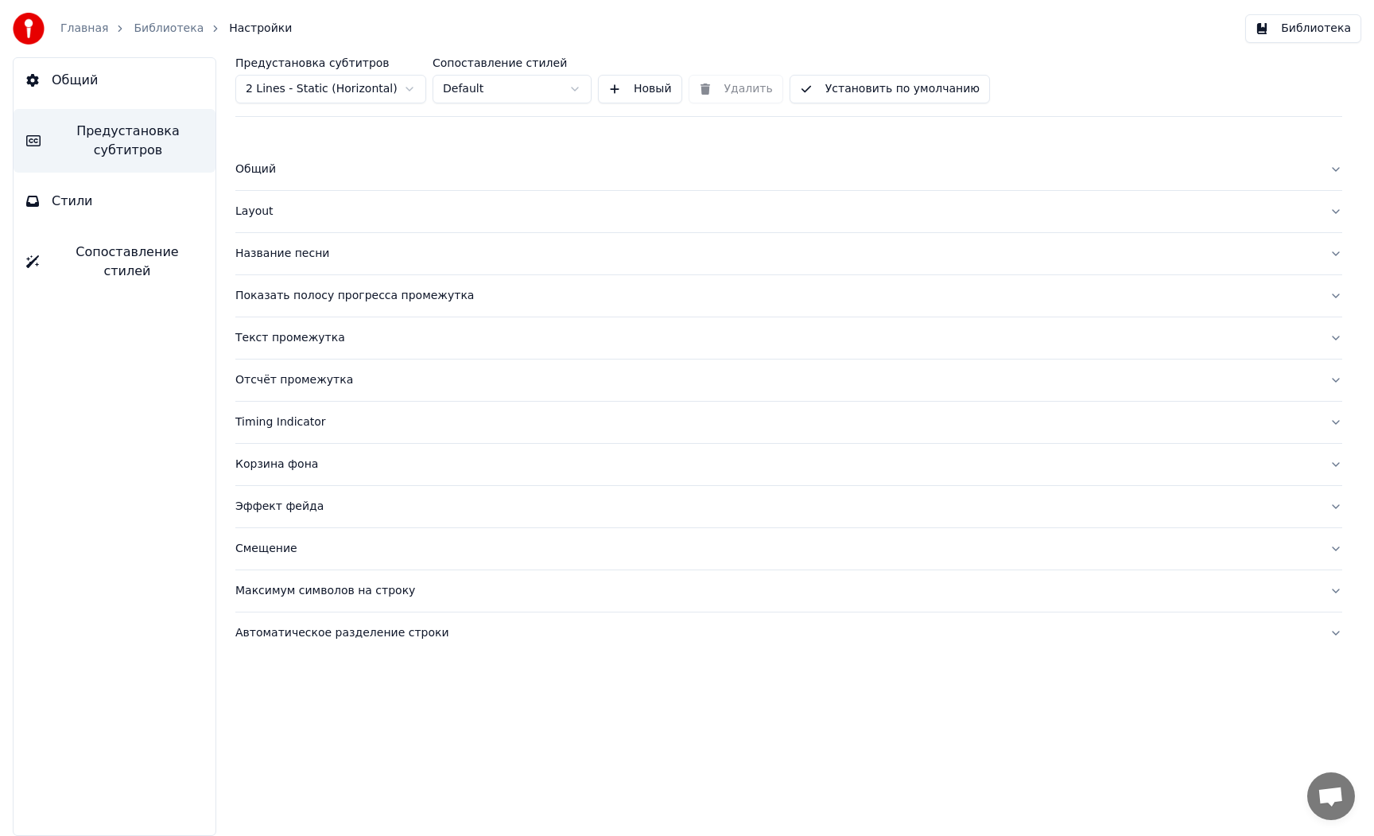
click at [292, 258] on div "Название песни" at bounding box center [775, 254] width 1081 height 16
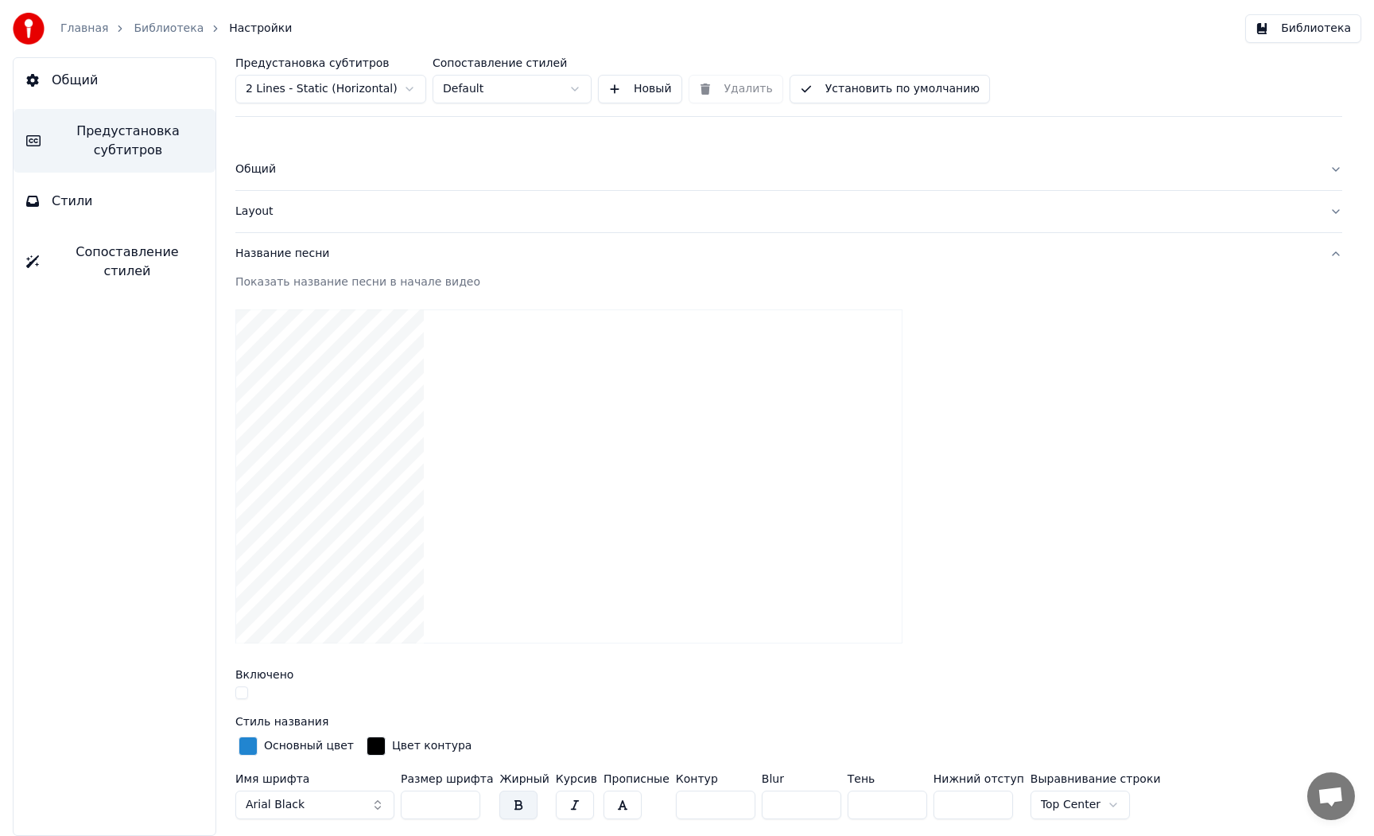
click at [289, 252] on div "Название песни" at bounding box center [775, 254] width 1081 height 16
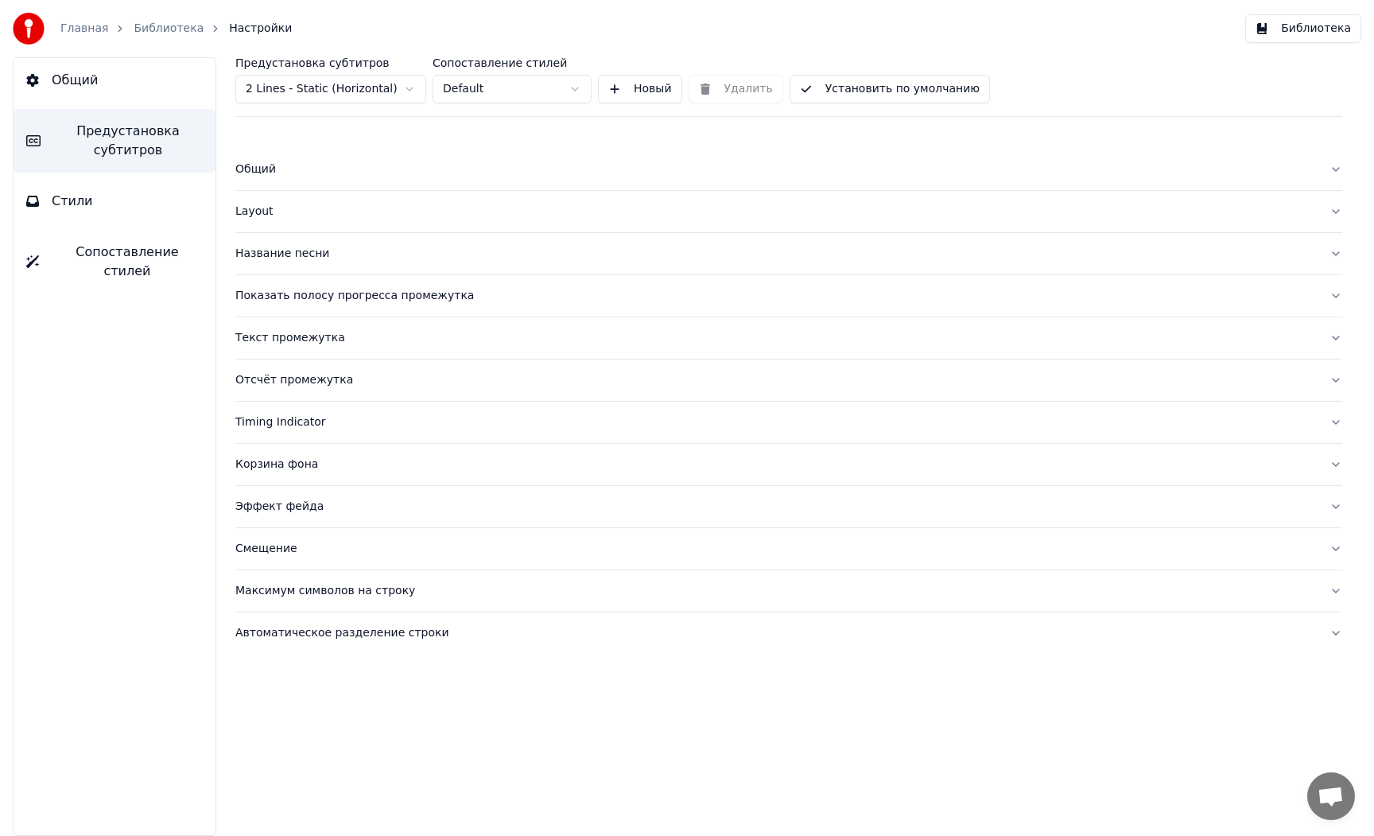
click at [257, 215] on div "Layout" at bounding box center [775, 212] width 1081 height 16
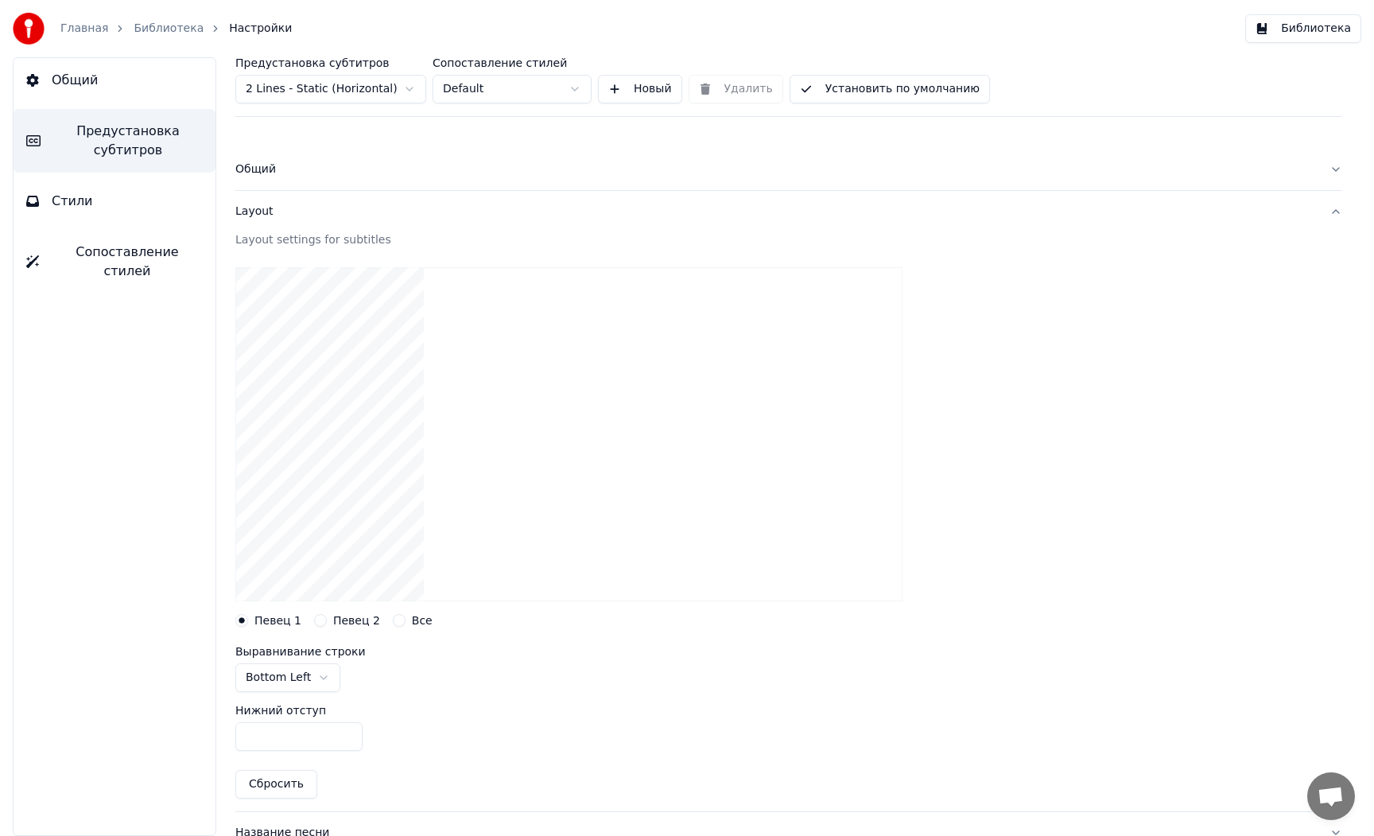
click at [257, 214] on div "Layout" at bounding box center [775, 212] width 1081 height 16
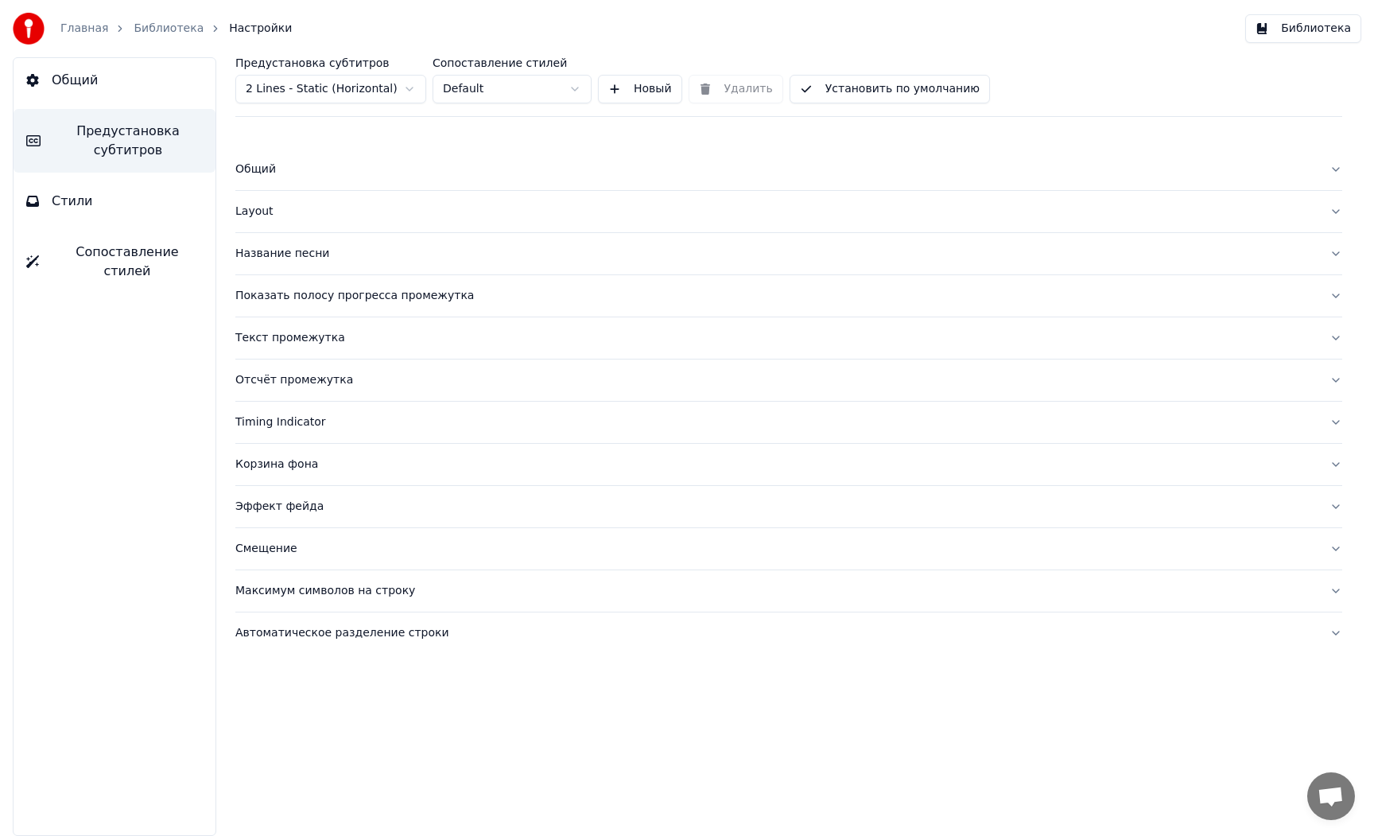
click at [1278, 28] on button "Библиотека" at bounding box center [1303, 28] width 116 height 29
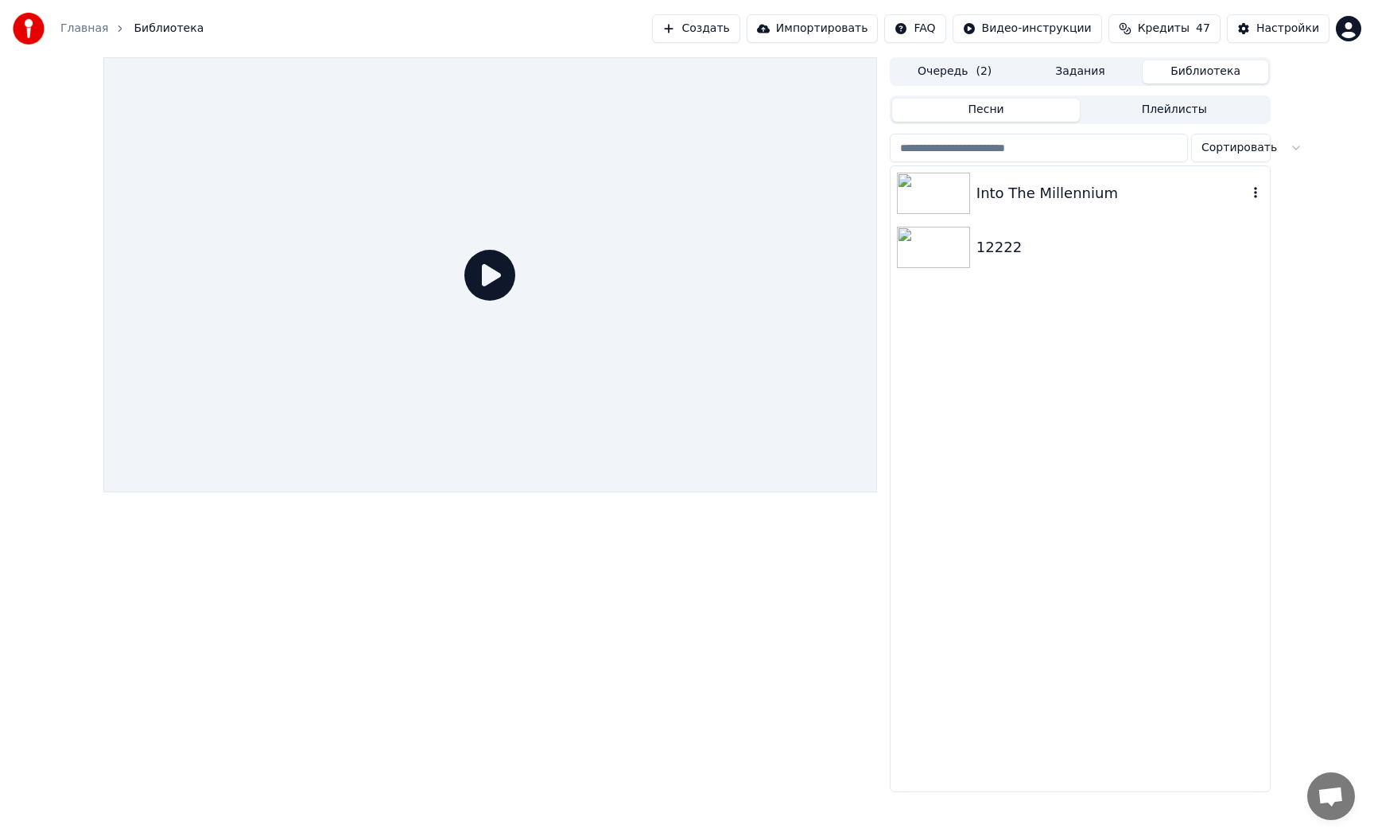
click at [936, 201] on img at bounding box center [933, 193] width 73 height 41
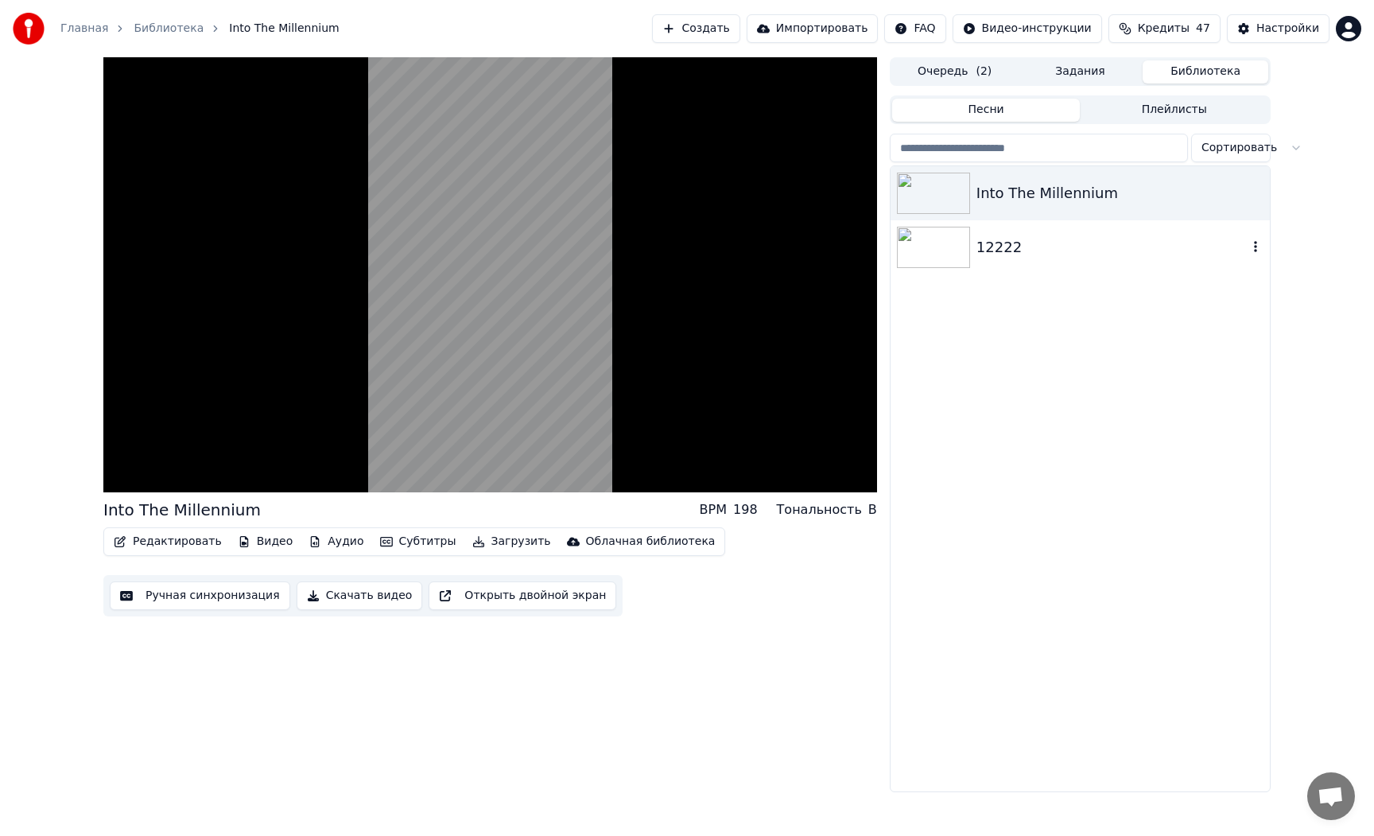
click at [944, 247] on img at bounding box center [933, 247] width 73 height 41
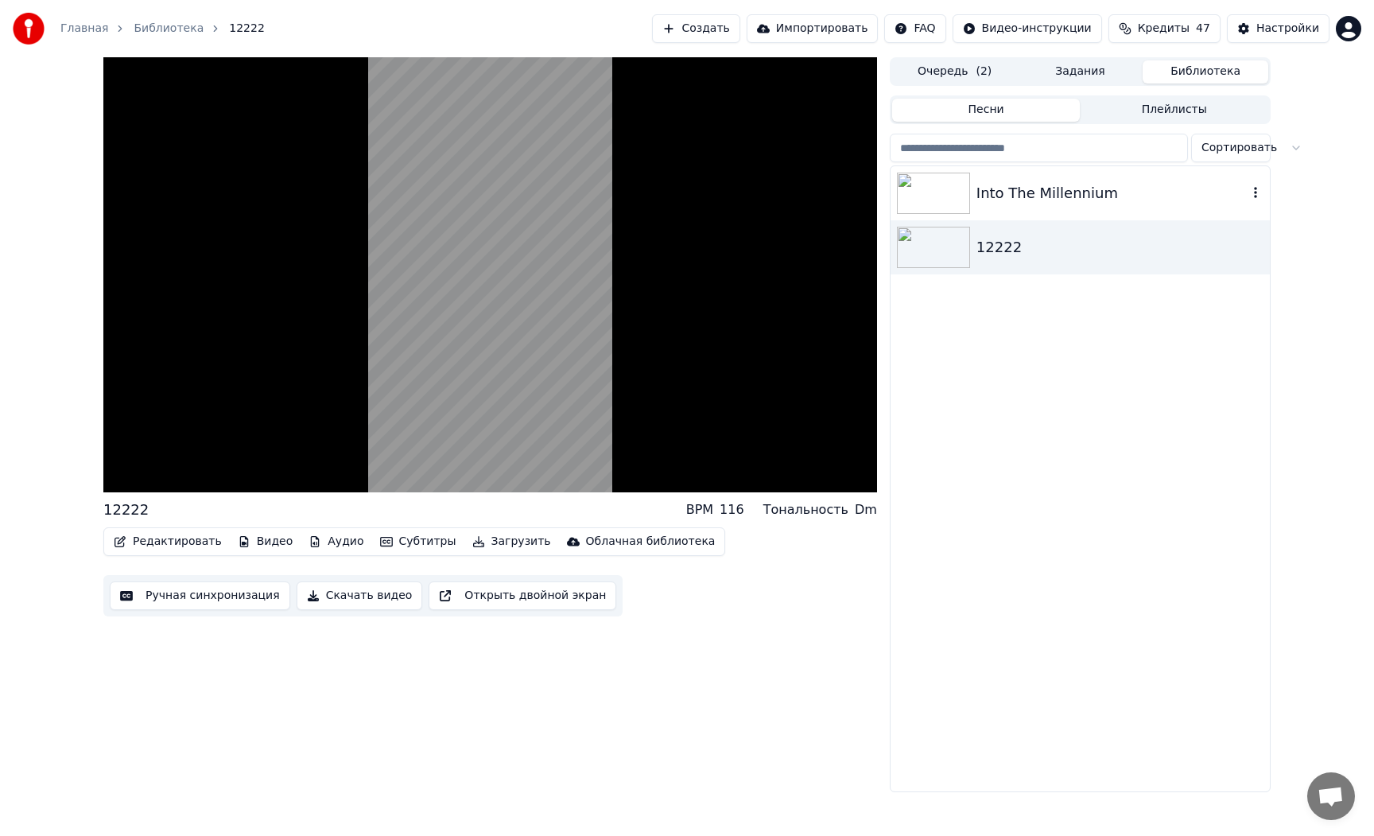
click at [944, 207] on img at bounding box center [933, 193] width 73 height 41
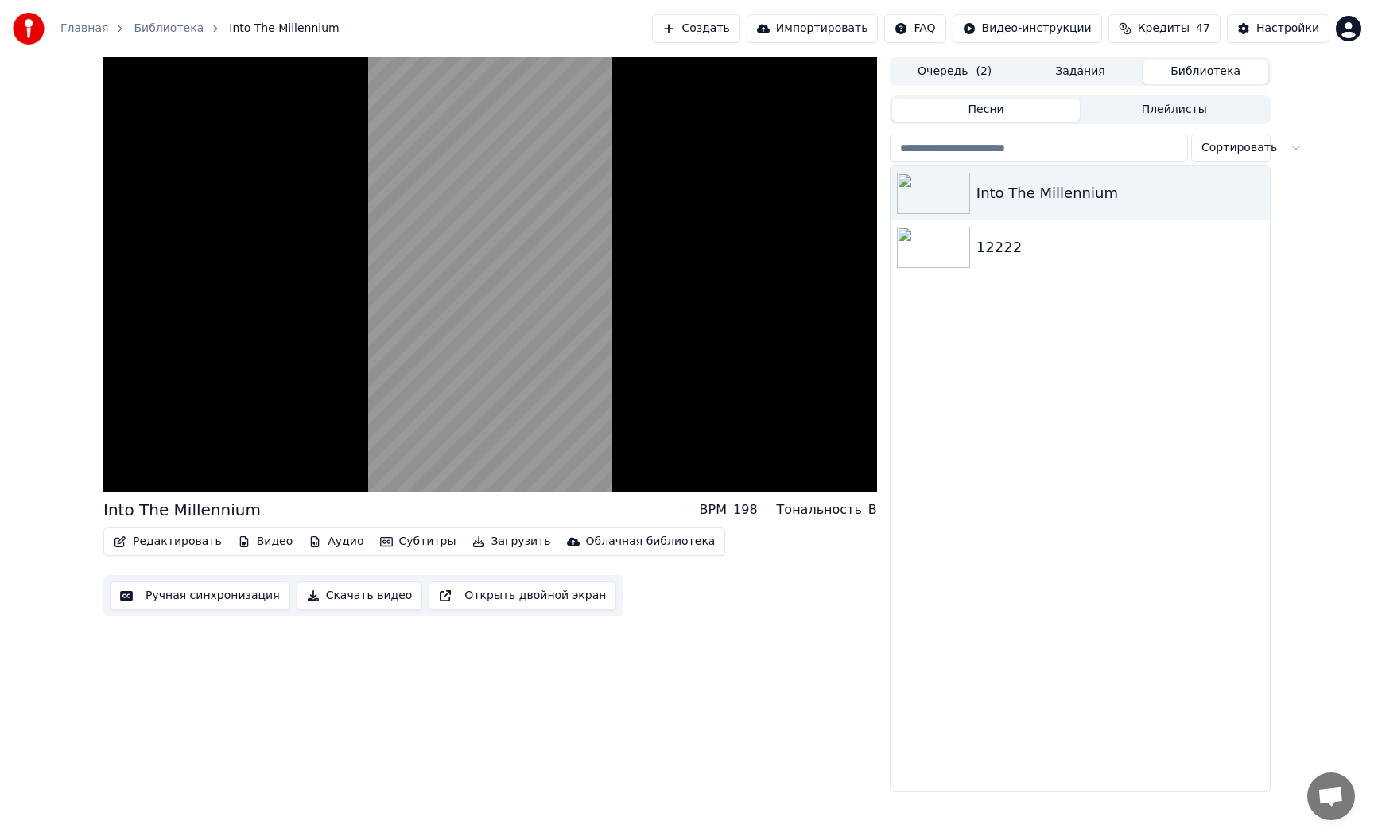
click at [950, 71] on button "Очередь ( 2 )" at bounding box center [955, 71] width 126 height 23
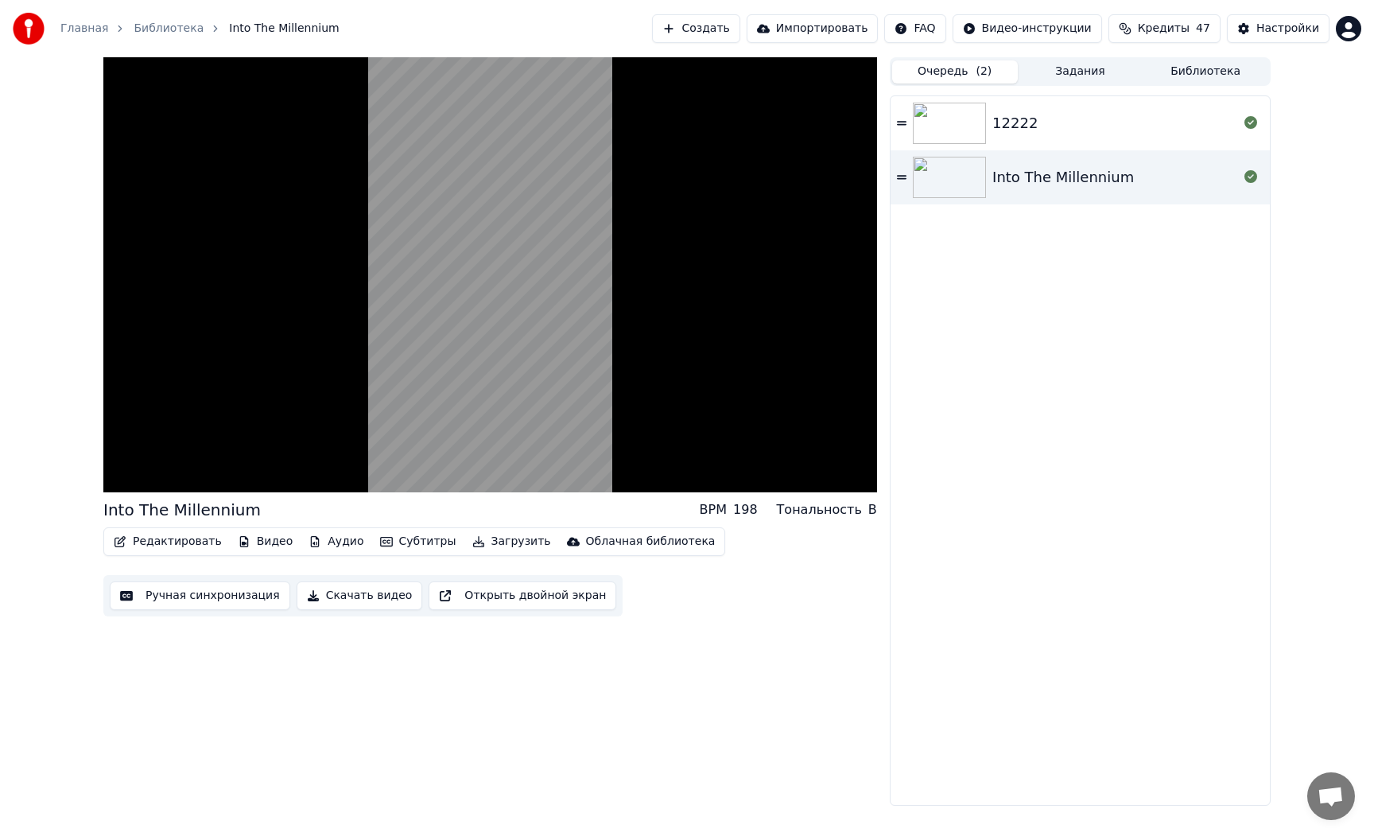
click at [952, 123] on img at bounding box center [949, 123] width 73 height 41
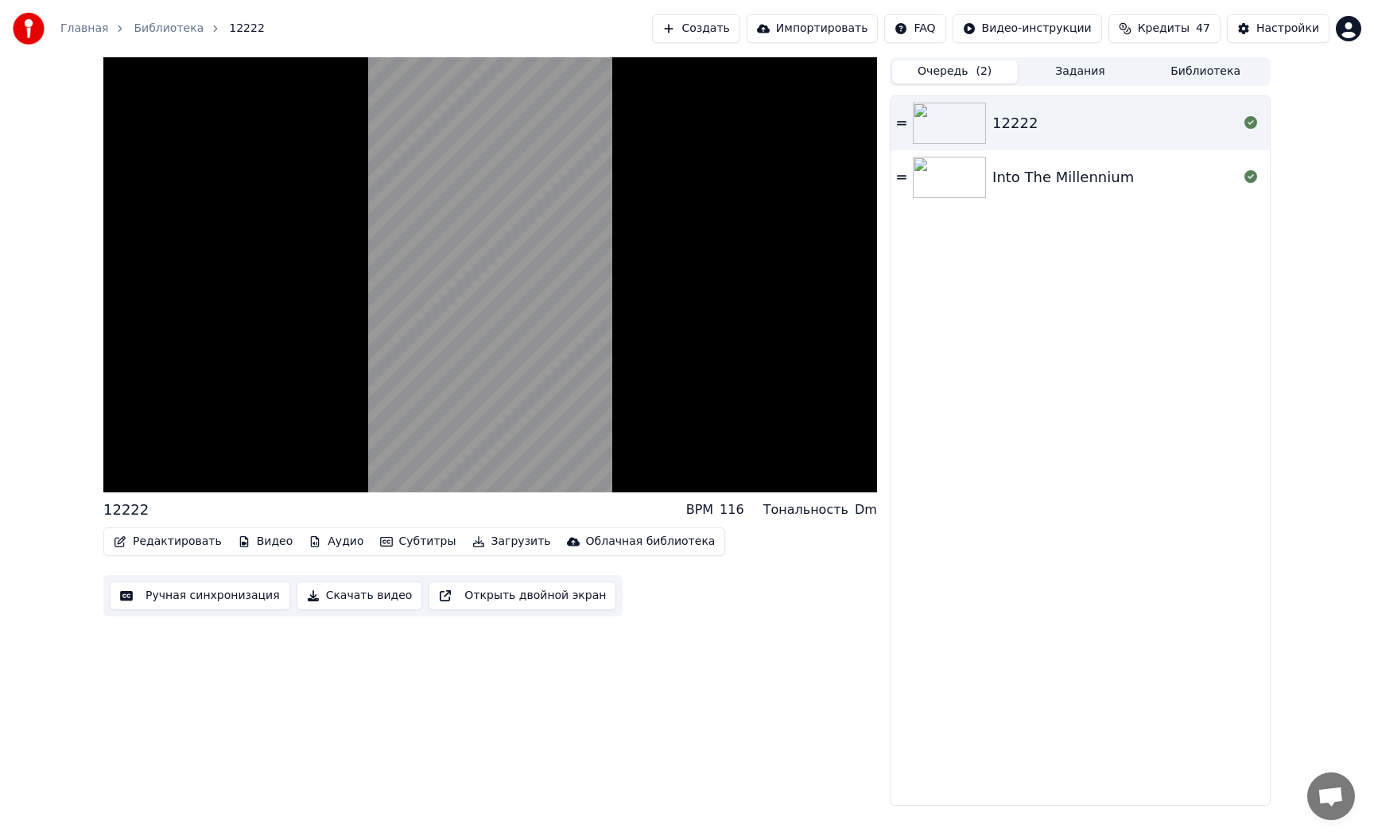
click at [1168, 69] on button "Библиотека" at bounding box center [1206, 71] width 126 height 23
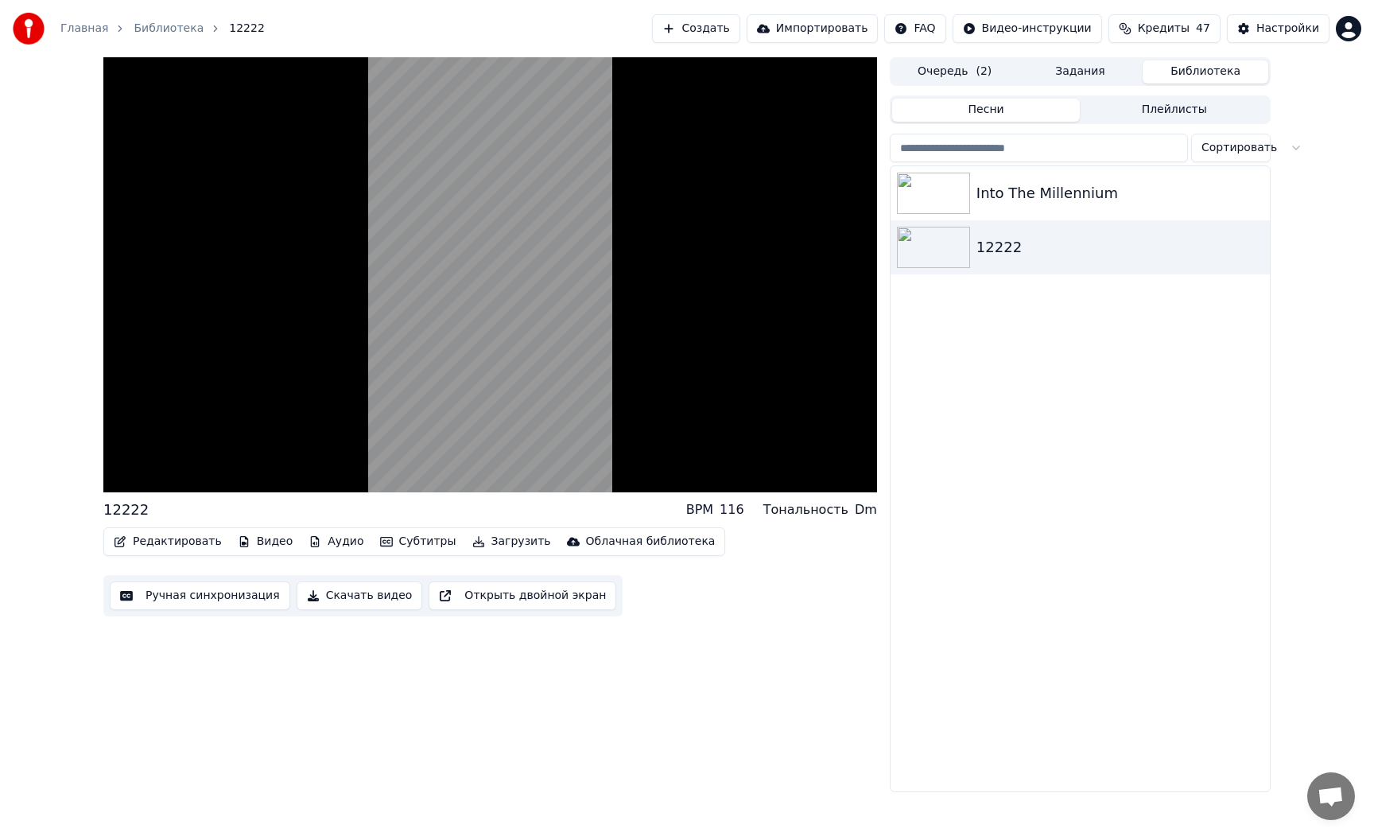
click at [1093, 71] on button "Задания" at bounding box center [1081, 71] width 126 height 23
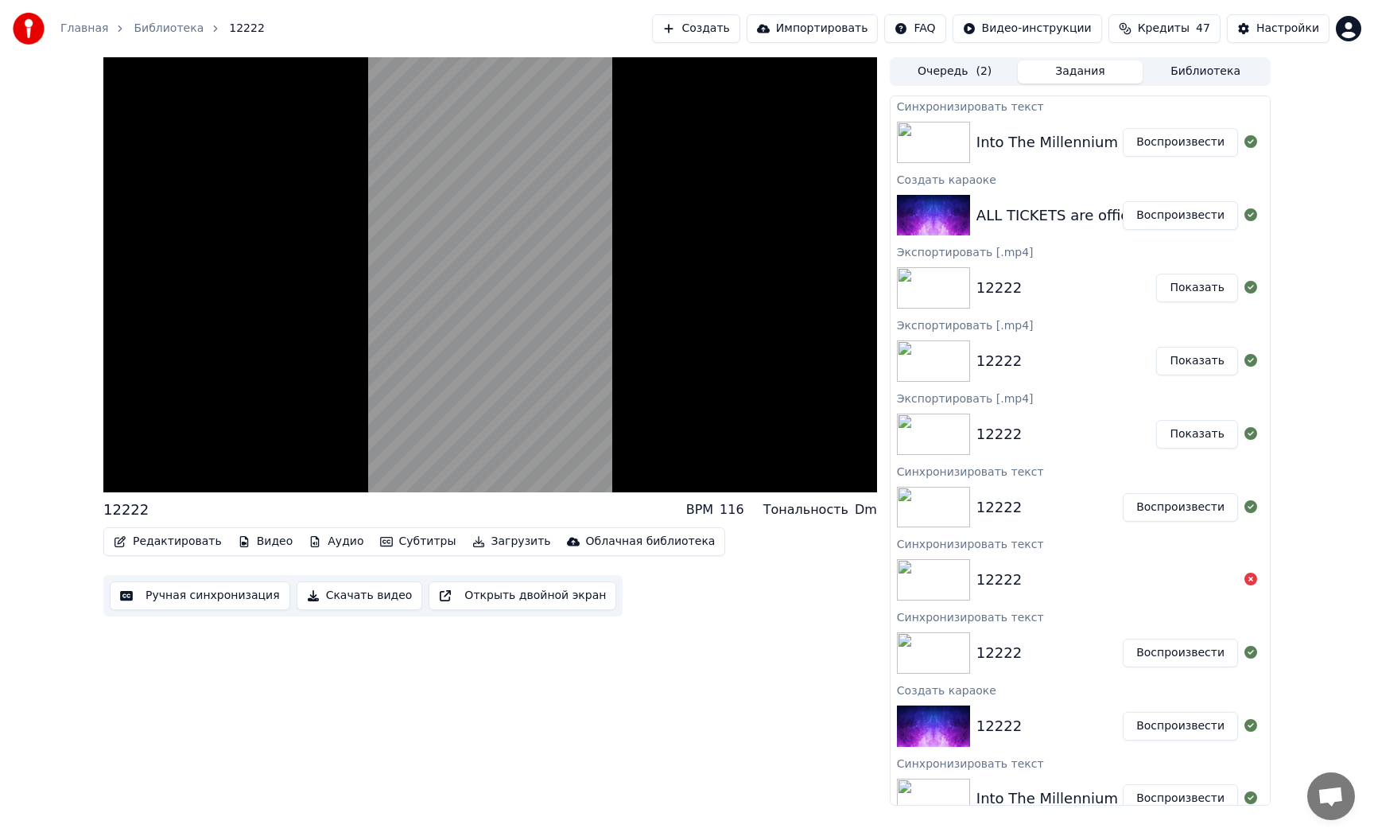
click at [953, 151] on img at bounding box center [933, 142] width 73 height 41
click at [1171, 146] on button "Воспроизвести" at bounding box center [1180, 142] width 115 height 29
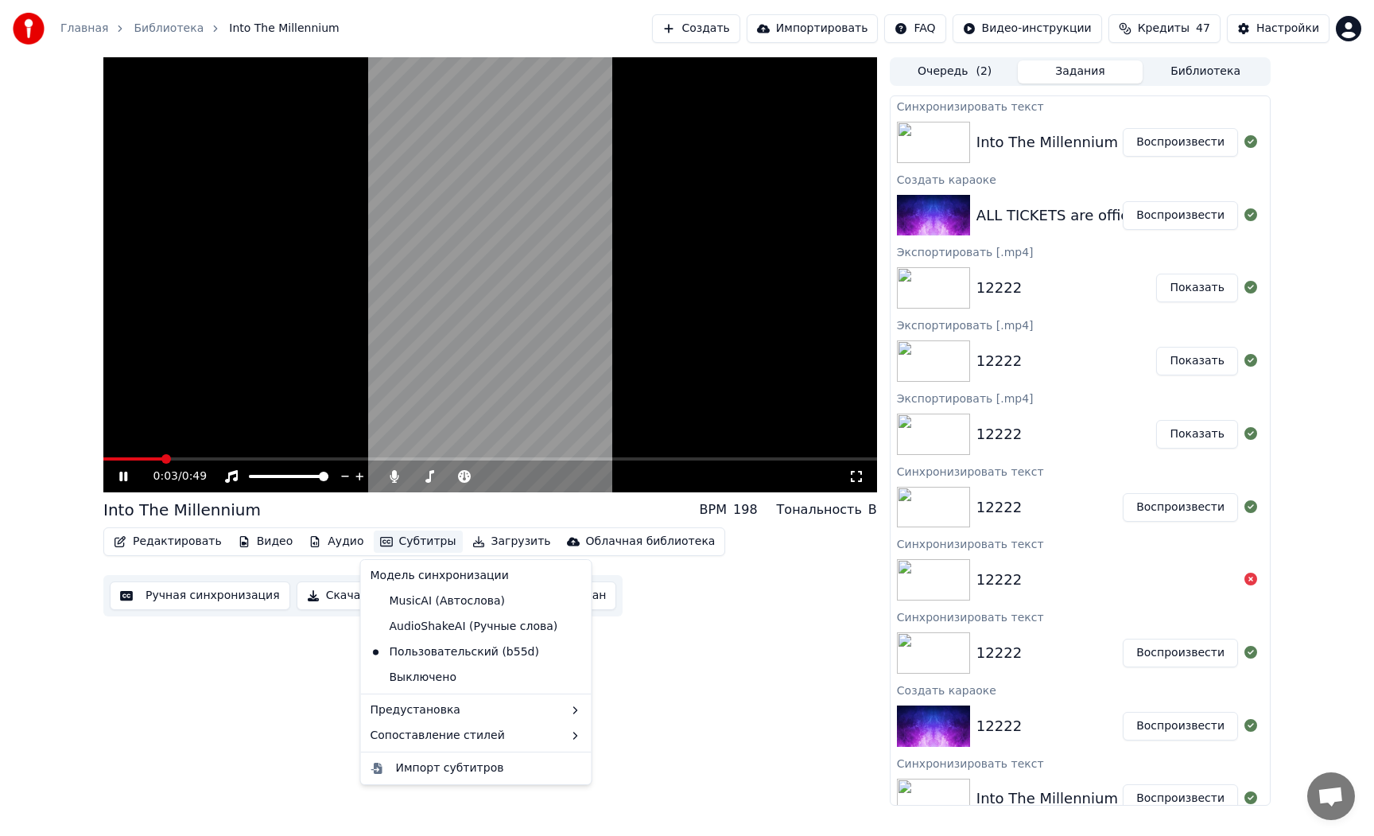
click at [402, 538] on button "Субтитры" at bounding box center [418, 541] width 89 height 22
click at [429, 678] on div "Выключено" at bounding box center [476, 677] width 224 height 25
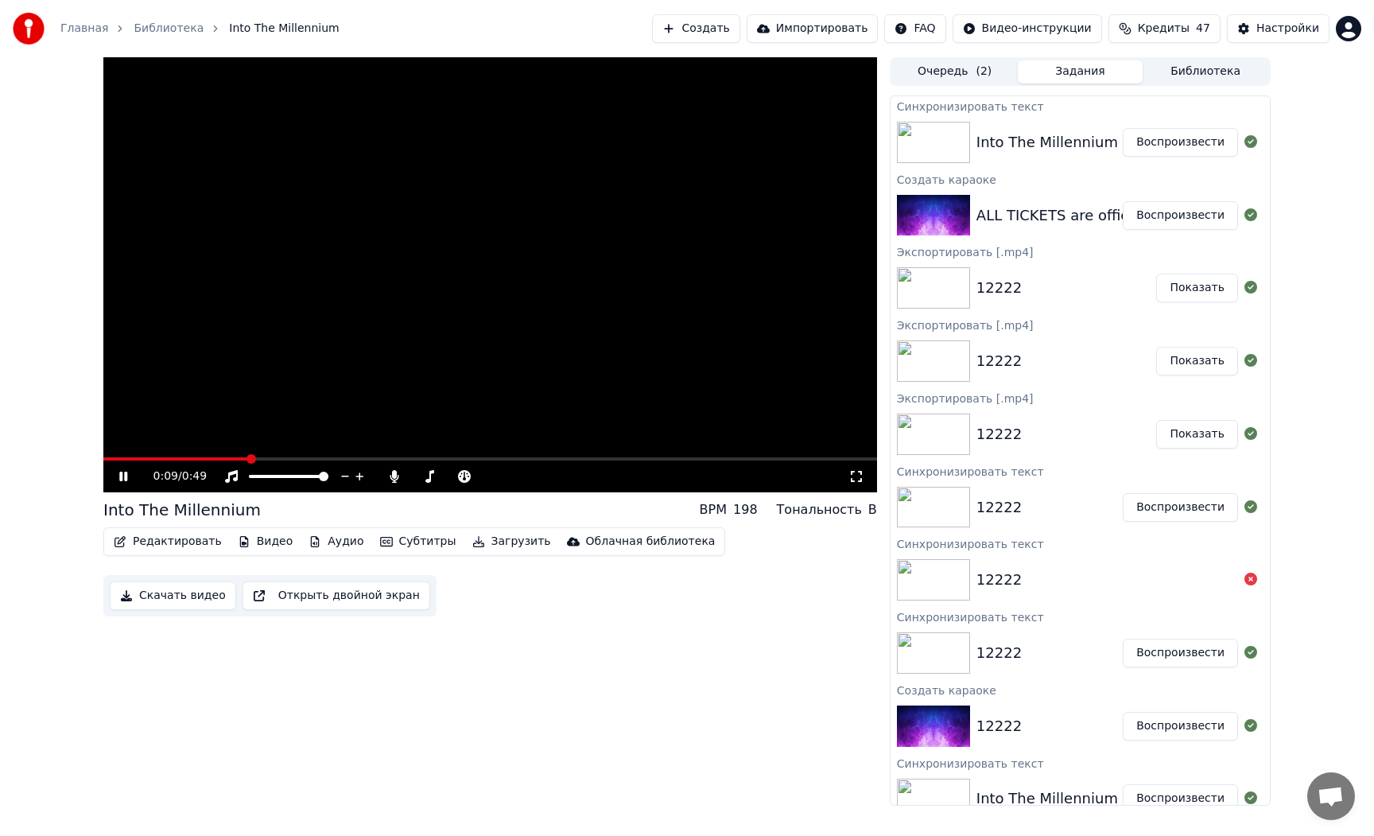
click at [397, 541] on button "Субтитры" at bounding box center [418, 541] width 89 height 22
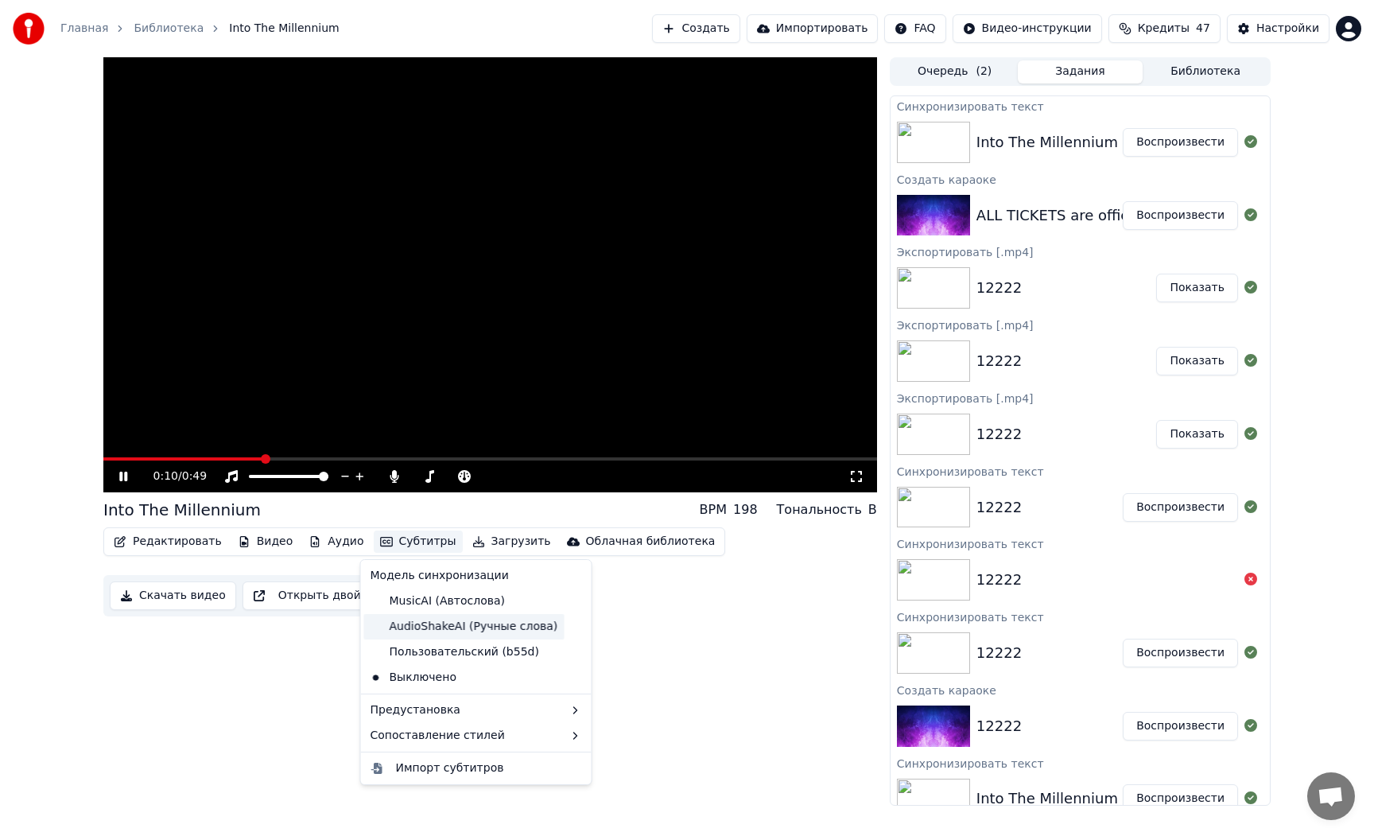
click at [411, 620] on div "AudioShakeAI (Ручные слова)" at bounding box center [464, 626] width 200 height 25
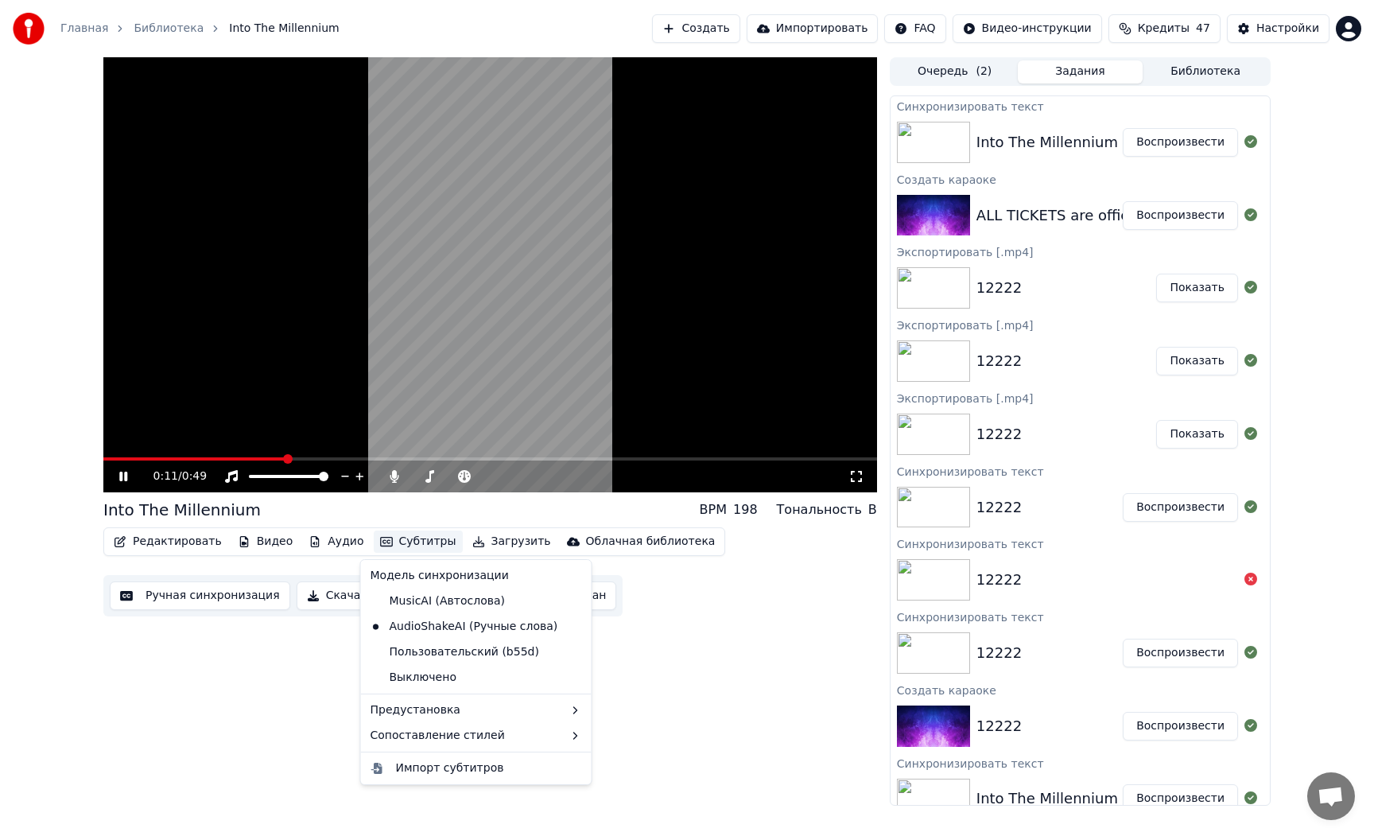
click at [412, 542] on button "Субтитры" at bounding box center [418, 541] width 89 height 22
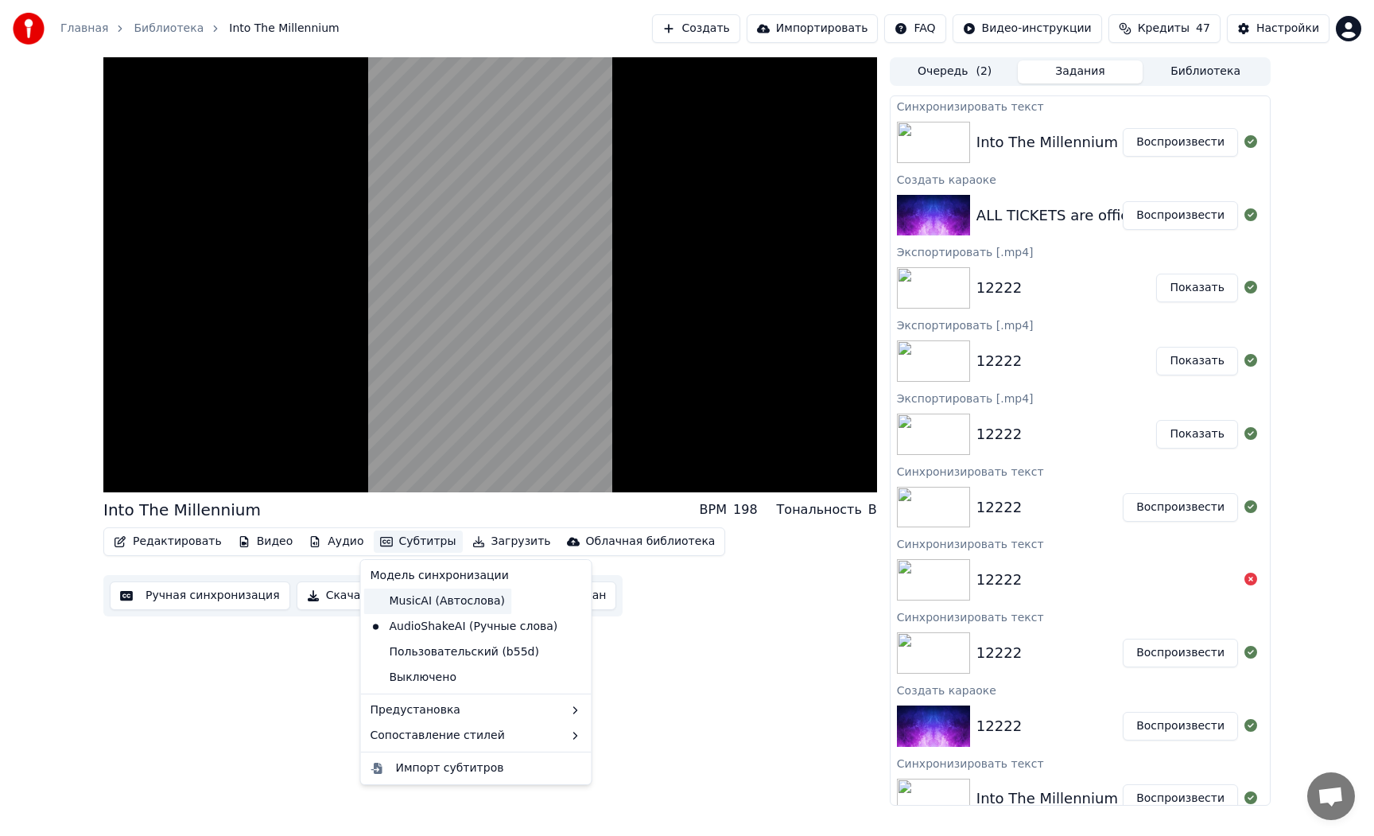
click at [418, 599] on div "MusicAI (Автослова)" at bounding box center [438, 600] width 148 height 25
click at [411, 544] on button "Субтитры" at bounding box center [418, 541] width 89 height 22
click at [421, 621] on div "AudioShakeAI (Ручные слова)" at bounding box center [464, 626] width 200 height 25
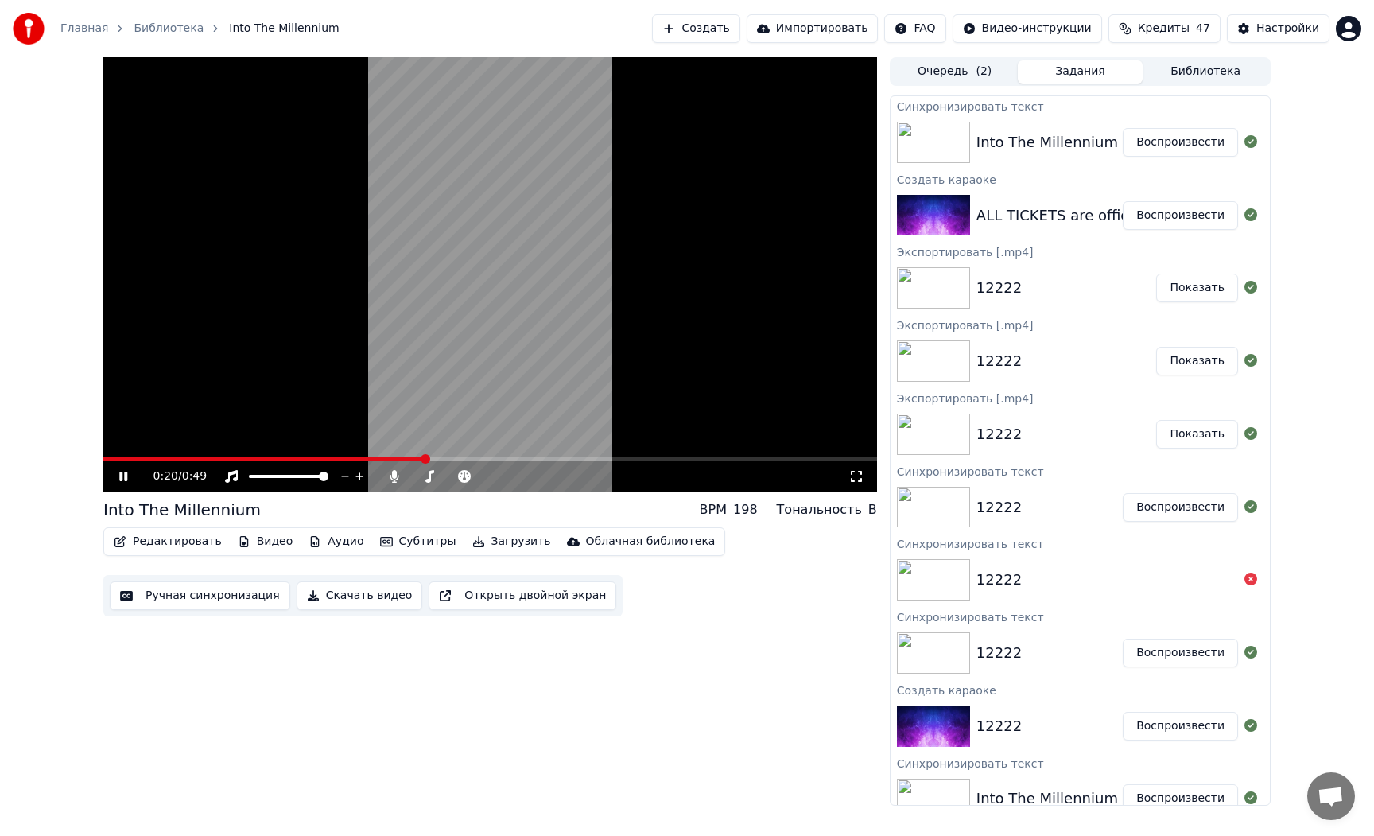
click at [201, 538] on button "Редактировать" at bounding box center [167, 541] width 121 height 22
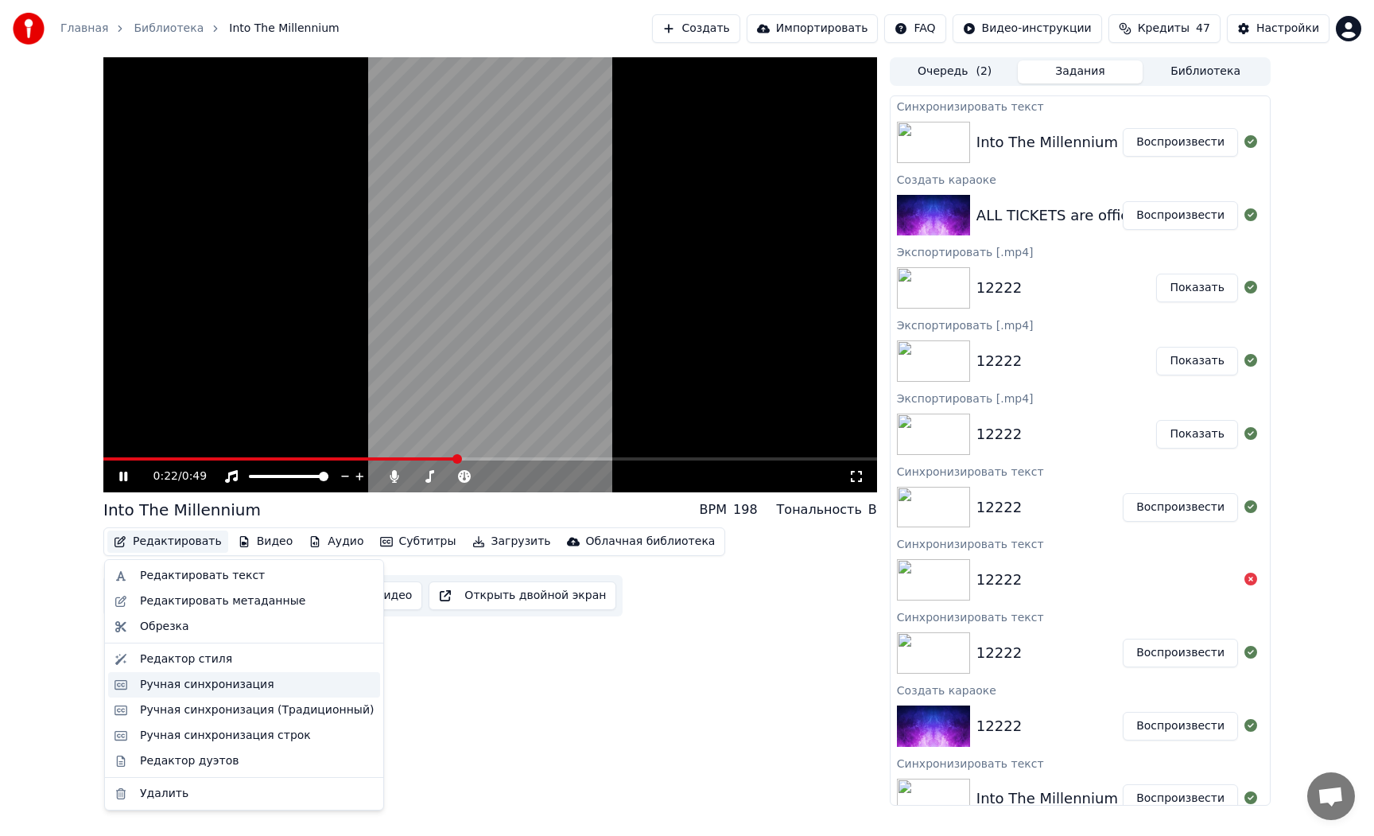
click at [201, 677] on div "Ручная синхронизация" at bounding box center [207, 685] width 134 height 16
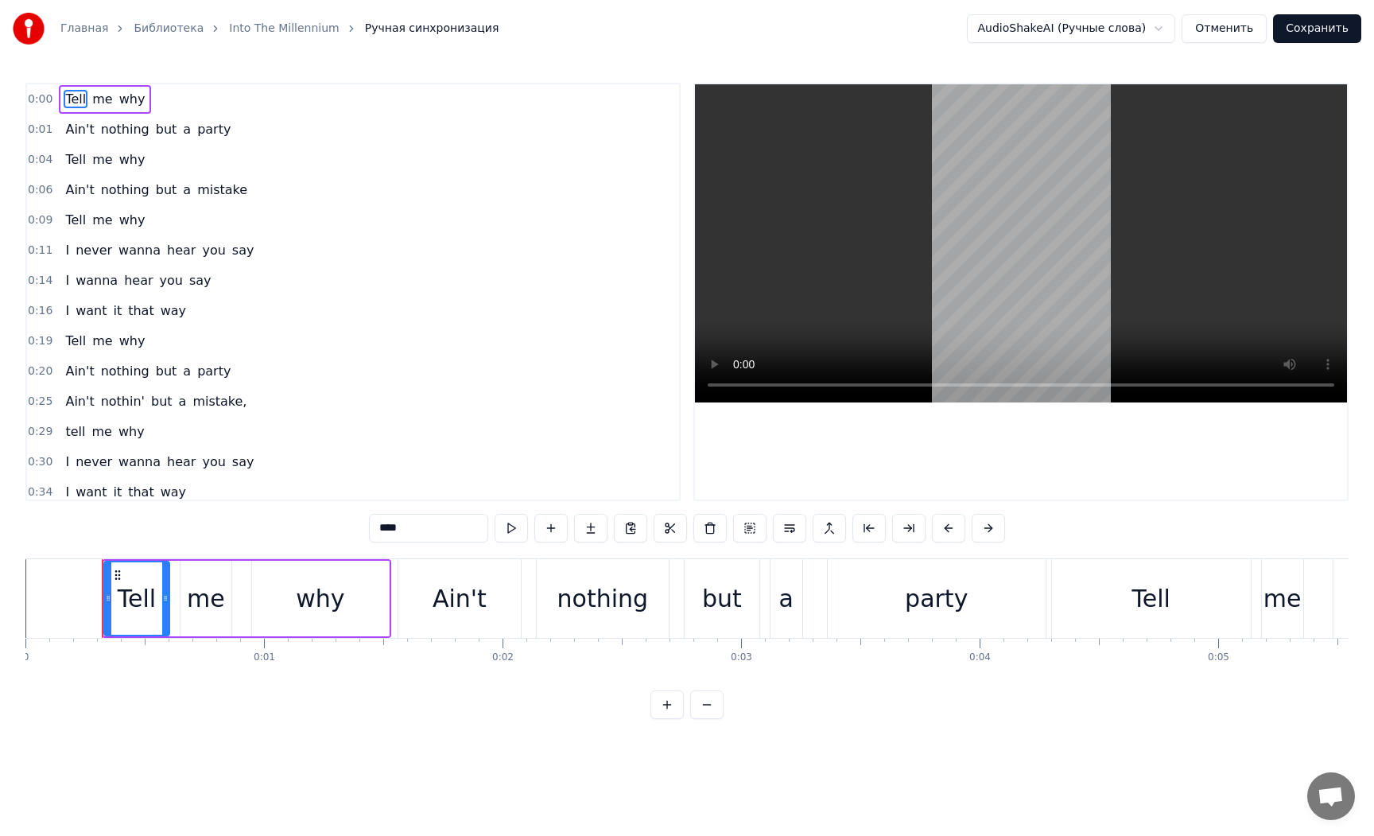
click at [433, 611] on div "Ain't" at bounding box center [459, 598] width 122 height 79
type input "*****"
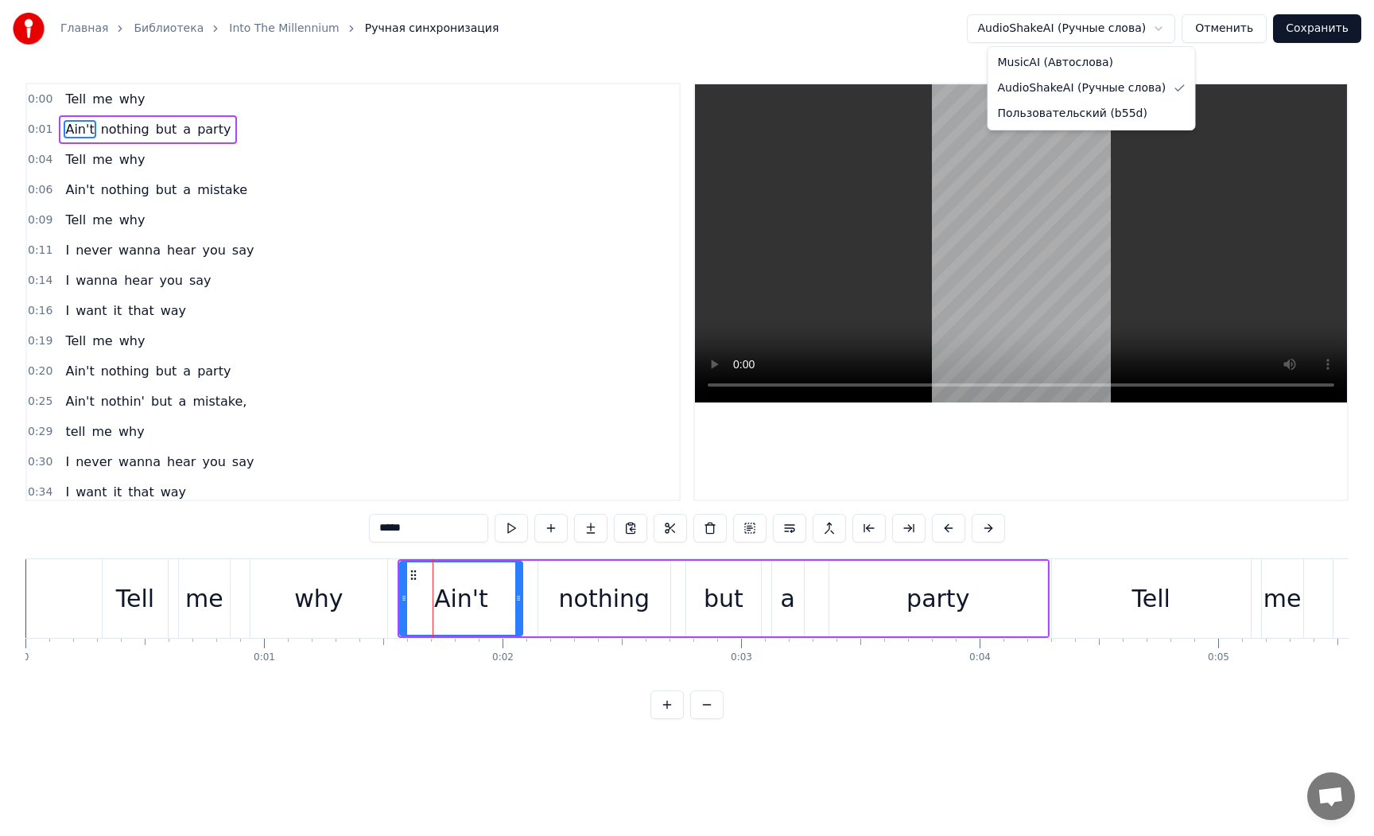
click at [1143, 33] on html "Главная Библиотека Into The Millennium Ручная синхронизация AudioShakeAI (Ручны…" at bounding box center [687, 372] width 1374 height 744
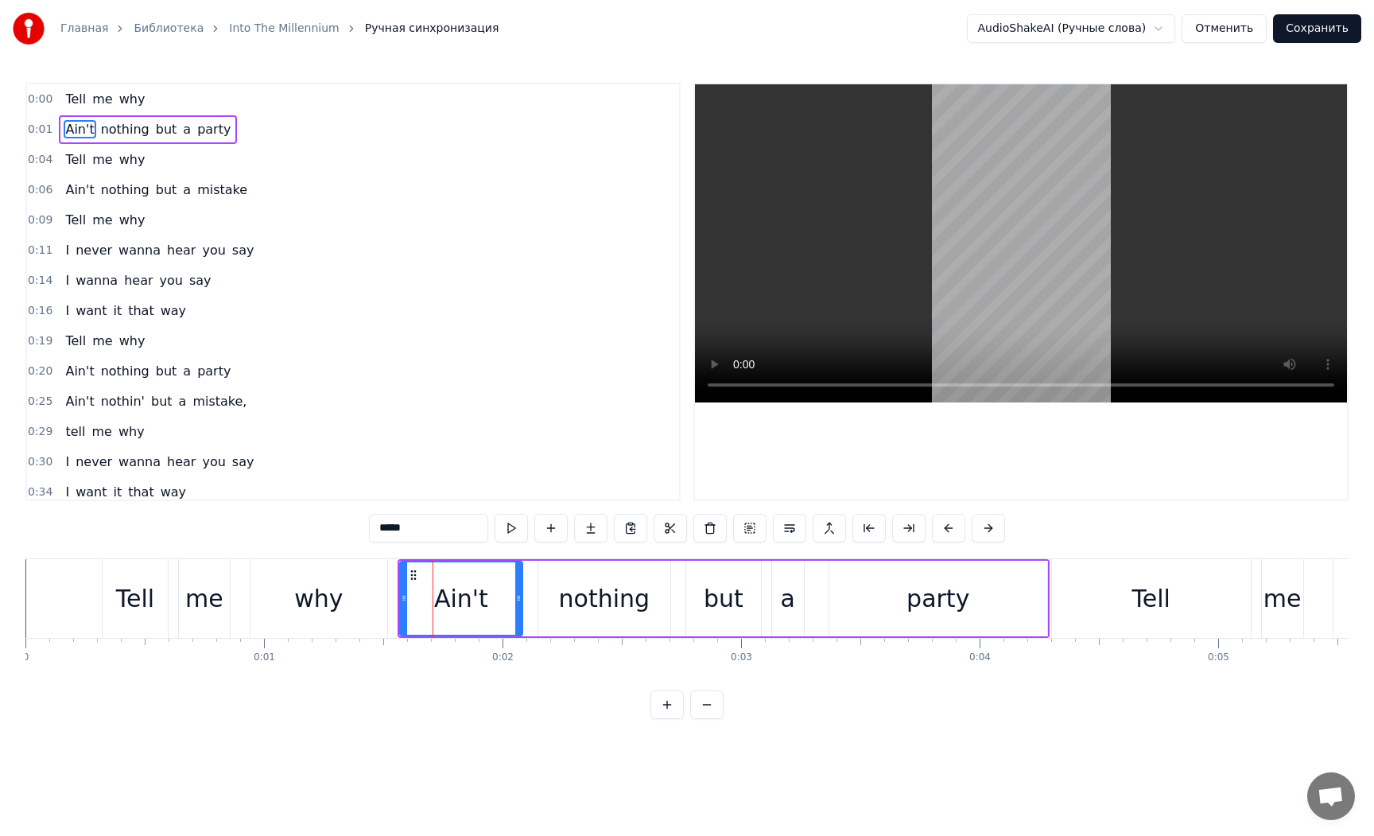
click at [1291, 28] on button "Сохранить" at bounding box center [1317, 28] width 88 height 29
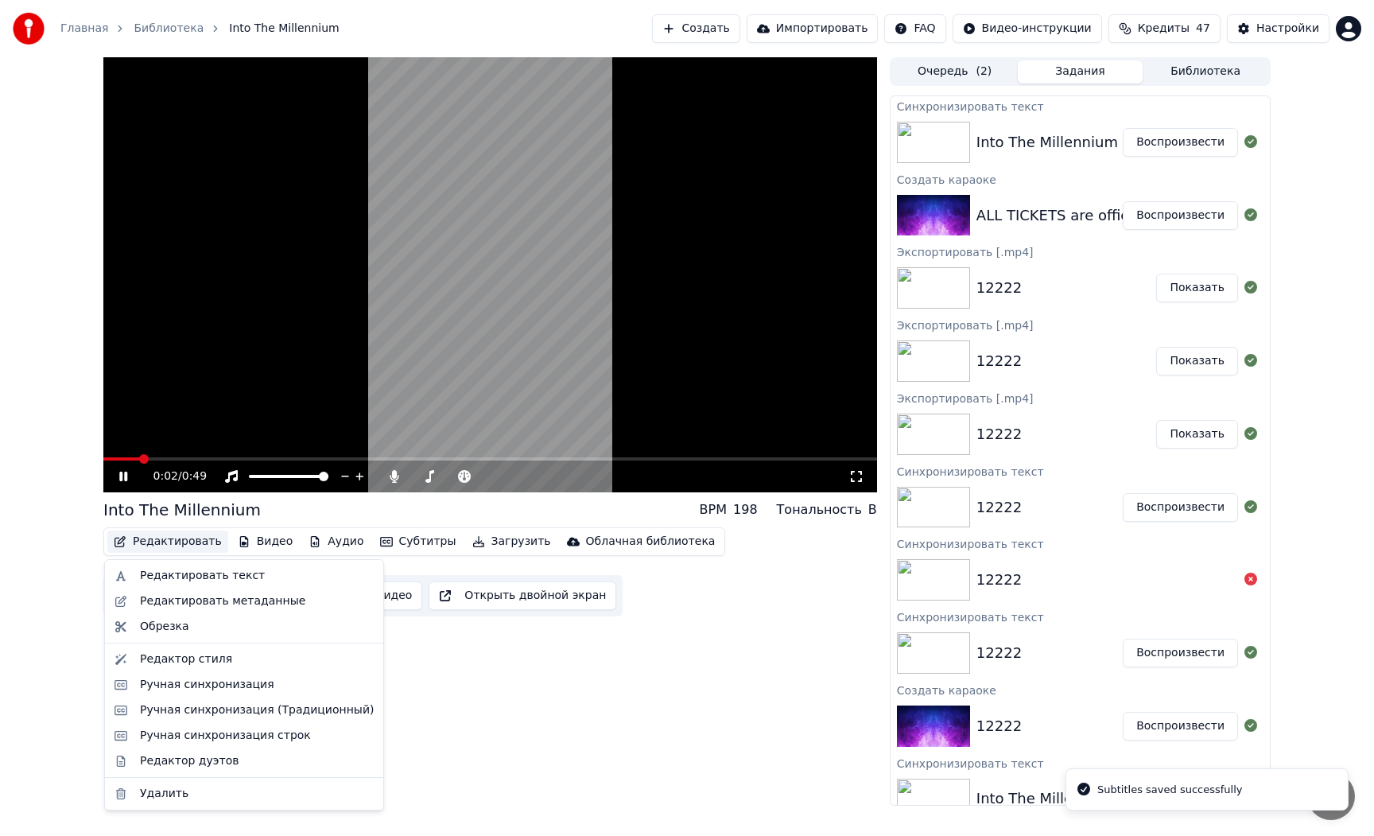
click at [193, 542] on button "Редактировать" at bounding box center [167, 541] width 121 height 22
click at [191, 657] on div "Редактор стиля" at bounding box center [186, 659] width 92 height 16
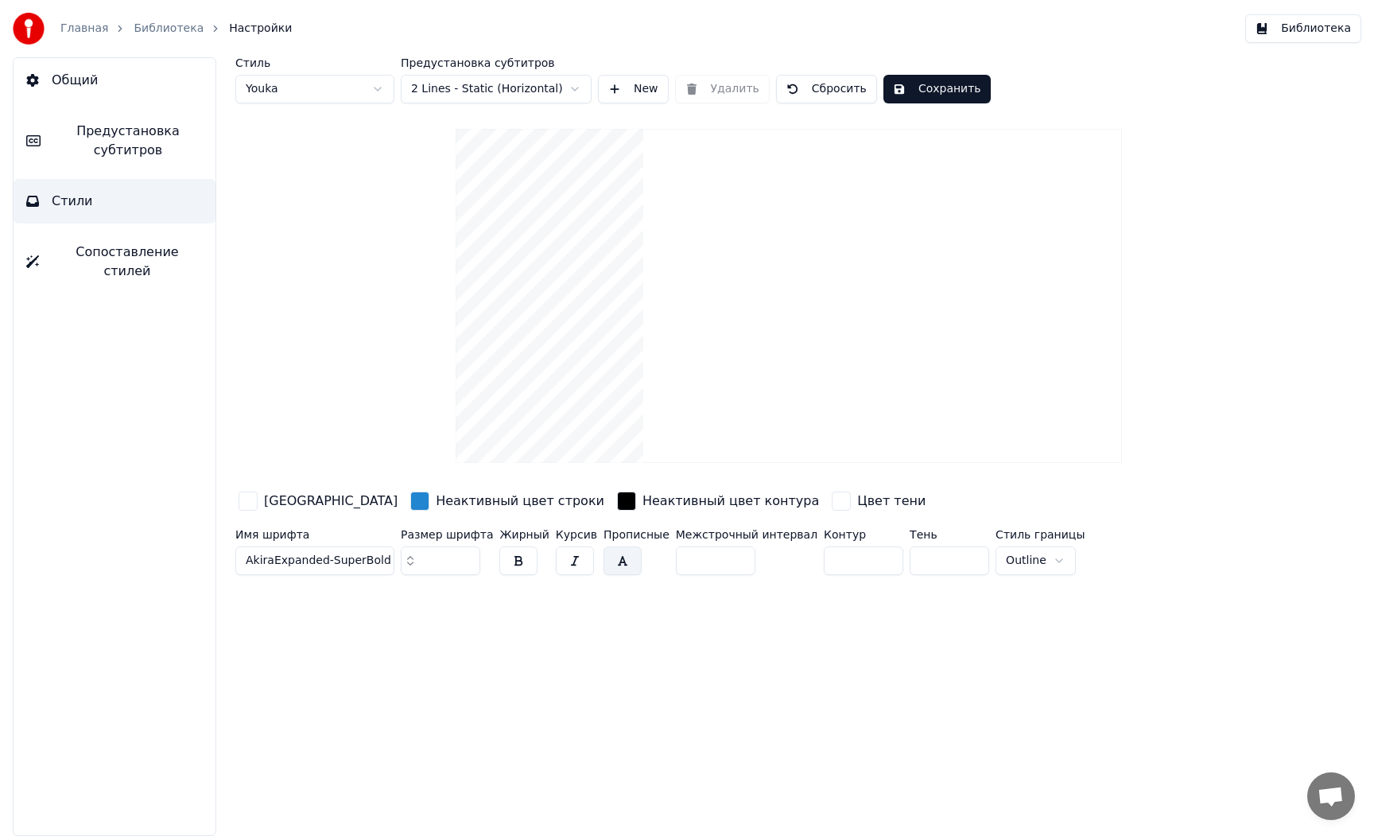
click at [942, 95] on button "Сохранить" at bounding box center [936, 89] width 107 height 29
click at [83, 81] on span "Общий" at bounding box center [75, 80] width 46 height 19
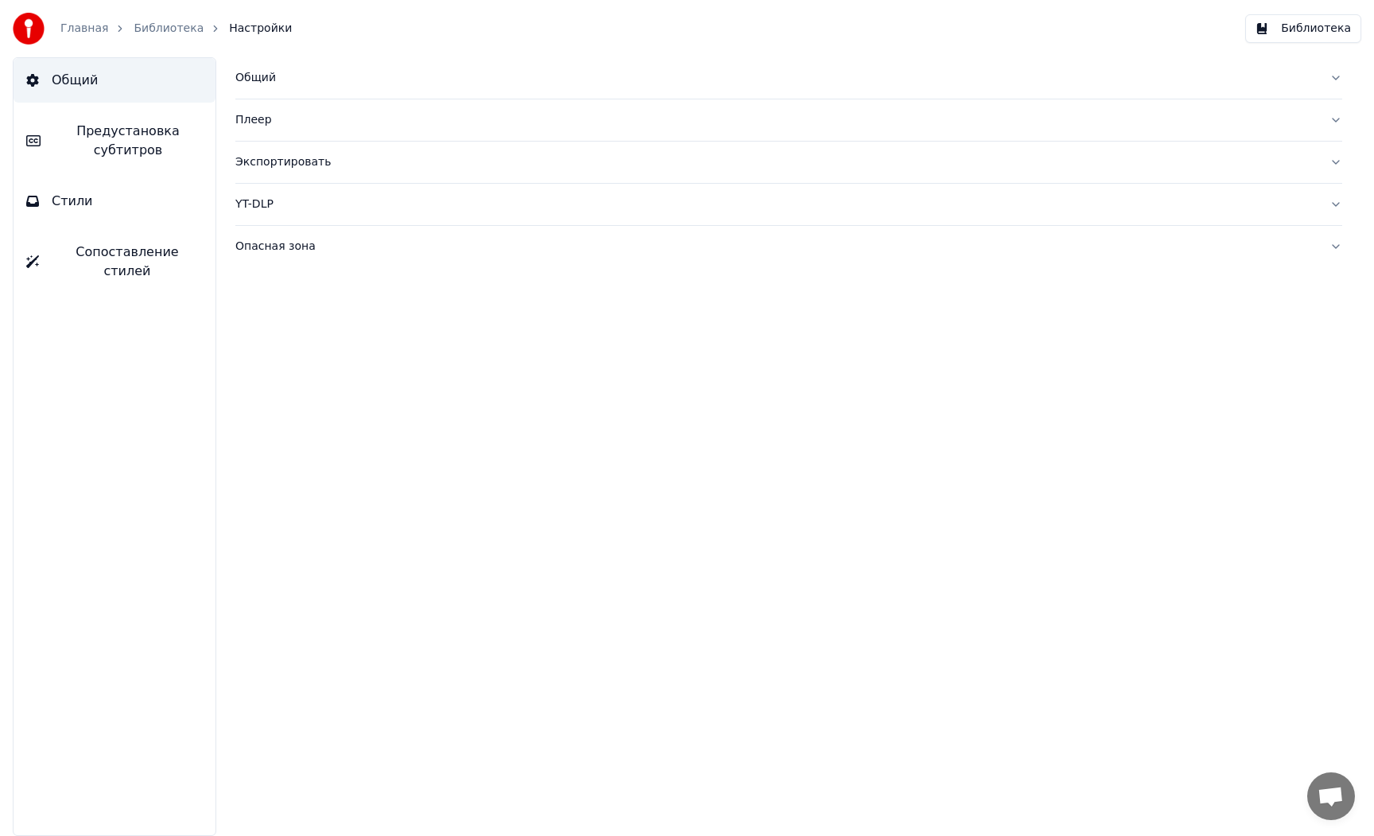
click at [81, 33] on link "Главная" at bounding box center [84, 29] width 48 height 16
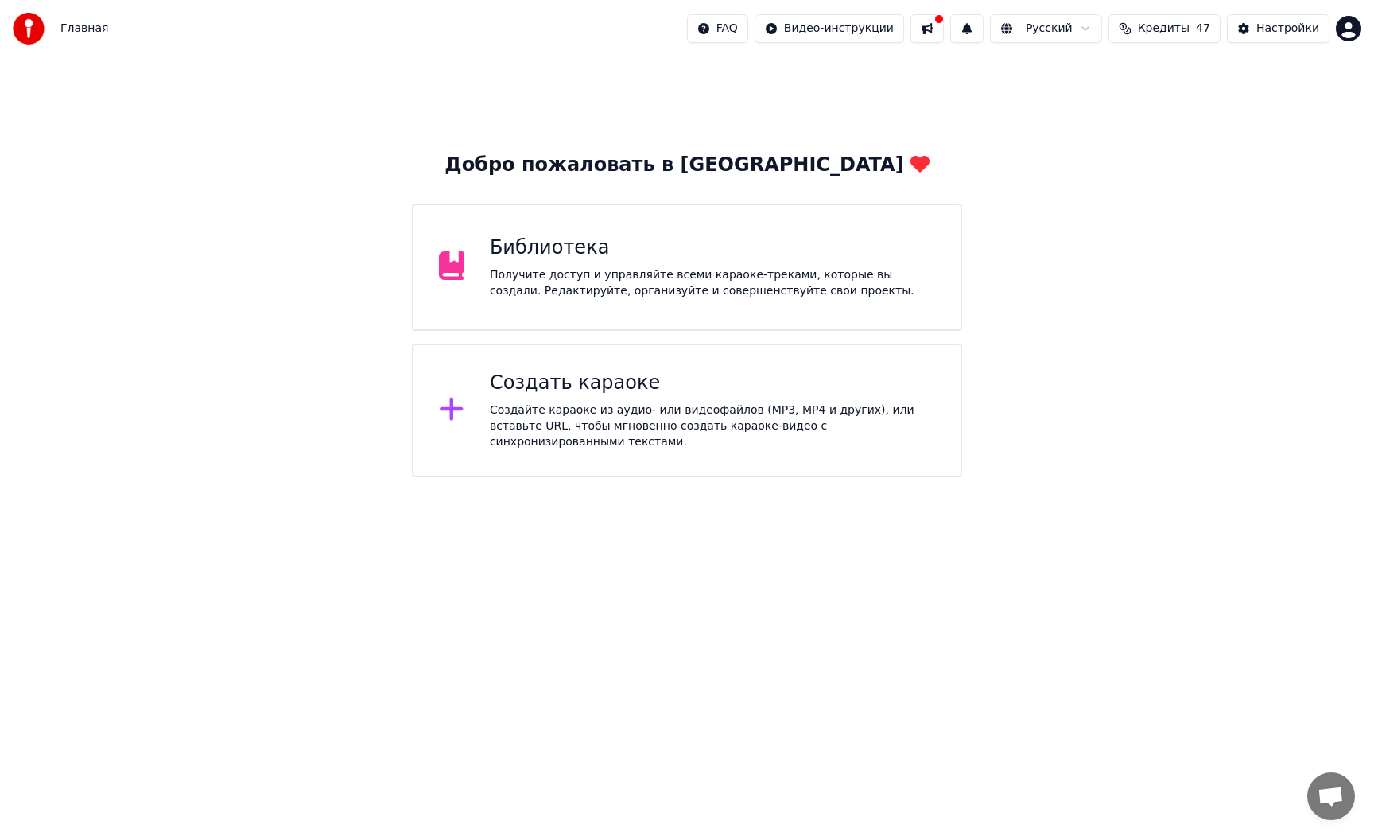
click at [505, 247] on div "Библиотека" at bounding box center [712, 247] width 445 height 25
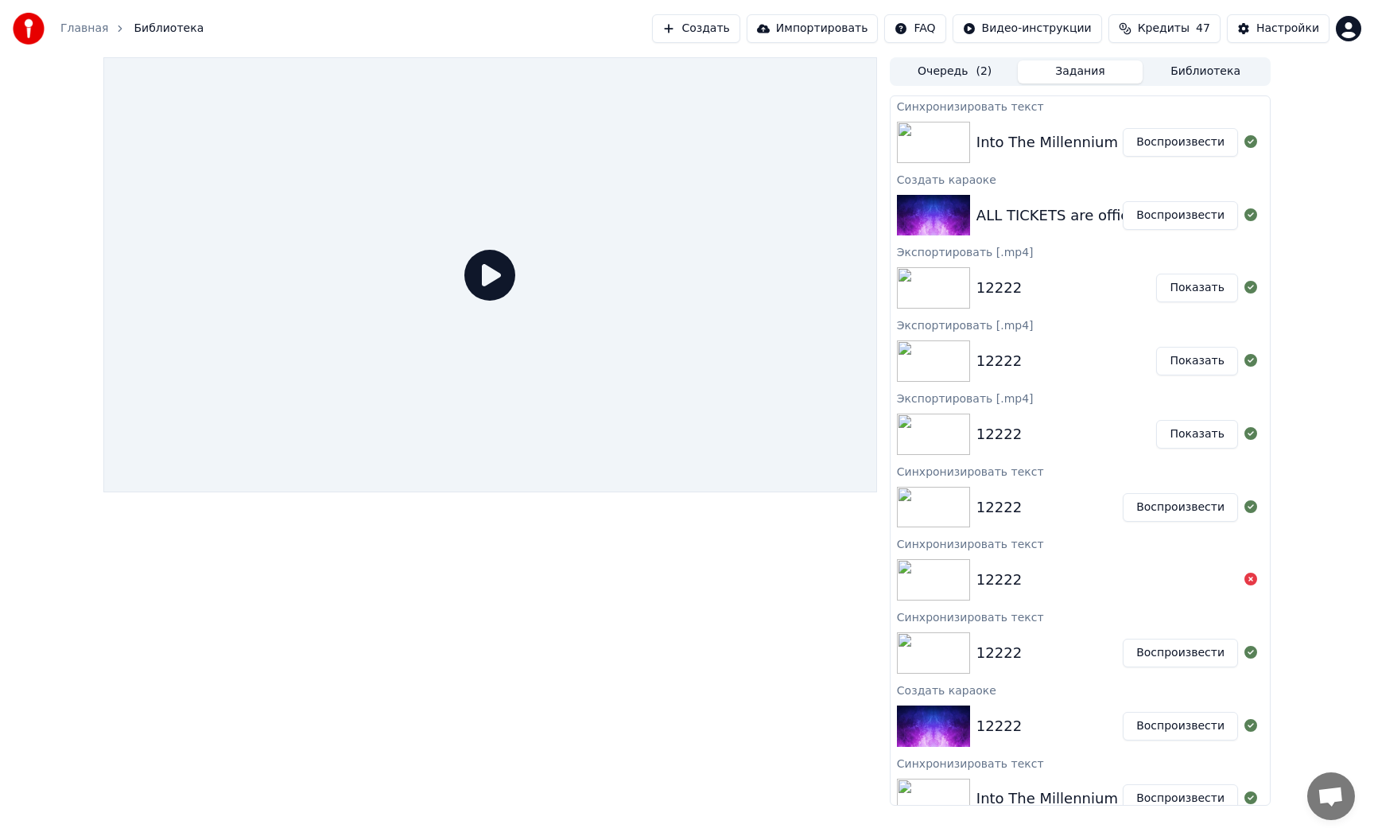
click at [1170, 150] on button "Воспроизвести" at bounding box center [1180, 142] width 115 height 29
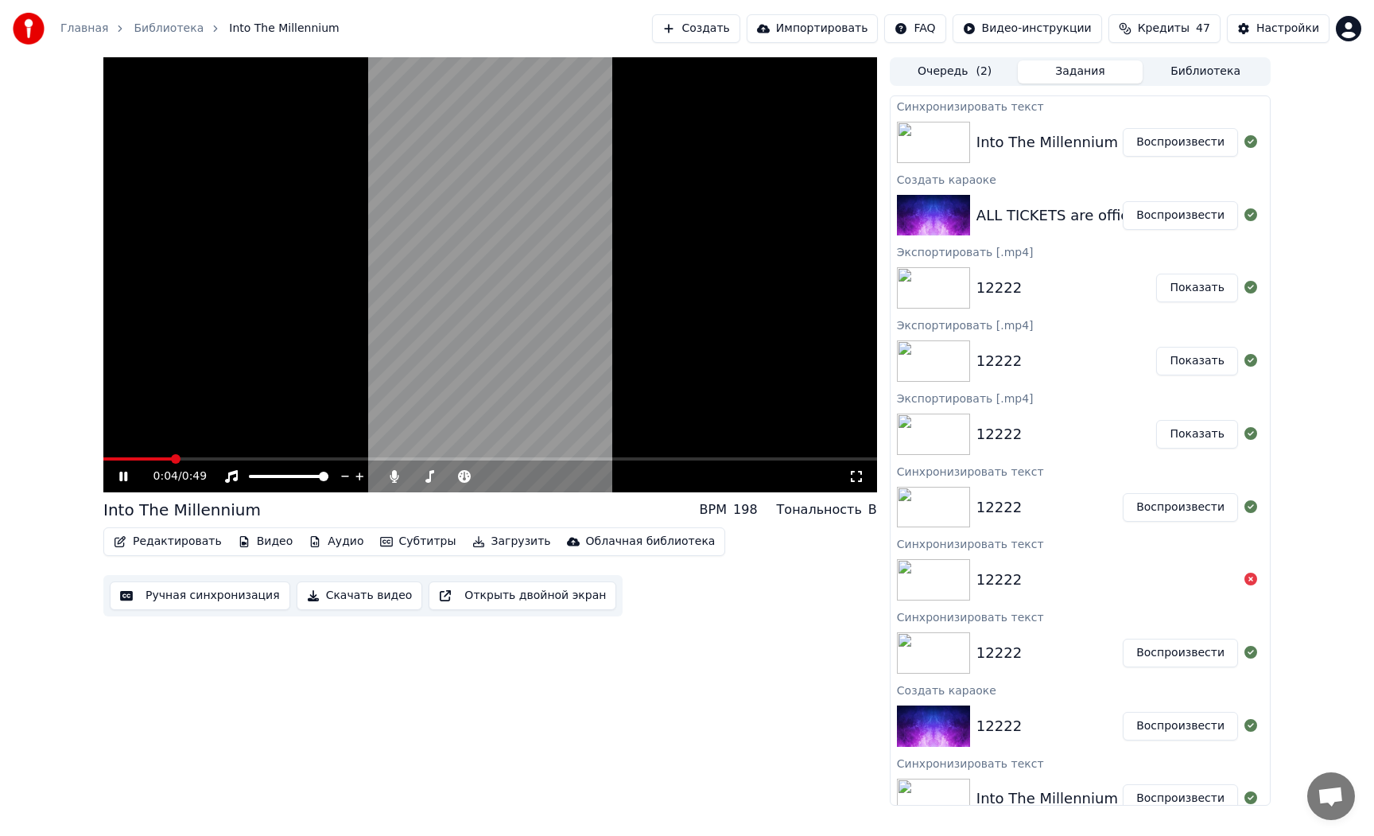
drag, startPoint x: 299, startPoint y: 460, endPoint x: 395, endPoint y: 460, distance: 96.2
click at [395, 460] on div "0:04 / 0:49" at bounding box center [490, 474] width 774 height 35
click at [398, 456] on video at bounding box center [490, 274] width 774 height 435
click at [131, 476] on icon at bounding box center [134, 476] width 37 height 13
click at [282, 460] on span at bounding box center [490, 458] width 774 height 3
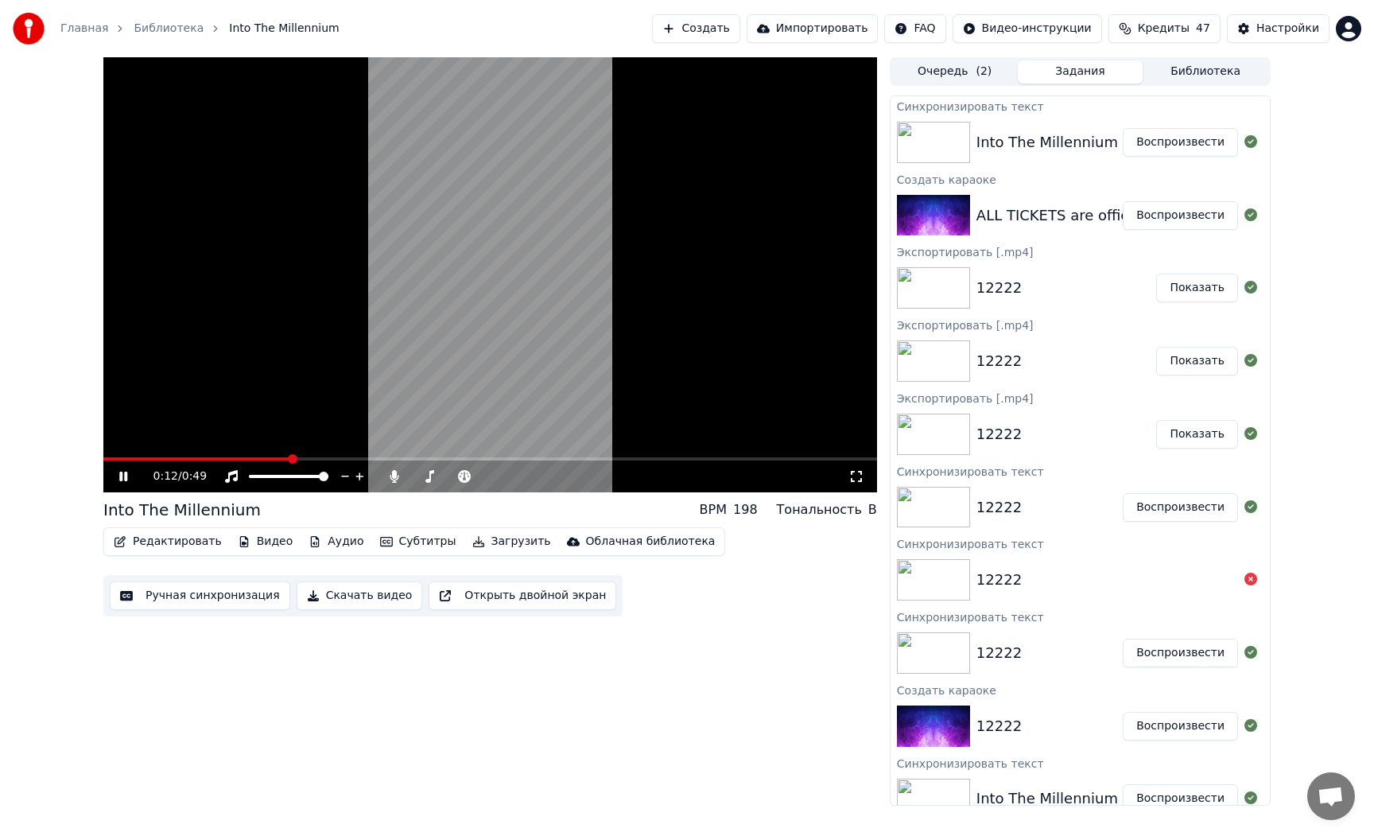
click at [956, 67] on button "Очередь ( 2 )" at bounding box center [955, 71] width 126 height 23
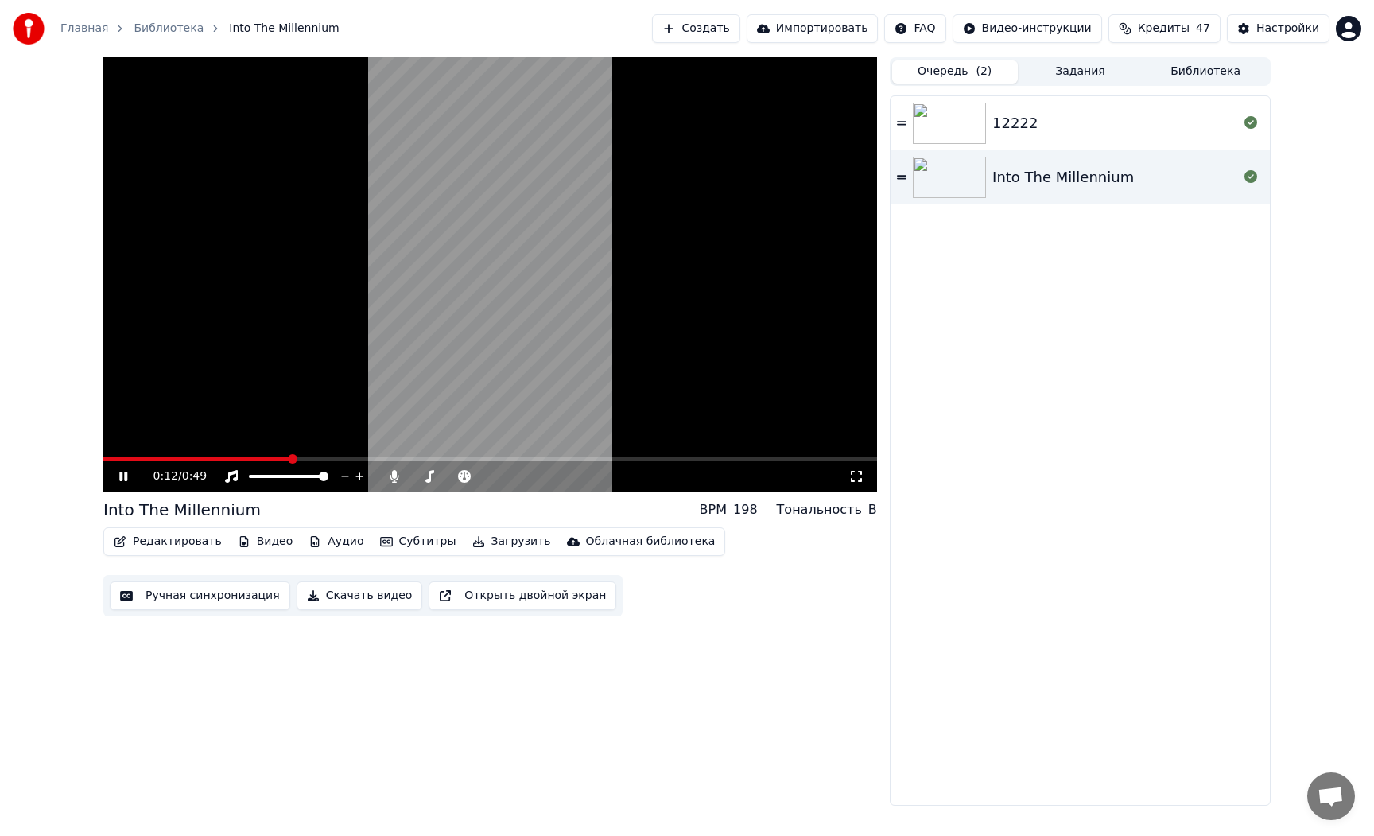
click at [982, 121] on img at bounding box center [949, 123] width 73 height 41
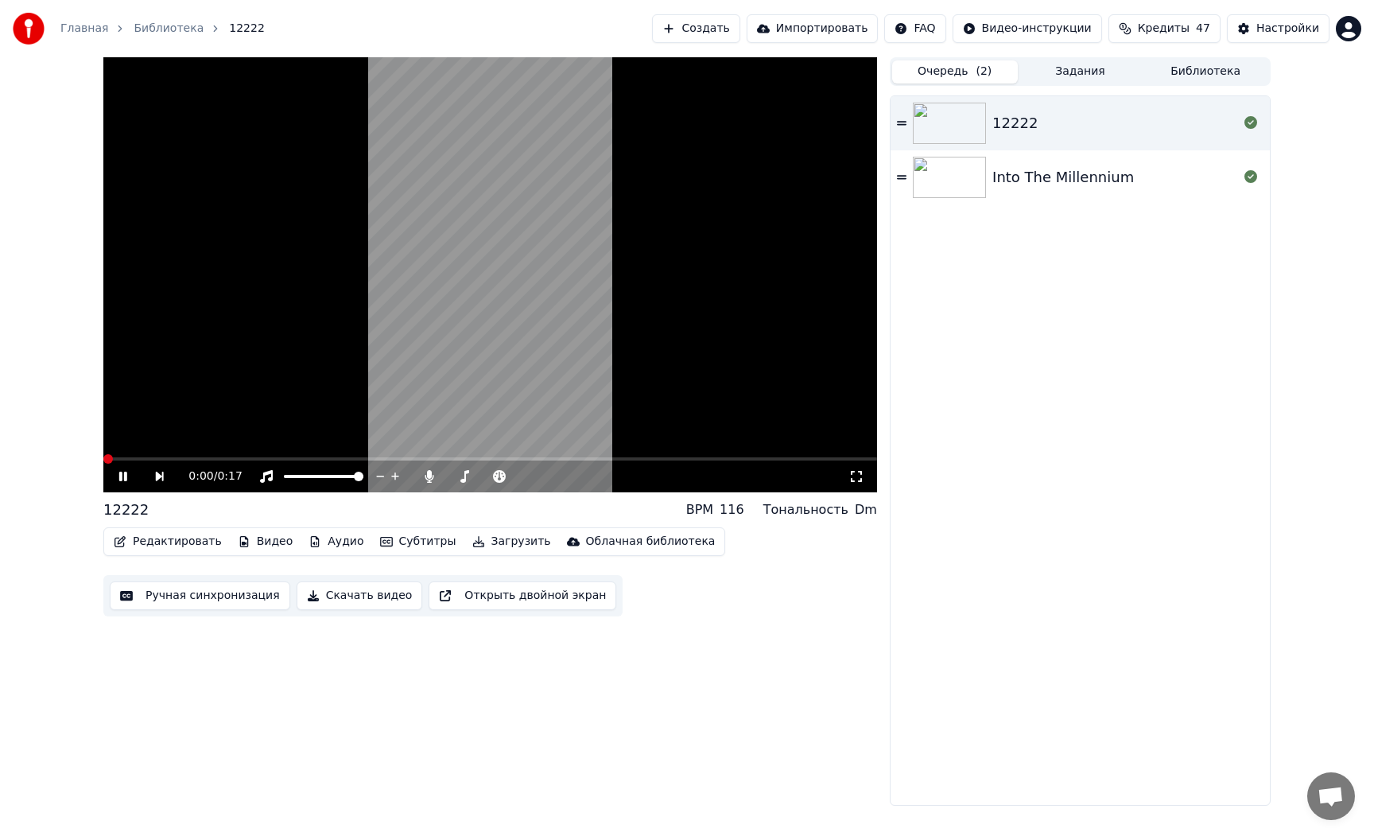
click at [977, 161] on img at bounding box center [949, 177] width 73 height 41
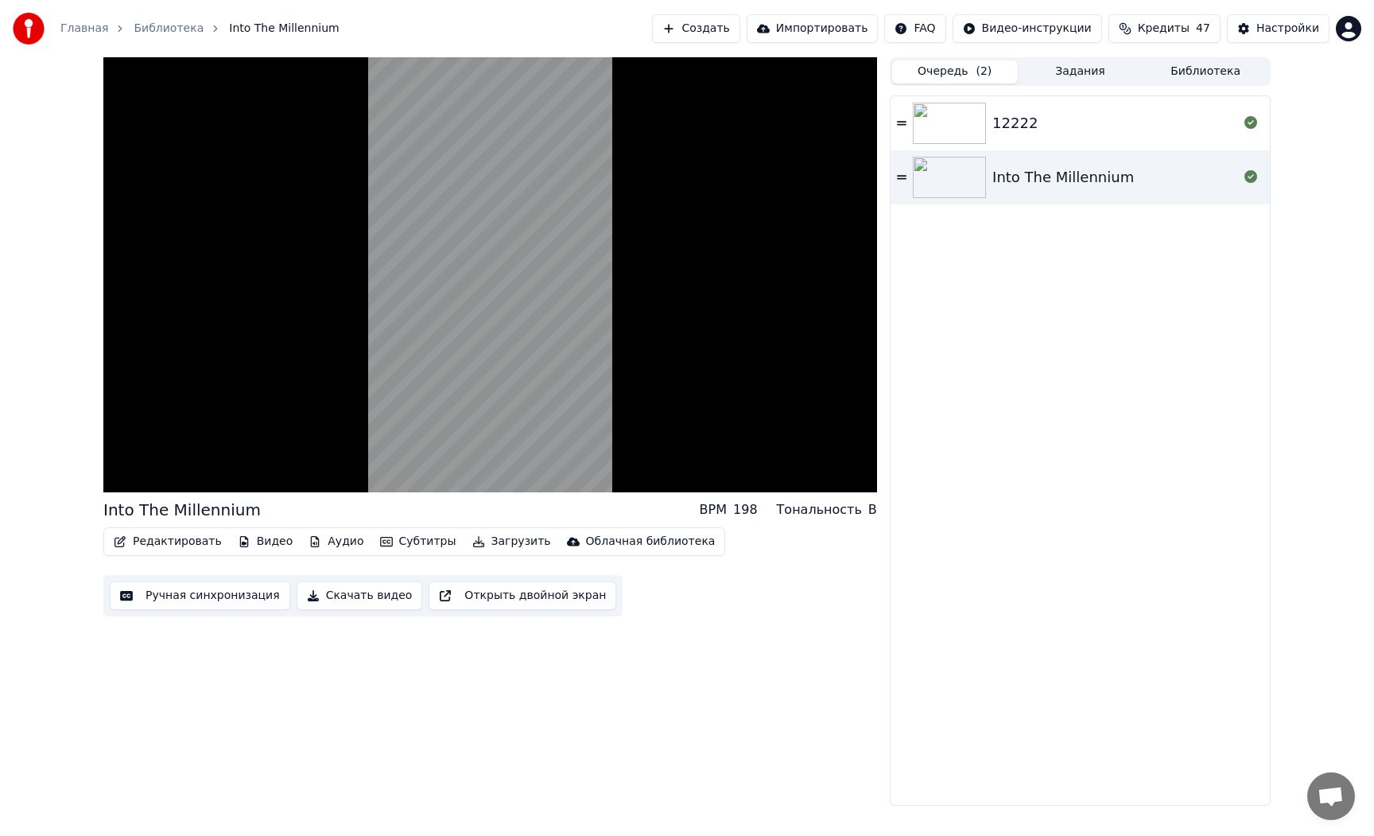
click at [902, 181] on icon at bounding box center [902, 177] width 10 height 11
click at [1259, 24] on div "Настройки" at bounding box center [1287, 29] width 63 height 16
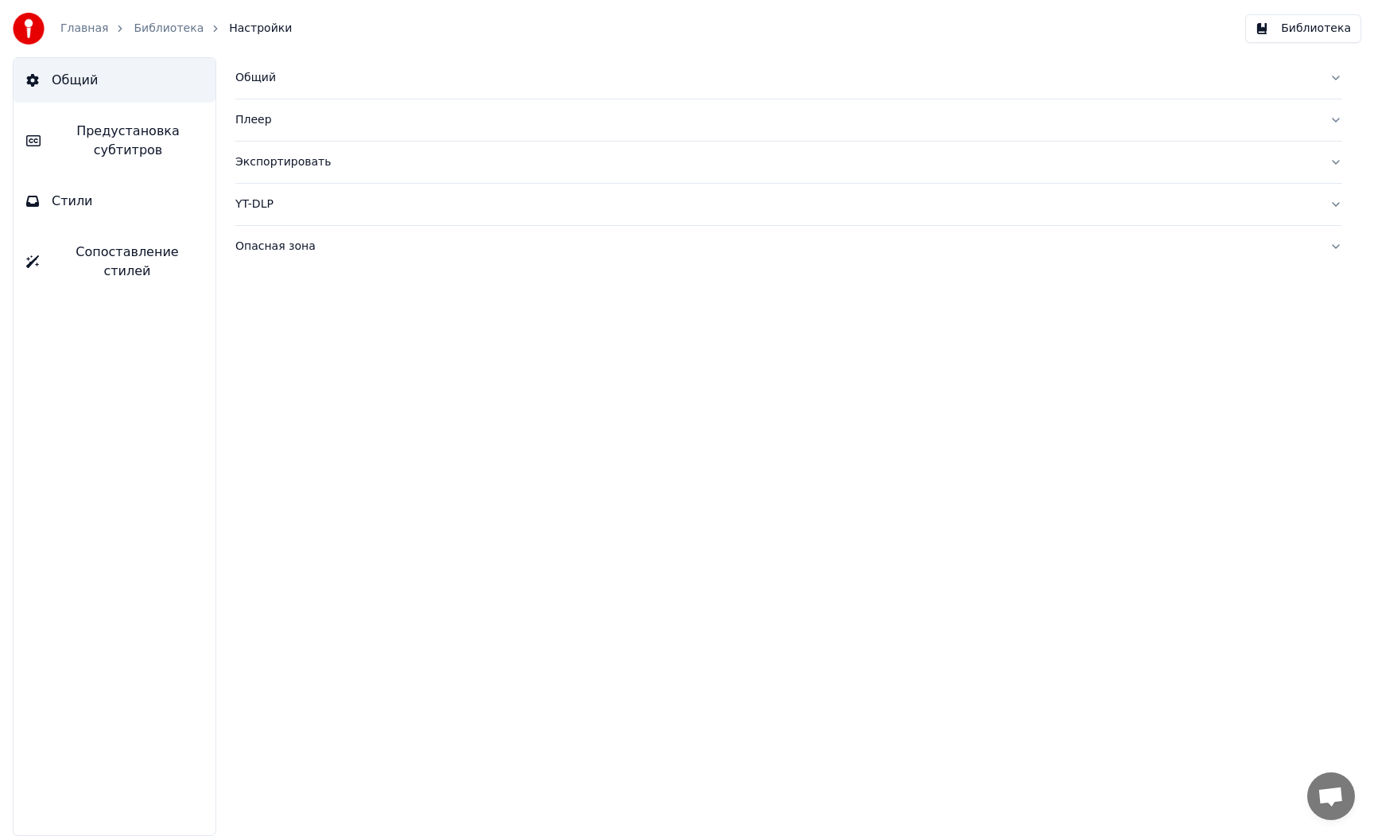
click at [257, 83] on div "Общий" at bounding box center [775, 78] width 1081 height 16
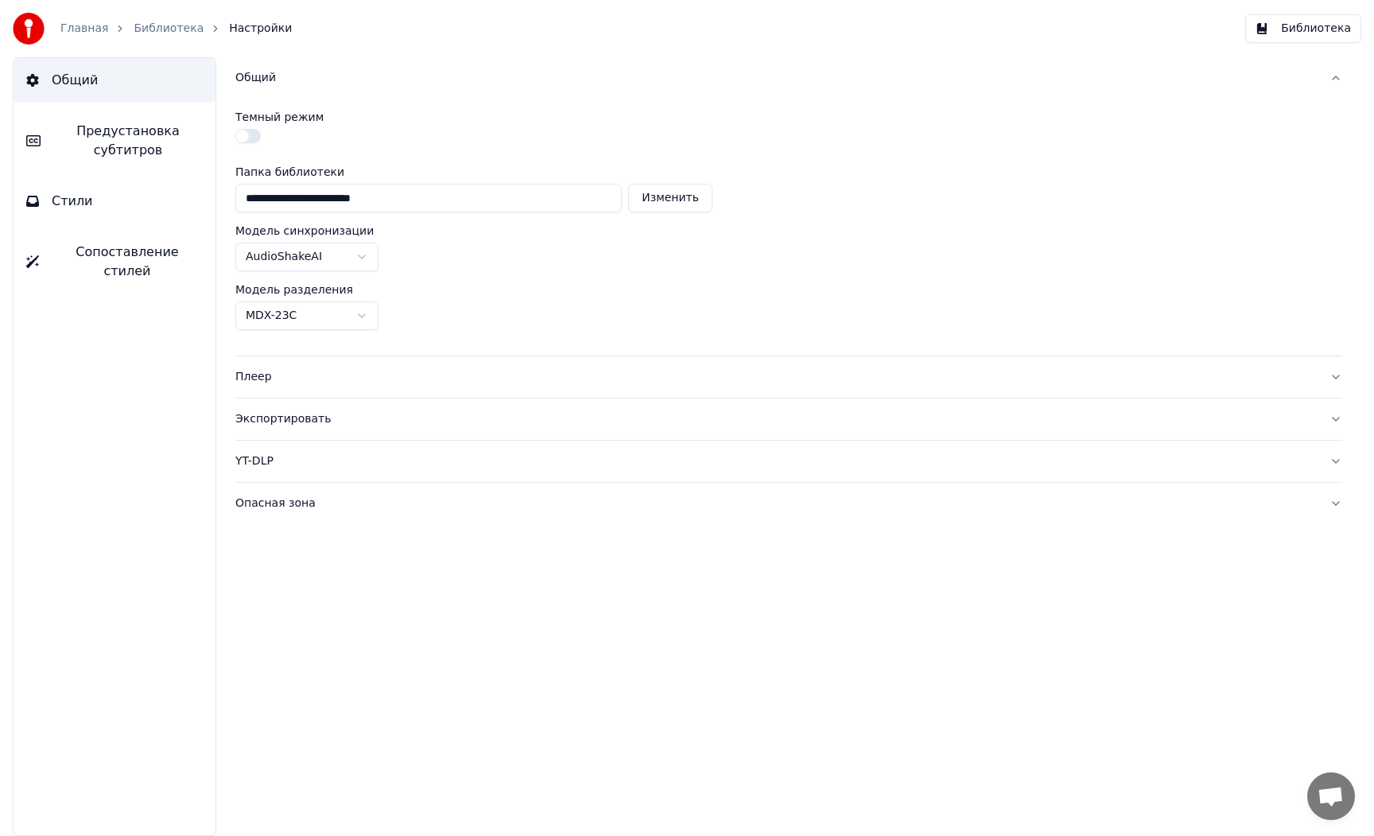
click at [256, 81] on div "Общий" at bounding box center [775, 78] width 1081 height 16
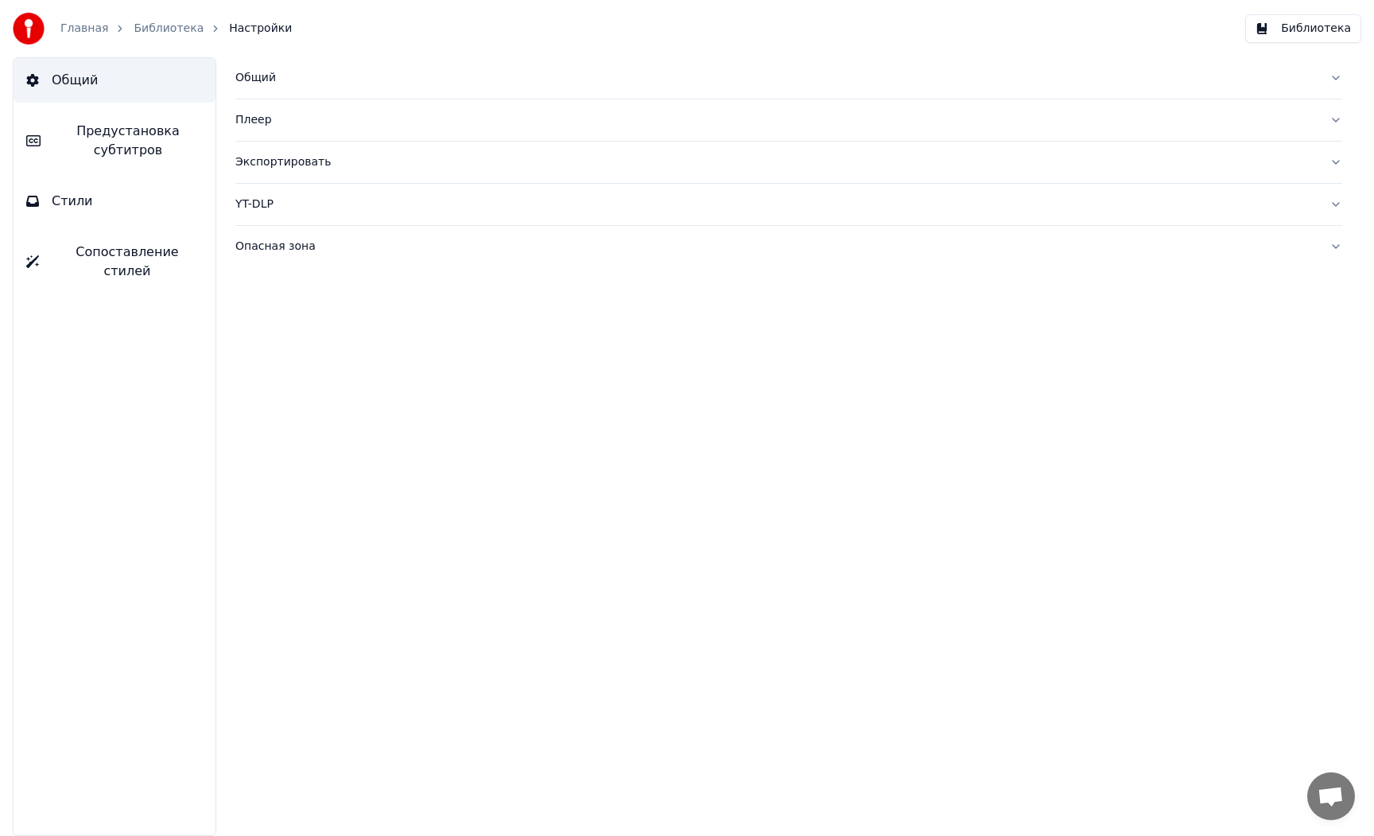
click at [263, 159] on div "Экспортировать" at bounding box center [775, 162] width 1081 height 16
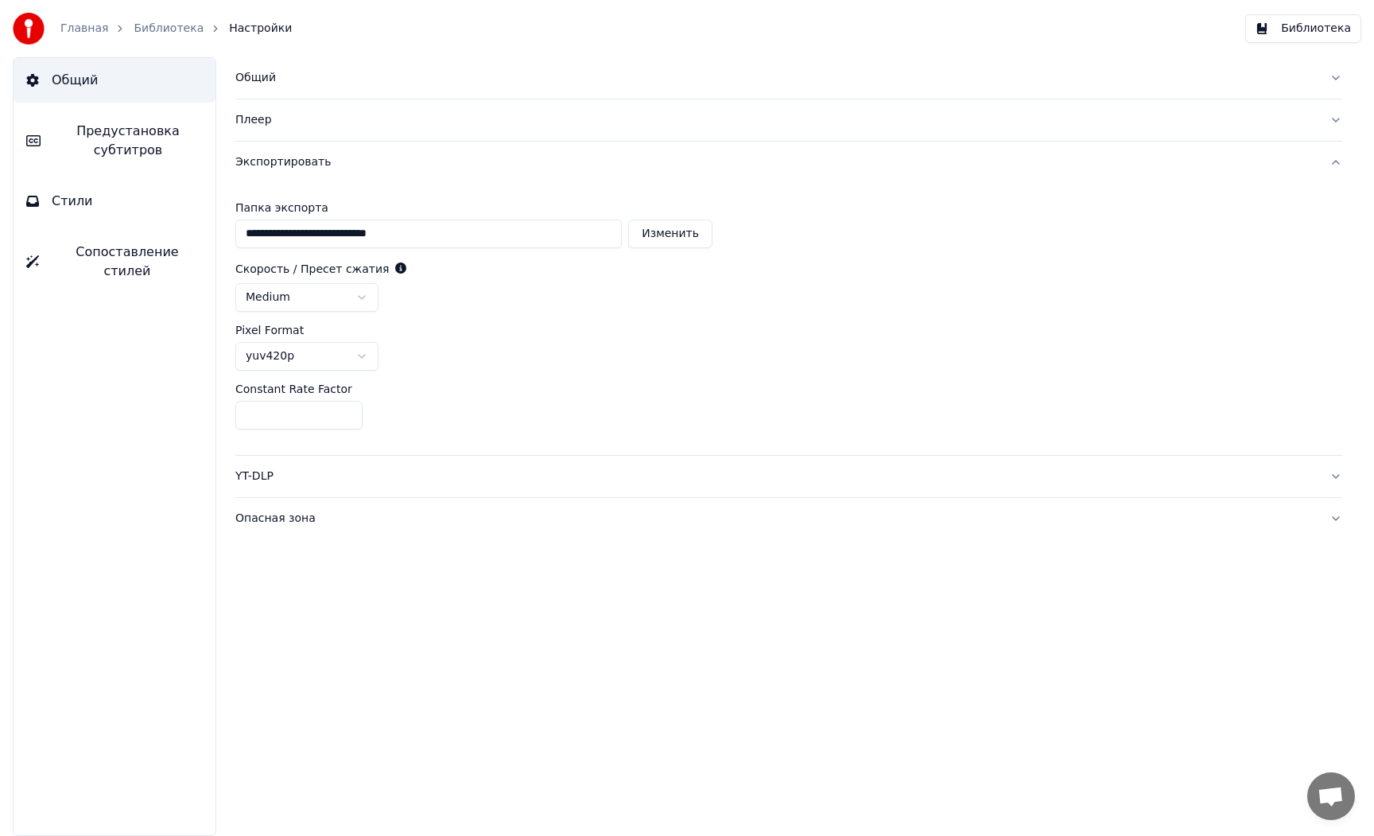
click at [263, 159] on div "Экспортировать" at bounding box center [775, 162] width 1081 height 16
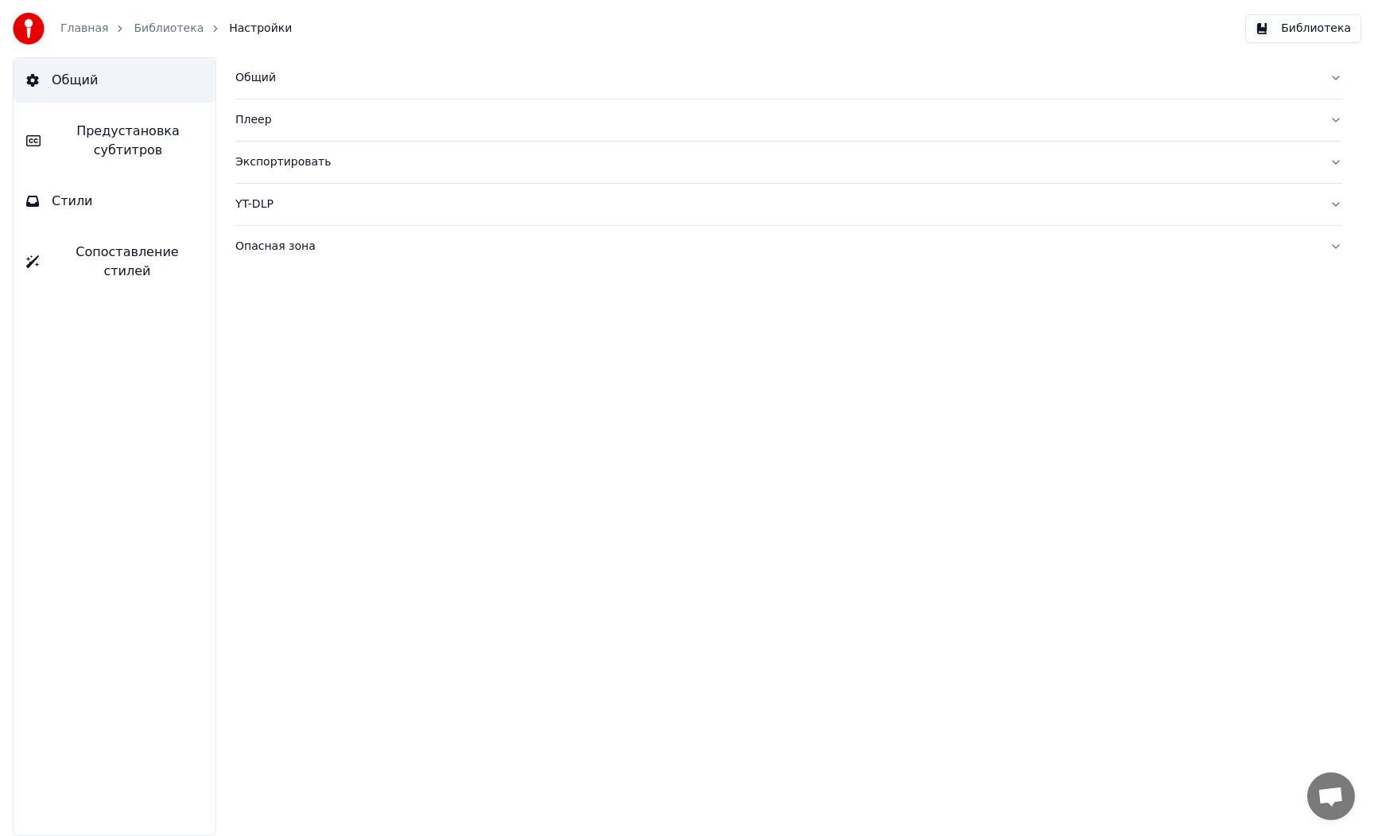
click at [265, 247] on div "Опасная зона" at bounding box center [775, 247] width 1081 height 16
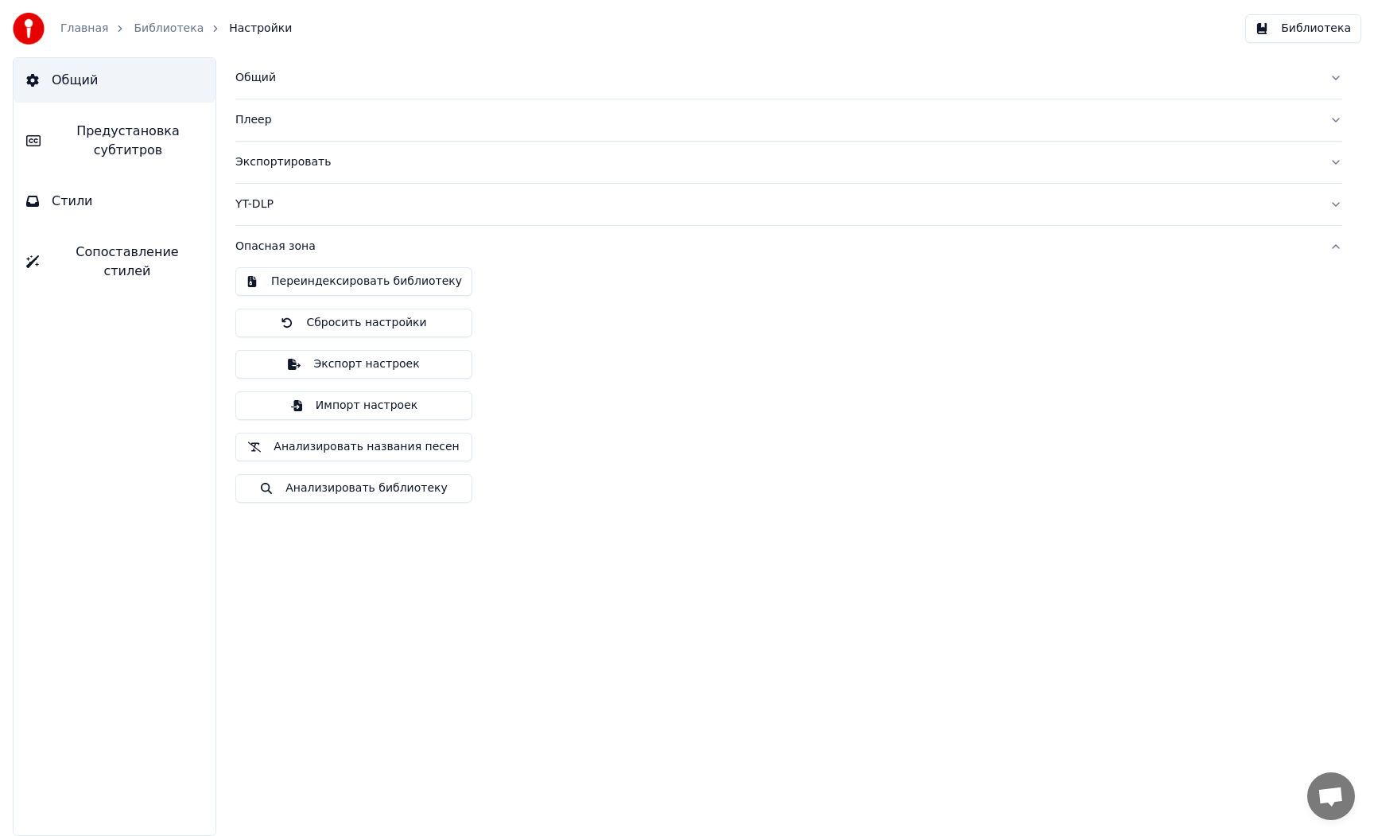
click at [268, 247] on div "Опасная зона" at bounding box center [775, 247] width 1081 height 16
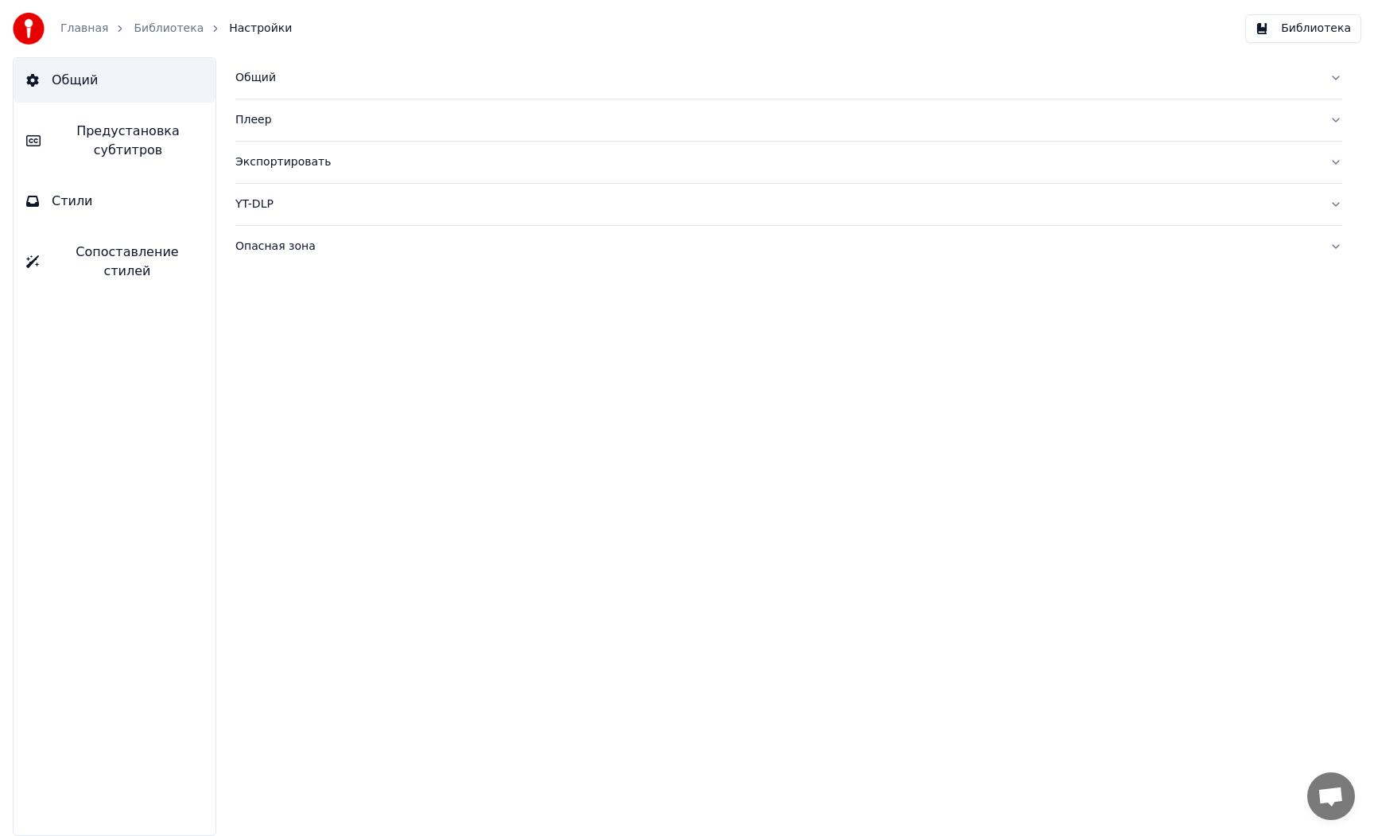
click at [69, 209] on span "Стили" at bounding box center [72, 201] width 41 height 19
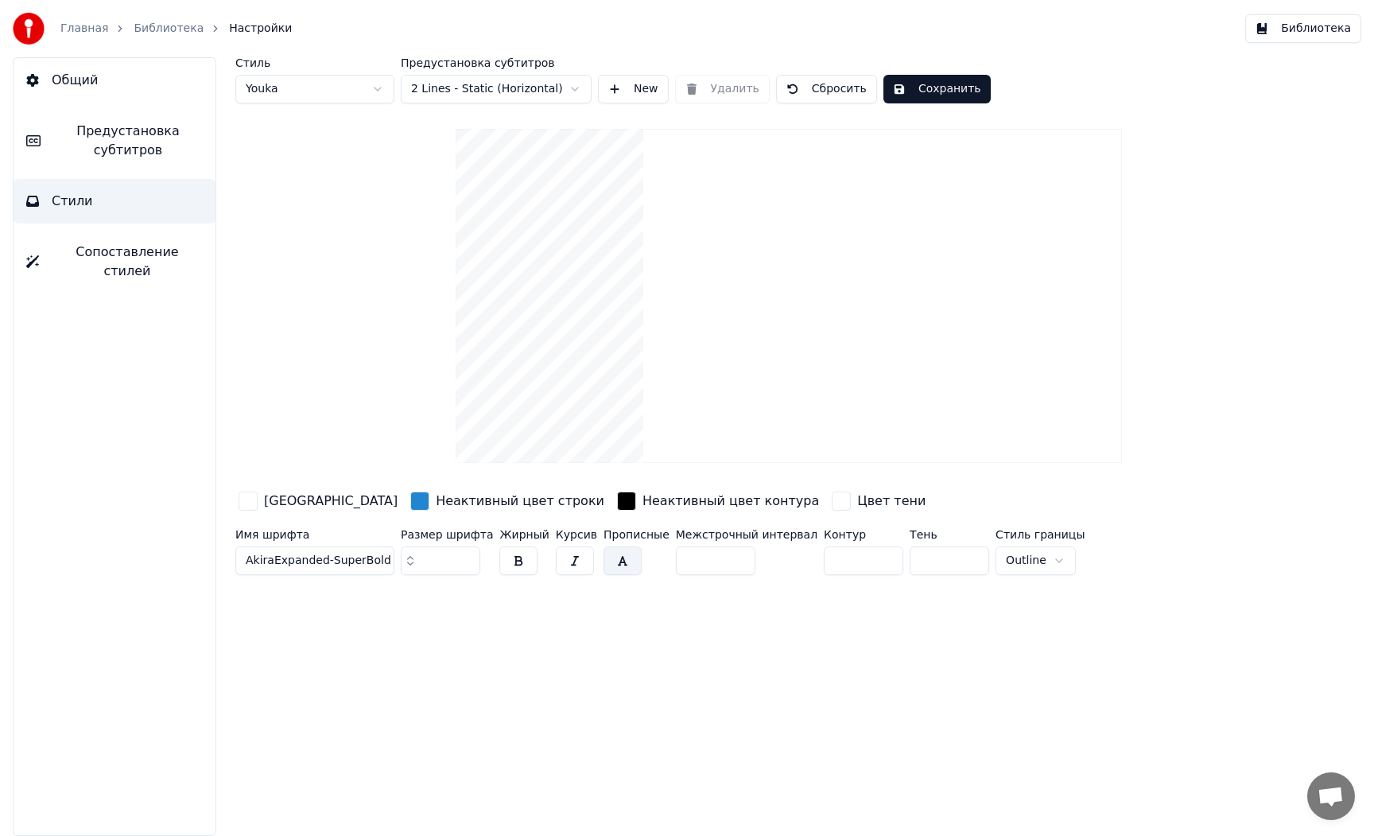
click at [86, 240] on button "Сопоставление стилей" at bounding box center [115, 262] width 202 height 64
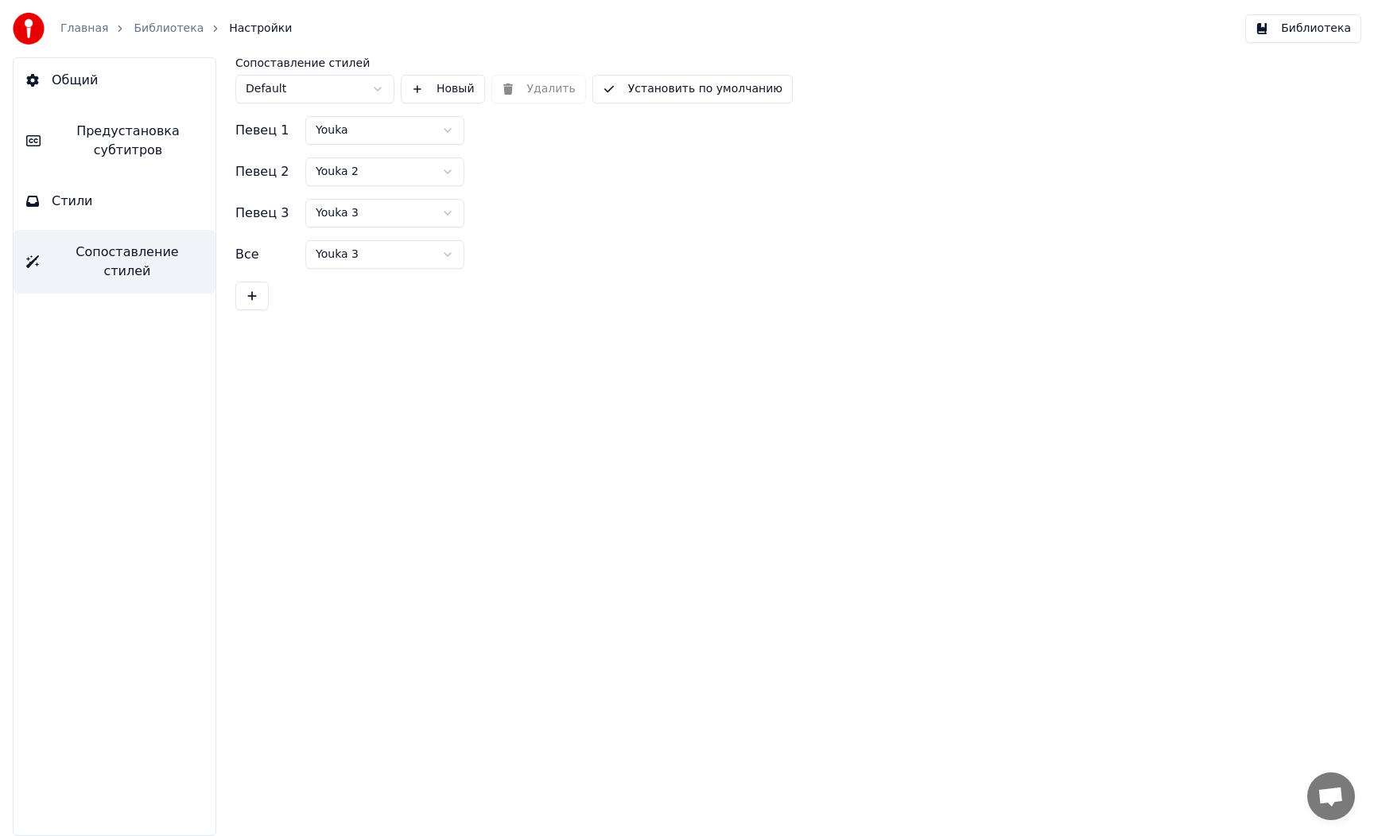
click at [87, 207] on span "Стили" at bounding box center [72, 201] width 41 height 19
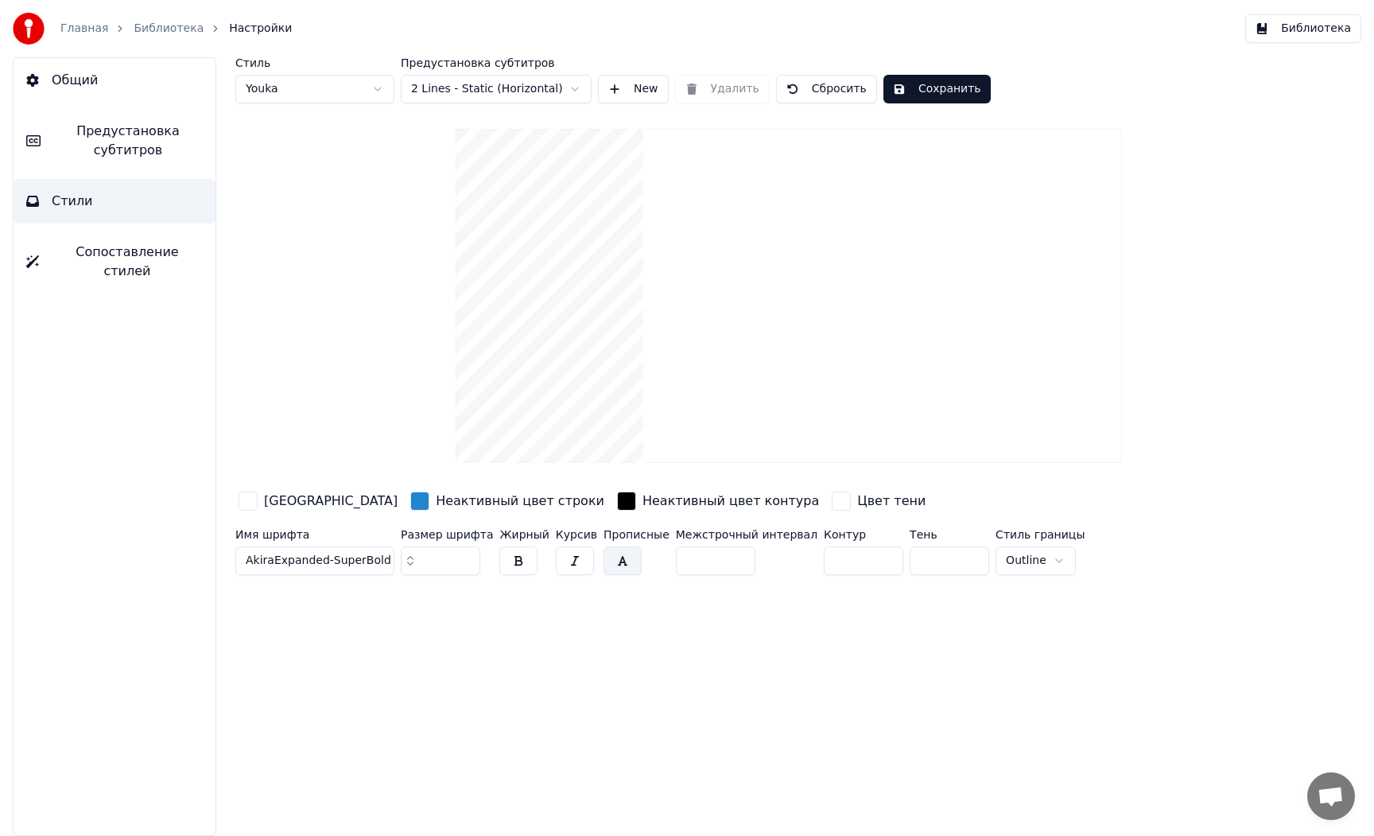
click at [113, 147] on span "Предустановка субтитров" at bounding box center [127, 141] width 149 height 38
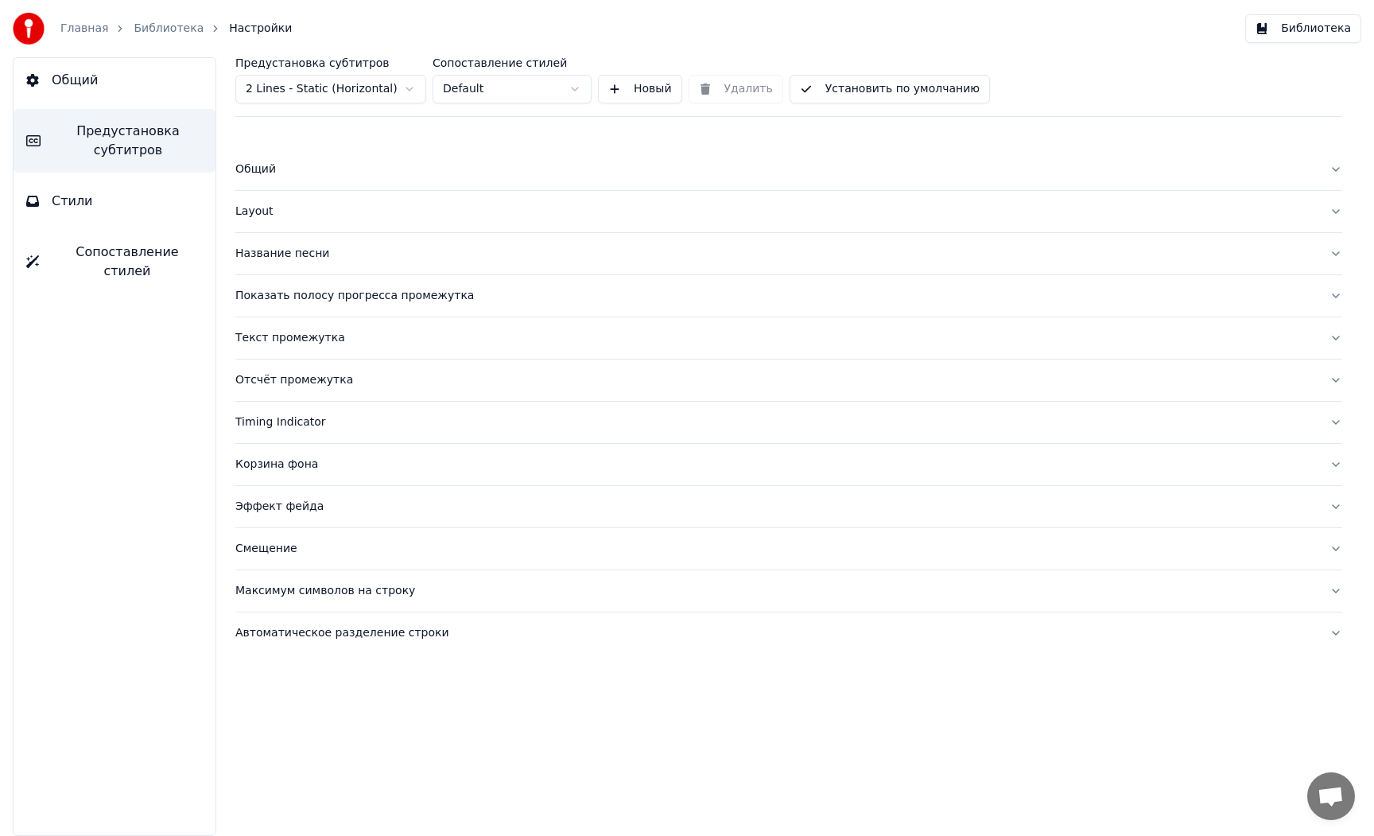
click at [257, 204] on div "Layout" at bounding box center [775, 212] width 1081 height 16
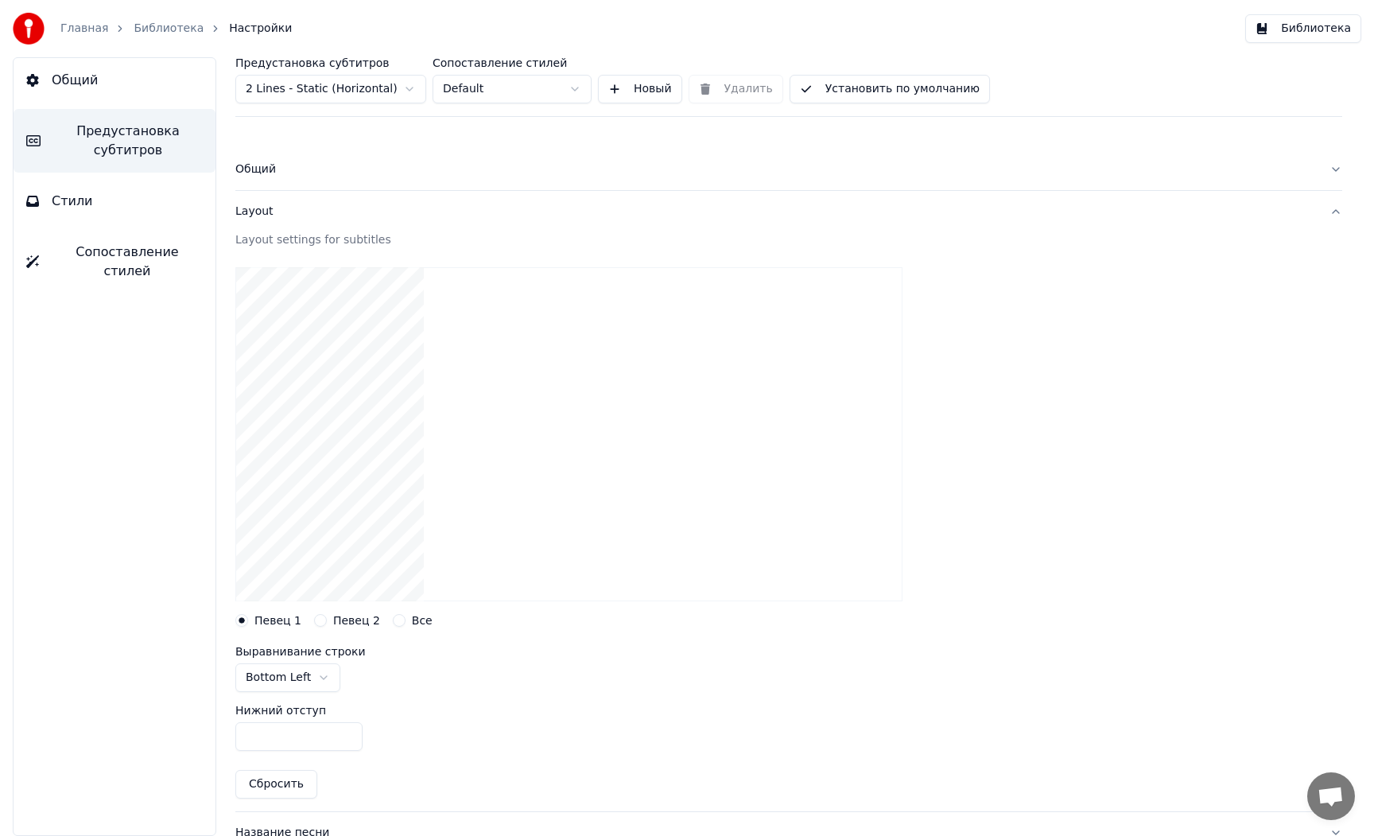
click at [301, 679] on html "Главная Библиотека Настройки Библиотека Общий Предустановка субтитров Стили Соп…" at bounding box center [687, 418] width 1374 height 836
click at [404, 702] on div "Нижний отступ ***" at bounding box center [788, 728] width 1107 height 72
drag, startPoint x: 327, startPoint y: 738, endPoint x: 236, endPoint y: 740, distance: 90.7
click at [237, 740] on input "***" at bounding box center [298, 736] width 127 height 29
drag, startPoint x: 188, startPoint y: 739, endPoint x: 178, endPoint y: 739, distance: 9.5
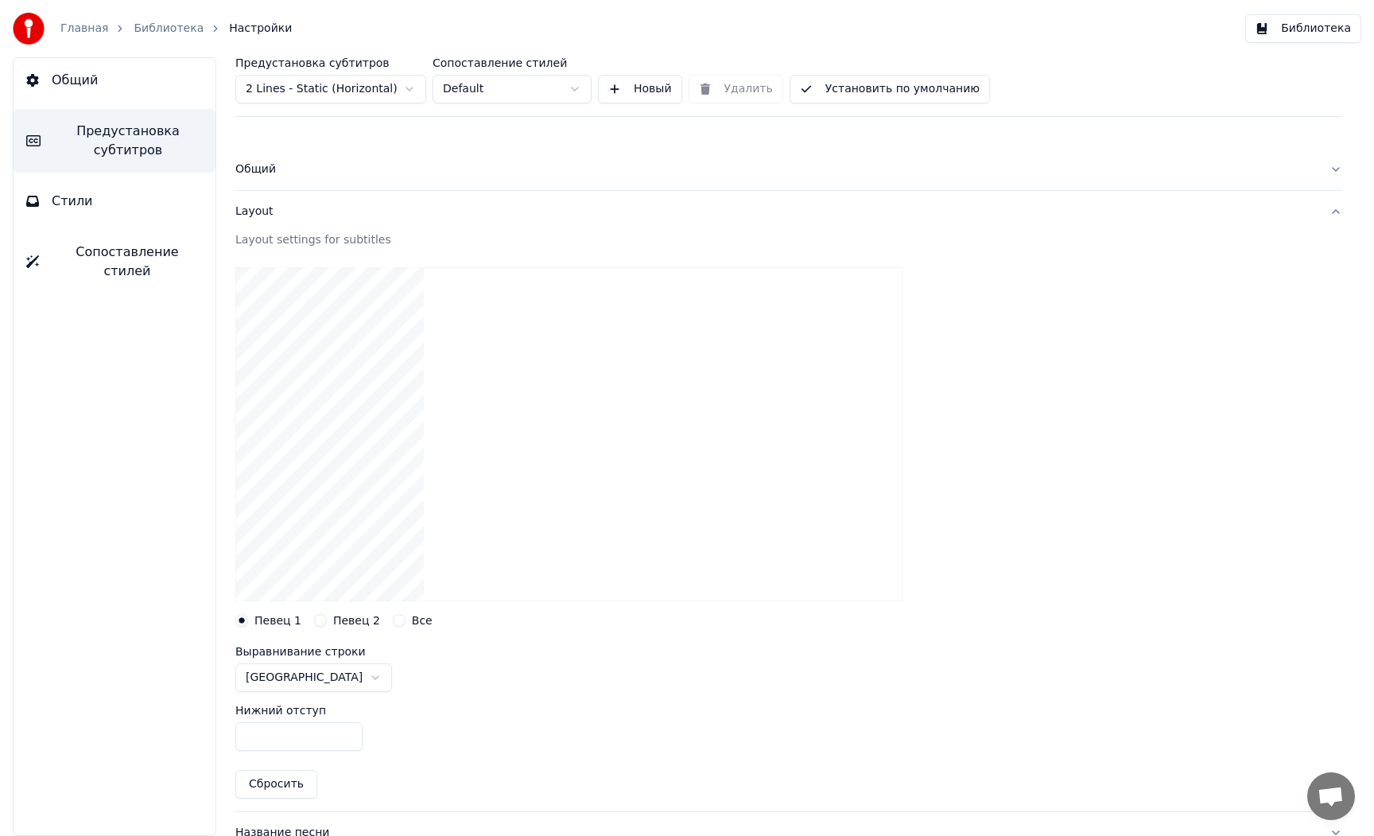
click at [178, 739] on div "Общий Предустановка субтитров Стили Сопоставление стилей Предустановка субтитро…" at bounding box center [687, 446] width 1374 height 778
drag, startPoint x: 278, startPoint y: 739, endPoint x: 34, endPoint y: 733, distance: 244.2
click at [34, 733] on div "Общий Предустановка субтитров Стили Сопоставление стилей Предустановка субтитро…" at bounding box center [687, 446] width 1374 height 778
drag, startPoint x: 278, startPoint y: 741, endPoint x: 30, endPoint y: 735, distance: 247.4
click at [30, 735] on div "Общий Предустановка субтитров Стили Сопоставление стилей Предустановка субтитро…" at bounding box center [687, 446] width 1374 height 778
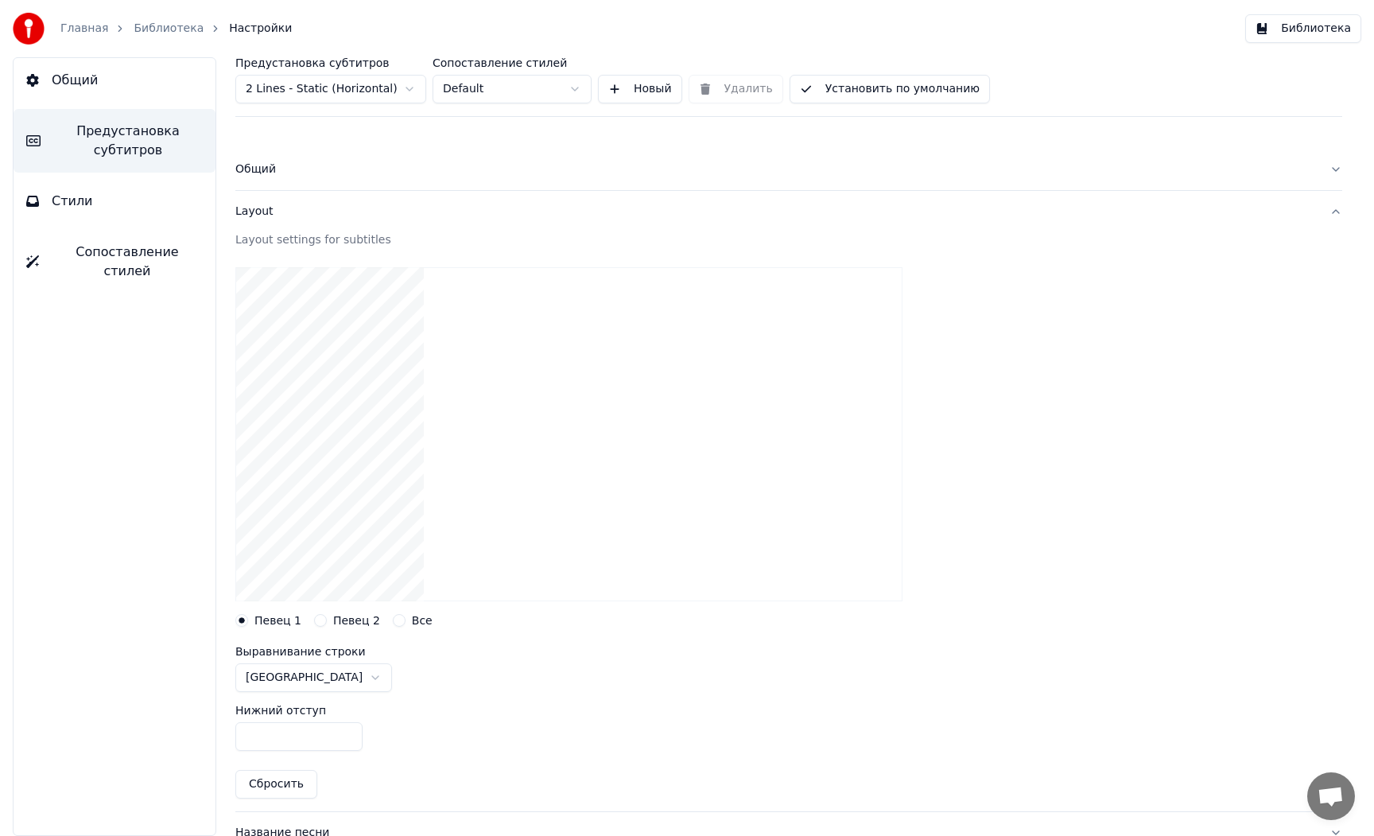
type input "***"
drag, startPoint x: 470, startPoint y: 730, endPoint x: 494, endPoint y: 720, distance: 25.7
click at [470, 730] on div "Нижний отступ ***" at bounding box center [788, 728] width 1107 height 72
click at [802, 301] on div at bounding box center [788, 433] width 1107 height 359
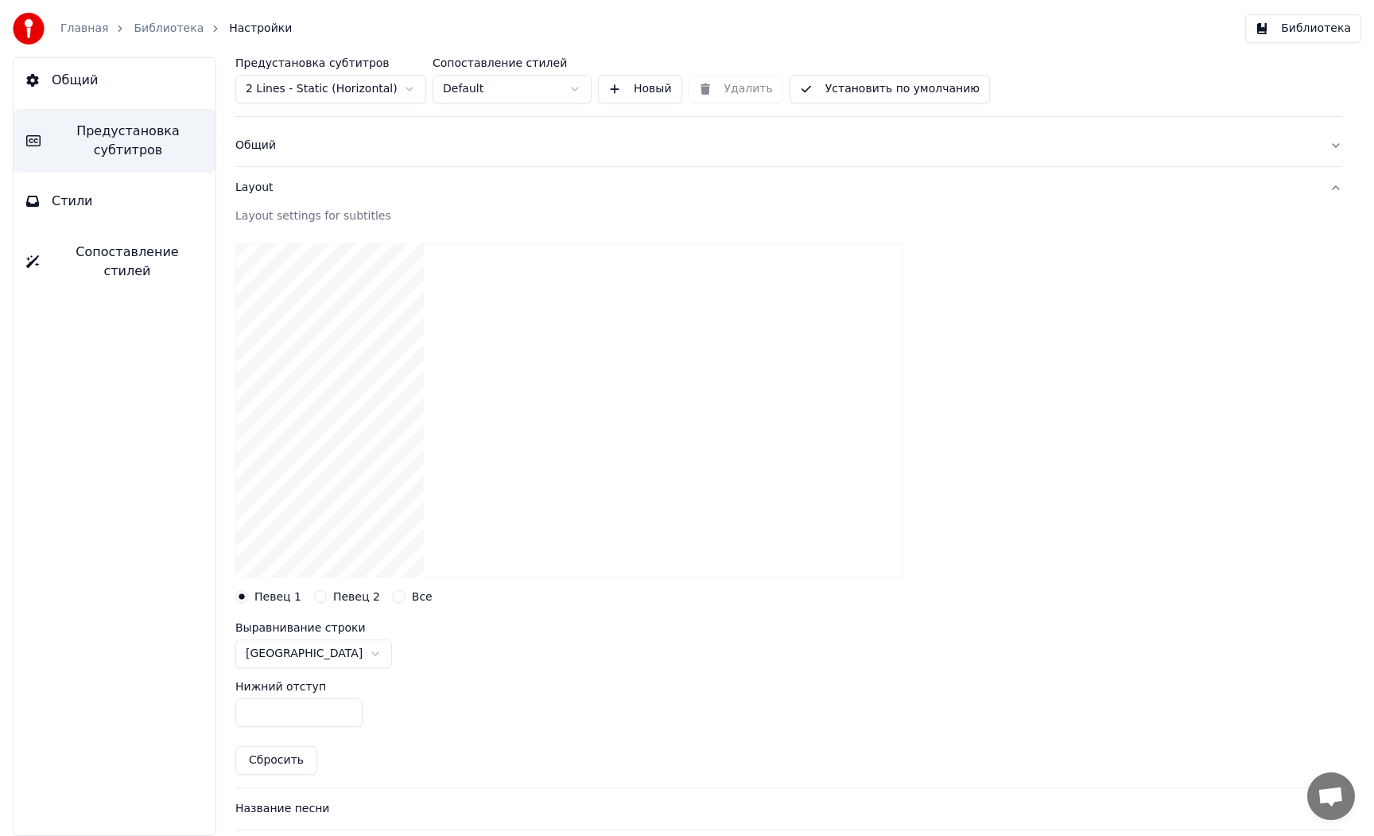
scroll to position [22, 0]
click at [404, 601] on div "Все" at bounding box center [413, 598] width 40 height 13
click at [393, 600] on button "Все" at bounding box center [399, 598] width 13 height 13
click at [333, 601] on label "Певец 2" at bounding box center [356, 597] width 47 height 11
click at [327, 601] on button "Певец 2" at bounding box center [320, 598] width 13 height 13
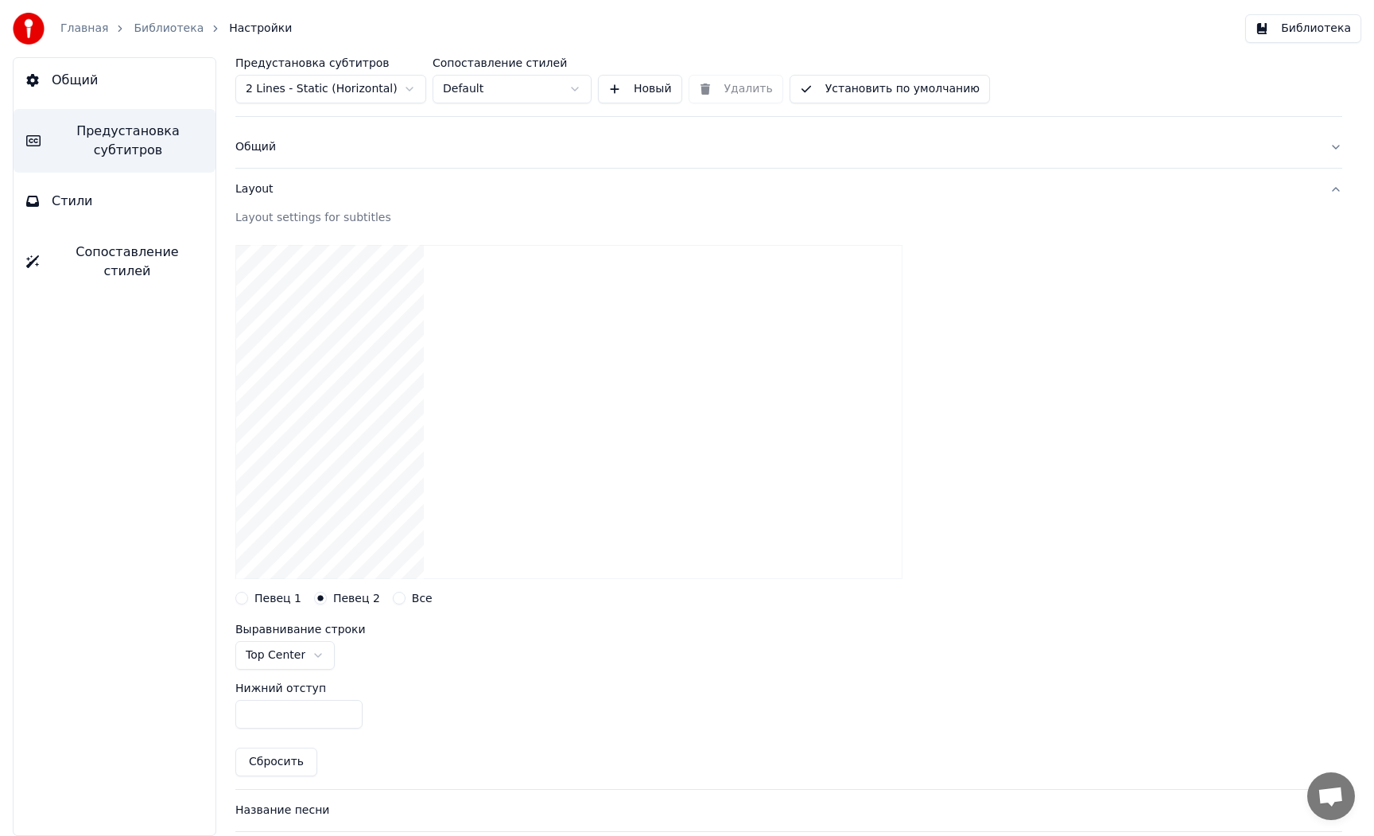
click at [278, 598] on label "Певец 1" at bounding box center [277, 597] width 47 height 11
click at [248, 598] on button "Певец 1" at bounding box center [241, 598] width 13 height 13
click at [443, 654] on div "Выравнивание [GEOGRAPHIC_DATA]" at bounding box center [788, 646] width 1107 height 46
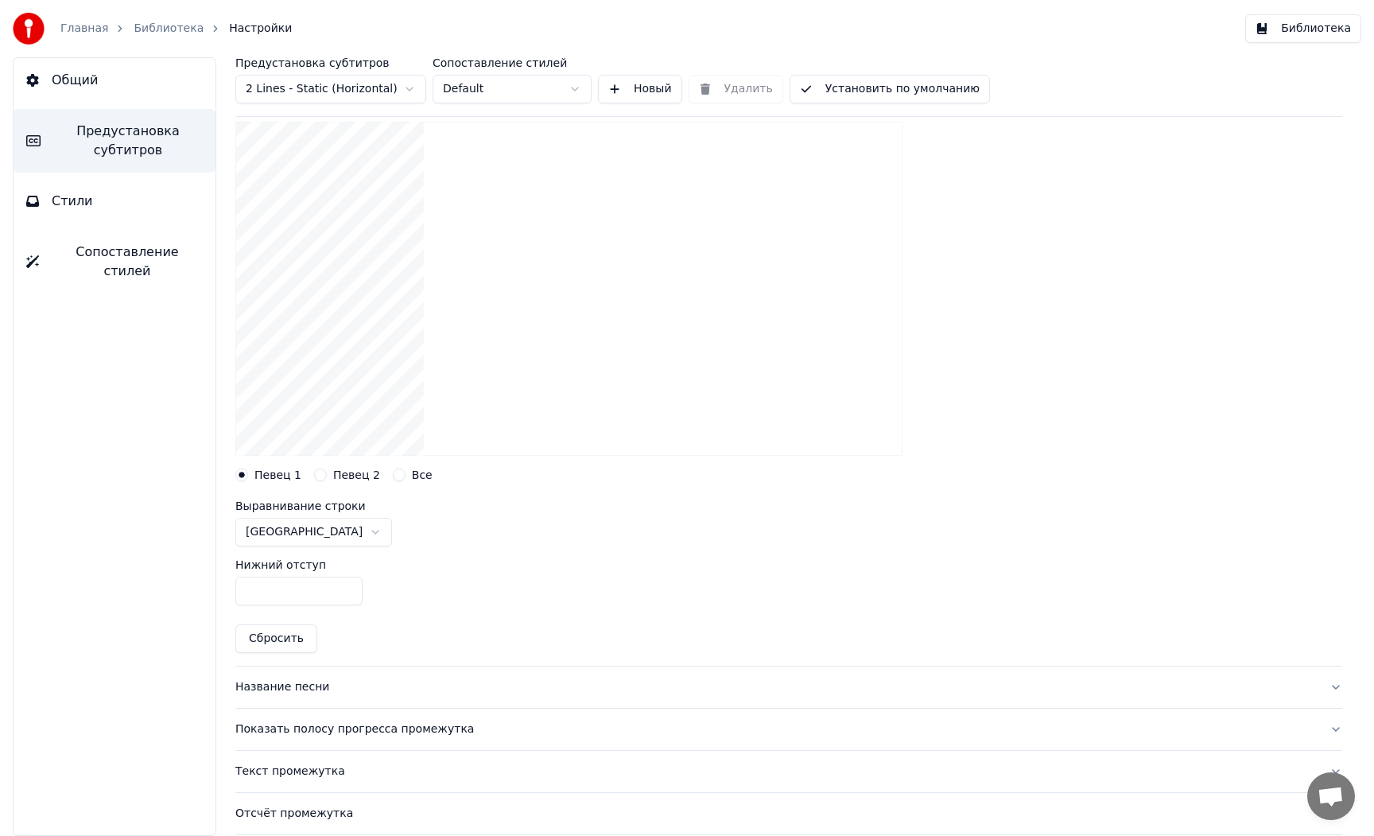
scroll to position [188, 0]
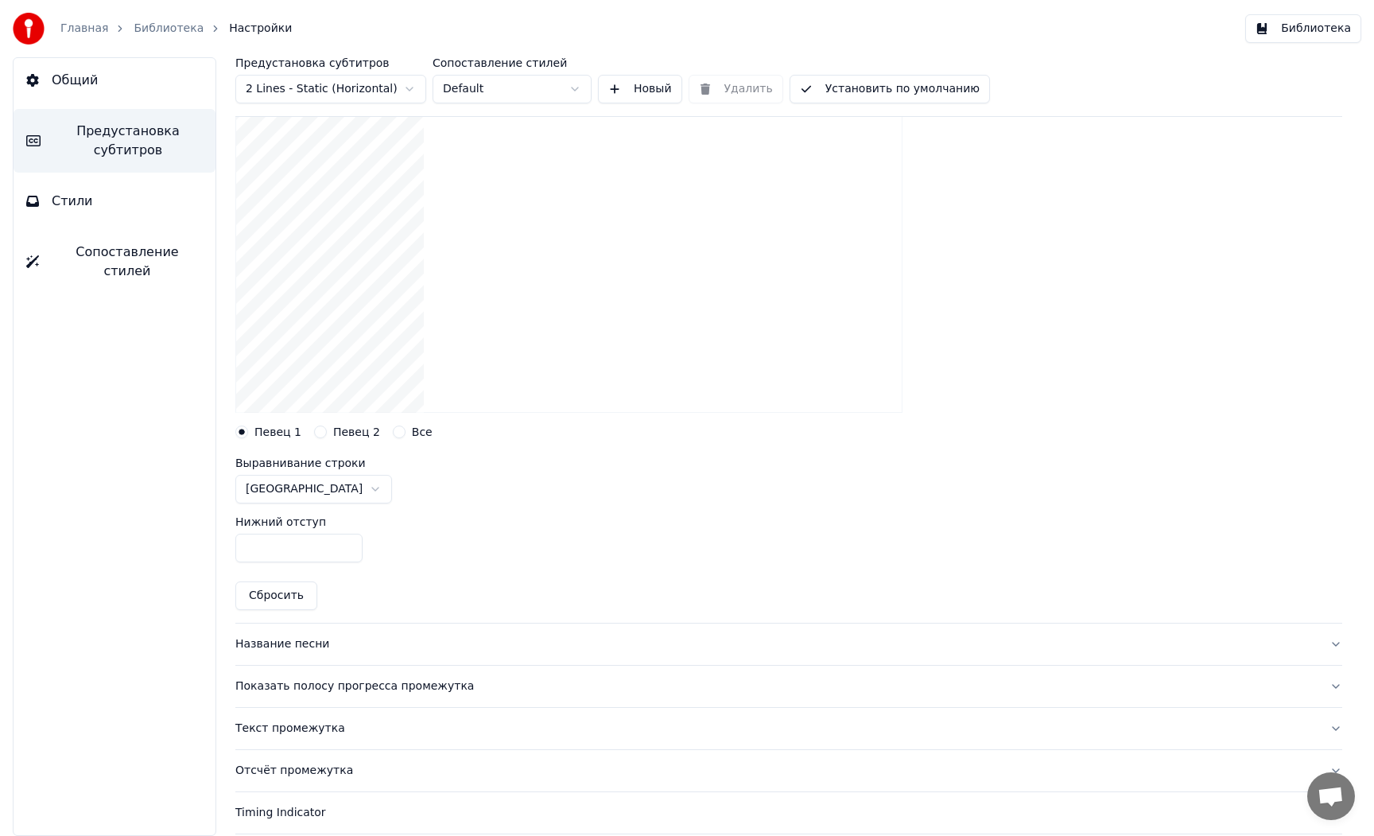
click at [289, 646] on div "Название песни" at bounding box center [775, 644] width 1081 height 16
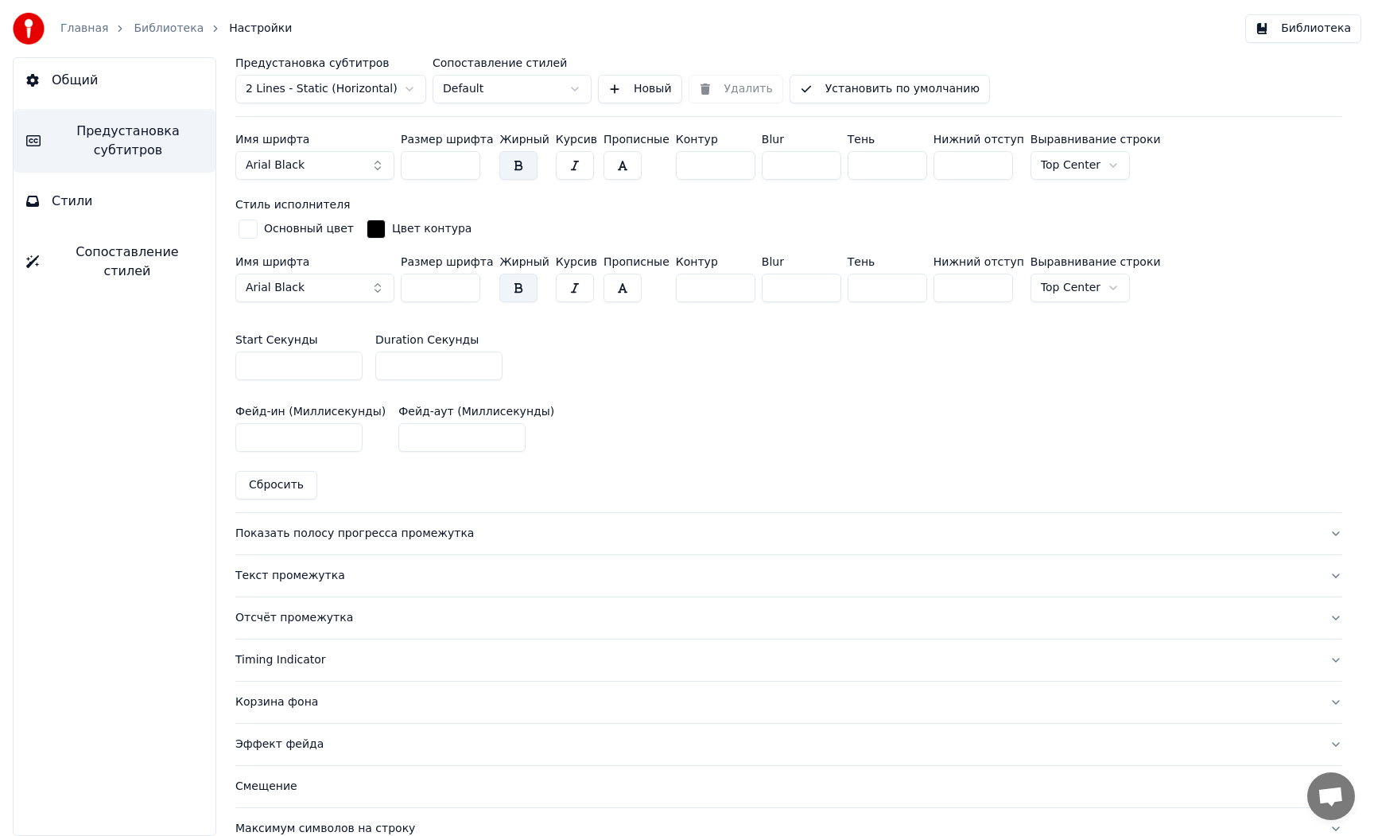
scroll to position [691, 0]
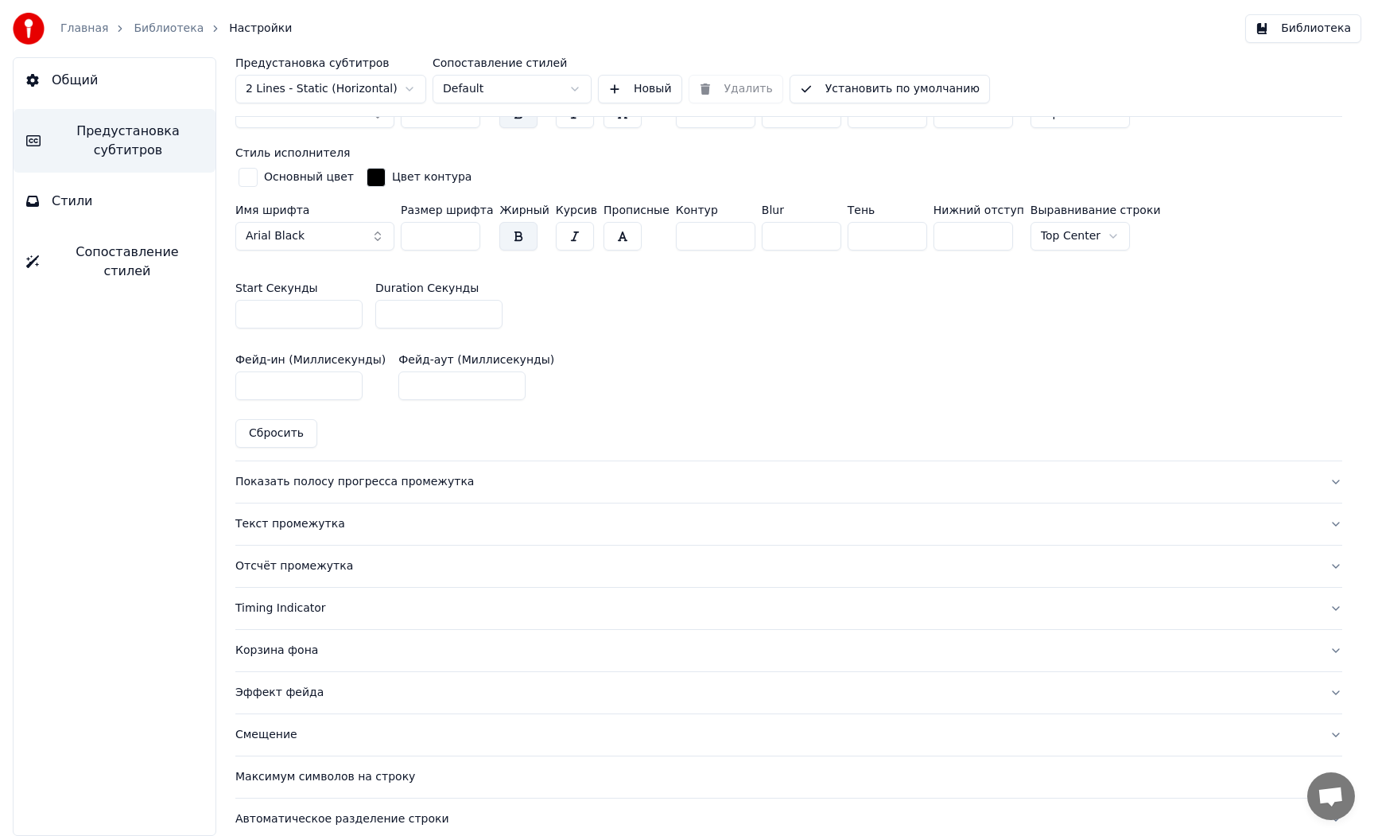
click at [263, 479] on div "Показать полосу прогресса промежутка" at bounding box center [775, 482] width 1081 height 16
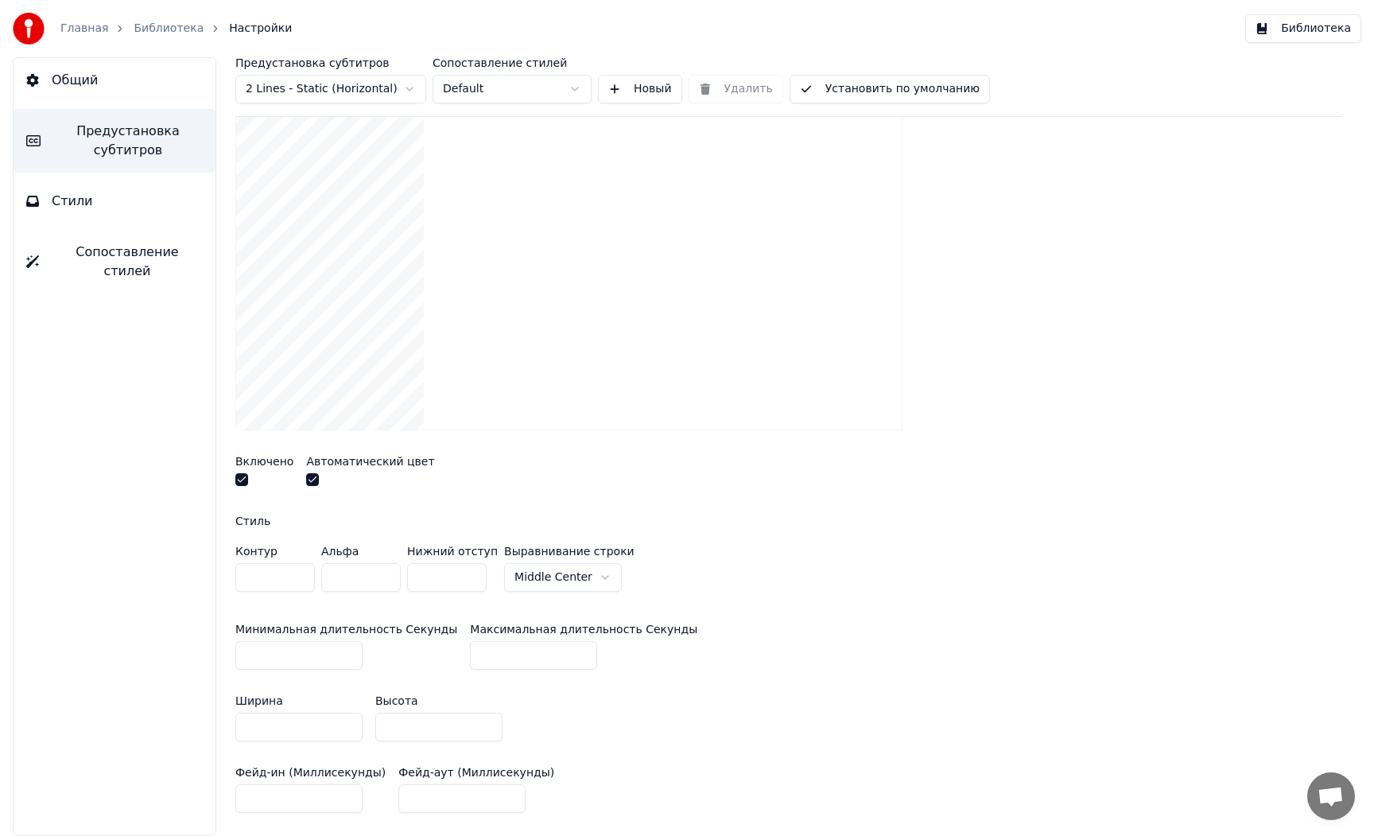
scroll to position [126, 0]
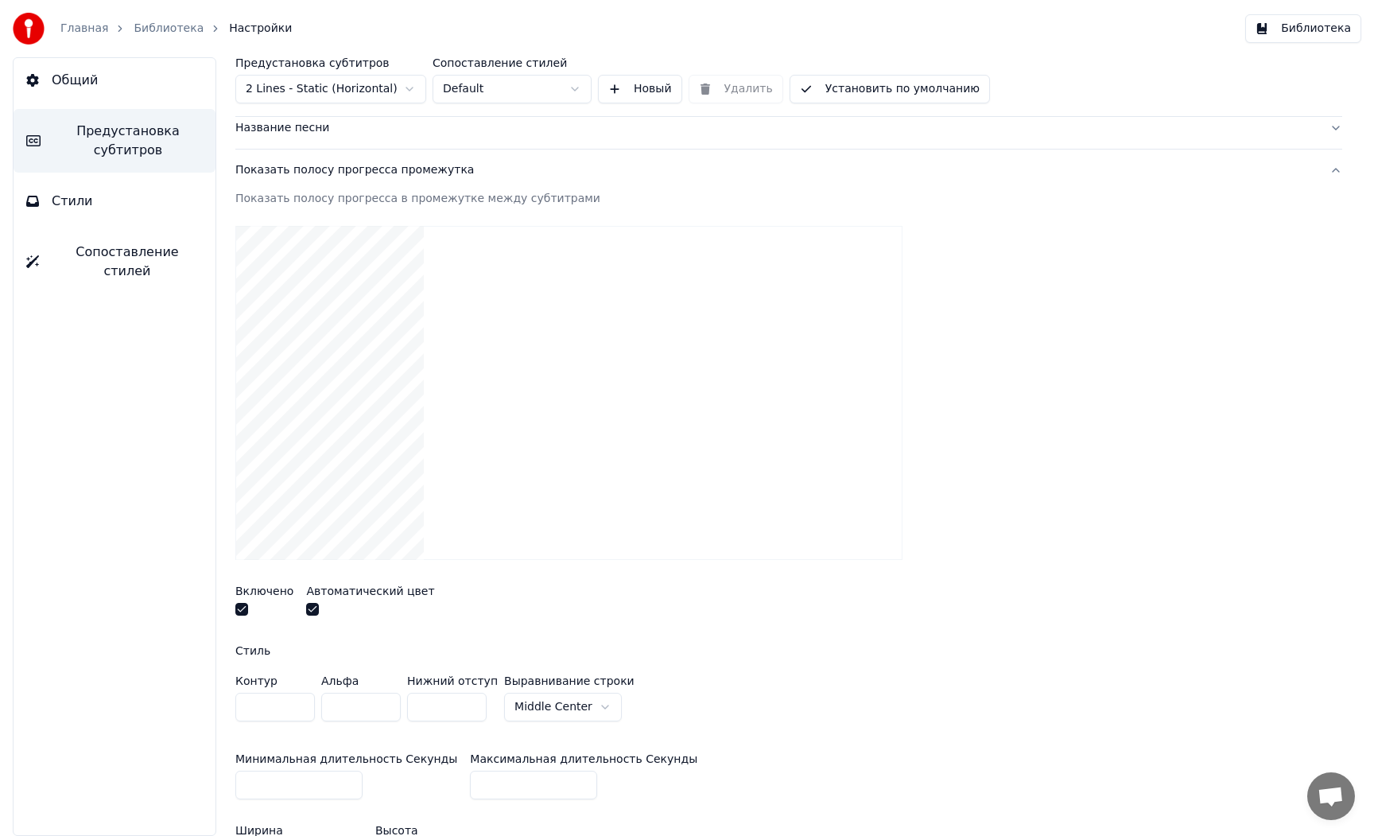
click at [321, 457] on video at bounding box center [568, 393] width 667 height 334
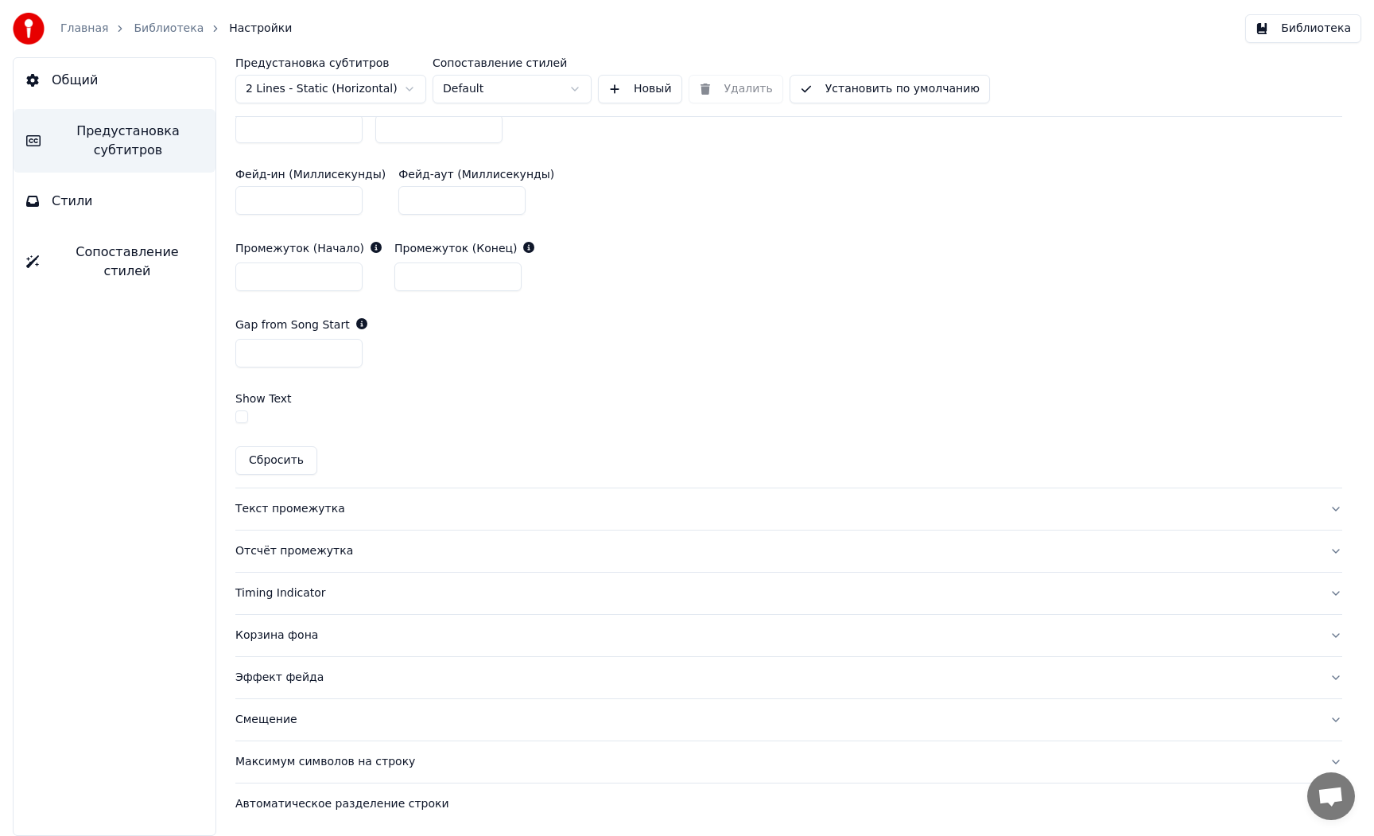
click at [310, 503] on div "Текст промежутка" at bounding box center [775, 509] width 1081 height 16
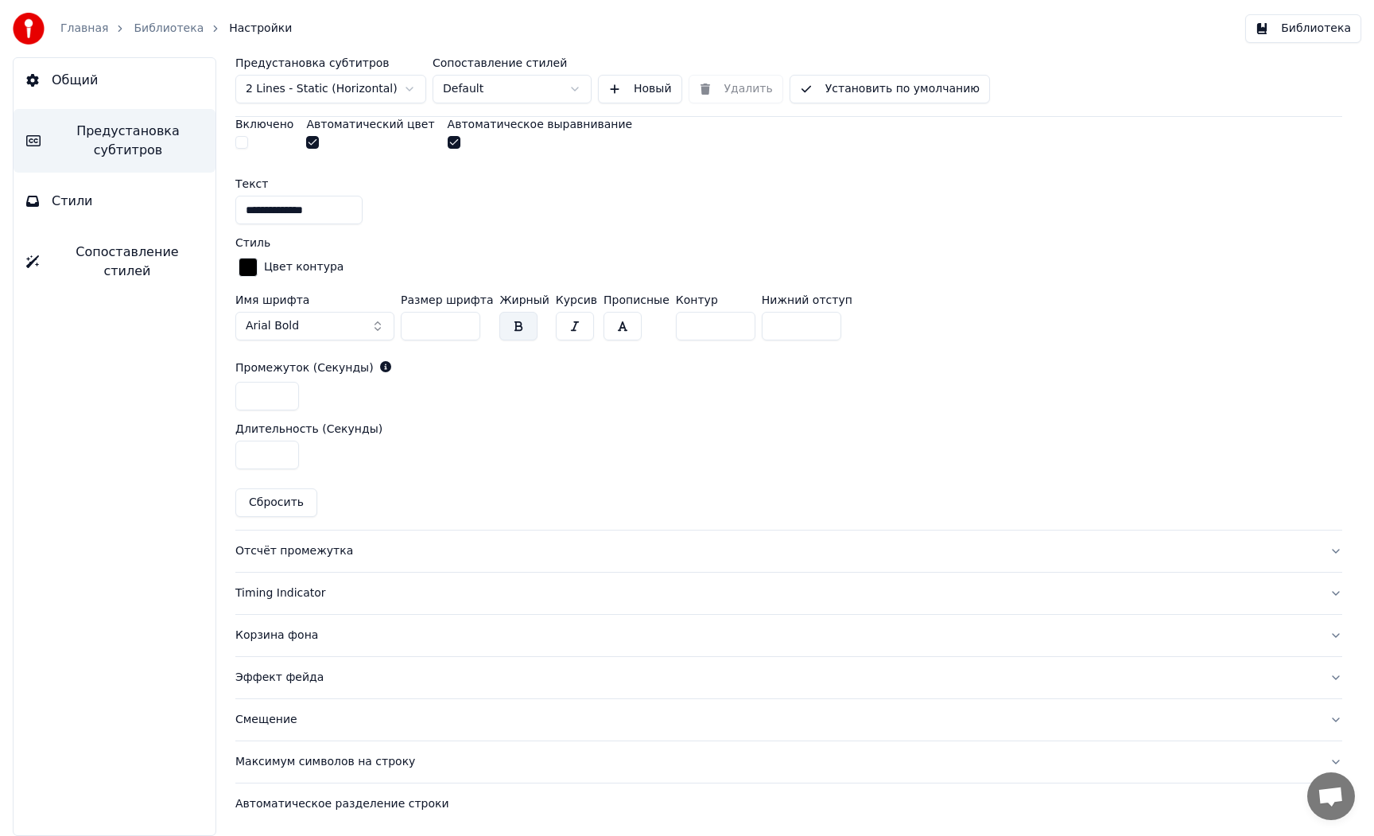
click at [293, 548] on div "Отсчёт промежутка" at bounding box center [775, 551] width 1081 height 16
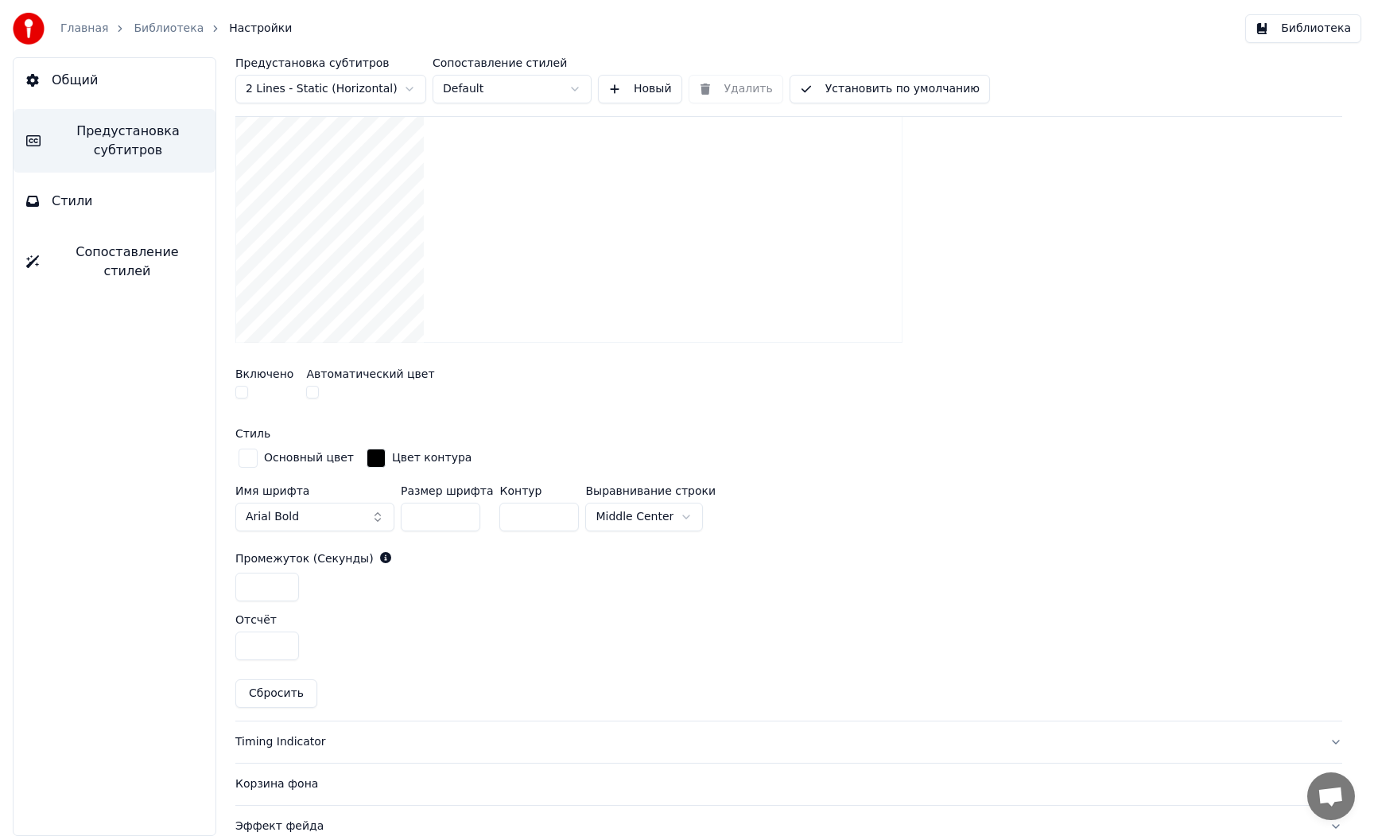
scroll to position [576, 0]
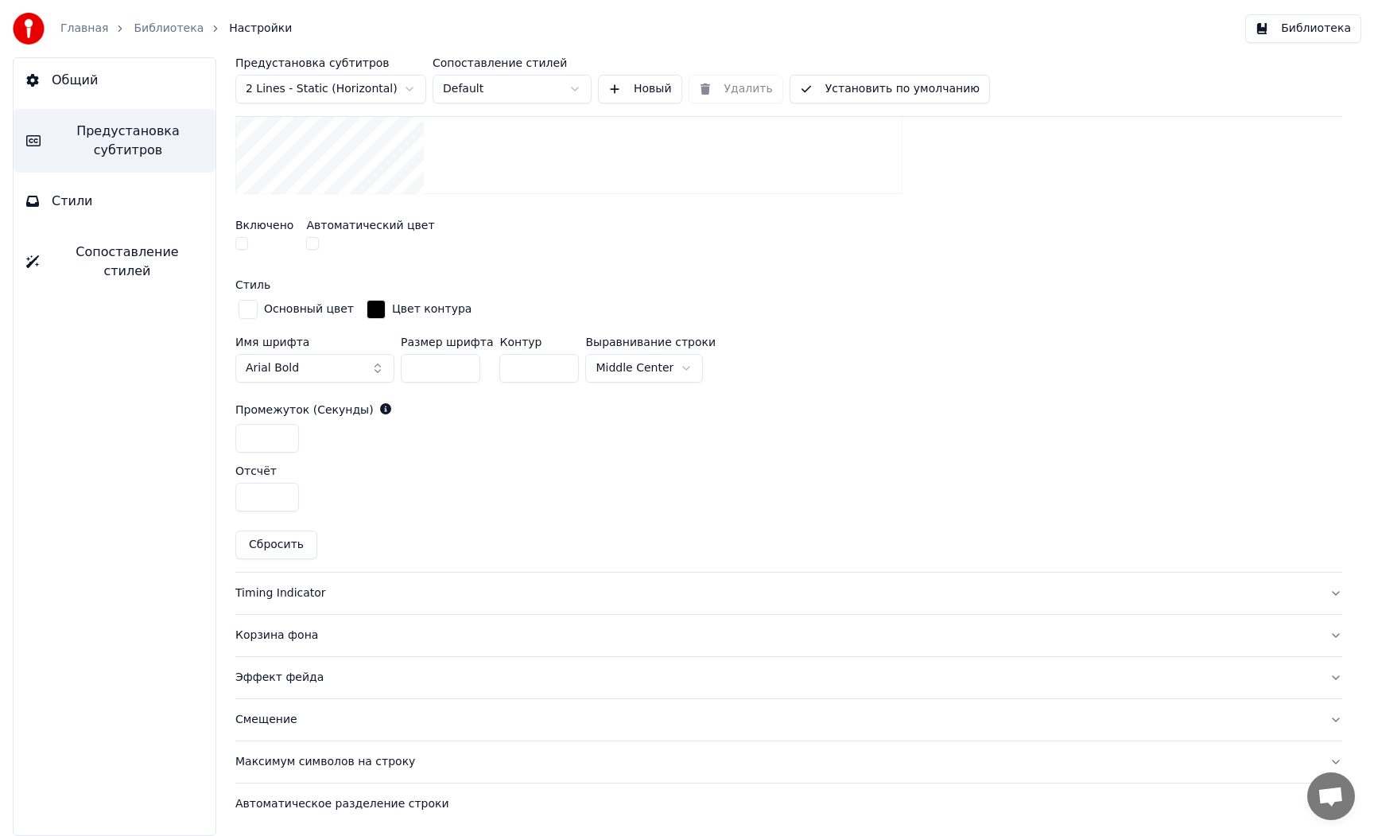
drag, startPoint x: 276, startPoint y: 591, endPoint x: 296, endPoint y: 593, distance: 20.0
click at [275, 591] on div "Timing Indicator" at bounding box center [775, 593] width 1081 height 16
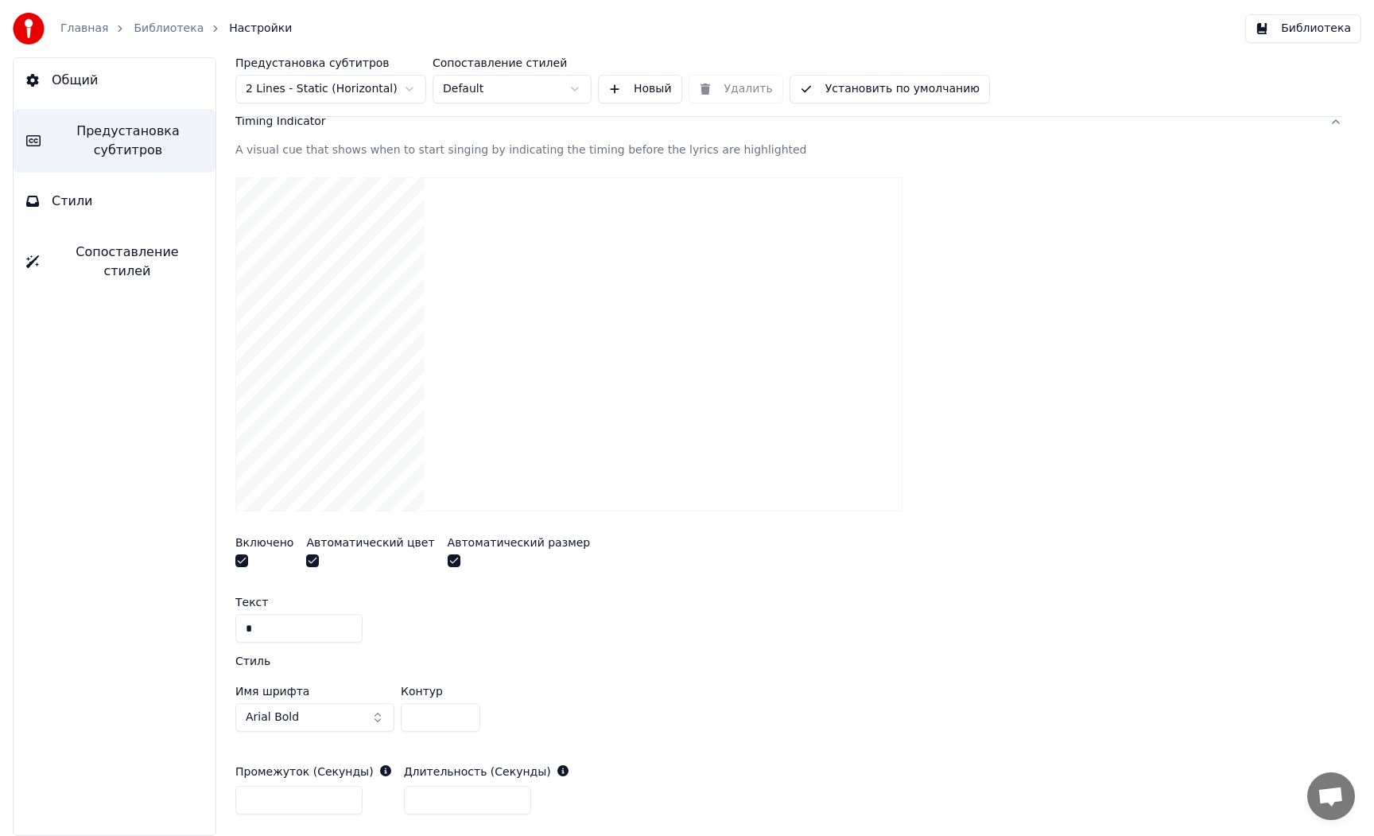
scroll to position [216, 0]
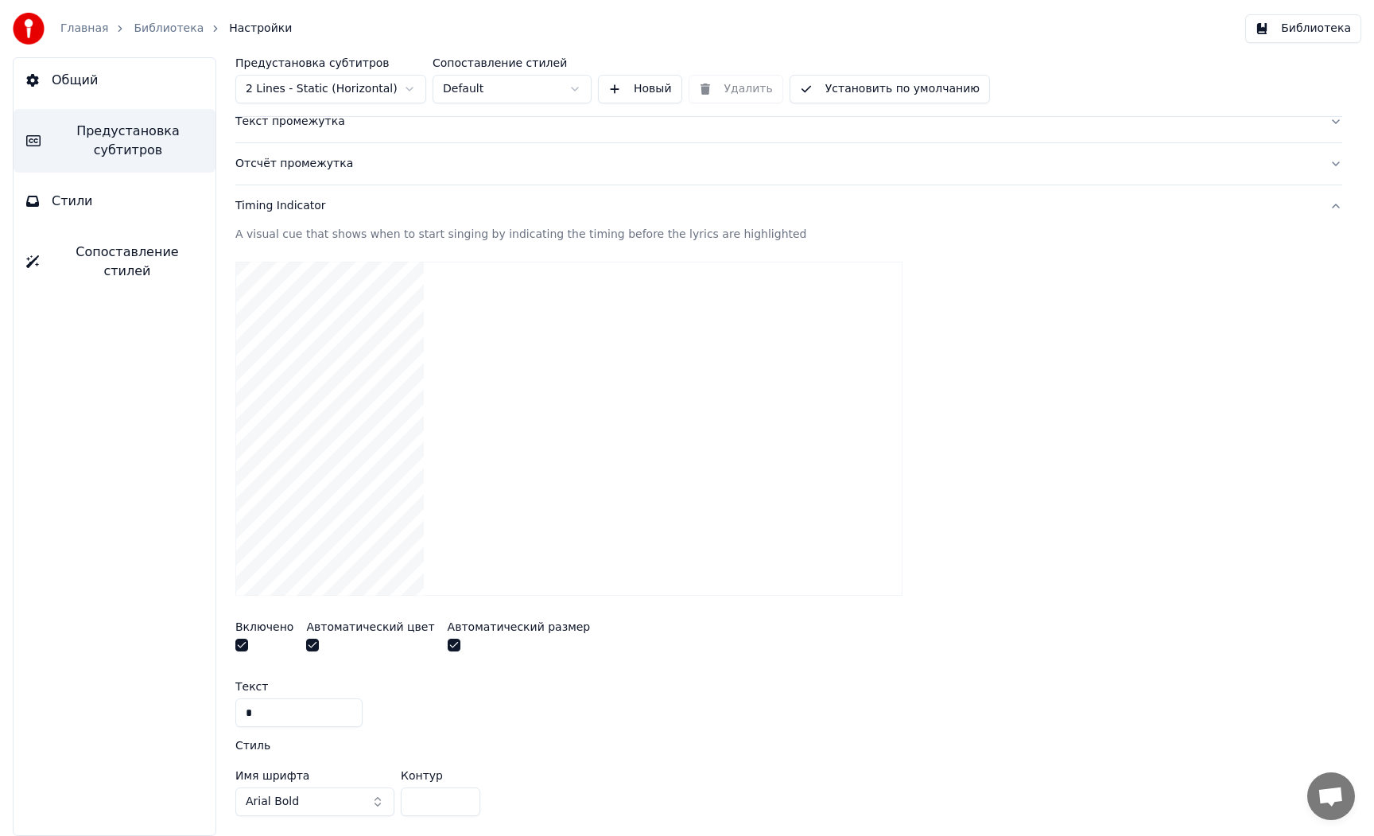
click at [300, 464] on video at bounding box center [568, 429] width 667 height 334
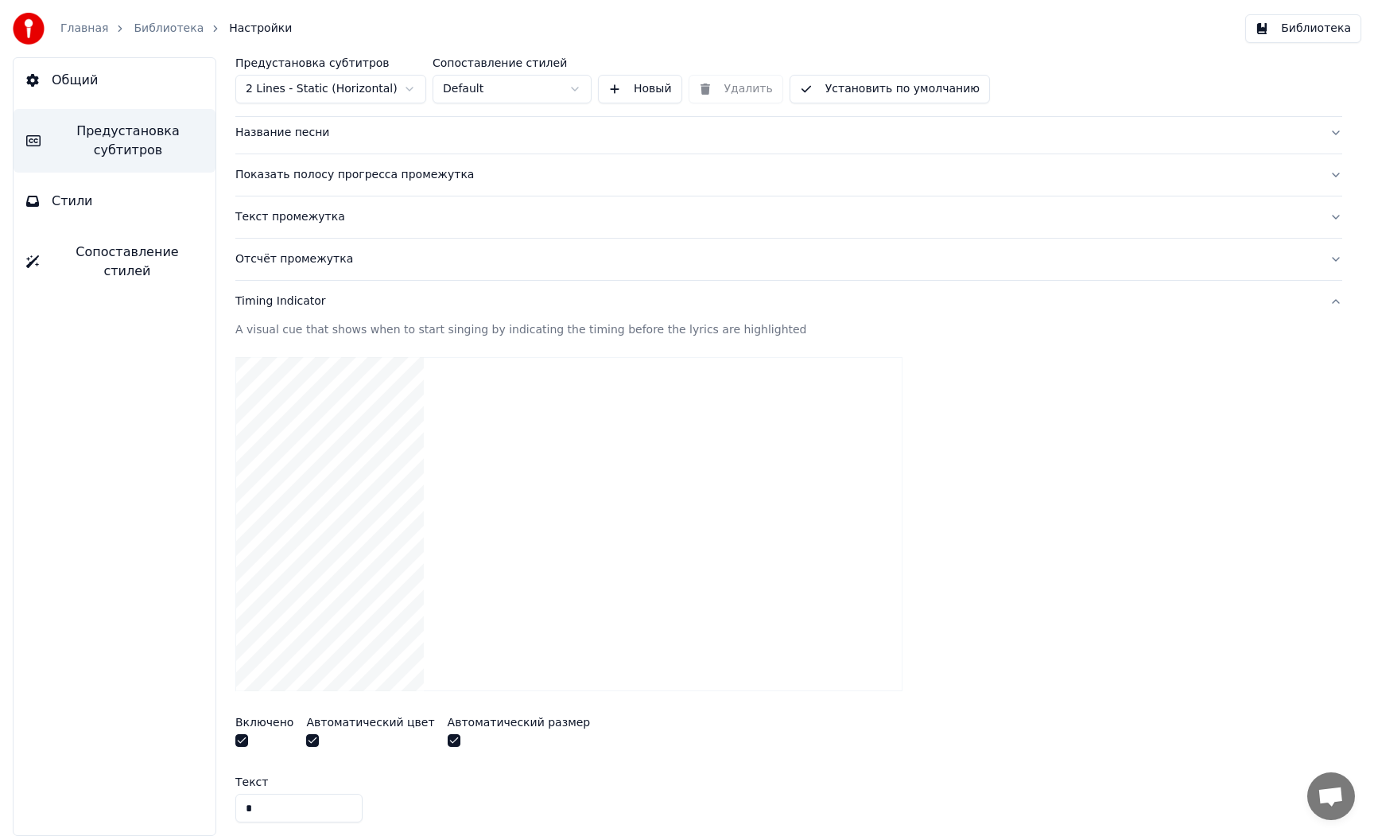
scroll to position [0, 0]
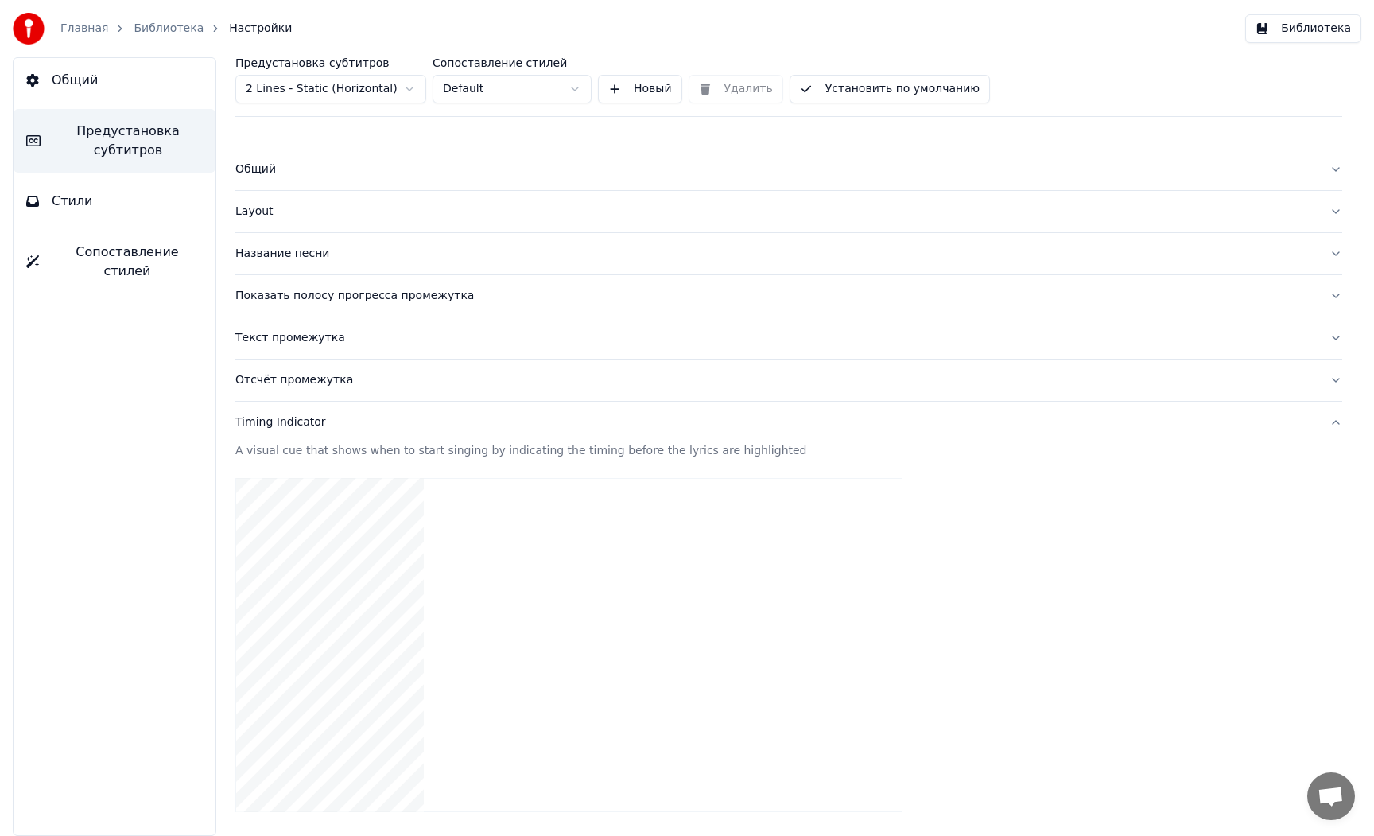
click at [638, 99] on button "Новый" at bounding box center [640, 89] width 84 height 29
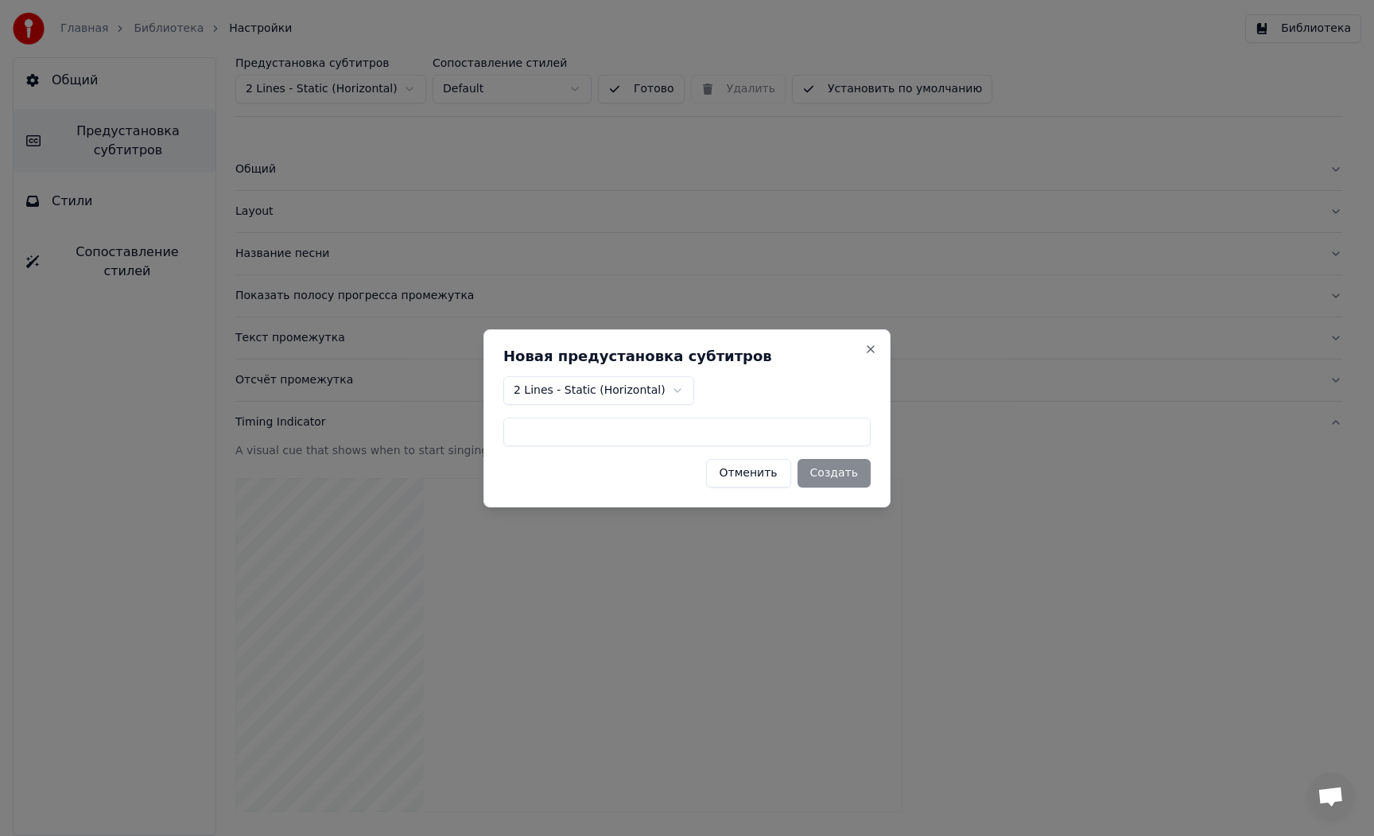
type input "*"
type input "***"
drag, startPoint x: 840, startPoint y: 472, endPoint x: 820, endPoint y: 479, distance: 21.1
click at [840, 473] on button "Создать" at bounding box center [834, 473] width 73 height 29
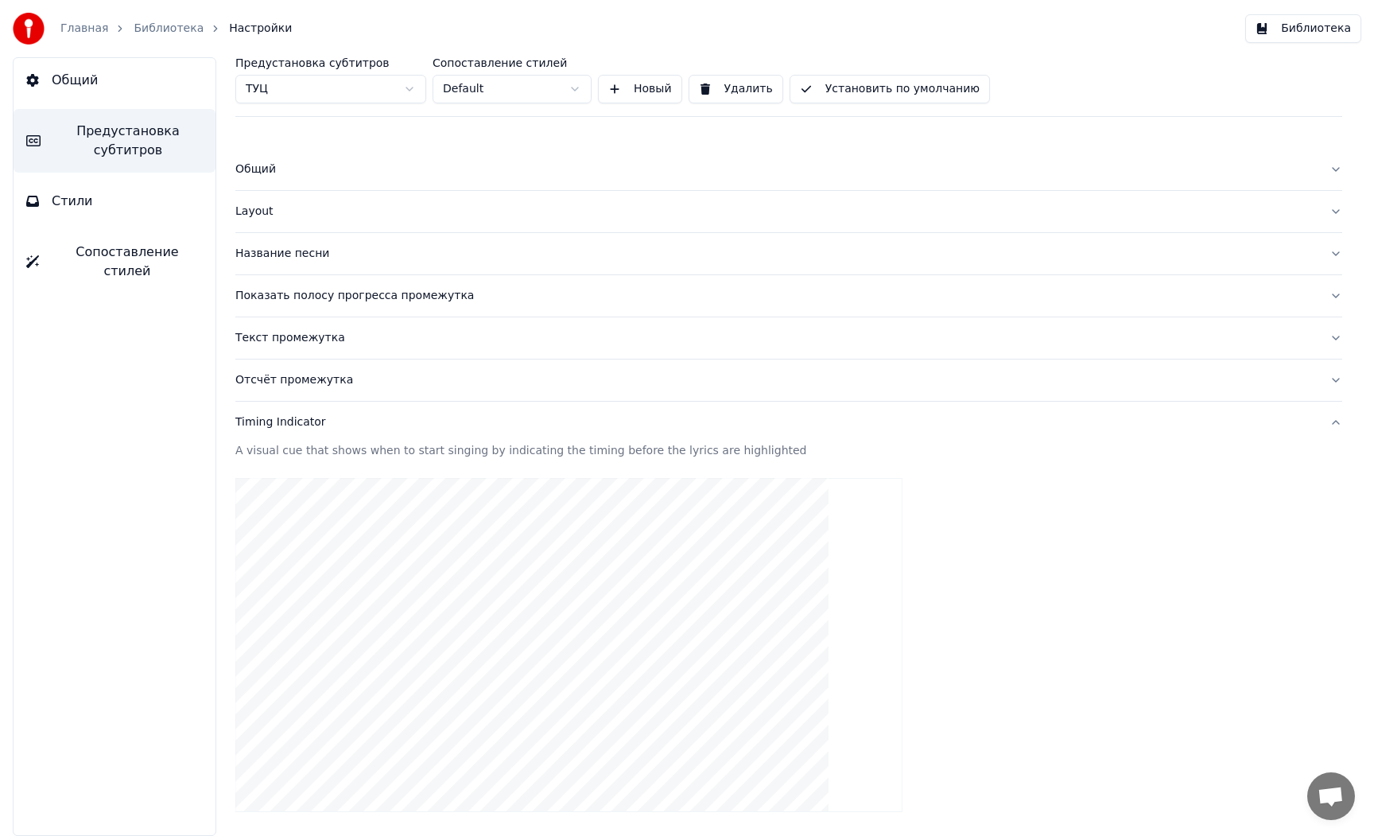
click at [133, 190] on button "Стили" at bounding box center [115, 201] width 202 height 45
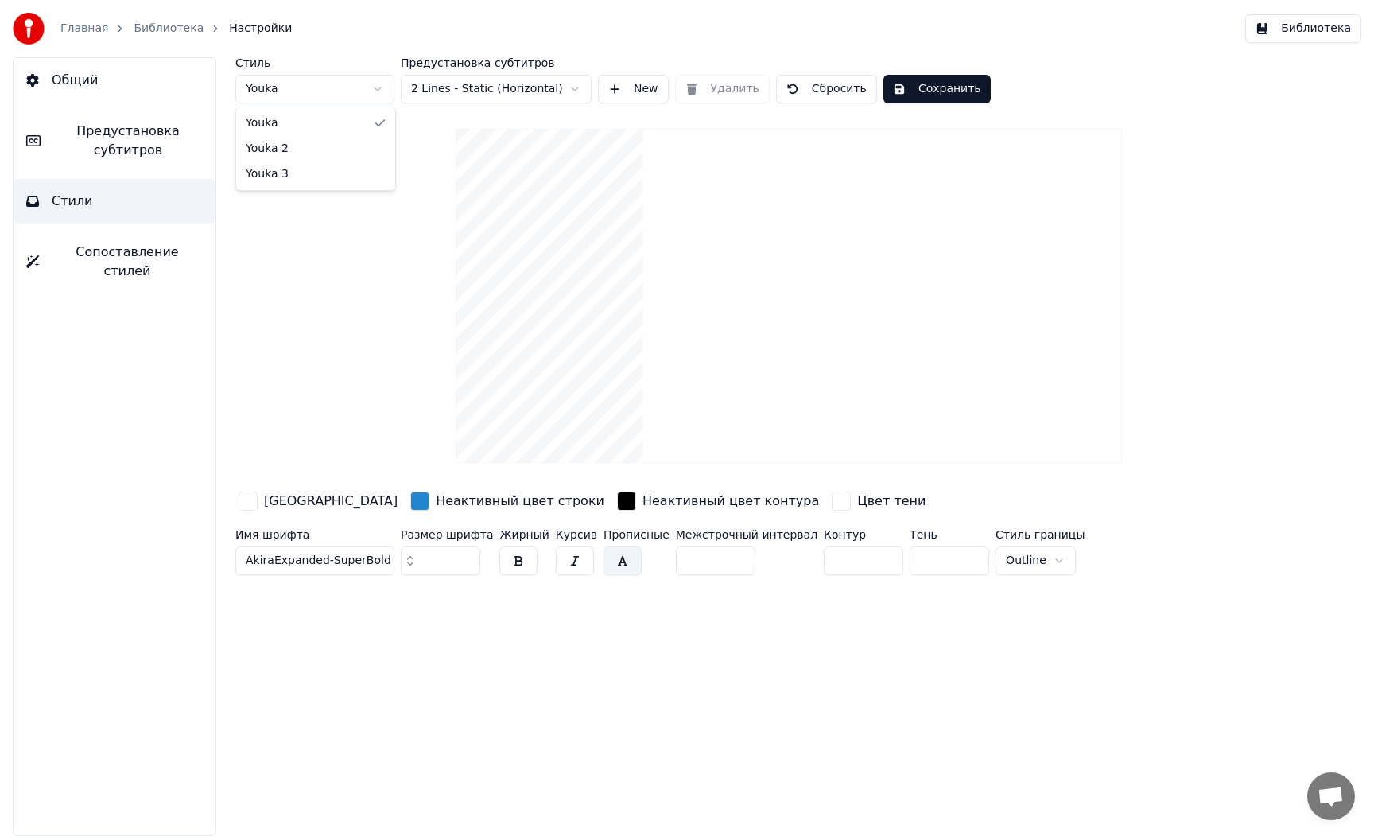
click at [371, 89] on html "Главная Библиотека Настройки Библиотека Общий Предустановка субтитров Стили Соп…" at bounding box center [687, 418] width 1374 height 836
click at [460, 89] on html "Главная Библиотека Настройки Библиотека Общий Предустановка субтитров Стили Соп…" at bounding box center [687, 418] width 1374 height 836
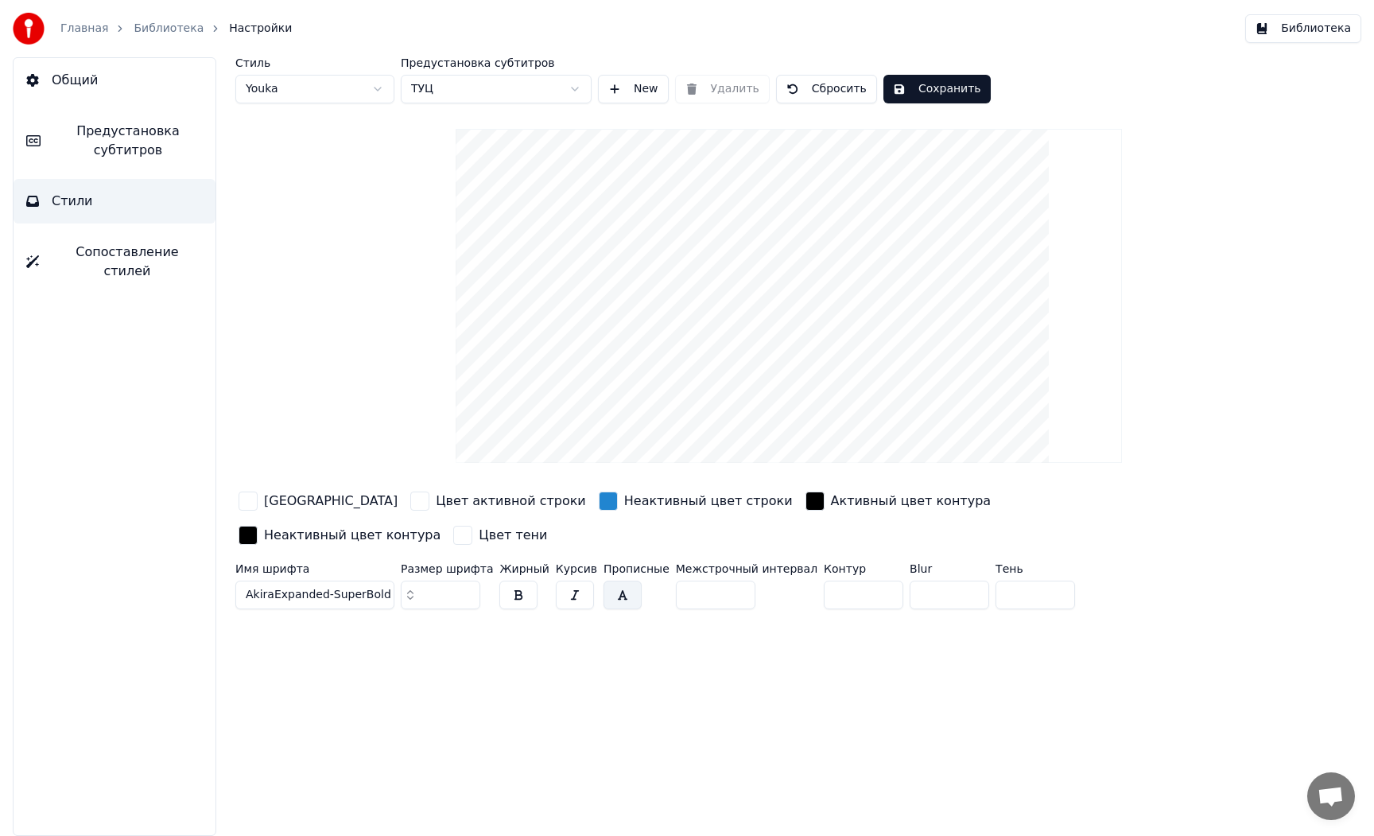
click at [923, 94] on button "Сохранить" at bounding box center [936, 89] width 107 height 29
click at [86, 33] on link "Главная" at bounding box center [84, 29] width 48 height 16
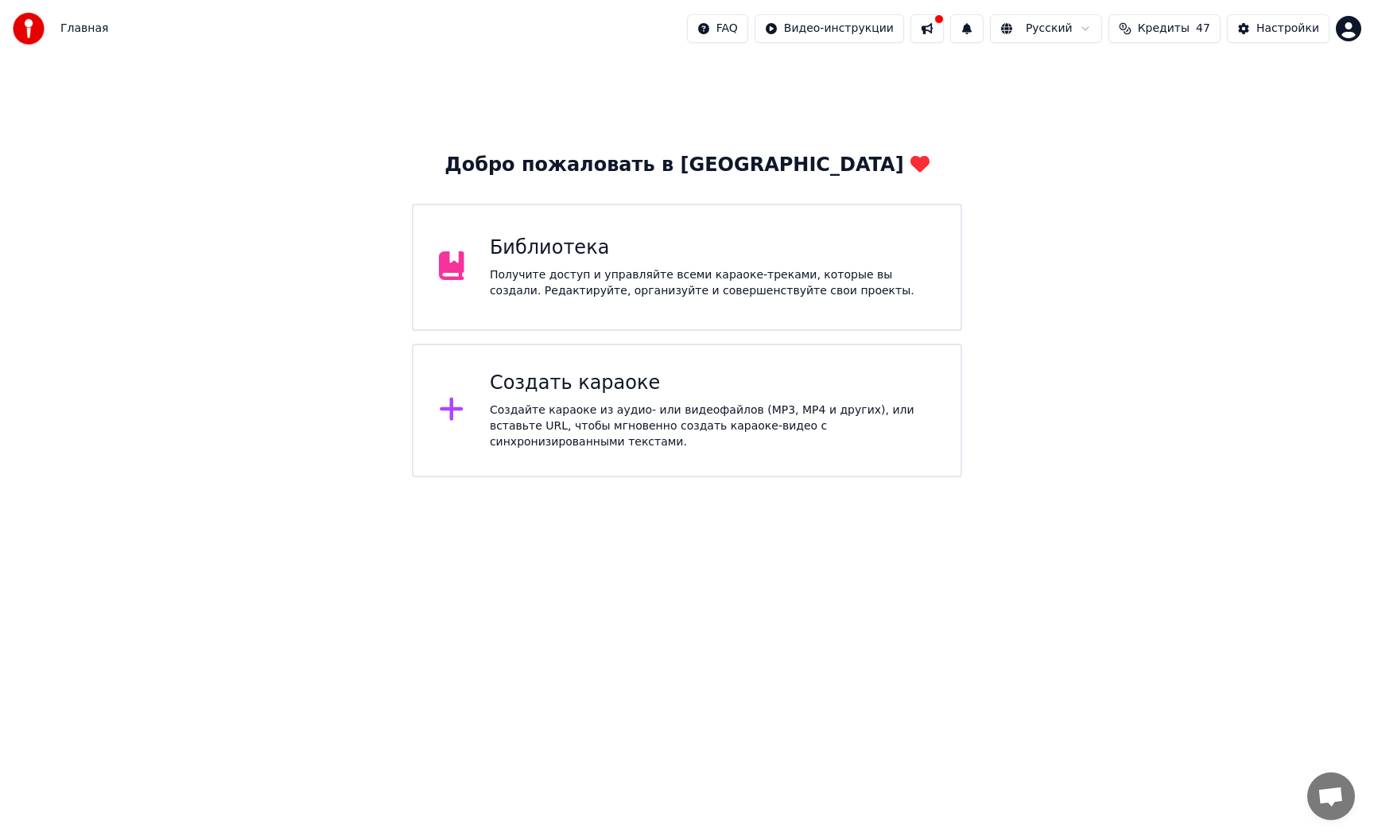
click at [522, 254] on div "Библиотека" at bounding box center [712, 247] width 445 height 25
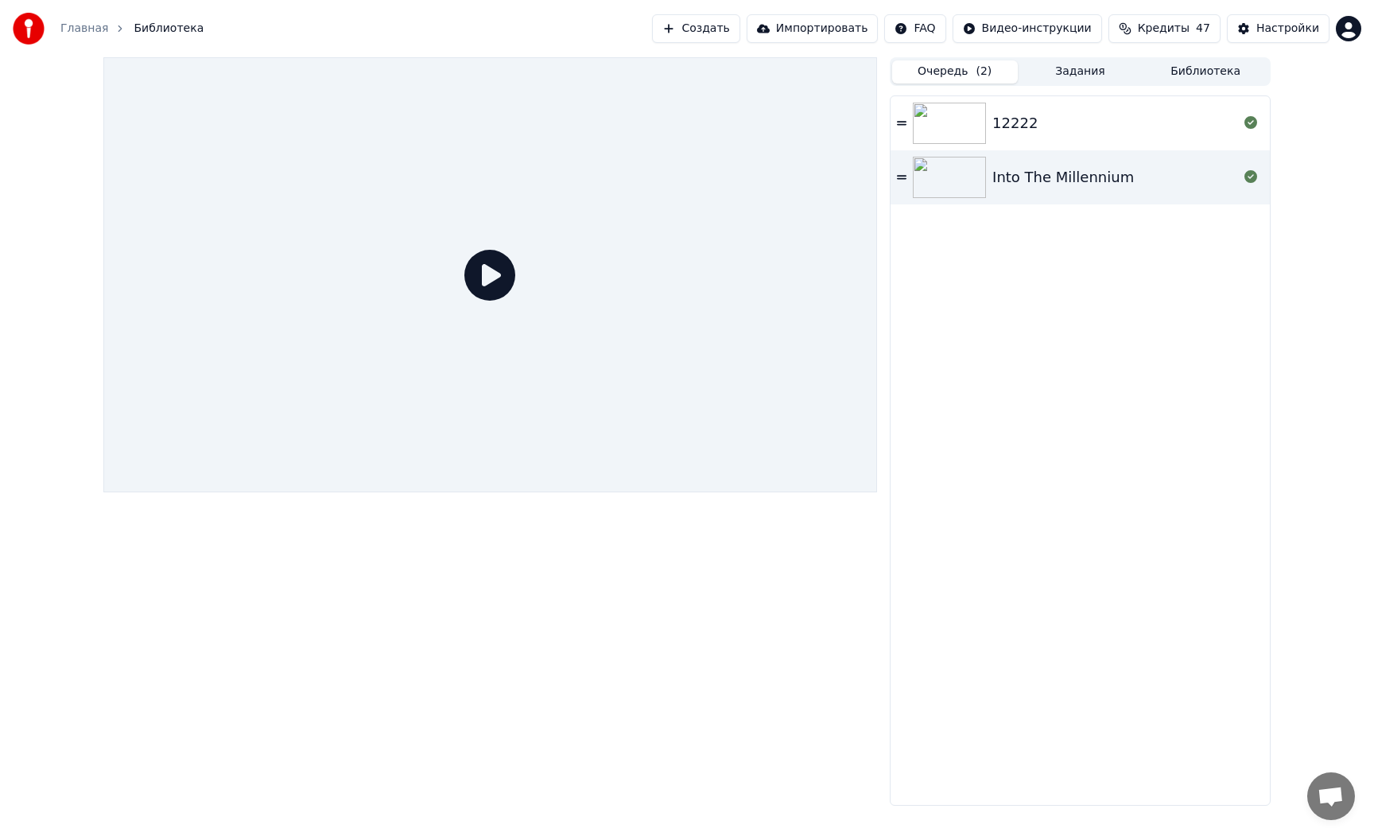
click at [1051, 81] on button "Задания" at bounding box center [1081, 71] width 126 height 23
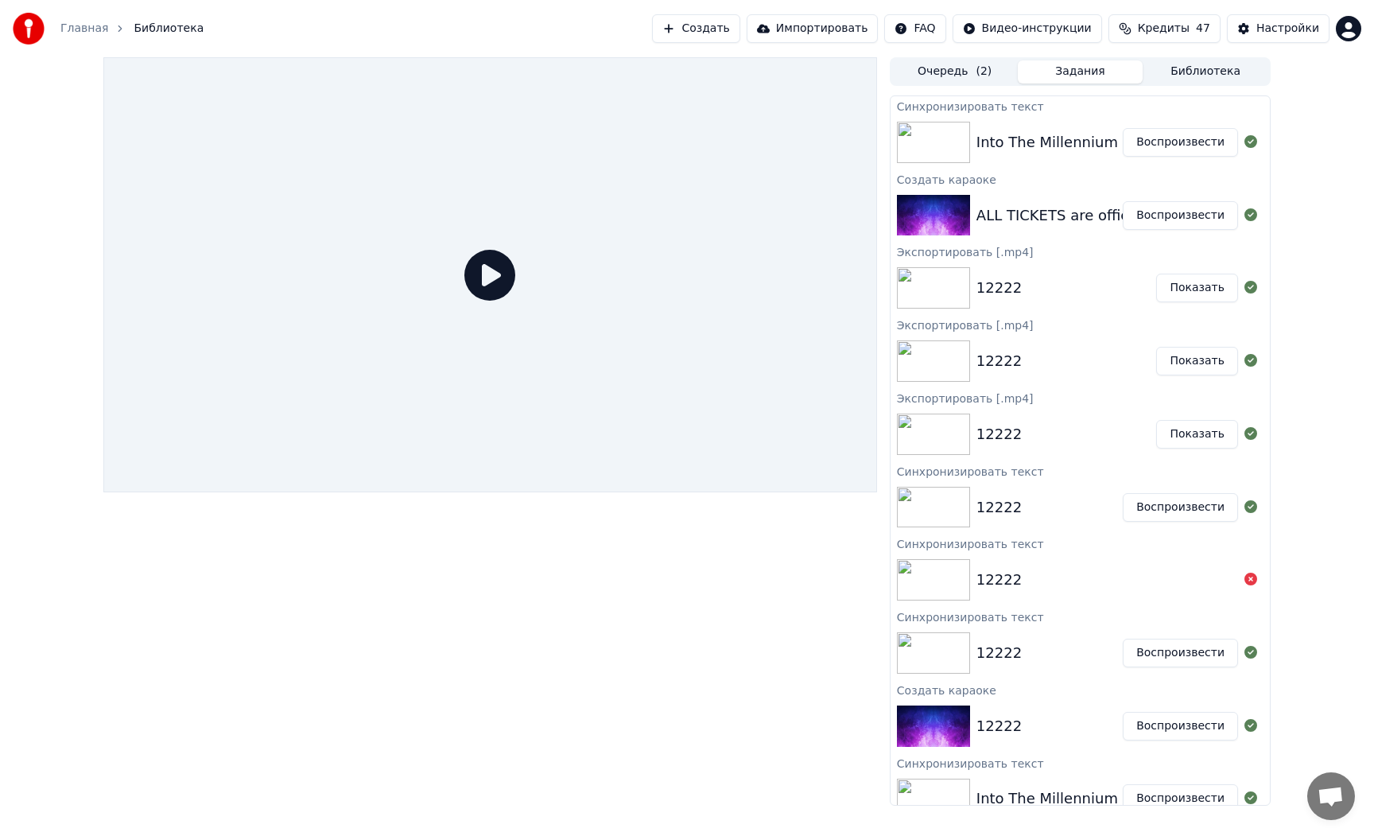
drag, startPoint x: 1065, startPoint y: 120, endPoint x: 1077, endPoint y: 124, distance: 13.3
click at [1066, 121] on div "Into The Millennium Воспроизвести" at bounding box center [1080, 142] width 379 height 54
click at [1178, 134] on button "Воспроизвести" at bounding box center [1180, 142] width 115 height 29
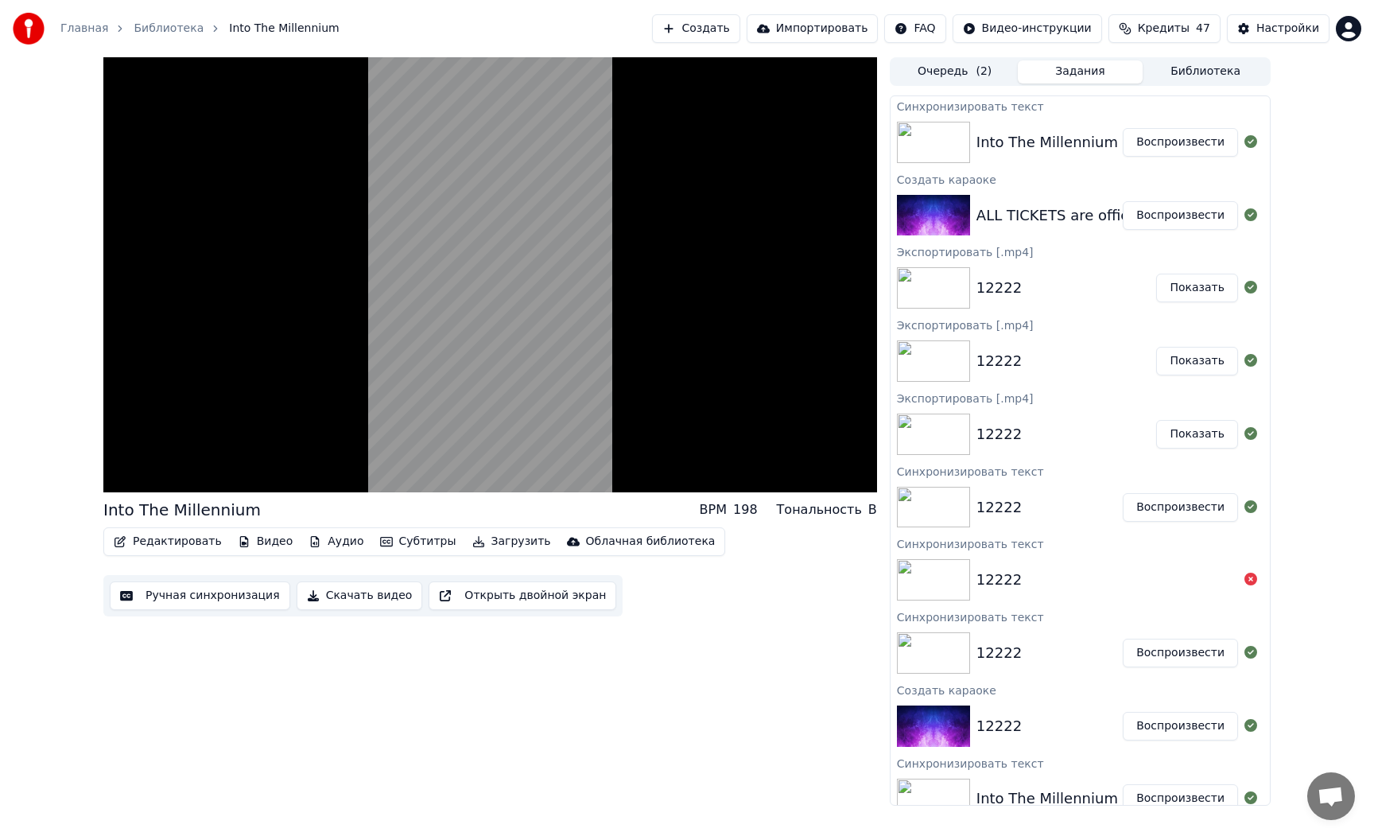
click at [1064, 144] on div "Into The Millennium" at bounding box center [1047, 142] width 142 height 22
click at [1199, 146] on button "Воспроизвести" at bounding box center [1180, 142] width 115 height 29
click at [1207, 76] on button "Библиотека" at bounding box center [1206, 71] width 126 height 23
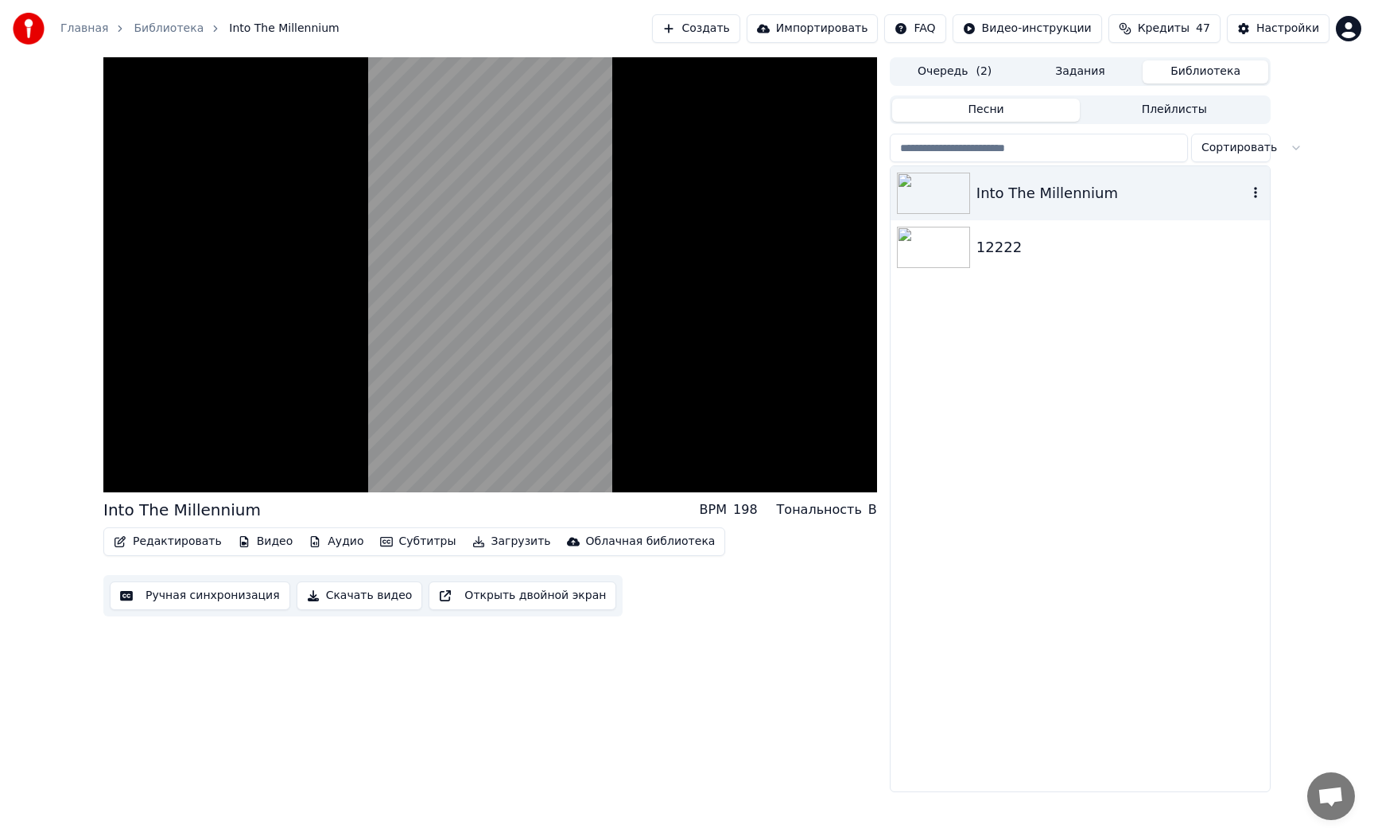
click at [1052, 177] on div "Into The Millennium" at bounding box center [1080, 193] width 379 height 54
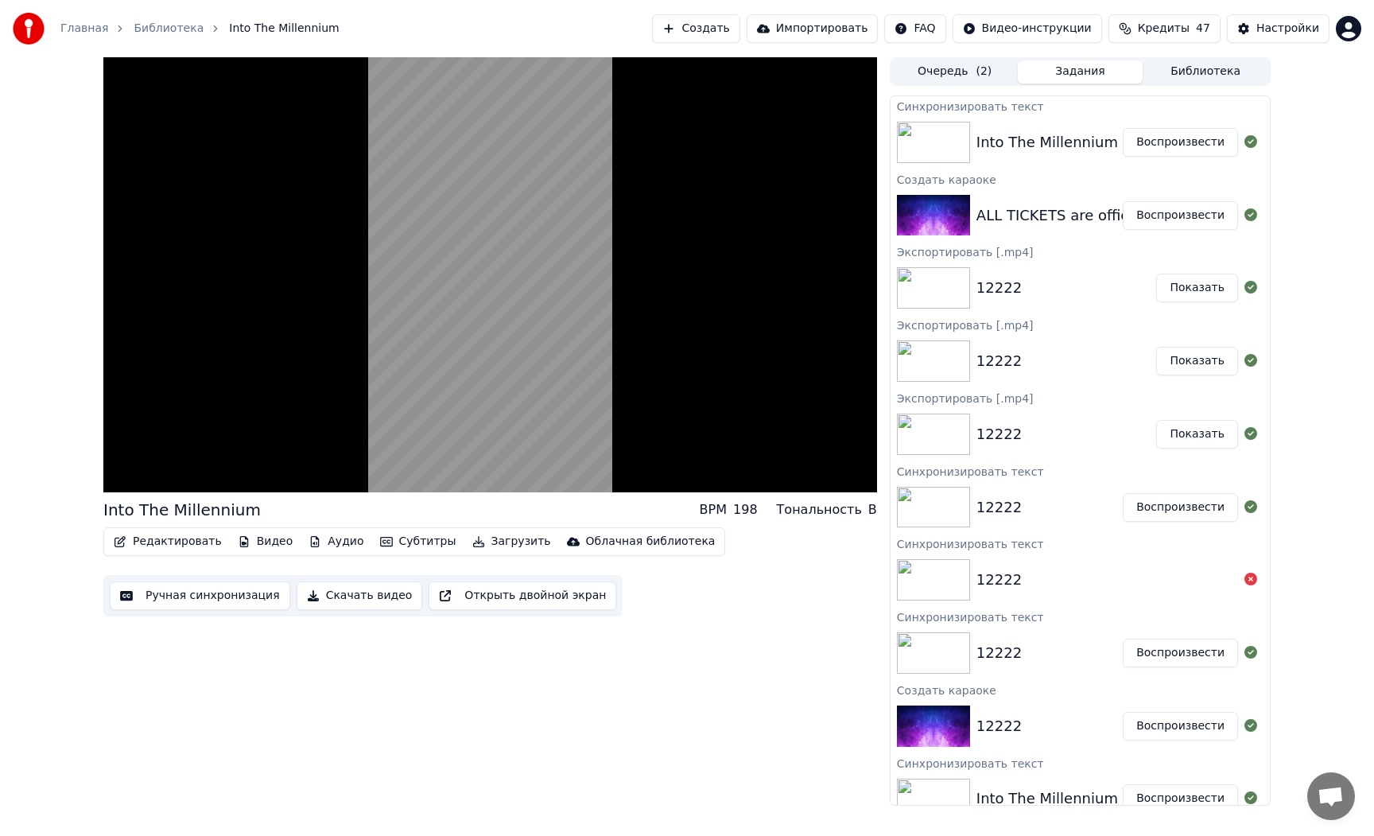
click at [1083, 75] on button "Задания" at bounding box center [1081, 71] width 126 height 23
click at [1042, 143] on div "Into The Millennium" at bounding box center [1047, 142] width 142 height 22
click at [942, 147] on img at bounding box center [933, 142] width 73 height 41
click at [930, 70] on button "Очередь ( 2 )" at bounding box center [955, 71] width 126 height 23
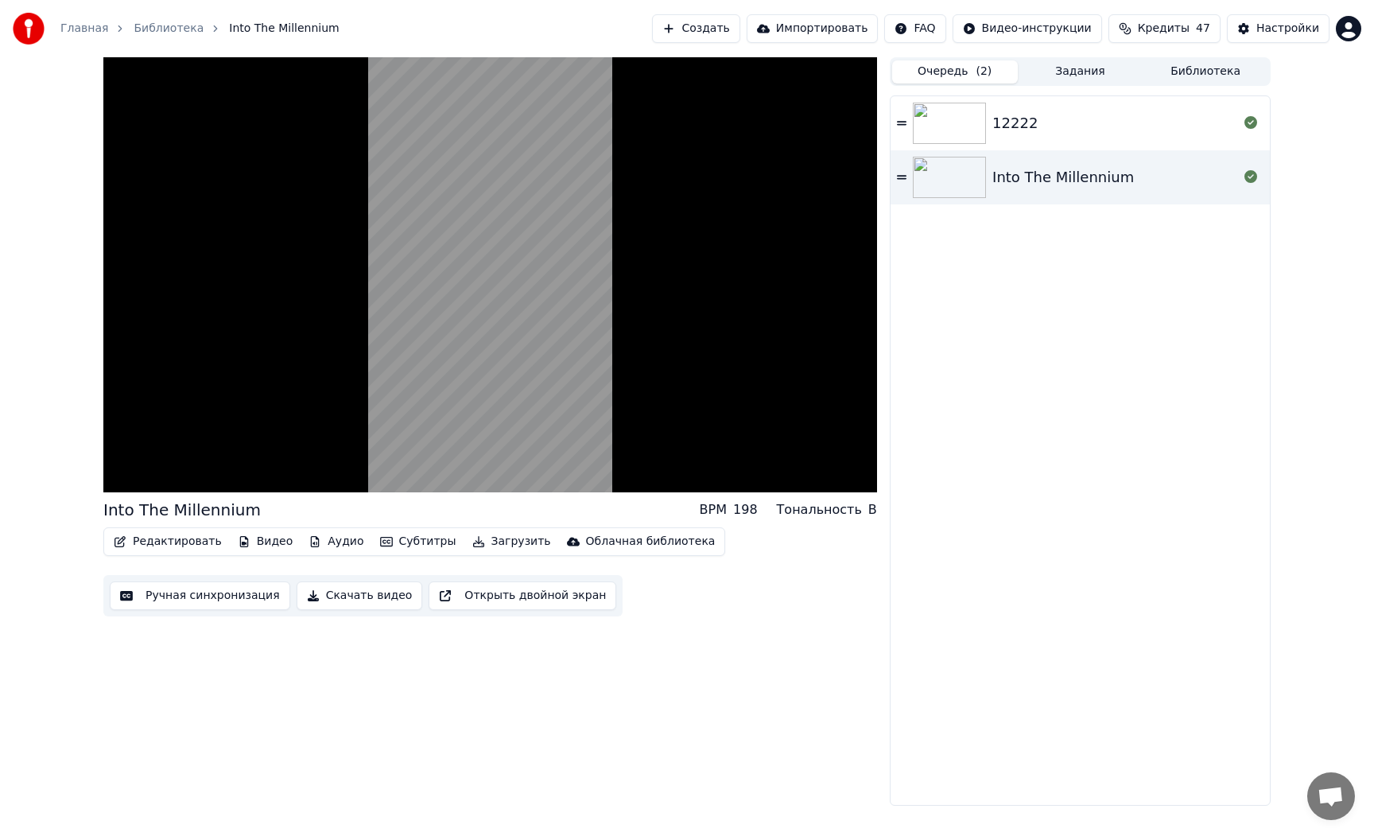
click at [946, 136] on img at bounding box center [949, 123] width 73 height 41
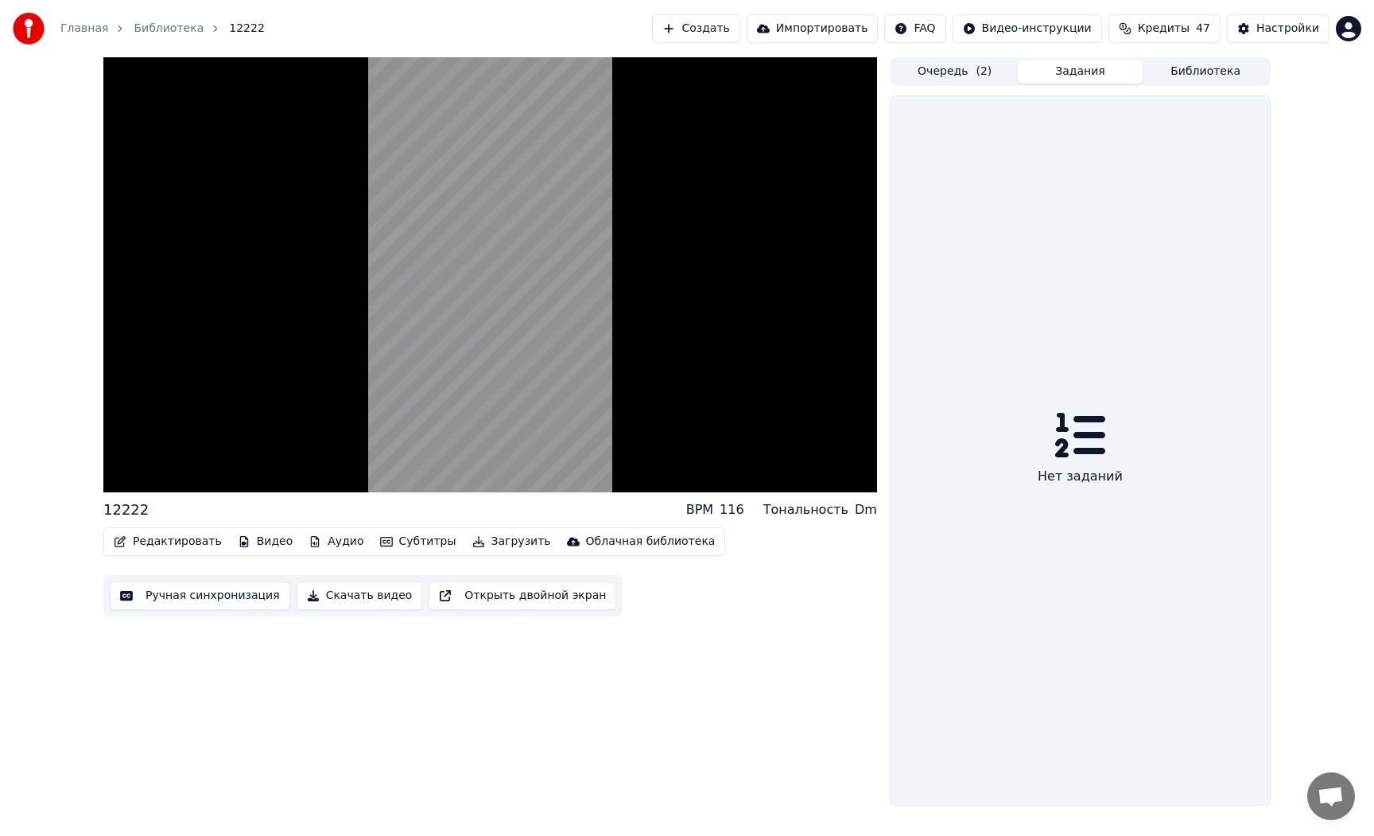
click at [1087, 69] on button "Задания" at bounding box center [1081, 71] width 126 height 23
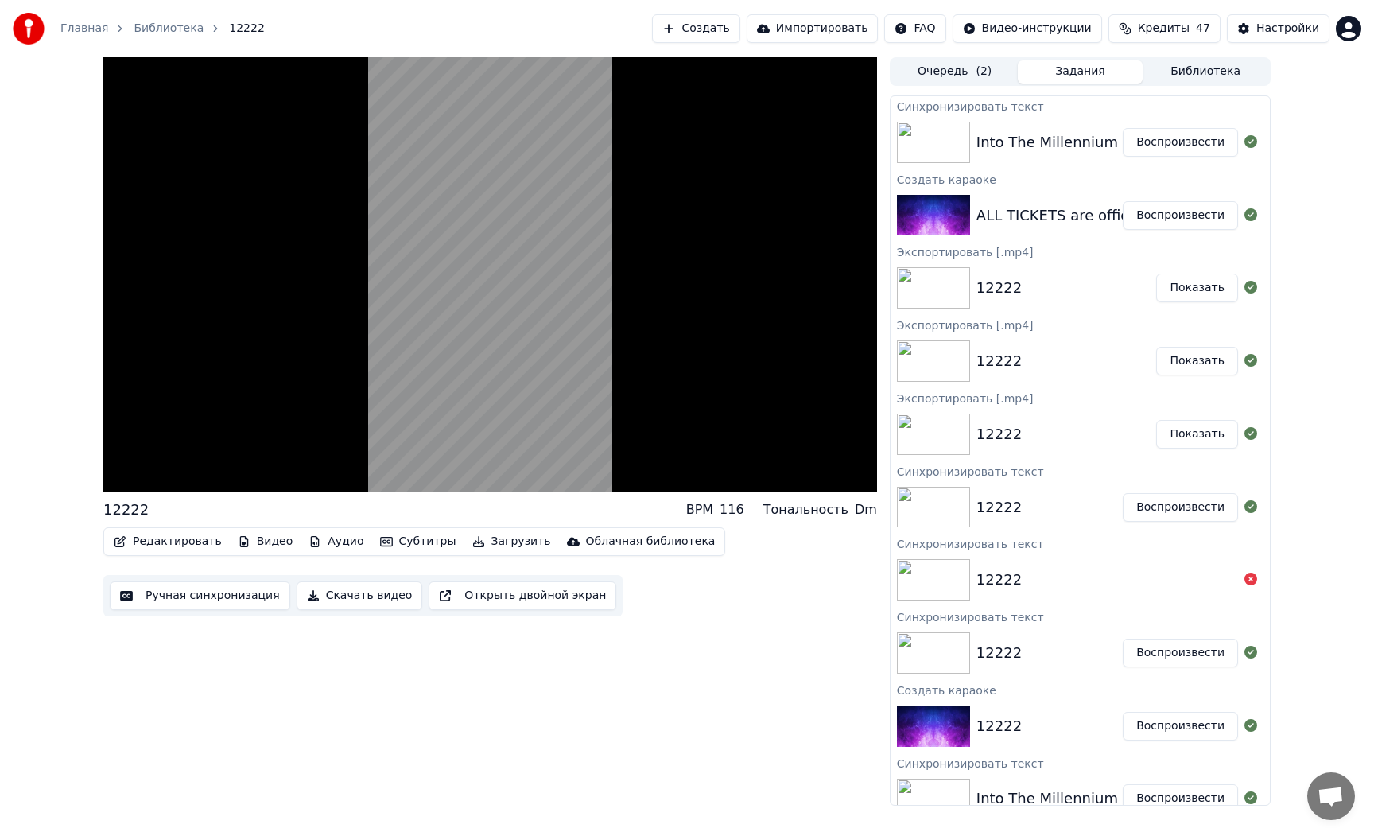
click at [979, 144] on div "Into The Millennium" at bounding box center [1047, 142] width 142 height 22
click at [162, 539] on button "Редактировать" at bounding box center [167, 541] width 121 height 22
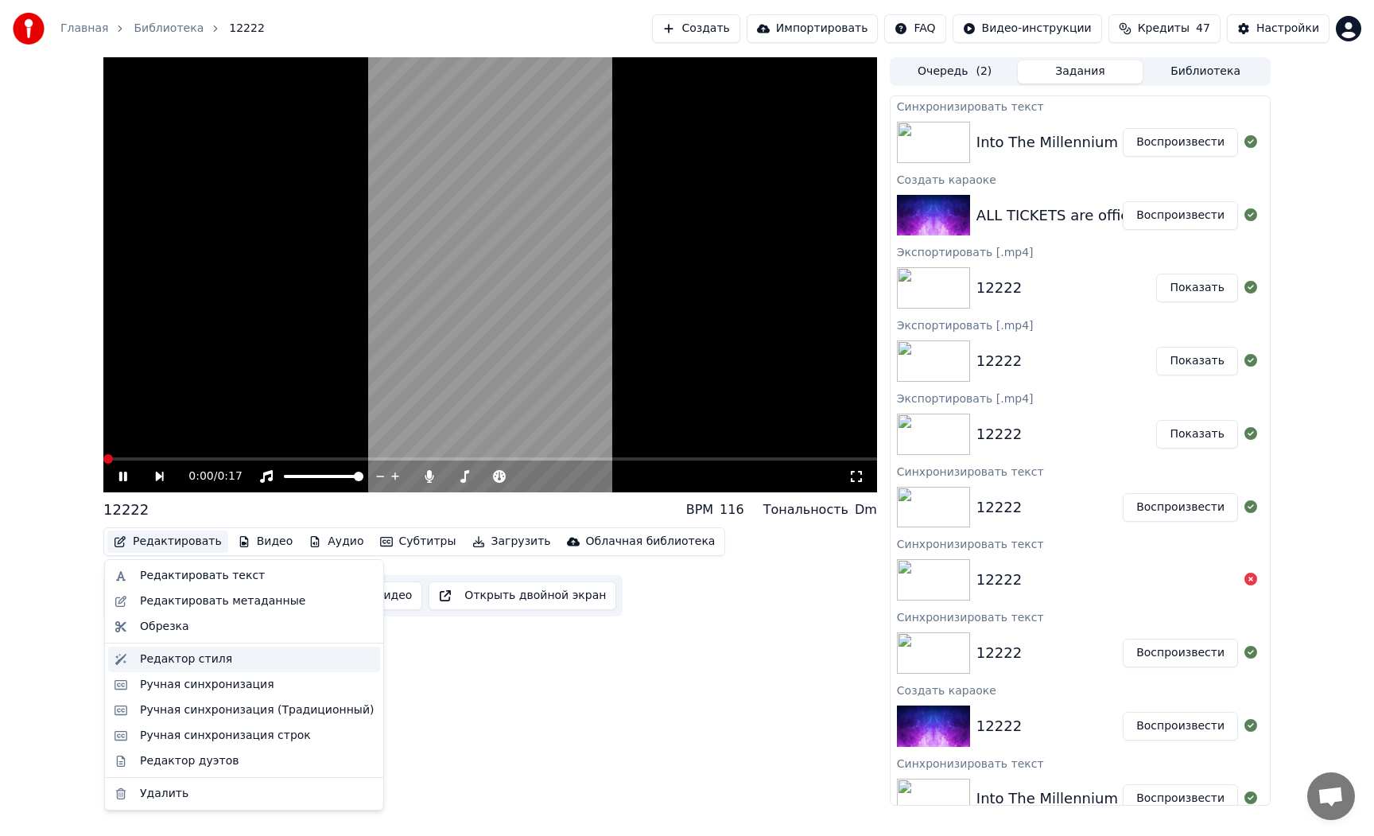
click at [198, 654] on div "Редактор стиля" at bounding box center [186, 659] width 92 height 16
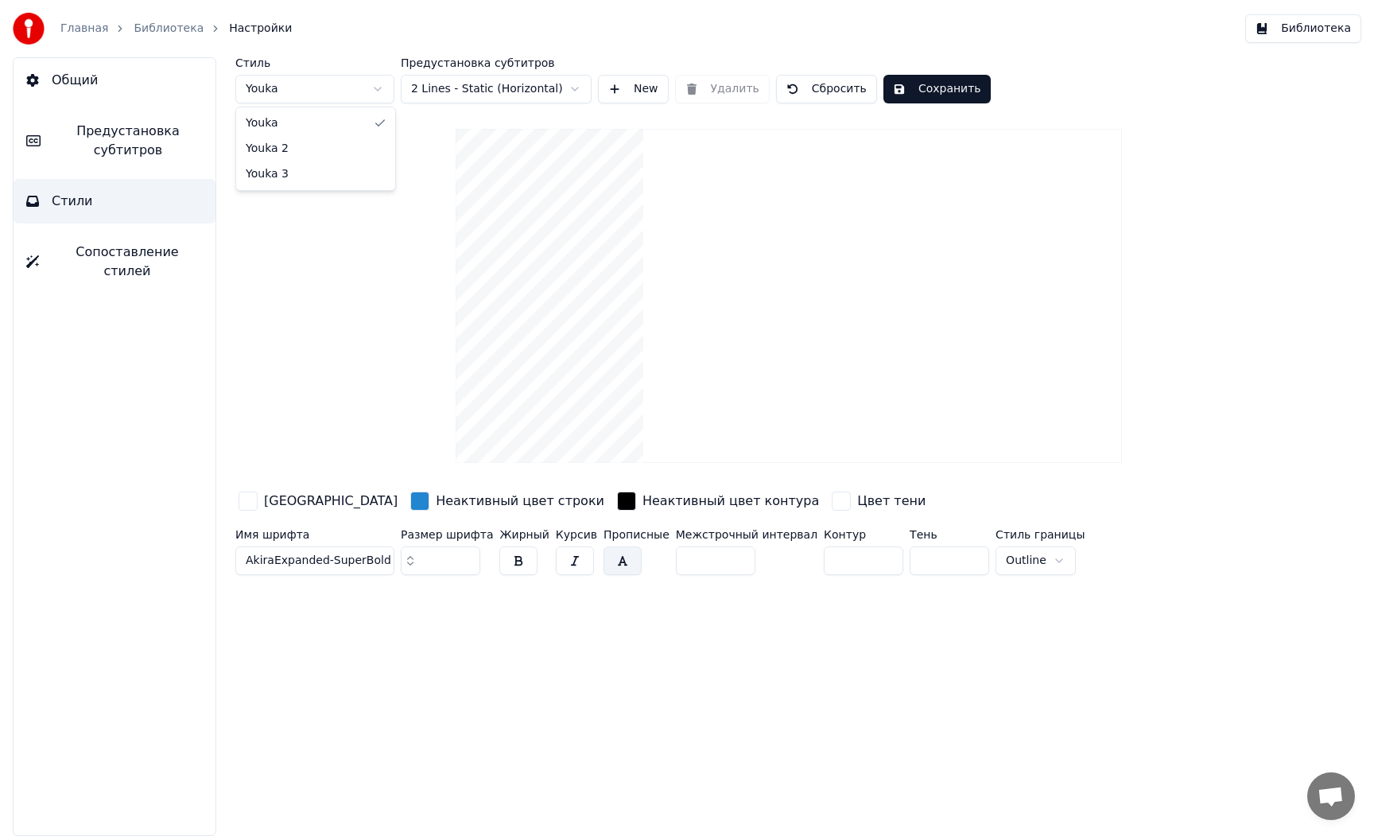
click at [370, 91] on html "Главная Библиотека Настройки Библиотека Общий Предустановка субтитров Стили Соп…" at bounding box center [687, 418] width 1374 height 836
click at [455, 88] on html "Главная Библиотека Настройки Библиотека Общий Предустановка субтитров Стили Соп…" at bounding box center [687, 418] width 1374 height 836
click at [459, 91] on html "Главная Библиотека Настройки Библиотека Общий Предустановка субтитров Стили Соп…" at bounding box center [687, 418] width 1374 height 836
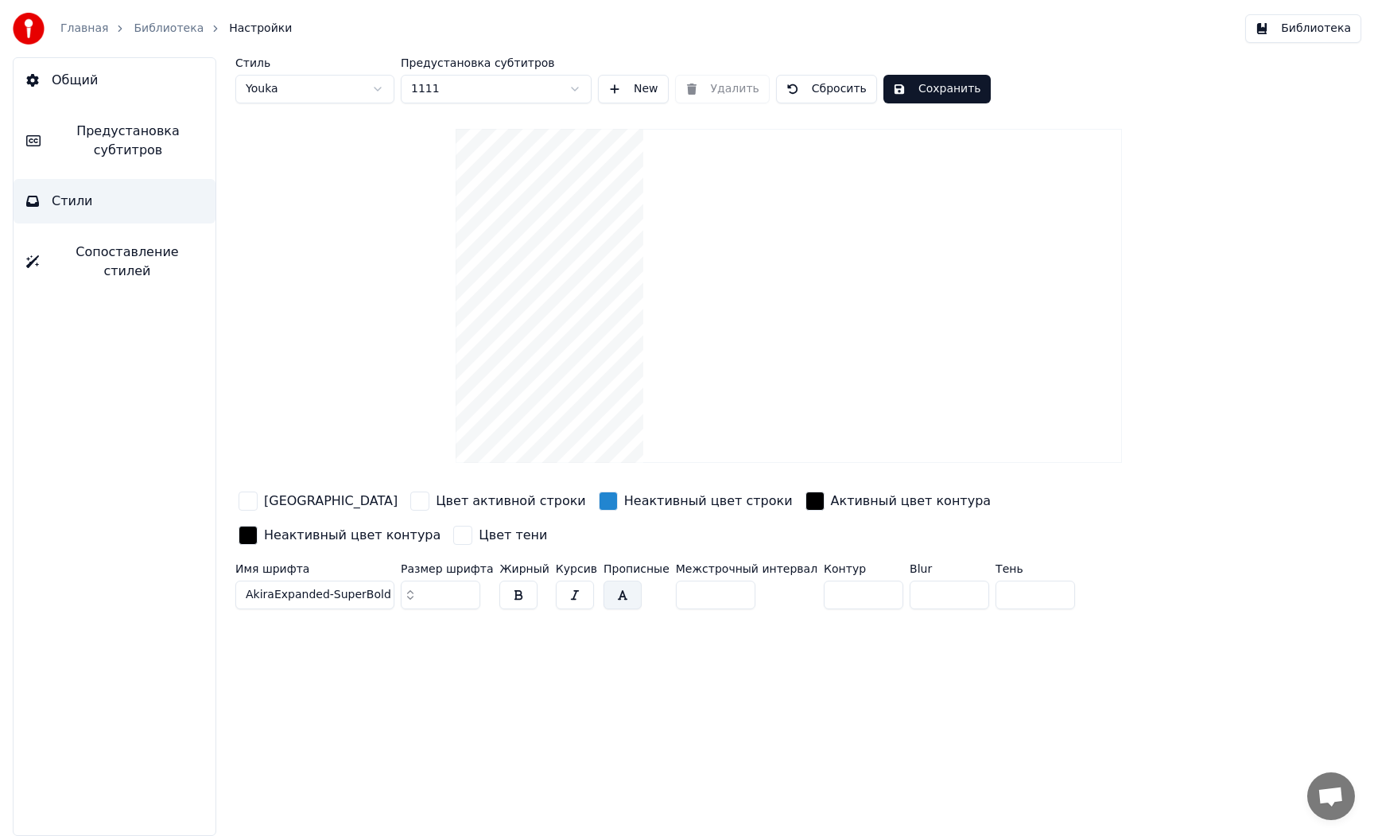
click at [919, 89] on button "Сохранить" at bounding box center [936, 89] width 107 height 29
click at [1308, 31] on button "Библиотека" at bounding box center [1303, 28] width 116 height 29
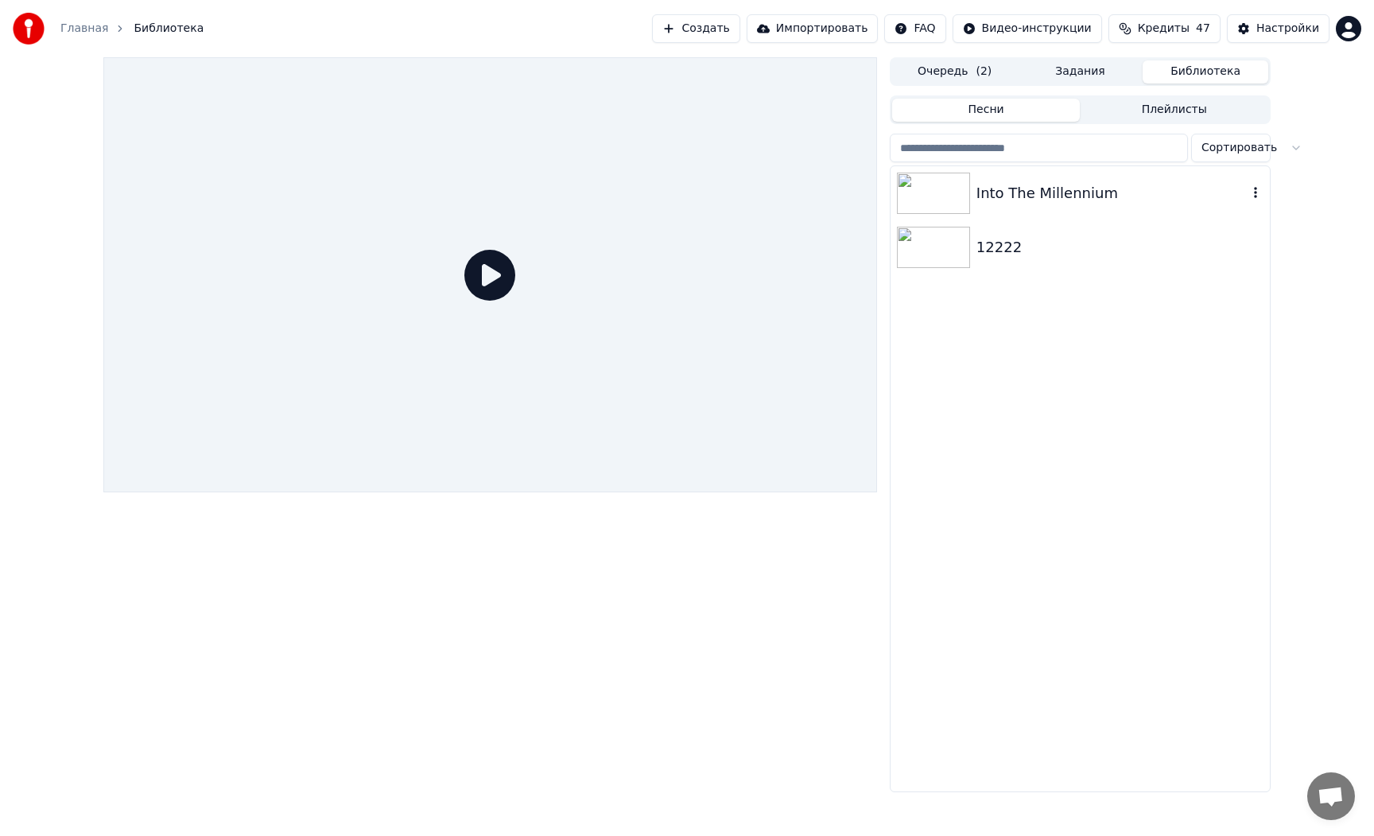
click at [1016, 208] on div "Into The Millennium" at bounding box center [1080, 193] width 379 height 54
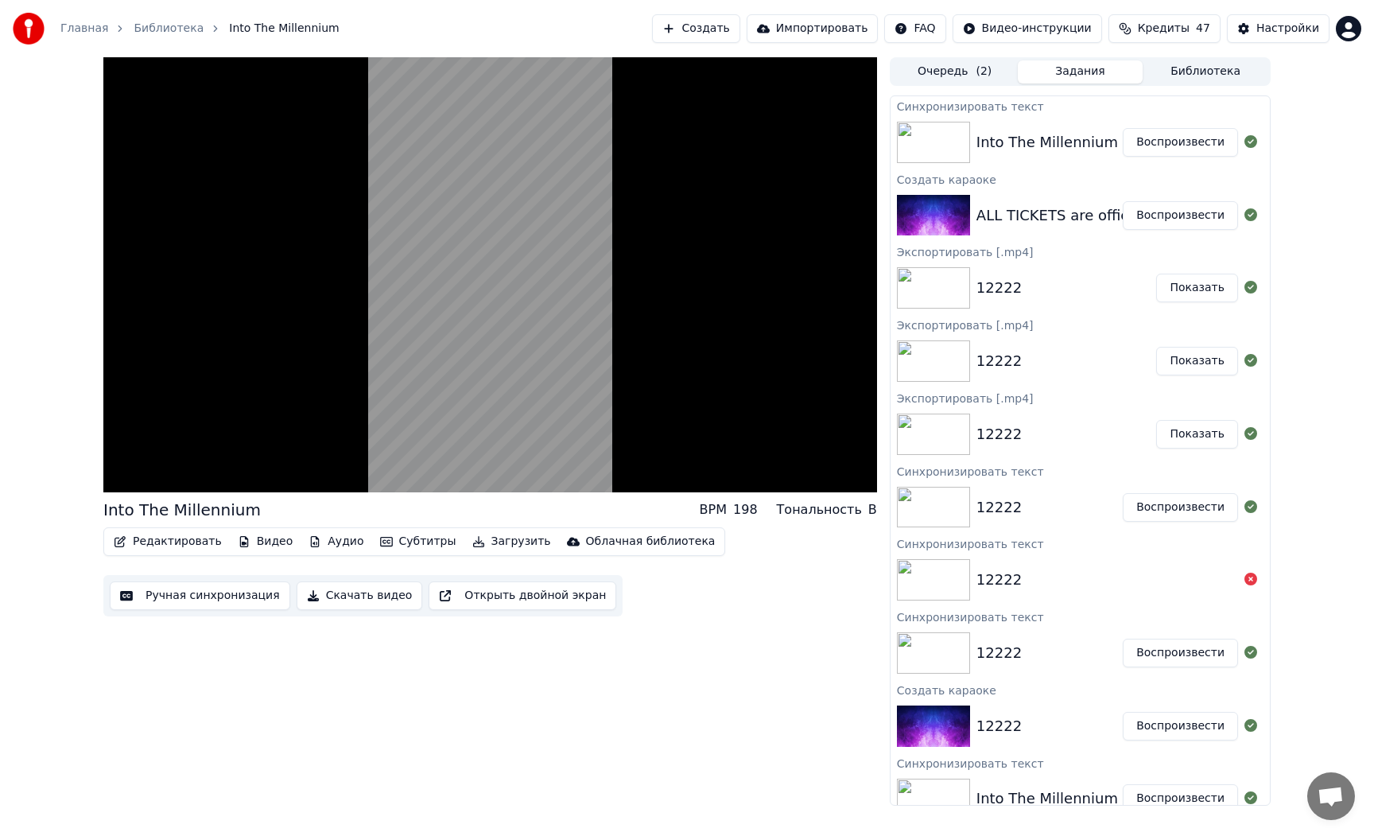
click at [1077, 77] on button "Задания" at bounding box center [1081, 71] width 126 height 23
drag, startPoint x: 968, startPoint y: 71, endPoint x: 1019, endPoint y: 88, distance: 53.8
click at [968, 71] on button "Очередь ( 2 )" at bounding box center [955, 71] width 126 height 23
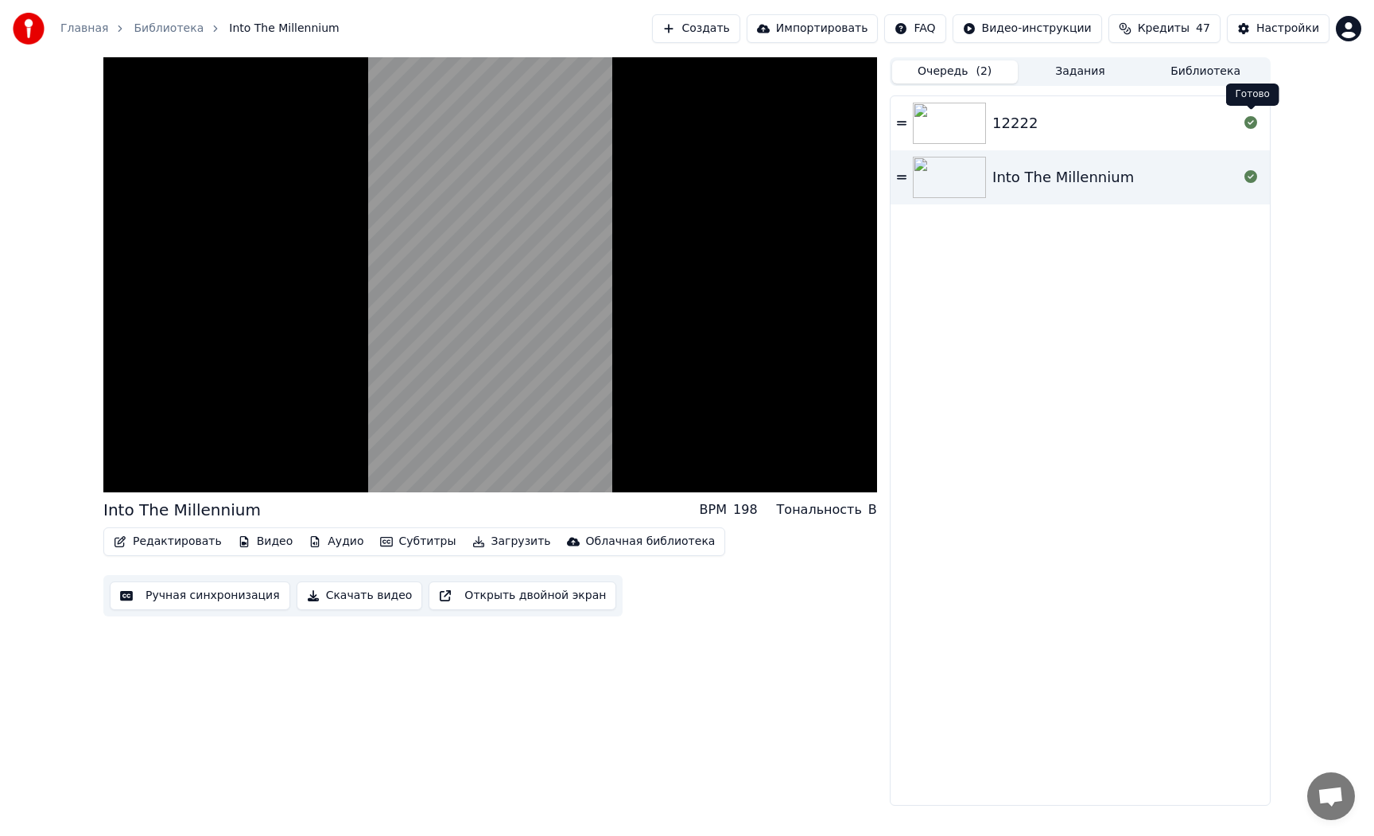
click at [1247, 126] on icon at bounding box center [1250, 122] width 13 height 13
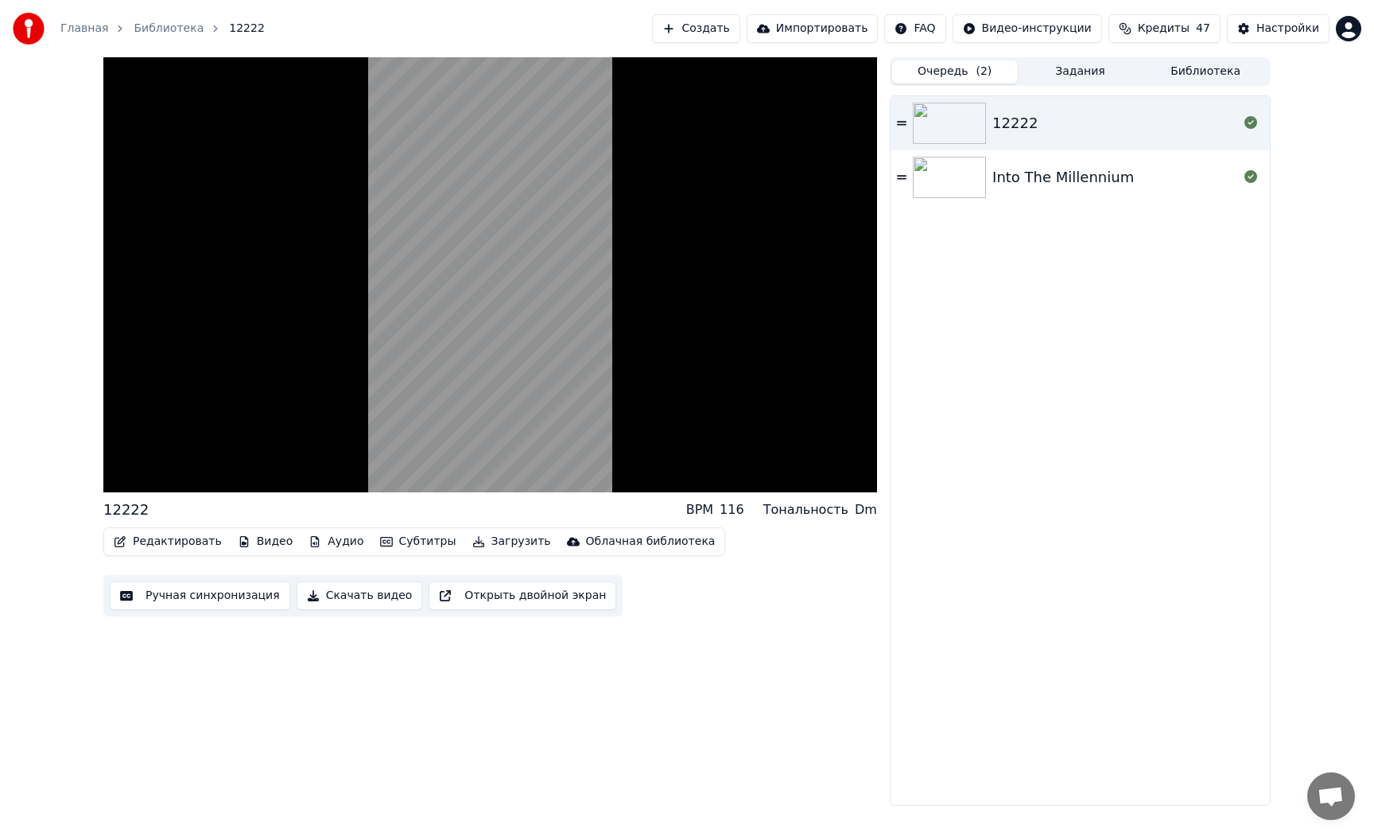
click at [1227, 188] on div "Into The Millennium" at bounding box center [1115, 177] width 246 height 22
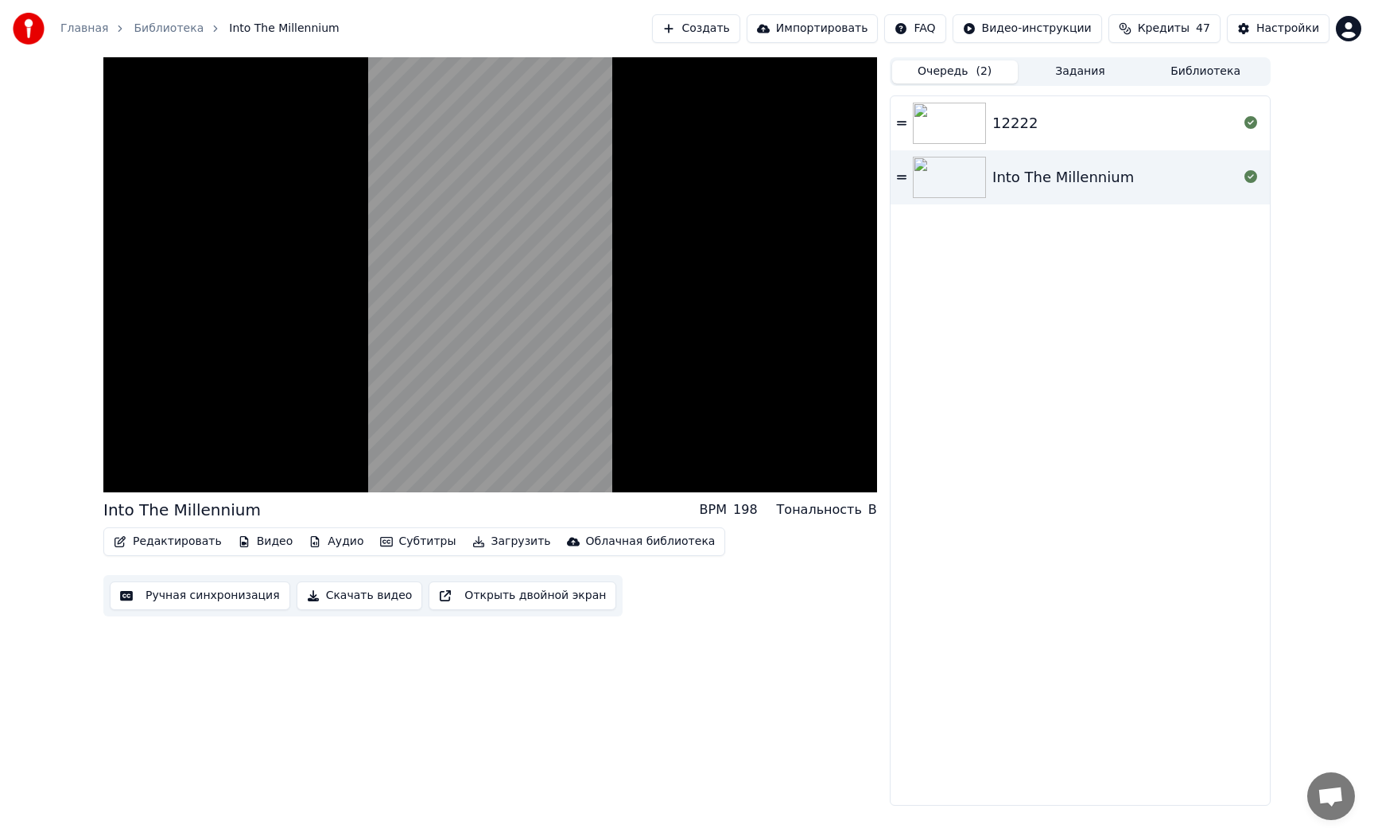
click at [1085, 80] on button "Задания" at bounding box center [1081, 71] width 126 height 23
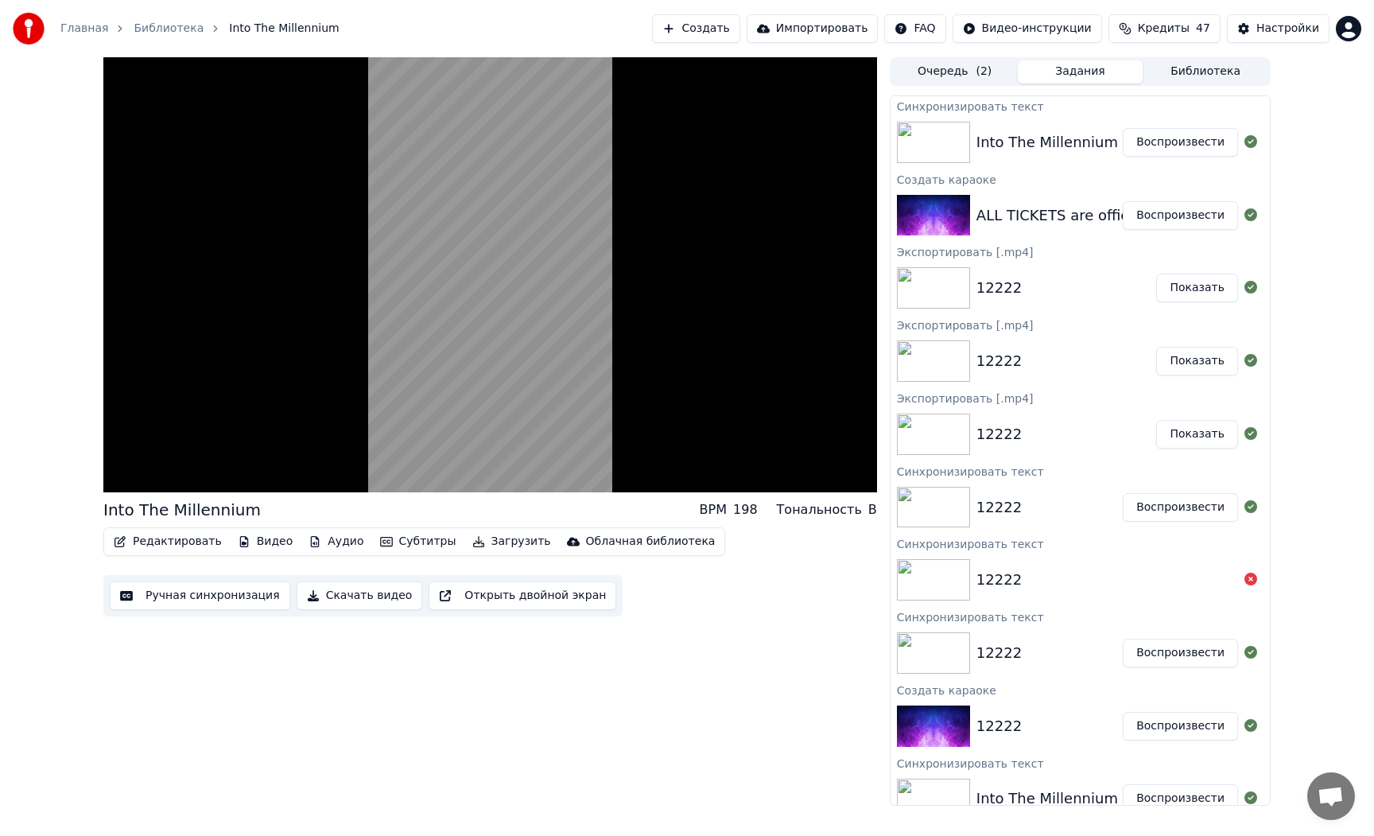
click at [1158, 151] on button "Воспроизвести" at bounding box center [1180, 142] width 115 height 29
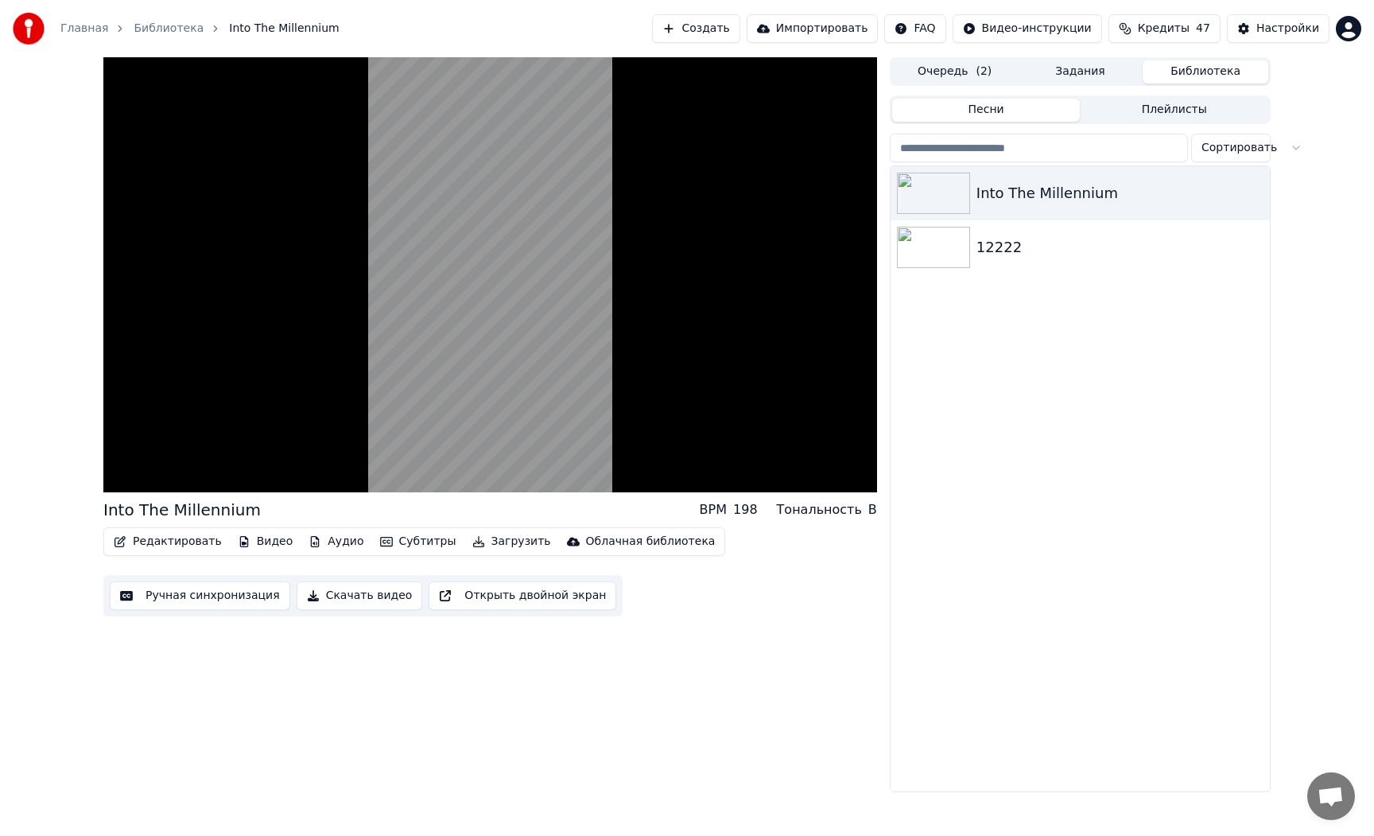
click at [1211, 68] on button "Библиотека" at bounding box center [1206, 71] width 126 height 23
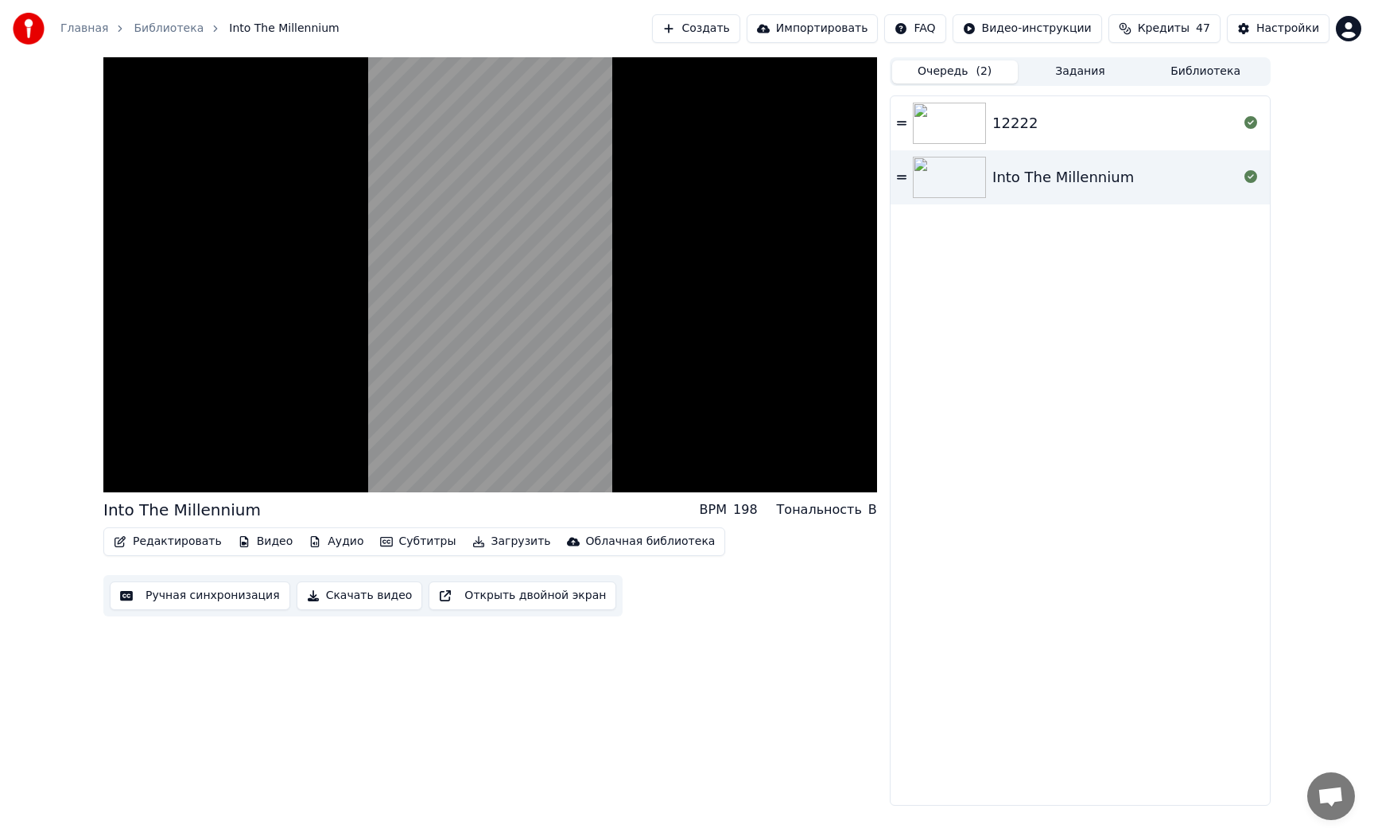
click at [957, 78] on button "Очередь ( 2 )" at bounding box center [955, 71] width 126 height 23
click at [154, 537] on button "Редактировать" at bounding box center [167, 541] width 121 height 22
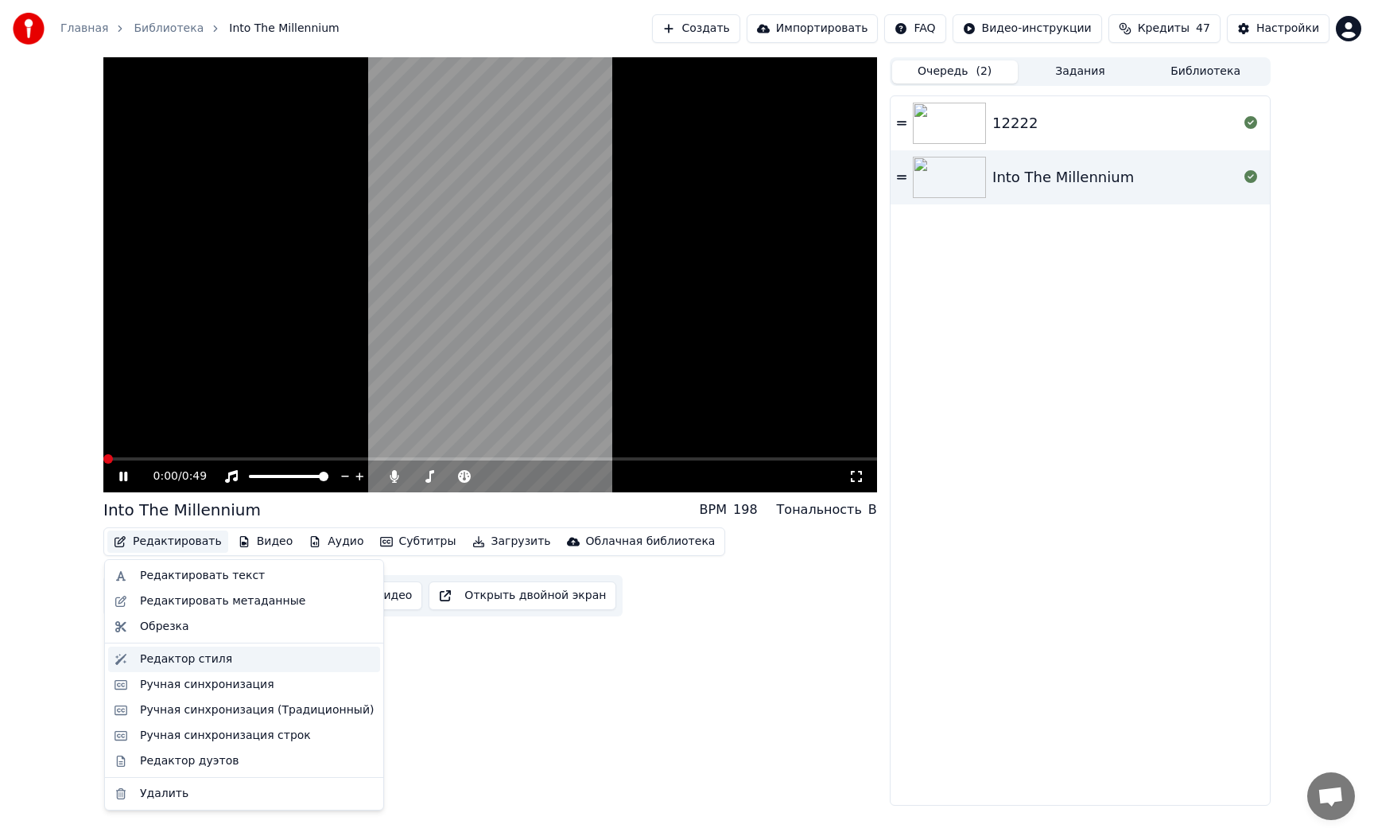
click at [192, 656] on div "Редактор стиля" at bounding box center [186, 659] width 92 height 16
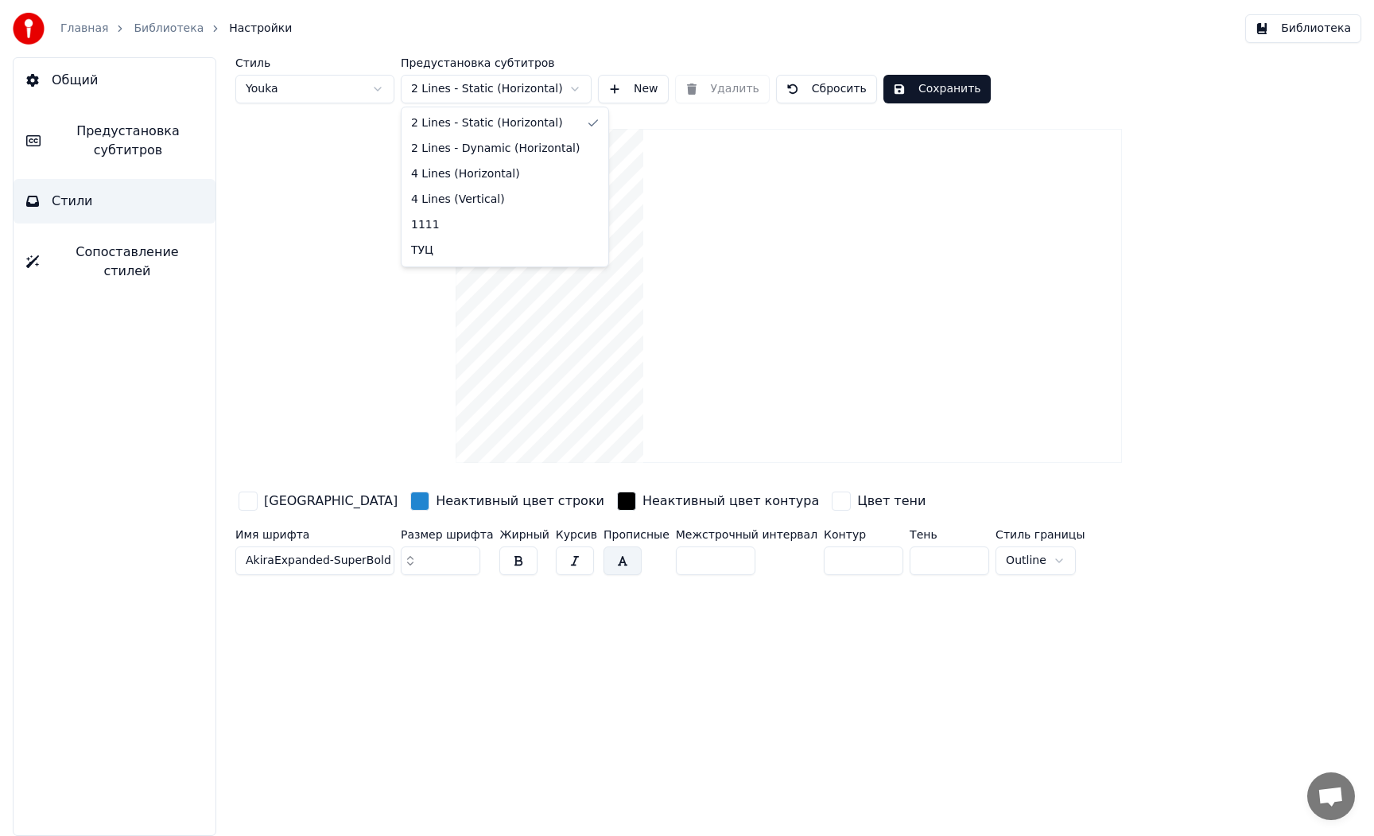
click at [467, 93] on html "Главная Библиотека Настройки Библиотека Общий Предустановка субтитров Стили Соп…" at bounding box center [687, 418] width 1374 height 836
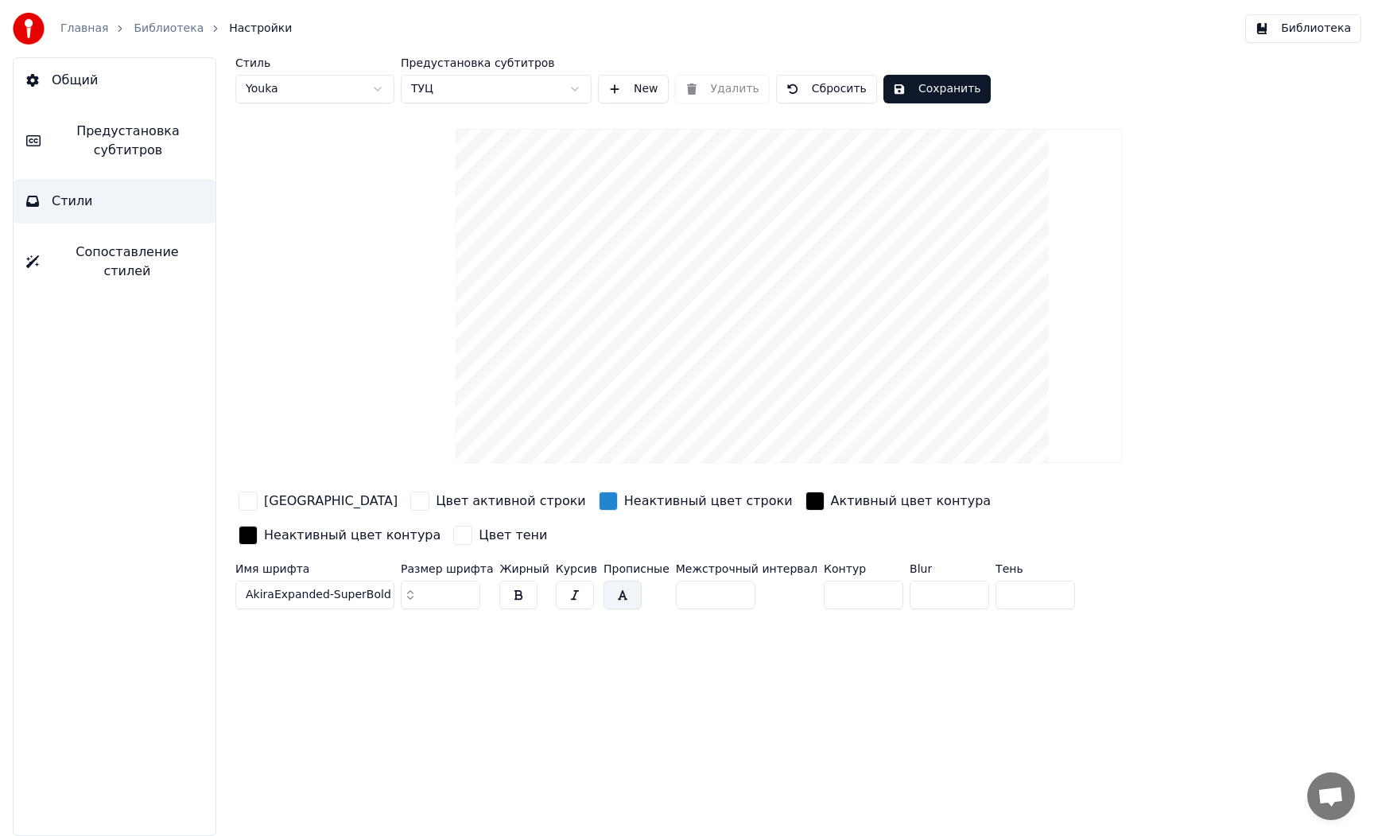
click at [106, 249] on span "Сопоставление стилей" at bounding box center [127, 262] width 151 height 38
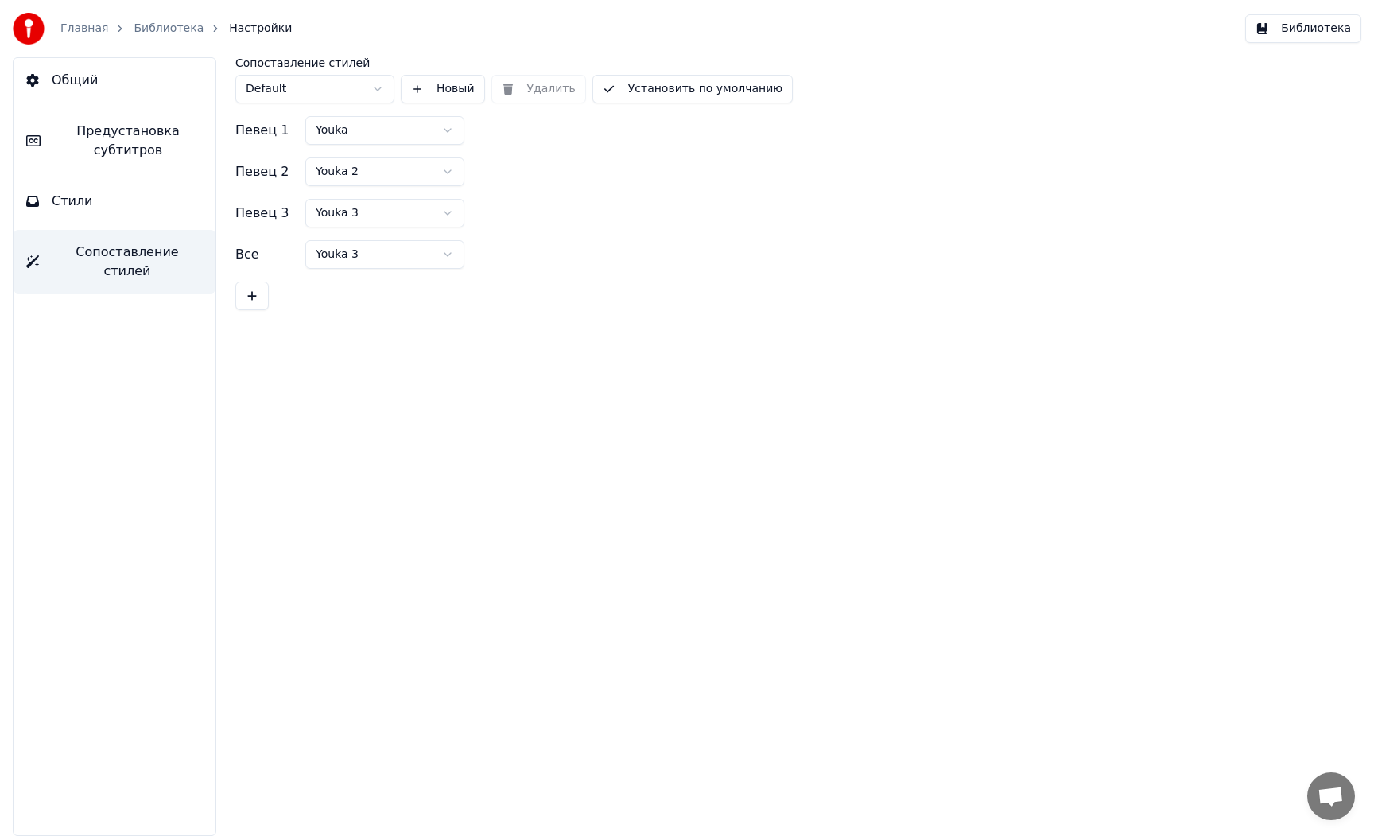
click at [125, 138] on span "Предустановка субтитров" at bounding box center [127, 141] width 149 height 38
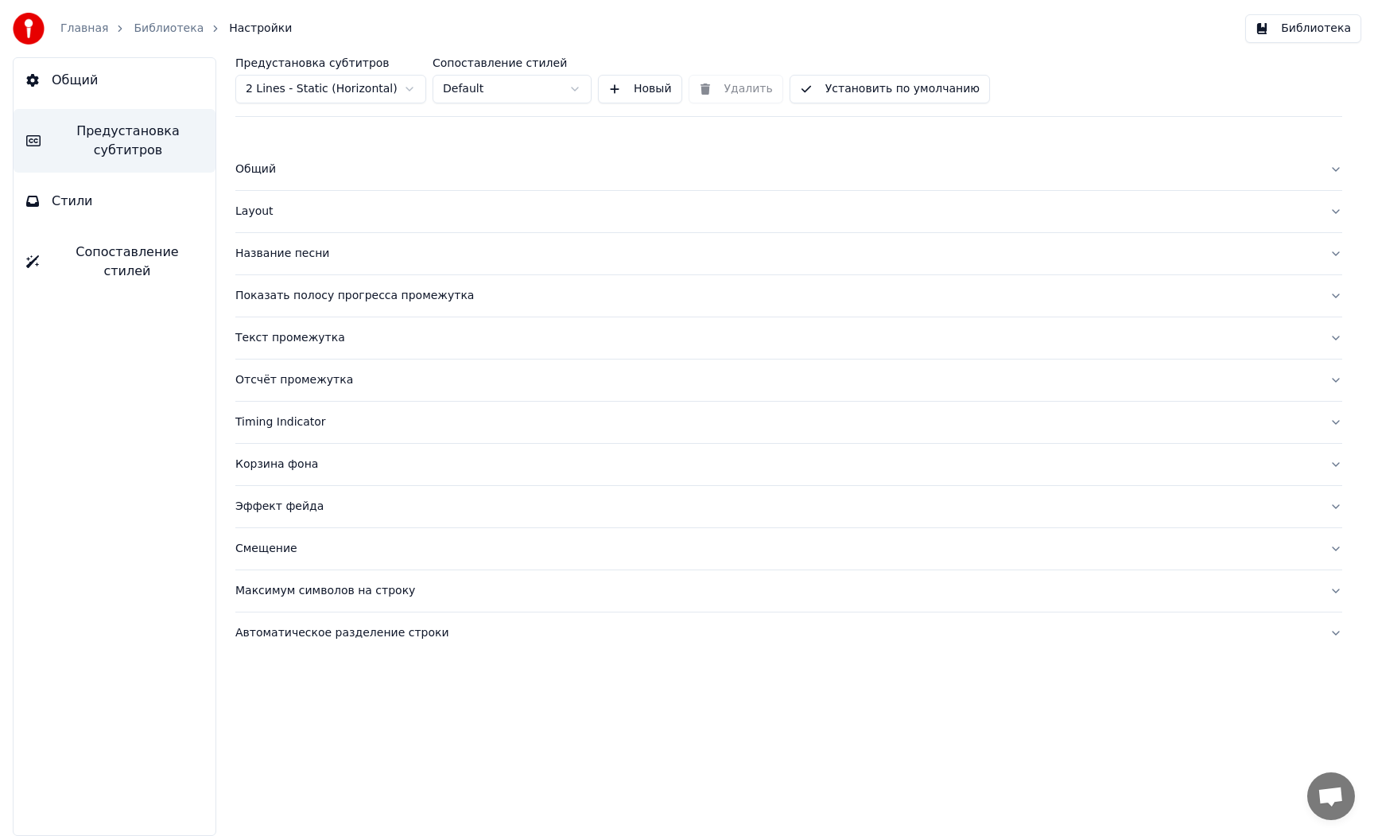
click at [262, 214] on div "Layout" at bounding box center [775, 212] width 1081 height 16
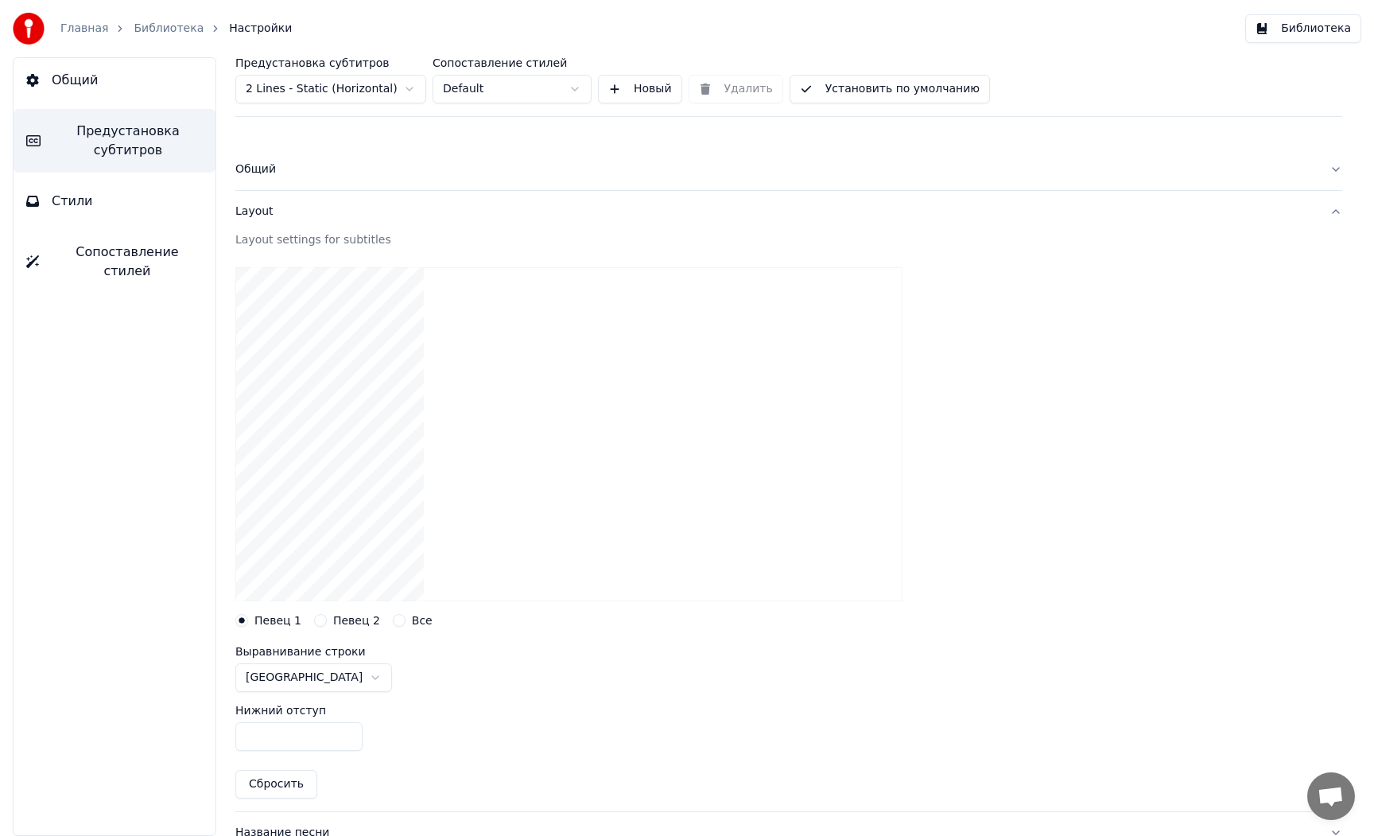
click at [262, 214] on div "Layout" at bounding box center [775, 212] width 1081 height 16
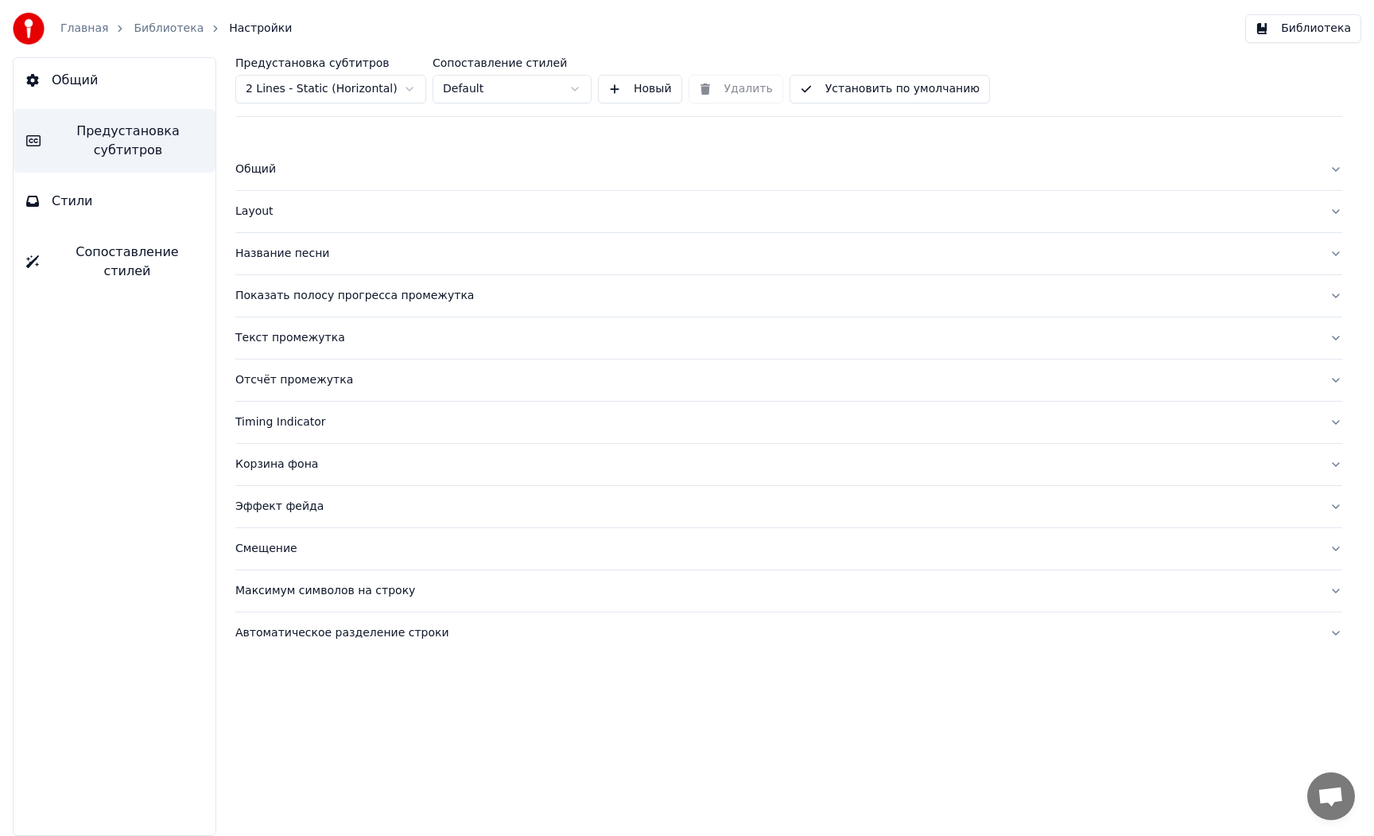
click at [480, 95] on html "Главная Библиотека Настройки Библиотека Общий Предустановка субтитров Стили Соп…" at bounding box center [687, 418] width 1374 height 836
click at [402, 89] on html "Главная Библиотека Настройки Библиотека Общий Предустановка субтитров Стили Соп…" at bounding box center [687, 418] width 1374 height 836
click at [257, 169] on div "Общий" at bounding box center [775, 169] width 1081 height 16
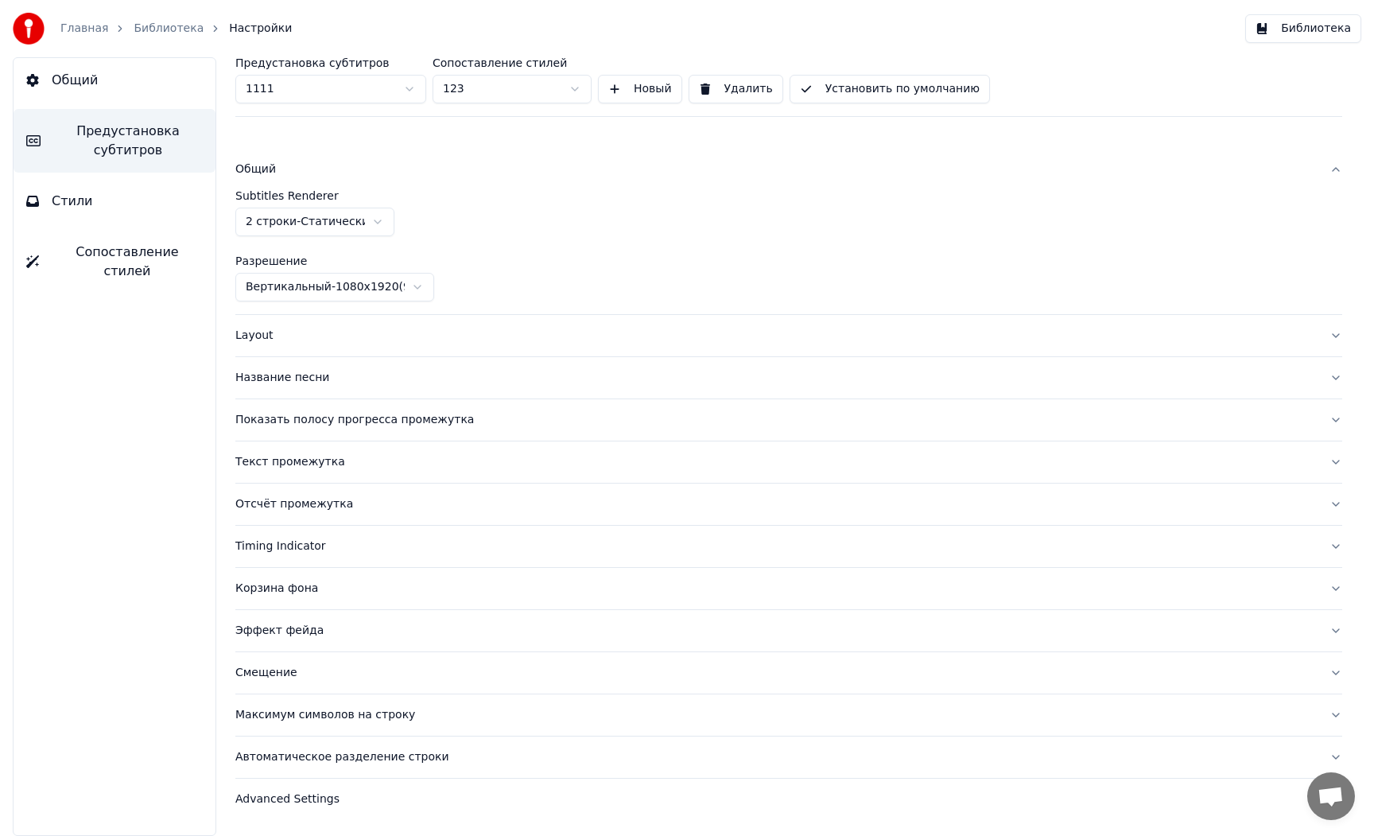
click at [257, 168] on div "Общий" at bounding box center [775, 169] width 1081 height 16
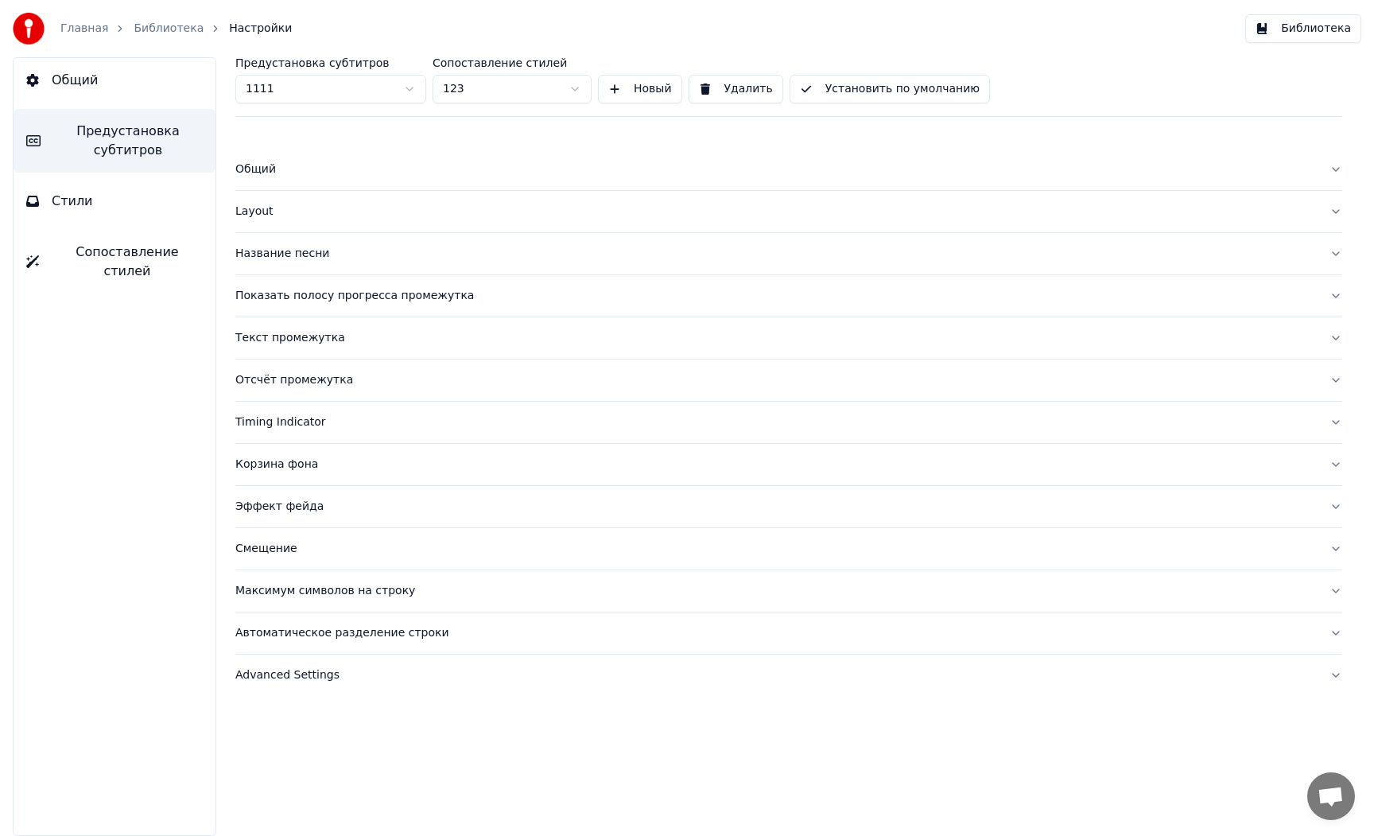
click at [275, 88] on html "Главная Библиотека Настройки Библиотека Общий Предустановка субтитров Стили Соп…" at bounding box center [687, 418] width 1374 height 836
click at [264, 170] on div "Общий" at bounding box center [775, 169] width 1081 height 16
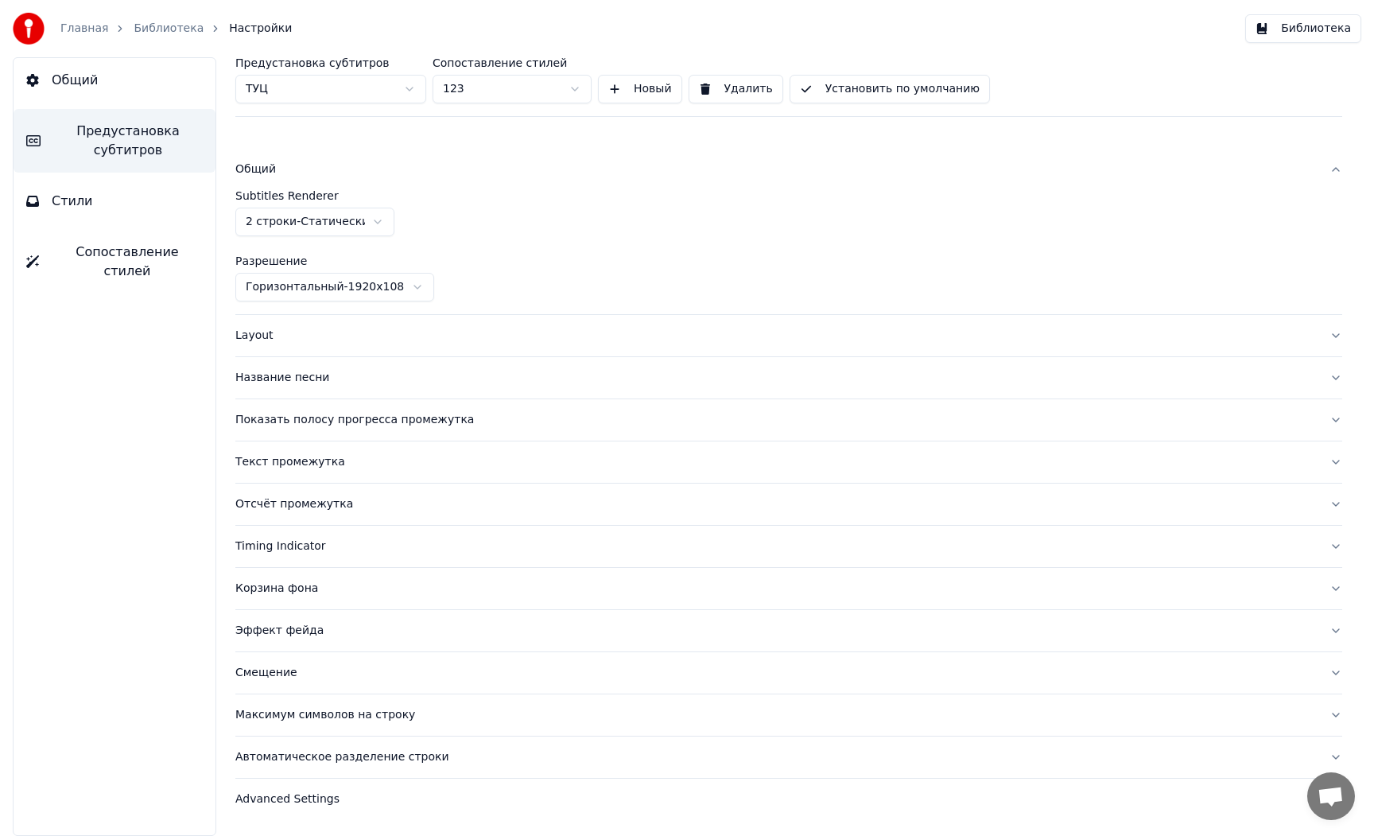
click at [262, 169] on div "Общий" at bounding box center [775, 169] width 1081 height 16
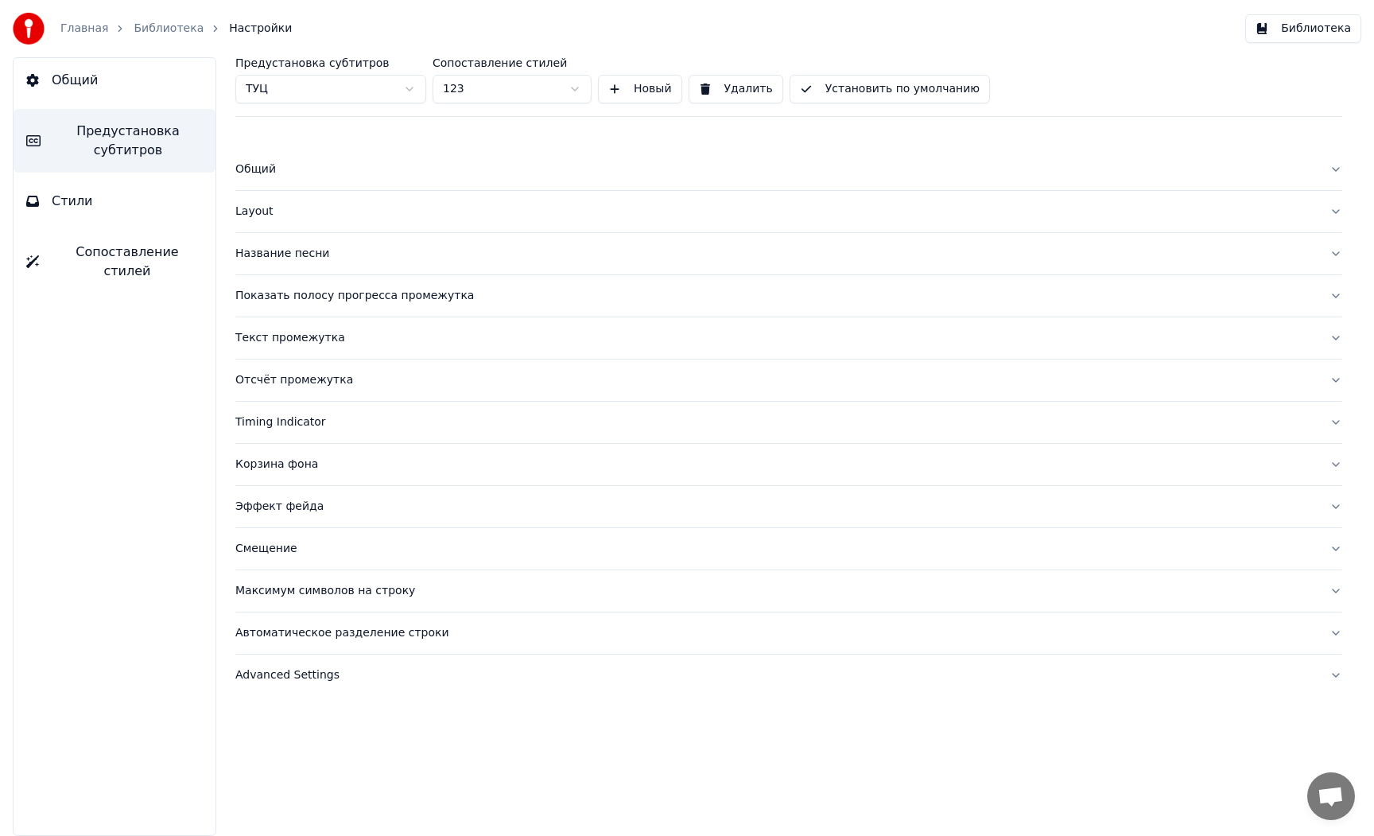
click at [258, 169] on div "Общий" at bounding box center [775, 169] width 1081 height 16
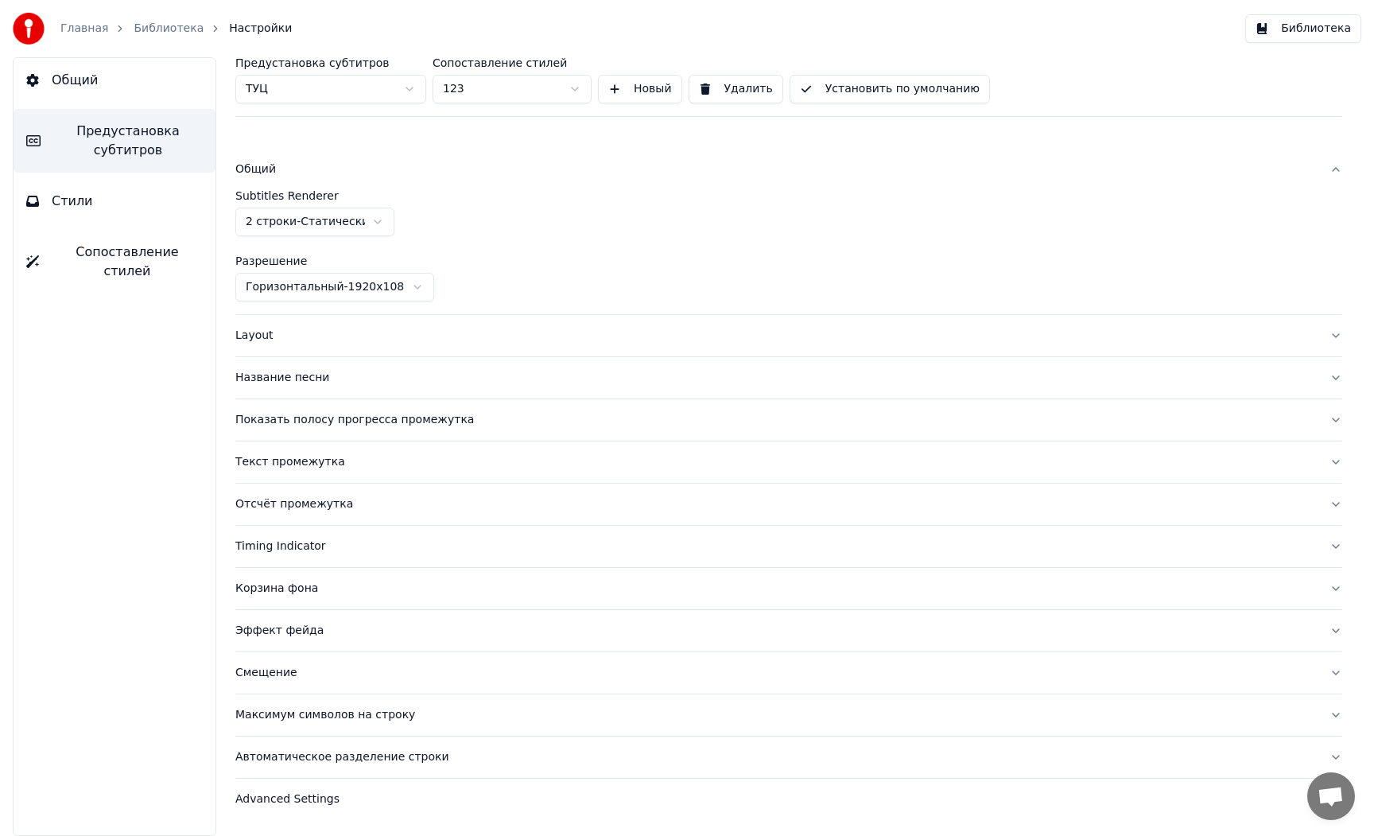
click at [310, 284] on html "Главная Библиотека Настройки Библиотека Общий Предустановка субтитров Стили Соп…" at bounding box center [687, 418] width 1374 height 836
click at [258, 332] on div "Layout" at bounding box center [775, 336] width 1081 height 16
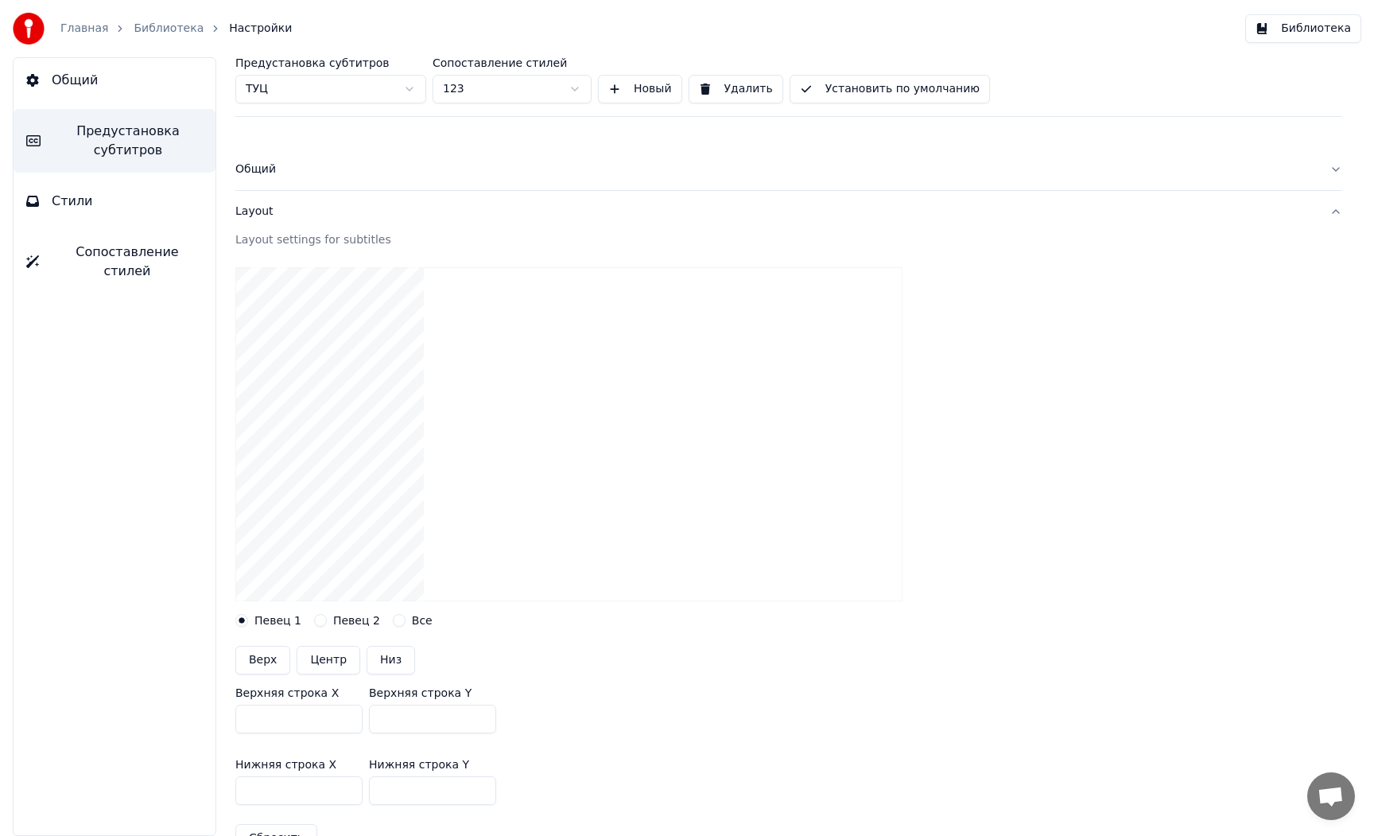
click at [323, 659] on button "Центр" at bounding box center [329, 660] width 64 height 29
type input "***"
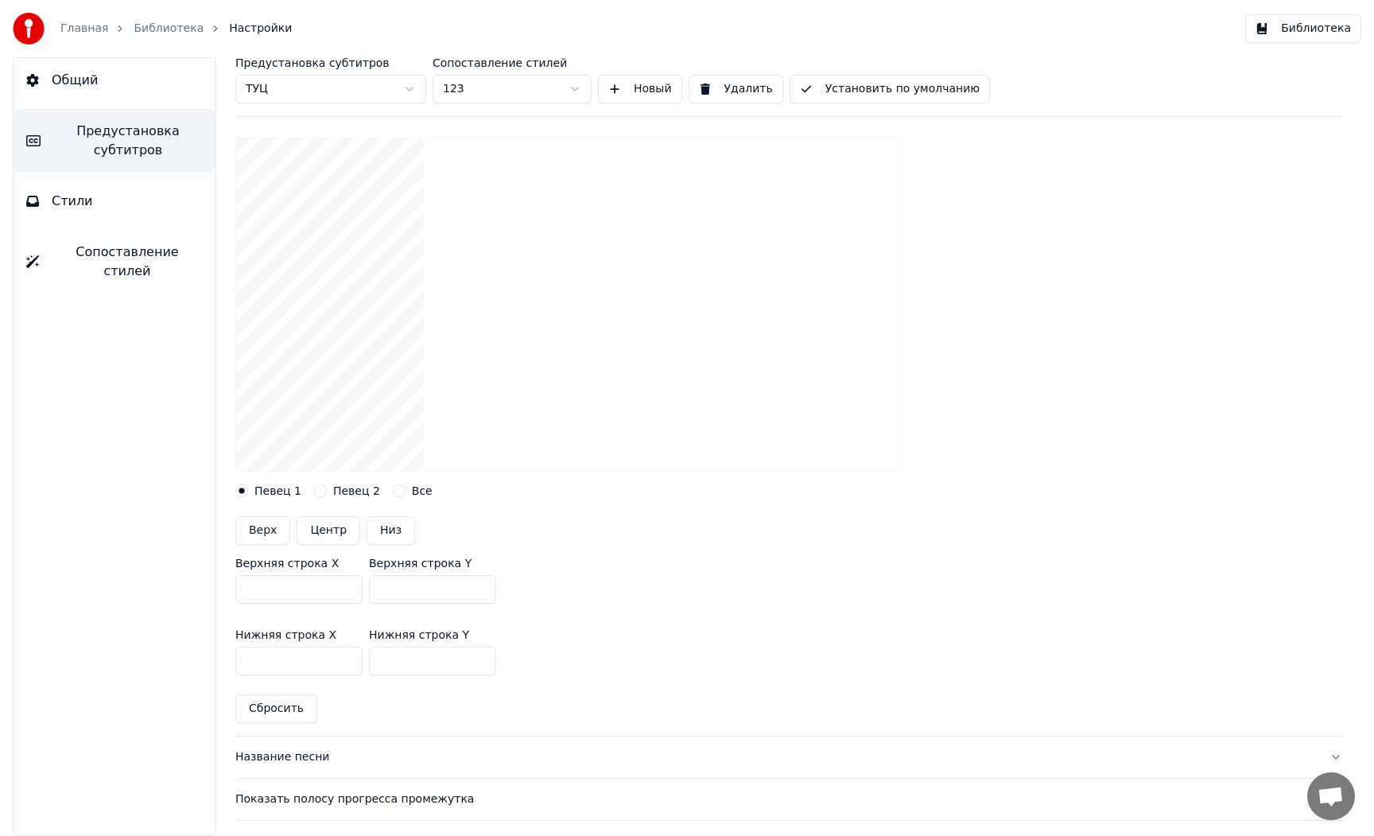
scroll to position [130, 0]
click at [278, 716] on button "Сбросить" at bounding box center [276, 707] width 82 height 29
type input "***"
click at [346, 530] on button "Центр" at bounding box center [329, 529] width 64 height 29
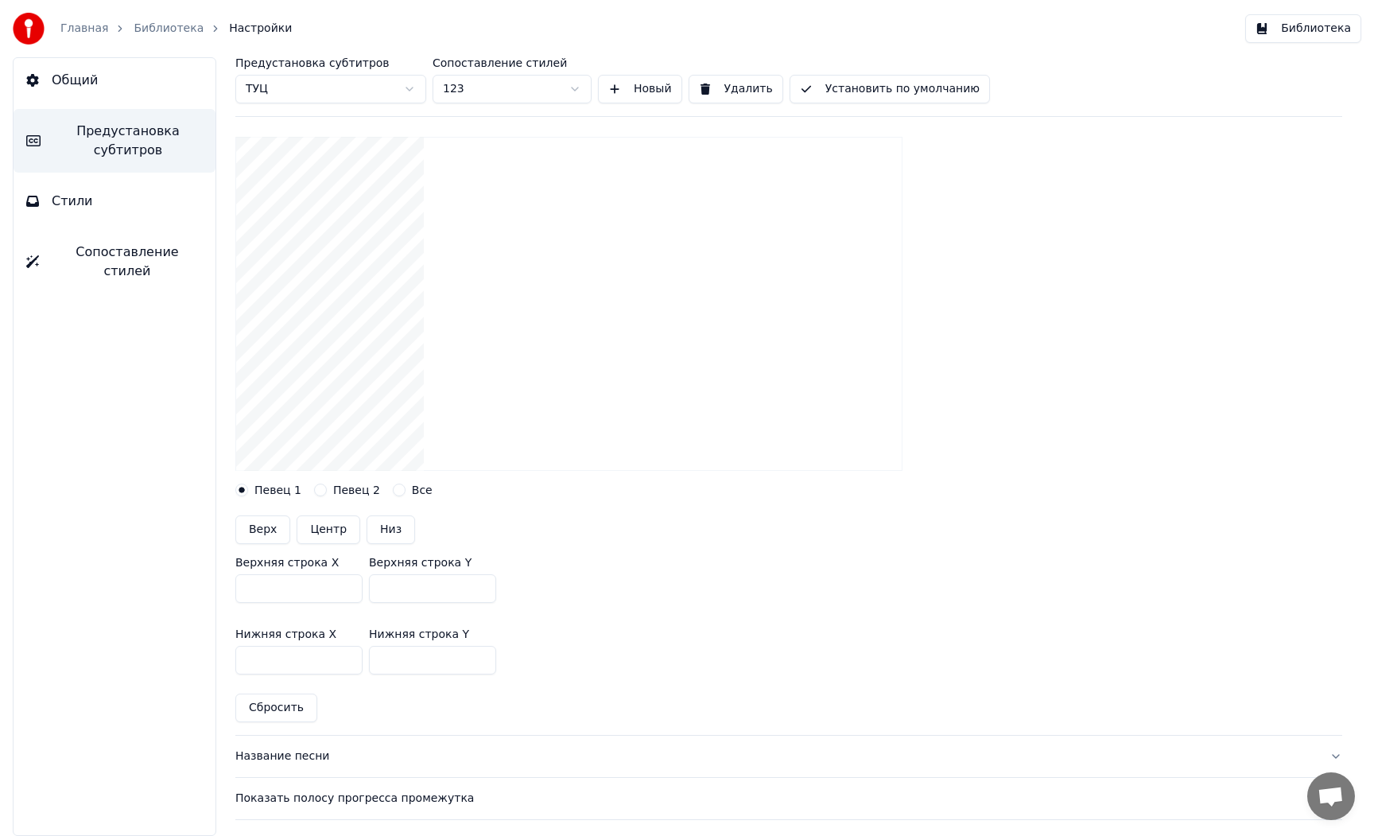
type input "***"
click at [399, 526] on button "Низ" at bounding box center [391, 529] width 49 height 29
type input "***"
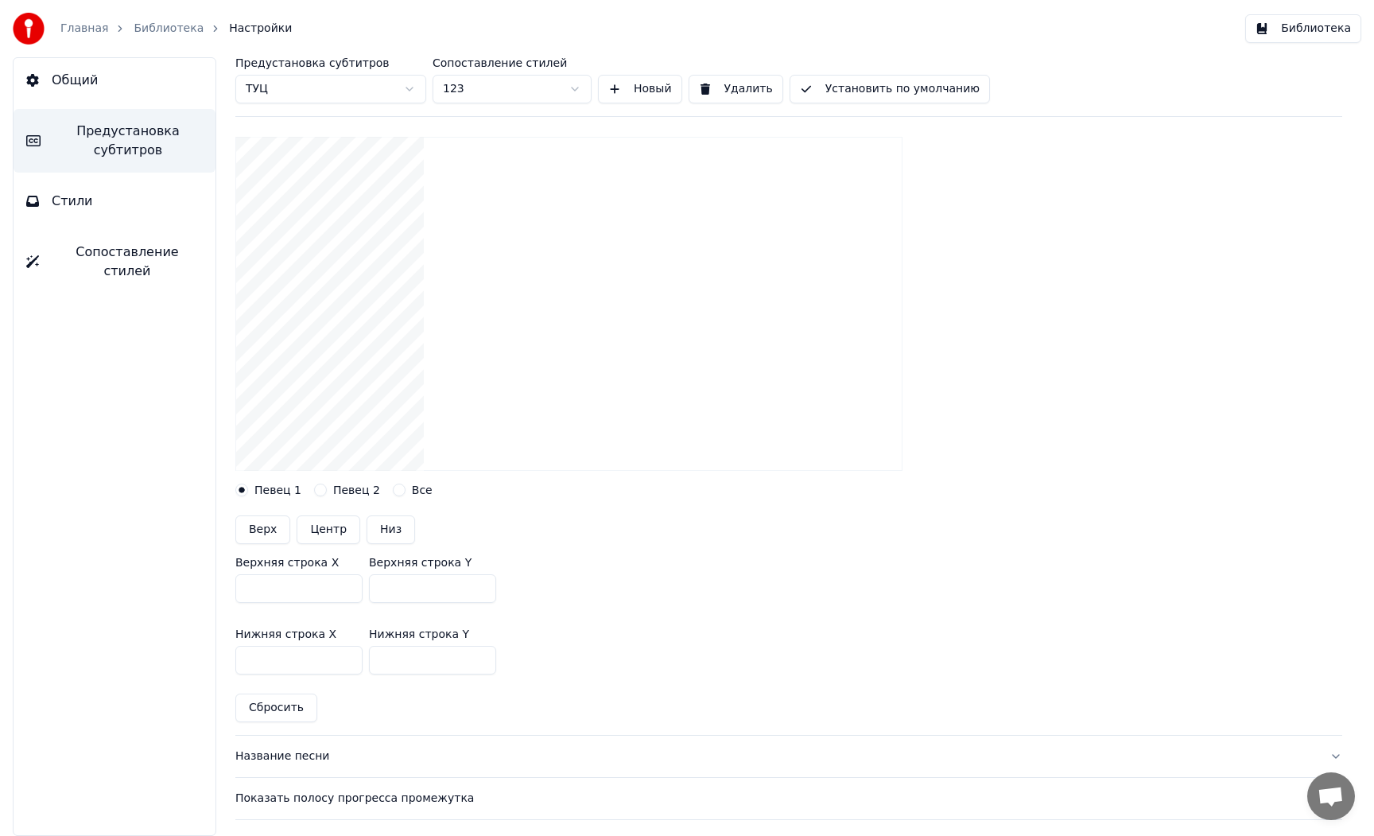
click at [399, 526] on button "Низ" at bounding box center [391, 529] width 49 height 29
click at [395, 495] on button "Все" at bounding box center [399, 489] width 13 height 13
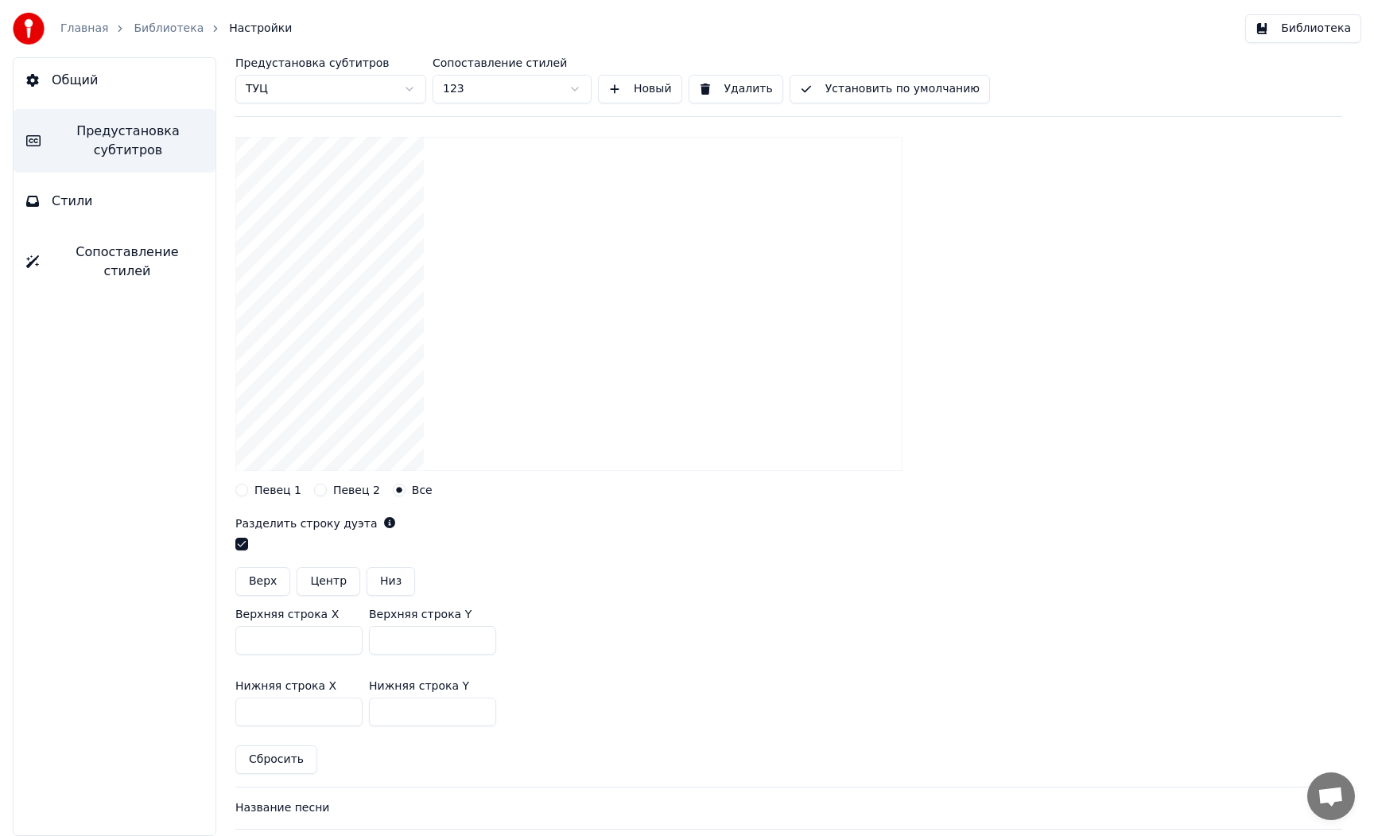
click at [254, 487] on div "Певец 1" at bounding box center [268, 489] width 66 height 13
click at [245, 491] on button "Певец 1" at bounding box center [241, 489] width 13 height 13
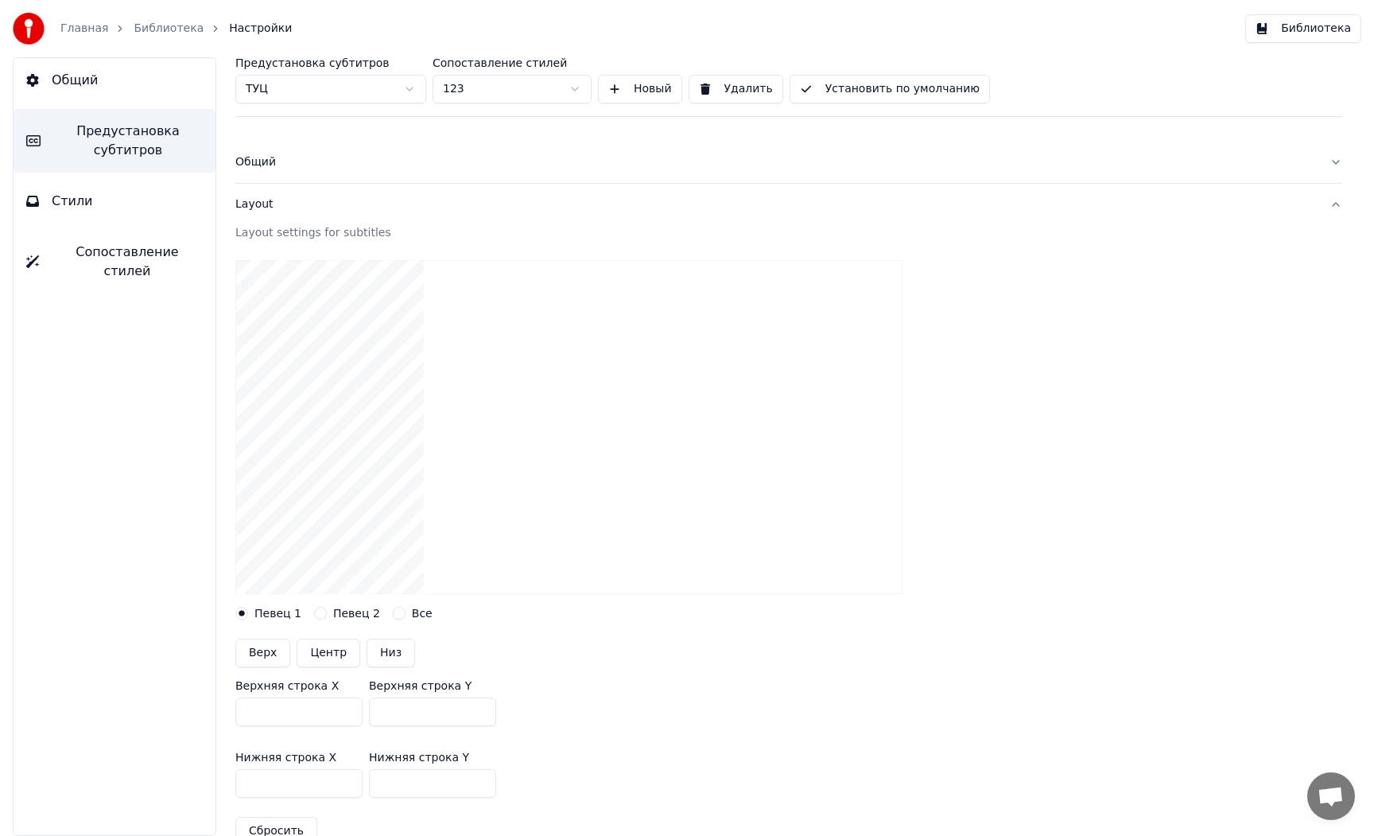
scroll to position [0, 0]
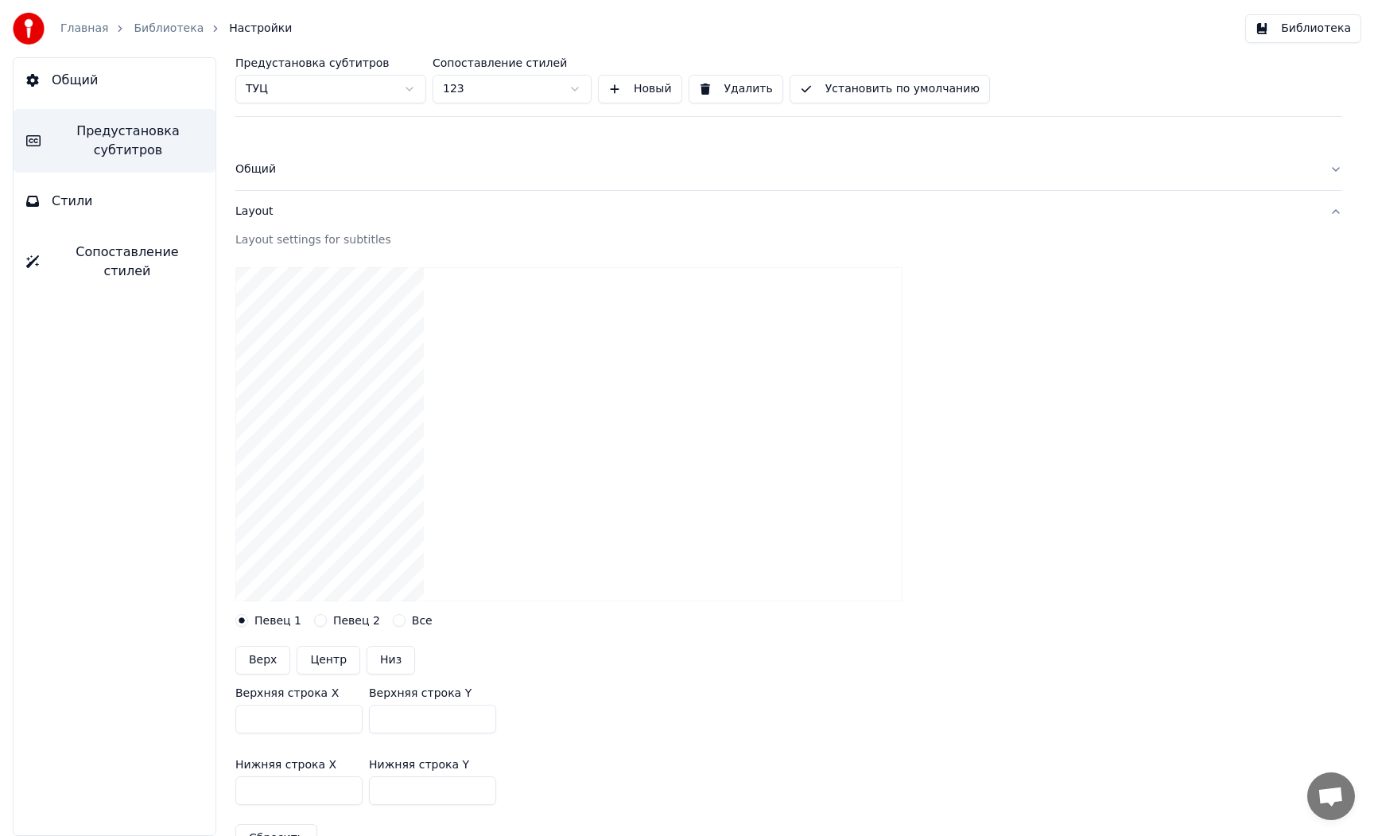
drag, startPoint x: 245, startPoint y: 716, endPoint x: 185, endPoint y: 716, distance: 59.6
click at [187, 716] on div "Общий Предустановка субтитров Стили Сопоставление стилей Предустановка субтитро…" at bounding box center [687, 446] width 1374 height 778
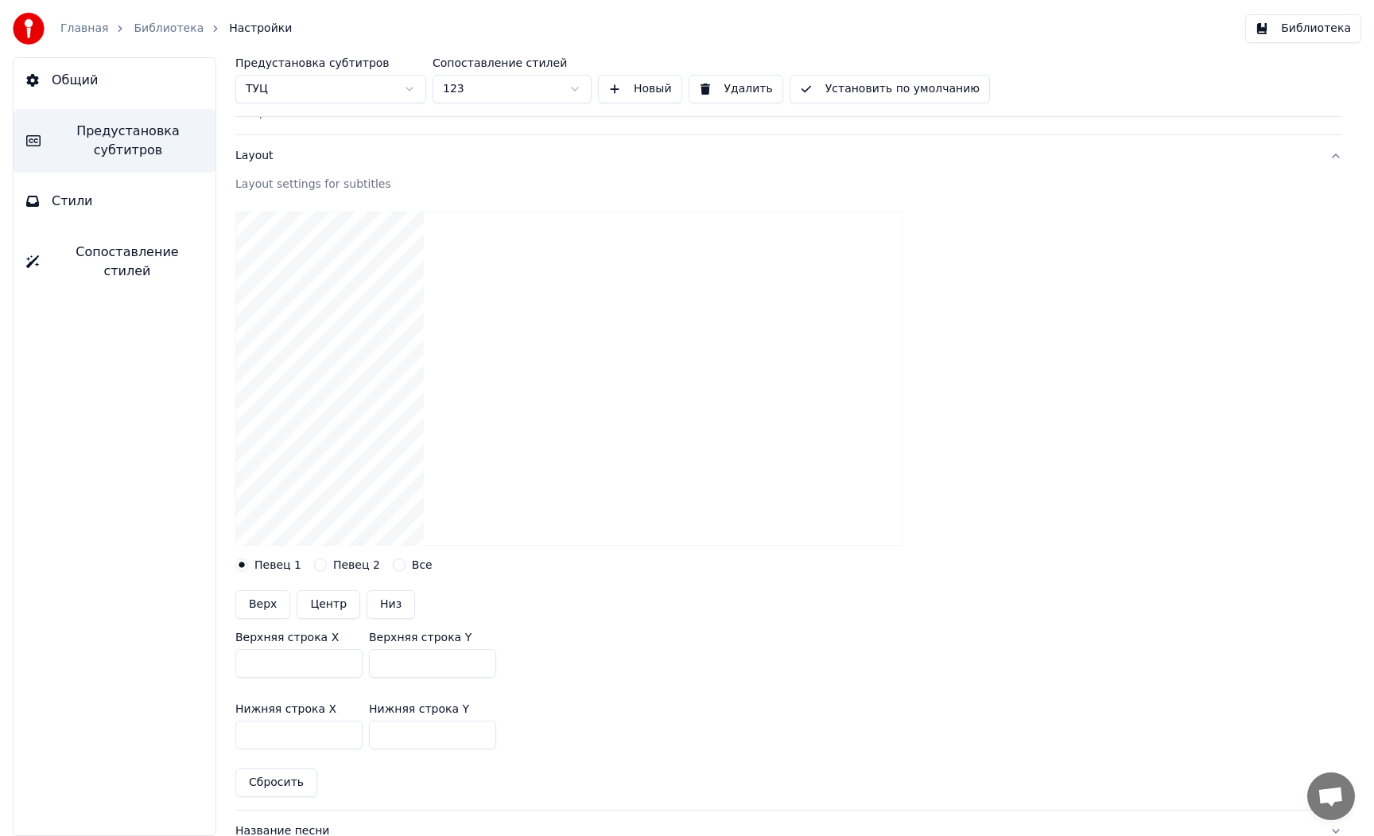
scroll to position [76, 0]
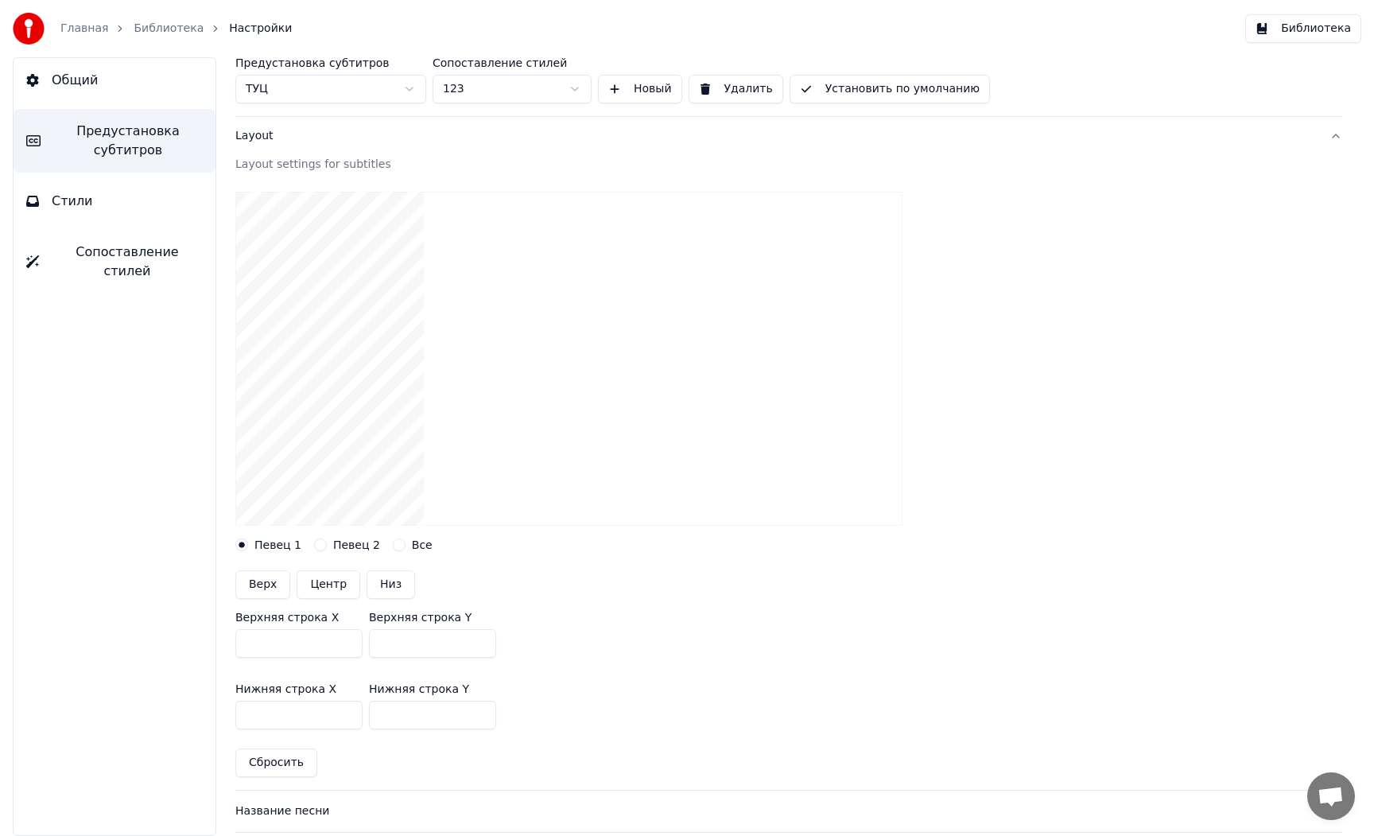
click at [302, 583] on button "Центр" at bounding box center [329, 584] width 64 height 29
type input "***"
click at [305, 583] on button "Центр" at bounding box center [329, 584] width 64 height 29
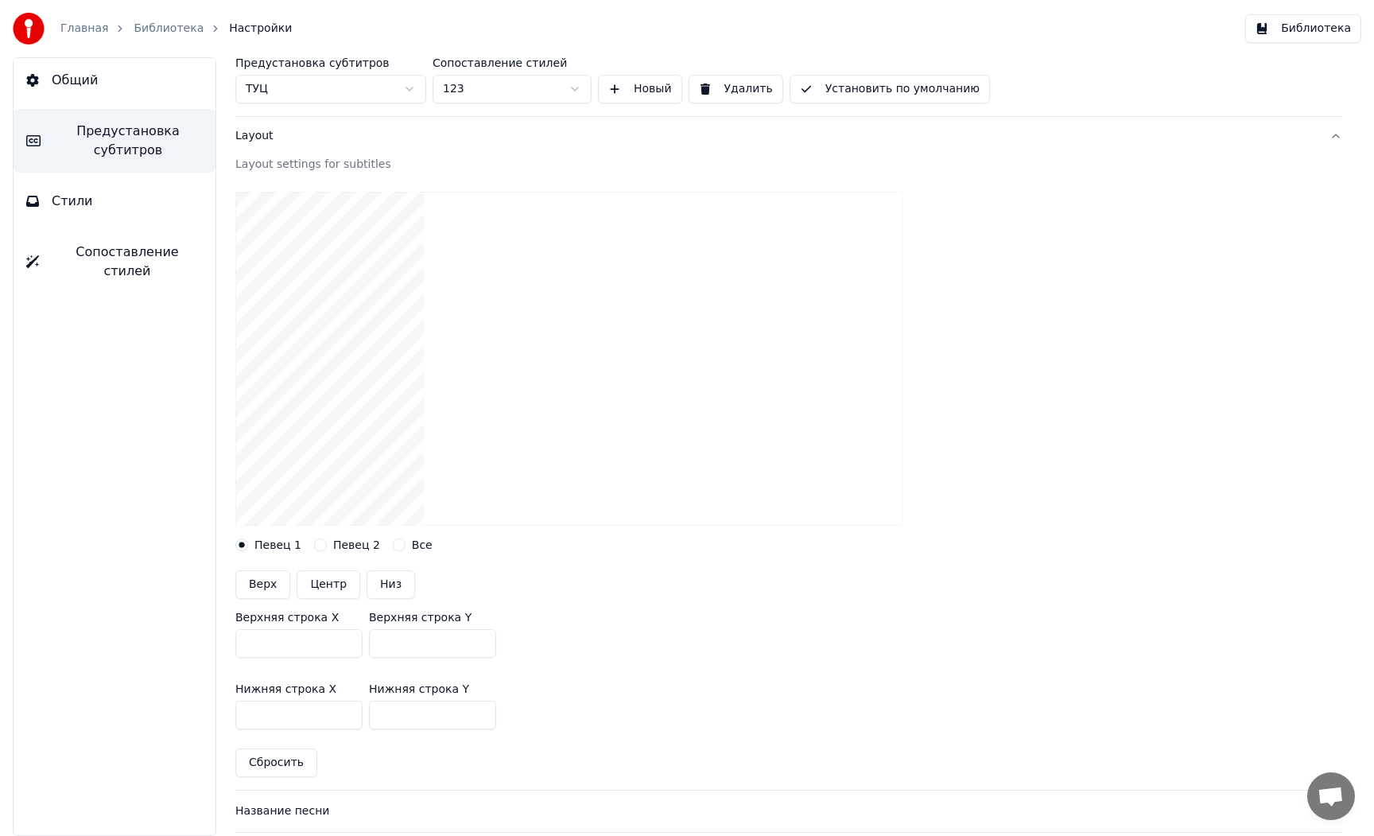
click at [305, 583] on button "Центр" at bounding box center [329, 584] width 64 height 29
click at [415, 642] on input "***" at bounding box center [432, 643] width 127 height 29
click at [311, 576] on button "Центр" at bounding box center [329, 584] width 64 height 29
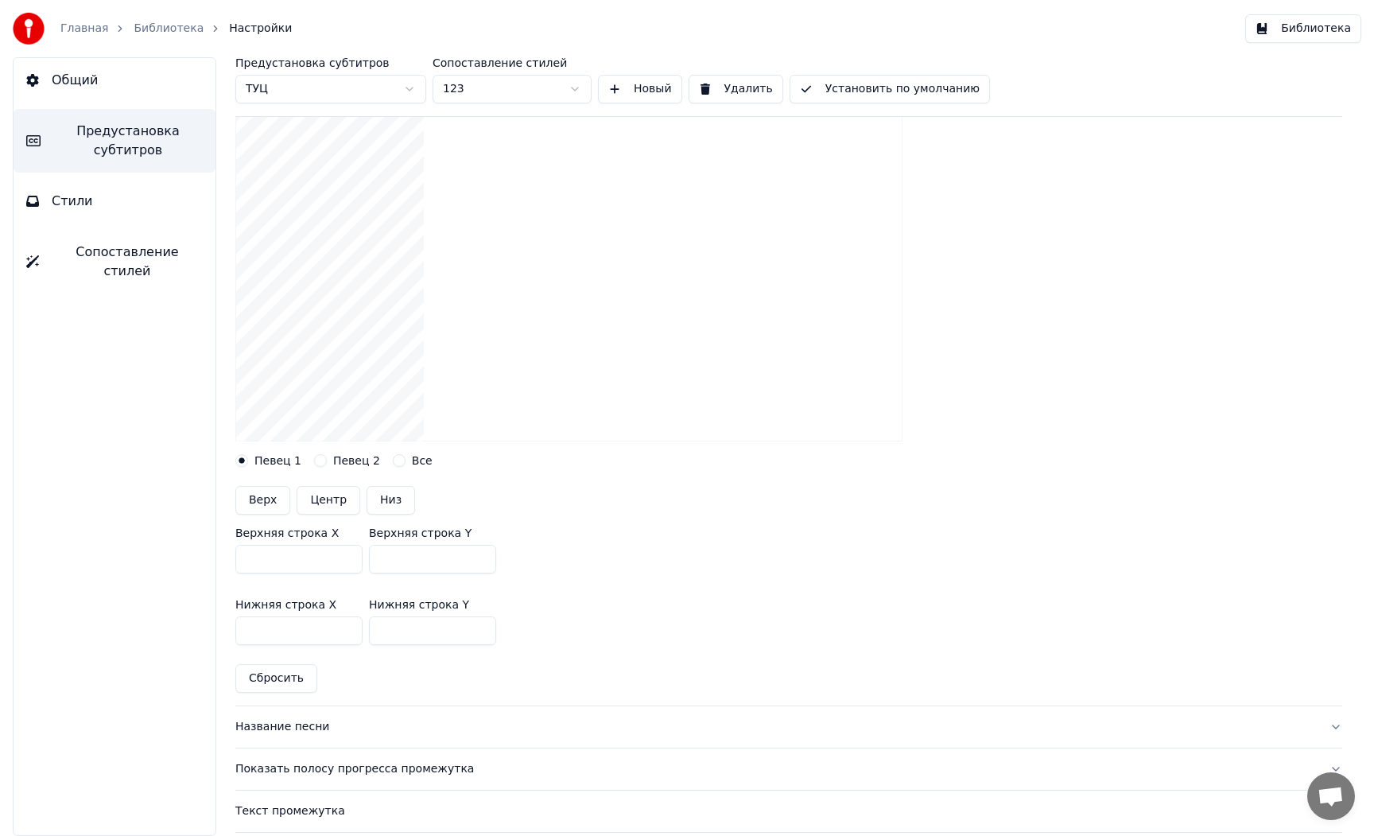
scroll to position [164, 0]
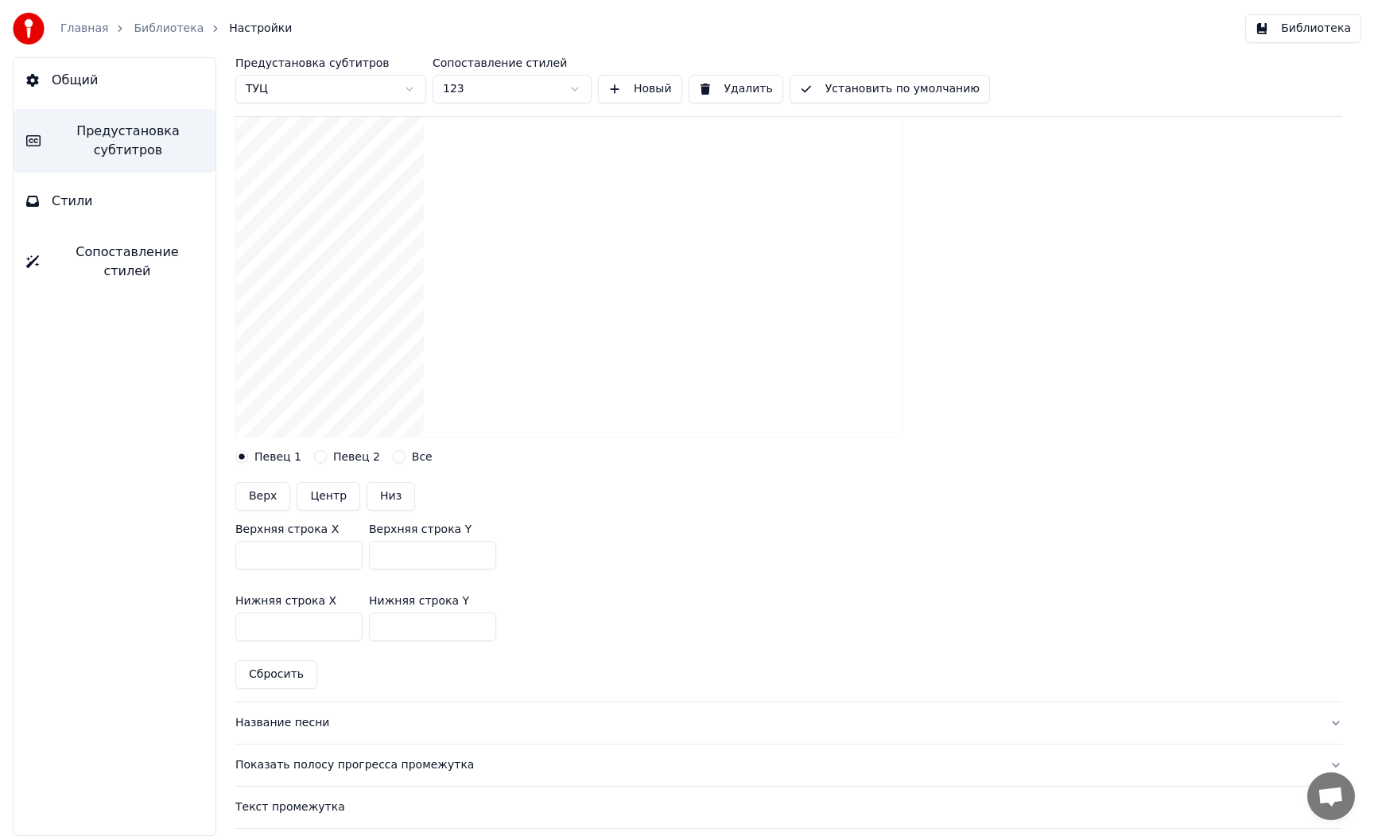
click at [285, 672] on button "Сбросить" at bounding box center [276, 674] width 82 height 29
type input "***"
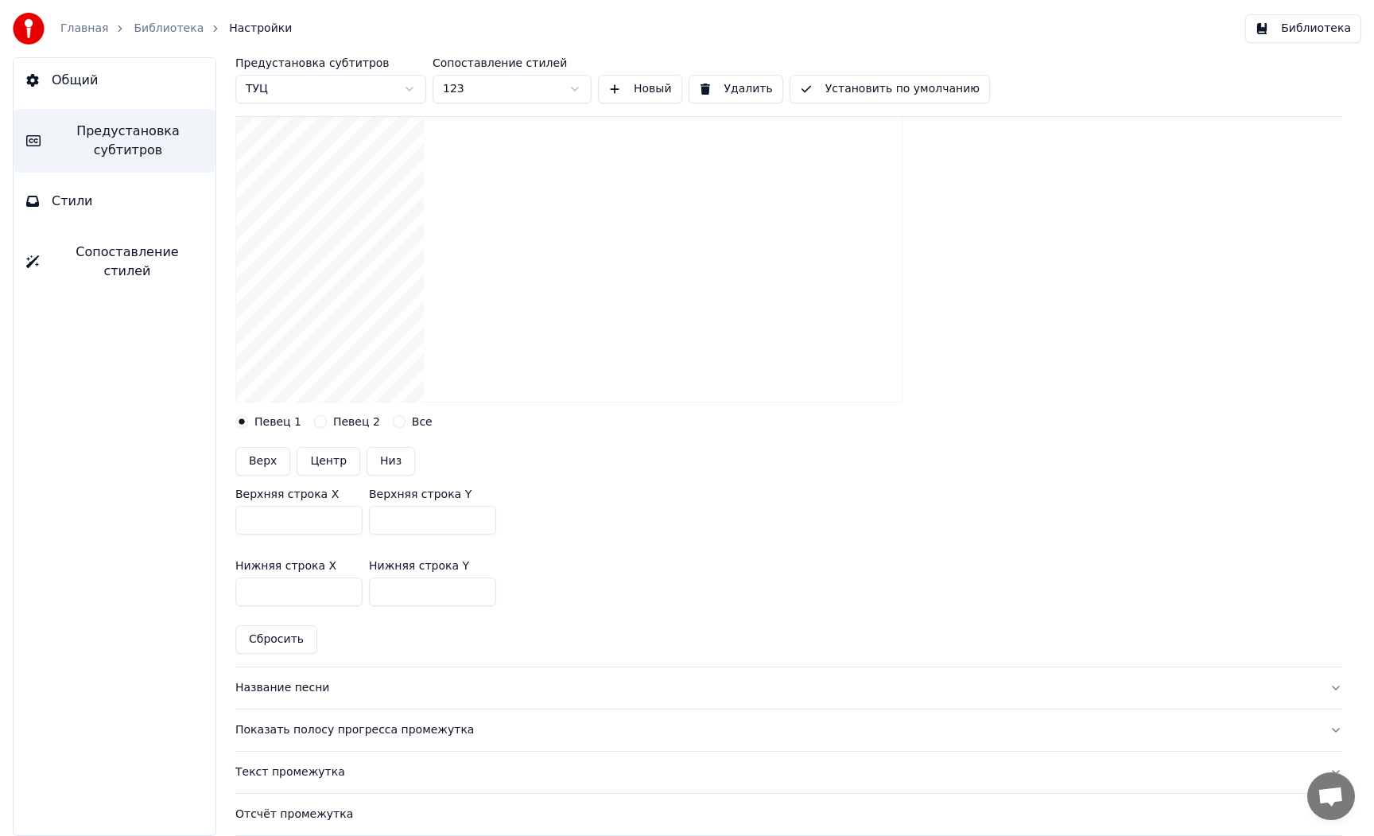
scroll to position [215, 0]
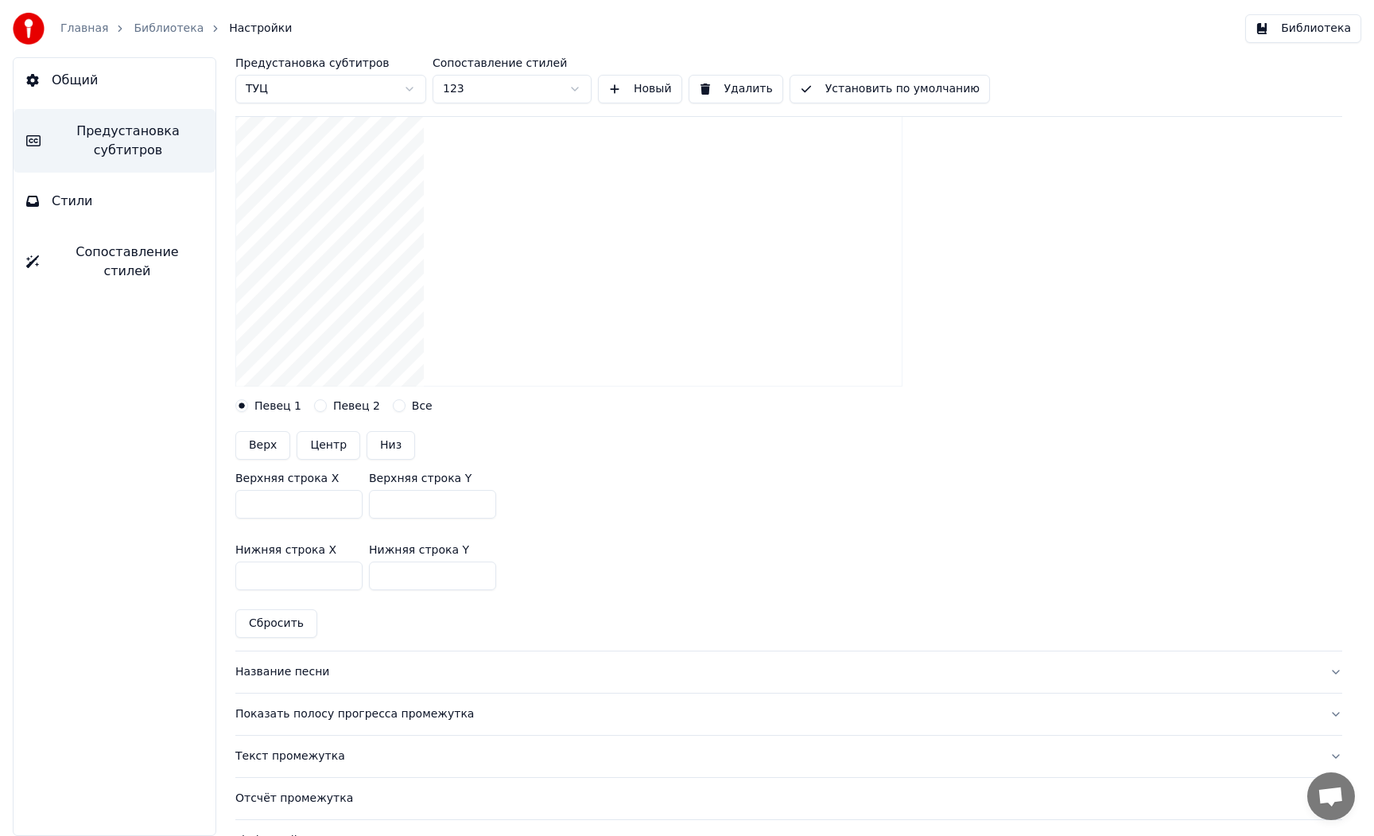
click at [288, 674] on div "Название песни" at bounding box center [775, 672] width 1081 height 16
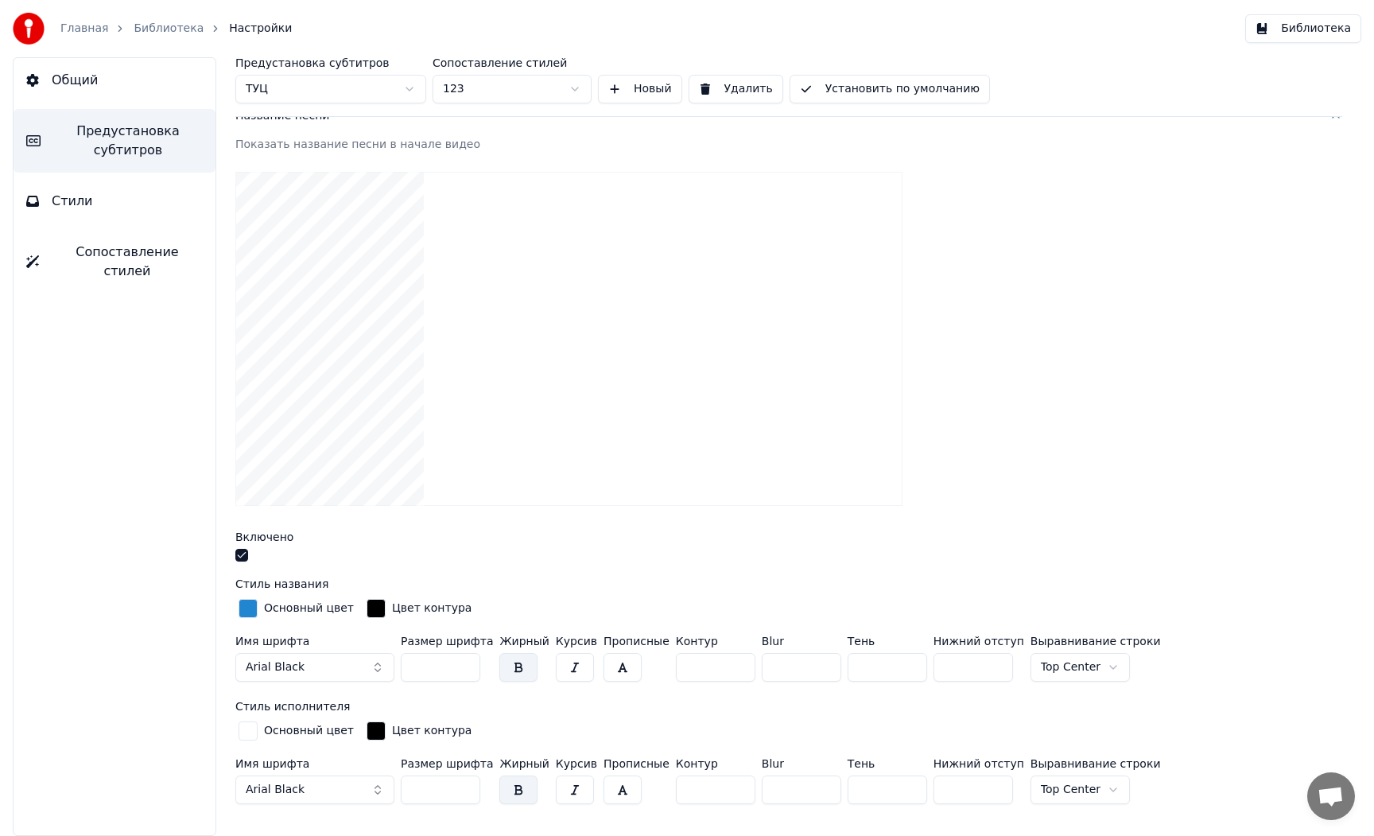
scroll to position [137, 0]
drag, startPoint x: 241, startPoint y: 552, endPoint x: 253, endPoint y: 546, distance: 13.2
click at [241, 552] on button "button" at bounding box center [241, 555] width 13 height 13
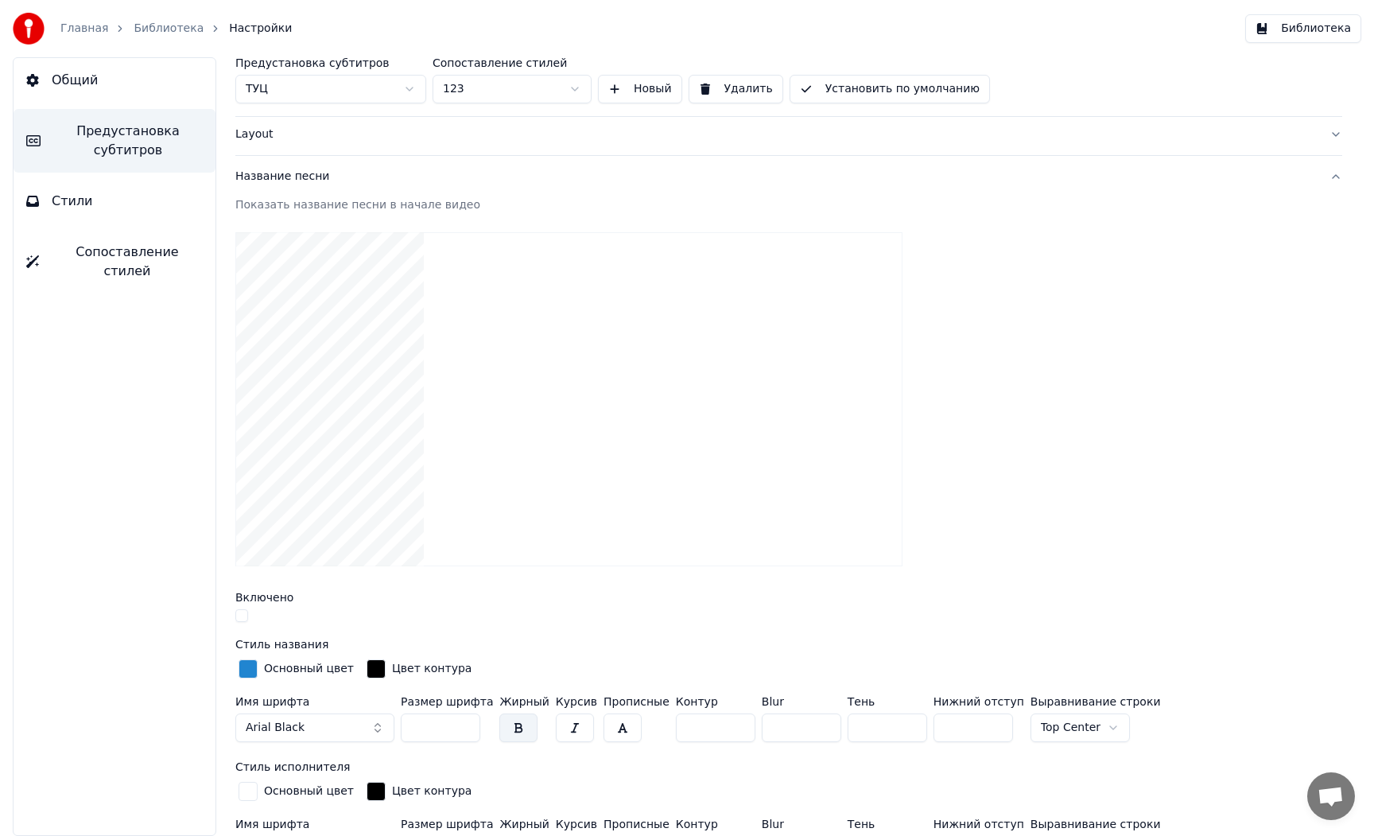
scroll to position [0, 0]
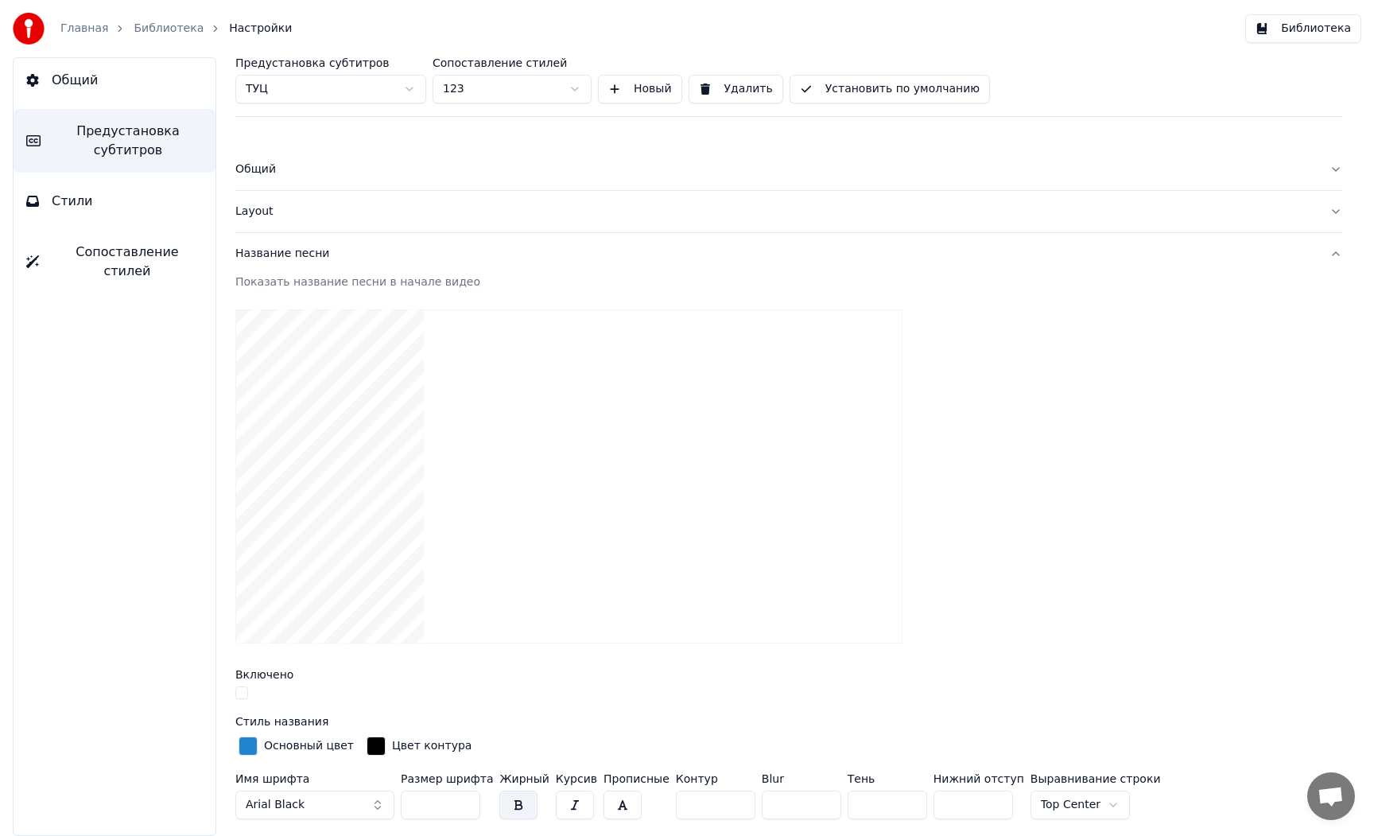
click at [1334, 253] on button "Название песни" at bounding box center [788, 253] width 1107 height 41
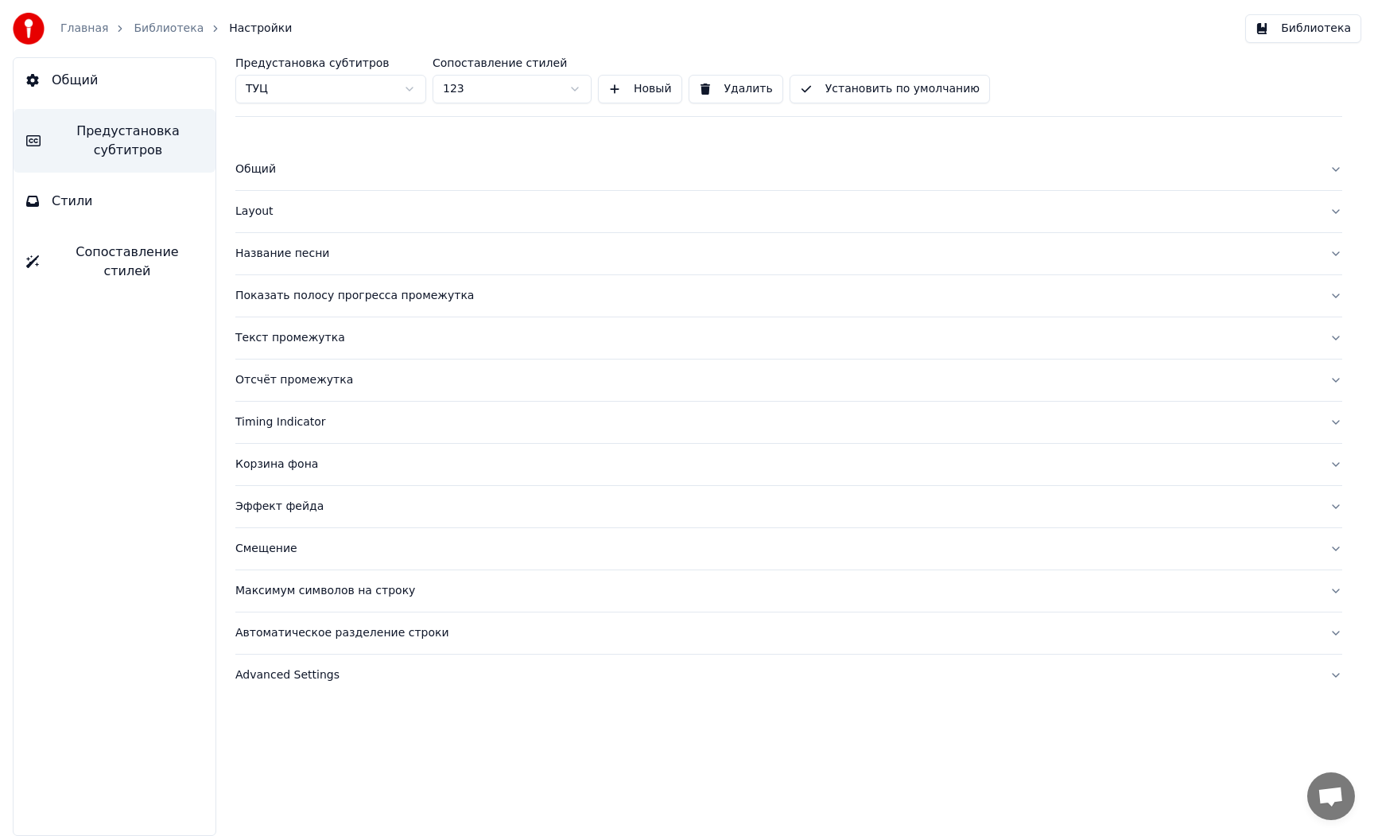
click at [321, 303] on div "Показать полосу прогресса промежутка" at bounding box center [775, 296] width 1081 height 16
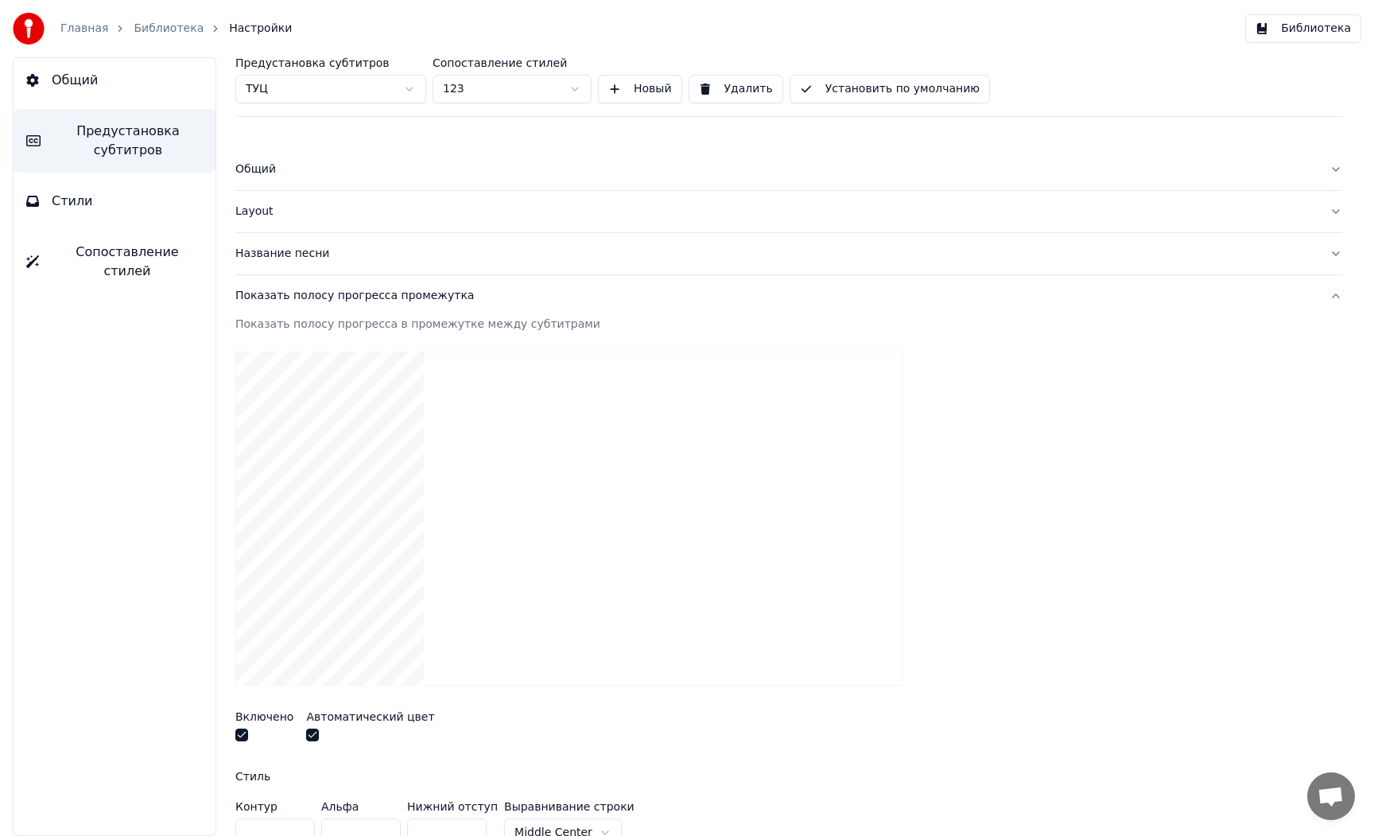
click at [361, 537] on video at bounding box center [568, 518] width 667 height 334
click at [1334, 297] on button "Показать полосу прогресса промежутка" at bounding box center [788, 295] width 1107 height 41
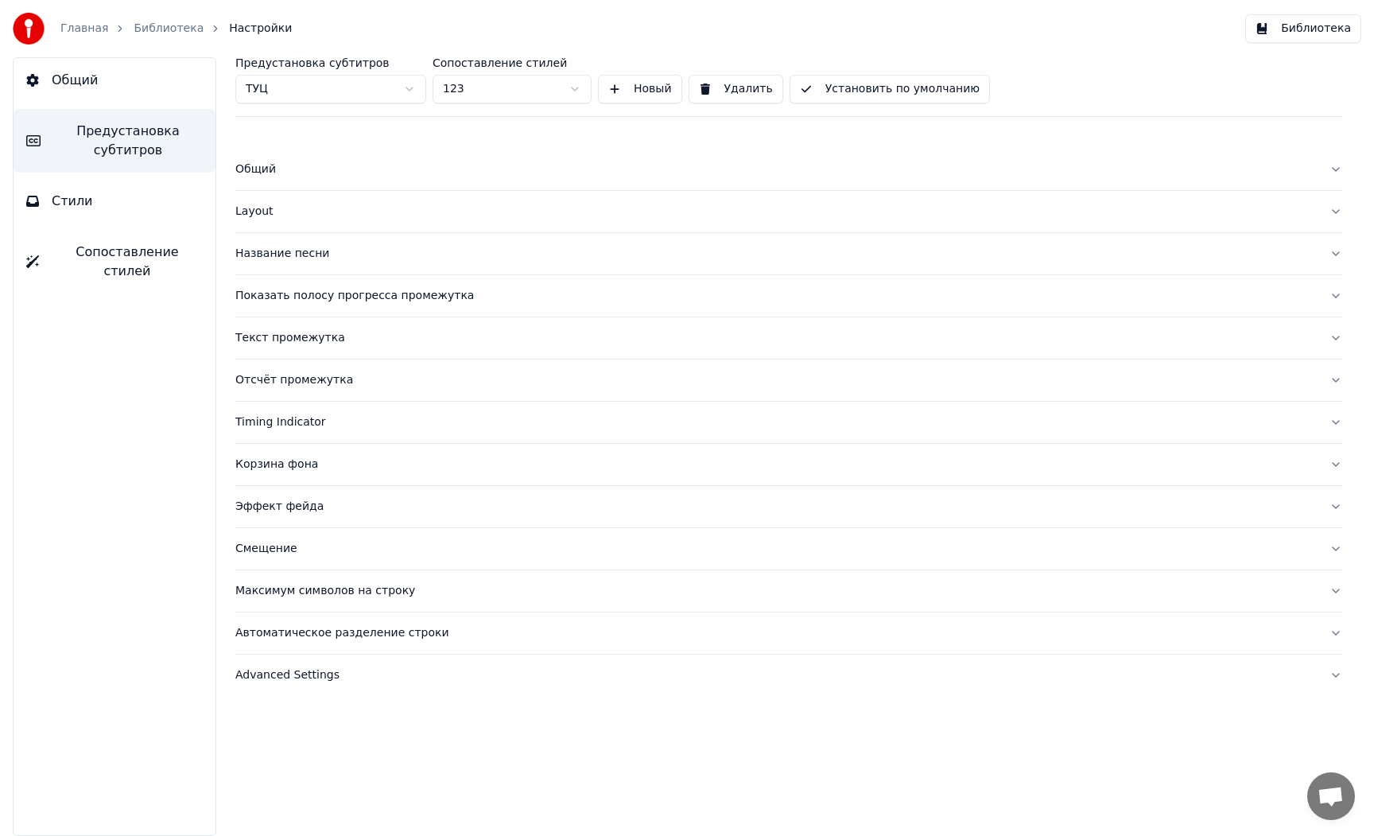
click at [288, 341] on div "Текст промежутка" at bounding box center [775, 338] width 1081 height 16
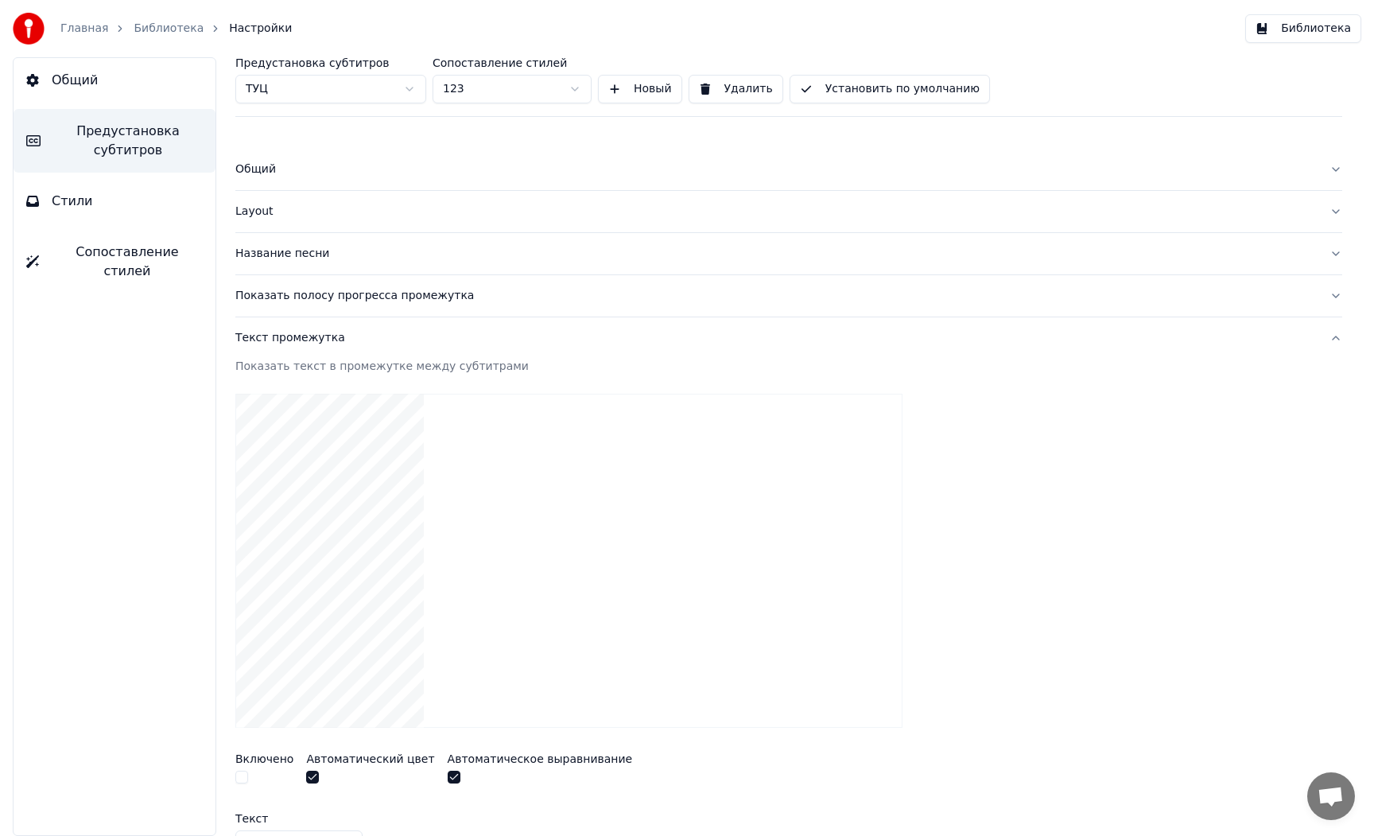
click at [1333, 339] on button "Текст промежутка" at bounding box center [788, 337] width 1107 height 41
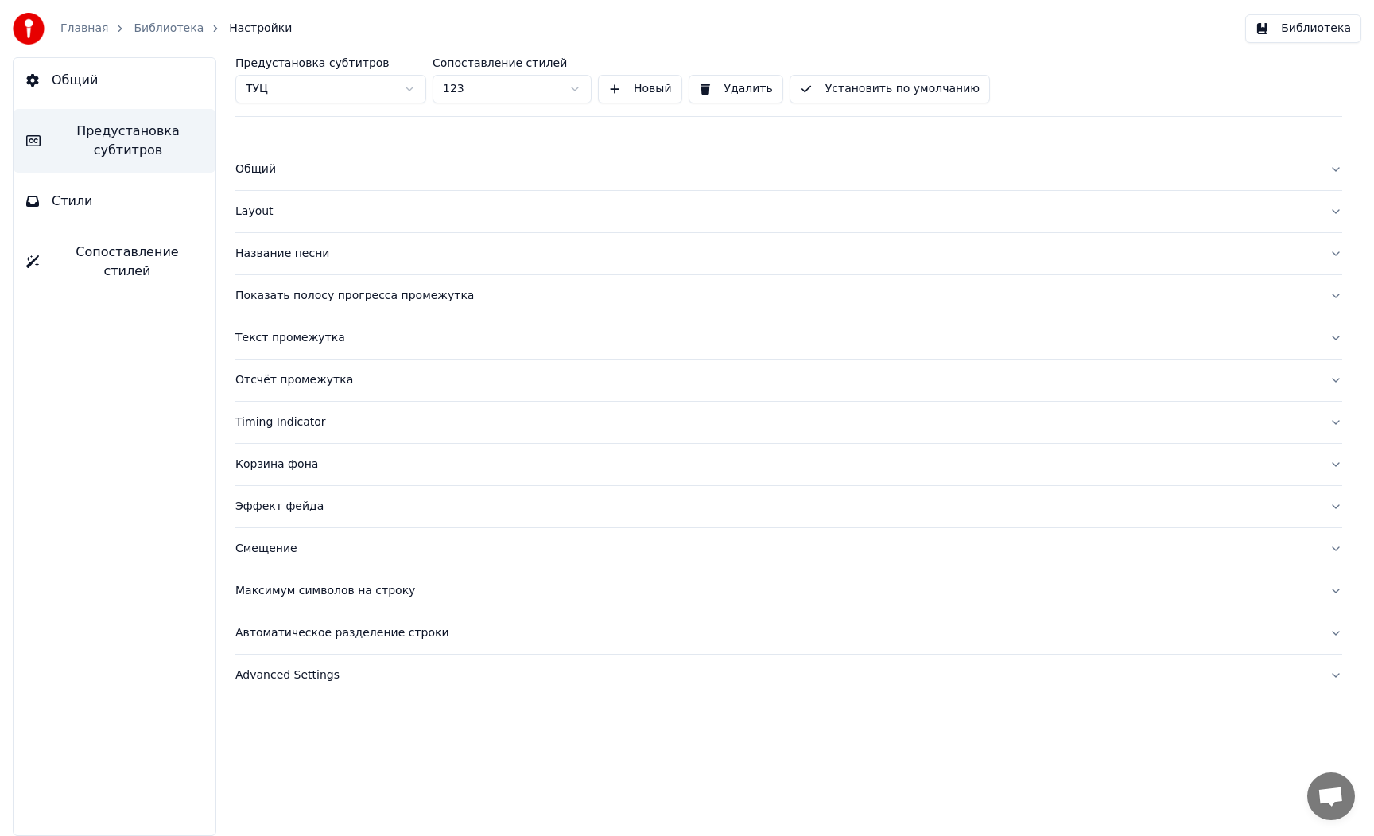
click at [280, 255] on div "Название песни" at bounding box center [775, 254] width 1081 height 16
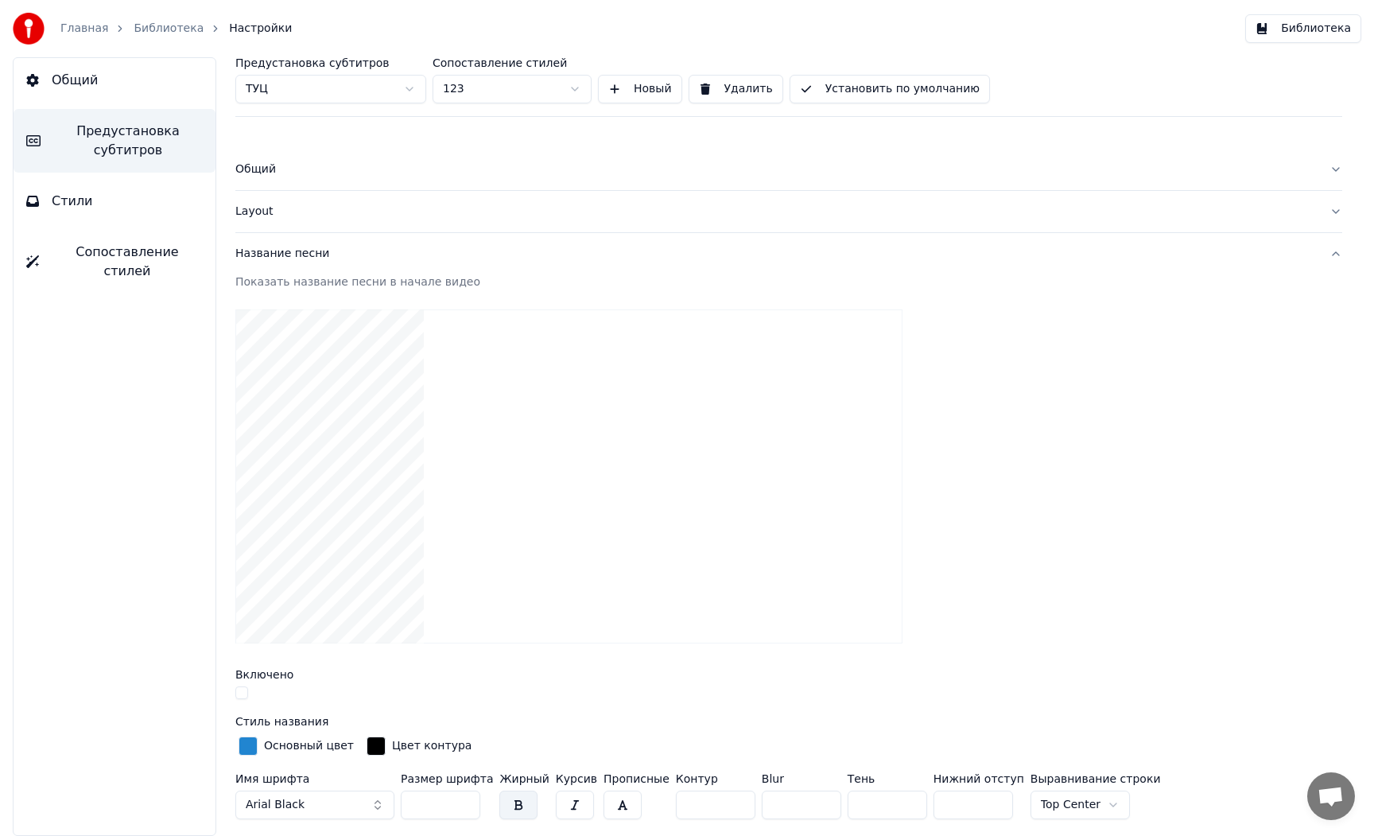
click at [262, 216] on div "Layout" at bounding box center [775, 212] width 1081 height 16
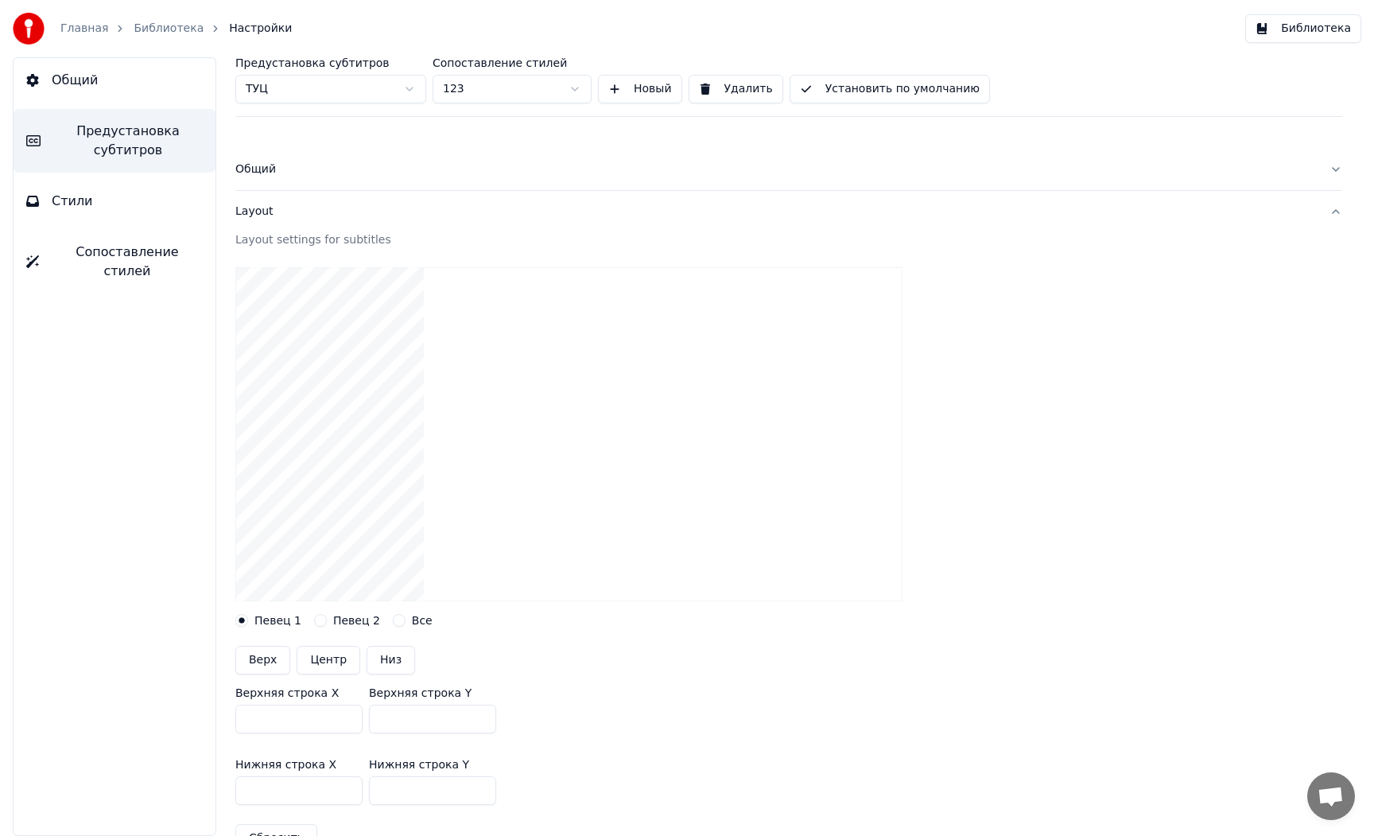
click at [257, 167] on div "Общий" at bounding box center [775, 169] width 1081 height 16
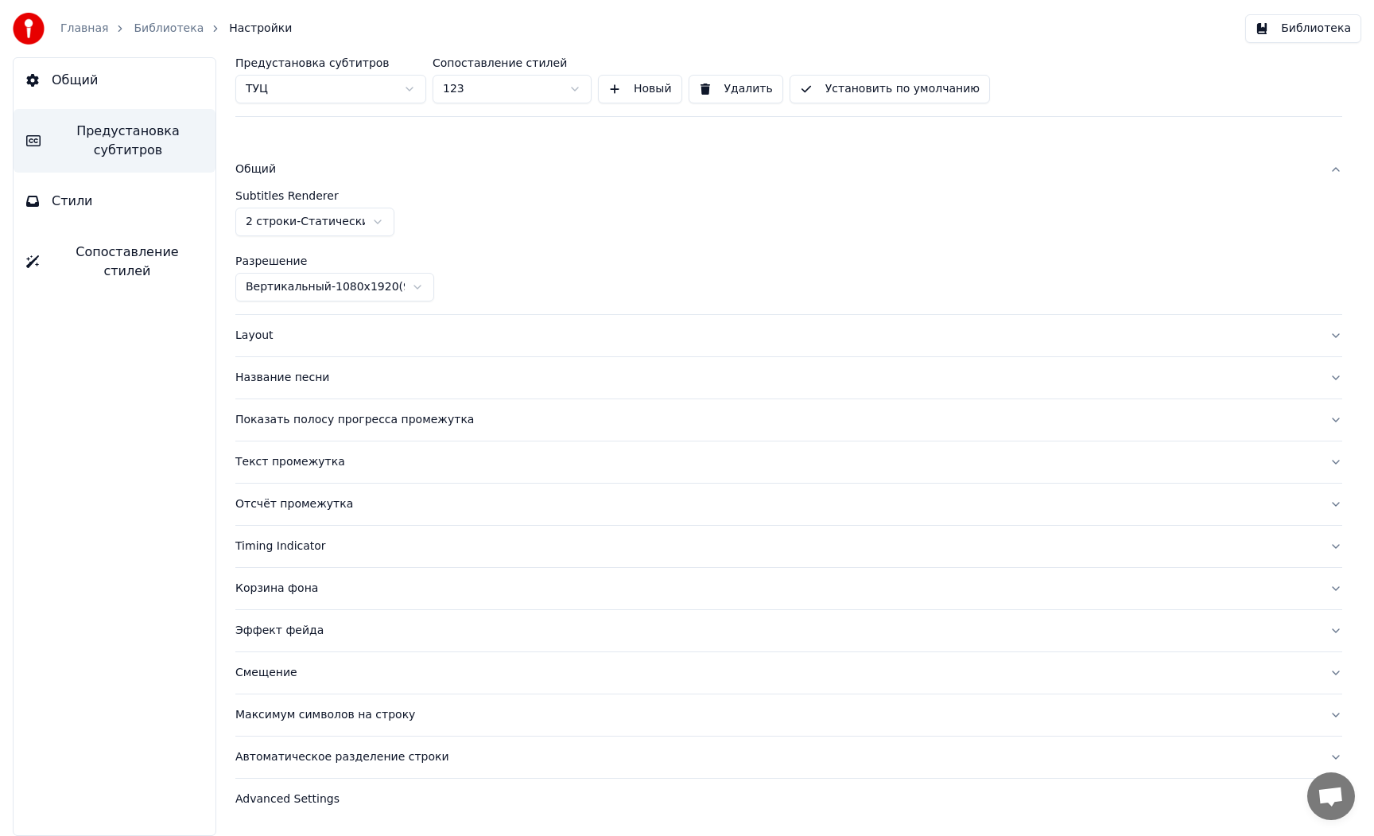
click at [257, 169] on div "Общий" at bounding box center [775, 169] width 1081 height 16
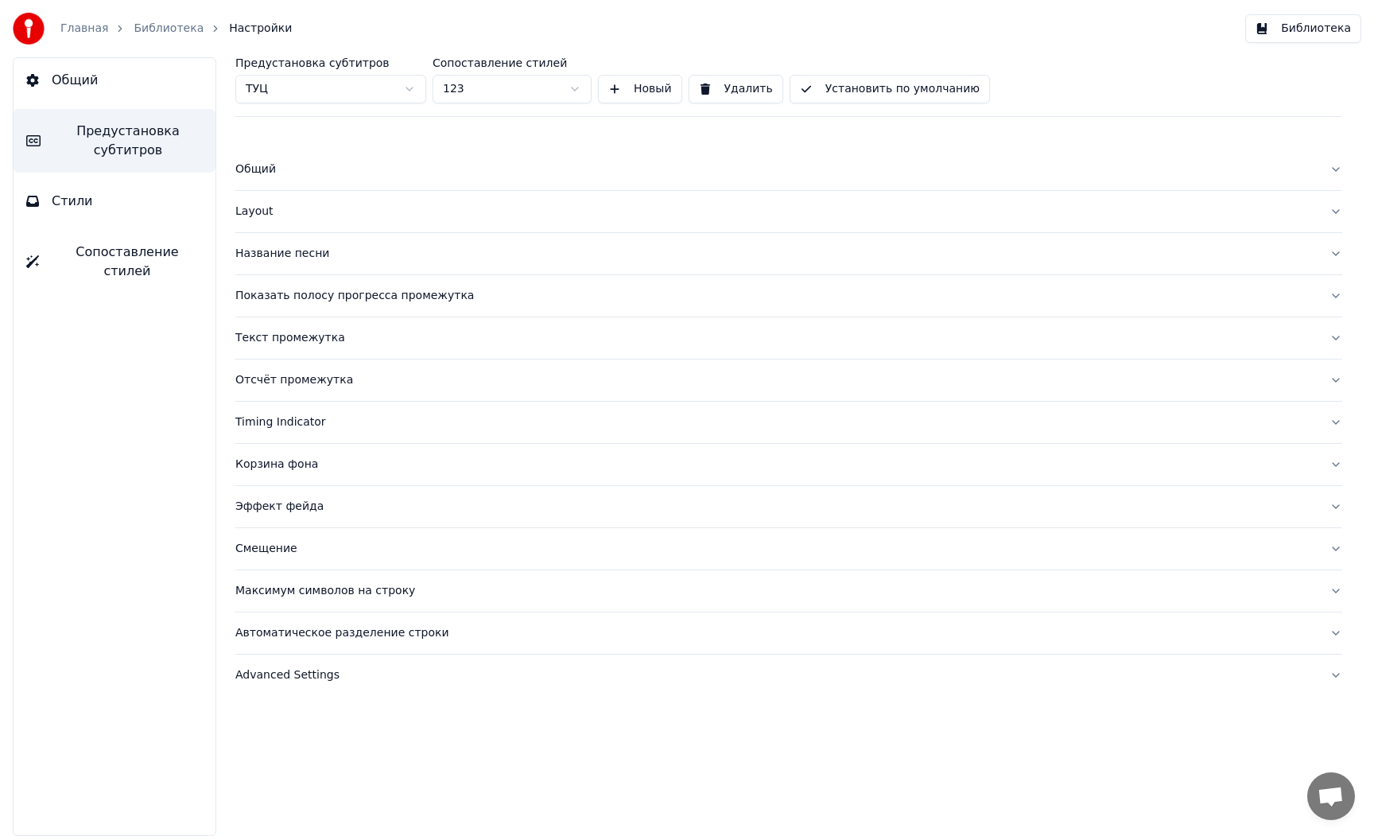
click at [266, 215] on div "Layout" at bounding box center [775, 212] width 1081 height 16
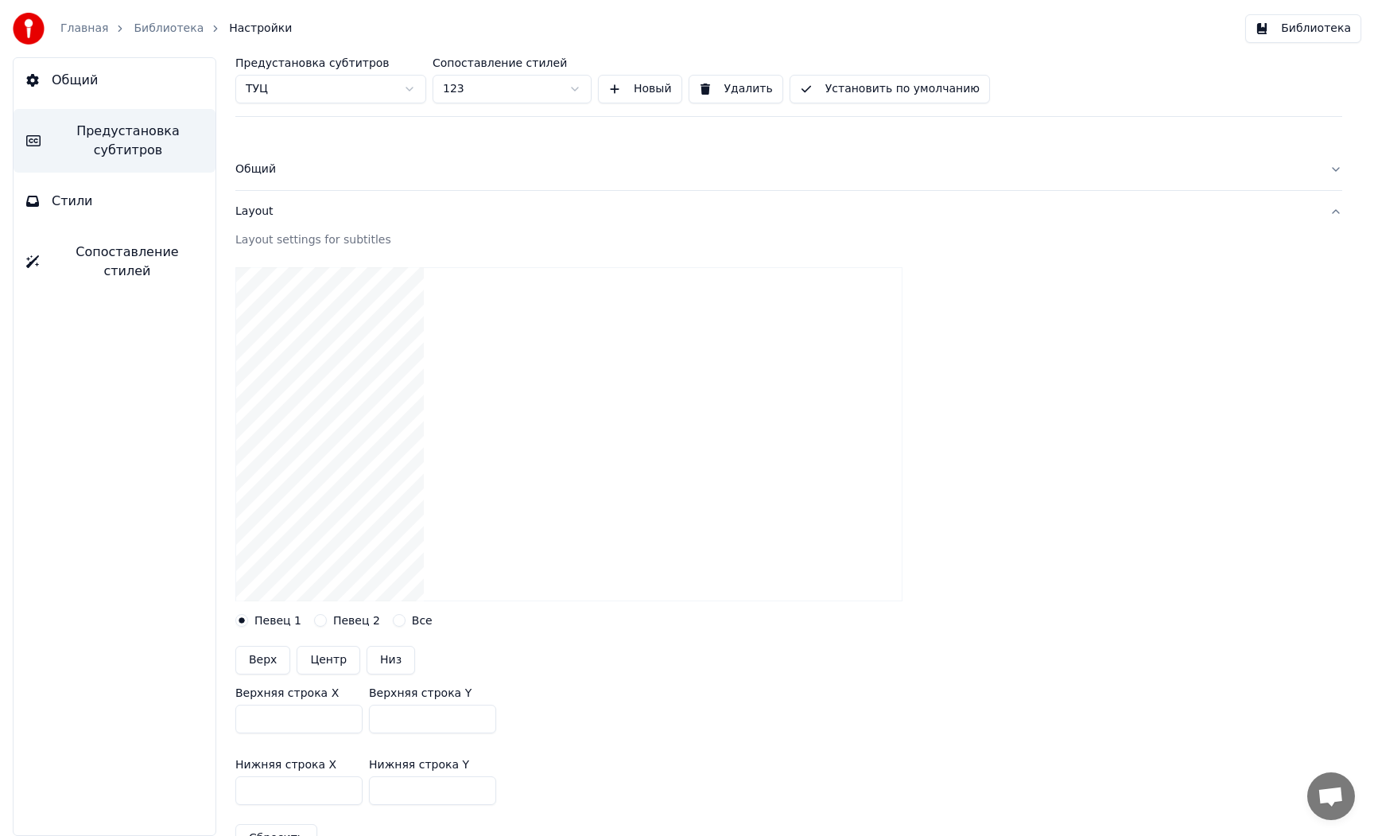
drag, startPoint x: 284, startPoint y: 722, endPoint x: 231, endPoint y: 720, distance: 52.5
click at [232, 720] on div "Предустановка субтитров ТУЦ Сопоставление стилей 123 Новый Удалить Установить п…" at bounding box center [789, 446] width 1170 height 778
type input "***"
drag, startPoint x: 313, startPoint y: 722, endPoint x: 303, endPoint y: 722, distance: 10.3
click at [303, 722] on div "Верхняя строка X *** Верхняя строка Y ***" at bounding box center [788, 710] width 1107 height 72
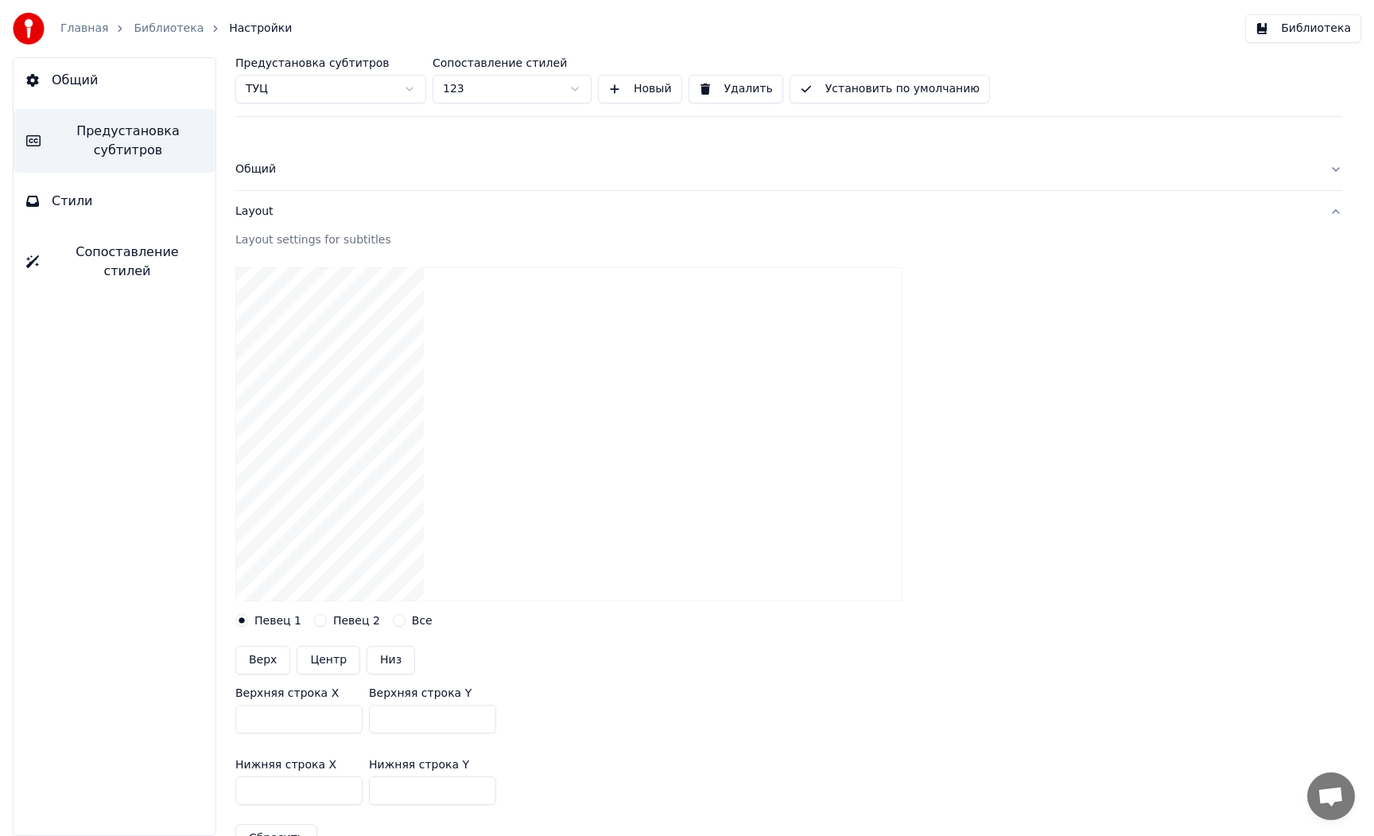
type input "***"
click at [619, 735] on div "Верхняя строка X *** Верхняя строка Y ***" at bounding box center [788, 710] width 1107 height 72
drag, startPoint x: 339, startPoint y: 793, endPoint x: 327, endPoint y: 794, distance: 12.0
click at [328, 794] on div "Нижняя строка X *** Нижняя строка Y ***" at bounding box center [788, 782] width 1107 height 72
type input "***"
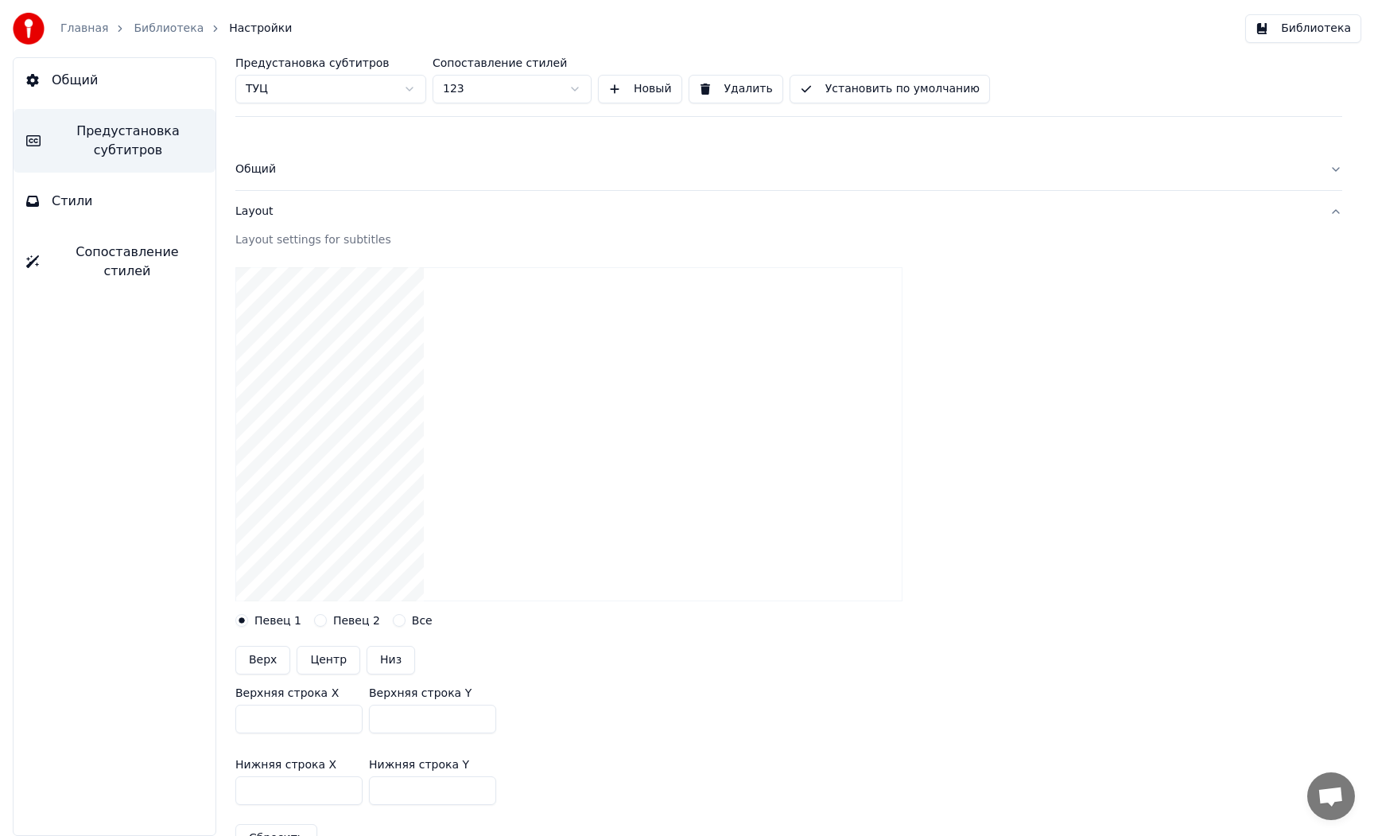
drag, startPoint x: 267, startPoint y: 791, endPoint x: 72, endPoint y: 790, distance: 195.6
click at [72, 790] on div "Общий Предустановка субтитров Стили Сопоставление стилей Предустановка субтитро…" at bounding box center [687, 446] width 1374 height 778
type input "***"
click at [561, 754] on div "Нижняя строка X *** Нижняя строка Y ***" at bounding box center [788, 782] width 1107 height 72
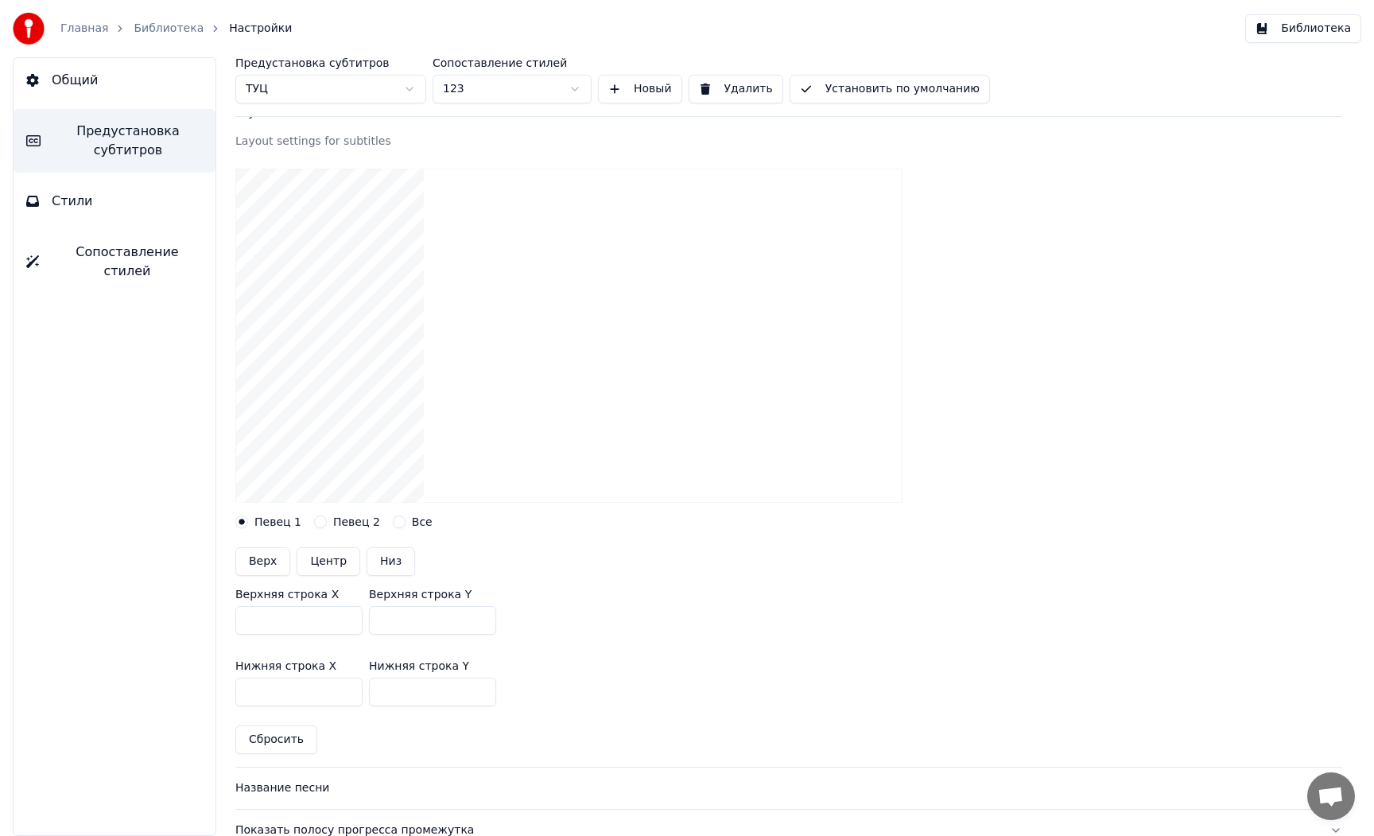
scroll to position [103, 0]
click at [107, 191] on button "Стили" at bounding box center [115, 201] width 202 height 45
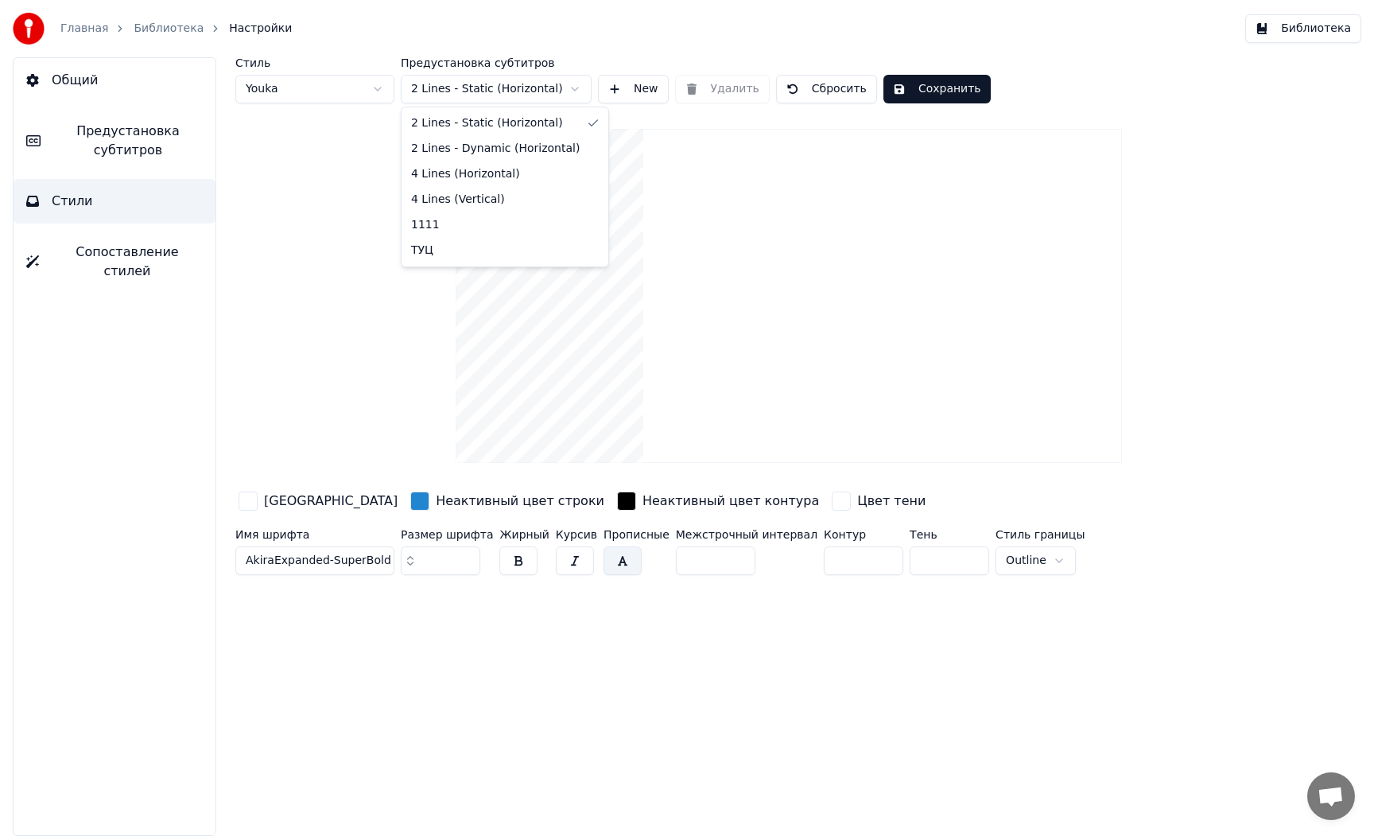
click at [518, 91] on html "Главная Библиотека Настройки Библиотека Общий Предустановка субтитров Стили Соп…" at bounding box center [687, 418] width 1374 height 836
click at [519, 87] on html "Главная Библиотека Настройки Библиотека Общий Предустановка субтитров Стили Соп…" at bounding box center [687, 418] width 1374 height 836
click at [491, 96] on html "Главная Библиотека Настройки Библиотека Общий Предустановка субтитров Стили Соп…" at bounding box center [687, 418] width 1374 height 836
click at [924, 95] on button "Сохранить" at bounding box center [936, 89] width 107 height 29
click at [142, 250] on span "Сопоставление стилей" at bounding box center [127, 262] width 151 height 38
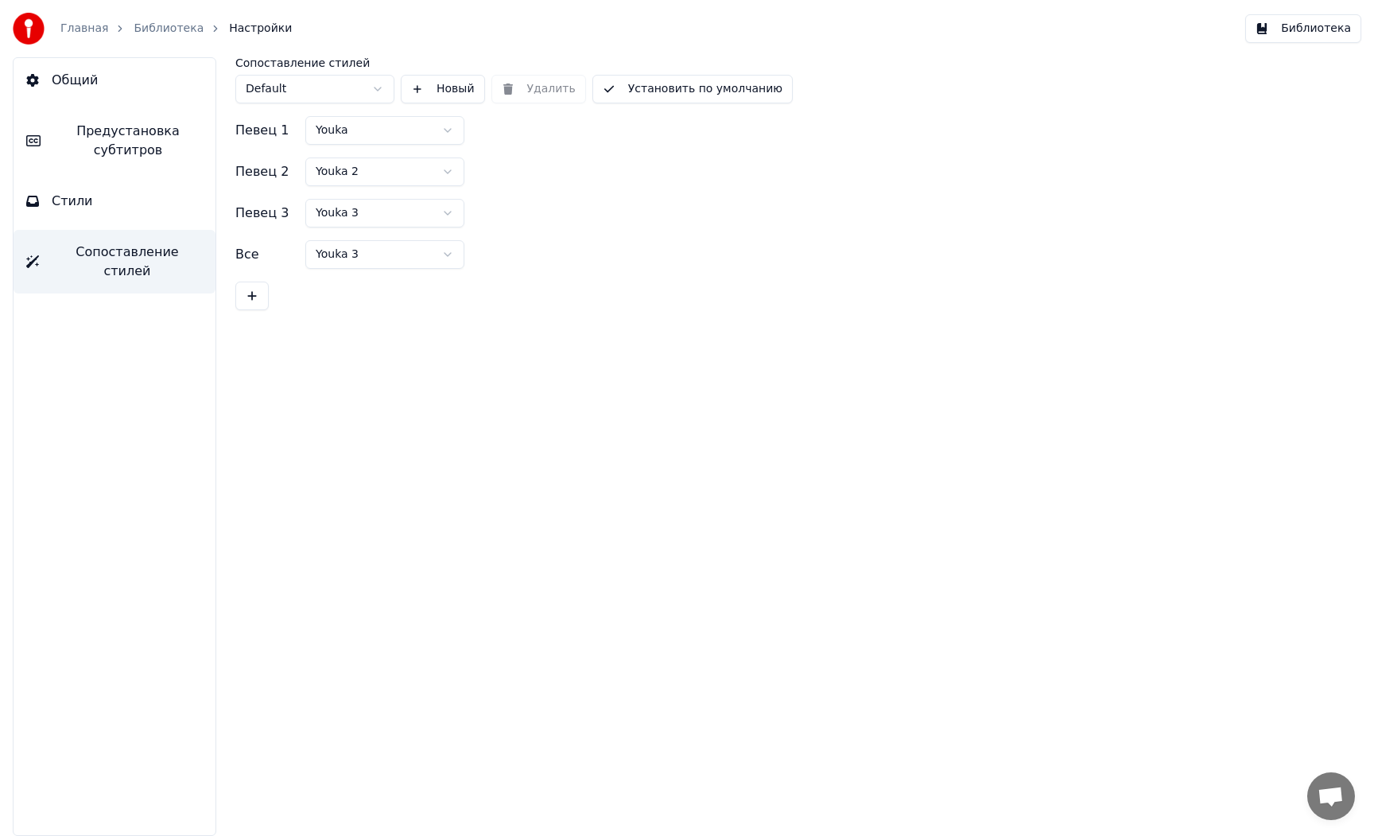
click at [427, 137] on html "Главная Библиотека Настройки Библиотека Общий Предустановка субтитров Стили Соп…" at bounding box center [687, 418] width 1374 height 836
click at [91, 72] on span "Общий" at bounding box center [75, 80] width 46 height 19
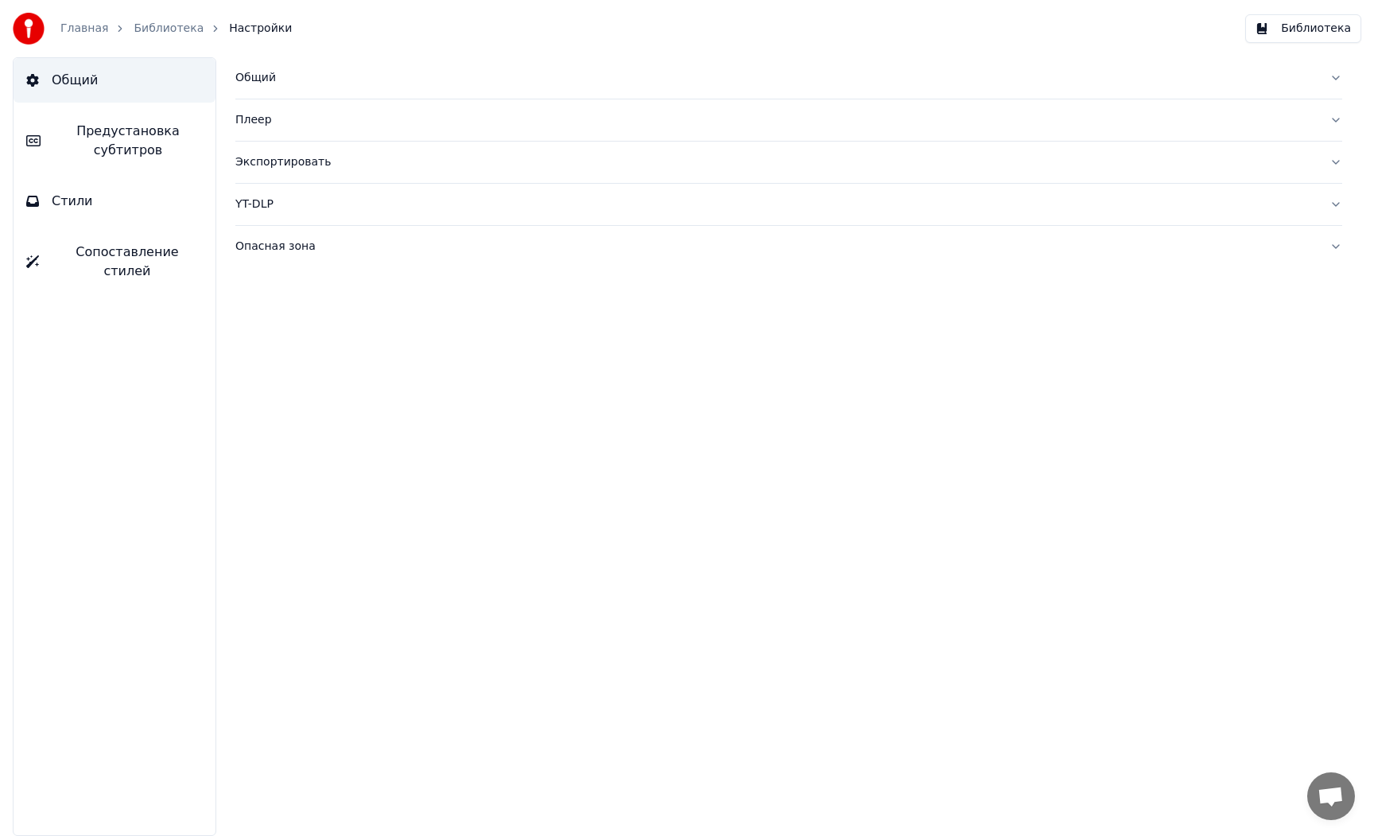
click at [74, 26] on link "Главная" at bounding box center [84, 29] width 48 height 16
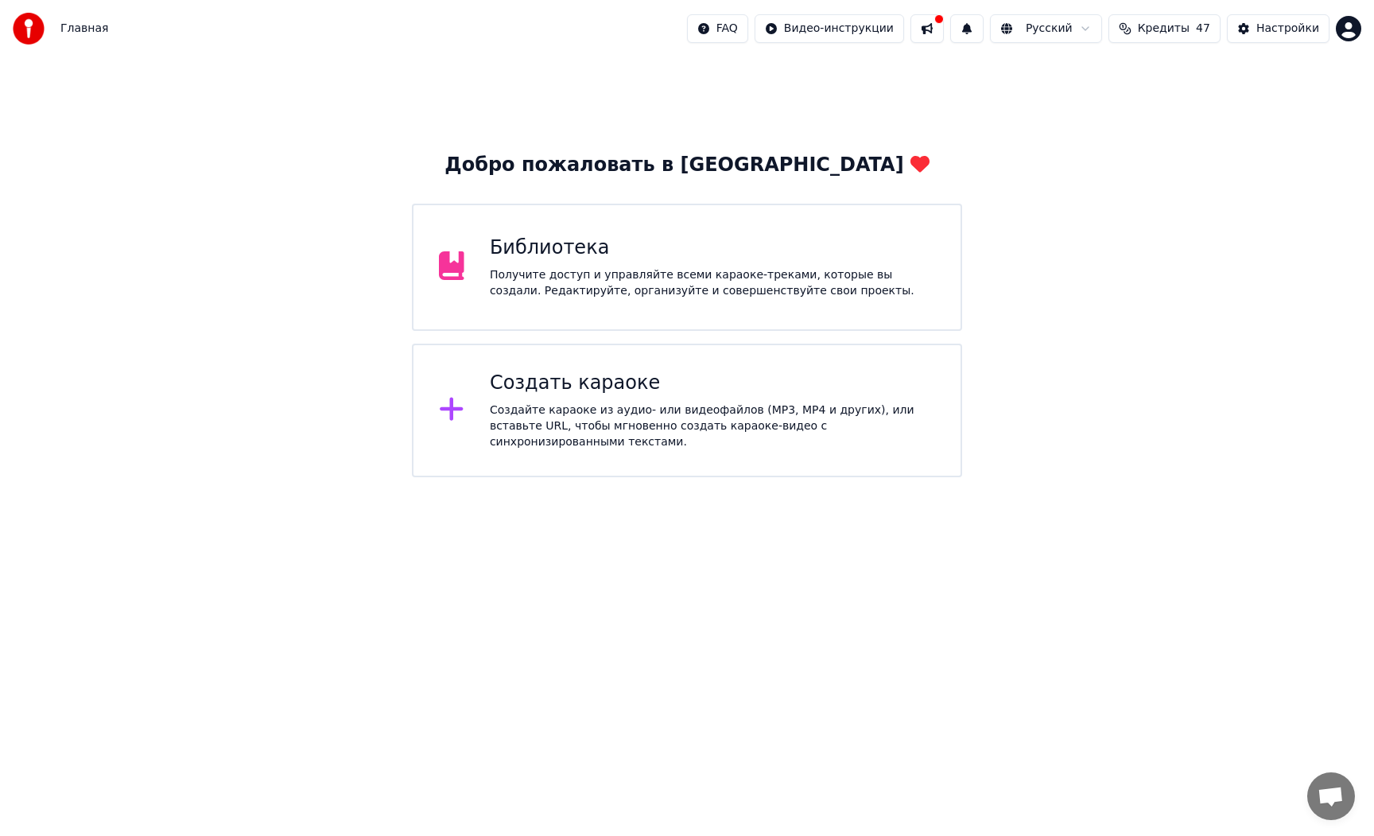
click at [671, 295] on div "Получите доступ и управляйте всеми караоке-треками, которые вы создали. Редакти…" at bounding box center [712, 283] width 445 height 32
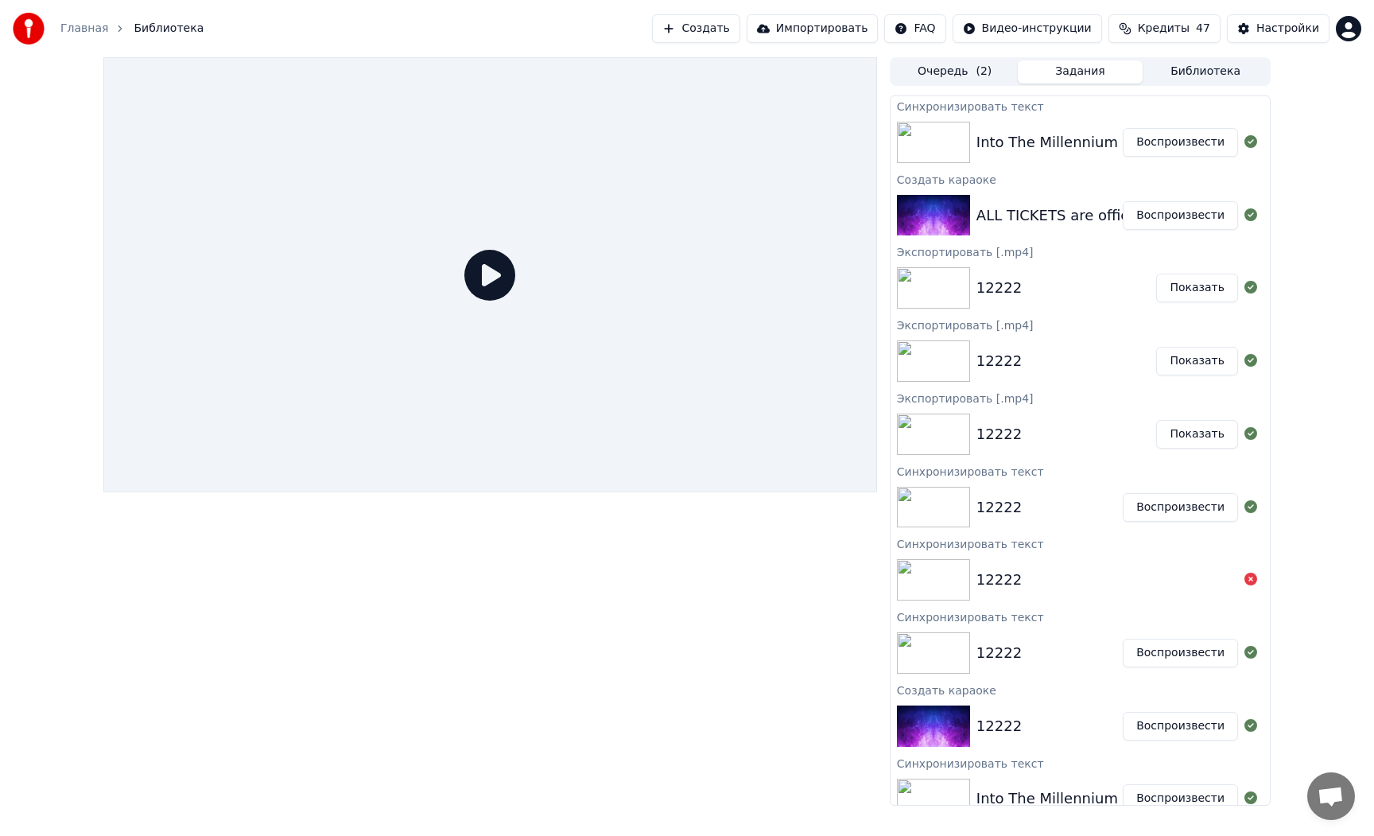
click at [1095, 72] on button "Задания" at bounding box center [1081, 71] width 126 height 23
click at [1176, 147] on button "Воспроизвести" at bounding box center [1180, 142] width 115 height 29
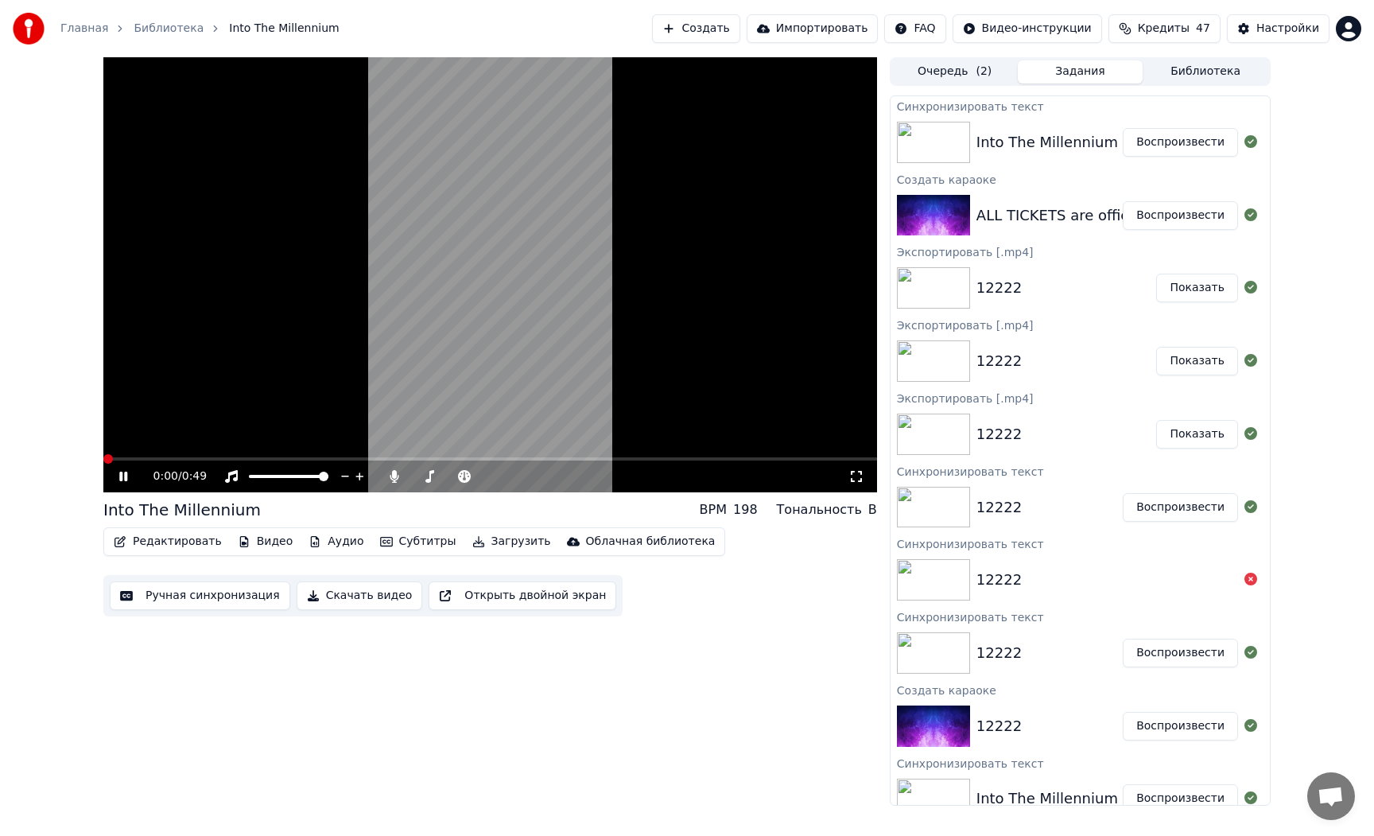
click at [551, 327] on video at bounding box center [490, 274] width 774 height 435
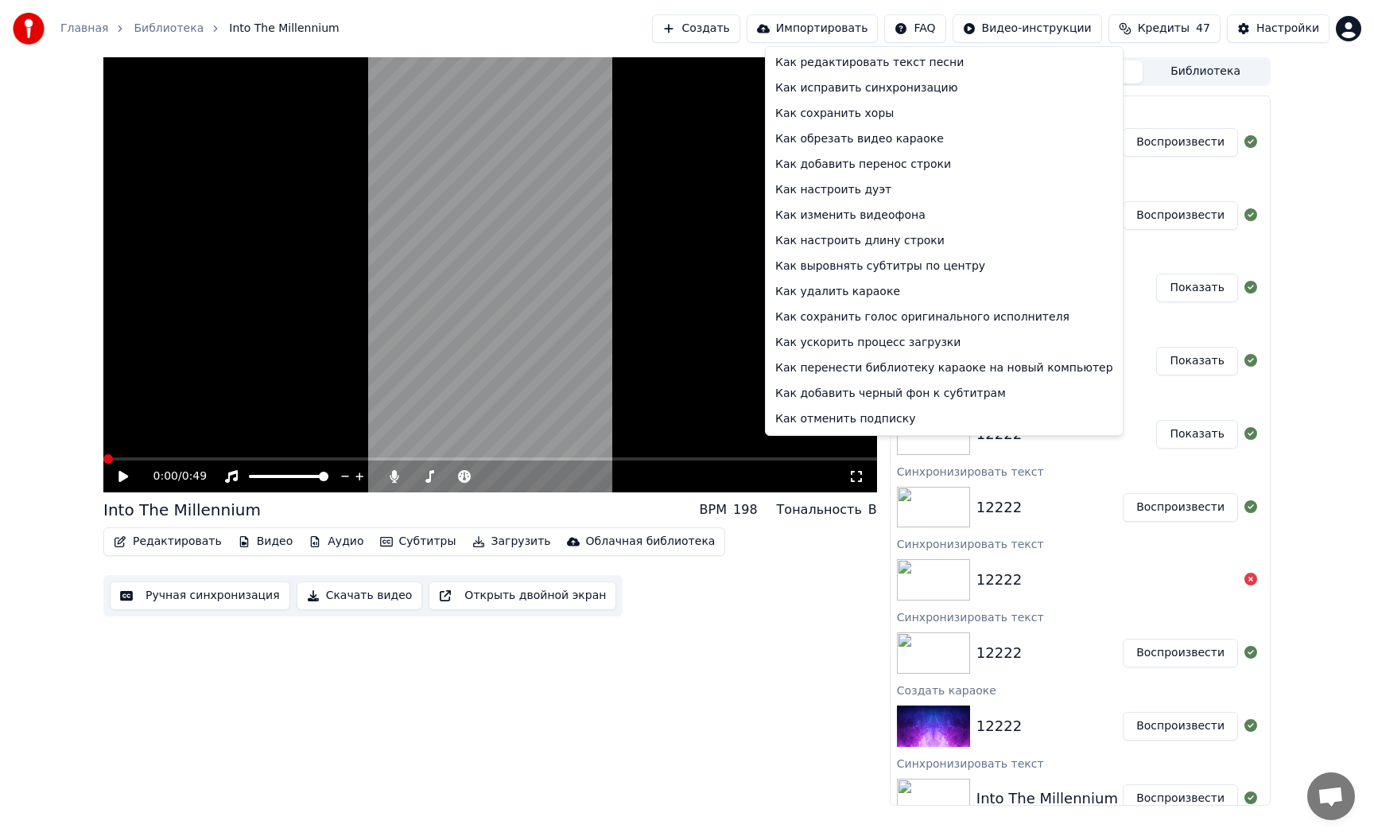
click at [952, 25] on html "Главная Библиотека Into The Millennium Создать Импортировать FAQ Видео-инструкц…" at bounding box center [687, 418] width 1374 height 836
click at [885, 67] on div "Как редактировать текст песни" at bounding box center [944, 62] width 351 height 25
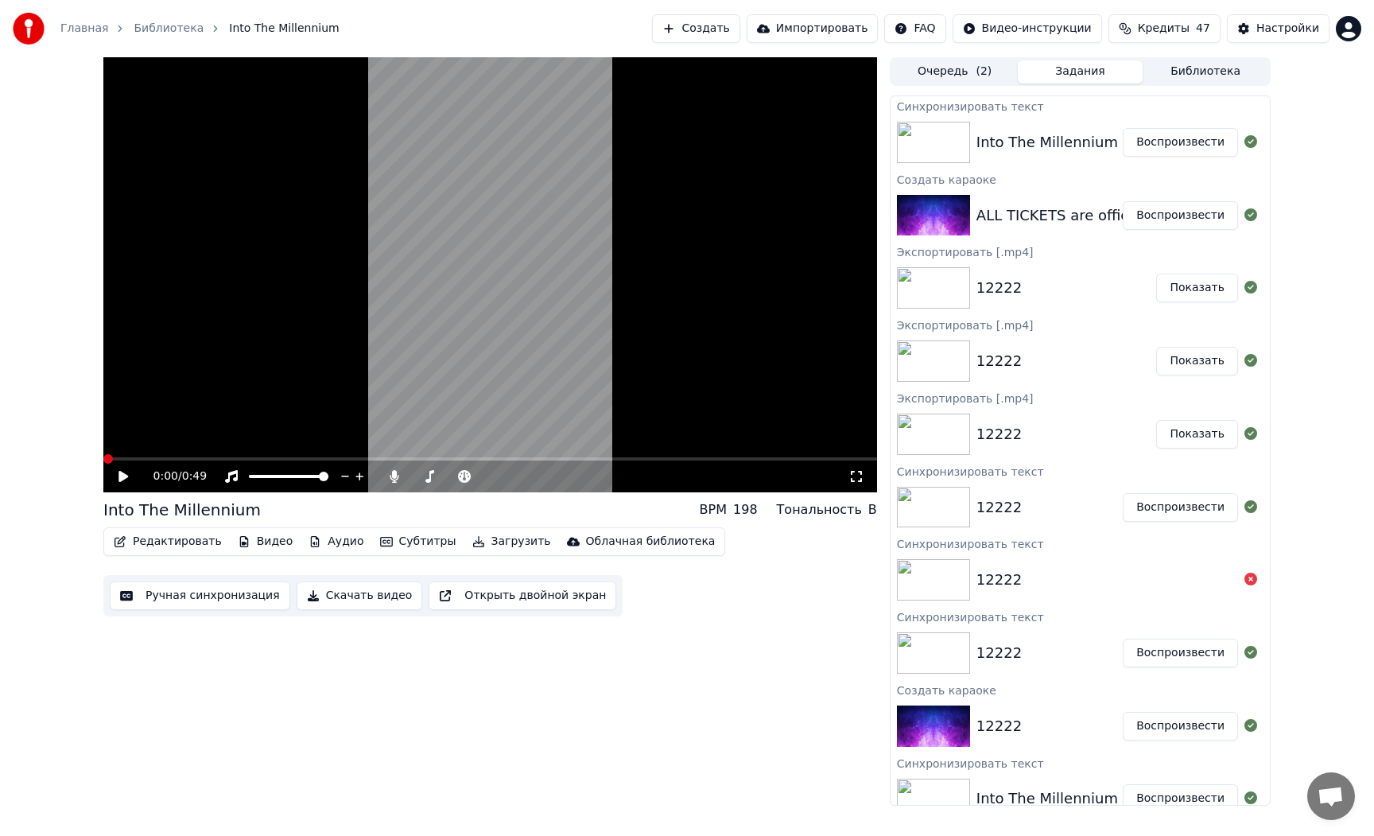
click at [508, 336] on video at bounding box center [490, 274] width 774 height 435
click at [485, 348] on video at bounding box center [490, 274] width 774 height 435
click at [187, 550] on button "Редактировать" at bounding box center [167, 541] width 121 height 22
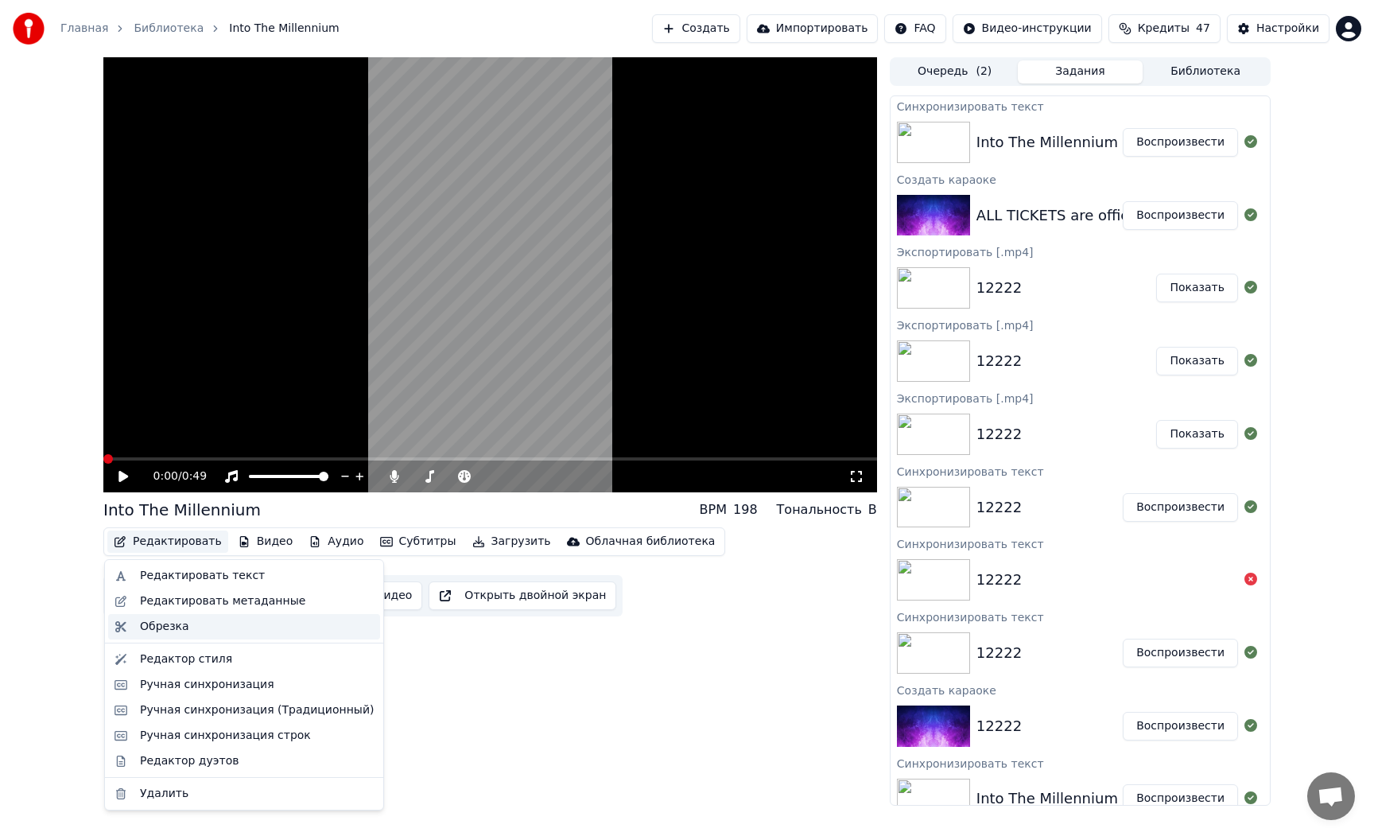
click at [203, 628] on div "Обрезка" at bounding box center [257, 627] width 234 height 16
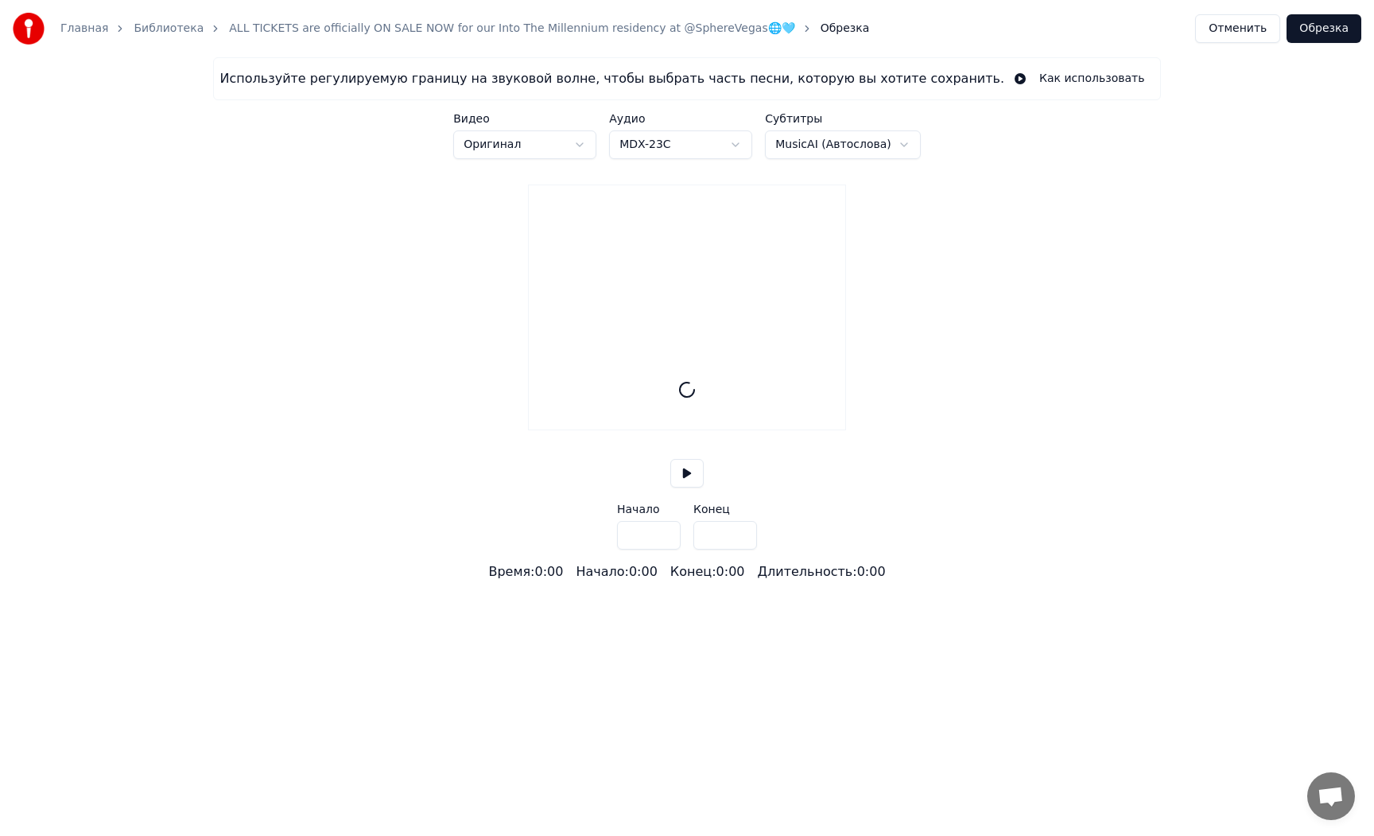
type input "****"
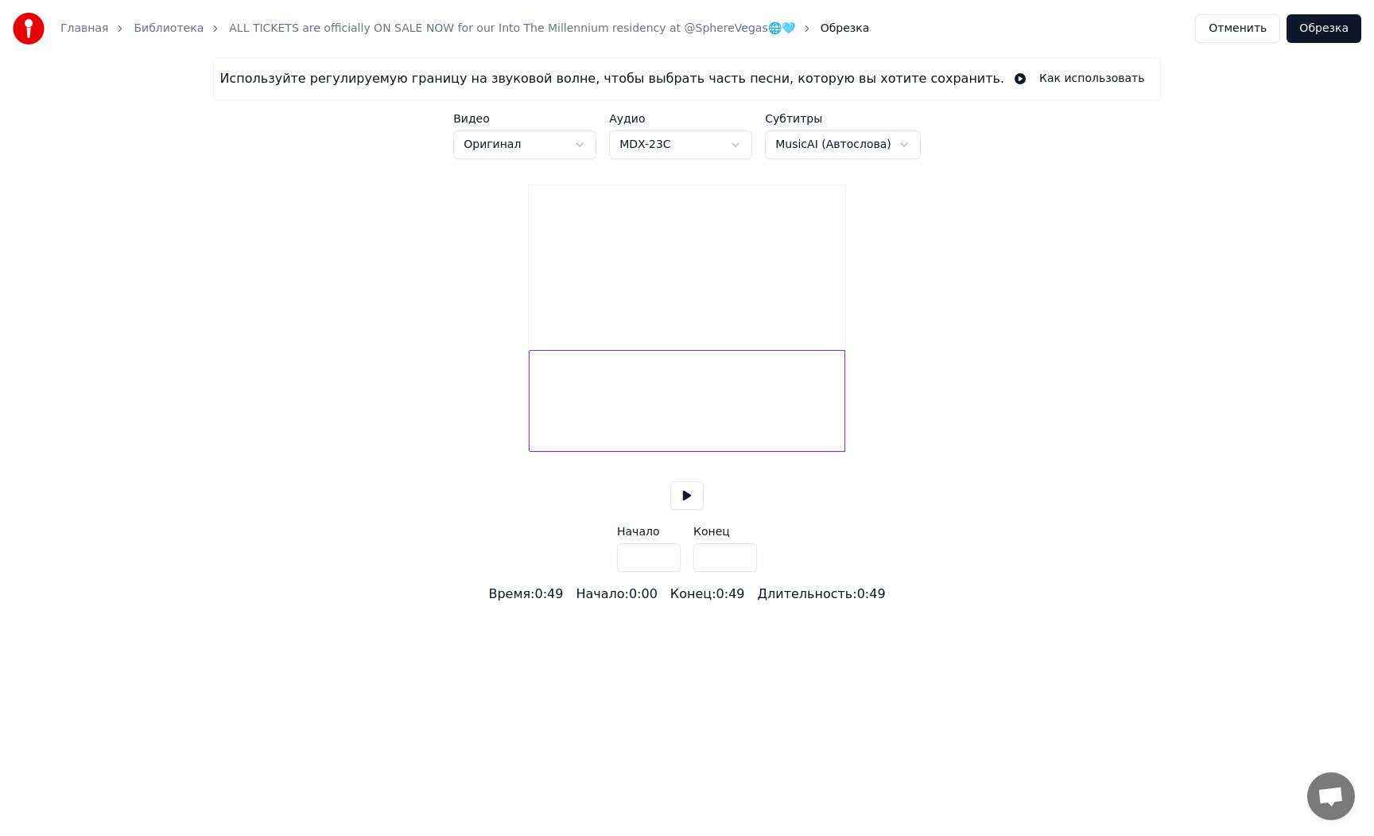
click at [1238, 31] on button "Отменить" at bounding box center [1237, 28] width 85 height 29
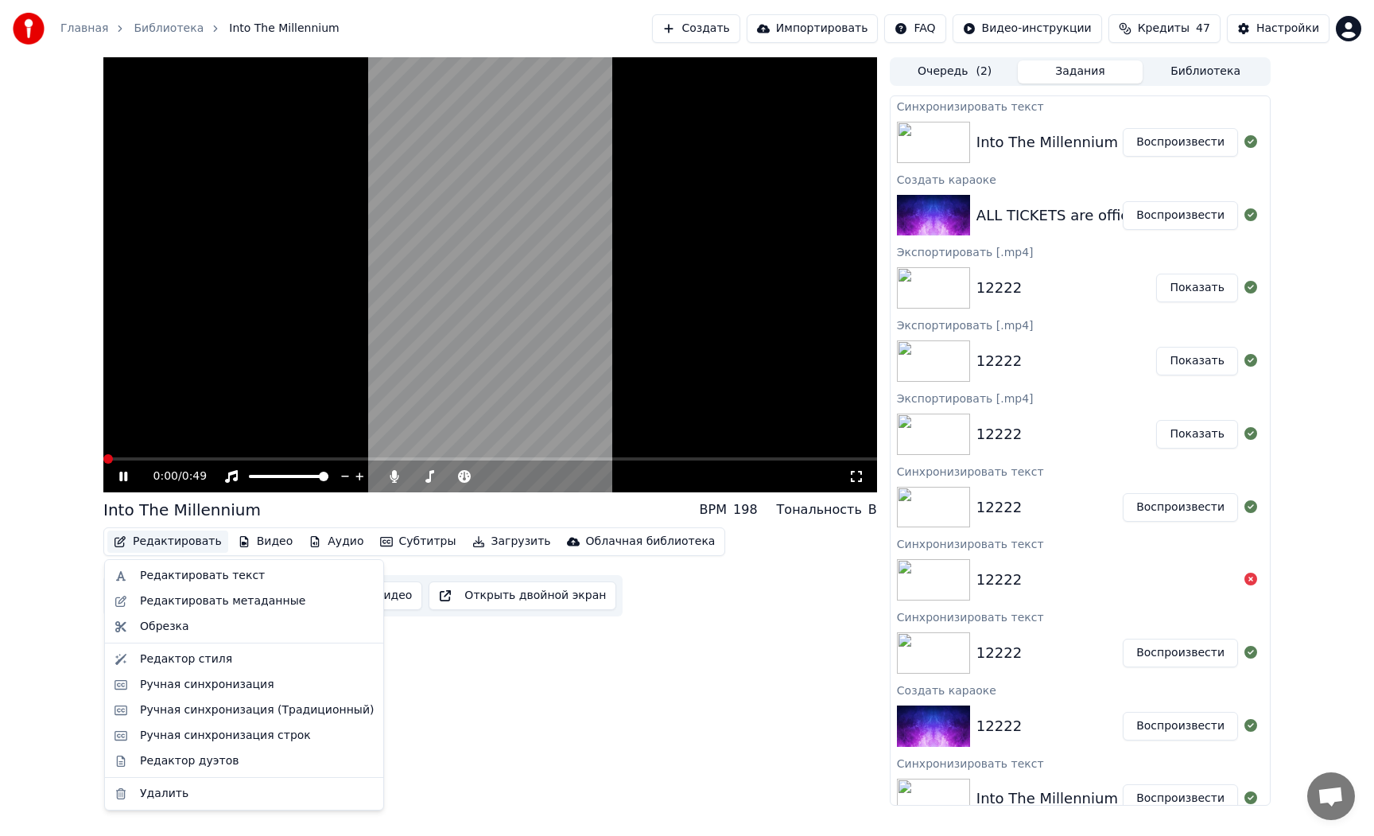
click at [200, 542] on button "Редактировать" at bounding box center [167, 541] width 121 height 22
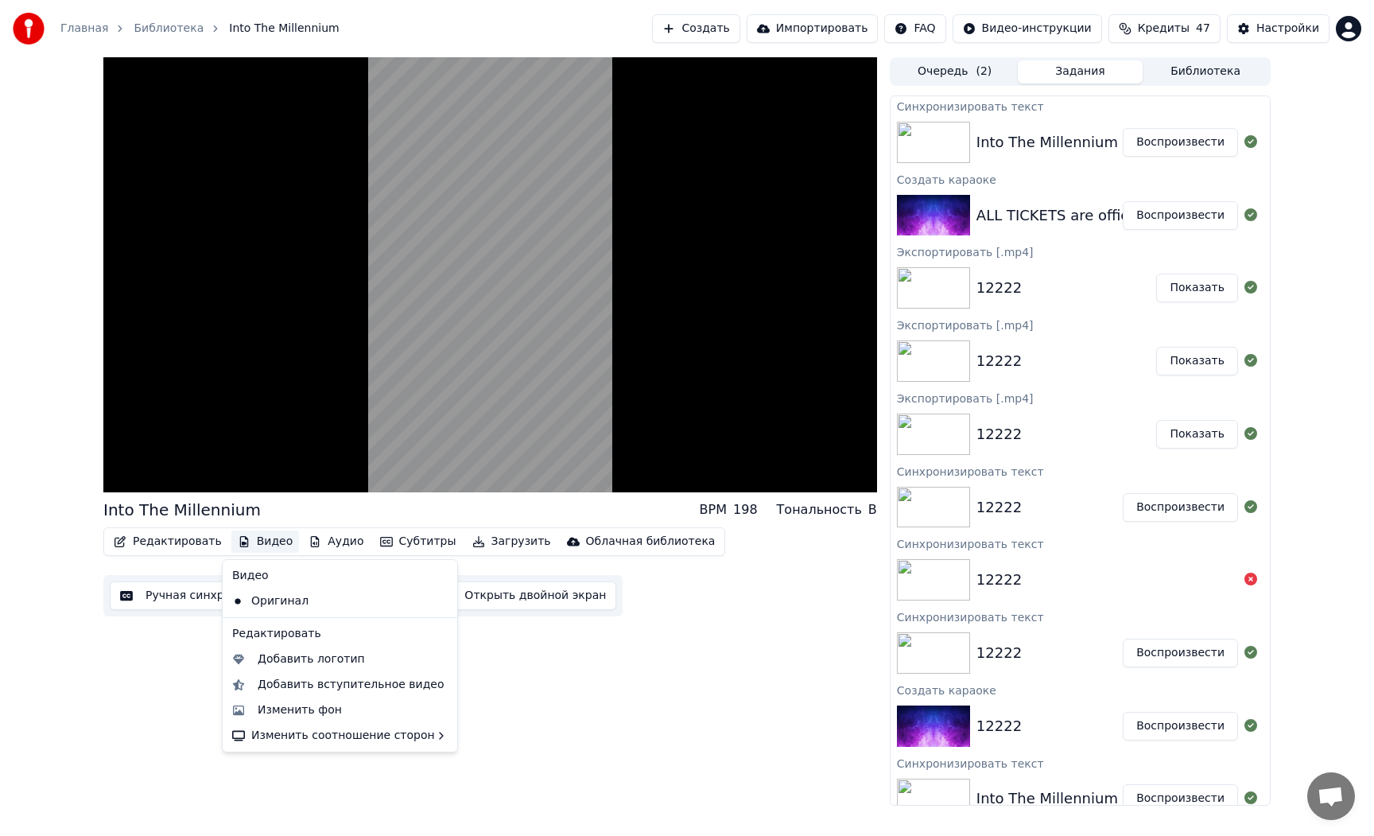
click at [266, 541] on button "Видео" at bounding box center [265, 541] width 68 height 22
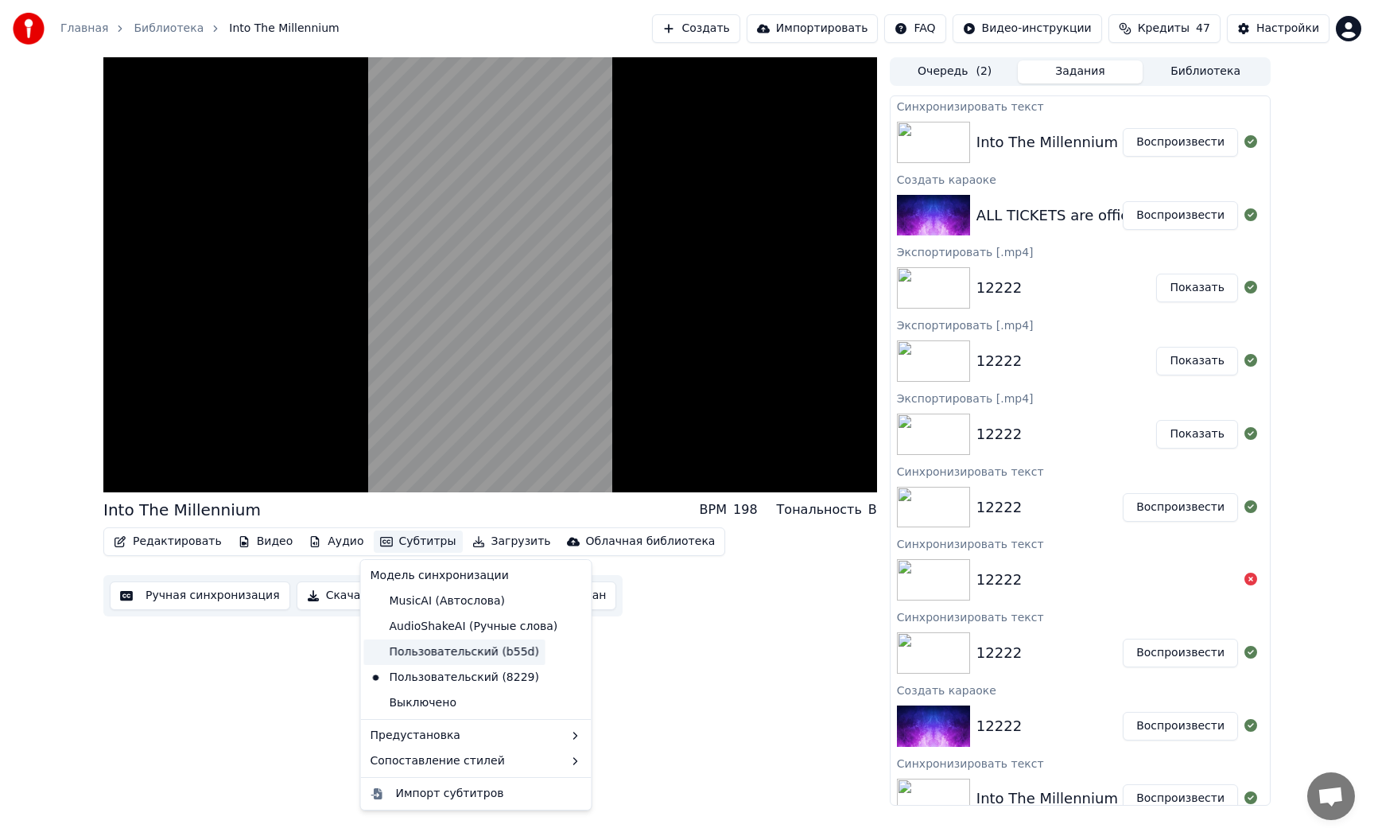
click at [433, 649] on div "Пользовательский (b55d)" at bounding box center [454, 651] width 181 height 25
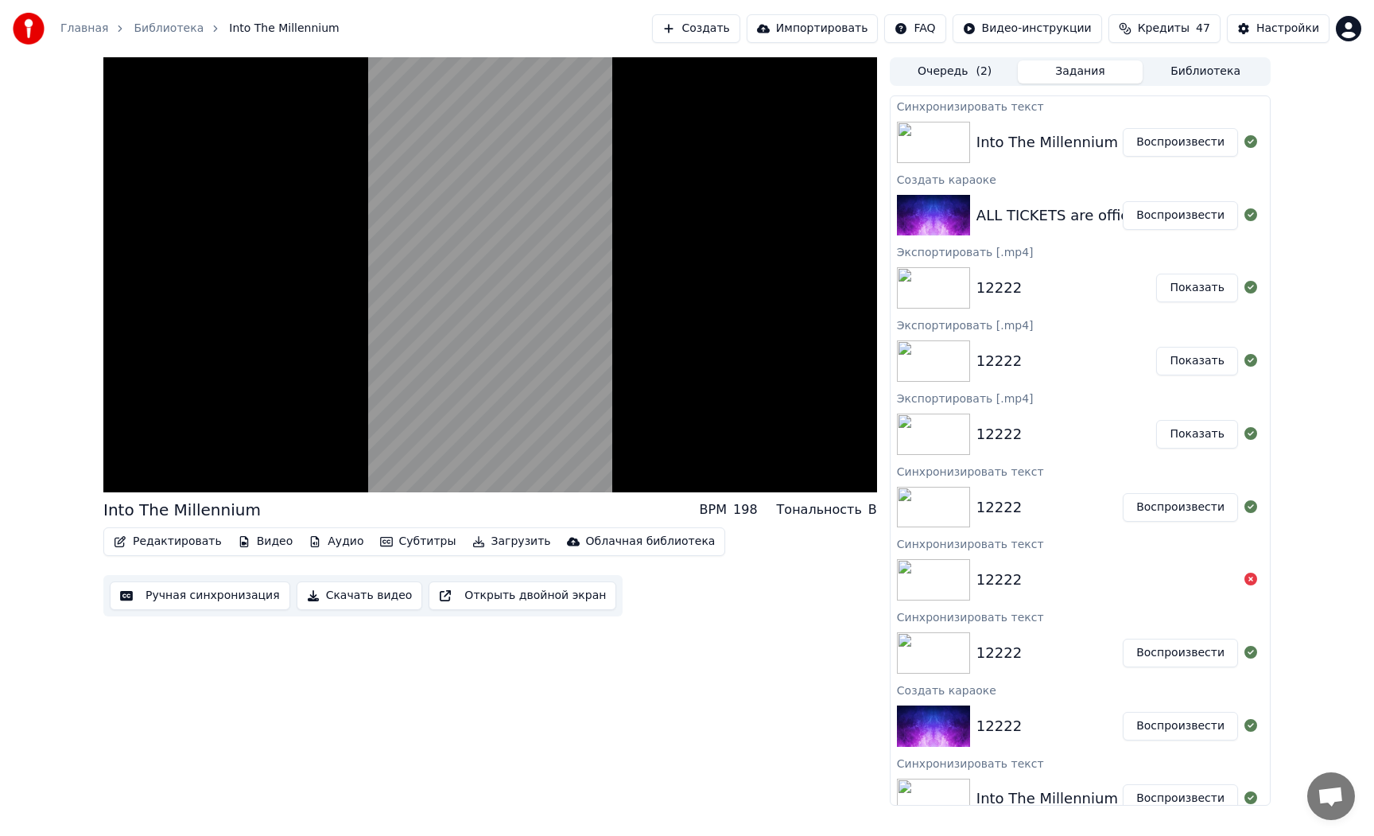
click at [427, 538] on button "Субтитры" at bounding box center [418, 541] width 89 height 22
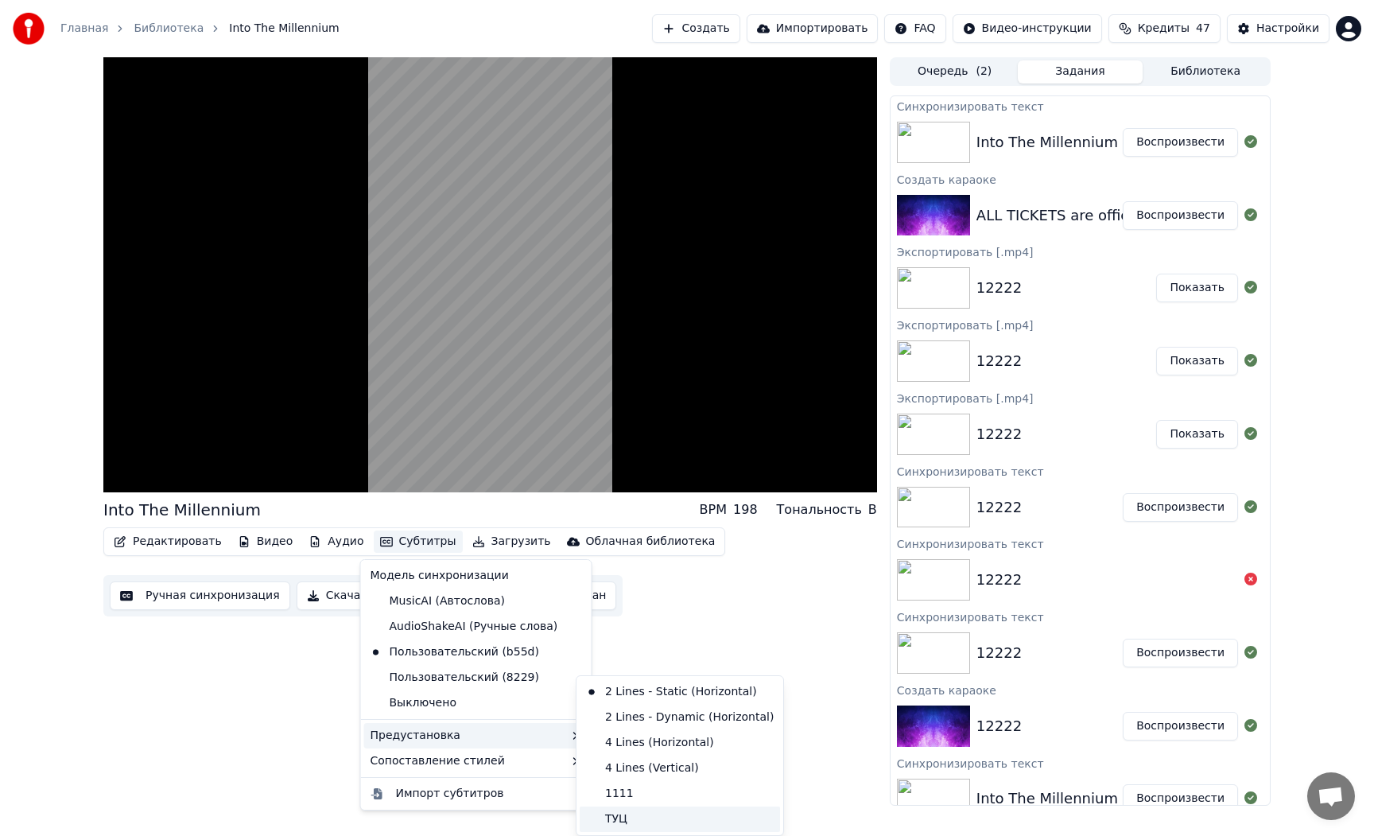
click at [636, 810] on div "ТУЦ" at bounding box center [680, 818] width 200 height 25
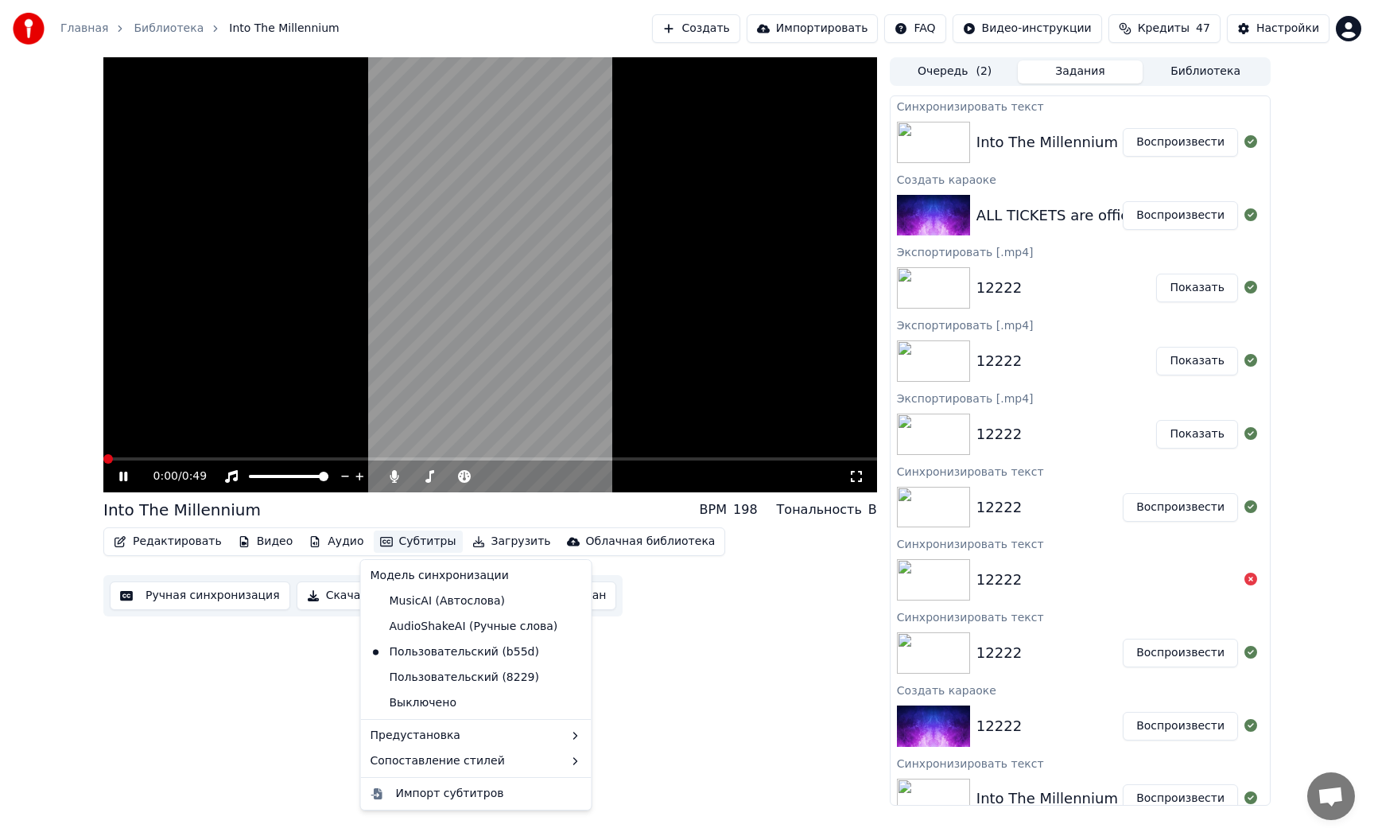
click at [418, 546] on button "Субтитры" at bounding box center [418, 541] width 89 height 22
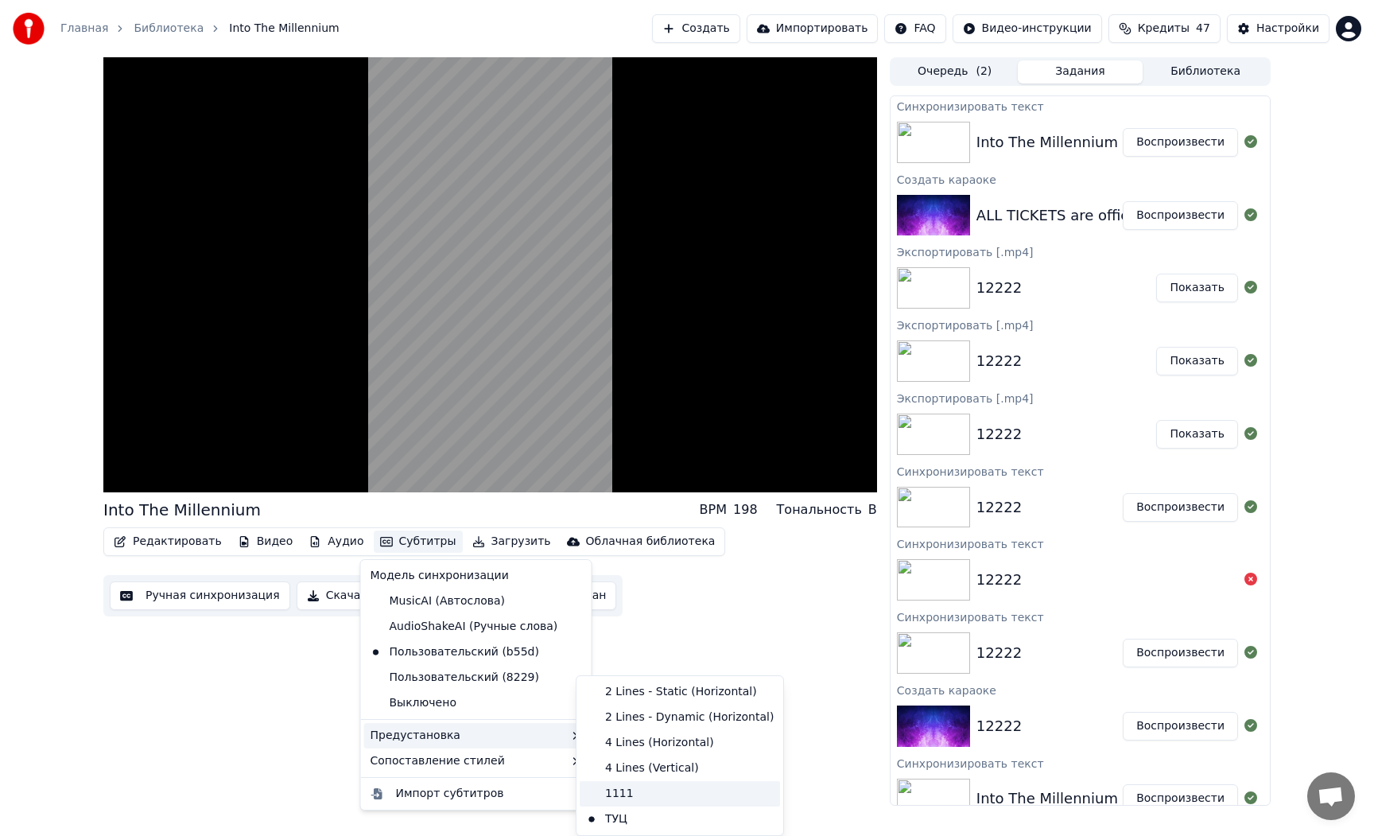
click at [624, 783] on div "1111" at bounding box center [680, 793] width 200 height 25
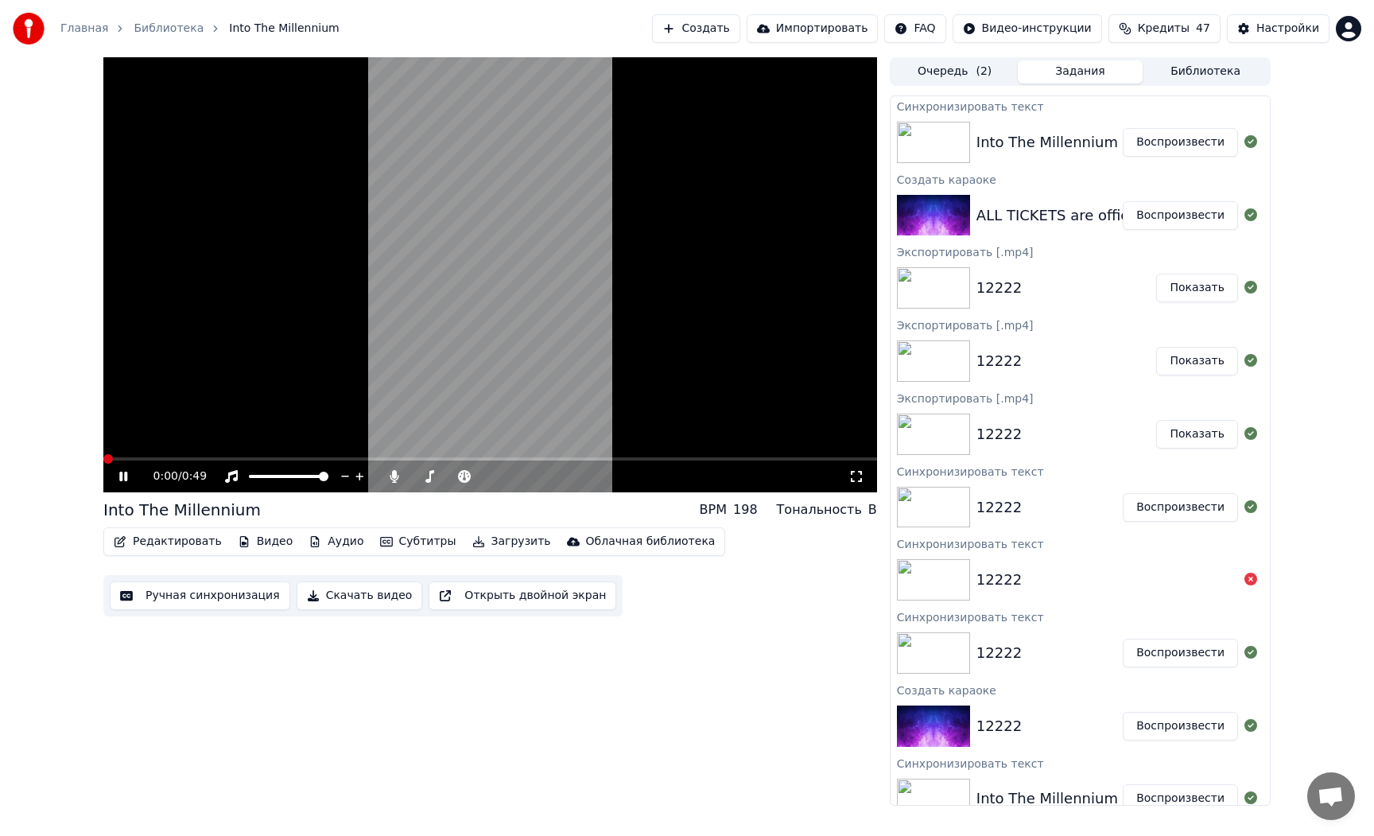
click at [415, 544] on button "Субтитры" at bounding box center [418, 541] width 89 height 22
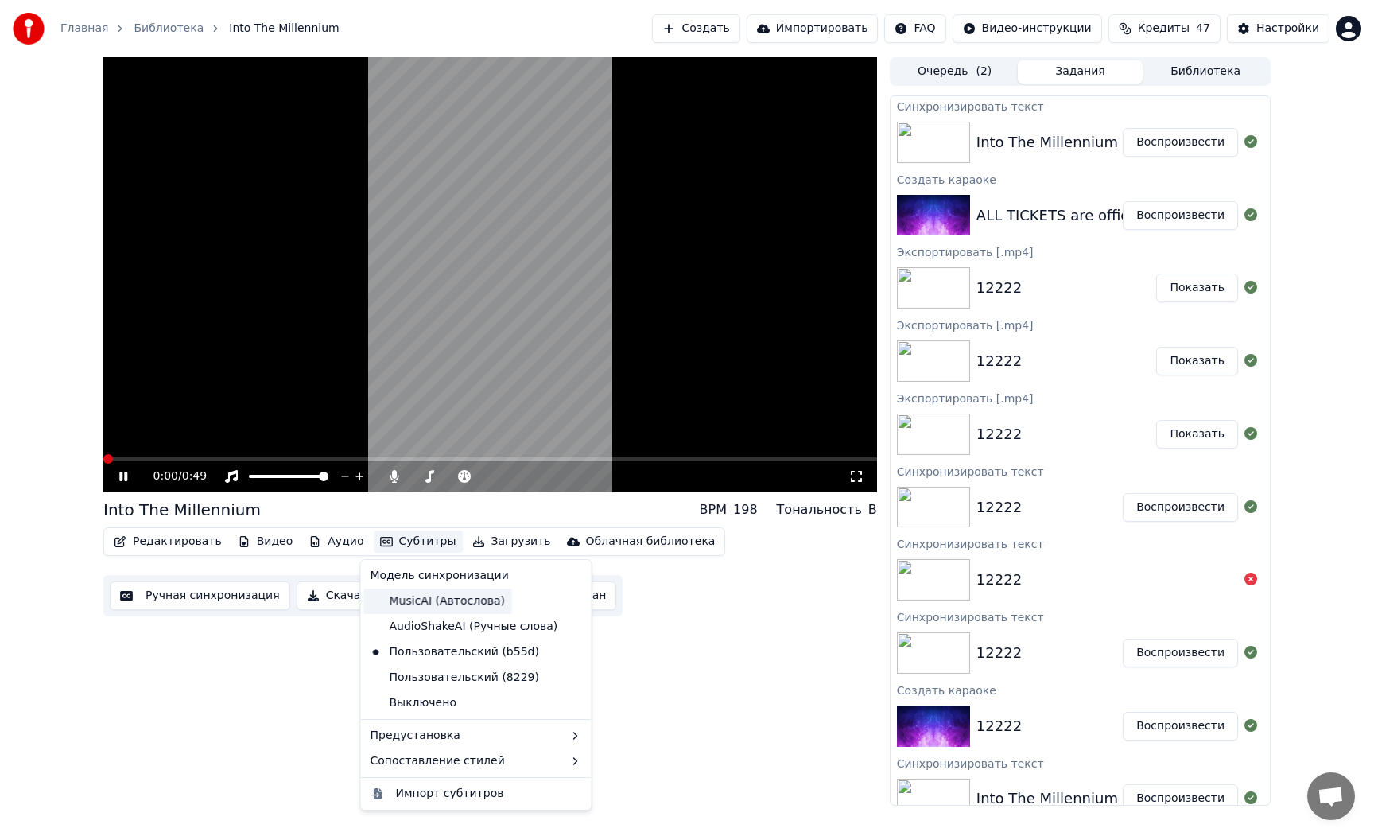
click at [452, 603] on div "MusicAI (Автослова)" at bounding box center [438, 600] width 148 height 25
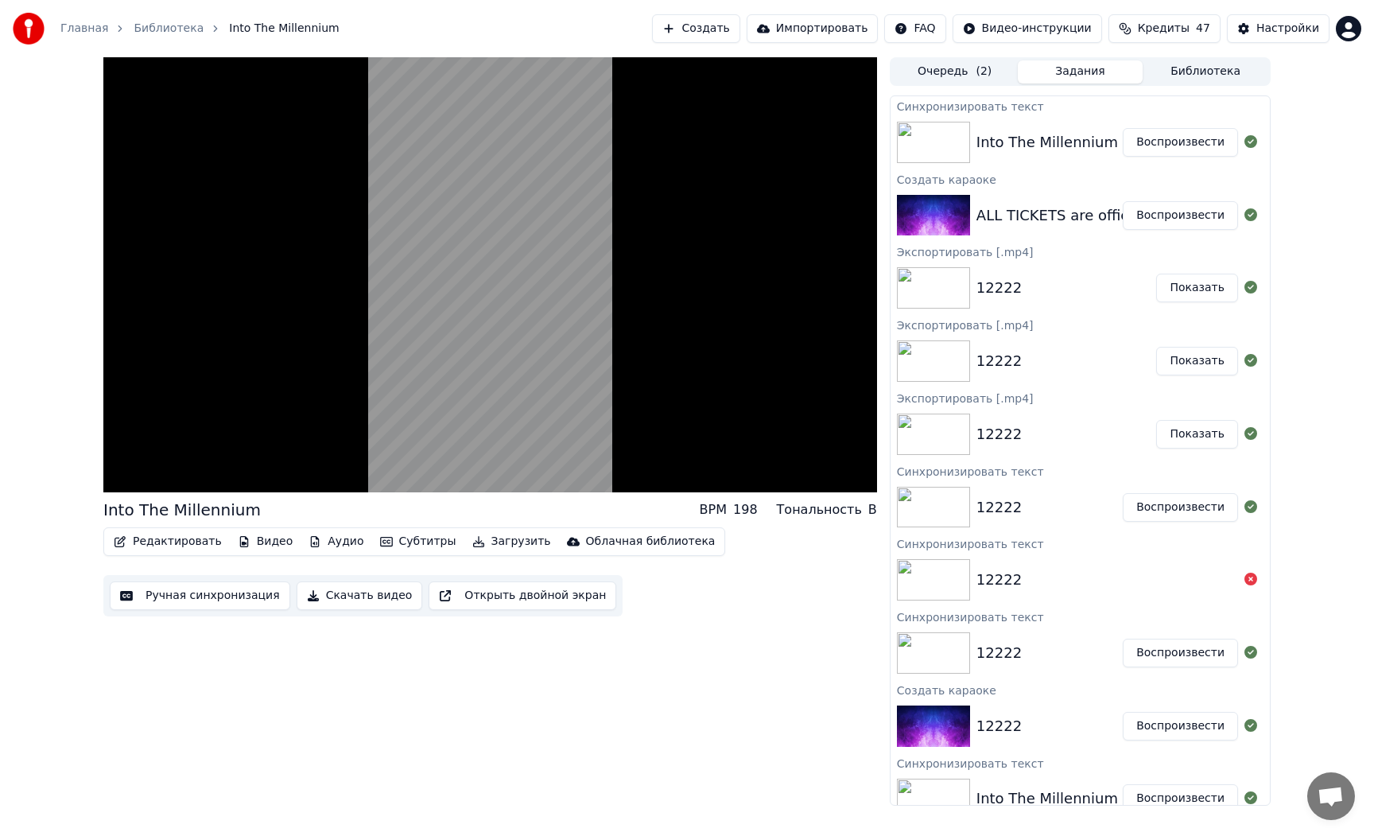
click at [426, 538] on button "Субтитры" at bounding box center [418, 541] width 89 height 22
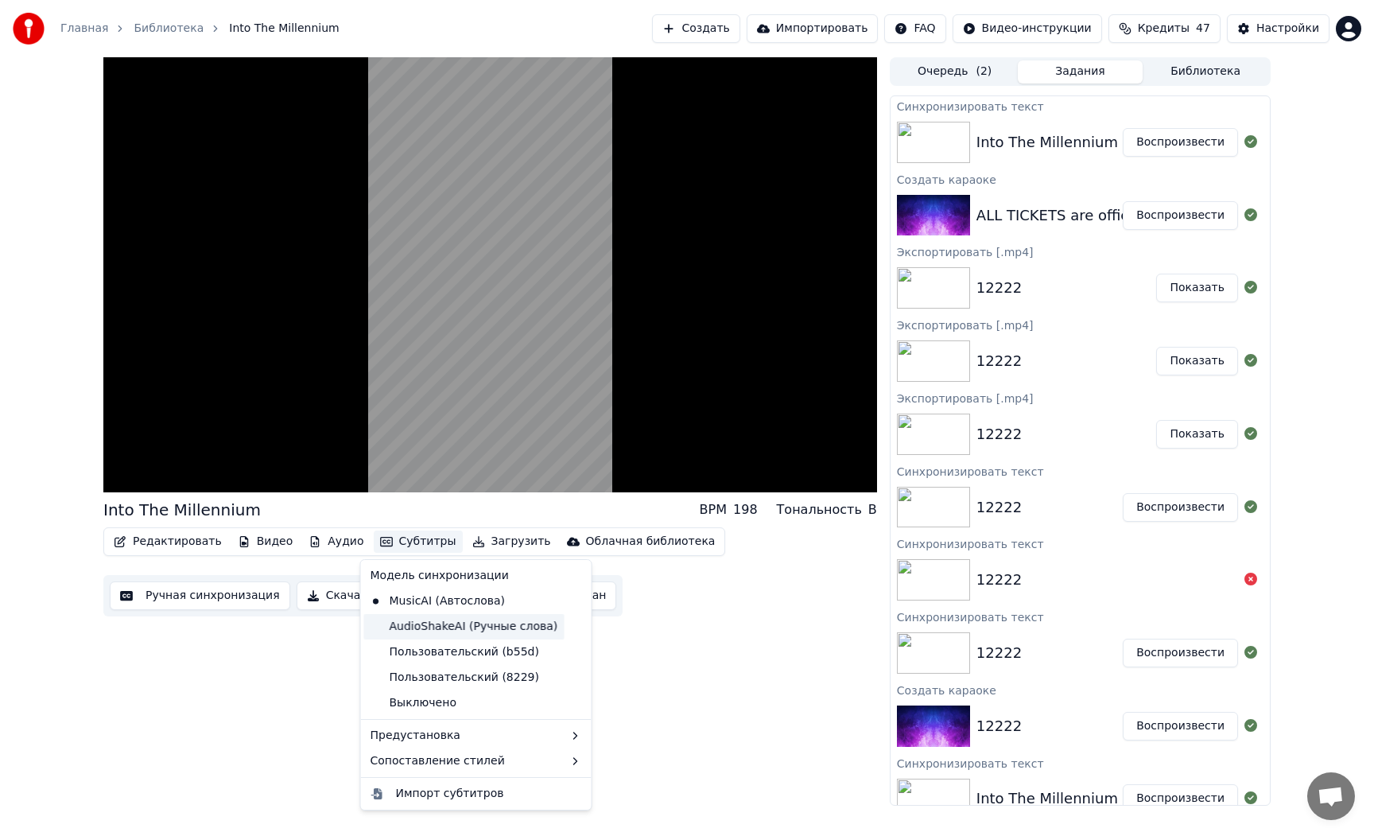
click at [448, 631] on div "AudioShakeAI (Ручные слова)" at bounding box center [464, 626] width 200 height 25
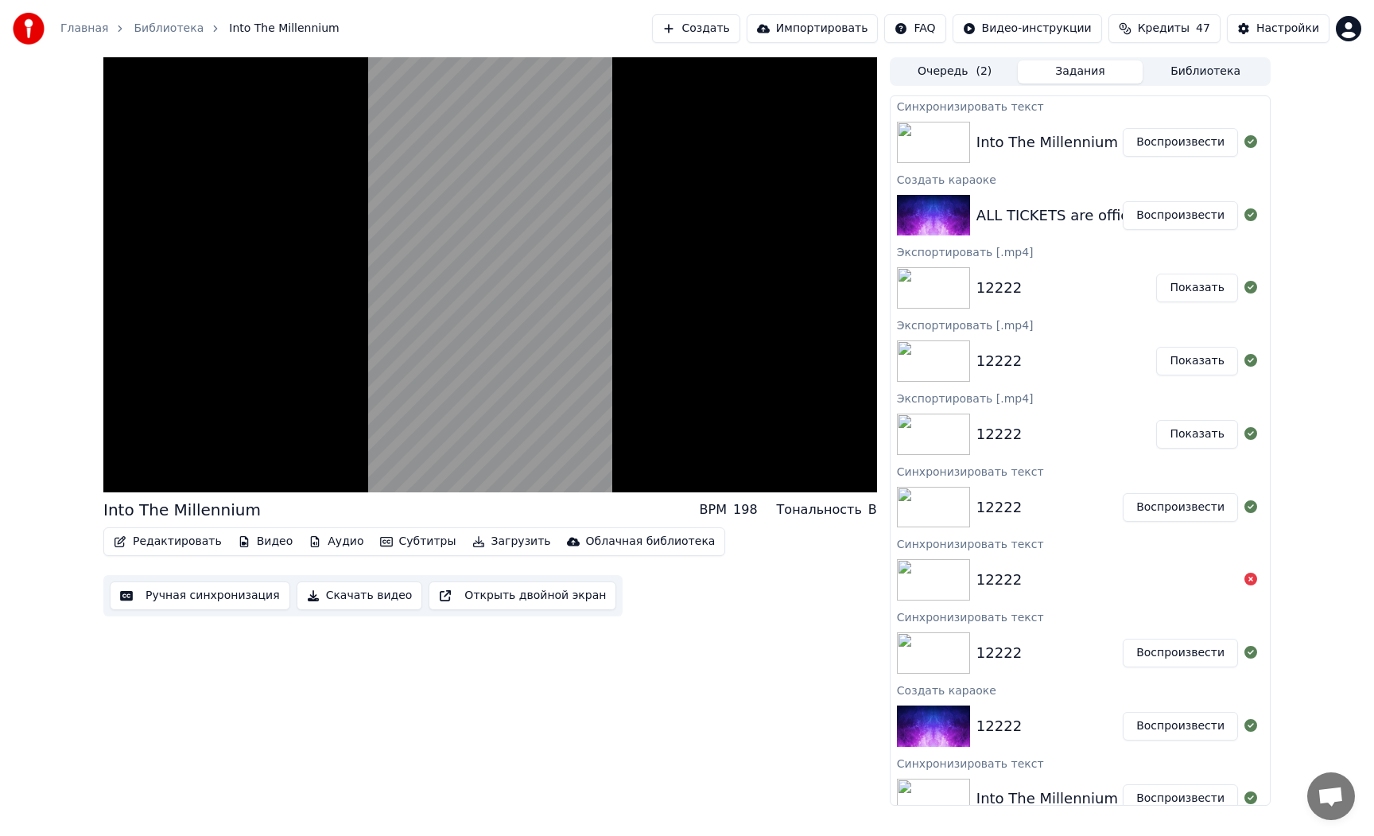
click at [417, 544] on button "Субтитры" at bounding box center [418, 541] width 89 height 22
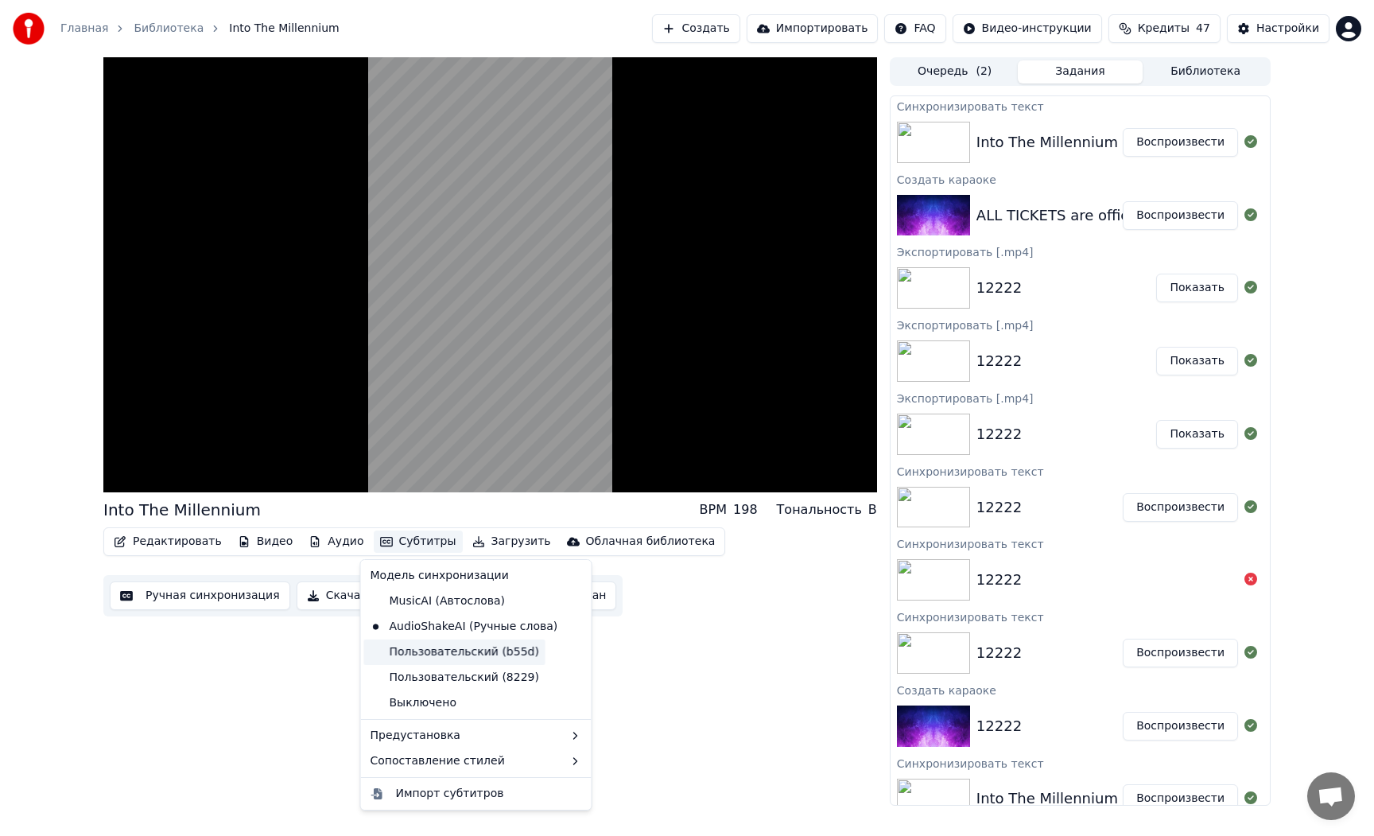
click at [435, 647] on div "Пользовательский (b55d)" at bounding box center [454, 651] width 181 height 25
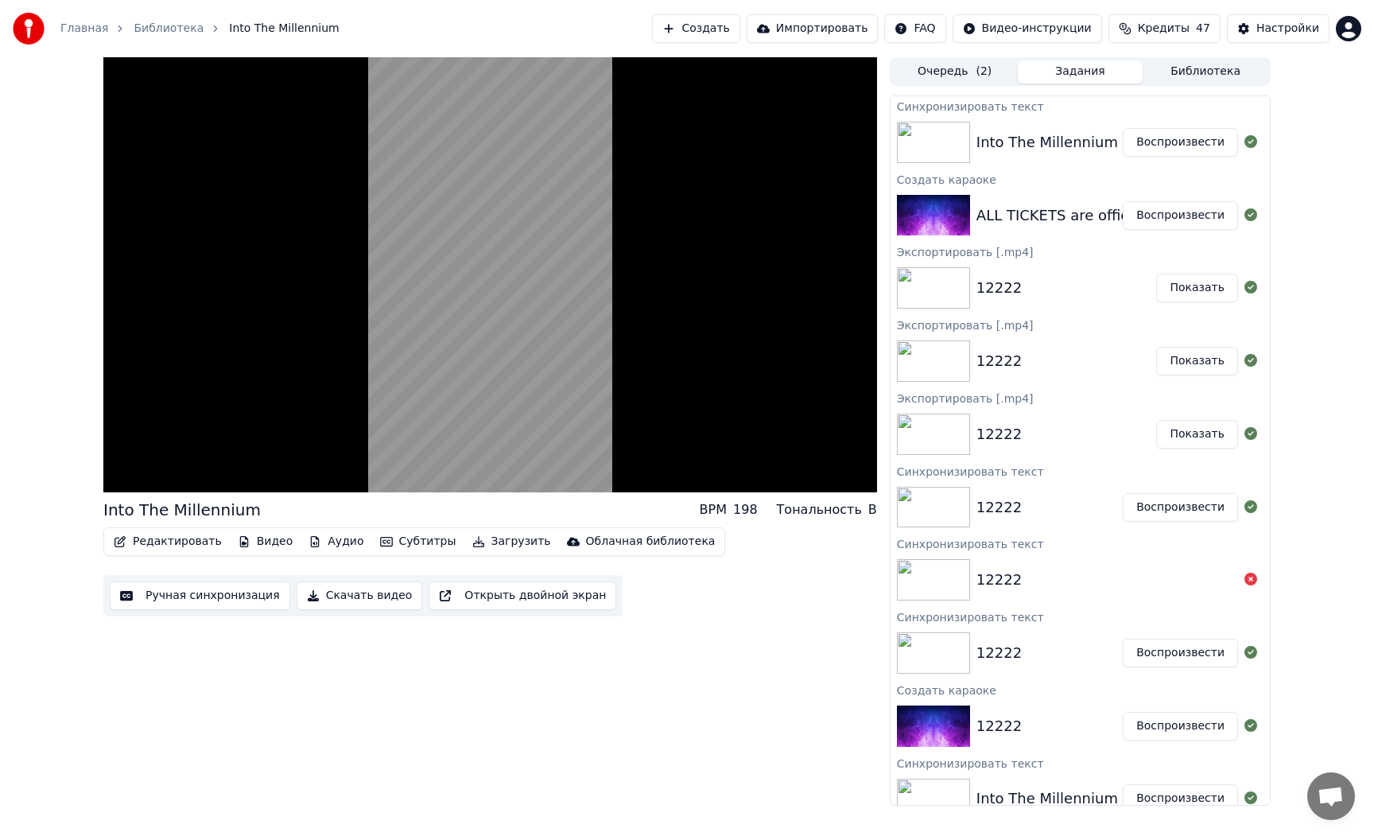
click at [413, 528] on div "Редактировать Видео Аудио Субтитры Загрузить Облачная библиотека" at bounding box center [414, 541] width 622 height 29
click at [414, 539] on button "Субтитры" at bounding box center [418, 541] width 89 height 22
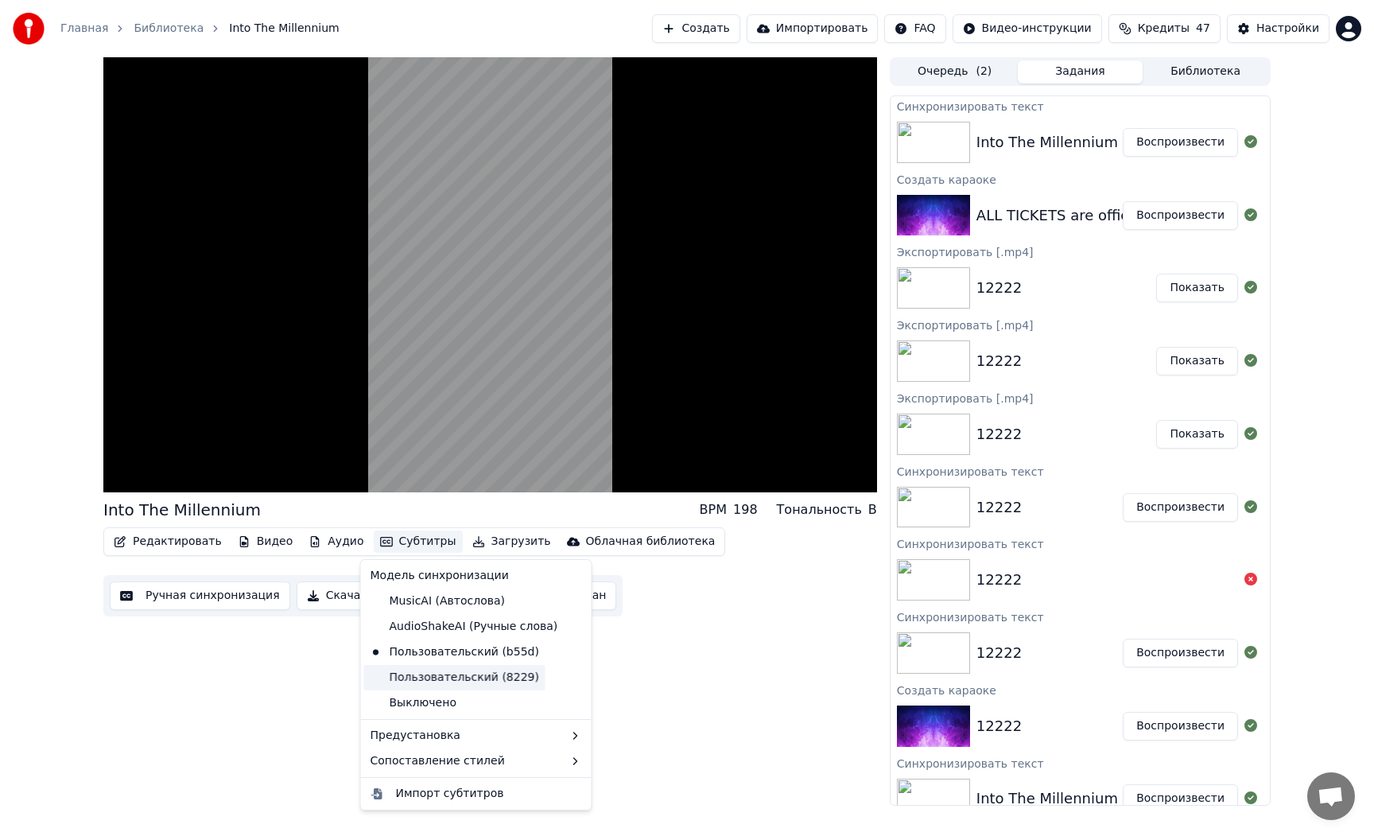
click at [432, 674] on div "Пользовательский (8229)" at bounding box center [454, 677] width 181 height 25
click at [417, 543] on button "Субтитры" at bounding box center [418, 541] width 89 height 22
click at [433, 694] on div "Выключено" at bounding box center [476, 702] width 224 height 25
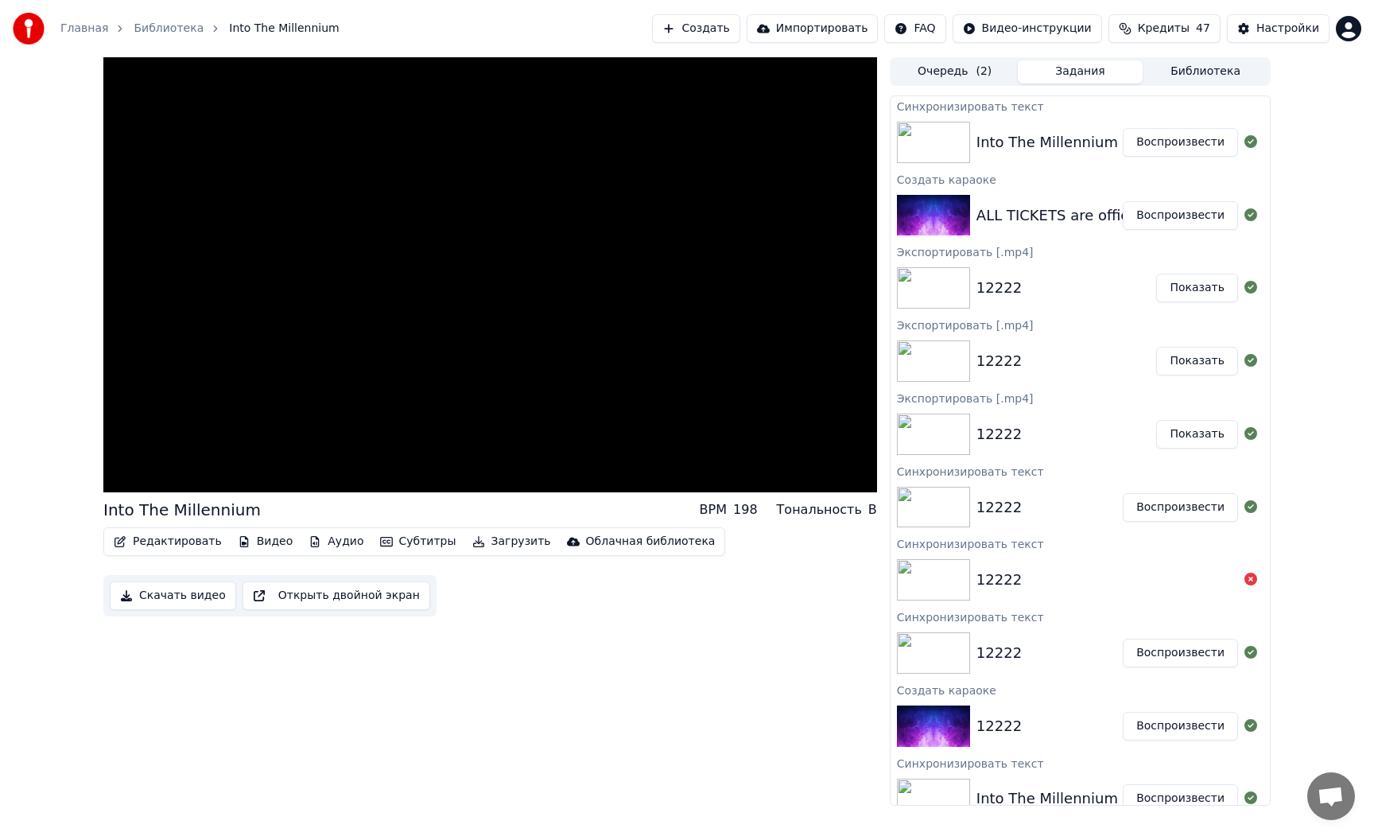
click at [410, 538] on button "Субтитры" at bounding box center [418, 541] width 89 height 22
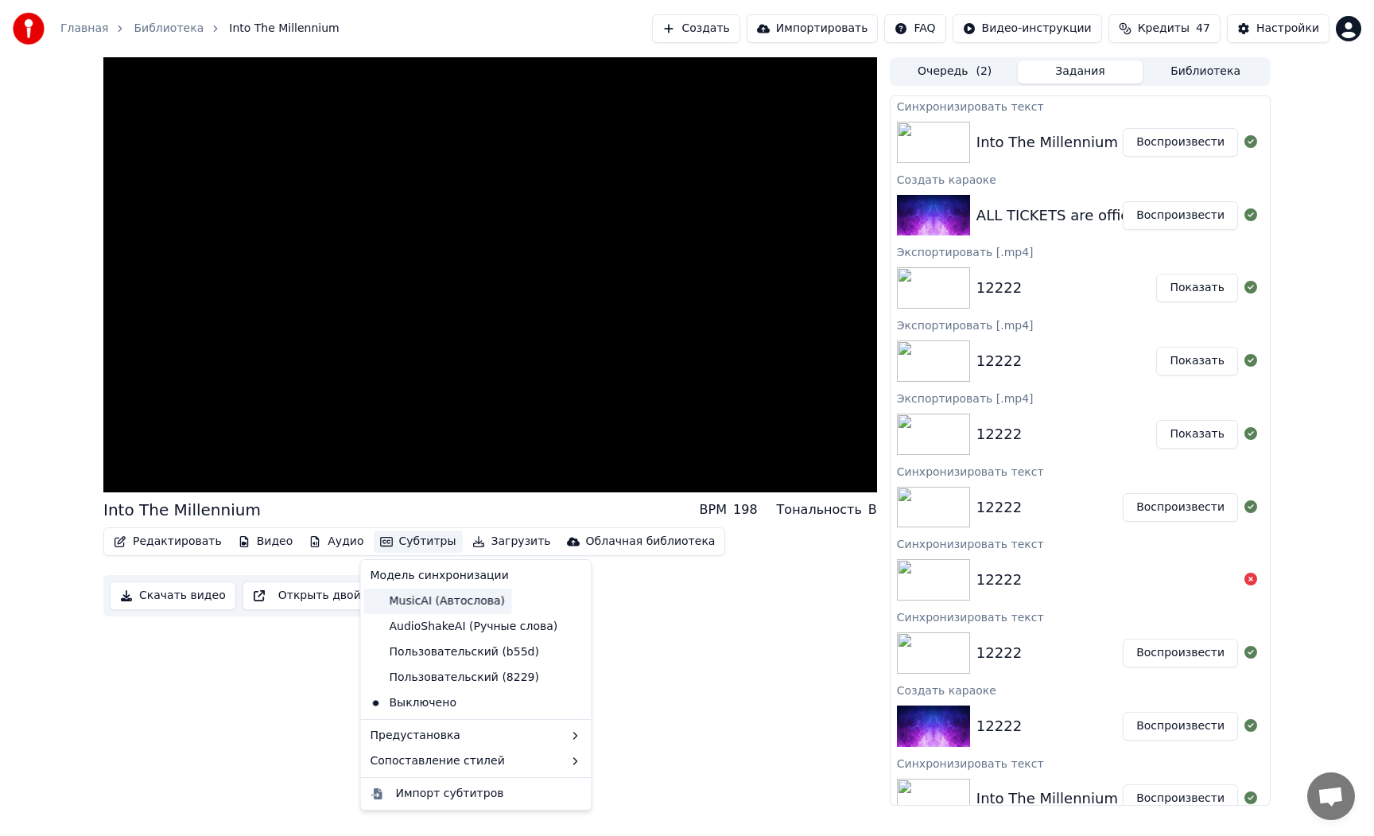
click at [431, 598] on div "MusicAI (Автослова)" at bounding box center [438, 600] width 148 height 25
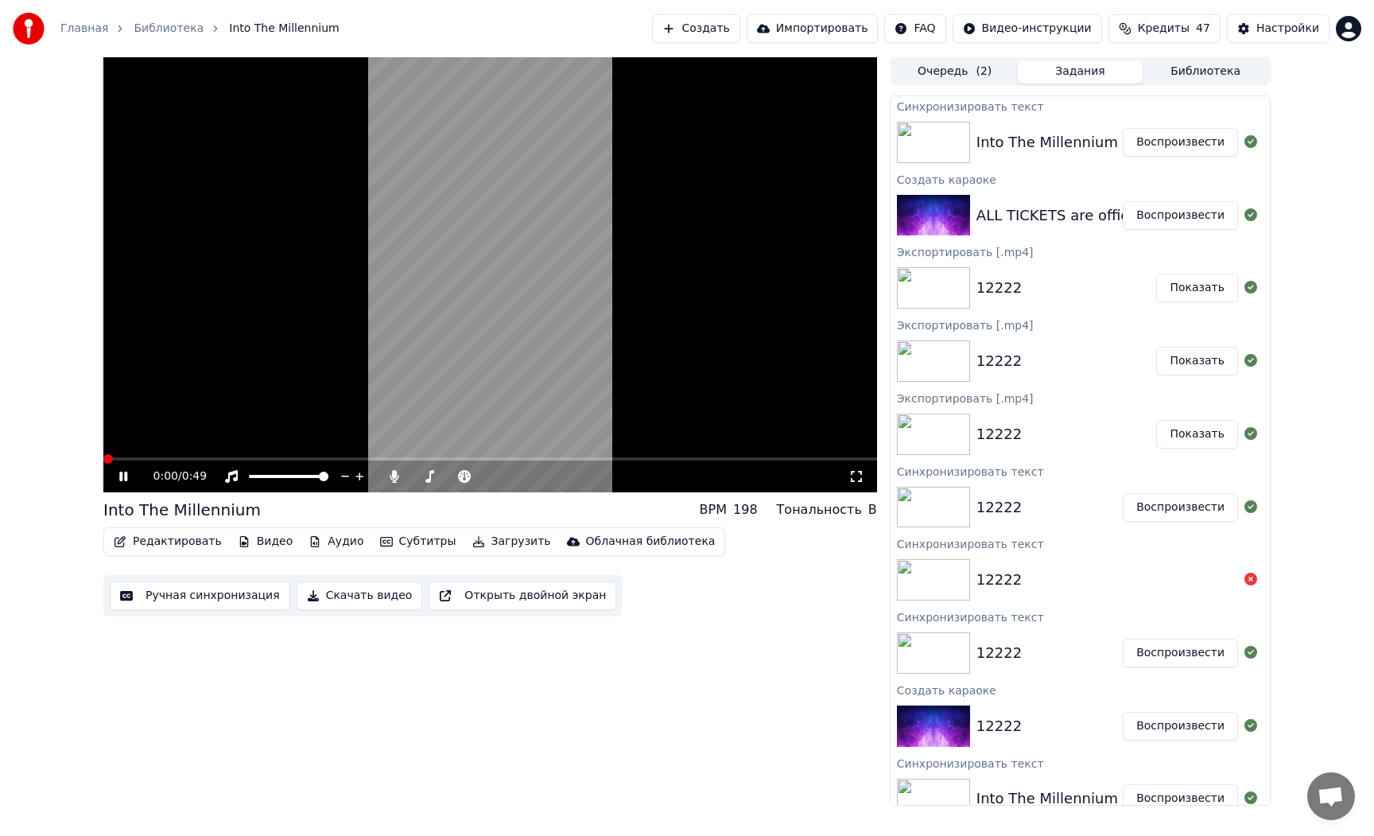
click at [412, 545] on button "Субтитры" at bounding box center [418, 541] width 89 height 22
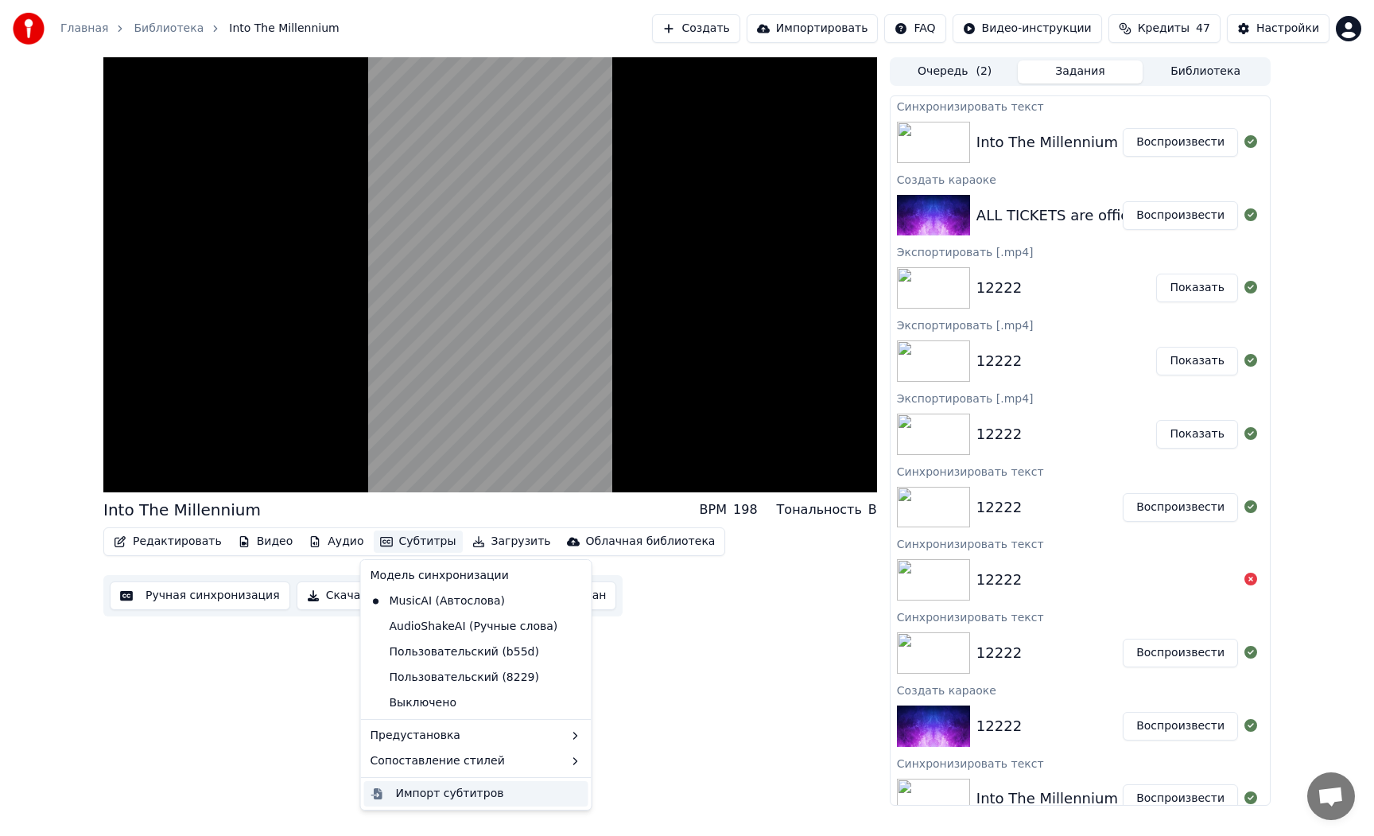
click at [482, 789] on div "Импорт субтитров" at bounding box center [450, 794] width 108 height 16
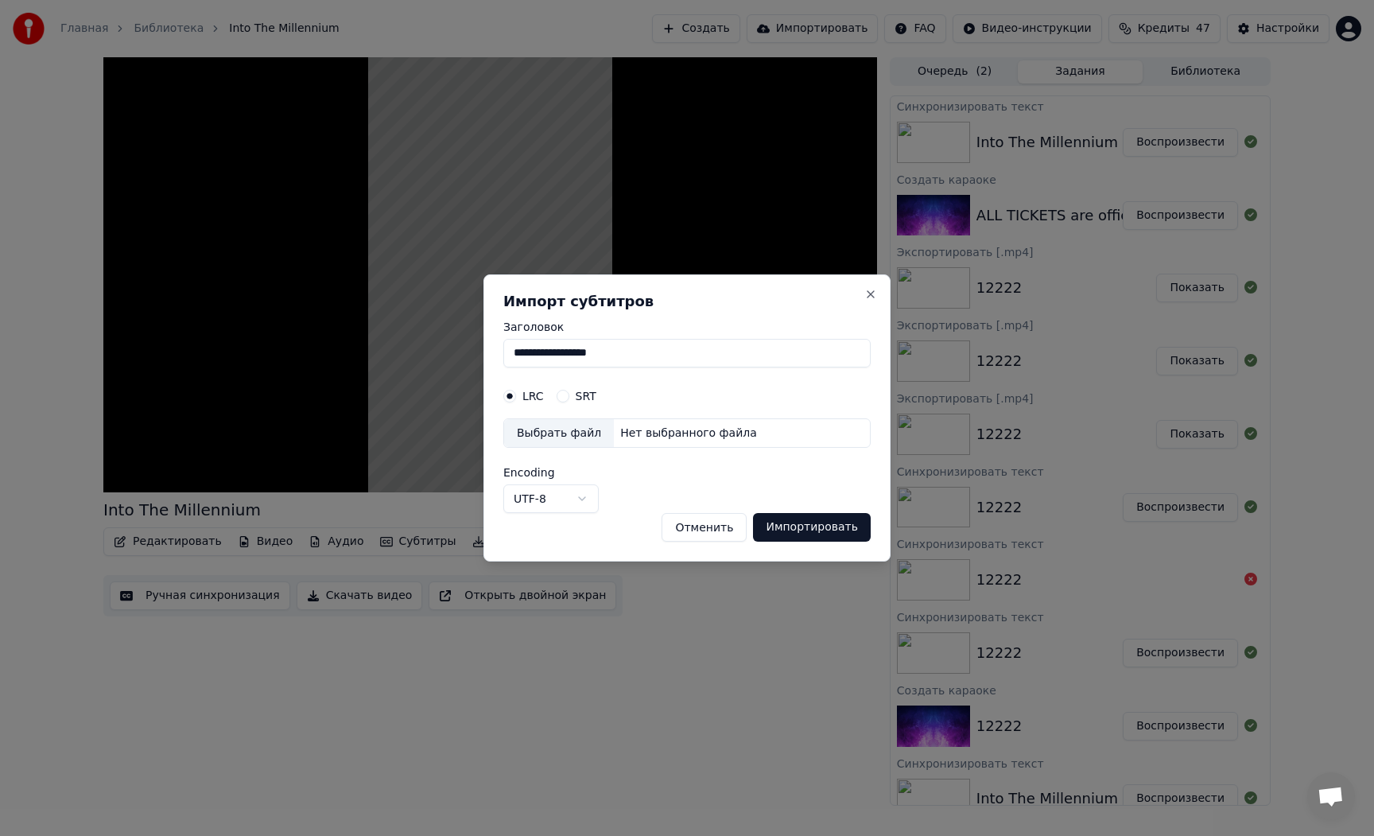
click at [717, 531] on button "Отменить" at bounding box center [704, 527] width 85 height 29
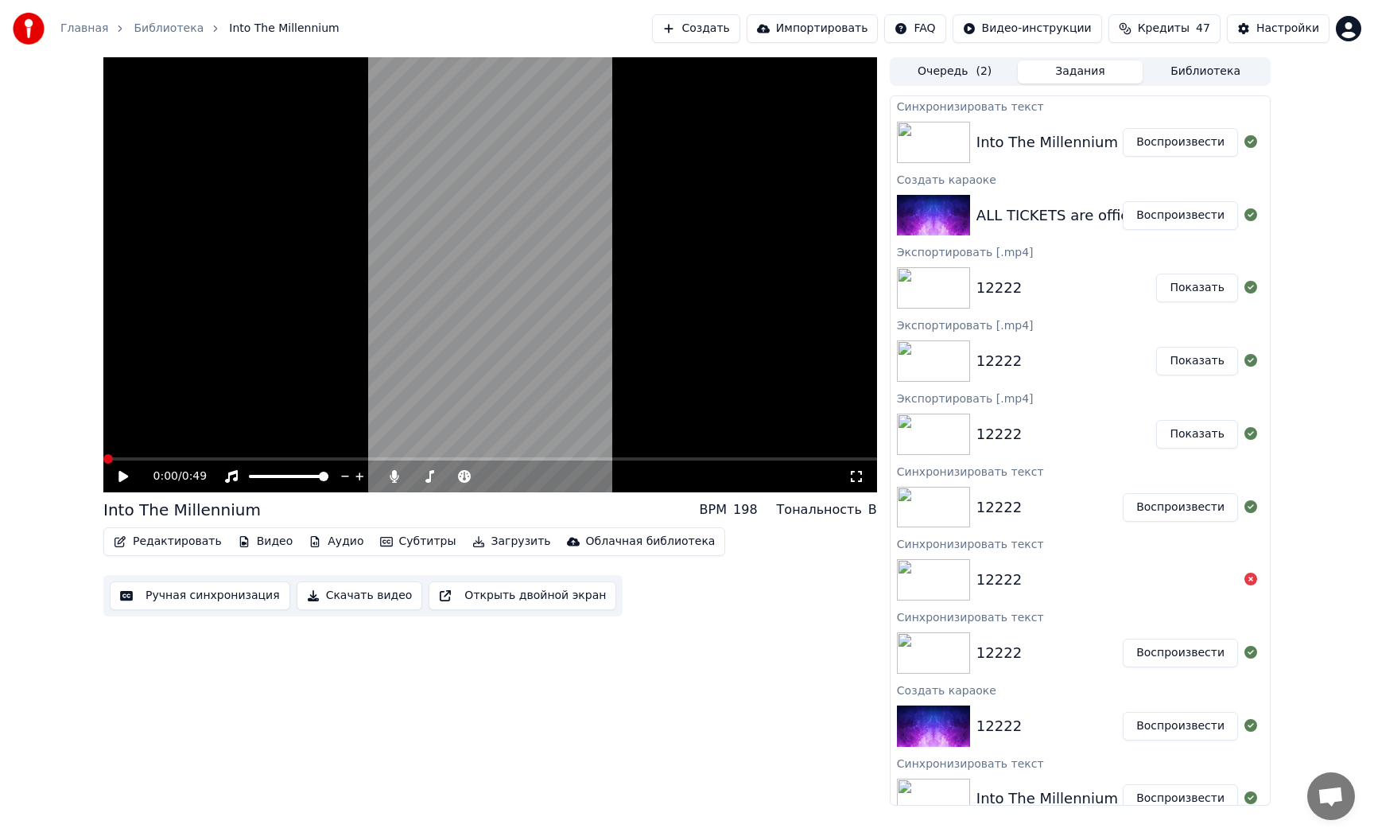
click at [134, 473] on icon at bounding box center [134, 476] width 37 height 13
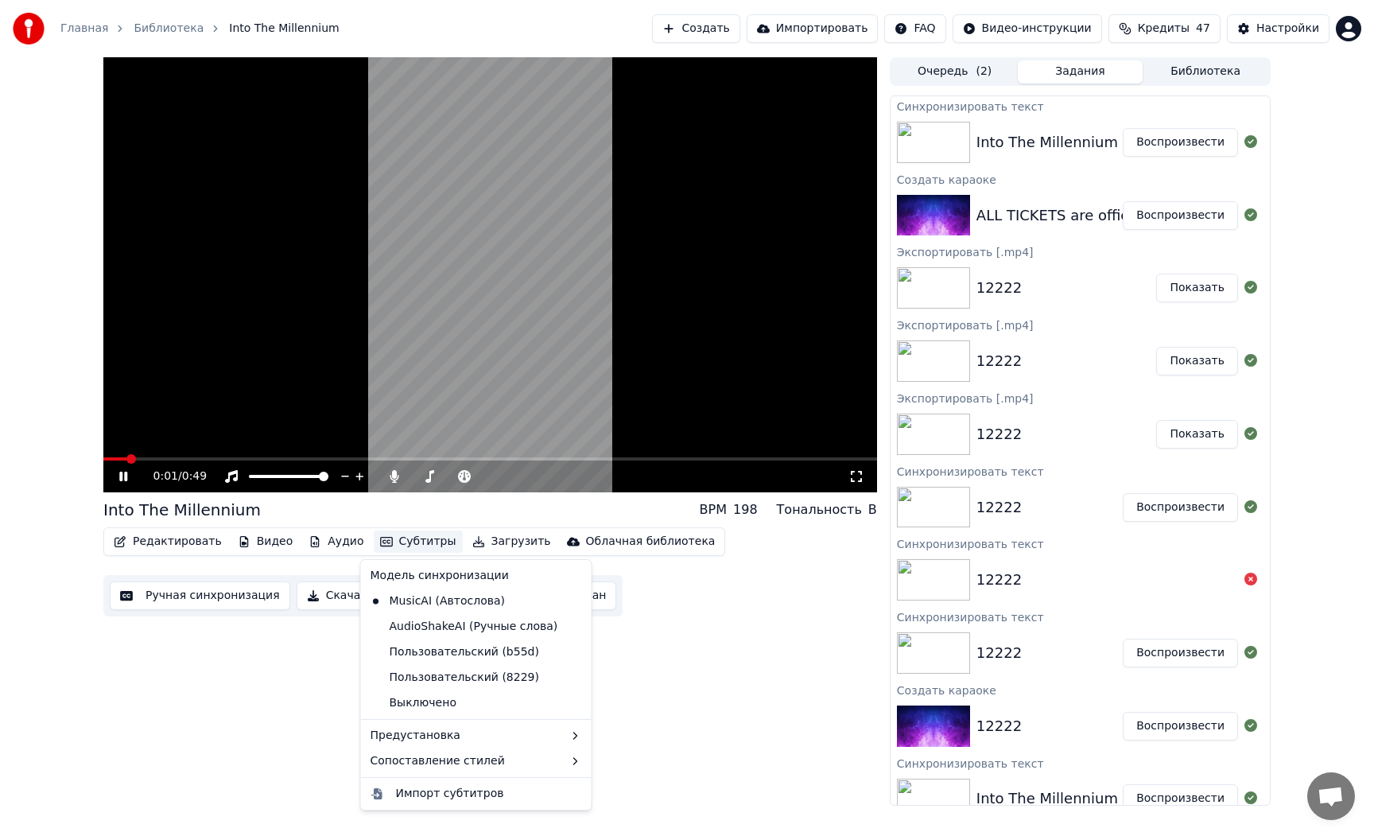
click at [412, 546] on button "Субтитры" at bounding box center [418, 541] width 89 height 22
click at [433, 619] on div "AudioShakeAI (Ручные слова)" at bounding box center [464, 626] width 200 height 25
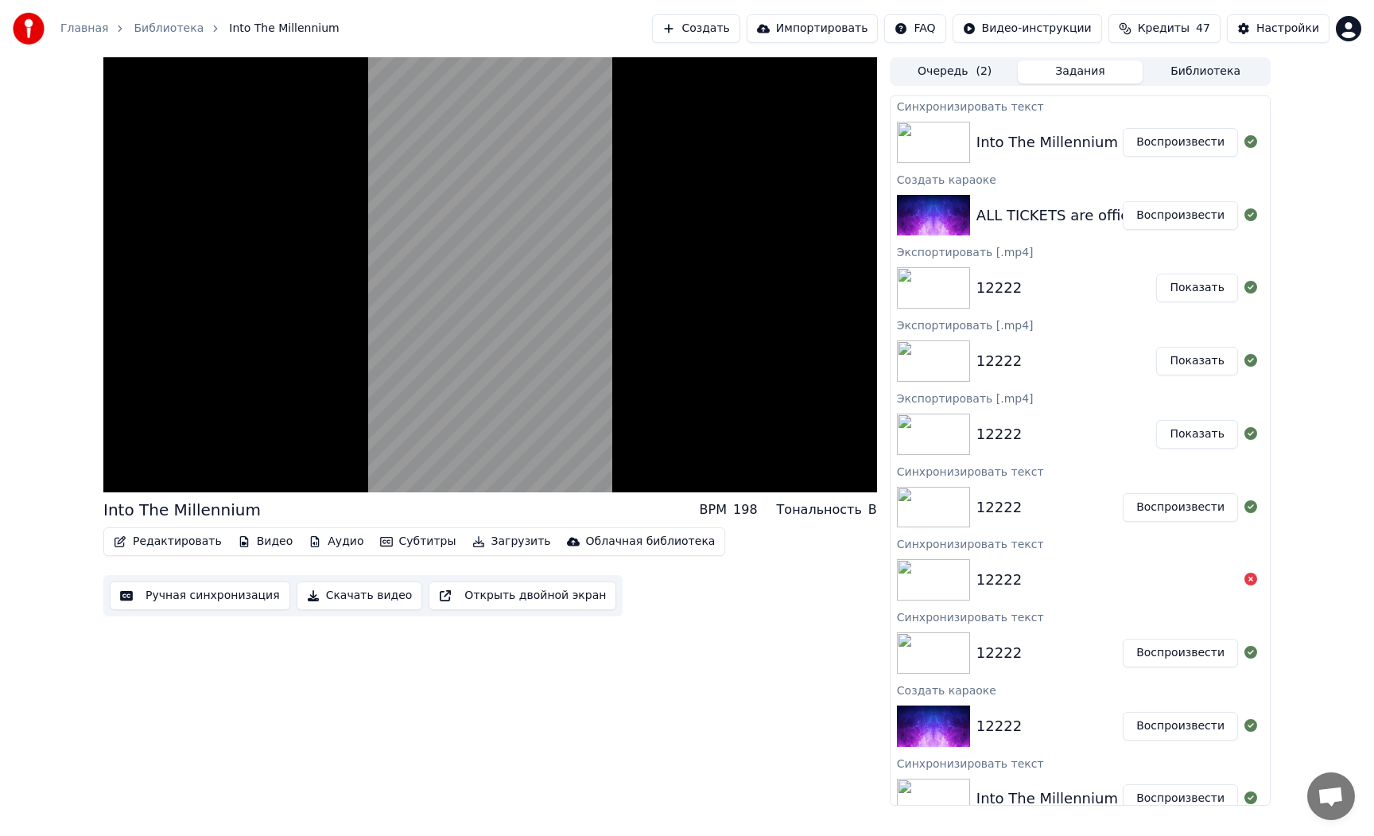
click at [417, 541] on button "Субтитры" at bounding box center [418, 541] width 89 height 22
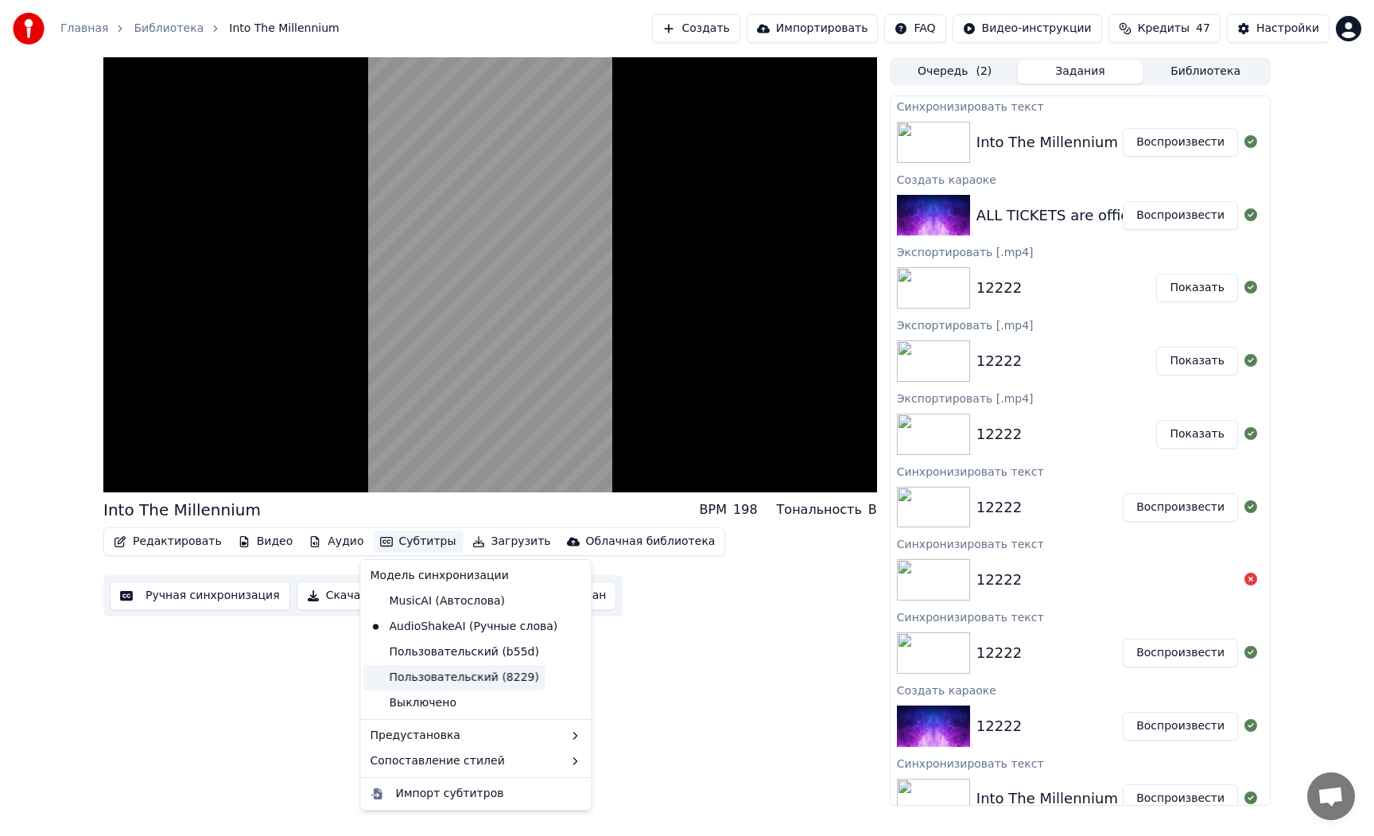
click at [447, 675] on div "Пользовательский (8229)" at bounding box center [454, 677] width 181 height 25
click at [430, 547] on button "Субтитры" at bounding box center [418, 541] width 89 height 22
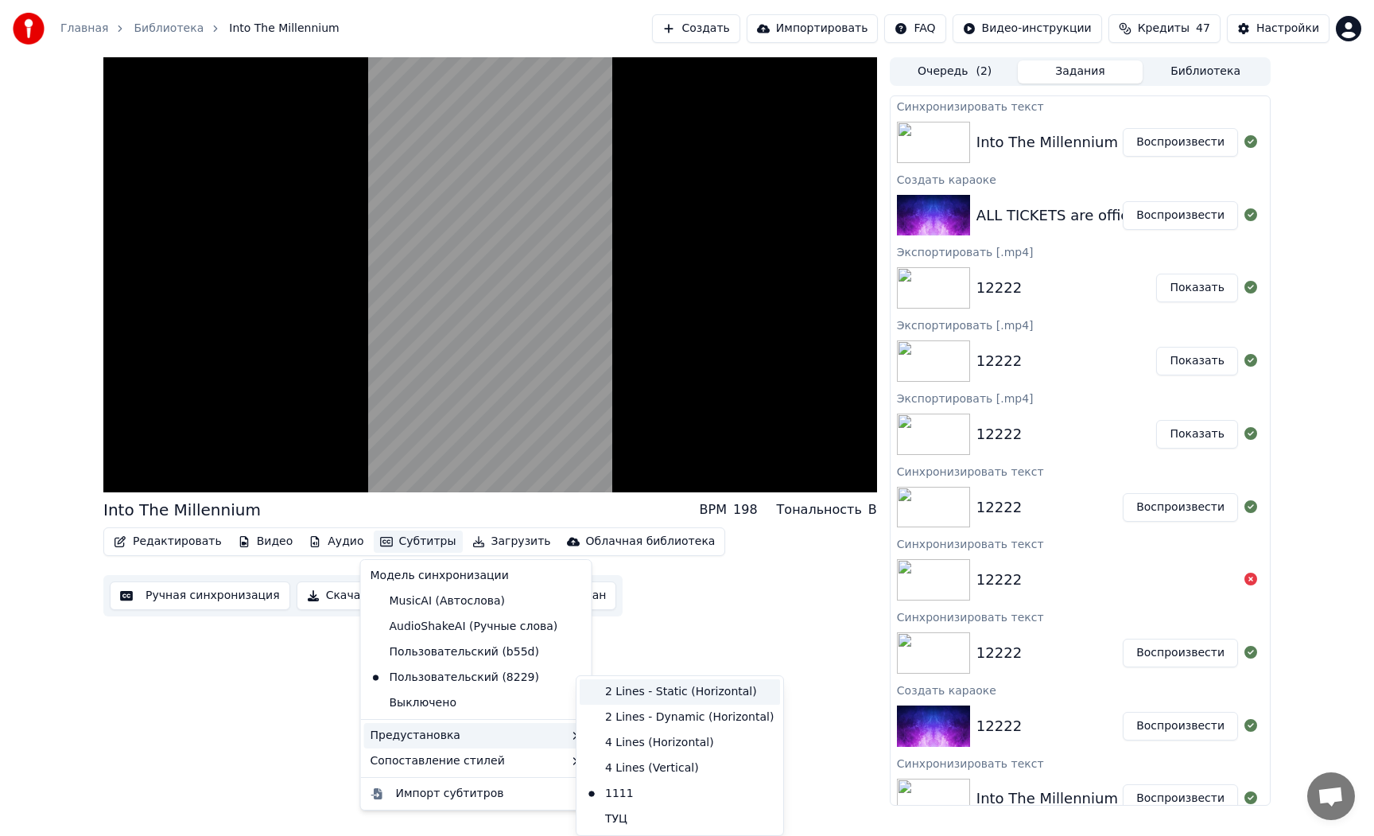
click at [631, 699] on div "2 Lines - Static (Horizontal)" at bounding box center [680, 691] width 200 height 25
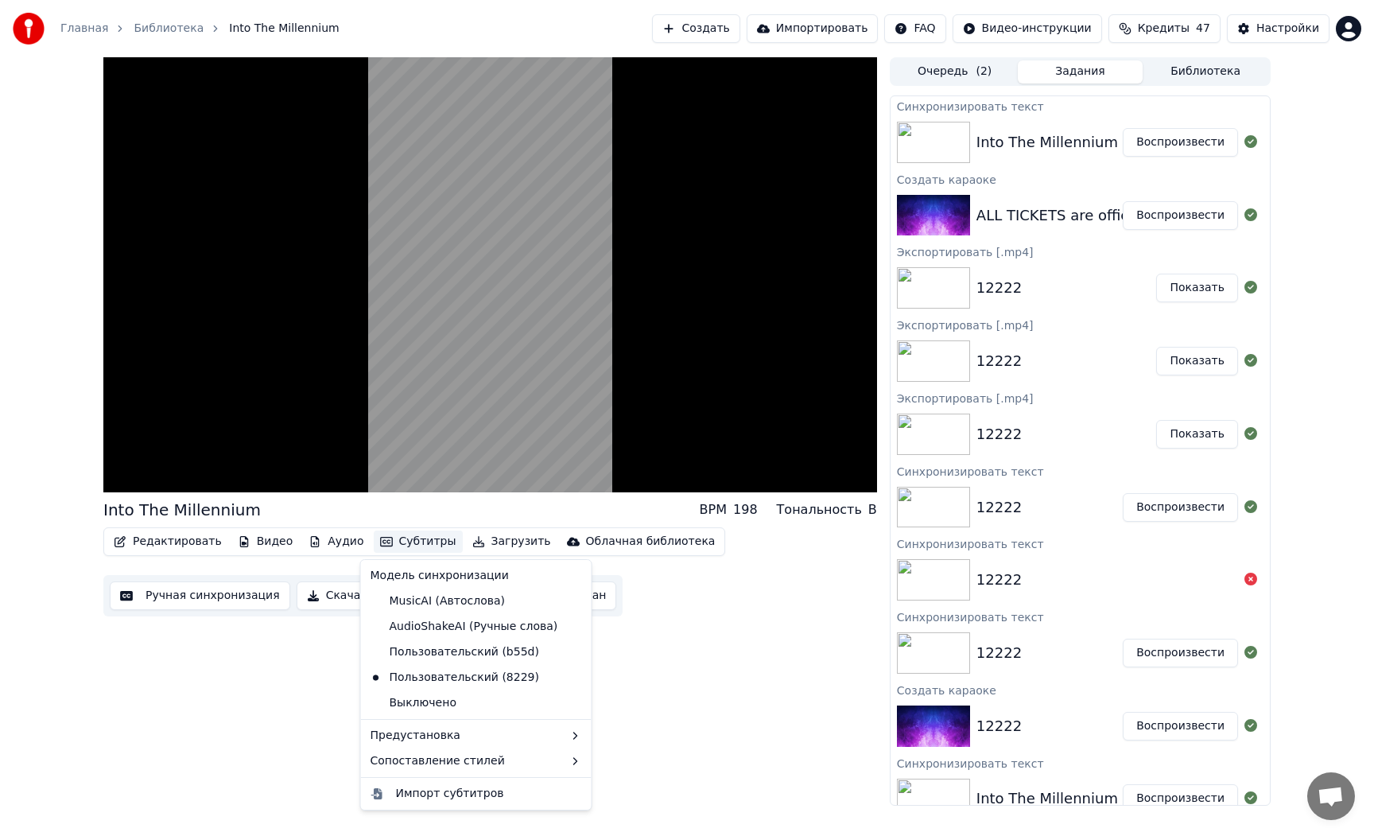
click at [413, 542] on button "Субтитры" at bounding box center [418, 541] width 89 height 22
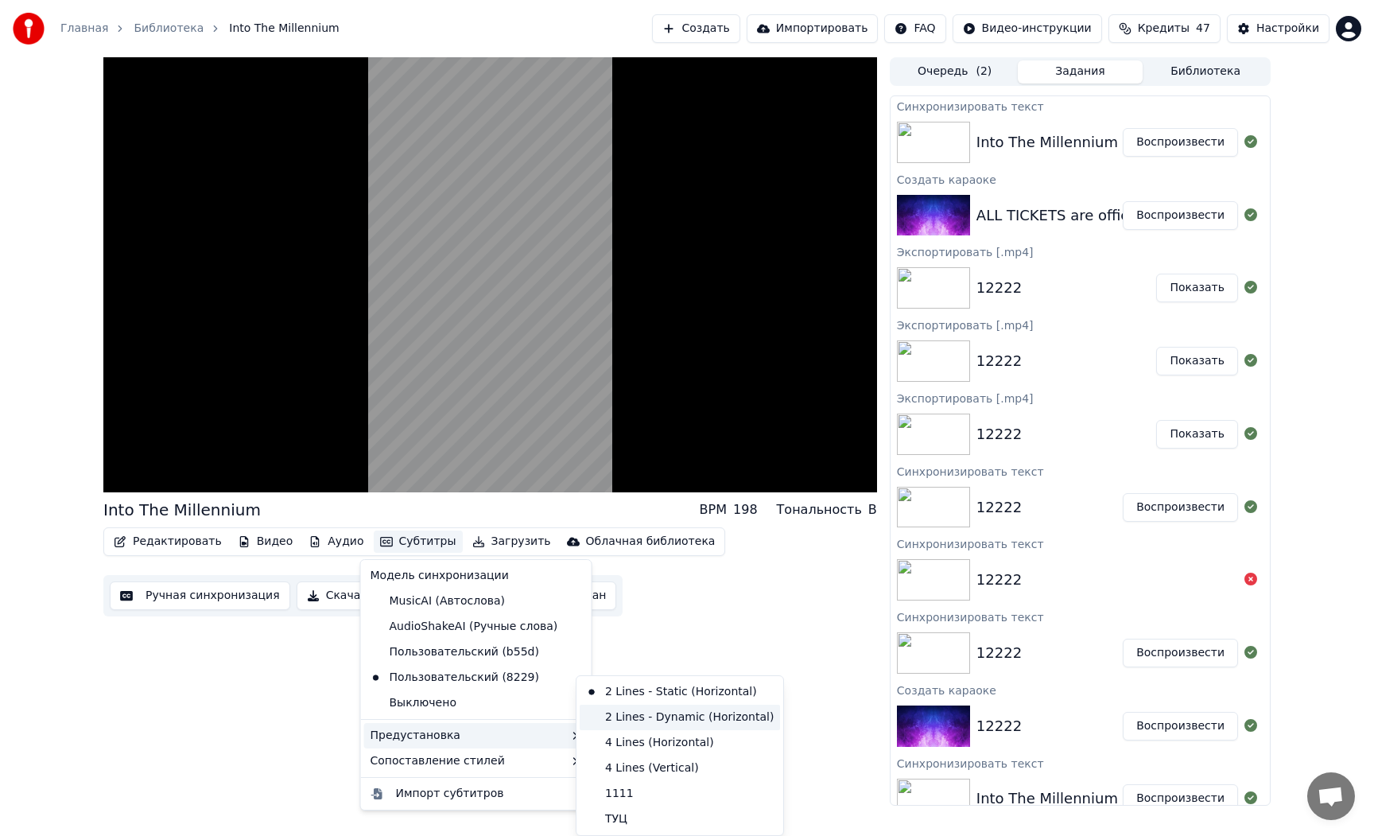
click at [628, 725] on div "2 Lines - Dynamic (Horizontal)" at bounding box center [680, 717] width 200 height 25
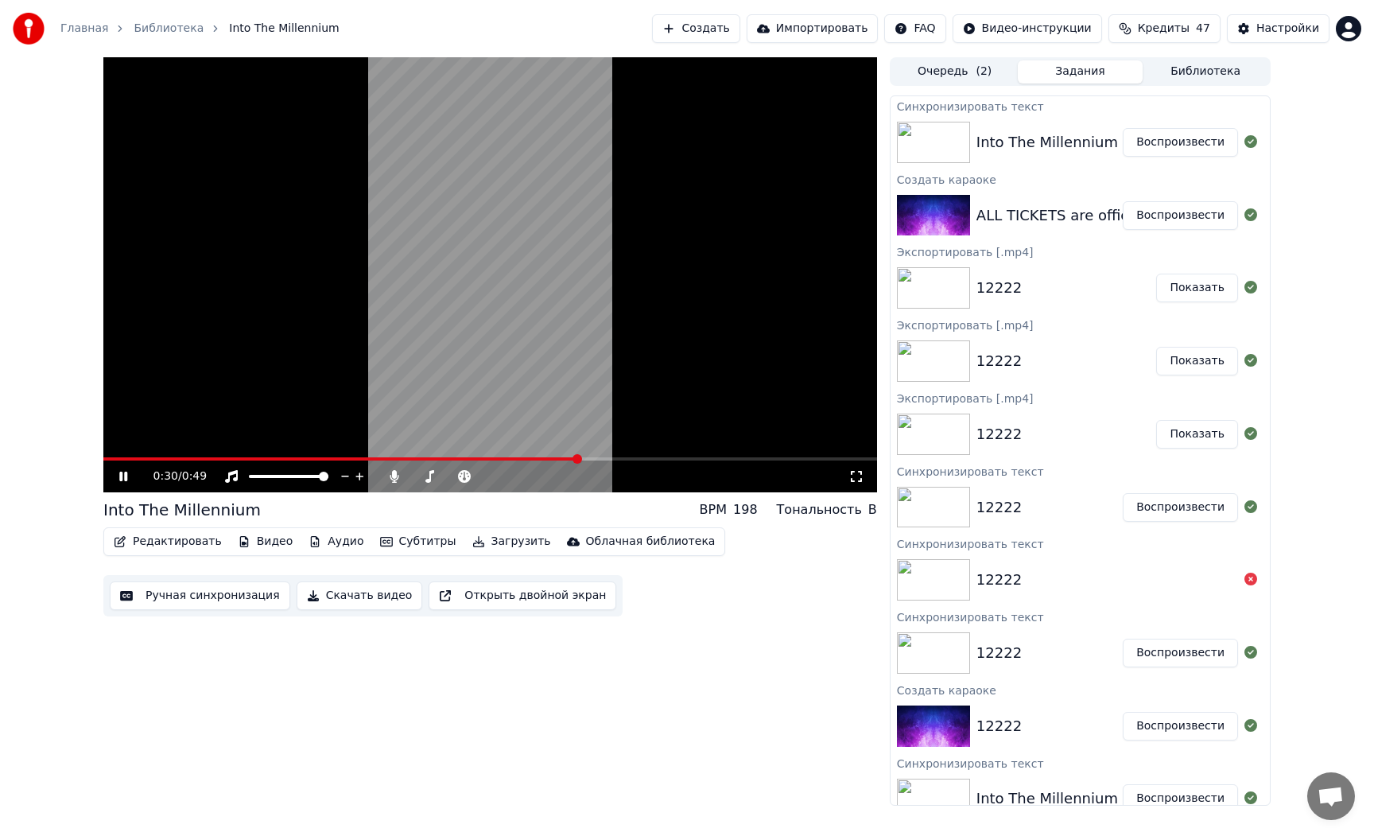
click at [426, 546] on button "Субтитры" at bounding box center [418, 541] width 89 height 22
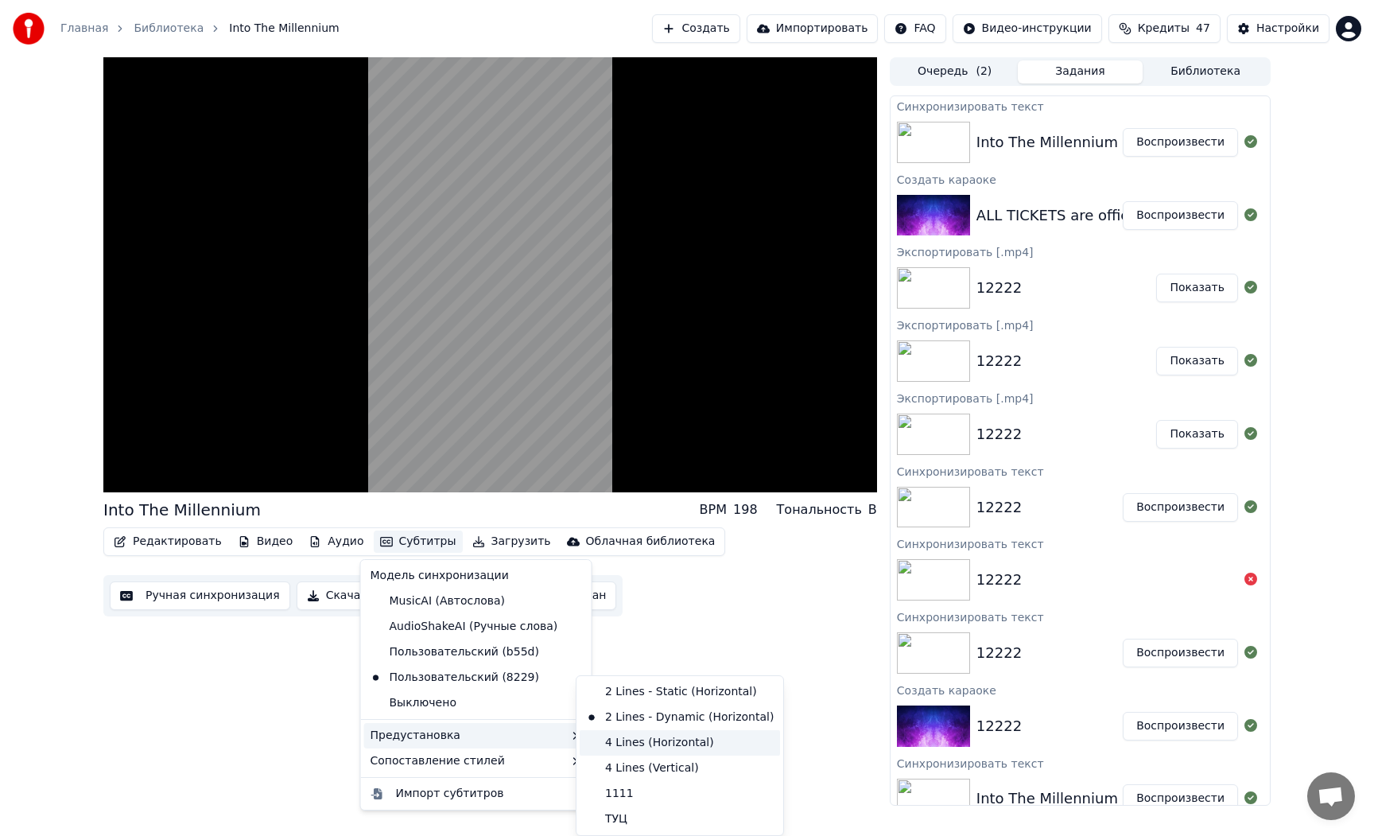
click at [619, 740] on div "4 Lines (Horizontal)" at bounding box center [680, 742] width 200 height 25
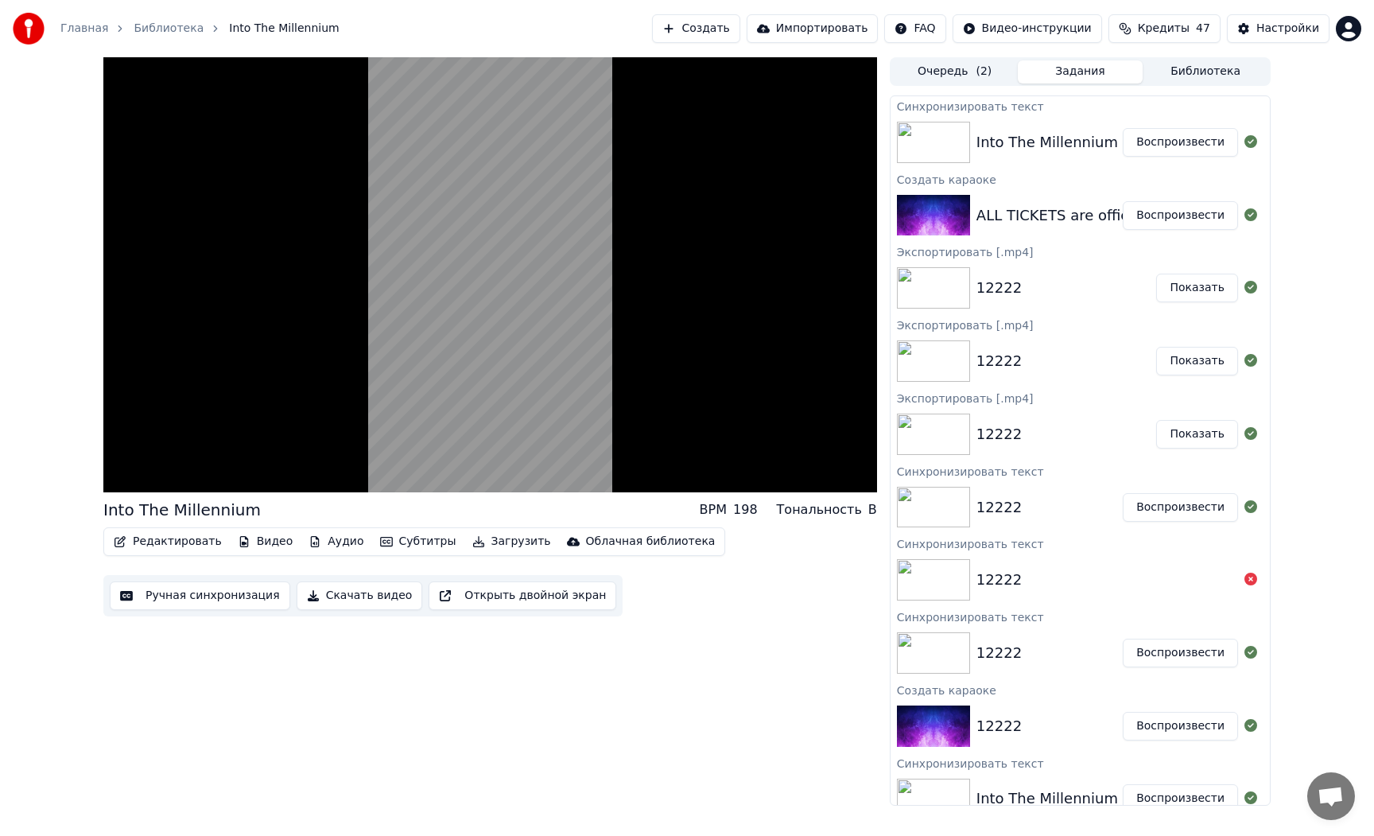
click at [421, 538] on button "Субтитры" at bounding box center [418, 541] width 89 height 22
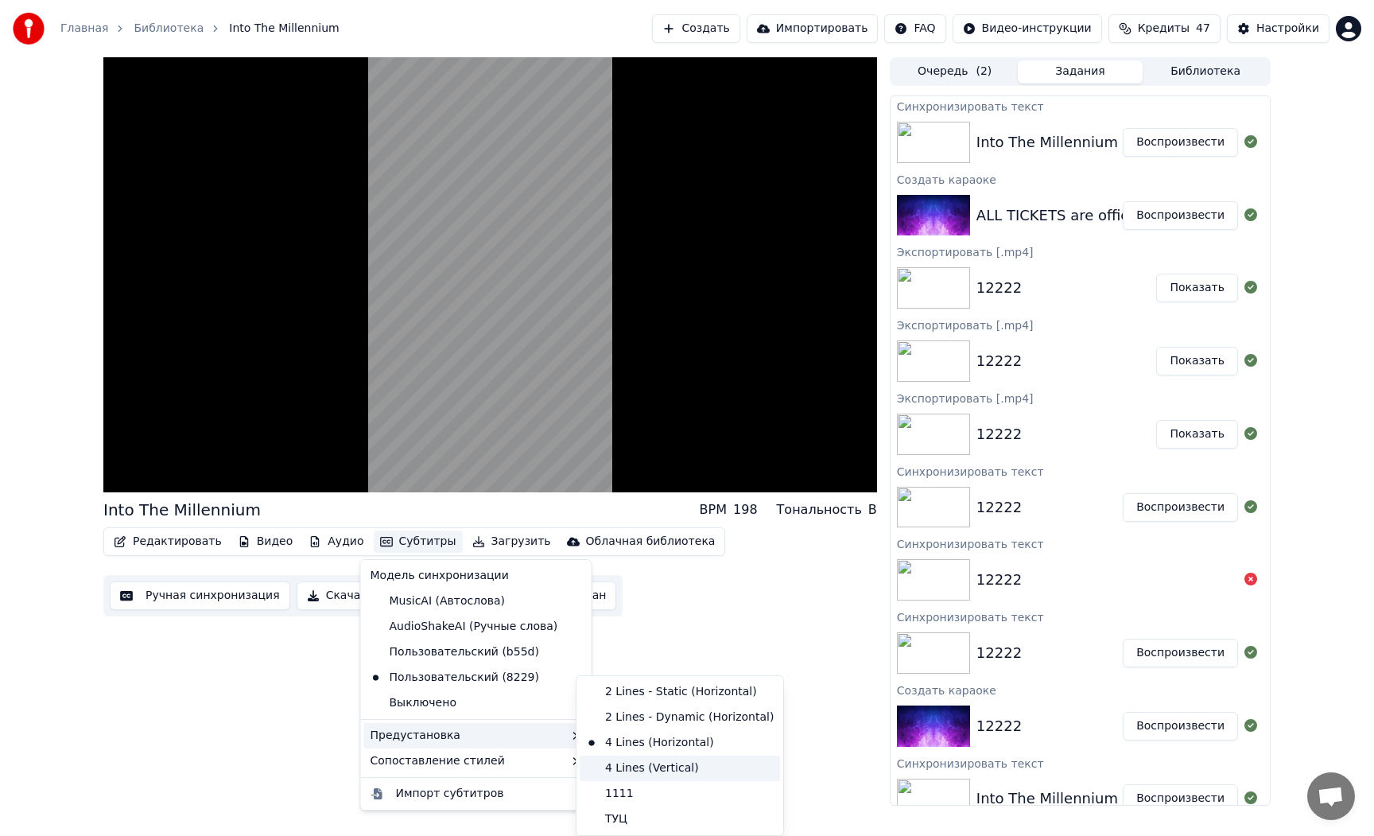
click at [630, 765] on div "4 Lines (Vertical)" at bounding box center [680, 767] width 200 height 25
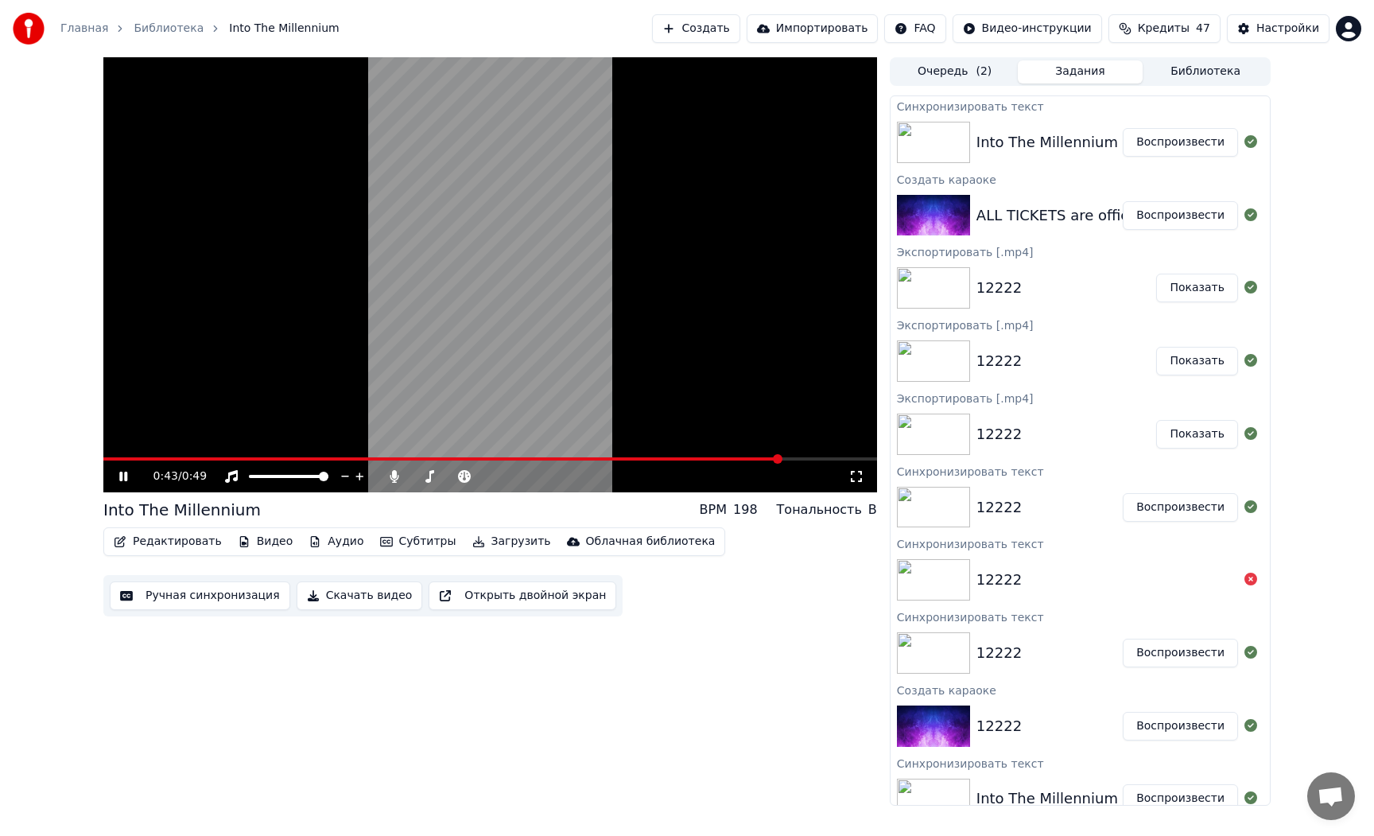
click at [420, 545] on button "Субтитры" at bounding box center [418, 541] width 89 height 22
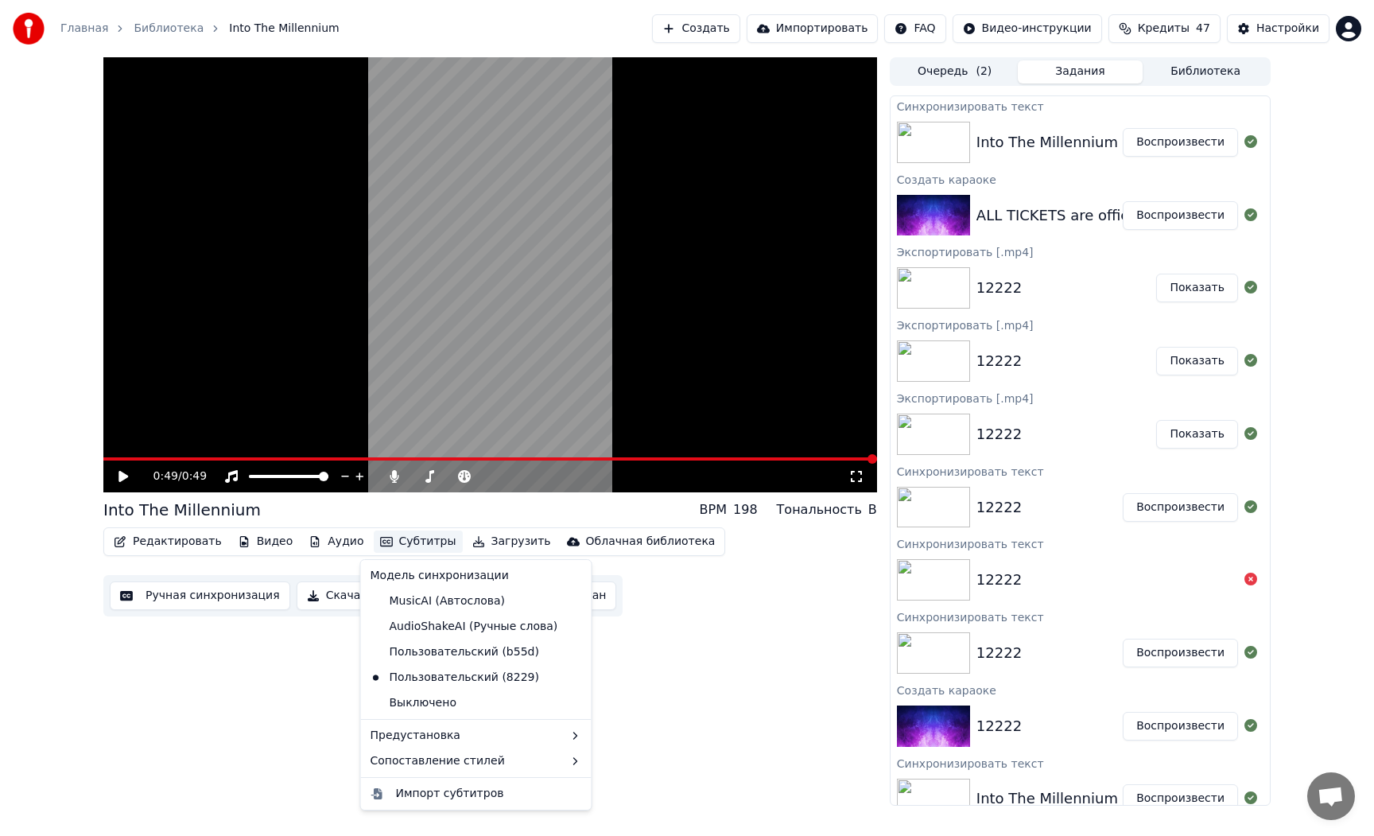
click at [122, 473] on icon at bounding box center [123, 476] width 10 height 11
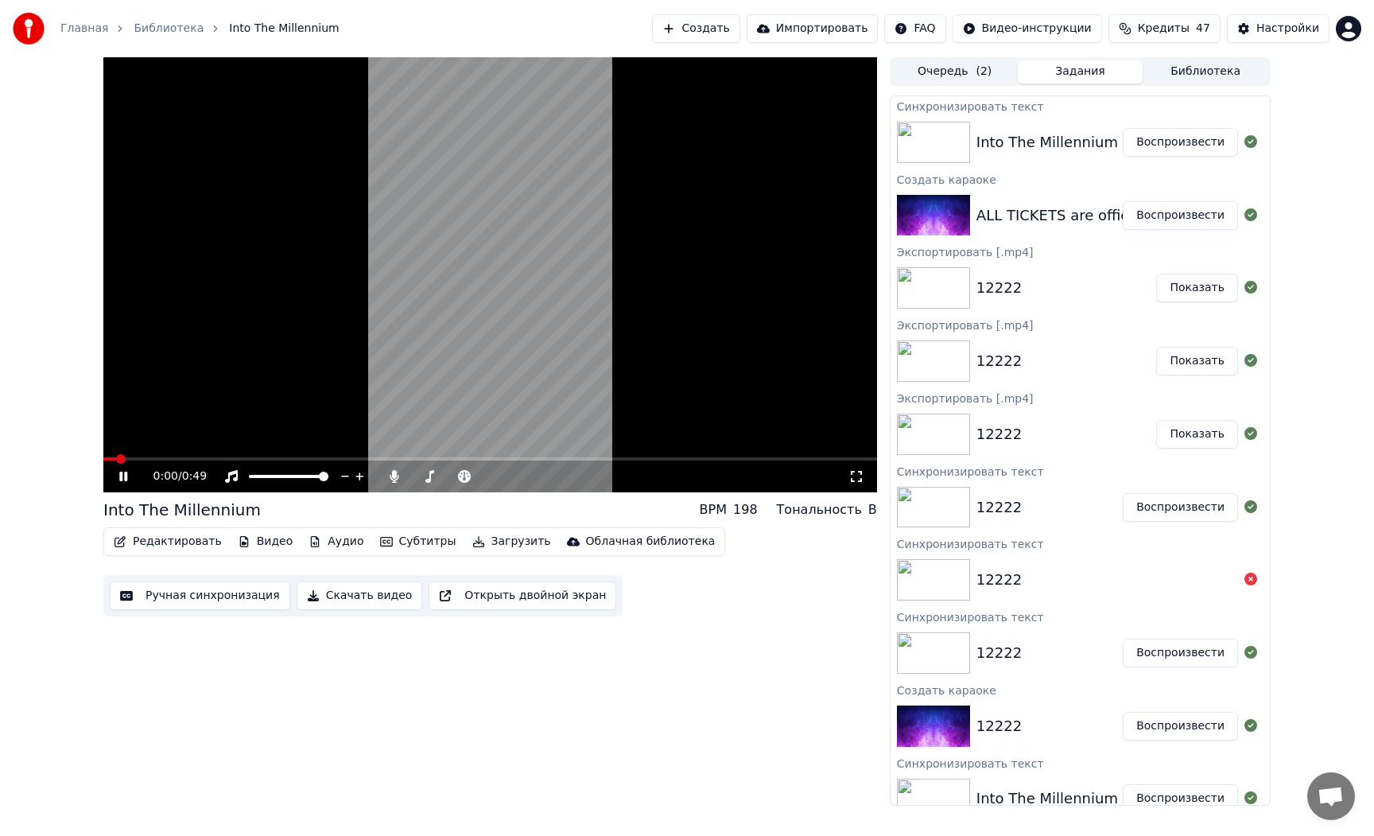
click at [393, 547] on button "Субтитры" at bounding box center [418, 541] width 89 height 22
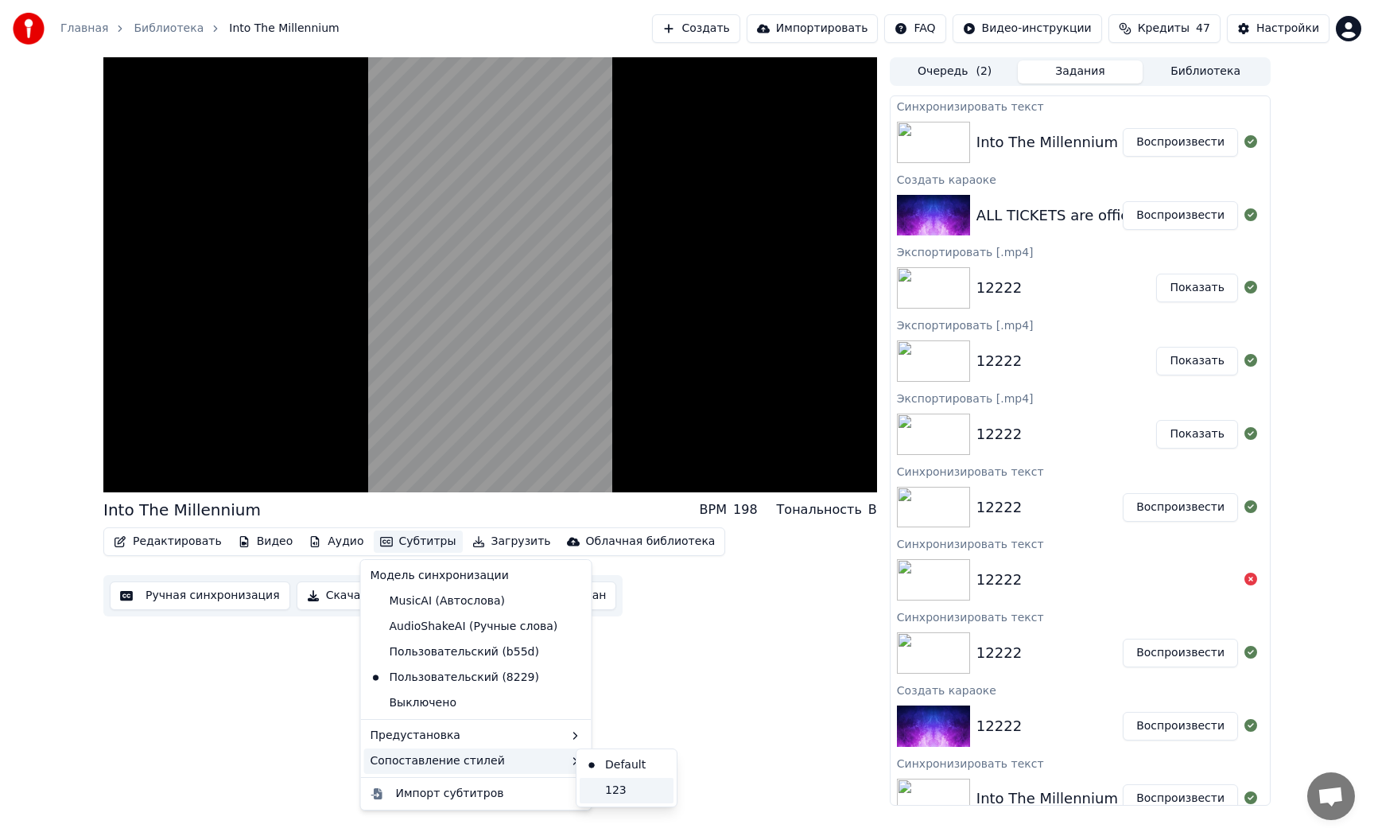
click at [611, 789] on div "123" at bounding box center [627, 790] width 94 height 25
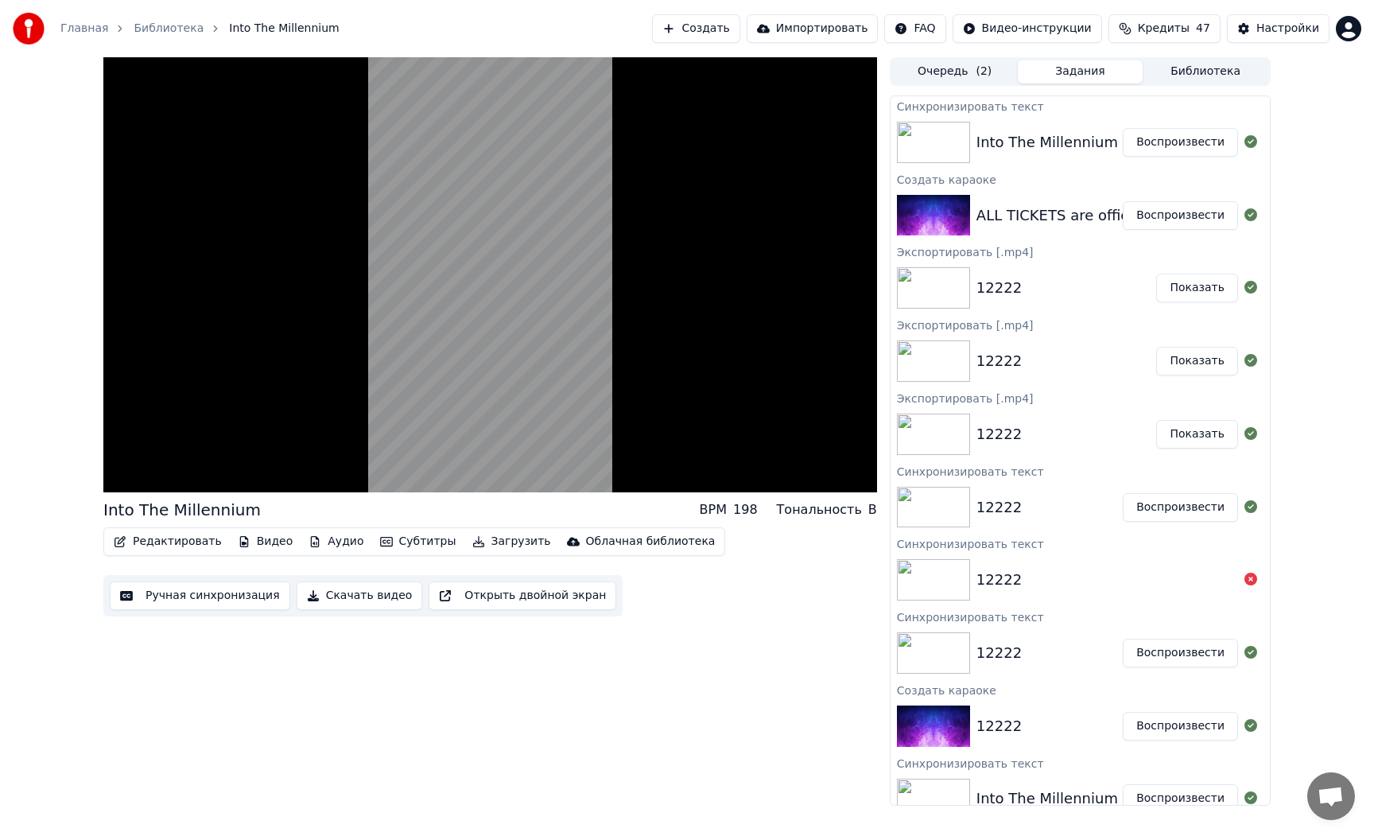
click at [425, 538] on button "Субтитры" at bounding box center [418, 541] width 89 height 22
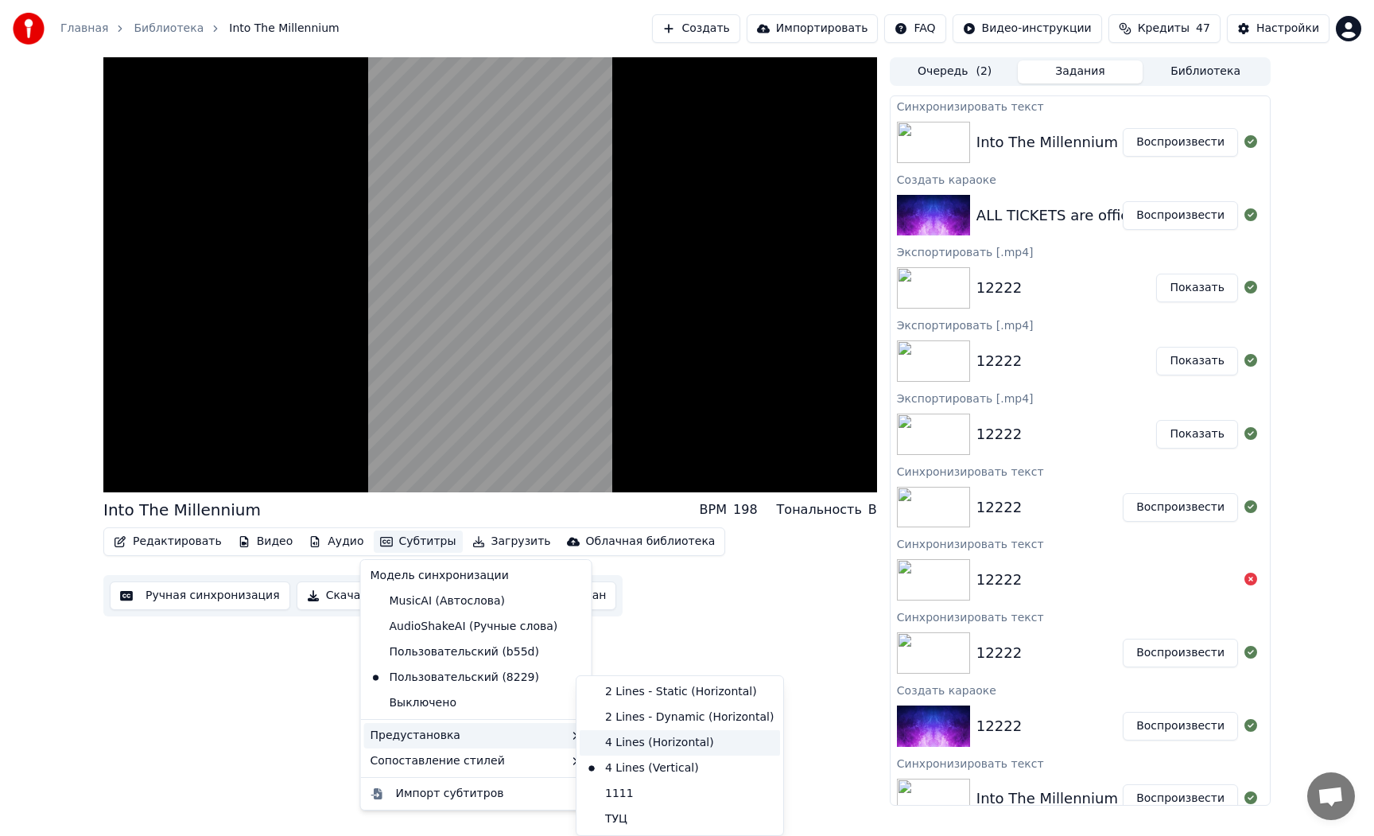
click at [611, 752] on div "4 Lines (Horizontal)" at bounding box center [680, 742] width 200 height 25
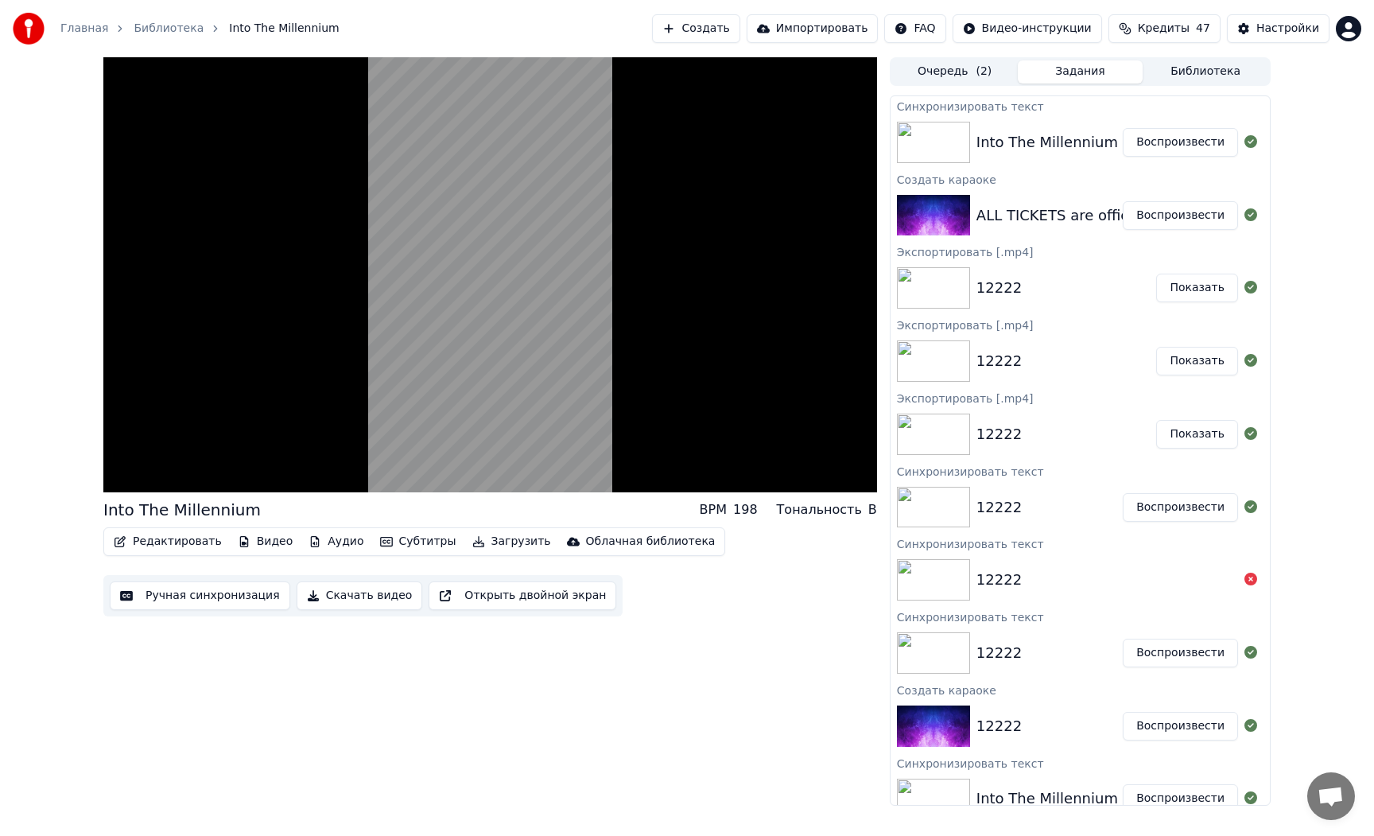
click at [417, 538] on button "Субтитры" at bounding box center [418, 541] width 89 height 22
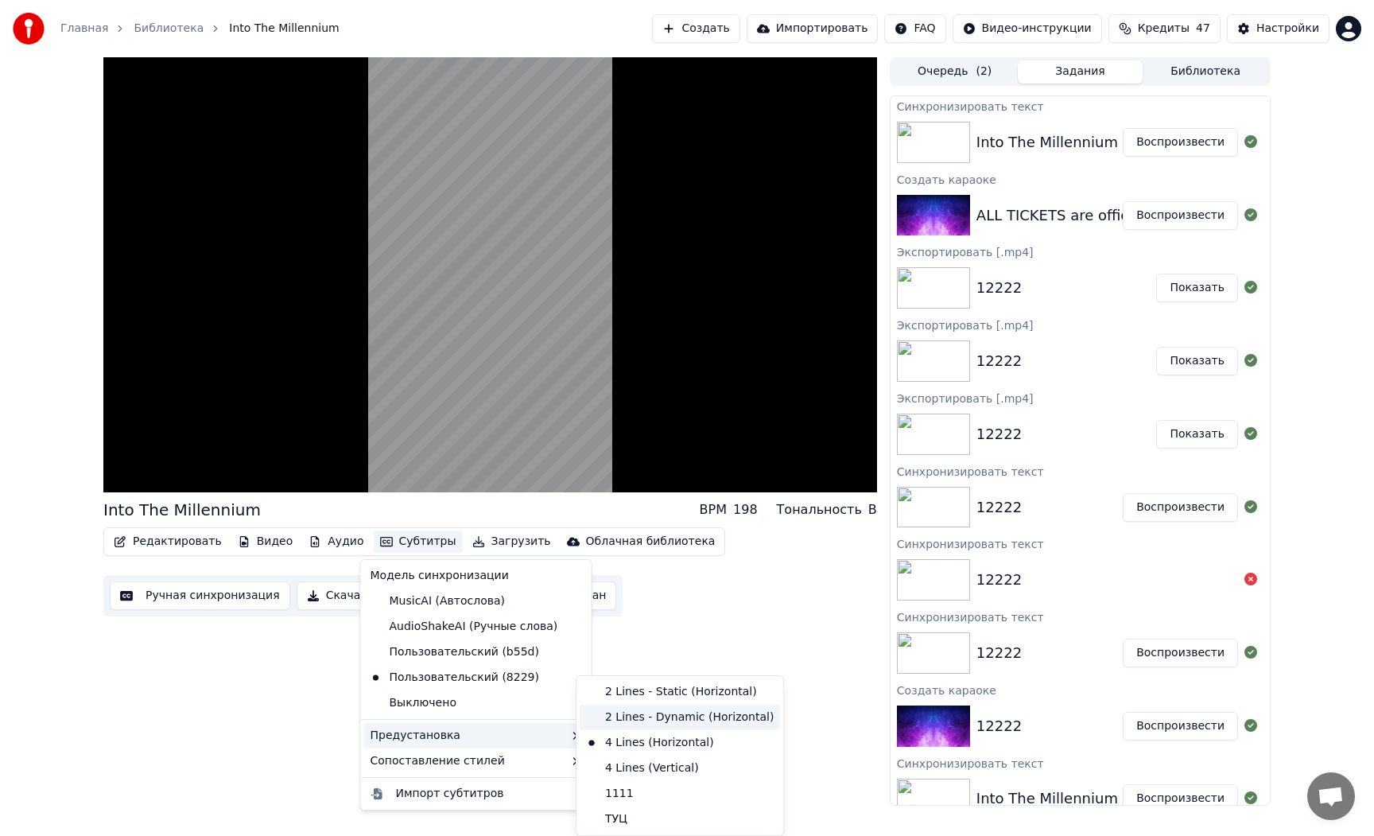
click at [623, 721] on div "2 Lines - Dynamic (Horizontal)" at bounding box center [680, 717] width 200 height 25
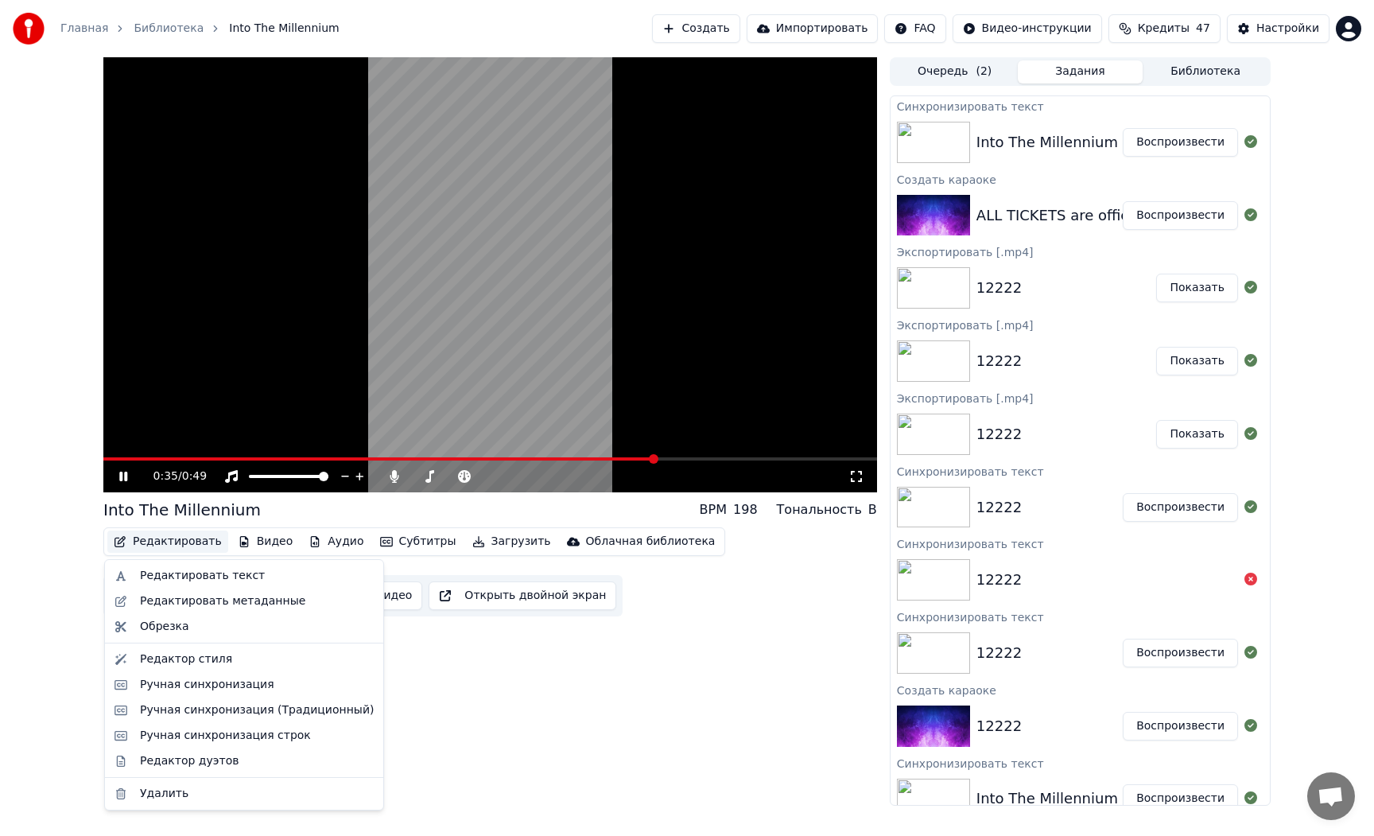
click at [181, 541] on button "Редактировать" at bounding box center [167, 541] width 121 height 22
click at [204, 658] on div "Редактор стиля" at bounding box center [186, 659] width 92 height 16
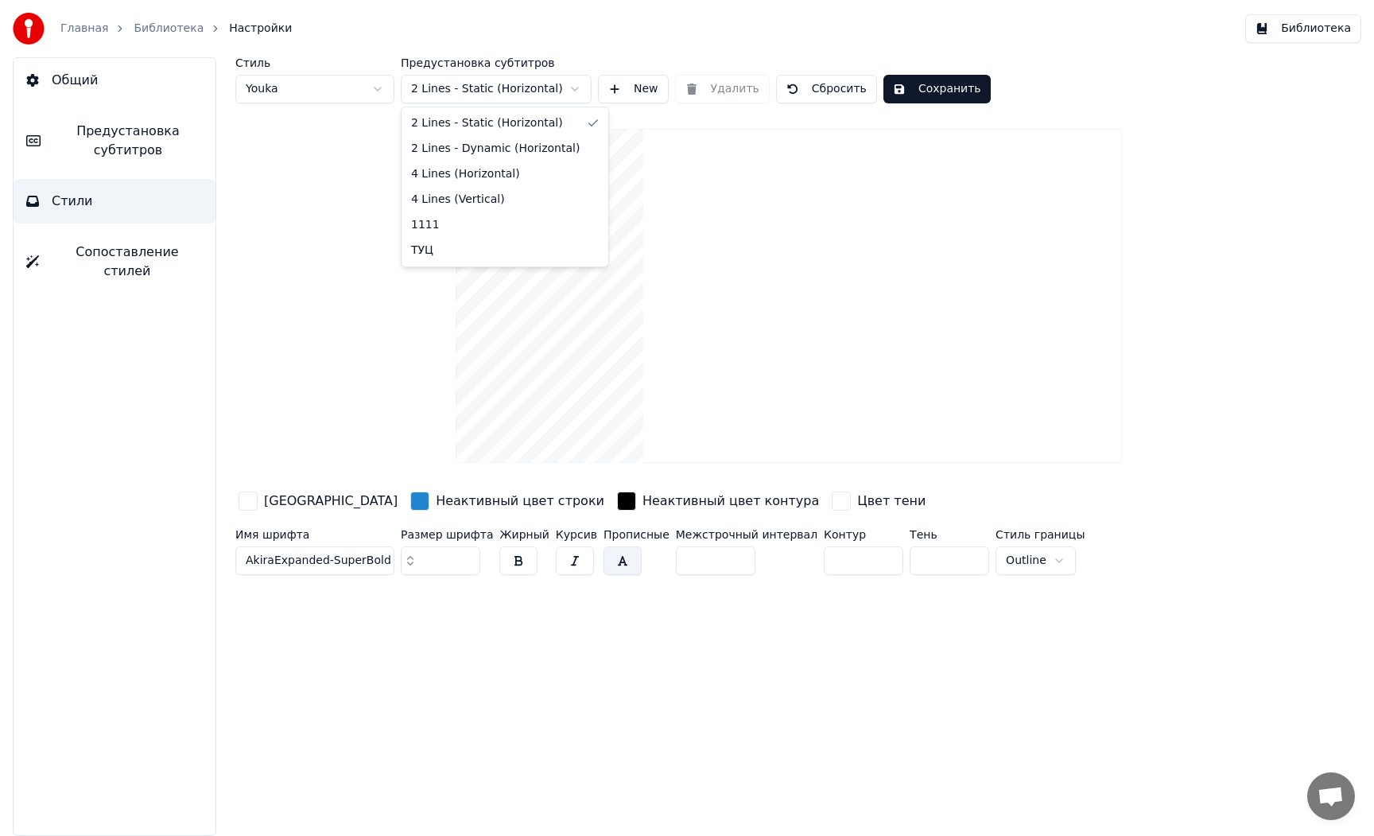
click at [508, 94] on html "Главная Библиотека Настройки Библиотека Общий Предустановка субтитров Стили Соп…" at bounding box center [687, 418] width 1374 height 836
click at [499, 95] on html "Главная Библиотека Настройки Библиотека Общий Предустановка субтитров Стили Соп…" at bounding box center [687, 418] width 1374 height 836
click at [491, 83] on html "Главная Библиотека Настройки Библиотека Общий Предустановка субтитров Стили Соп…" at bounding box center [687, 418] width 1374 height 836
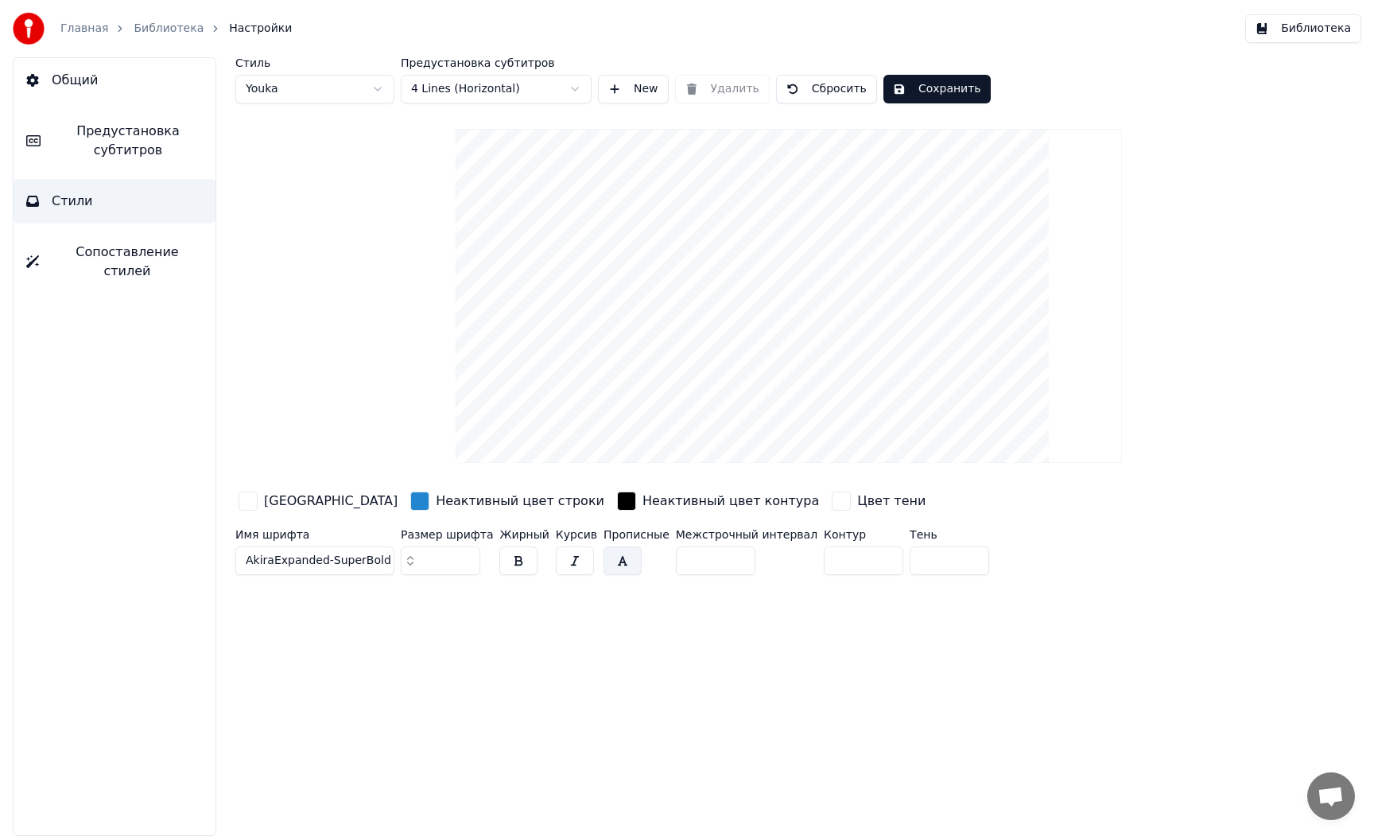
click at [490, 83] on html "Главная Библиотека Настройки Библиотека Общий Предустановка субтитров Стили Соп…" at bounding box center [687, 418] width 1374 height 836
click at [489, 93] on html "Главная Библиотека Настройки Библиотека Общий Предустановка субтитров Стили Соп…" at bounding box center [687, 418] width 1374 height 836
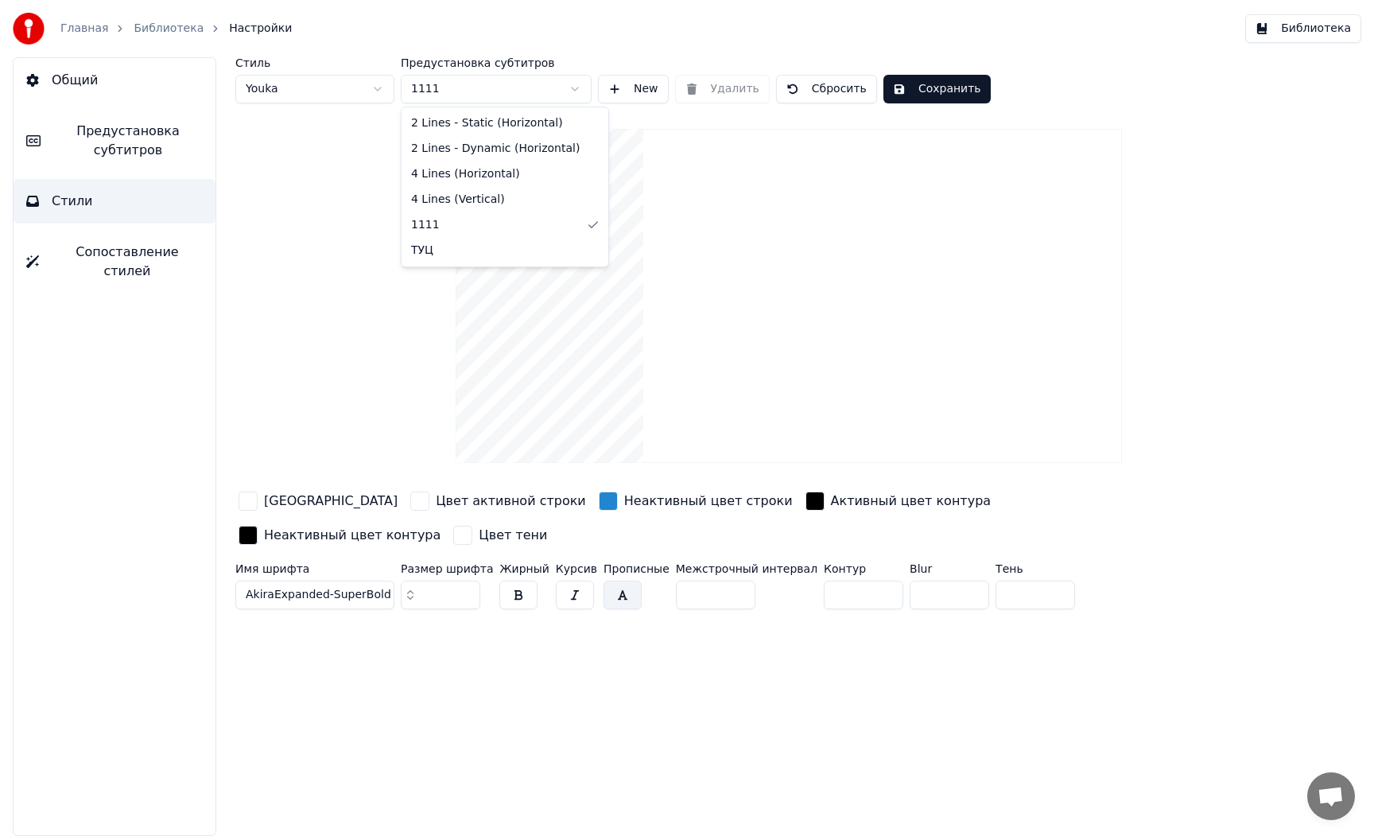
click at [485, 91] on html "Главная Библиотека Настройки Библиотека Общий Предустановка субтитров Стили Соп…" at bounding box center [687, 418] width 1374 height 836
click at [460, 89] on html "Главная Библиотека Настройки Библиотека Общий Предустановка субтитров Стили Соп…" at bounding box center [687, 418] width 1374 height 836
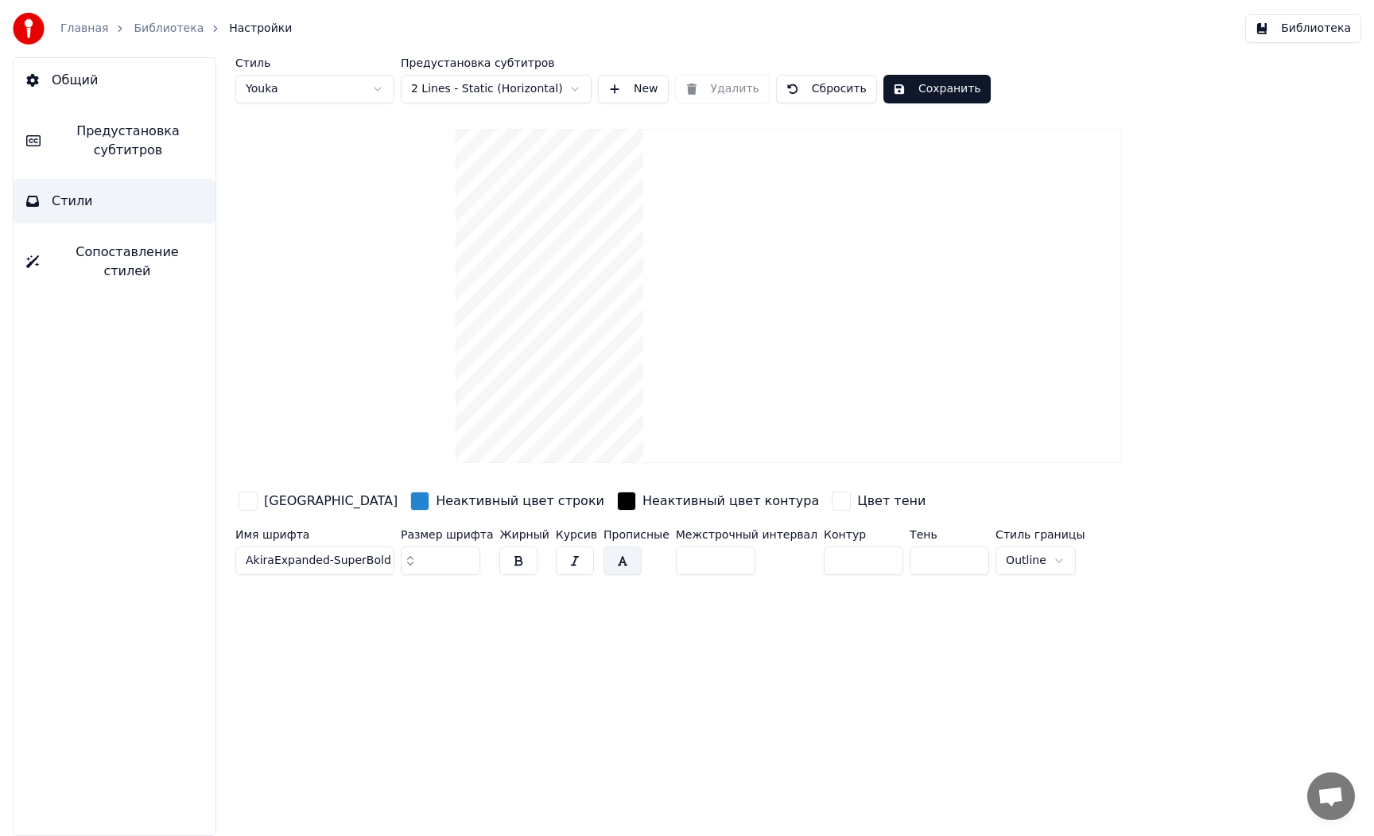
click at [145, 243] on span "Сопоставление стилей" at bounding box center [127, 262] width 151 height 38
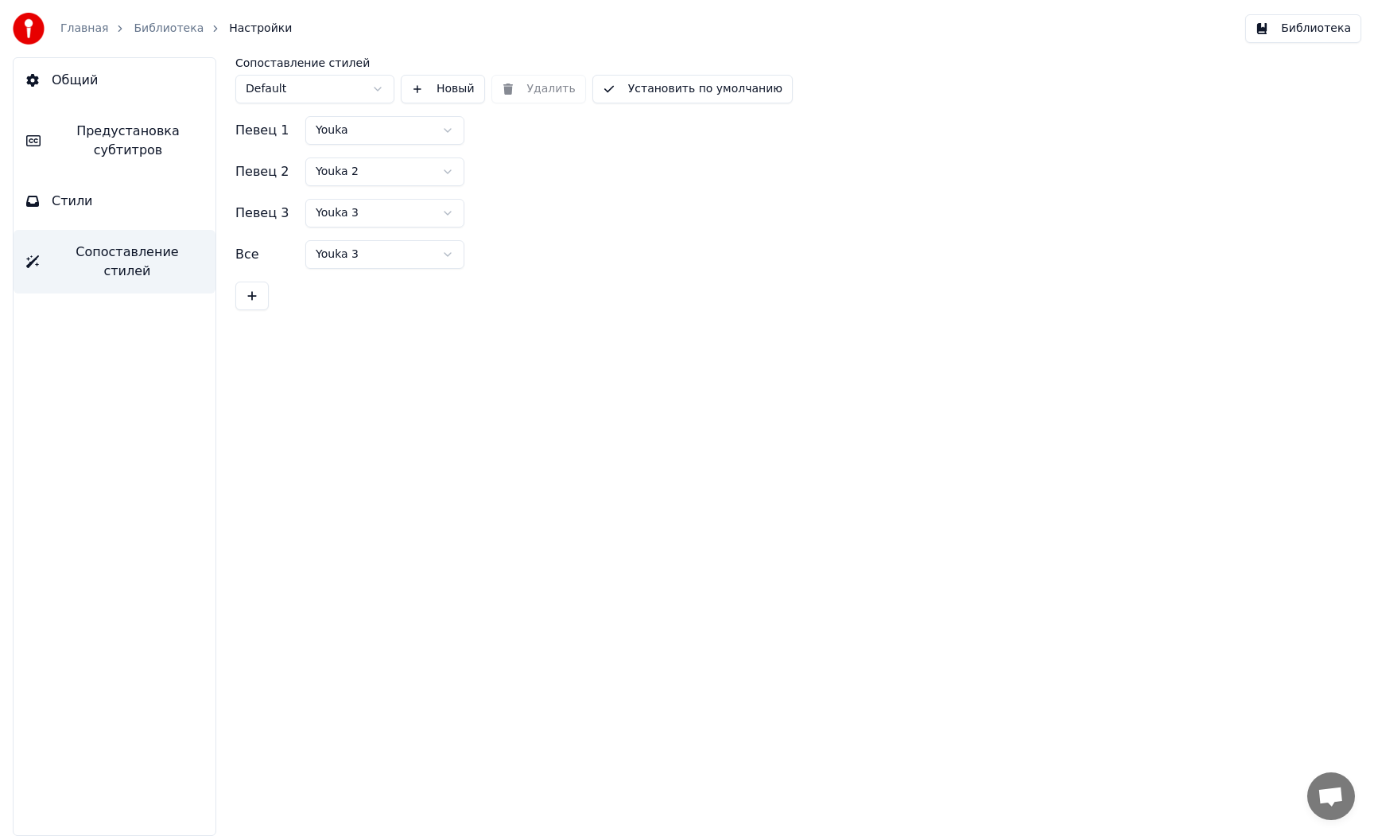
click at [126, 156] on span "Предустановка субтитров" at bounding box center [127, 141] width 149 height 38
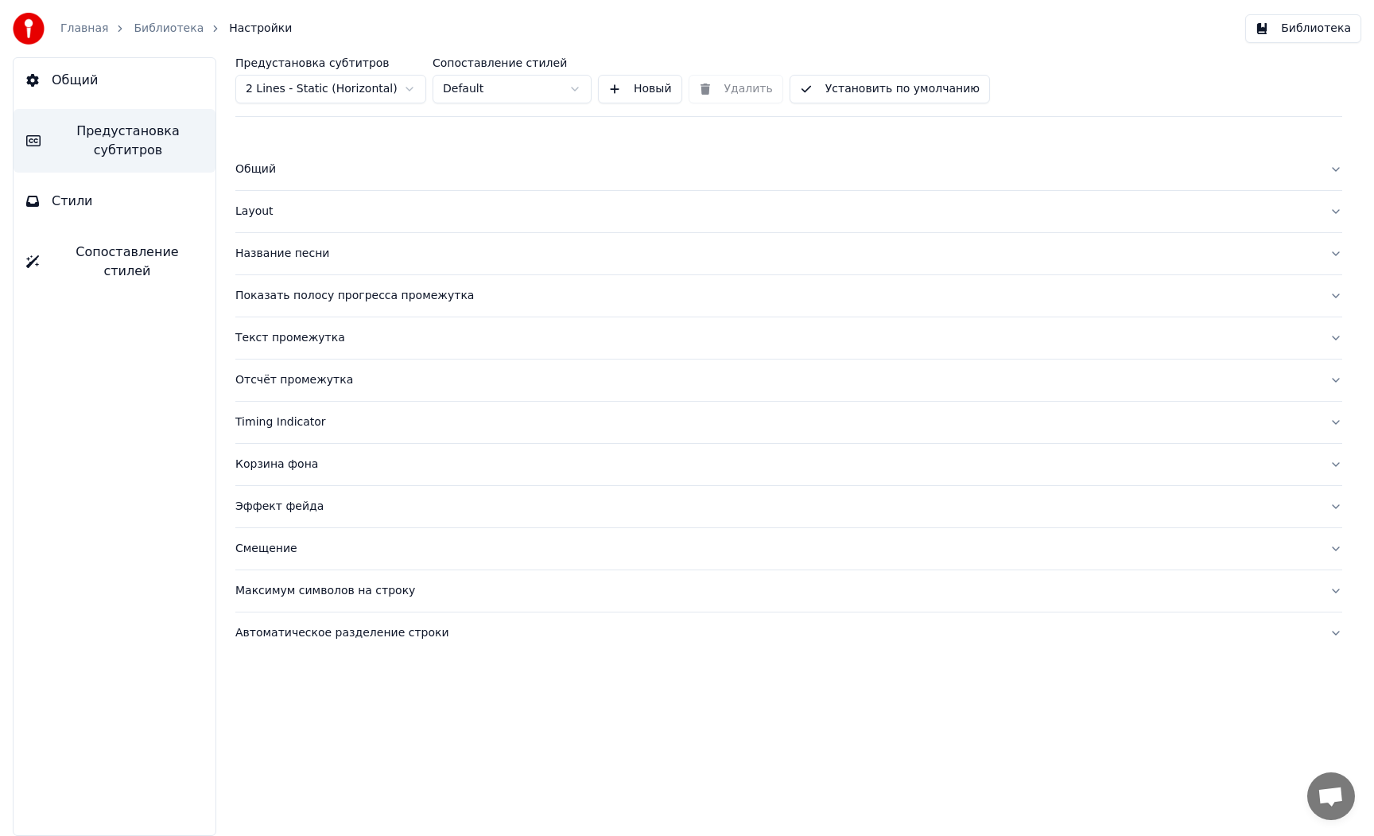
click at [260, 171] on div "Общий" at bounding box center [775, 169] width 1081 height 16
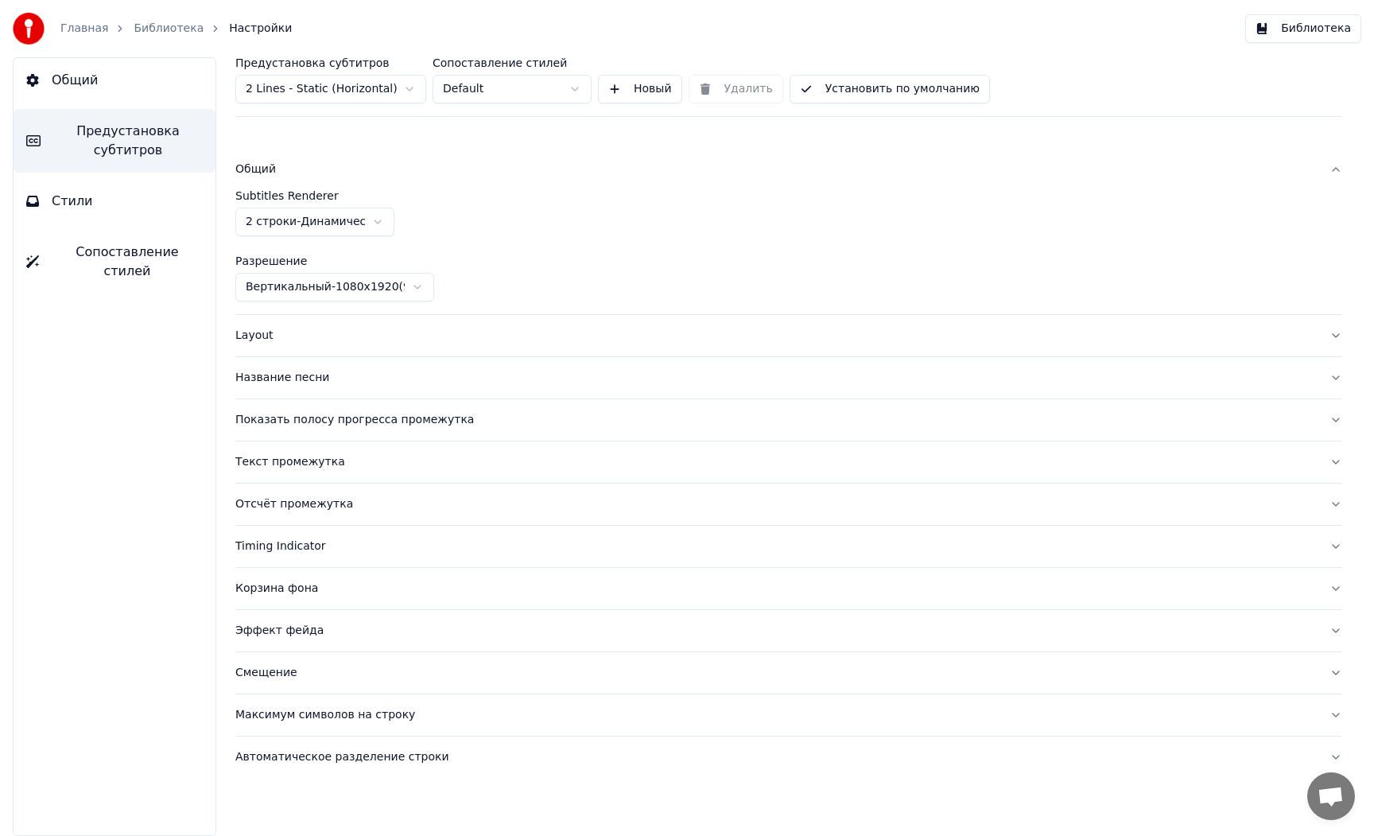
click at [309, 223] on html "Главная Библиотека Настройки Библиотека Общий Предустановка субтитров Стили Соп…" at bounding box center [687, 418] width 1374 height 836
click at [316, 330] on div "Layout" at bounding box center [775, 336] width 1081 height 16
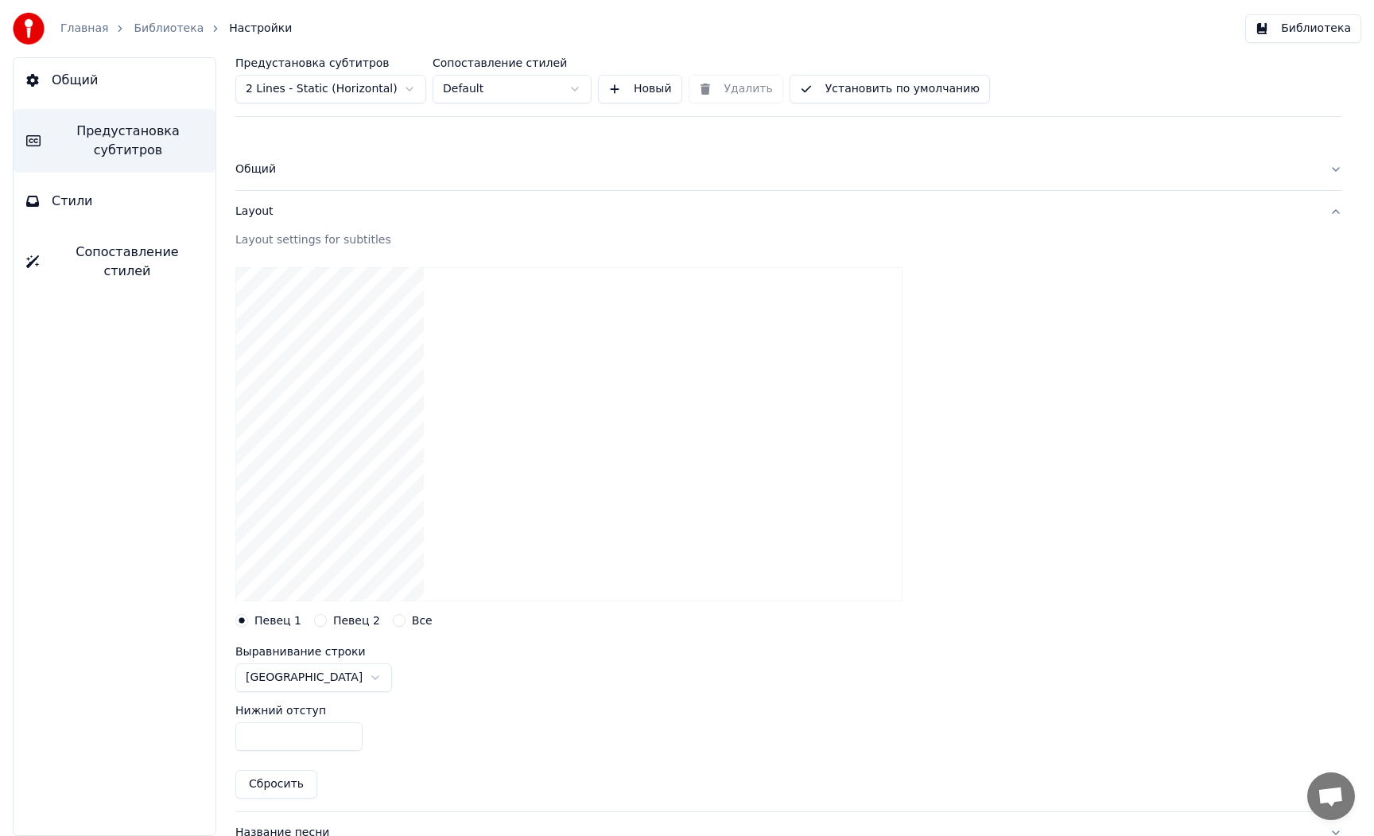
click at [631, 95] on button "Новый" at bounding box center [640, 89] width 84 height 29
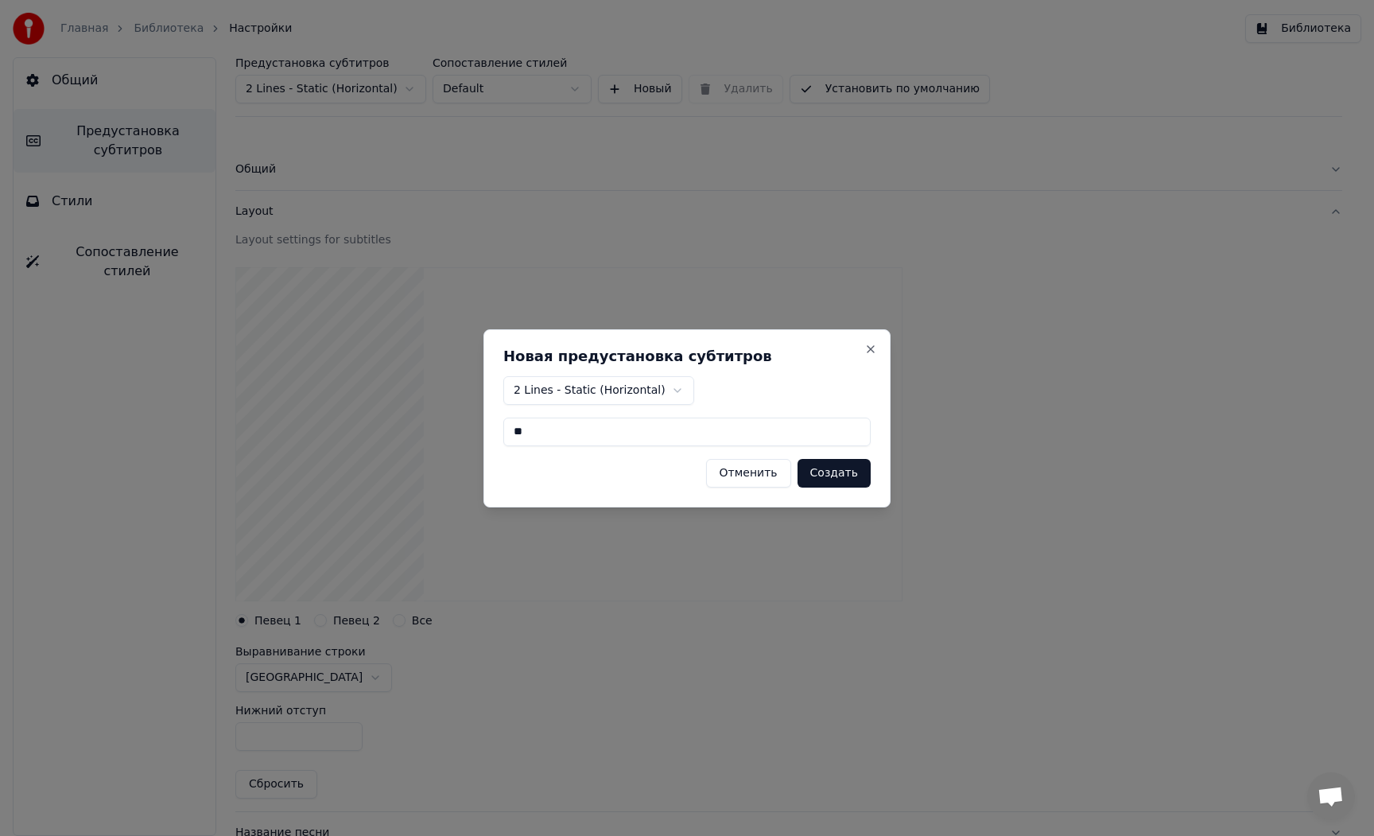
type input "*"
type input "***"
click at [835, 477] on button "Создать" at bounding box center [834, 473] width 73 height 29
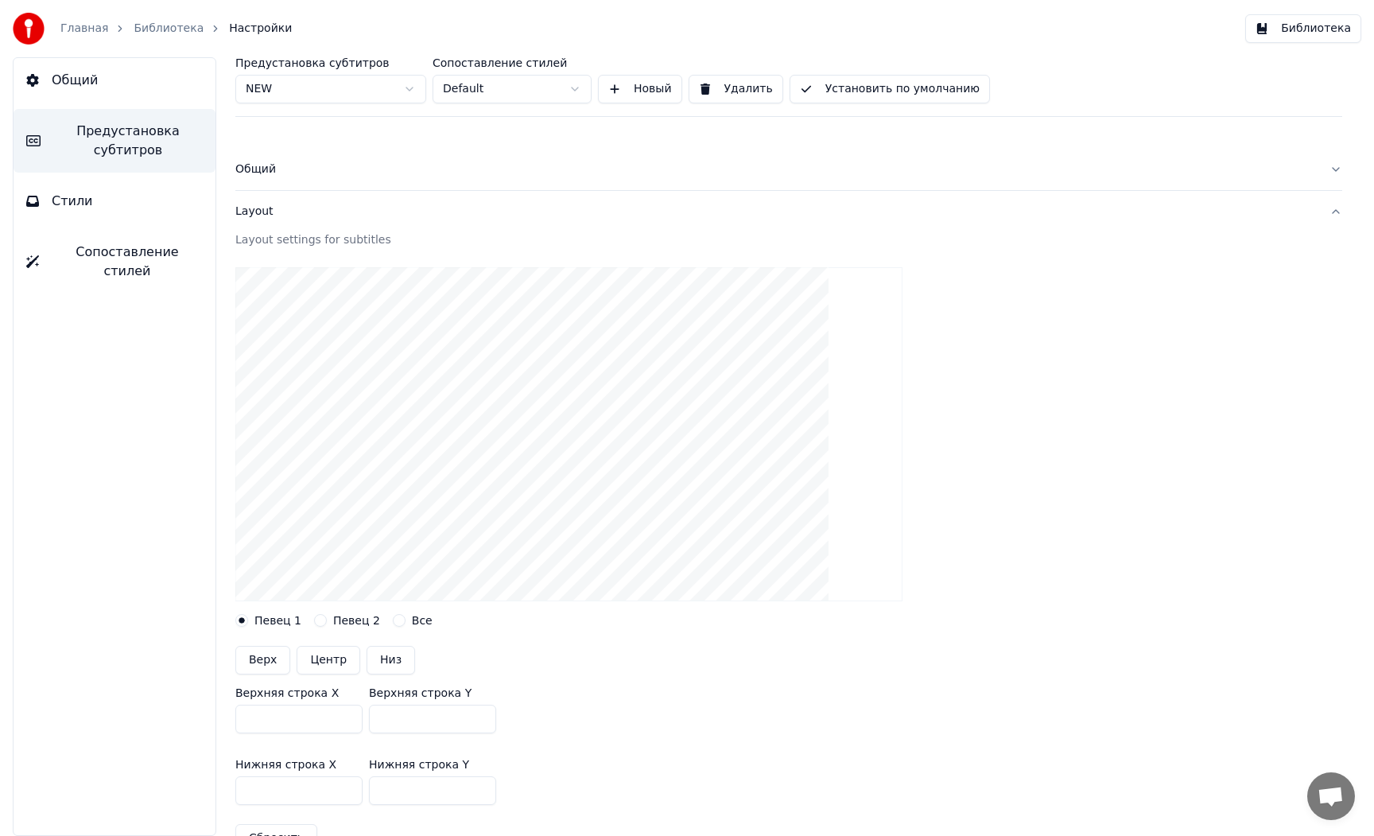
click at [273, 172] on div "Общий" at bounding box center [775, 169] width 1081 height 16
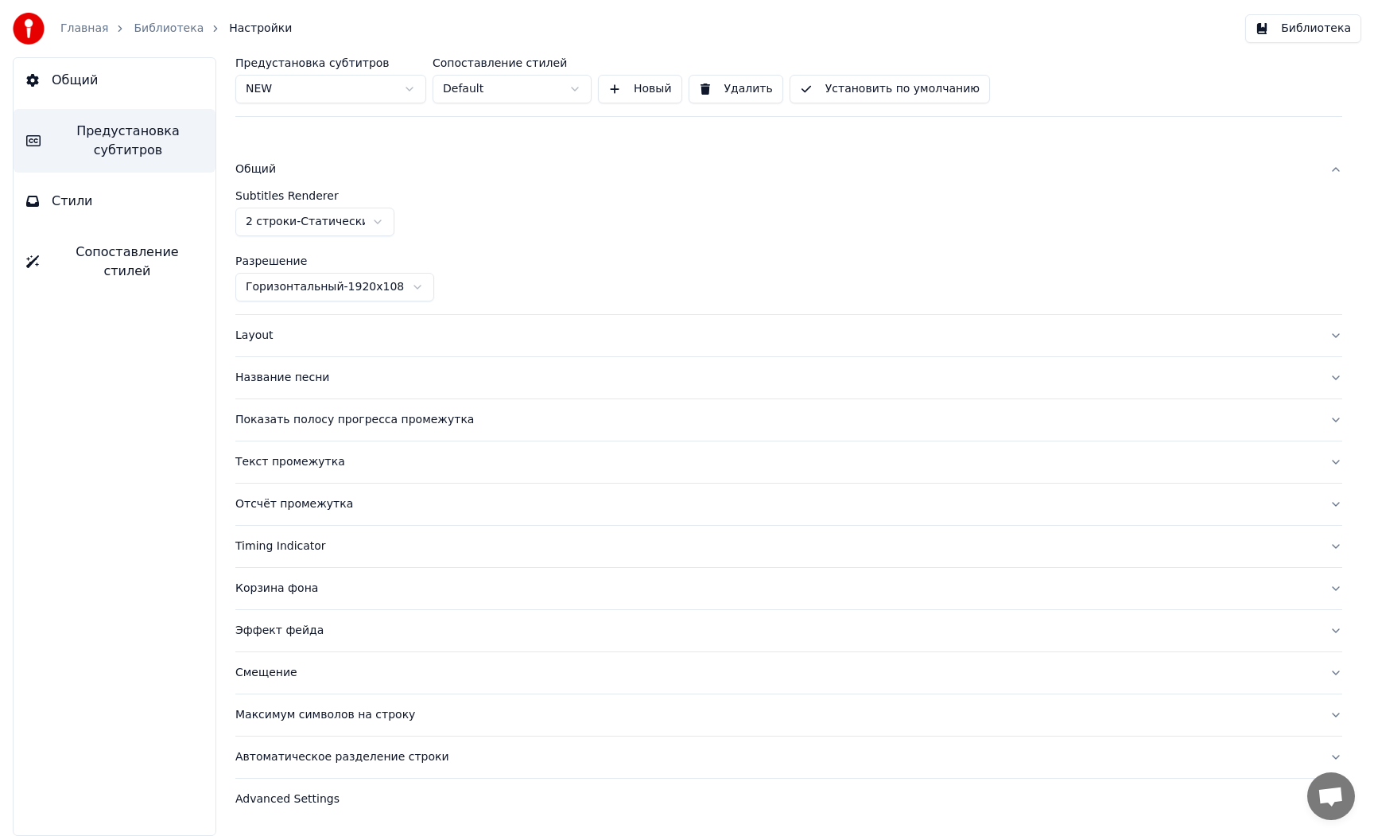
click at [326, 286] on html "Главная Библиотека Настройки Библиотека Общий Предустановка субтитров Стили Соп…" at bounding box center [687, 418] width 1374 height 836
click at [266, 338] on div "Layout" at bounding box center [775, 336] width 1081 height 16
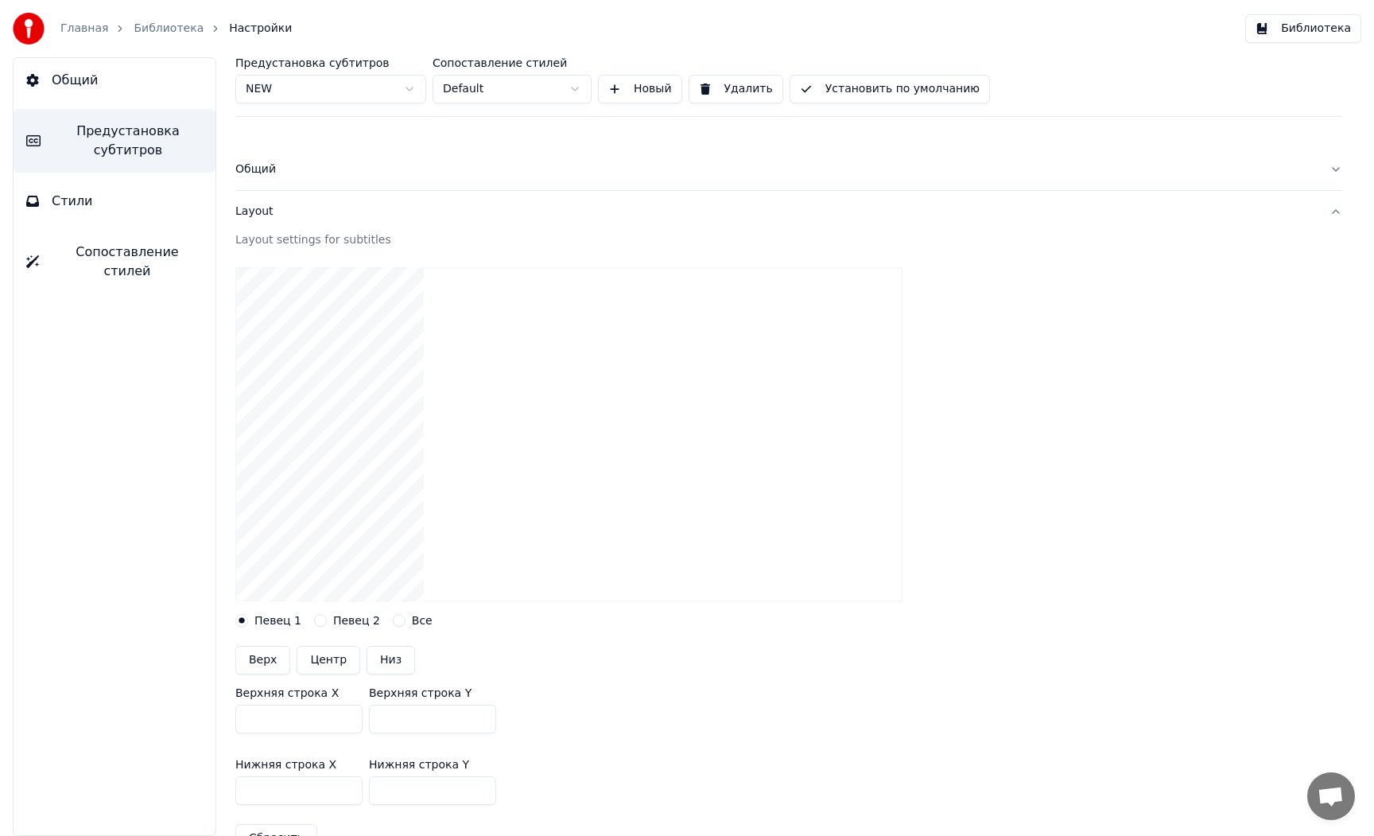
click at [81, 21] on link "Главная" at bounding box center [84, 29] width 48 height 16
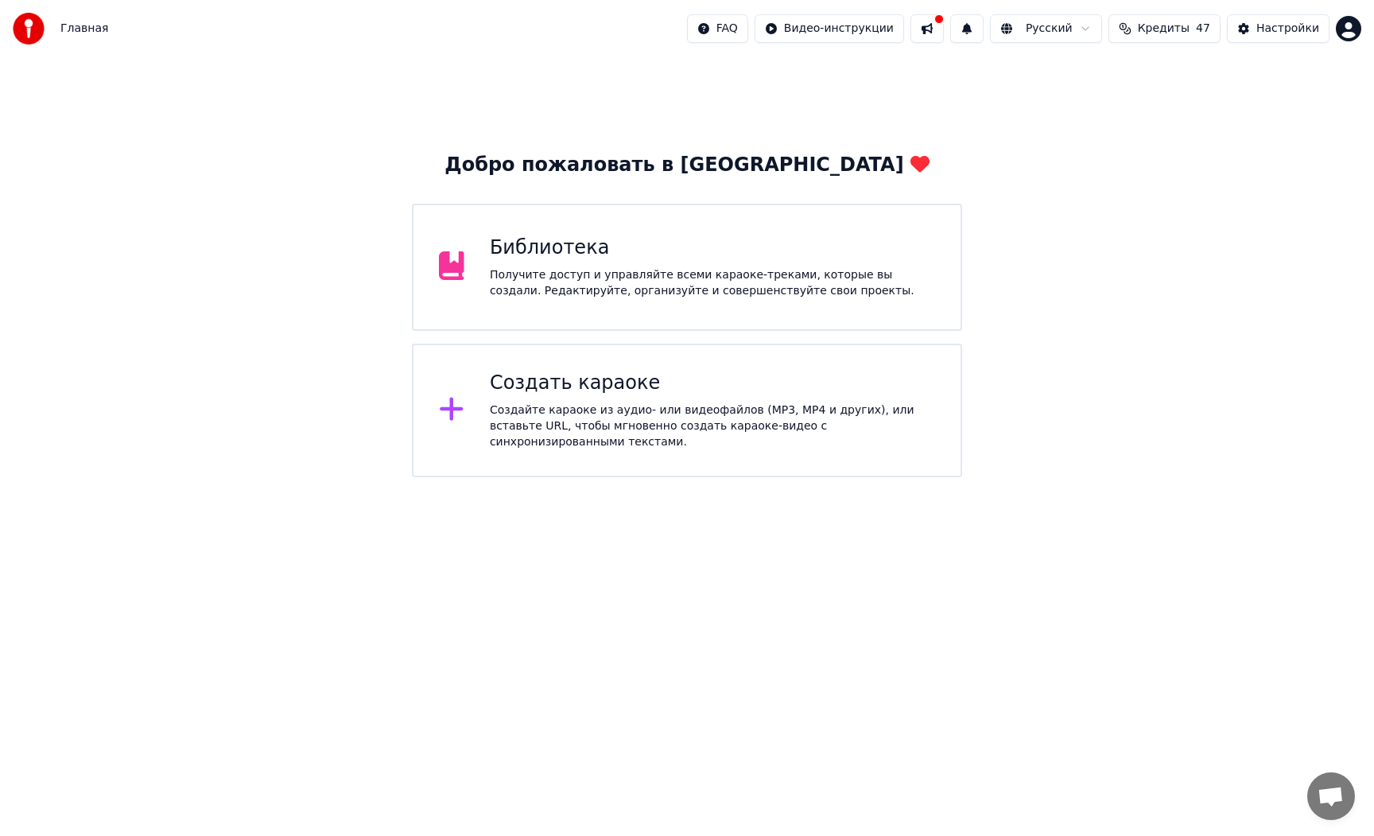
click at [556, 294] on div "Получите доступ и управляйте всеми караоке-треками, которые вы создали. Редакти…" at bounding box center [712, 283] width 445 height 32
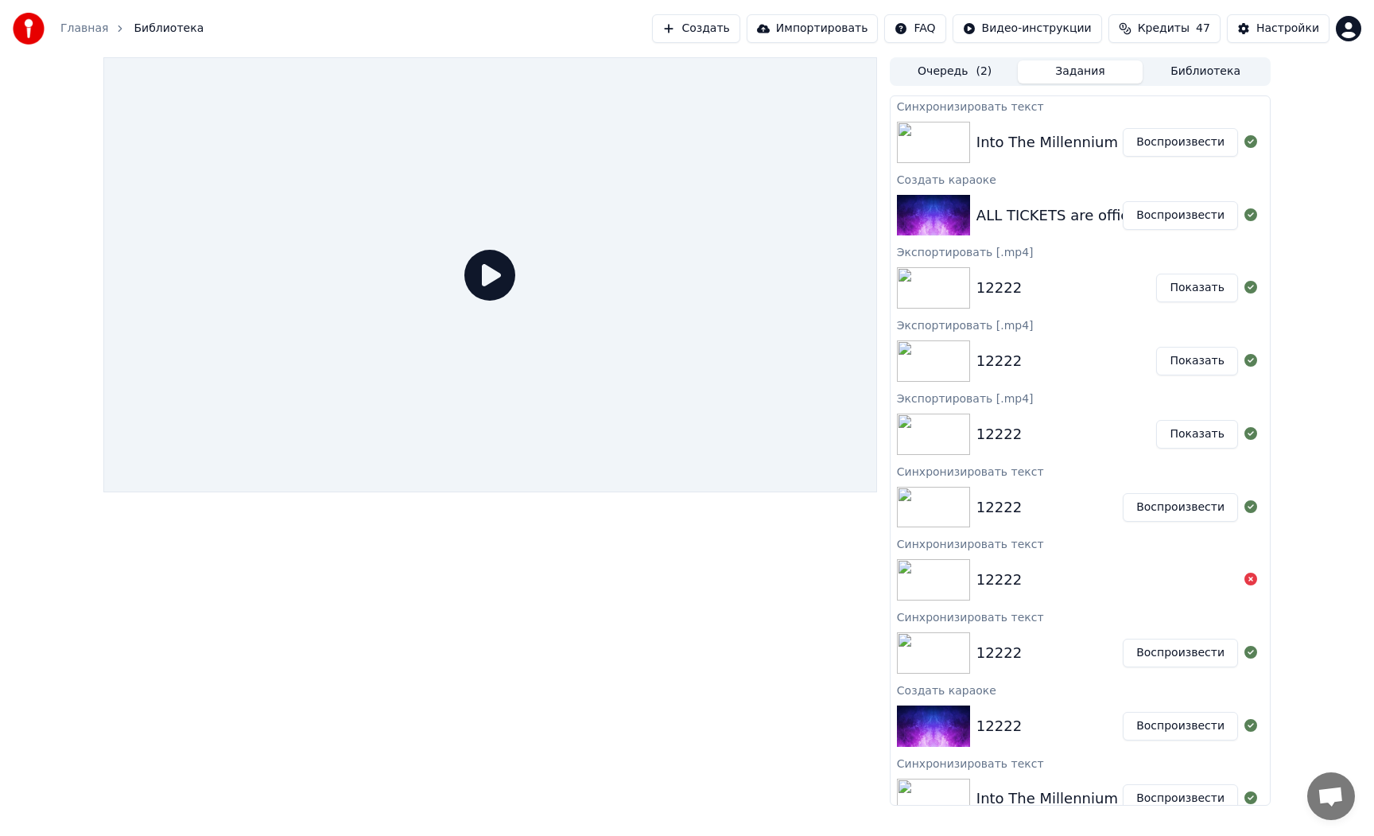
click at [1172, 141] on button "Воспроизвести" at bounding box center [1180, 142] width 115 height 29
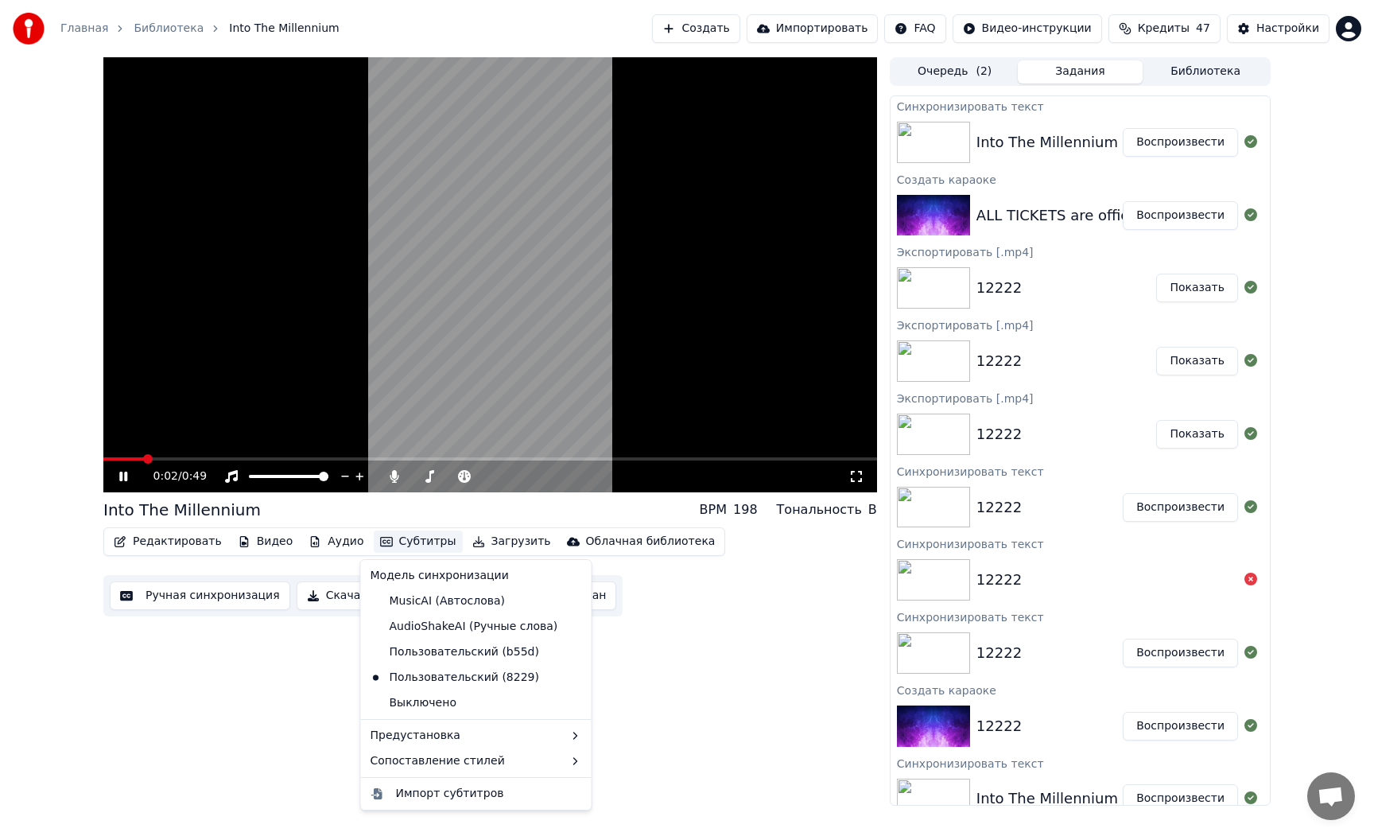
click at [410, 541] on button "Субтитры" at bounding box center [418, 541] width 89 height 22
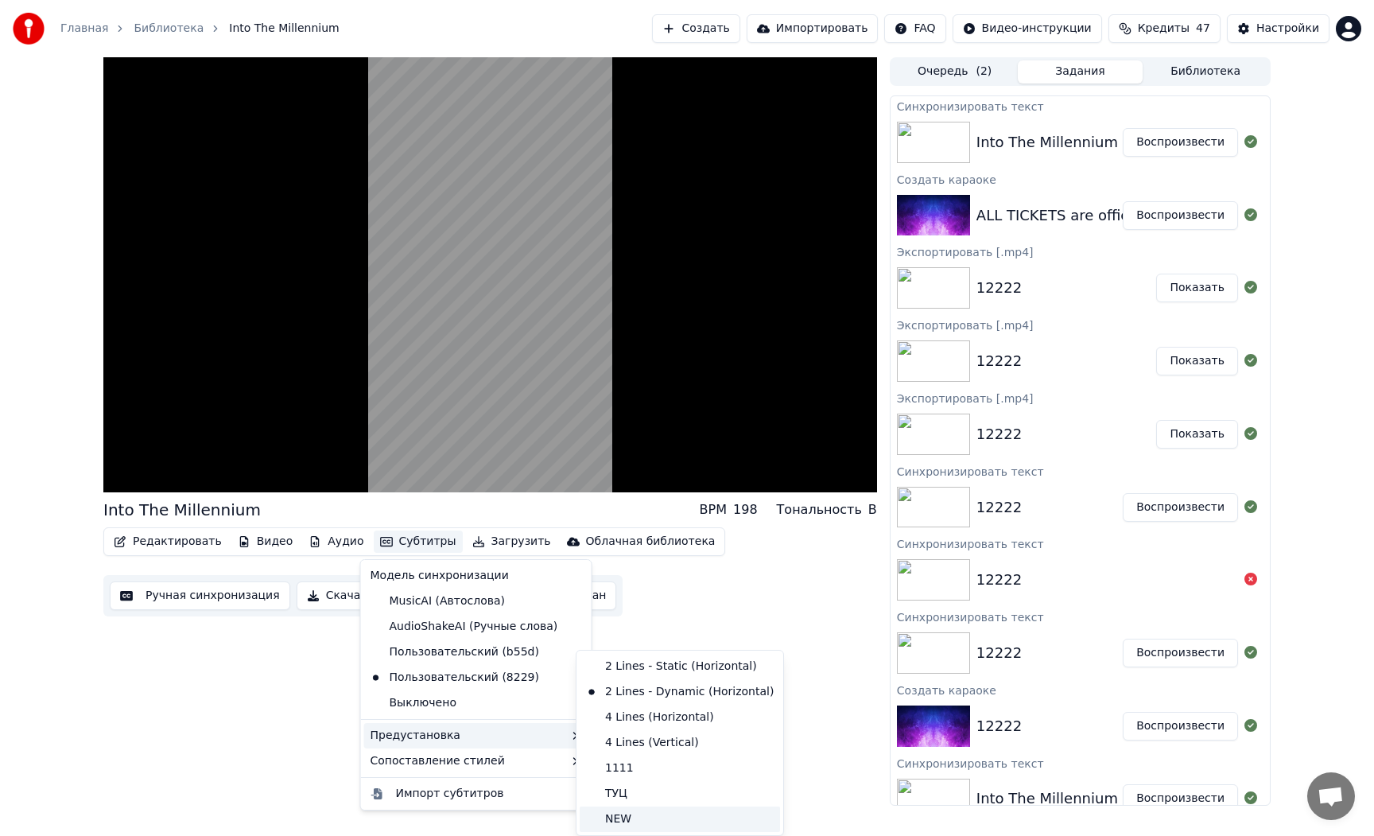
click at [620, 814] on div "NEW" at bounding box center [680, 818] width 200 height 25
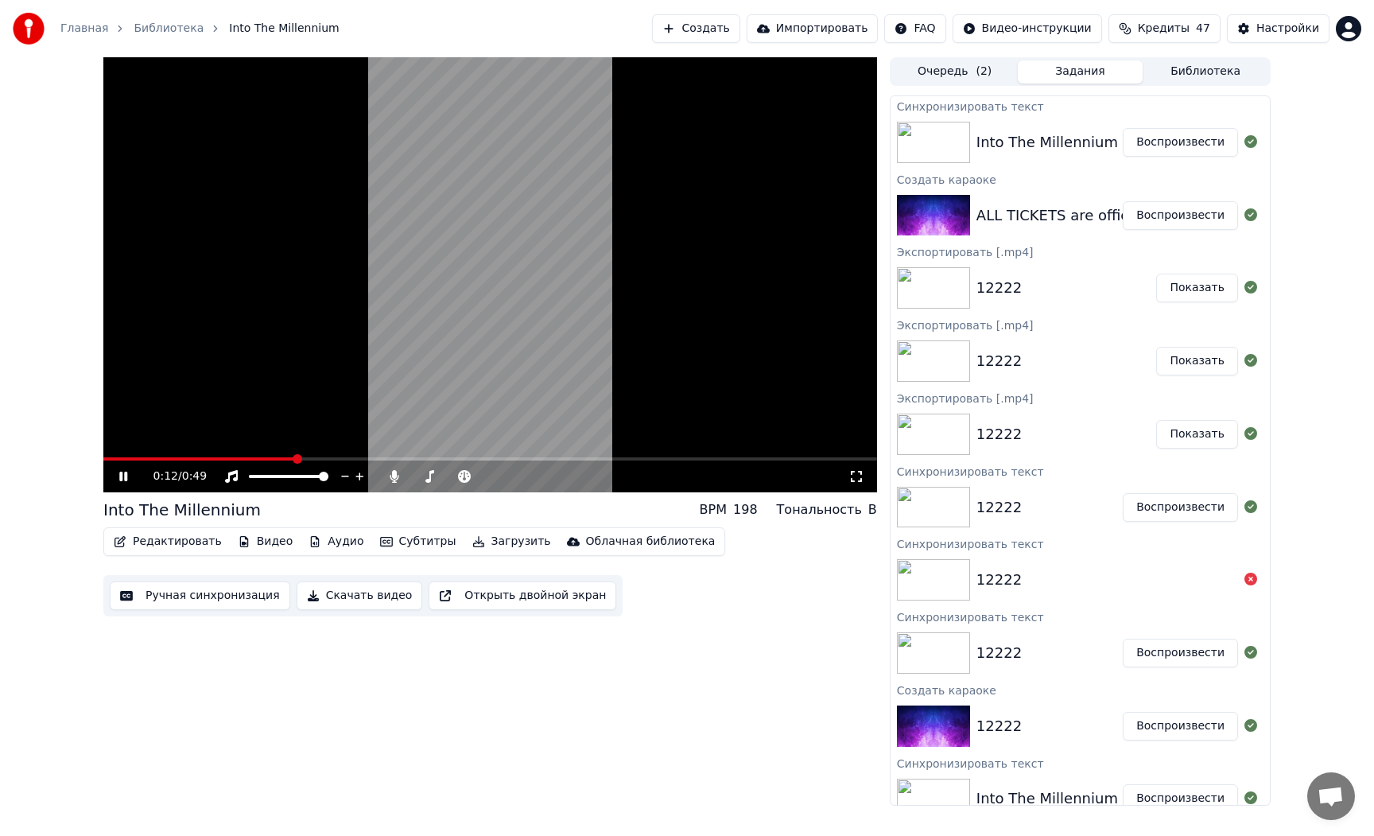
click at [515, 387] on video at bounding box center [490, 274] width 774 height 435
click at [153, 532] on button "Редактировать" at bounding box center [167, 541] width 121 height 22
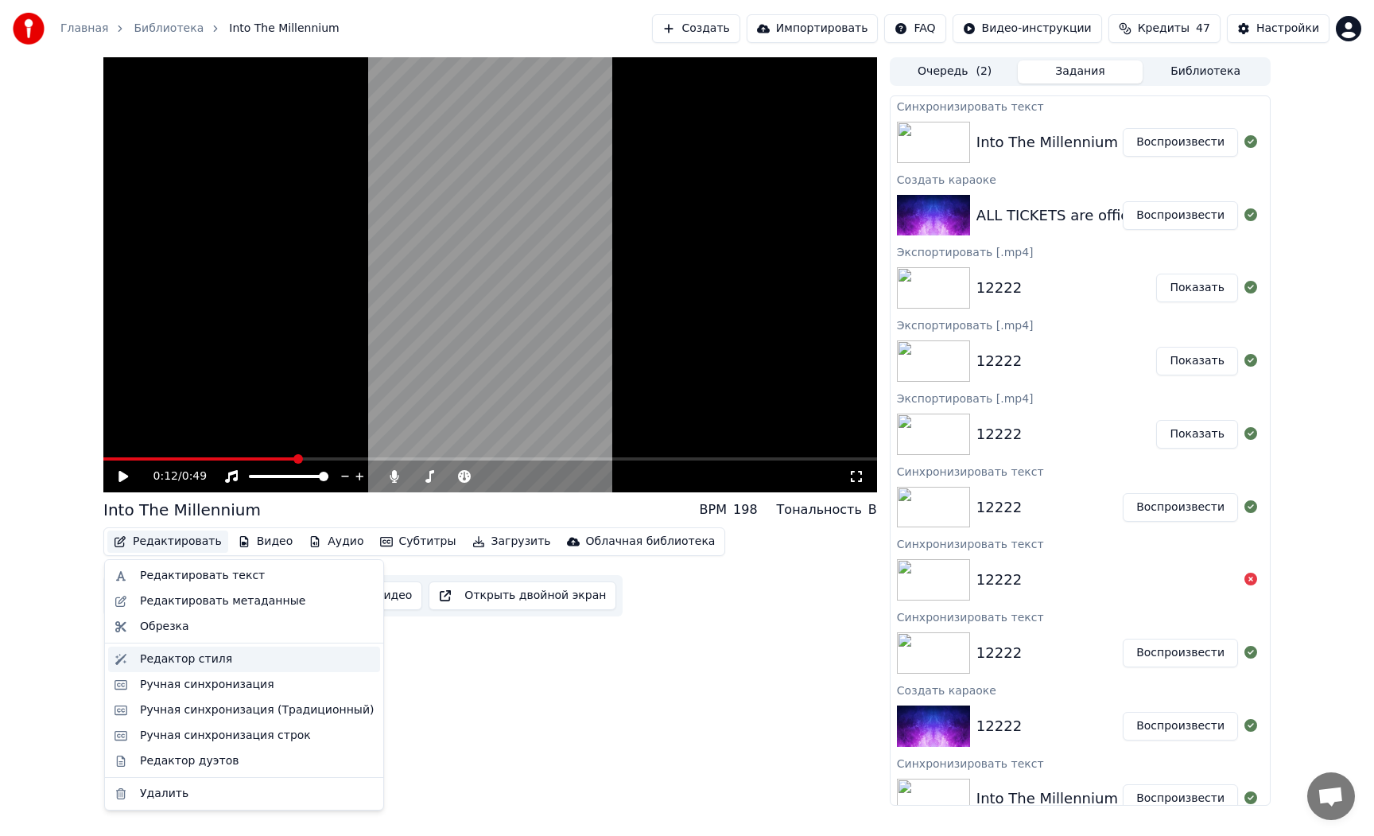
click at [187, 658] on div "Редактор стиля" at bounding box center [186, 659] width 92 height 16
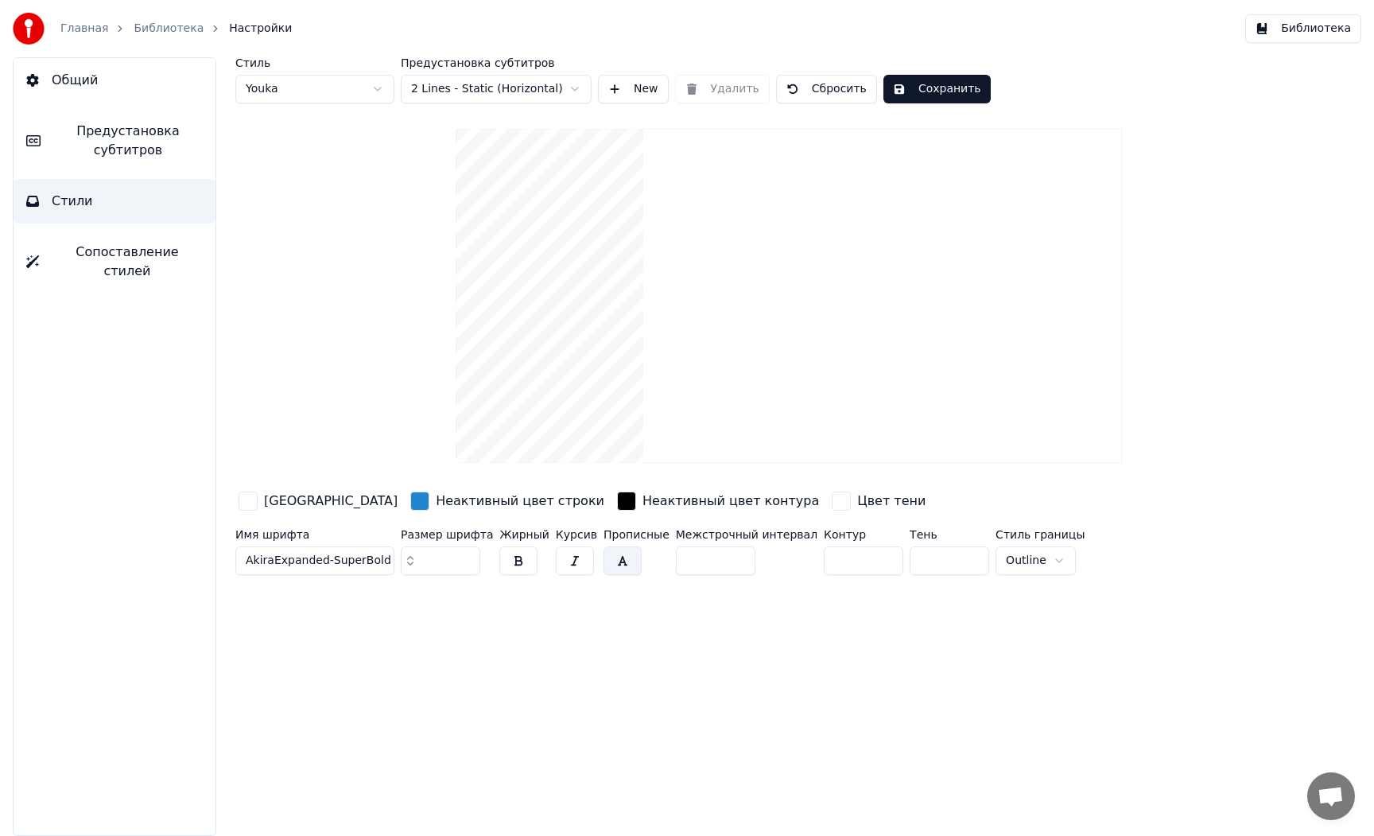
click at [132, 138] on span "Предустановка субтитров" at bounding box center [127, 141] width 149 height 38
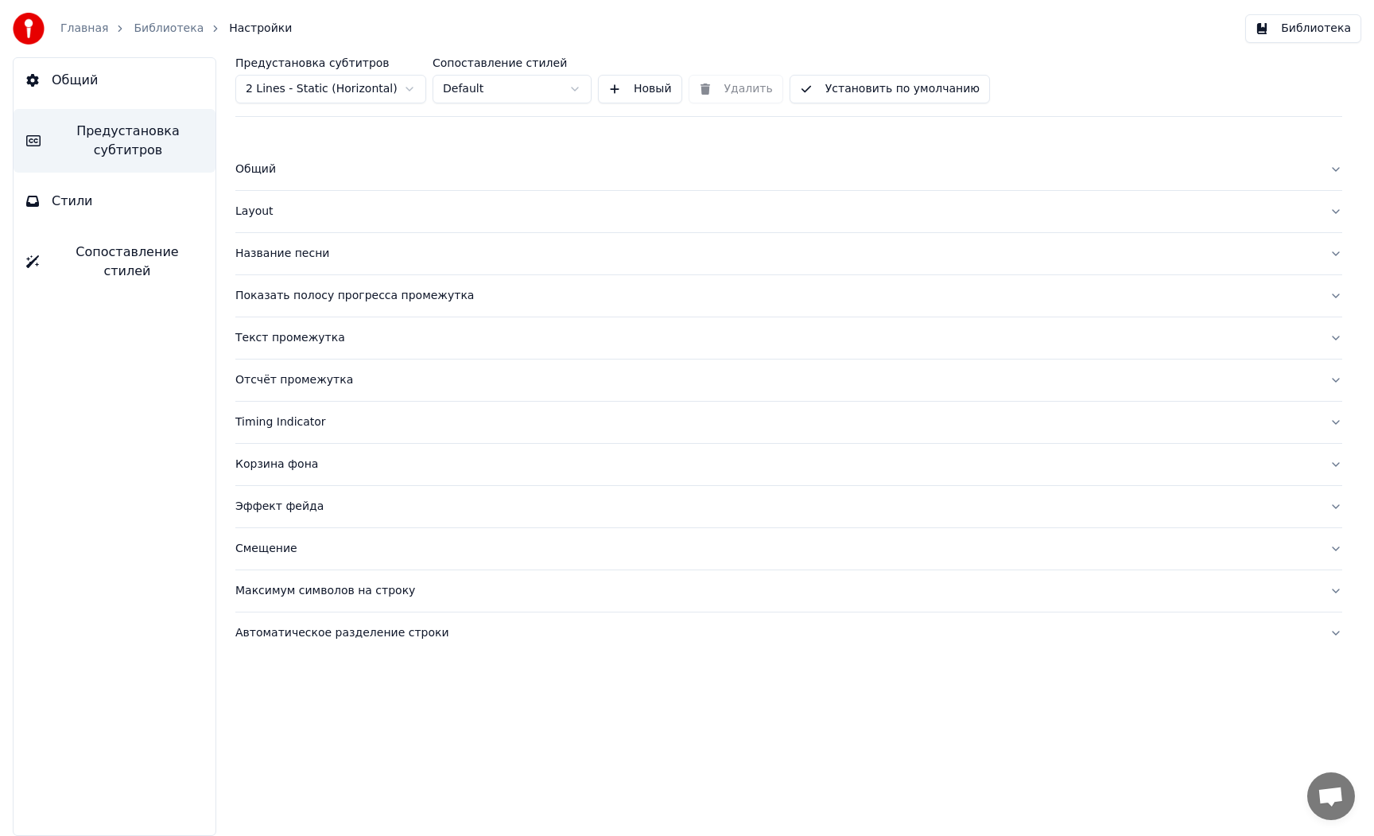
click at [646, 90] on button "Новый" at bounding box center [640, 89] width 84 height 29
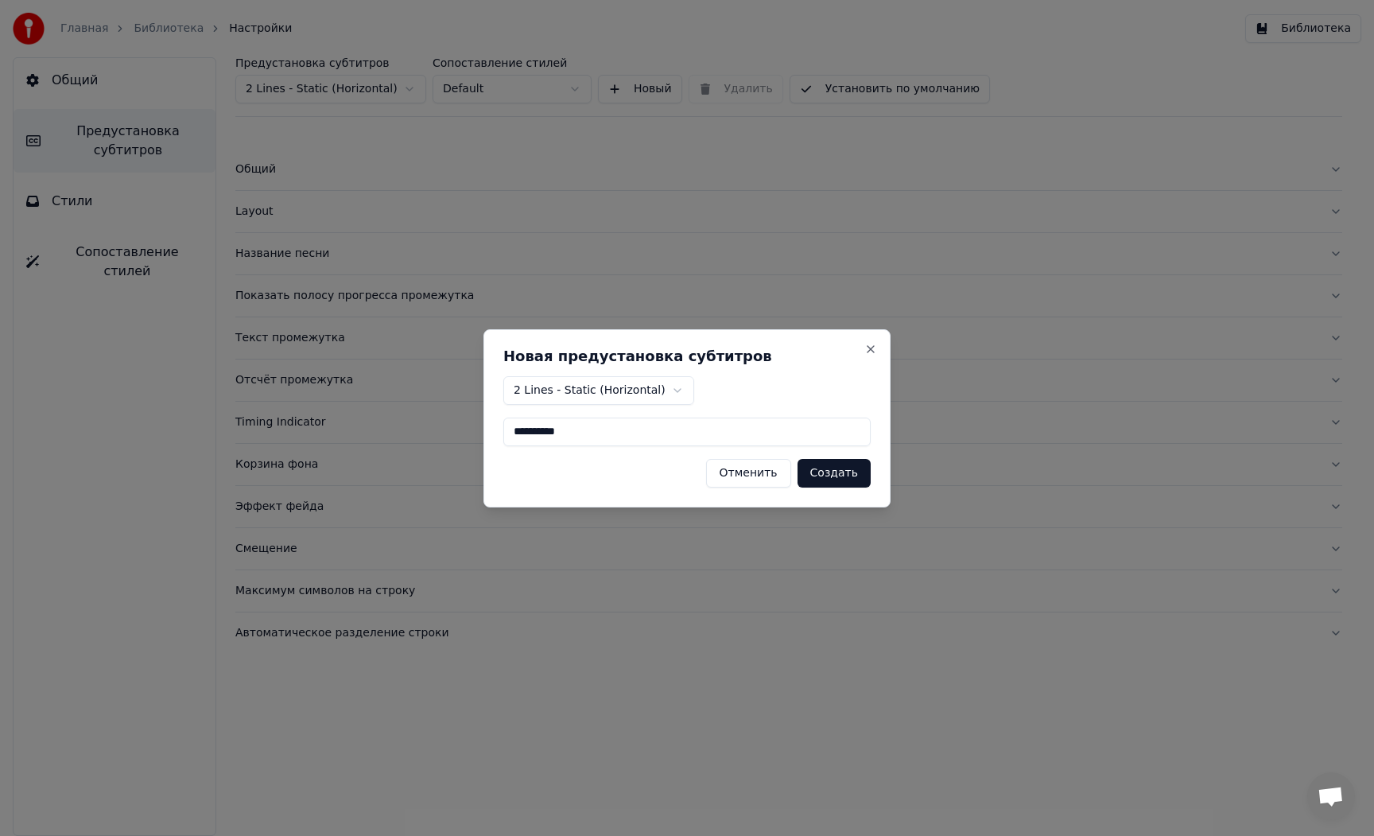
type input "*********"
click at [841, 475] on button "Создать" at bounding box center [834, 473] width 73 height 29
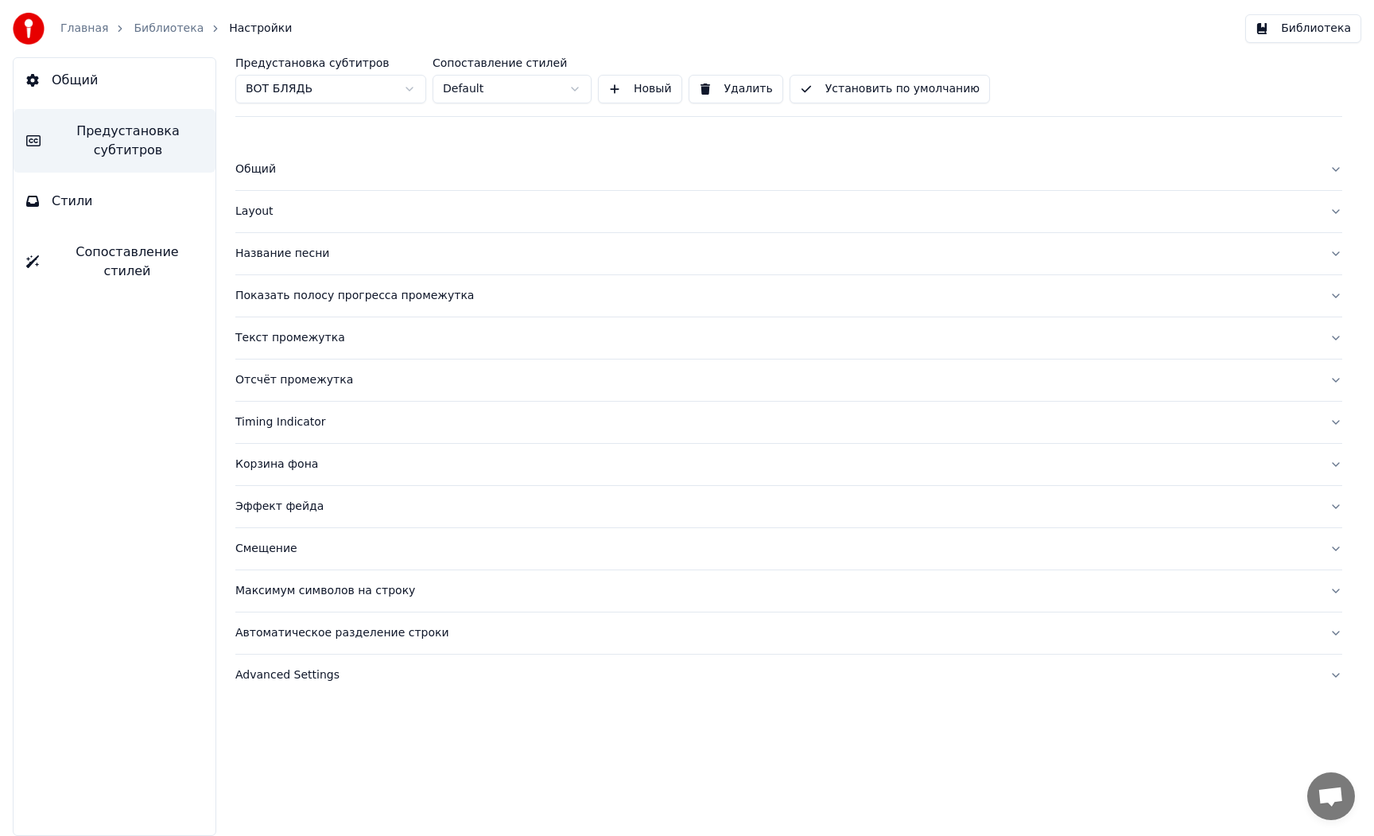
drag, startPoint x: 281, startPoint y: 165, endPoint x: 270, endPoint y: 169, distance: 10.8
click at [281, 165] on div "Общий" at bounding box center [775, 169] width 1081 height 16
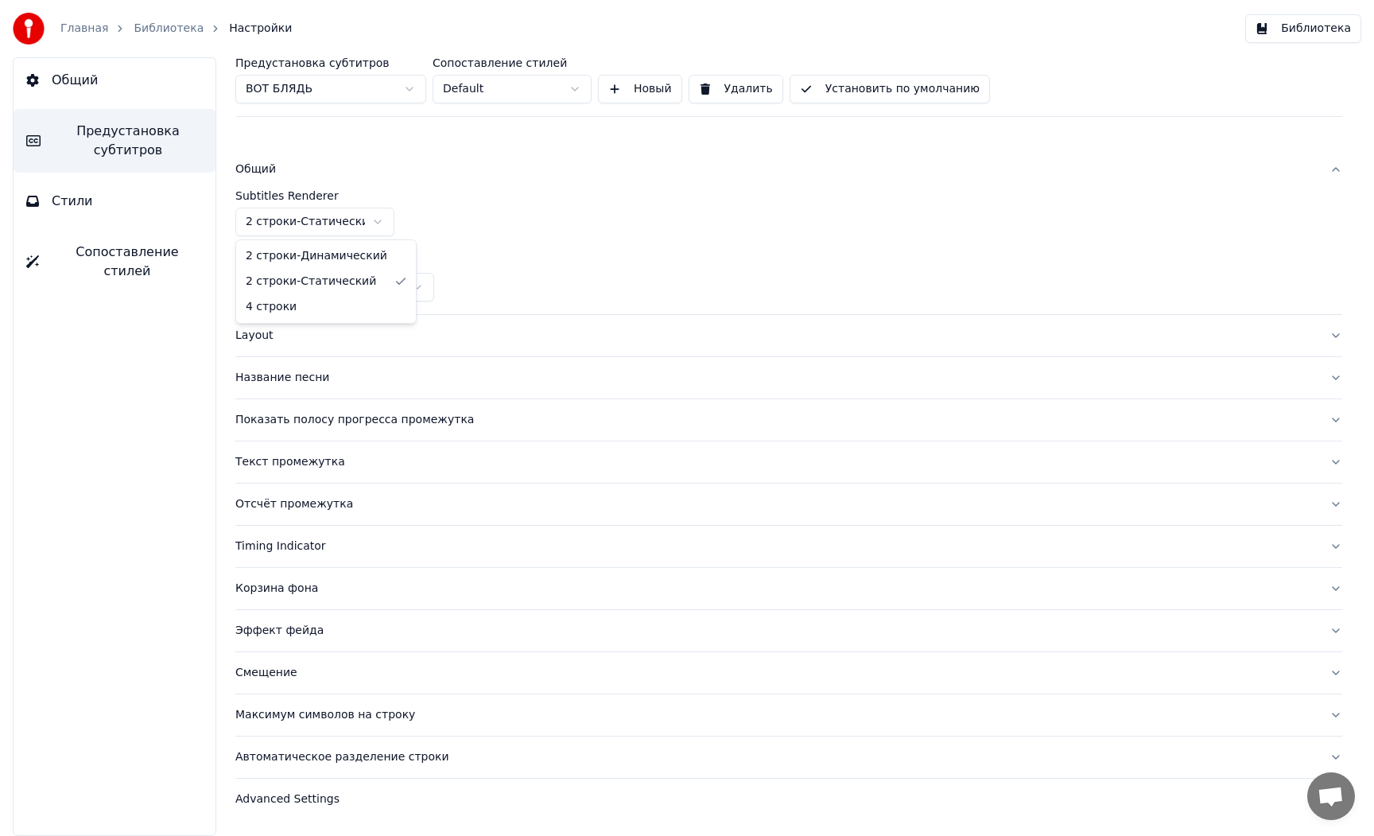
click at [273, 224] on html "Главная Библиотека Настройки Библиотека Общий Предустановка субтитров Стили Соп…" at bounding box center [687, 418] width 1374 height 836
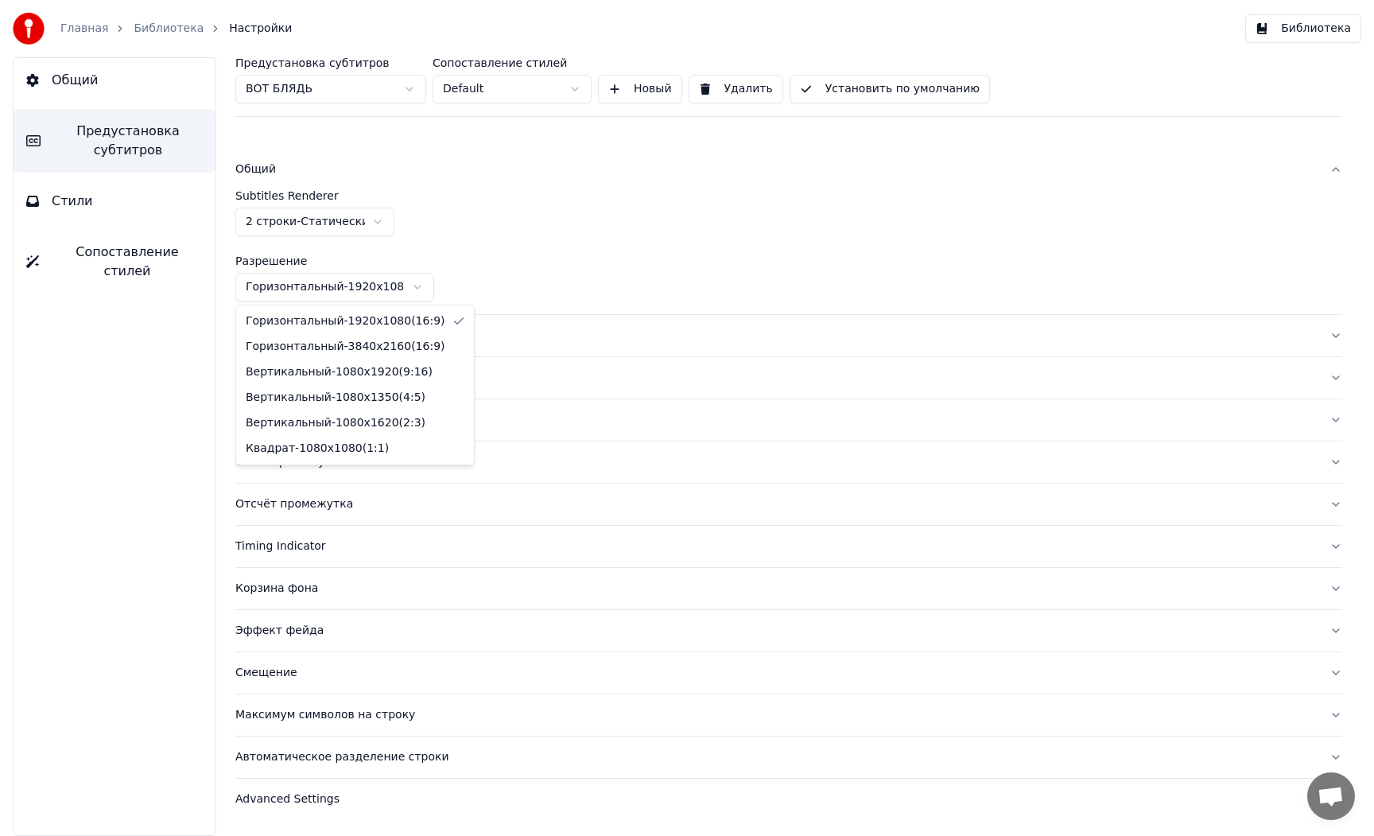
click at [297, 282] on html "Главная Библиотека Настройки Библиотека Общий Предустановка субтитров Стили Соп…" at bounding box center [687, 418] width 1374 height 836
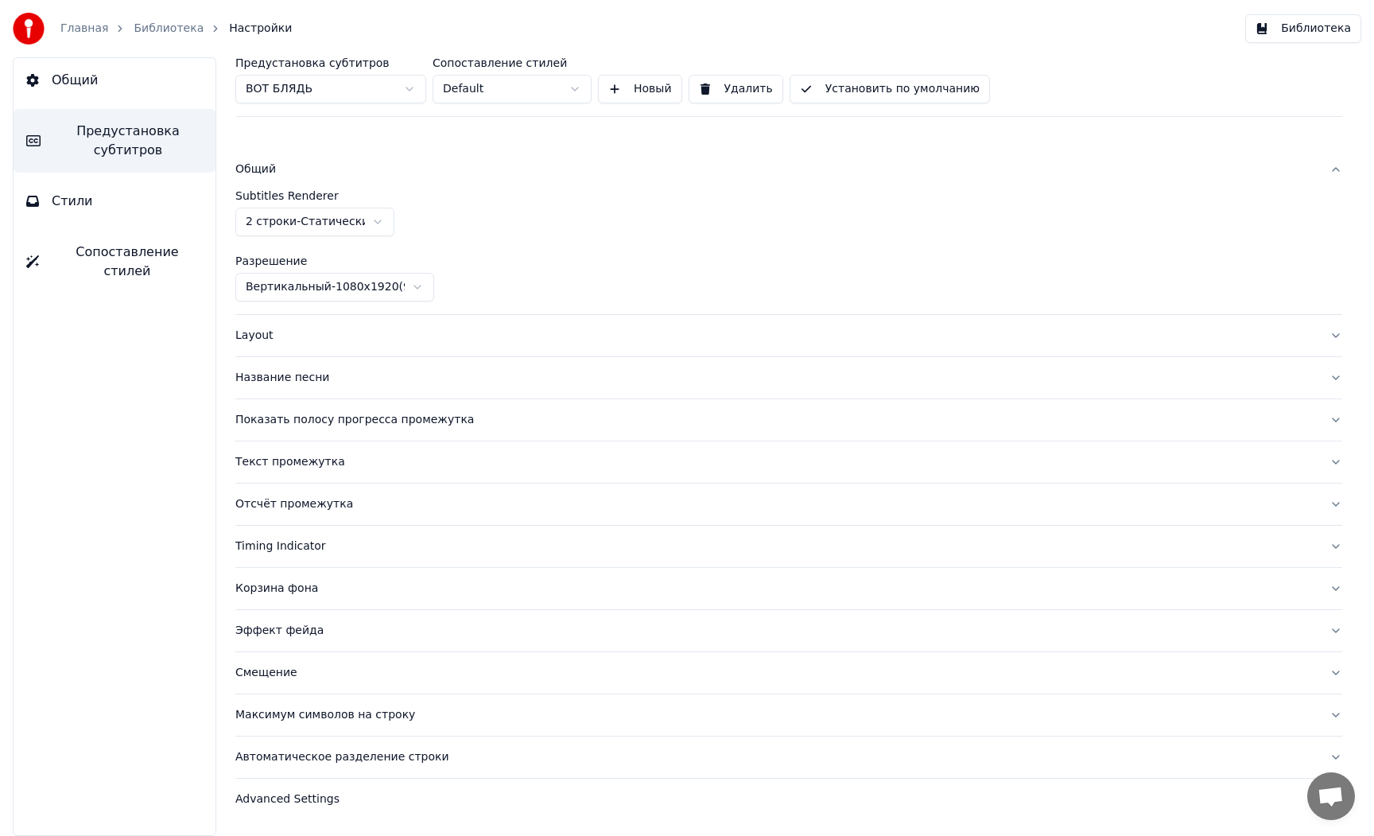
click at [256, 337] on div "Layout" at bounding box center [775, 336] width 1081 height 16
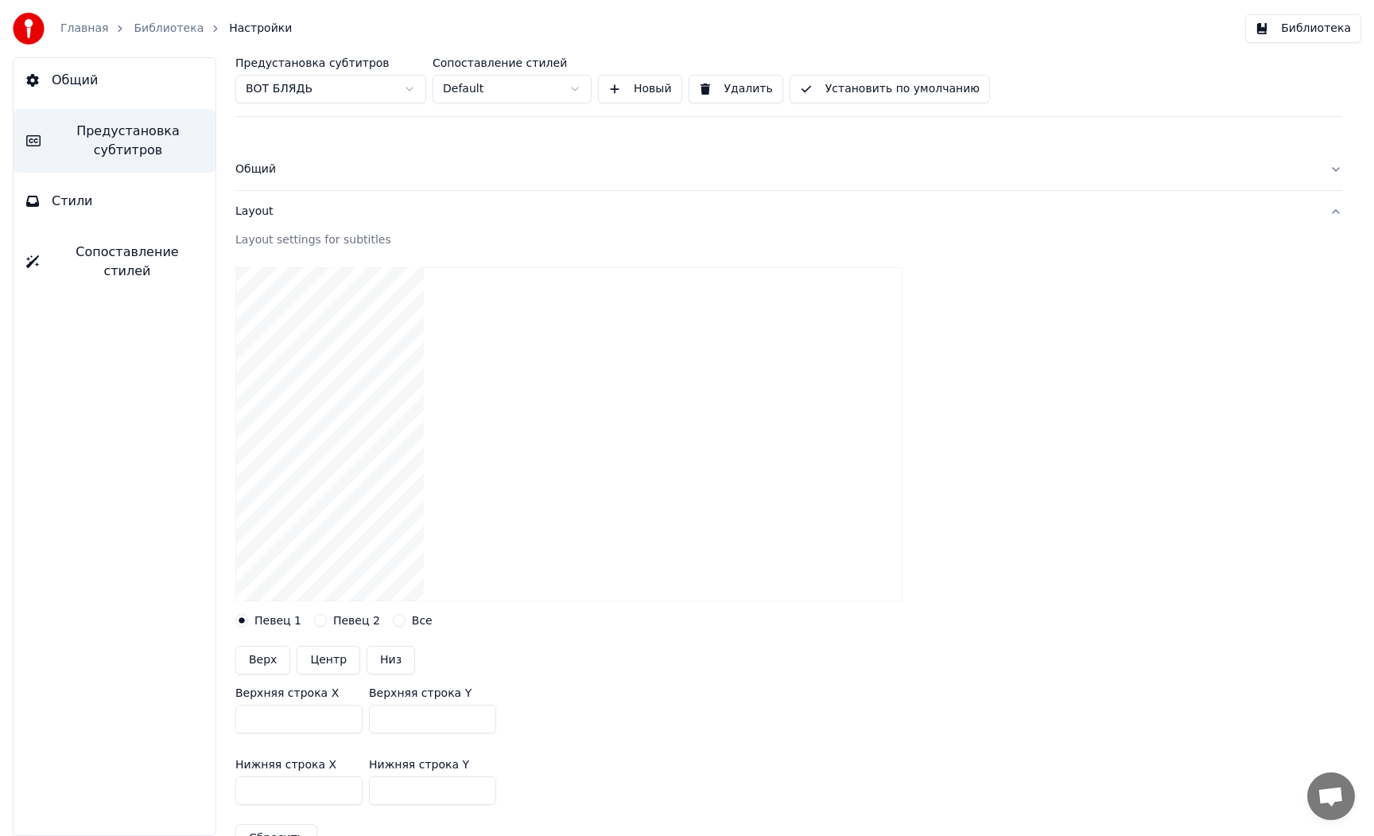
click at [323, 665] on button "Центр" at bounding box center [329, 660] width 64 height 29
type input "***"
click at [387, 660] on button "Низ" at bounding box center [391, 660] width 49 height 29
type input "***"
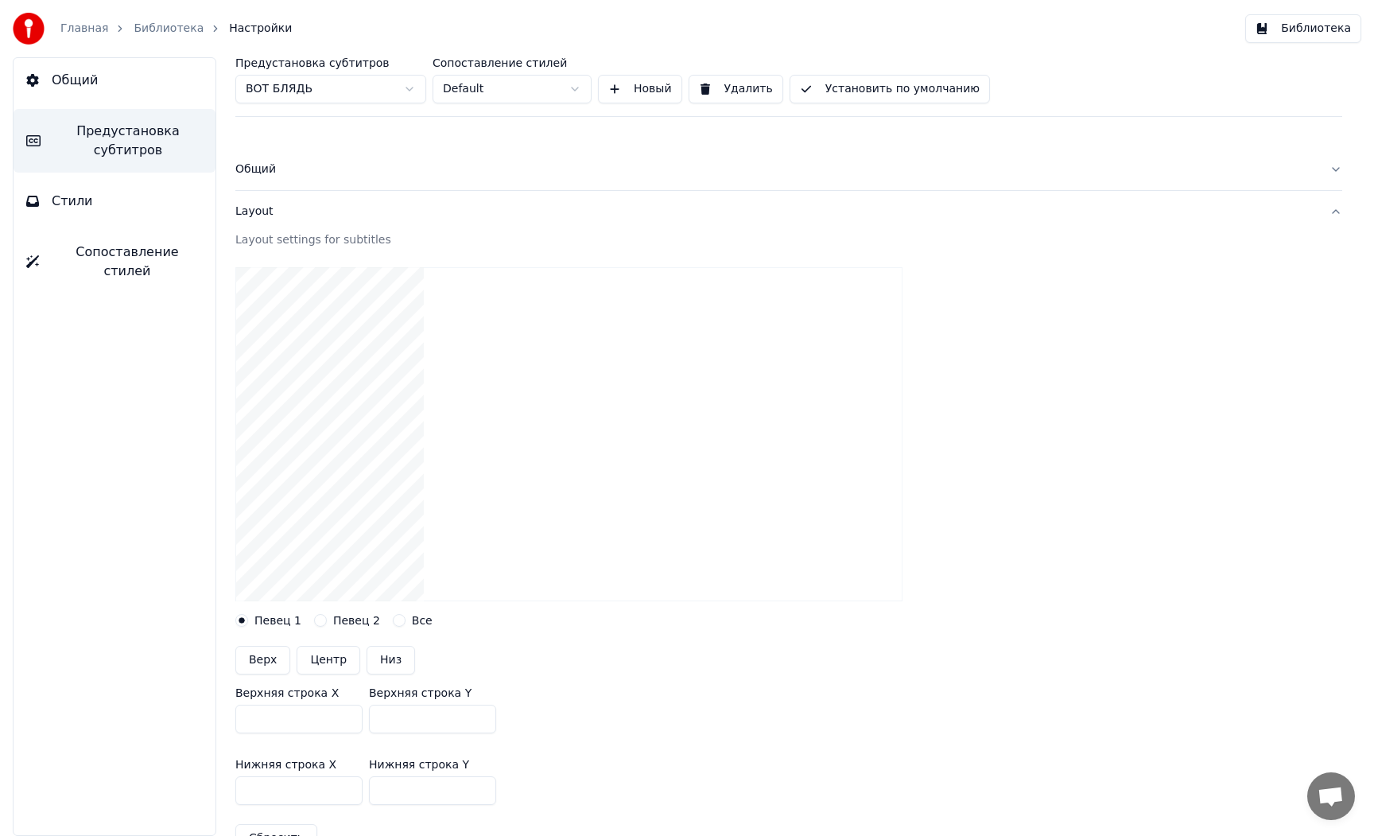
type input "***"
click at [387, 660] on button "Низ" at bounding box center [391, 660] width 49 height 29
click at [258, 656] on button "Верх" at bounding box center [262, 660] width 55 height 29
type input "***"
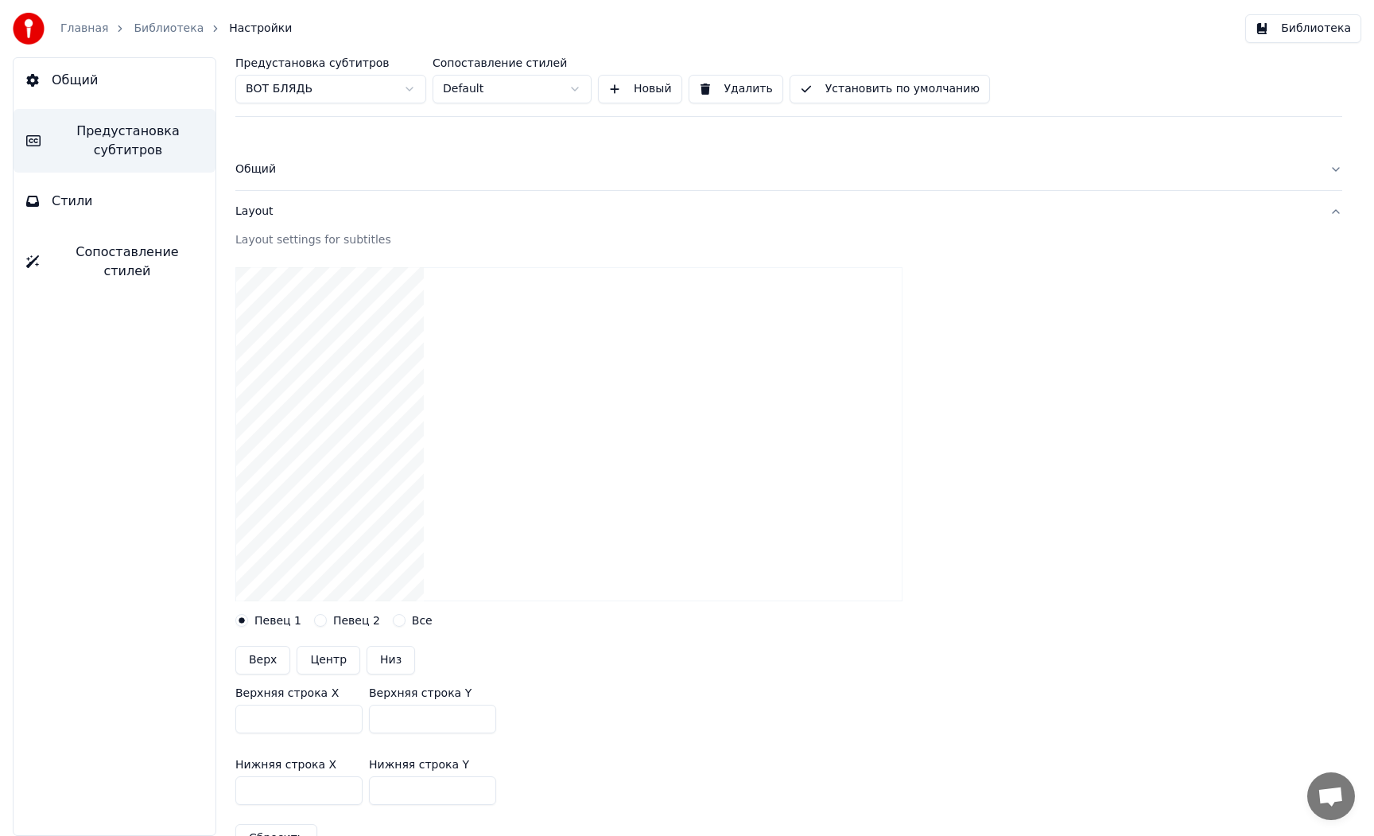
click at [317, 661] on button "Центр" at bounding box center [329, 660] width 64 height 29
type input "***"
click at [317, 661] on button "Центр" at bounding box center [329, 660] width 64 height 29
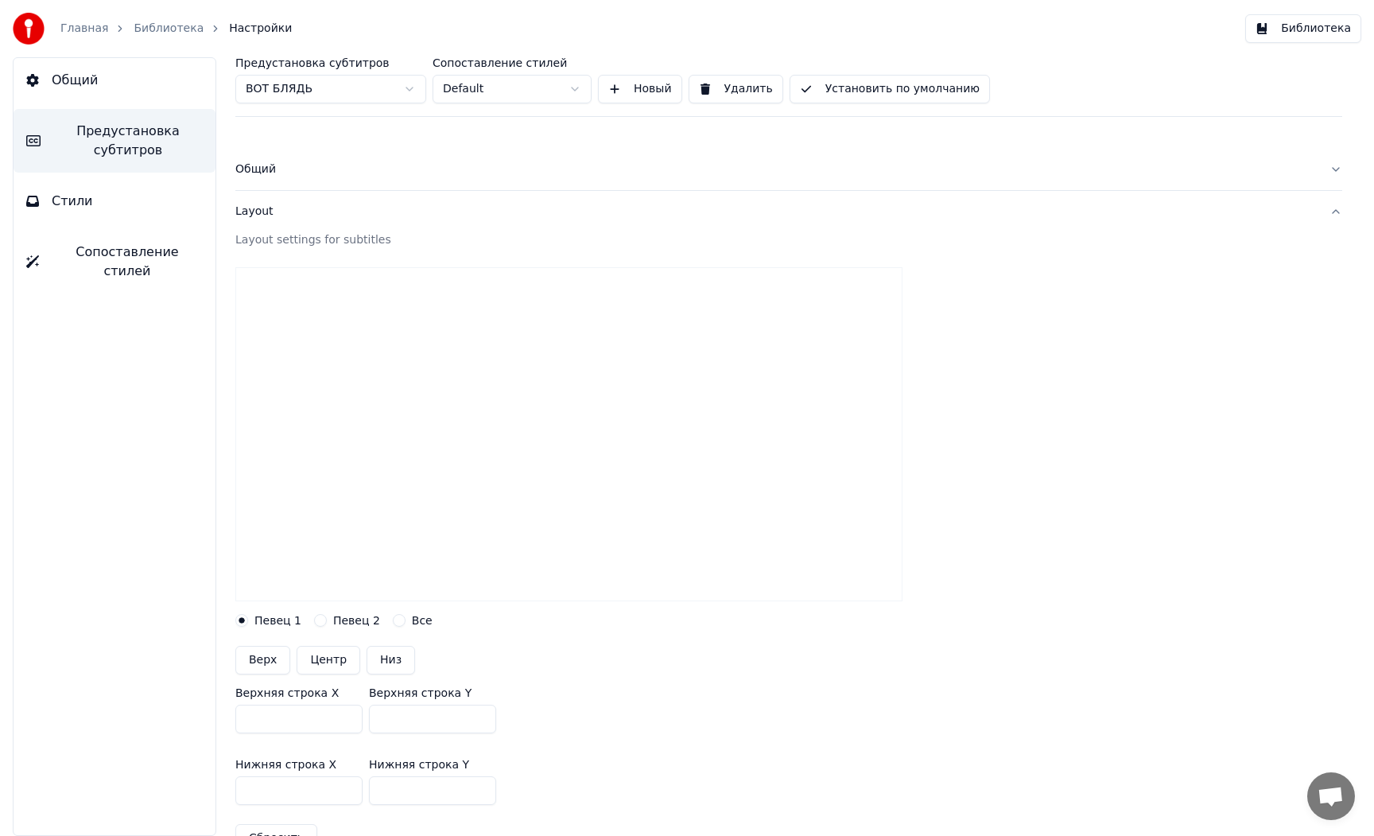
click at [317, 661] on button "Центр" at bounding box center [329, 660] width 64 height 29
click at [328, 662] on button "Центр" at bounding box center [329, 660] width 64 height 29
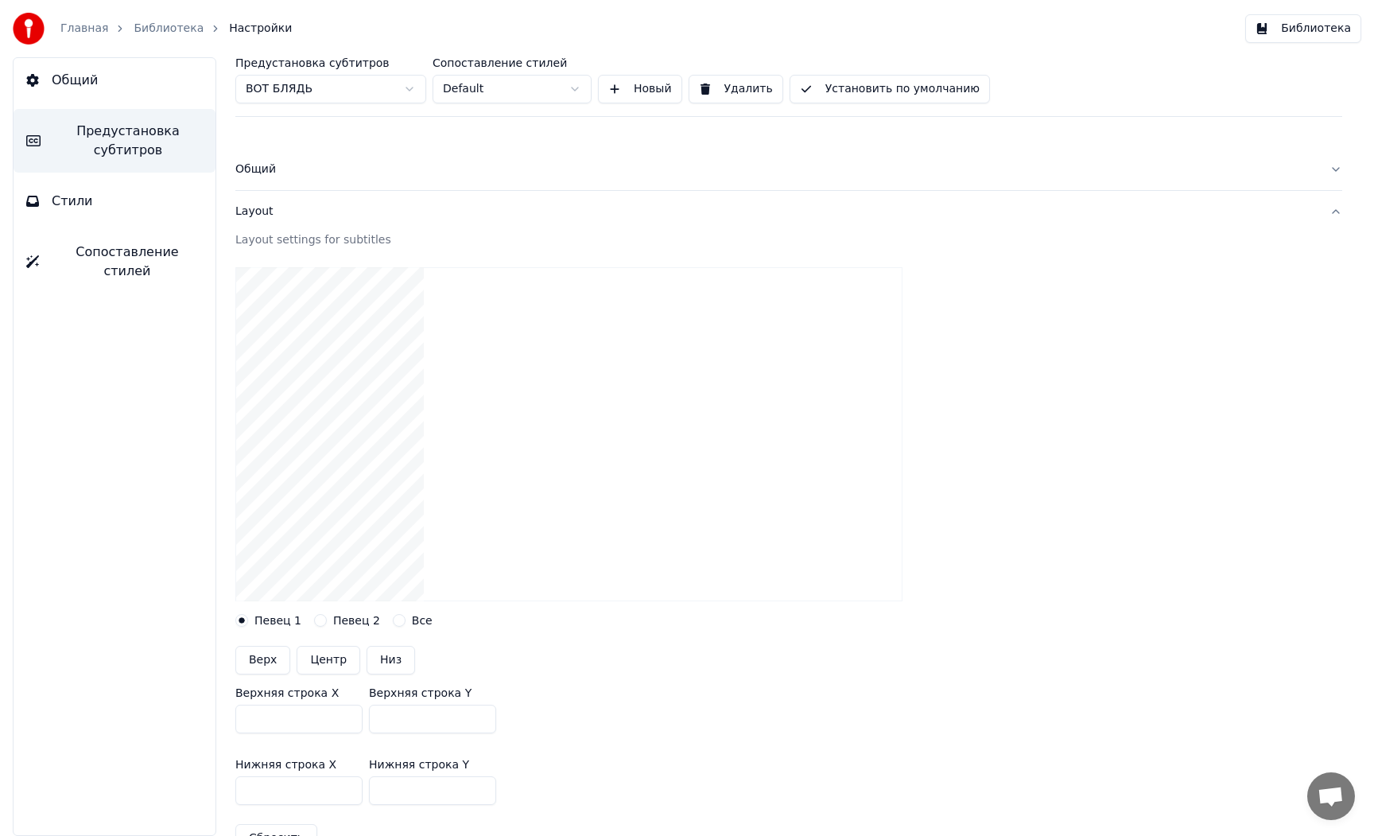
click at [328, 662] on button "Центр" at bounding box center [329, 660] width 64 height 29
click at [373, 668] on button "Низ" at bounding box center [391, 660] width 49 height 29
type input "***"
click at [324, 658] on button "Центр" at bounding box center [329, 660] width 64 height 29
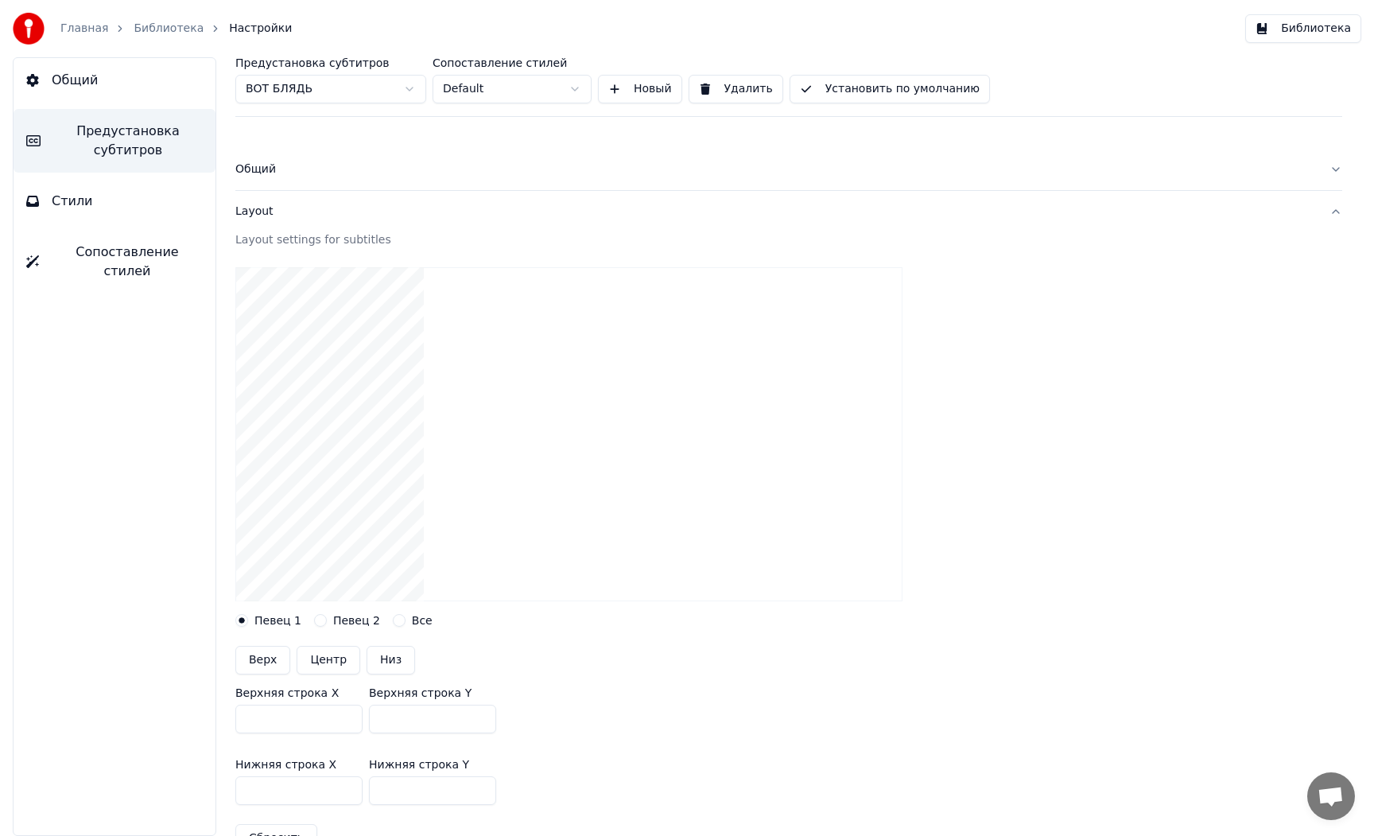
type input "***"
click at [390, 662] on button "Низ" at bounding box center [391, 660] width 49 height 29
type input "***"
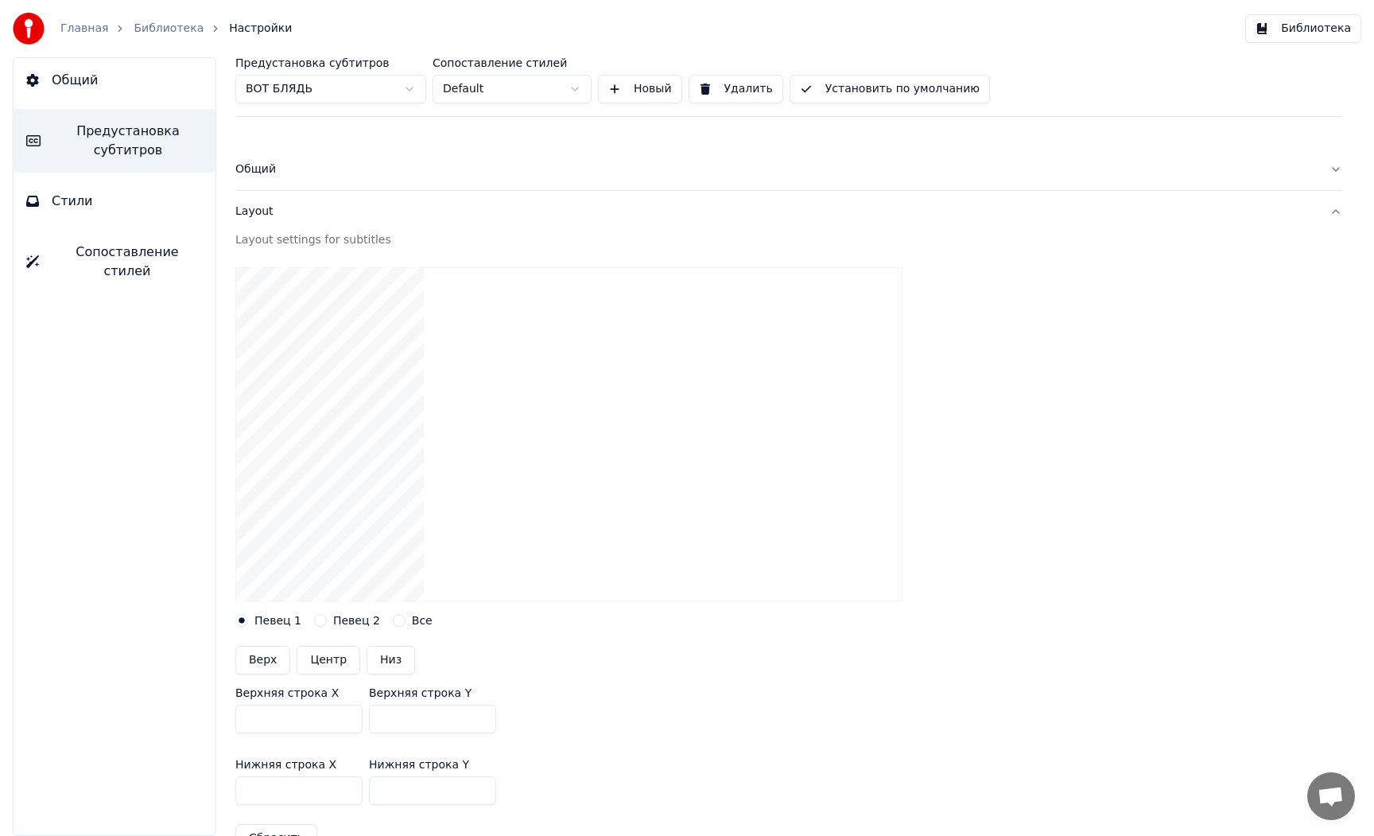
click at [264, 658] on button "Верх" at bounding box center [262, 660] width 55 height 29
type input "***"
click at [315, 662] on button "Центр" at bounding box center [329, 660] width 64 height 29
type input "***"
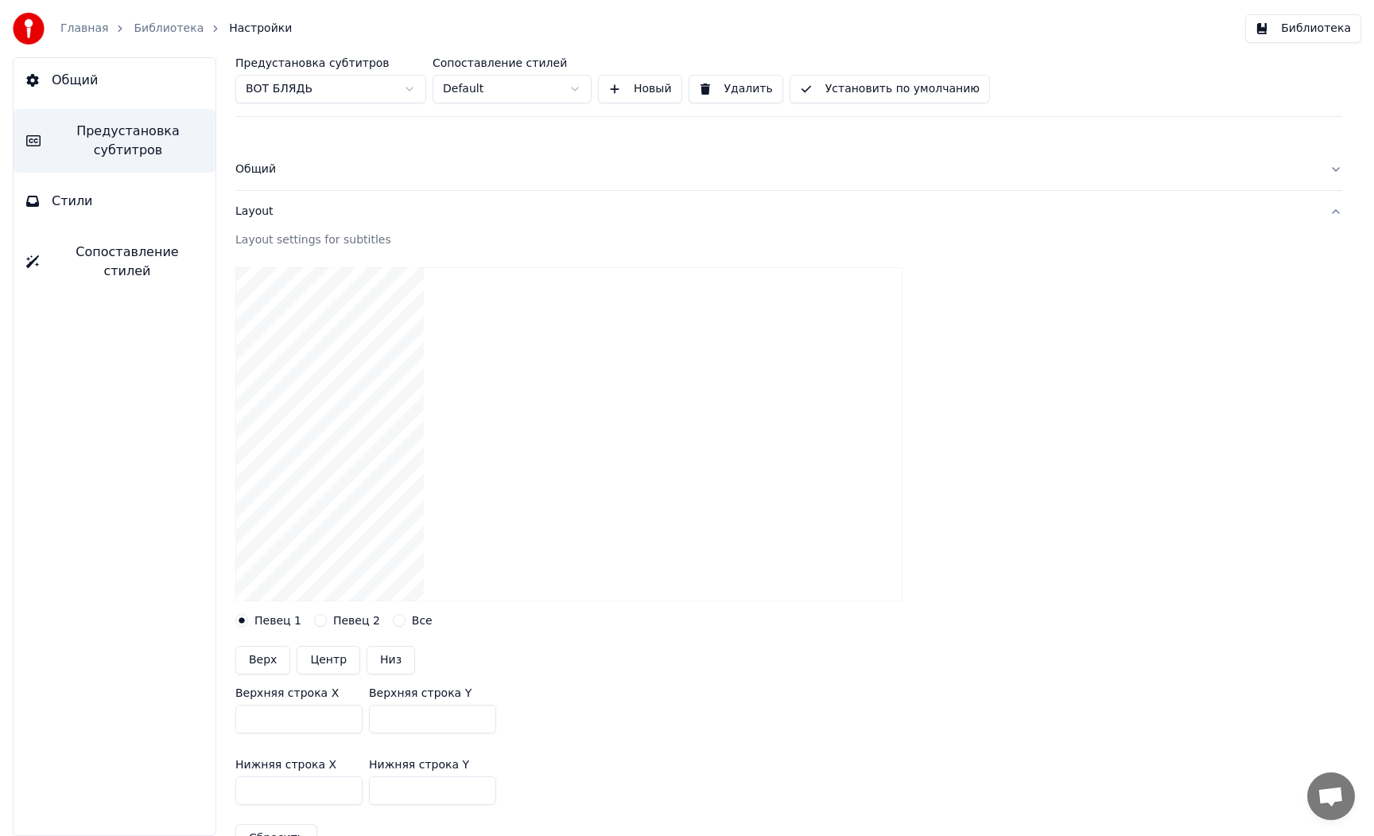
type input "***"
click at [374, 666] on button "Низ" at bounding box center [391, 660] width 49 height 29
type input "***"
drag, startPoint x: 281, startPoint y: 717, endPoint x: 196, endPoint y: 712, distance: 85.3
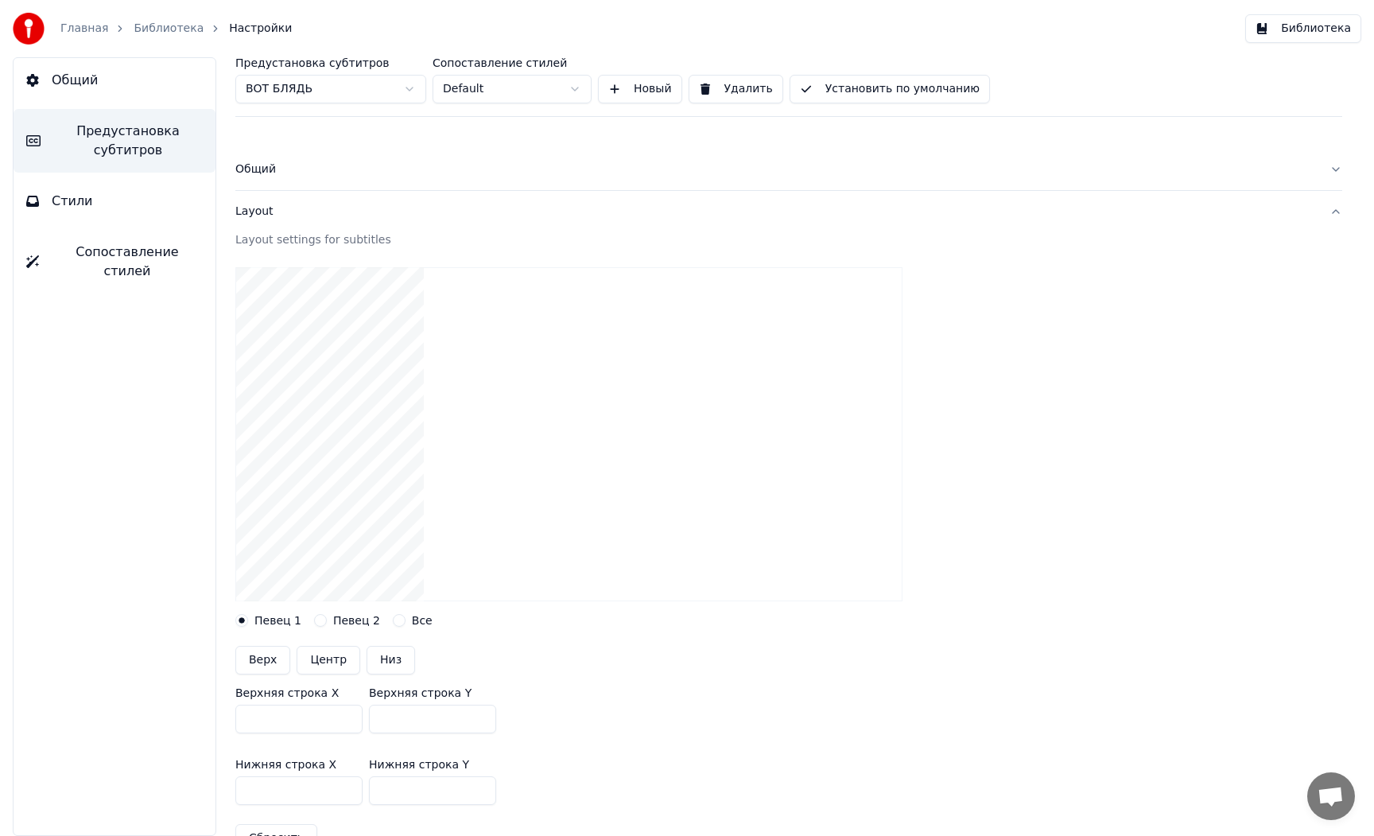
click at [196, 712] on div "Общий Предустановка субтитров Стили Сопоставление стилей Предустановка субтитро…" at bounding box center [687, 446] width 1374 height 778
type input "***"
drag, startPoint x: 407, startPoint y: 720, endPoint x: 243, endPoint y: 710, distance: 164.1
click at [243, 710] on div "Верхняя строка X *** Верхняя строка Y ***" at bounding box center [788, 710] width 1107 height 72
type input "***"
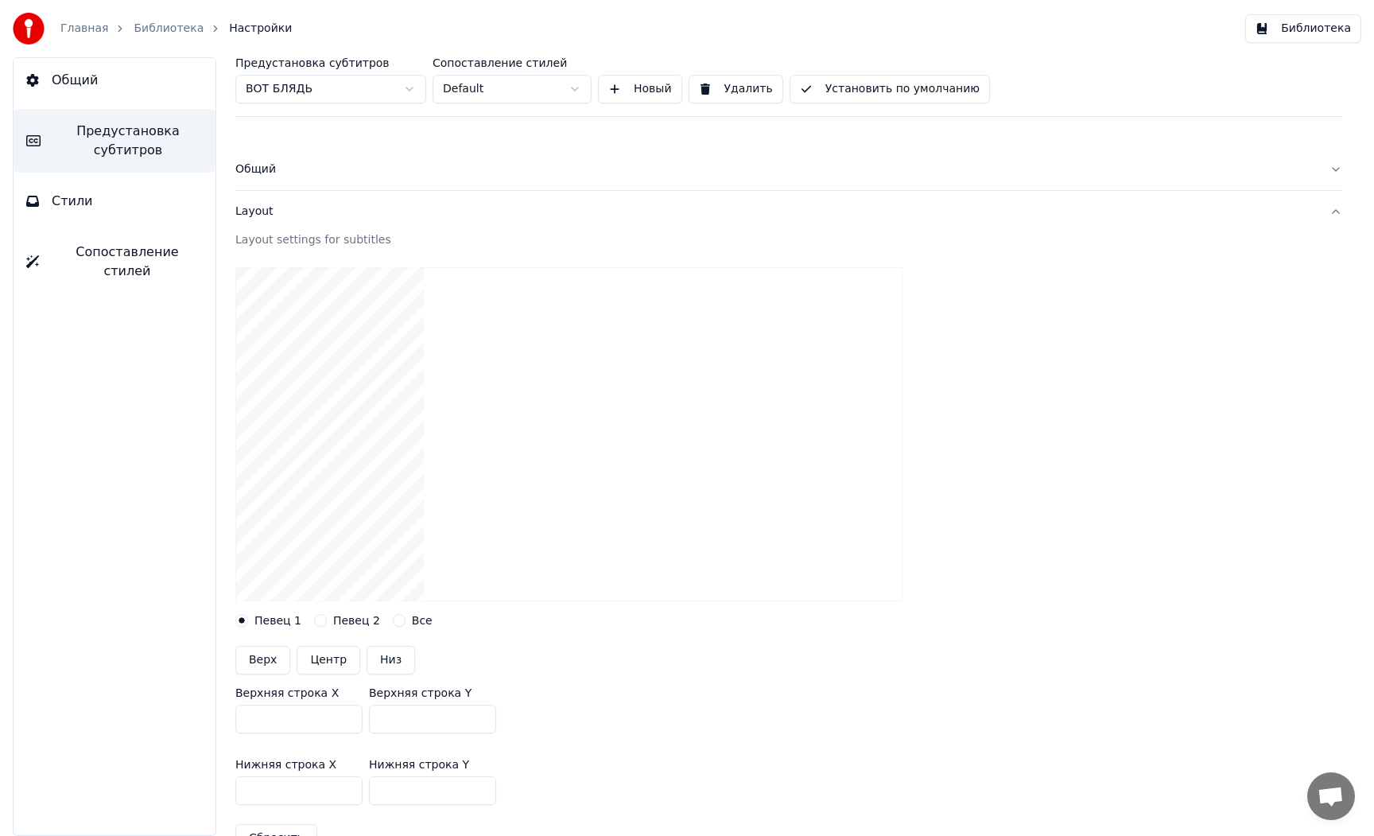
drag, startPoint x: 572, startPoint y: 656, endPoint x: 552, endPoint y: 669, distance: 23.6
click at [572, 656] on div "Верх Центр Низ" at bounding box center [788, 660] width 1107 height 29
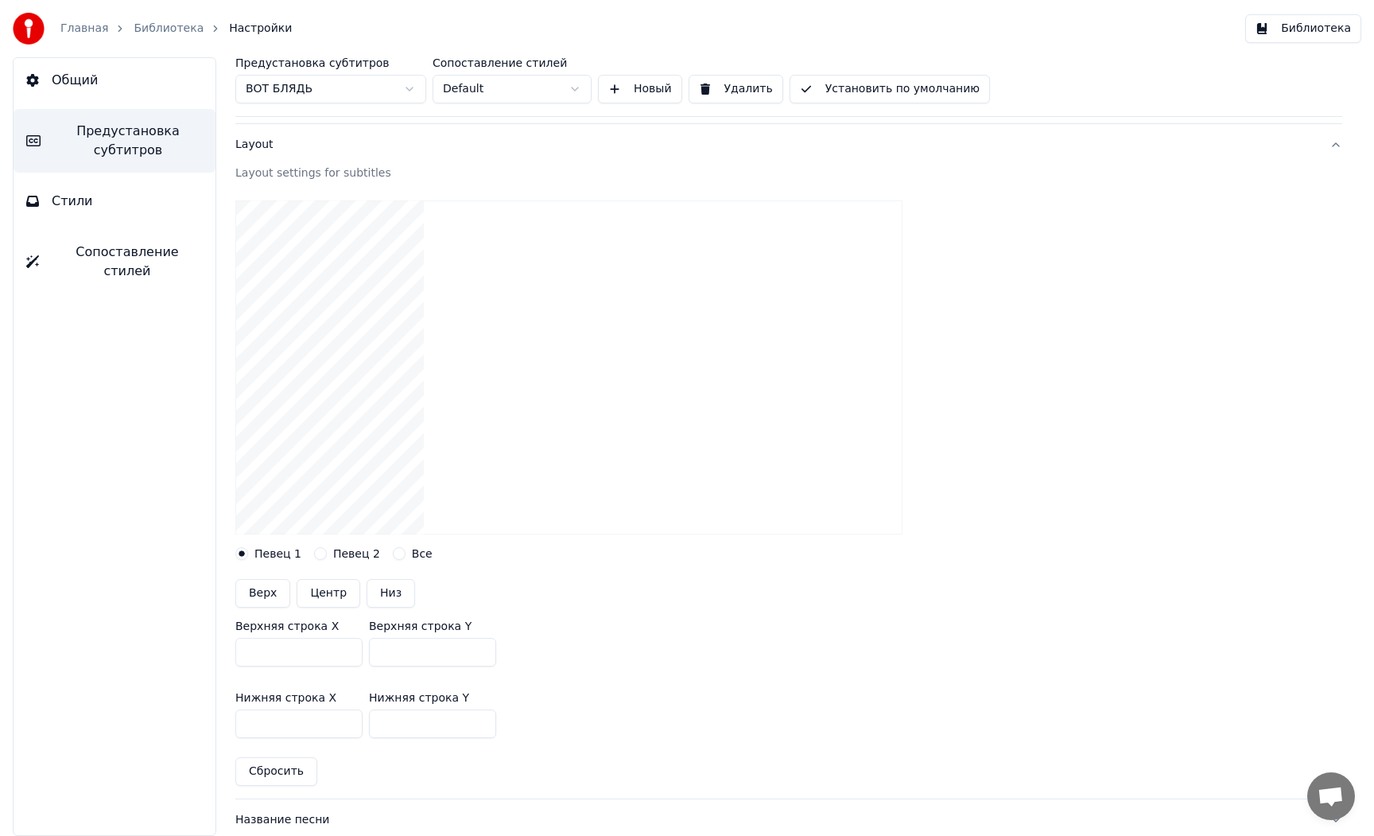
scroll to position [72, 0]
drag, startPoint x: 279, startPoint y: 717, endPoint x: 112, endPoint y: 708, distance: 167.3
click at [115, 708] on div "Общий Предустановка субтитров Стили Сопоставление стилей Предустановка субтитро…" at bounding box center [687, 446] width 1374 height 778
type input "*"
drag, startPoint x: 410, startPoint y: 720, endPoint x: 186, endPoint y: 708, distance: 224.6
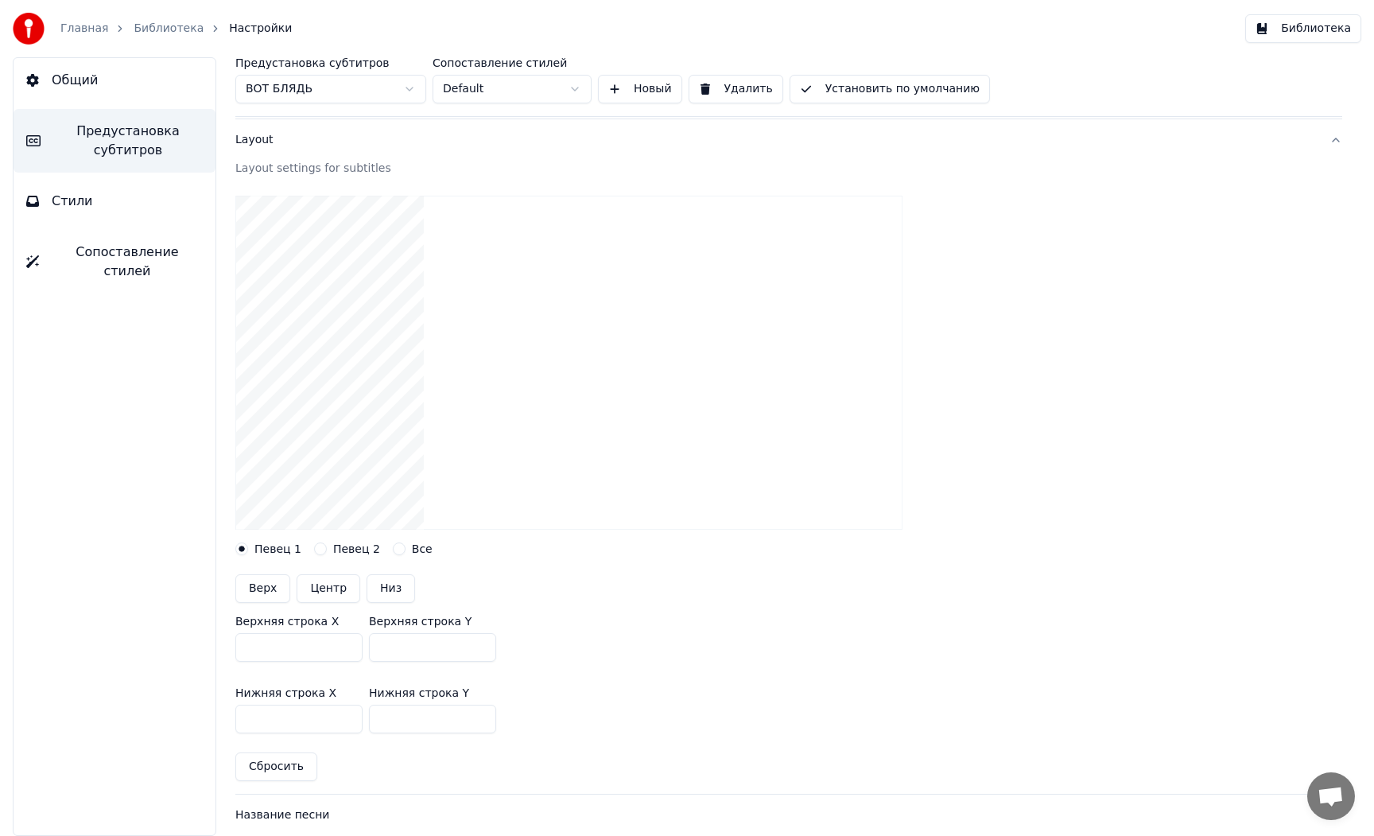
click at [186, 708] on div "Общий Предустановка субтитров Стили Сопоставление стилей Предустановка субтитро…" at bounding box center [687, 446] width 1374 height 778
type input "*"
click at [584, 685] on div "Нижняя строка X * Нижняя строка Y *" at bounding box center [788, 710] width 1107 height 72
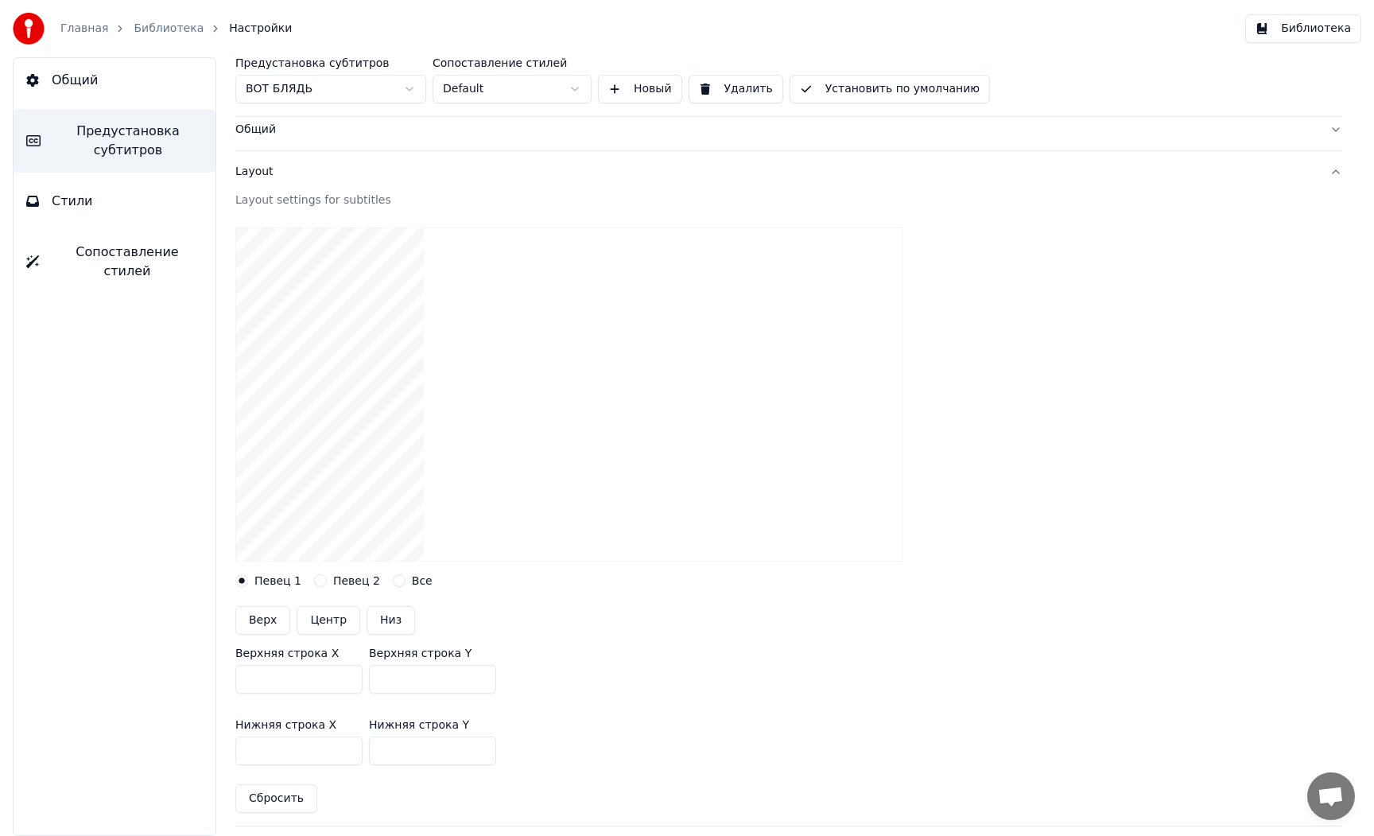
scroll to position [36, 0]
click at [276, 749] on input "*" at bounding box center [298, 754] width 127 height 29
drag, startPoint x: 129, startPoint y: 745, endPoint x: 63, endPoint y: 738, distance: 66.4
click at [63, 738] on div "Общий Предустановка субтитров Стили Сопоставление стилей Предустановка субтитро…" at bounding box center [687, 446] width 1374 height 778
type input "***"
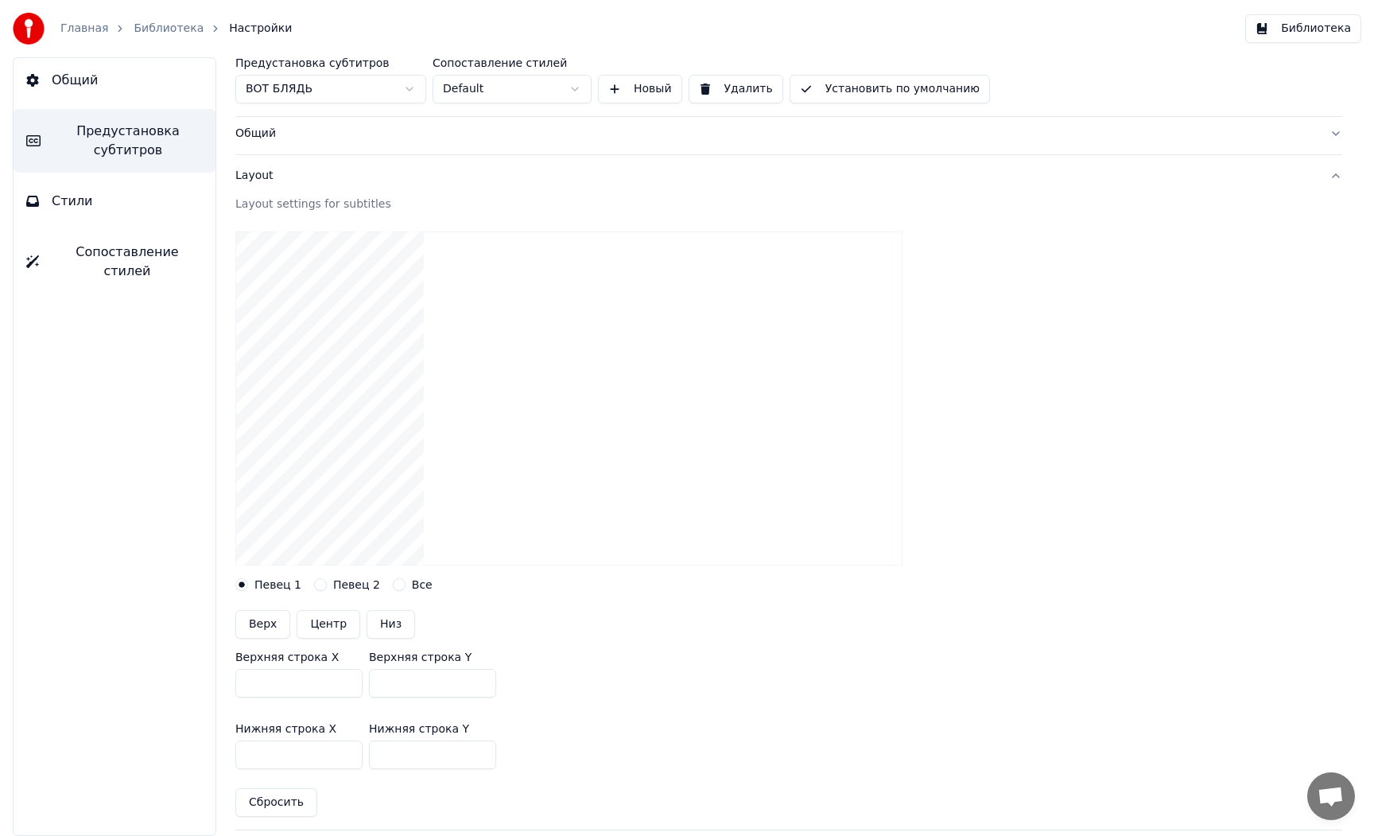
drag, startPoint x: 254, startPoint y: 750, endPoint x: 242, endPoint y: 750, distance: 11.9
click at [243, 750] on div "Нижняя строка X *** Нижняя строка Y *" at bounding box center [788, 746] width 1107 height 72
type input "***"
click at [547, 708] on div "Верхняя строка X *** Верхняя строка Y ***" at bounding box center [788, 675] width 1107 height 72
click at [136, 750] on div "Общий Предустановка субтитров Стили Сопоставление стилей Предустановка субтитро…" at bounding box center [687, 446] width 1374 height 778
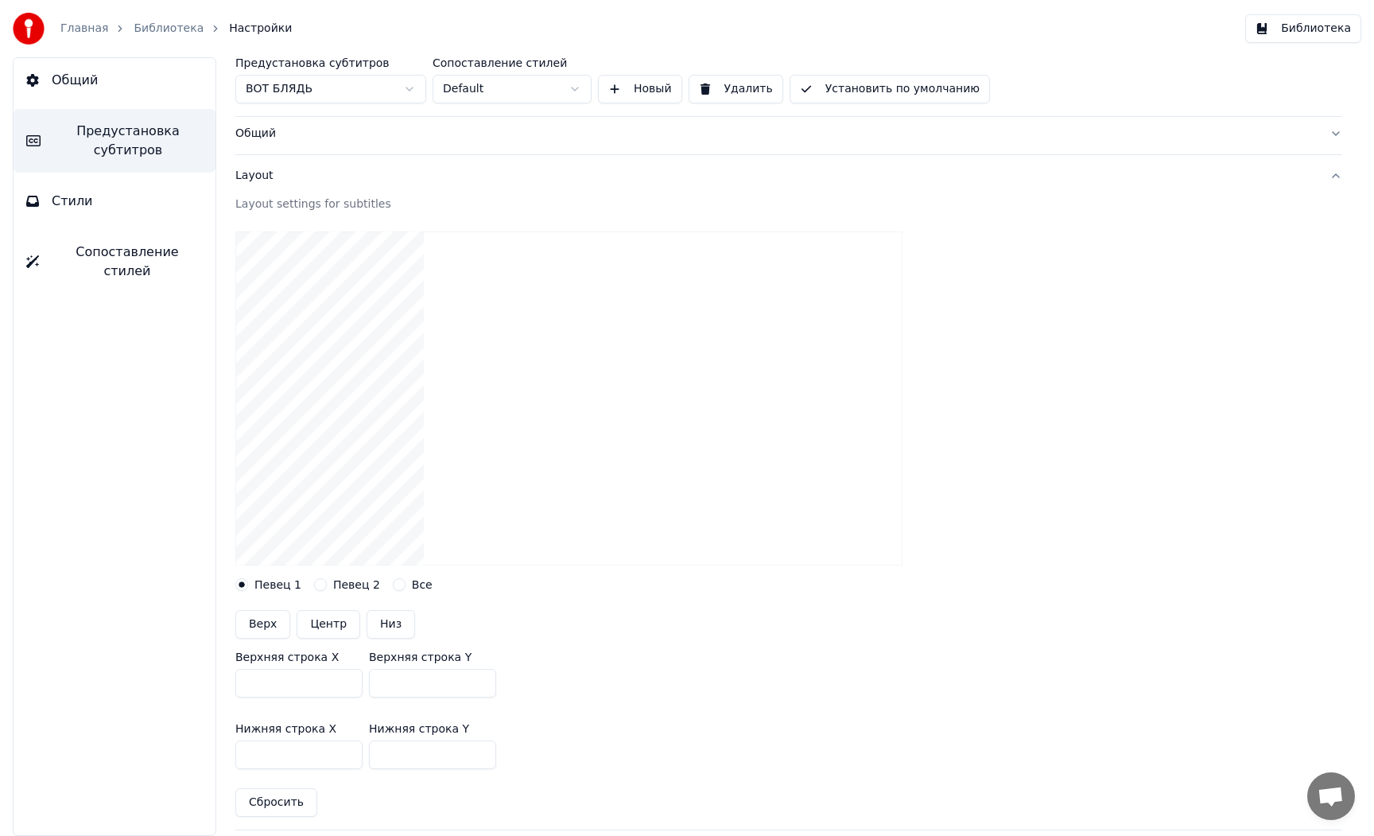
type input "***"
drag, startPoint x: 350, startPoint y: 684, endPoint x: 300, endPoint y: 682, distance: 50.1
click at [300, 682] on div "Верхняя строка X *** Верхняя строка Y ***" at bounding box center [788, 675] width 1107 height 72
drag, startPoint x: 402, startPoint y: 682, endPoint x: 239, endPoint y: 676, distance: 162.3
click at [239, 676] on div "Верхняя строка X *** Верхняя строка Y ***" at bounding box center [788, 675] width 1107 height 72
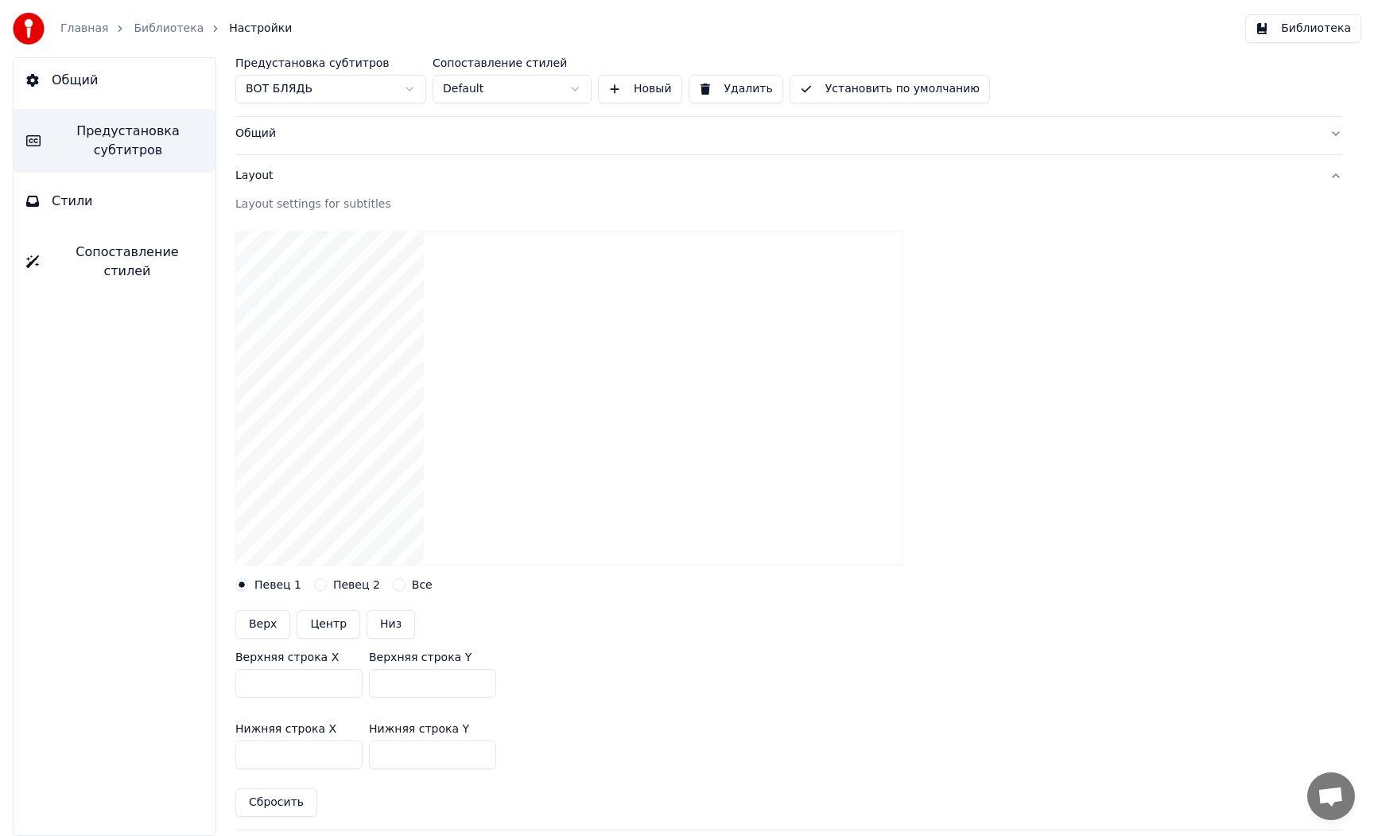
drag, startPoint x: 398, startPoint y: 682, endPoint x: 282, endPoint y: 676, distance: 115.5
click at [282, 676] on div "Верхняя строка X *** Верхняя строка Y ***" at bounding box center [788, 675] width 1107 height 72
click at [218, 672] on div "Предустановка субтитров ВОТ БЛЯДЬ Сопоставление стилей Default Новый Удалить Ус…" at bounding box center [789, 446] width 1170 height 778
type input "*****"
drag, startPoint x: 331, startPoint y: 750, endPoint x: 233, endPoint y: 747, distance: 97.8
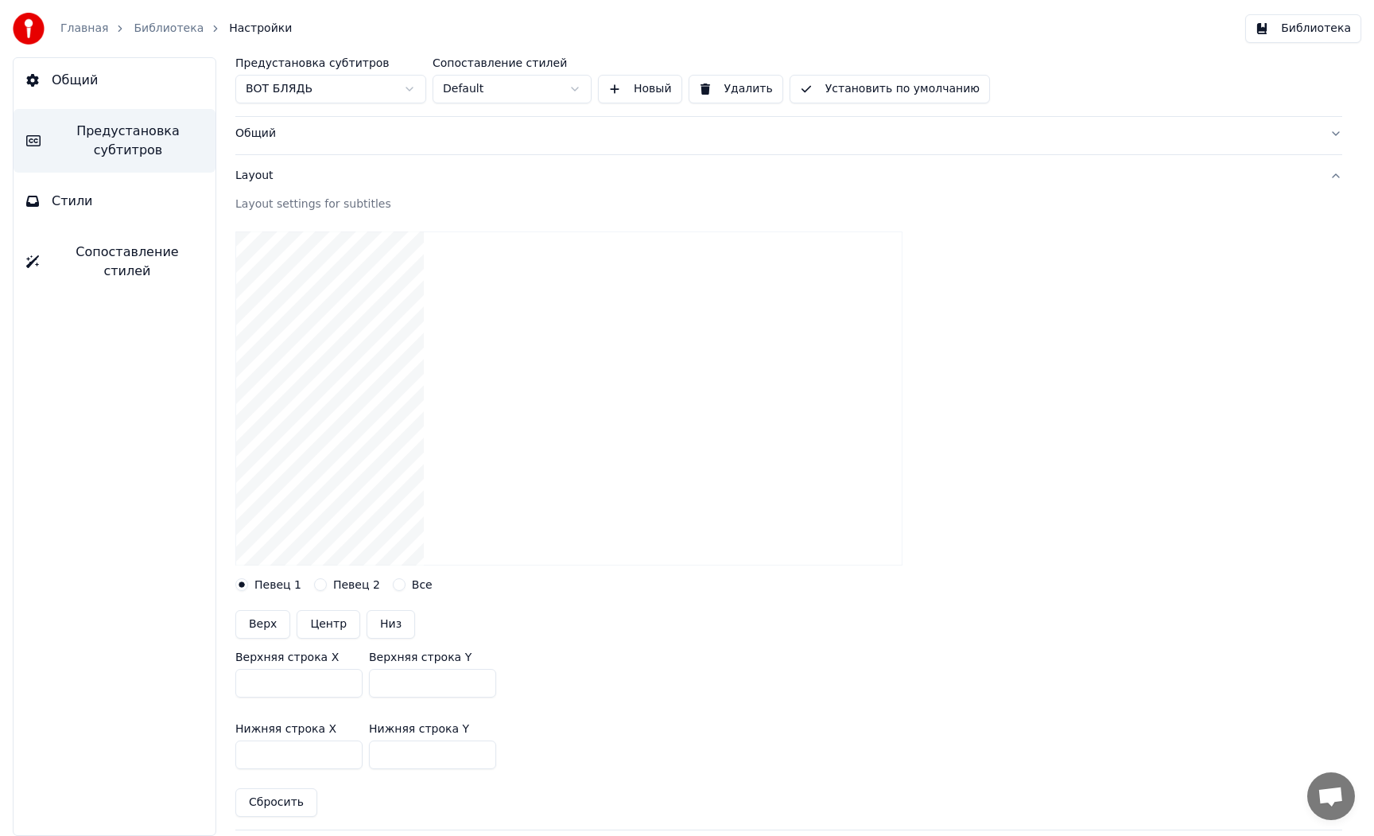
click at [233, 747] on div "Предустановка субтитров ВОТ БЛЯДЬ Сопоставление стилей Default Новый Удалить Ус…" at bounding box center [789, 446] width 1170 height 778
type input "****"
click at [577, 742] on div "Нижняя строка X *** Нижняя строка Y ****" at bounding box center [788, 746] width 1107 height 72
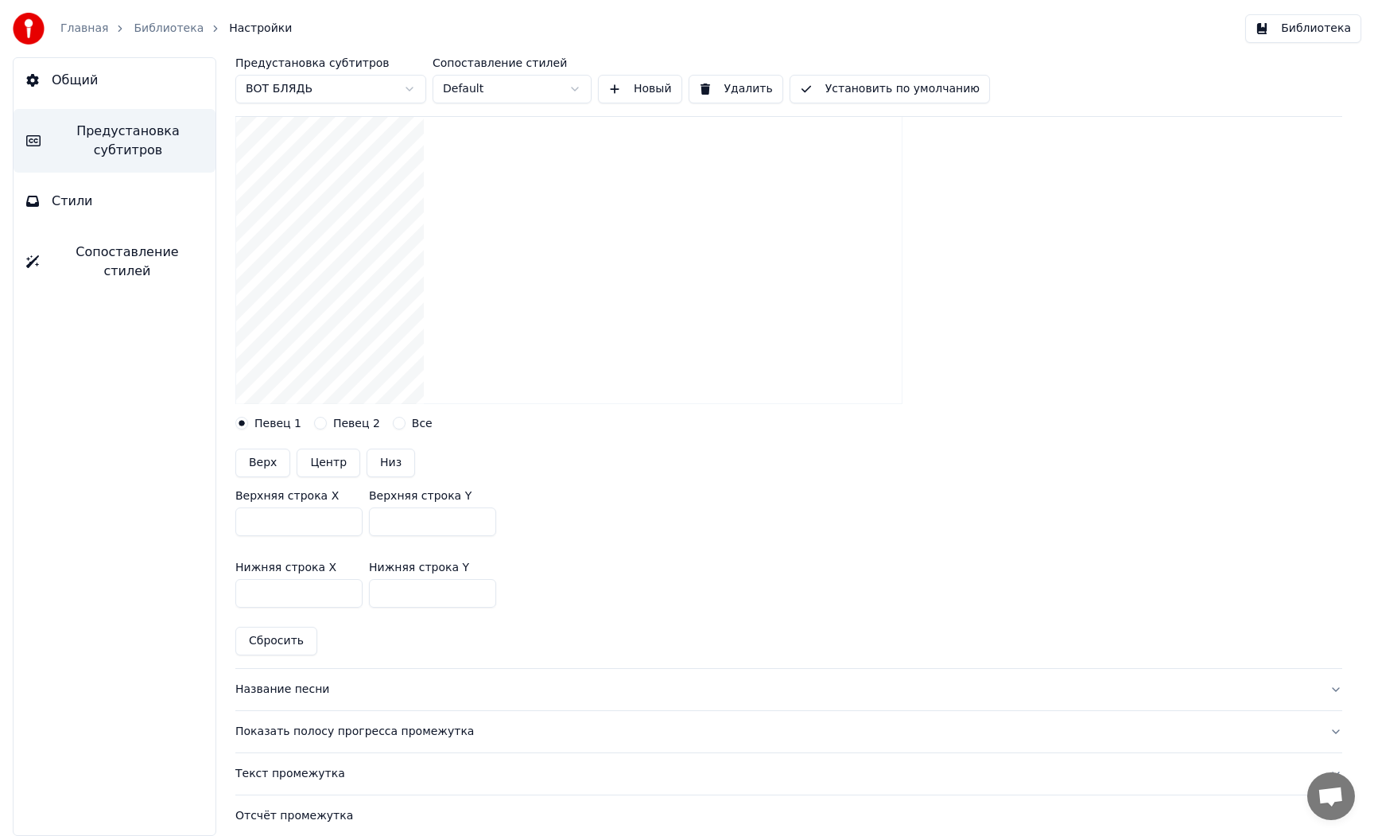
scroll to position [225, 0]
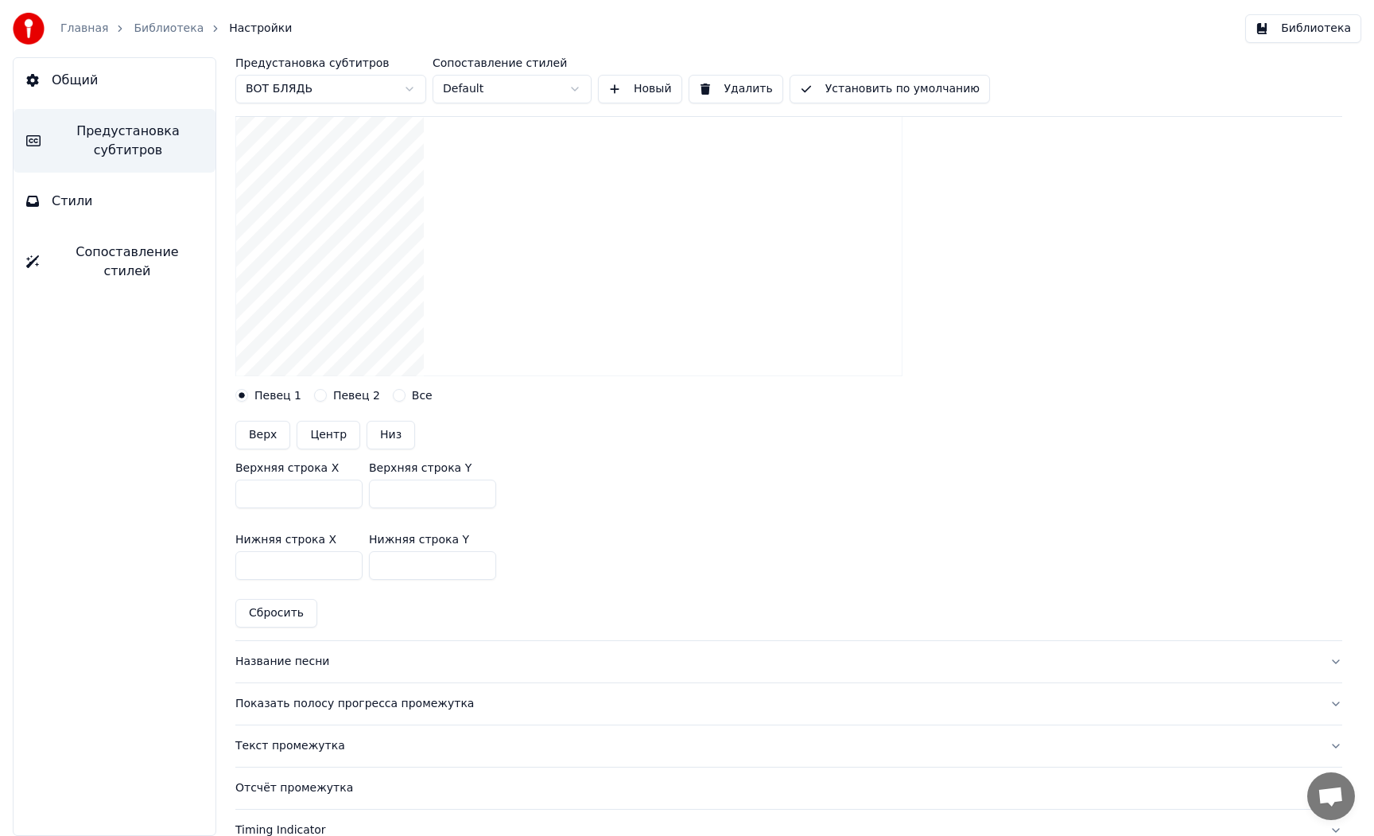
click at [289, 662] on div "Название песни" at bounding box center [775, 662] width 1081 height 16
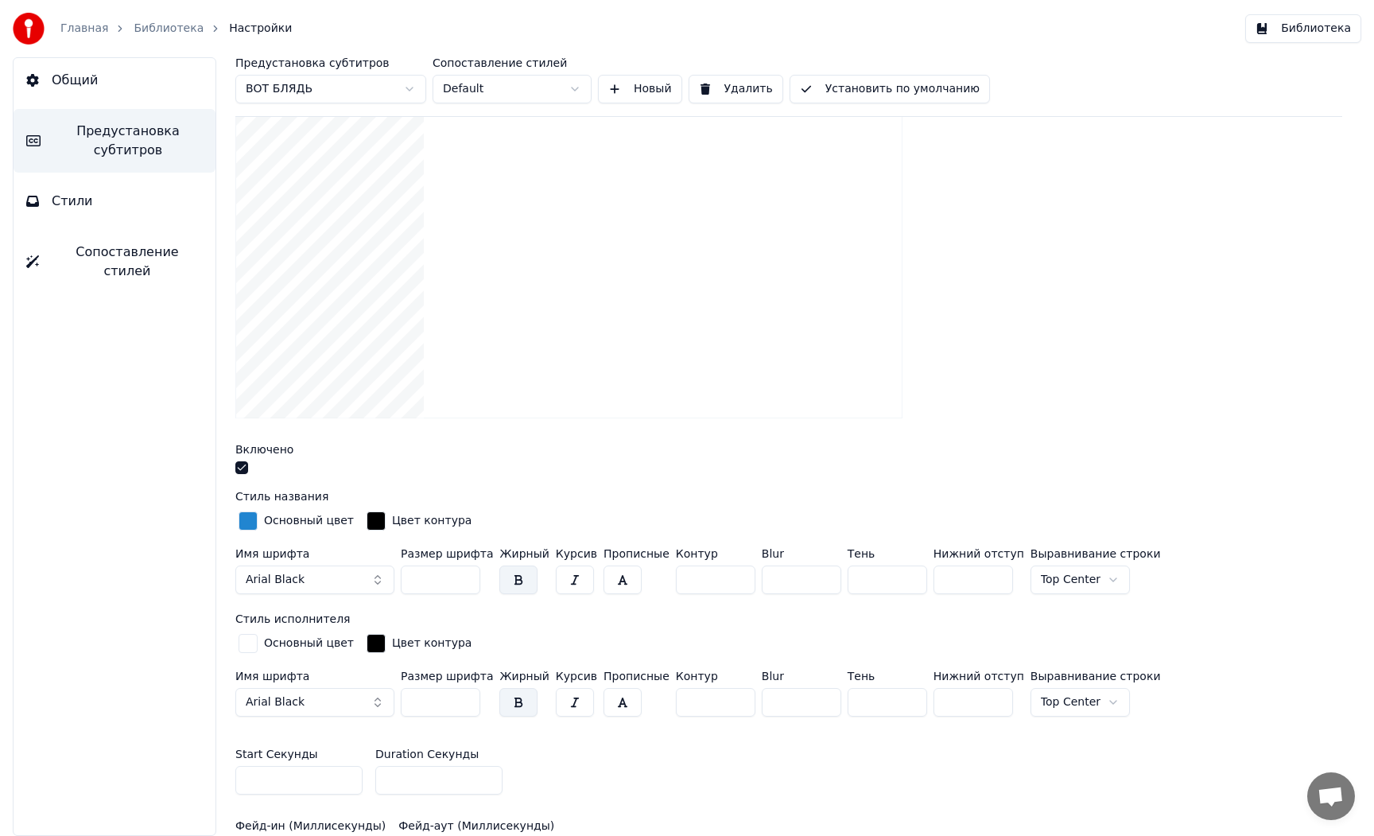
click at [243, 465] on button "button" at bounding box center [241, 467] width 13 height 13
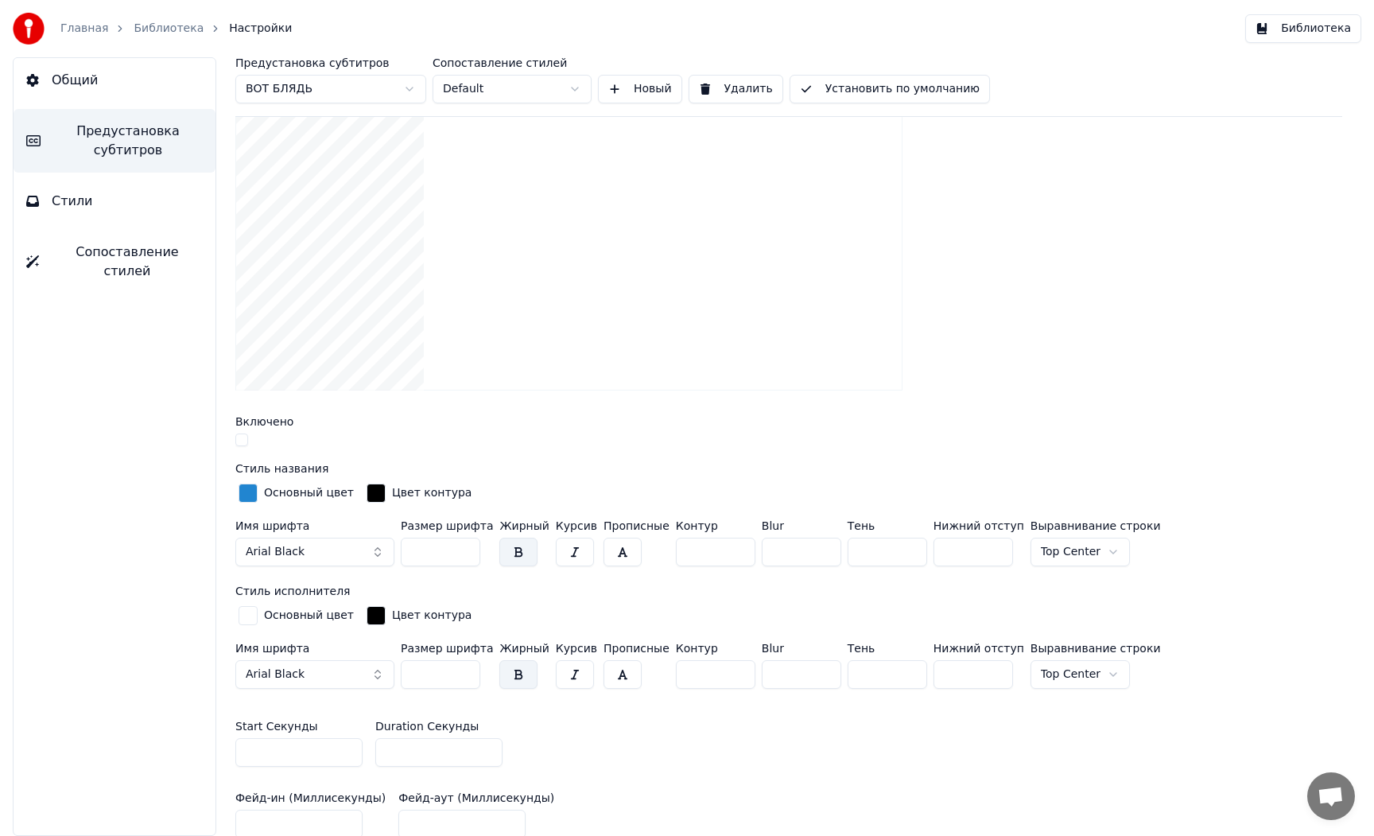
scroll to position [200, 0]
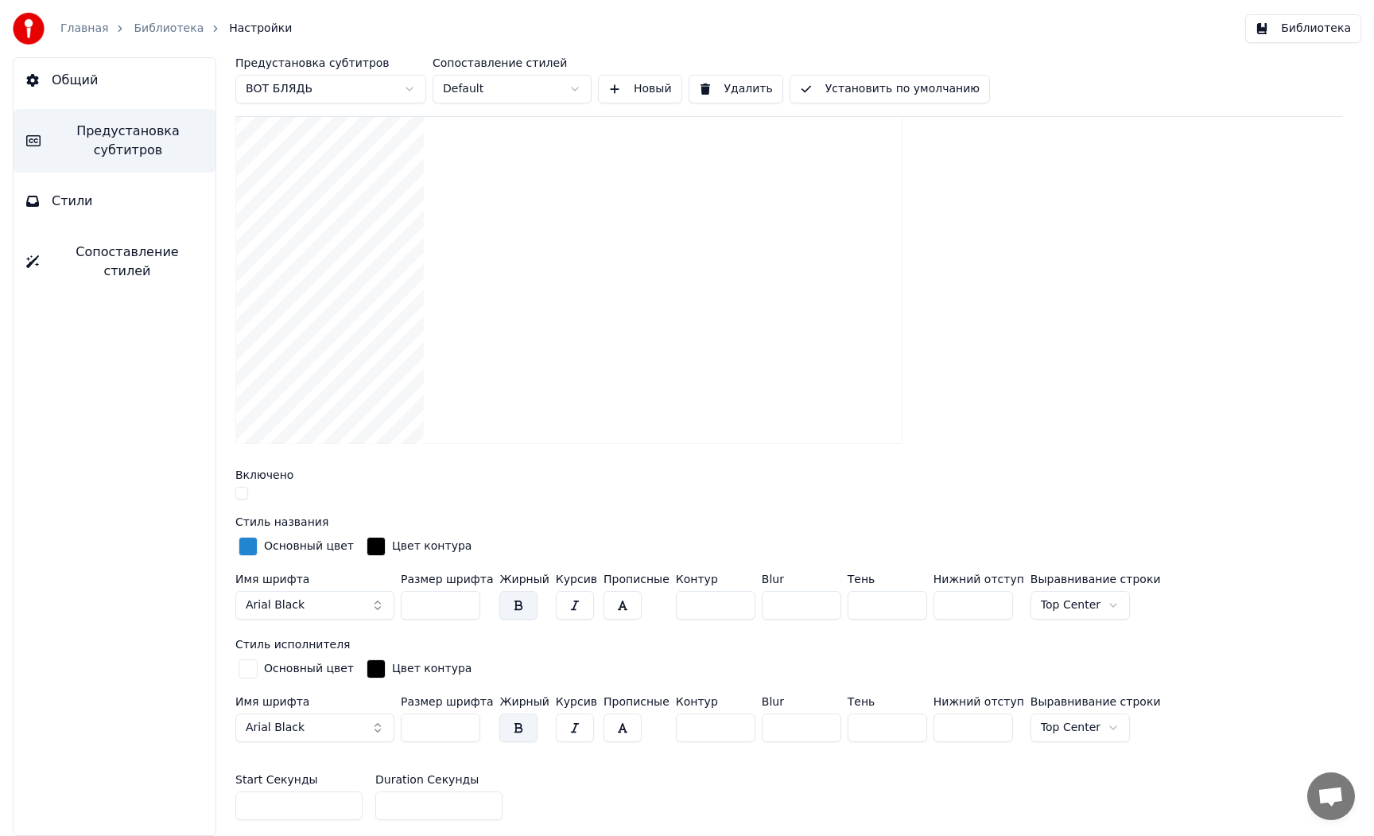
click at [355, 591] on button "Arial Black" at bounding box center [314, 605] width 159 height 29
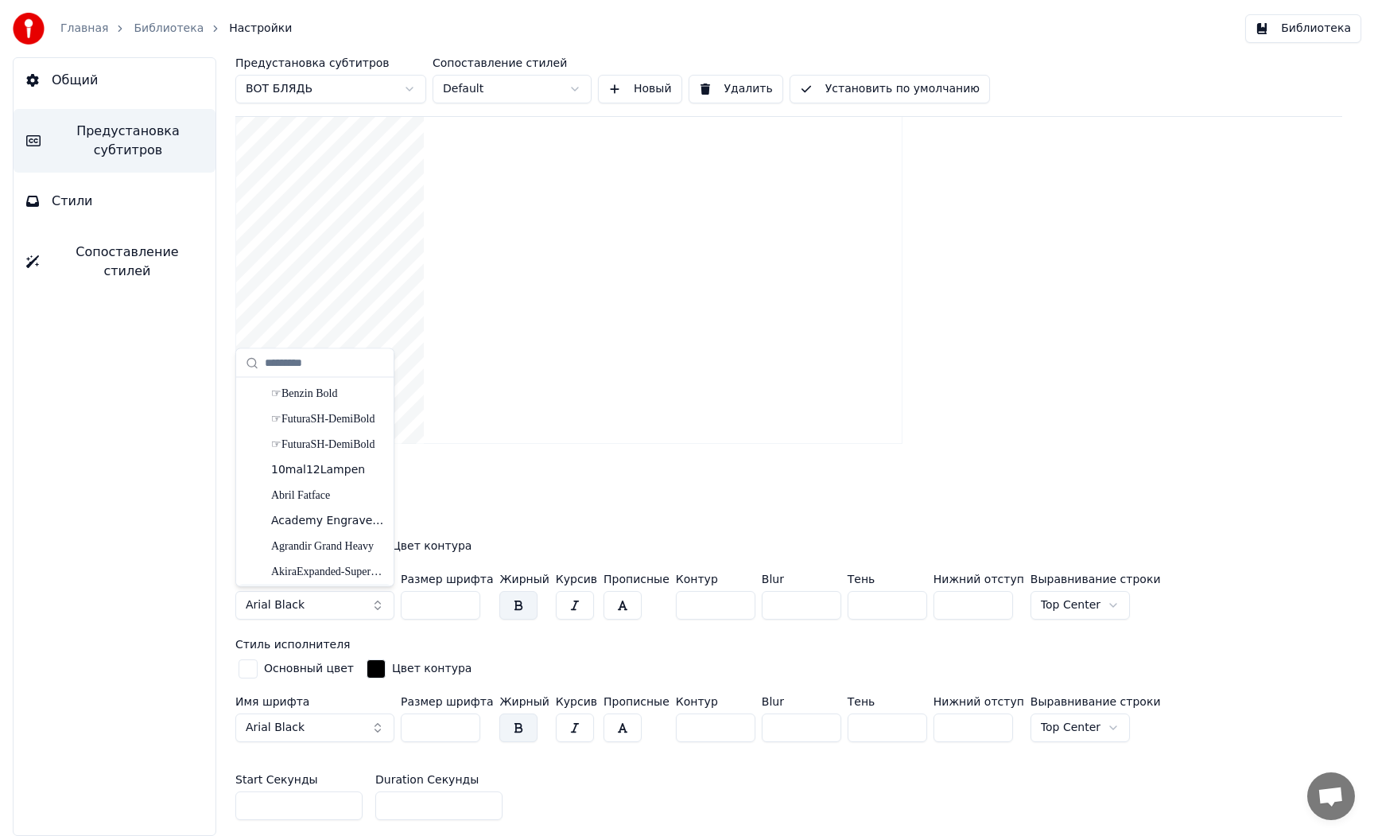
click at [359, 596] on button "Arial Black" at bounding box center [314, 605] width 159 height 29
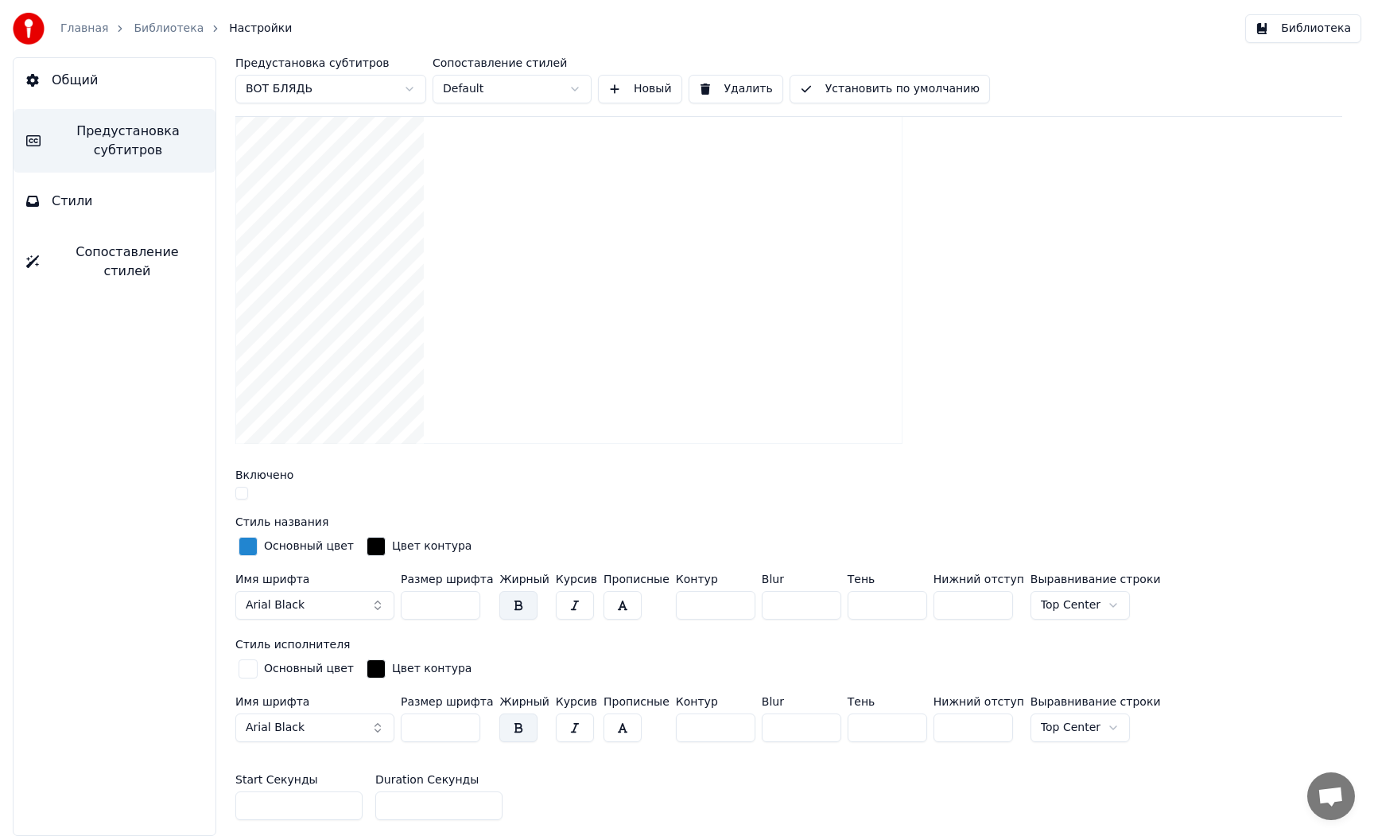
click at [359, 596] on button "Arial Black" at bounding box center [314, 605] width 159 height 29
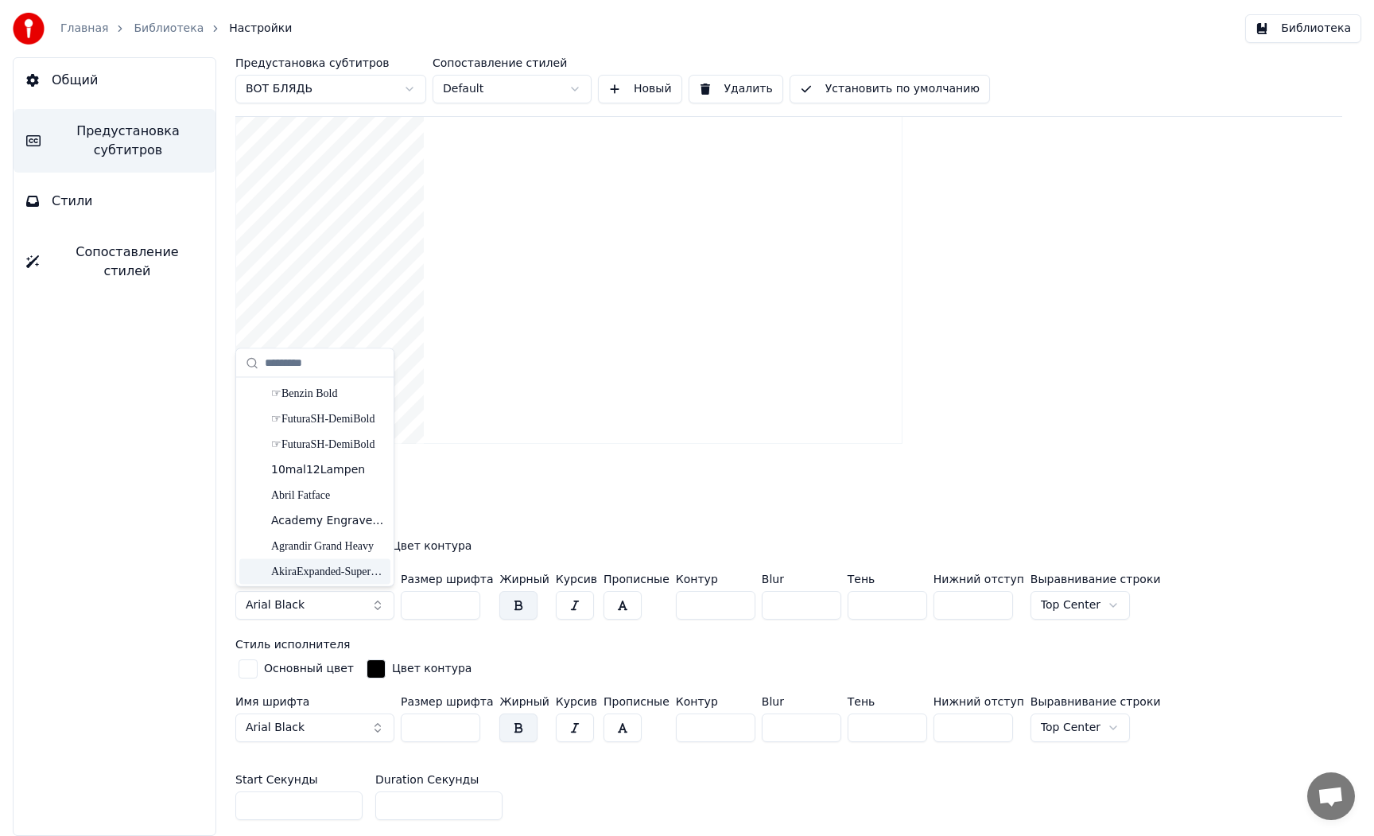
click at [321, 566] on div "AkiraExpanded-SuperBold" at bounding box center [327, 571] width 113 height 16
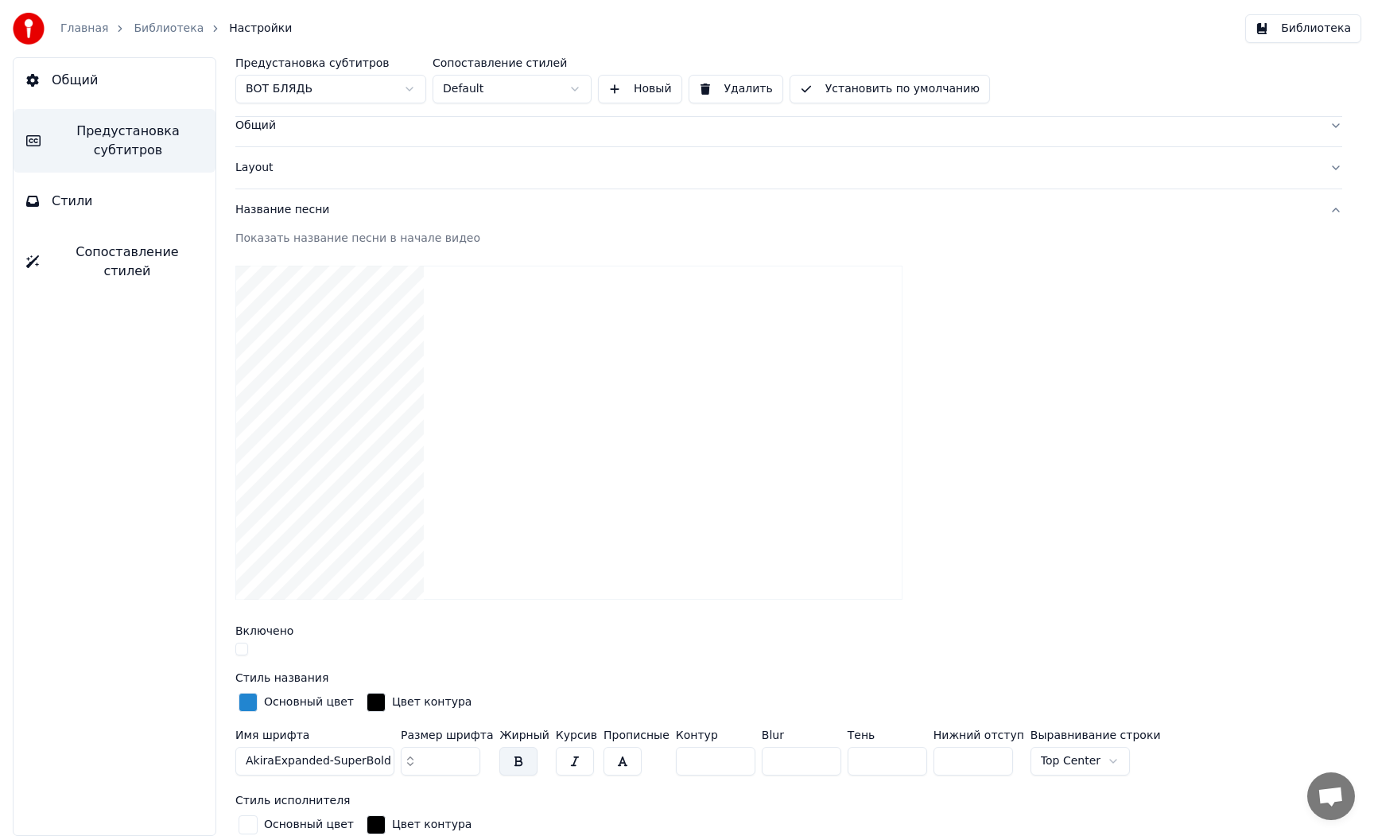
scroll to position [0, 0]
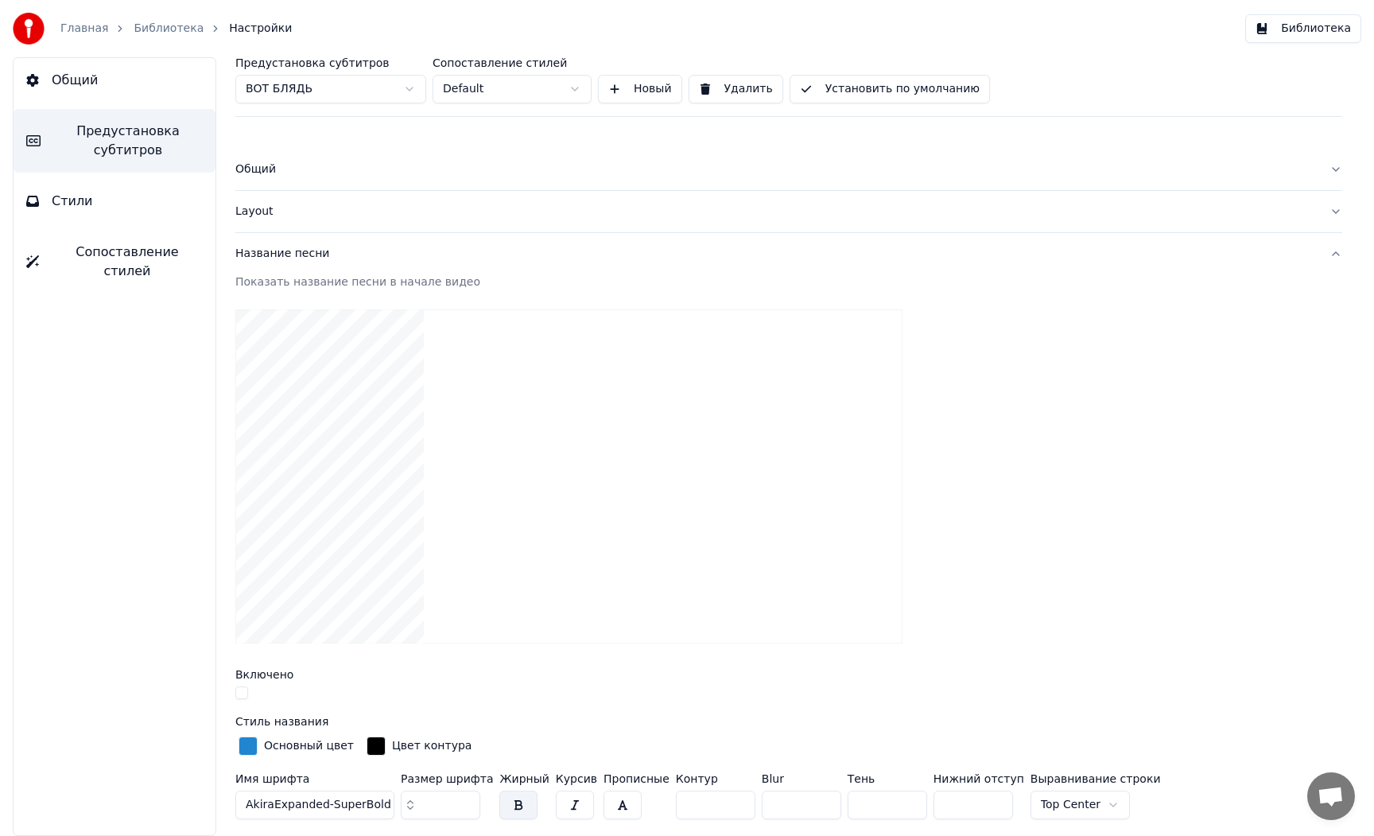
click at [296, 251] on div "Название песни" at bounding box center [775, 254] width 1081 height 16
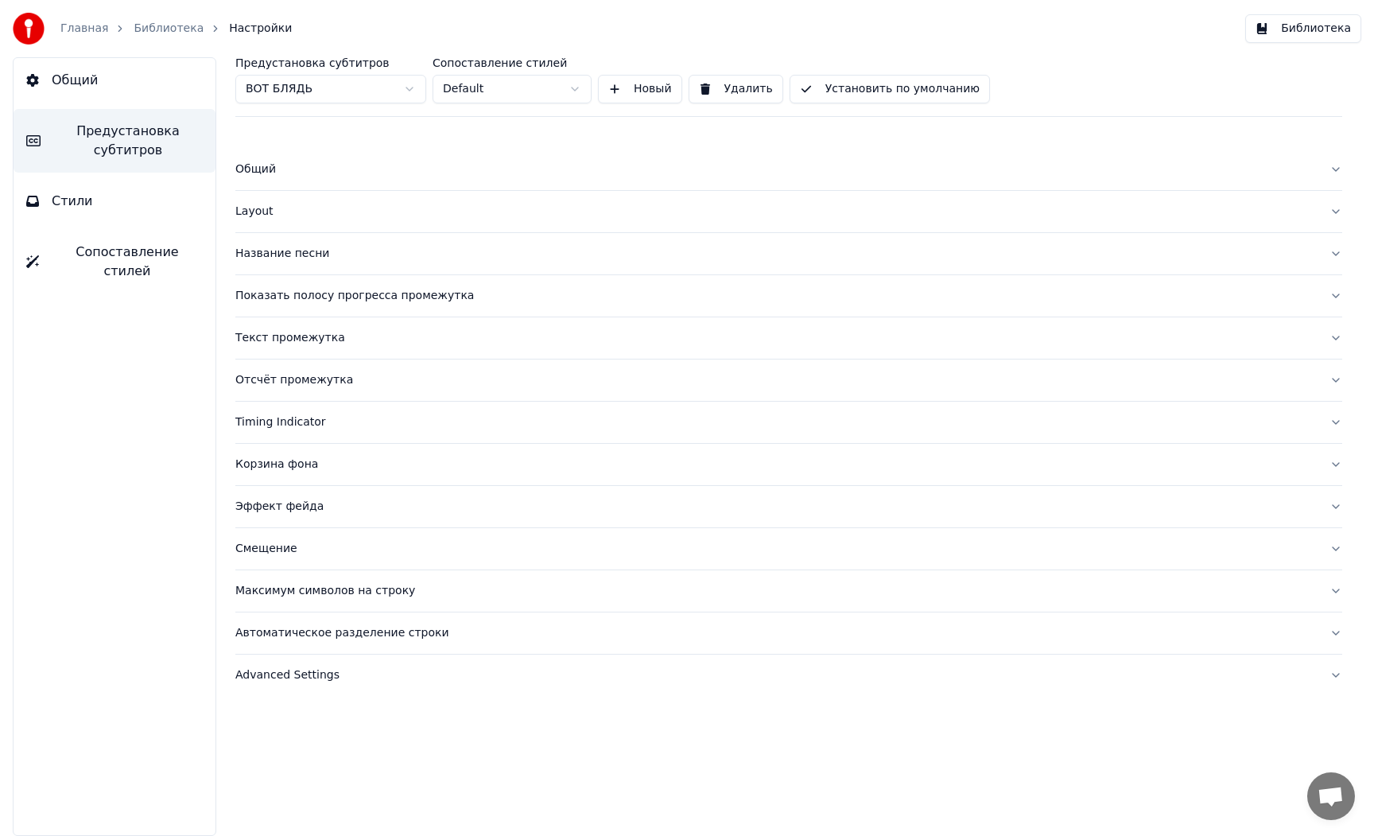
click at [258, 215] on div "Layout" at bounding box center [775, 212] width 1081 height 16
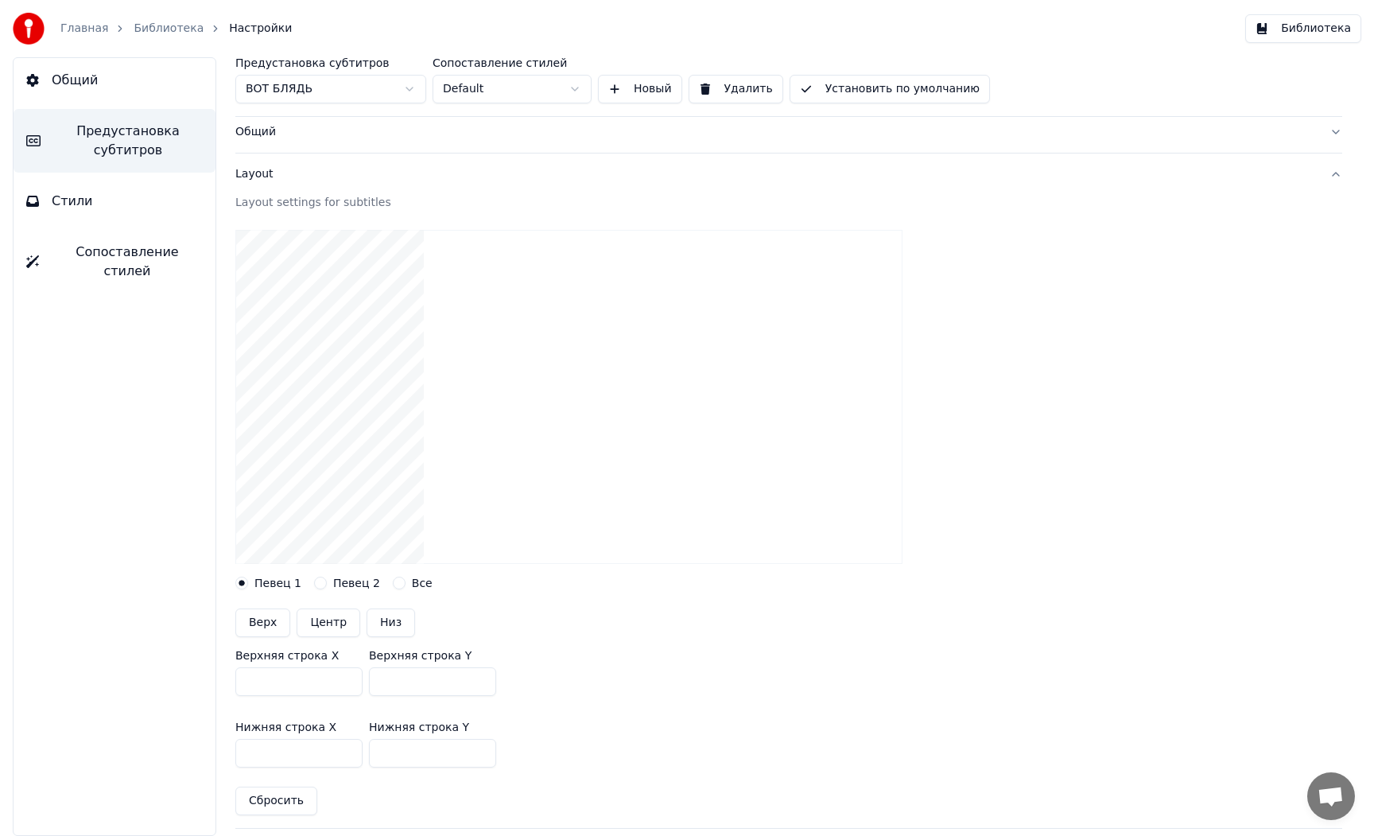
scroll to position [7, 0]
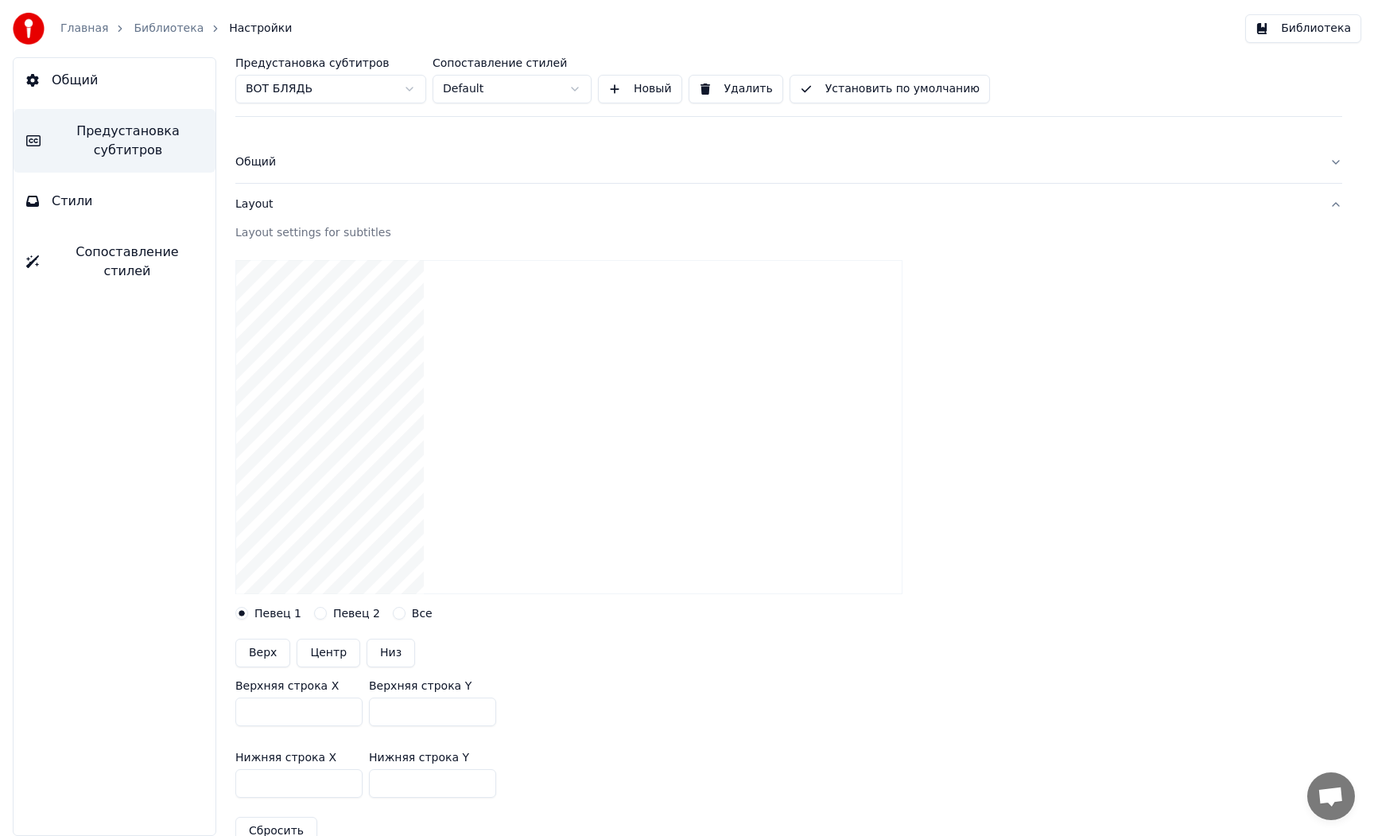
click at [258, 204] on div "Layout" at bounding box center [775, 204] width 1081 height 16
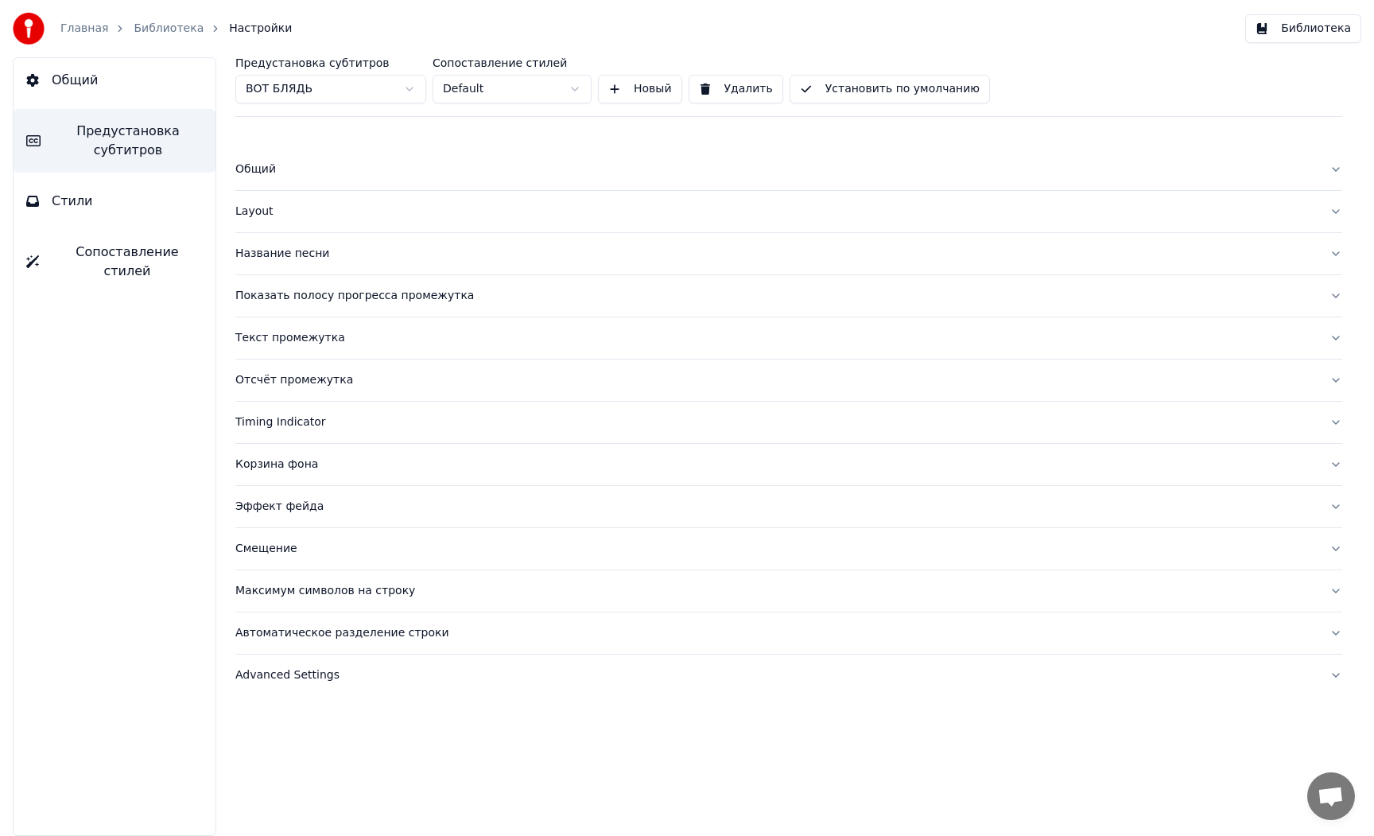
click at [286, 386] on div "Отсчёт промежутка" at bounding box center [775, 380] width 1081 height 16
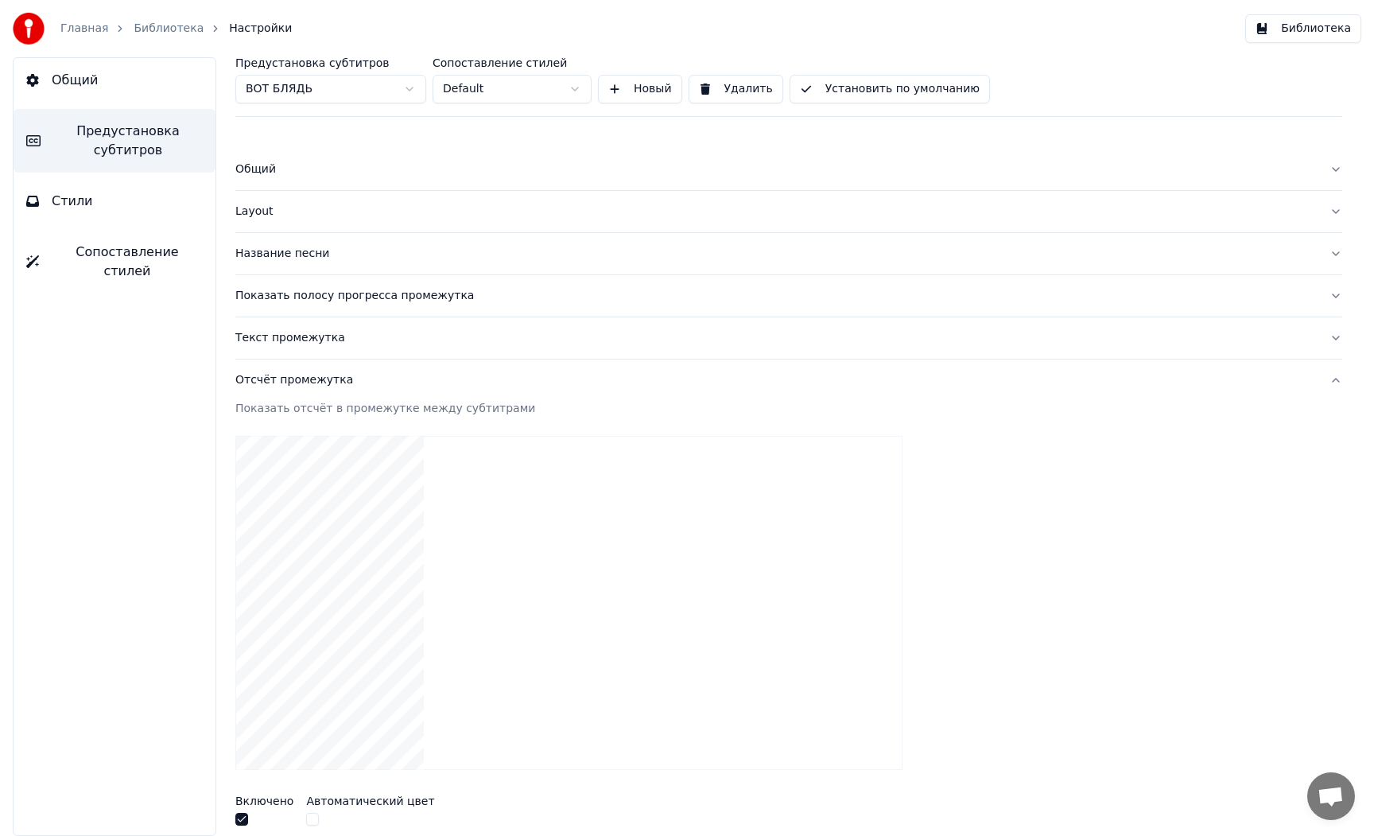
click at [240, 817] on button "button" at bounding box center [241, 819] width 13 height 13
drag, startPoint x: 281, startPoint y: 382, endPoint x: 283, endPoint y: 354, distance: 27.9
click at [281, 382] on div "Отсчёт промежутка" at bounding box center [775, 380] width 1081 height 16
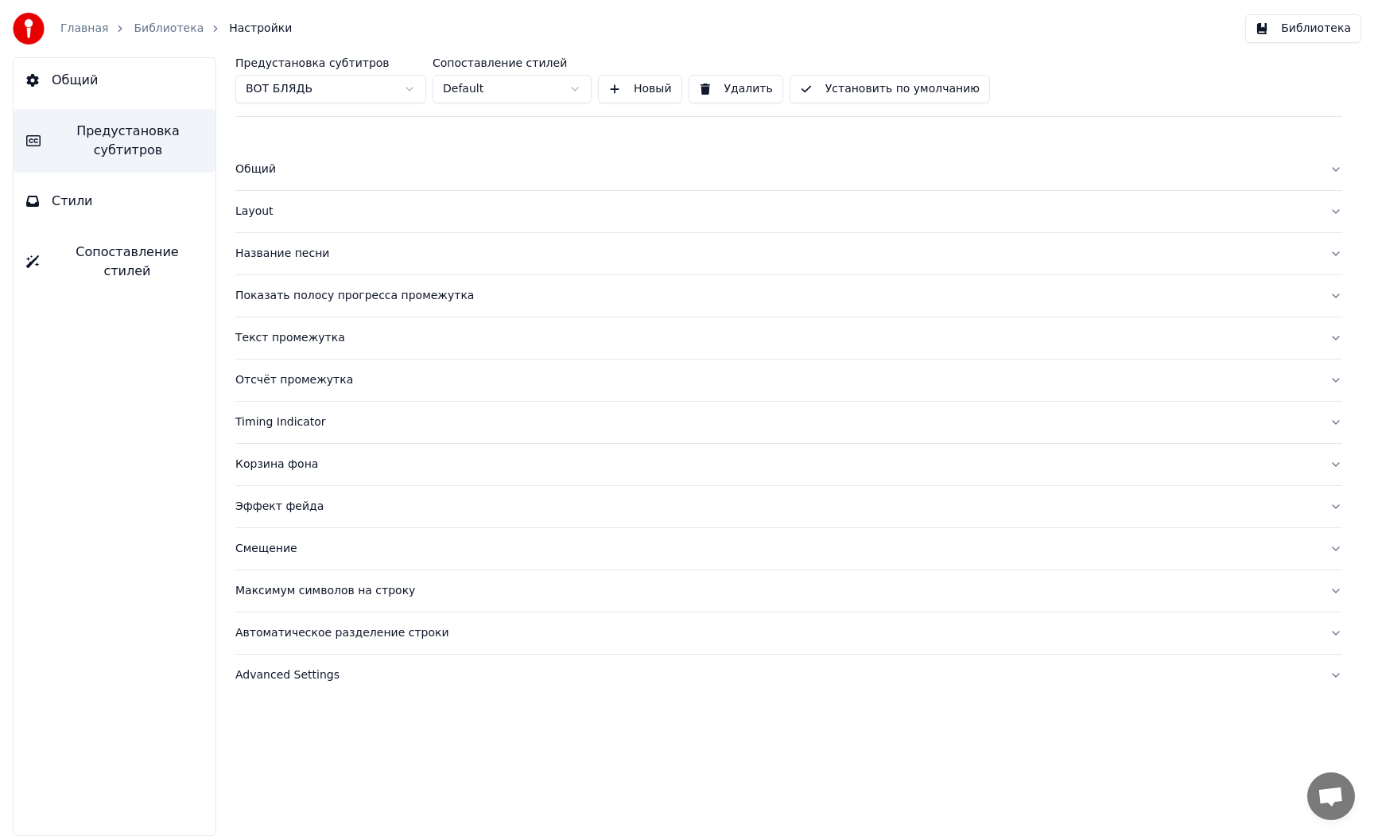
click at [283, 340] on div "Текст промежутка" at bounding box center [775, 338] width 1081 height 16
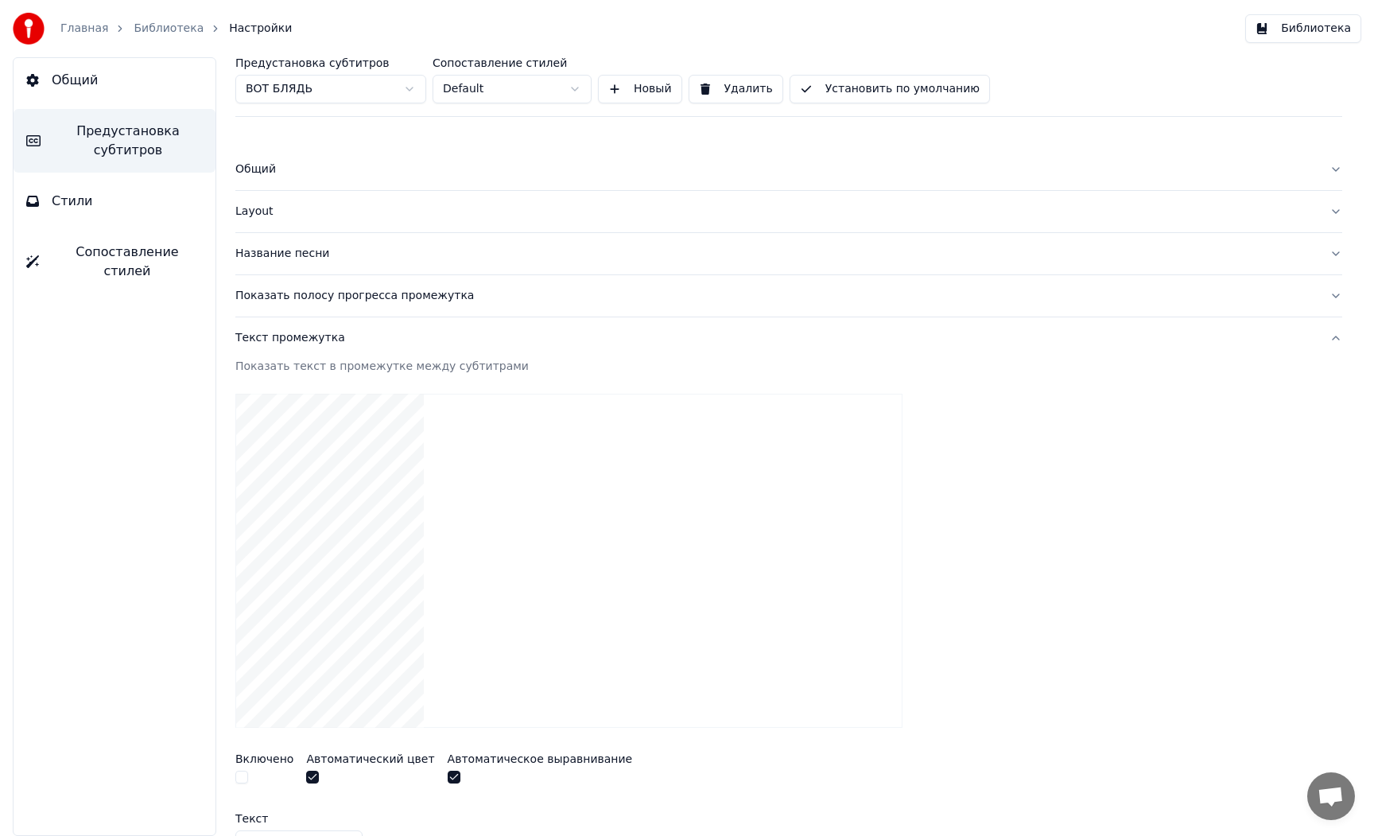
click at [283, 337] on div "Текст промежутка" at bounding box center [775, 338] width 1081 height 16
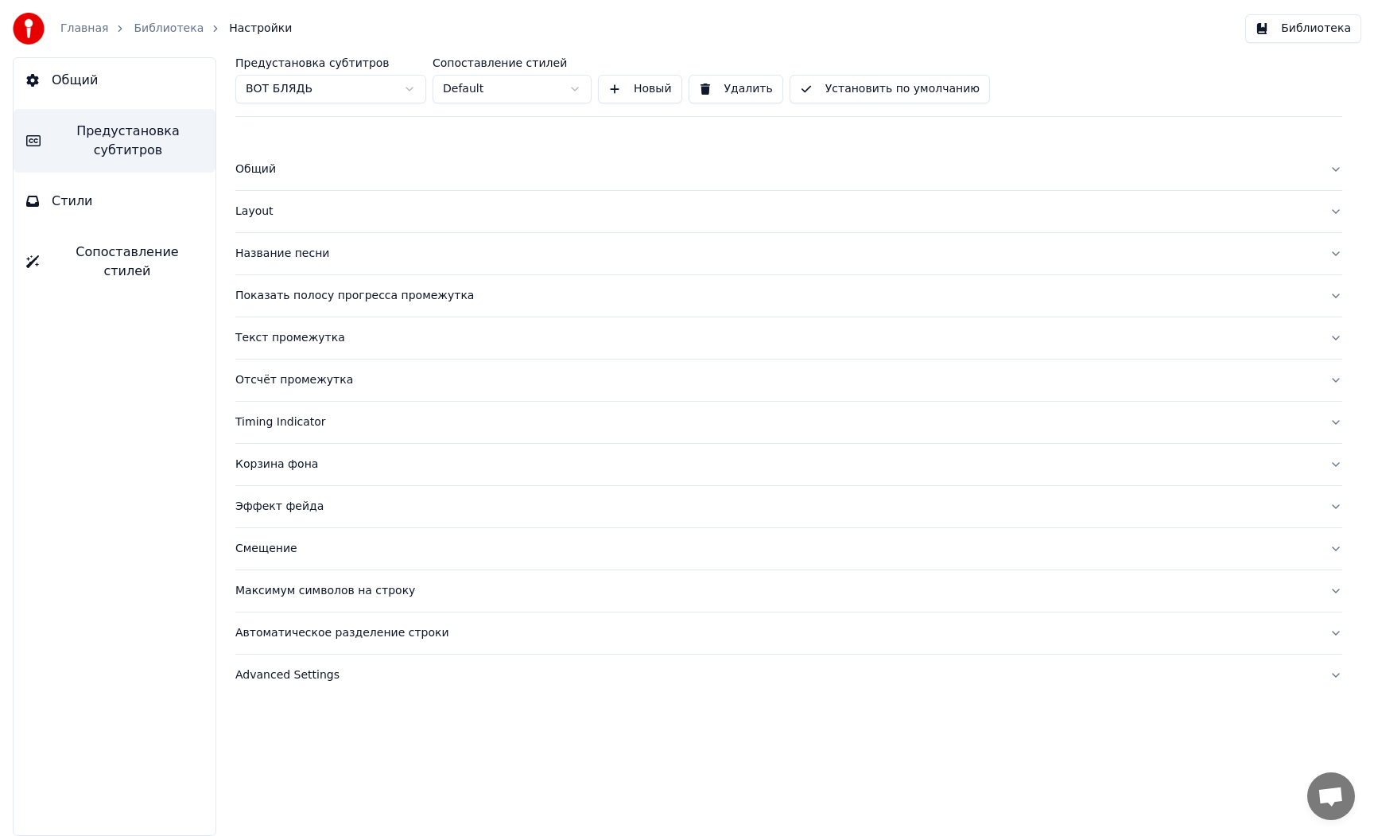
click at [271, 464] on div "Корзина фона" at bounding box center [775, 464] width 1081 height 16
click at [272, 464] on div "Корзина фона" at bounding box center [775, 464] width 1081 height 16
click at [273, 425] on div "Timing Indicator" at bounding box center [775, 422] width 1081 height 16
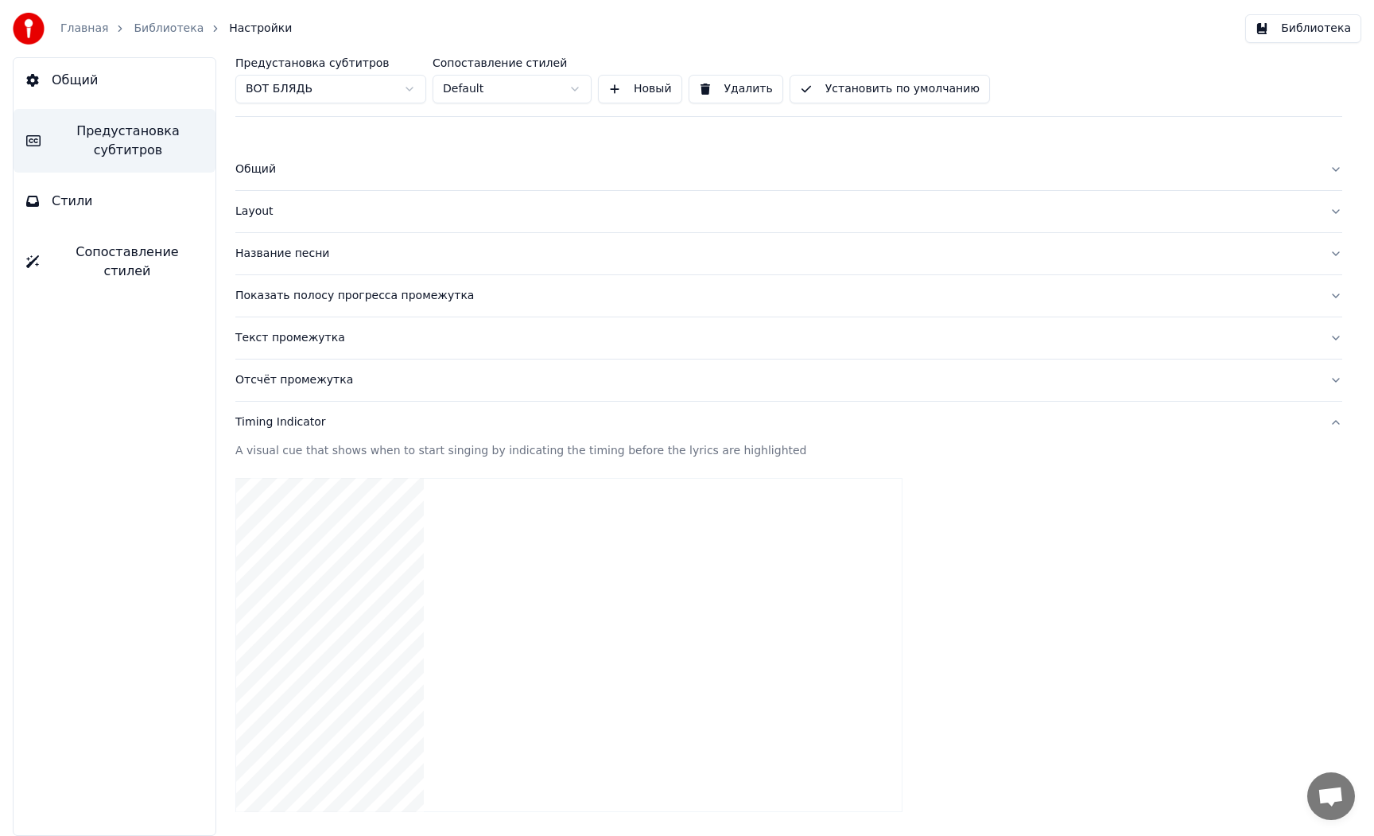
click at [279, 422] on div "Timing Indicator" at bounding box center [775, 422] width 1081 height 16
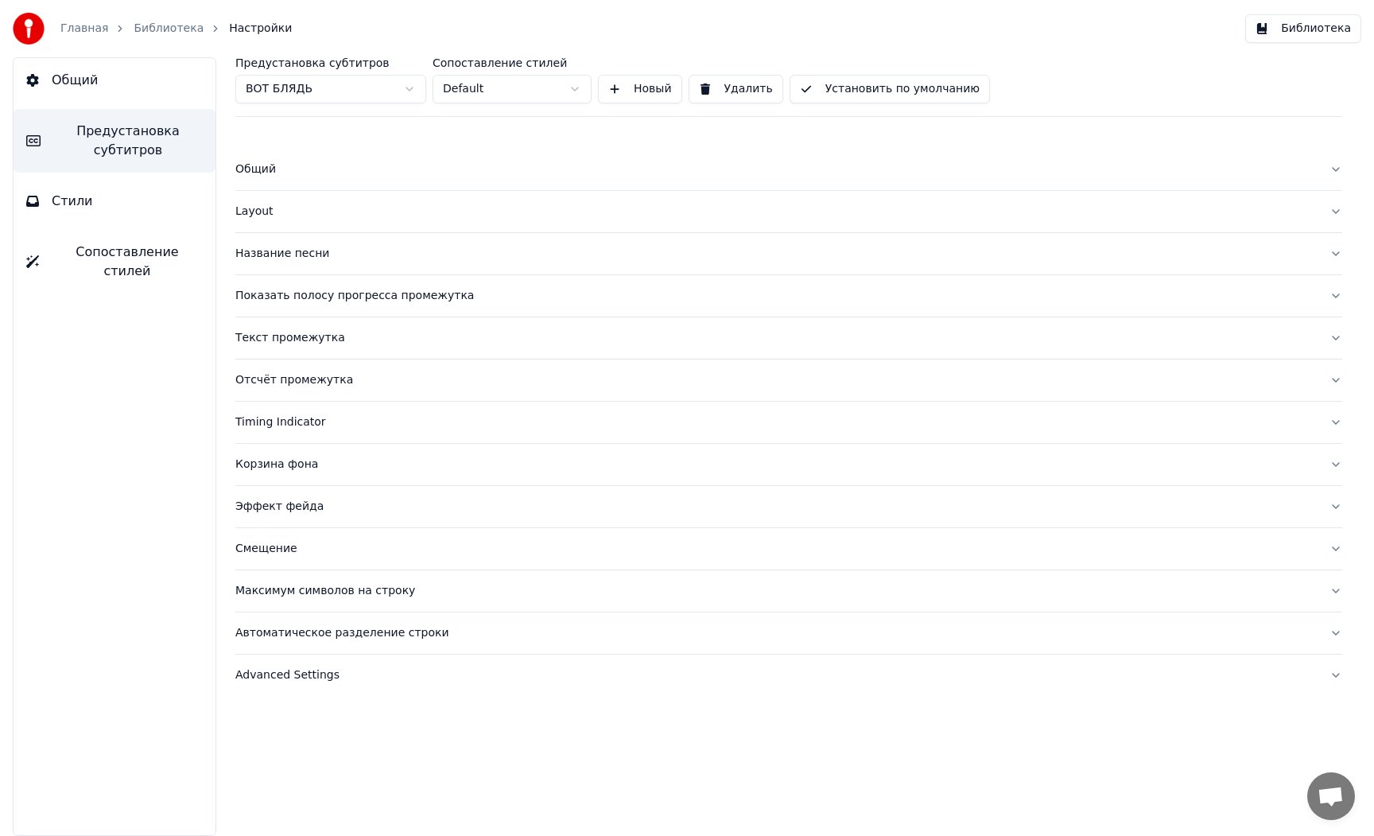
click at [83, 28] on link "Главная" at bounding box center [84, 29] width 48 height 16
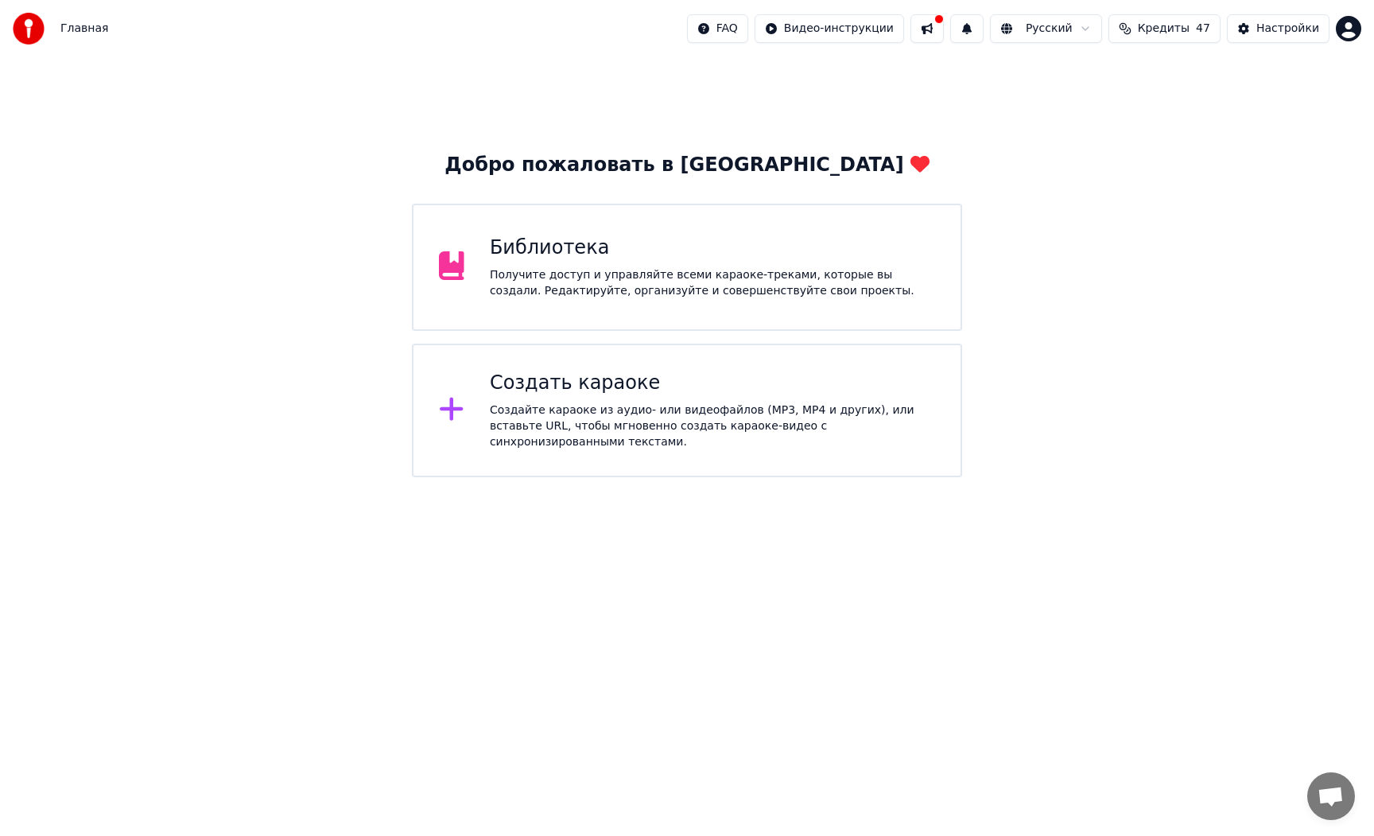
click at [585, 305] on div "Библиотека Получите доступ и управляйте всеми караоке-треками, которые вы созда…" at bounding box center [686, 267] width 549 height 127
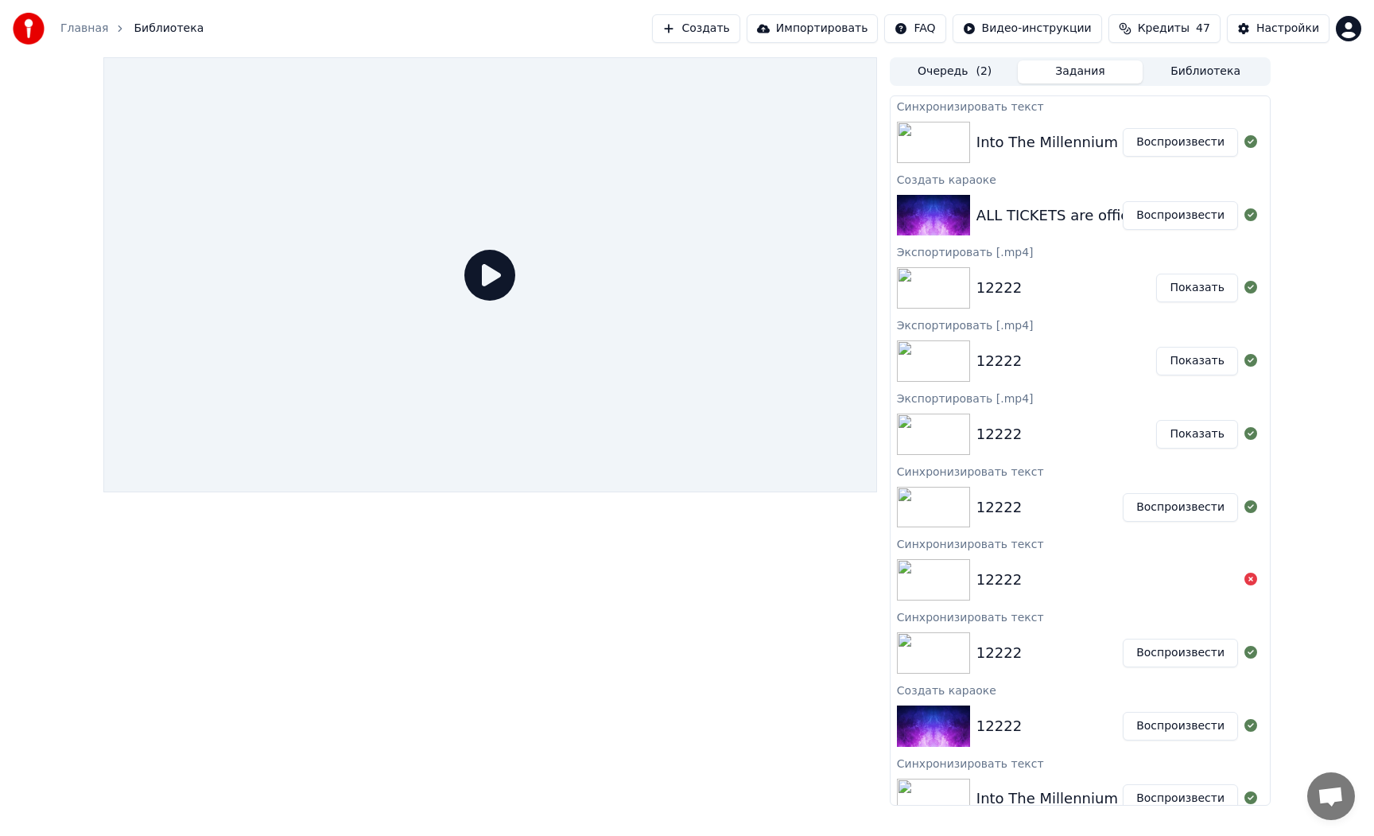
drag, startPoint x: 1164, startPoint y: 142, endPoint x: 1136, endPoint y: 147, distance: 28.4
click at [1164, 142] on button "Воспроизвести" at bounding box center [1180, 142] width 115 height 29
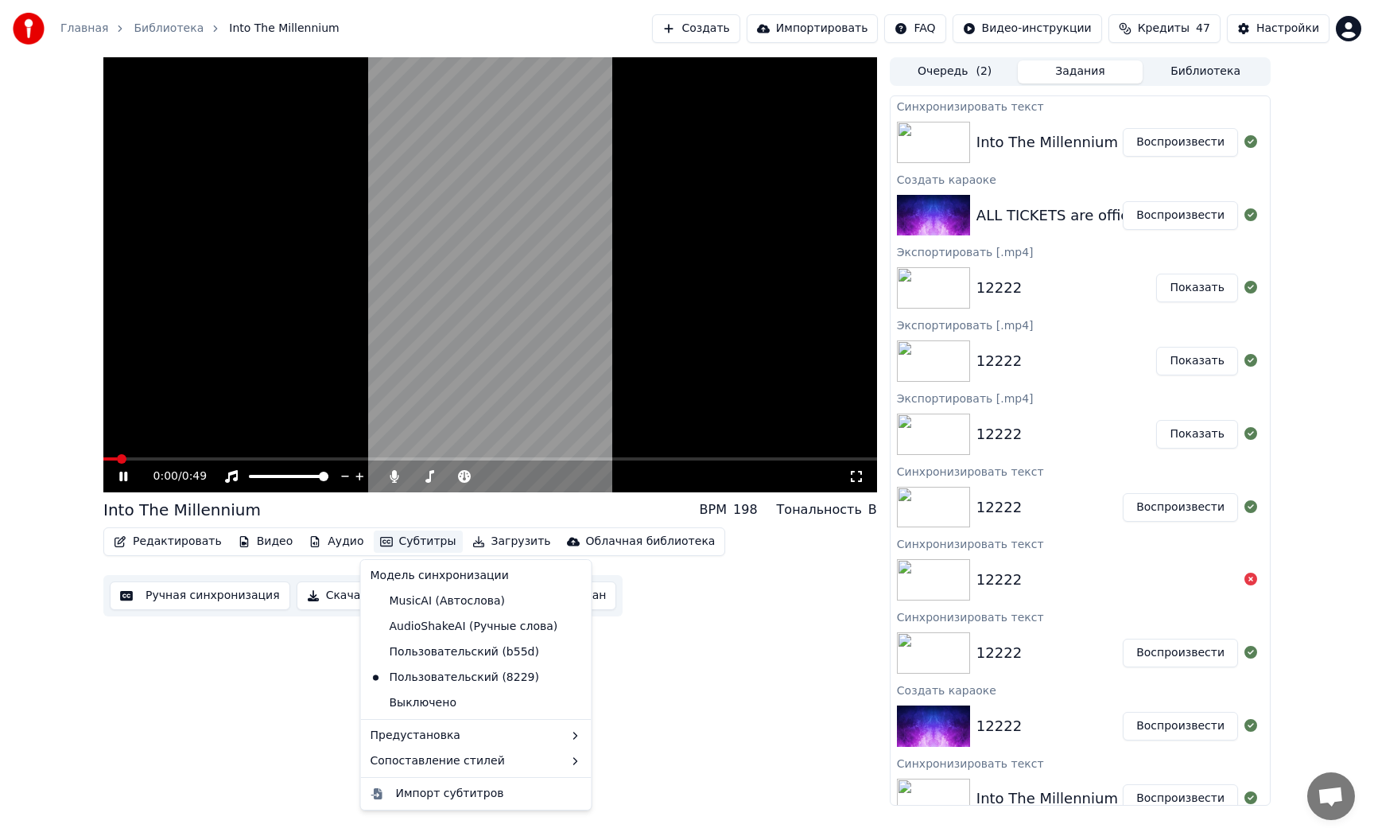
click at [406, 545] on button "Субтитры" at bounding box center [418, 541] width 89 height 22
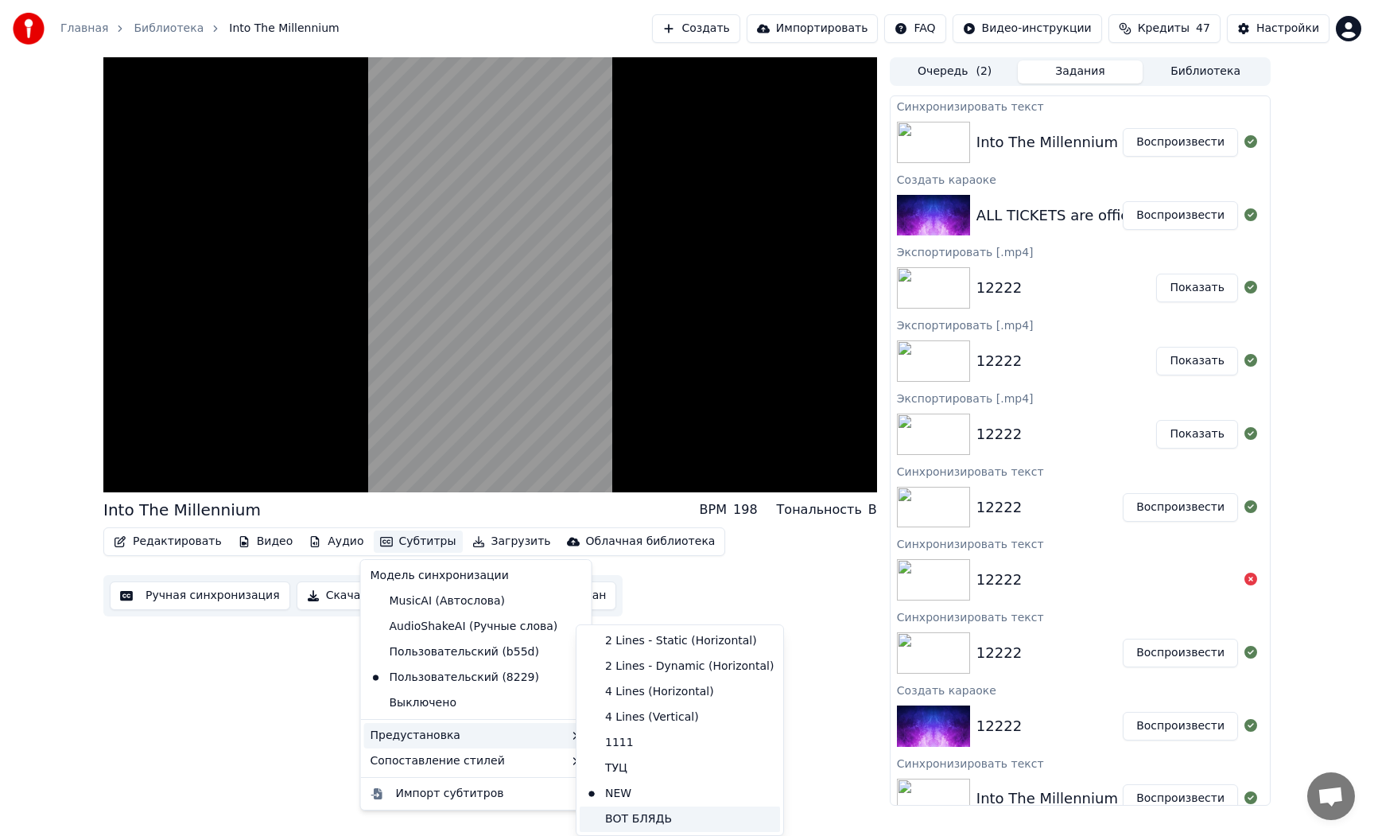
click at [616, 814] on div "ВОТ БЛЯДЬ" at bounding box center [680, 818] width 200 height 25
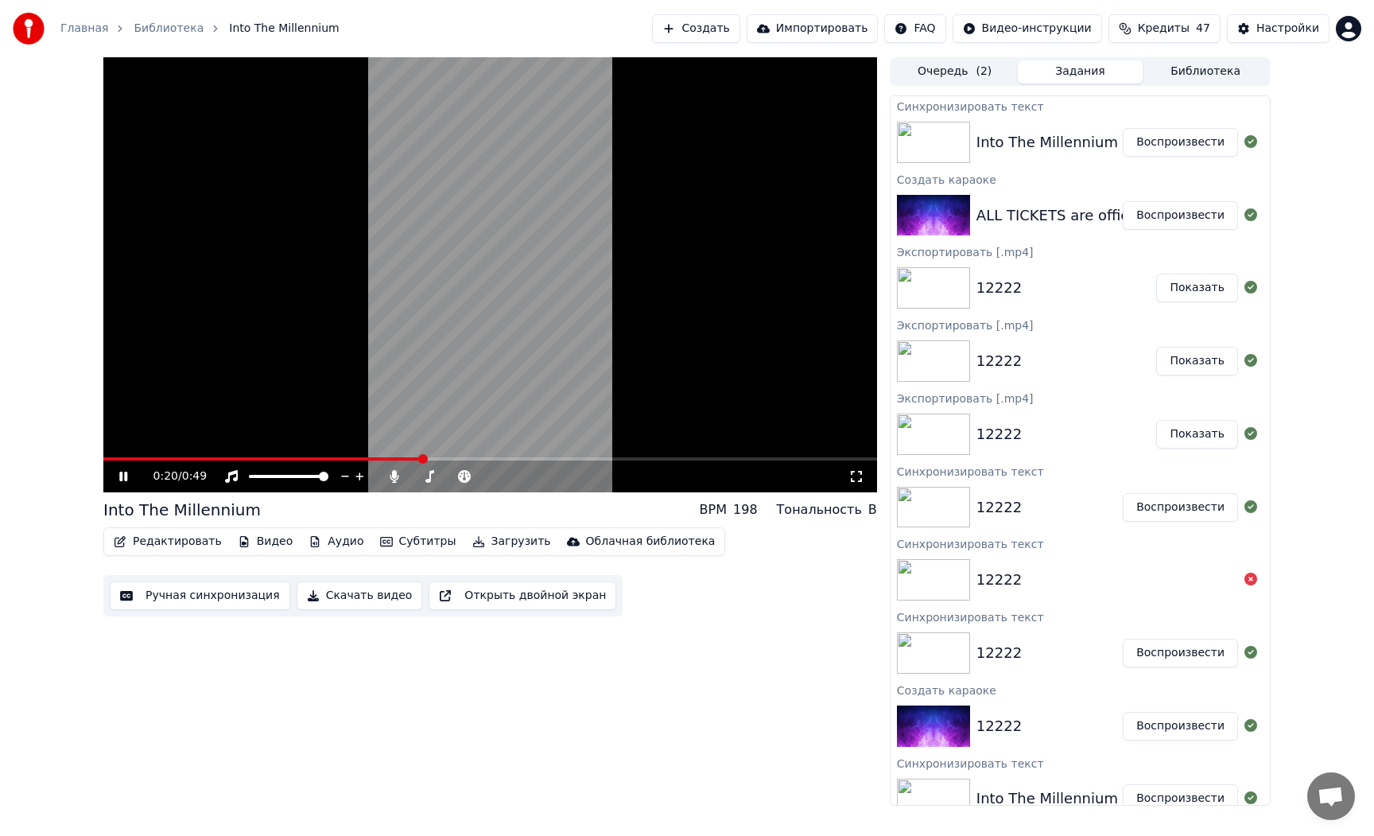
click at [574, 319] on video at bounding box center [490, 274] width 774 height 435
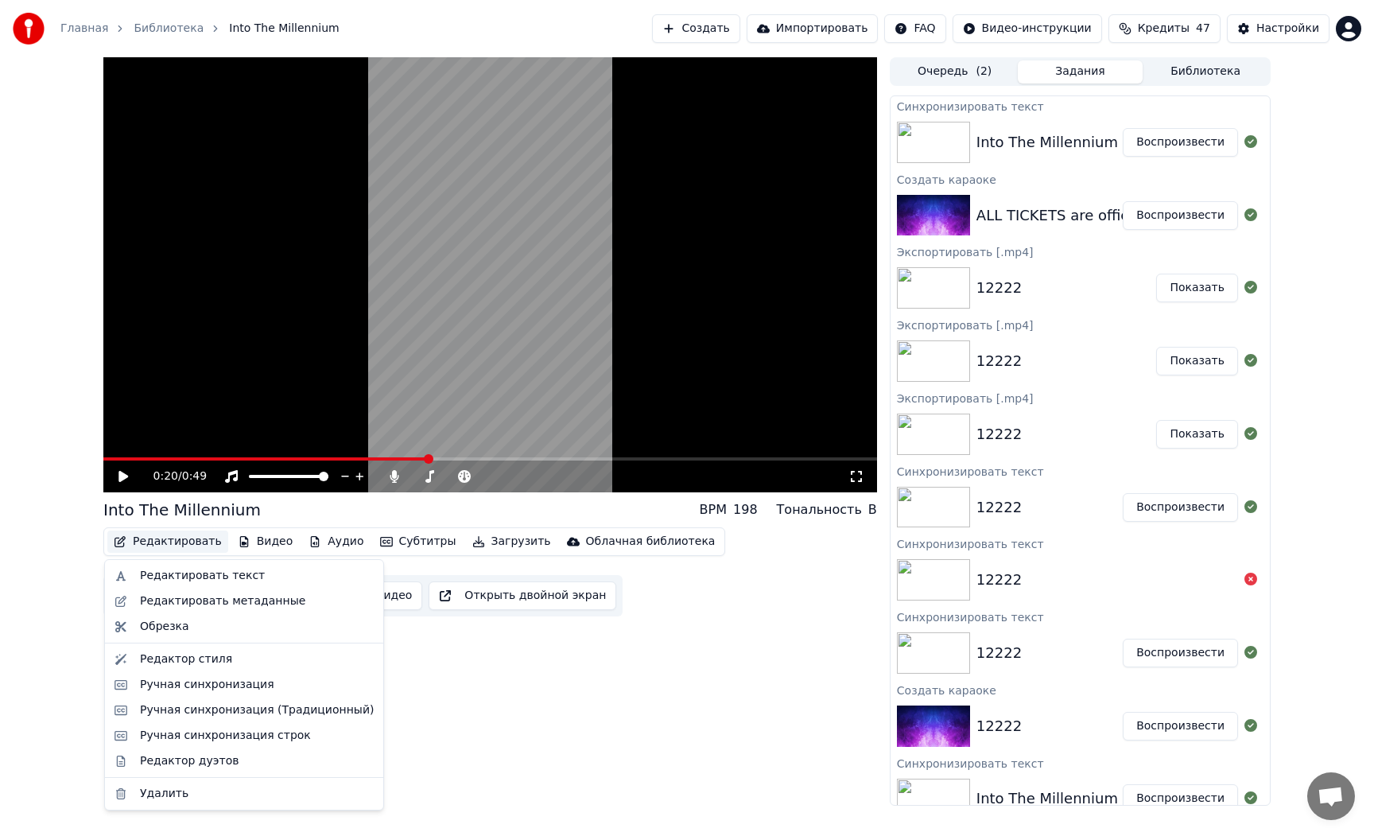
click at [172, 545] on button "Редактировать" at bounding box center [167, 541] width 121 height 22
click at [208, 649] on div "Редактор стиля" at bounding box center [244, 658] width 272 height 25
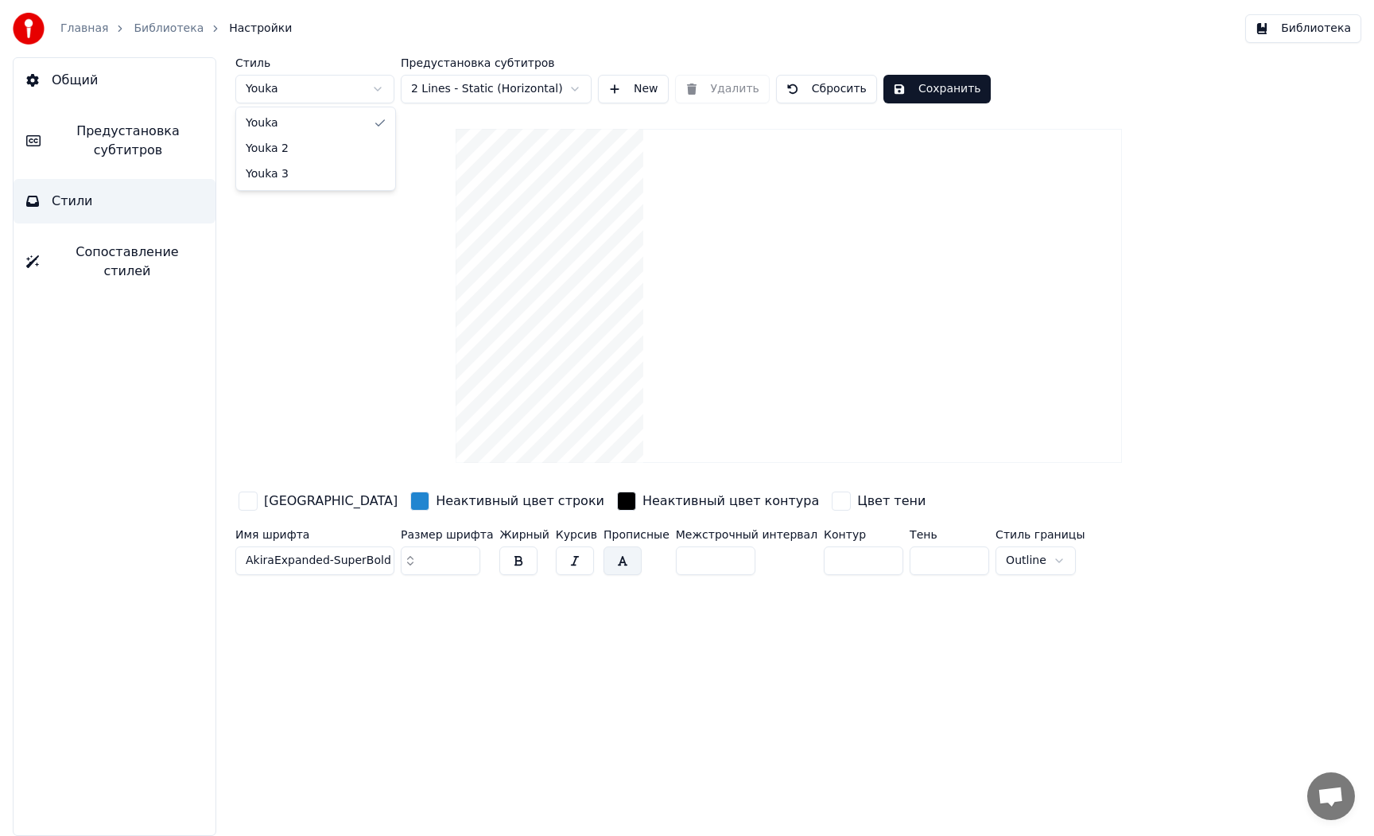
click at [307, 91] on html "Главная Библиотека Настройки Библиотека Общий Предустановка субтитров Стили Соп…" at bounding box center [687, 418] width 1374 height 836
click at [468, 92] on html "Главная Библиотека Настройки Библиотека Общий Предустановка субтитров Стили Соп…" at bounding box center [687, 418] width 1374 height 836
click at [115, 155] on span "Предустановка субтитров" at bounding box center [127, 141] width 149 height 38
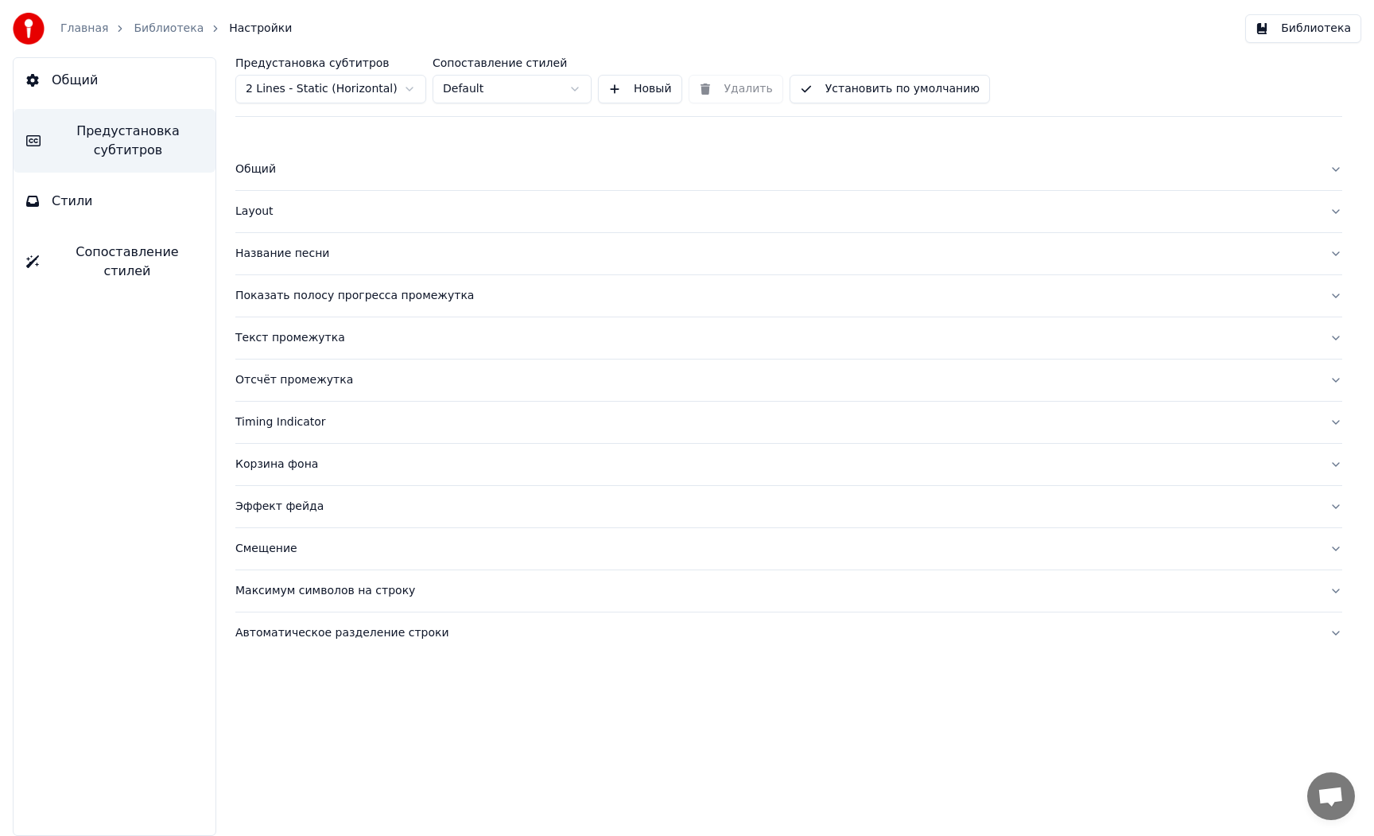
click at [455, 92] on html "Главная Библиотека Настройки Библиотека Общий Предустановка субтитров Стили Соп…" at bounding box center [687, 418] width 1374 height 836
click at [378, 88] on html "Главная Библиотека Настройки Библиотека Общий Предустановка субтитров Стили Соп…" at bounding box center [687, 418] width 1374 height 836
click at [373, 88] on html "Главная Библиотека Настройки Библиотека Общий Предустановка субтитров Стили Соп…" at bounding box center [687, 418] width 1374 height 836
click at [269, 297] on div "Показать полосу прогресса промежутка" at bounding box center [775, 296] width 1081 height 16
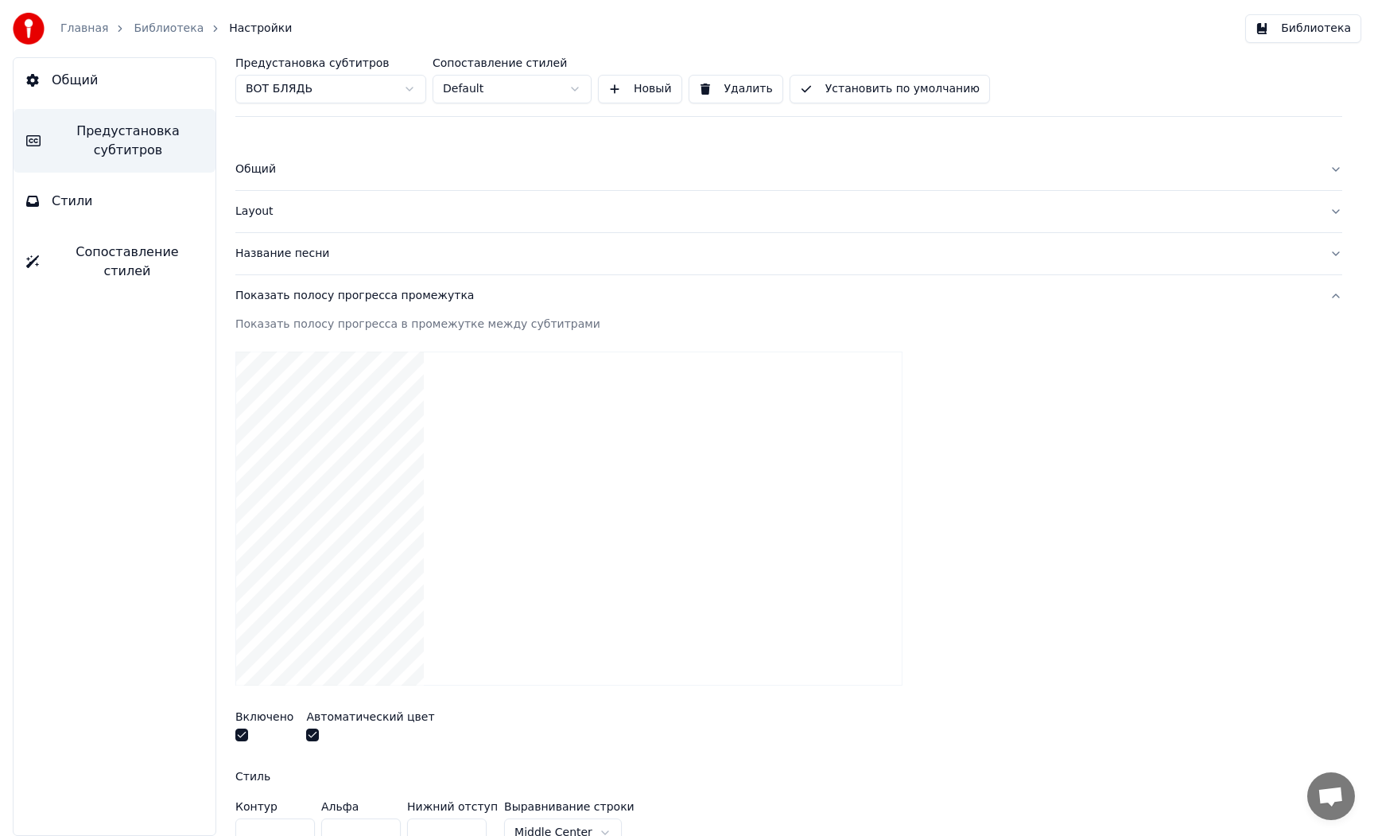
click at [303, 475] on video at bounding box center [568, 518] width 667 height 334
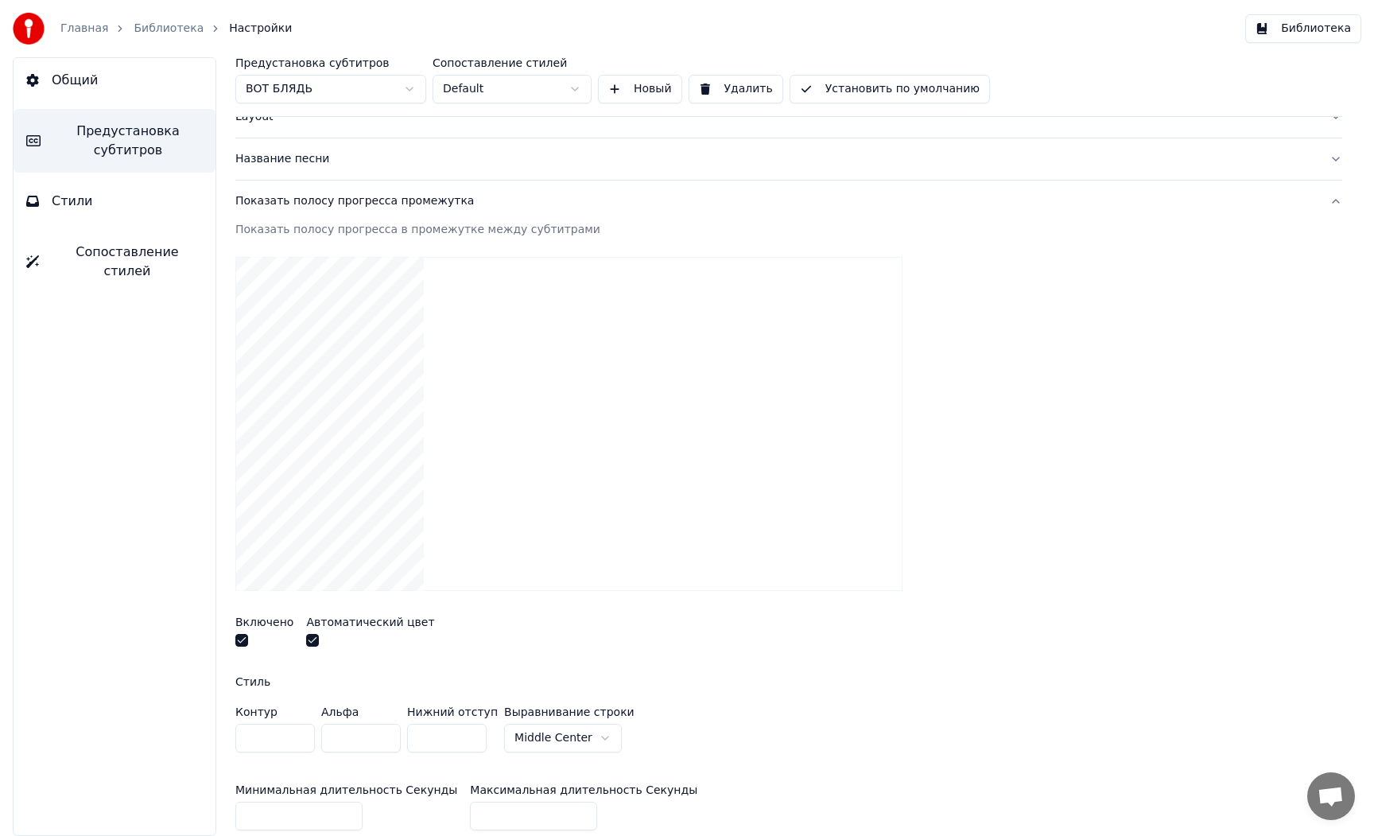
scroll to position [94, 0]
click at [243, 646] on button "button" at bounding box center [241, 641] width 13 height 13
click at [299, 203] on div "Показать полосу прогресса промежутка" at bounding box center [775, 202] width 1081 height 16
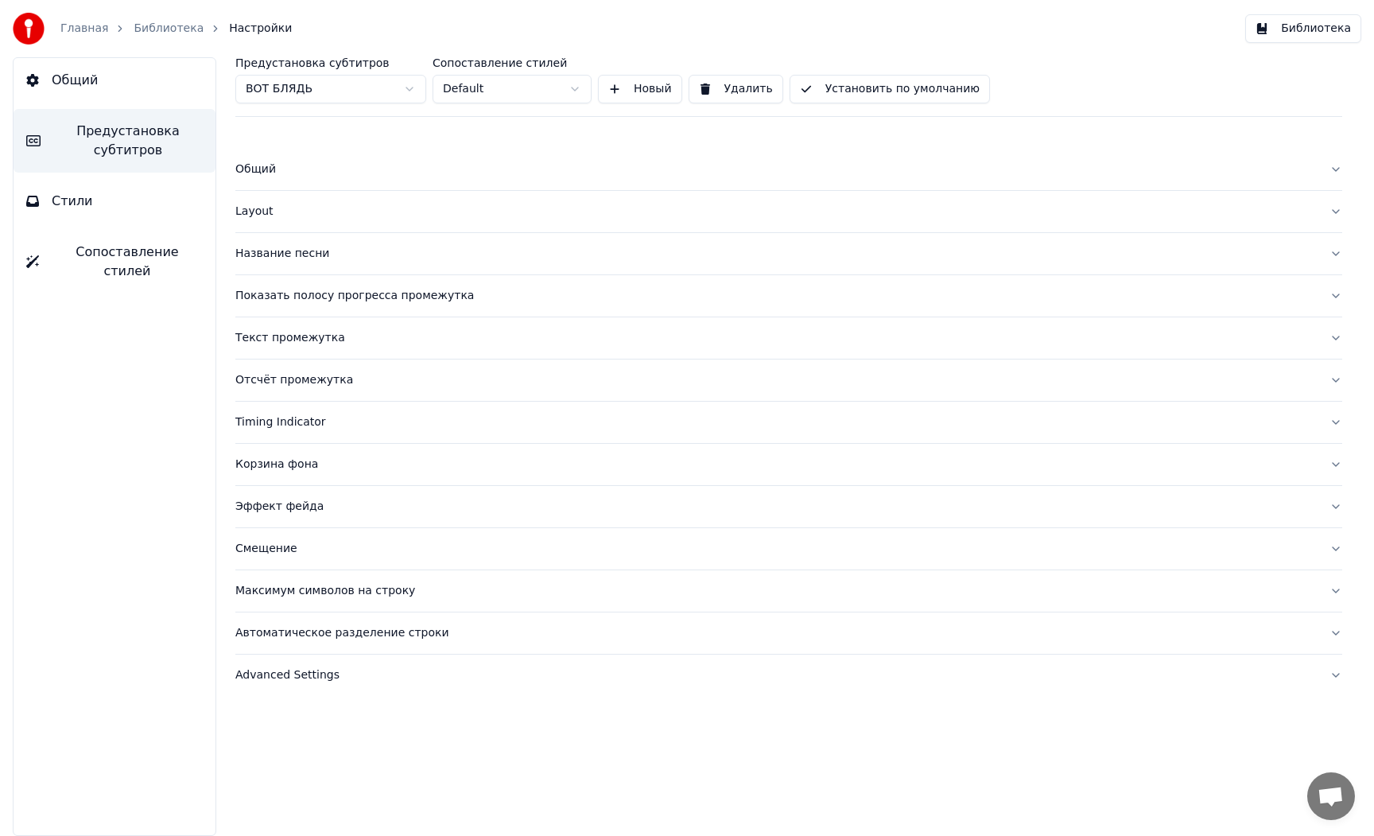
click at [285, 376] on div "Отсчёт промежутка" at bounding box center [775, 380] width 1081 height 16
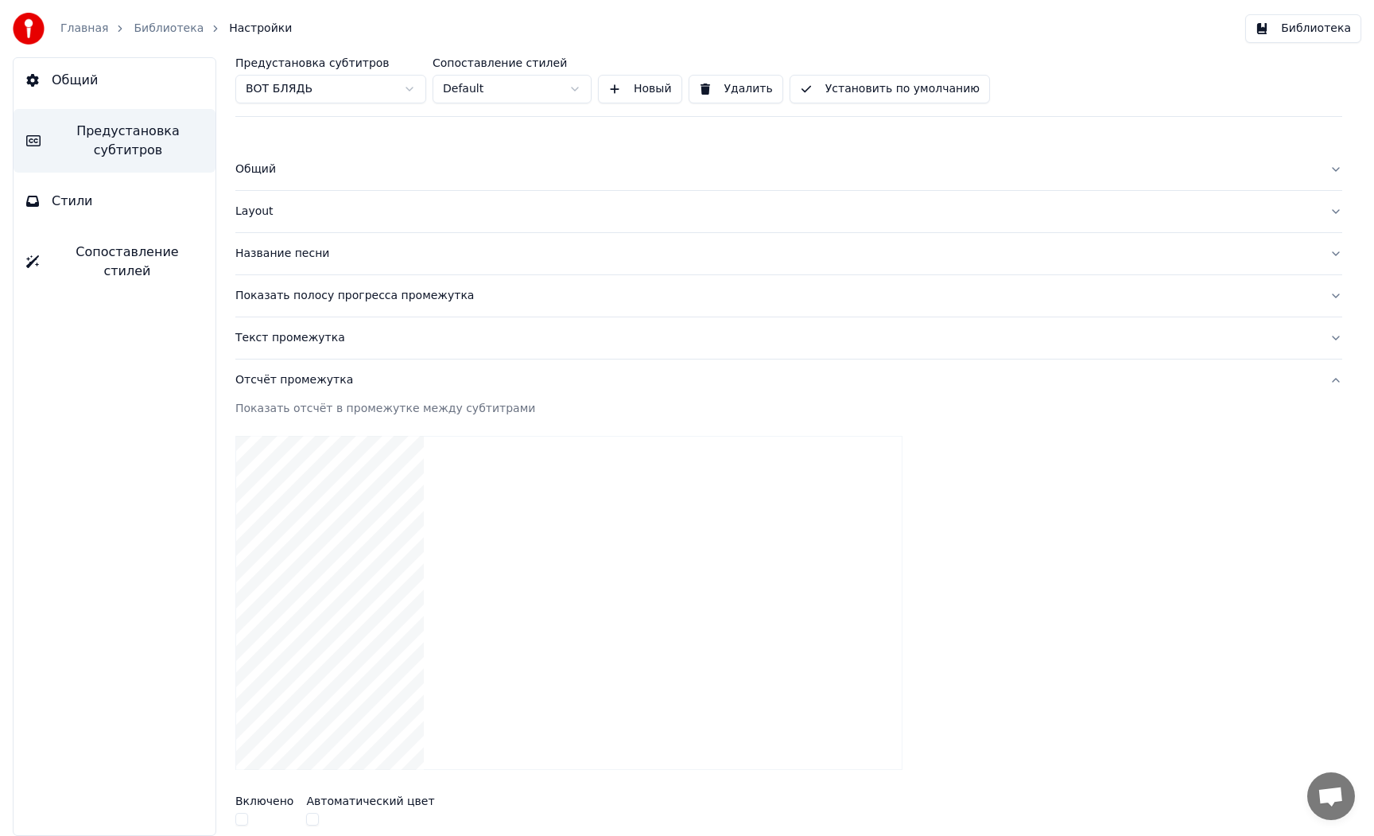
click at [303, 377] on div "Отсчёт промежутка" at bounding box center [775, 380] width 1081 height 16
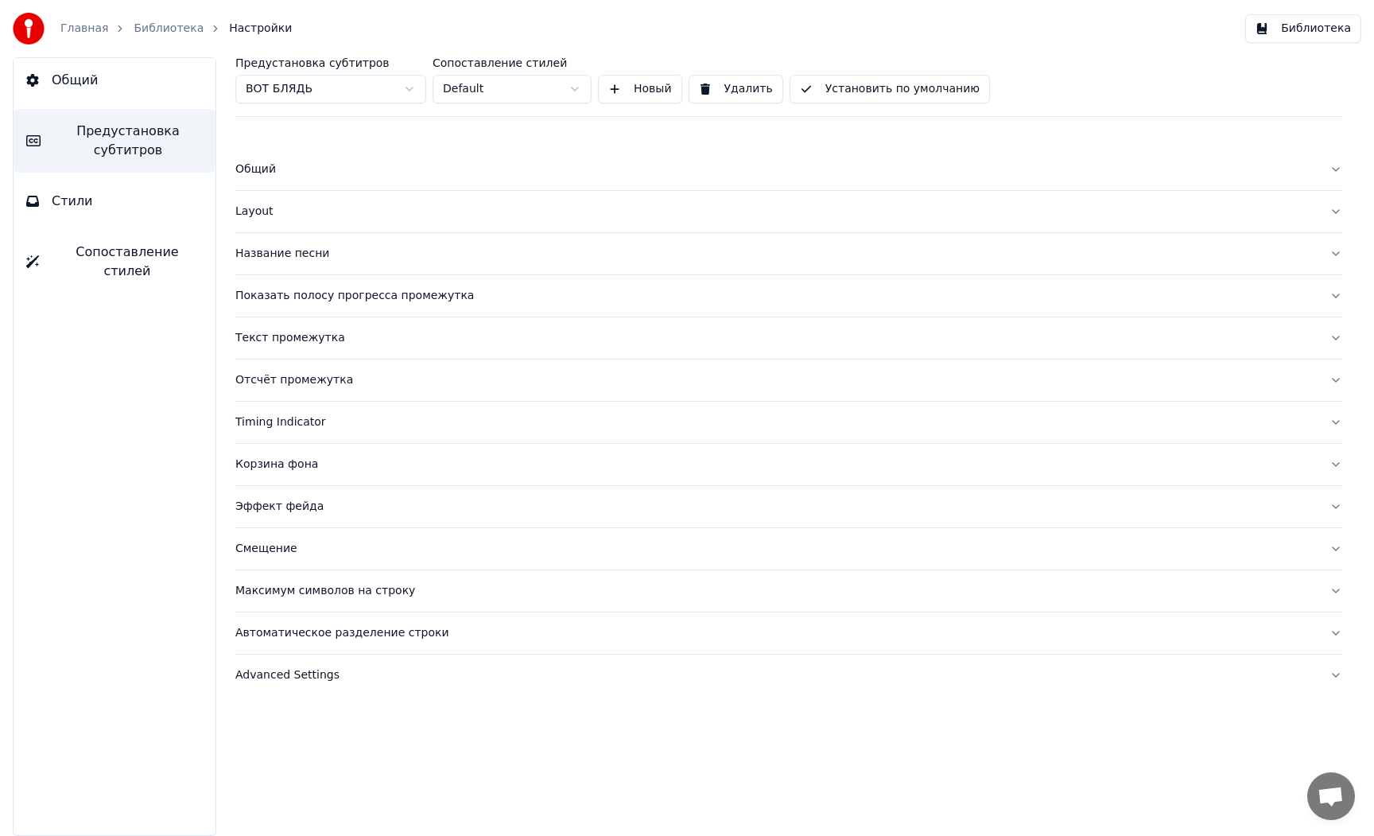
click at [290, 418] on div "Timing Indicator" at bounding box center [775, 422] width 1081 height 16
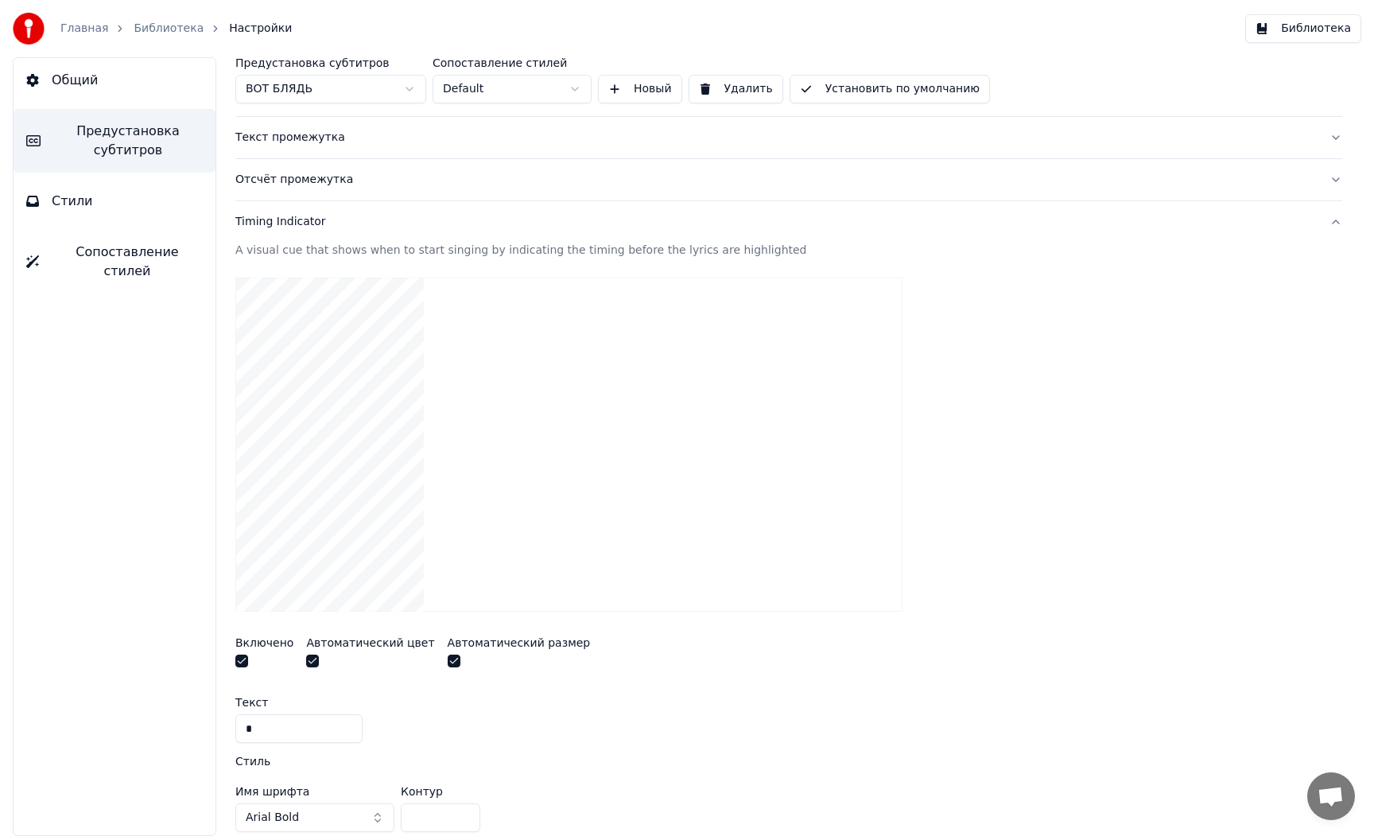
scroll to position [199, 0]
click at [281, 231] on button "Timing Indicator" at bounding box center [788, 223] width 1107 height 41
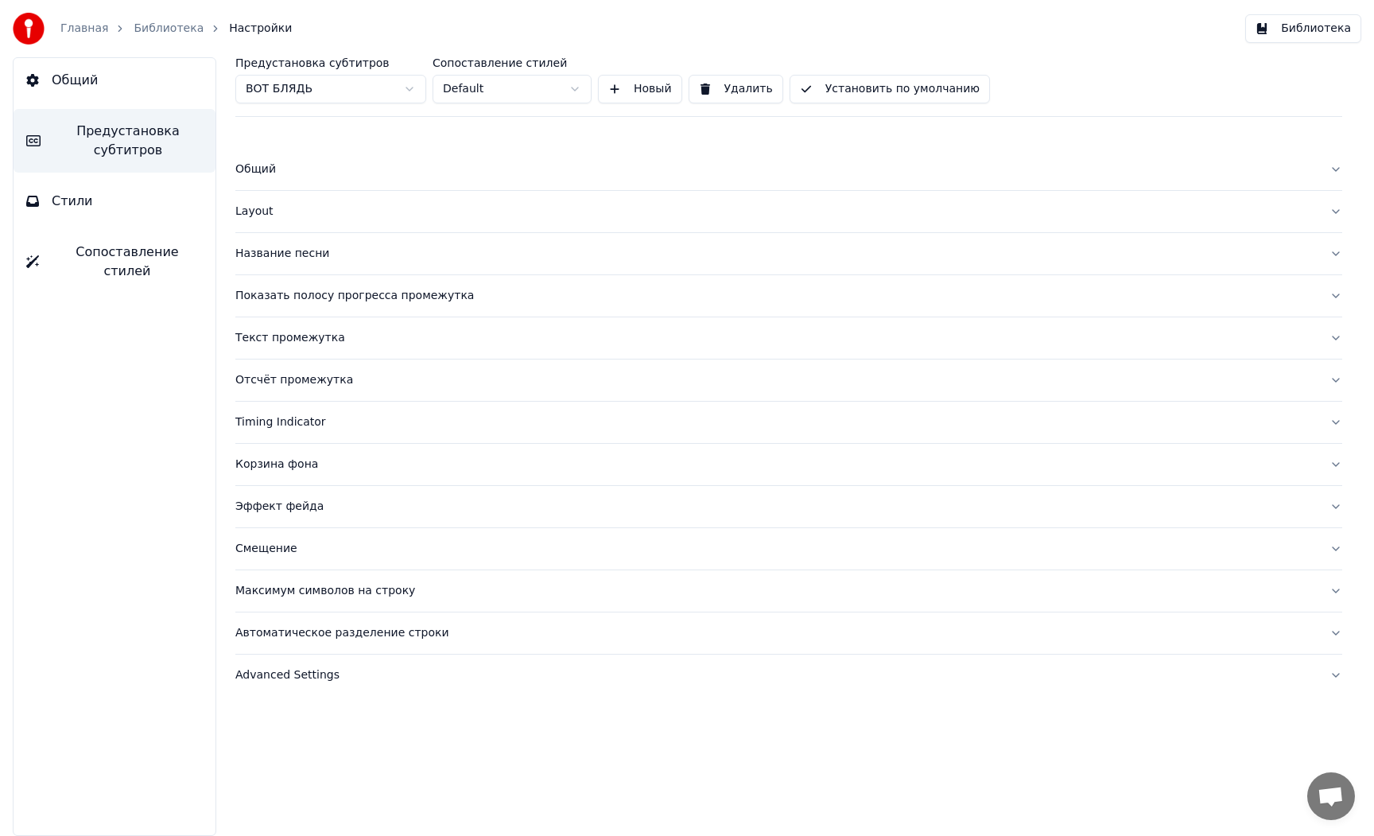
click at [281, 512] on div "Эффект фейда" at bounding box center [775, 507] width 1081 height 16
click at [284, 507] on div "Эффект фейда" at bounding box center [775, 507] width 1081 height 16
click at [349, 95] on html "Главная Библиотека Настройки Библиотека Общий Предустановка субтитров Стили Соп…" at bounding box center [687, 418] width 1374 height 836
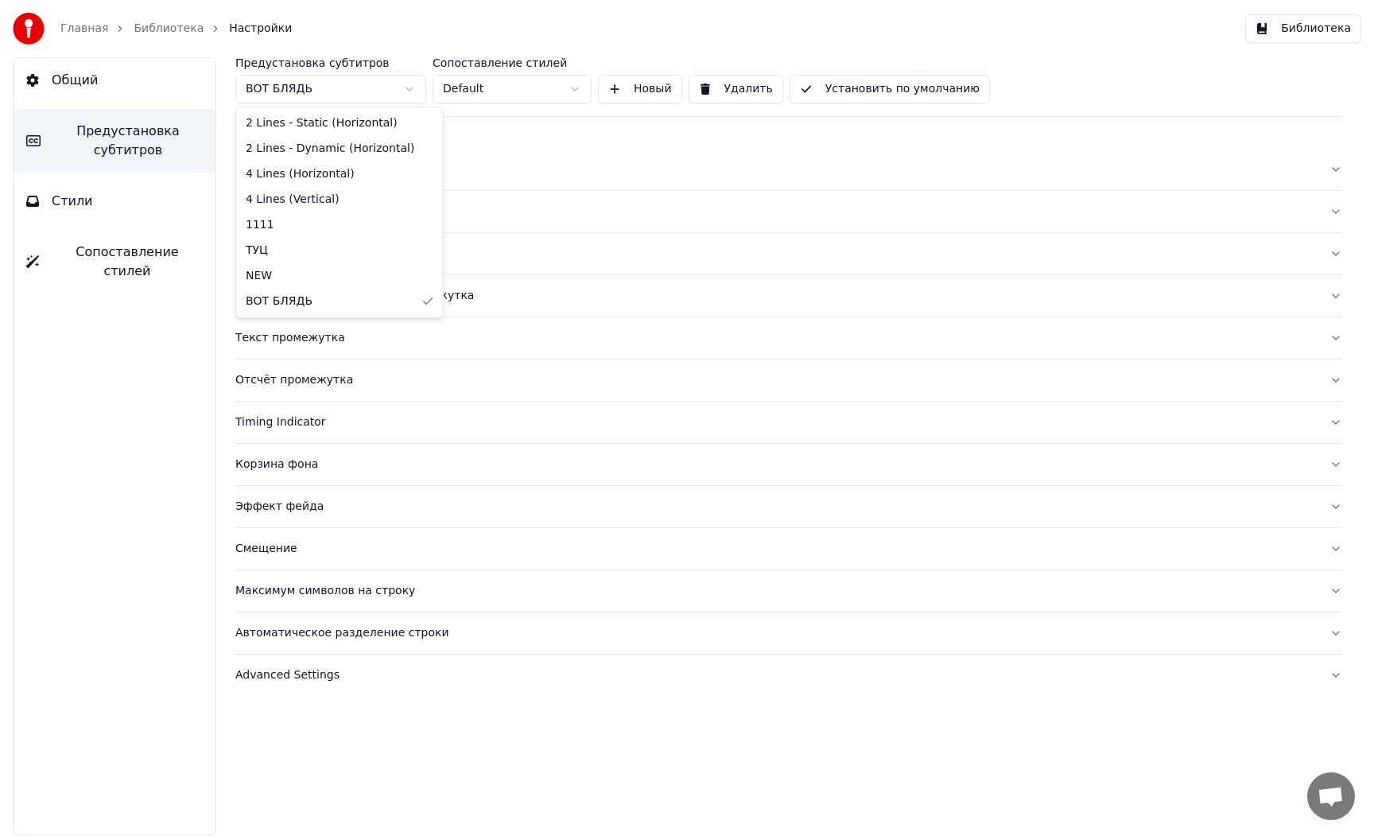
drag, startPoint x: 503, startPoint y: 145, endPoint x: 405, endPoint y: 134, distance: 99.1
click at [503, 145] on html "Главная Библиотека Настройки Библиотека Общий Предустановка субтитров Стили Соп…" at bounding box center [687, 418] width 1374 height 836
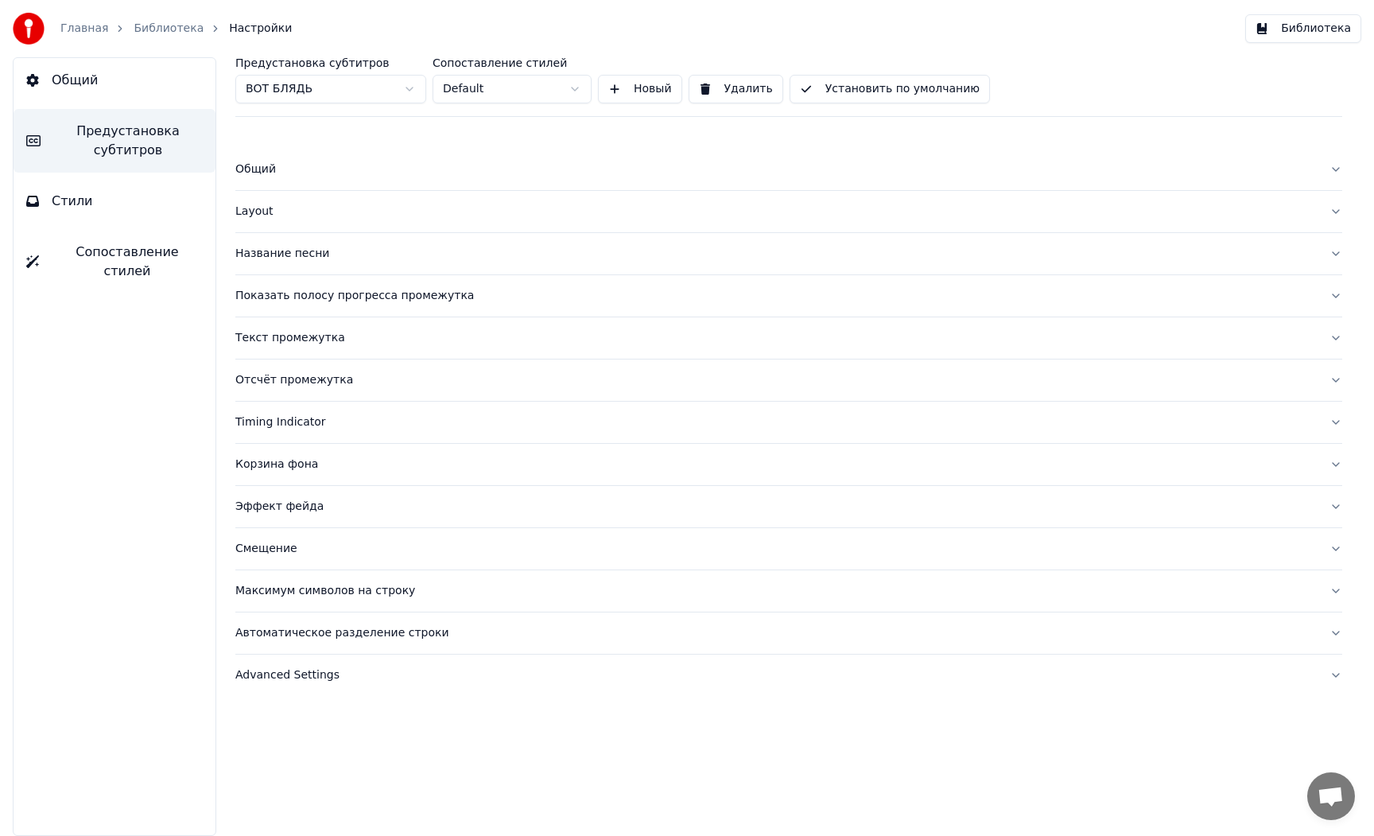
click at [87, 33] on link "Главная" at bounding box center [84, 29] width 48 height 16
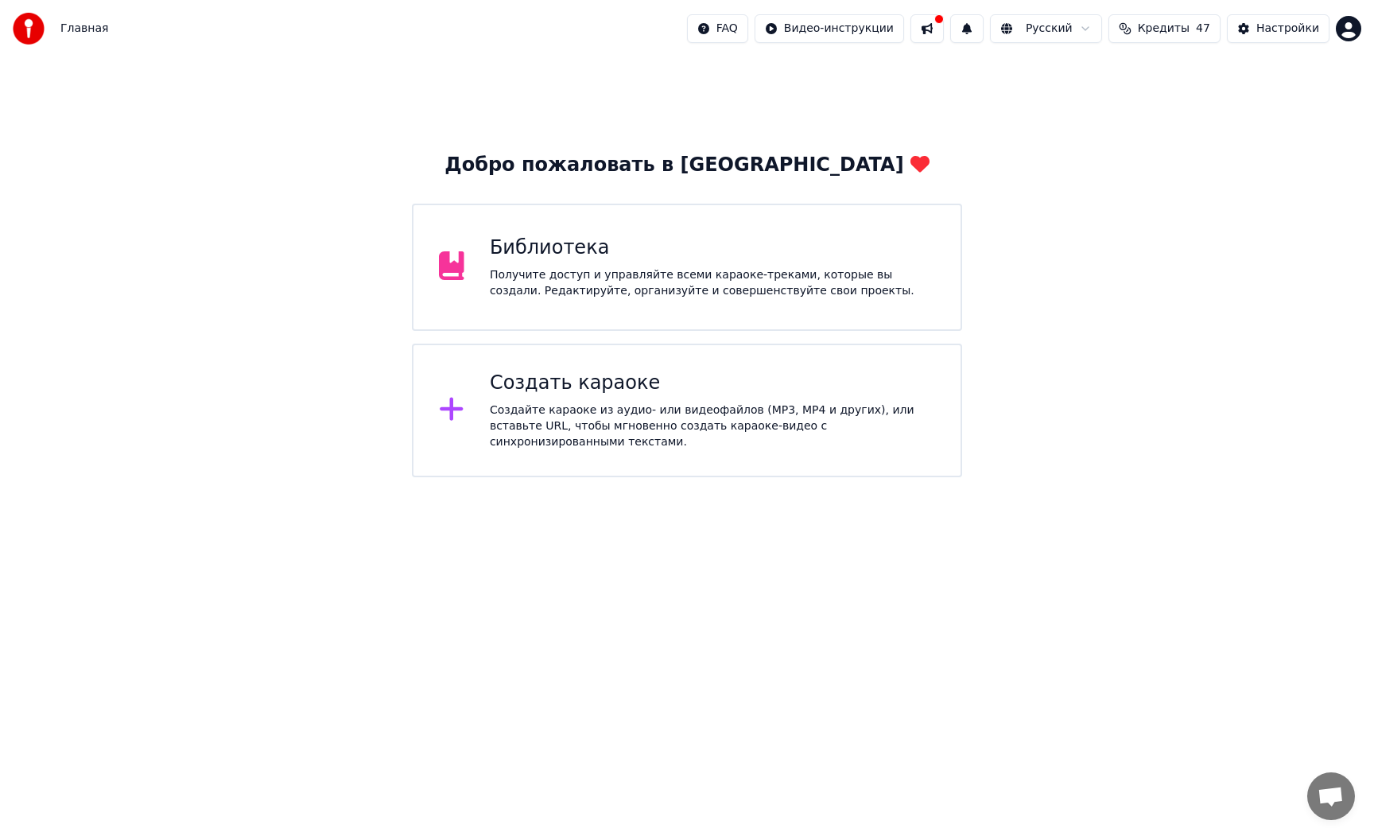
click at [545, 252] on div "Библиотека" at bounding box center [712, 247] width 445 height 25
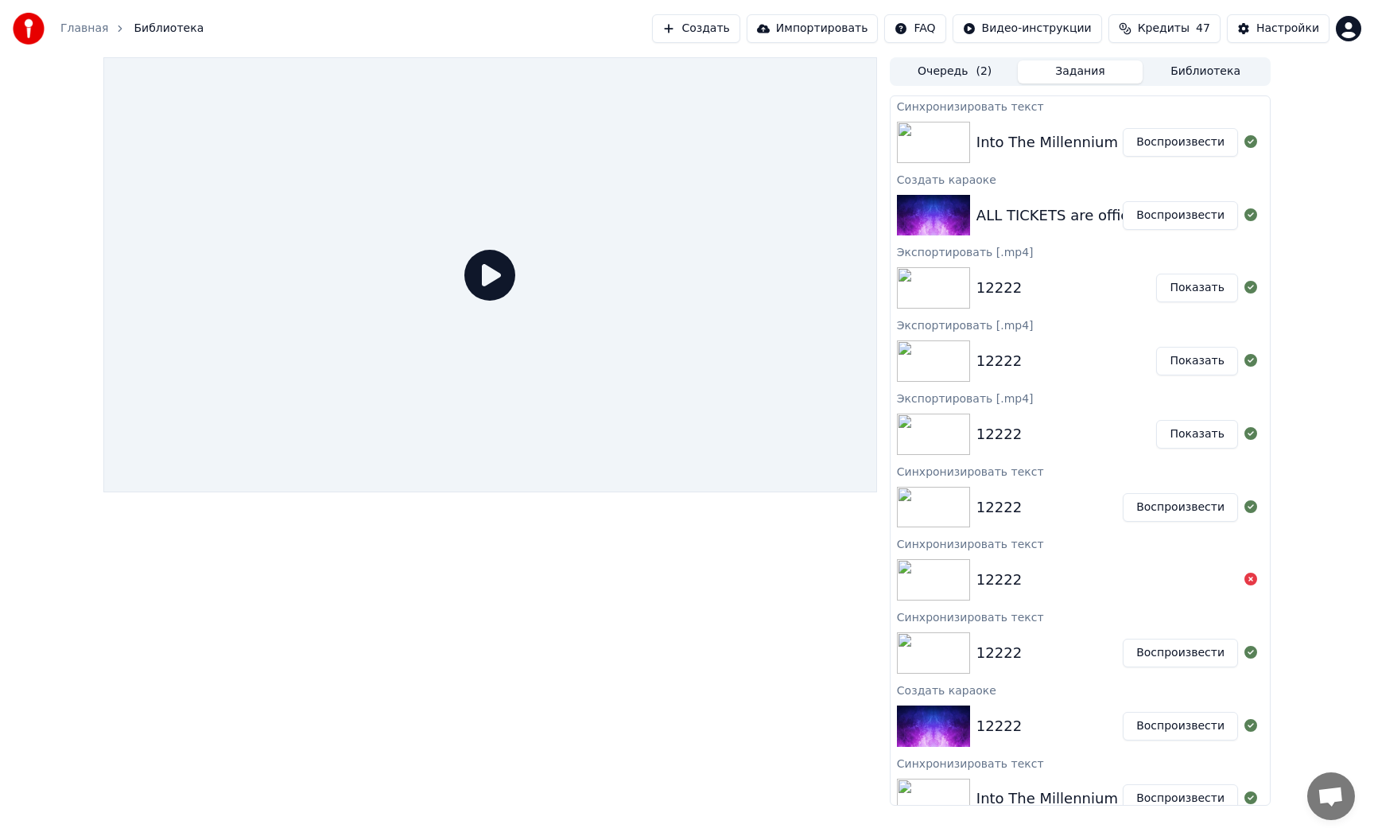
click at [1182, 139] on button "Воспроизвести" at bounding box center [1180, 142] width 115 height 29
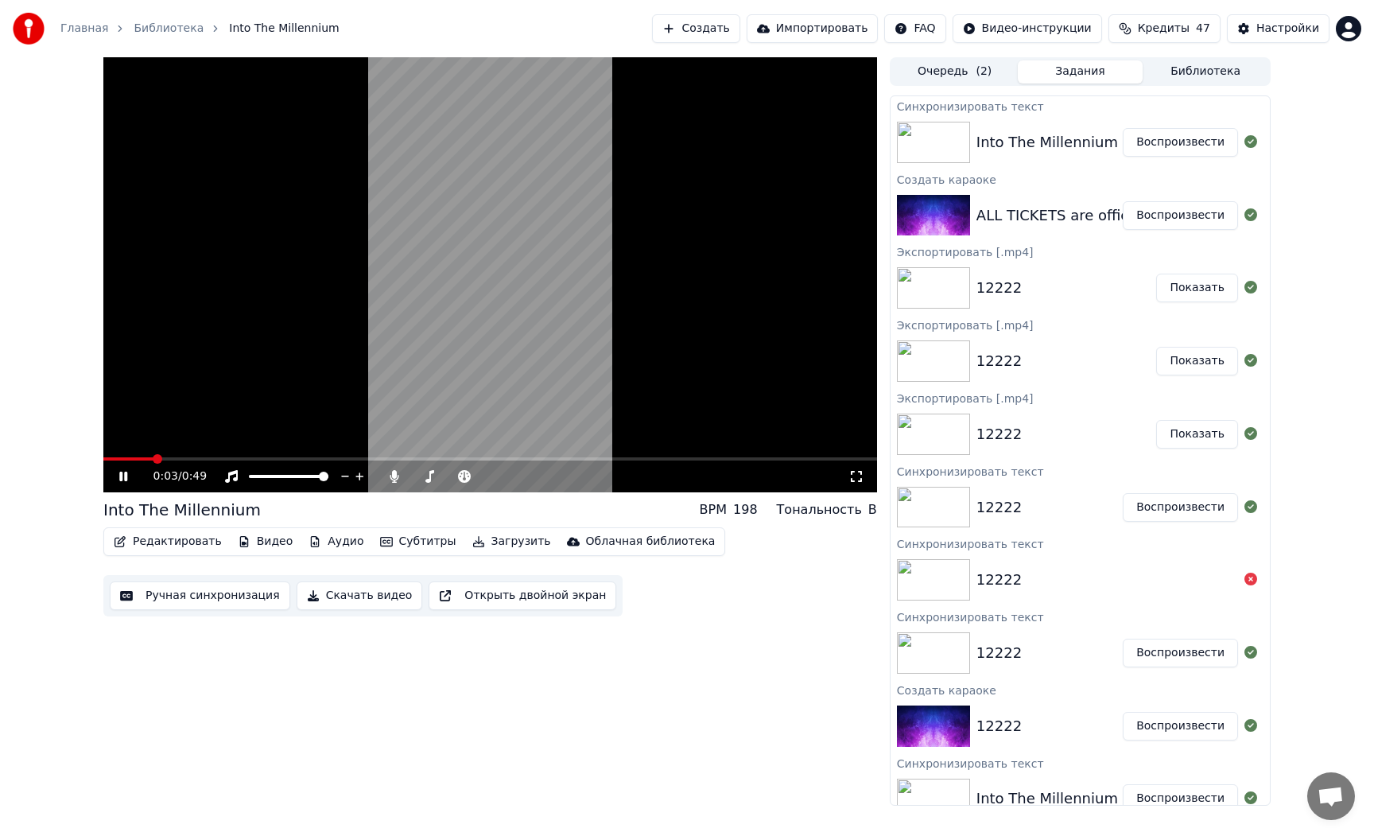
click at [423, 542] on button "Субтитры" at bounding box center [418, 541] width 89 height 22
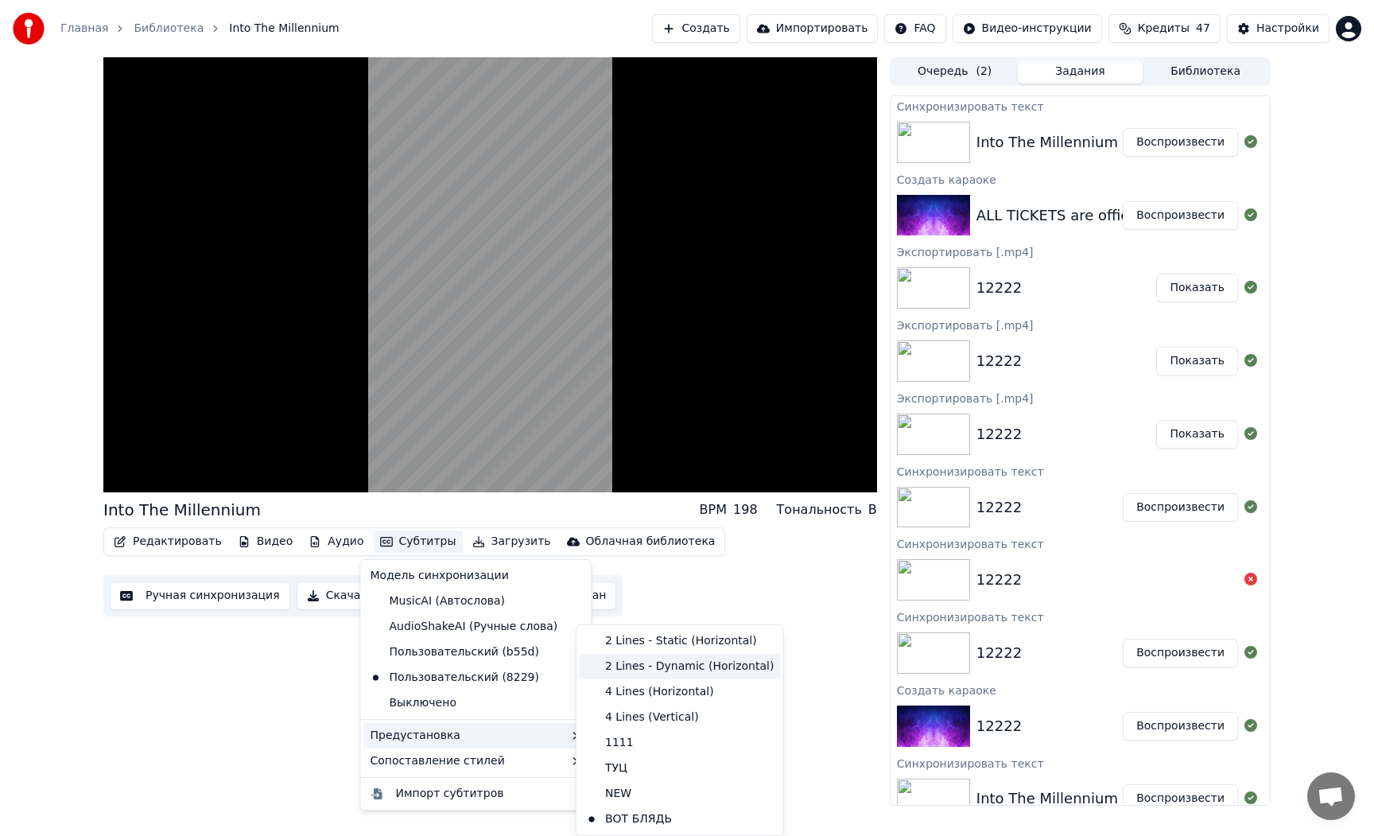
click at [662, 672] on div "2 Lines - Dynamic (Horizontal)" at bounding box center [680, 666] width 200 height 25
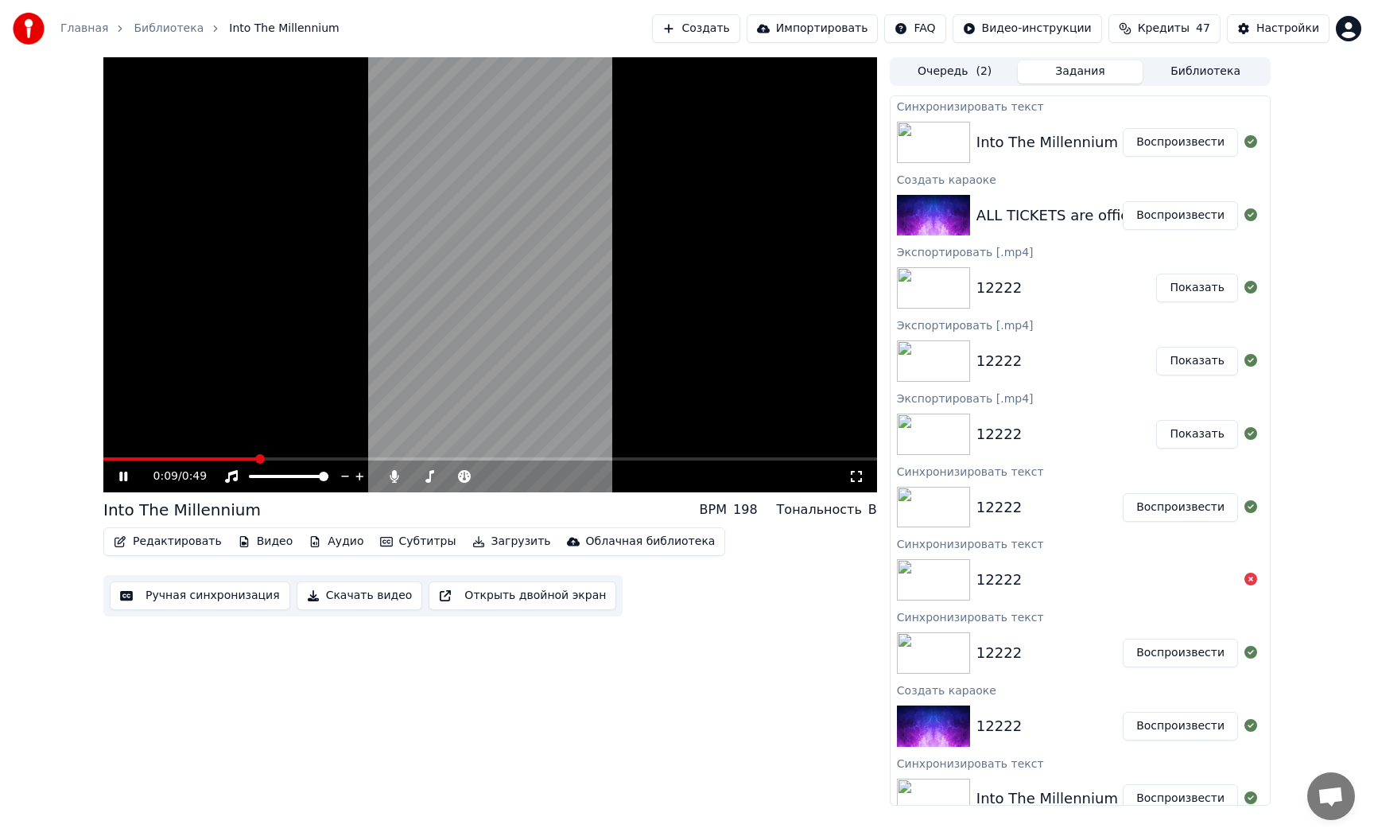
click at [530, 387] on video at bounding box center [490, 274] width 774 height 435
click at [408, 546] on button "Субтитры" at bounding box center [418, 541] width 89 height 22
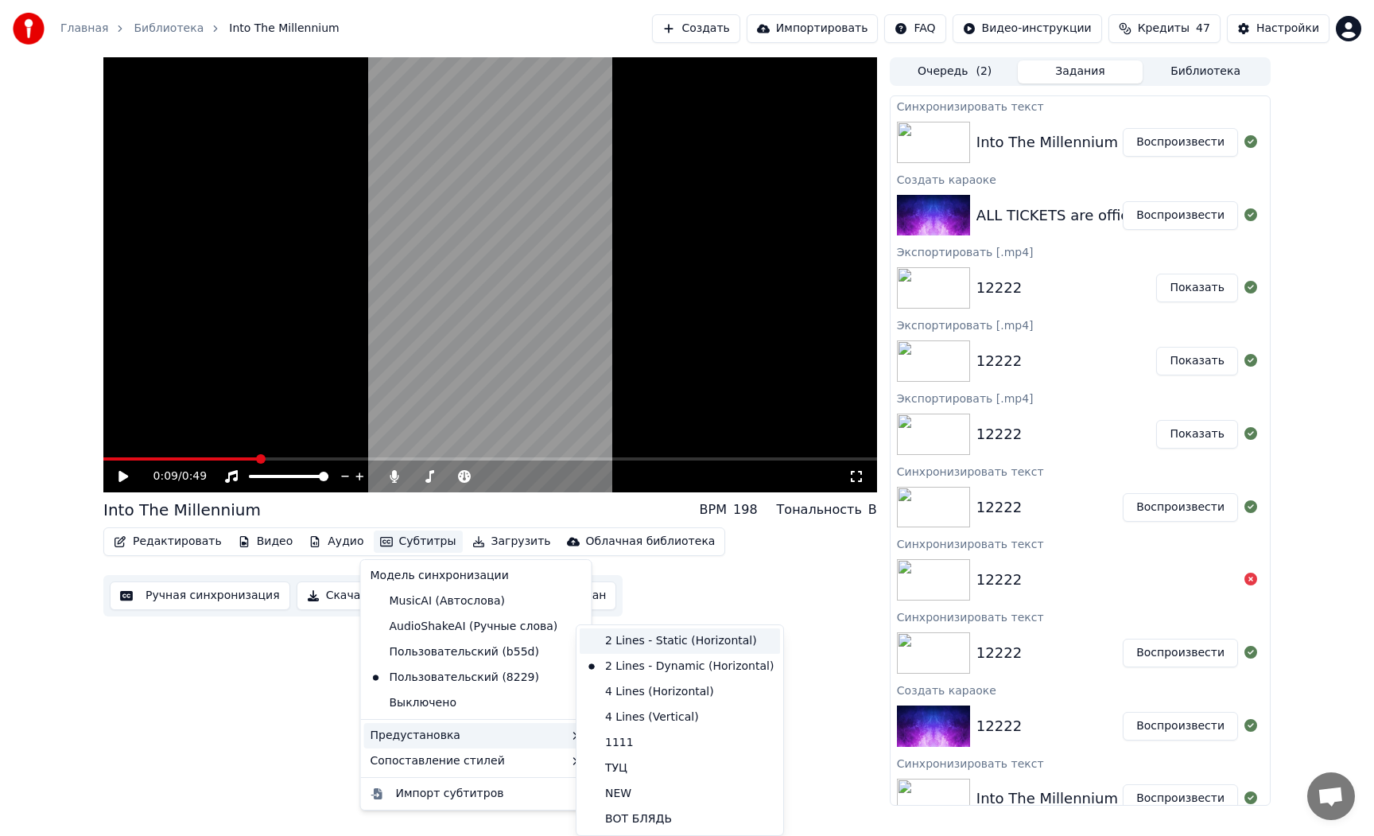
drag, startPoint x: 660, startPoint y: 639, endPoint x: 651, endPoint y: 632, distance: 10.8
click at [660, 639] on div "2 Lines - Static (Horizontal)" at bounding box center [680, 640] width 200 height 25
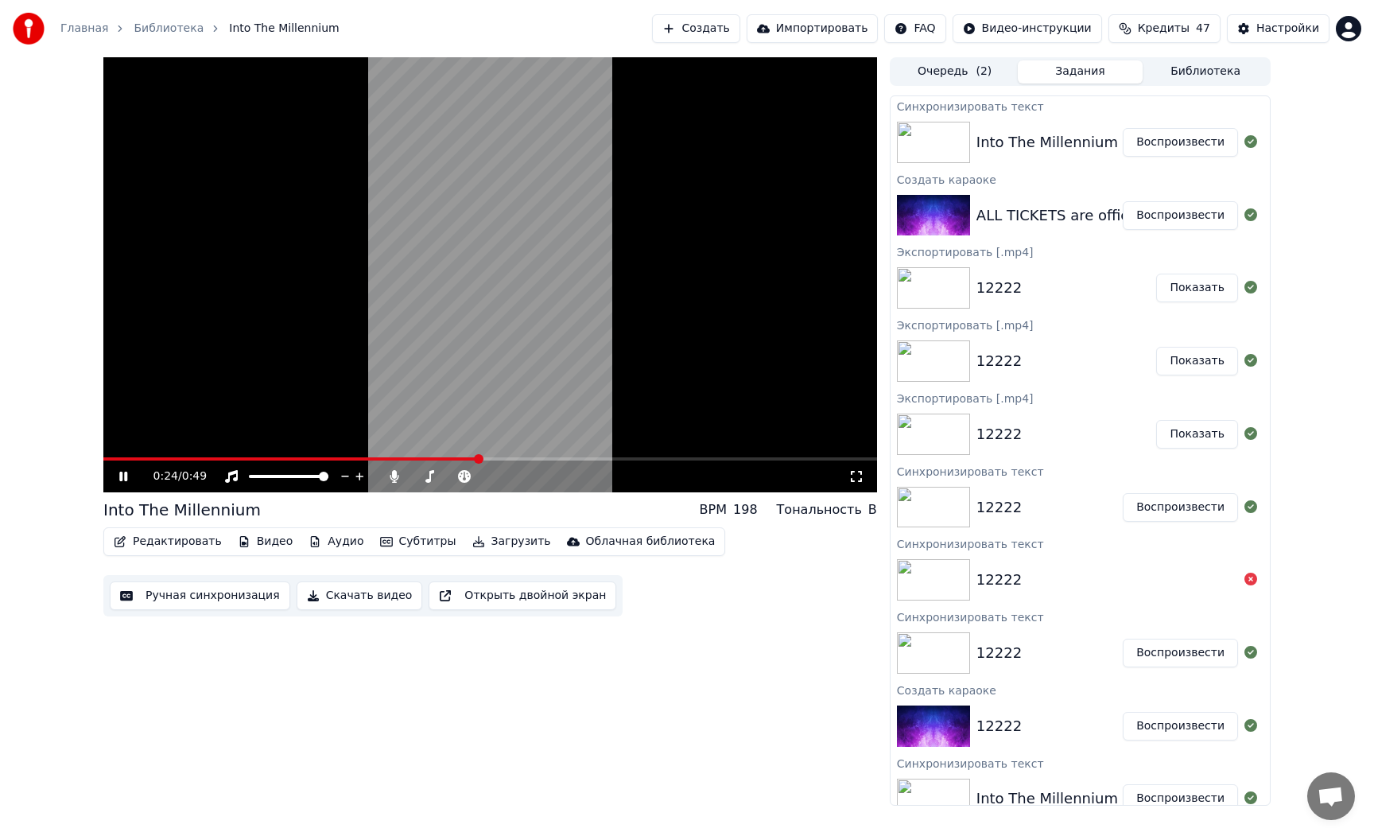
click at [494, 383] on video at bounding box center [490, 274] width 774 height 435
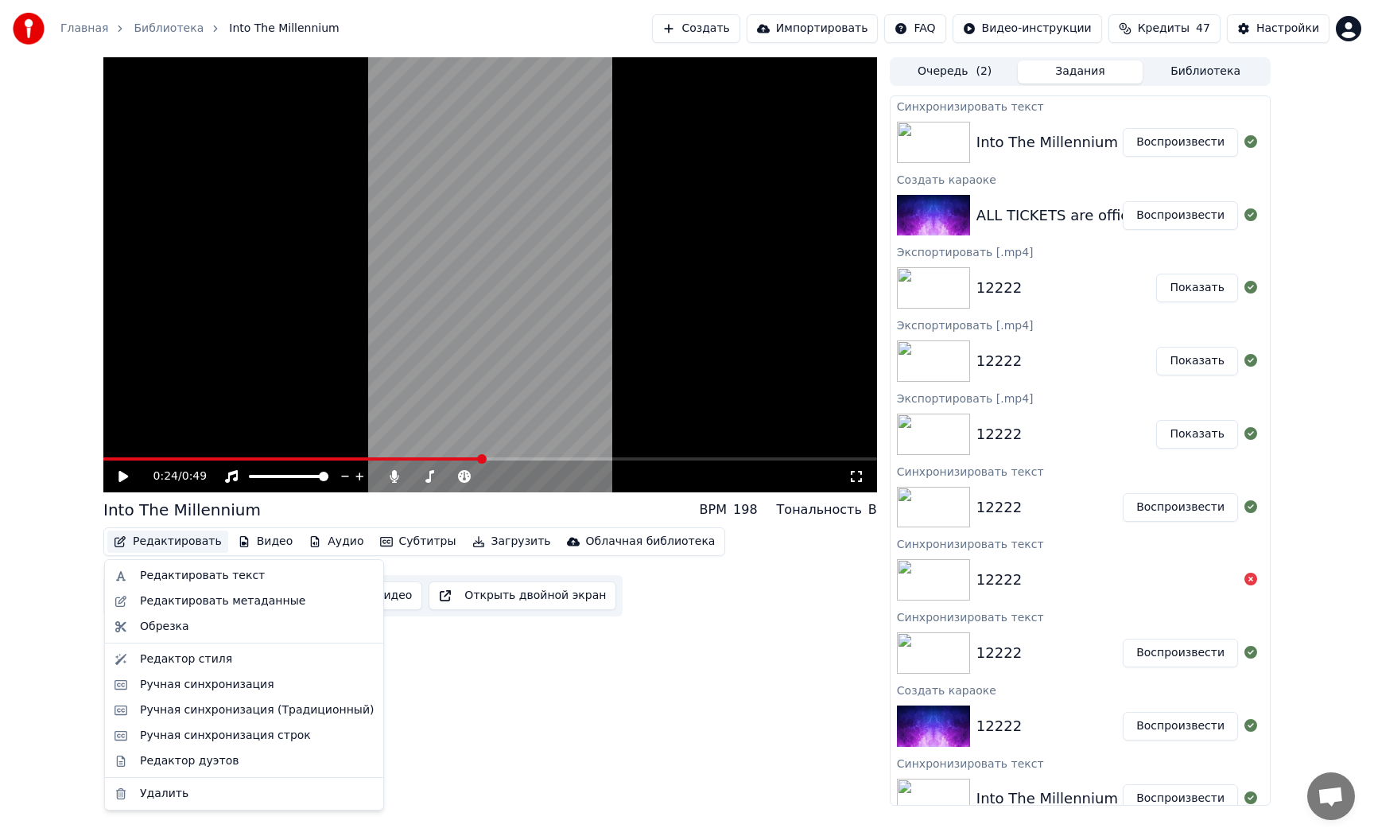
click at [178, 545] on button "Редактировать" at bounding box center [167, 541] width 121 height 22
click at [185, 575] on div "Редактировать текст" at bounding box center [202, 576] width 125 height 16
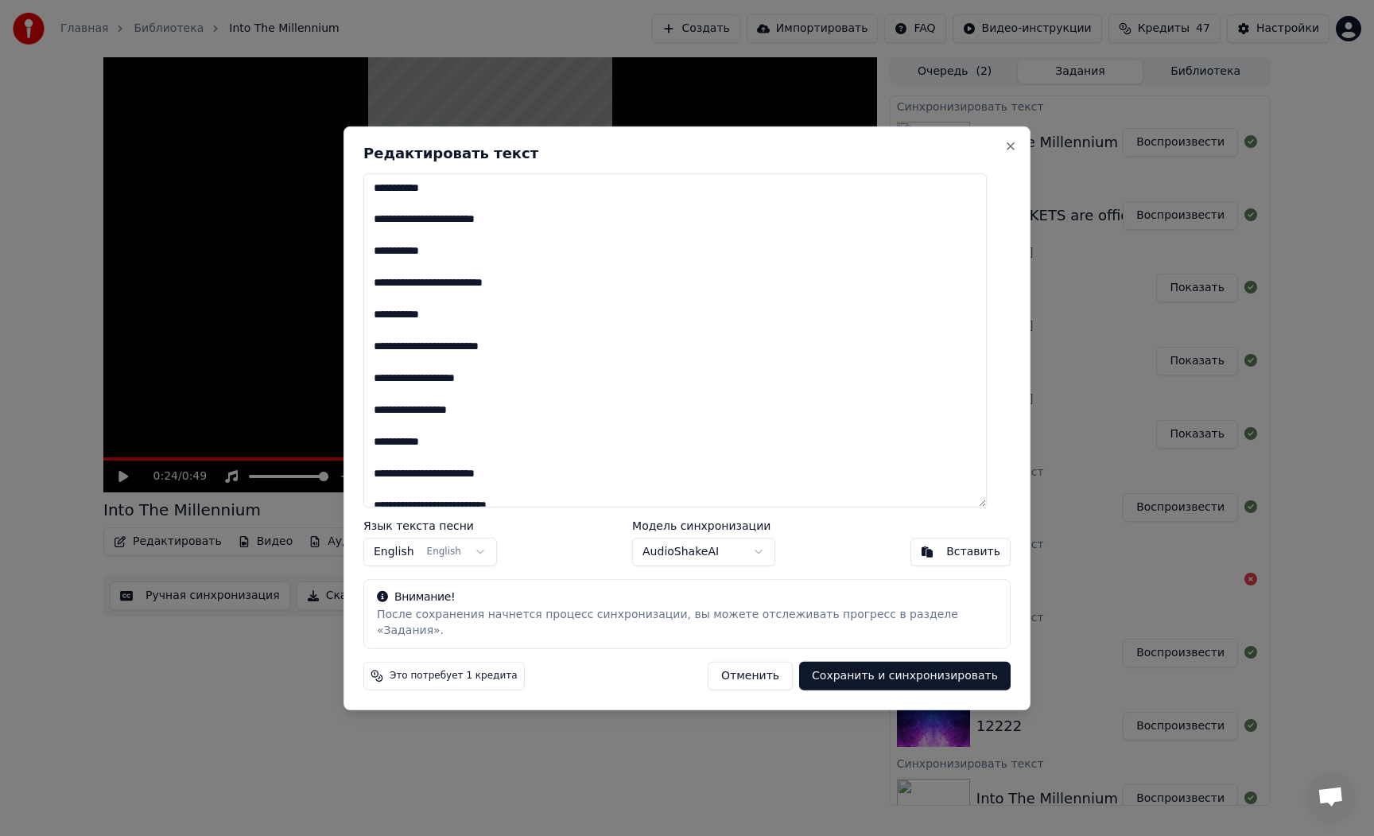
drag, startPoint x: 751, startPoint y: 671, endPoint x: 718, endPoint y: 664, distance: 34.2
click at [749, 671] on button "Отменить" at bounding box center [750, 676] width 85 height 29
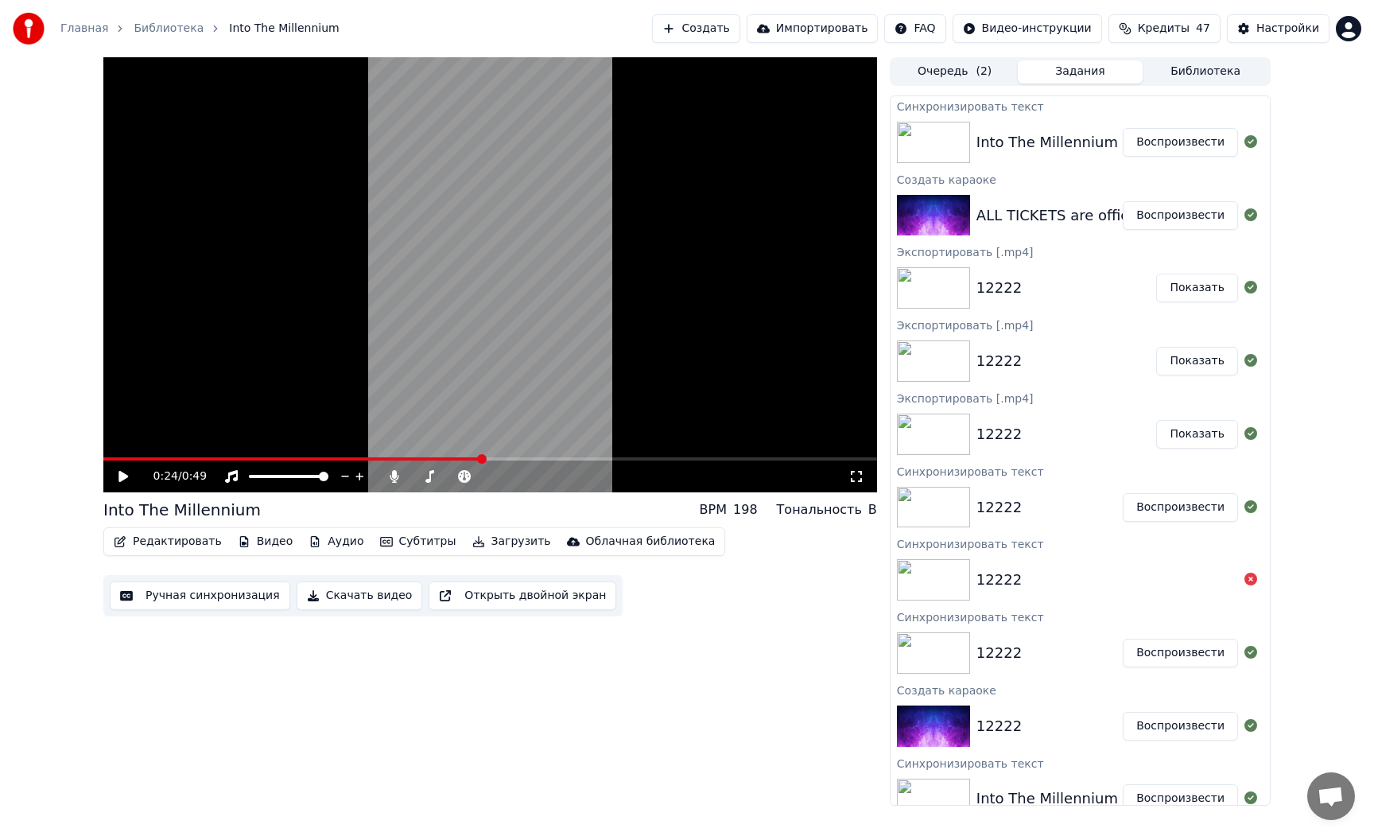
click at [142, 538] on button "Редактировать" at bounding box center [167, 541] width 121 height 22
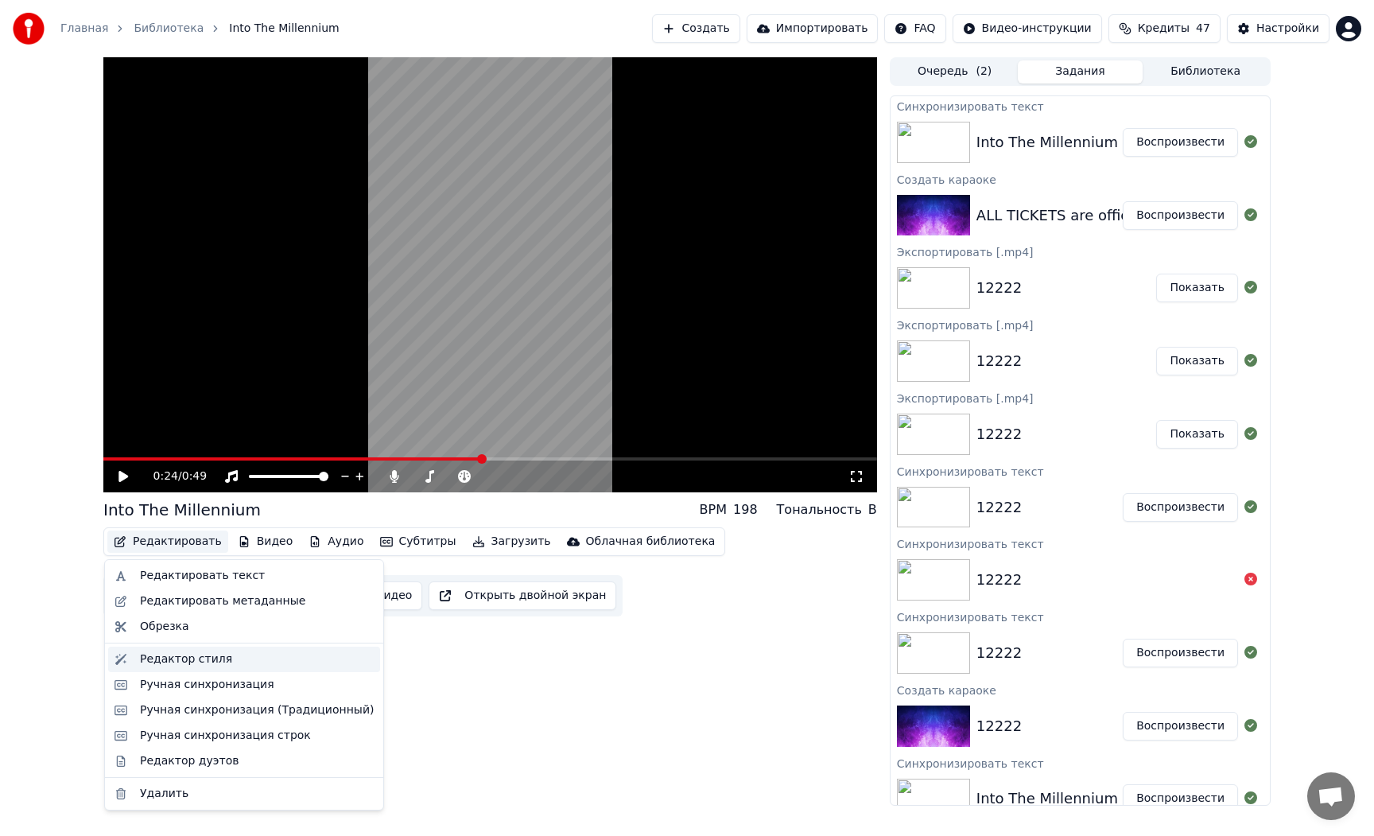
click at [184, 658] on div "Редактор стиля" at bounding box center [186, 659] width 92 height 16
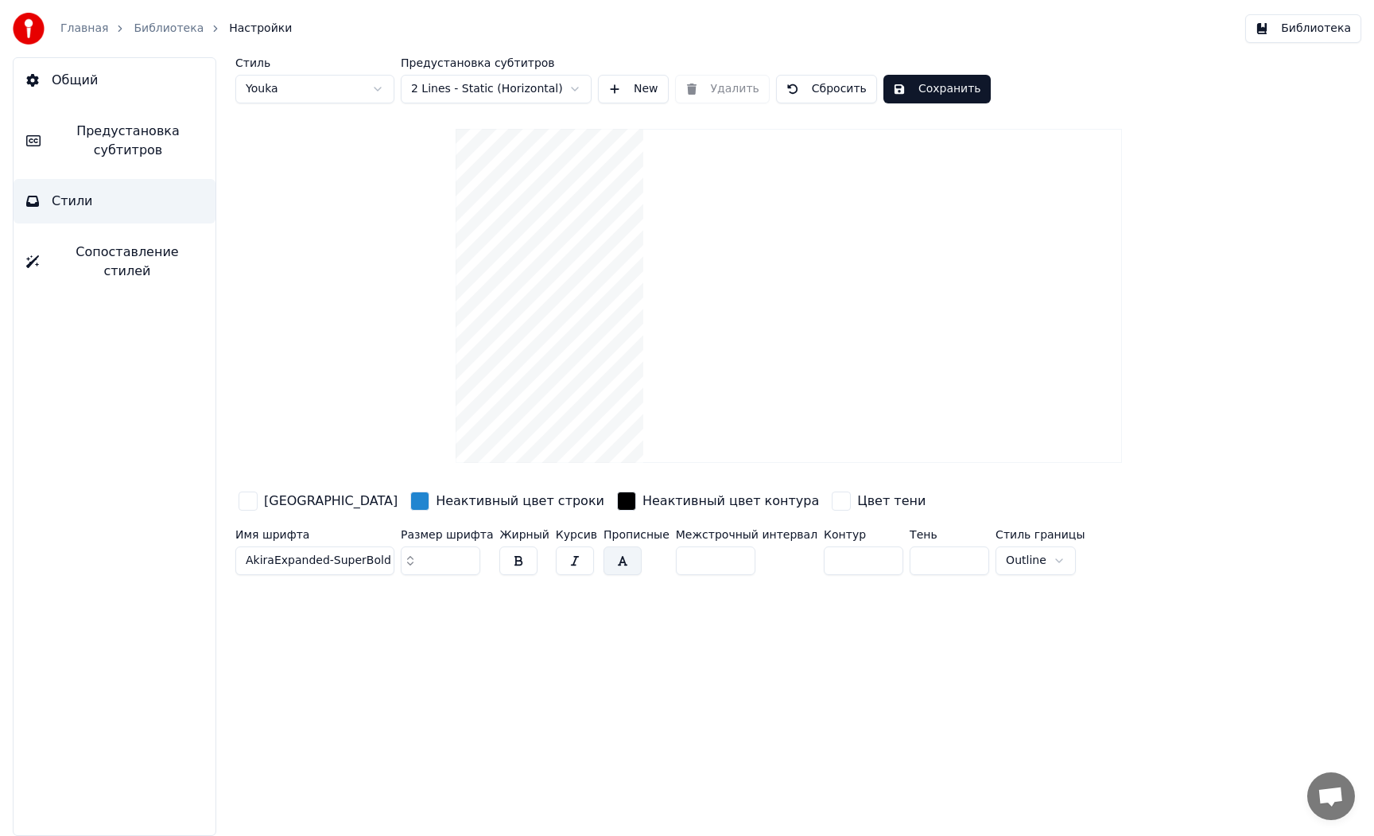
drag, startPoint x: 417, startPoint y: 558, endPoint x: 371, endPoint y: 555, distance: 46.2
click at [372, 555] on div "Имя шрифта AkiraExpanded-SuperBold Размер шрифта ** Жирный Курсив Прописные Меж…" at bounding box center [716, 555] width 962 height 52
type input "**"
drag, startPoint x: 954, startPoint y: 85, endPoint x: 937, endPoint y: 90, distance: 18.1
click at [954, 85] on button "Сохранить" at bounding box center [936, 89] width 107 height 29
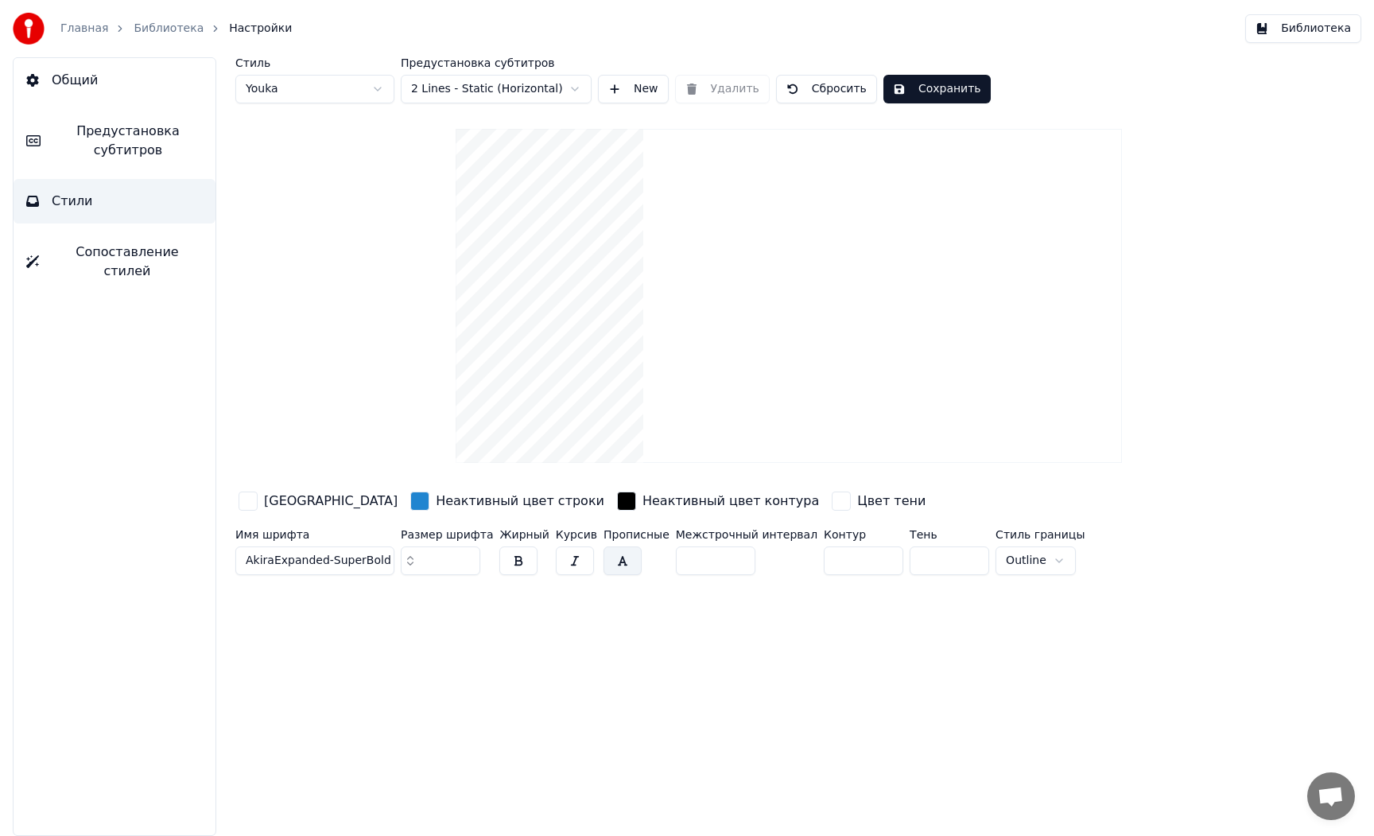
click at [148, 25] on link "Библиотека" at bounding box center [169, 29] width 70 height 16
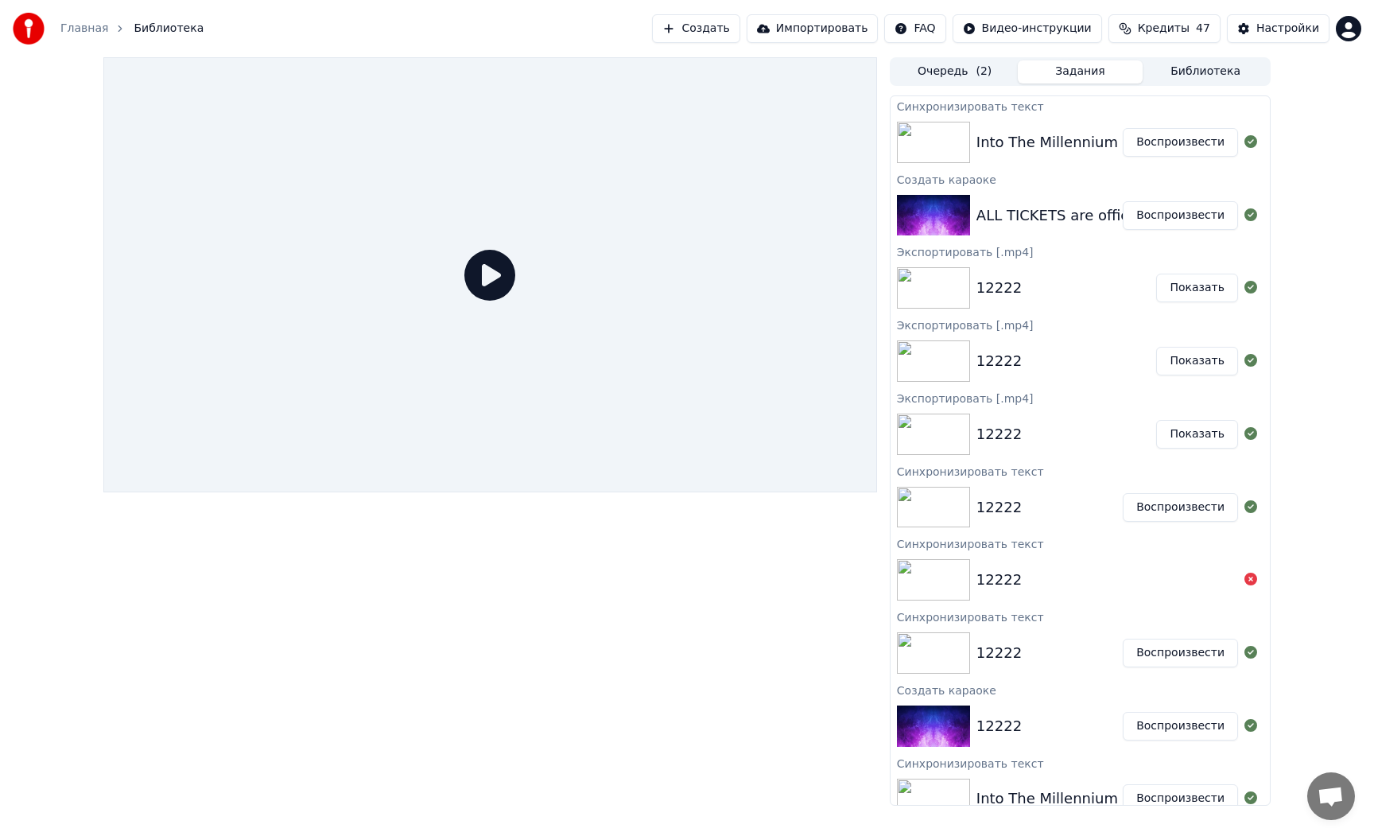
click at [1160, 152] on button "Воспроизвести" at bounding box center [1180, 142] width 115 height 29
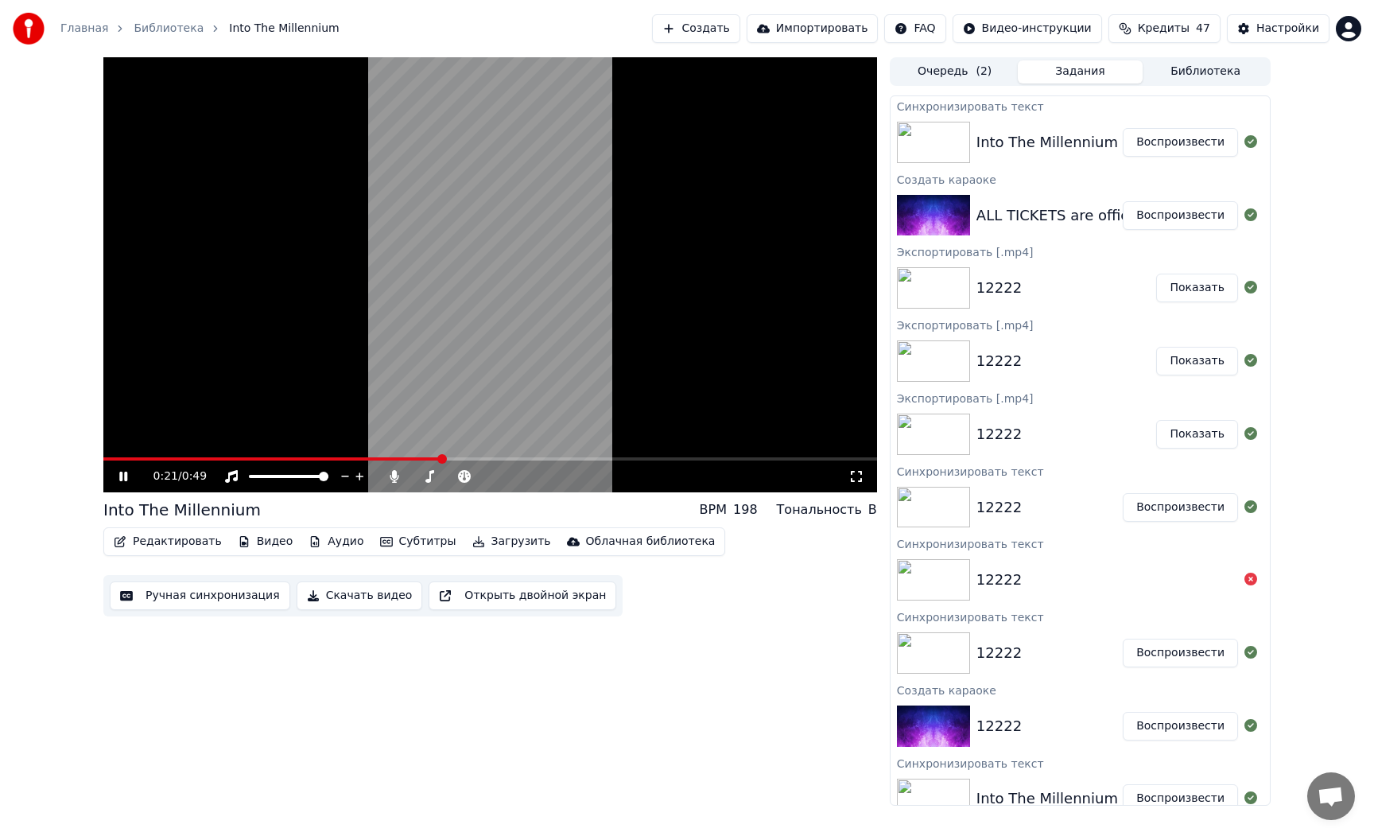
click at [513, 375] on video at bounding box center [490, 274] width 774 height 435
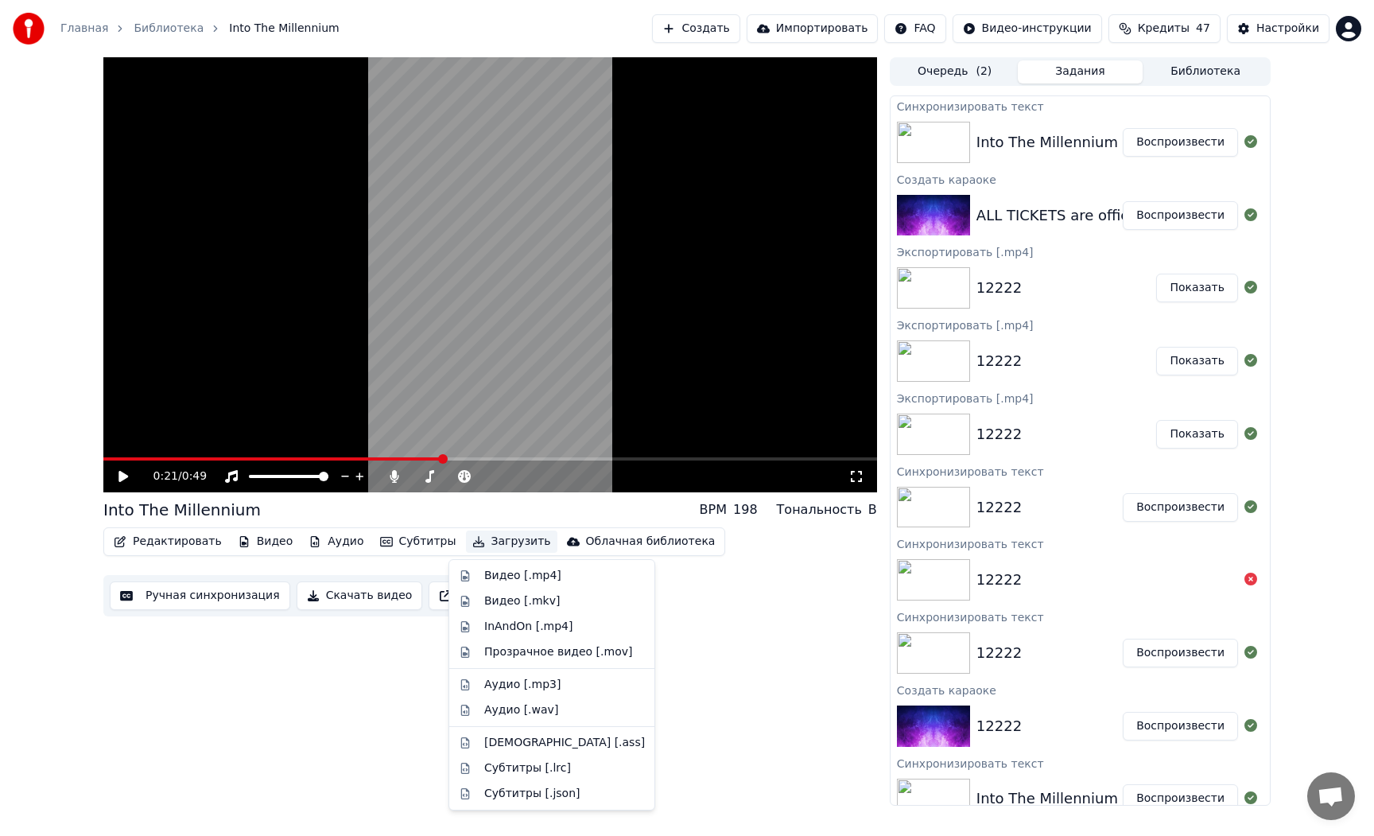
click at [507, 545] on button "Загрузить" at bounding box center [511, 541] width 91 height 22
drag, startPoint x: 514, startPoint y: 569, endPoint x: 549, endPoint y: 568, distance: 35.0
click at [514, 569] on div "Видео [.mp4]" at bounding box center [522, 576] width 77 height 16
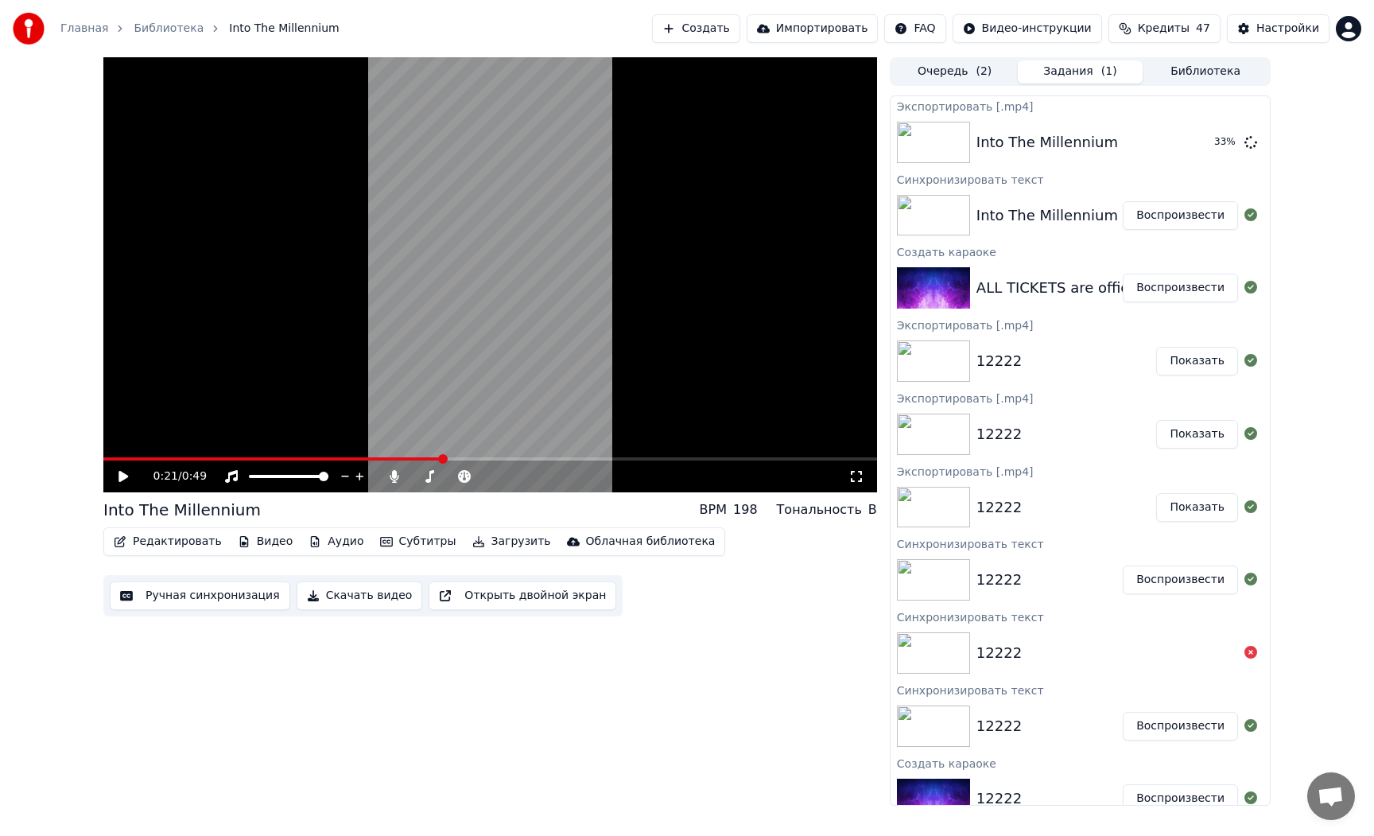
click at [429, 409] on video at bounding box center [490, 274] width 774 height 435
click at [459, 393] on video at bounding box center [490, 274] width 774 height 435
click at [1206, 150] on button "Показать" at bounding box center [1197, 142] width 82 height 29
click at [126, 477] on icon at bounding box center [123, 476] width 10 height 11
click at [1223, 153] on button "Показать" at bounding box center [1197, 142] width 82 height 29
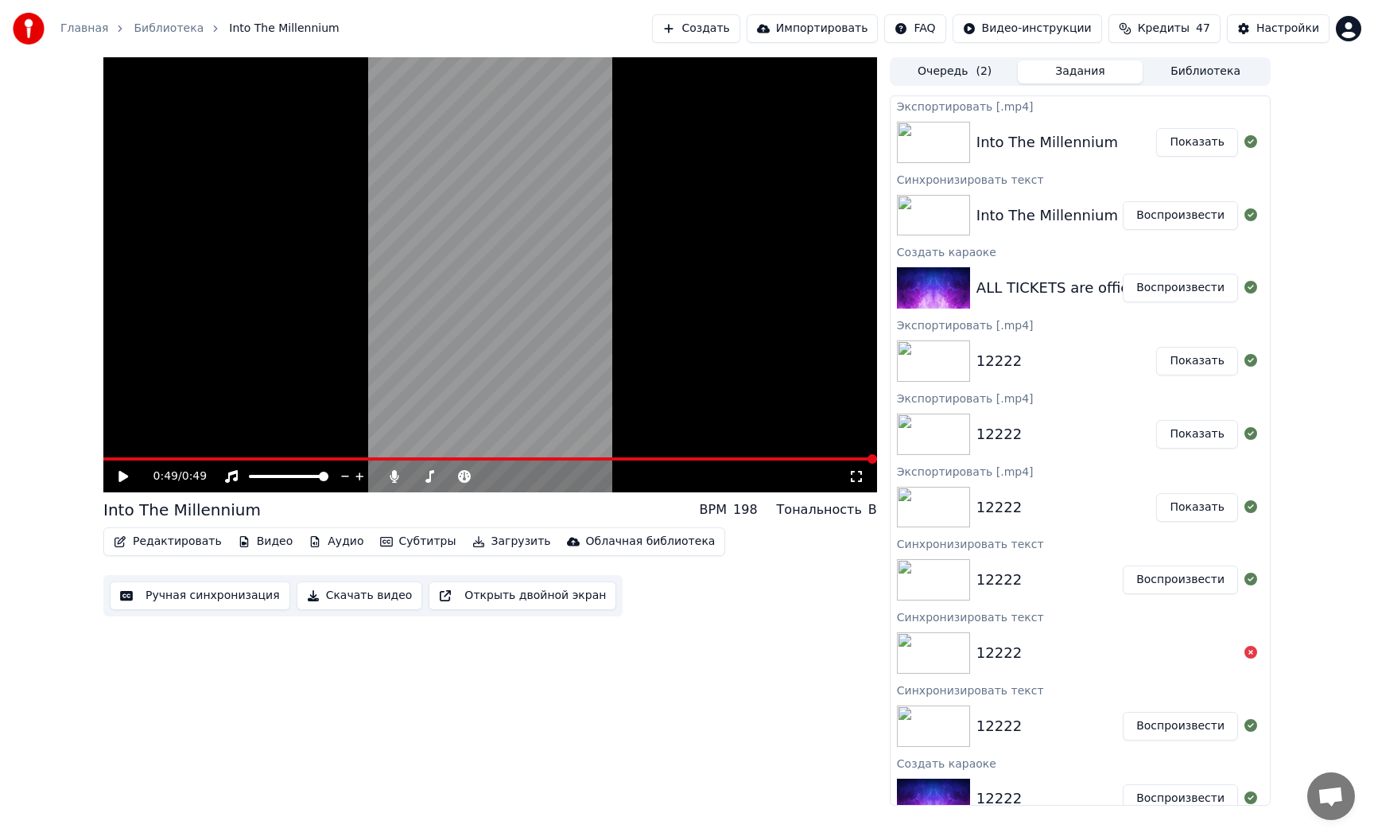
click at [1181, 211] on button "Воспроизвести" at bounding box center [1180, 215] width 115 height 29
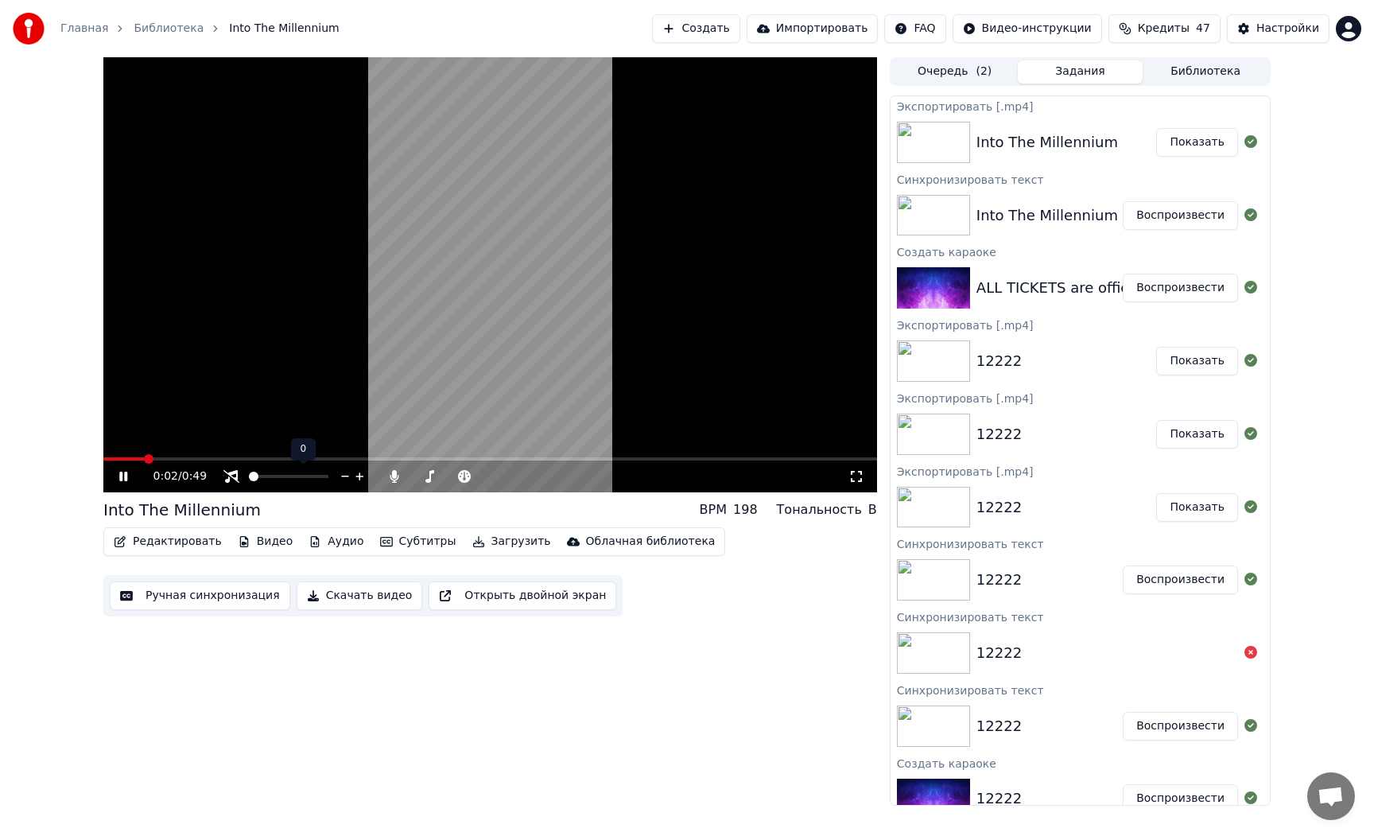
click at [191, 478] on div "0:02 / 0:49" at bounding box center [500, 476] width 695 height 16
click at [498, 547] on button "Загрузить" at bounding box center [511, 541] width 91 height 22
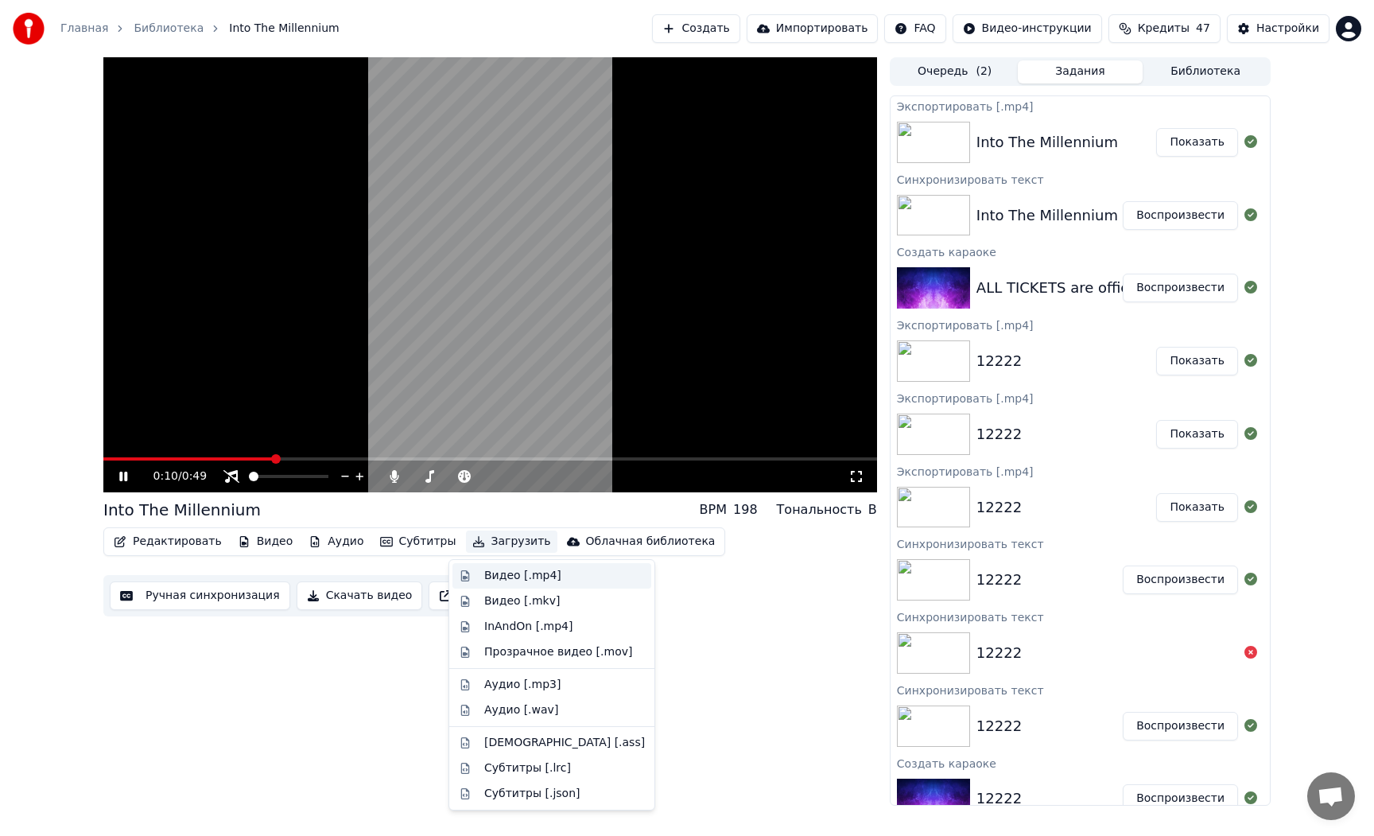
click at [510, 574] on div "Видео [.mp4]" at bounding box center [522, 576] width 77 height 16
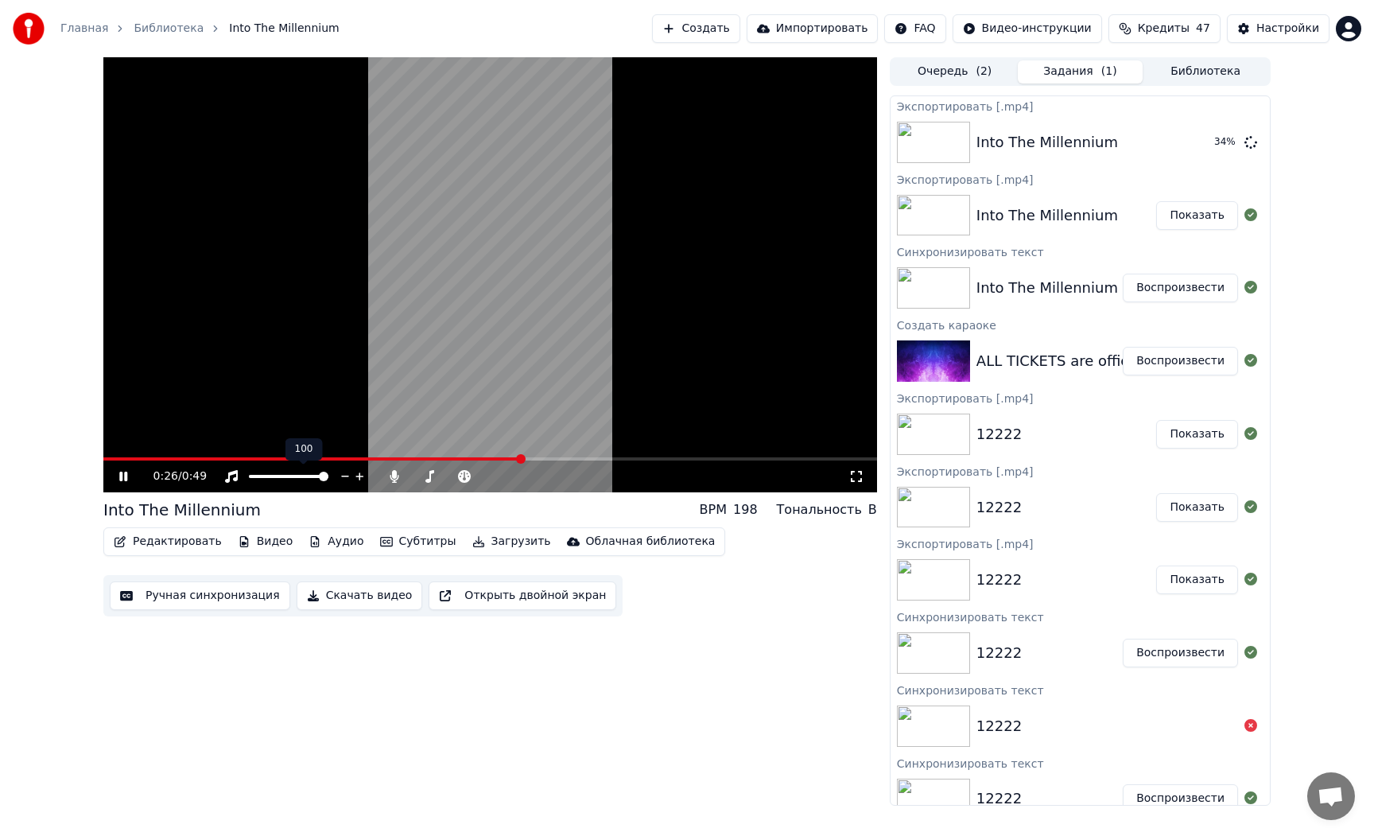
click at [352, 468] on div "0:26 / 0:49" at bounding box center [490, 476] width 774 height 32
drag, startPoint x: 123, startPoint y: 479, endPoint x: 149, endPoint y: 468, distance: 28.1
click at [123, 479] on icon at bounding box center [134, 476] width 37 height 13
click at [554, 279] on video at bounding box center [490, 274] width 774 height 435
click at [556, 272] on video at bounding box center [490, 274] width 774 height 435
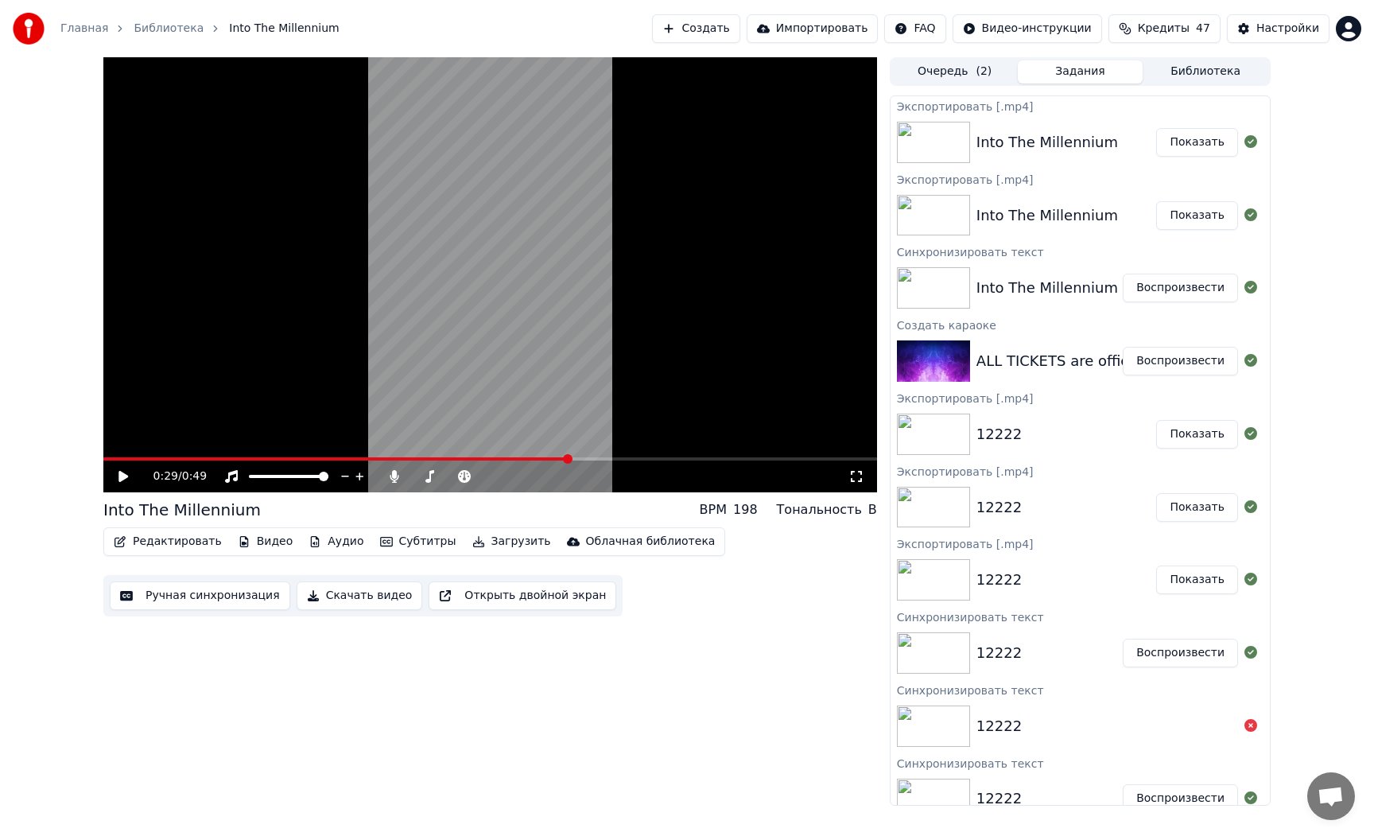
click at [1196, 214] on button "Показать" at bounding box center [1197, 215] width 82 height 29
click at [399, 476] on icon at bounding box center [394, 476] width 16 height 13
click at [397, 476] on icon at bounding box center [394, 476] width 16 height 13
click at [118, 476] on icon at bounding box center [134, 476] width 37 height 13
click at [107, 458] on span at bounding box center [142, 458] width 78 height 3
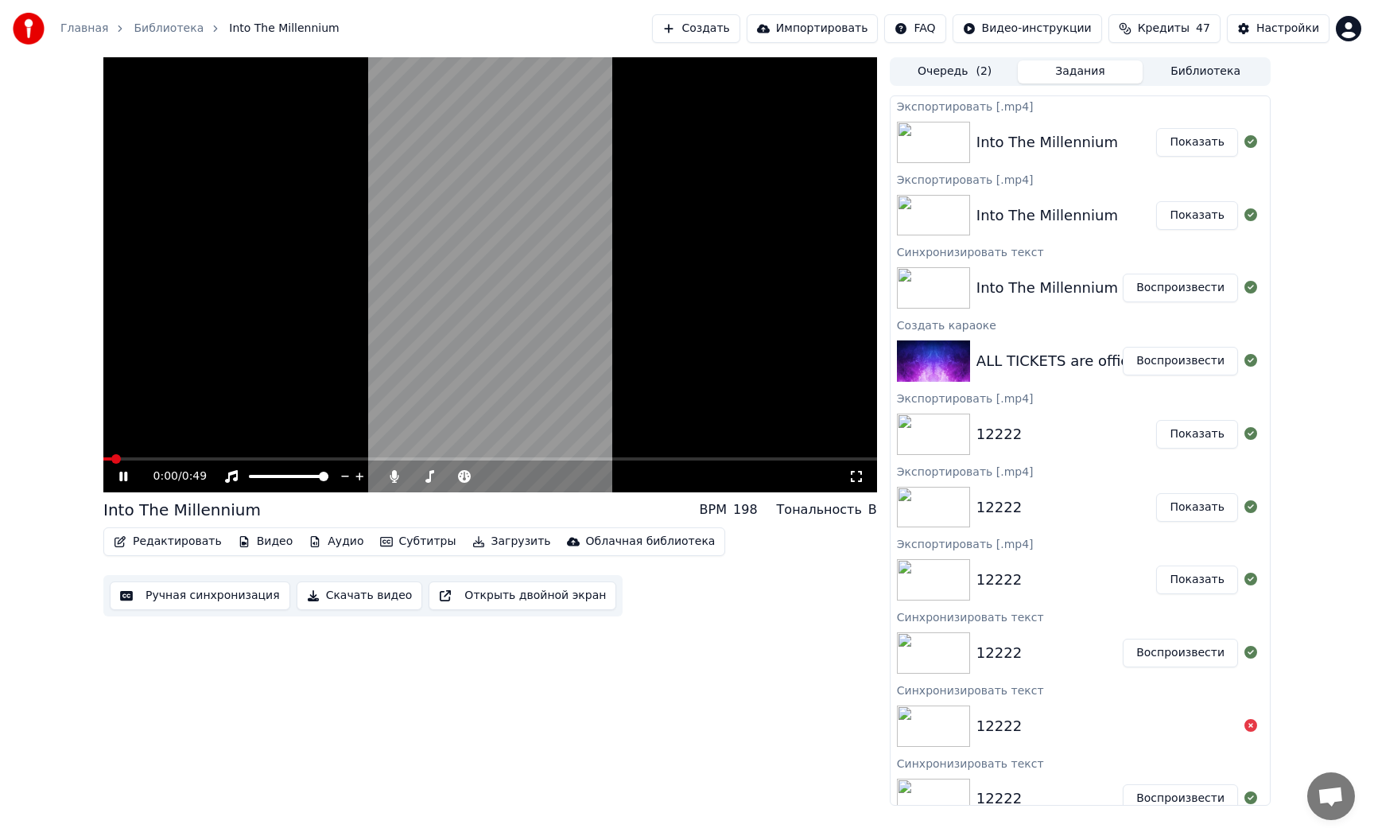
click at [510, 542] on button "Загрузить" at bounding box center [511, 541] width 91 height 22
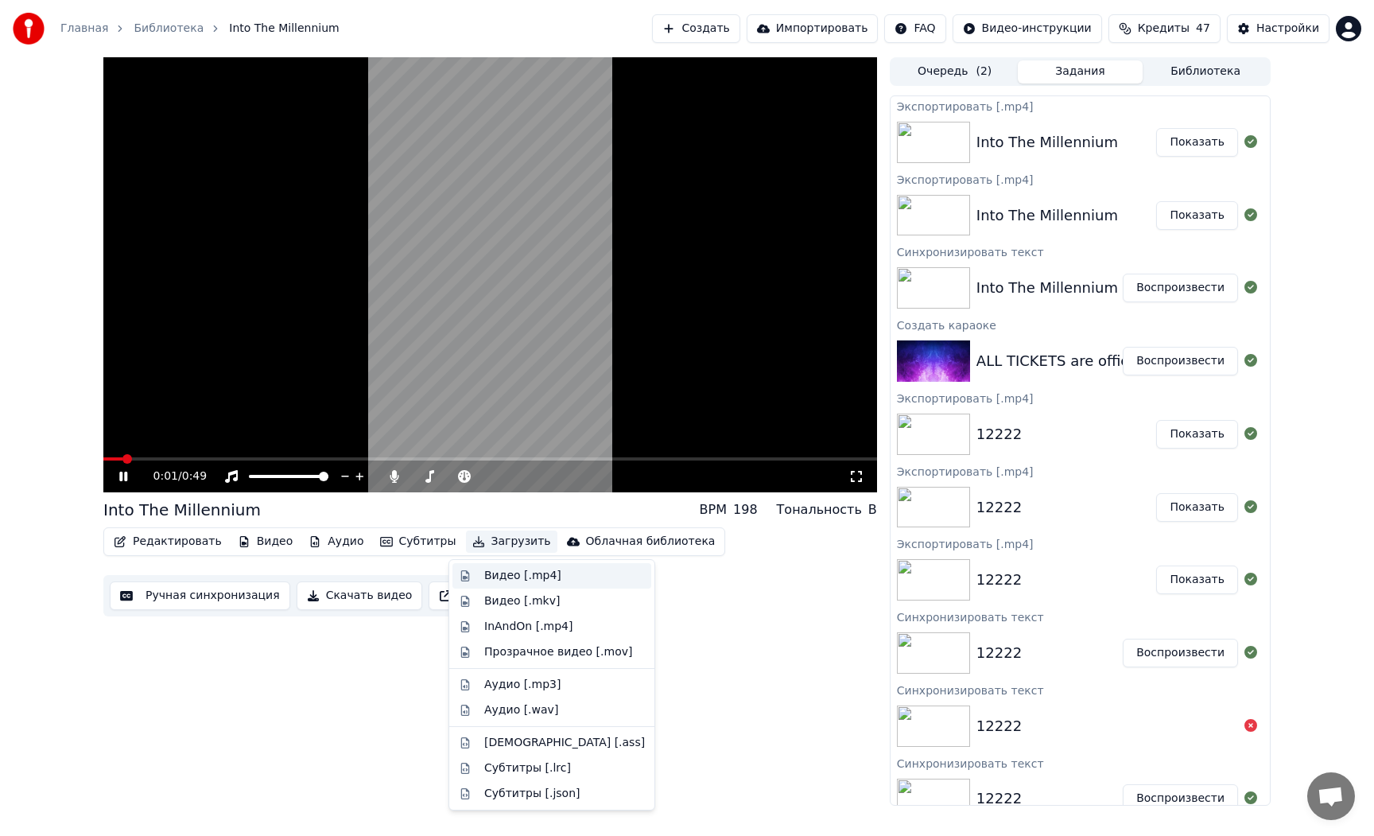
click at [507, 574] on div "Видео [.mp4]" at bounding box center [522, 576] width 77 height 16
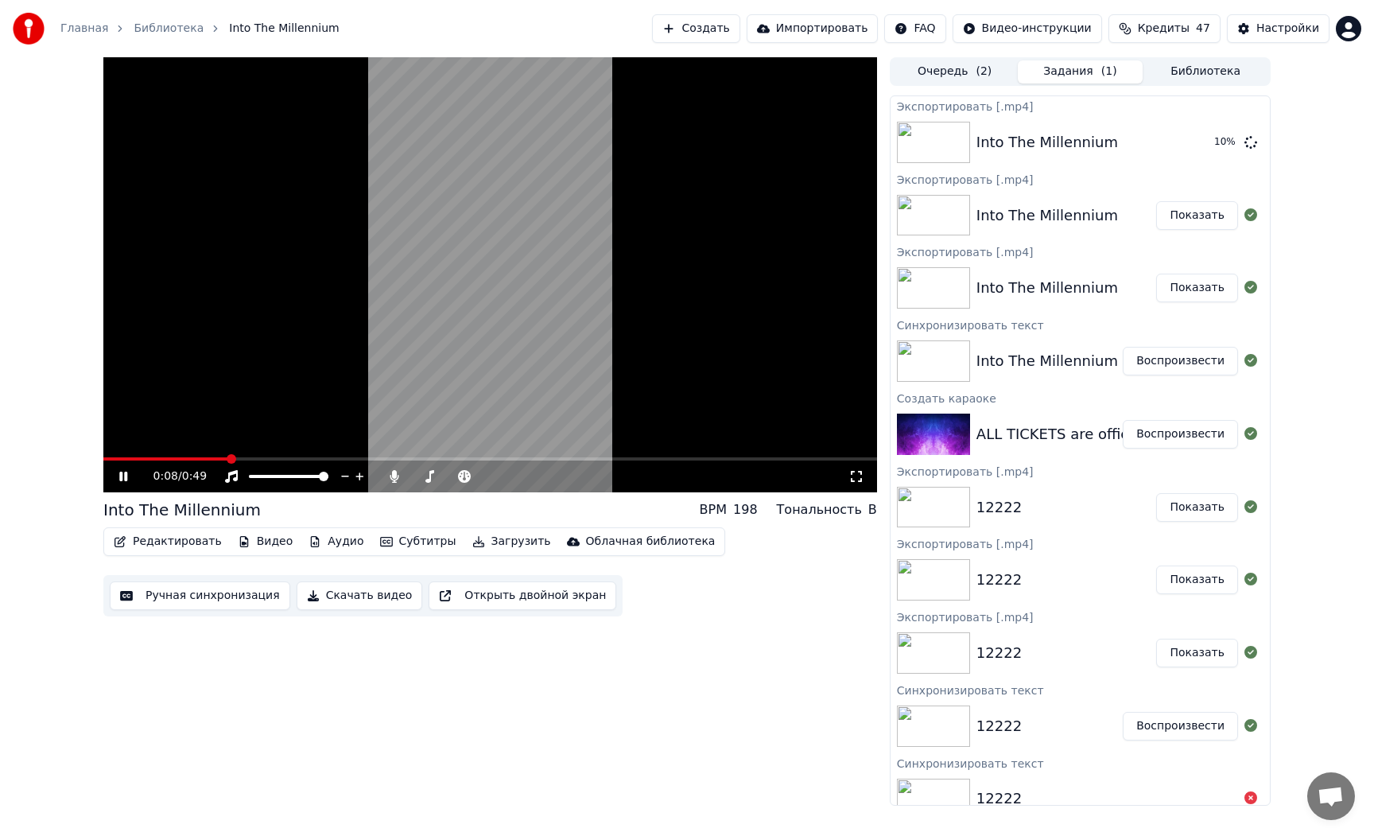
click at [496, 120] on video at bounding box center [490, 274] width 774 height 435
